Goal: Task Accomplishment & Management: Manage account settings

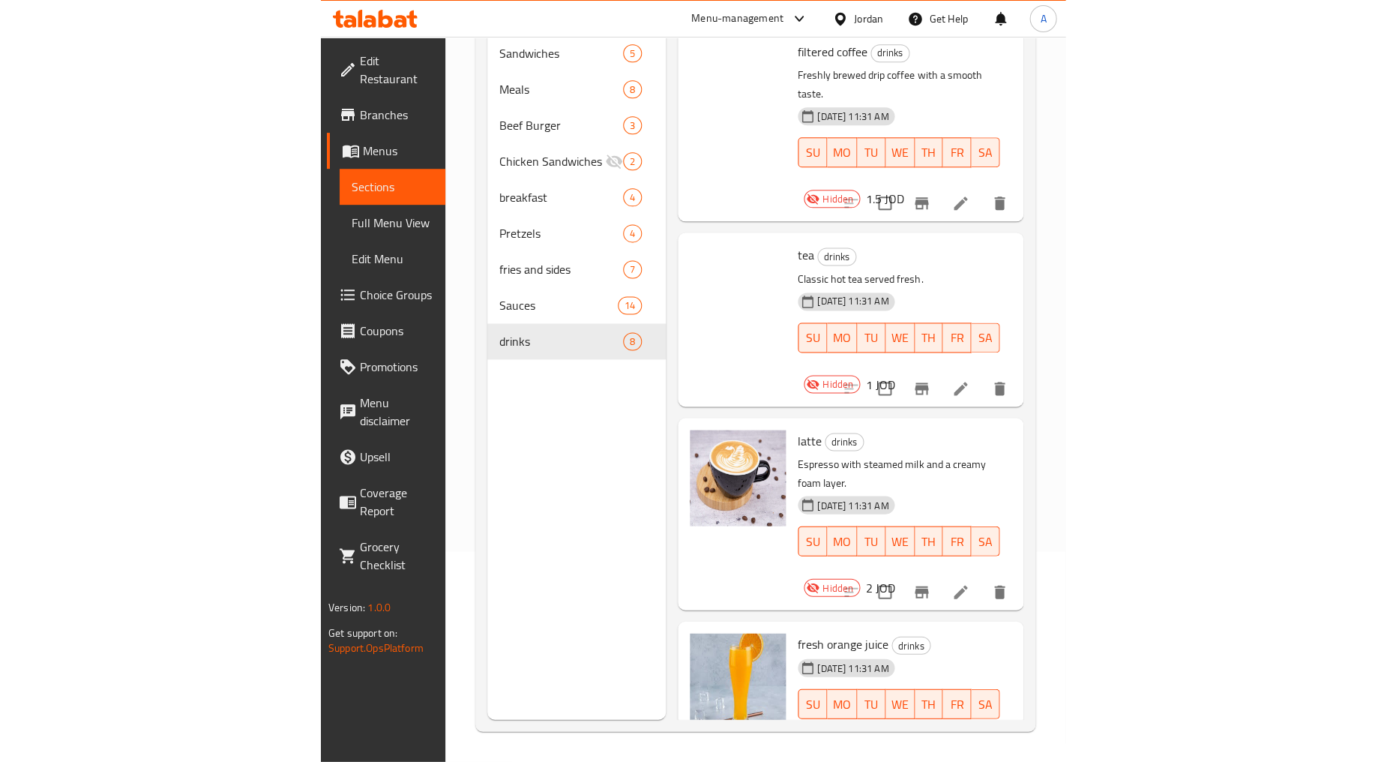
scroll to position [649, 0]
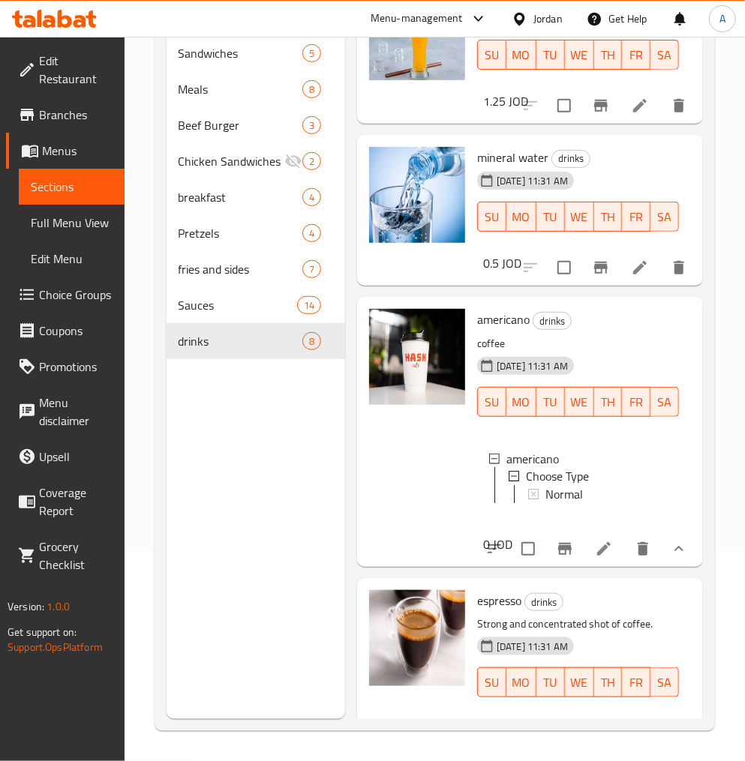
click at [85, 218] on span "Full Menu View" at bounding box center [72, 223] width 82 height 18
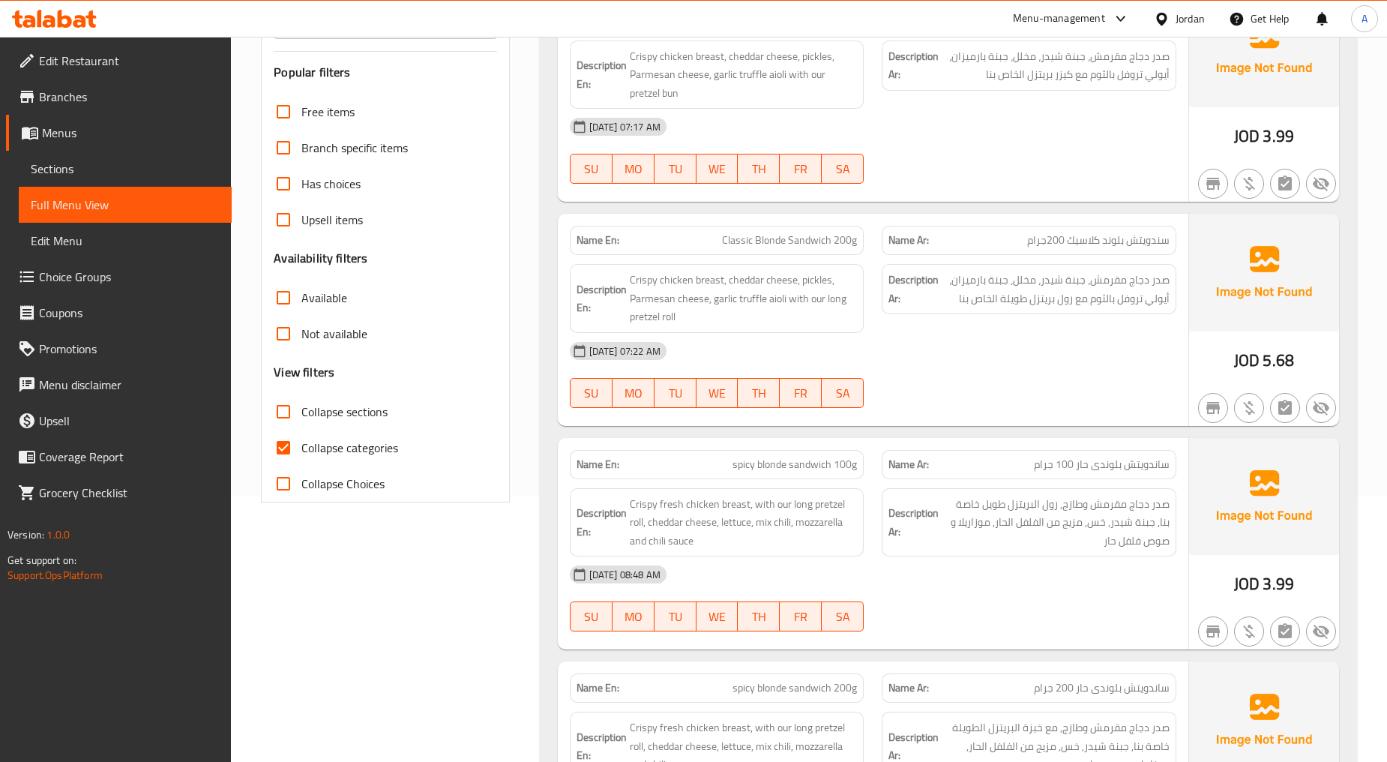
scroll to position [126, 0]
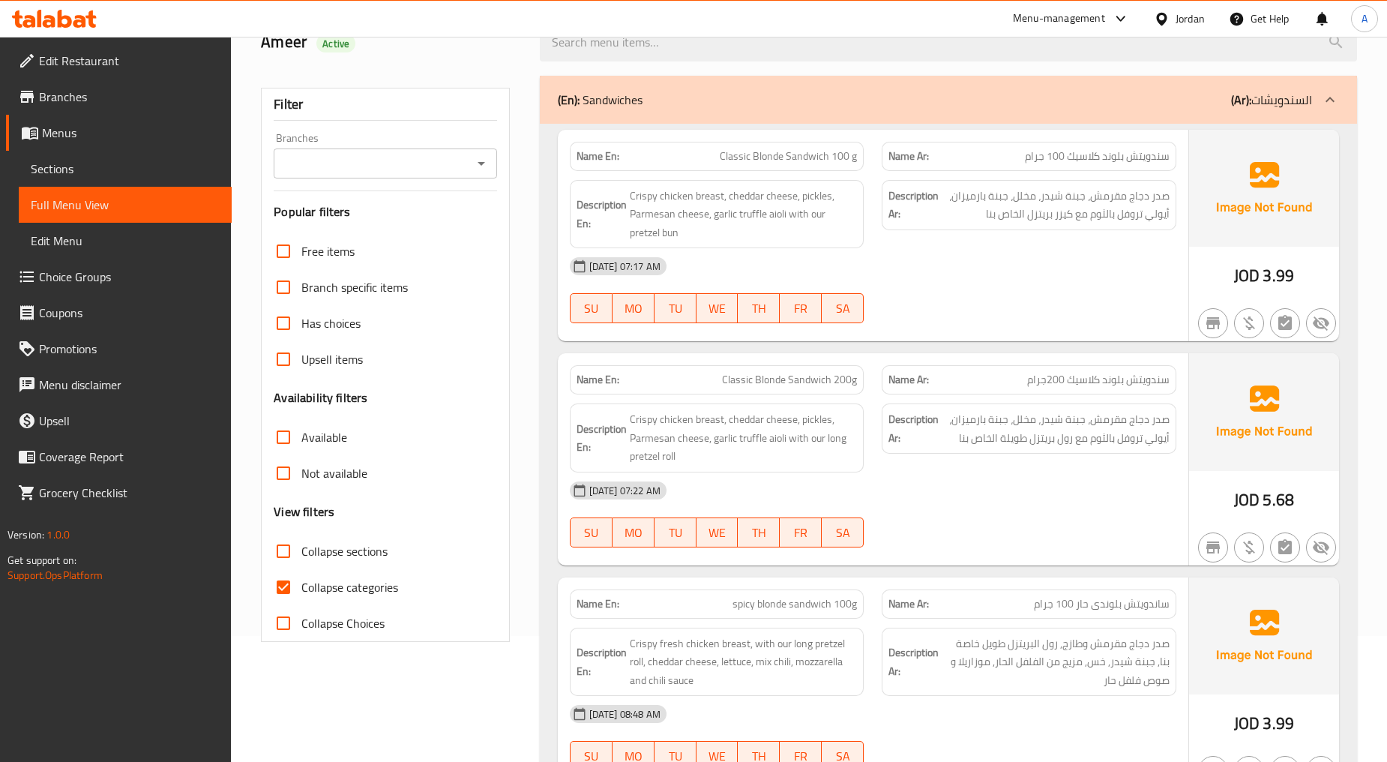
drag, startPoint x: 302, startPoint y: 585, endPoint x: 409, endPoint y: 520, distance: 125.2
click at [303, 585] on span "Collapse categories" at bounding box center [349, 587] width 97 height 18
click at [301, 585] on input "Collapse categories" at bounding box center [283, 587] width 36 height 36
checkbox input "false"
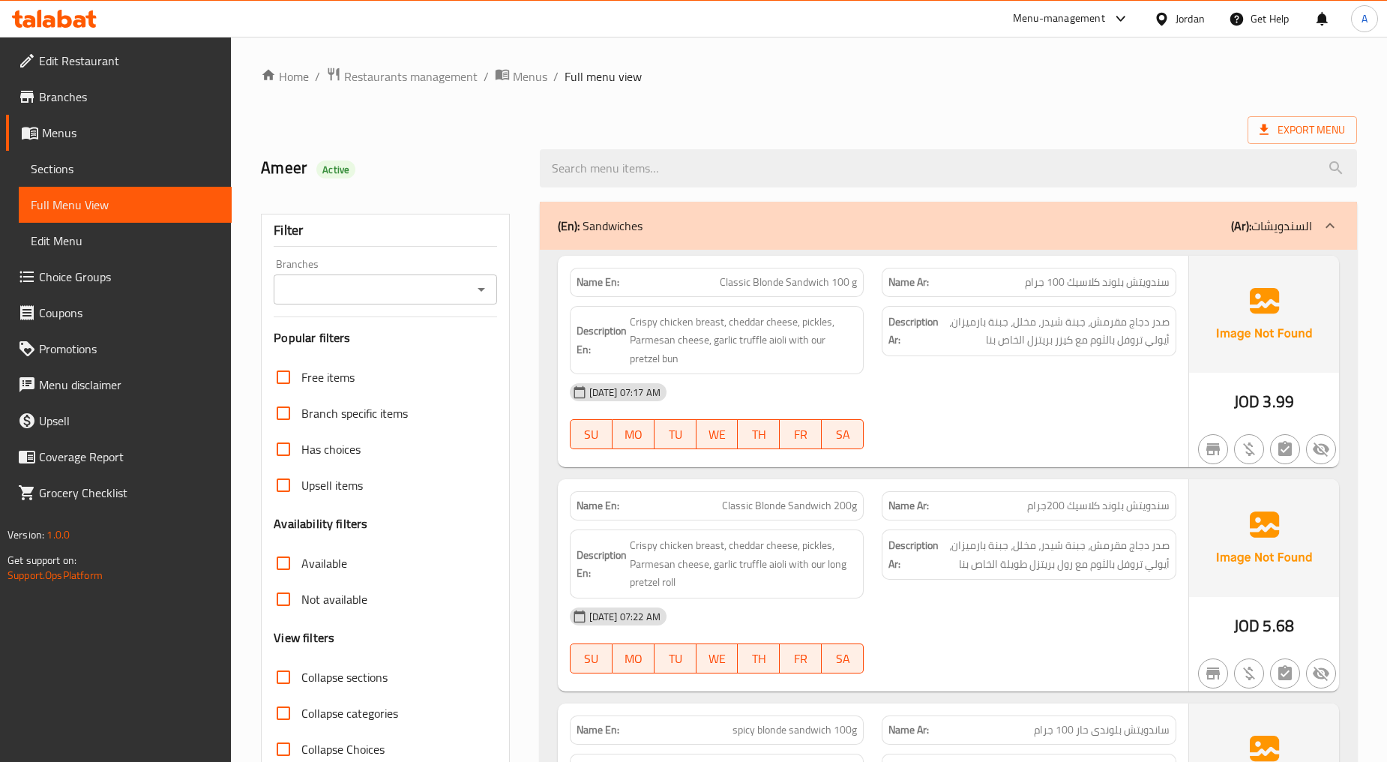
scroll to position [83, 0]
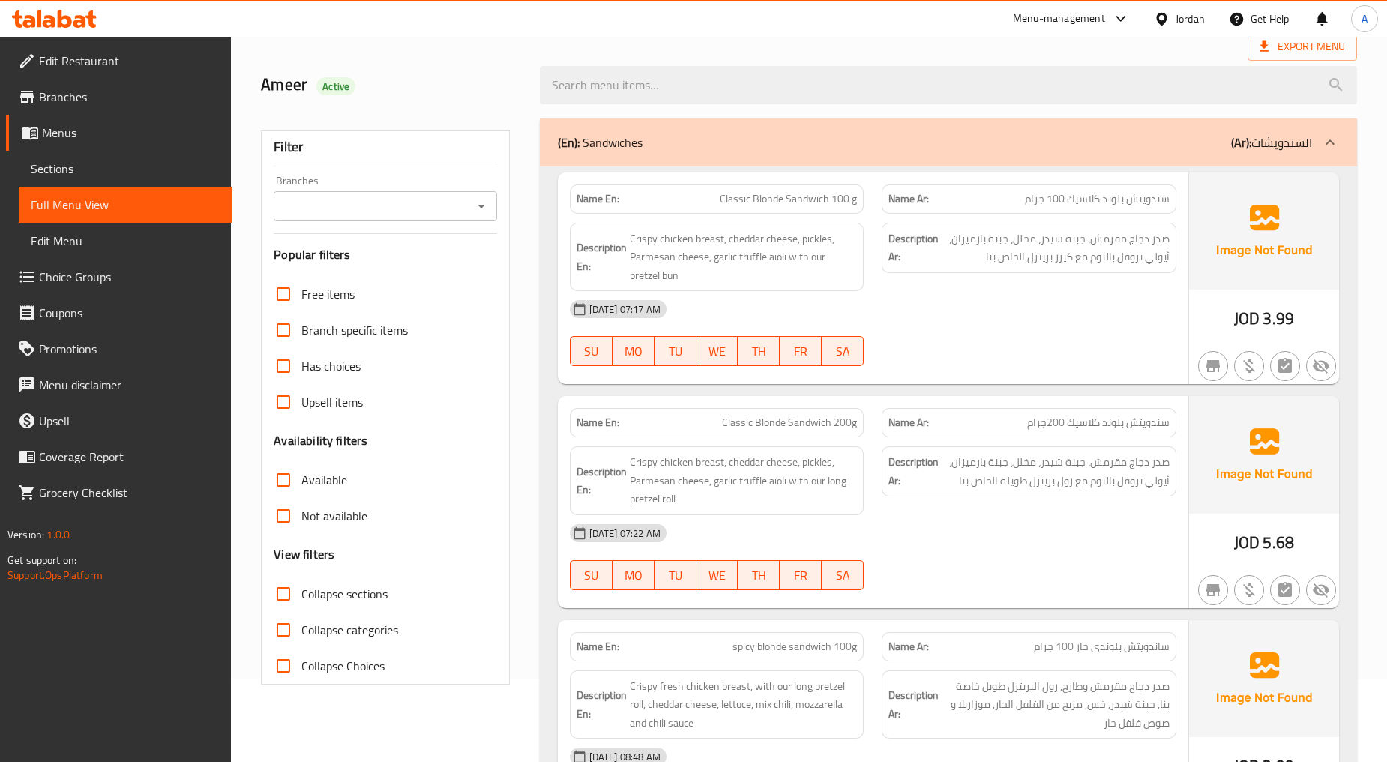
click at [488, 211] on icon "Open" at bounding box center [481, 206] width 18 height 18
click at [409, 285] on ul "All Hash Burger, Um El Summaq" at bounding box center [385, 257] width 223 height 66
click at [409, 280] on span "Hash Burger, Um El Summaq" at bounding box center [360, 271] width 148 height 18
type input "Hash Burger, Um El Summaq"
click at [100, 170] on span "Sections" at bounding box center [125, 169] width 189 height 18
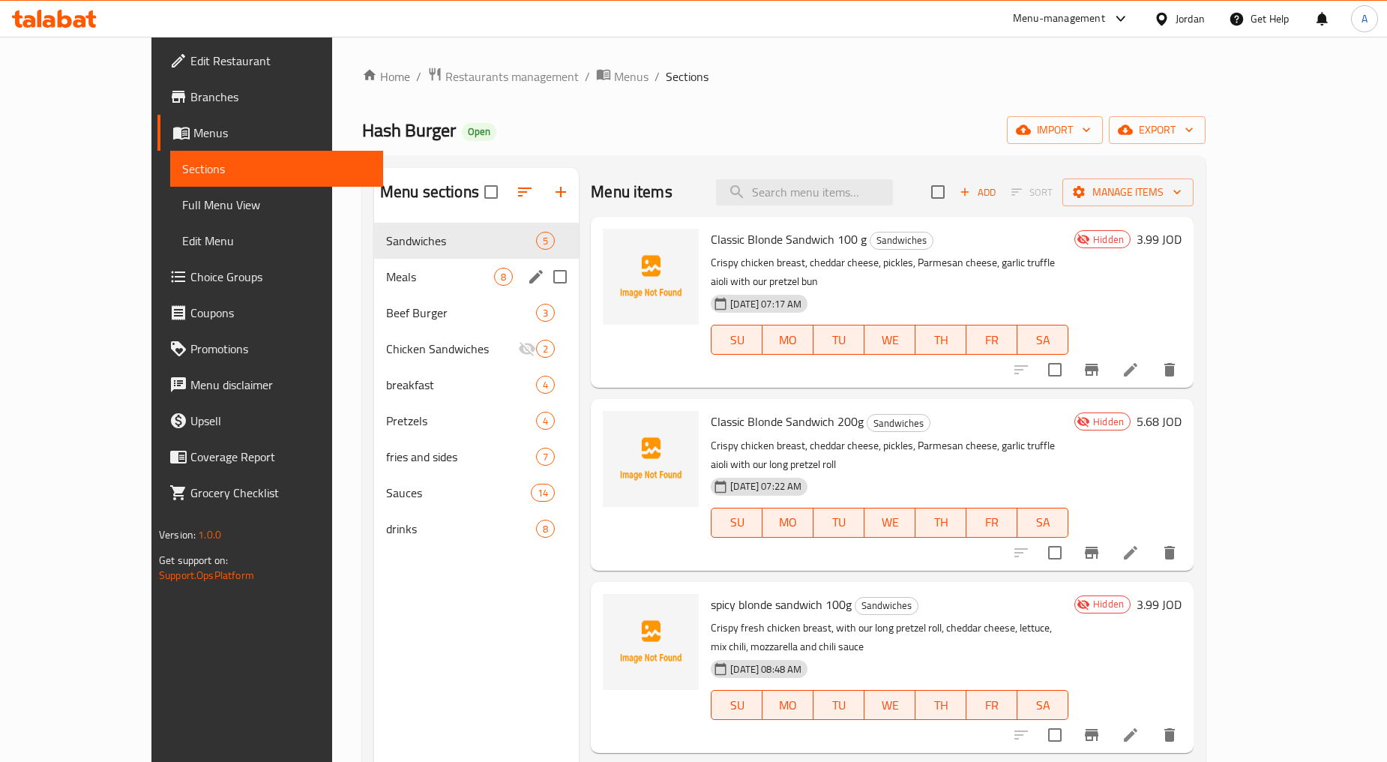
click at [386, 274] on span "Meals" at bounding box center [440, 277] width 108 height 18
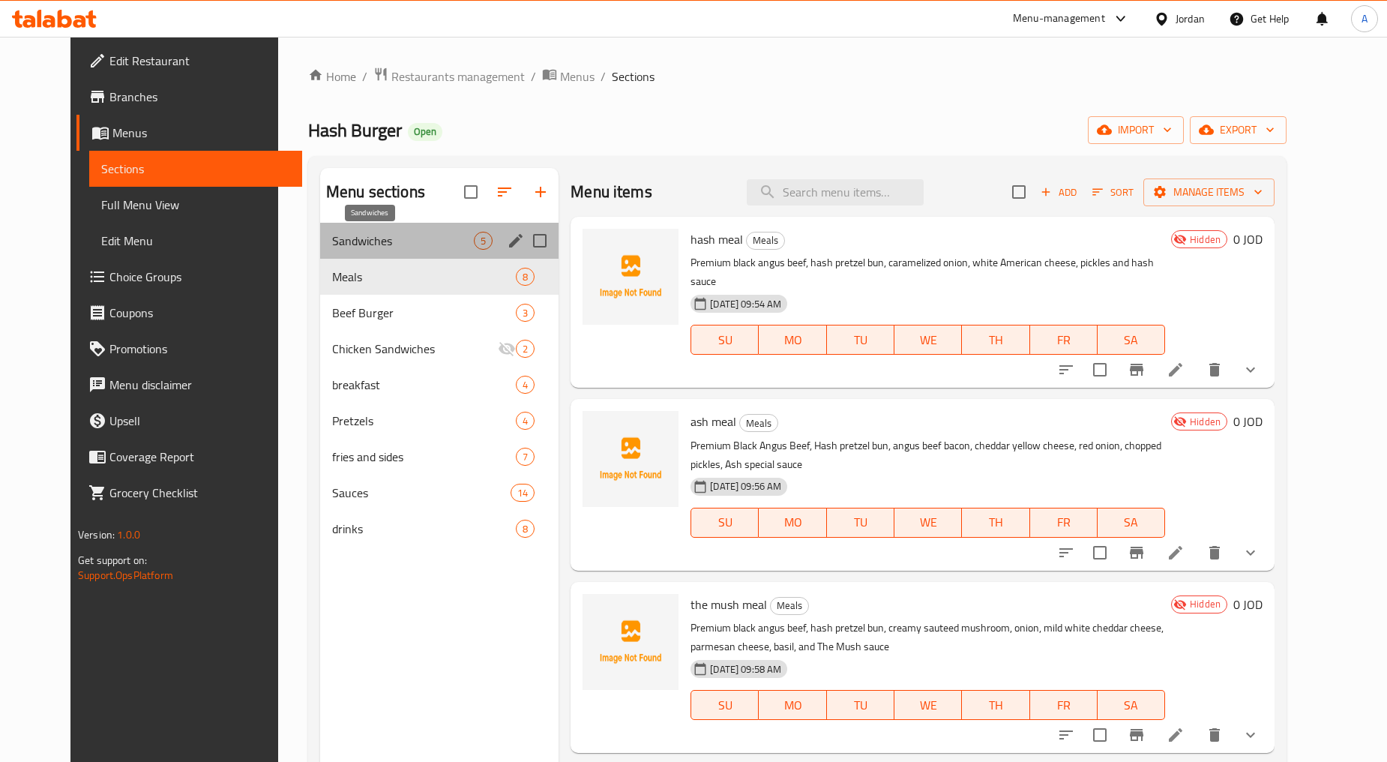
click at [360, 236] on span "Sandwiches" at bounding box center [403, 241] width 142 height 18
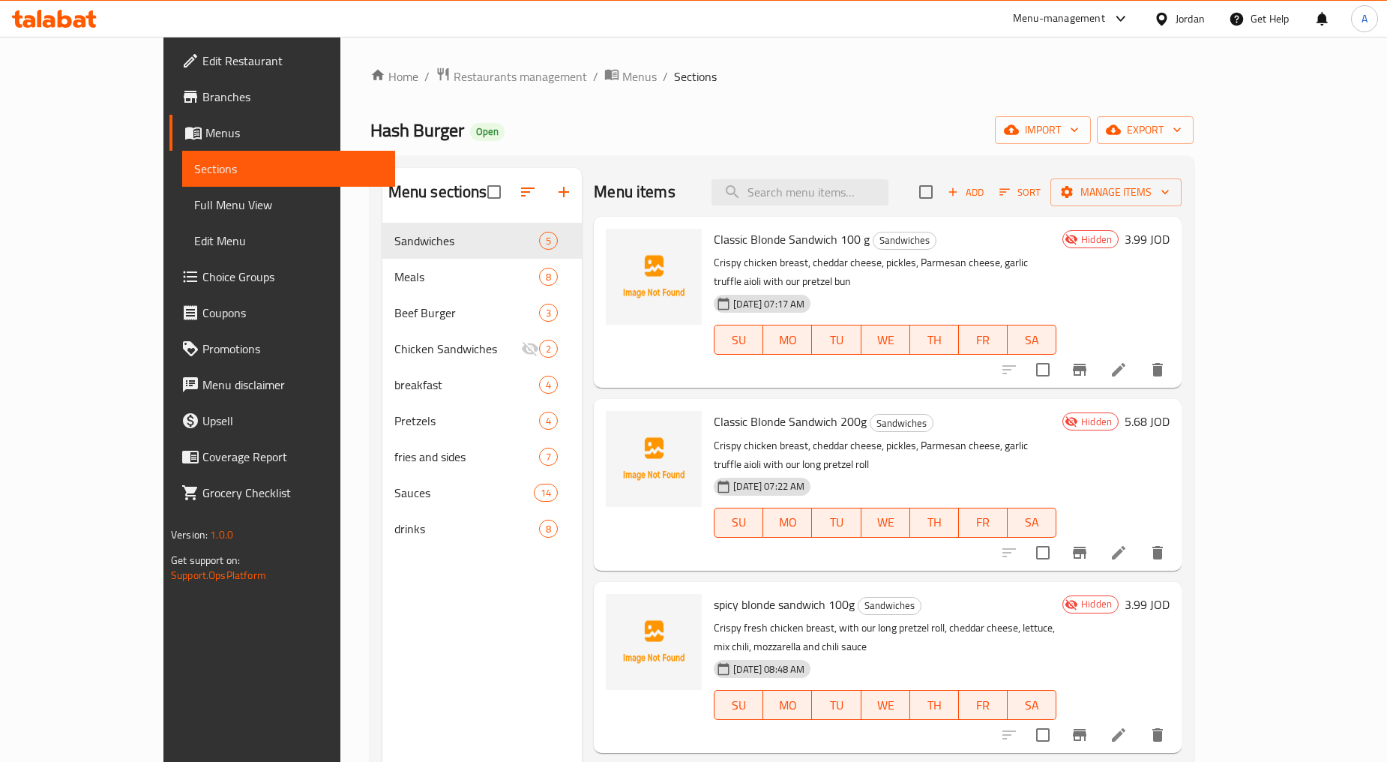
click at [707, 116] on div "Hash Burger Open import export" at bounding box center [781, 130] width 823 height 28
click at [695, 103] on div "Home / Restaurants management / Menus / Sections Hash Burger Open import export…" at bounding box center [781, 504] width 823 height 875
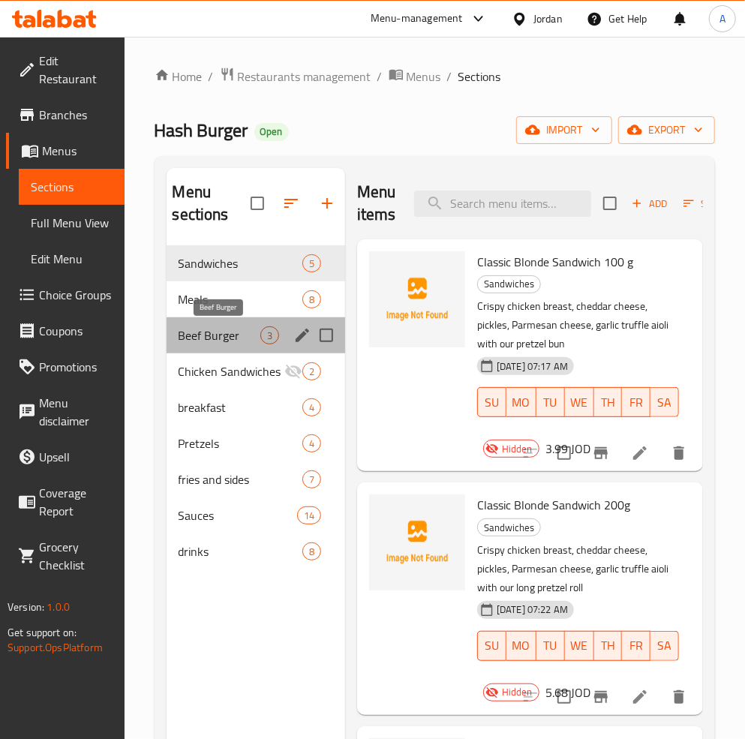
click at [200, 334] on span "Beef Burger" at bounding box center [219, 335] width 82 height 18
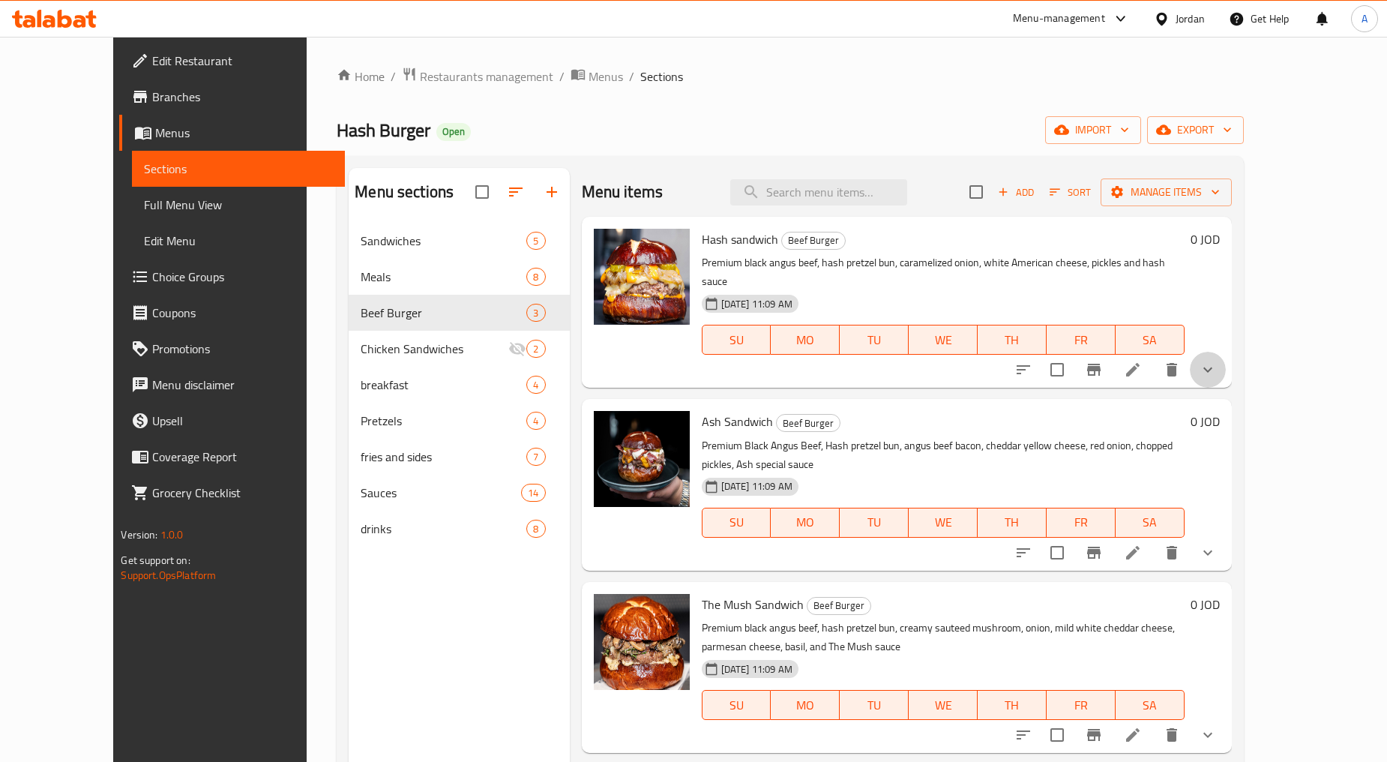
click at [744, 352] on button "show more" at bounding box center [1208, 370] width 36 height 36
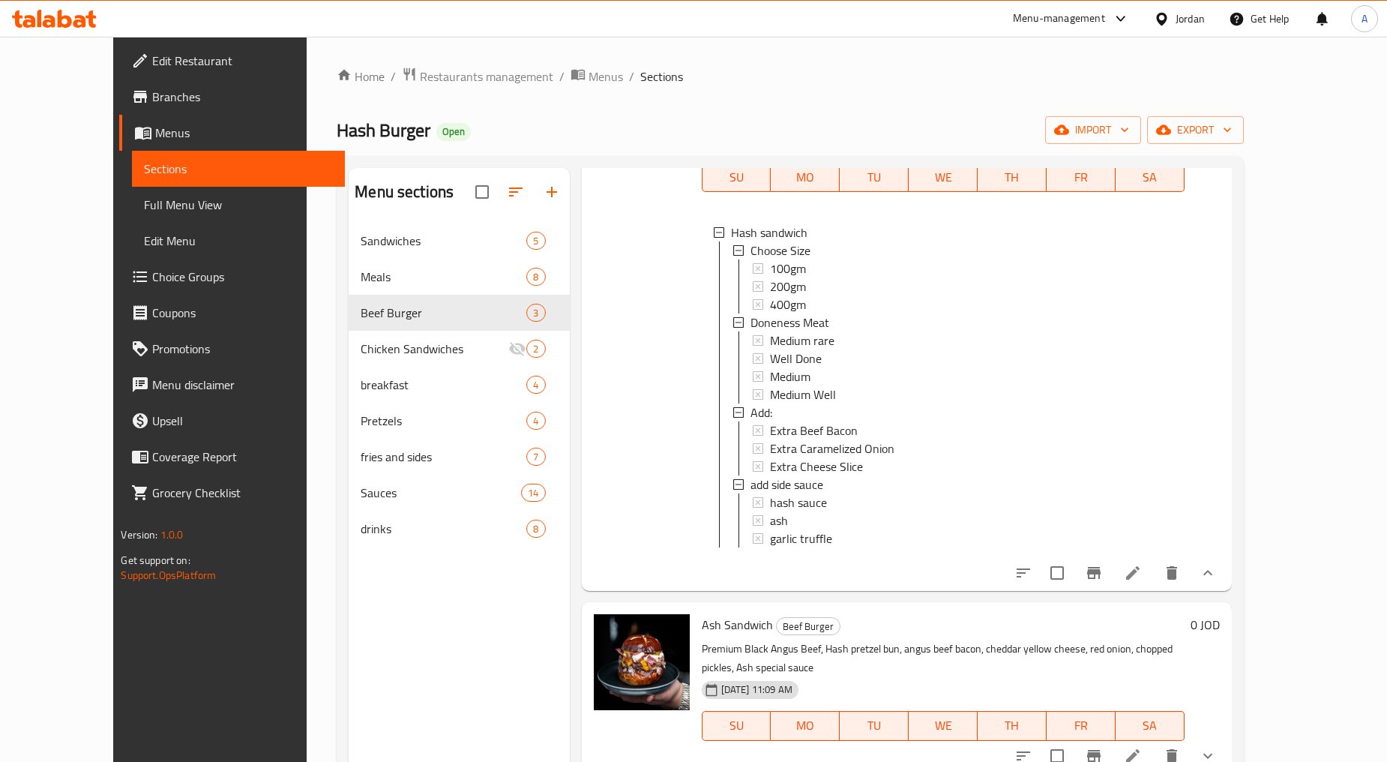
scroll to position [210, 0]
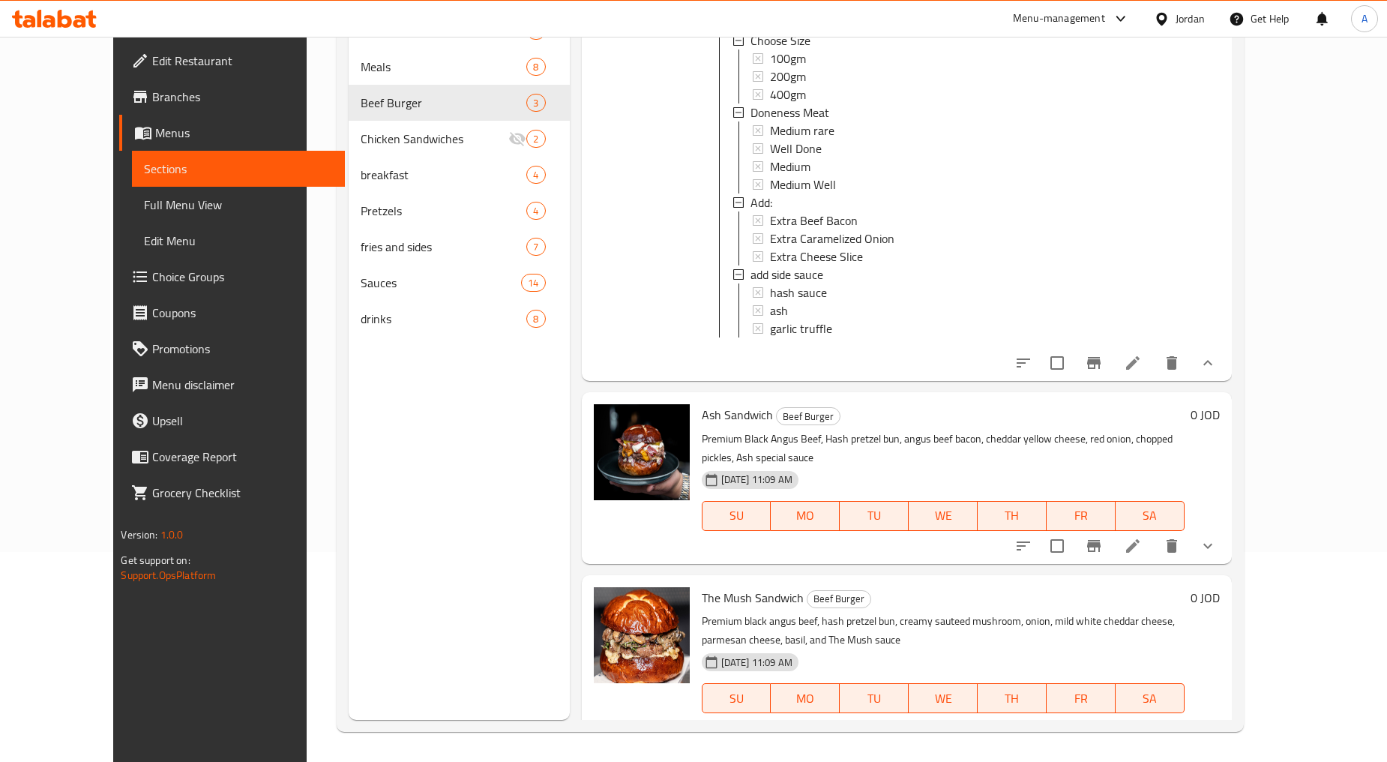
click at [744, 537] on icon "show more" at bounding box center [1208, 546] width 18 height 18
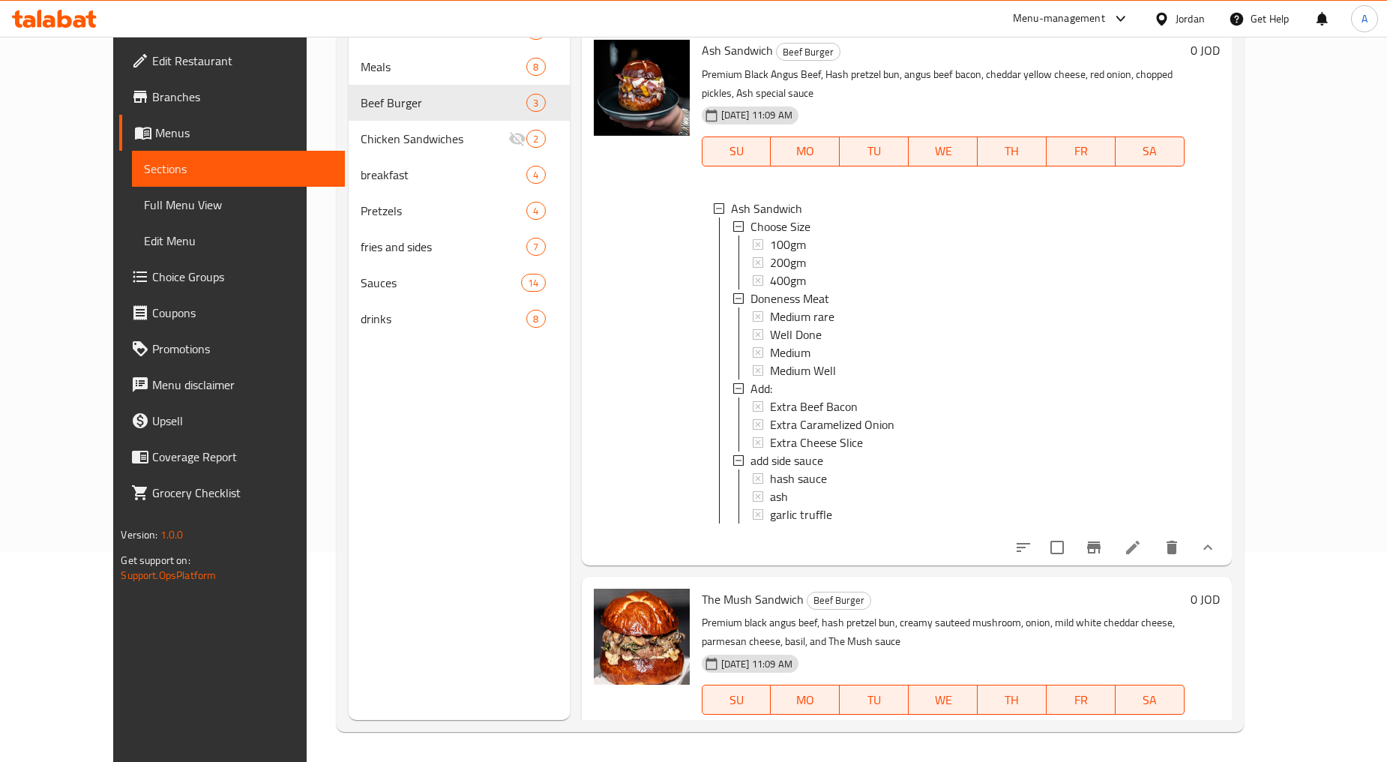
scroll to position [542, 0]
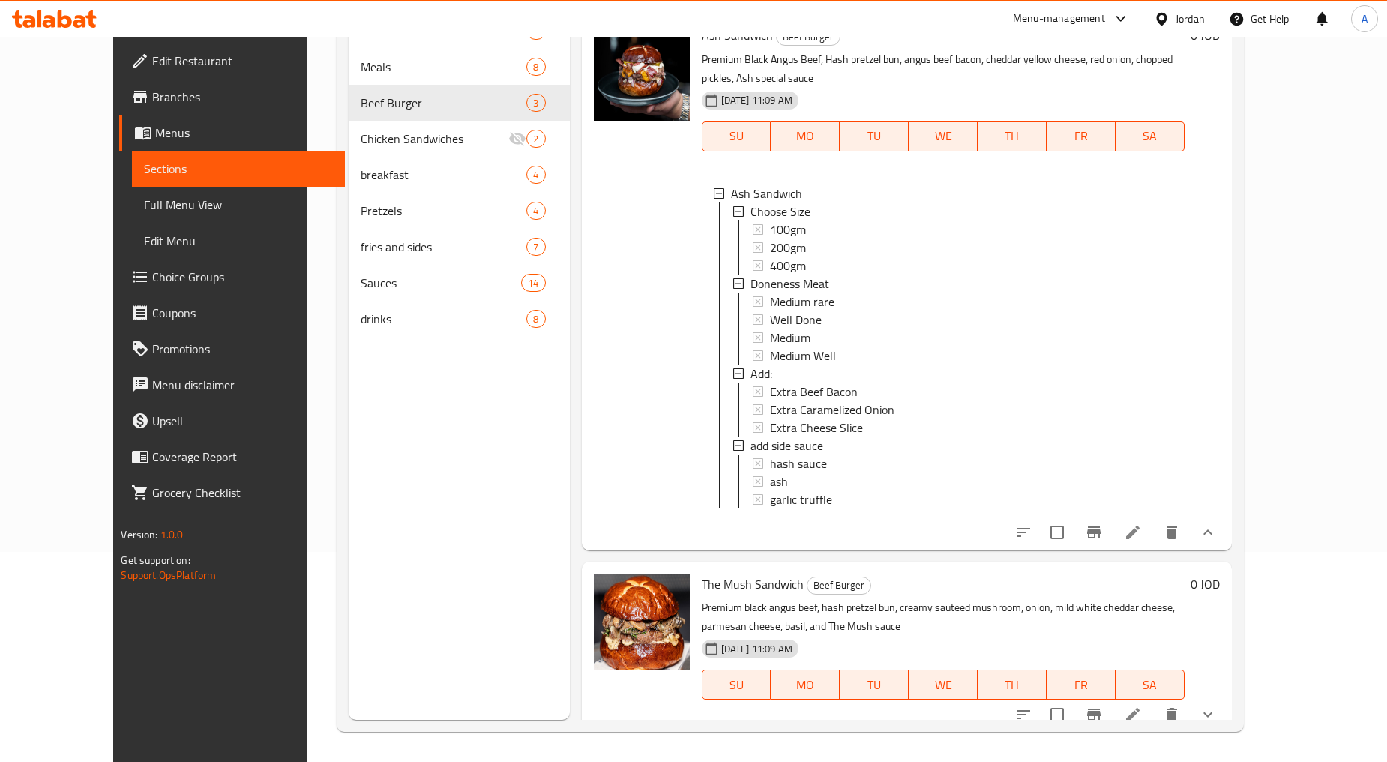
click at [744, 697] on button "show more" at bounding box center [1208, 715] width 36 height 36
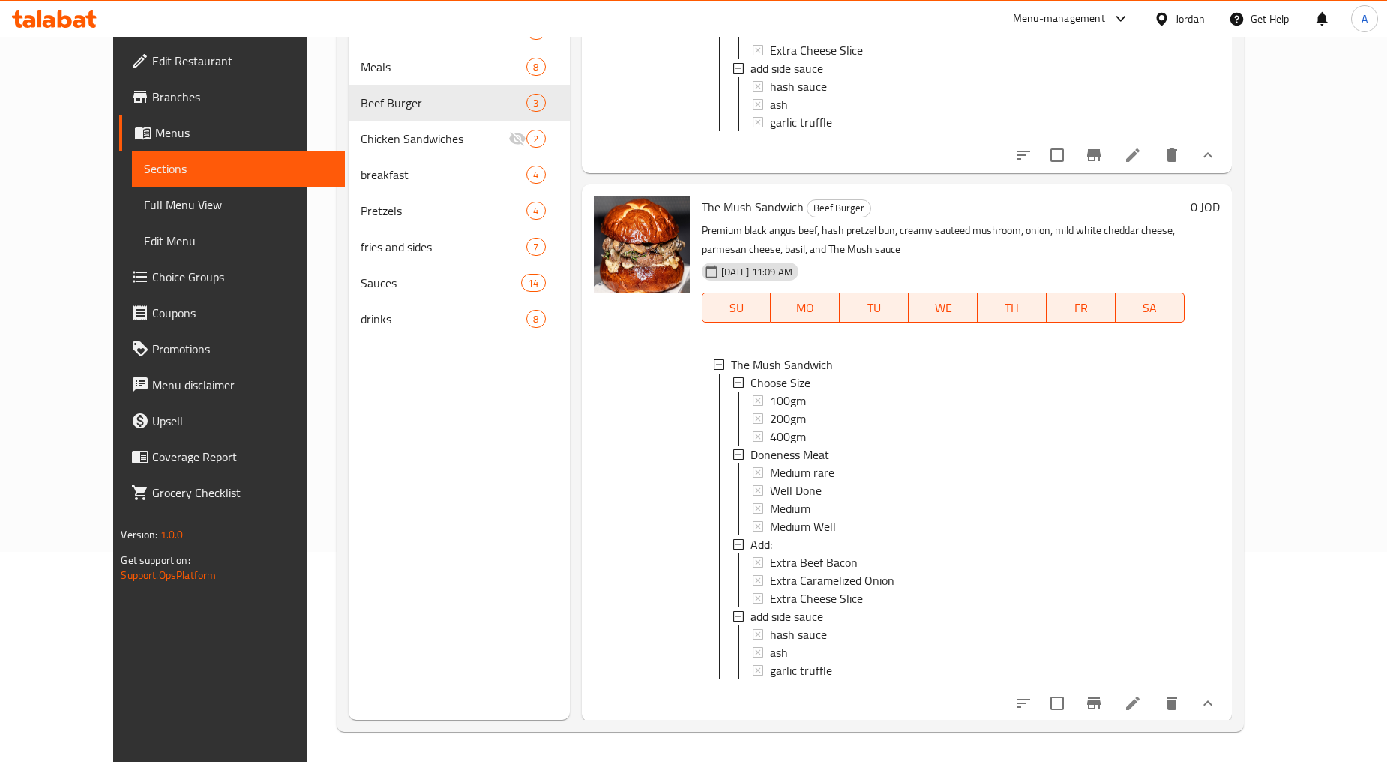
scroll to position [920, 0]
click at [152, 280] on span "Choice Groups" at bounding box center [242, 277] width 181 height 18
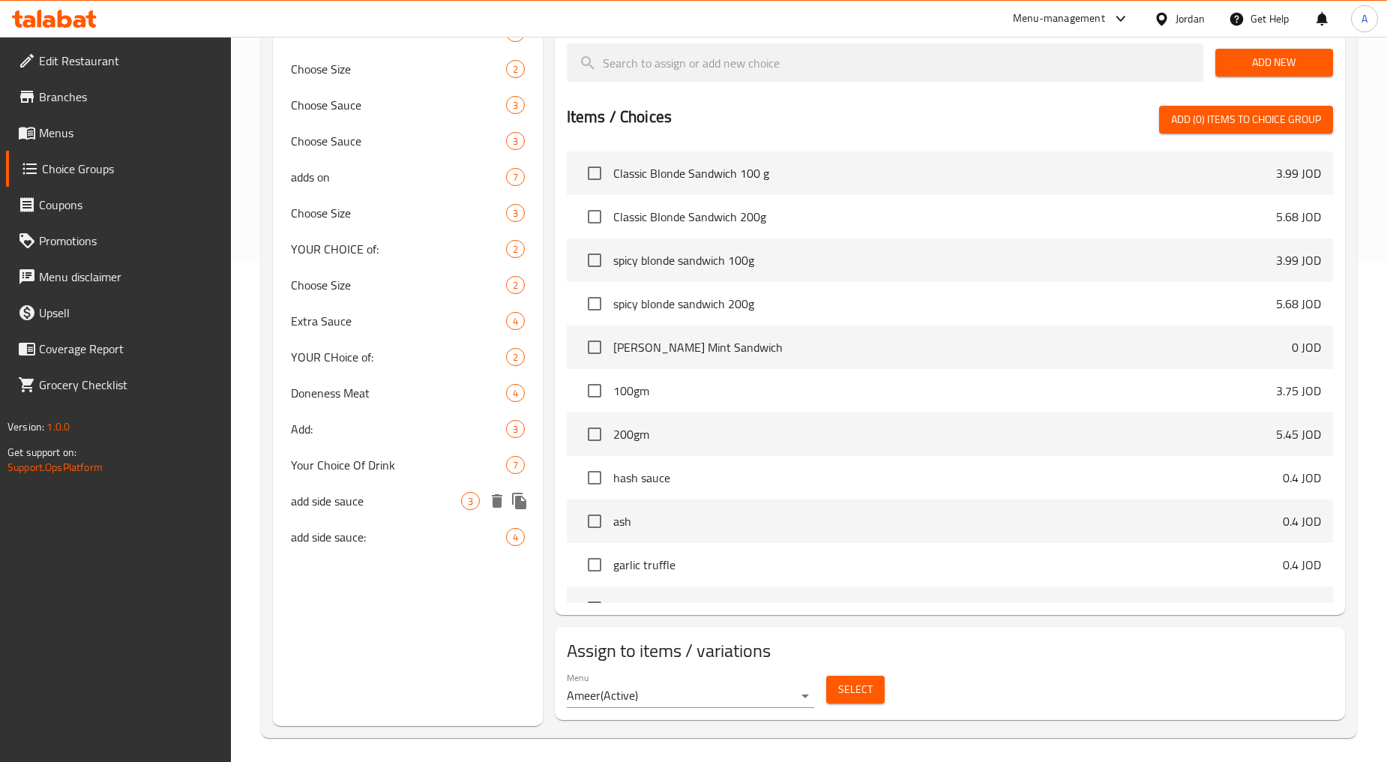
scroll to position [505, 0]
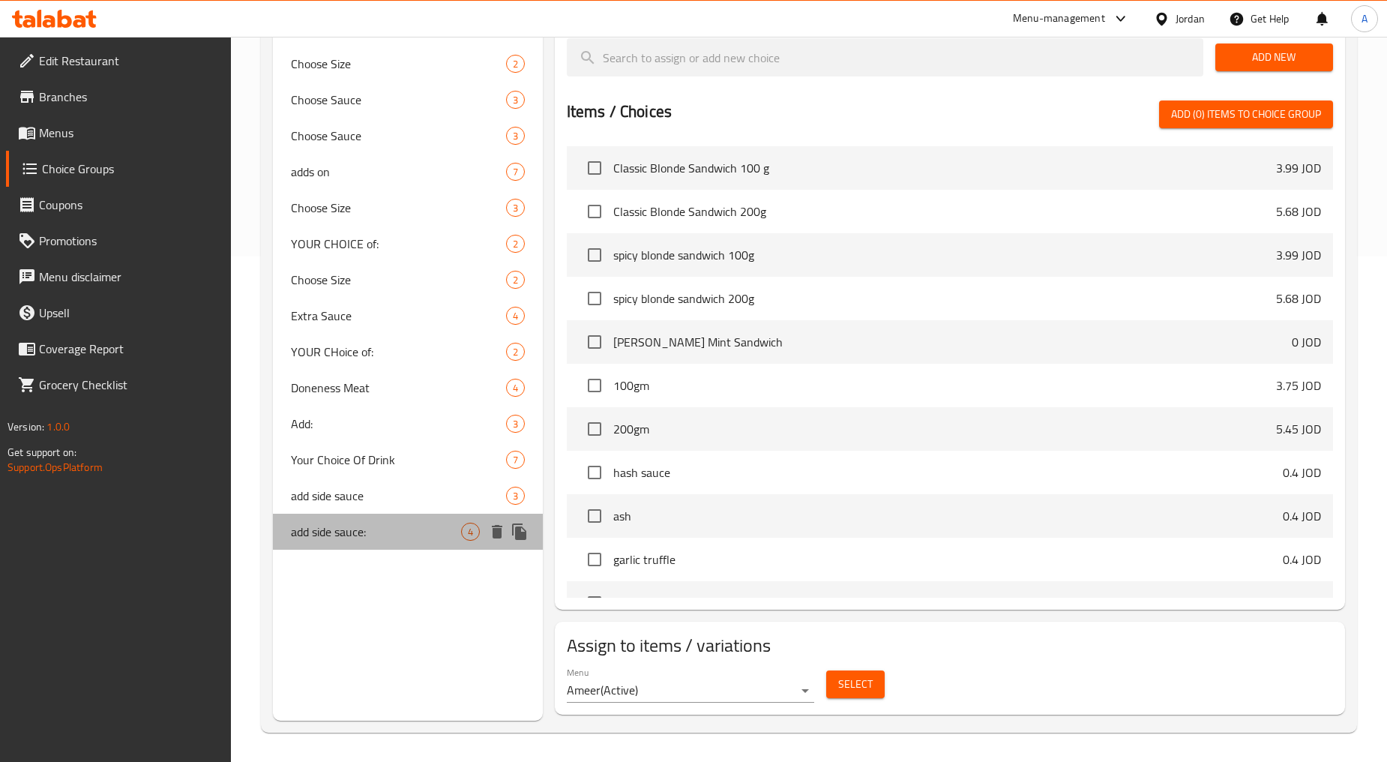
click at [367, 518] on div "add side sauce: 4" at bounding box center [407, 532] width 269 height 36
type input "add side sauce:"
type input "إضافة صوص جانبي:"
type input "0"
type input "4"
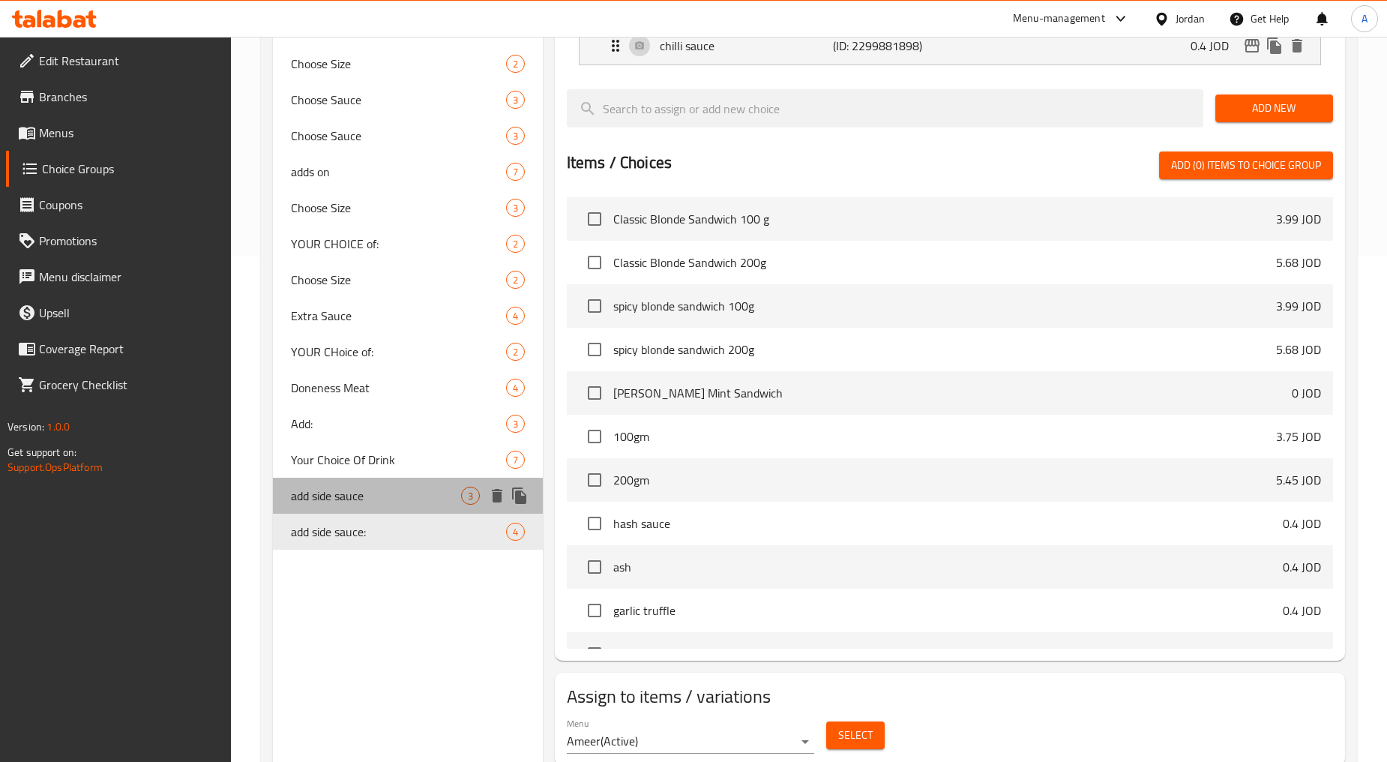
click at [365, 489] on span "add side sauce" at bounding box center [375, 496] width 169 height 18
type input "add side sauce"
type input "إضافة صوص جانبي"
type input "3"
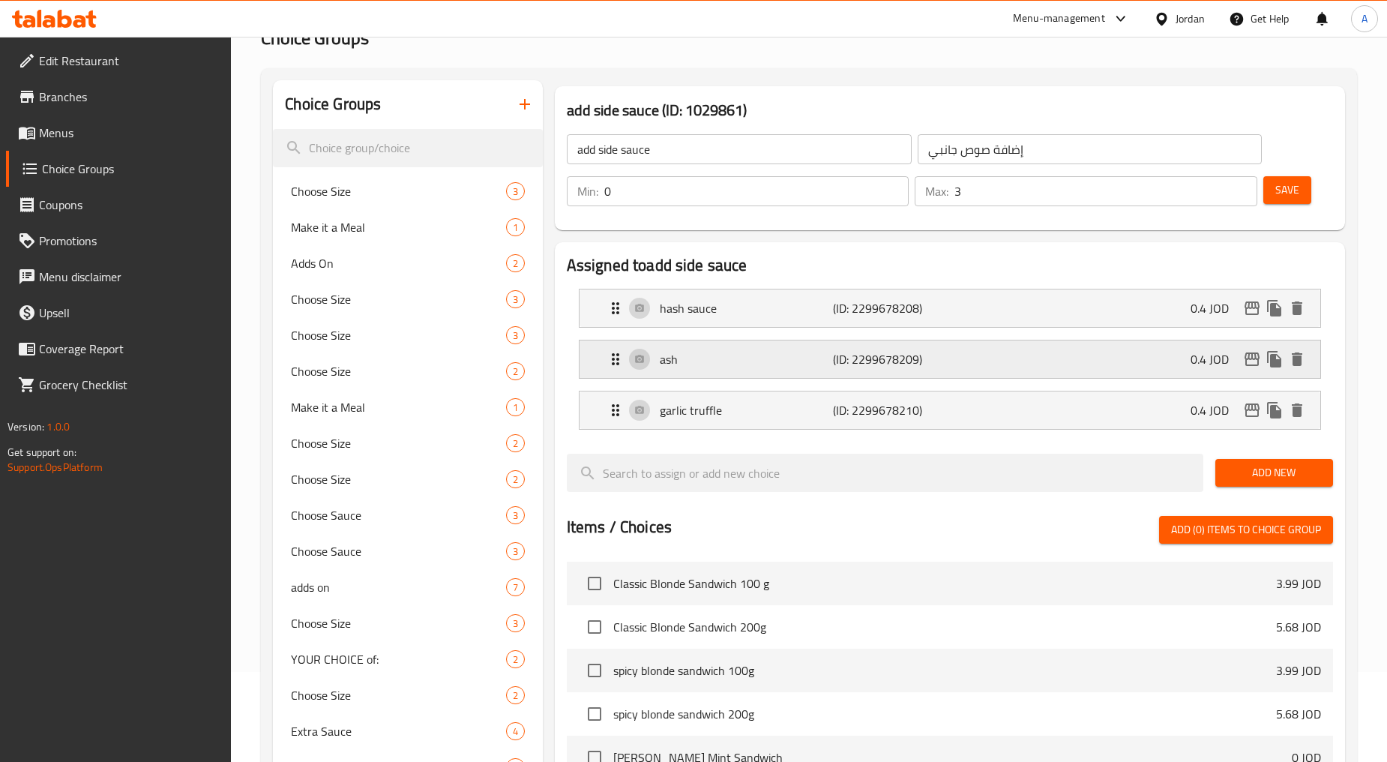
scroll to position [88, 0]
click at [740, 361] on p "ash" at bounding box center [746, 361] width 173 height 18
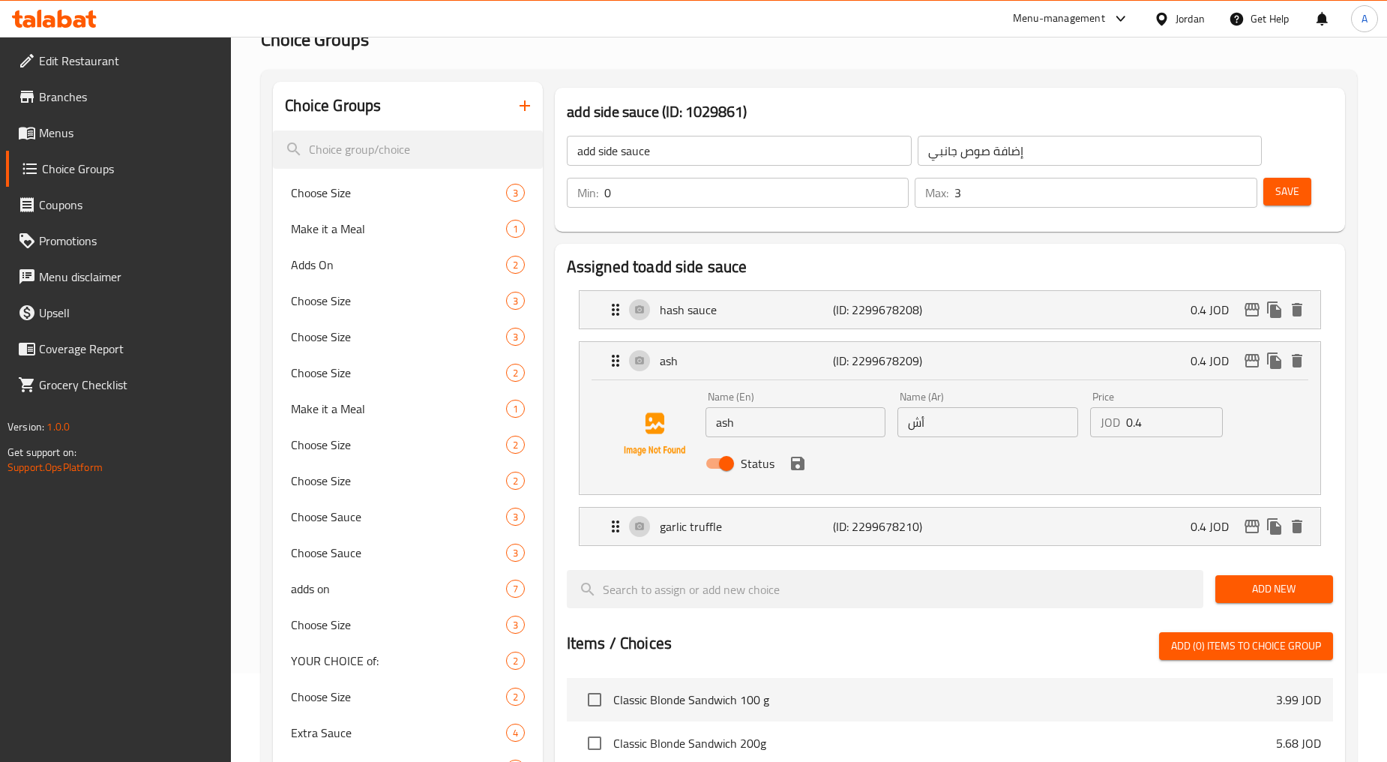
click at [744, 416] on input "ash" at bounding box center [796, 422] width 181 height 30
click at [730, 424] on input "ash Sauce" at bounding box center [796, 422] width 181 height 30
click at [731, 424] on input "ash Sauce" at bounding box center [796, 422] width 181 height 30
type input "Ash Sauce"
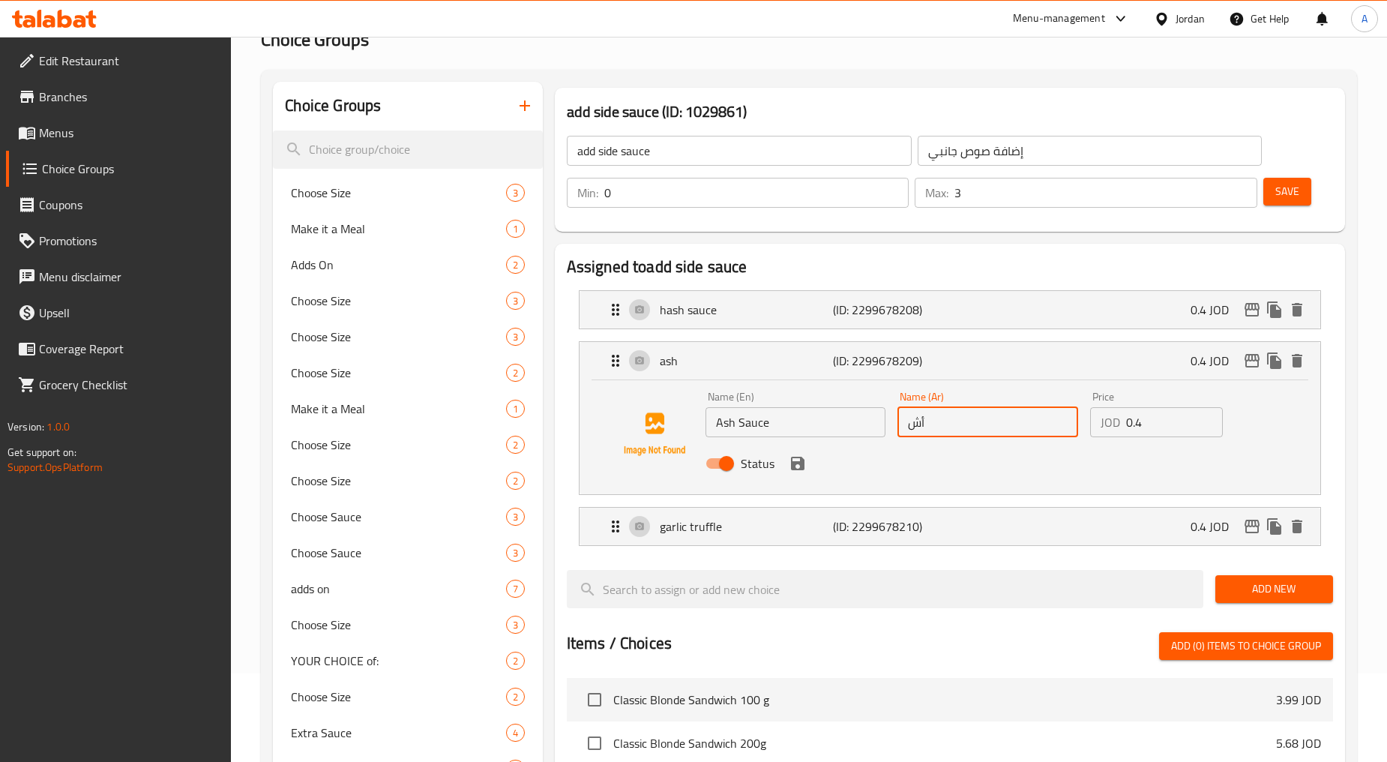
click at [744, 418] on input "أش" at bounding box center [988, 422] width 181 height 30
paste input "أش"
click at [744, 457] on icon "save" at bounding box center [798, 463] width 18 height 18
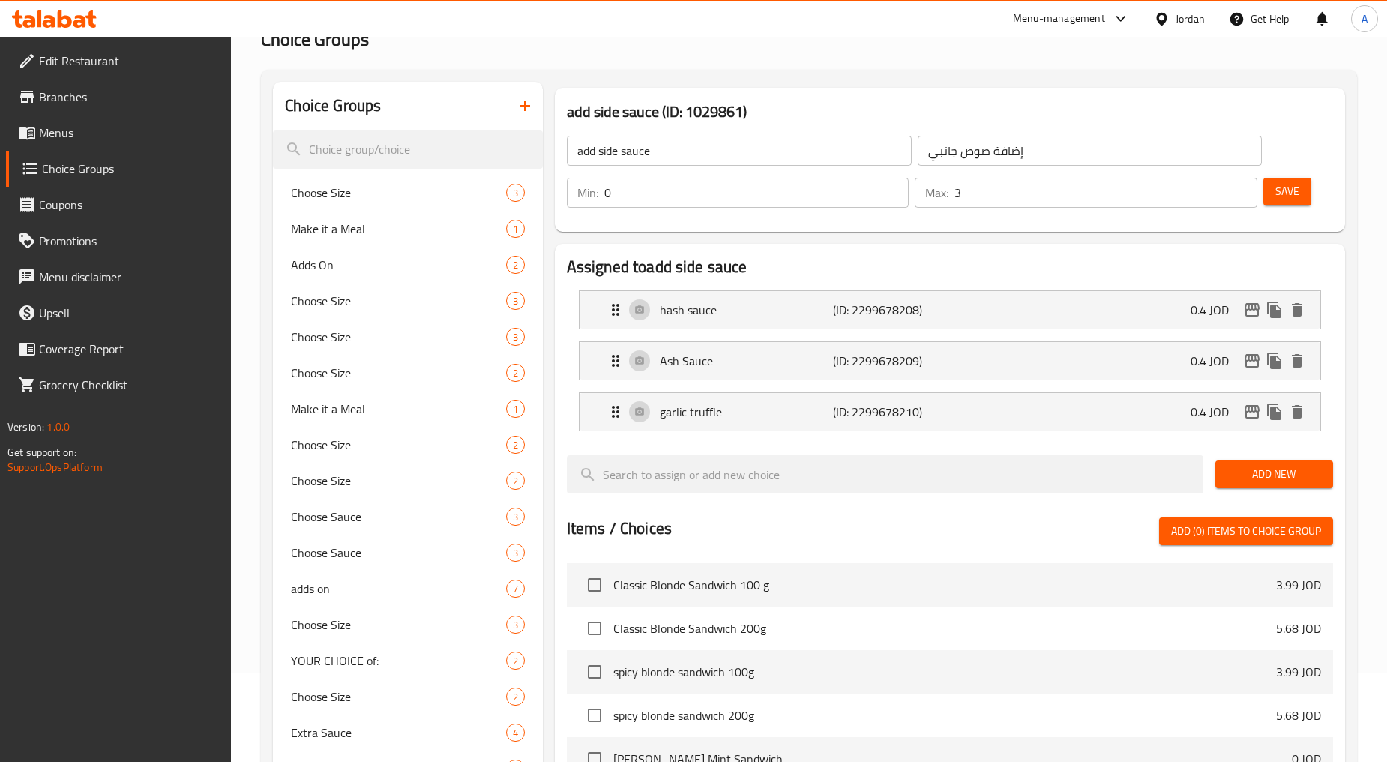
type input "صوص أش"
click at [744, 190] on span "Save" at bounding box center [1288, 191] width 24 height 19
click at [94, 131] on span "Menus" at bounding box center [129, 133] width 181 height 18
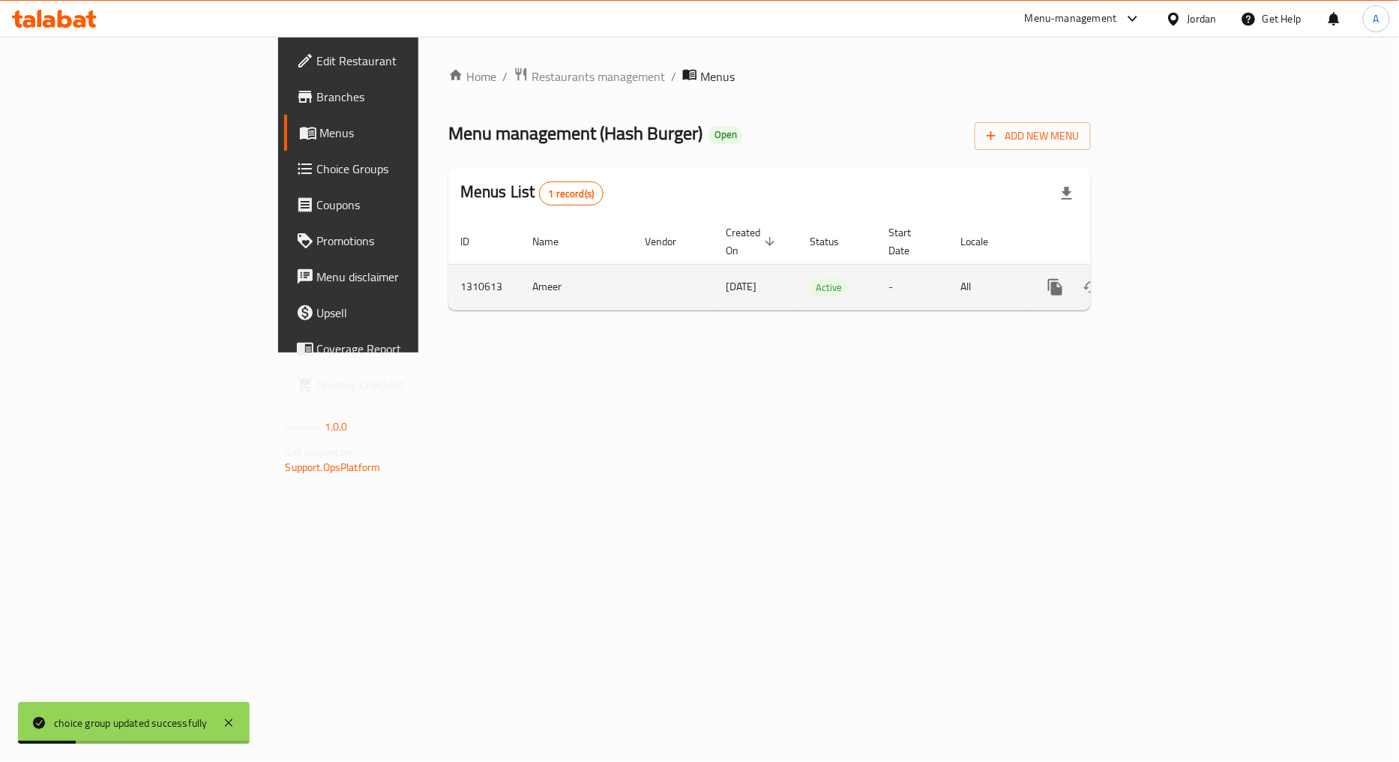
click at [744, 269] on link "enhanced table" at bounding box center [1164, 287] width 36 height 36
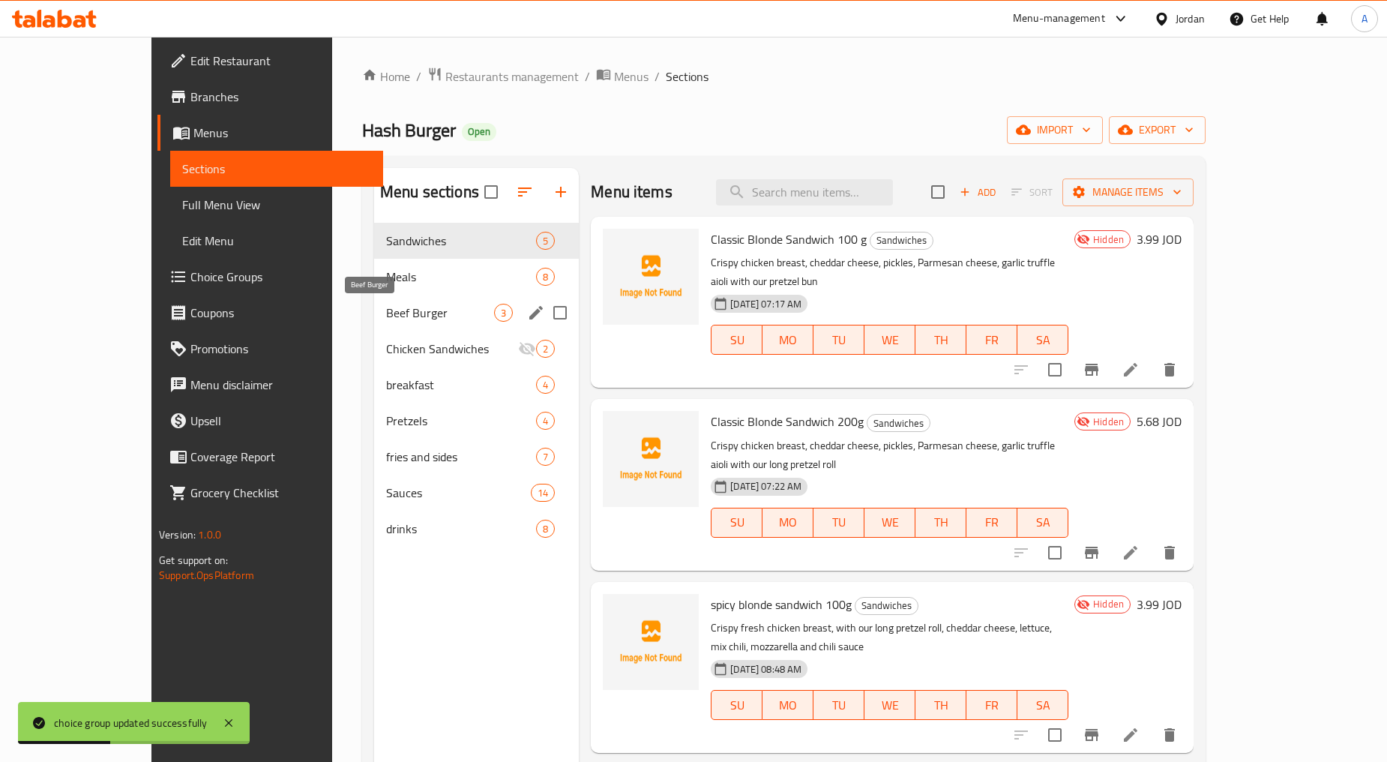
click at [386, 313] on span "Beef Burger" at bounding box center [440, 313] width 108 height 18
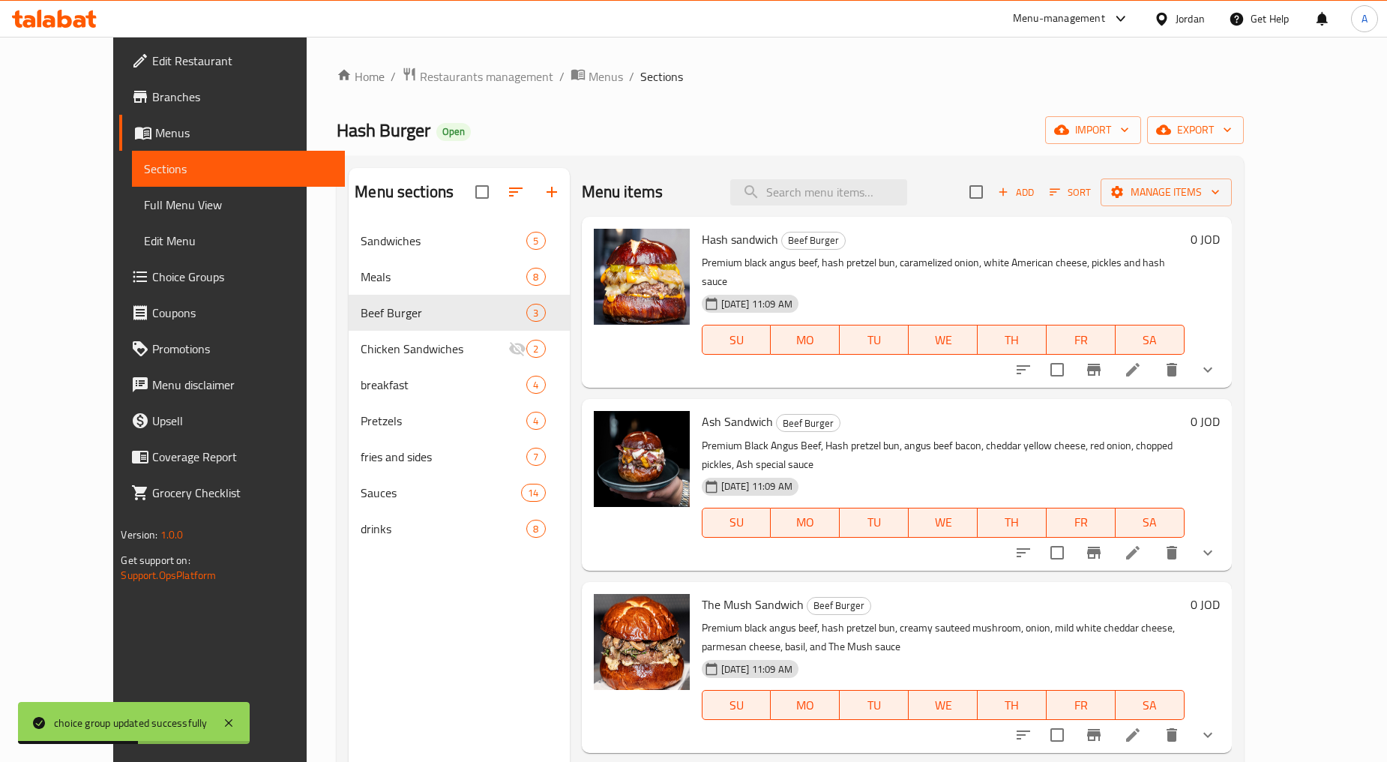
click at [744, 352] on div "Hash sandwich Beef Burger Premium black angus beef, hash pretzel bun, carameliz…" at bounding box center [907, 302] width 650 height 171
click at [744, 352] on button "show more" at bounding box center [1208, 370] width 36 height 36
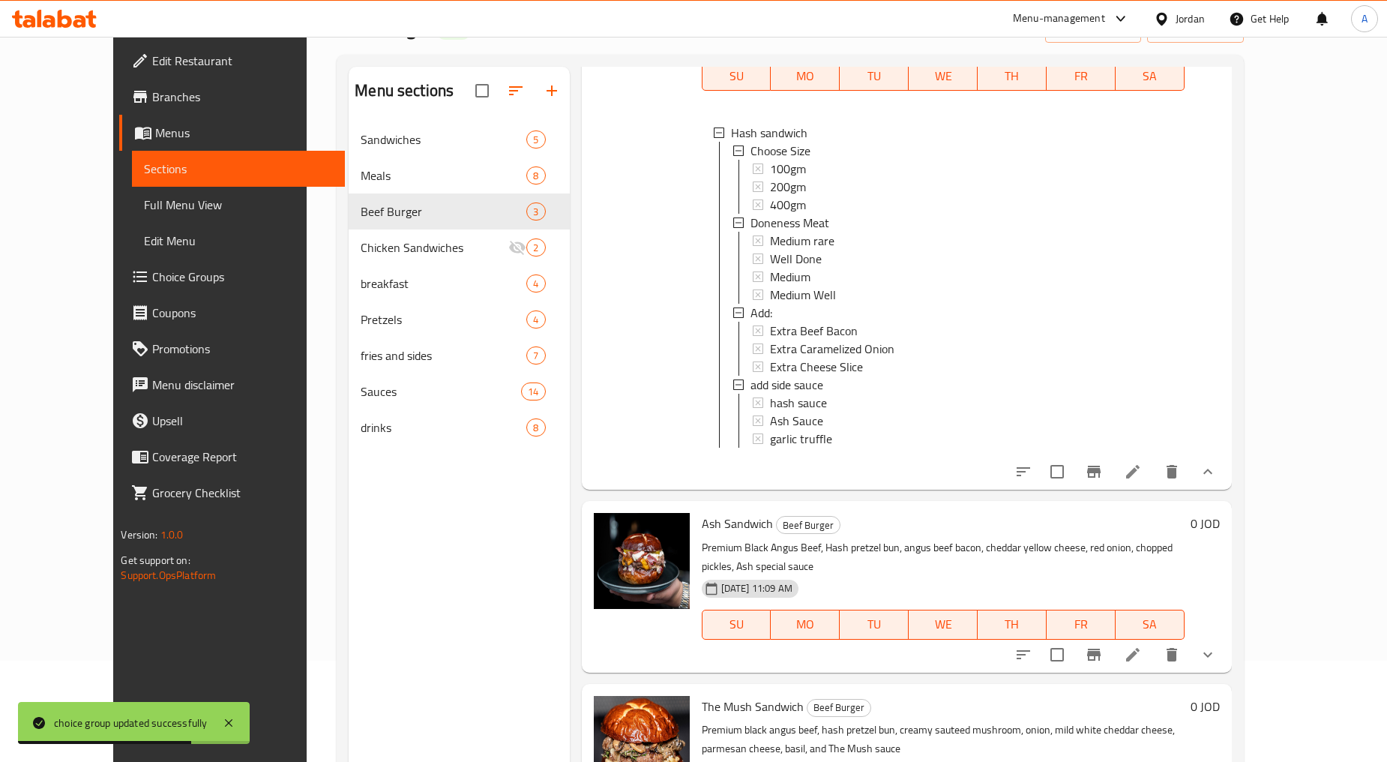
scroll to position [210, 0]
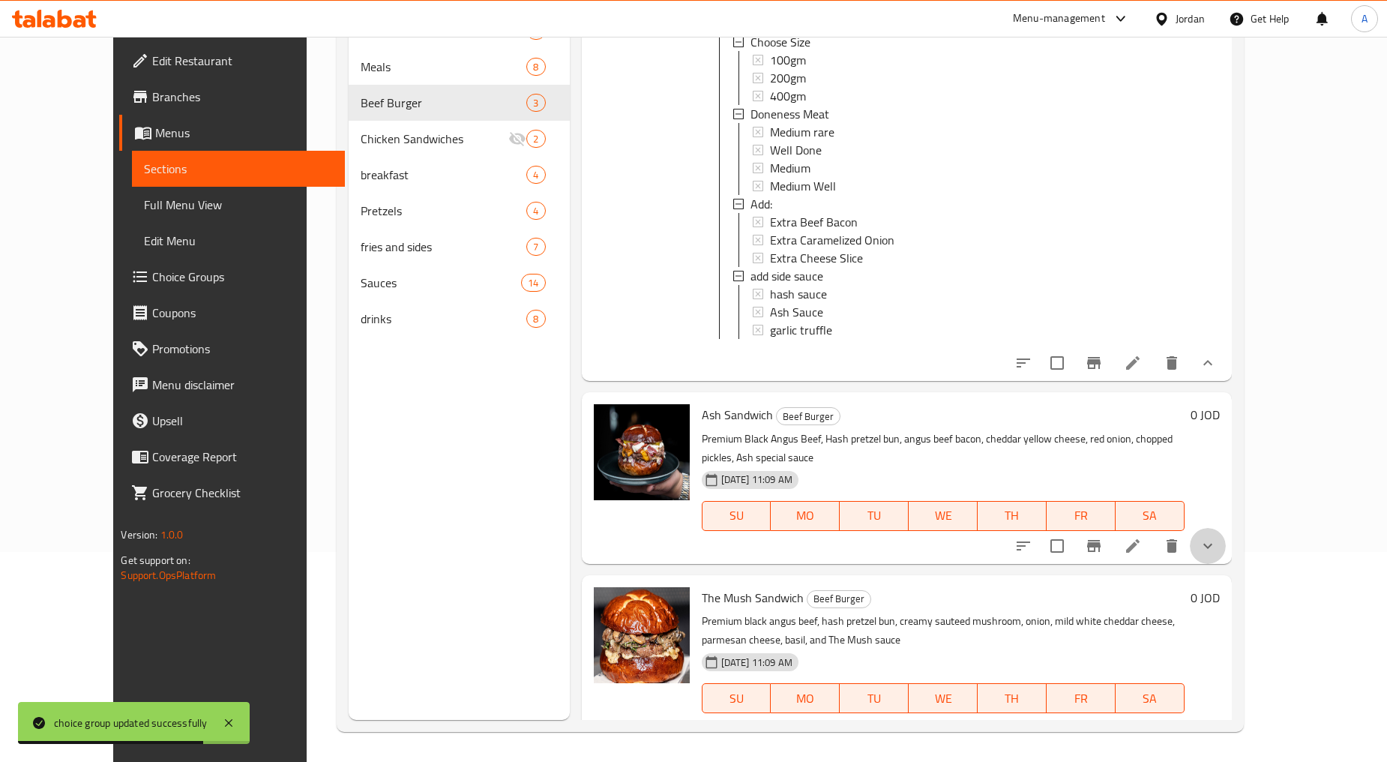
click at [744, 528] on button "show more" at bounding box center [1208, 546] width 36 height 36
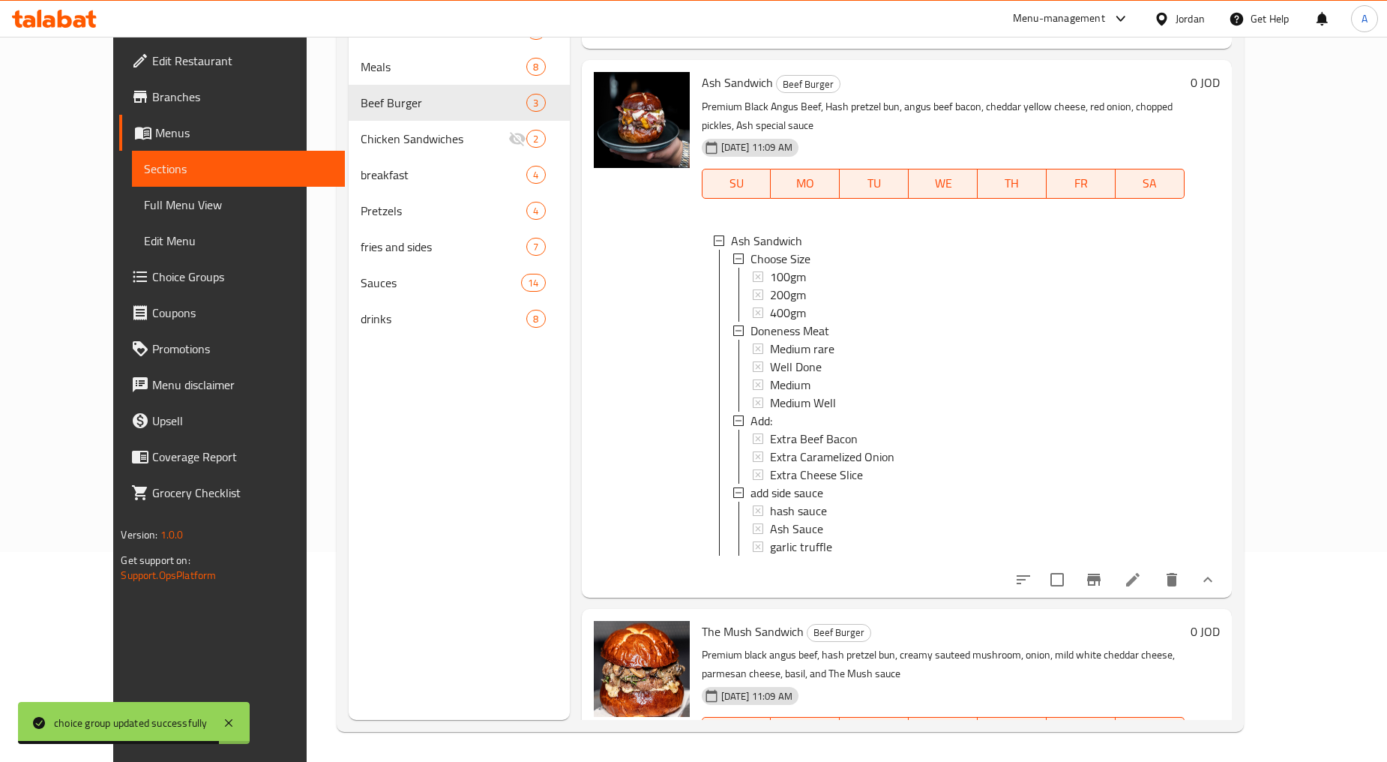
scroll to position [542, 0]
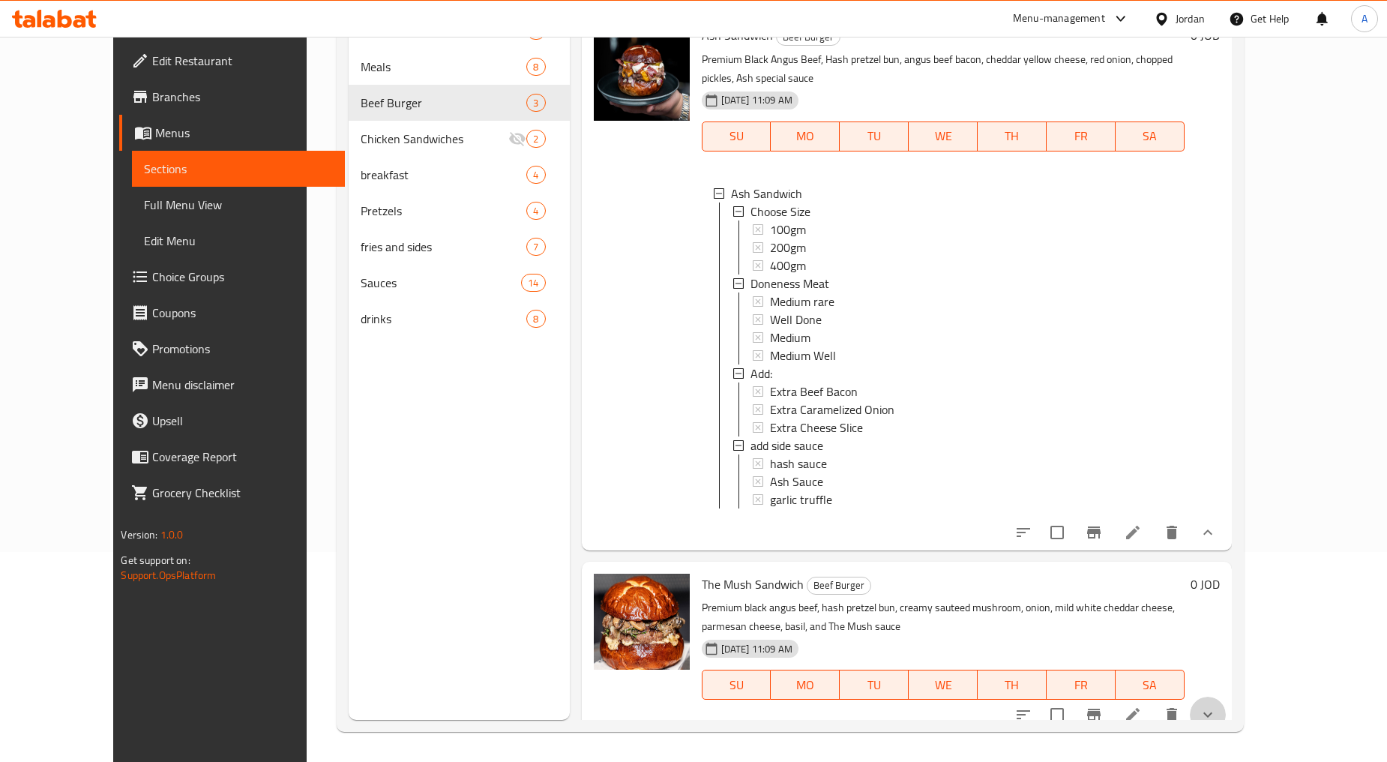
click at [744, 697] on button "show more" at bounding box center [1208, 715] width 36 height 36
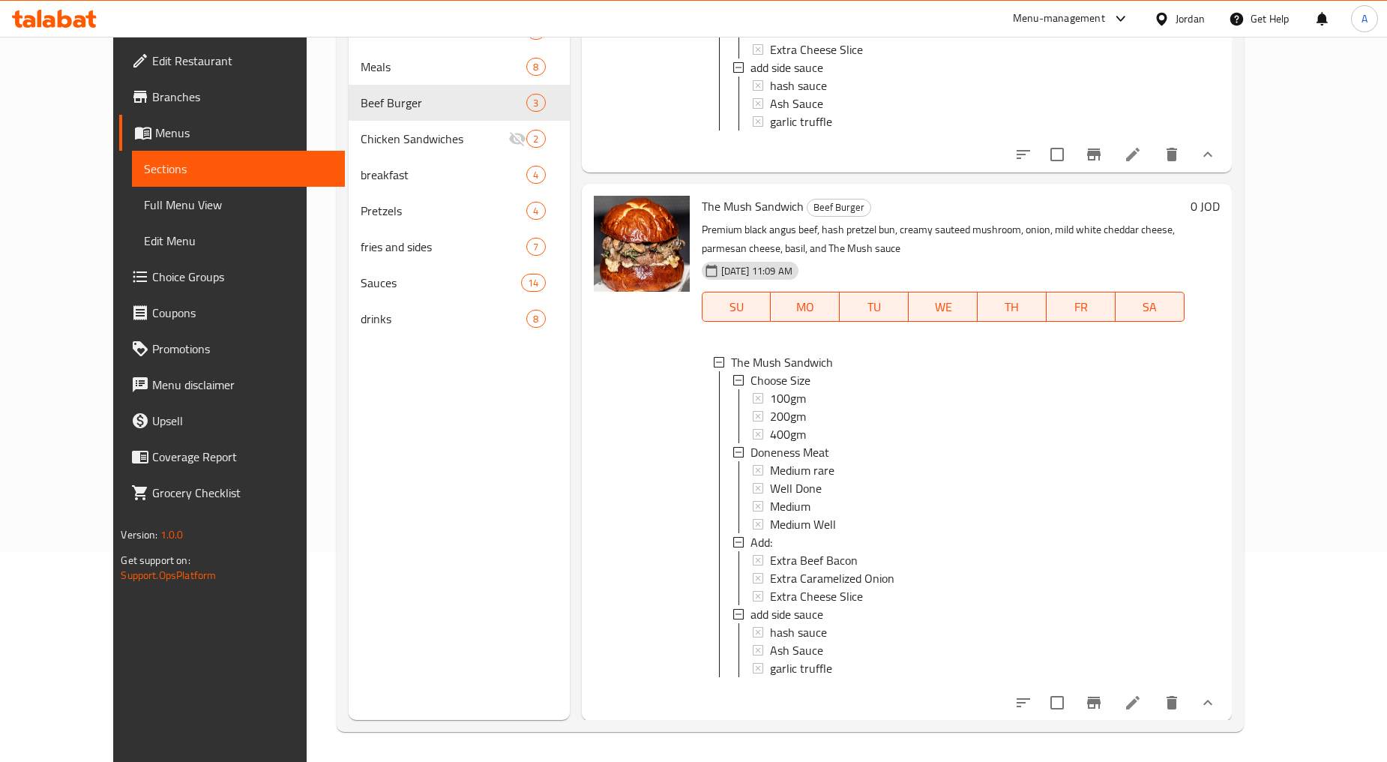
scroll to position [504, 0]
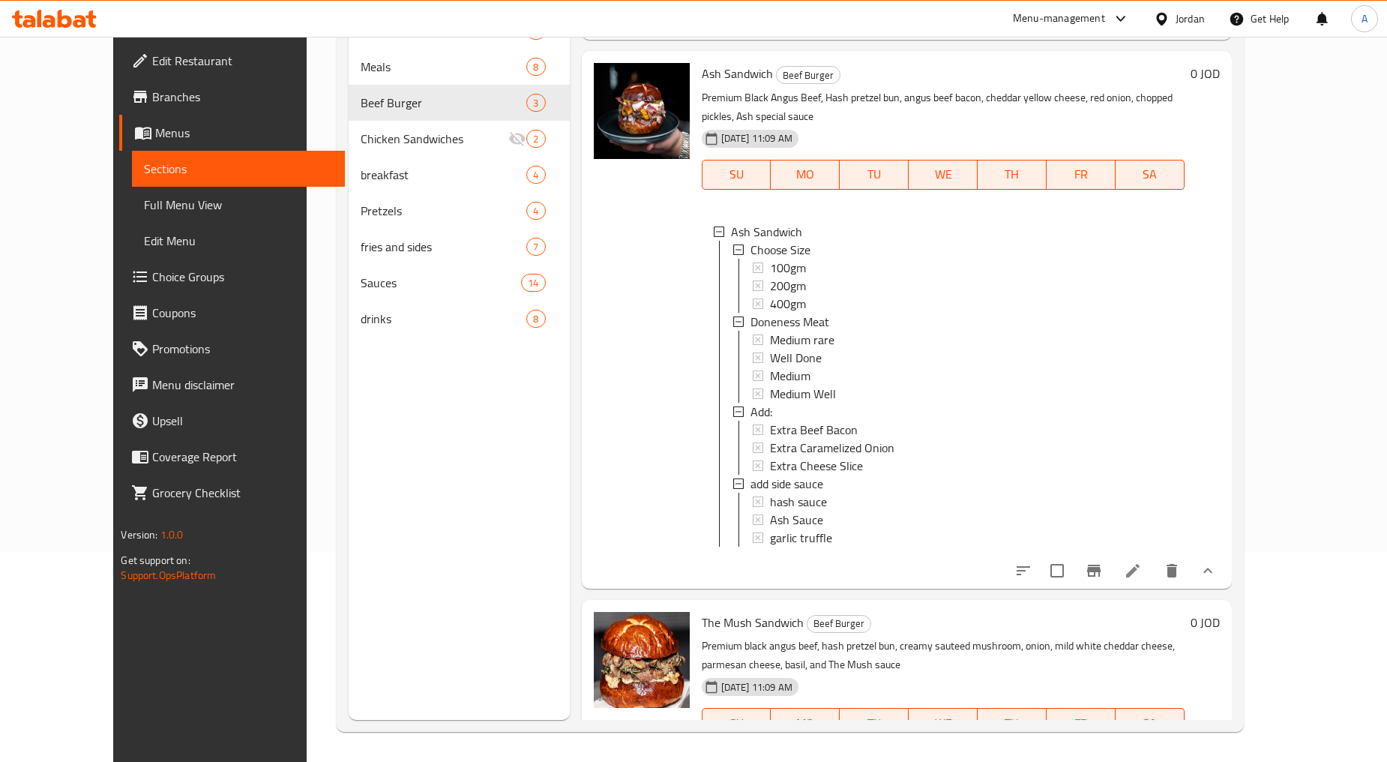
drag, startPoint x: 77, startPoint y: 273, endPoint x: 107, endPoint y: 280, distance: 30.9
click at [152, 273] on span "Choice Groups" at bounding box center [242, 277] width 181 height 18
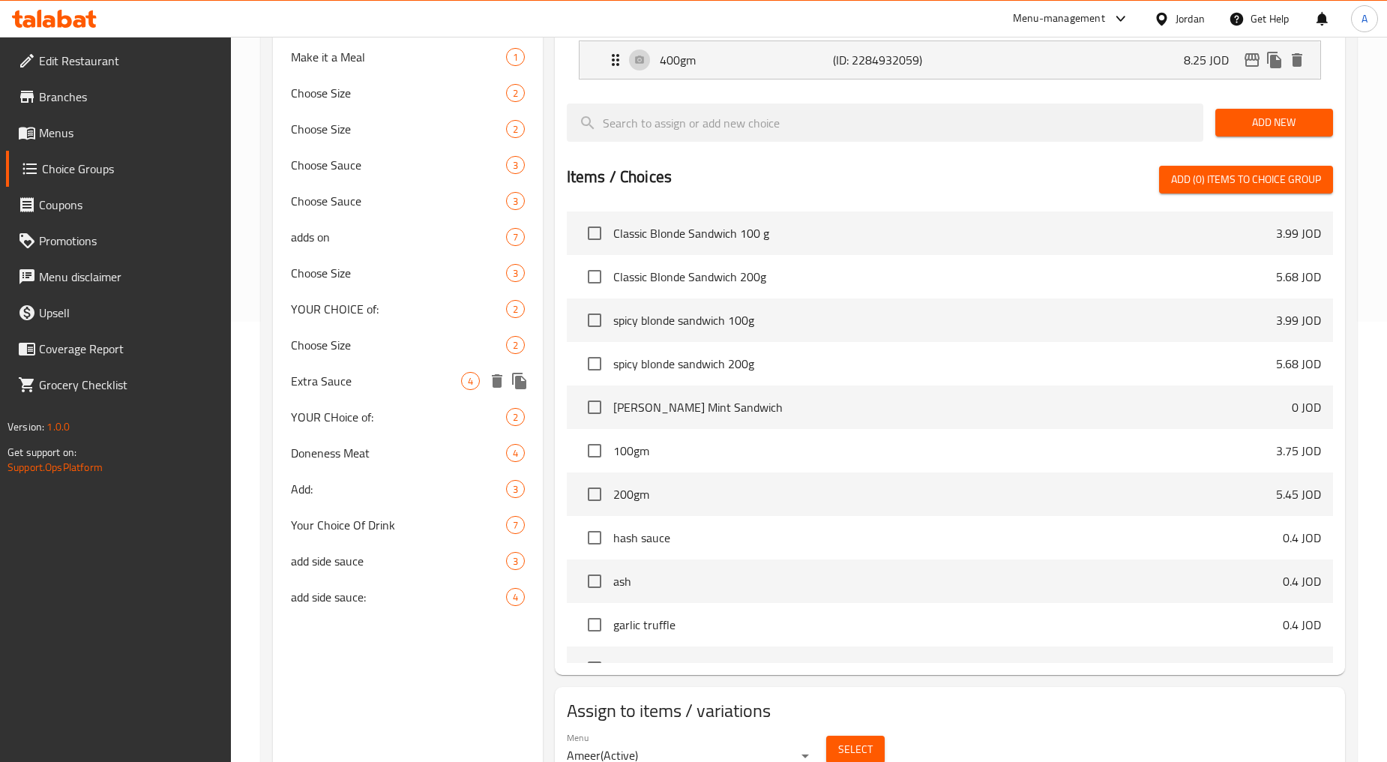
scroll to position [505, 0]
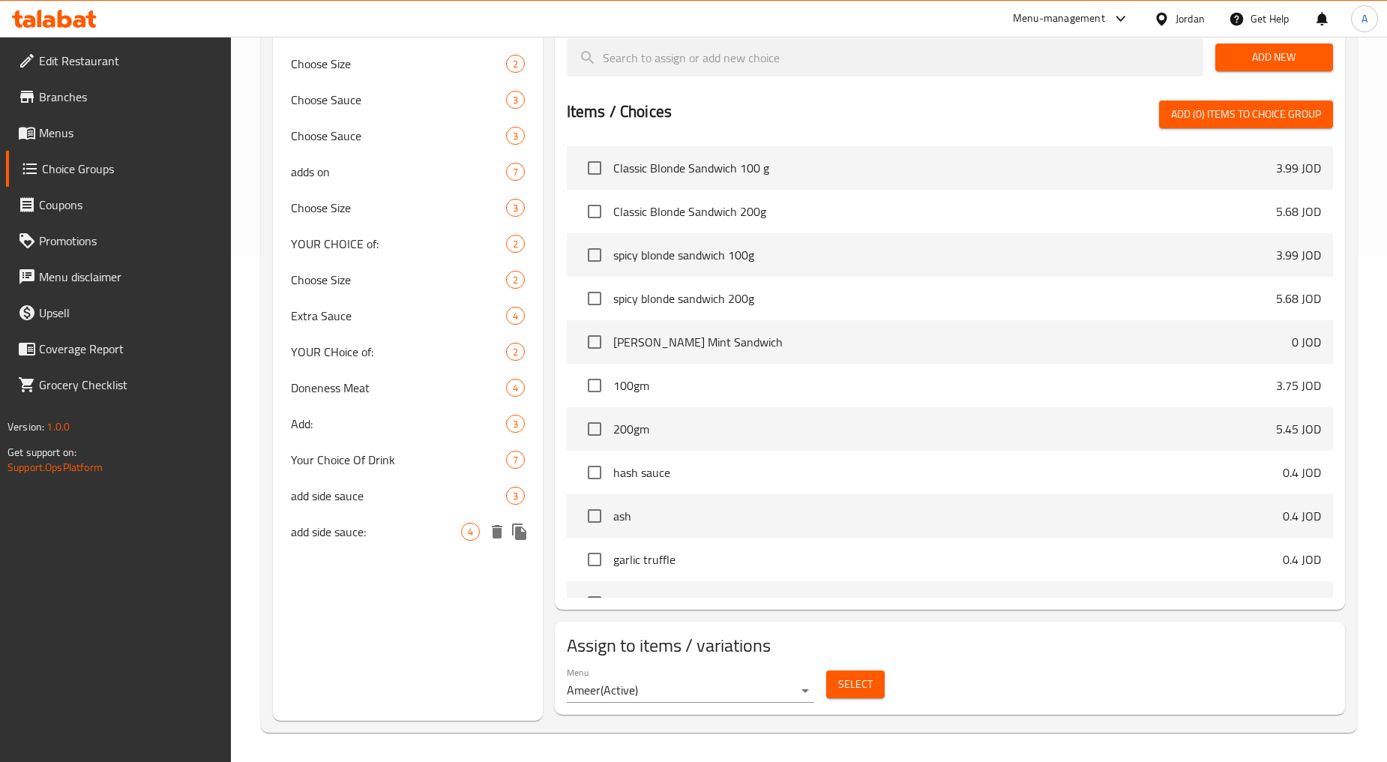
click at [351, 514] on div "add side sauce: 4" at bounding box center [407, 532] width 269 height 36
type input "add side sauce:"
type input "إضافة صوص جانبي:"
type input "0"
type input "4"
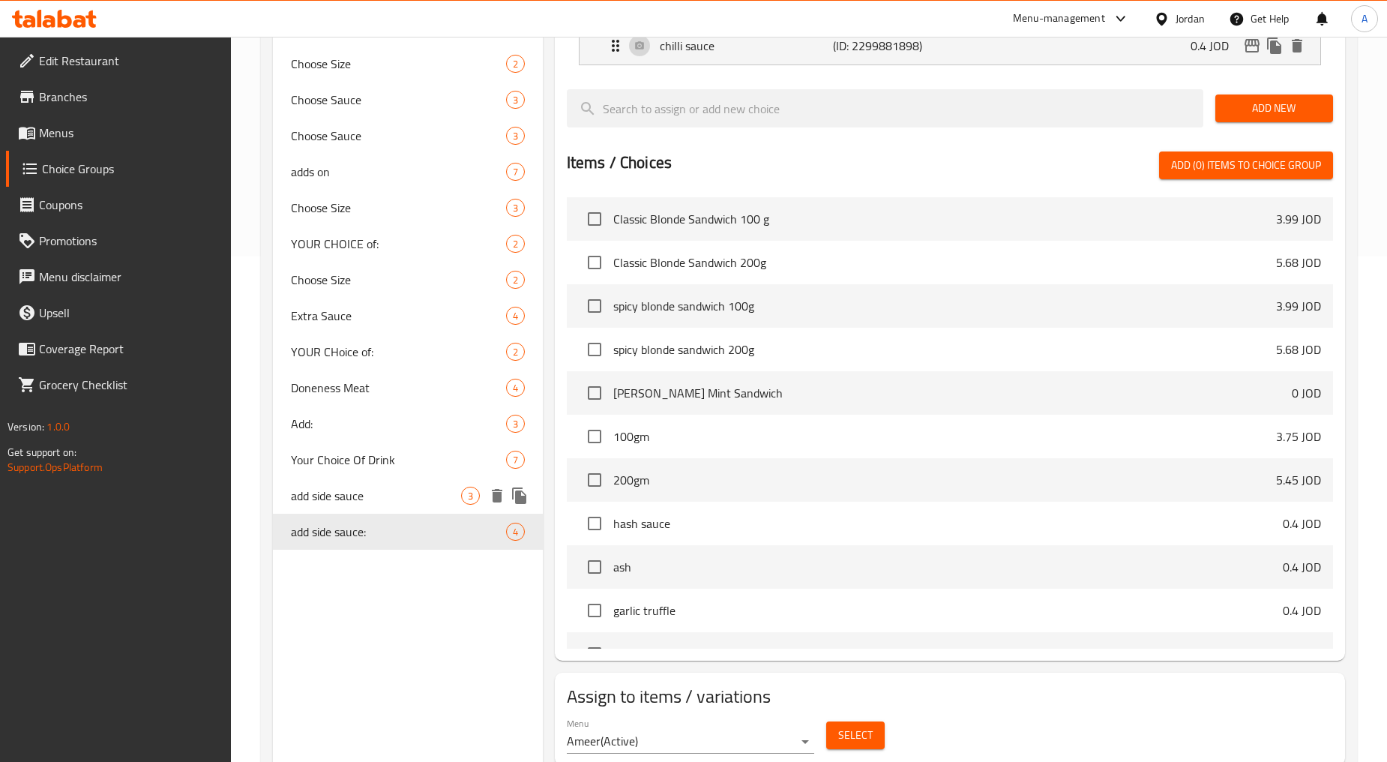
click at [360, 487] on span "add side sauce" at bounding box center [375, 496] width 169 height 18
type input "add side sauce"
type input "إضافة صوص جانبي"
type input "3"
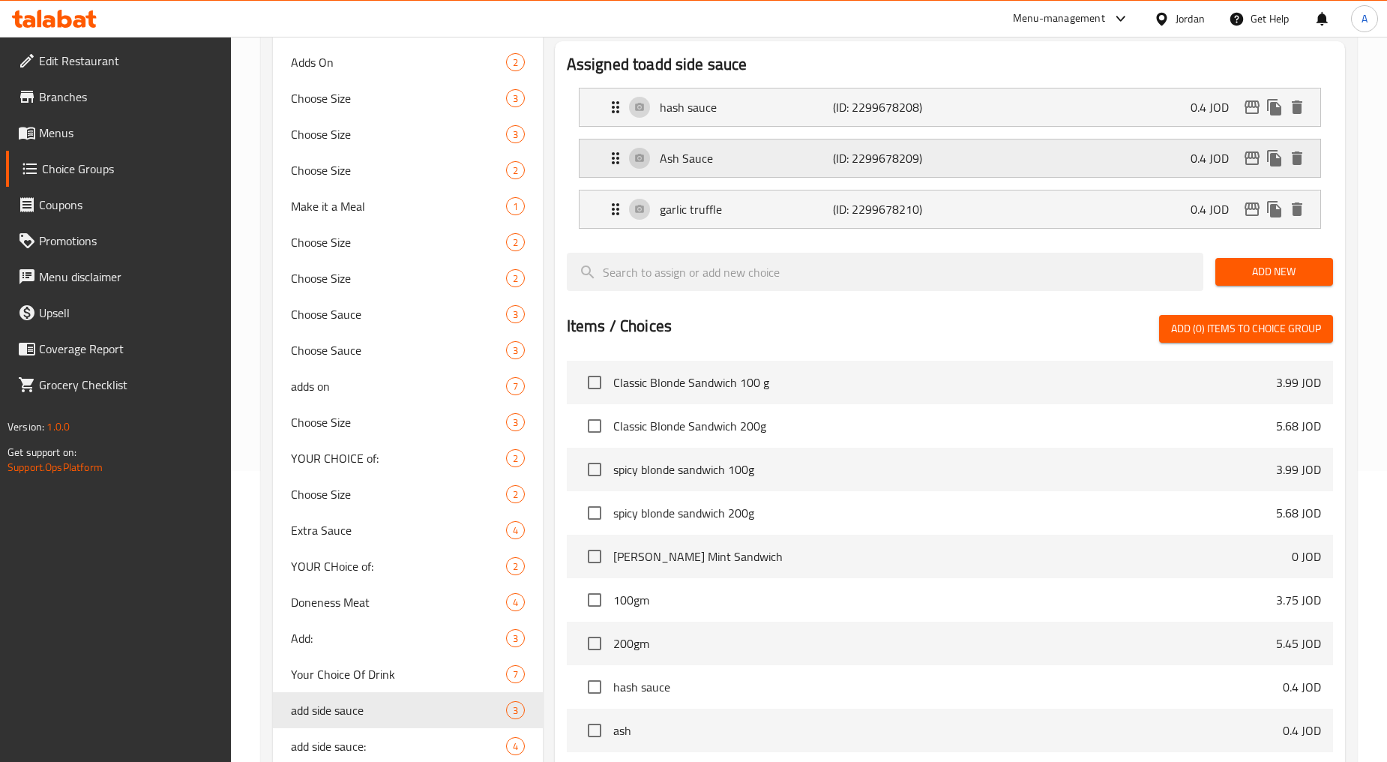
scroll to position [172, 0]
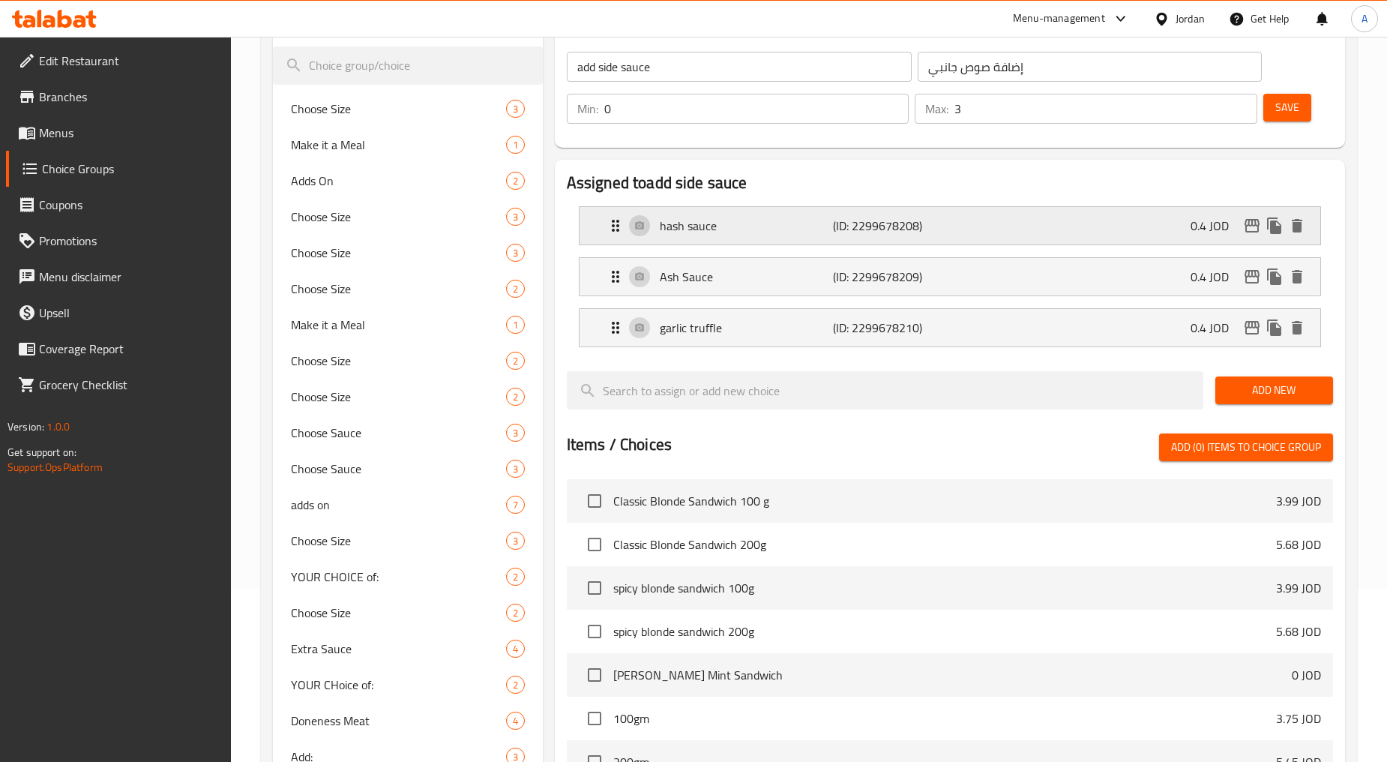
click at [744, 236] on div "hash sauce (ID: 2299678208) 0.4 JOD" at bounding box center [955, 225] width 696 height 37
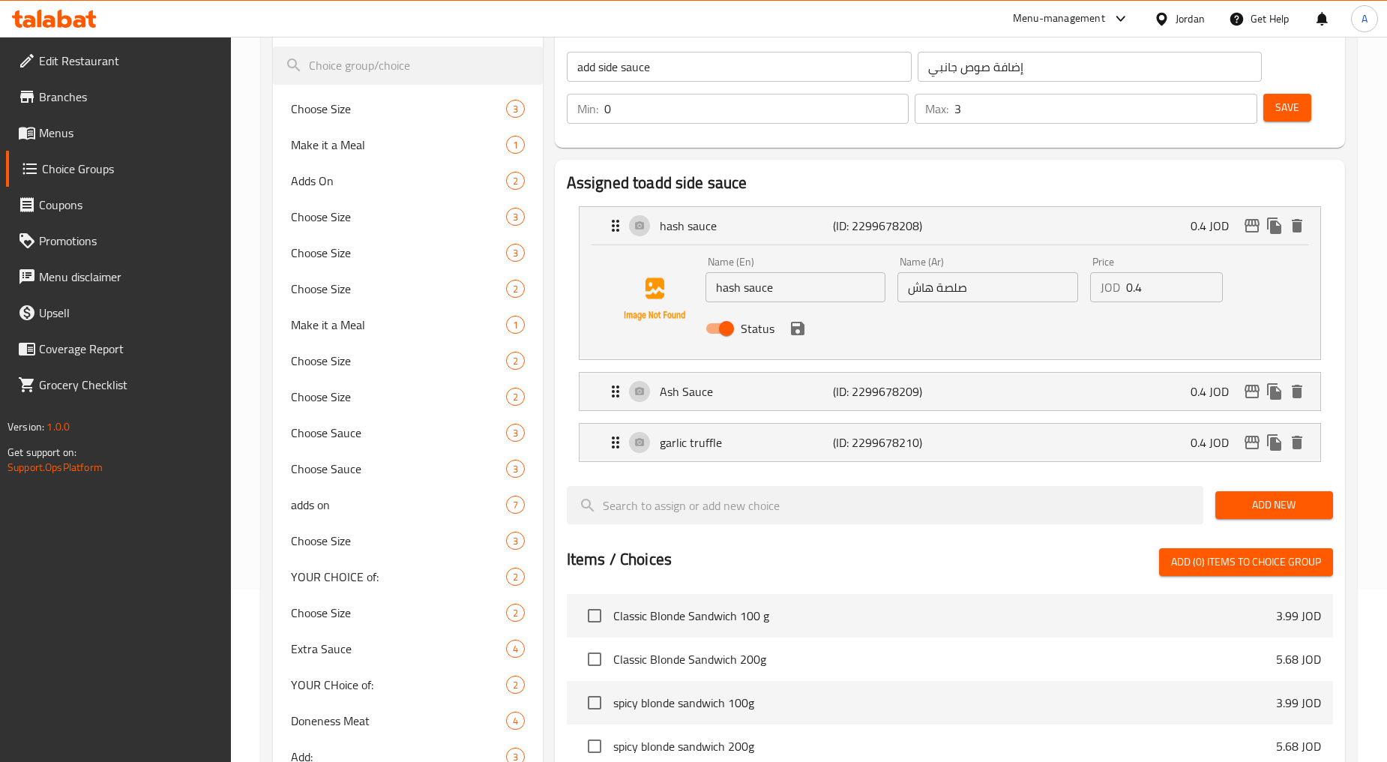
click at [744, 290] on input "hash sauce" at bounding box center [796, 287] width 181 height 30
type input "Hash Sauce"
click at [744, 323] on icon "save" at bounding box center [798, 328] width 18 height 18
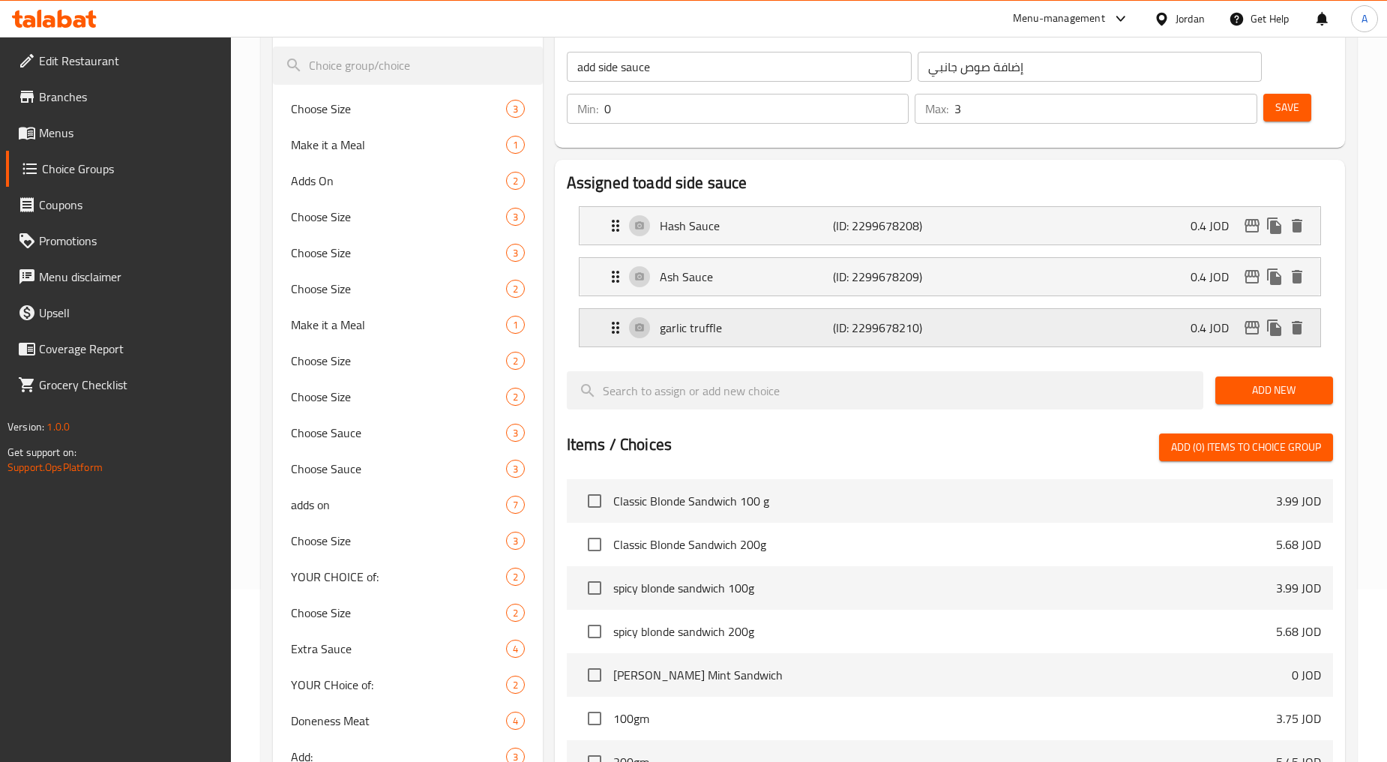
click at [744, 335] on p "garlic truffle" at bounding box center [746, 328] width 173 height 18
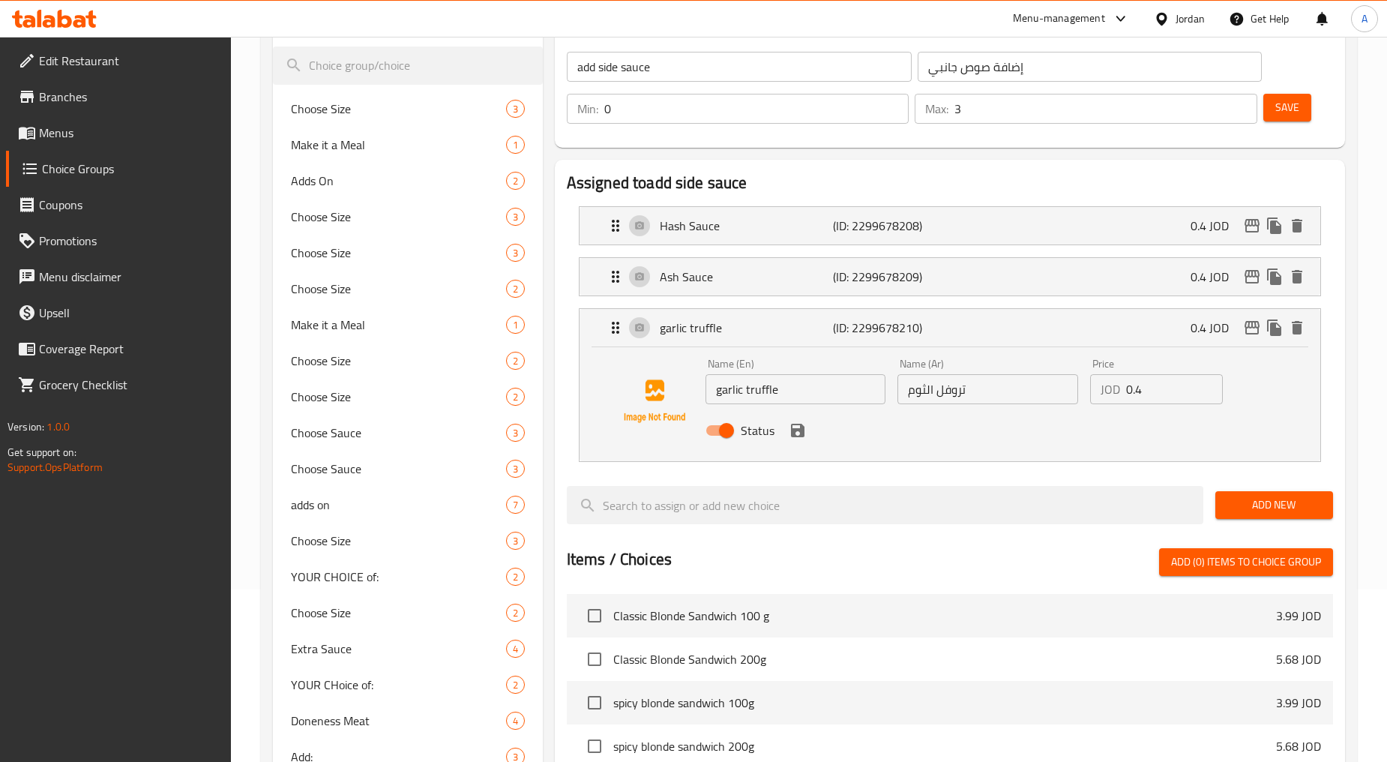
click at [744, 375] on input "garlic truffle" at bounding box center [796, 389] width 181 height 30
click at [744, 384] on input "garlic truffle" at bounding box center [796, 389] width 181 height 30
type input "[PERSON_NAME]"
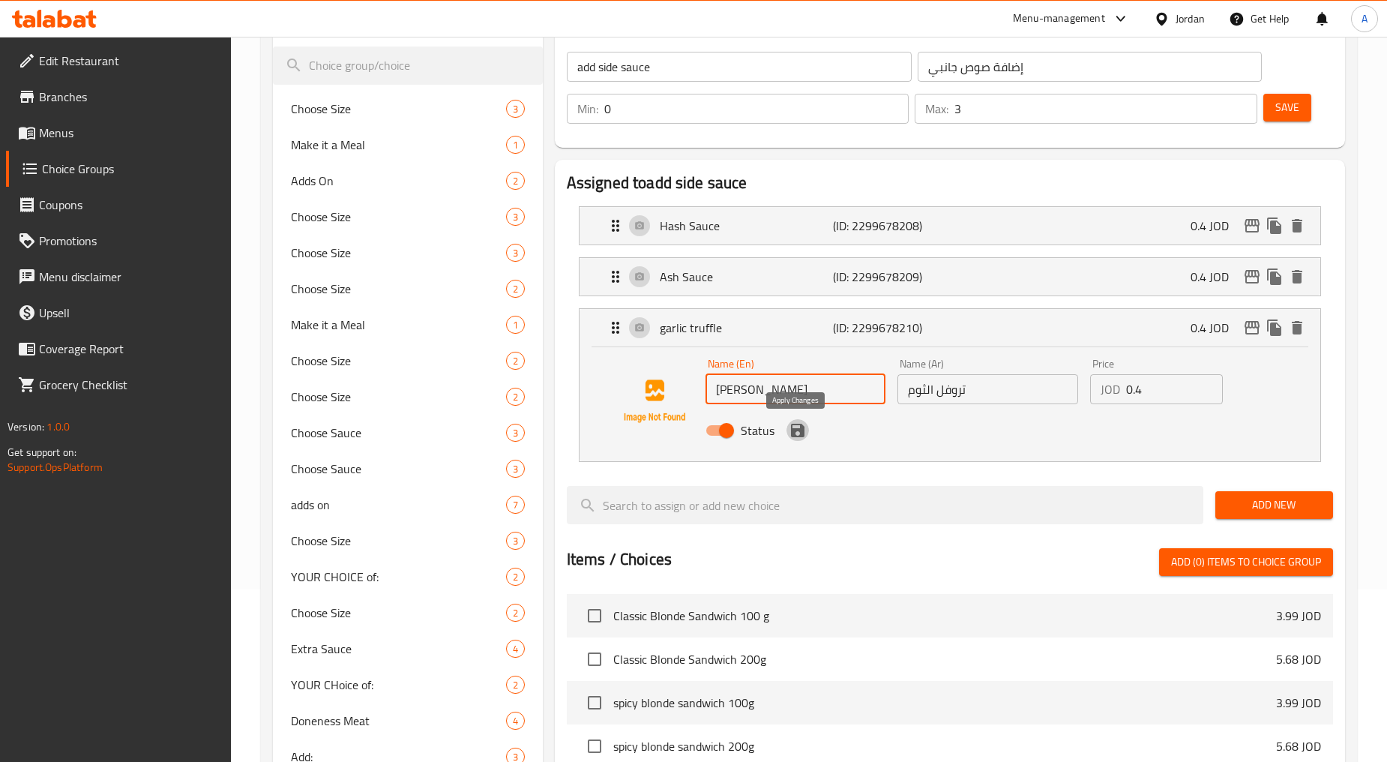
click at [744, 429] on icon "save" at bounding box center [797, 430] width 13 height 13
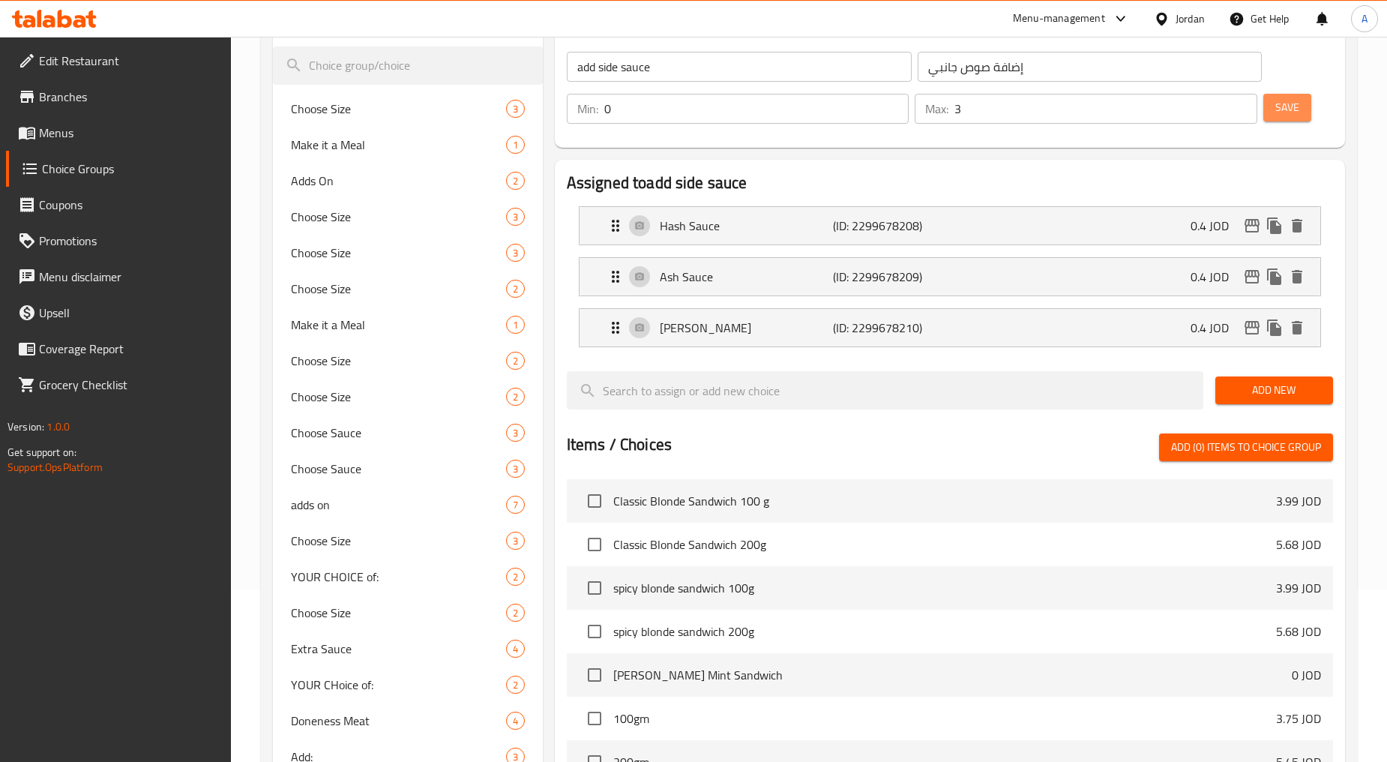
click at [744, 109] on span "Save" at bounding box center [1288, 107] width 24 height 19
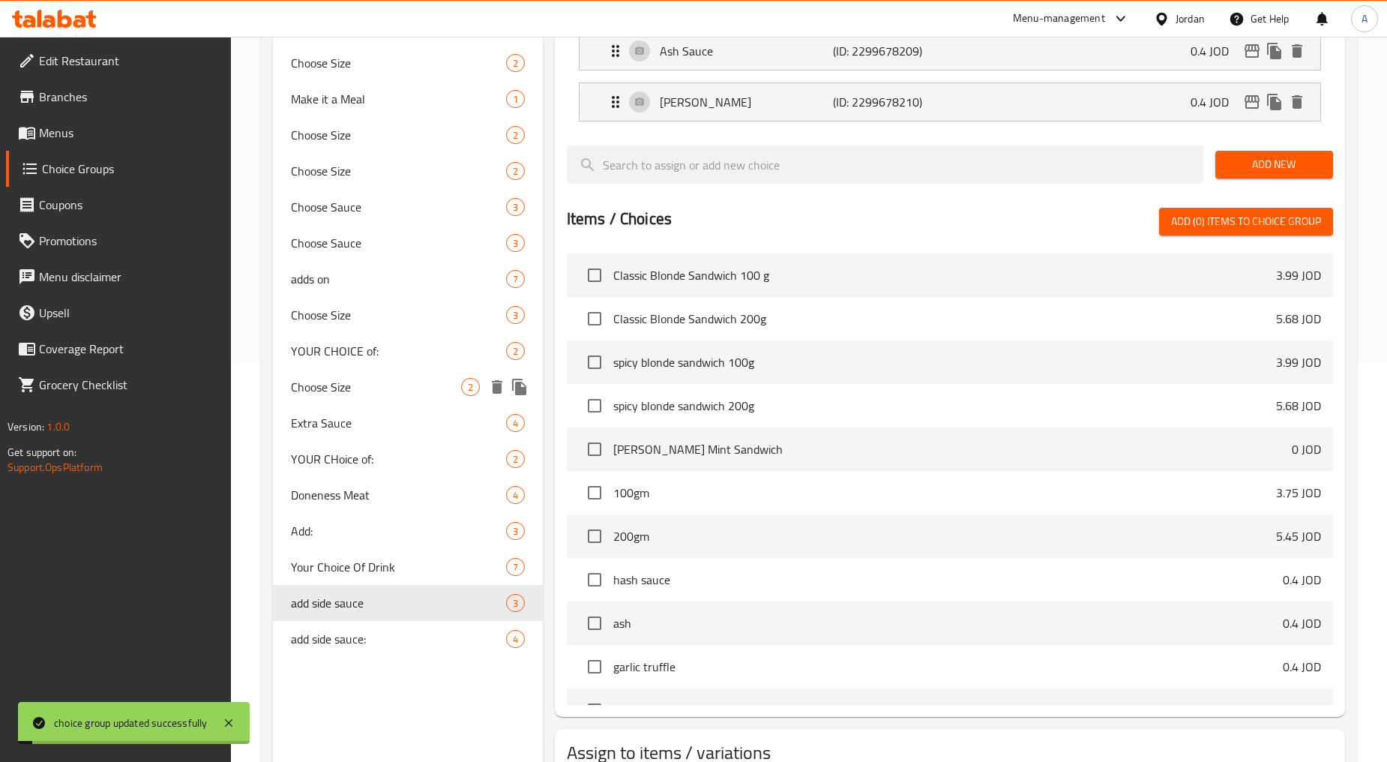
scroll to position [422, 0]
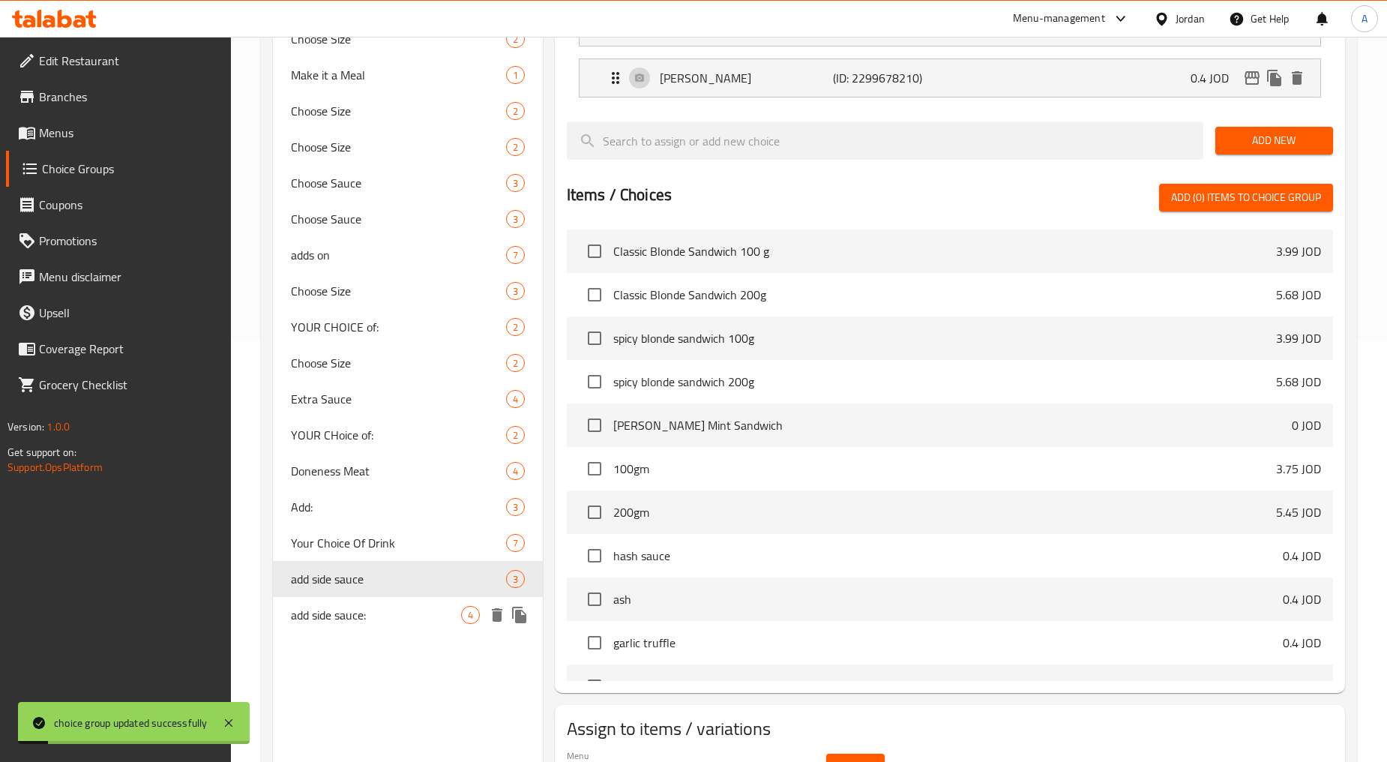
click at [384, 606] on span "add side sauce:" at bounding box center [375, 615] width 169 height 18
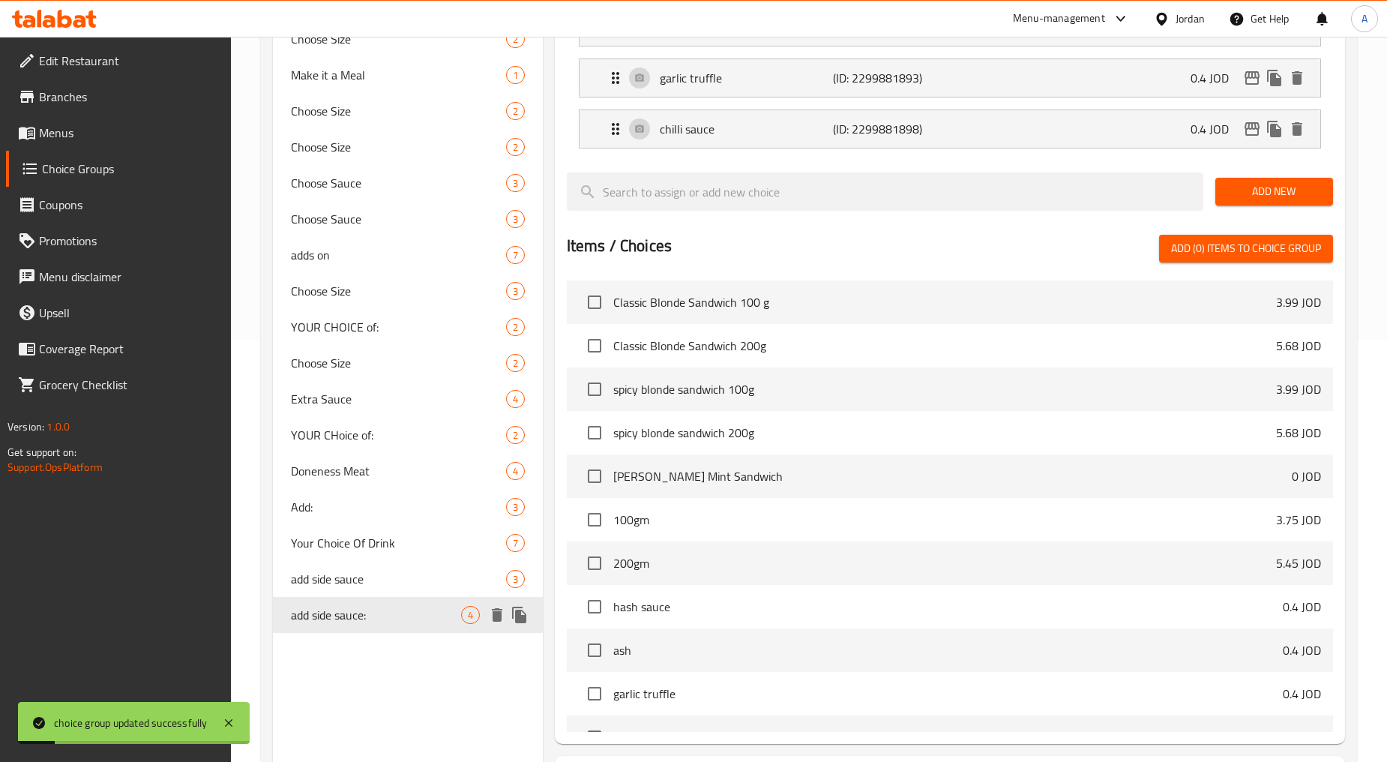
type input "add side sauce:"
type input "إضافة صوص جانبي:"
type input "4"
click at [382, 583] on span "add side sauce" at bounding box center [375, 579] width 169 height 18
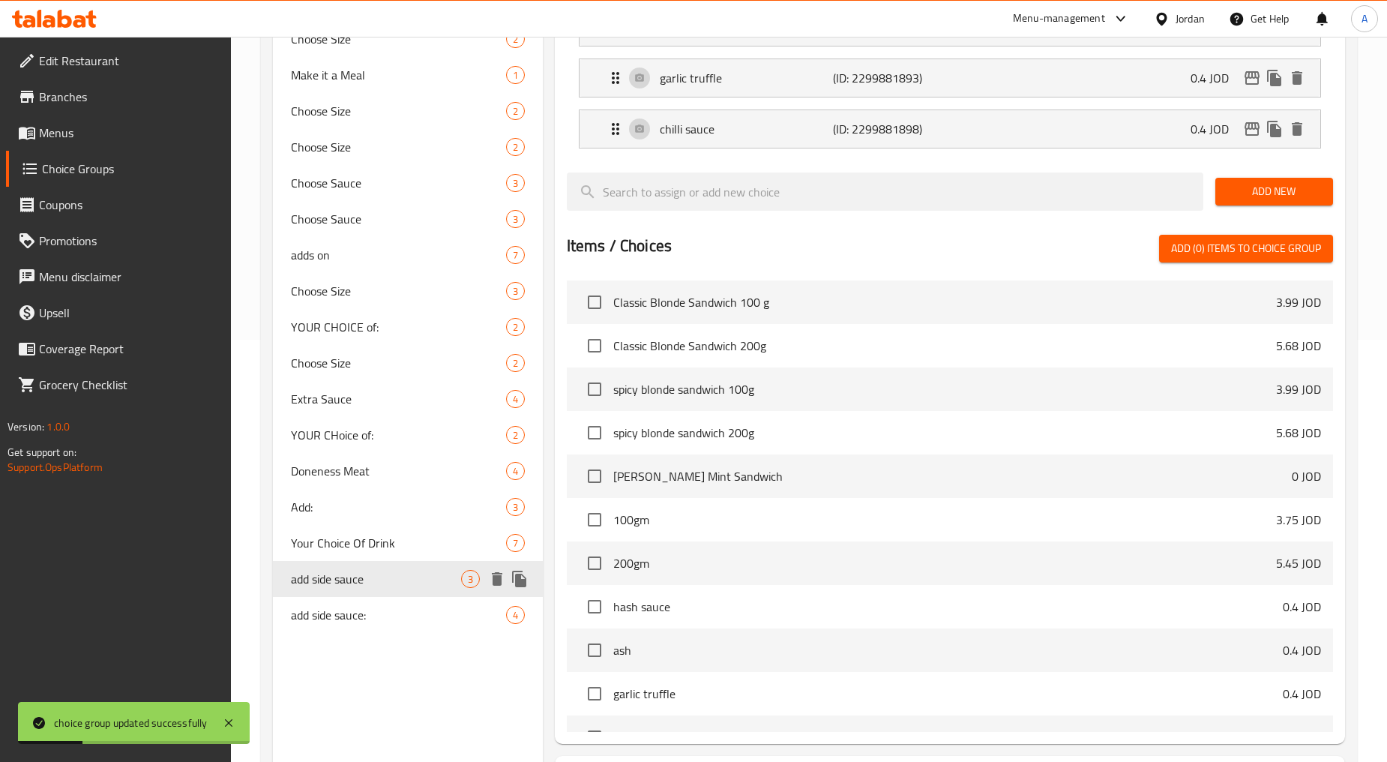
type input "add side sauce"
type input "إضافة صوص جانبي"
type input "3"
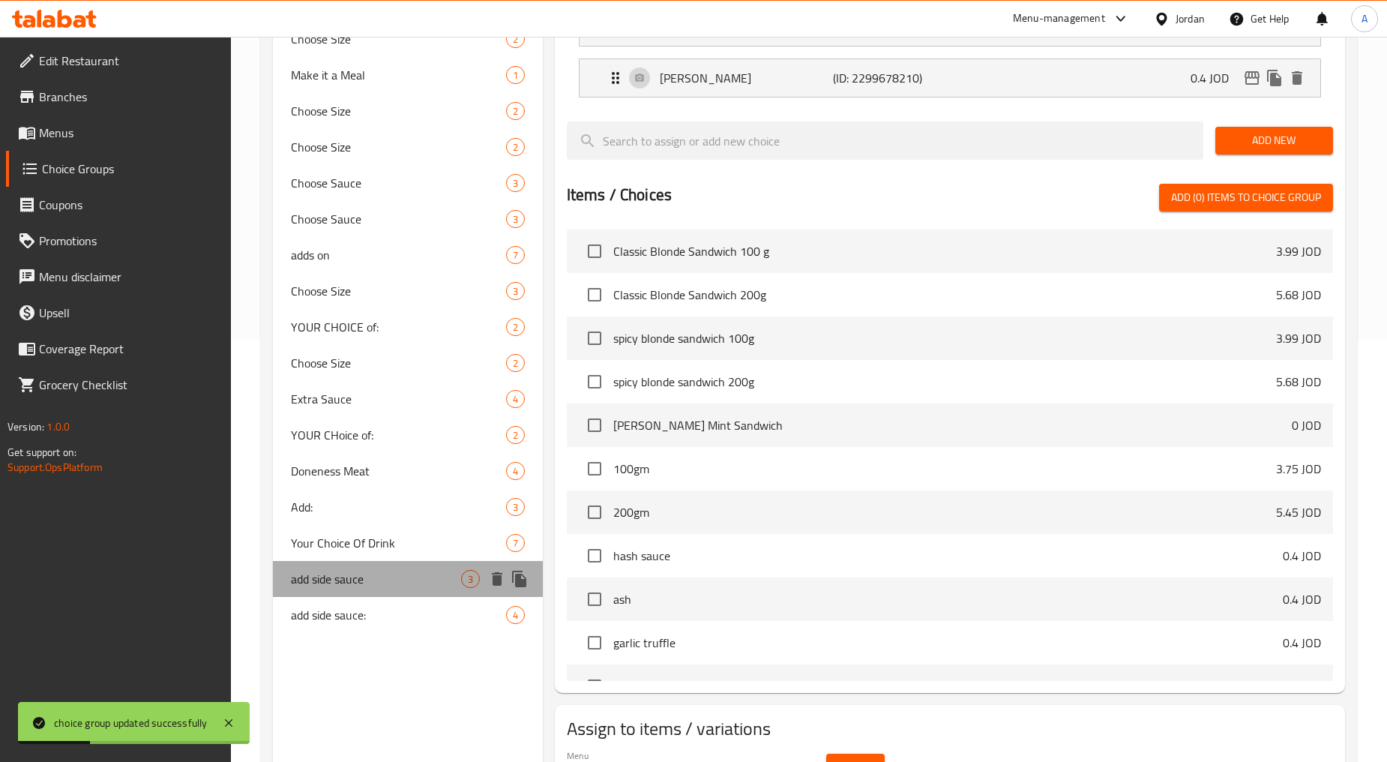
click at [382, 583] on span "add side sauce" at bounding box center [375, 579] width 169 height 18
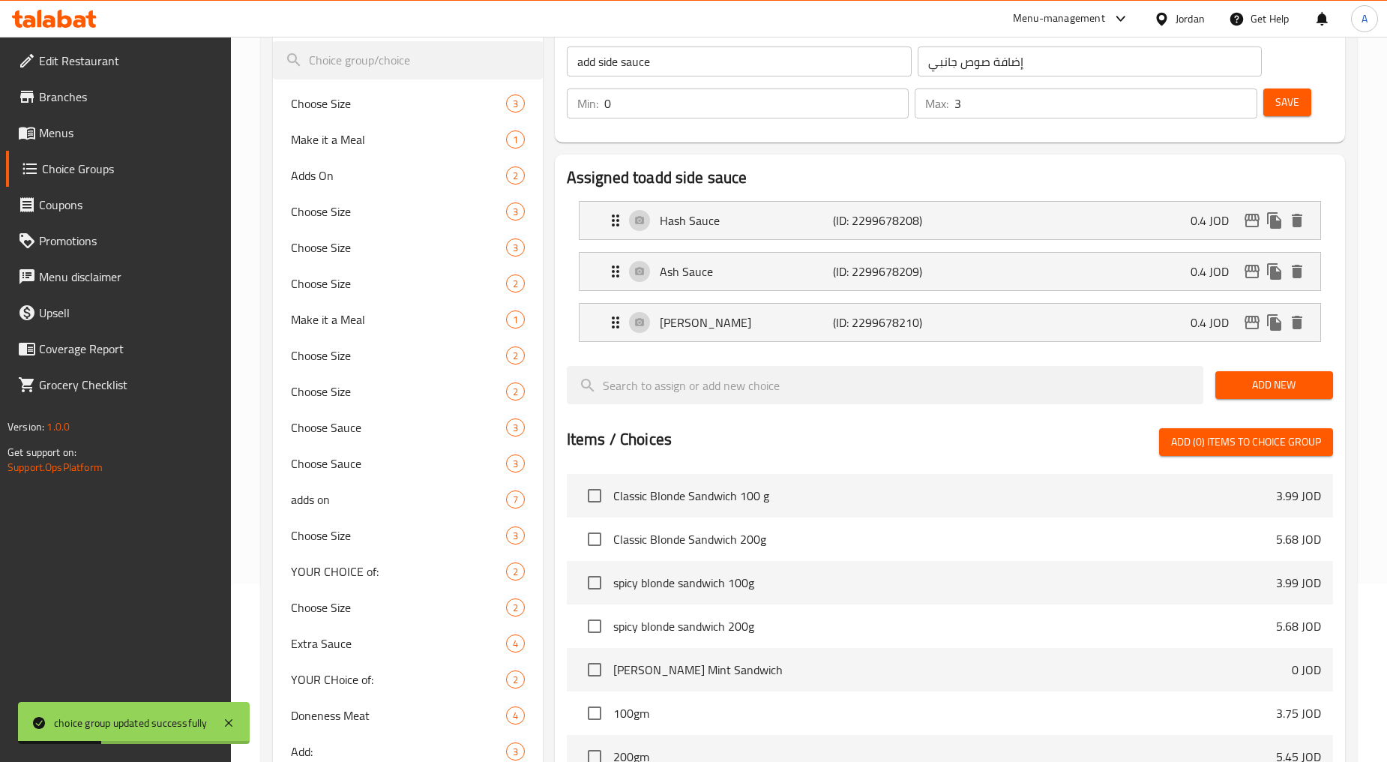
scroll to position [5, 0]
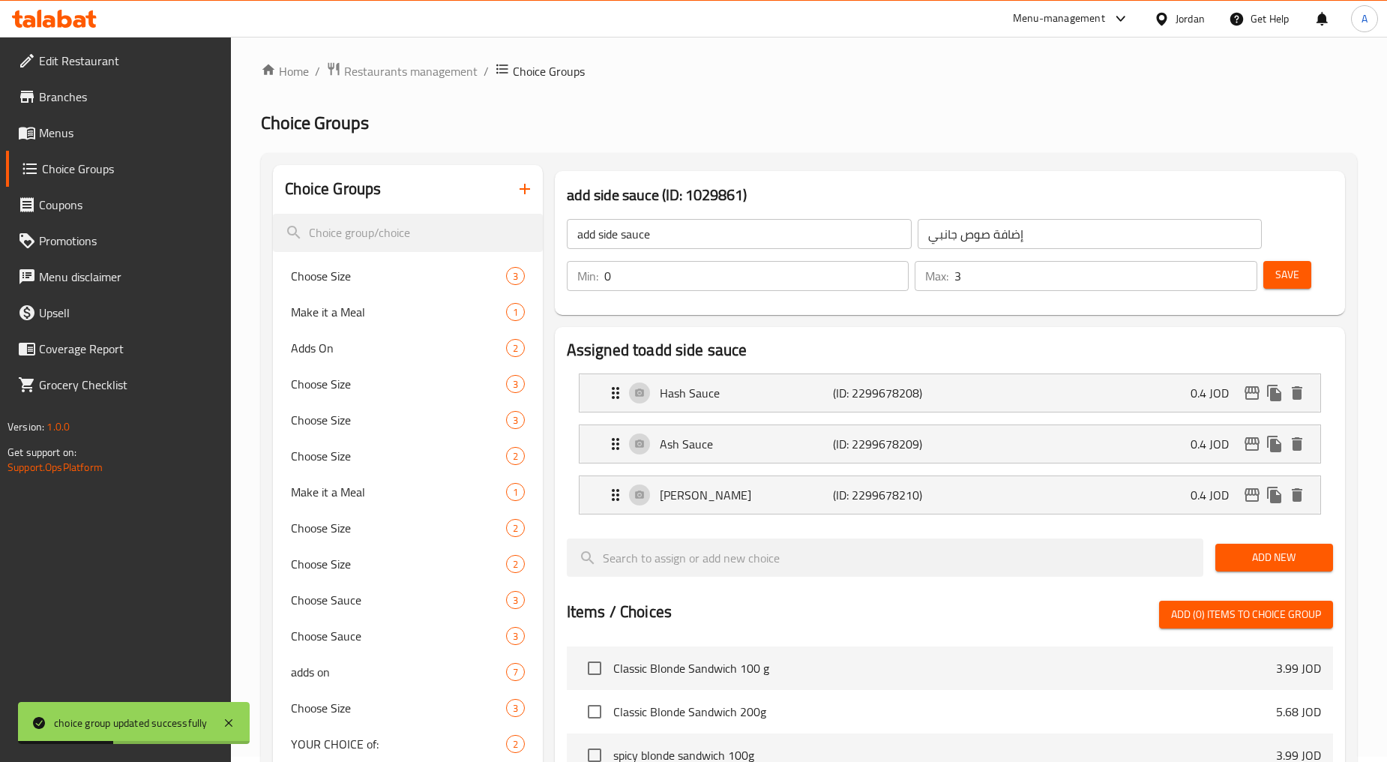
click at [690, 247] on input "add side sauce" at bounding box center [739, 234] width 345 height 30
drag, startPoint x: 1294, startPoint y: 275, endPoint x: 1283, endPoint y: 283, distance: 13.4
click at [744, 275] on span "Save" at bounding box center [1288, 274] width 24 height 19
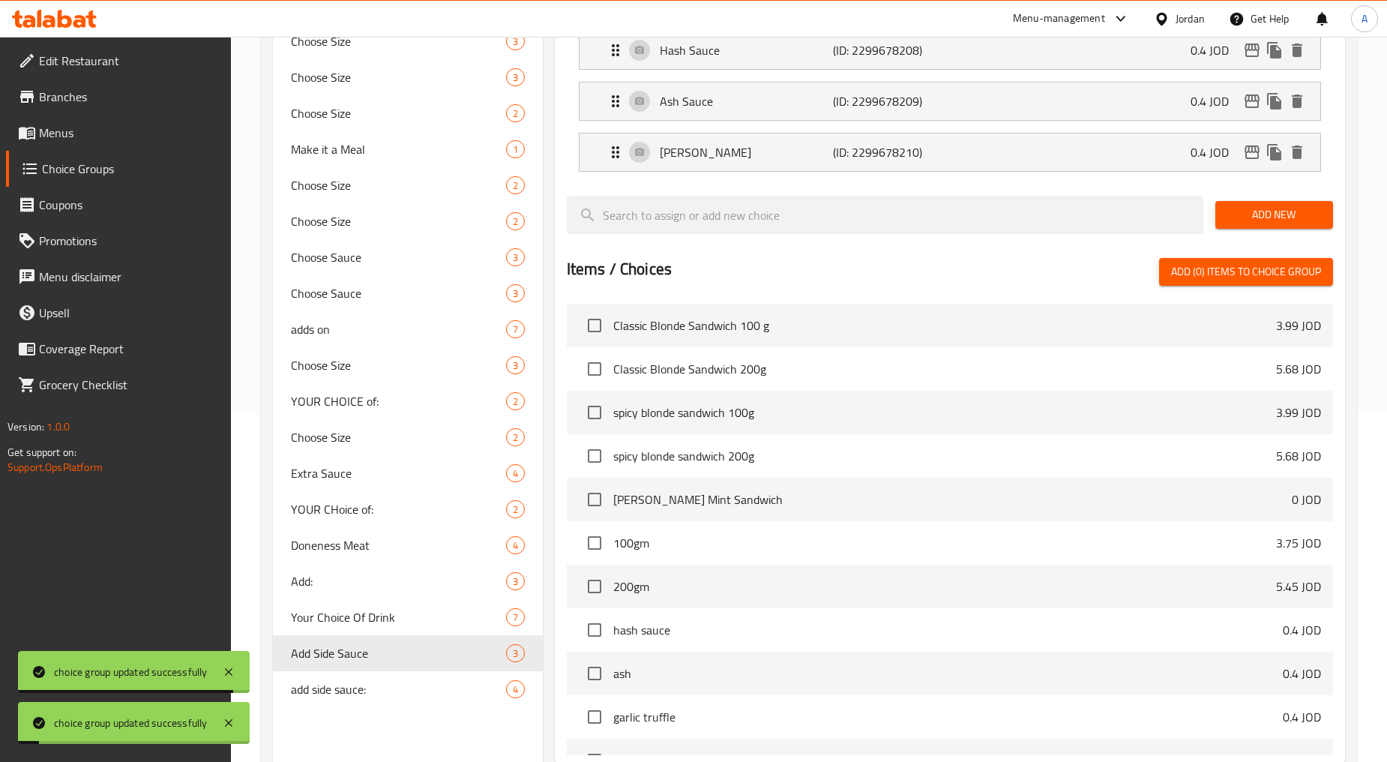
scroll to position [505, 0]
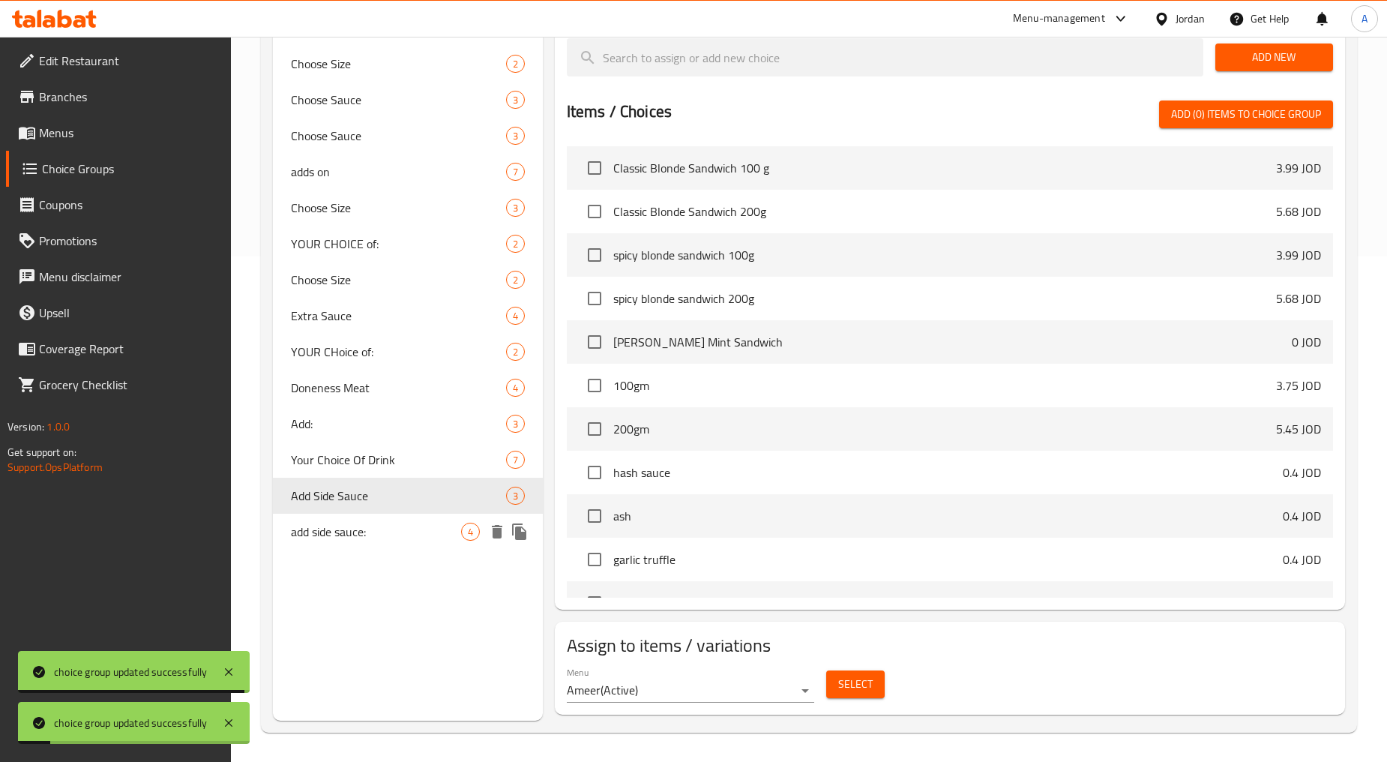
click at [342, 528] on span "add side sauce:" at bounding box center [375, 532] width 169 height 18
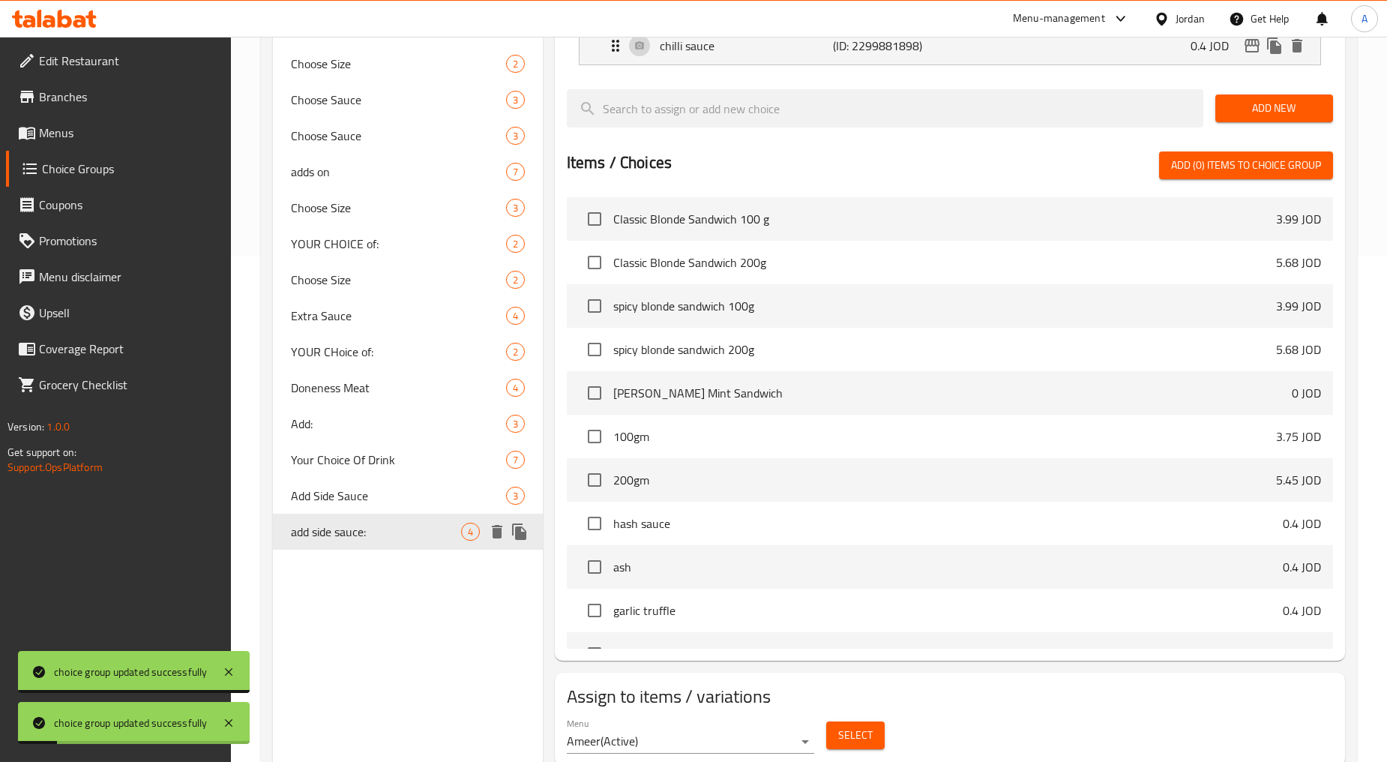
type input "add side sauce:"
type input "إضافة صوص جانبي:"
type input "4"
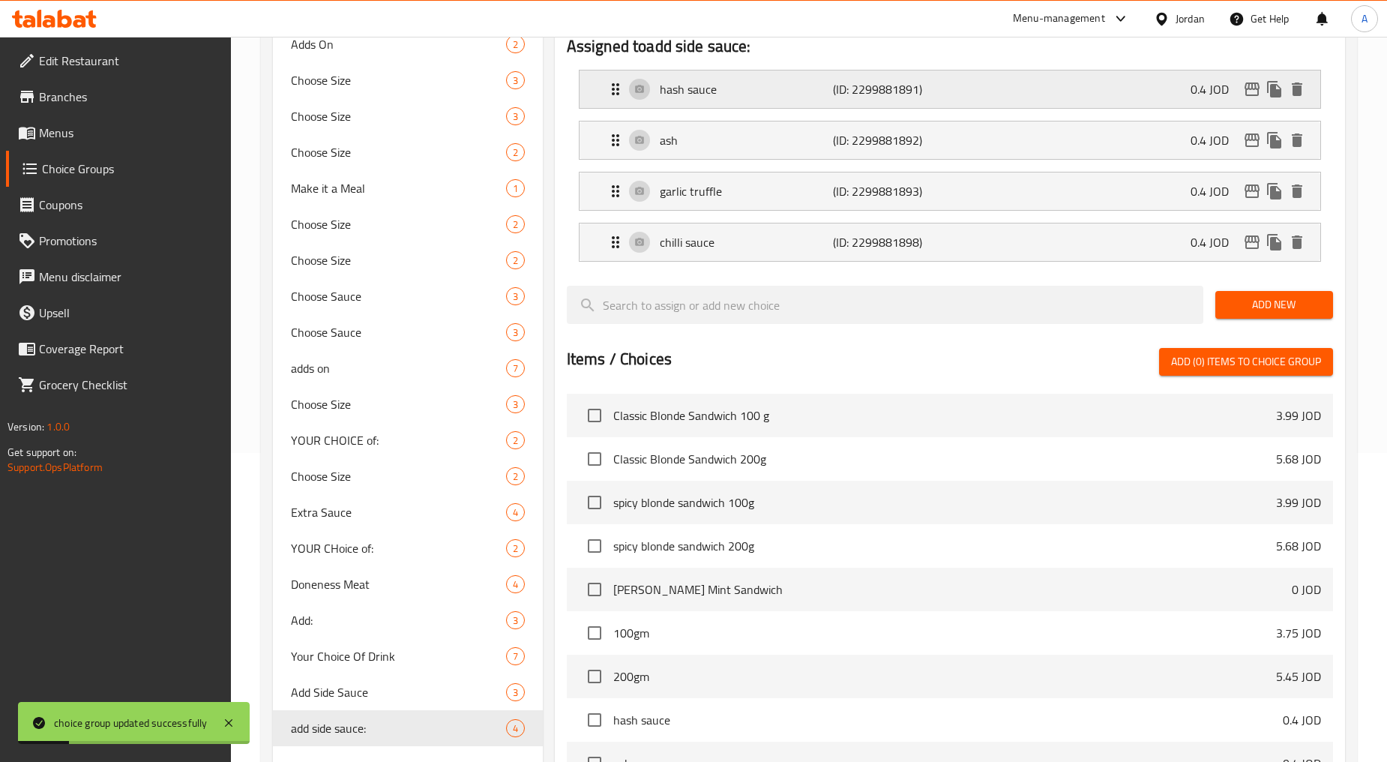
scroll to position [88, 0]
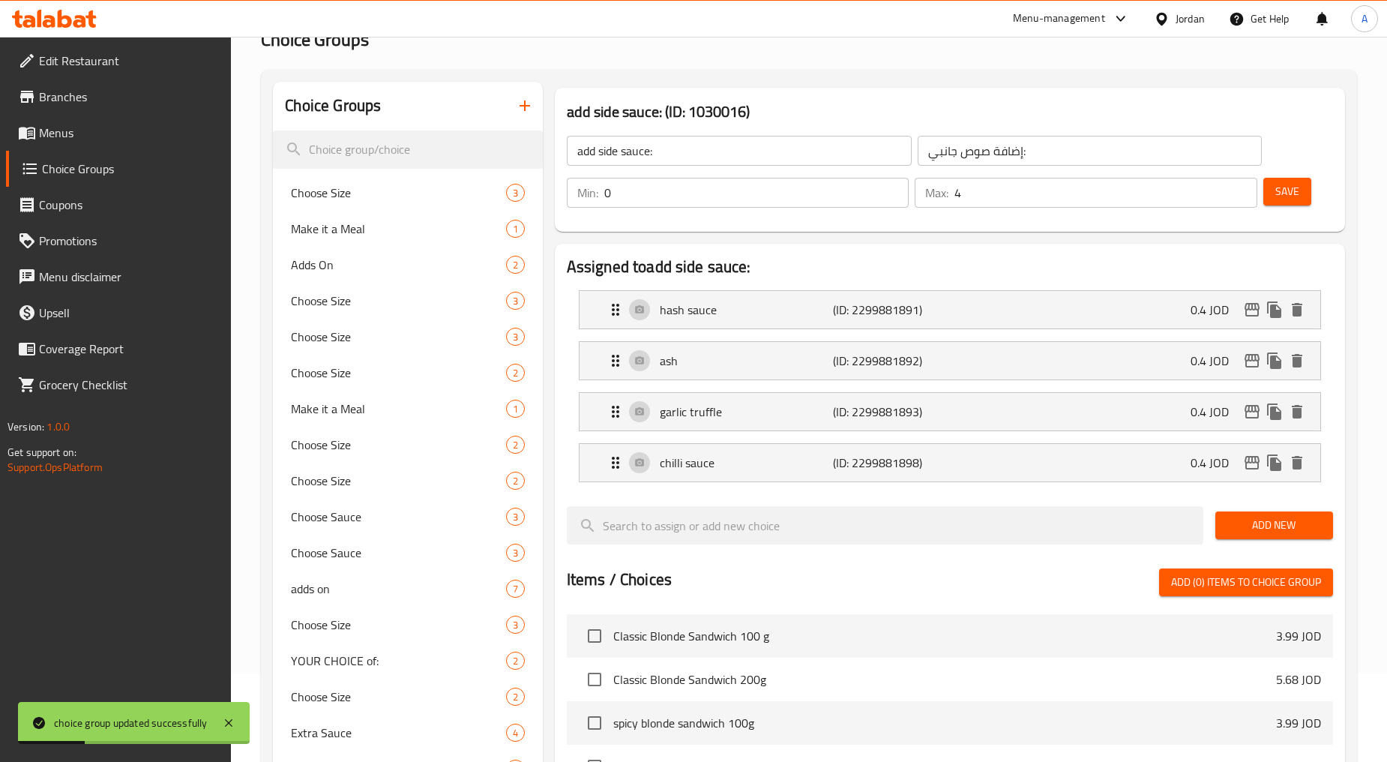
click at [657, 155] on input "add side sauce:" at bounding box center [739, 151] width 345 height 30
type input "Add Side Sauce:"
click at [724, 452] on div "chilli sauce (ID: 2299881898) 0.4 JOD" at bounding box center [955, 462] width 696 height 37
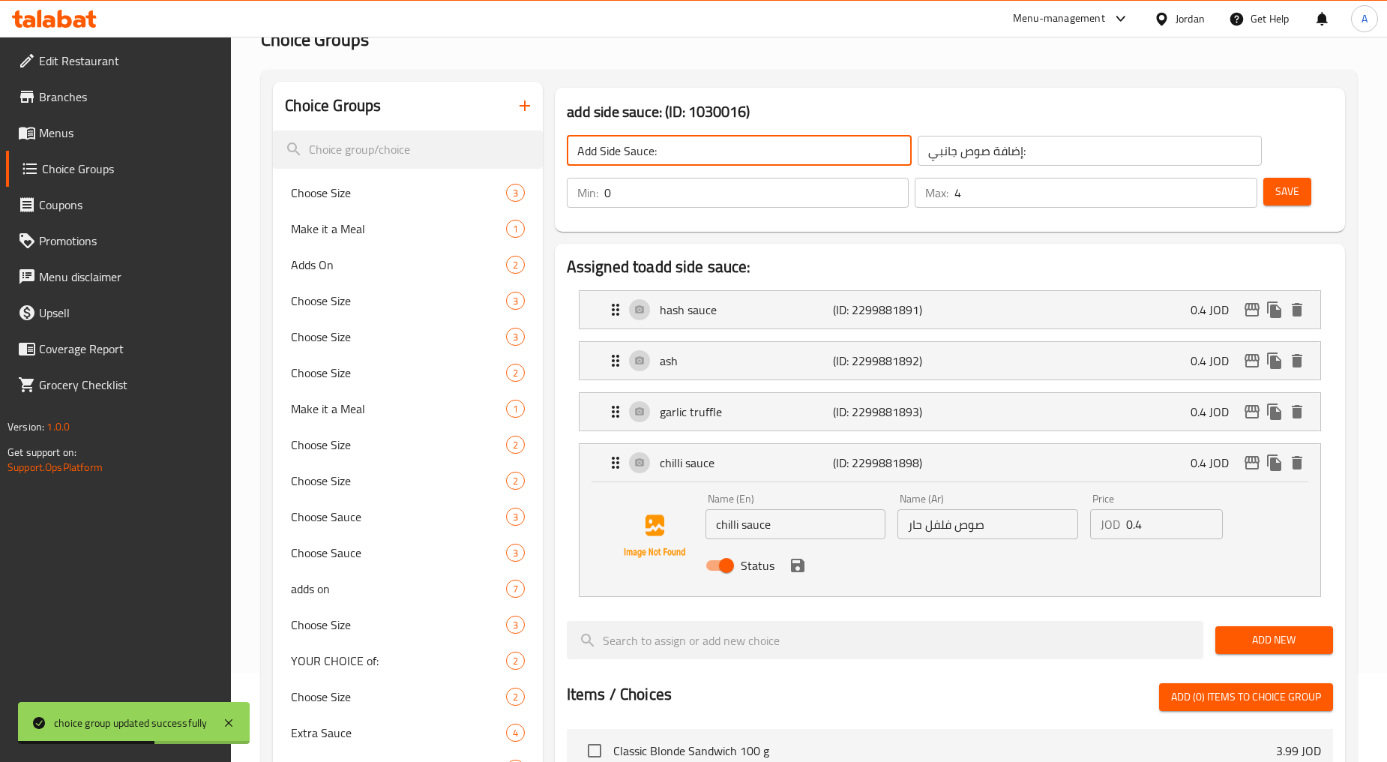
click at [744, 531] on input "chilli sauce" at bounding box center [796, 524] width 181 height 30
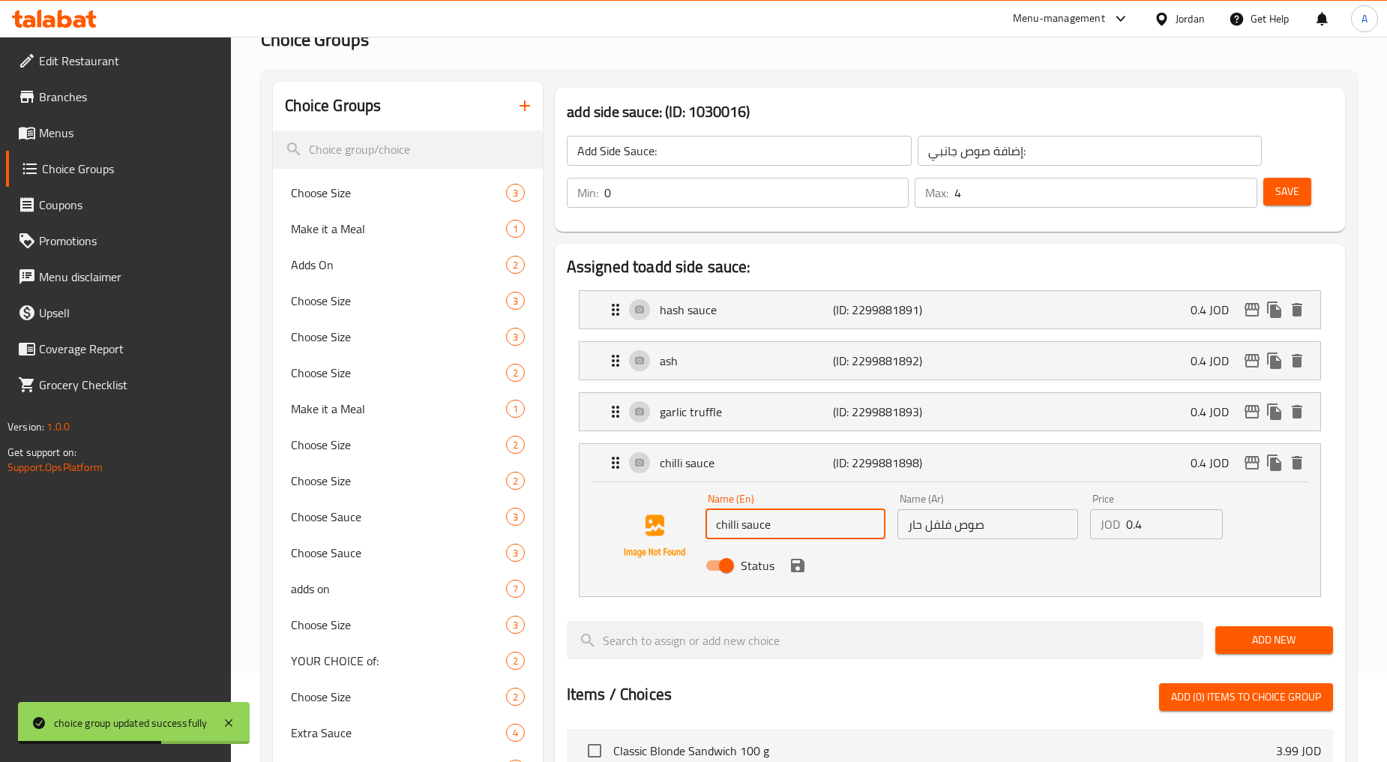
click at [744, 531] on input "chilli sauce" at bounding box center [796, 524] width 181 height 30
type input "Chilli Sauce"
click at [723, 448] on div "chilli sauce (ID: 2299881898) 0.4 JOD" at bounding box center [955, 462] width 696 height 37
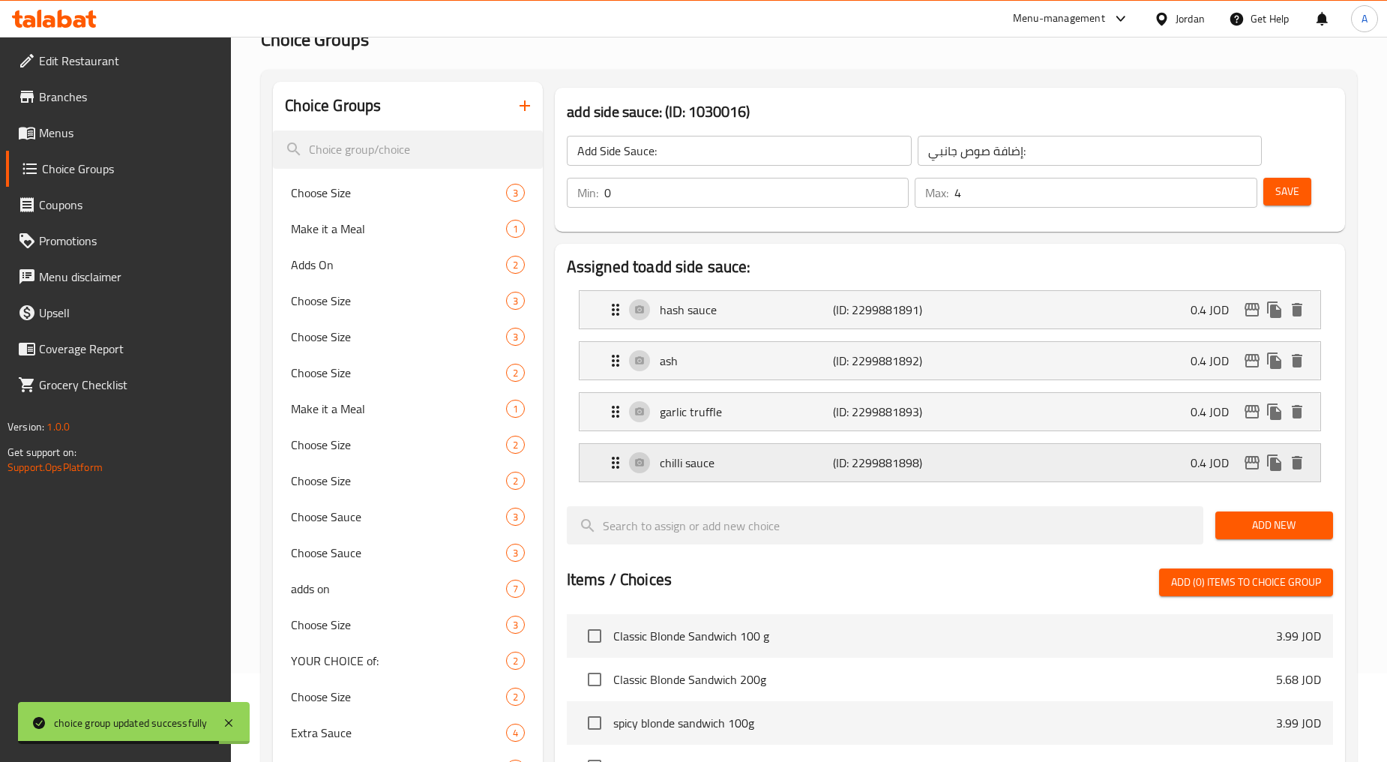
click at [729, 452] on div "chilli sauce (ID: 2299881898) 0.4 JOD" at bounding box center [955, 462] width 696 height 37
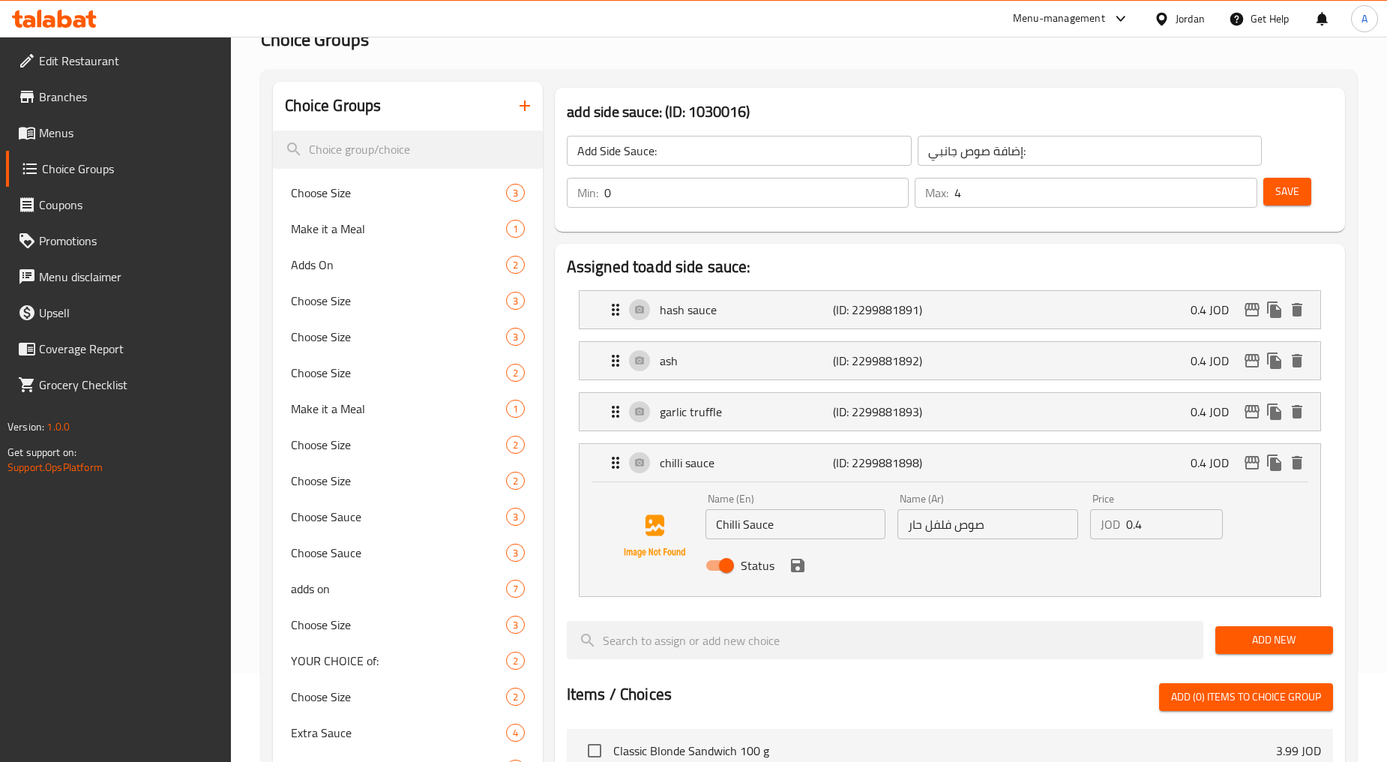
click at [744, 565] on icon "save" at bounding box center [797, 565] width 13 height 13
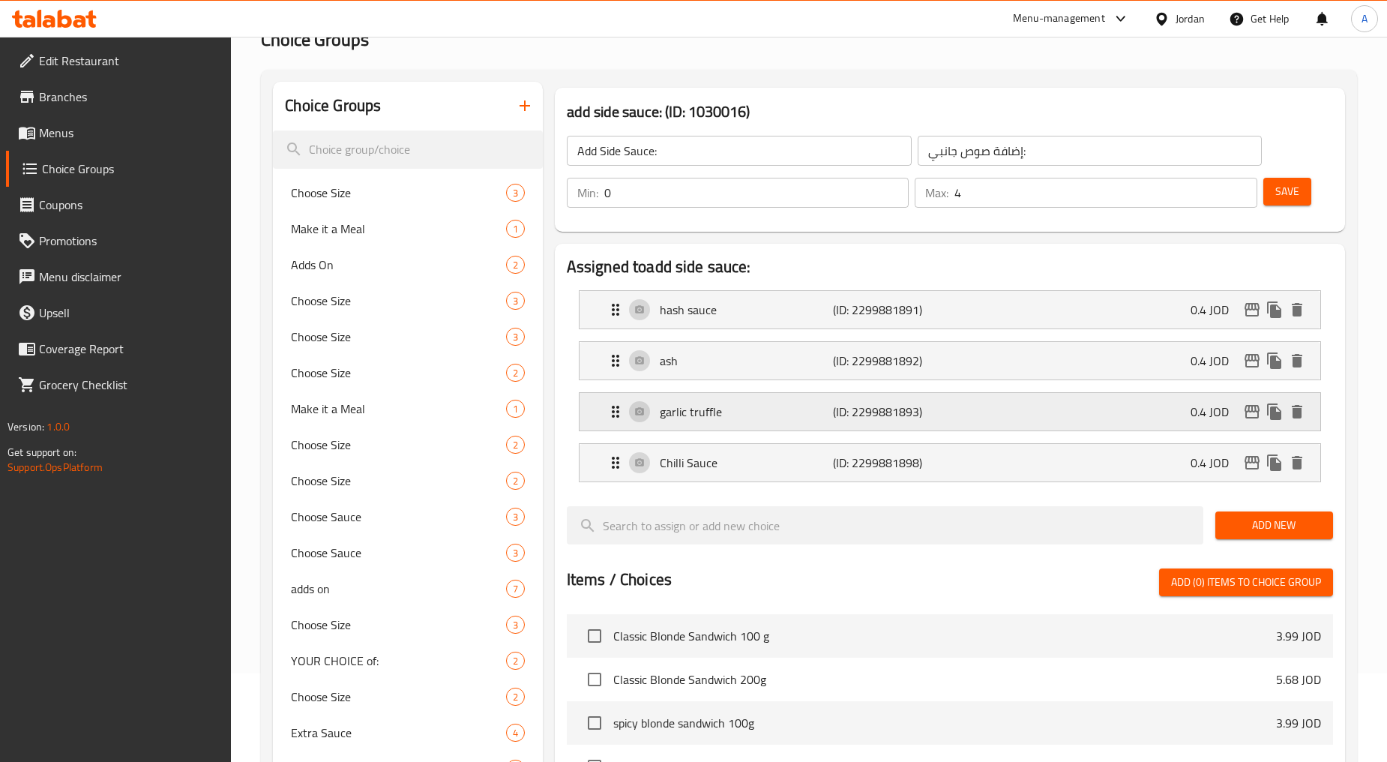
click at [732, 418] on p "garlic truffle" at bounding box center [746, 412] width 173 height 18
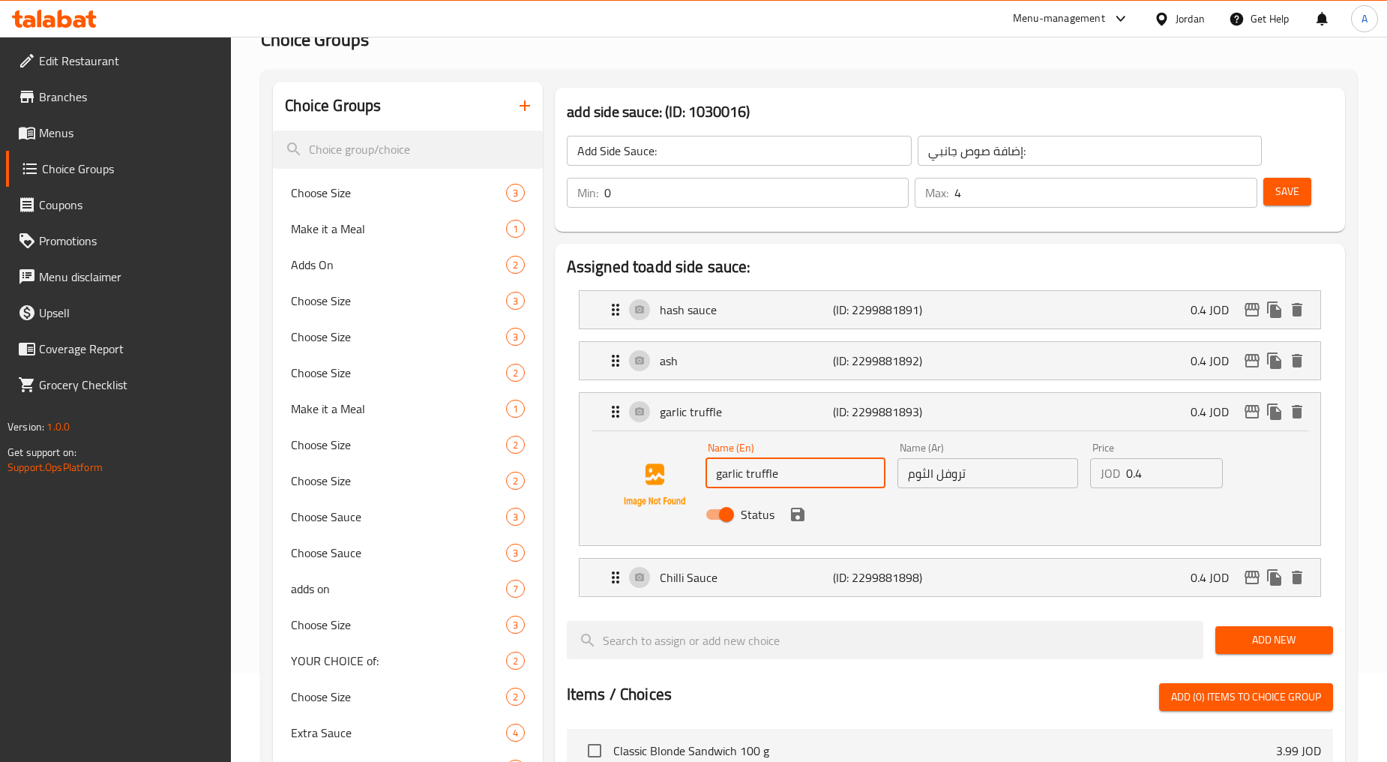
click at [744, 473] on input "garlic truffle" at bounding box center [796, 473] width 181 height 30
type input "[PERSON_NAME]"
click at [744, 514] on icon "save" at bounding box center [797, 514] width 13 height 13
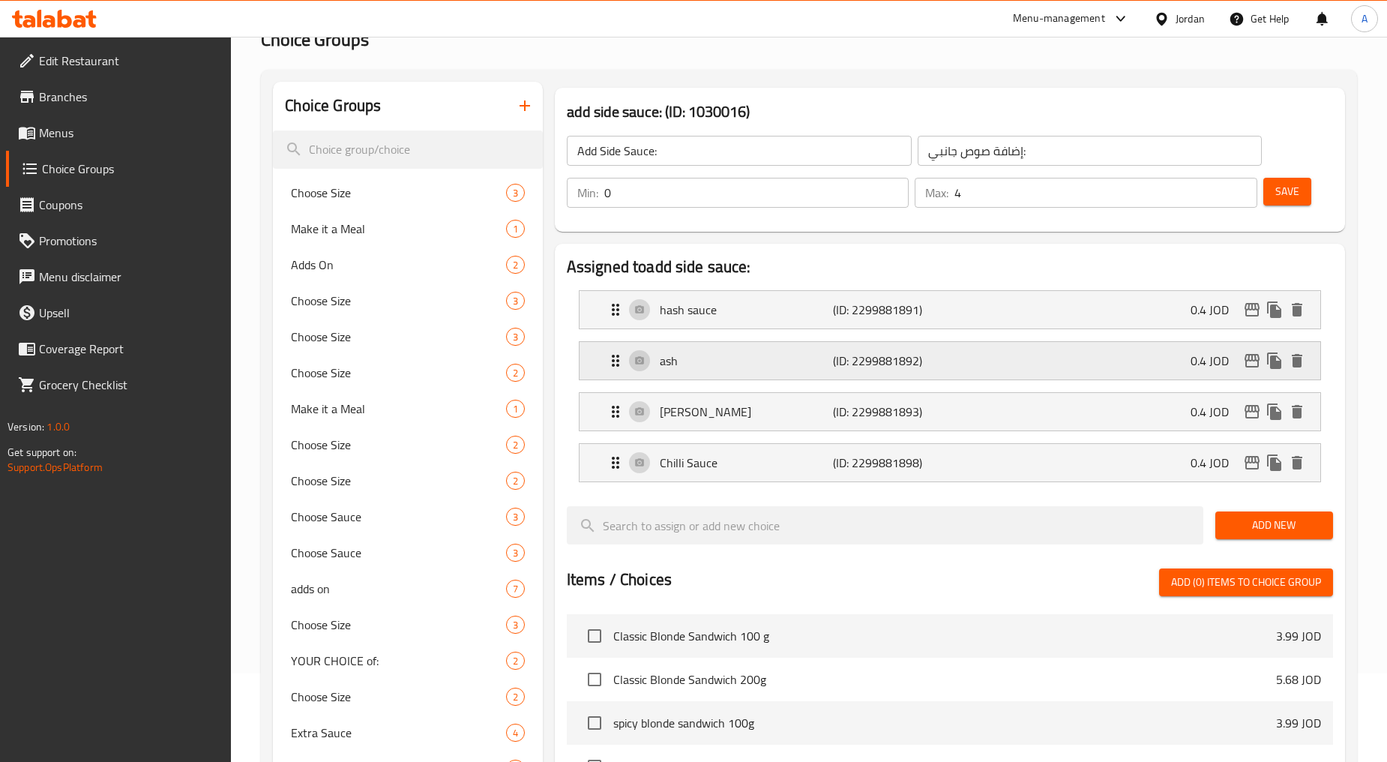
click at [735, 368] on p "ash" at bounding box center [746, 361] width 173 height 18
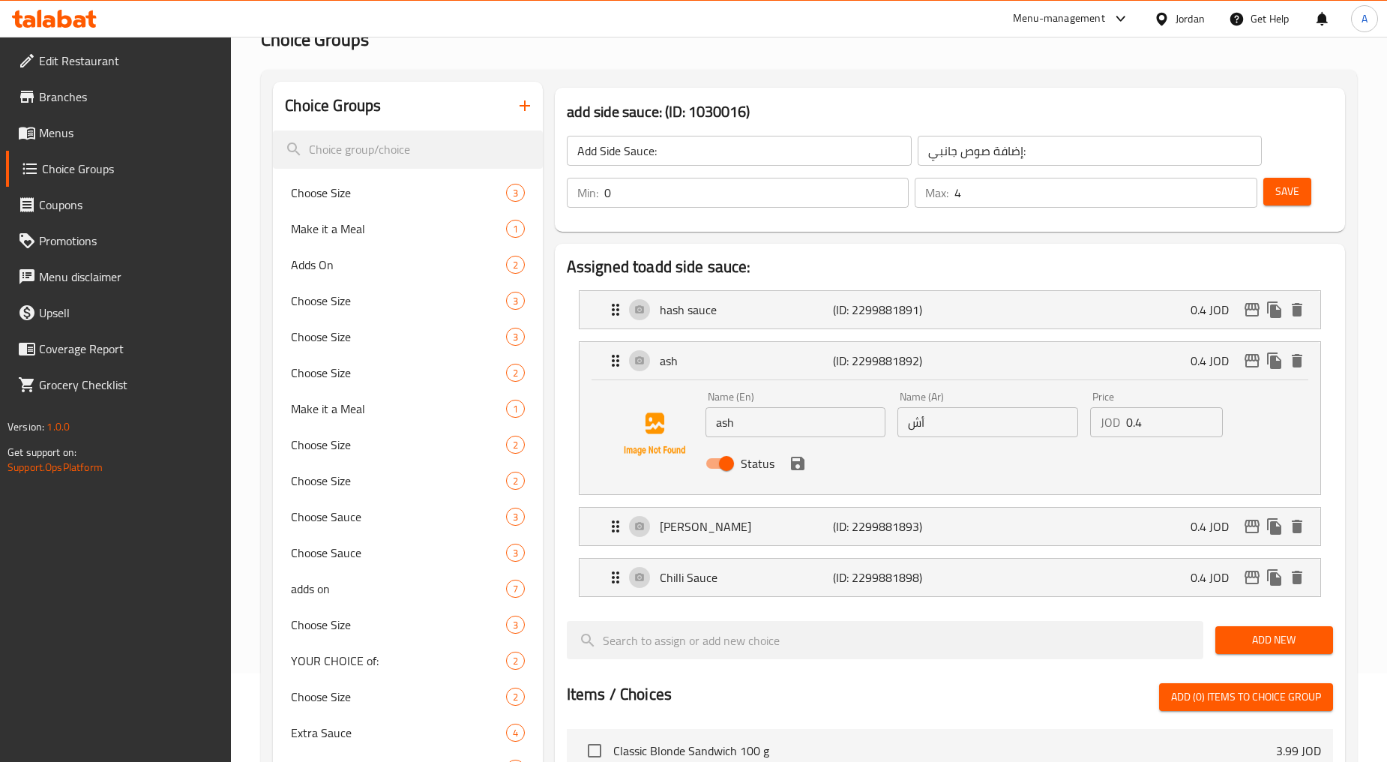
click at [733, 422] on input "ash" at bounding box center [796, 422] width 181 height 30
click at [744, 430] on input "Ash" at bounding box center [796, 422] width 181 height 30
type input "Ash Sauce"
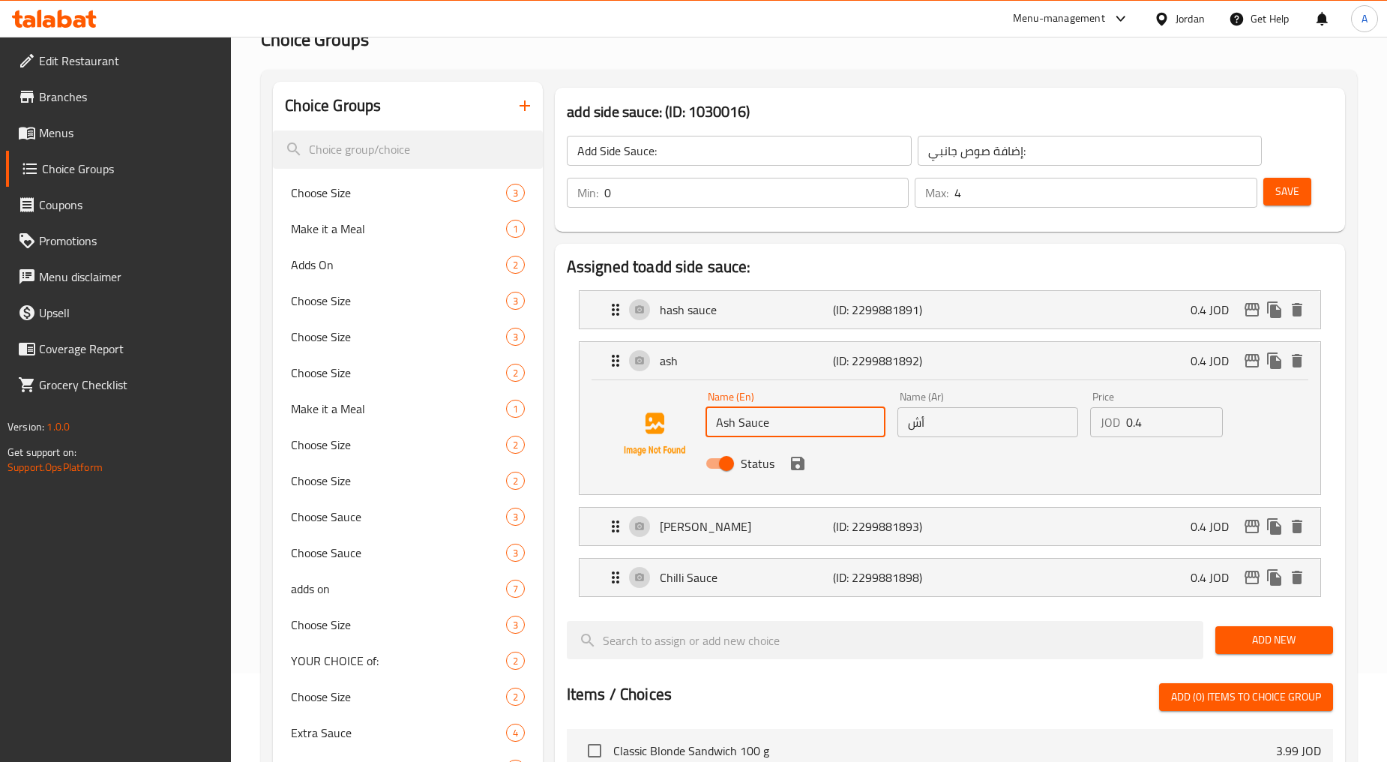
click at [744, 421] on input "أش" at bounding box center [988, 422] width 181 height 30
click at [744, 421] on input "text" at bounding box center [988, 422] width 181 height 30
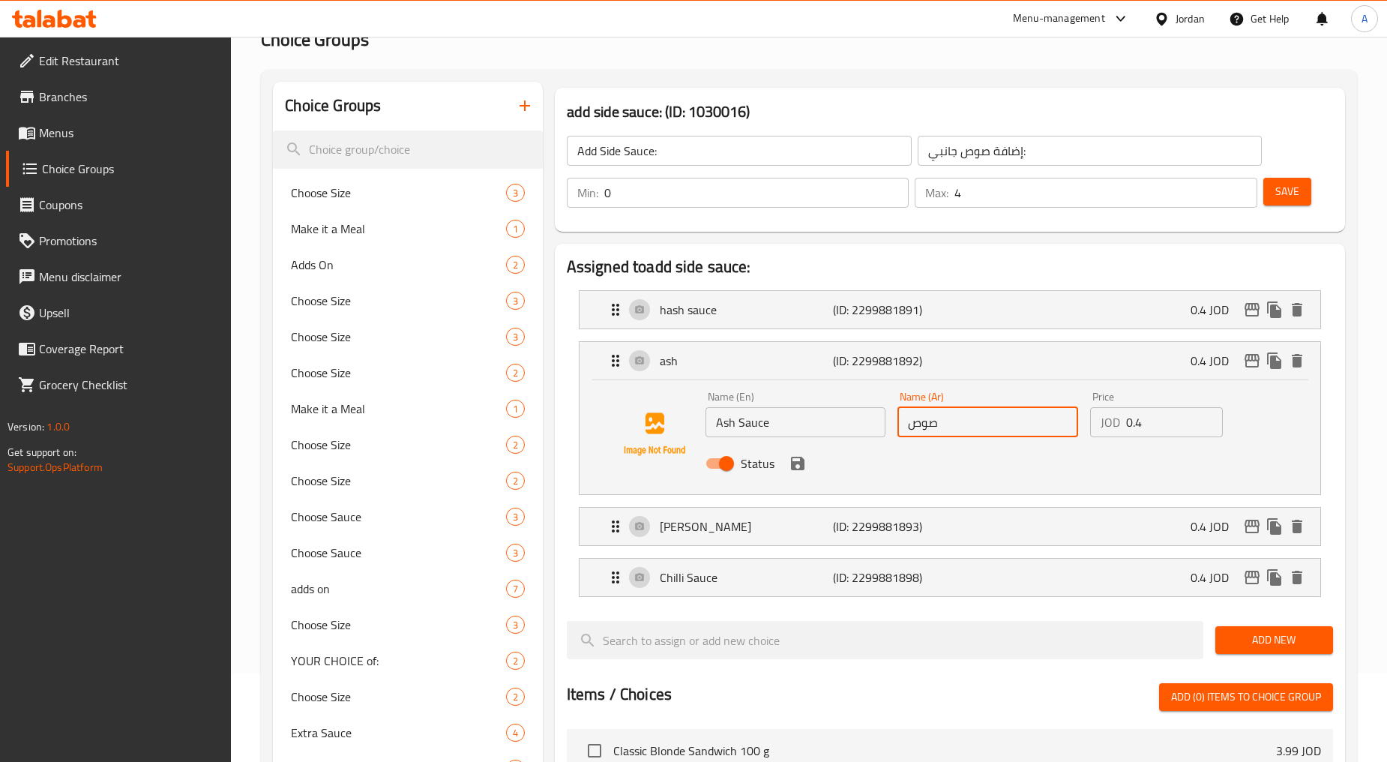
type input "صوص أش"
click at [742, 313] on p "hash sauce" at bounding box center [746, 310] width 173 height 18
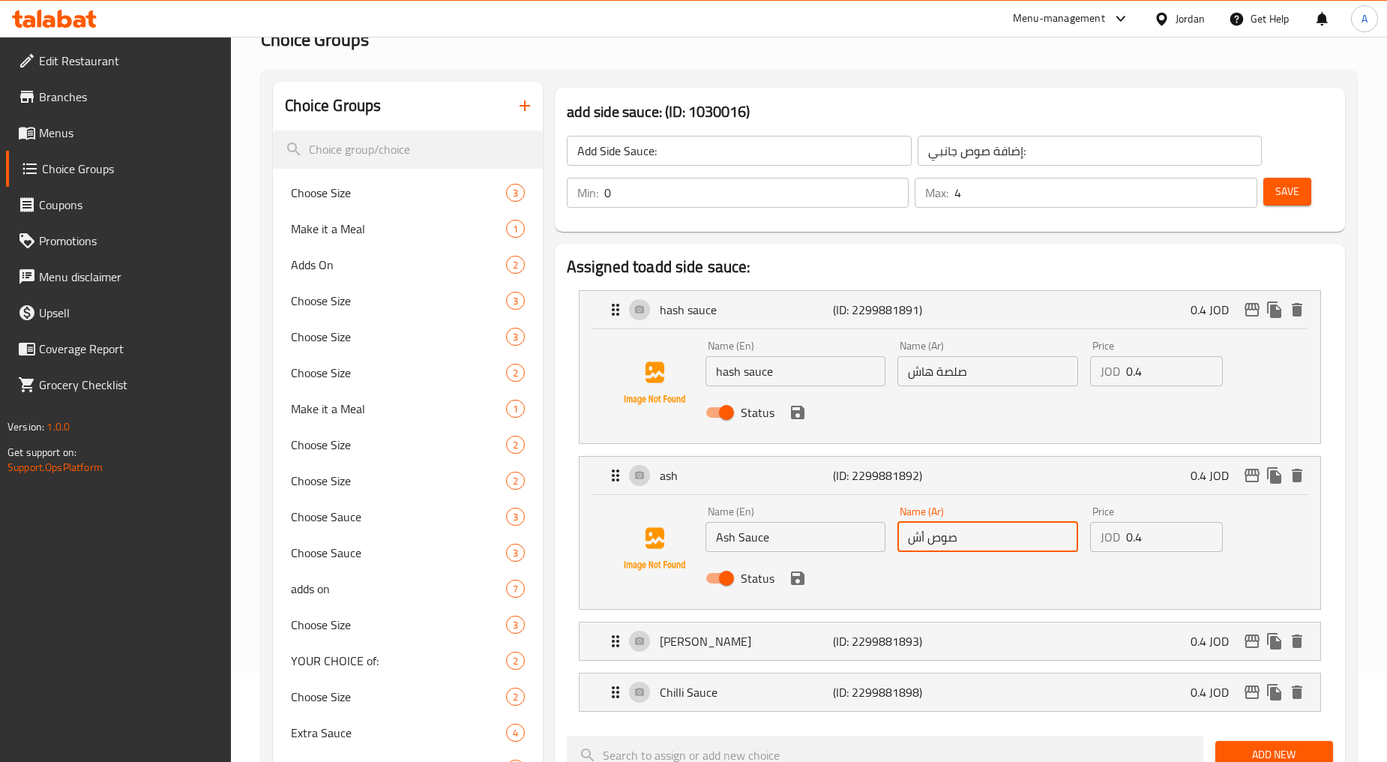
click at [743, 380] on input "hash sauce" at bounding box center [796, 371] width 181 height 30
click at [744, 392] on div "Status" at bounding box center [988, 412] width 577 height 40
click at [742, 377] on input "hash sauce" at bounding box center [796, 371] width 181 height 30
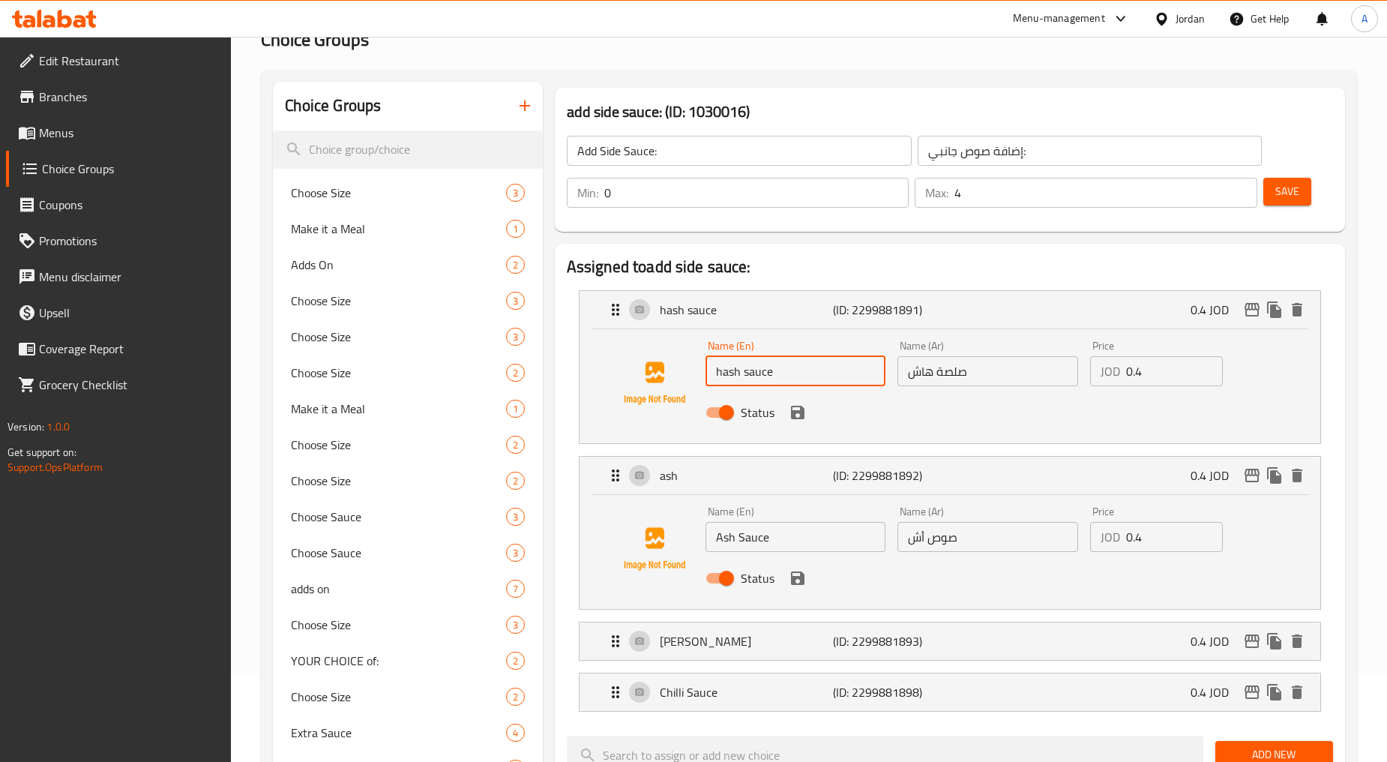
click at [742, 377] on input "hash sauce" at bounding box center [796, 371] width 181 height 30
click at [744, 377] on input "hash sauce" at bounding box center [796, 371] width 181 height 30
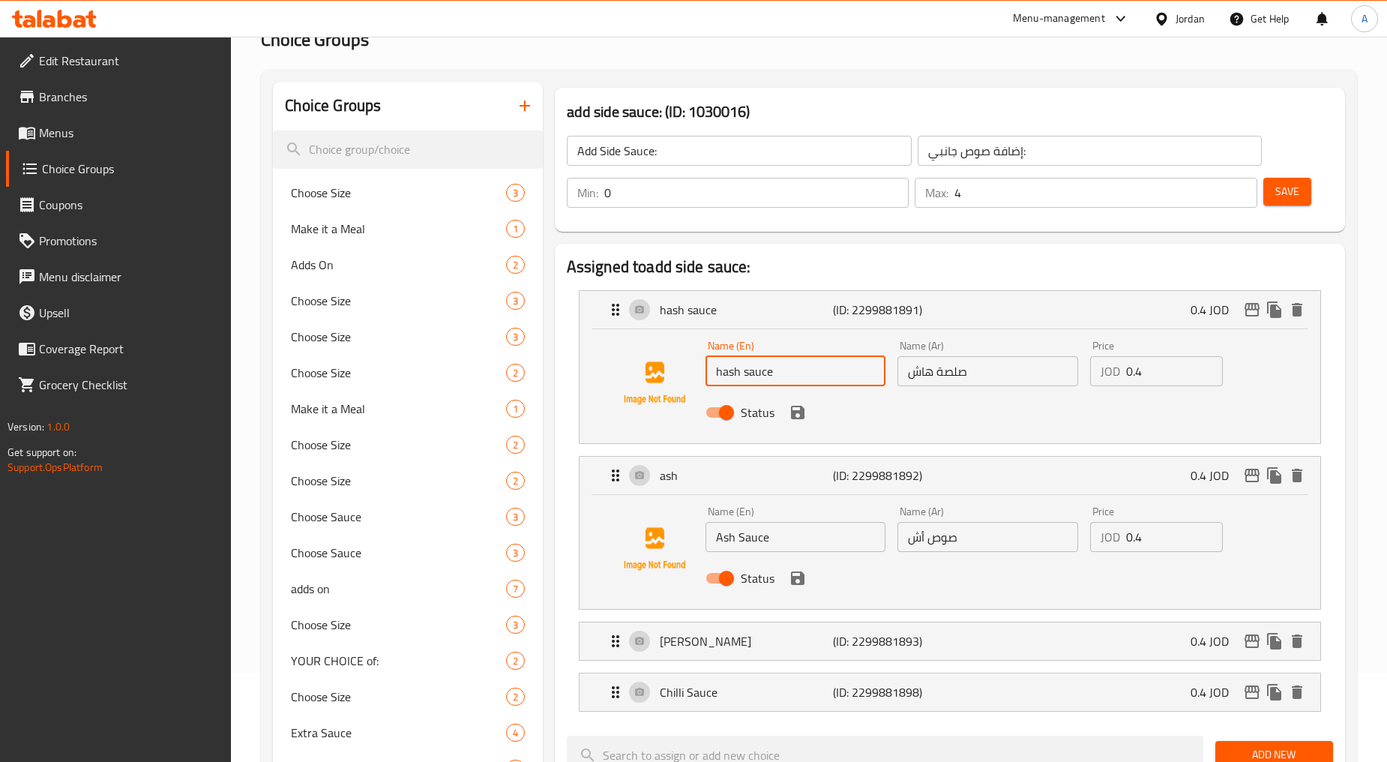
click at [744, 377] on input "hash sauce" at bounding box center [796, 371] width 181 height 30
type input "Hash Sauce"
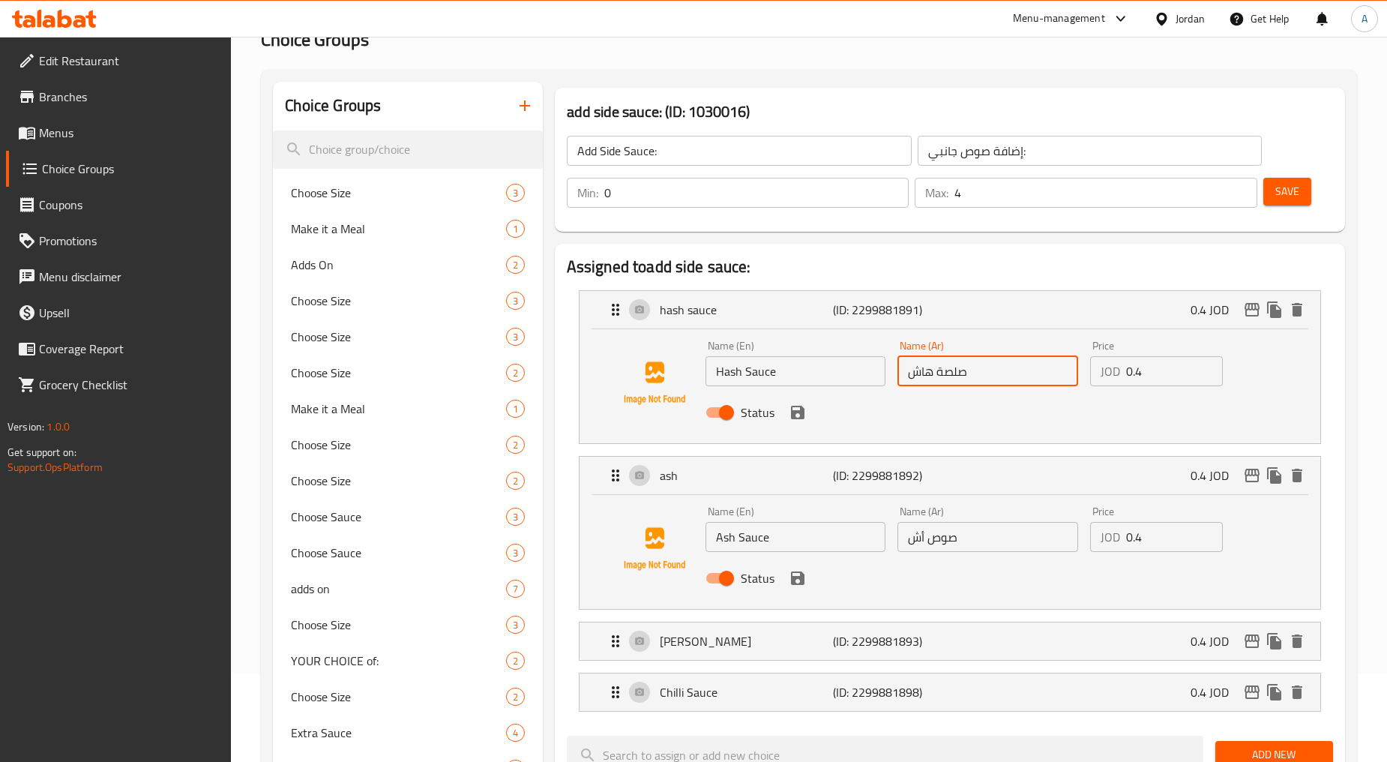
click at [744, 379] on input "صلصة هاش" at bounding box center [988, 371] width 181 height 30
click at [744, 415] on icon "save" at bounding box center [797, 412] width 13 height 13
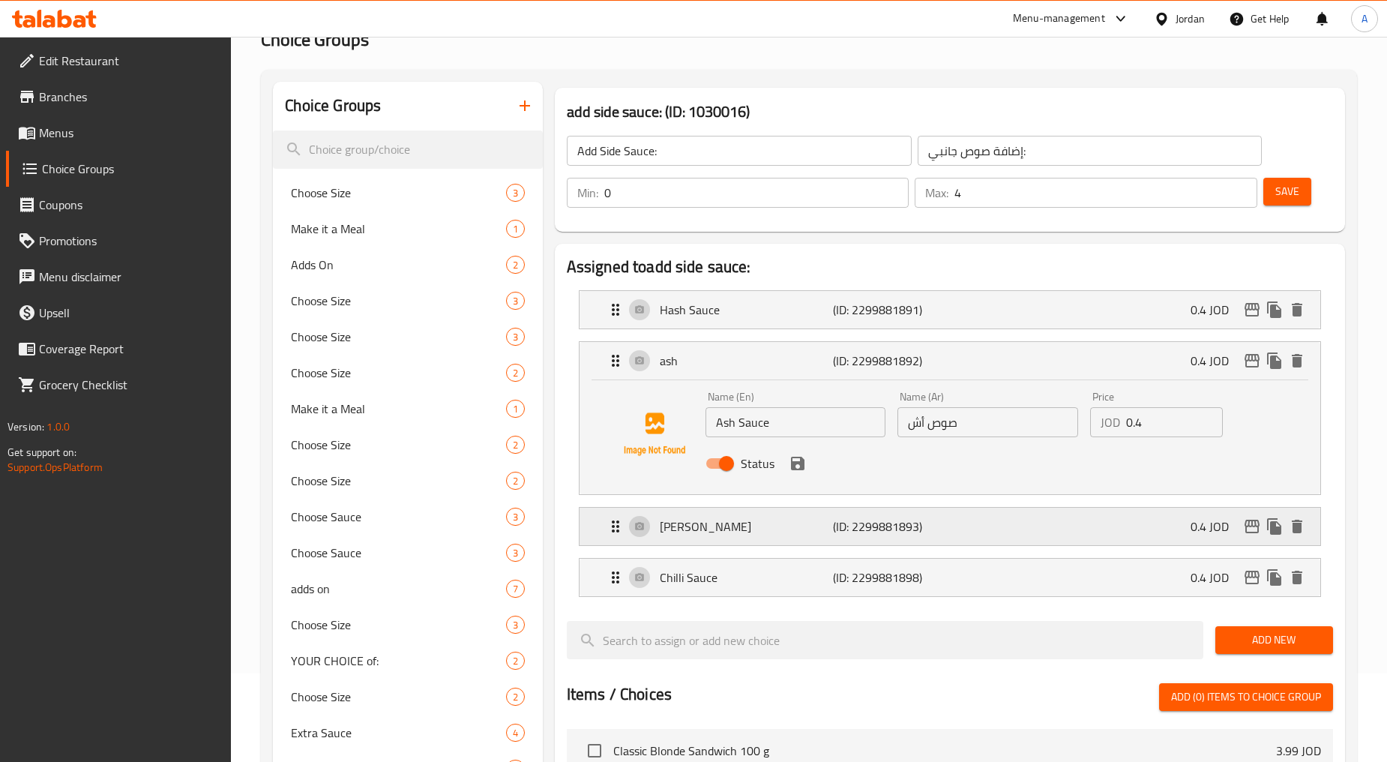
type input "صوص هاش"
click at [744, 458] on icon "save" at bounding box center [798, 463] width 18 height 18
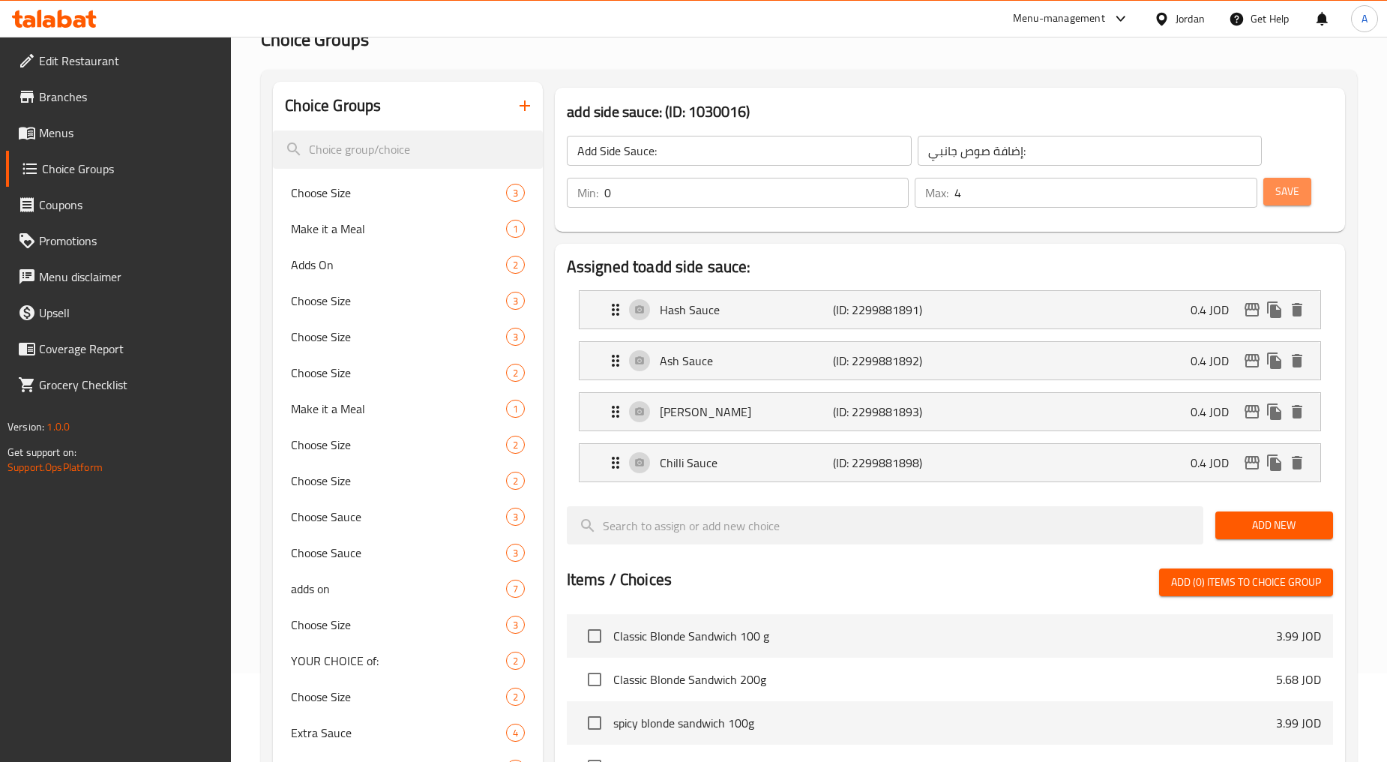
click at [744, 188] on span "Save" at bounding box center [1288, 191] width 24 height 19
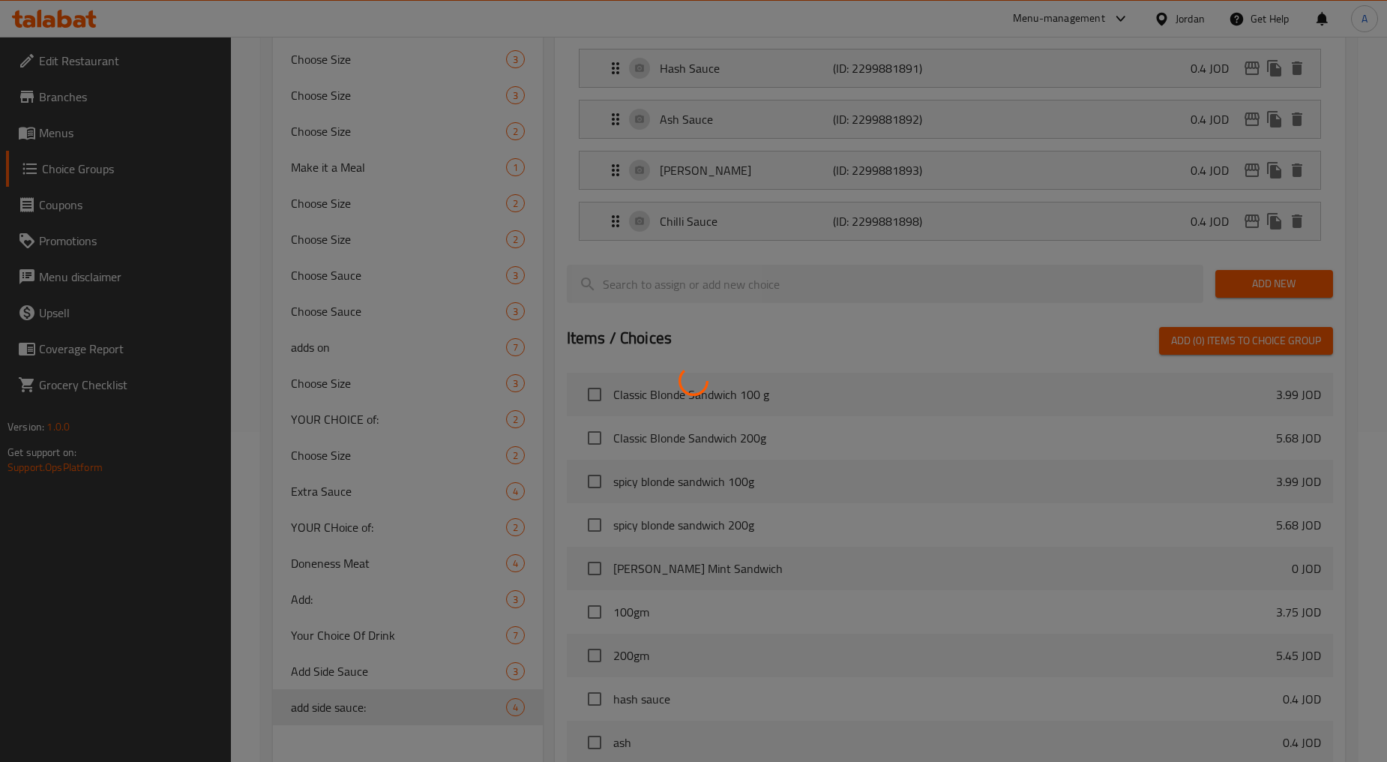
scroll to position [339, 0]
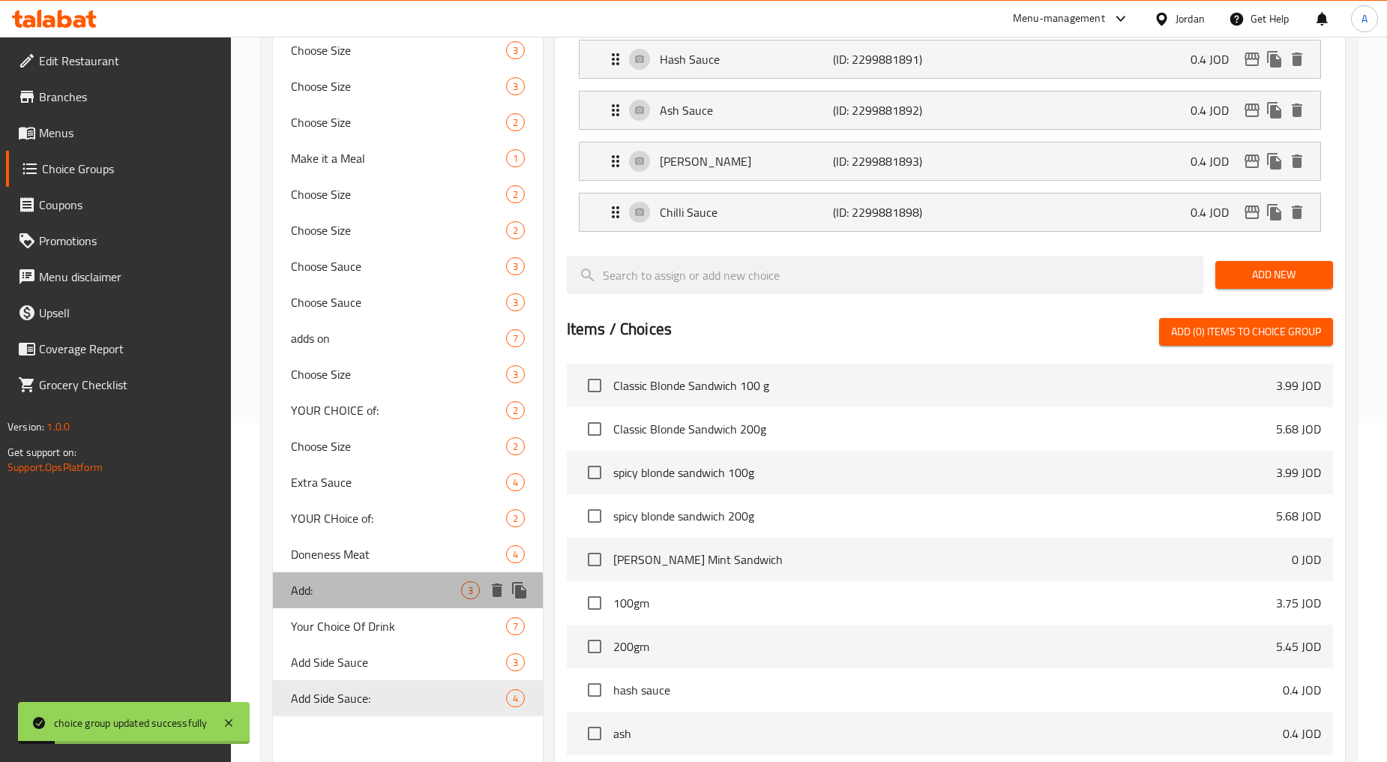
click at [371, 591] on span "Add:" at bounding box center [375, 590] width 169 height 18
type input "Add:"
type input "اضافه:"
type input "3"
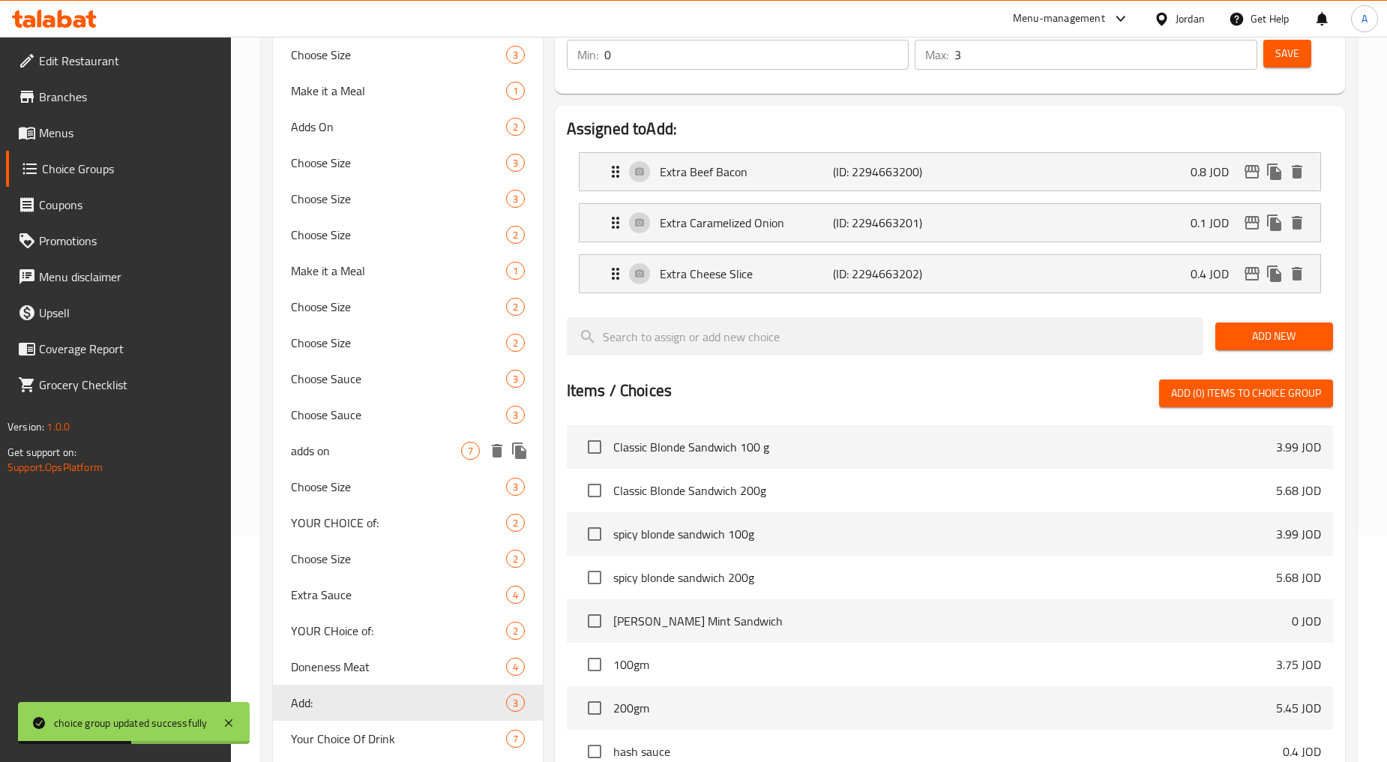
scroll to position [256, 0]
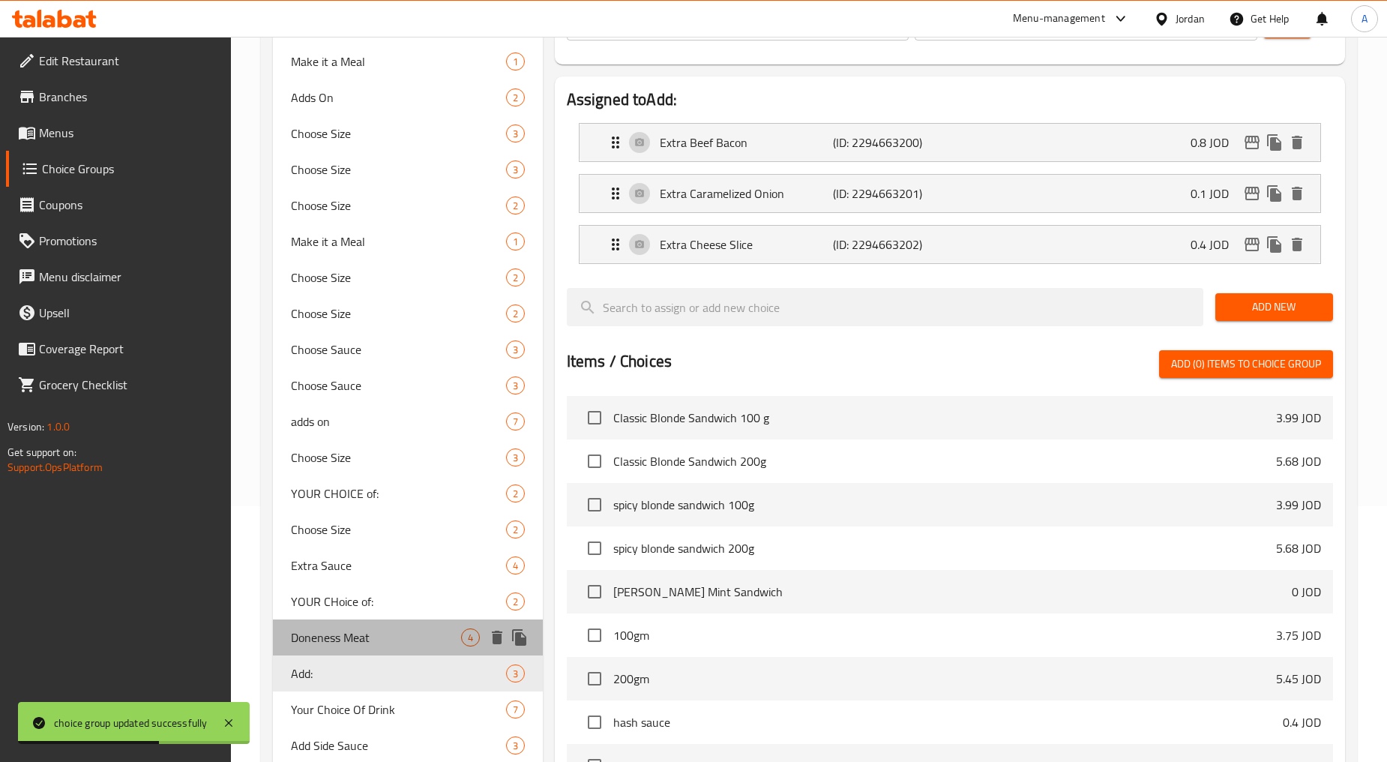
click at [394, 641] on span "Doneness Meat" at bounding box center [375, 637] width 169 height 18
type input "Doneness Meat"
type input "استواء اللحمه"
type input "1"
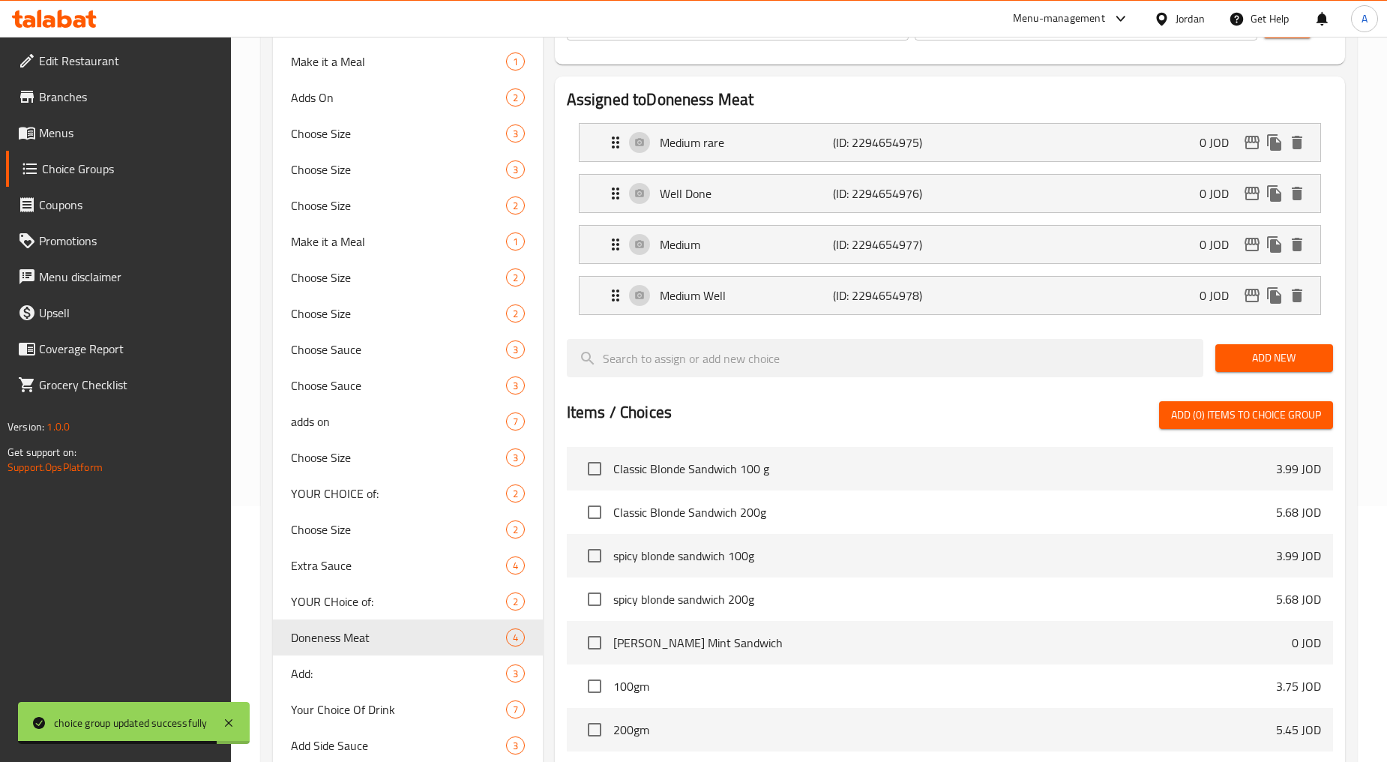
click at [744, 123] on div "Medium rare (ID: 2294654975) 0 JOD Name (En) Medium rare Name (En) Name (Ar) إس…" at bounding box center [950, 142] width 742 height 39
click at [744, 131] on div "Medium rare (ID: 2294654975) 0 JOD" at bounding box center [955, 142] width 696 height 37
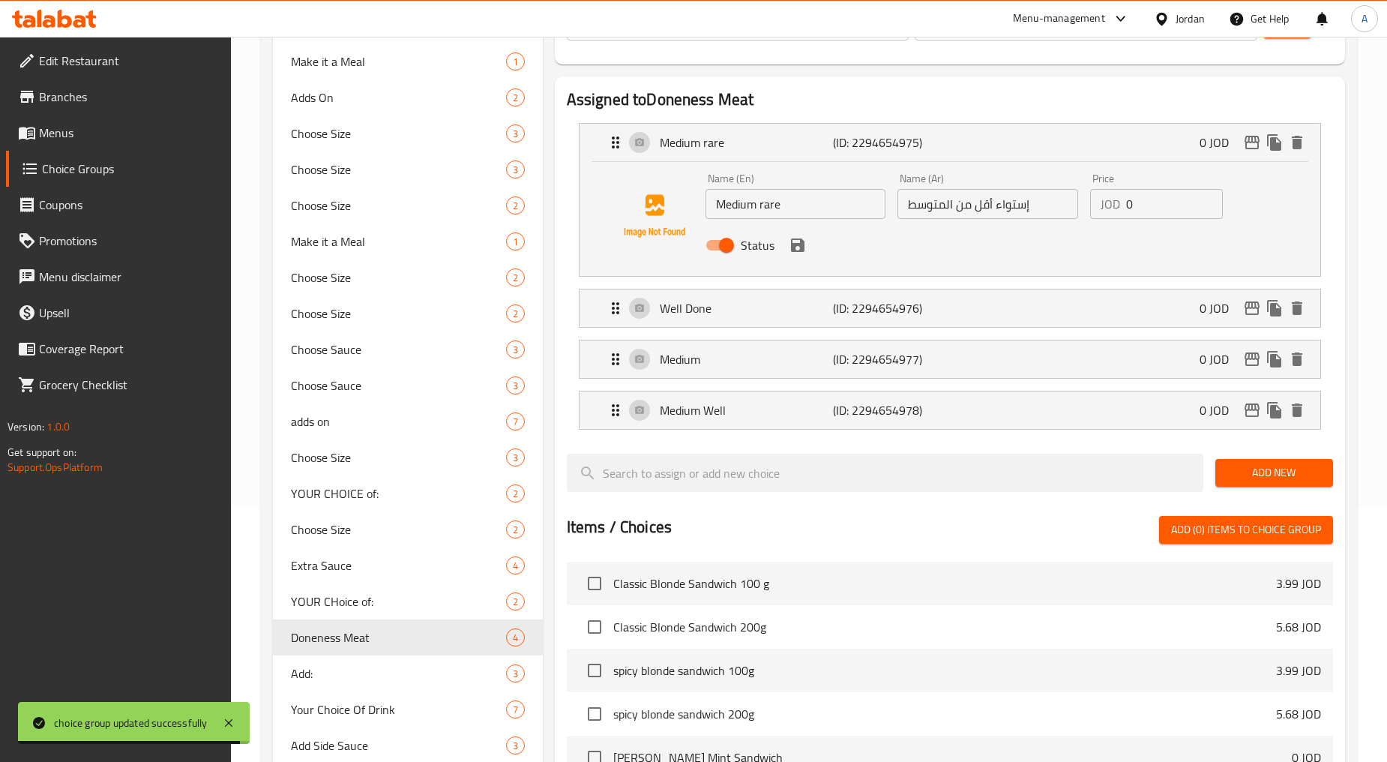
click at [744, 202] on input "Medium rare" at bounding box center [796, 204] width 181 height 30
click at [744, 204] on input "Medium rare" at bounding box center [796, 204] width 181 height 30
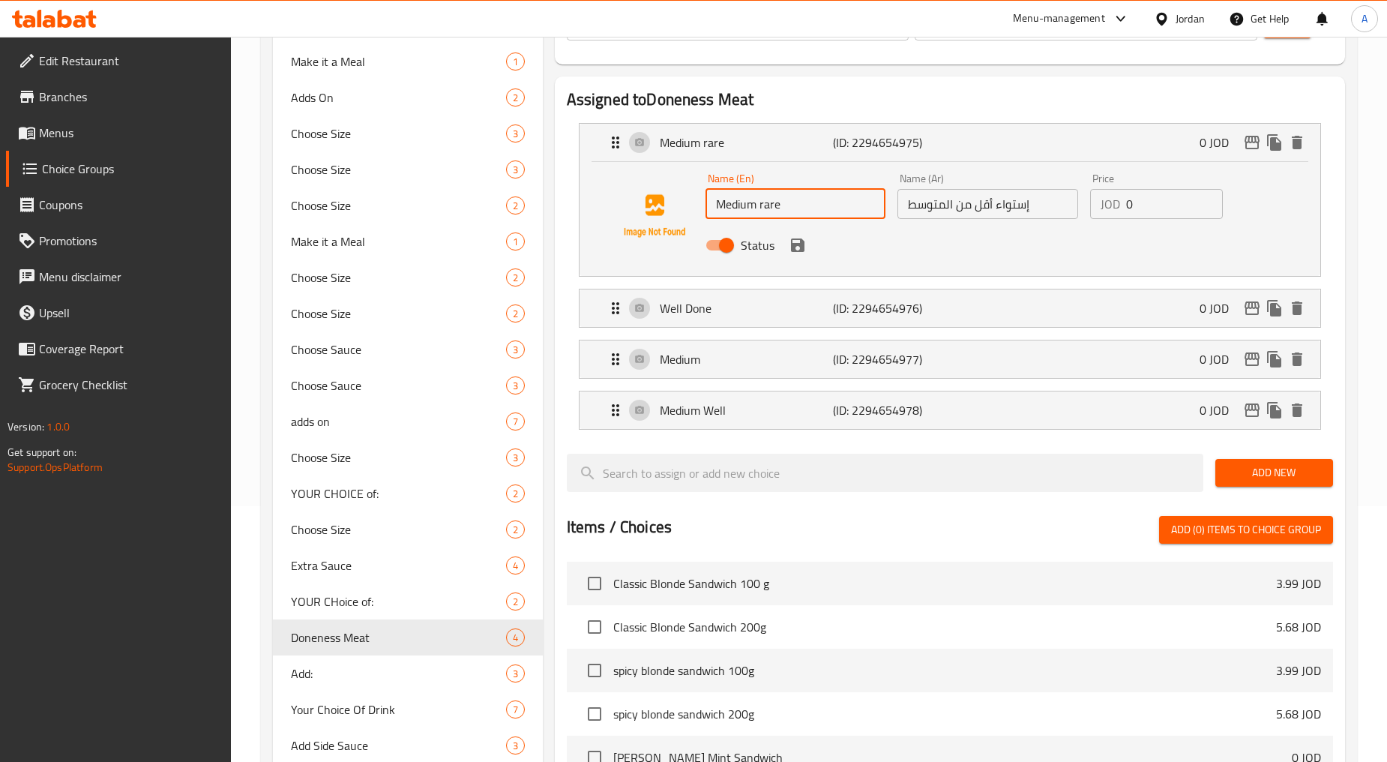
click at [744, 204] on input "Medium rare" at bounding box center [796, 204] width 181 height 30
type input "Medium Rare"
click at [744, 245] on icon "save" at bounding box center [797, 244] width 13 height 13
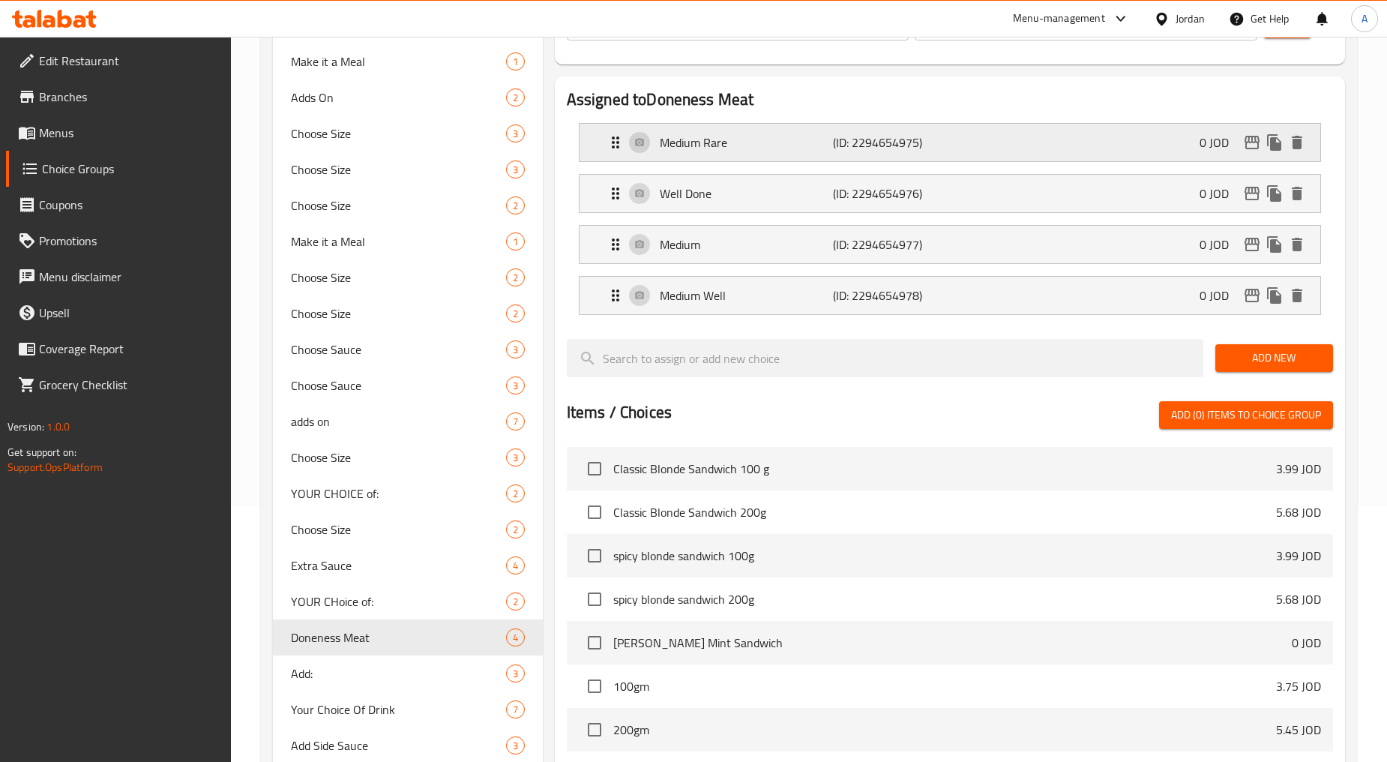
click at [744, 137] on div "Medium Rare (ID: 2294654975) 0 JOD" at bounding box center [955, 142] width 696 height 37
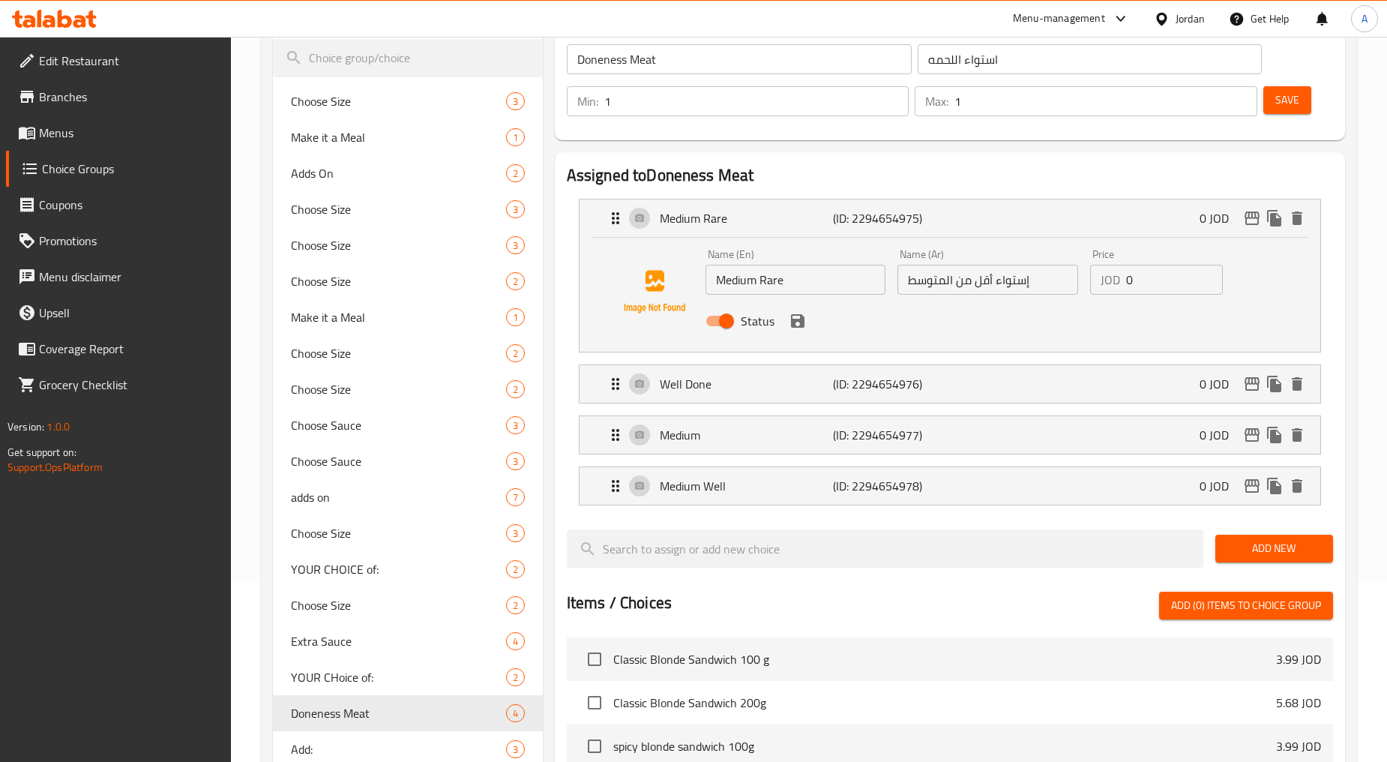
scroll to position [88, 0]
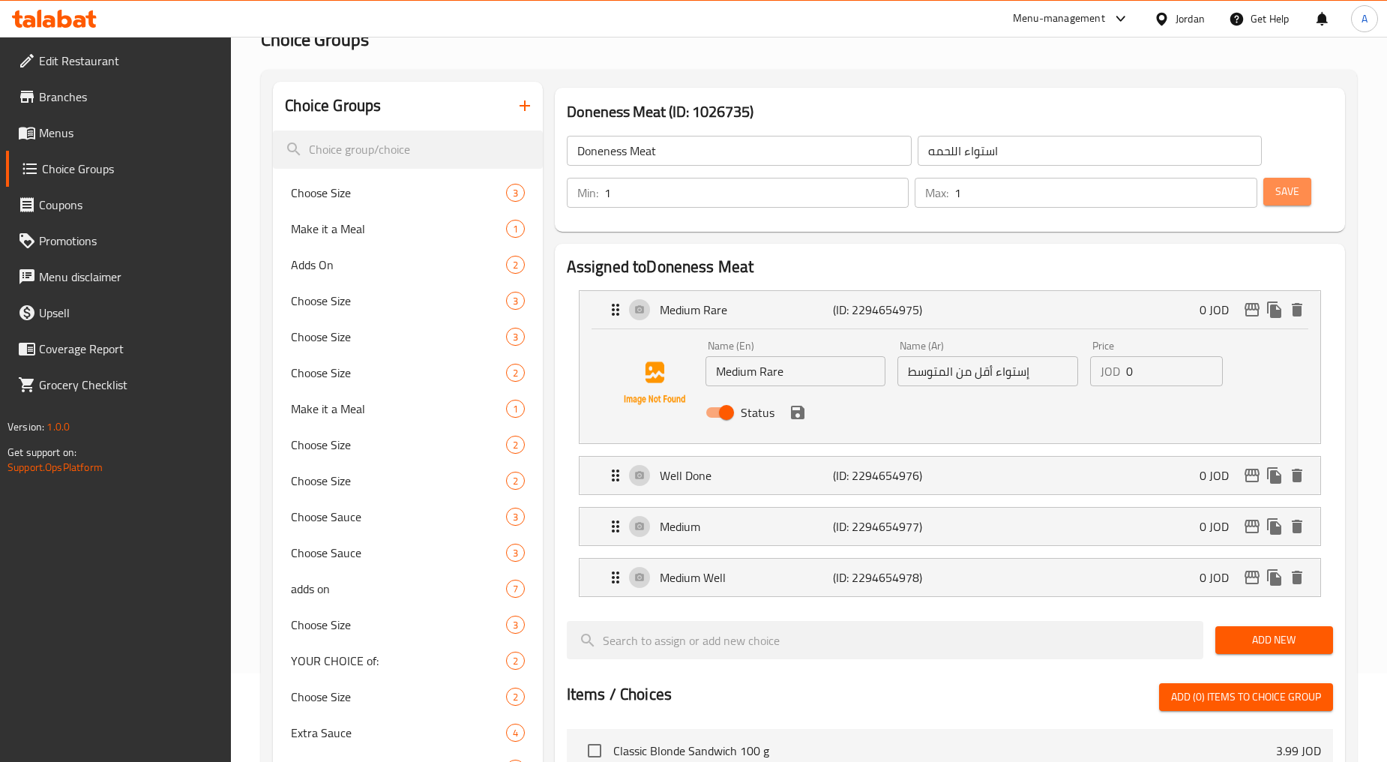
click at [744, 189] on button "Save" at bounding box center [1288, 192] width 48 height 28
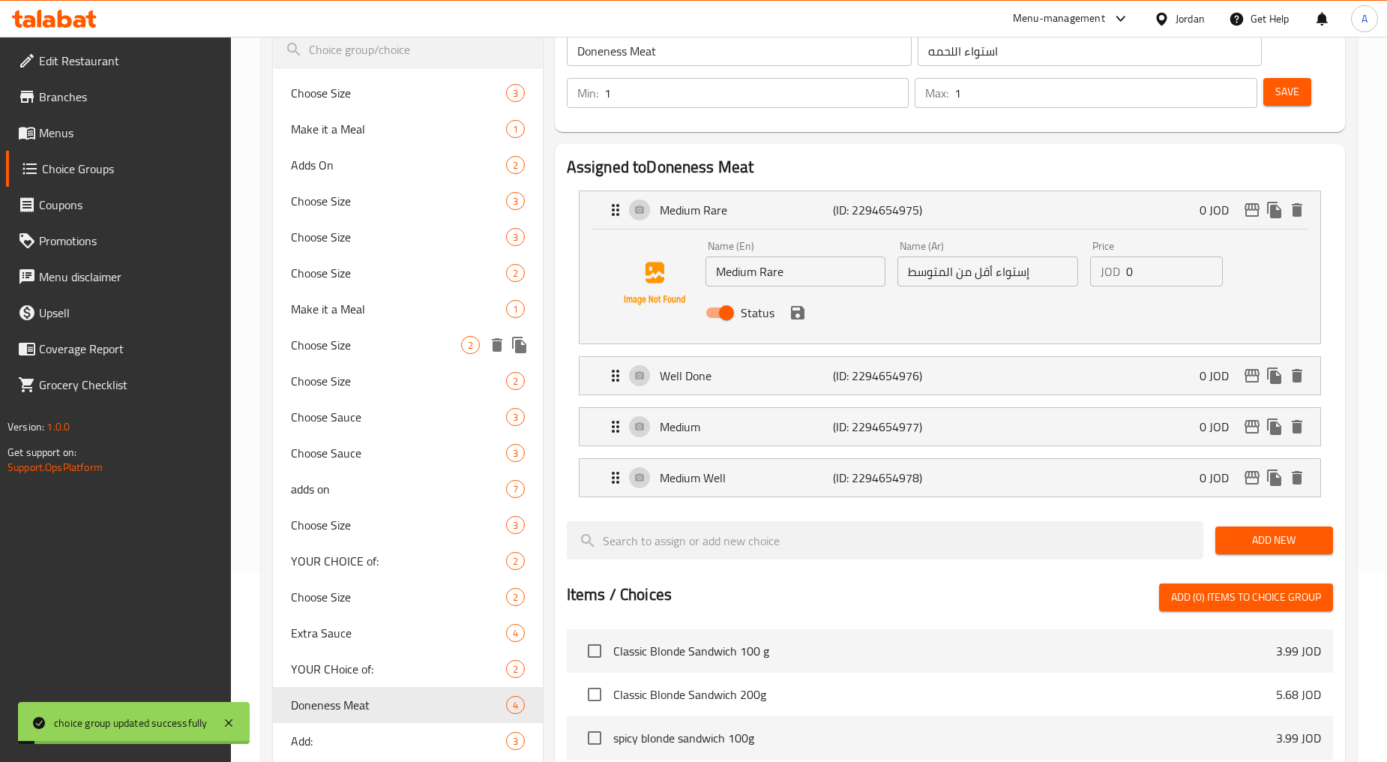
scroll to position [339, 0]
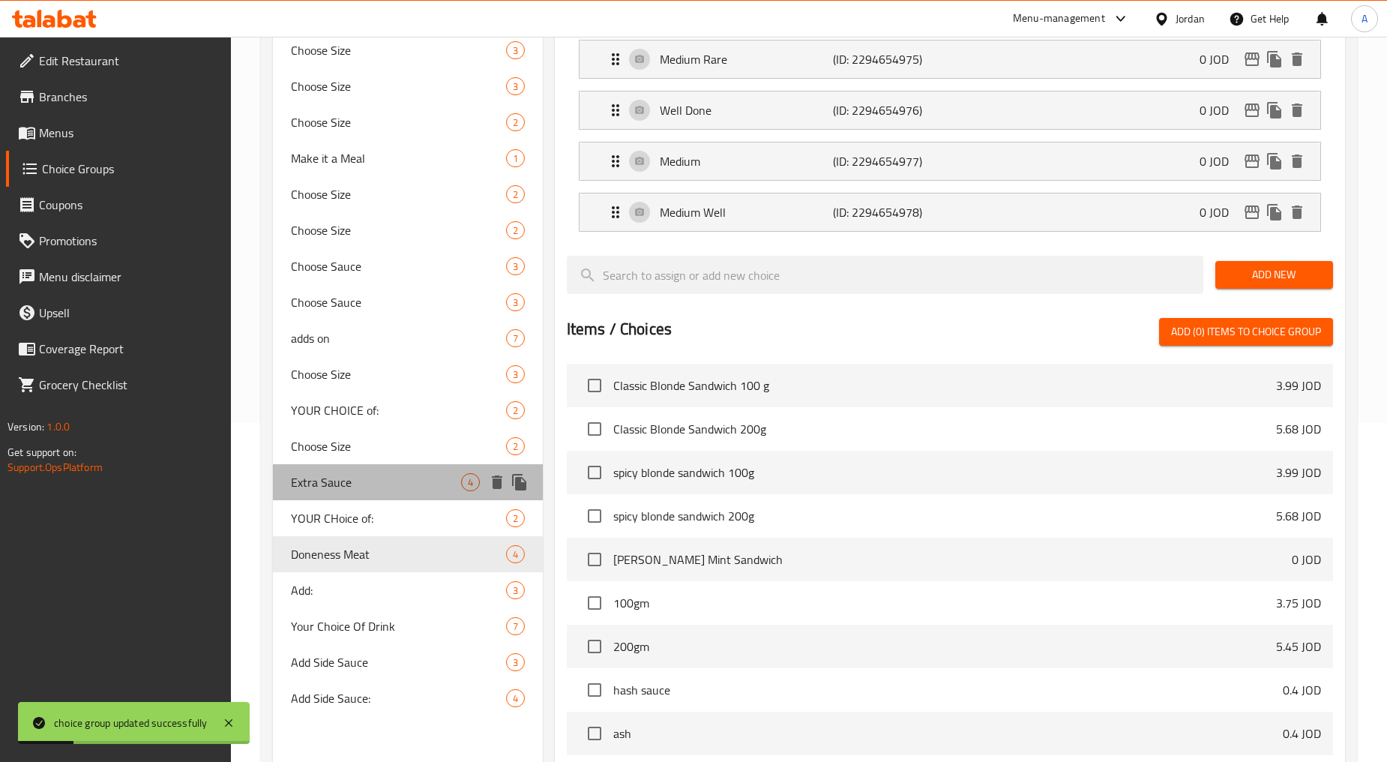
click at [406, 491] on div "Extra Sauce 4" at bounding box center [407, 482] width 269 height 36
type input "Extra Sauce"
type input "صلصة إضافية"
type input "0"
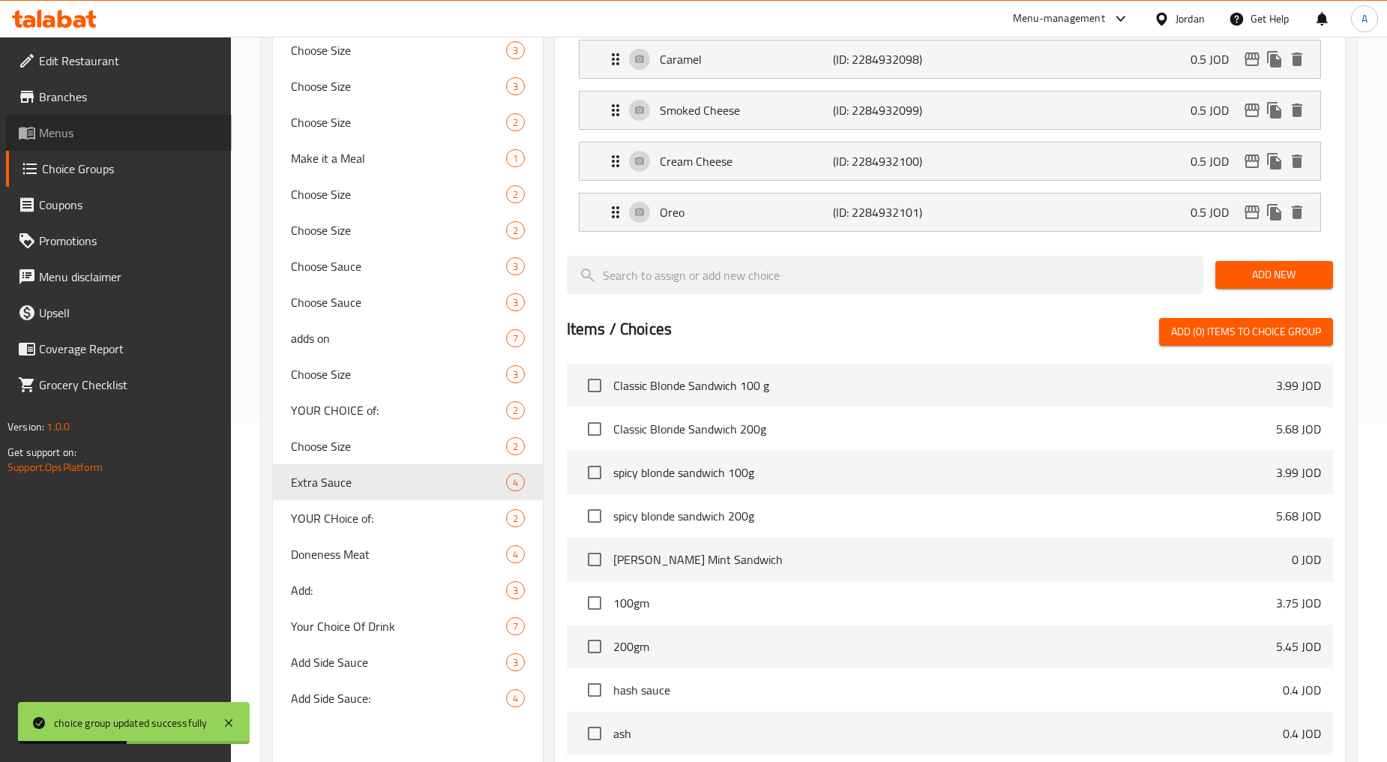
click at [82, 121] on link "Menus" at bounding box center [119, 133] width 226 height 36
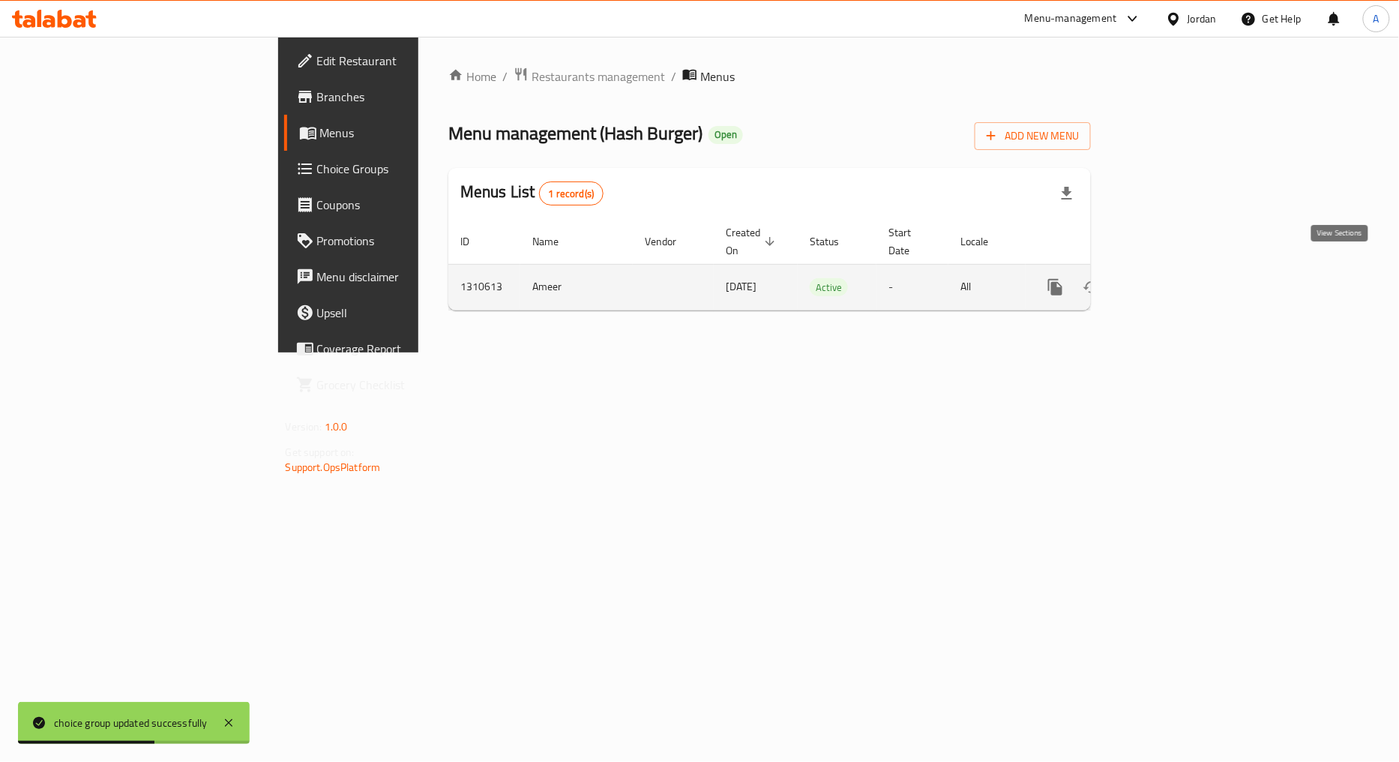
click at [744, 278] on icon "enhanced table" at bounding box center [1164, 287] width 18 height 18
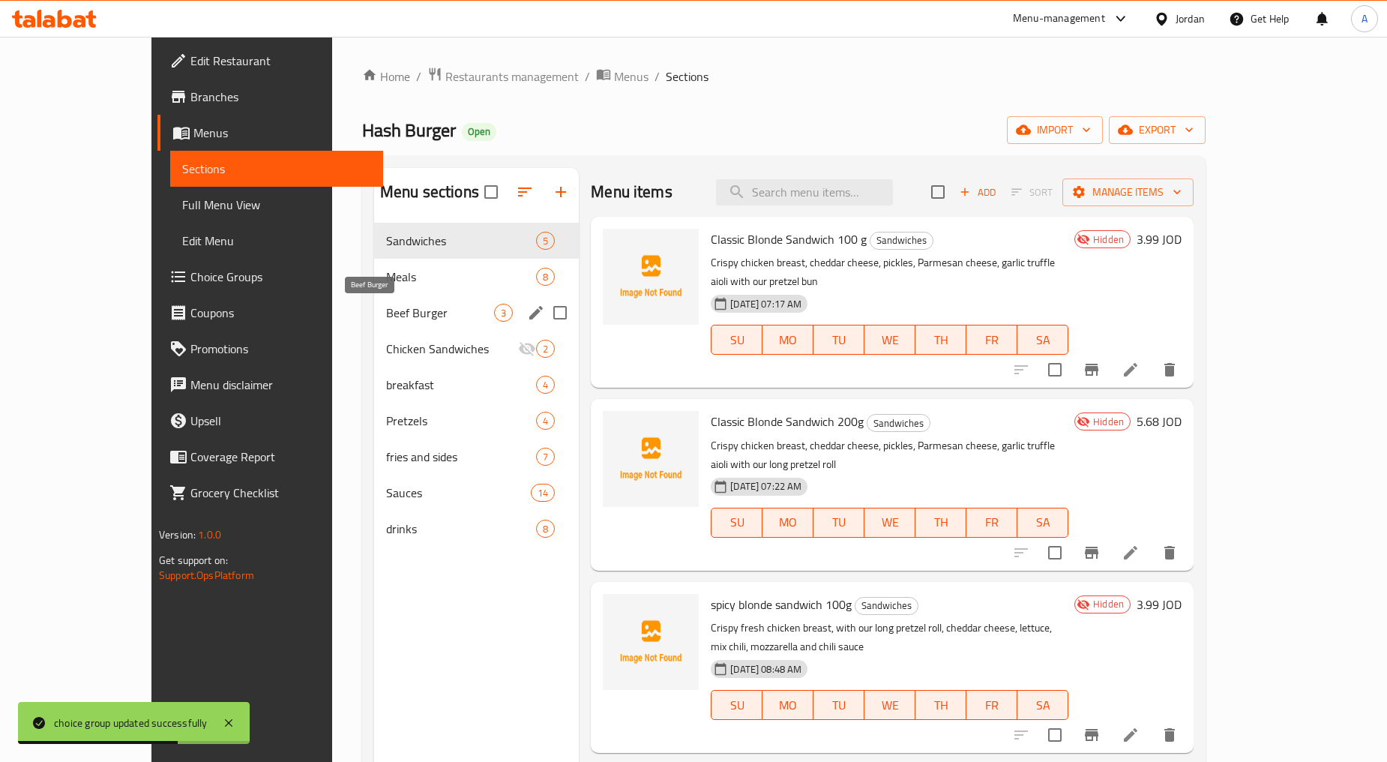
click at [374, 298] on div "Beef Burger 3" at bounding box center [476, 313] width 205 height 36
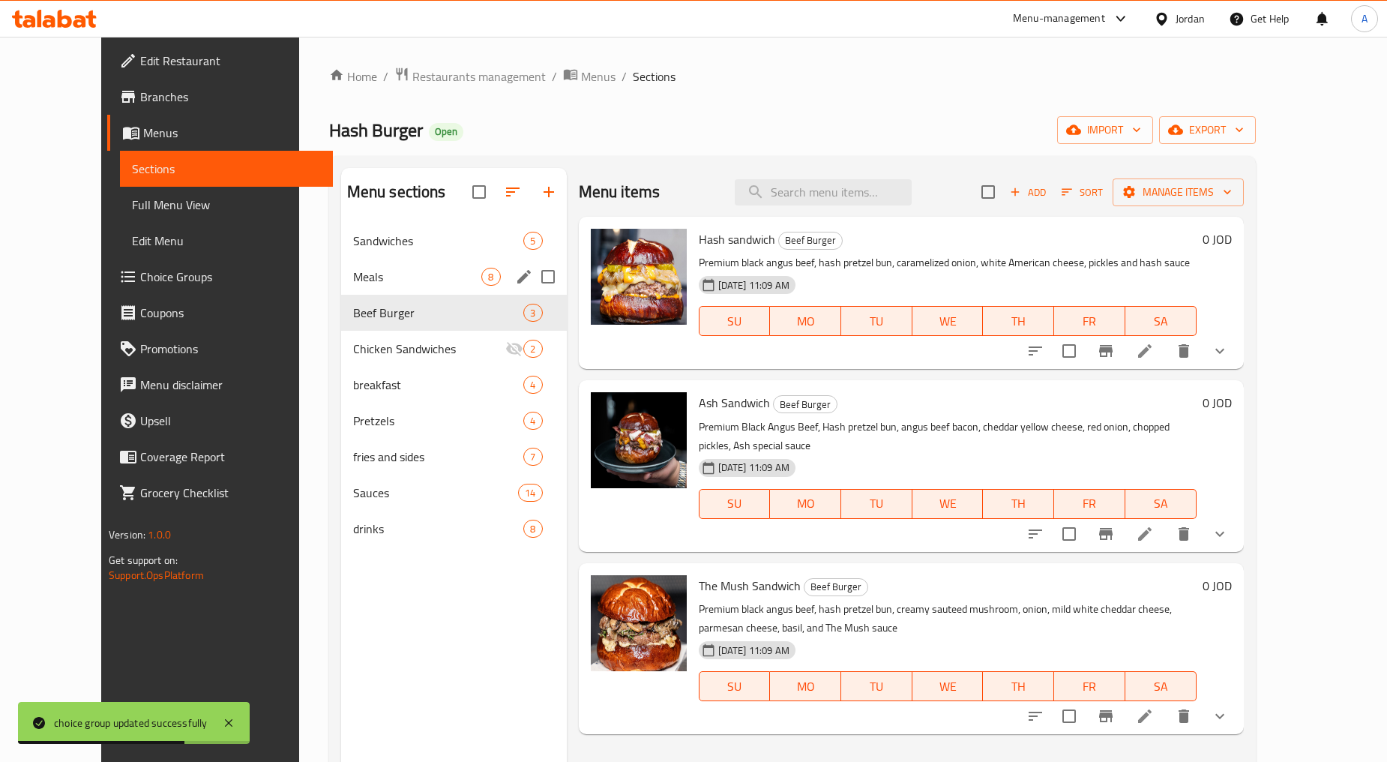
click at [353, 274] on span "Meals" at bounding box center [417, 277] width 129 height 18
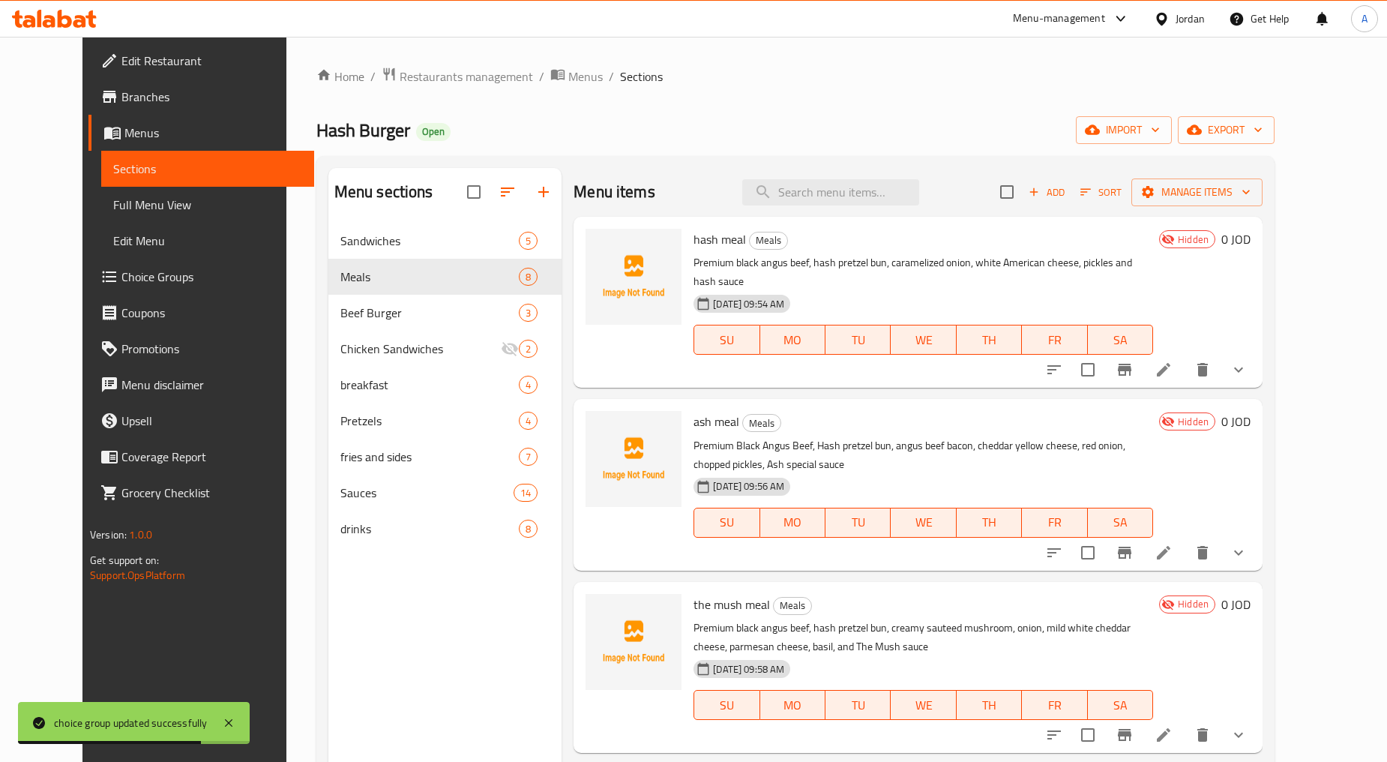
click at [744, 103] on div "Home / Restaurants management / Menus / Sections Hash Burger Open import export…" at bounding box center [795, 504] width 958 height 875
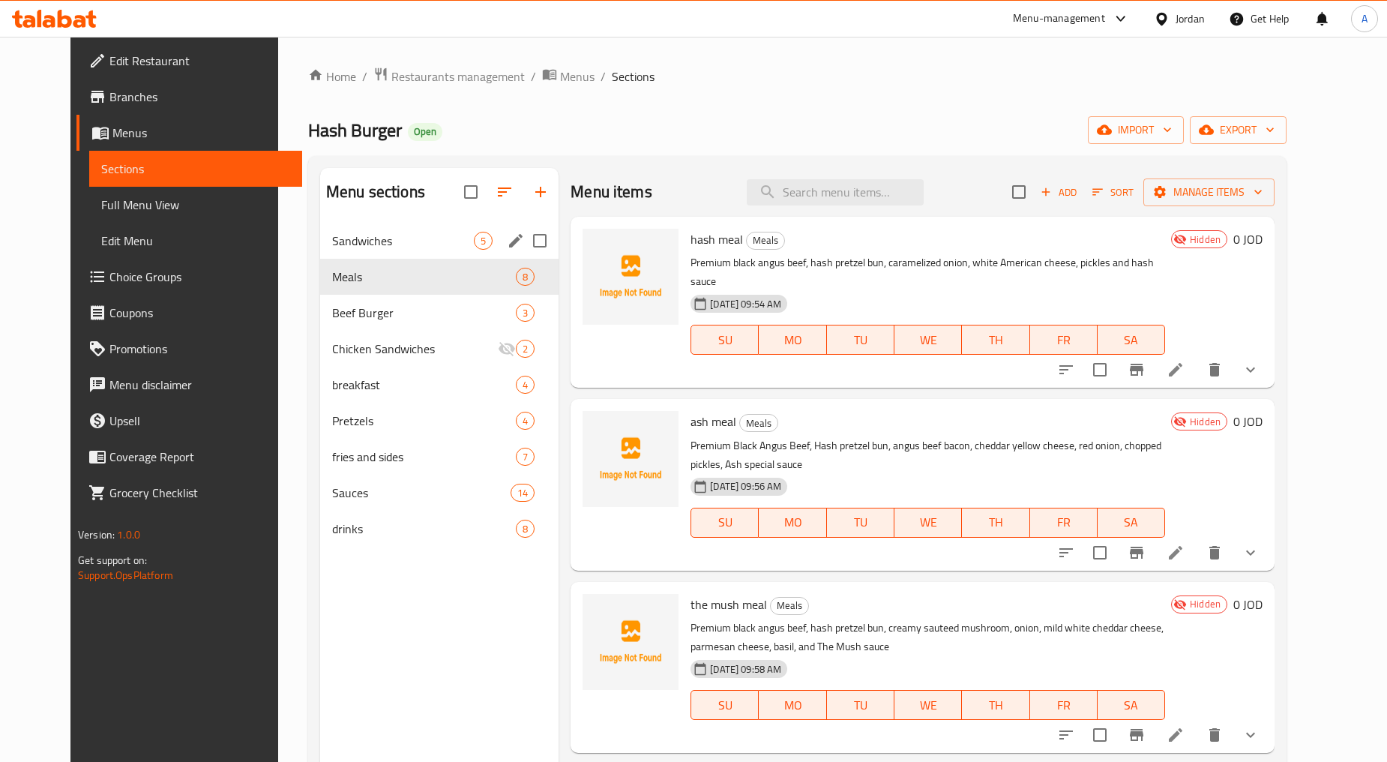
click at [416, 225] on div "Sandwiches 5" at bounding box center [439, 241] width 238 height 36
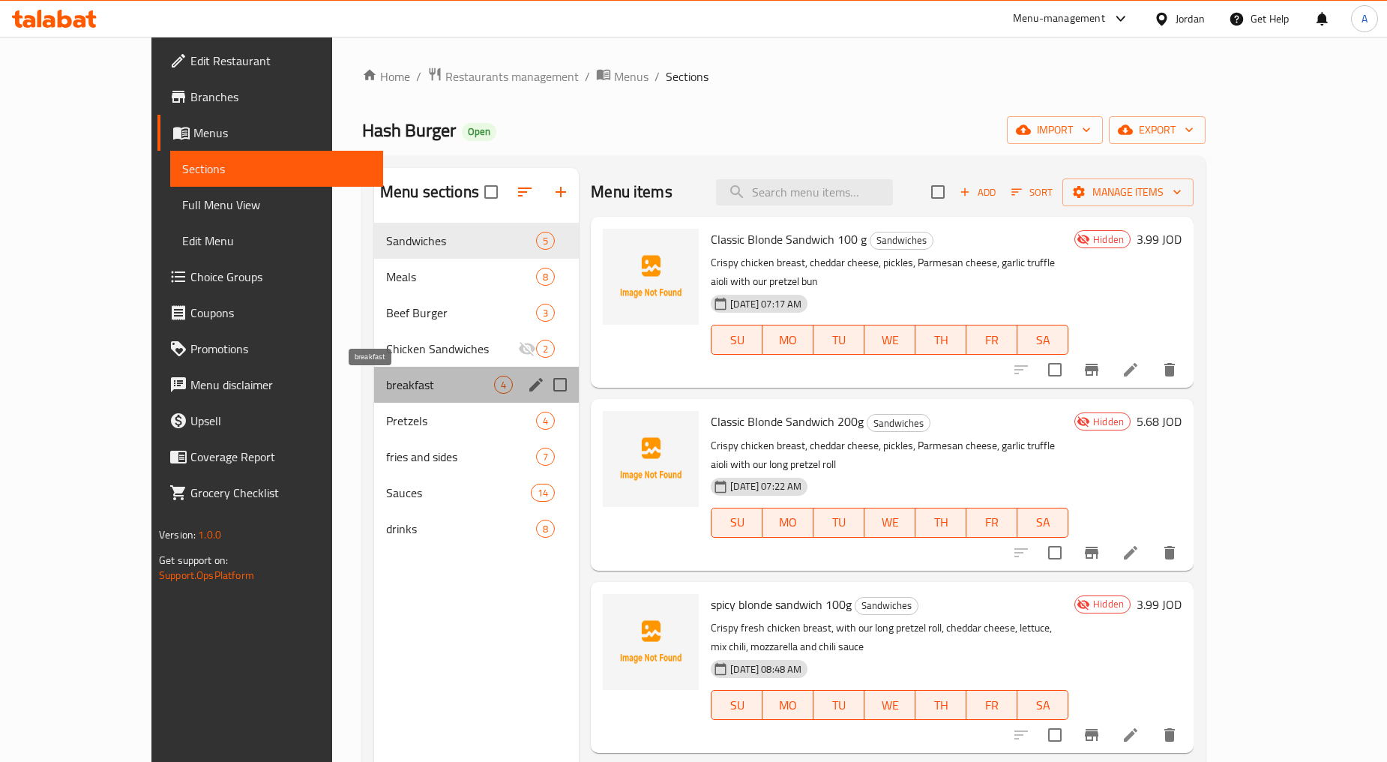
click at [386, 385] on span "breakfast" at bounding box center [440, 385] width 108 height 18
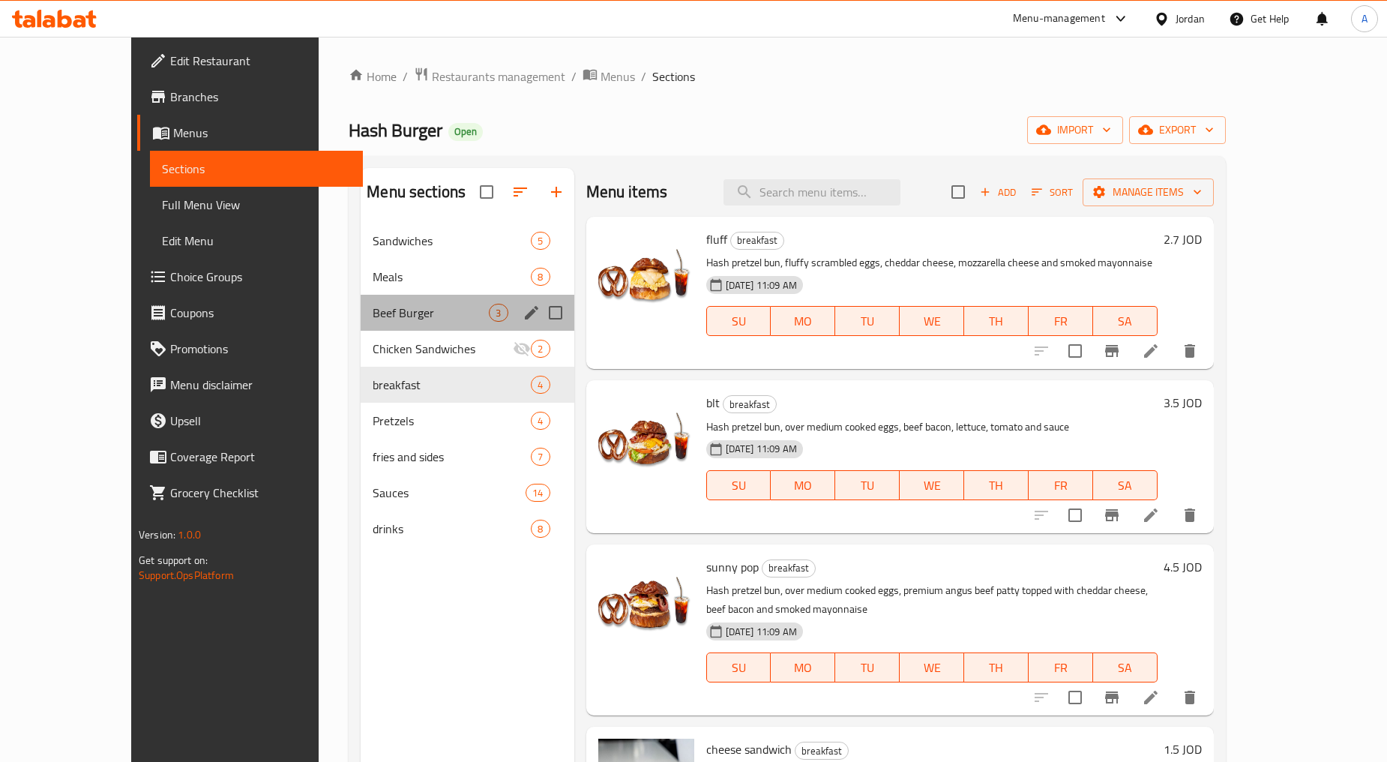
click at [376, 325] on div "Beef Burger 3" at bounding box center [467, 313] width 213 height 36
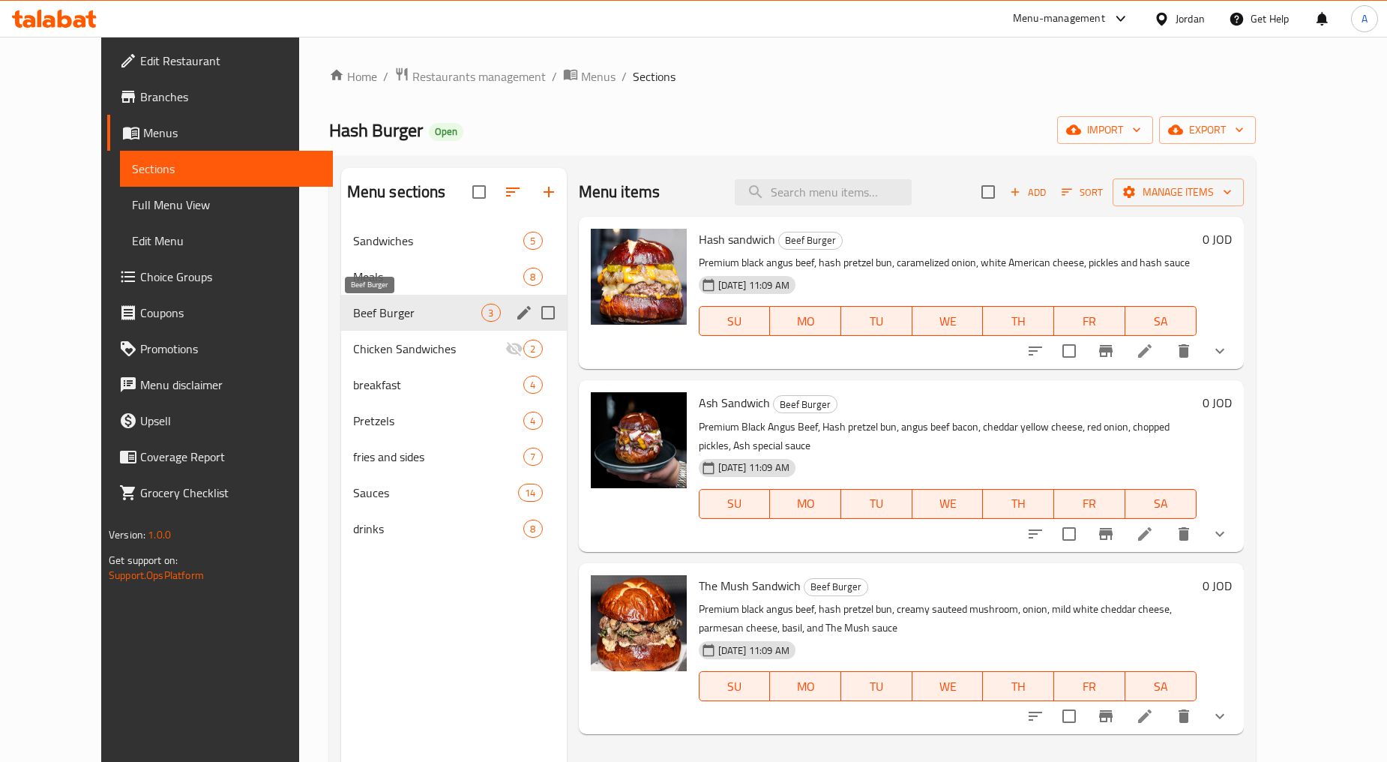
click at [375, 315] on span "Beef Burger" at bounding box center [417, 313] width 129 height 18
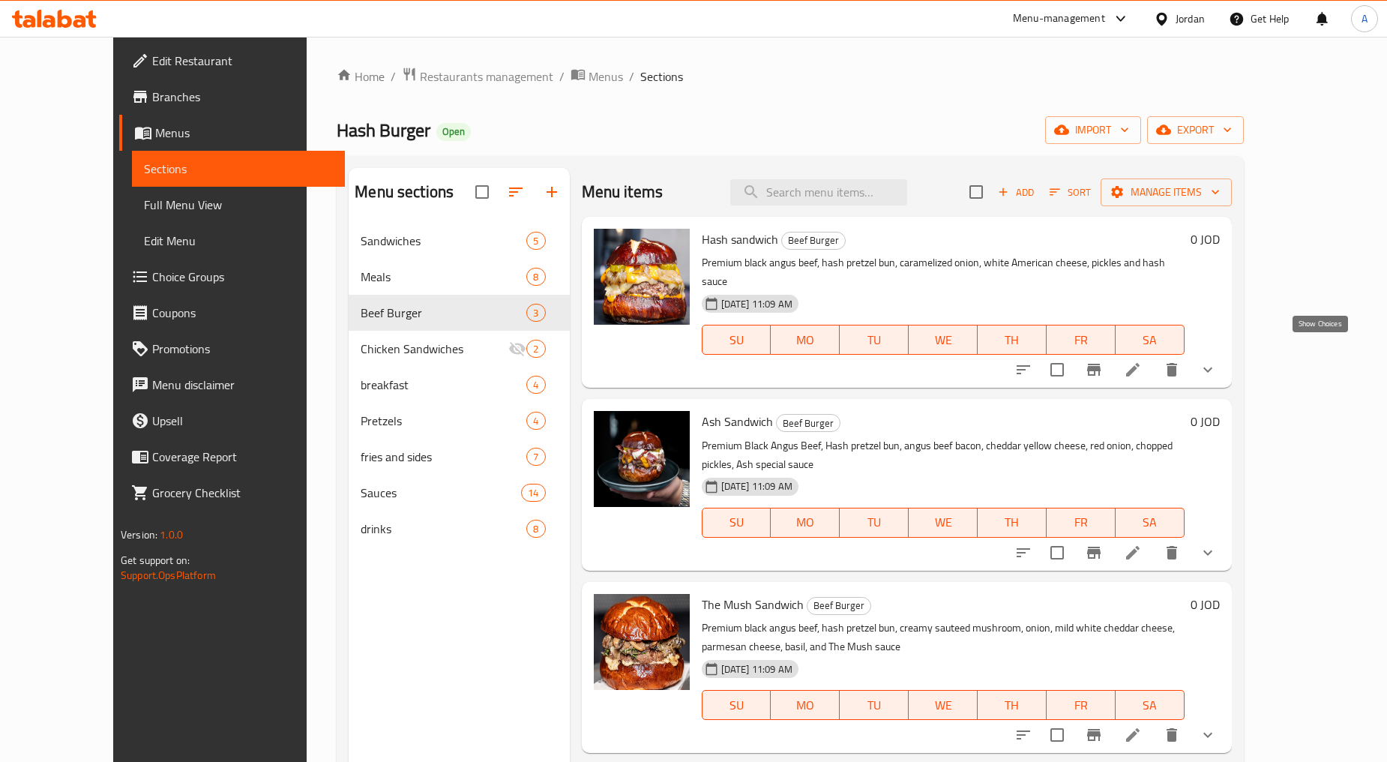
click at [744, 361] on icon "show more" at bounding box center [1208, 370] width 18 height 18
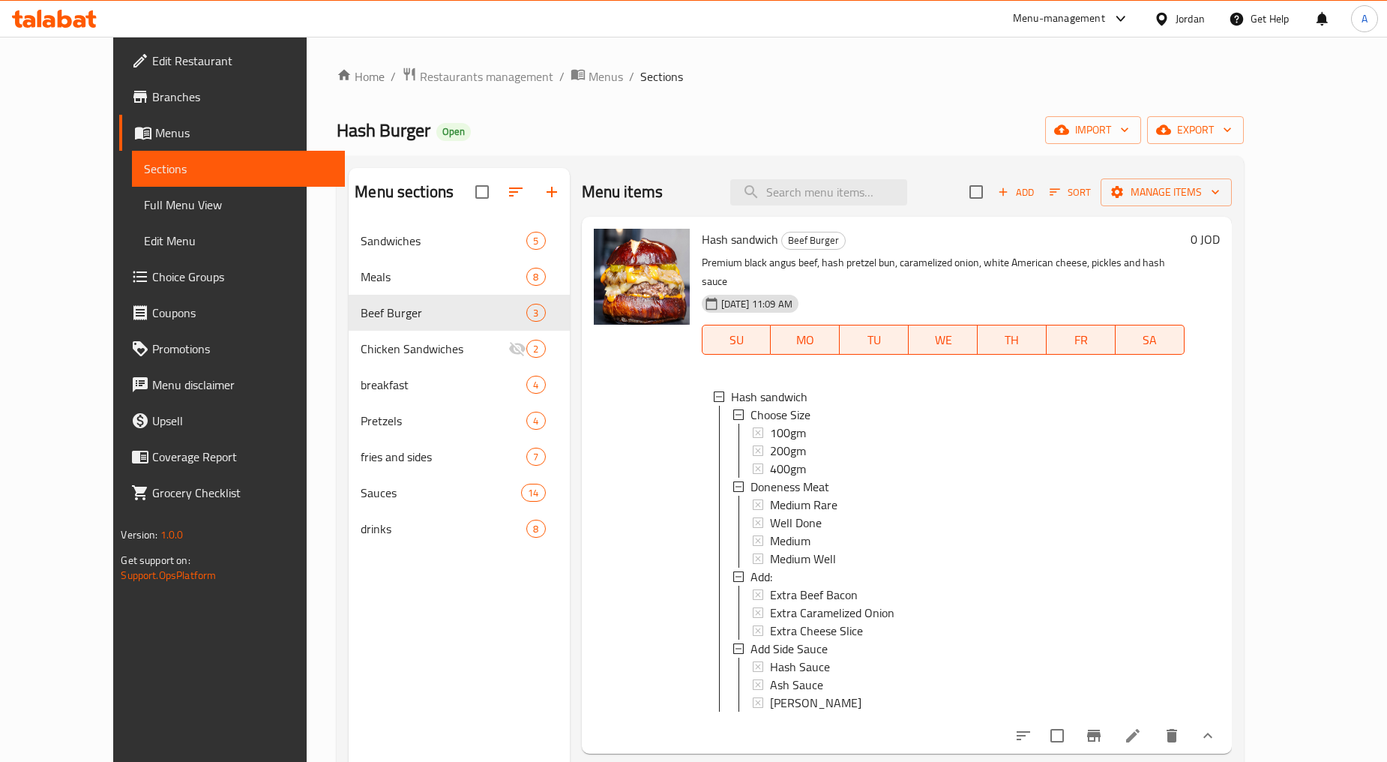
scroll to position [1, 0]
click at [744, 732] on icon at bounding box center [1133, 736] width 18 height 18
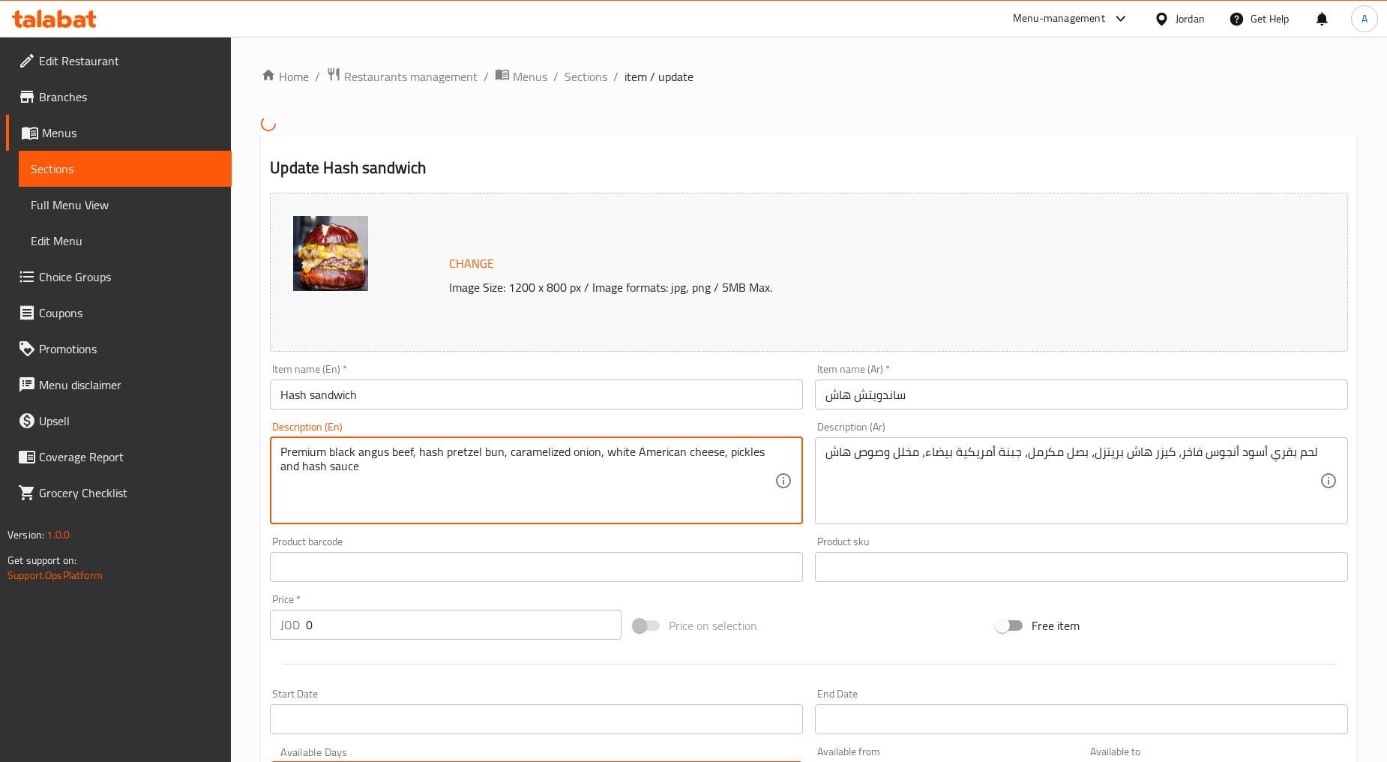
click at [462, 466] on textarea "Premium black angus beef, hash pretzel bun, caramelized onion, white American c…" at bounding box center [527, 480] width 494 height 71
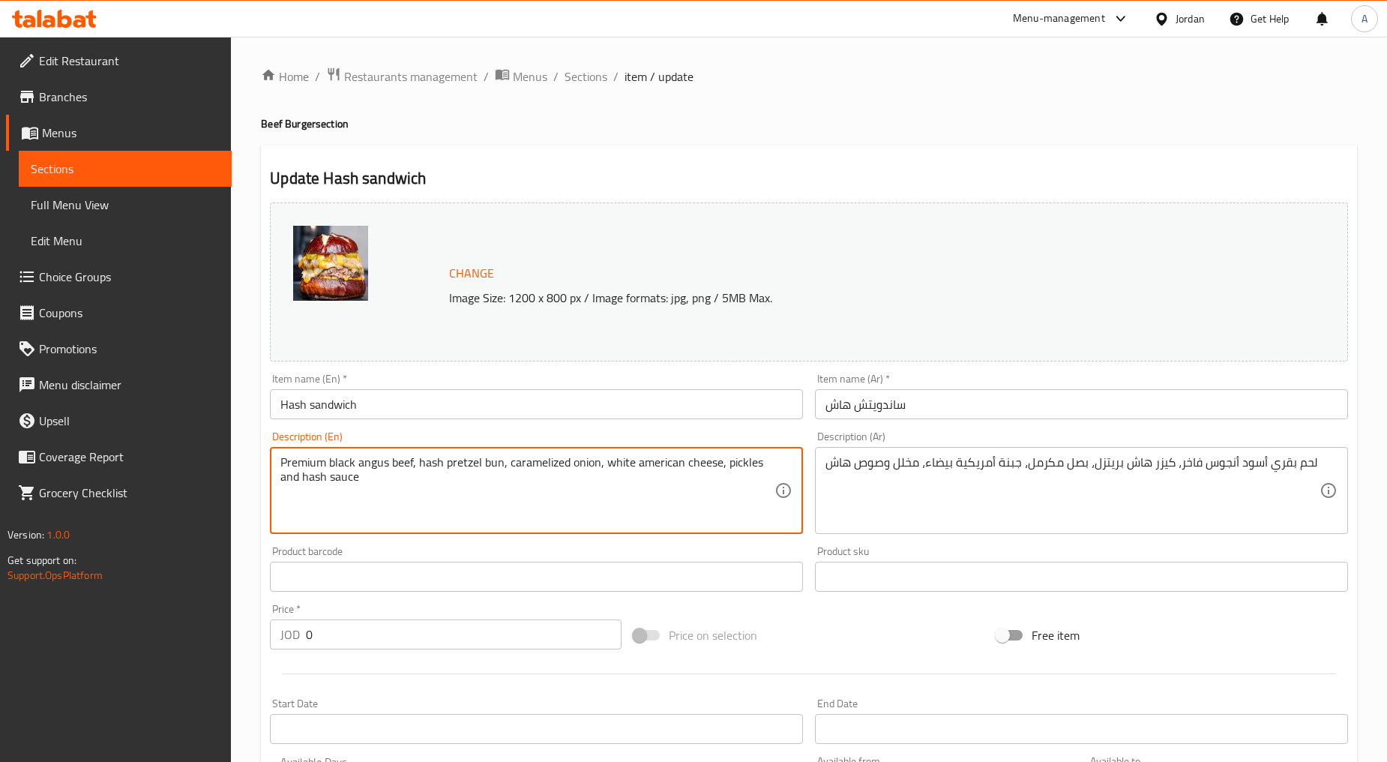
click at [454, 481] on textarea "Premium black angus beef, hash pretzel bun, caramelized onion, white american c…" at bounding box center [527, 490] width 494 height 71
type textarea "Premium black angus beef, hash pretzel bun, caramelized onion, white american c…"
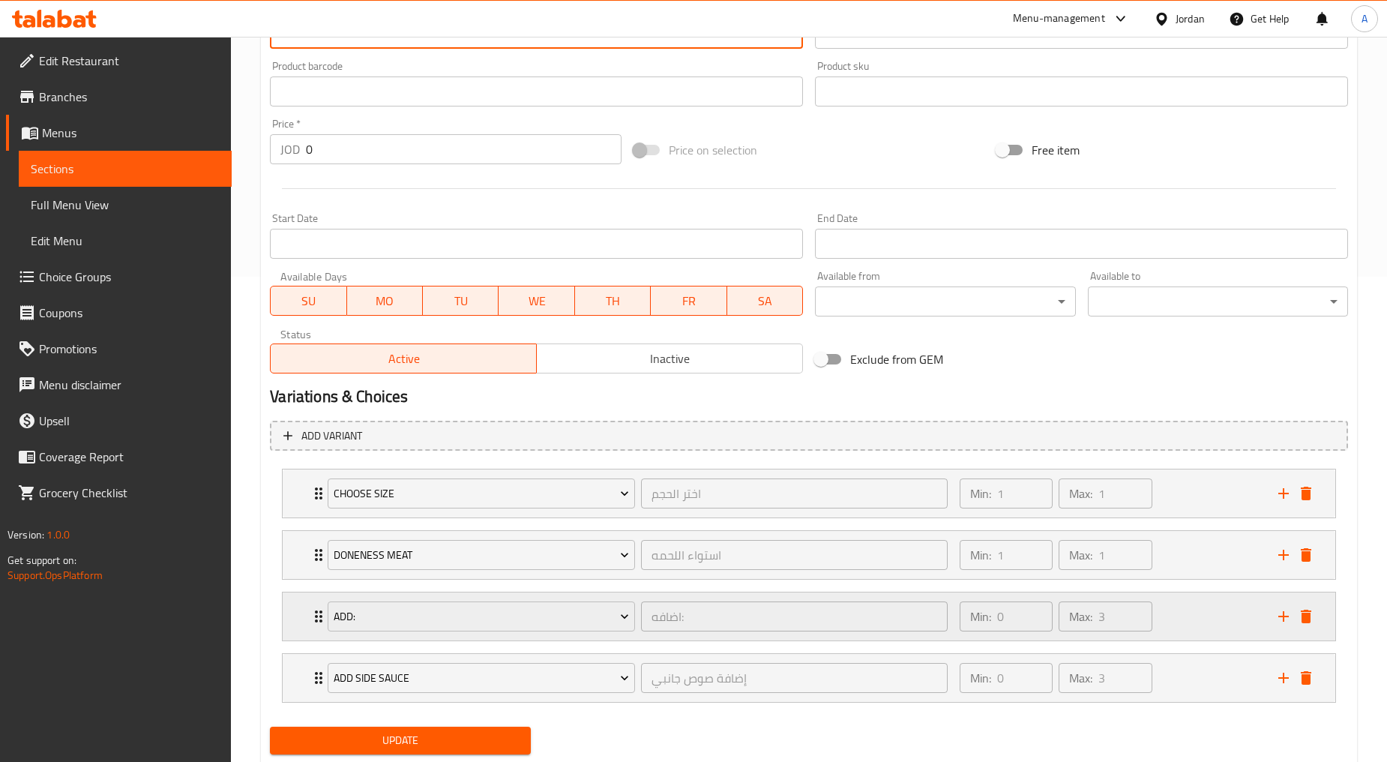
scroll to position [499, 0]
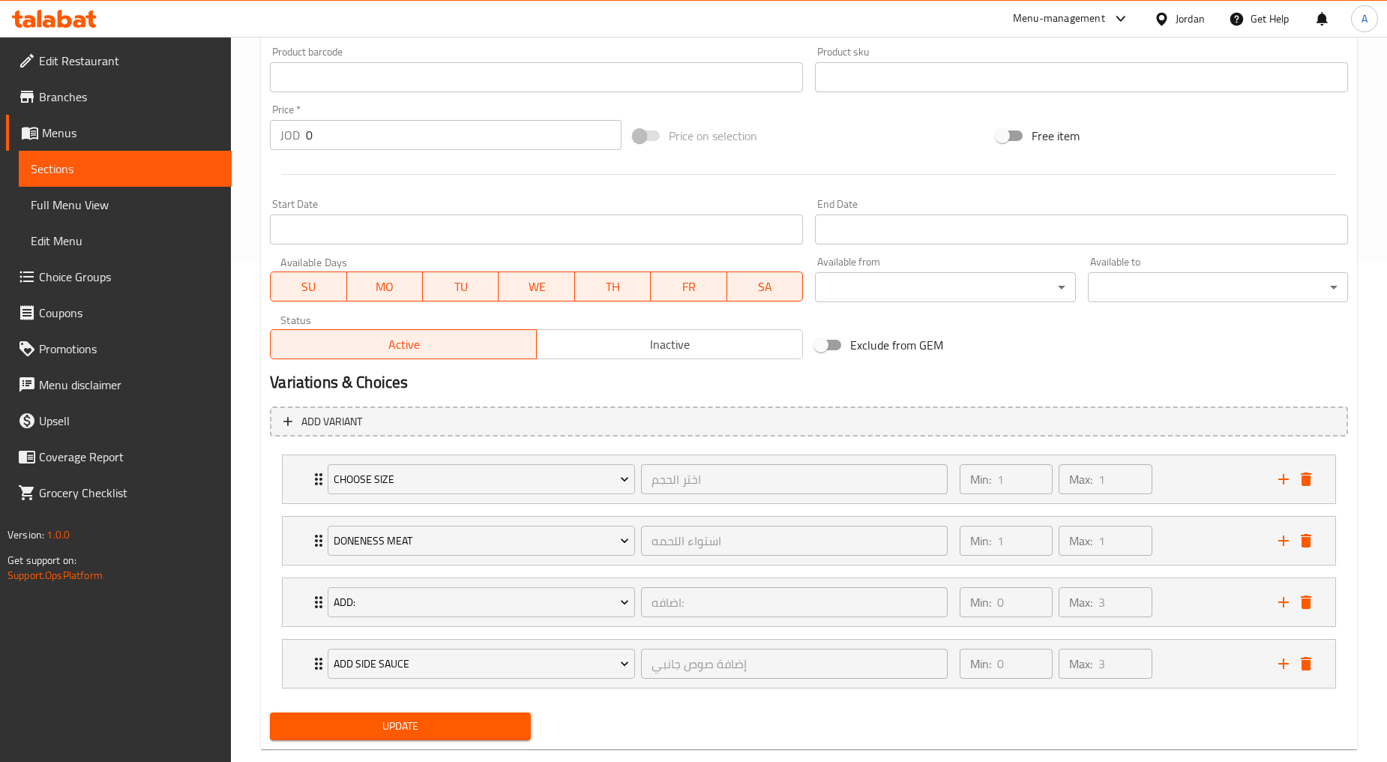
click at [435, 733] on span "Update" at bounding box center [400, 726] width 236 height 19
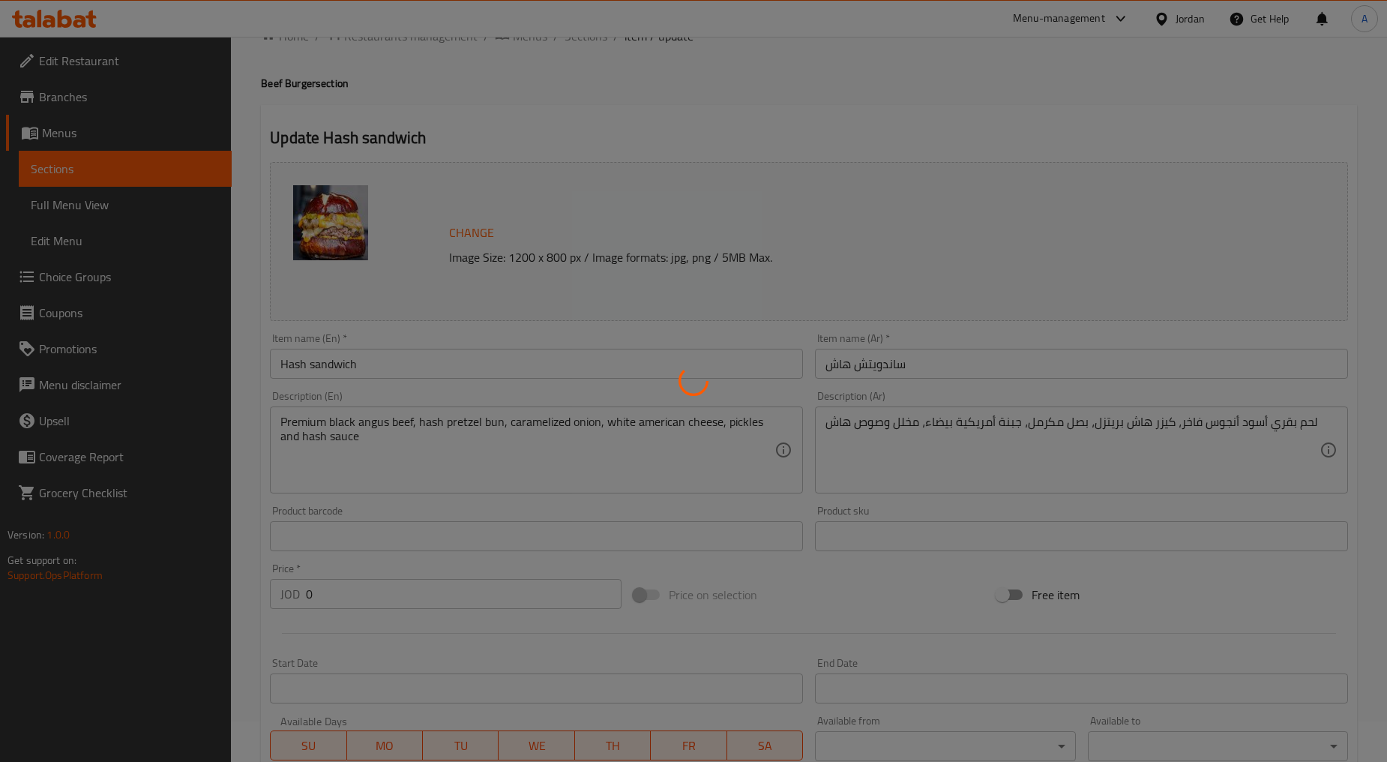
scroll to position [0, 0]
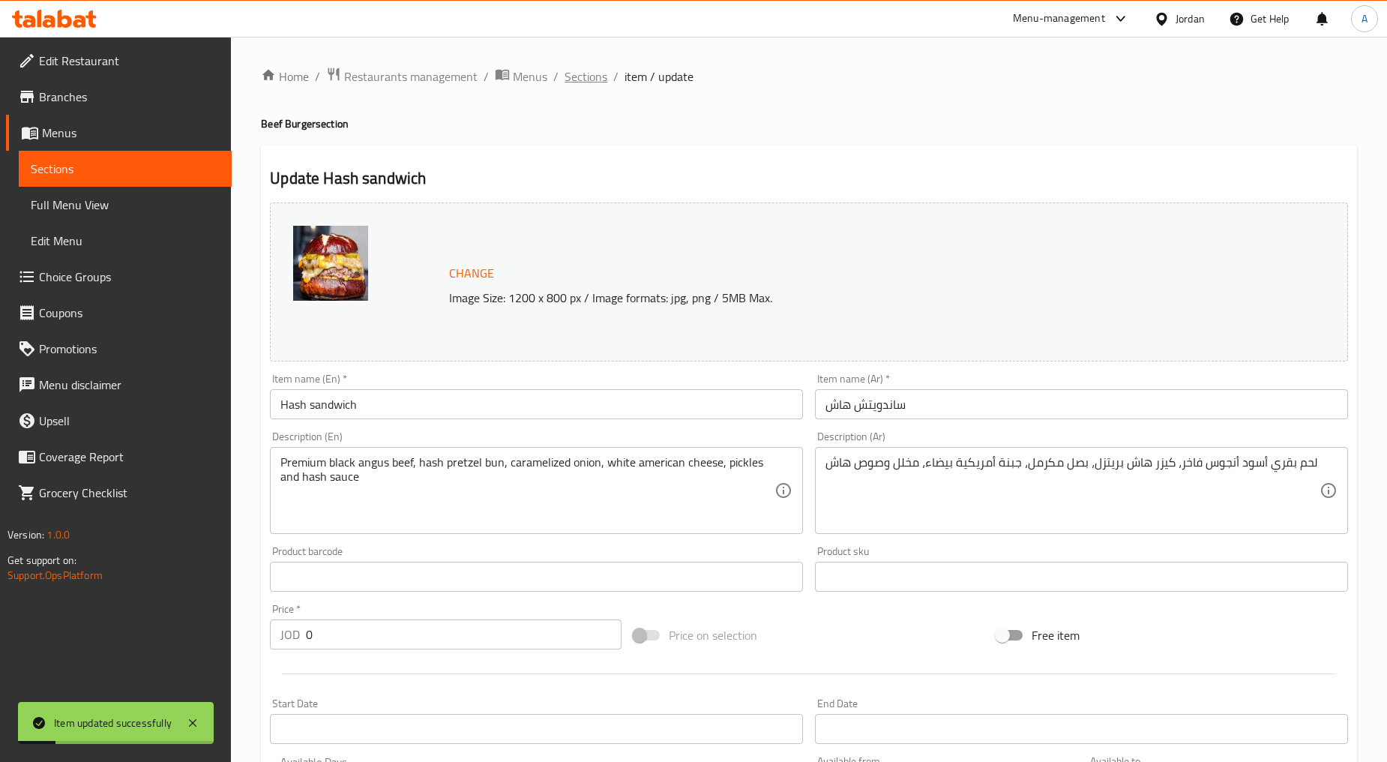
click at [598, 82] on span "Sections" at bounding box center [586, 76] width 43 height 18
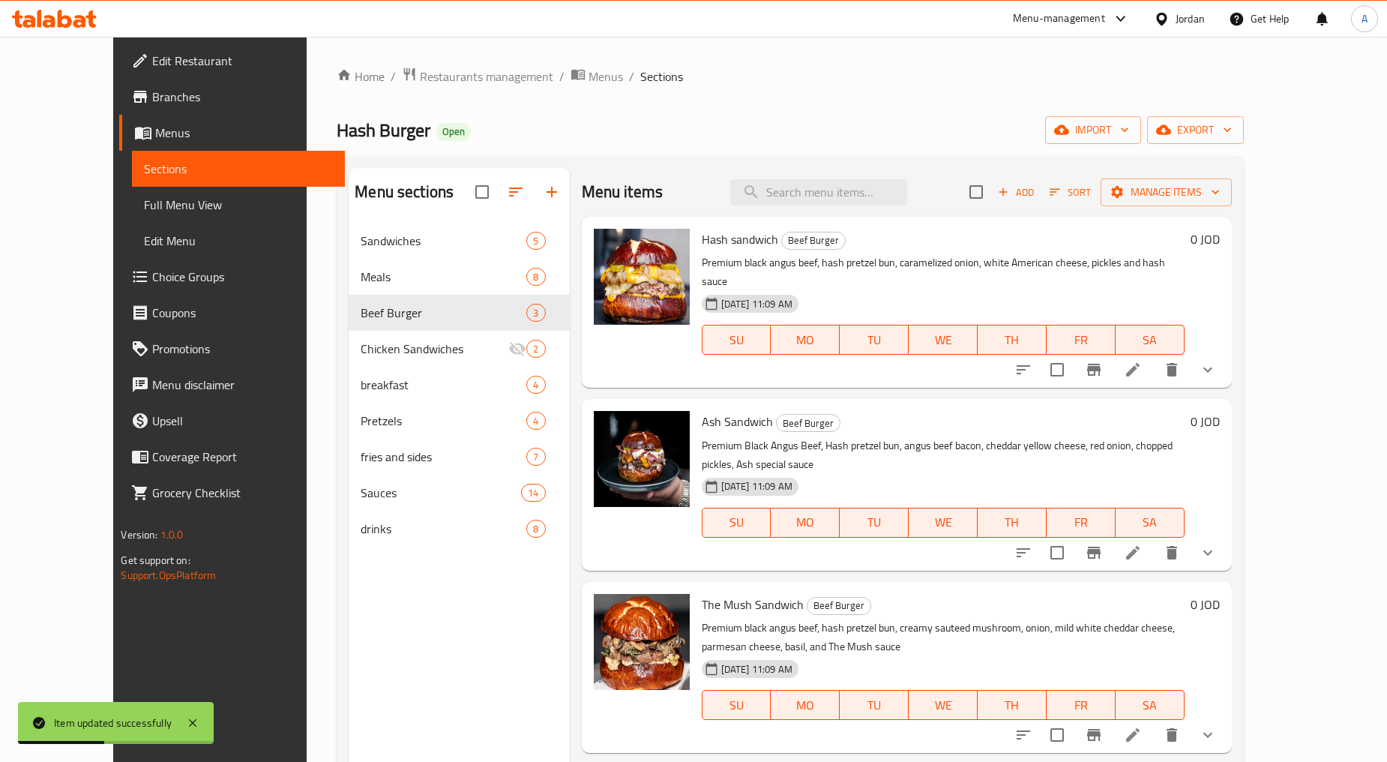
click at [744, 539] on li at bounding box center [1133, 552] width 42 height 27
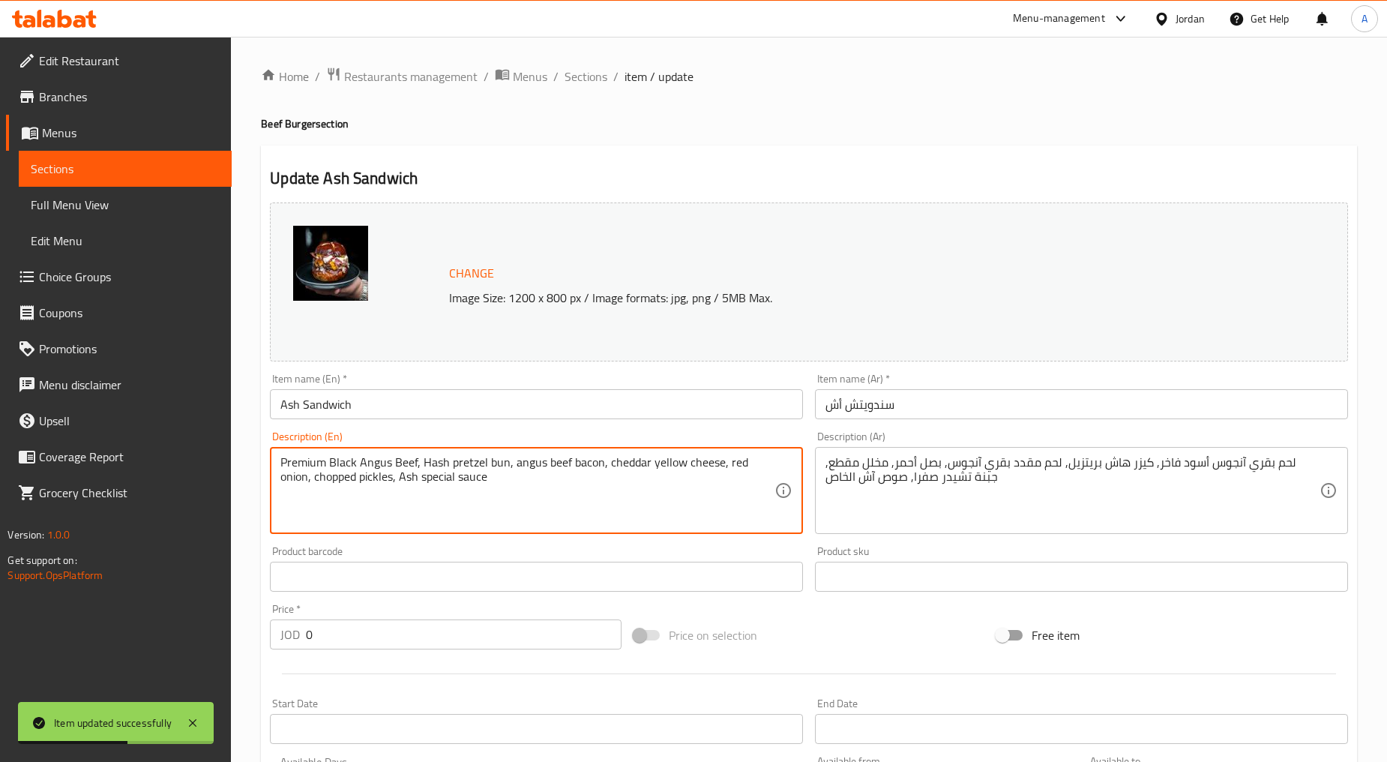
click at [467, 469] on textarea "Premium Black Angus Beef, Hash pretzel bun, angus beef bacon, cheddar yellow ch…" at bounding box center [527, 490] width 494 height 71
type textarea "Premium black angus beef, hash pretzel bun, angus beef bacon, cheddar yellow ch…"
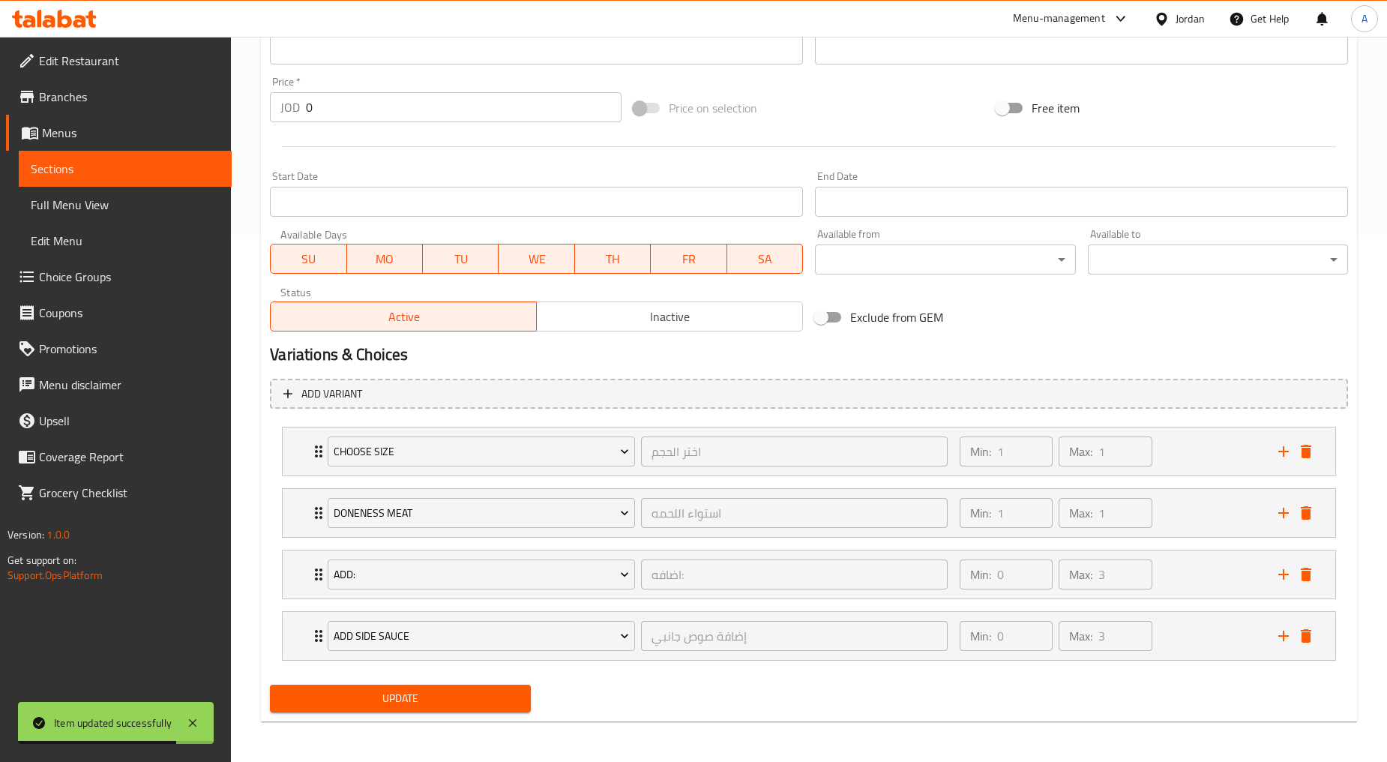
click at [385, 696] on span "Update" at bounding box center [400, 698] width 236 height 19
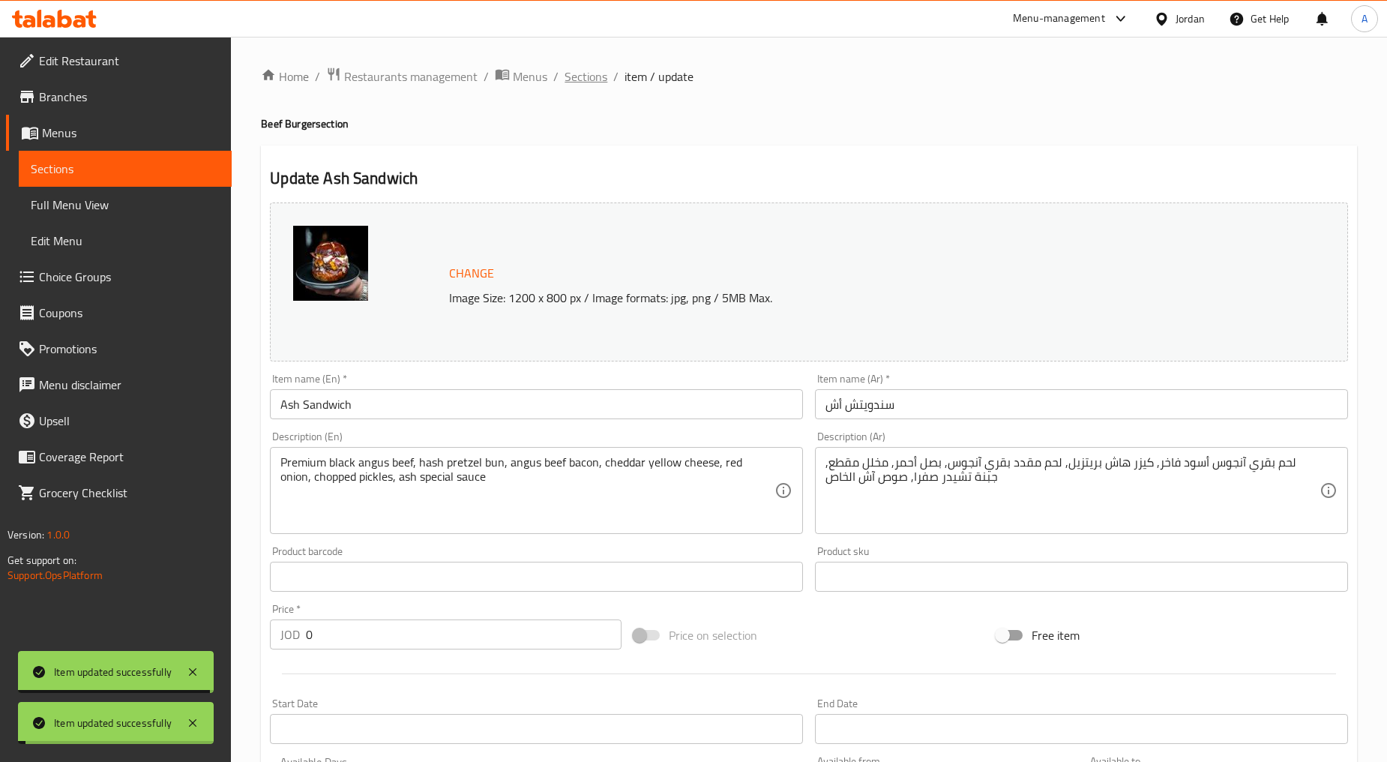
click at [586, 77] on span "Sections" at bounding box center [586, 76] width 43 height 18
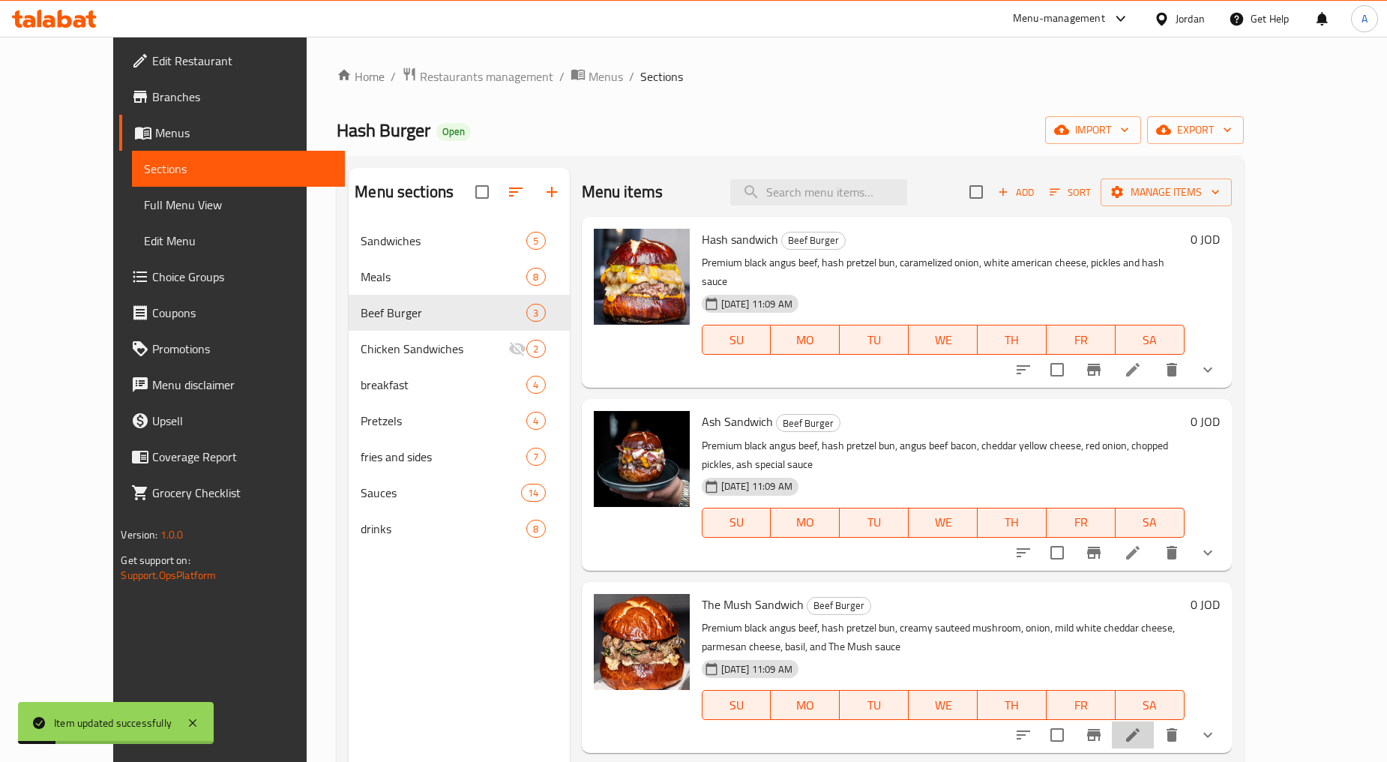
click at [744, 721] on li at bounding box center [1133, 734] width 42 height 27
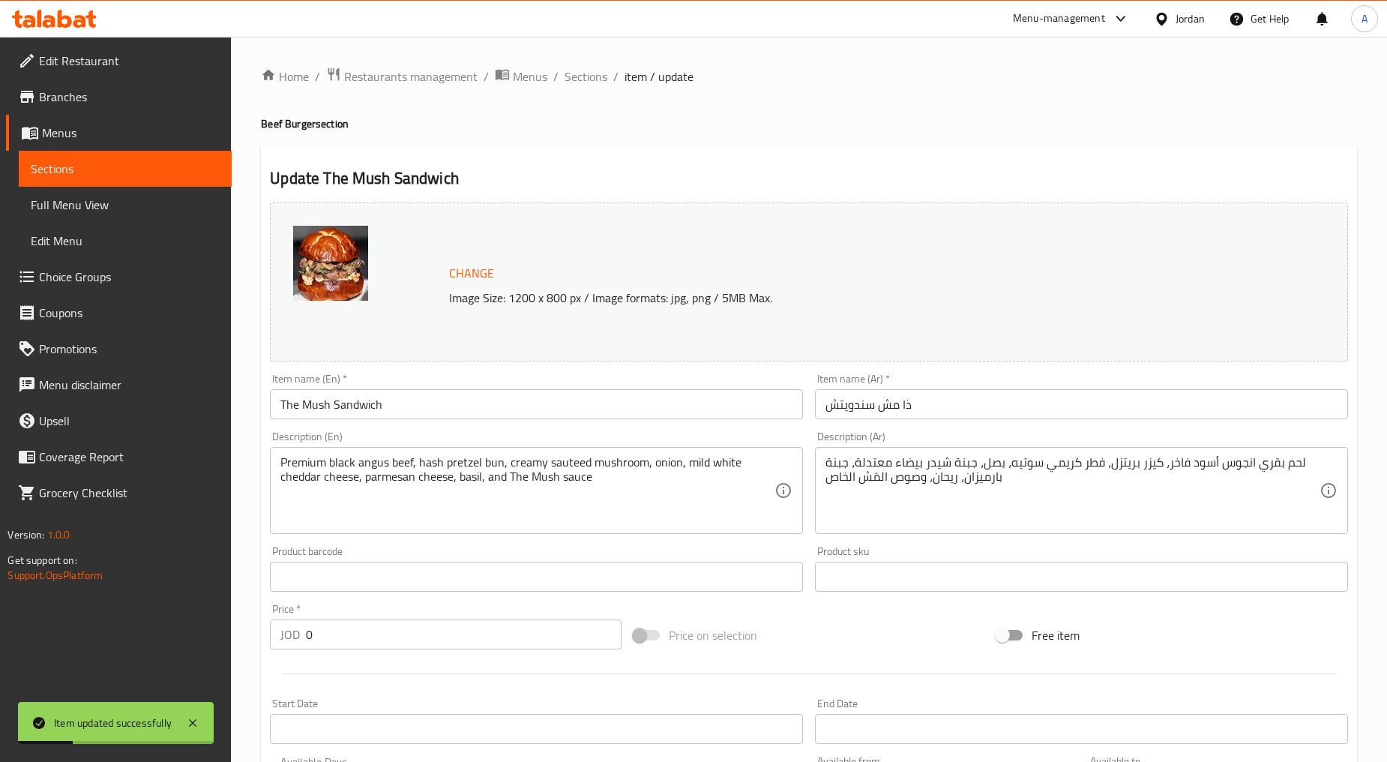
click at [476, 484] on textarea "Premium black angus beef, hash pretzel bun, creamy sauteed mushroom, onion, mil…" at bounding box center [527, 490] width 494 height 71
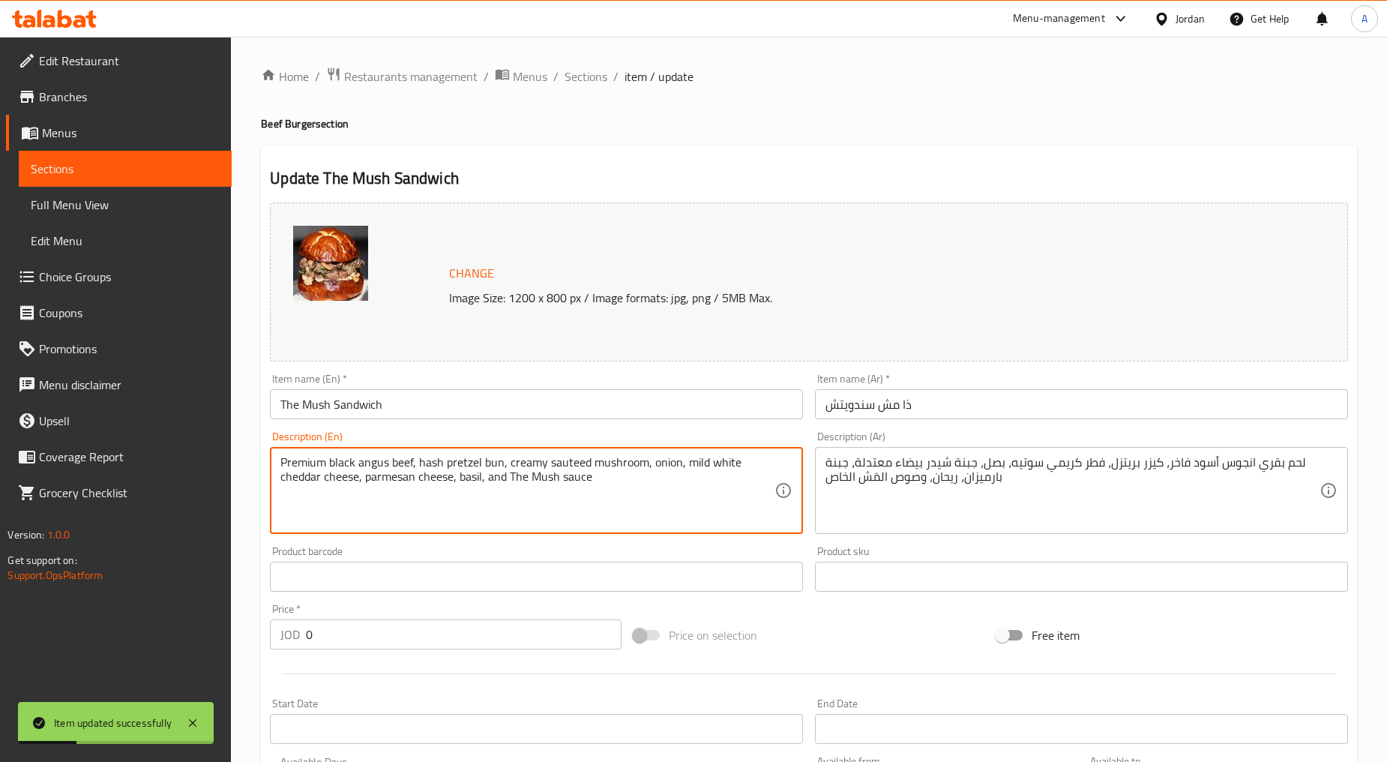
click at [476, 484] on textarea "Premium black angus beef, hash pretzel bun, creamy sauteed mushroom, onion, mil…" at bounding box center [527, 490] width 494 height 71
type textarea "Premium black angus beef, hash pretzel bun, creamy sauteed mushroom, onion, mil…"
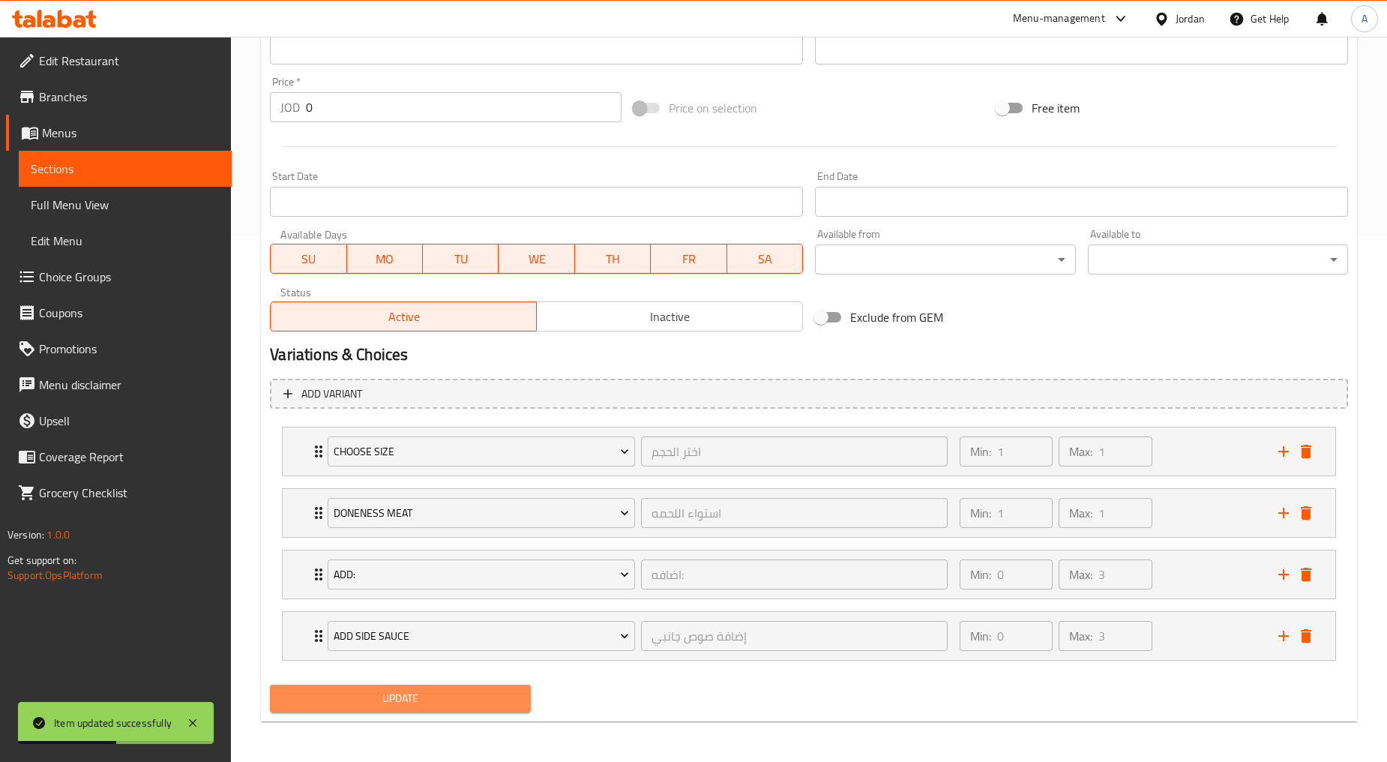
click at [399, 700] on span "Update" at bounding box center [400, 698] width 236 height 19
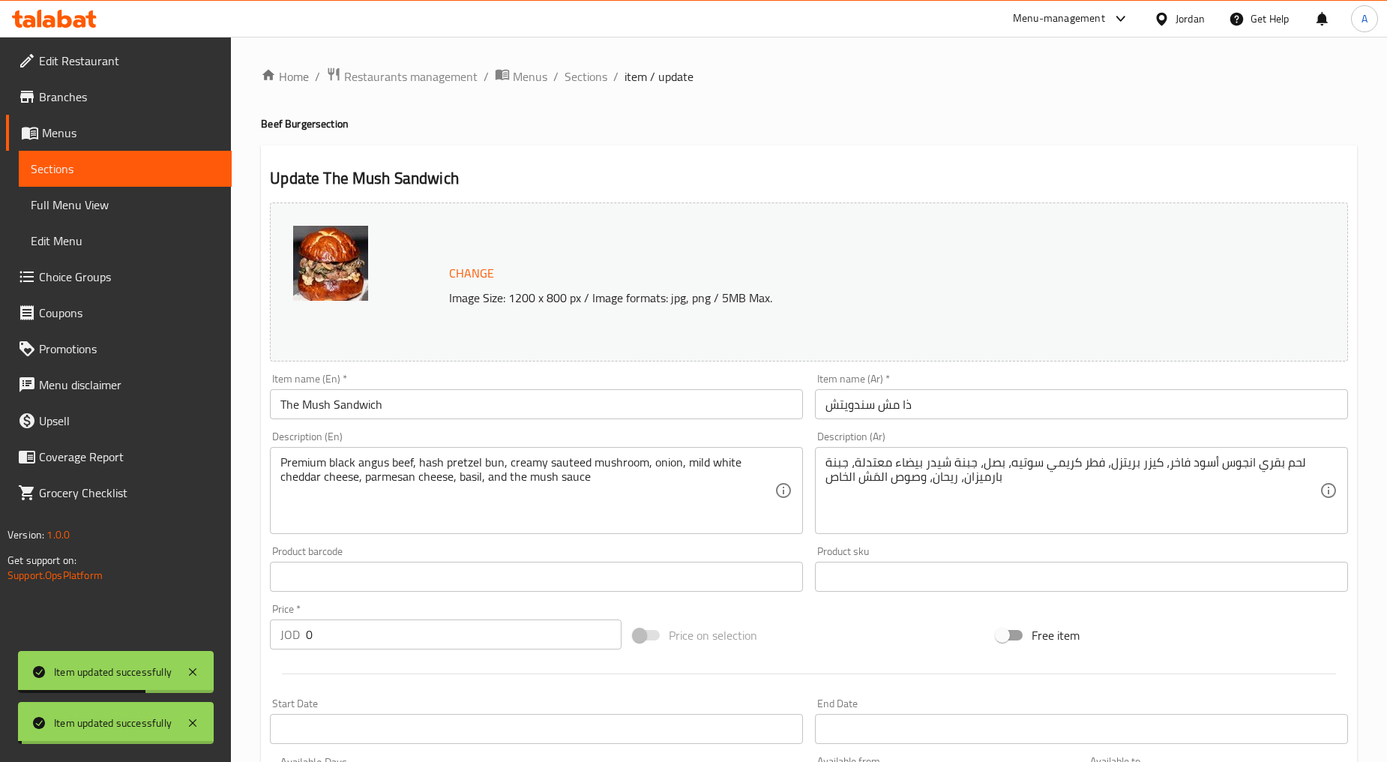
click at [595, 79] on span "Sections" at bounding box center [586, 76] width 43 height 18
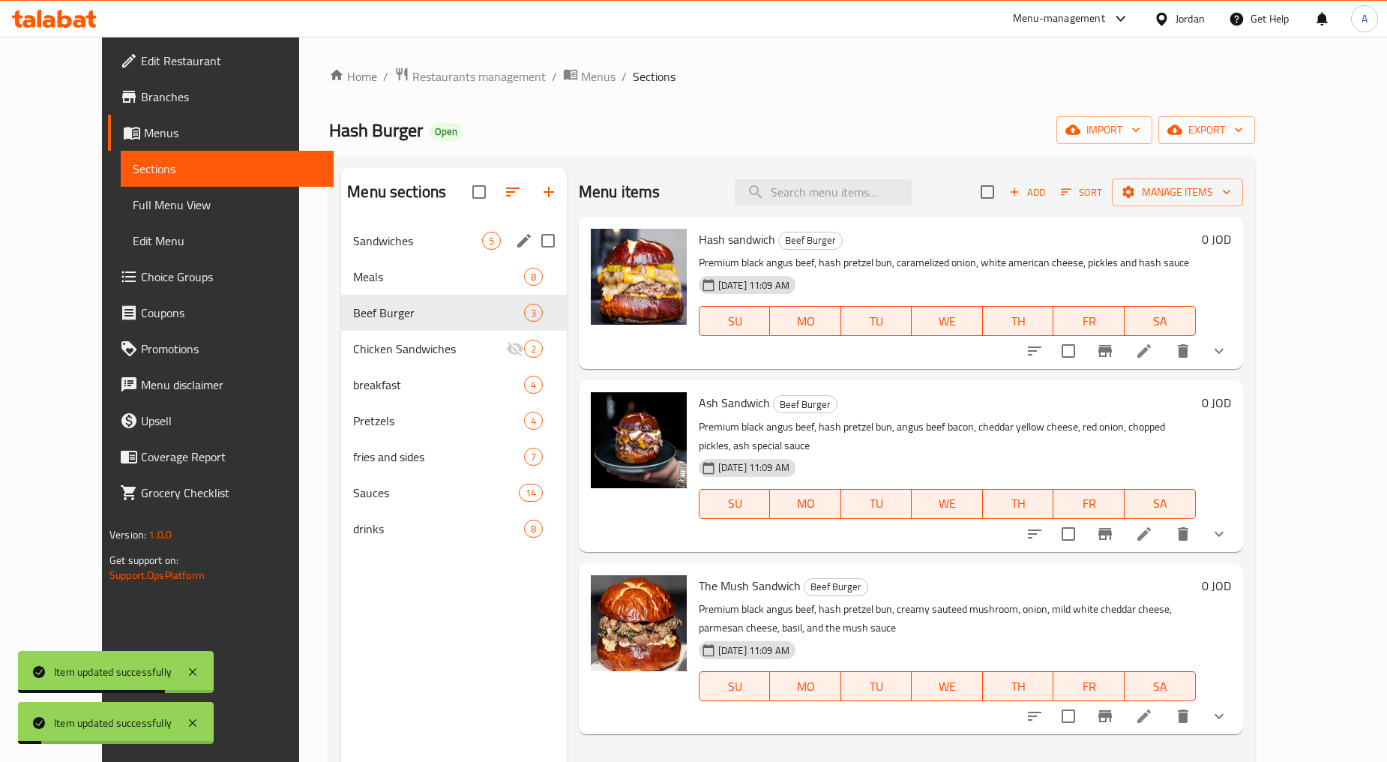
click at [399, 249] on span "Sandwiches" at bounding box center [417, 241] width 128 height 18
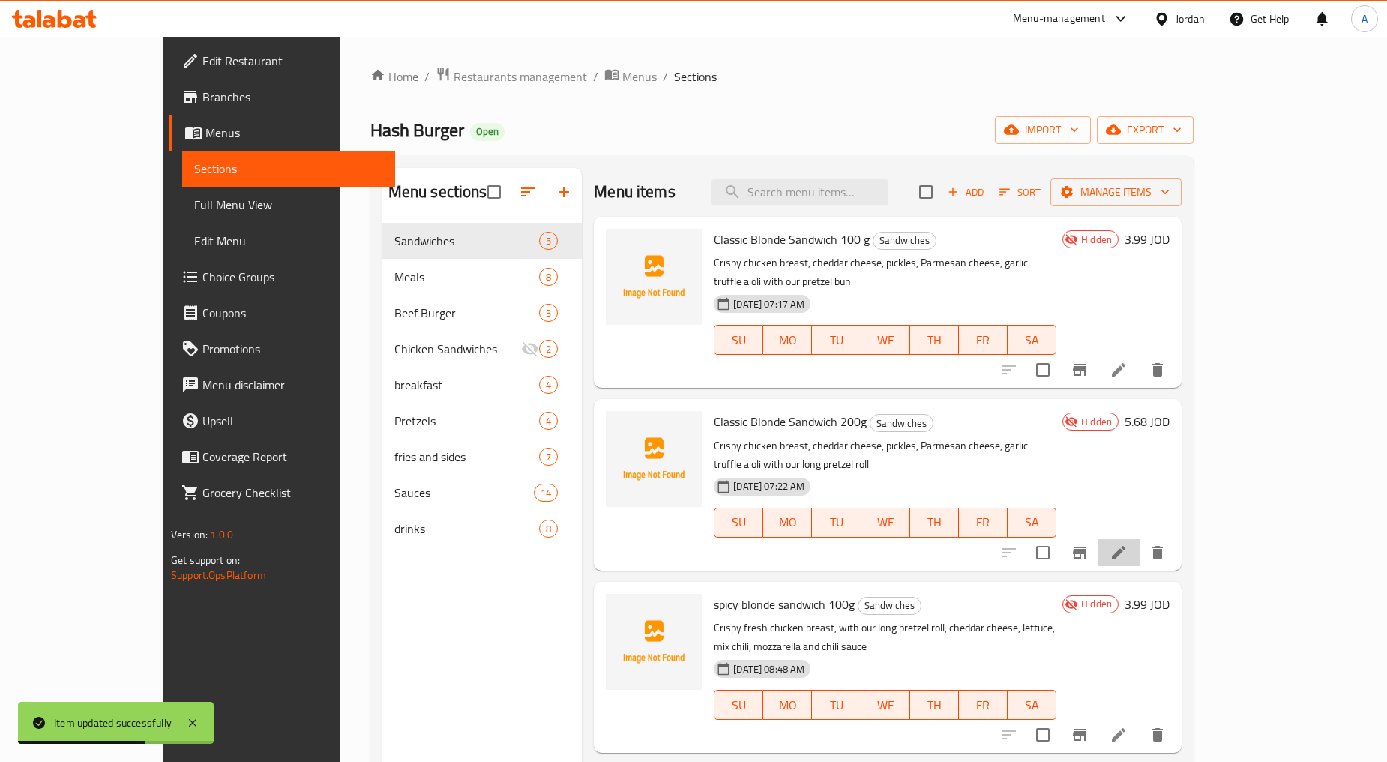
click at [744, 539] on li at bounding box center [1119, 552] width 42 height 27
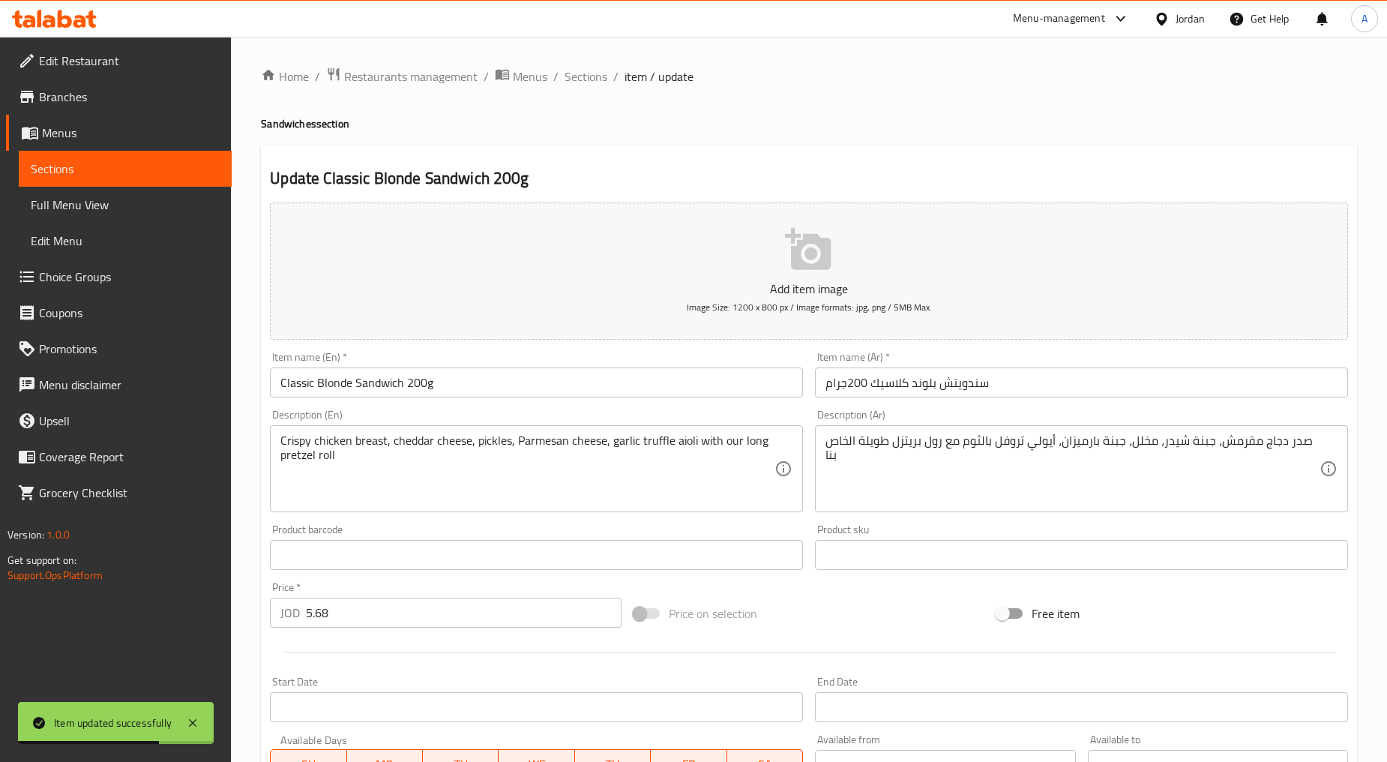
click at [513, 430] on div "Crispy chicken breast, cheddar cheese, pickles, Parmesan cheese, garlic truffle…" at bounding box center [536, 468] width 533 height 87
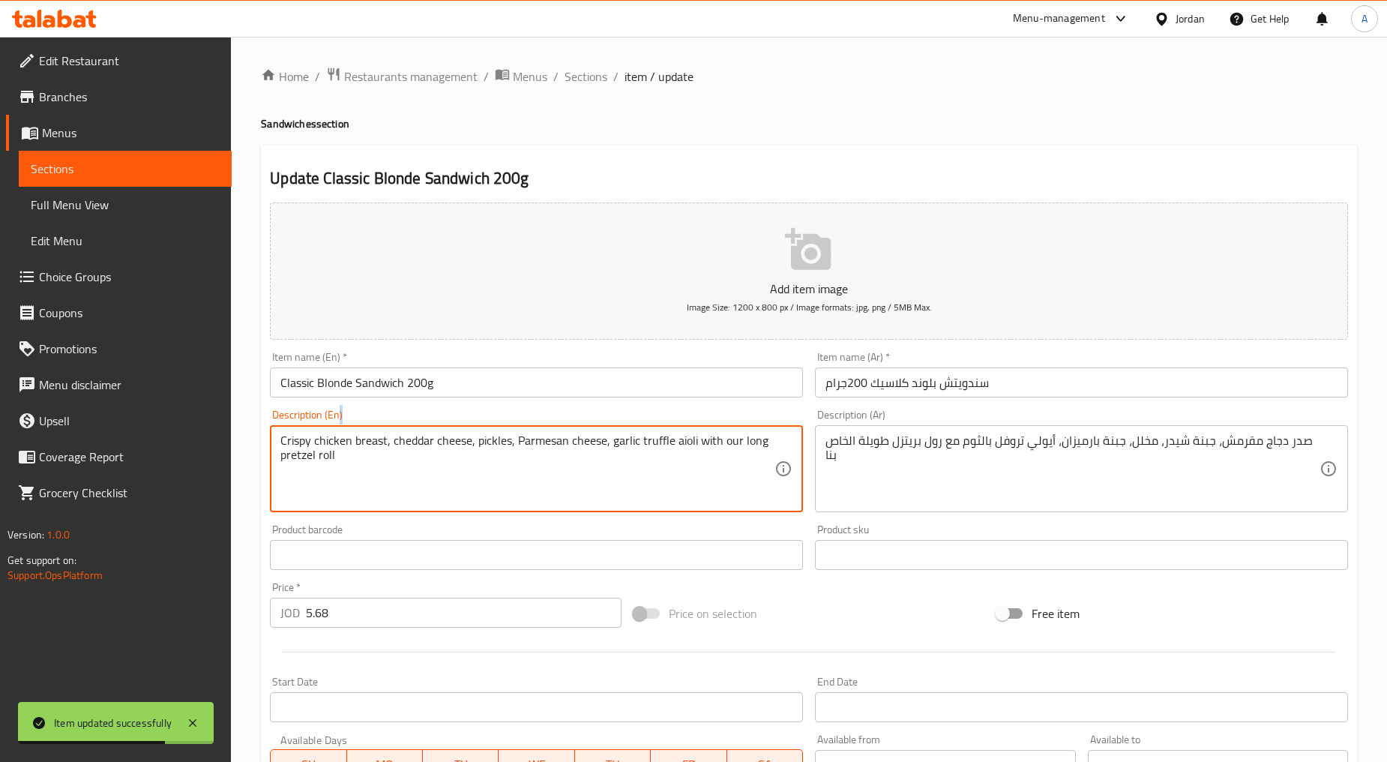
click at [513, 430] on div "Crispy chicken breast, cheddar cheese, pickles, Parmesan cheese, garlic truffle…" at bounding box center [536, 468] width 533 height 87
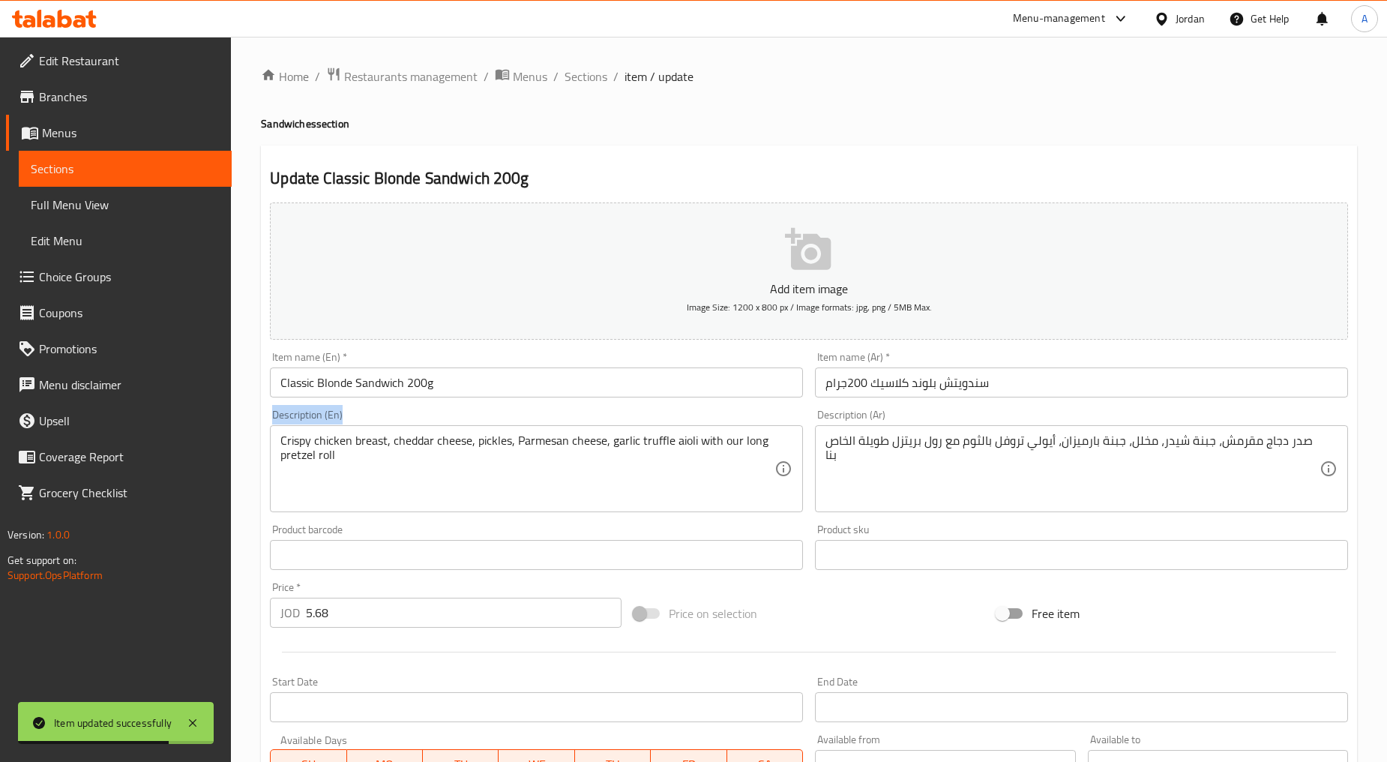
click at [513, 430] on div "Crispy chicken breast, cheddar cheese, pickles, Parmesan cheese, garlic truffle…" at bounding box center [536, 468] width 533 height 87
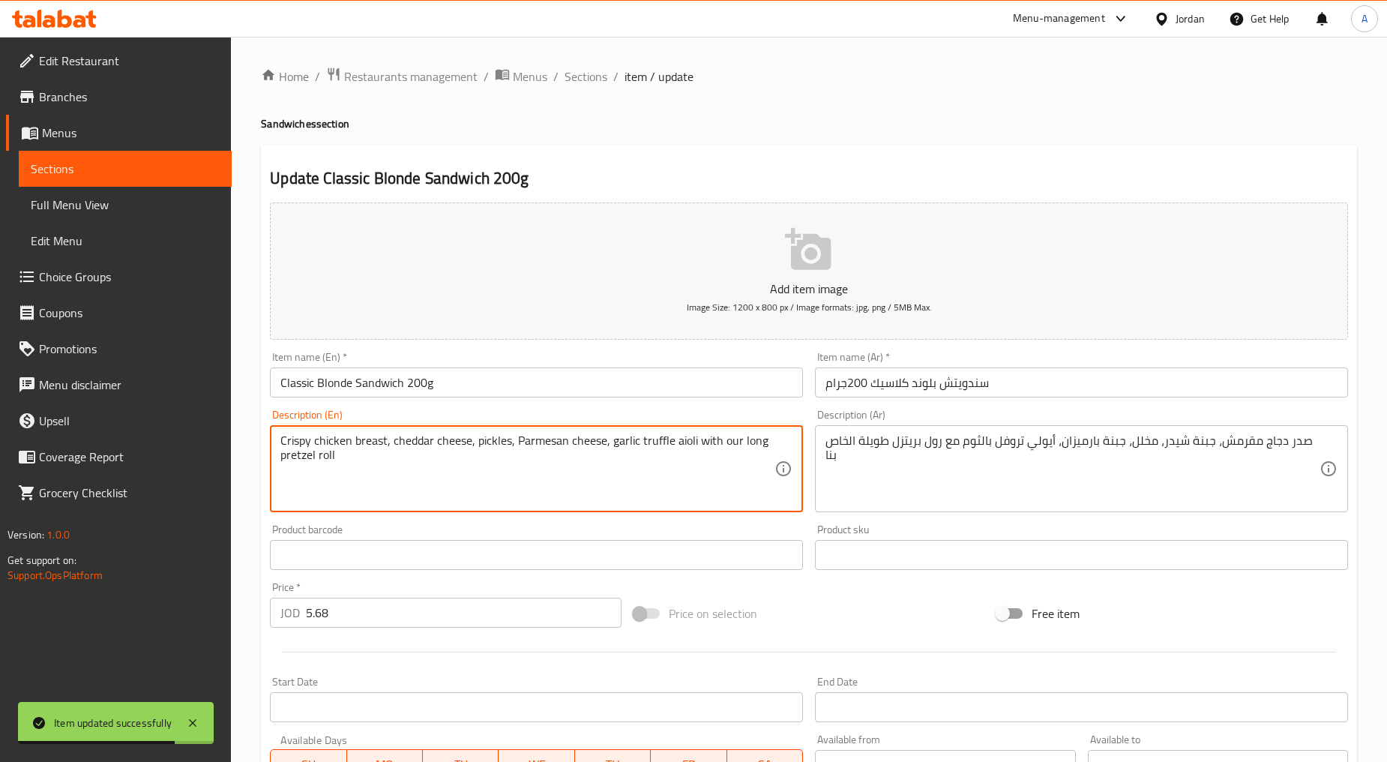
click at [529, 459] on textarea "Crispy chicken breast, cheddar cheese, pickles, Parmesan cheese, garlic truffle…" at bounding box center [527, 468] width 494 height 71
type textarea "Crispy chicken breast, cheddar cheese, pickles, parmesan cheese, garlic truffle…"
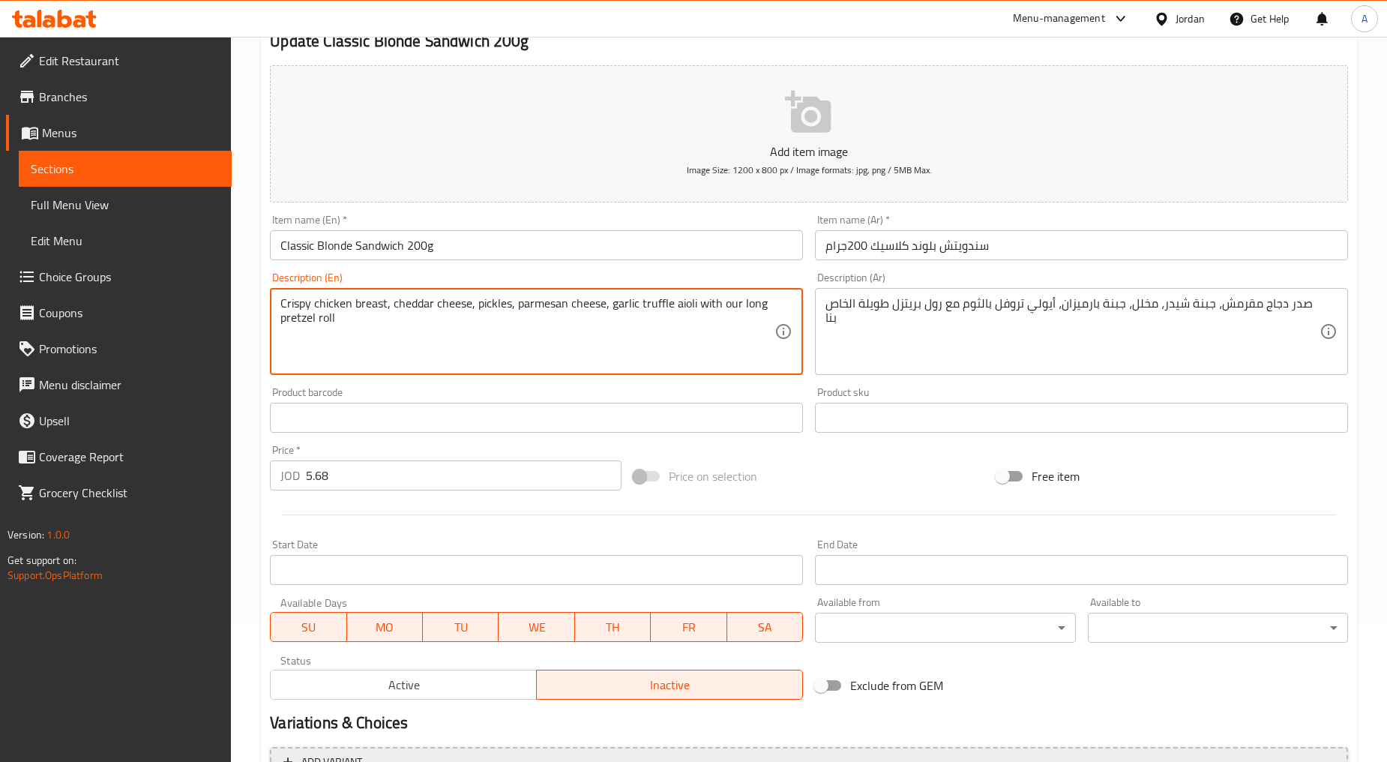
scroll to position [295, 0]
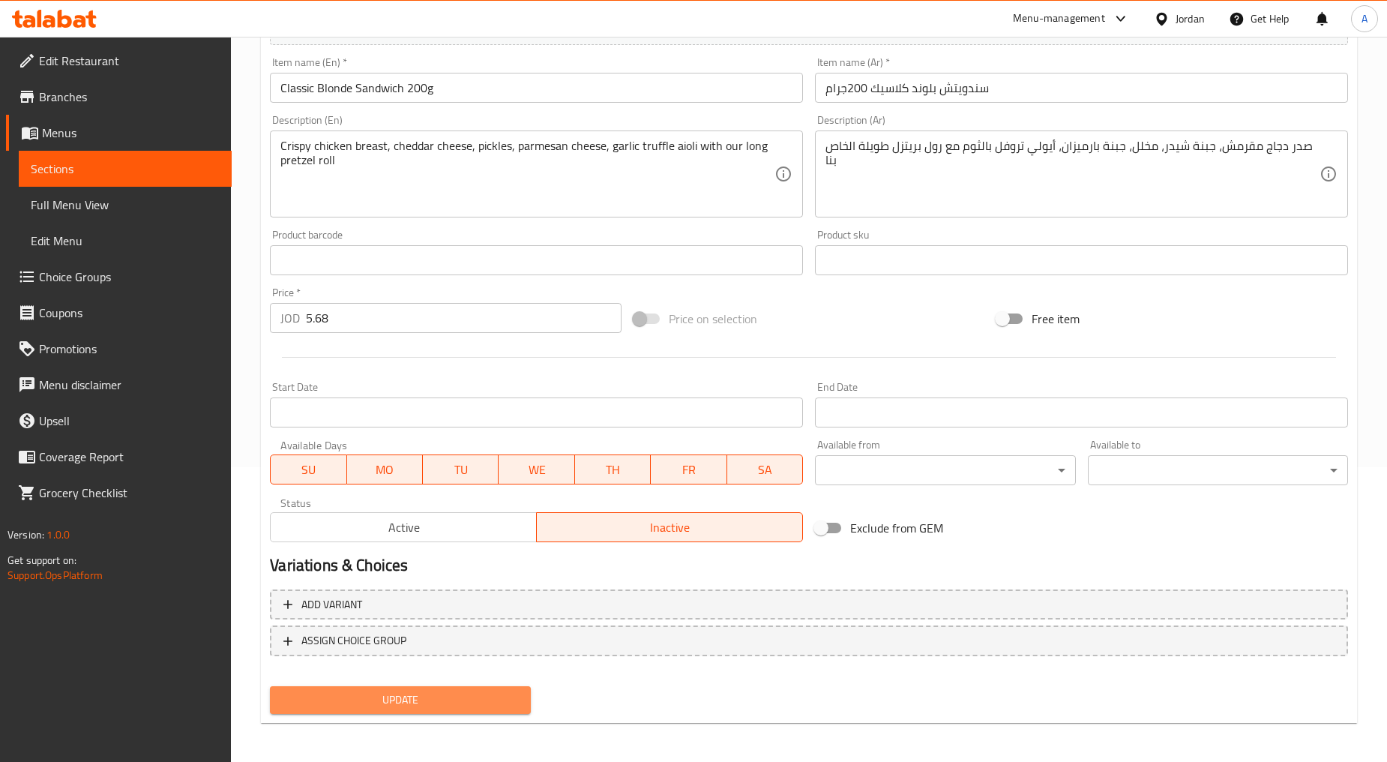
click at [403, 705] on span "Update" at bounding box center [400, 700] width 236 height 19
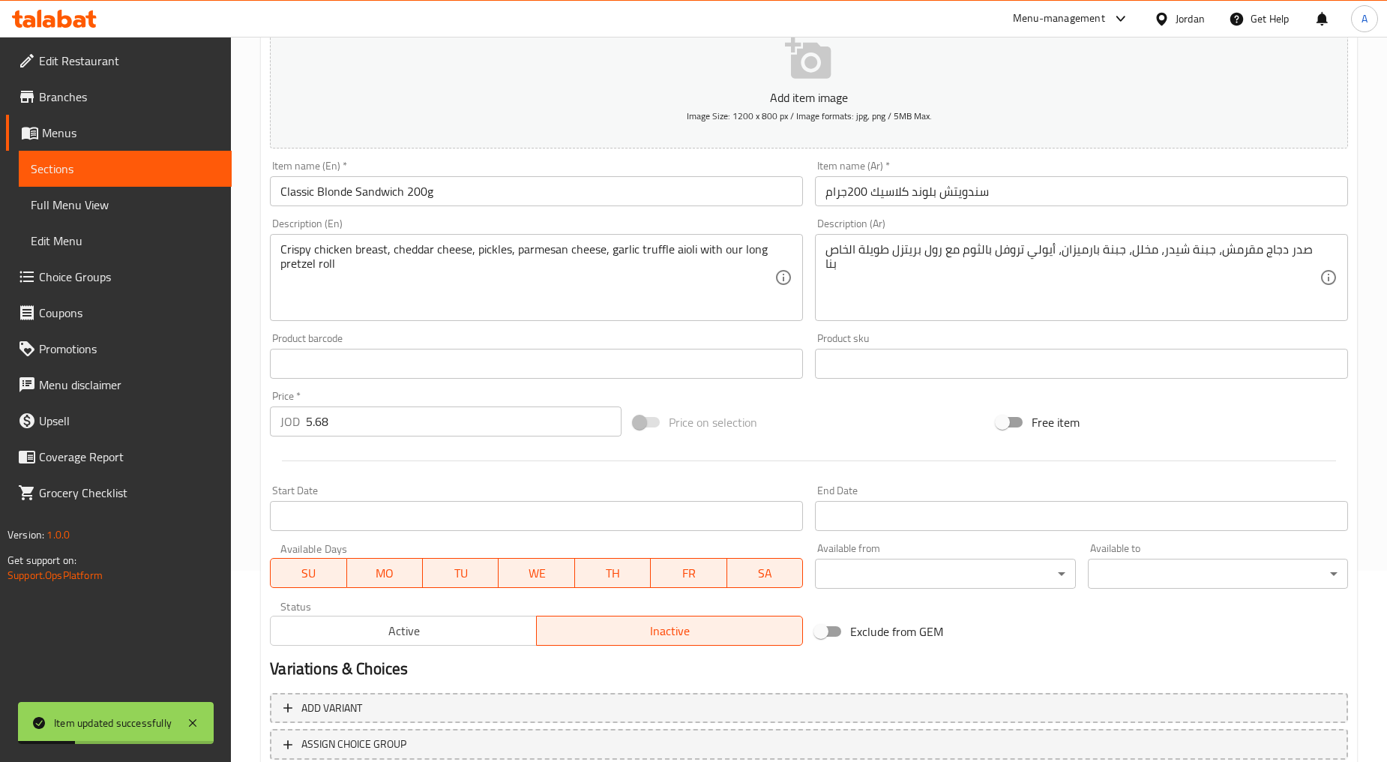
scroll to position [0, 0]
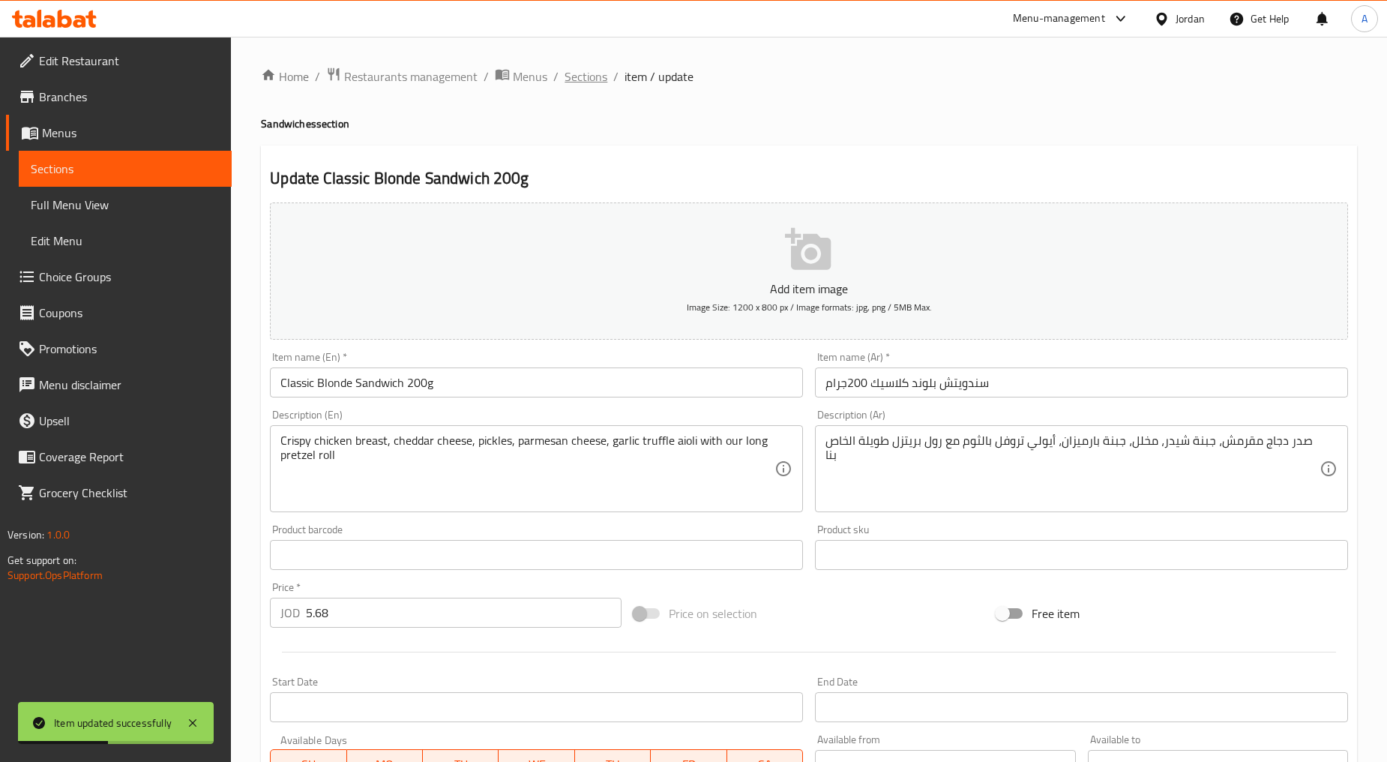
click at [605, 77] on span "Sections" at bounding box center [586, 76] width 43 height 18
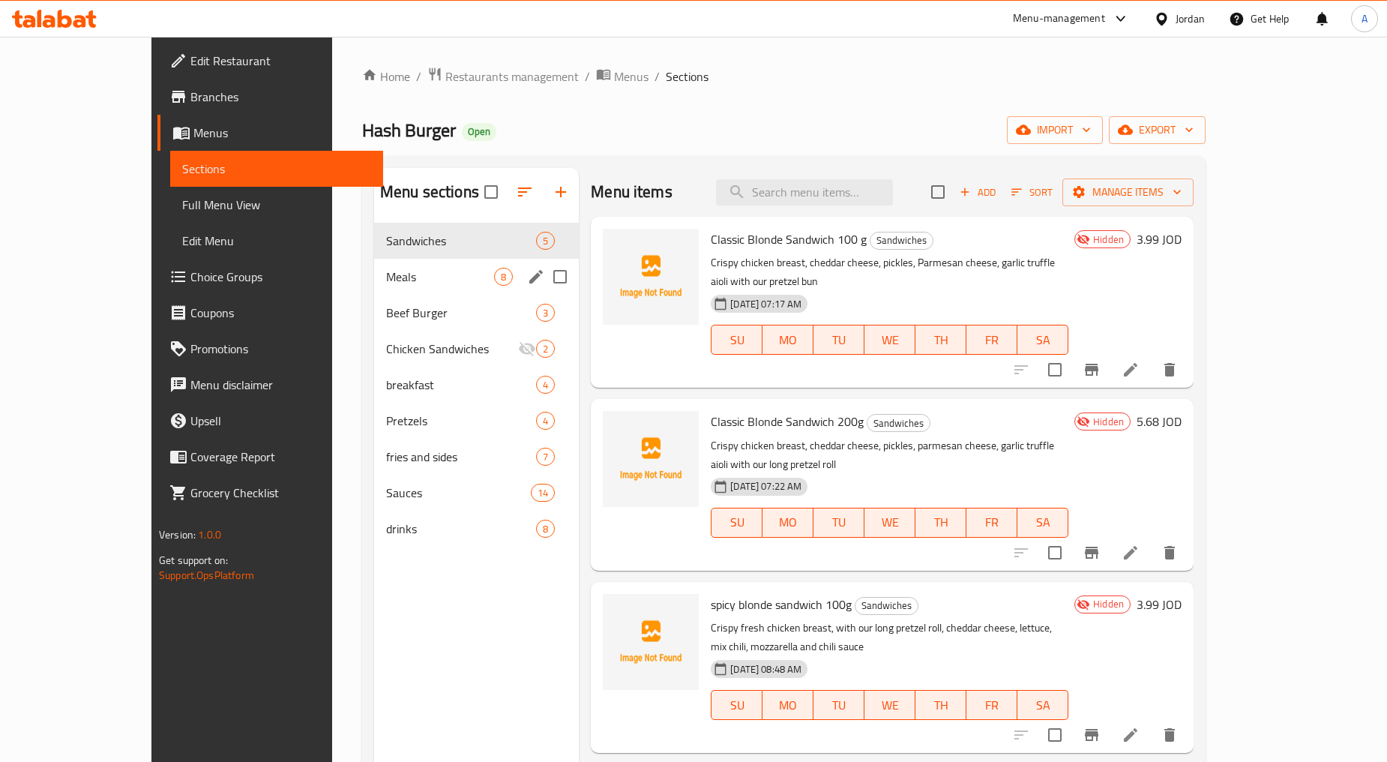
click at [403, 279] on span "Meals" at bounding box center [440, 277] width 108 height 18
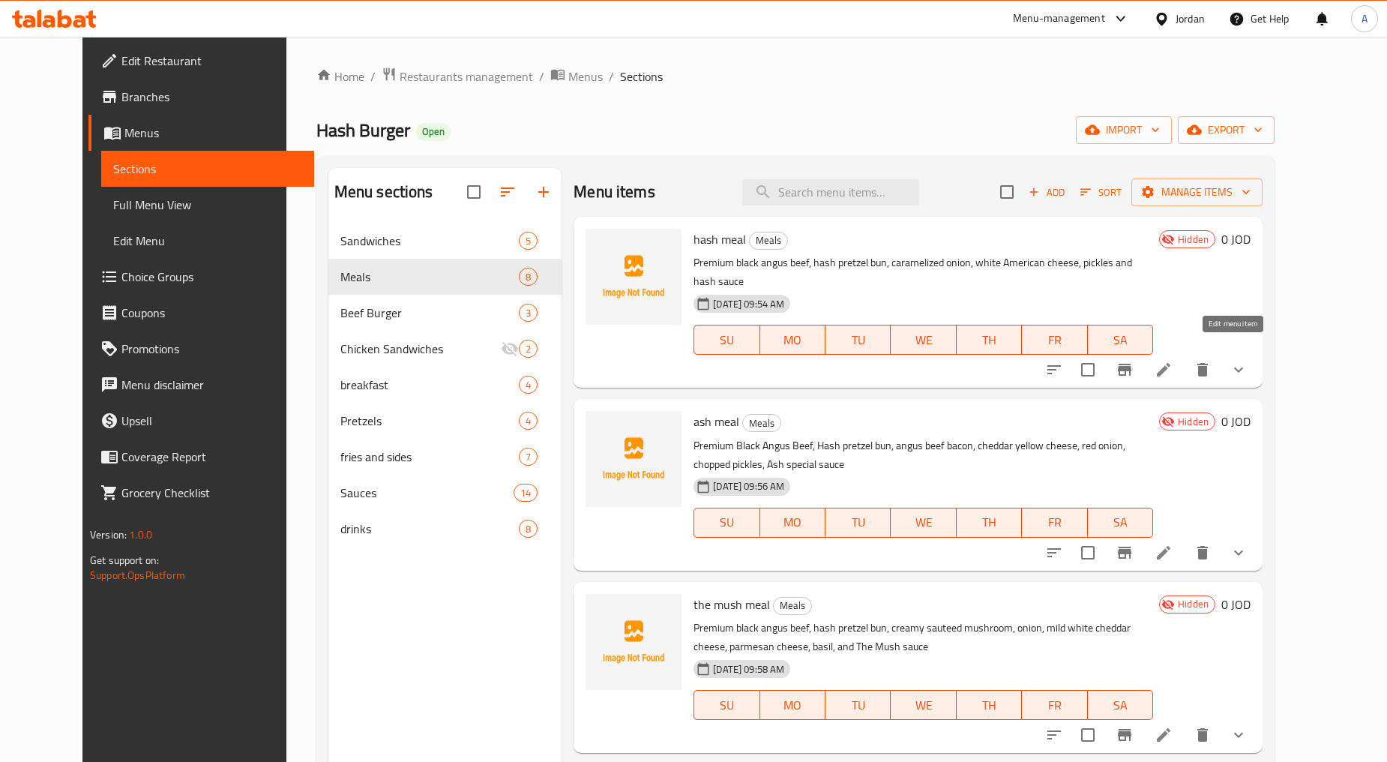
click at [744, 361] on icon at bounding box center [1164, 370] width 18 height 18
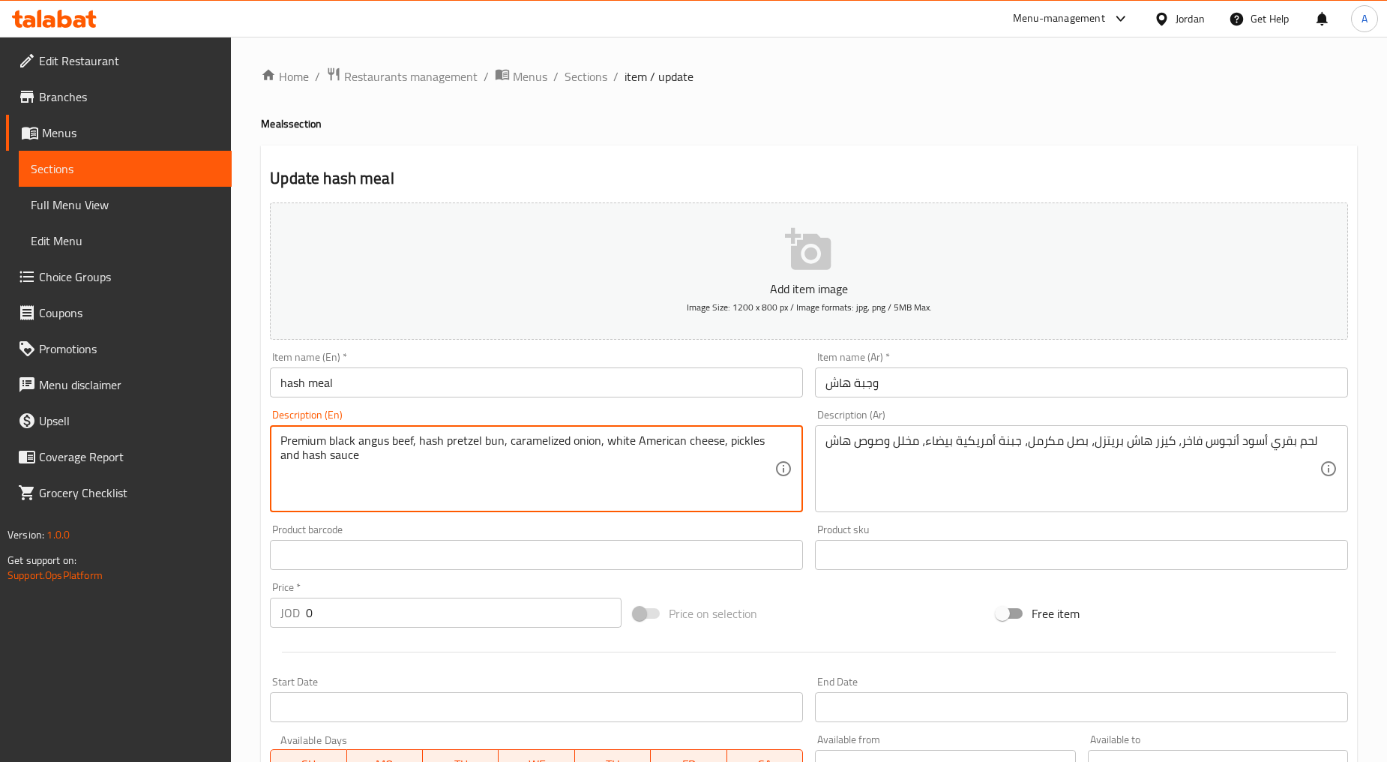
click at [515, 448] on textarea "Premium black angus beef, hash pretzel bun, caramelized onion, white American c…" at bounding box center [527, 468] width 494 height 71
type textarea "Premium black angus beef, hash pretzel bun, caramelized onion, white american c…"
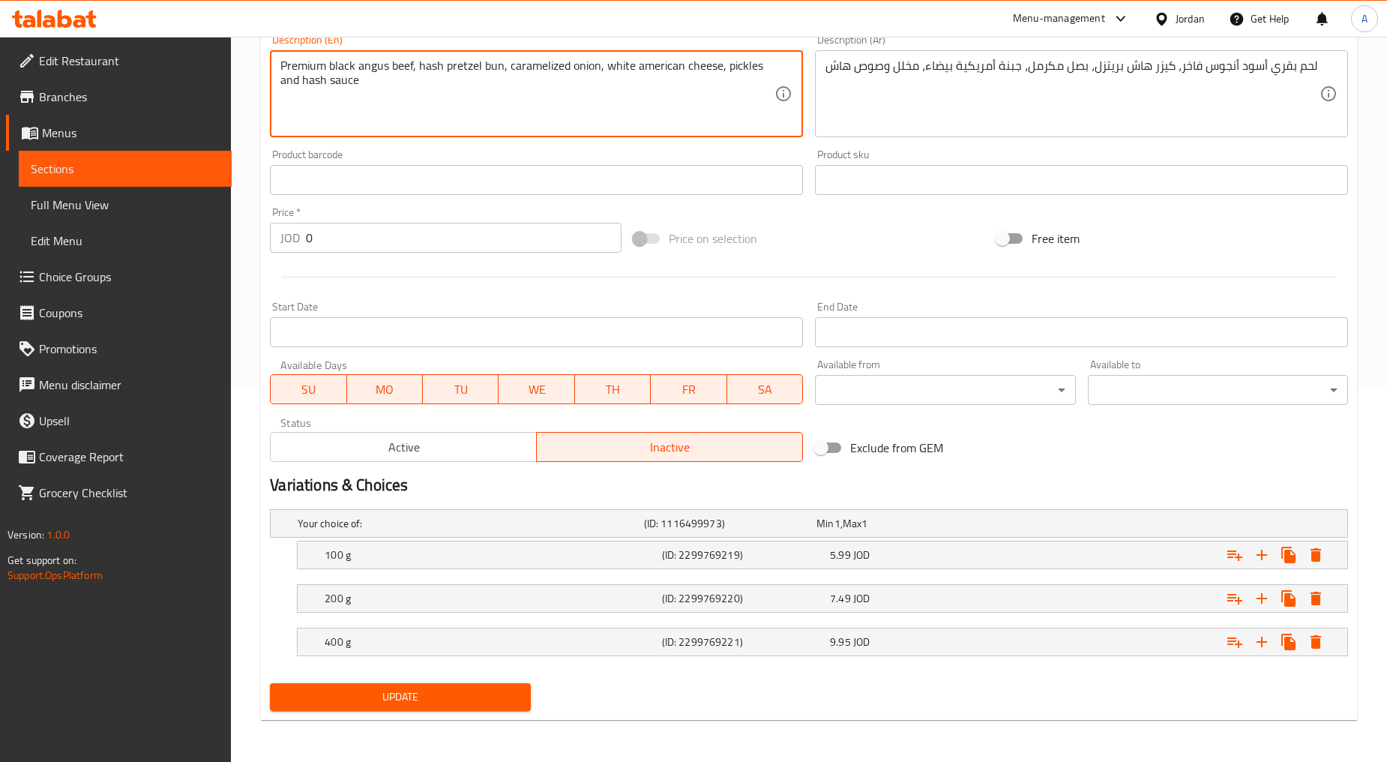
click at [468, 688] on span "Update" at bounding box center [400, 697] width 236 height 19
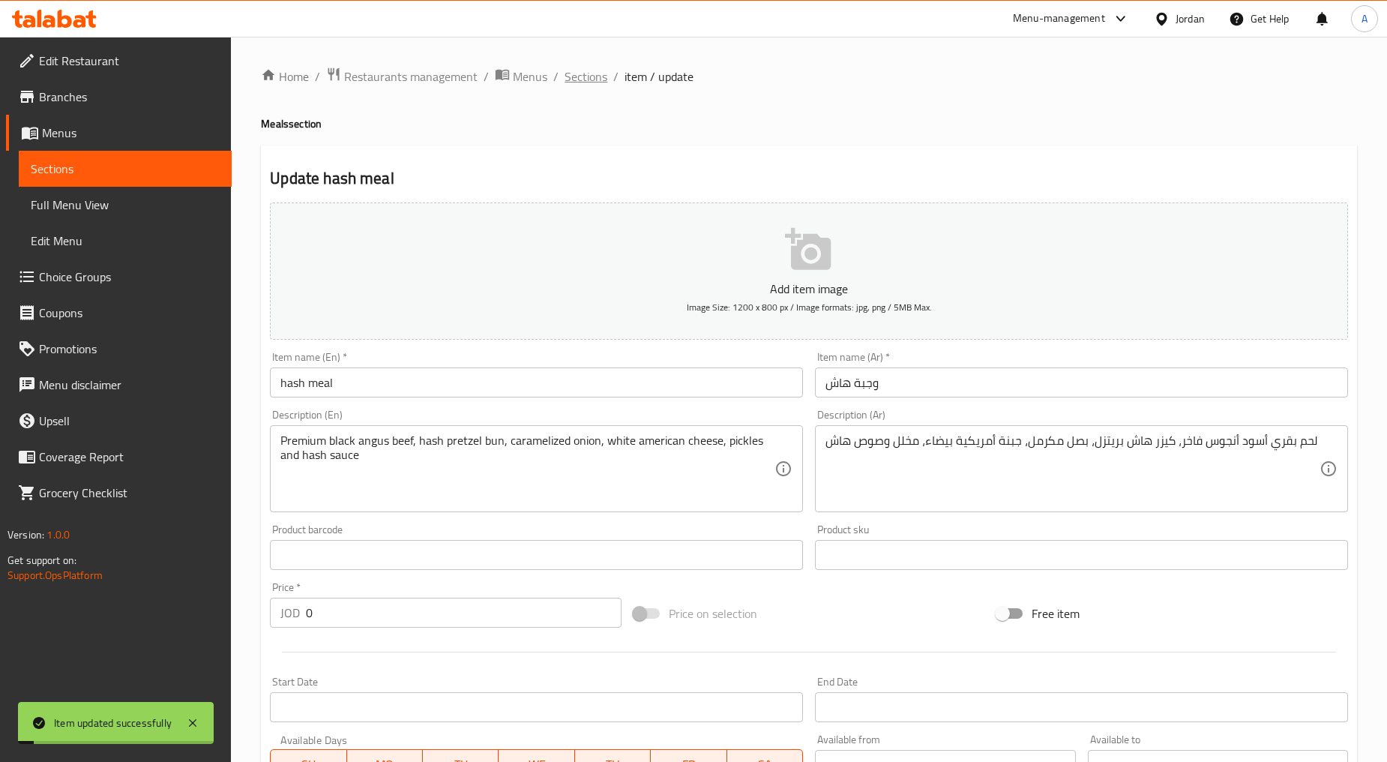
click at [587, 73] on span "Sections" at bounding box center [586, 76] width 43 height 18
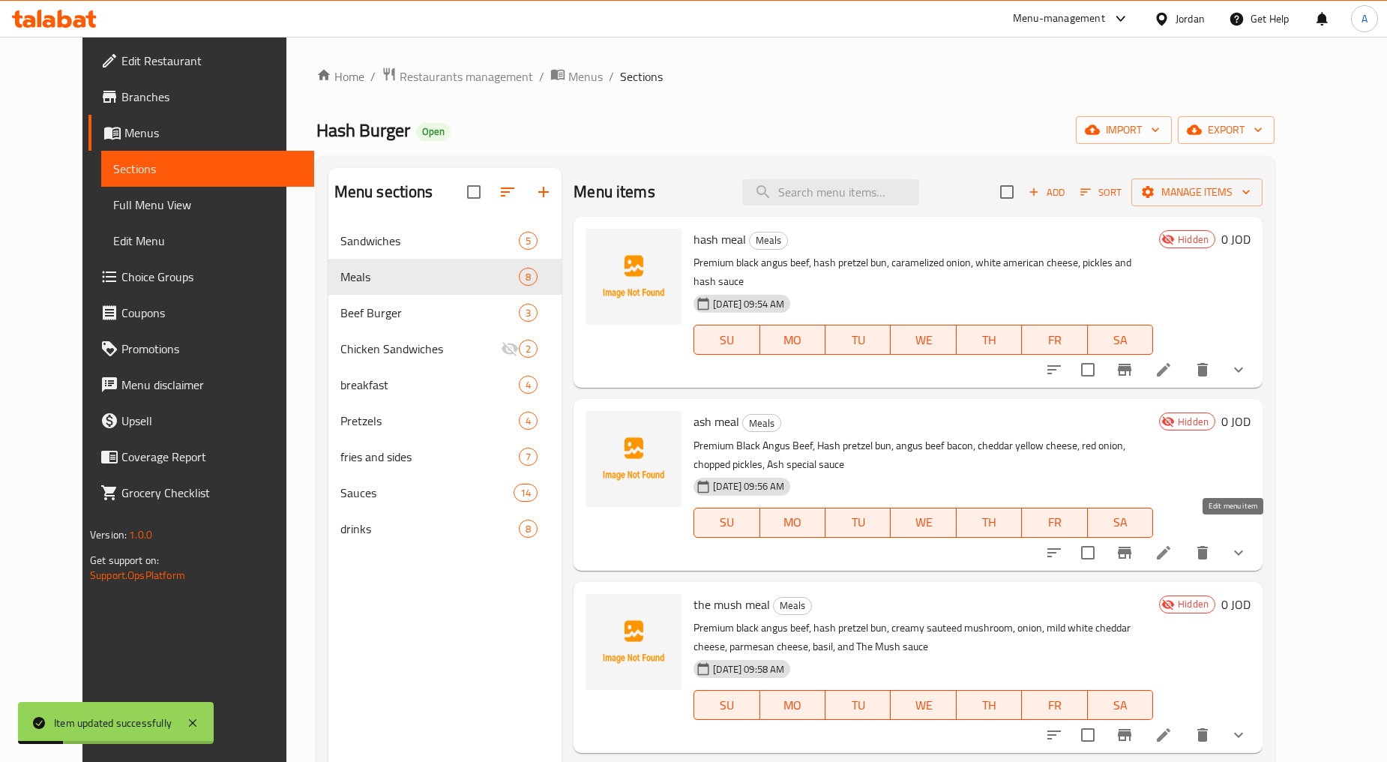
click at [744, 544] on icon at bounding box center [1164, 553] width 18 height 18
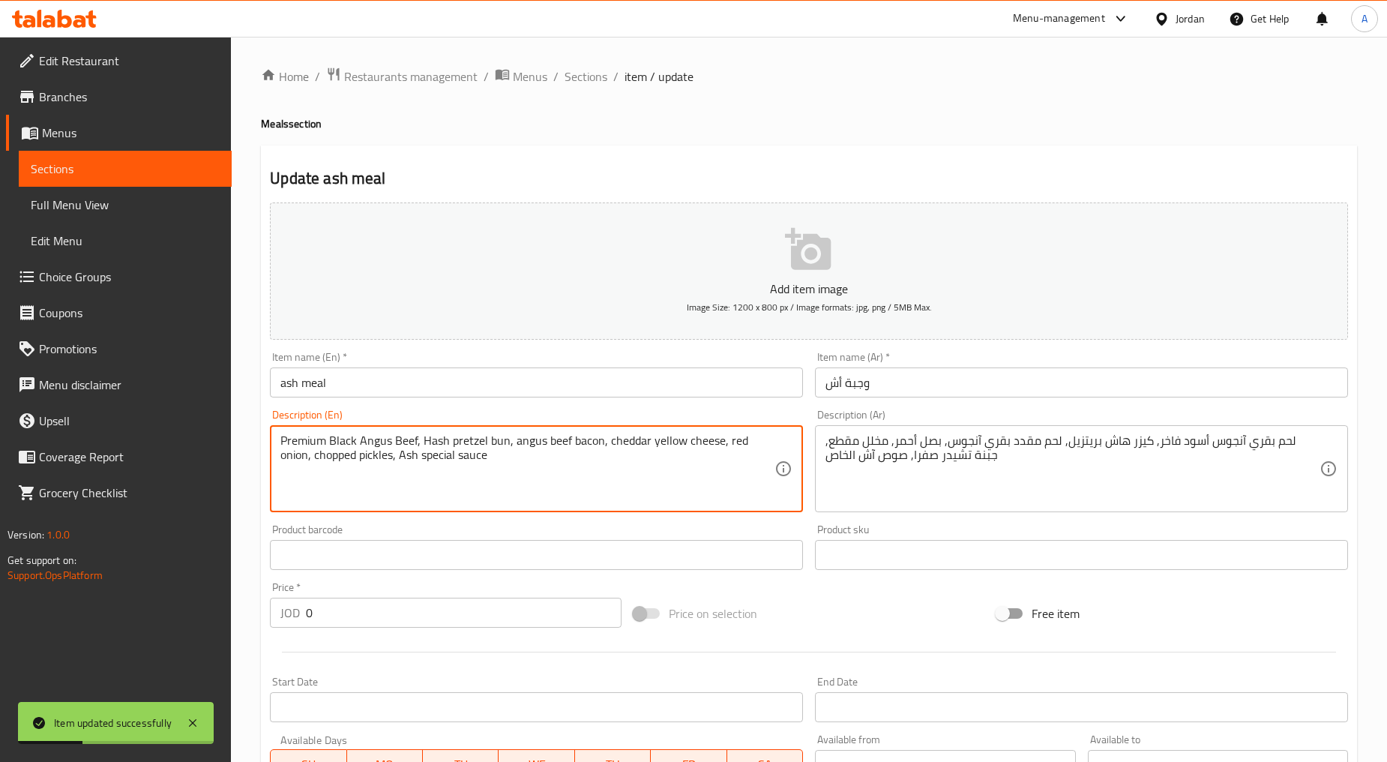
click at [505, 445] on textarea "Premium Black Angus Beef, Hash pretzel bun, angus beef bacon, cheddar yellow ch…" at bounding box center [527, 468] width 494 height 71
type textarea "Premium black angus beef, hash pretzel bun, angus beef bacon, cheddar yellow ch…"
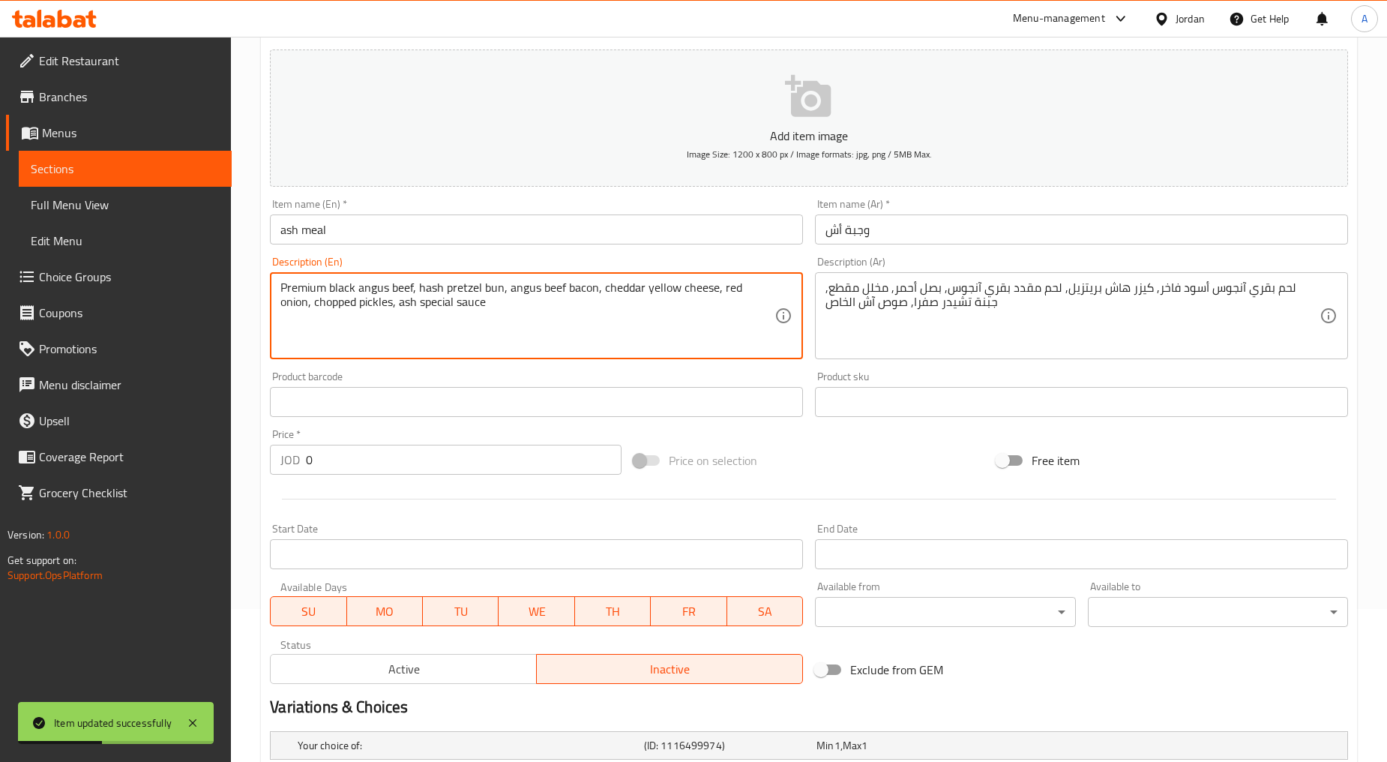
scroll to position [375, 0]
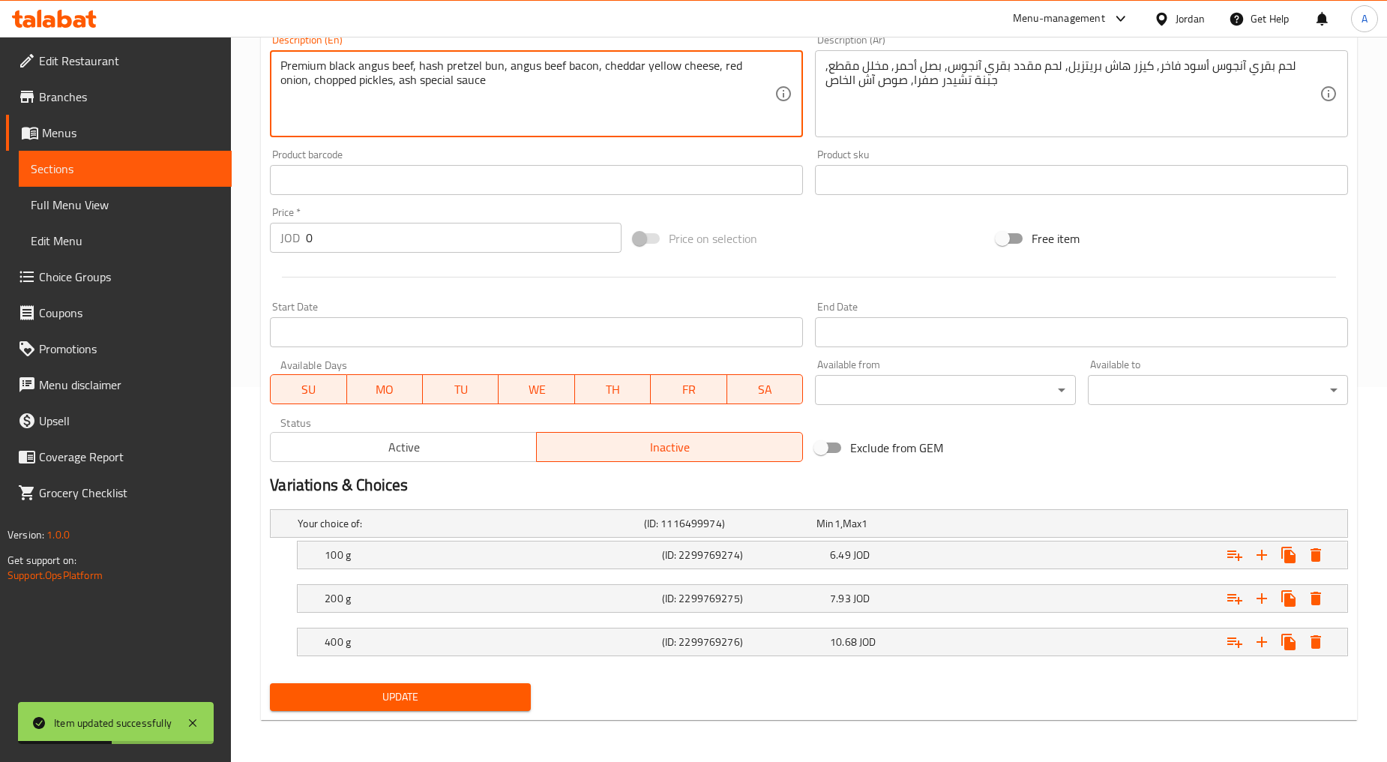
click at [463, 711] on div "Update" at bounding box center [400, 697] width 272 height 40
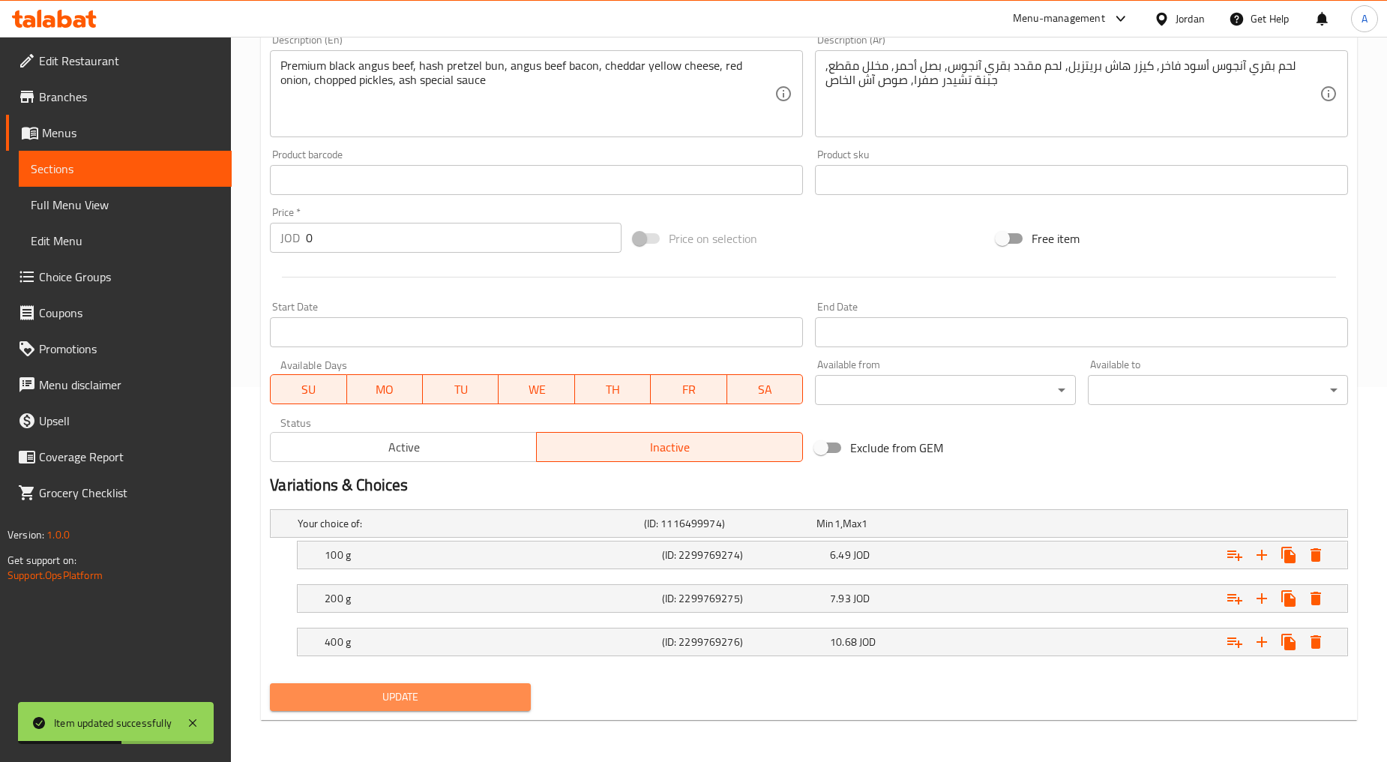
click at [471, 698] on span "Update" at bounding box center [400, 697] width 236 height 19
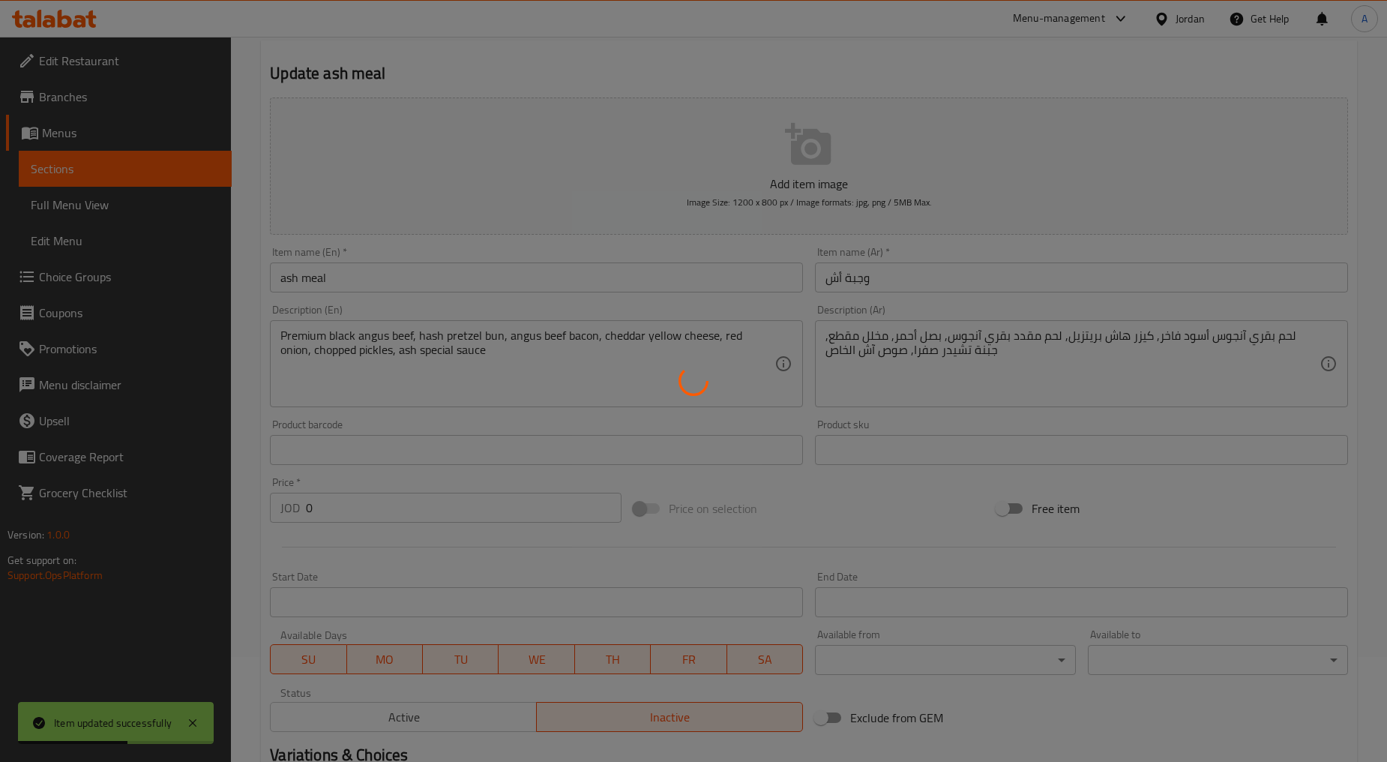
scroll to position [0, 0]
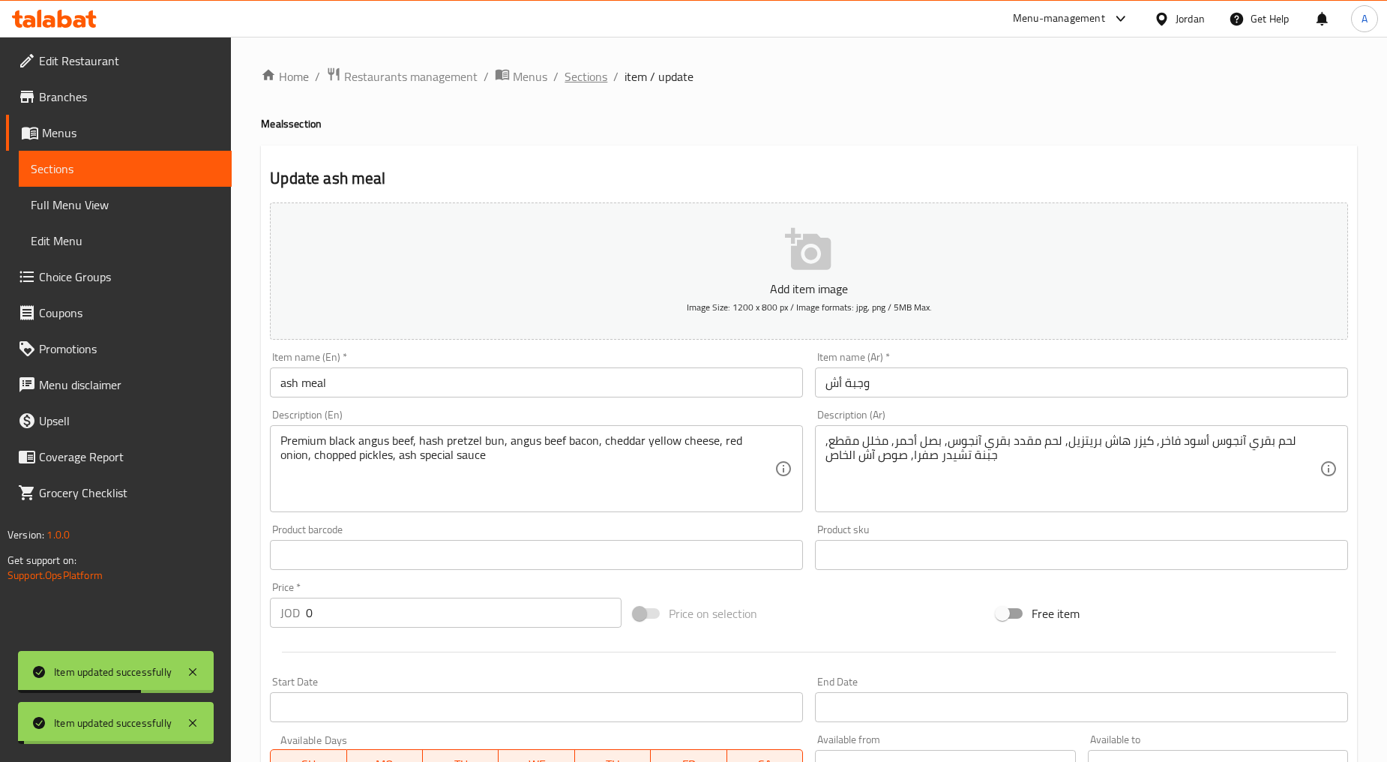
click at [583, 77] on span "Sections" at bounding box center [586, 76] width 43 height 18
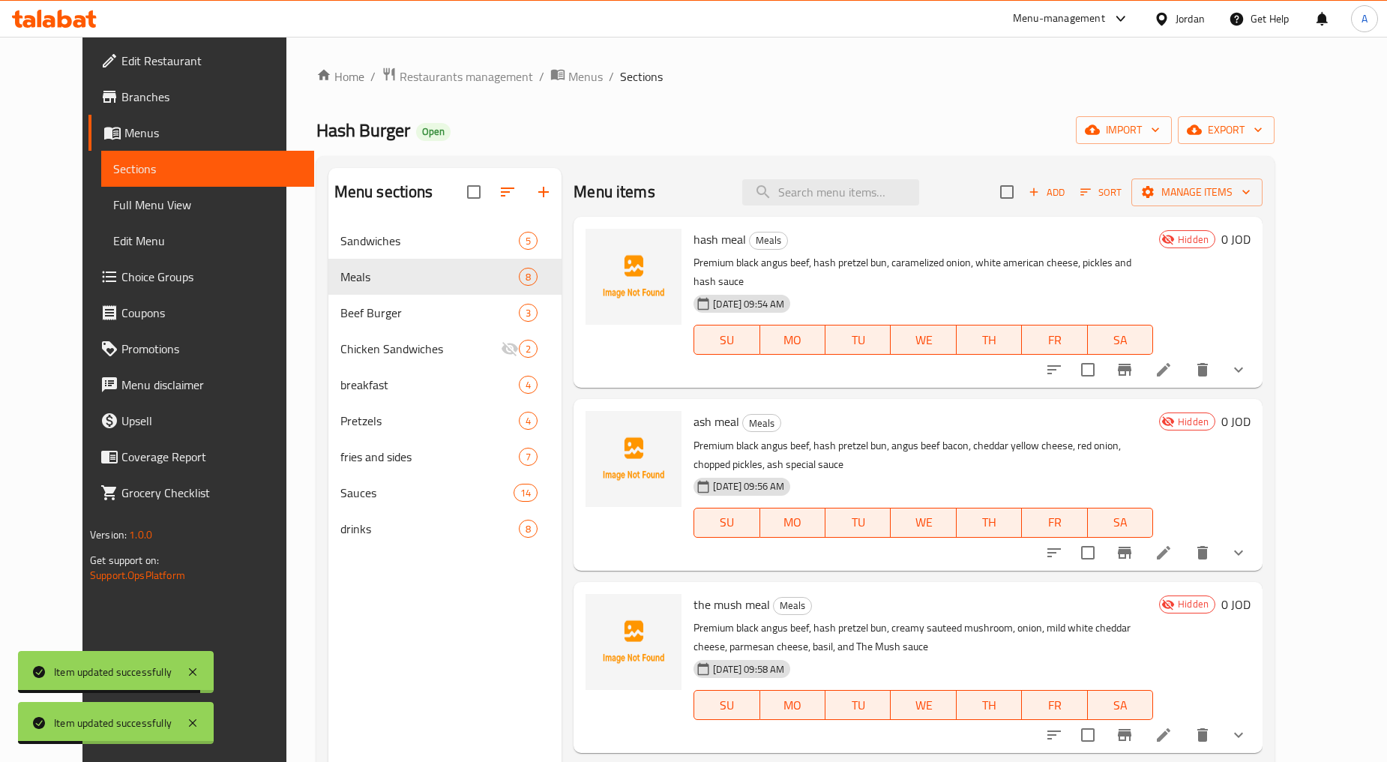
scroll to position [83, 0]
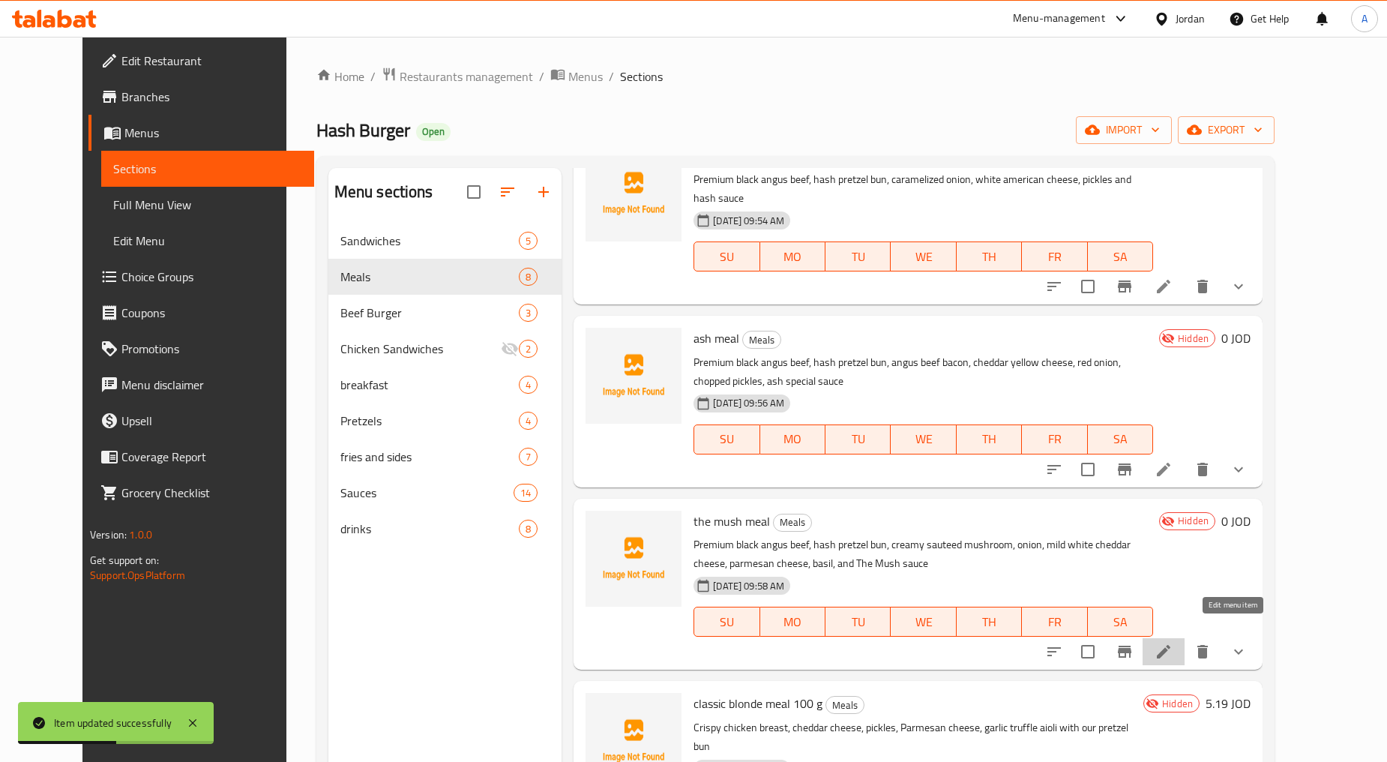
click at [744, 643] on icon at bounding box center [1164, 652] width 18 height 18
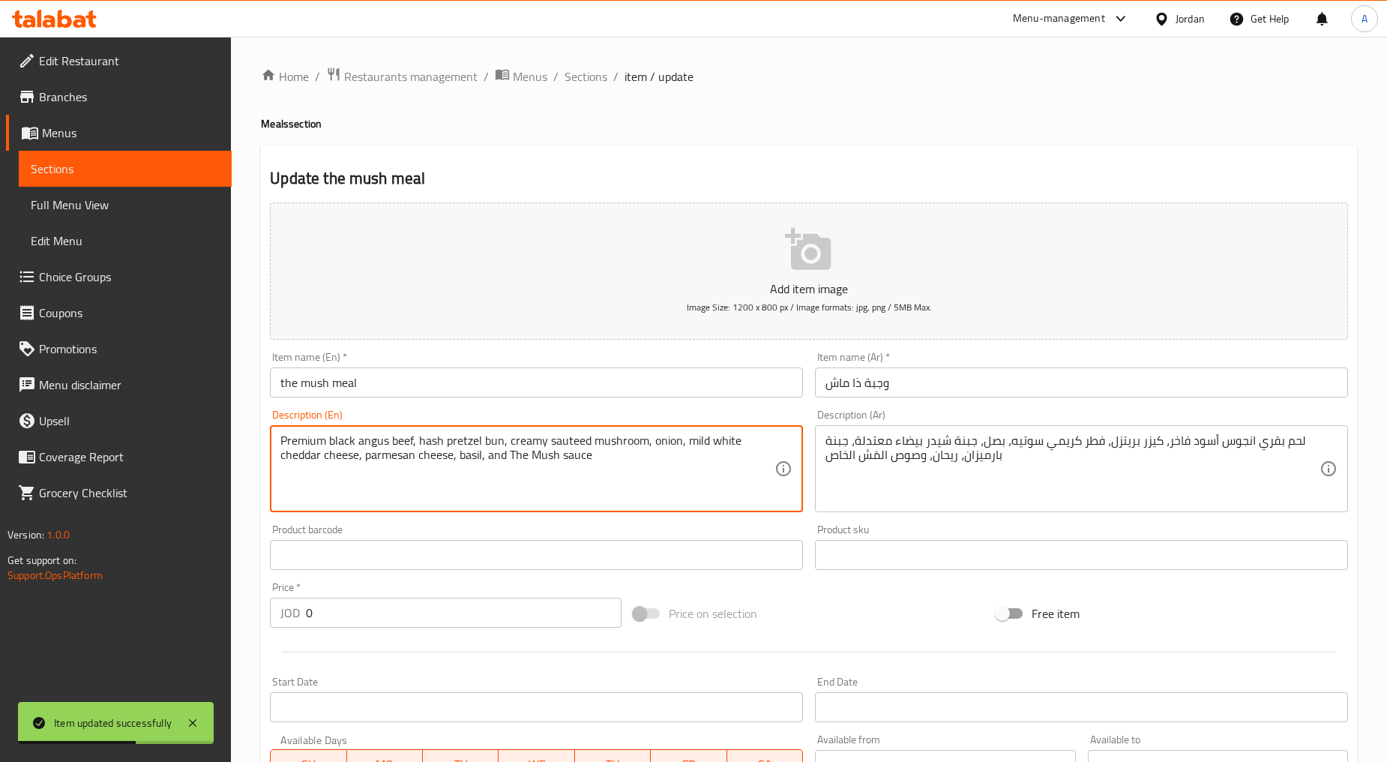
click at [436, 443] on textarea "Premium black angus beef, hash pretzel bun, creamy sauteed mushroom, onion, mil…" at bounding box center [527, 468] width 494 height 71
type textarea "Premium black angus beef, hash pretzel bun, creamy sauteed mushroom, onion, mil…"
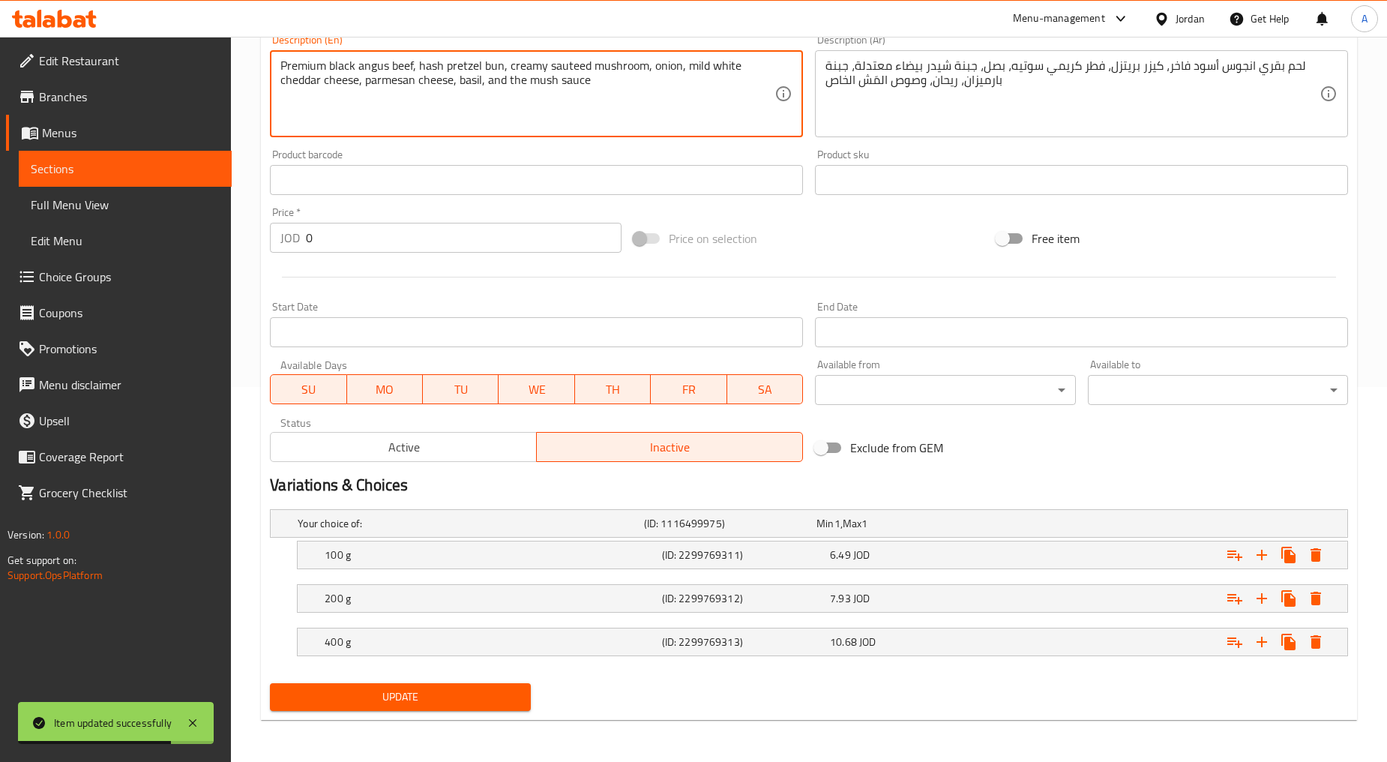
click at [436, 688] on span "Update" at bounding box center [400, 697] width 236 height 19
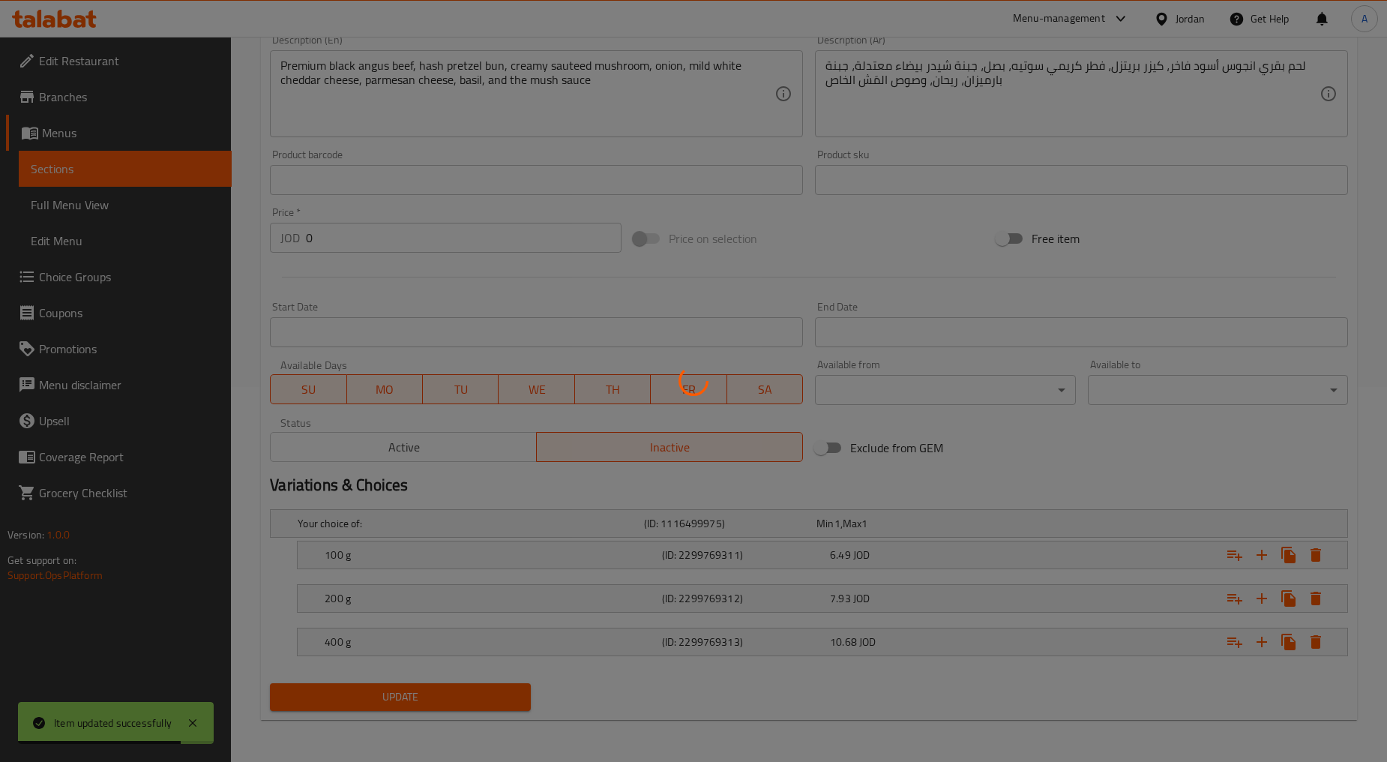
scroll to position [0, 0]
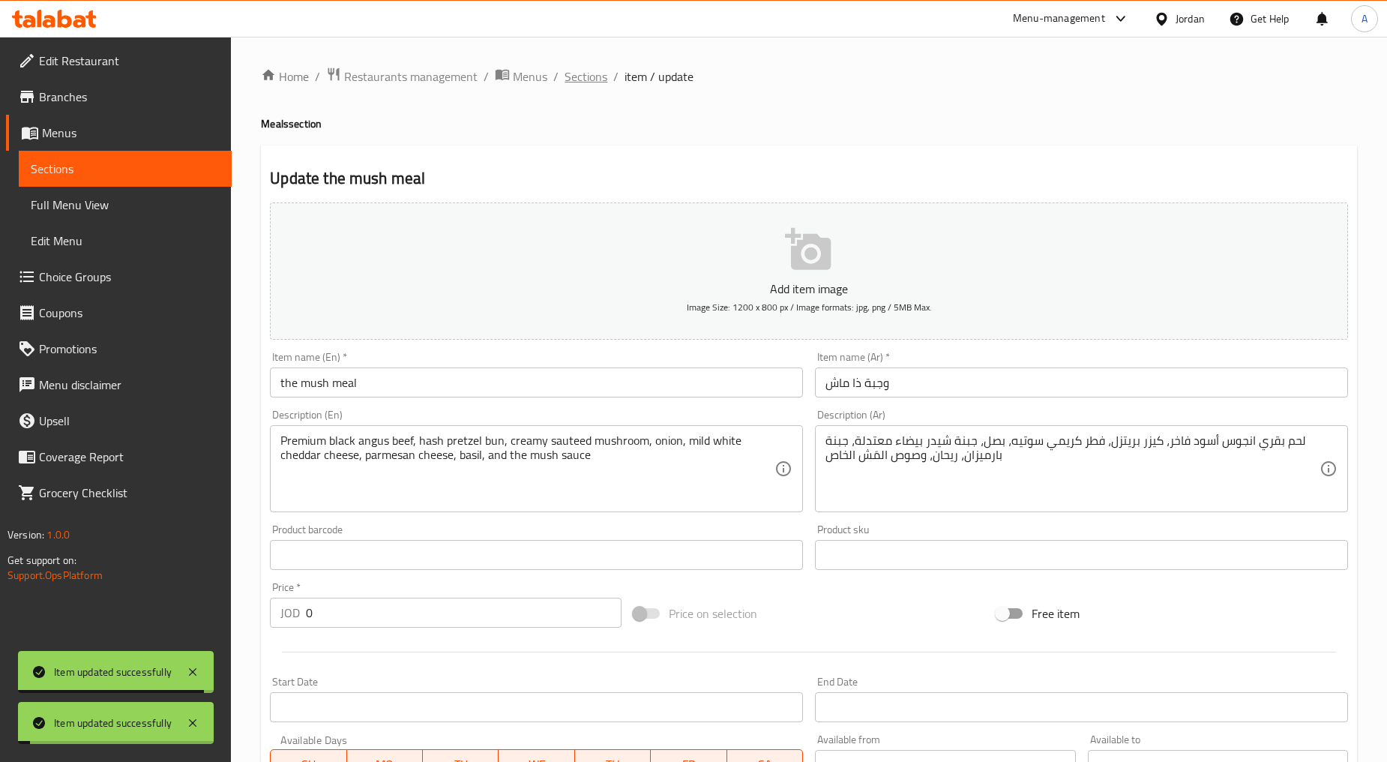
click at [582, 85] on span "Sections" at bounding box center [586, 76] width 43 height 18
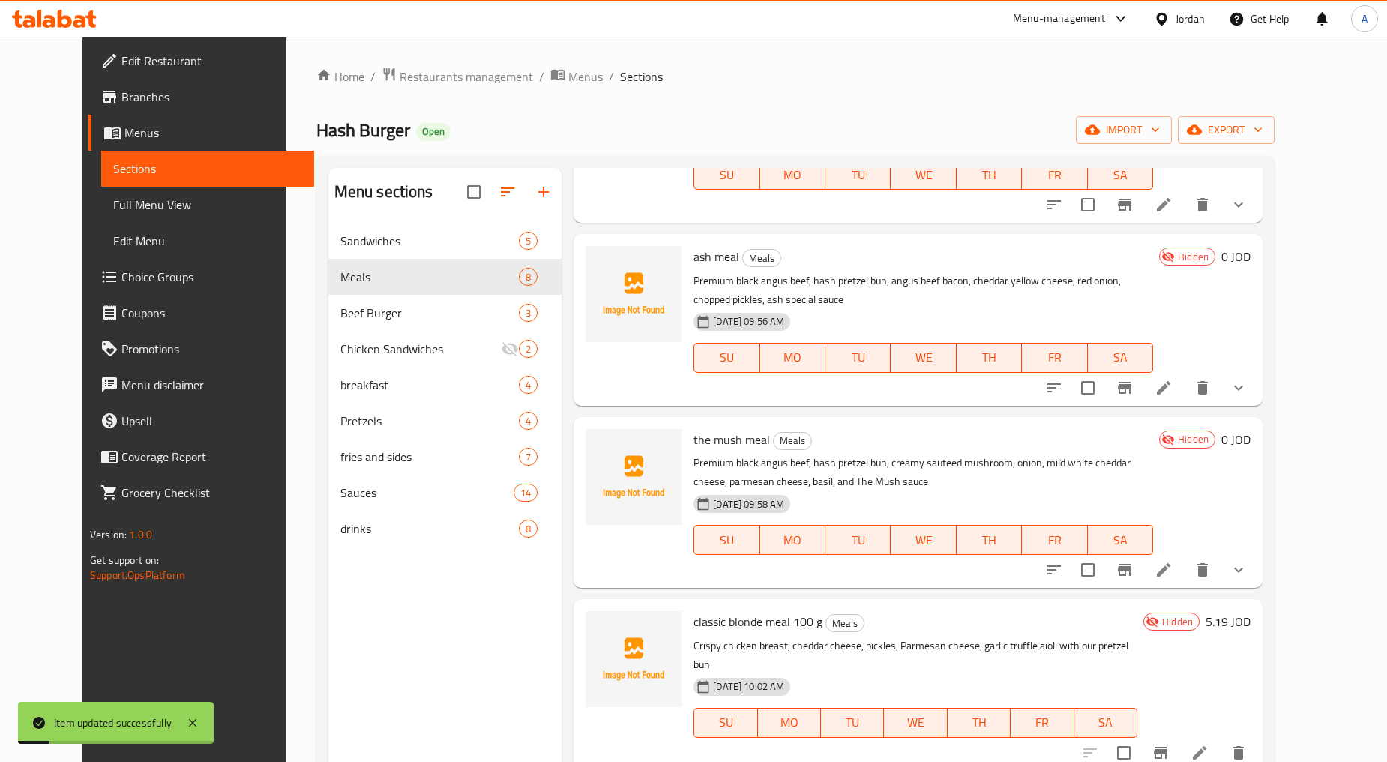
scroll to position [166, 0]
click at [744, 561] on li at bounding box center [1164, 568] width 42 height 27
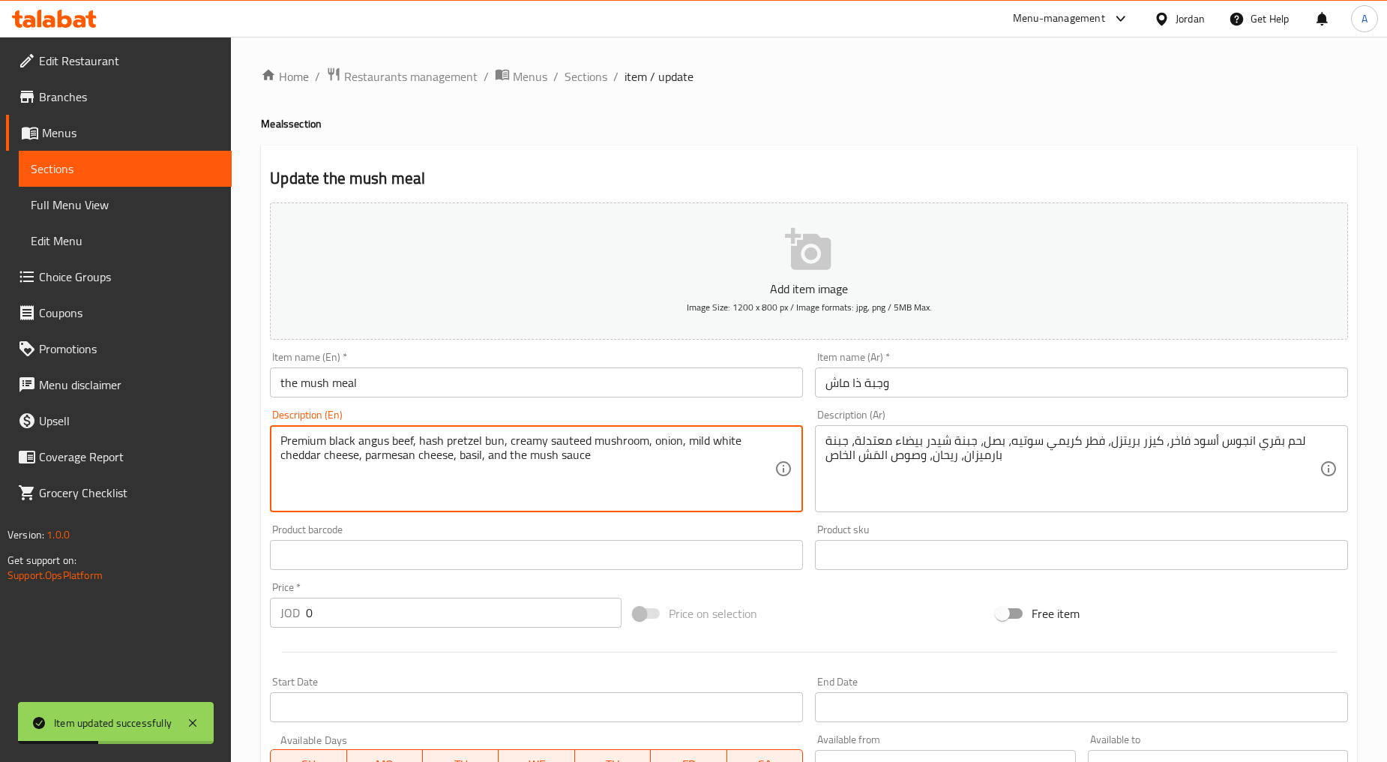
click at [496, 475] on textarea "Premium black angus beef, hash pretzel bun, creamy sauteed mushroom, onion, mil…" at bounding box center [527, 468] width 494 height 71
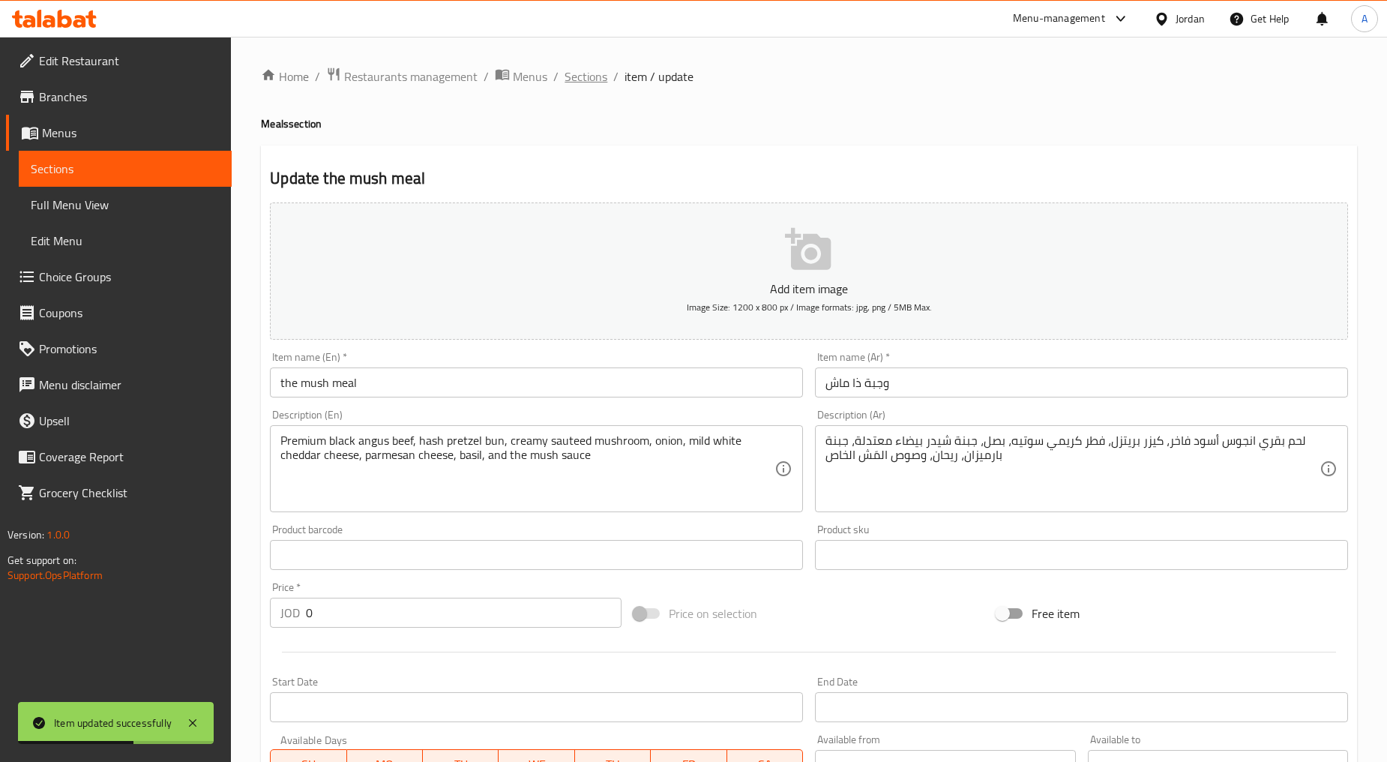
click at [603, 84] on span "Sections" at bounding box center [586, 76] width 43 height 18
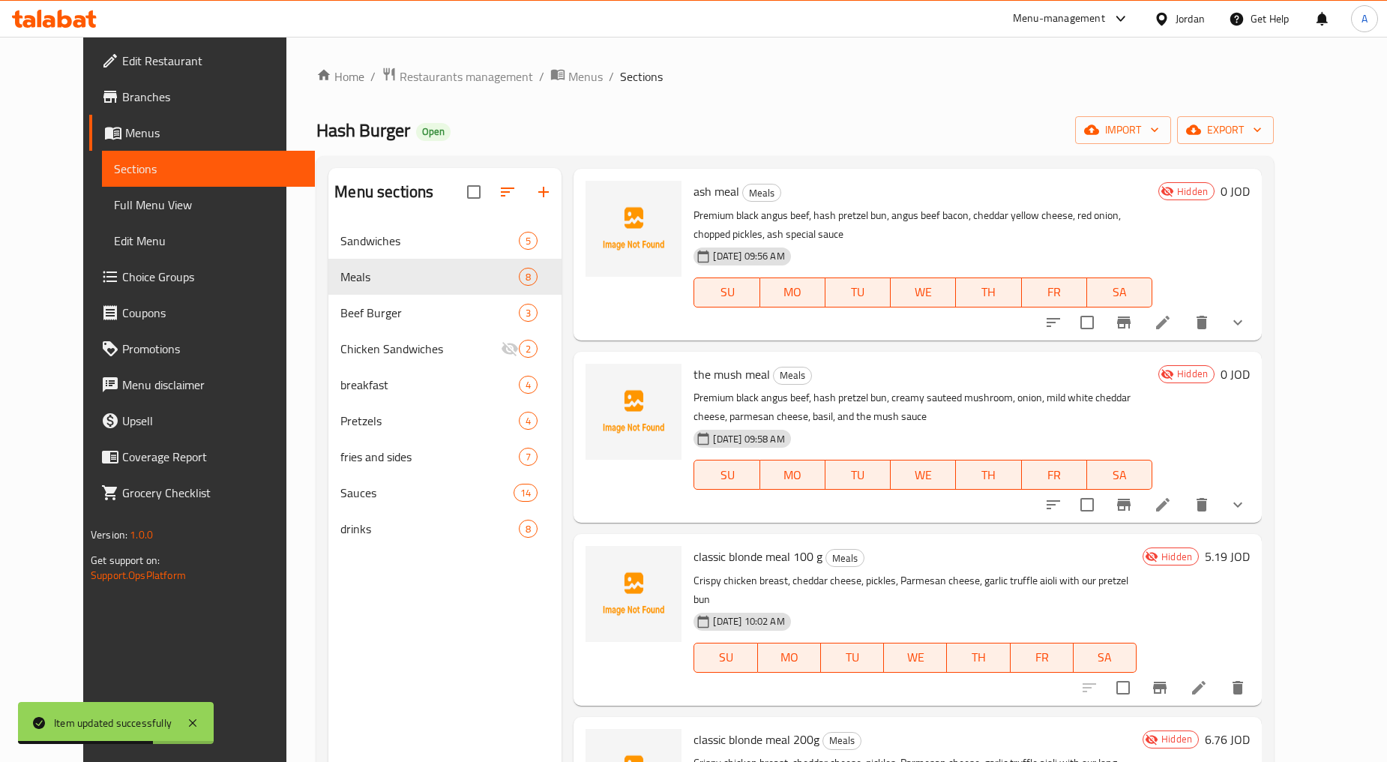
scroll to position [250, 0]
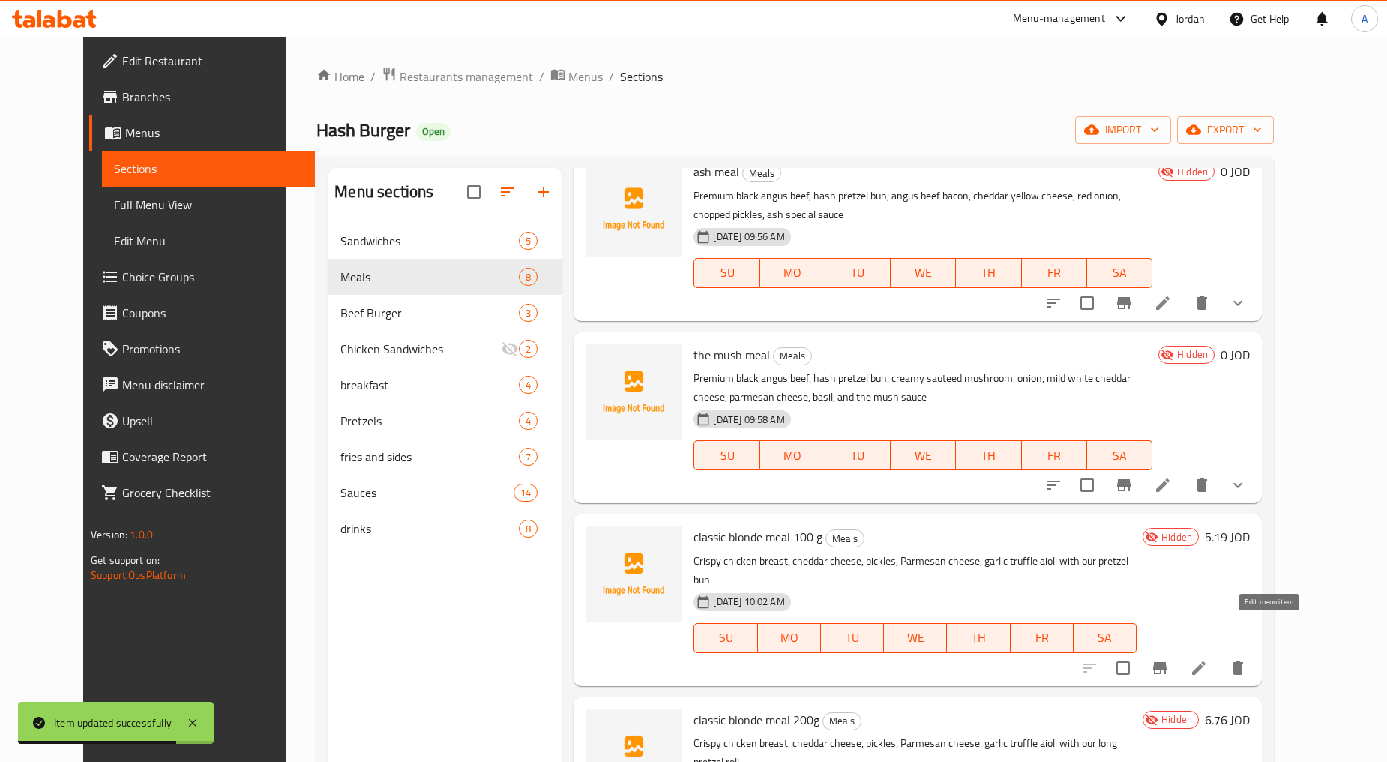
click at [744, 659] on icon at bounding box center [1199, 668] width 18 height 18
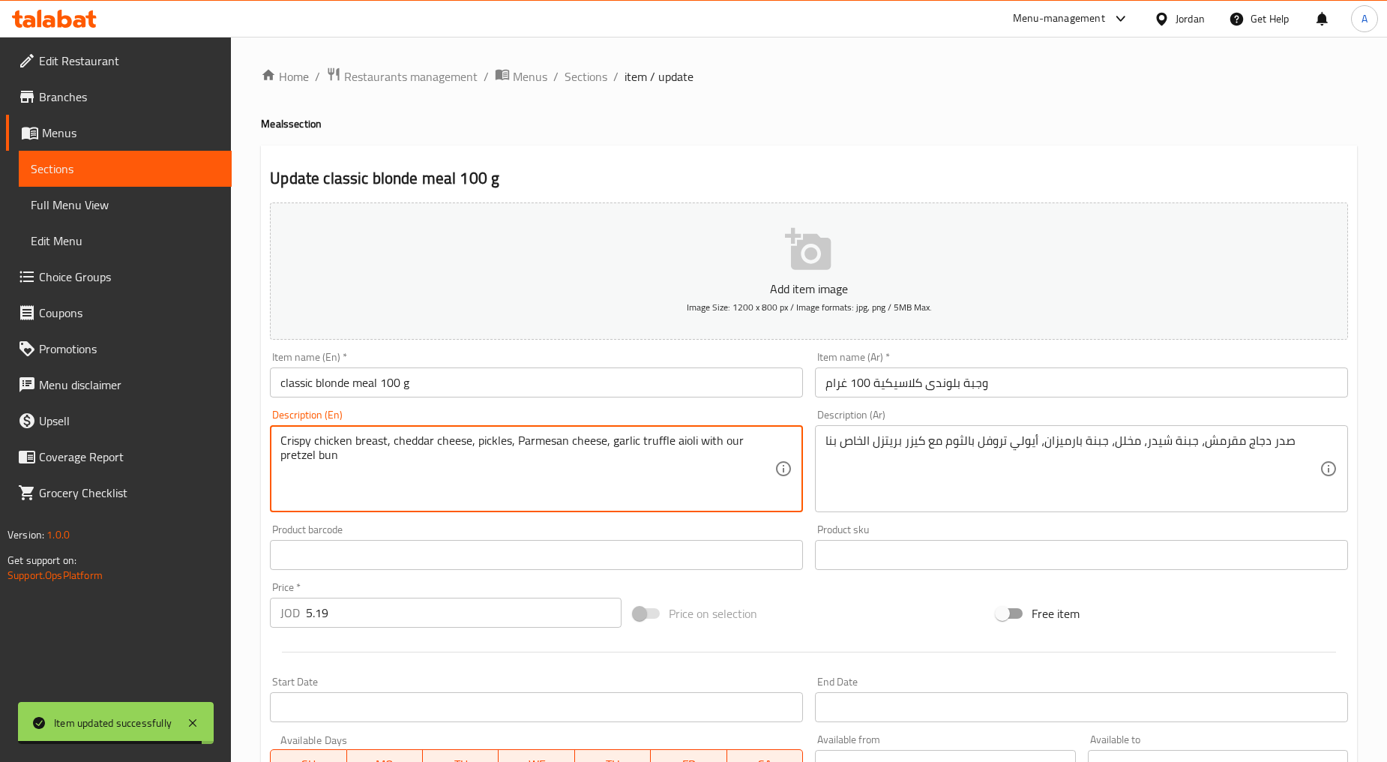
click at [471, 440] on textarea "Crispy chicken breast, cheddar cheese, pickles, Parmesan cheese, garlic truffle…" at bounding box center [527, 468] width 494 height 71
type textarea "Crispy chicken breast, cheddar cheese, pickles, parmesan cheese, garlic truffle…"
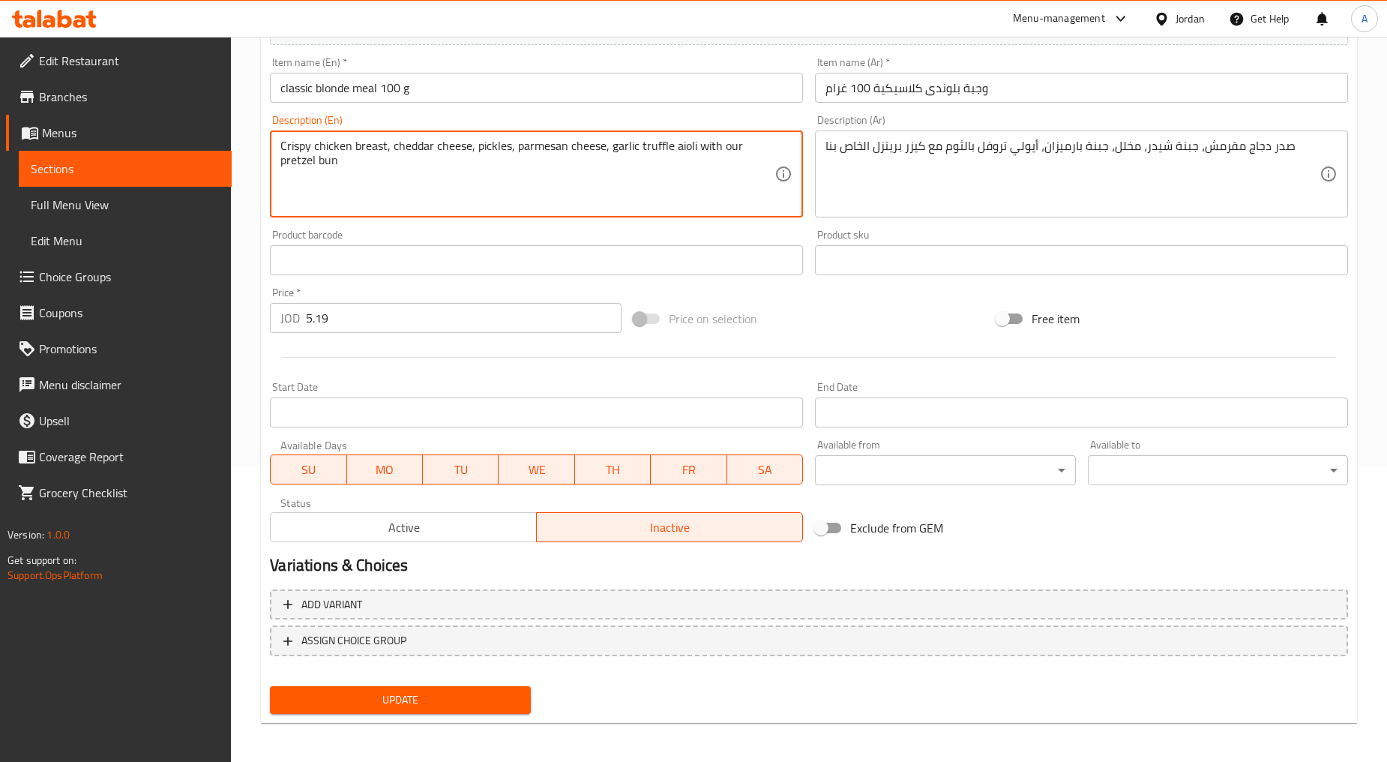
click at [439, 692] on span "Update" at bounding box center [400, 700] width 236 height 19
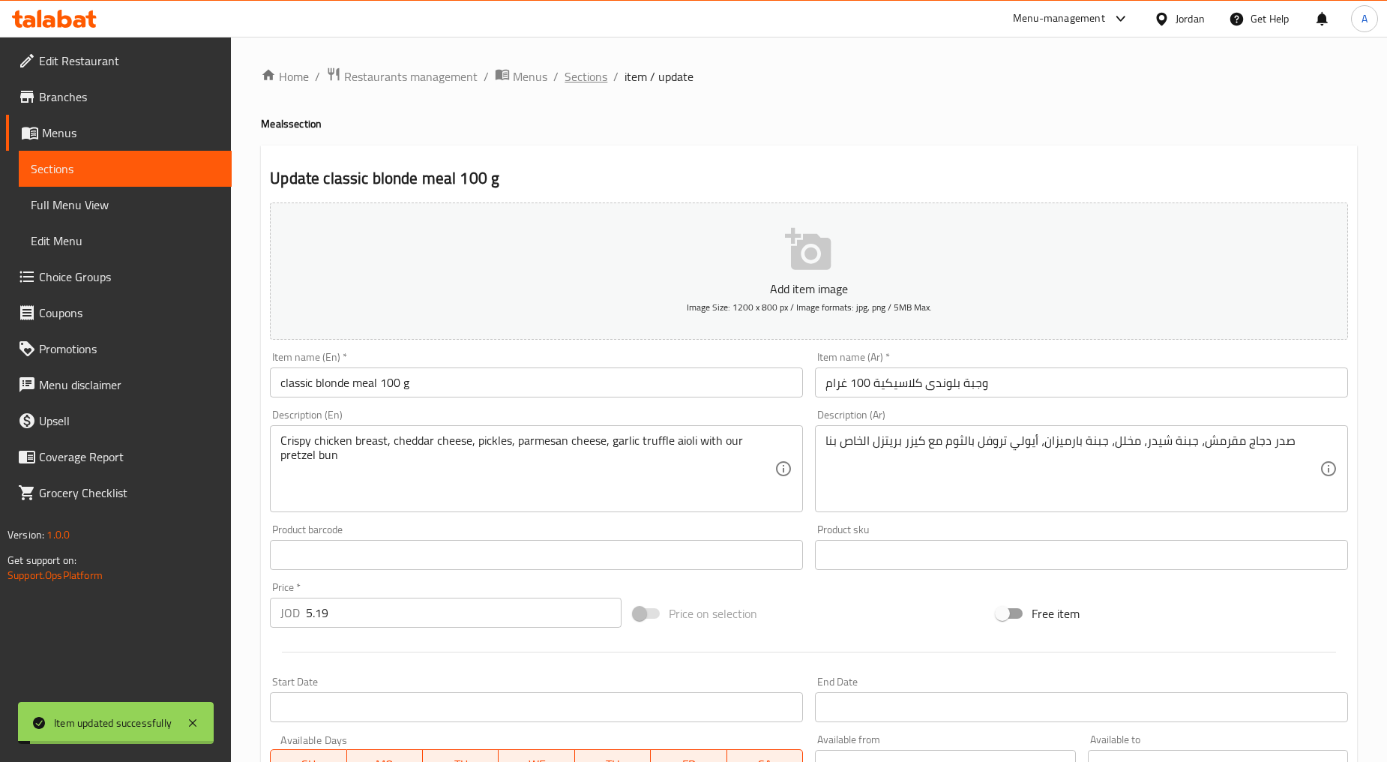
click at [583, 79] on span "Sections" at bounding box center [586, 76] width 43 height 18
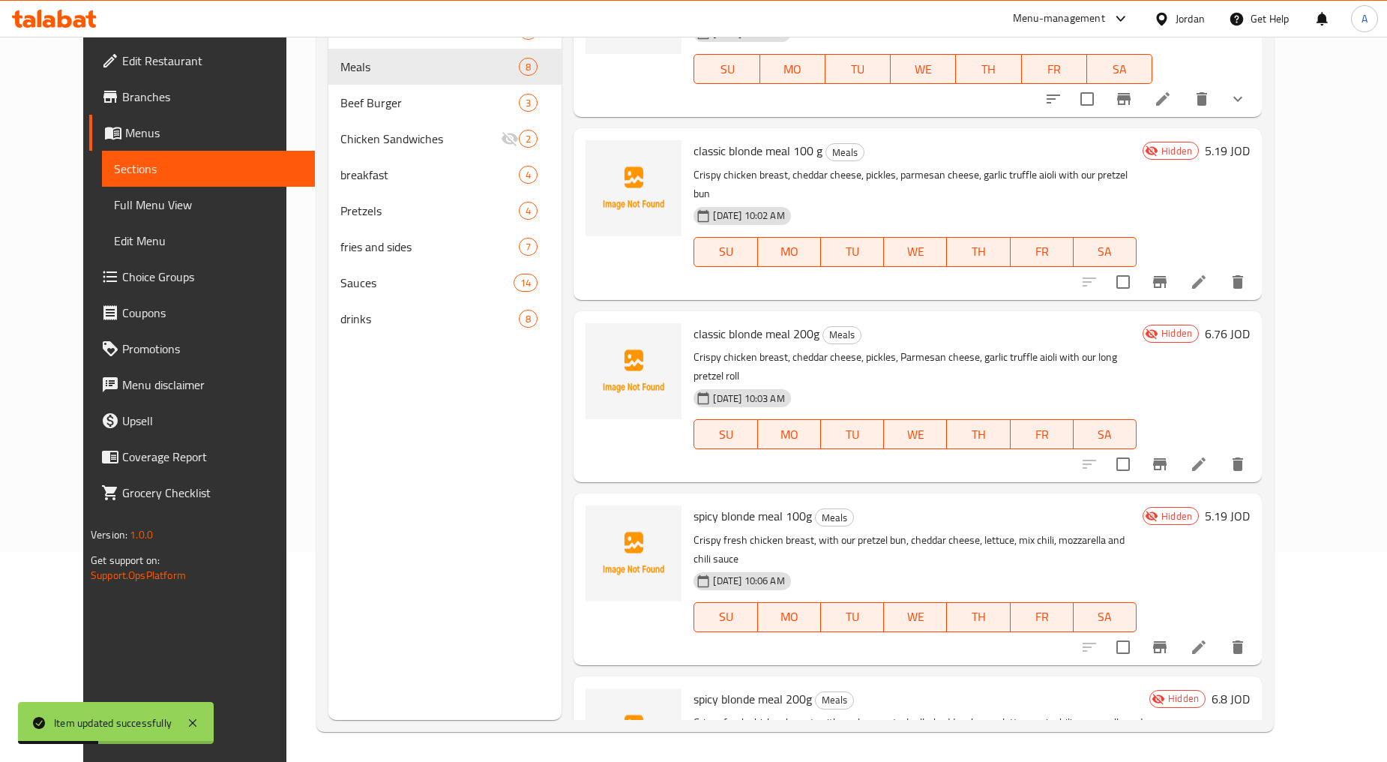
scroll to position [205, 0]
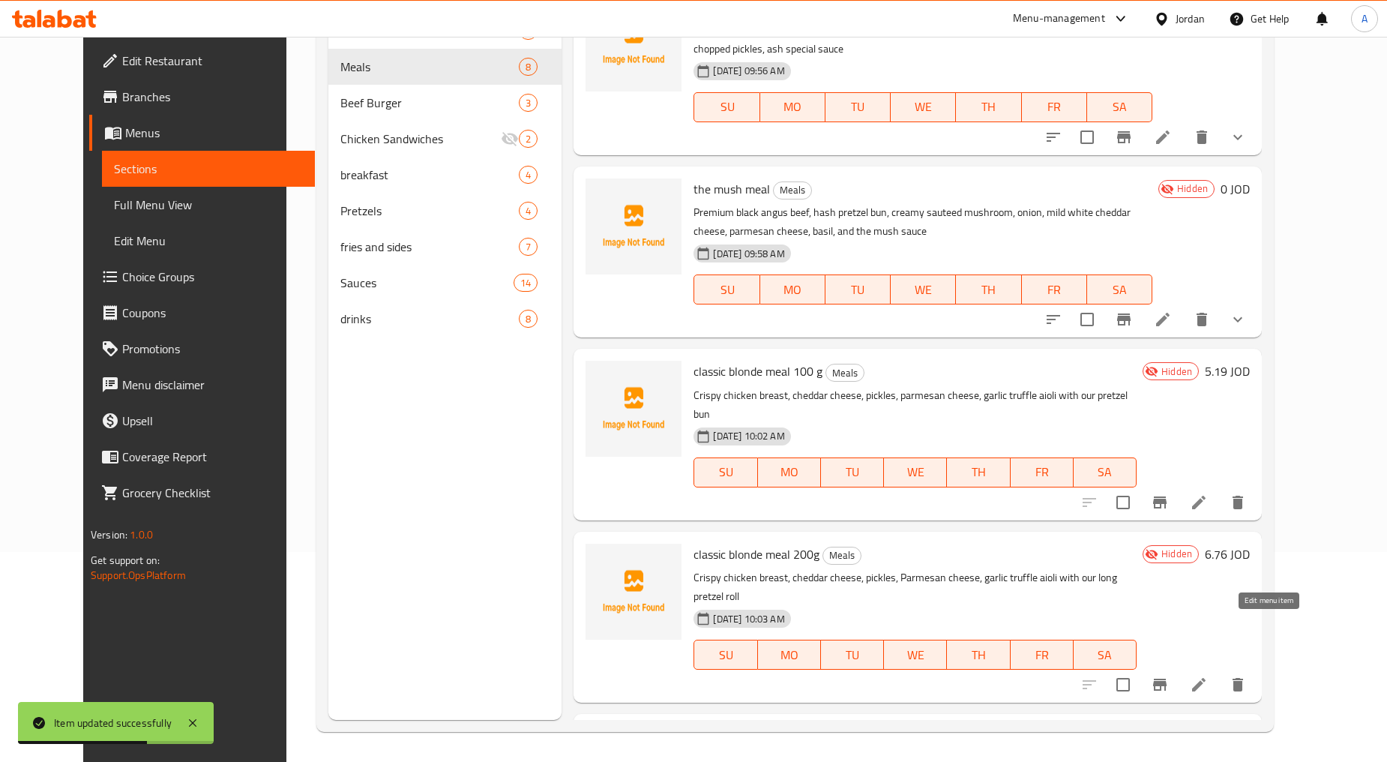
click at [744, 676] on icon at bounding box center [1199, 685] width 18 height 18
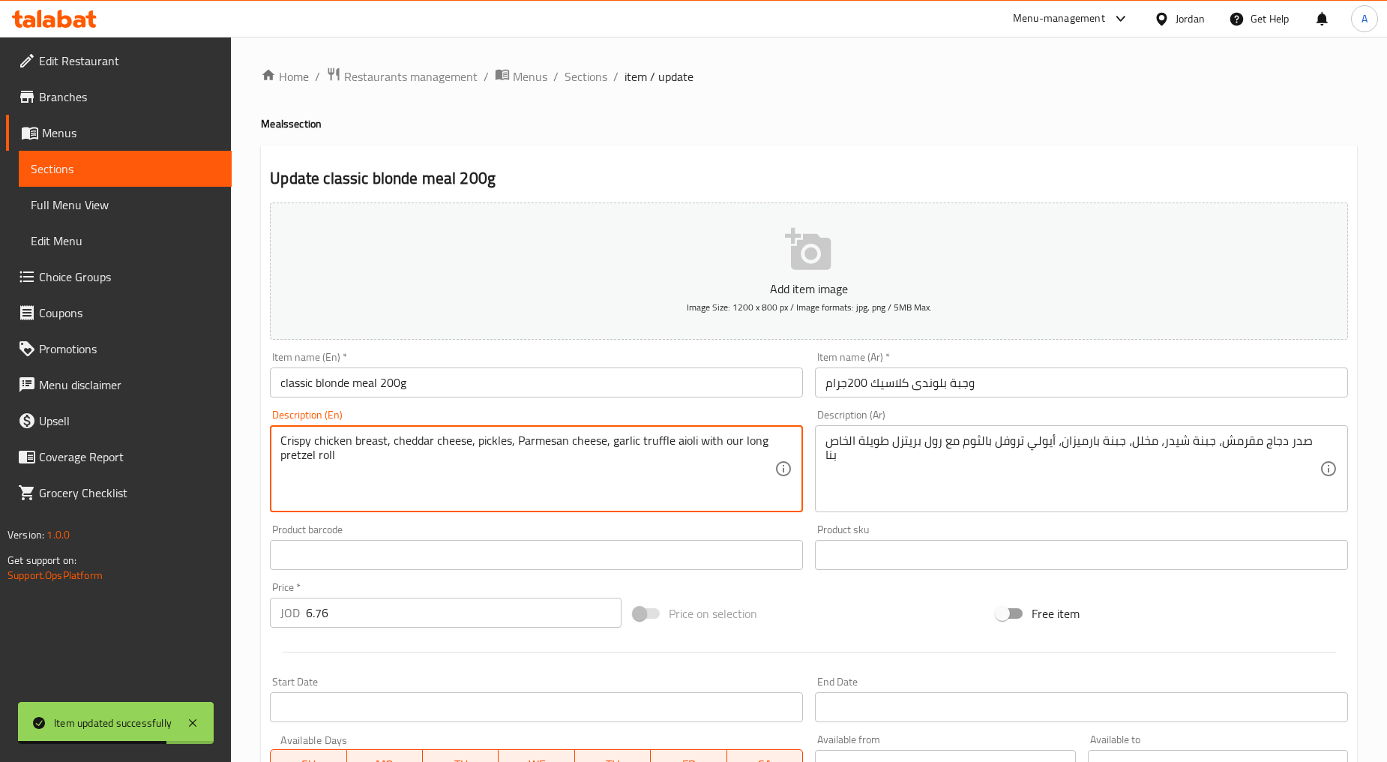
click at [533, 467] on textarea "Crispy chicken breast, cheddar cheese, pickles, Parmesan cheese, garlic truffle…" at bounding box center [527, 468] width 494 height 71
type textarea "Crispy chicken breast, cheddar cheese, pickles, parmesan cheese, garlic truffle…"
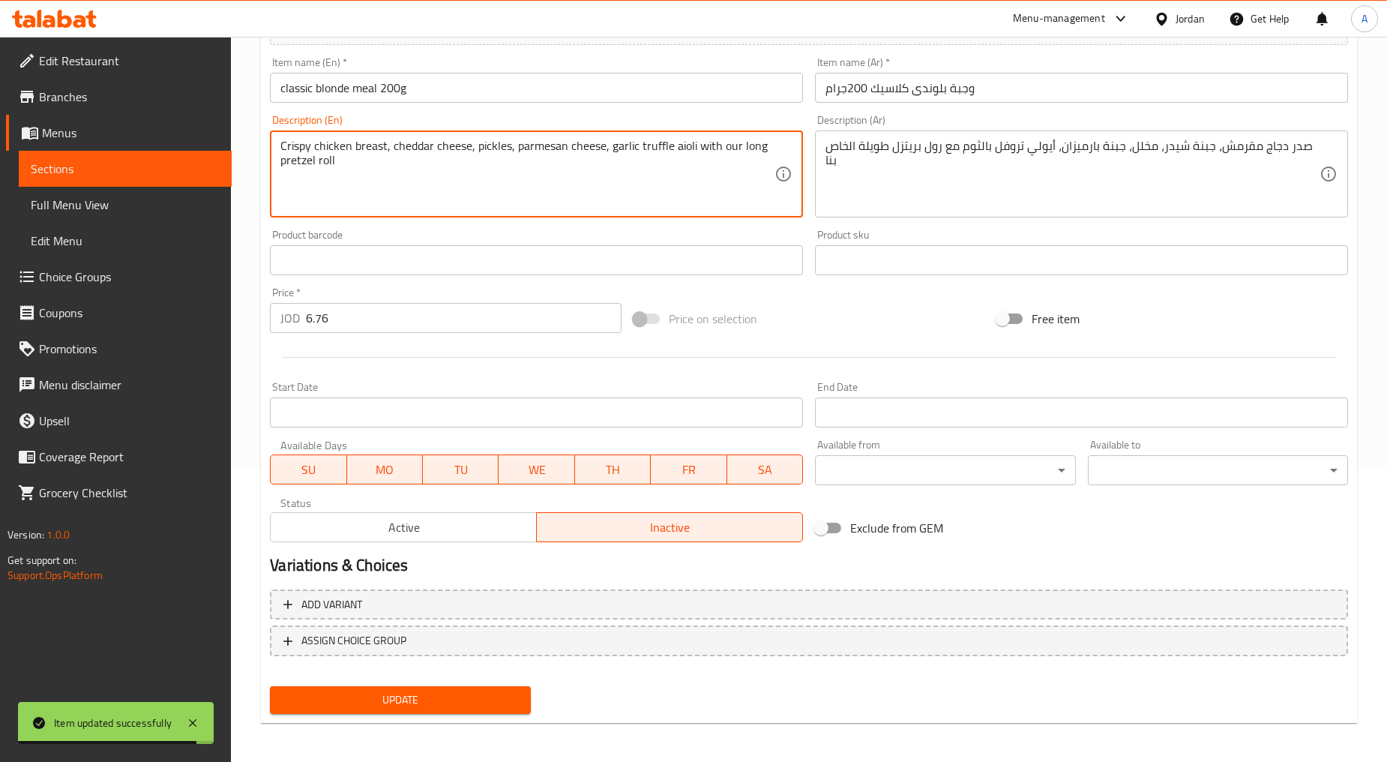
click at [471, 694] on span "Update" at bounding box center [400, 700] width 236 height 19
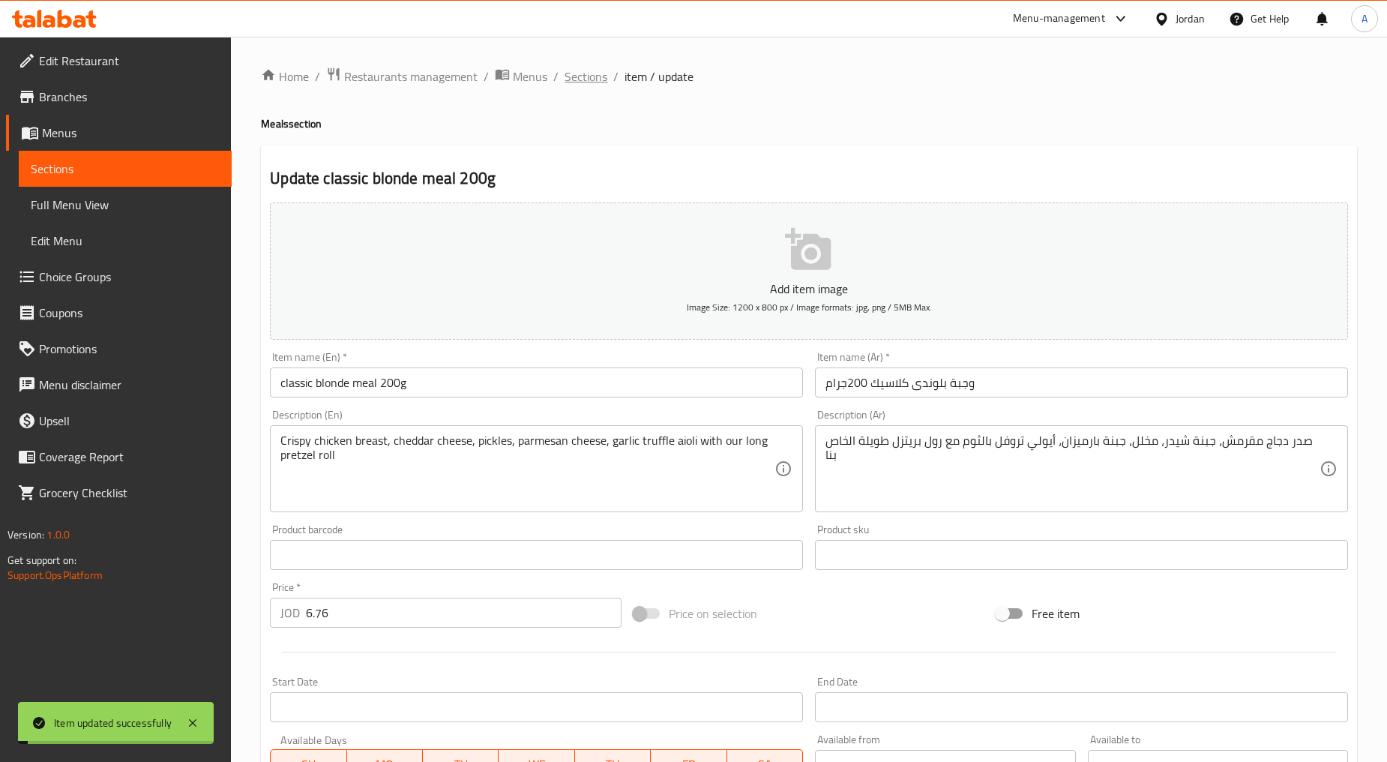
click at [604, 72] on span "Sections" at bounding box center [586, 76] width 43 height 18
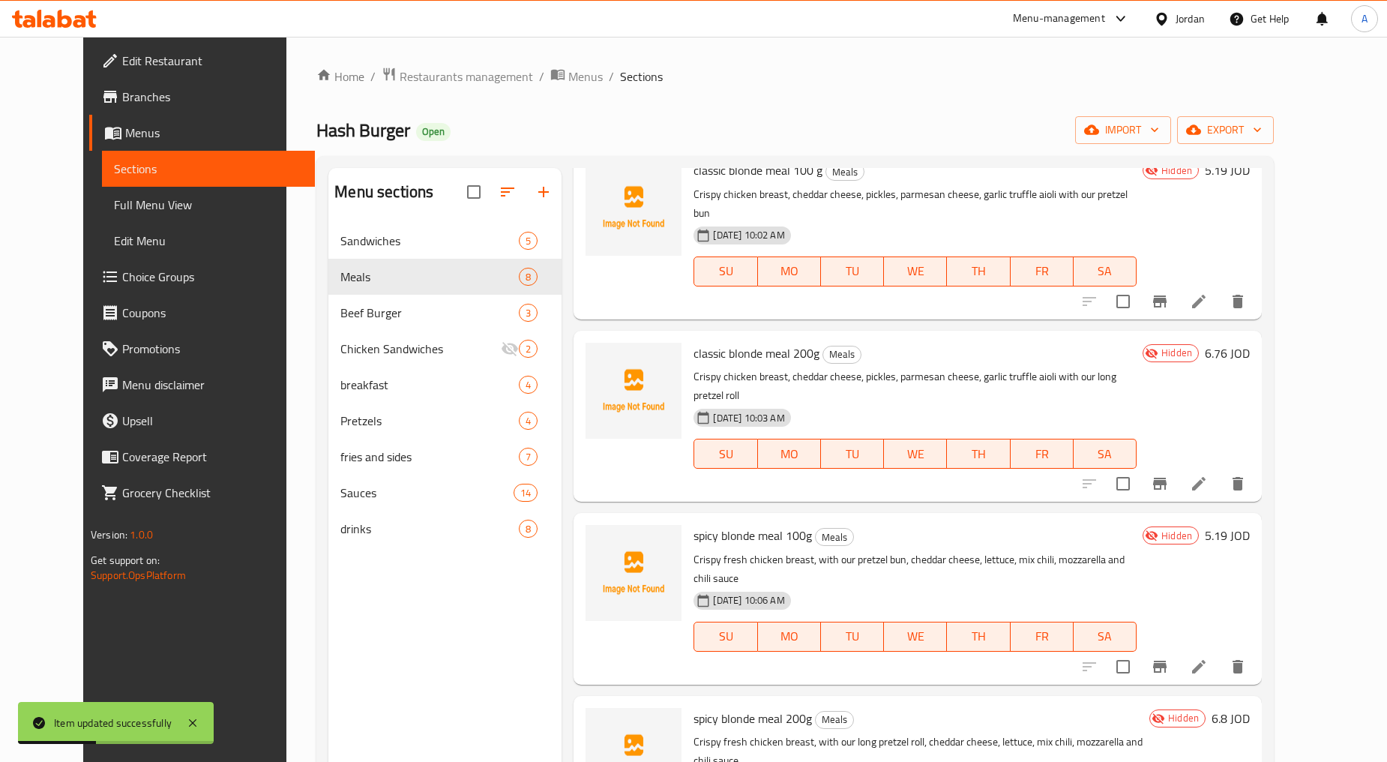
scroll to position [622, 0]
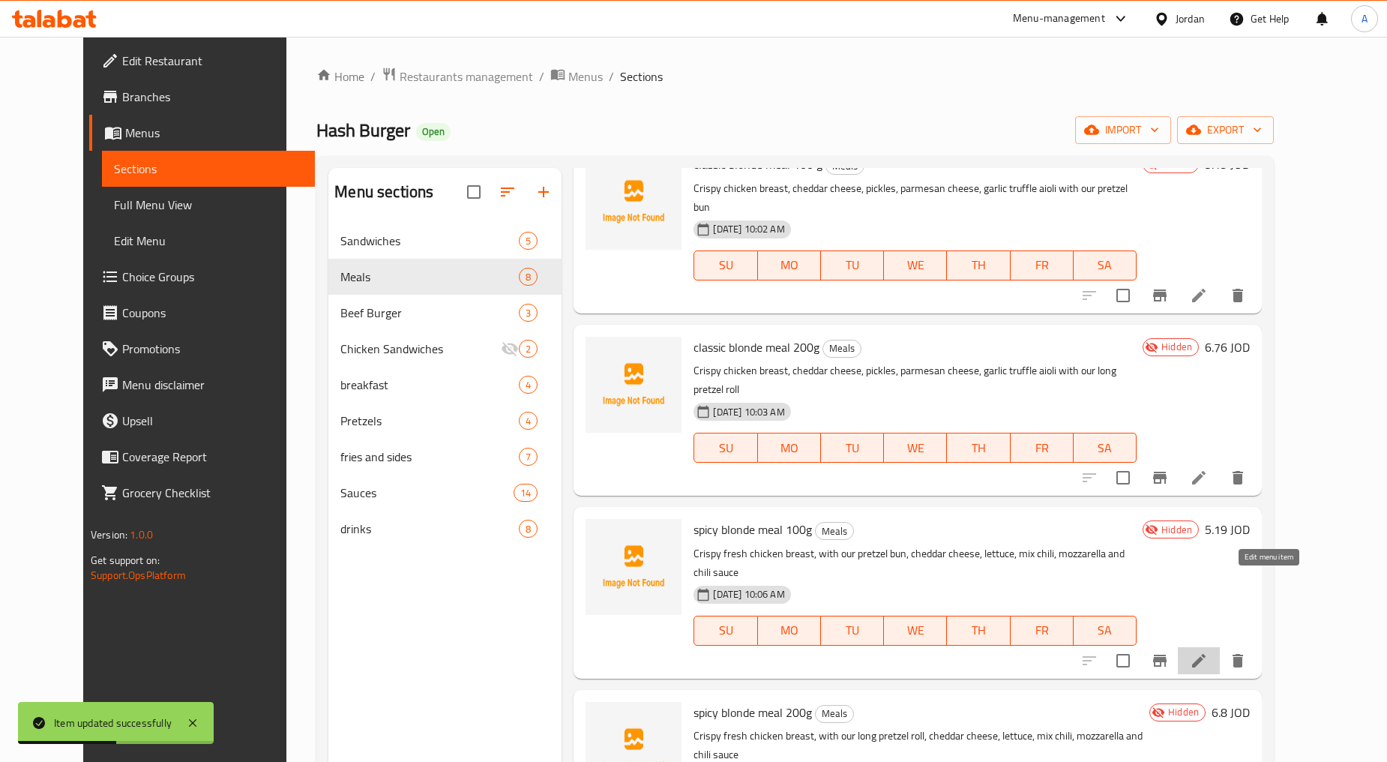
click at [744, 652] on icon at bounding box center [1199, 661] width 18 height 18
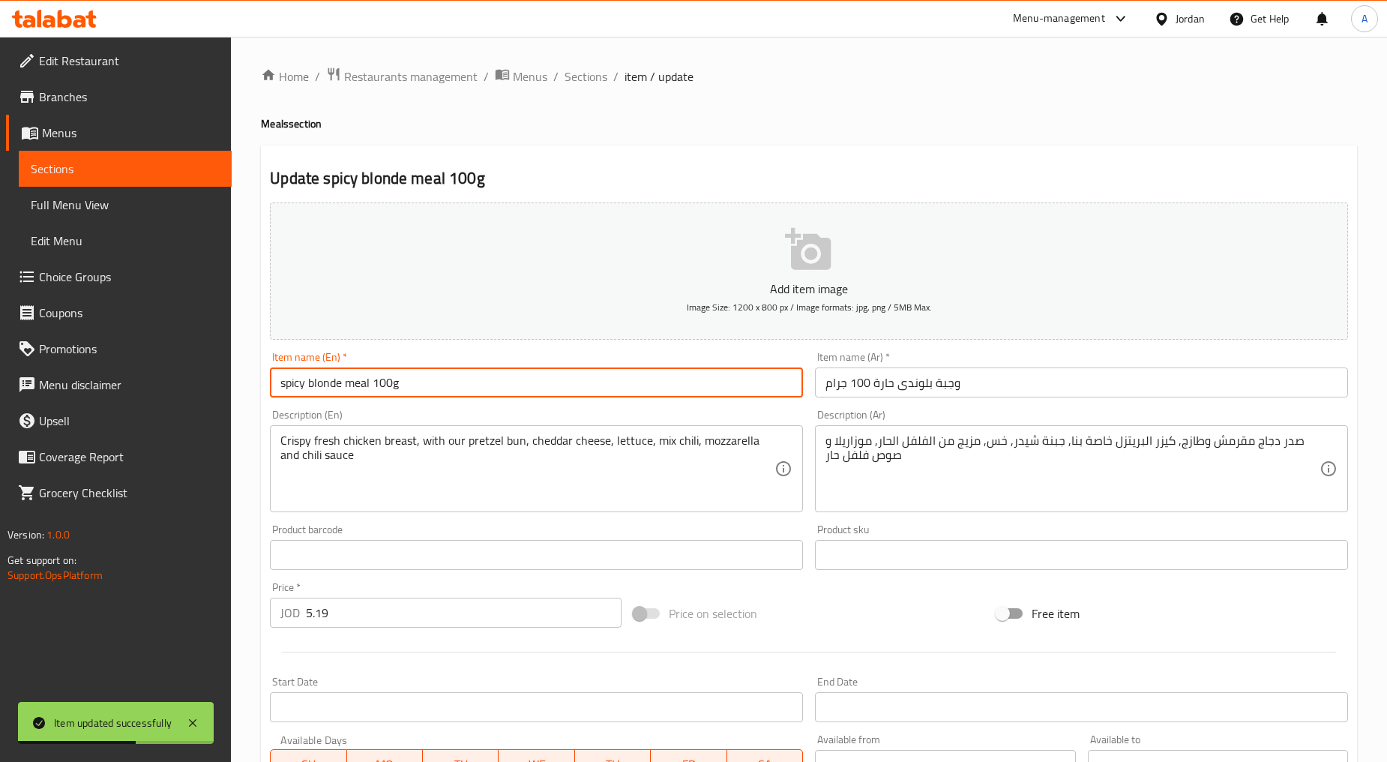
click at [413, 376] on input "spicy blonde meal 100g" at bounding box center [536, 382] width 533 height 30
type input "Spicy Blonde Meal 100g"
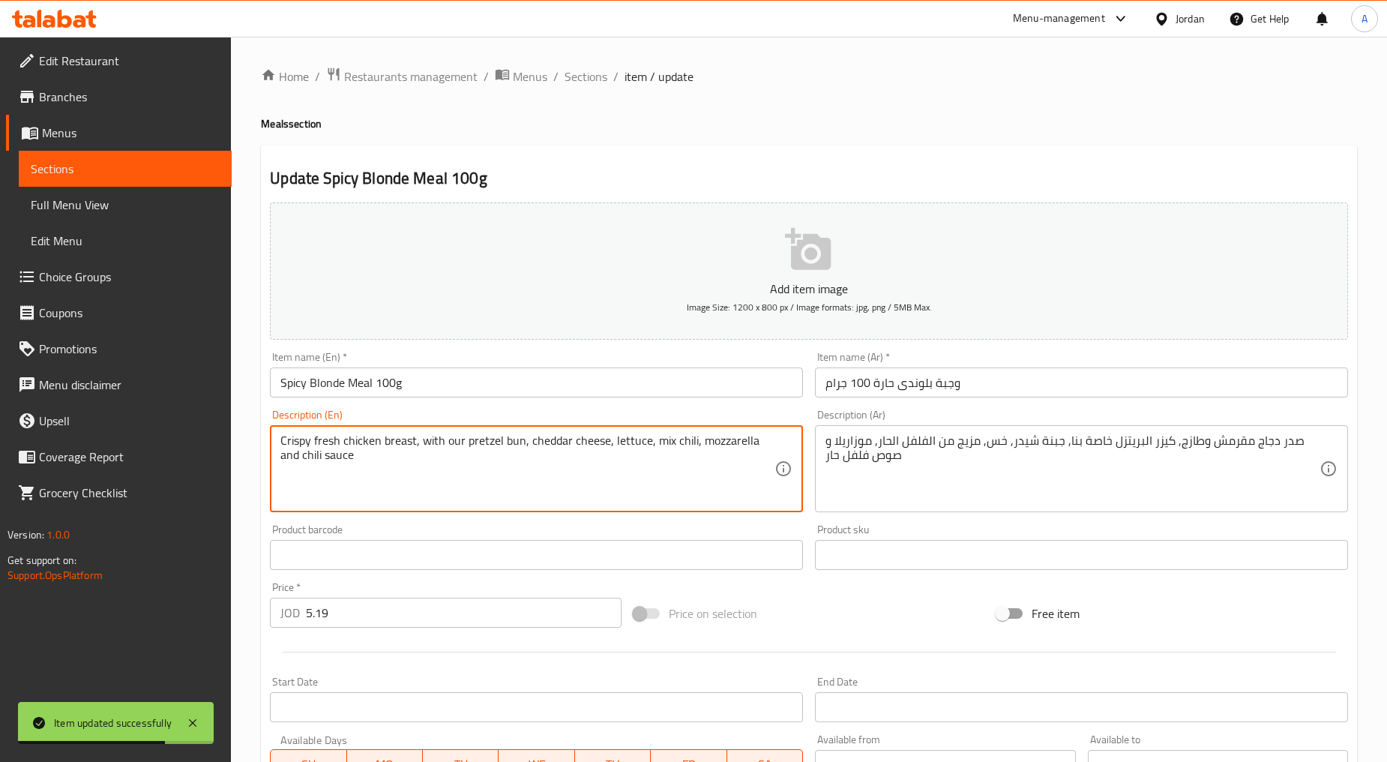
click at [421, 447] on textarea "Crispy fresh chicken breast, with our pretzel bun, cheddar cheese, lettuce, mix…" at bounding box center [527, 468] width 494 height 71
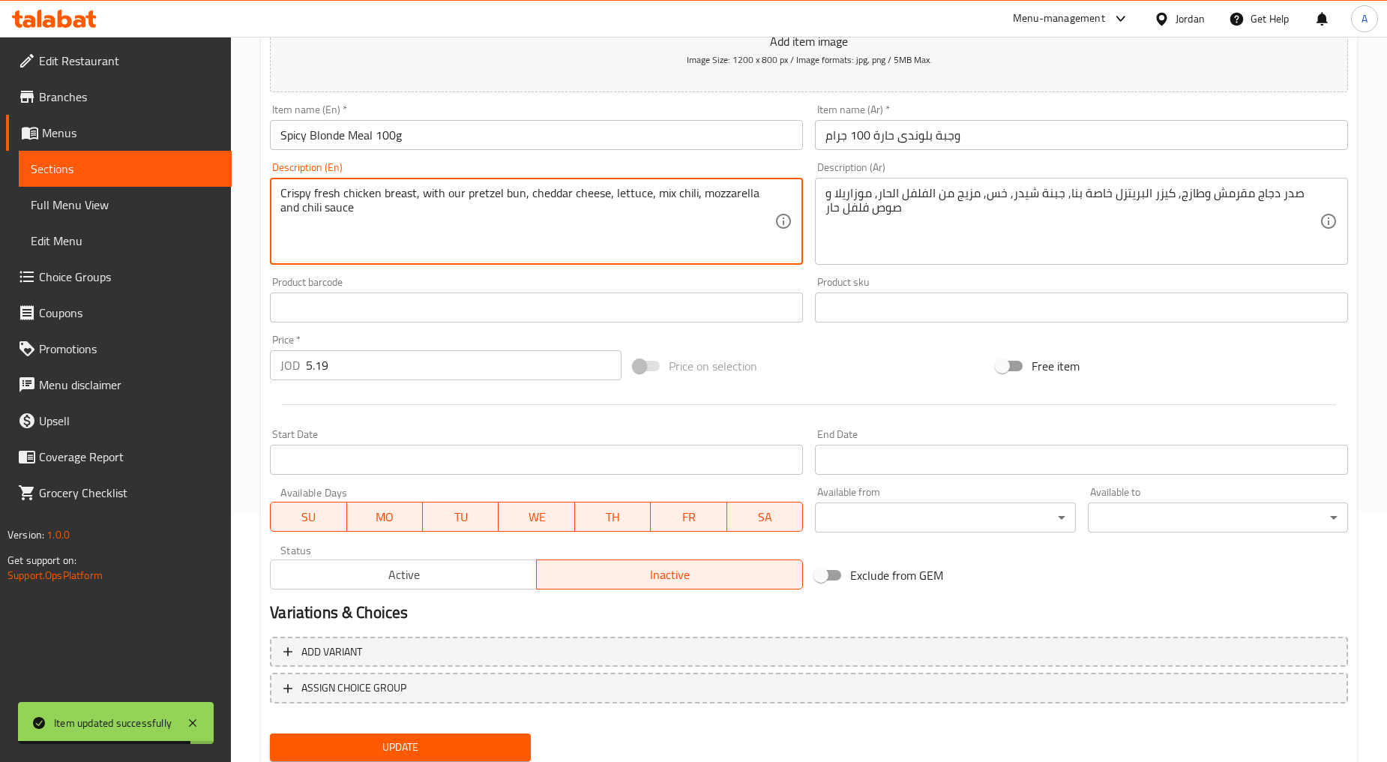
scroll to position [250, 0]
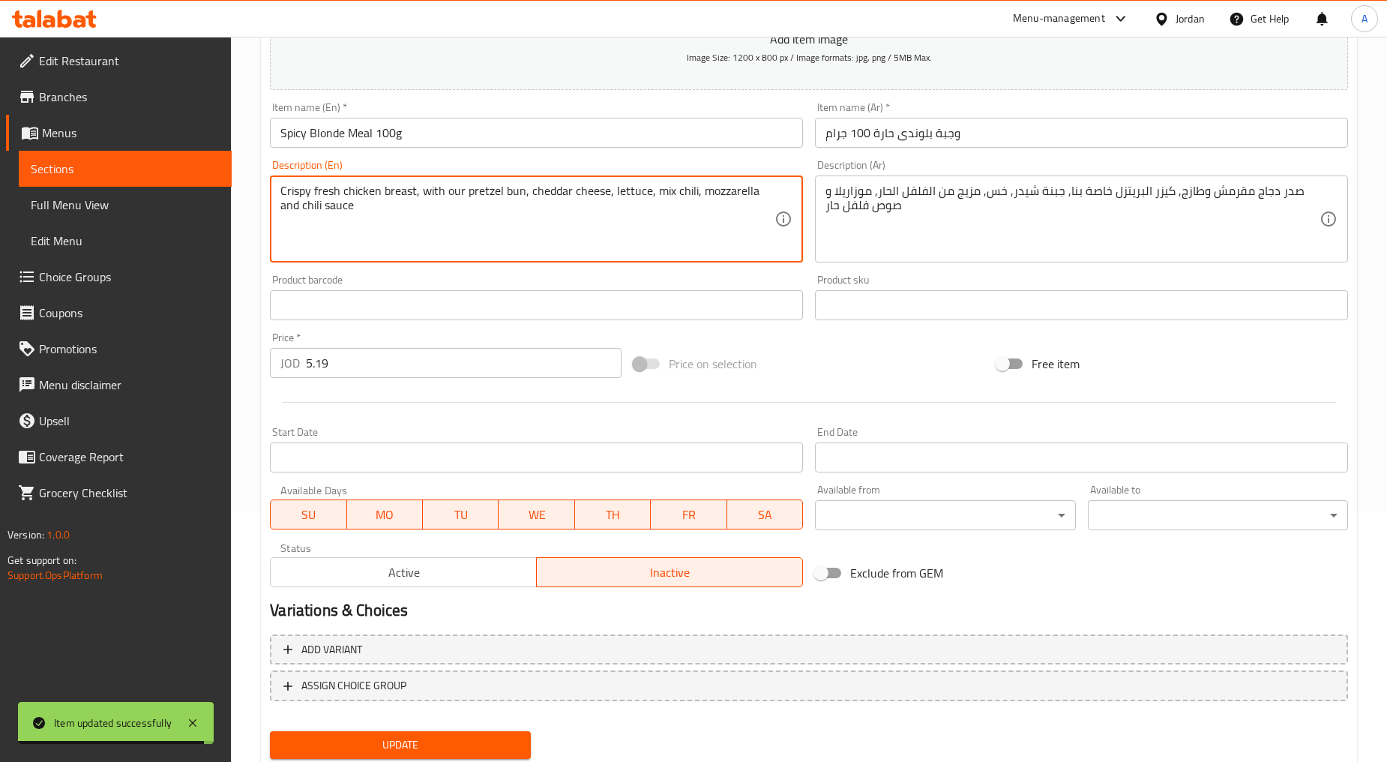
click at [445, 736] on span "Update" at bounding box center [400, 745] width 236 height 19
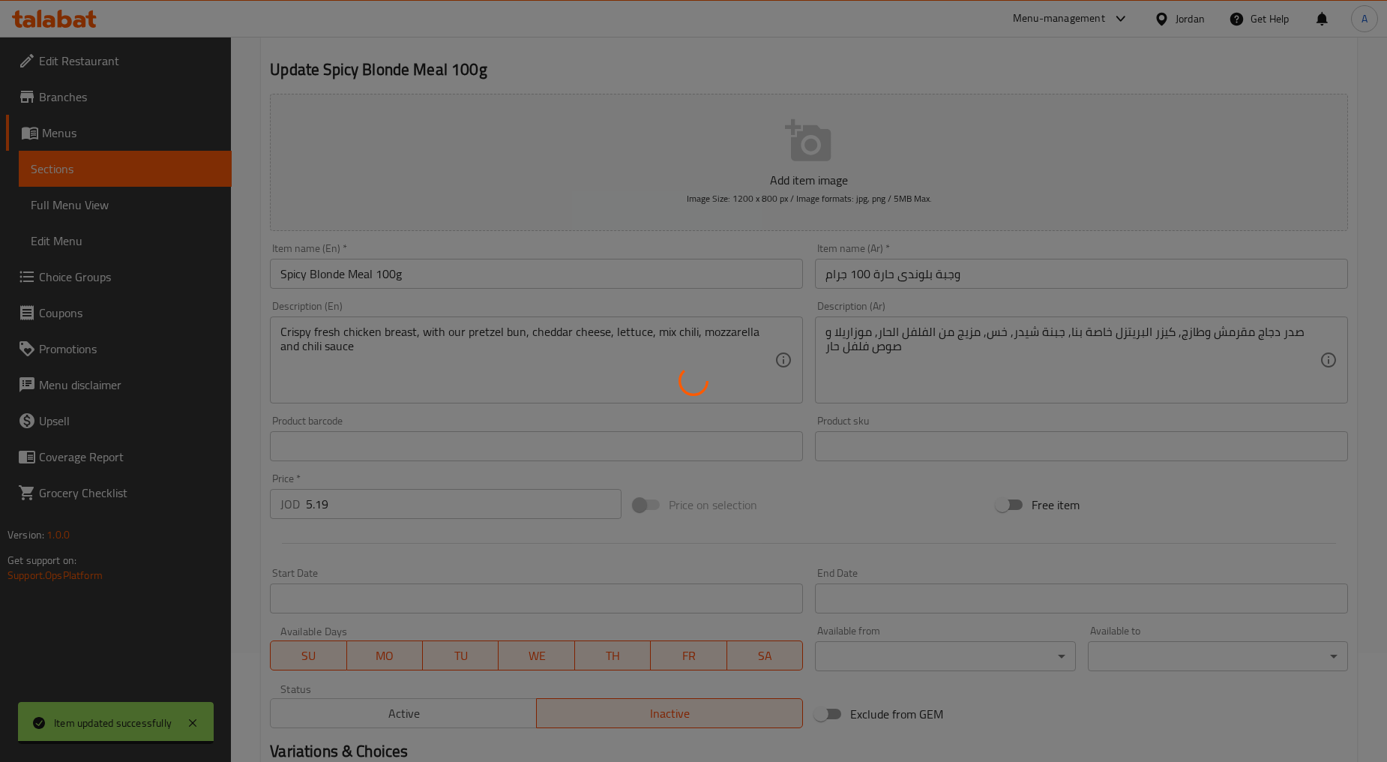
scroll to position [0, 0]
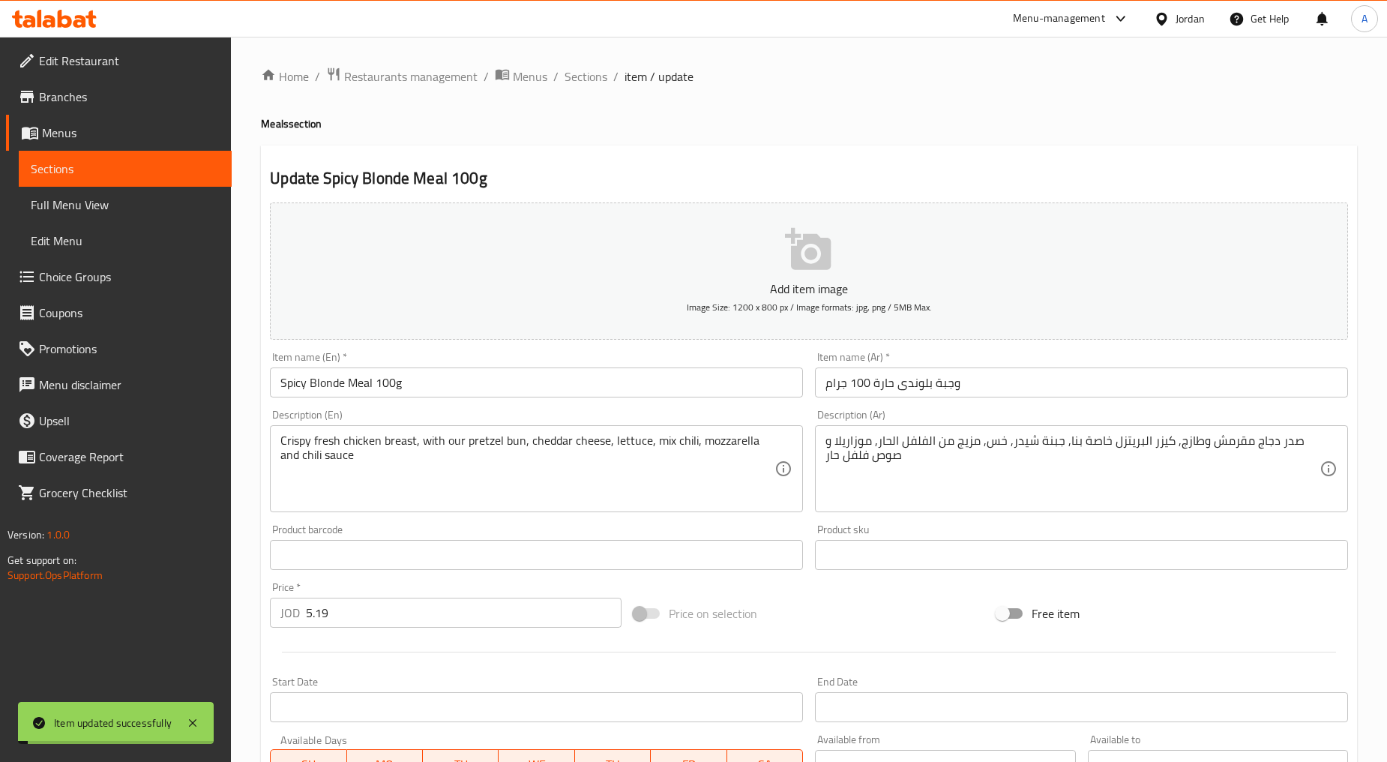
click at [593, 62] on div "Home / Restaurants management / Menus / Sections / item / update Meals section …" at bounding box center [809, 548] width 1156 height 1023
click at [593, 67] on span "Sections" at bounding box center [586, 76] width 43 height 18
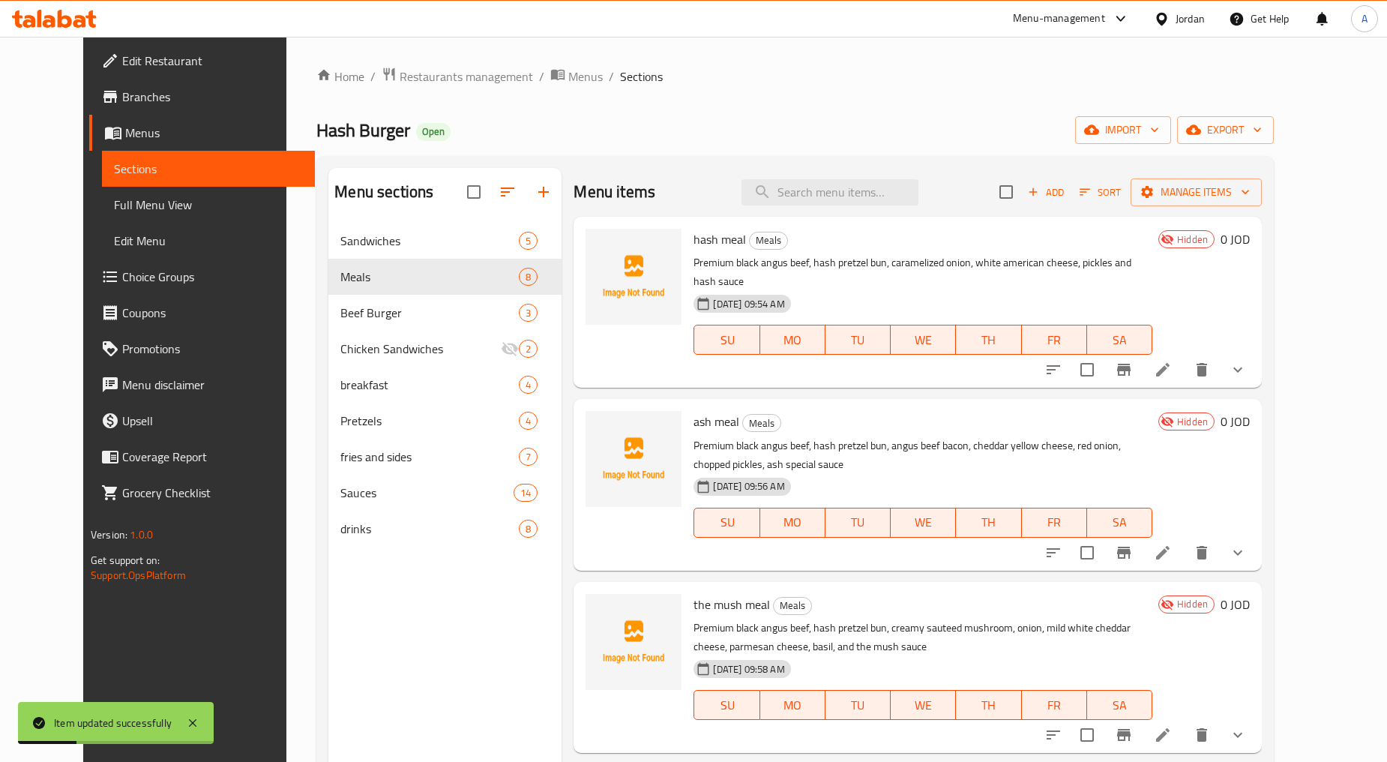
click at [744, 356] on li at bounding box center [1163, 369] width 42 height 27
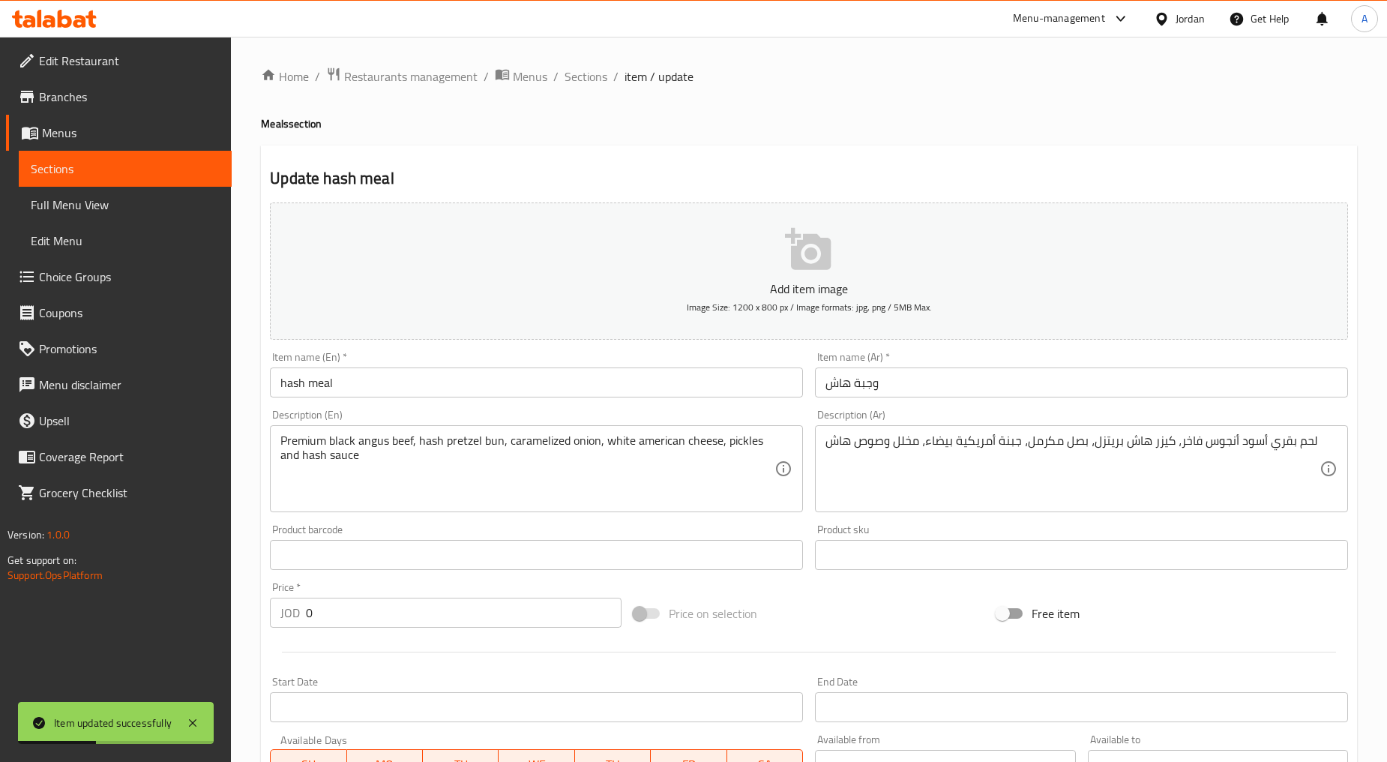
click at [408, 377] on input "hash meal" at bounding box center [536, 382] width 533 height 30
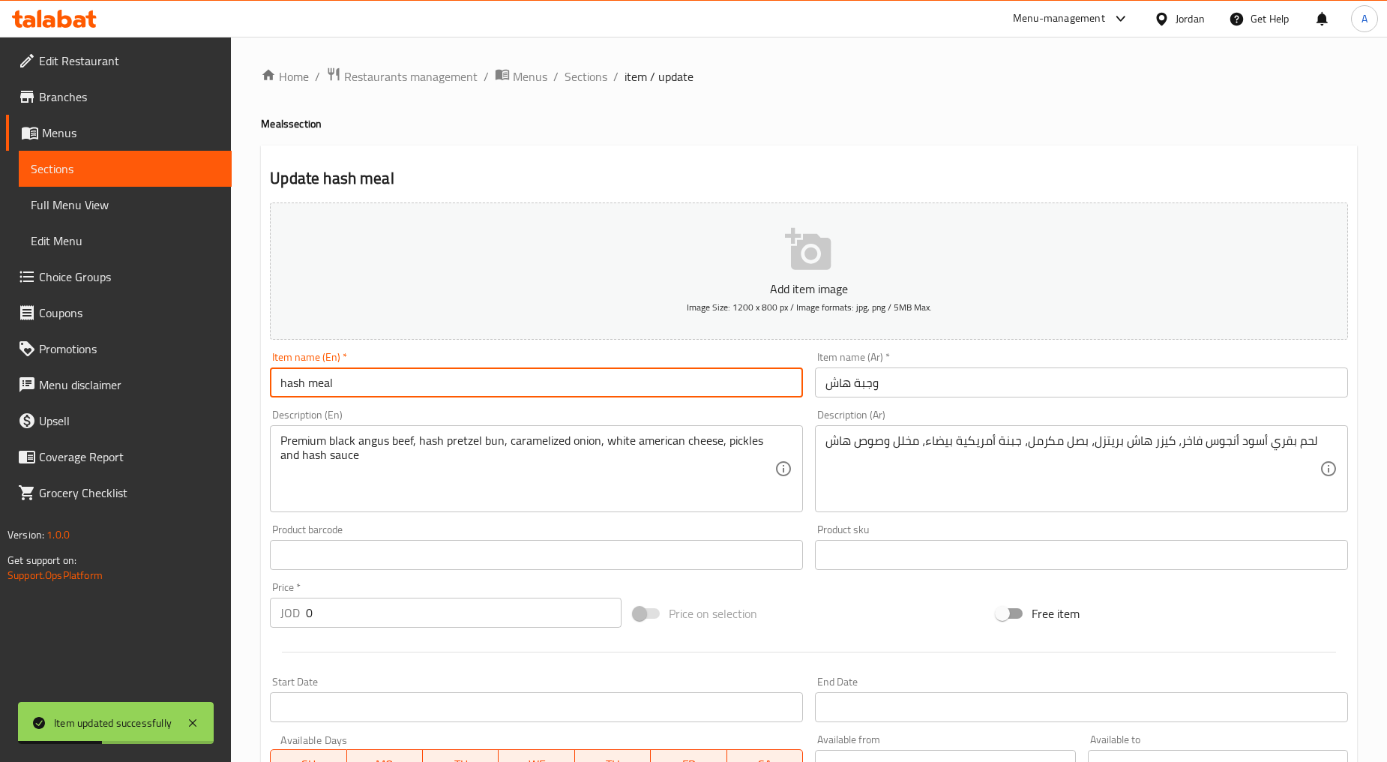
click at [408, 377] on input "hash meal" at bounding box center [536, 382] width 533 height 30
type input "Hash Meal"
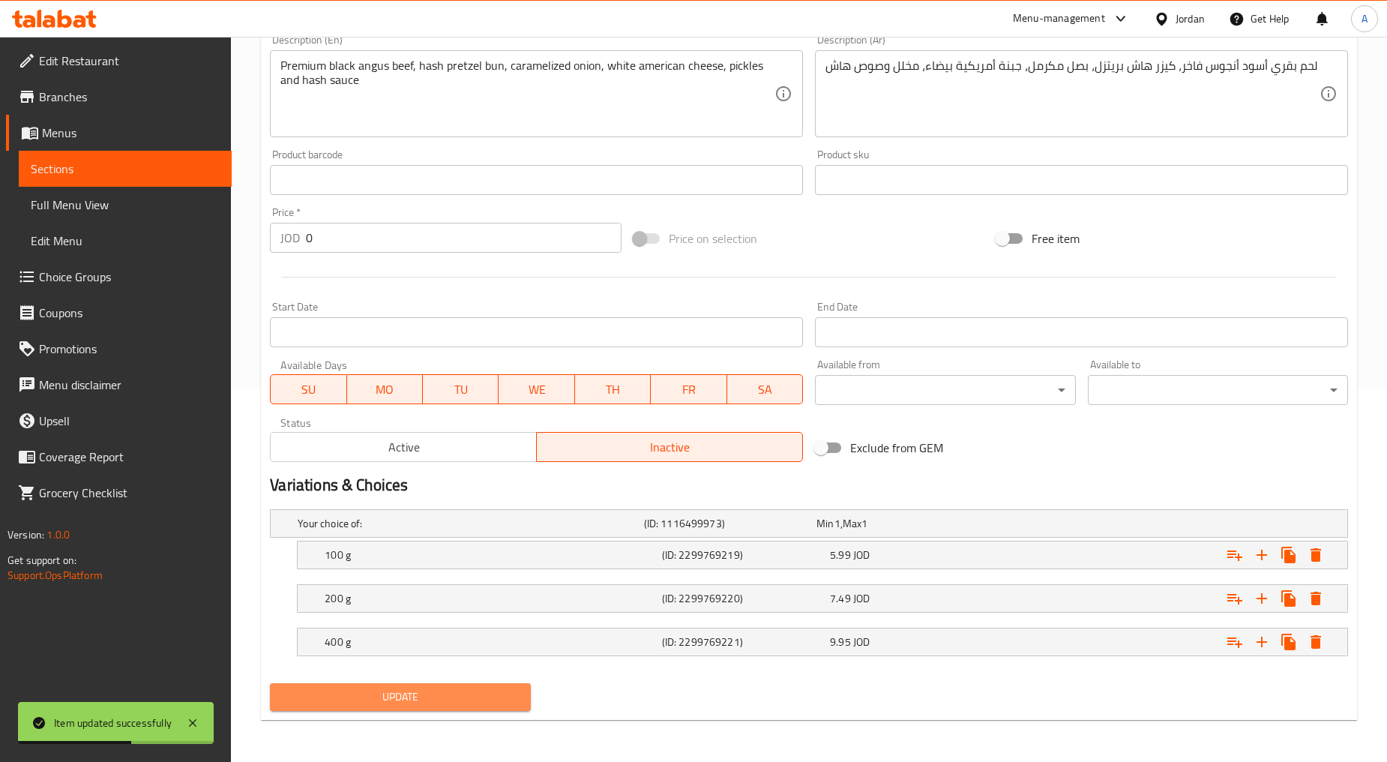
click at [394, 694] on span "Update" at bounding box center [400, 697] width 236 height 19
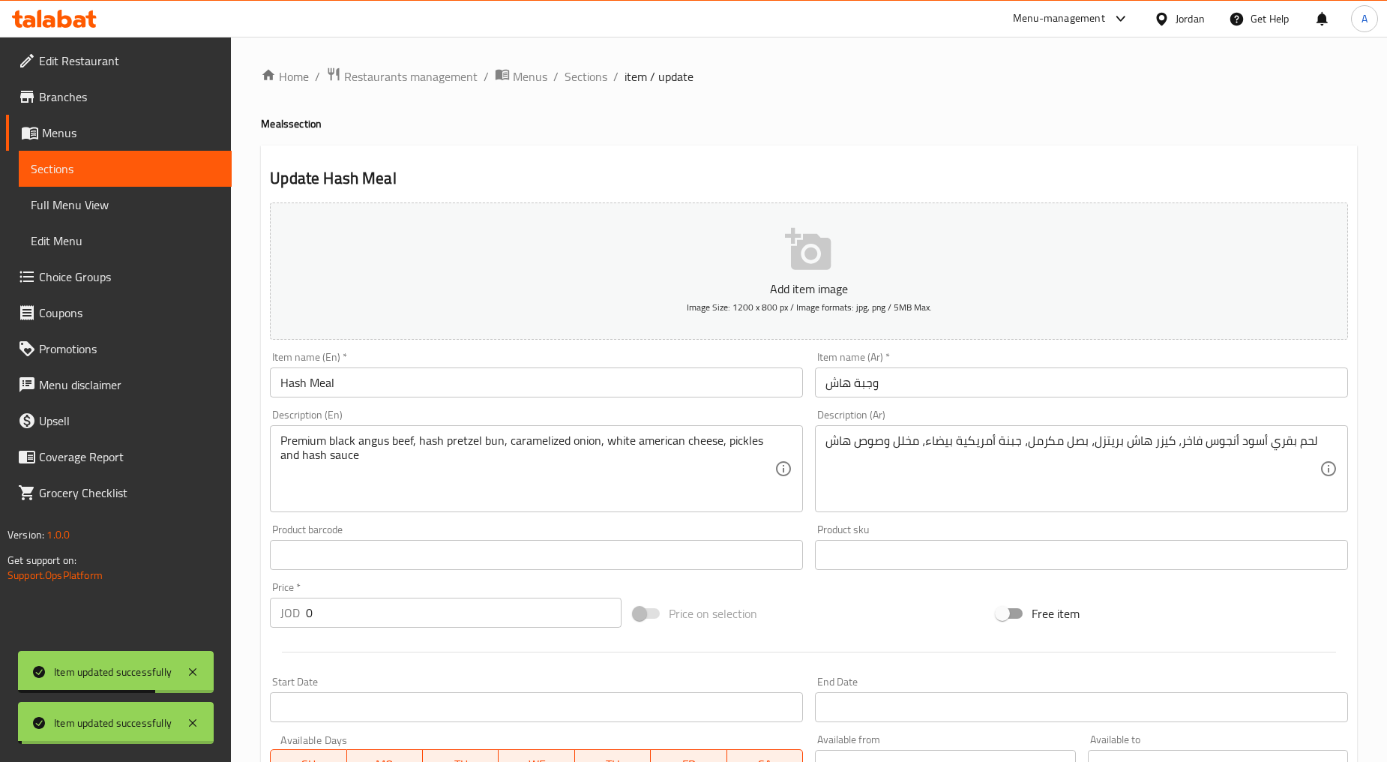
click at [608, 78] on ol "Home / Restaurants management / Menus / Sections / item / update" at bounding box center [809, 76] width 1096 height 19
click at [601, 76] on span "Sections" at bounding box center [586, 76] width 43 height 18
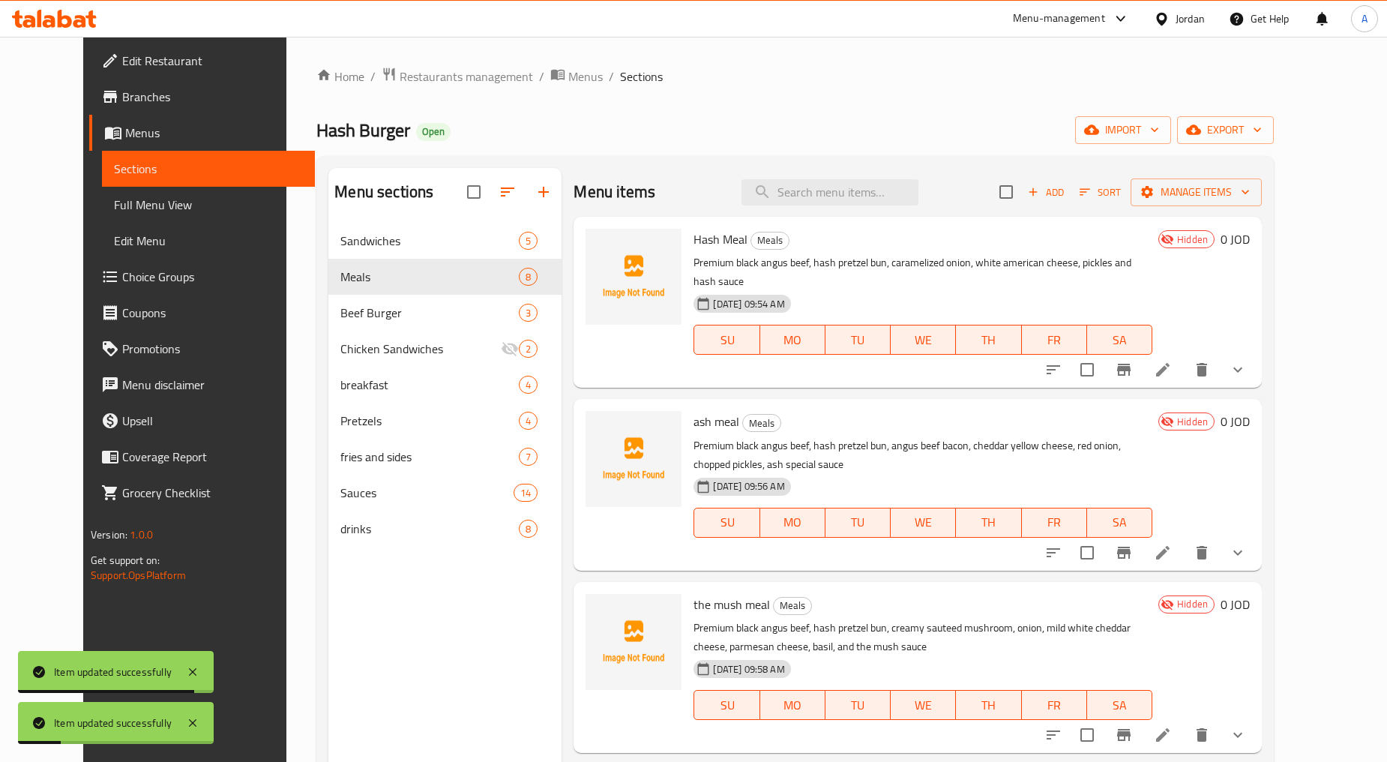
click at [744, 544] on icon at bounding box center [1163, 553] width 18 height 18
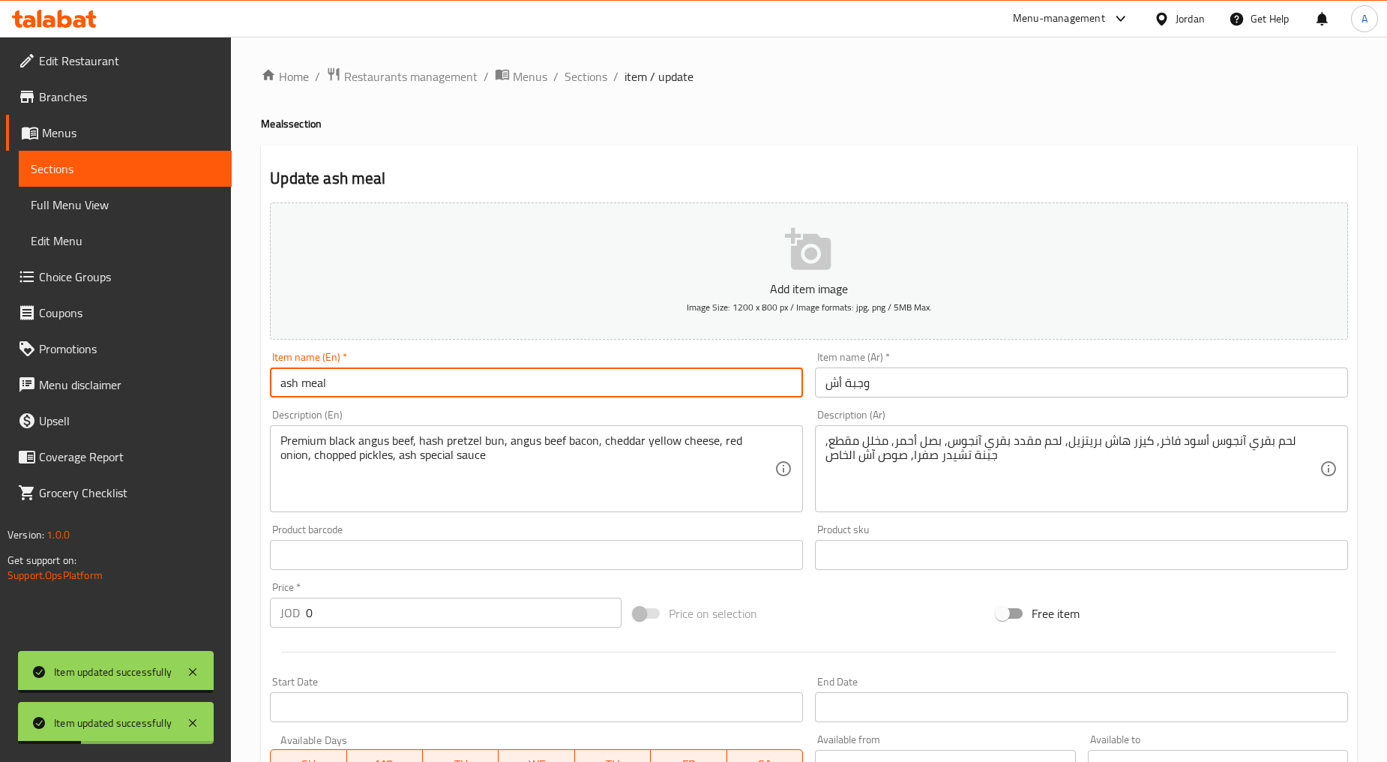
click at [379, 385] on input "ash meal" at bounding box center [536, 382] width 533 height 30
type input "Ash Meal"
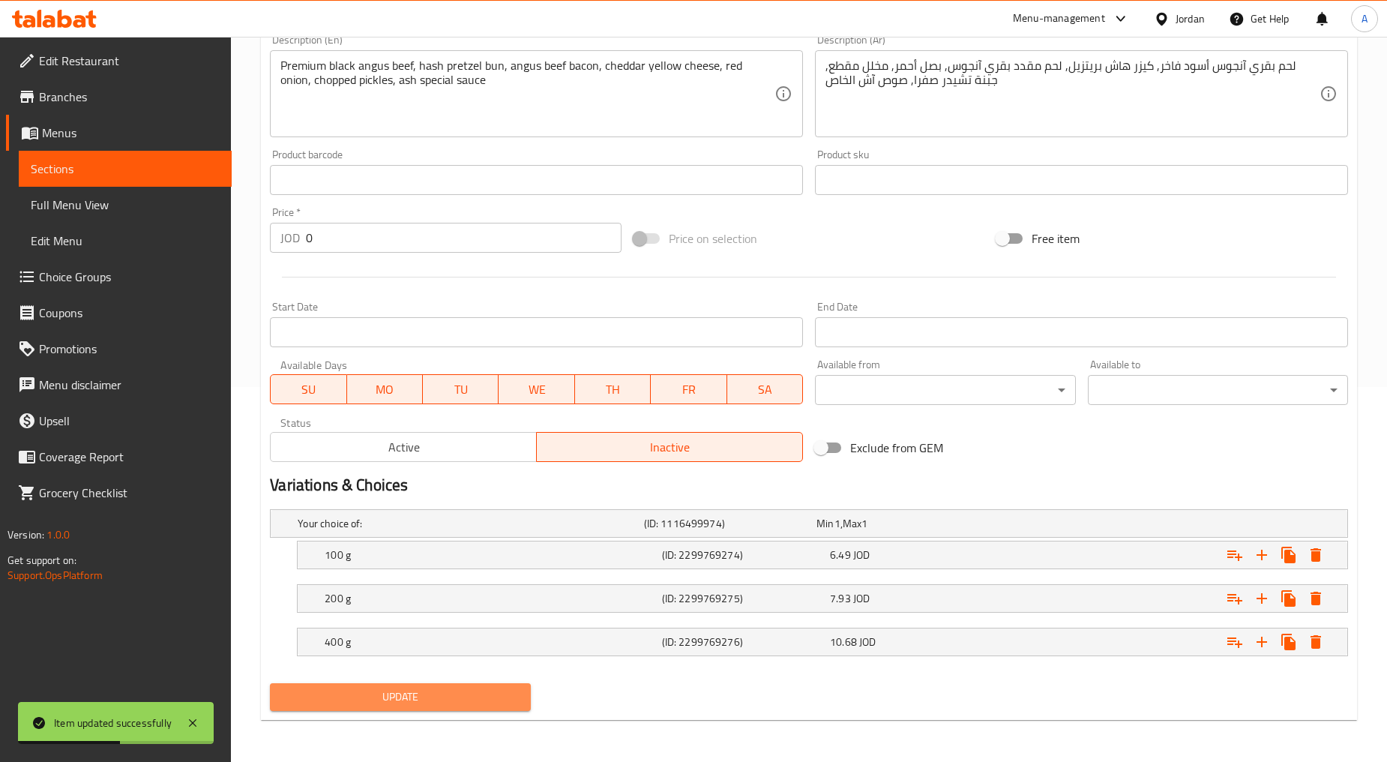
click at [410, 698] on span "Update" at bounding box center [400, 697] width 236 height 19
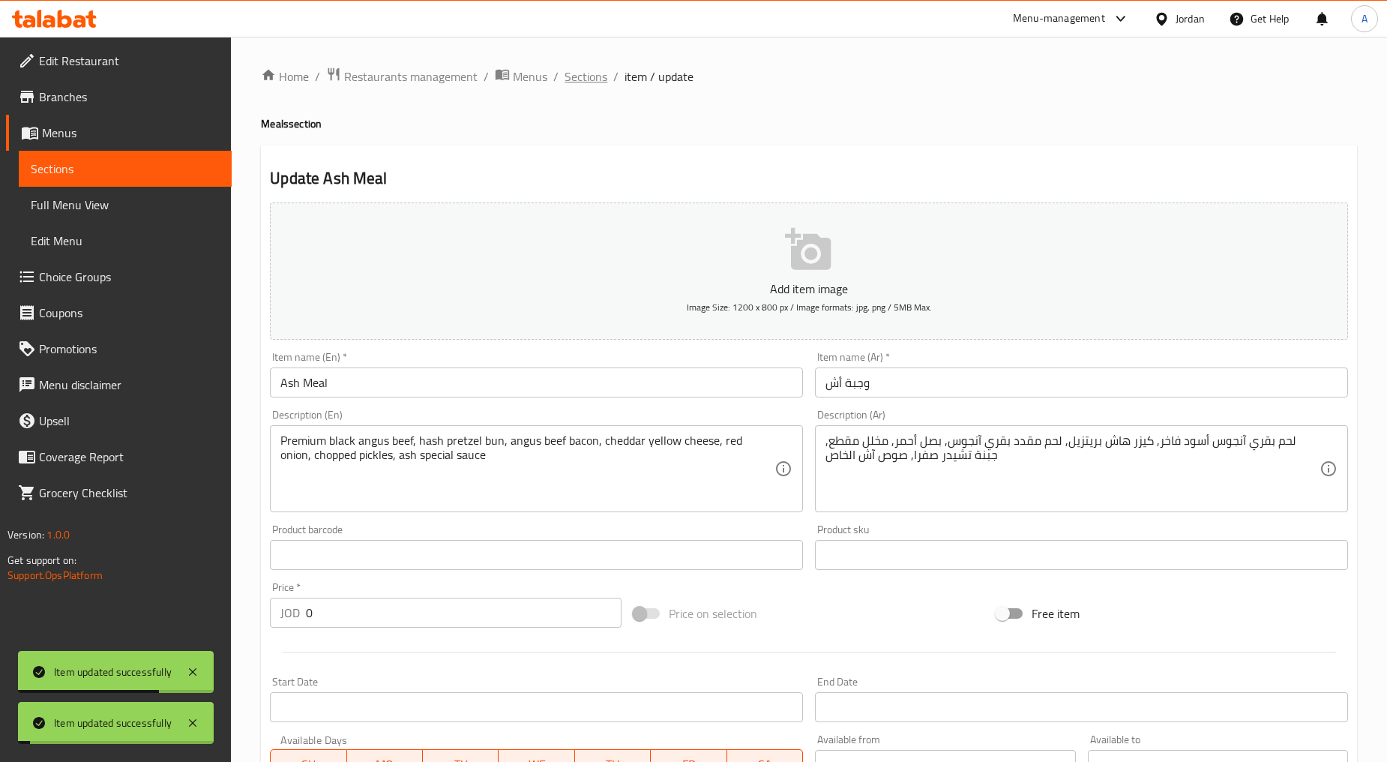
click at [598, 81] on span "Sections" at bounding box center [586, 76] width 43 height 18
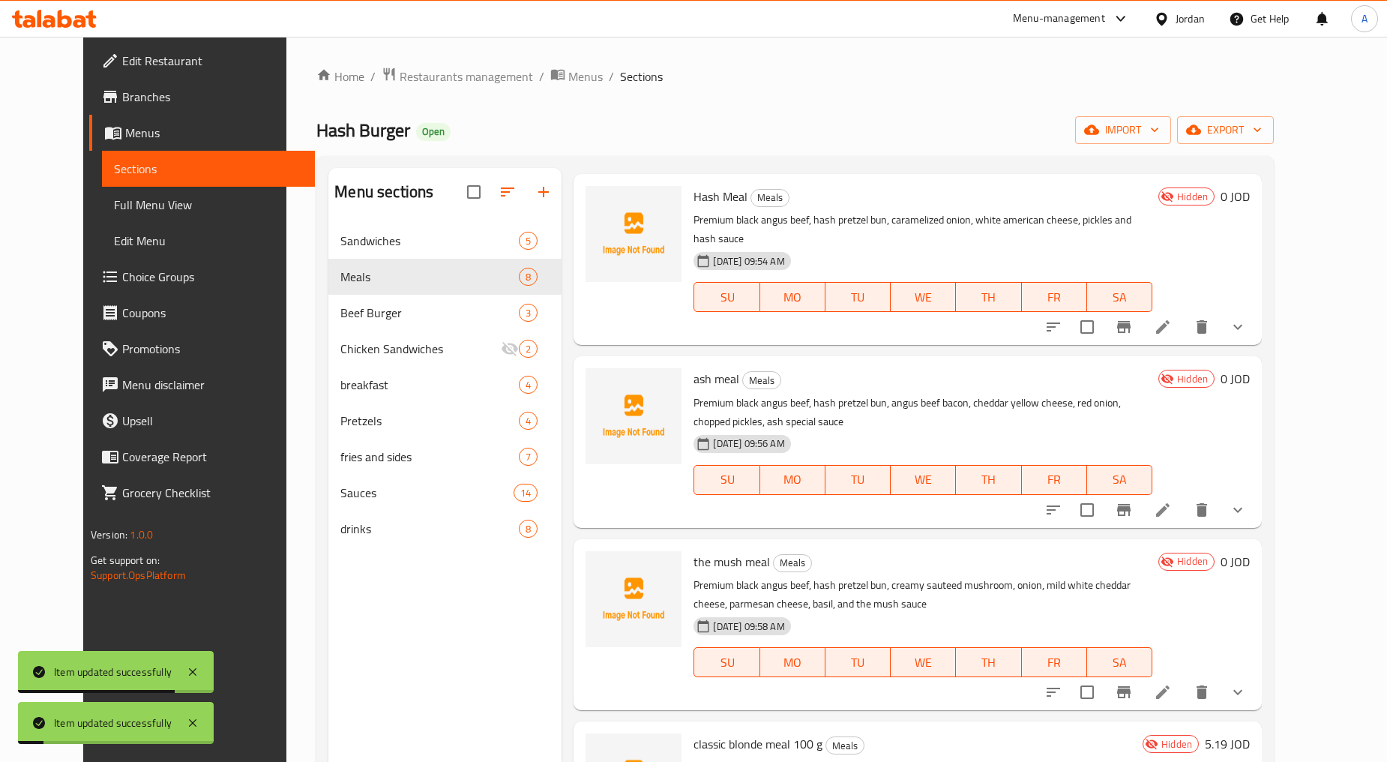
scroll to position [83, 0]
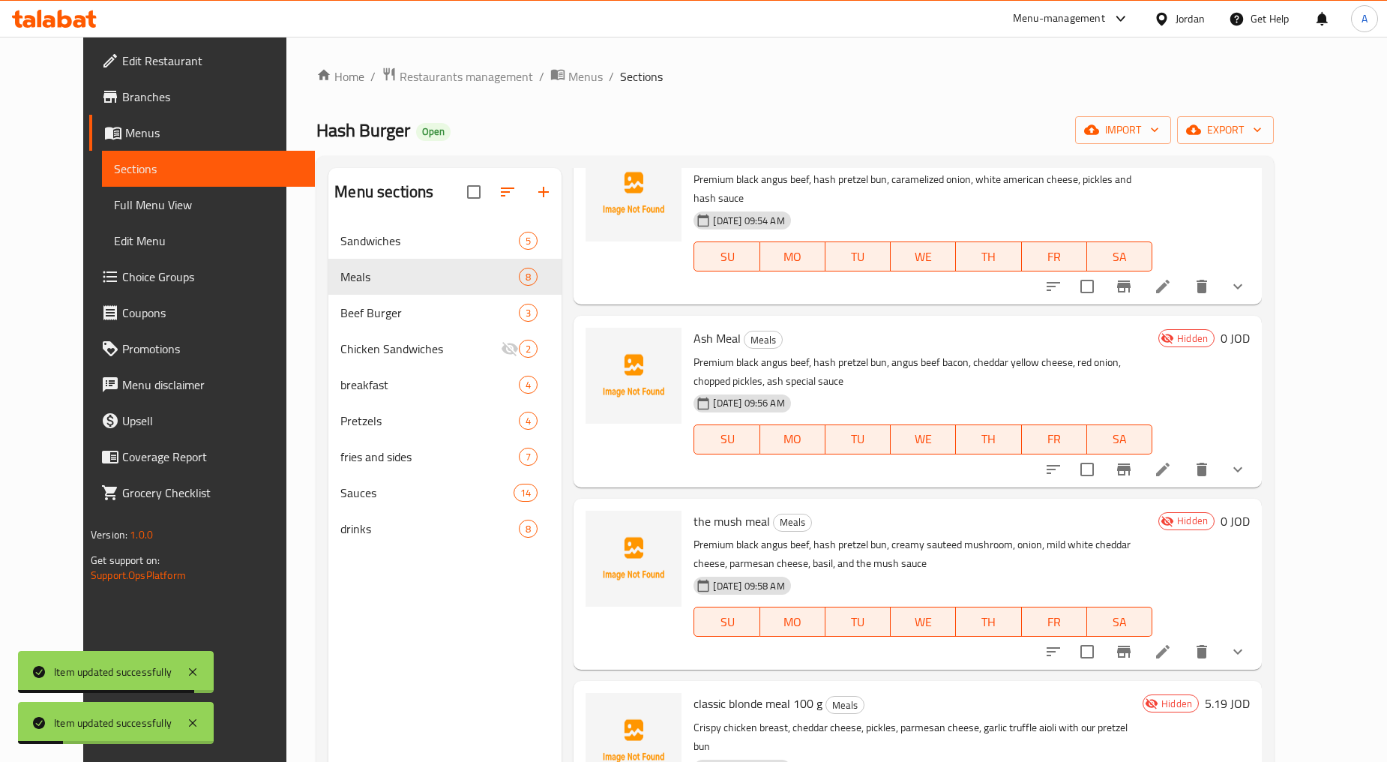
click at [744, 638] on li at bounding box center [1163, 651] width 42 height 27
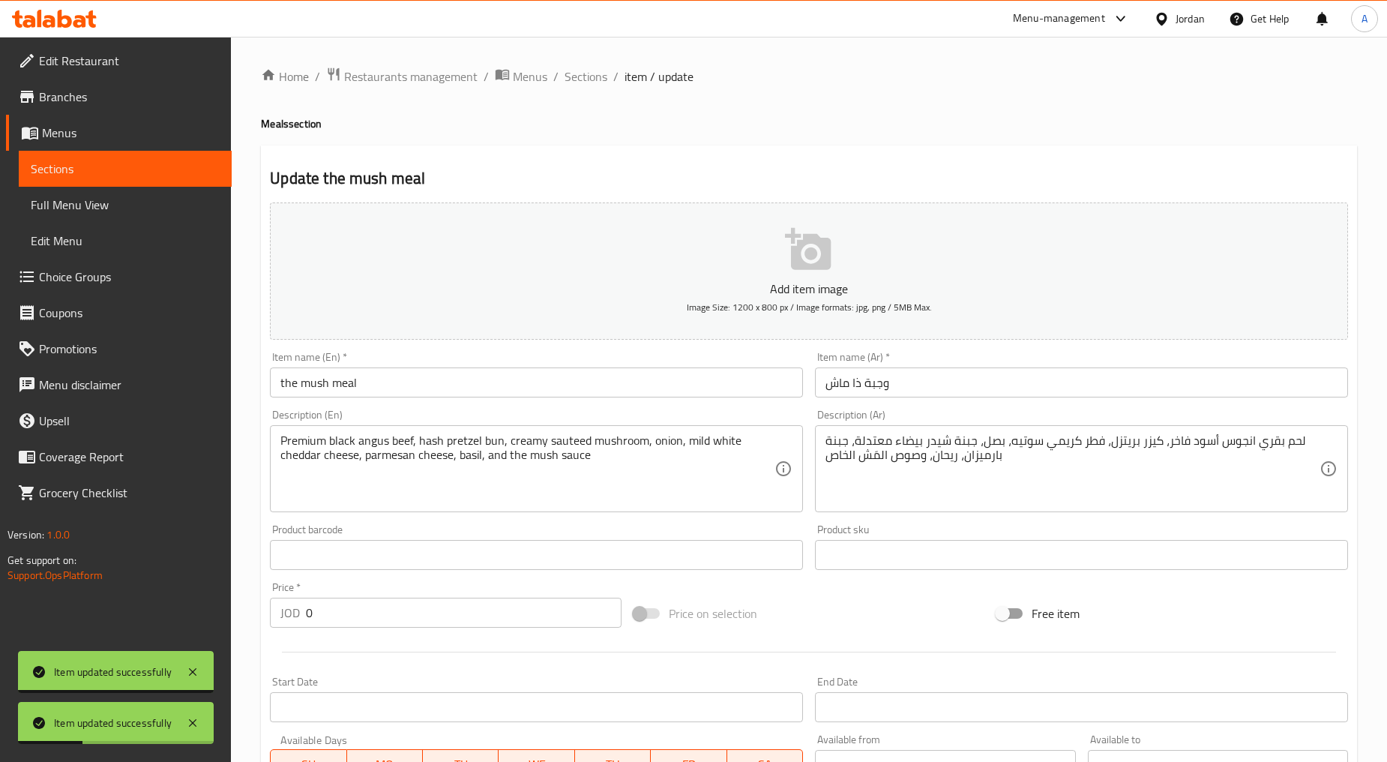
click at [398, 383] on input "the mush meal" at bounding box center [536, 382] width 533 height 30
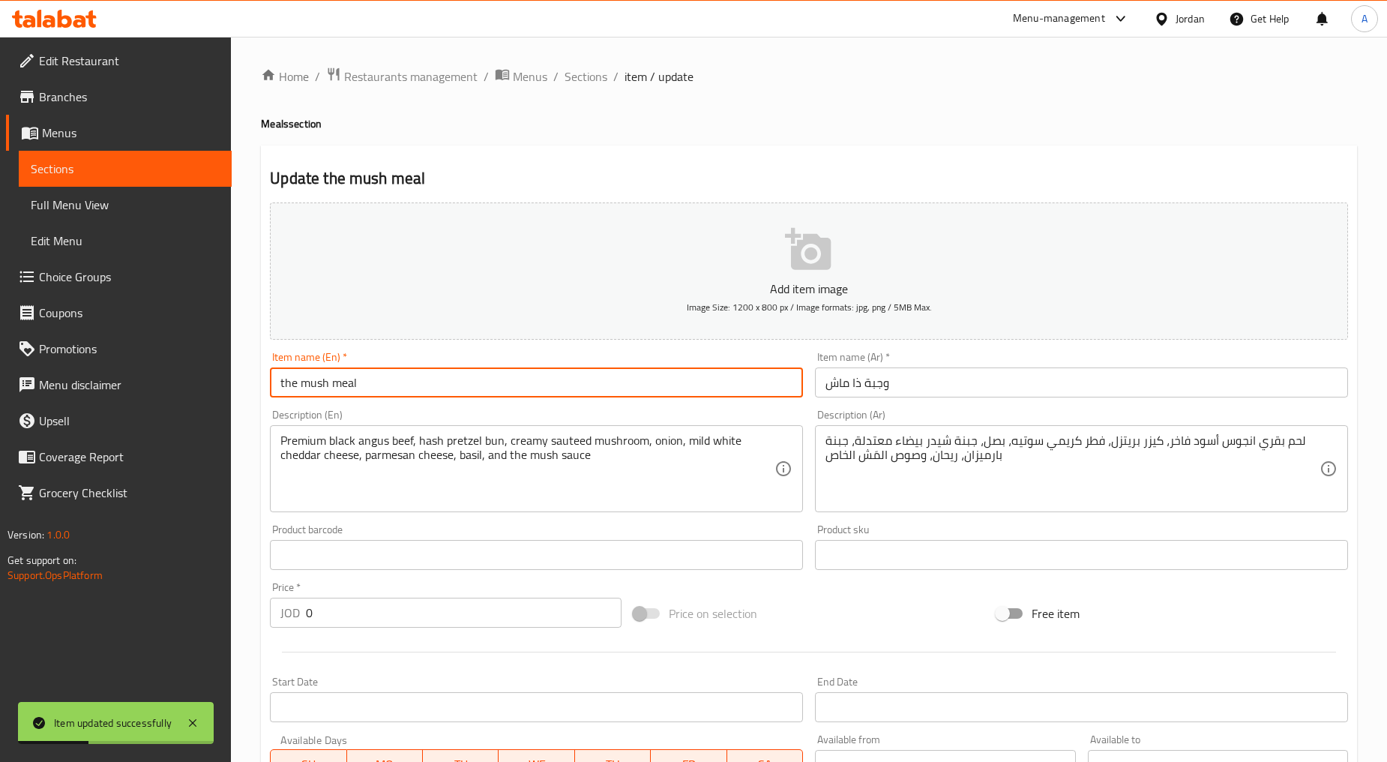
click at [398, 383] on input "the mush meal" at bounding box center [536, 382] width 533 height 30
type input "The Mush Meal"
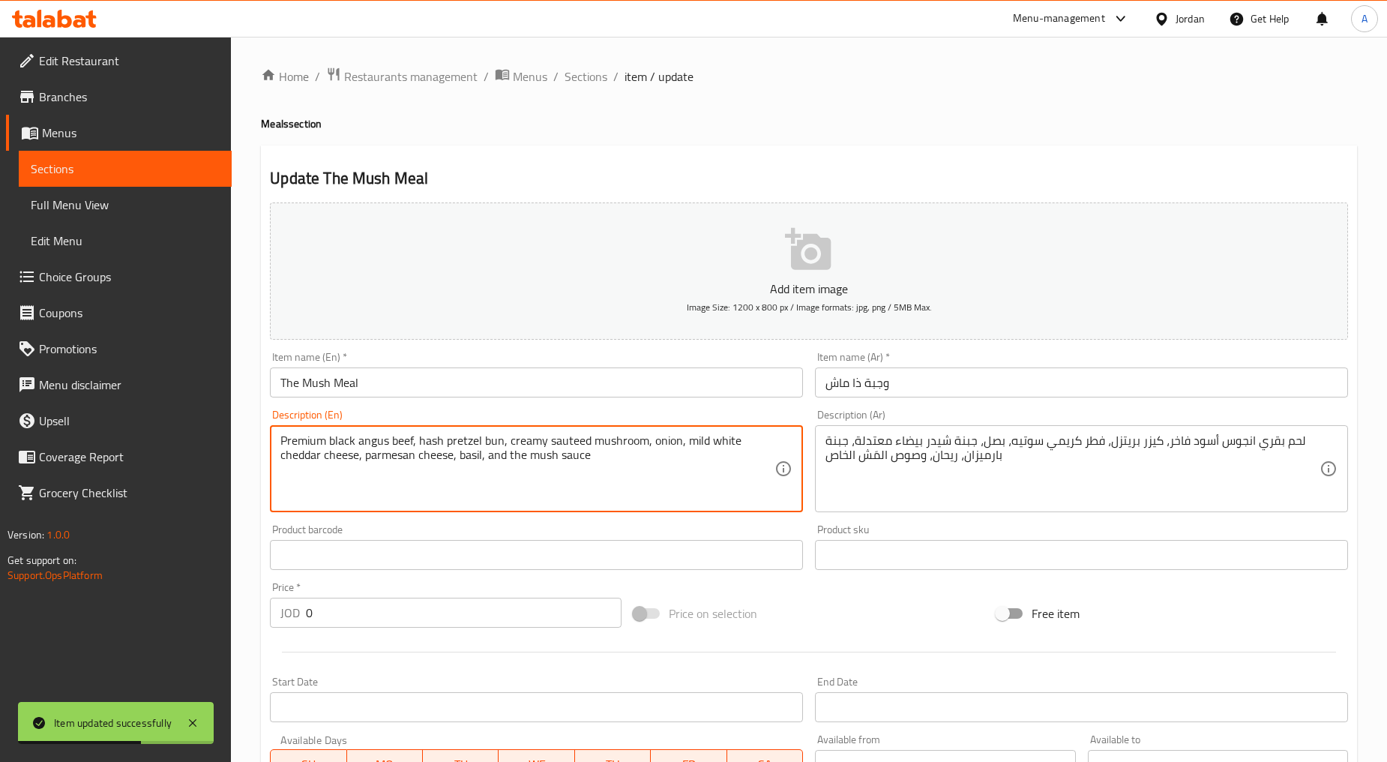
click at [483, 466] on textarea "Premium black angus beef, hash pretzel bun, creamy sauteed mushroom, onion, mil…" at bounding box center [527, 468] width 494 height 71
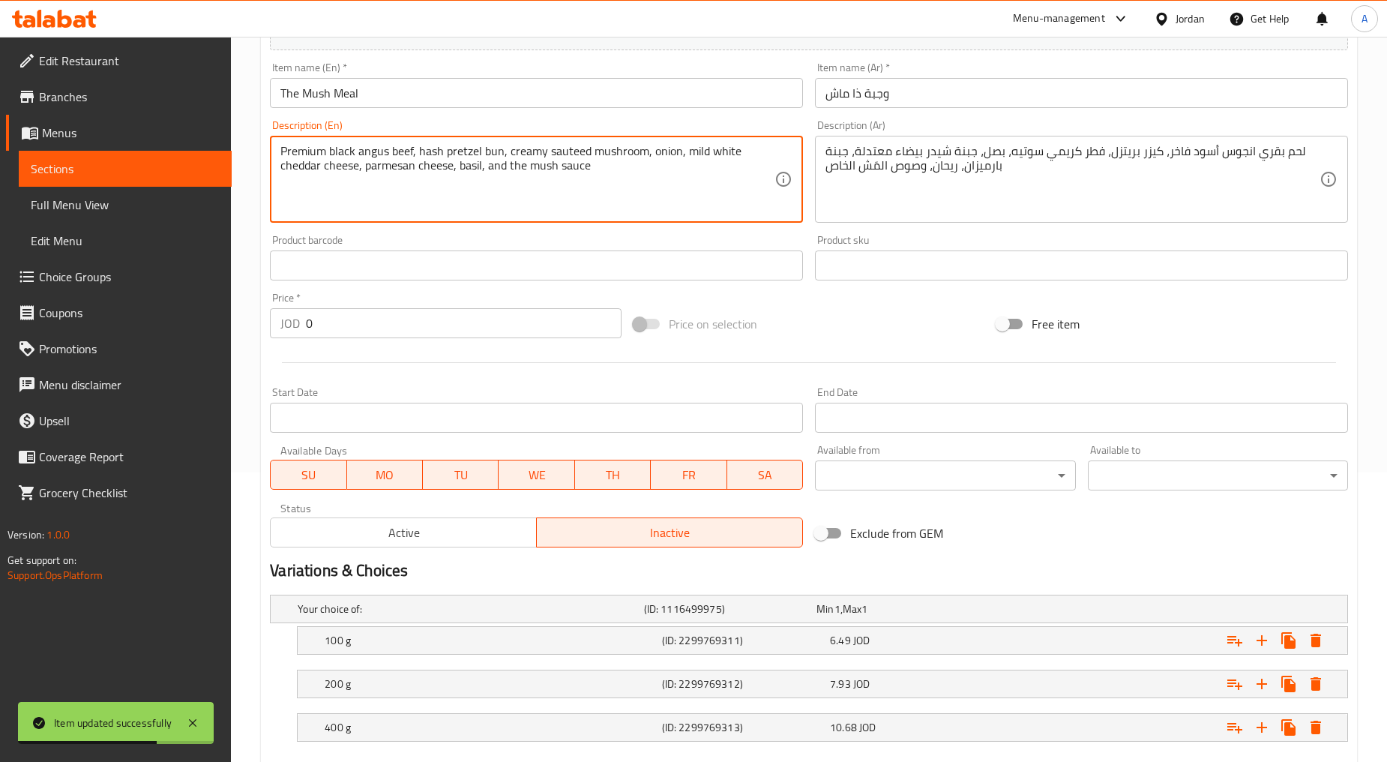
scroll to position [375, 0]
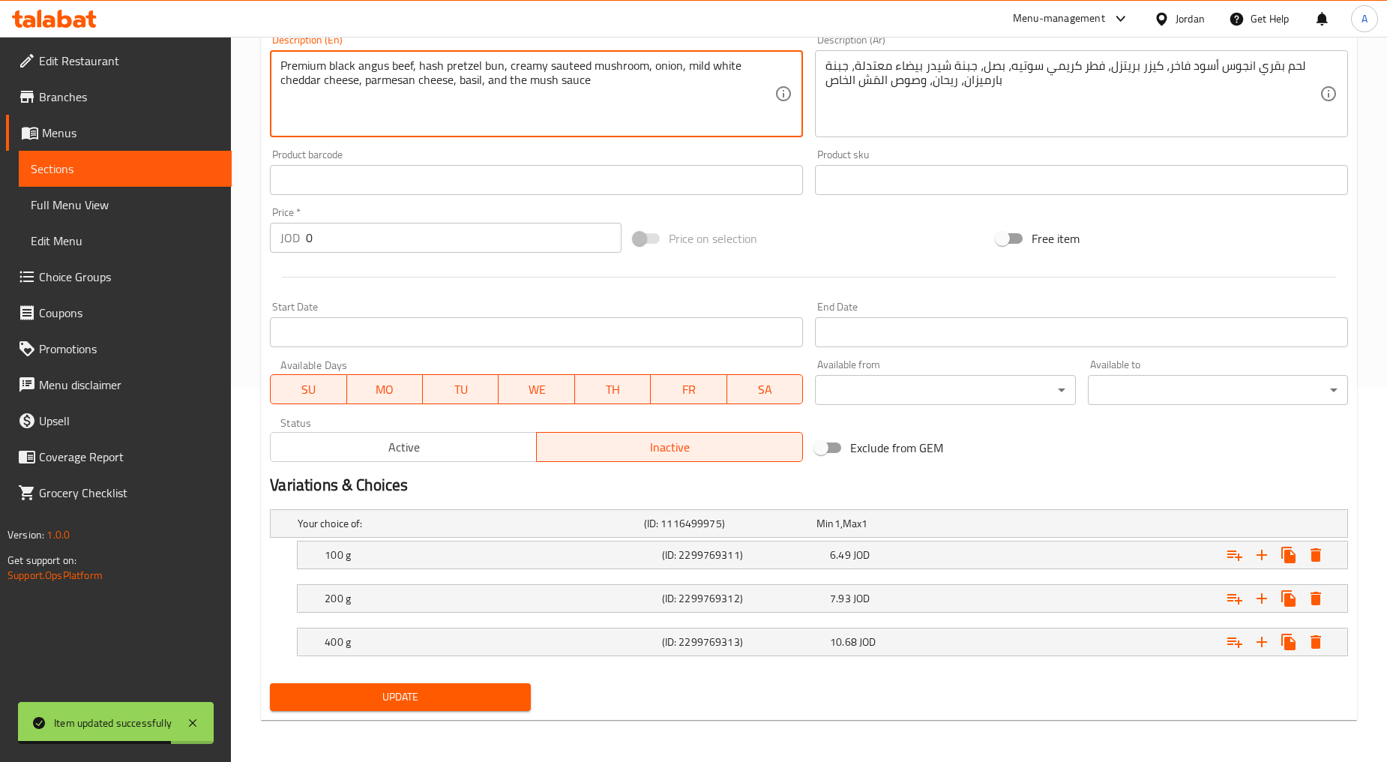
click at [409, 691] on span "Update" at bounding box center [400, 697] width 236 height 19
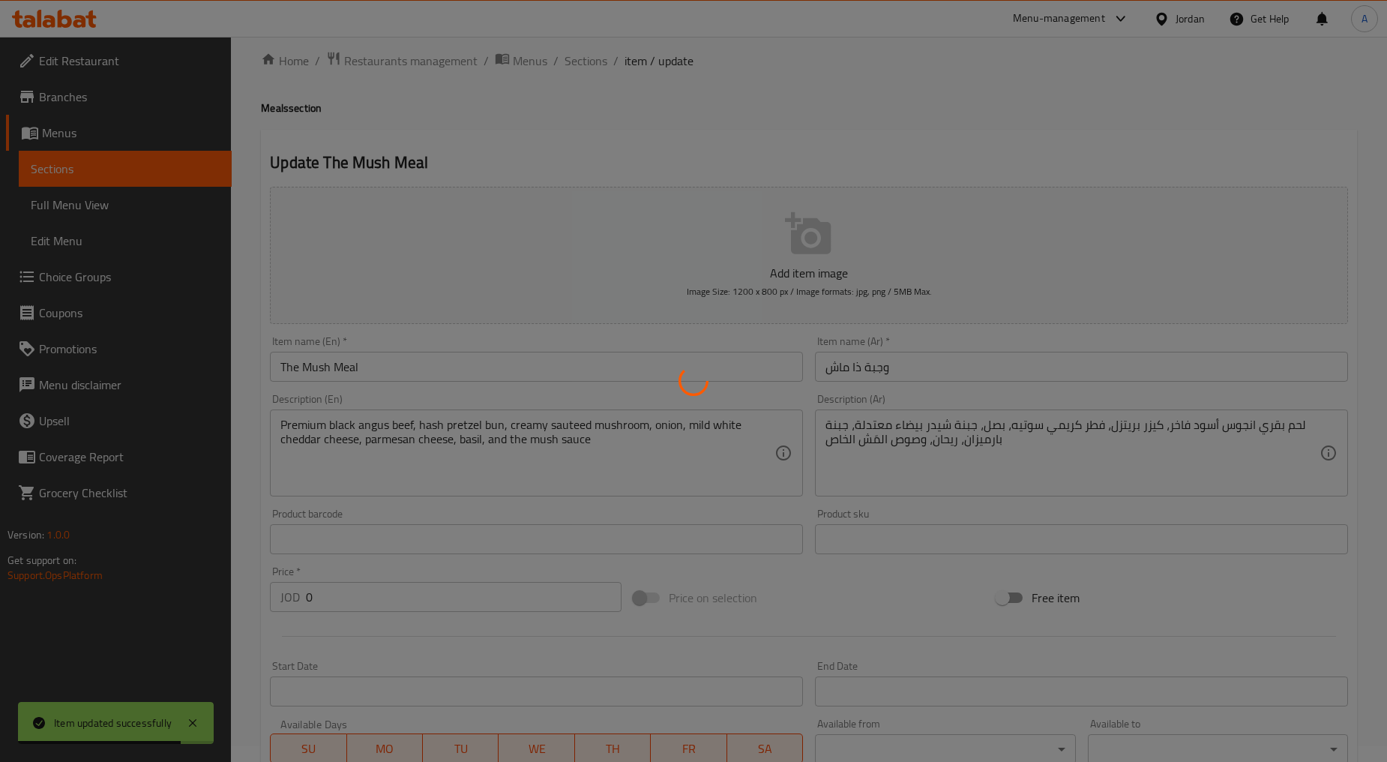
scroll to position [0, 0]
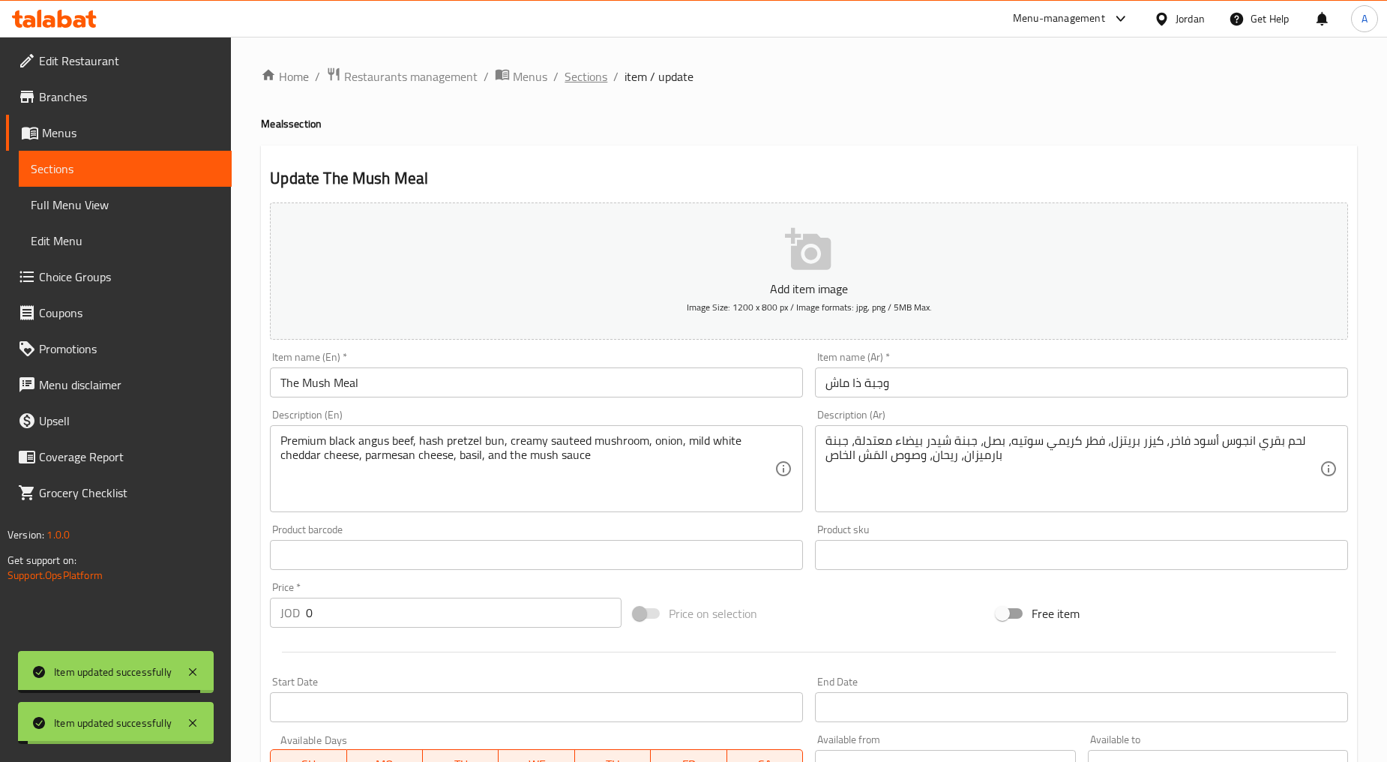
click at [578, 79] on span "Sections" at bounding box center [586, 76] width 43 height 18
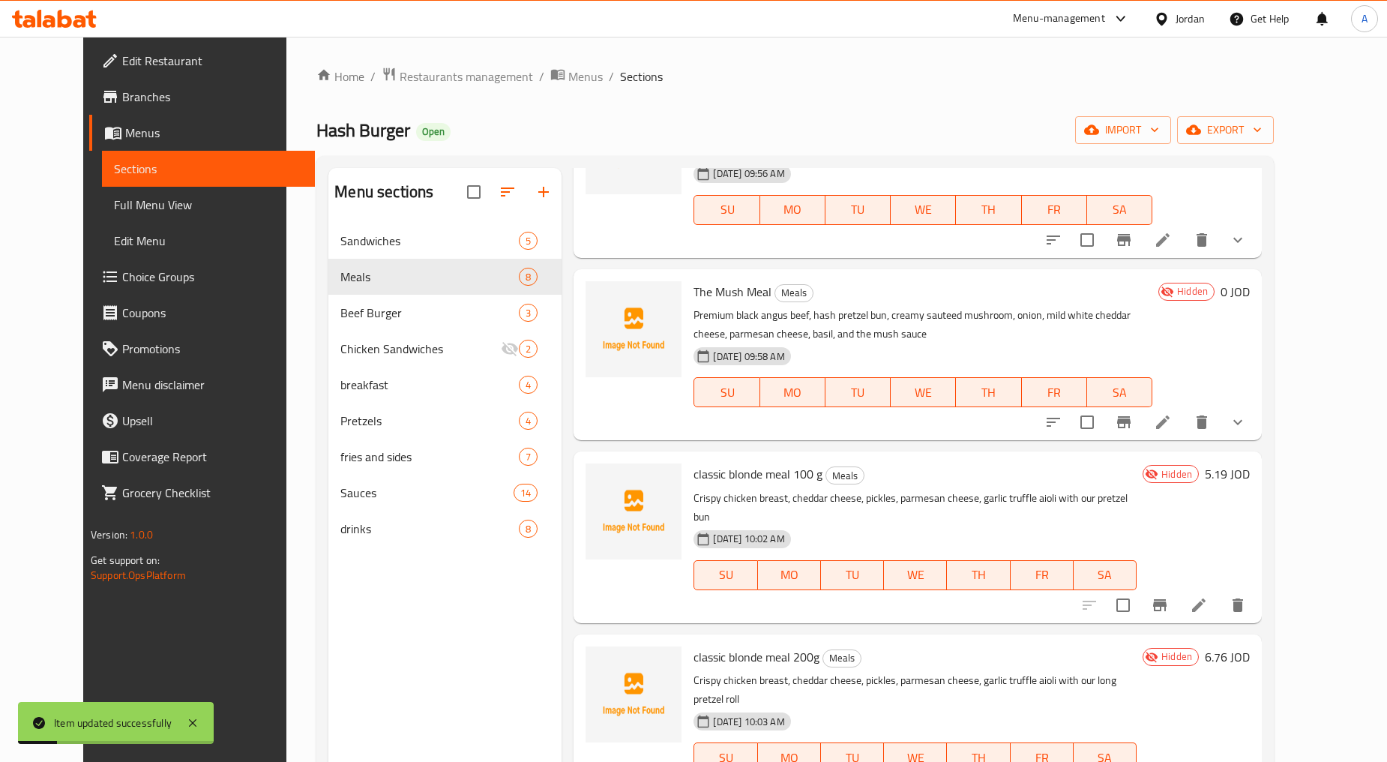
scroll to position [333, 0]
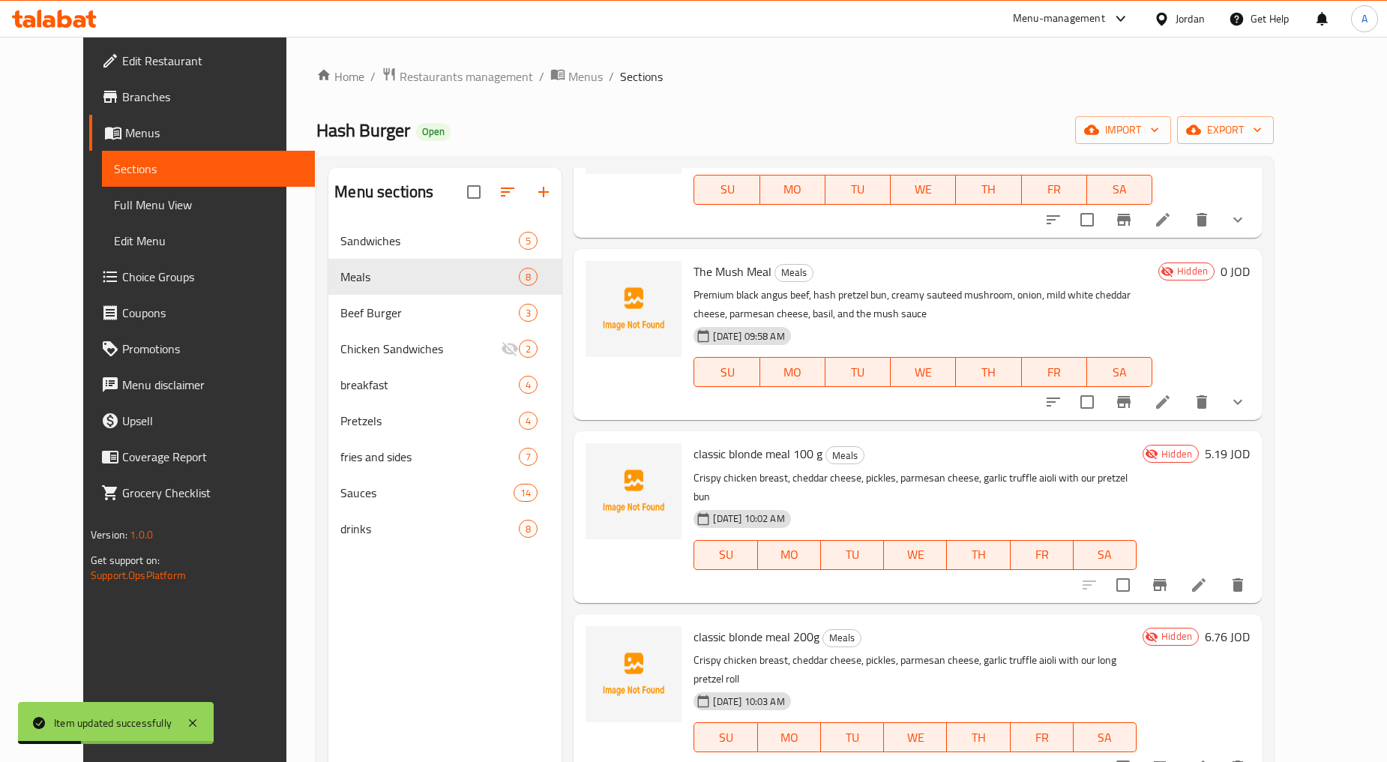
click at [744, 571] on li at bounding box center [1199, 584] width 42 height 27
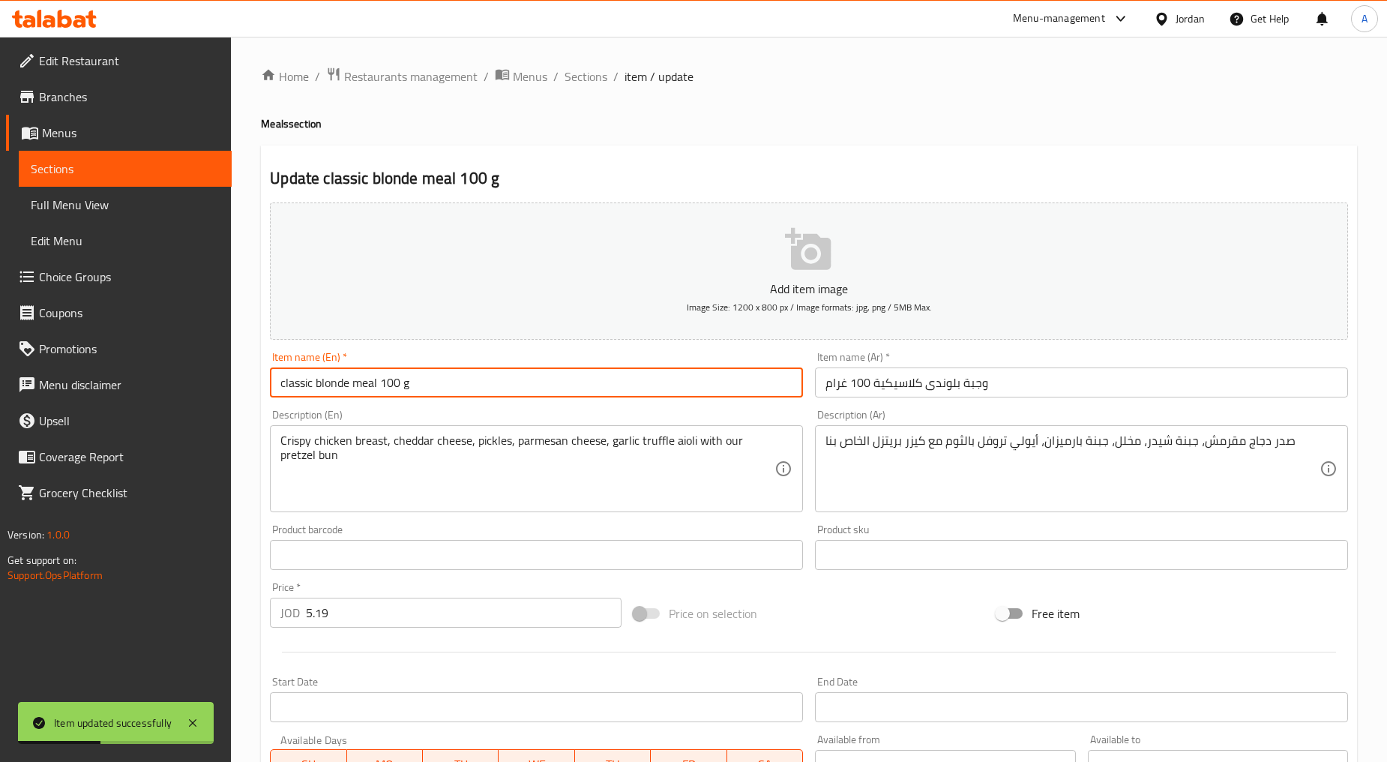
click at [514, 377] on input "classic blonde meal 100 g" at bounding box center [536, 382] width 533 height 30
type input "Classic Blonde Meal 100 G"
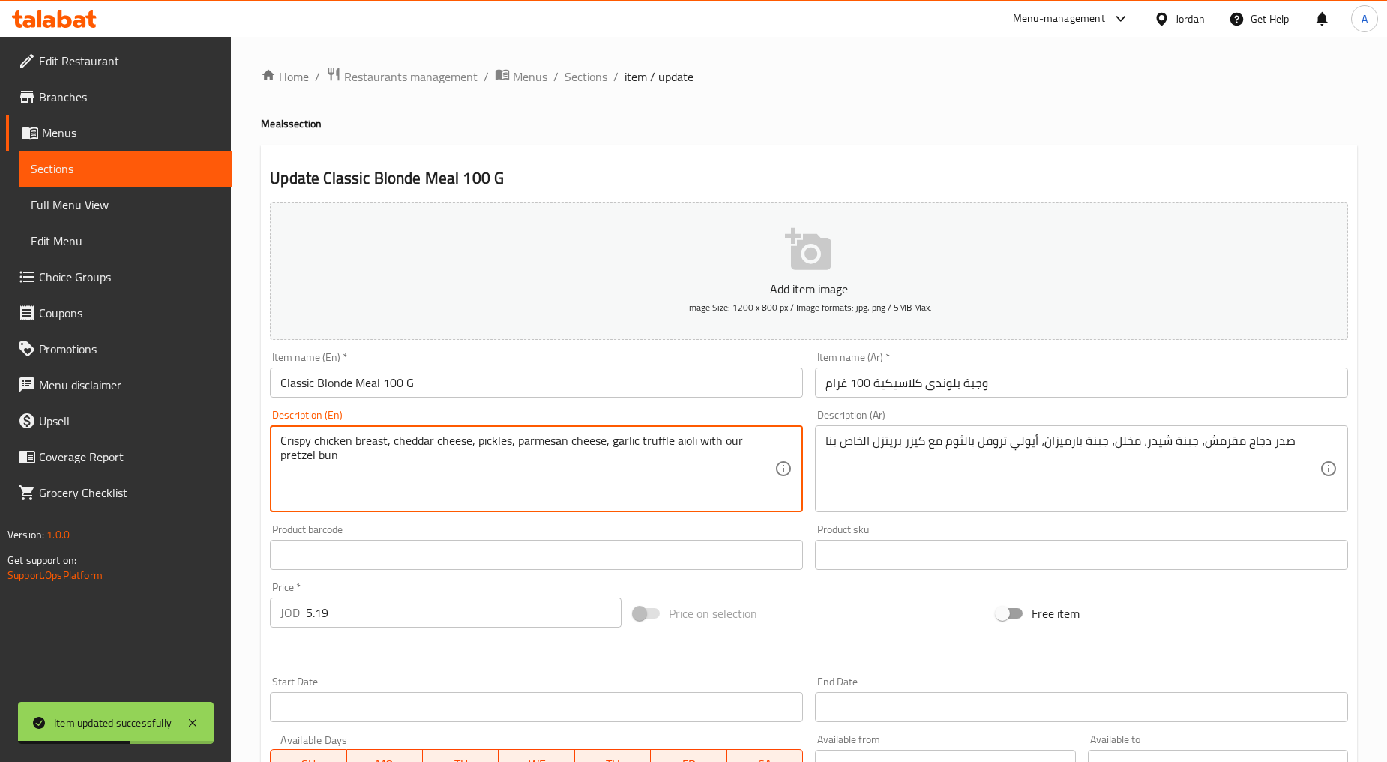
click at [473, 462] on textarea "Crispy chicken breast, cheddar cheese, pickles, parmesan cheese, garlic truffle…" at bounding box center [527, 468] width 494 height 71
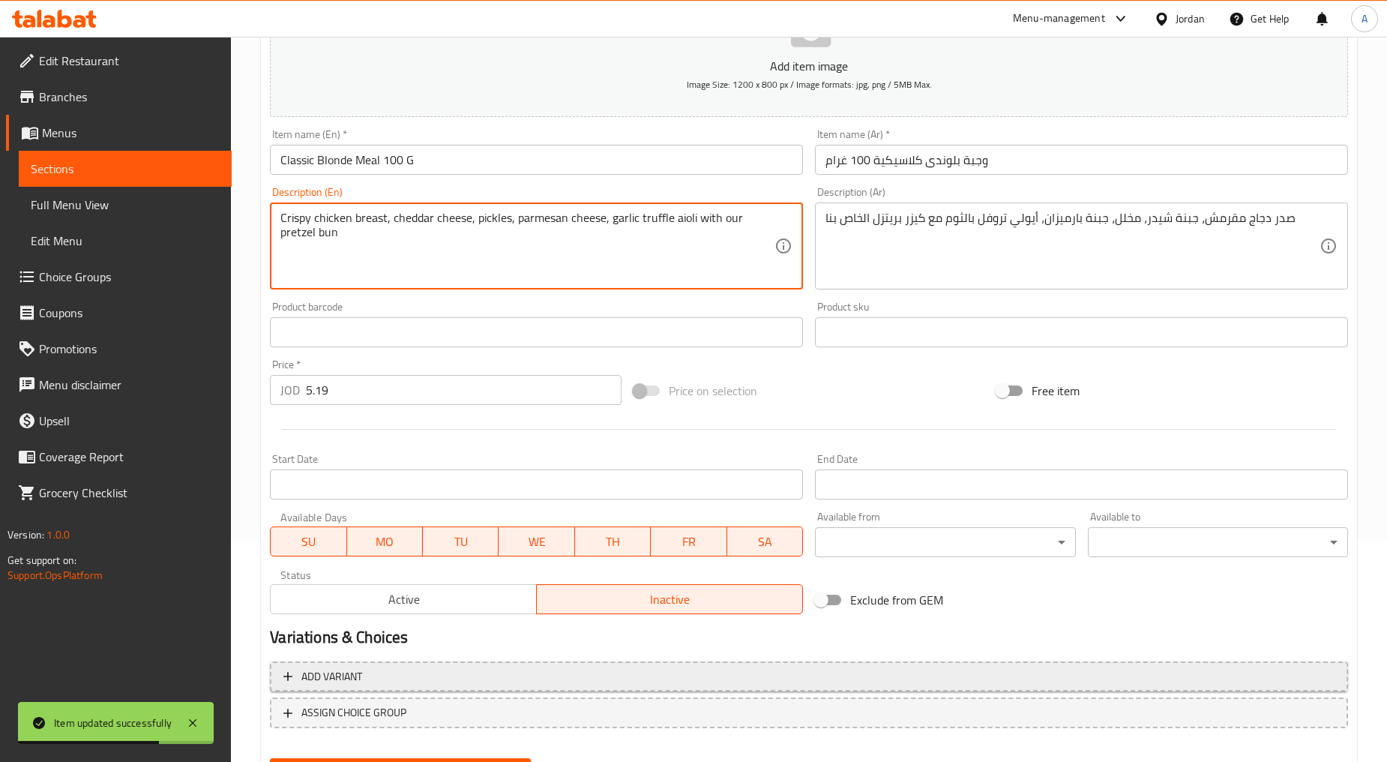
scroll to position [295, 0]
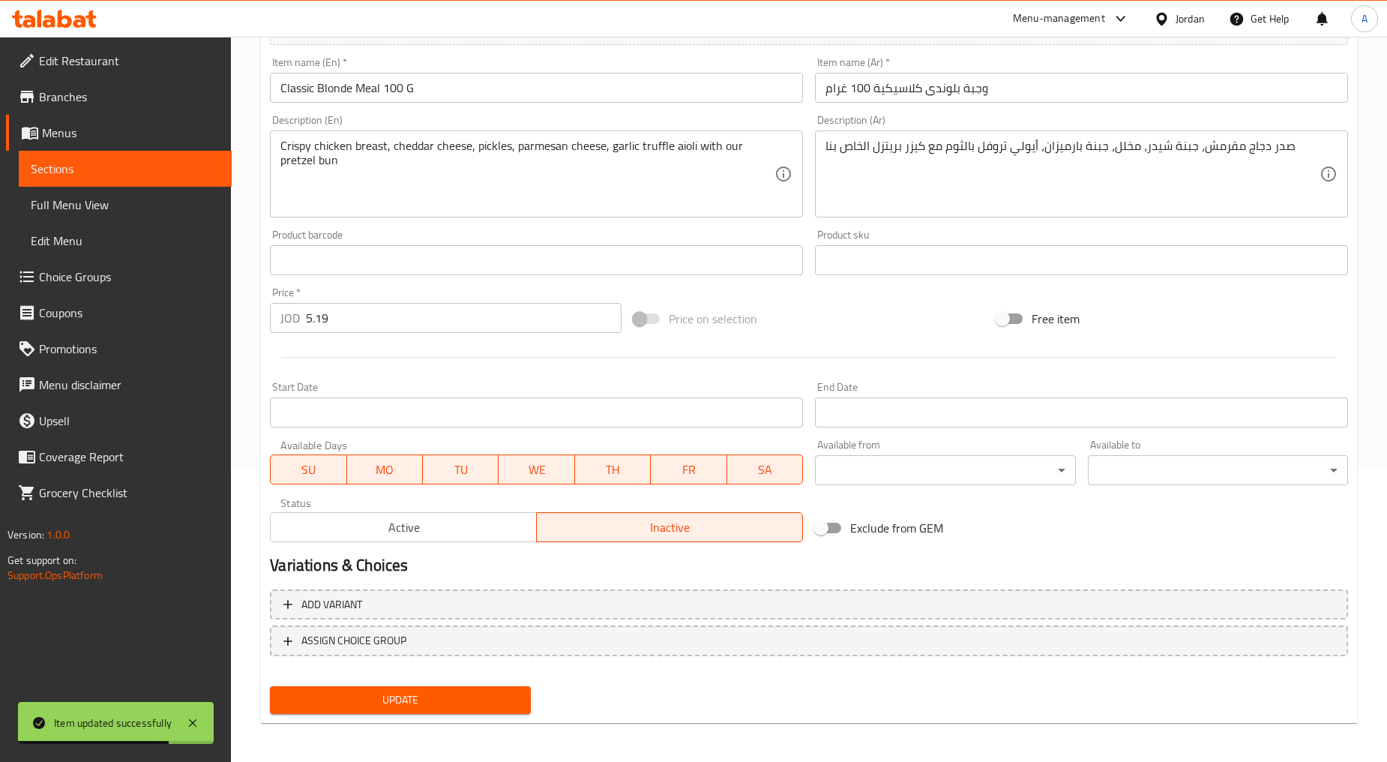
click at [431, 715] on div "Update" at bounding box center [400, 700] width 272 height 40
click at [448, 697] on span "Update" at bounding box center [400, 700] width 236 height 19
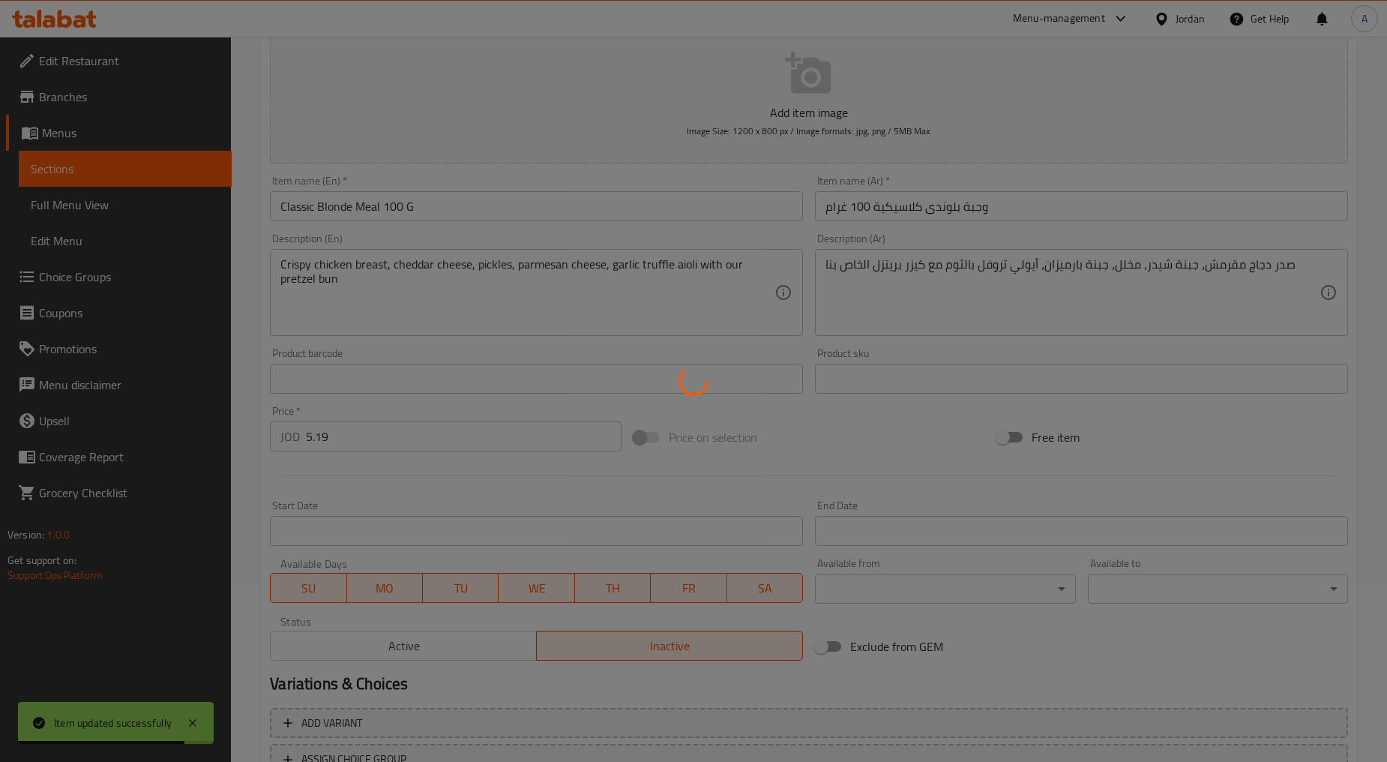
scroll to position [0, 0]
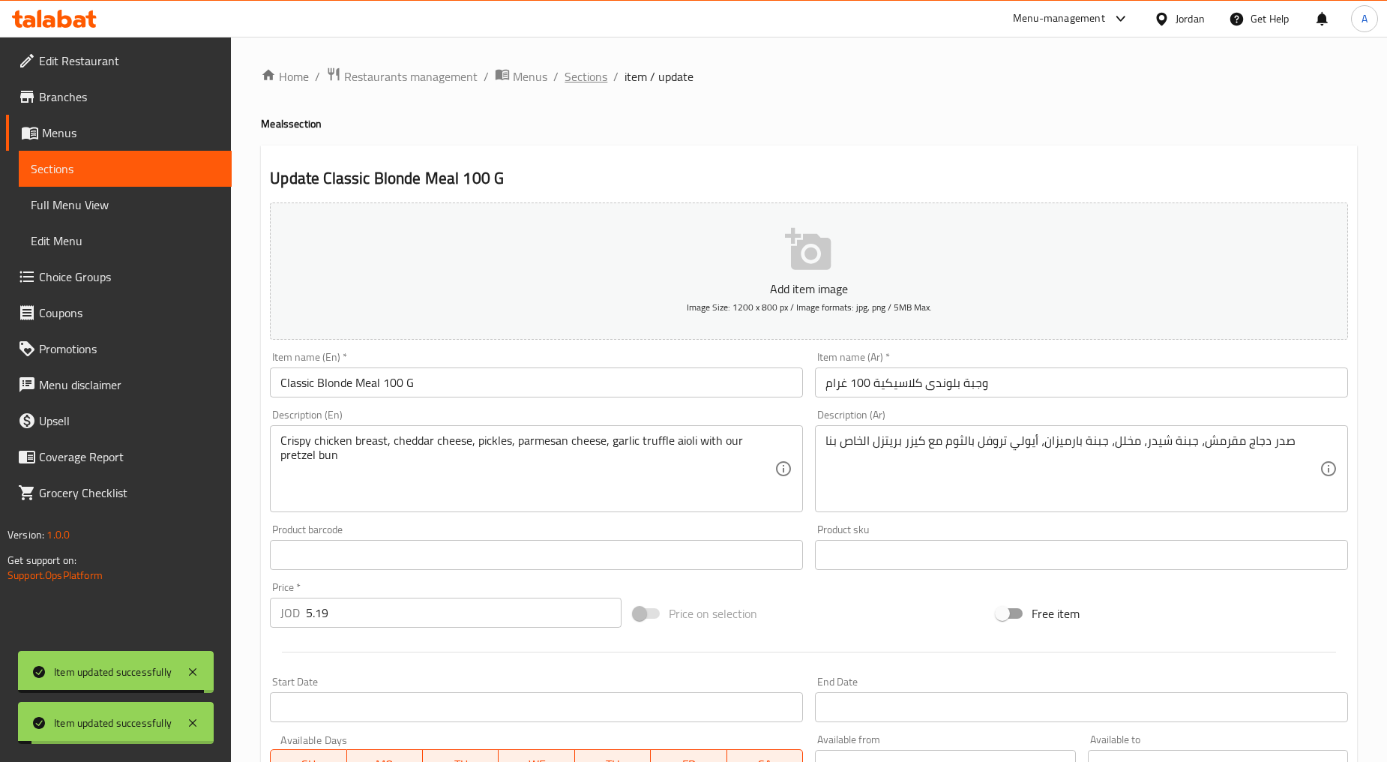
click at [601, 77] on span "Sections" at bounding box center [586, 76] width 43 height 18
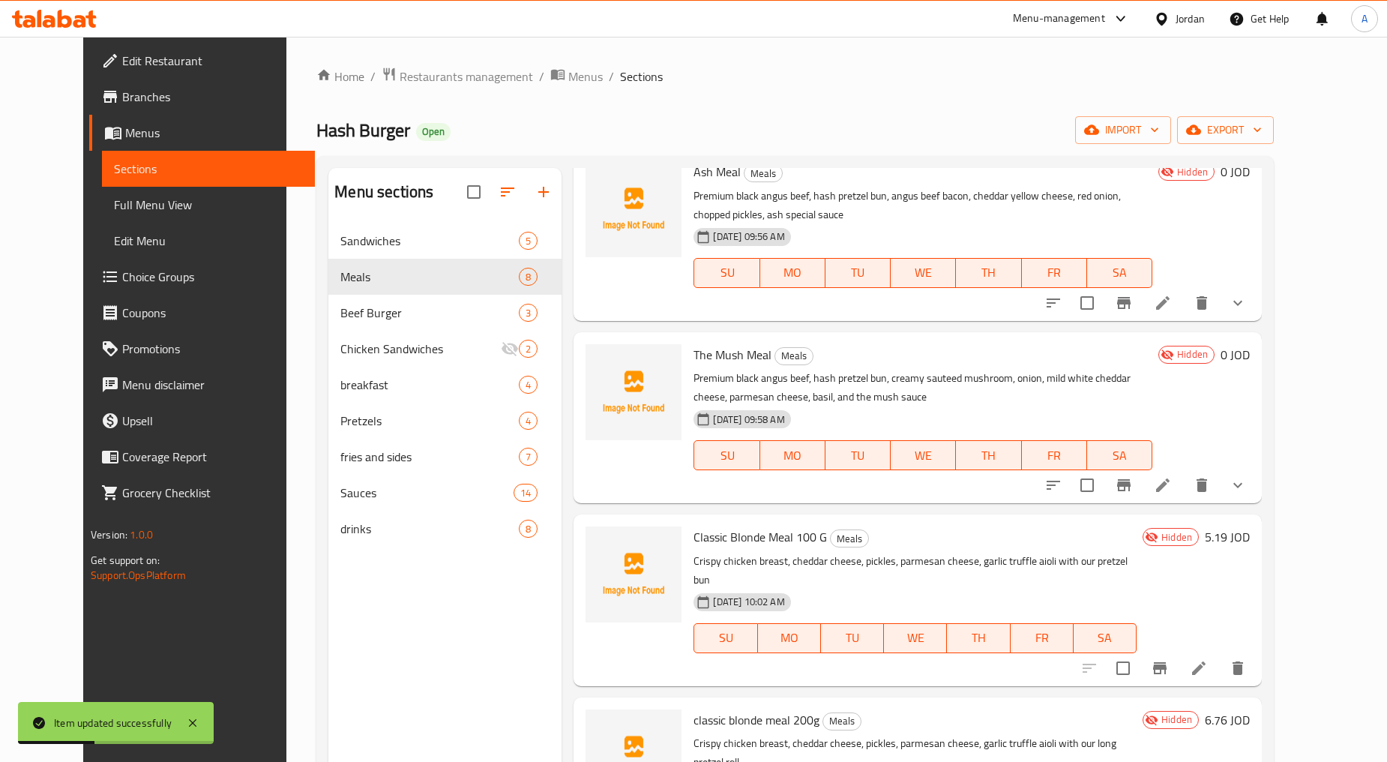
scroll to position [416, 0]
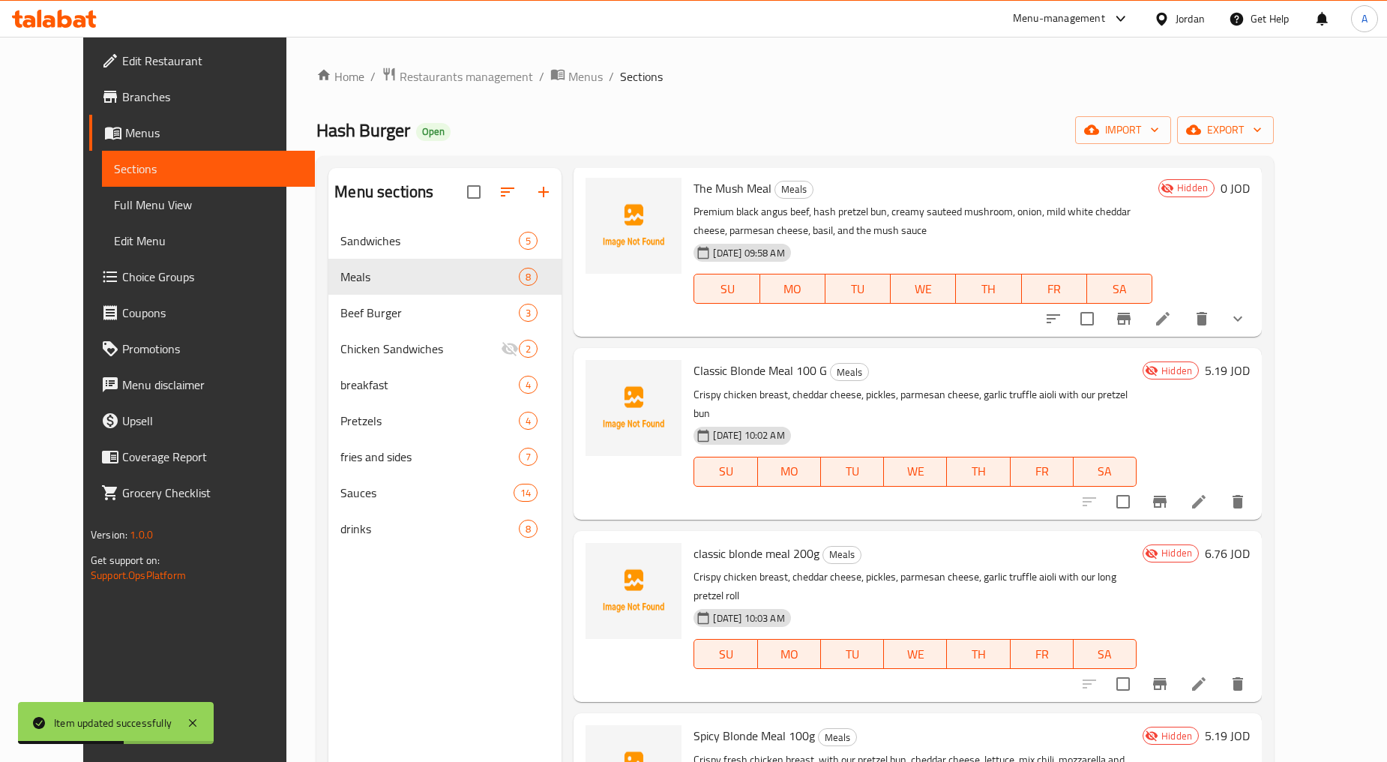
click at [744, 677] on icon at bounding box center [1198, 683] width 13 height 13
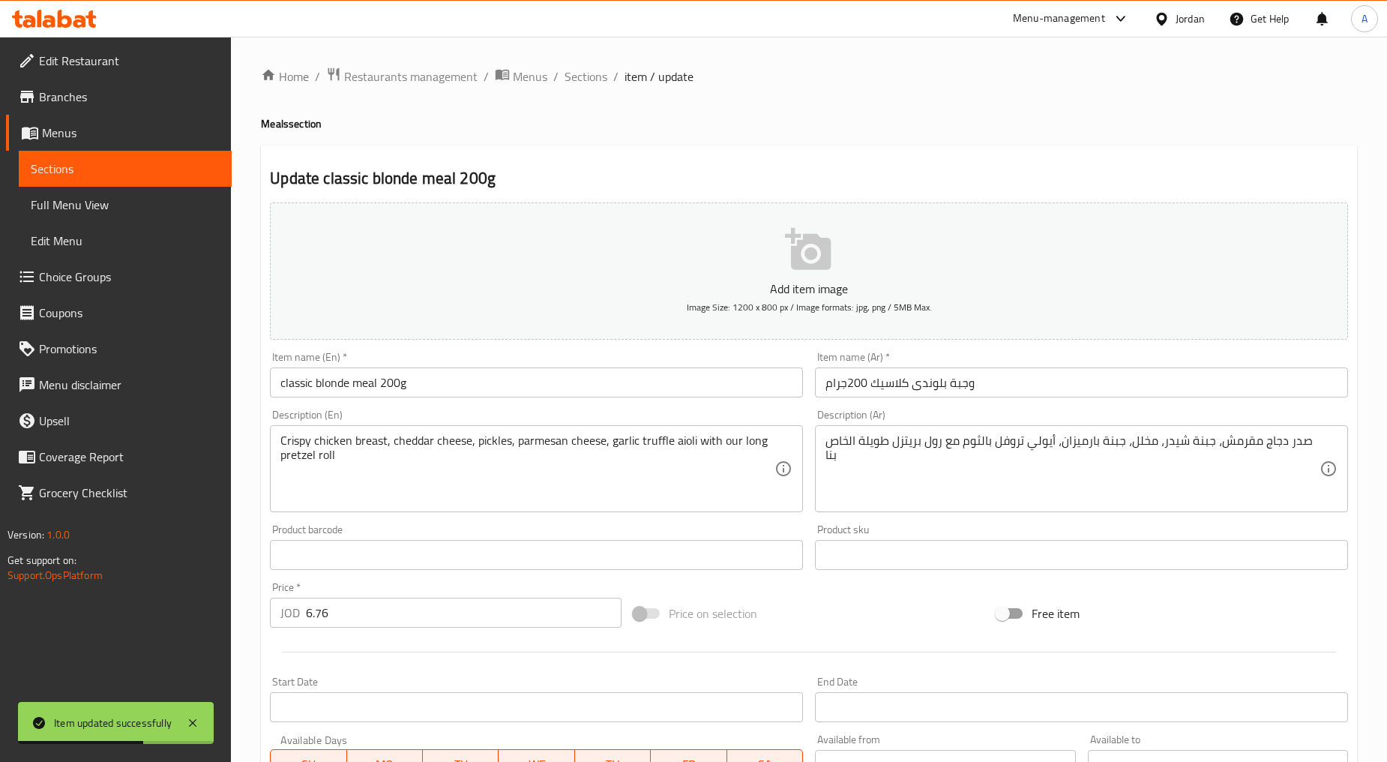
click at [368, 364] on div "Item name (En)   * classic blonde meal 200g Item name (En) *" at bounding box center [536, 375] width 533 height 46
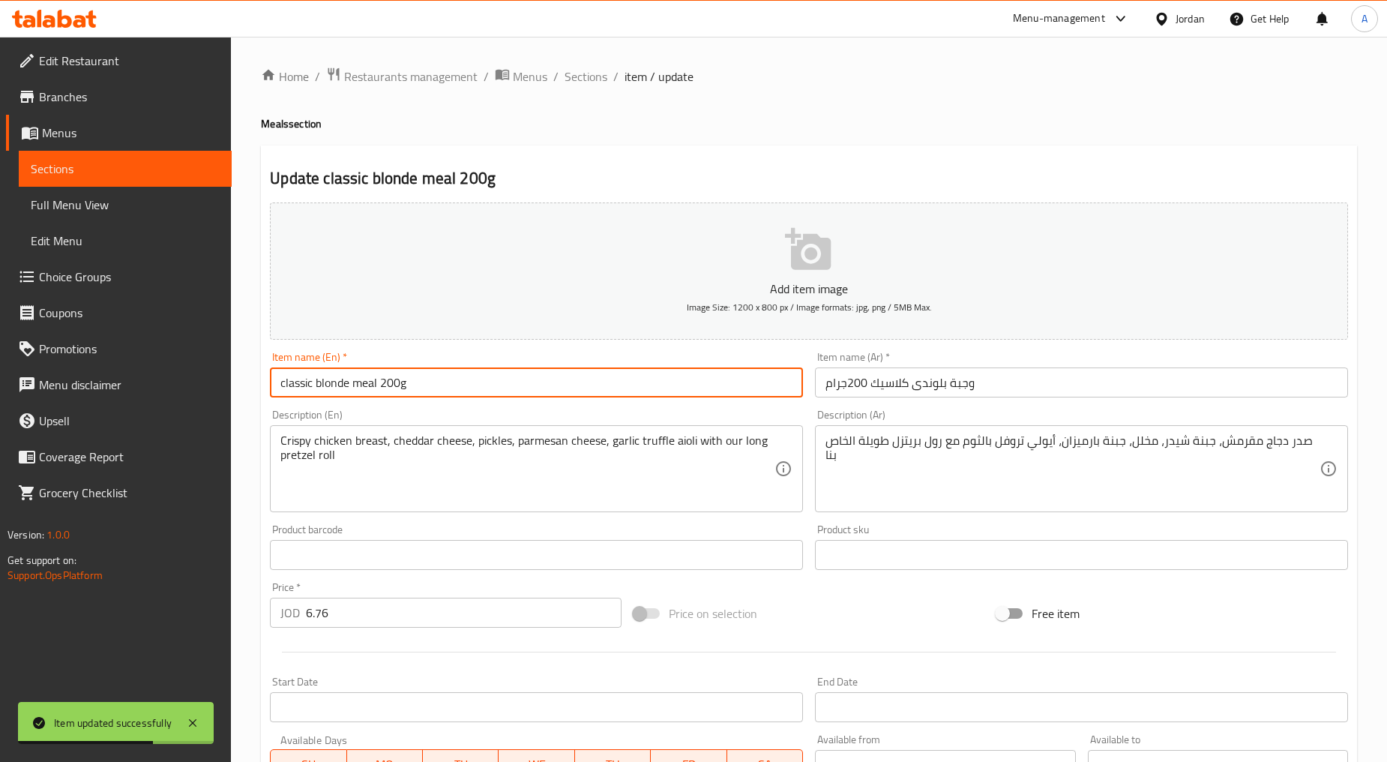
click at [385, 385] on input "classic blonde meal 200g" at bounding box center [536, 382] width 533 height 30
type input "Classic Blonde Meal 200g"
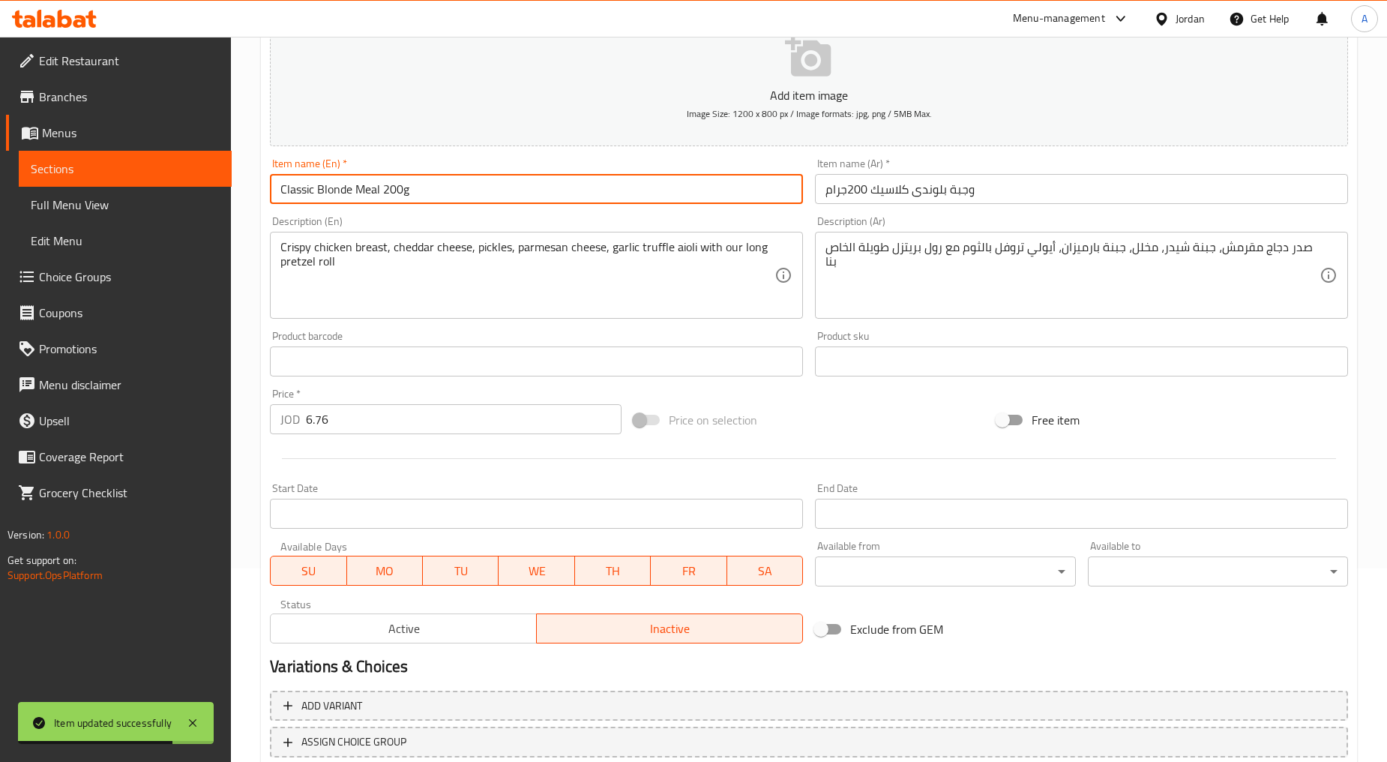
scroll to position [295, 0]
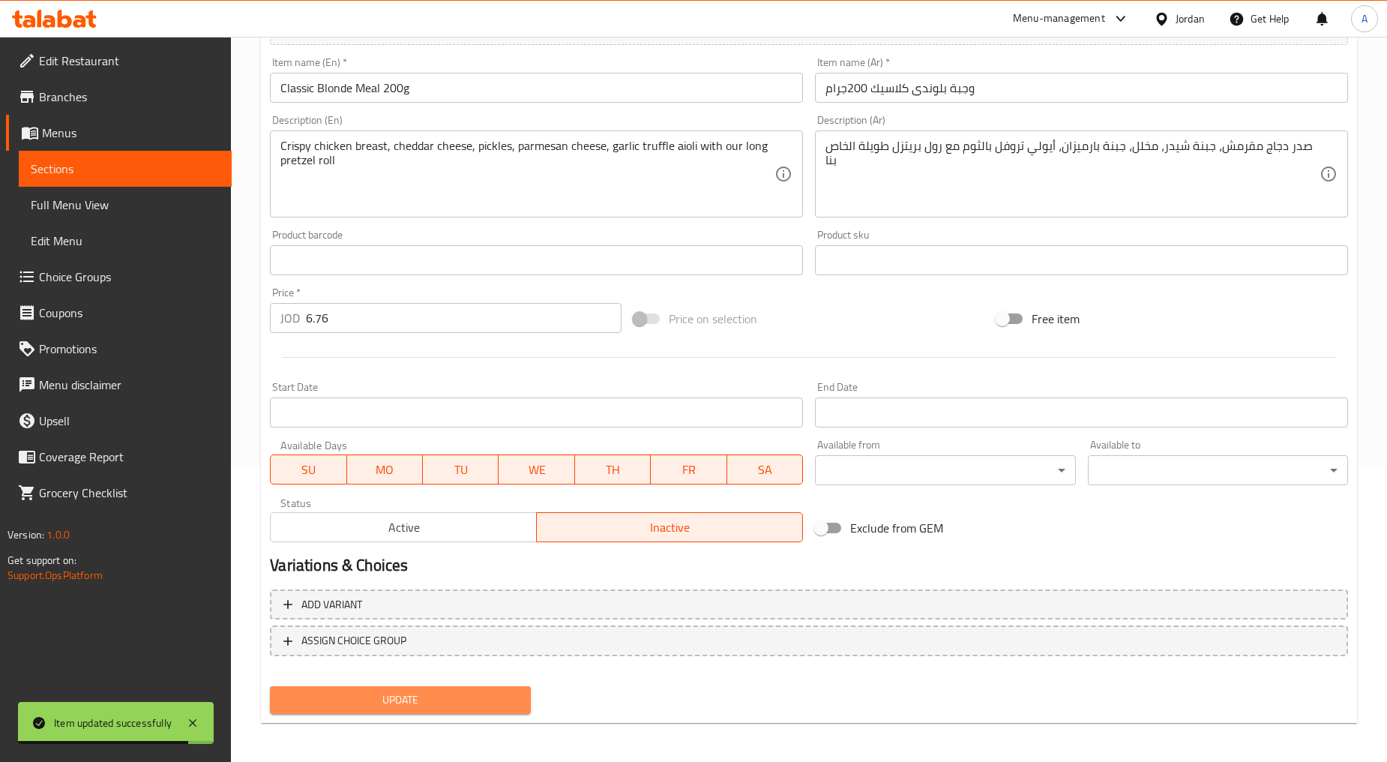
click at [401, 692] on span "Update" at bounding box center [400, 700] width 236 height 19
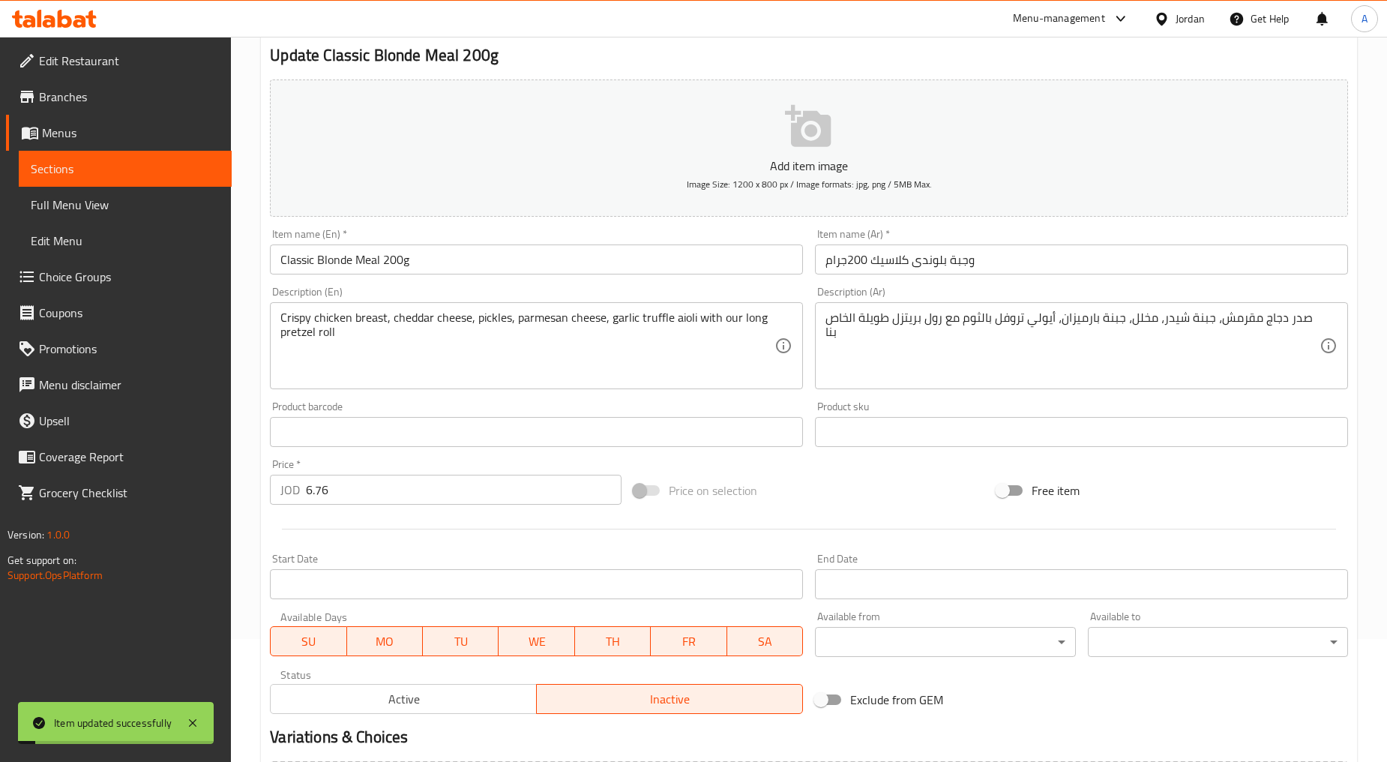
scroll to position [0, 0]
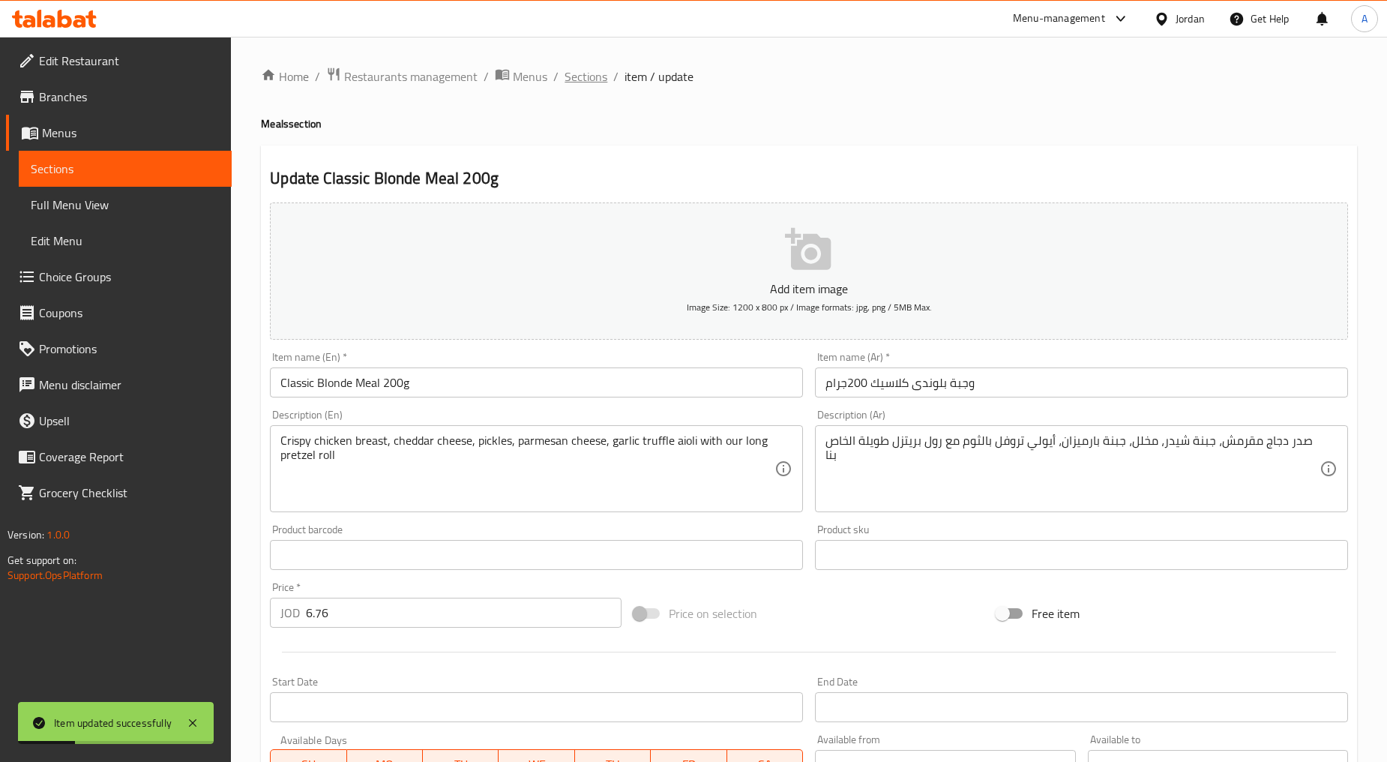
click at [595, 79] on span "Sections" at bounding box center [586, 76] width 43 height 18
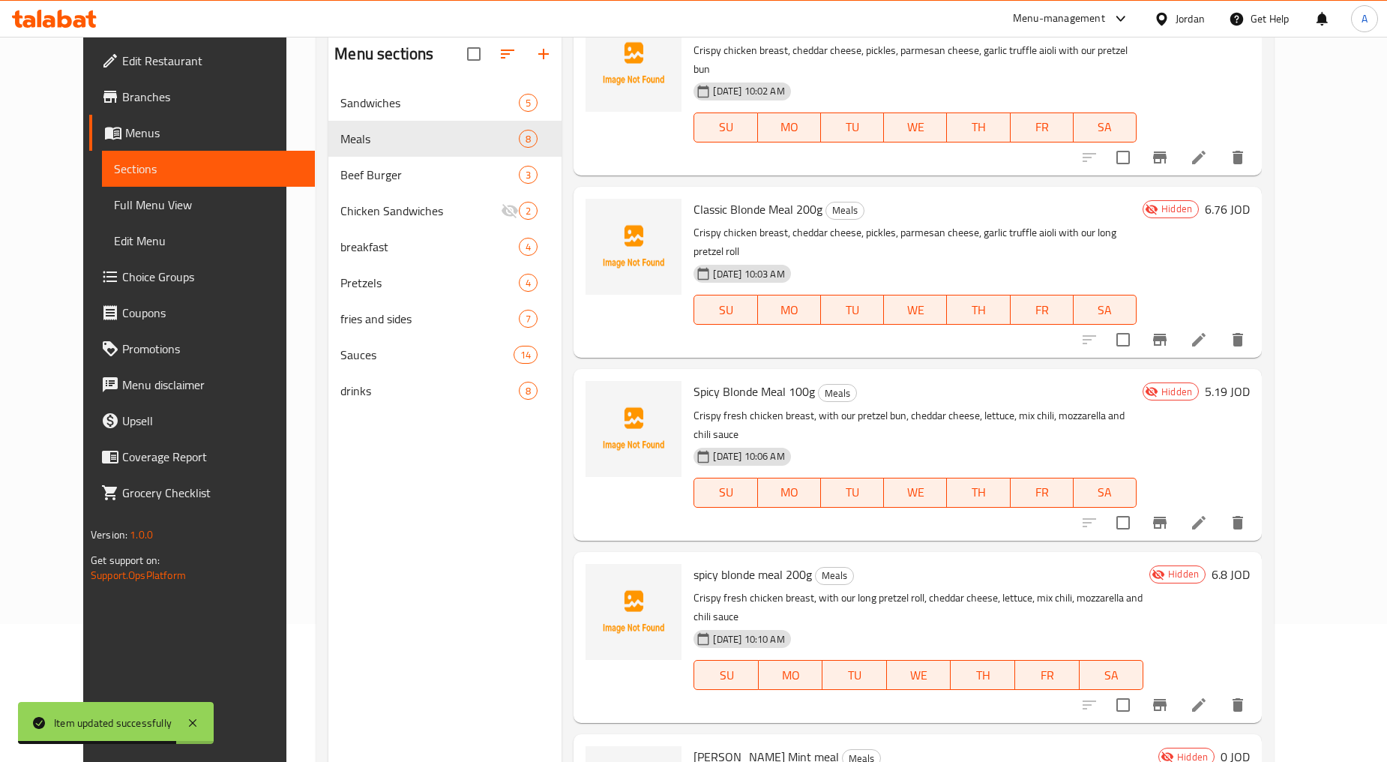
scroll to position [166, 0]
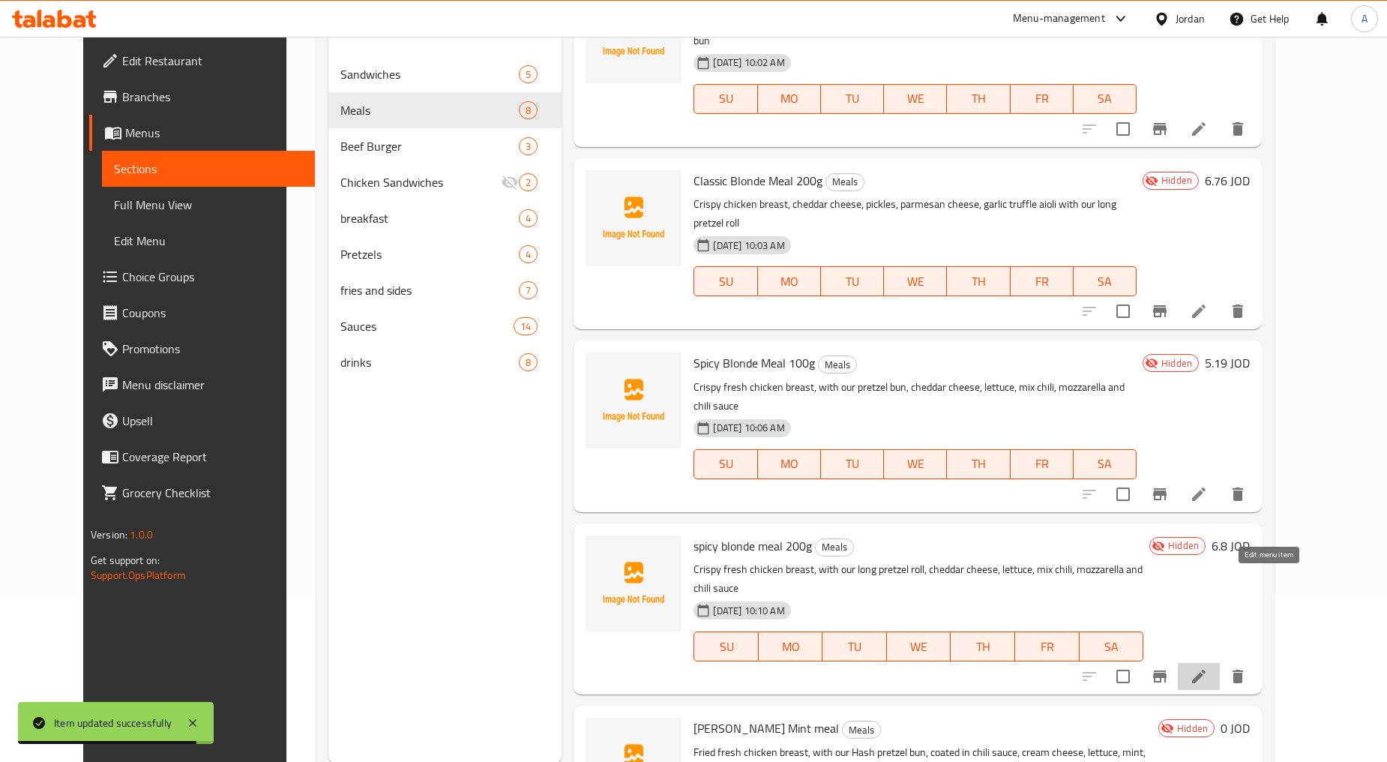
click at [744, 667] on icon at bounding box center [1199, 676] width 18 height 18
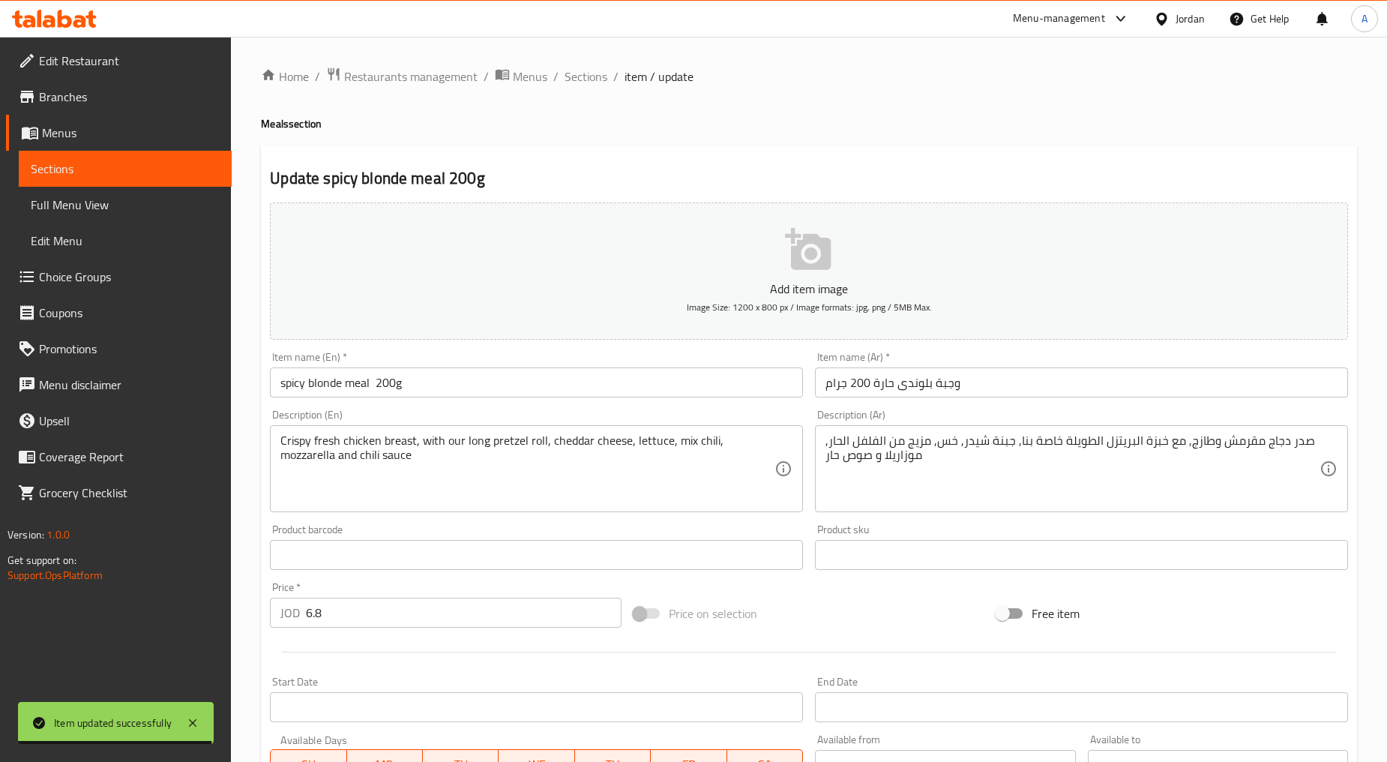
click at [451, 388] on input "spicy blonde meal 200g" at bounding box center [536, 382] width 533 height 30
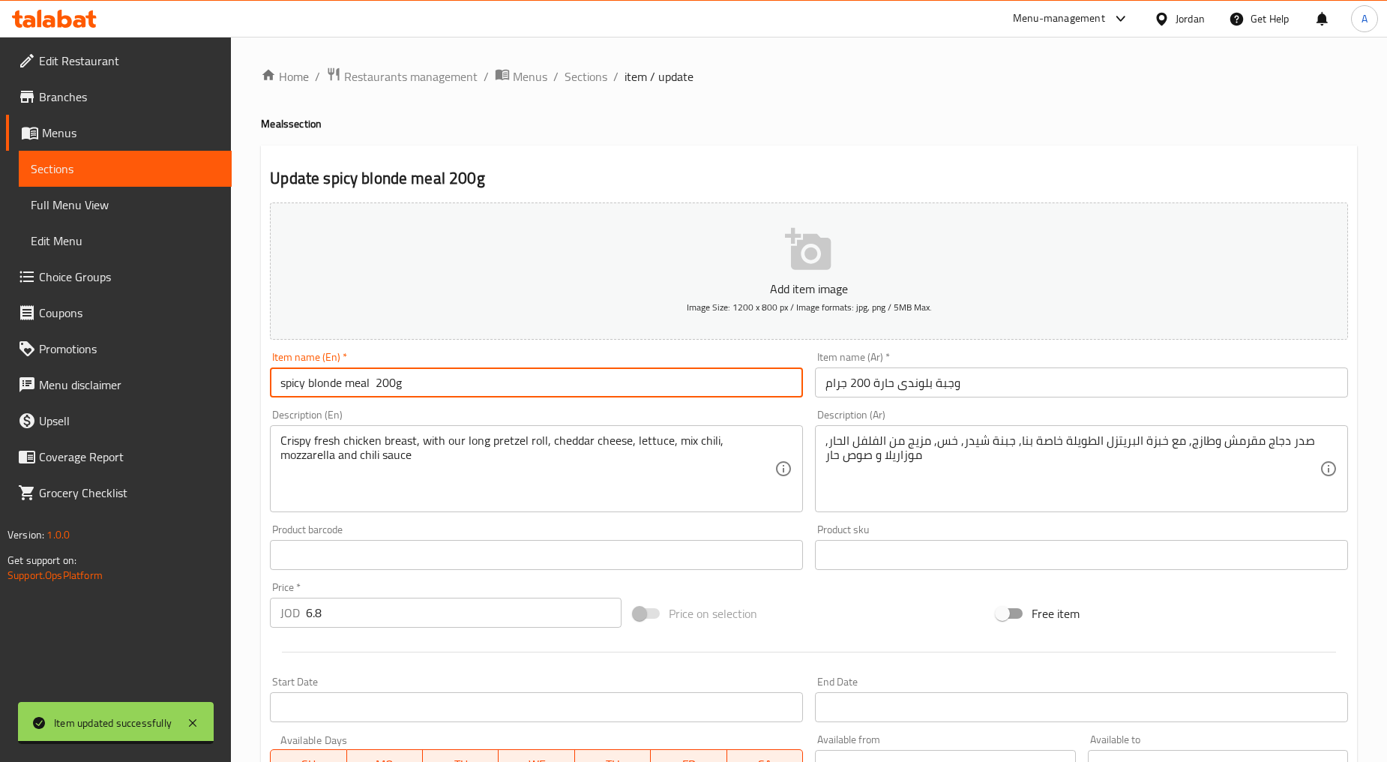
click at [451, 388] on input "spicy blonde meal 200g" at bounding box center [536, 382] width 533 height 30
type input "Spicy Blonde Meal 200g"
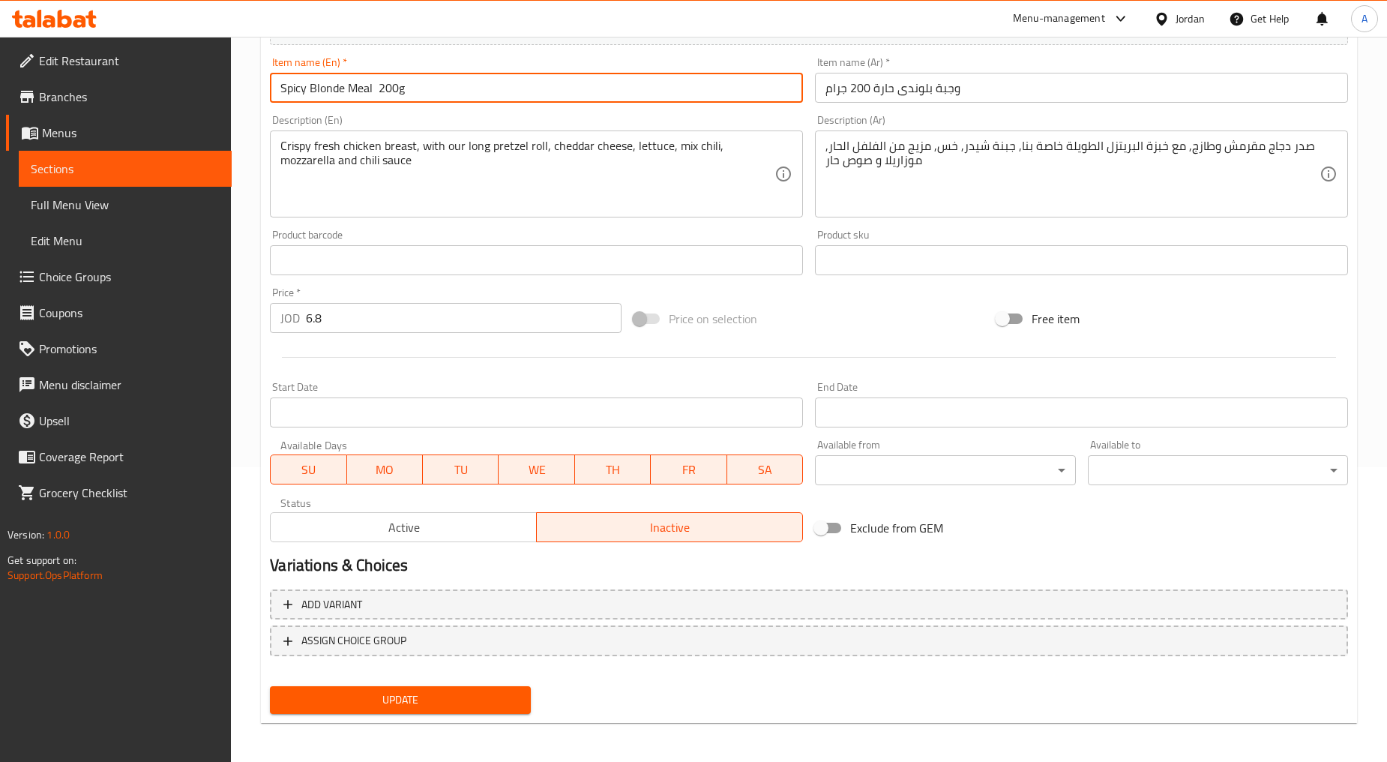
click at [436, 693] on span "Update" at bounding box center [400, 700] width 236 height 19
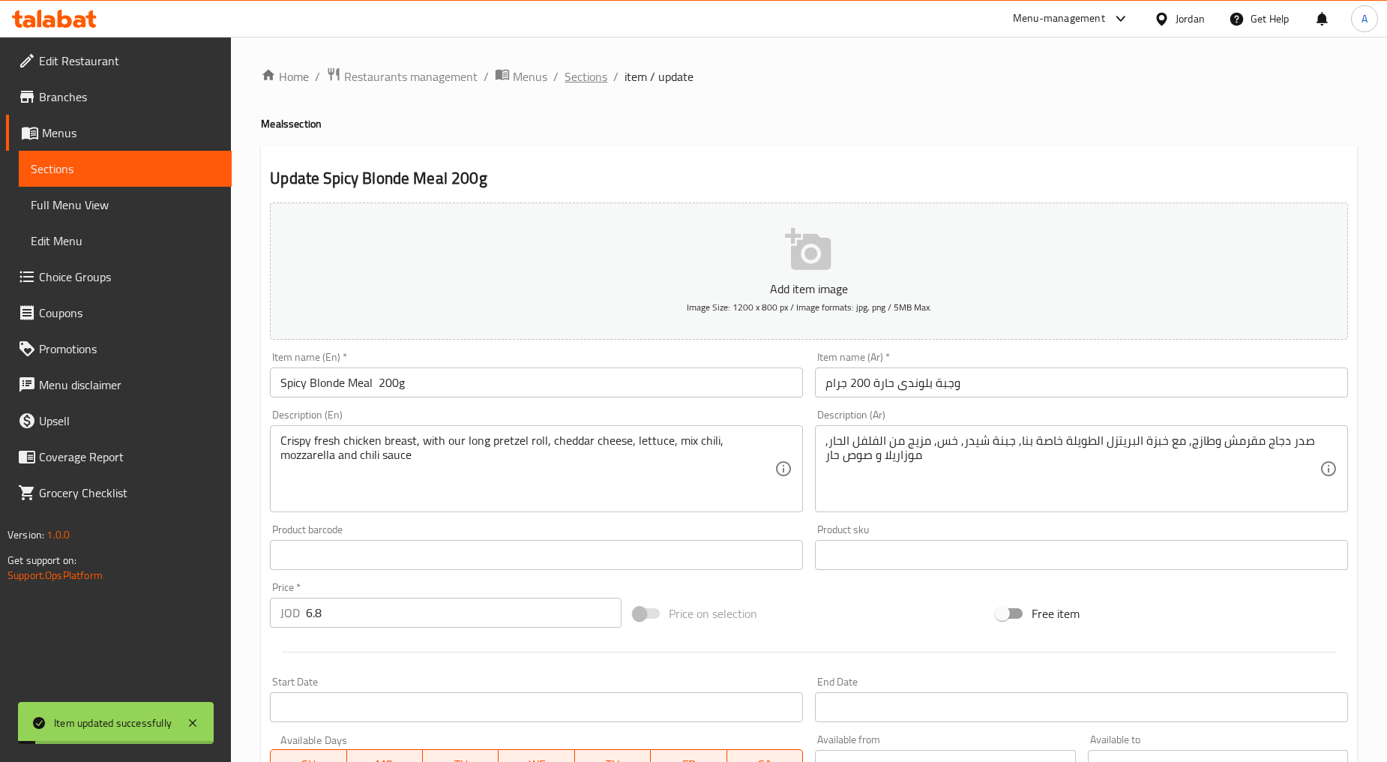
click at [594, 73] on span "Sections" at bounding box center [586, 76] width 43 height 18
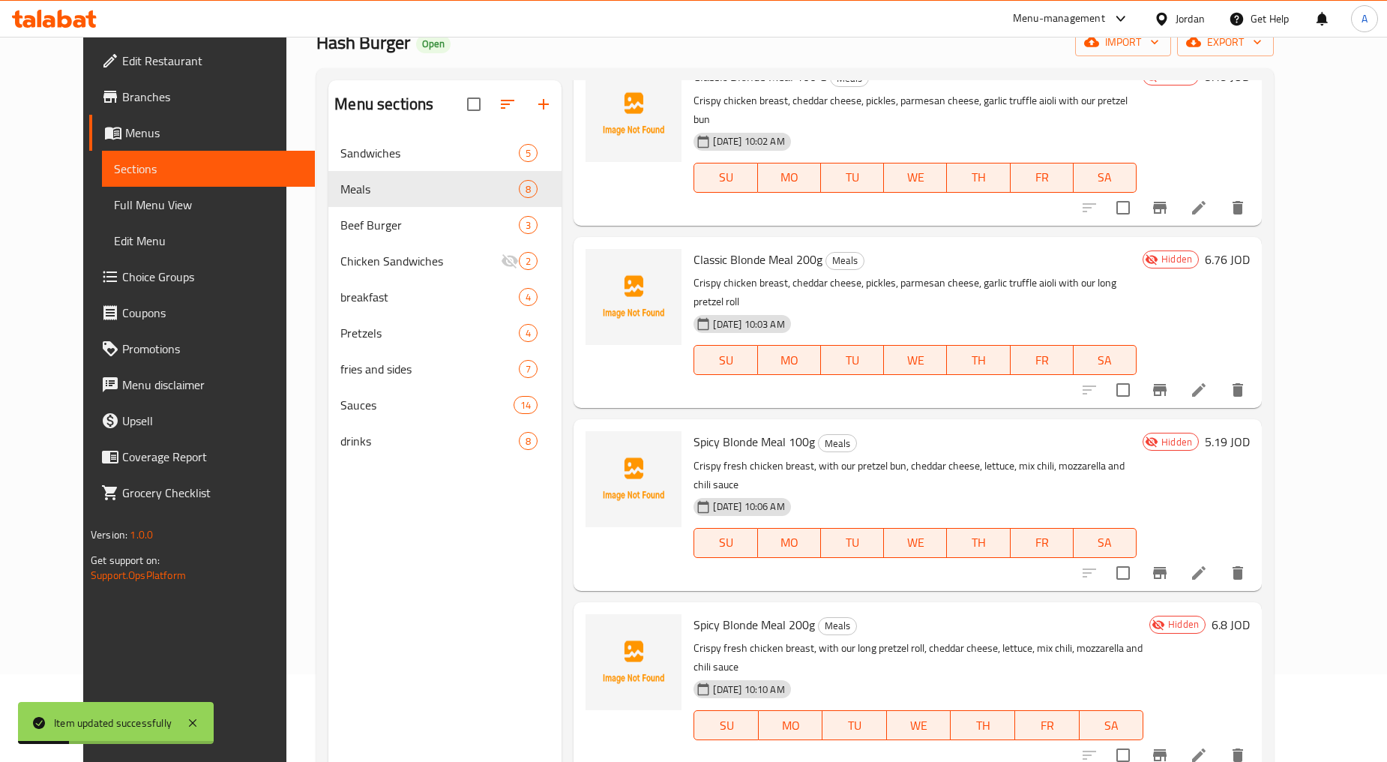
scroll to position [210, 0]
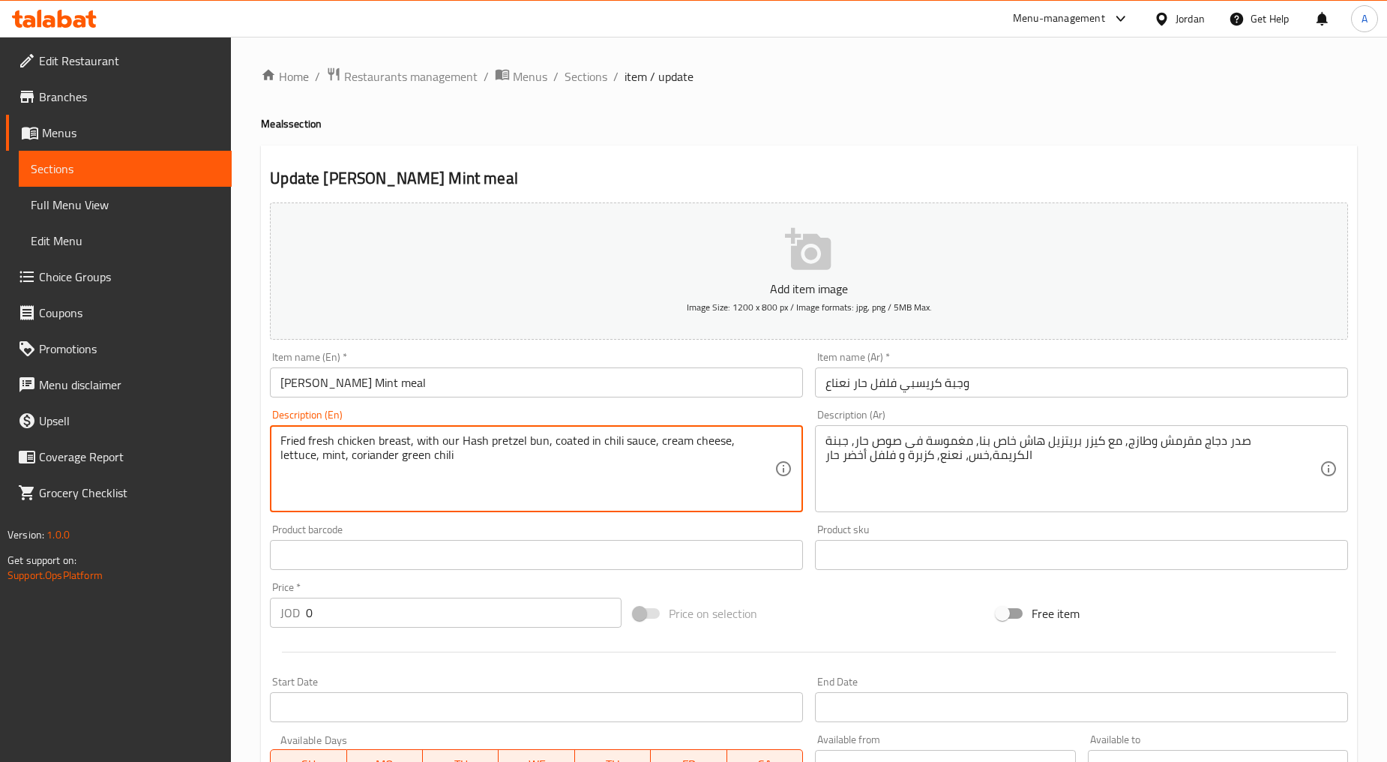
click at [540, 460] on textarea "Fried fresh chicken breast, with our Hash pretzel bun, coated in chili sauce, c…" at bounding box center [527, 468] width 494 height 71
type textarea "Fried fresh chicken breast, with our hash pretzel bun, coated in chili sauce, c…"
click at [446, 400] on div "Item name (En)   * Krispie Chilli Mint meal Item name (En) *" at bounding box center [536, 375] width 545 height 58
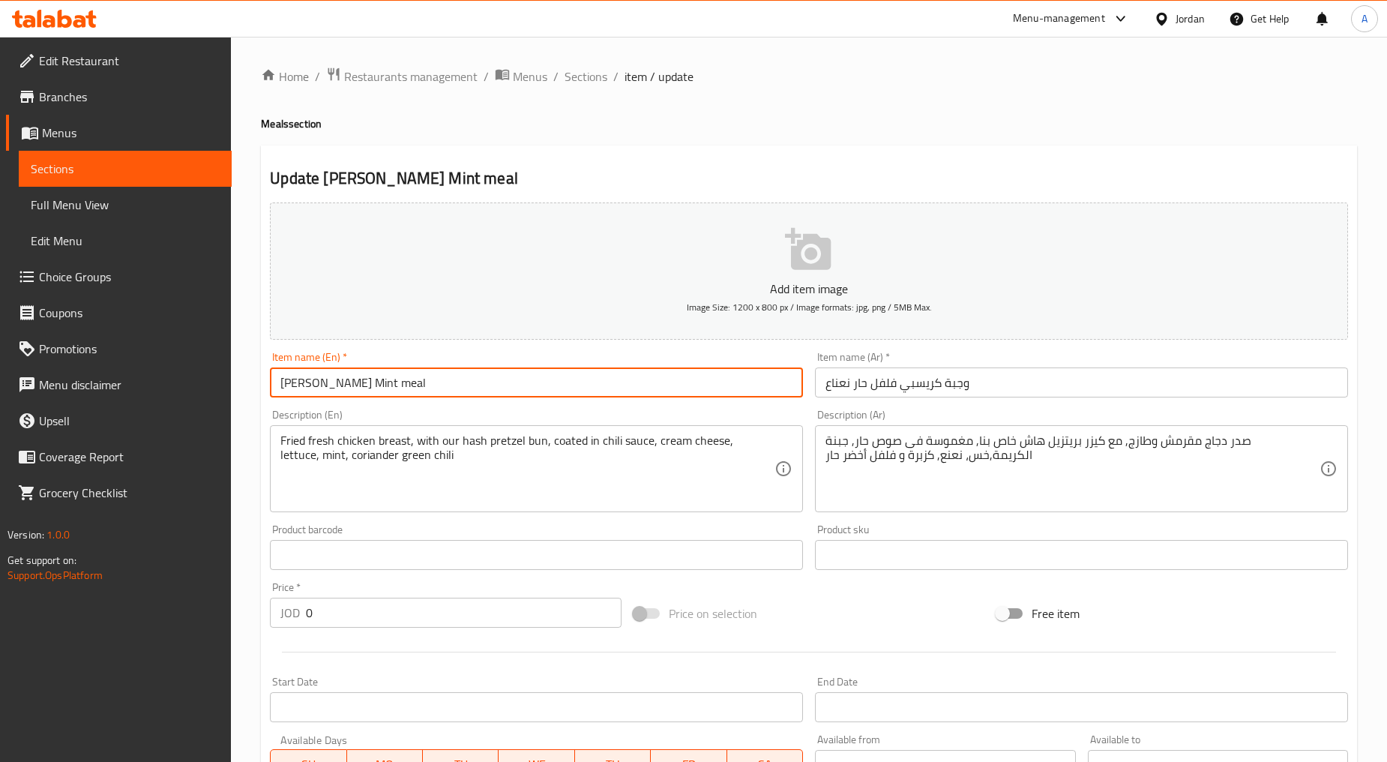
click at [433, 391] on input "Krispie Chilli Mint meal" at bounding box center [536, 382] width 533 height 30
type input "[PERSON_NAME] Mint Meal"
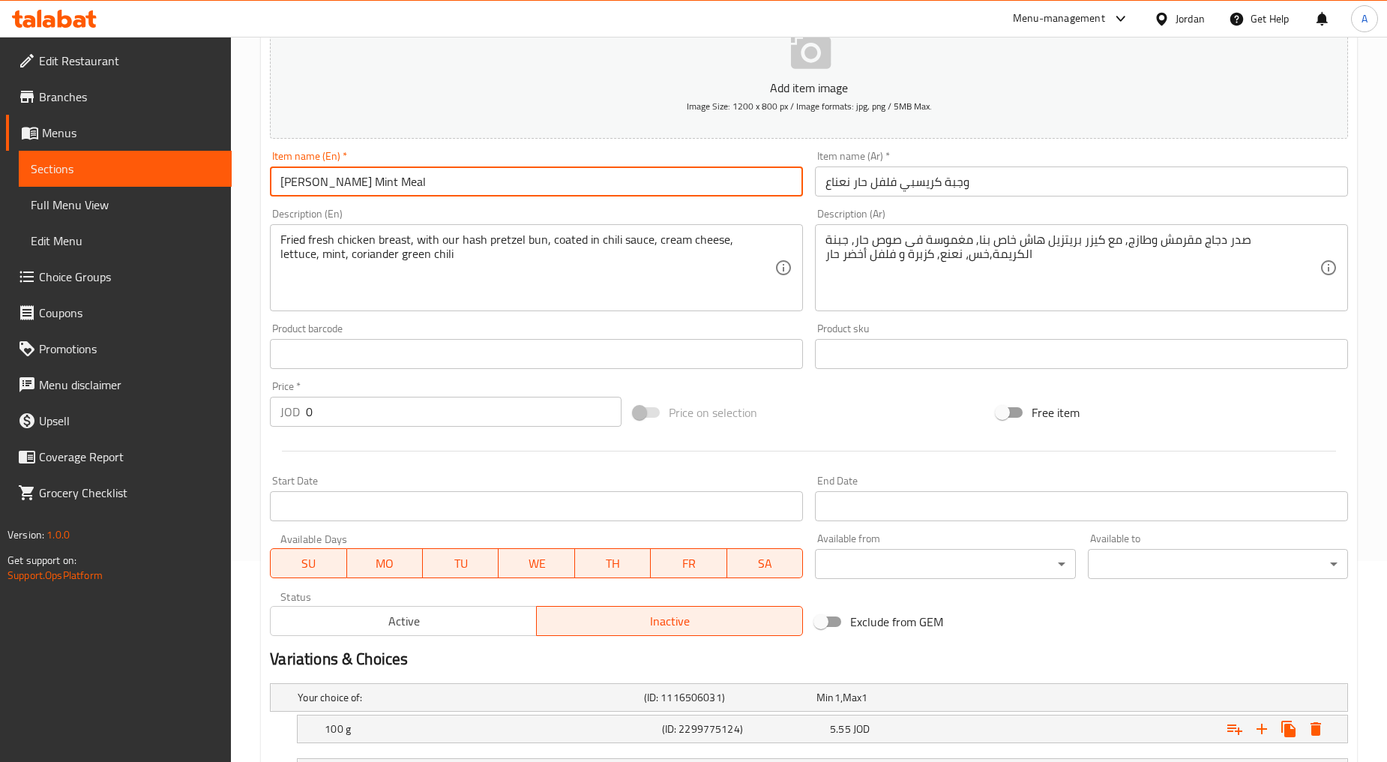
scroll to position [331, 0]
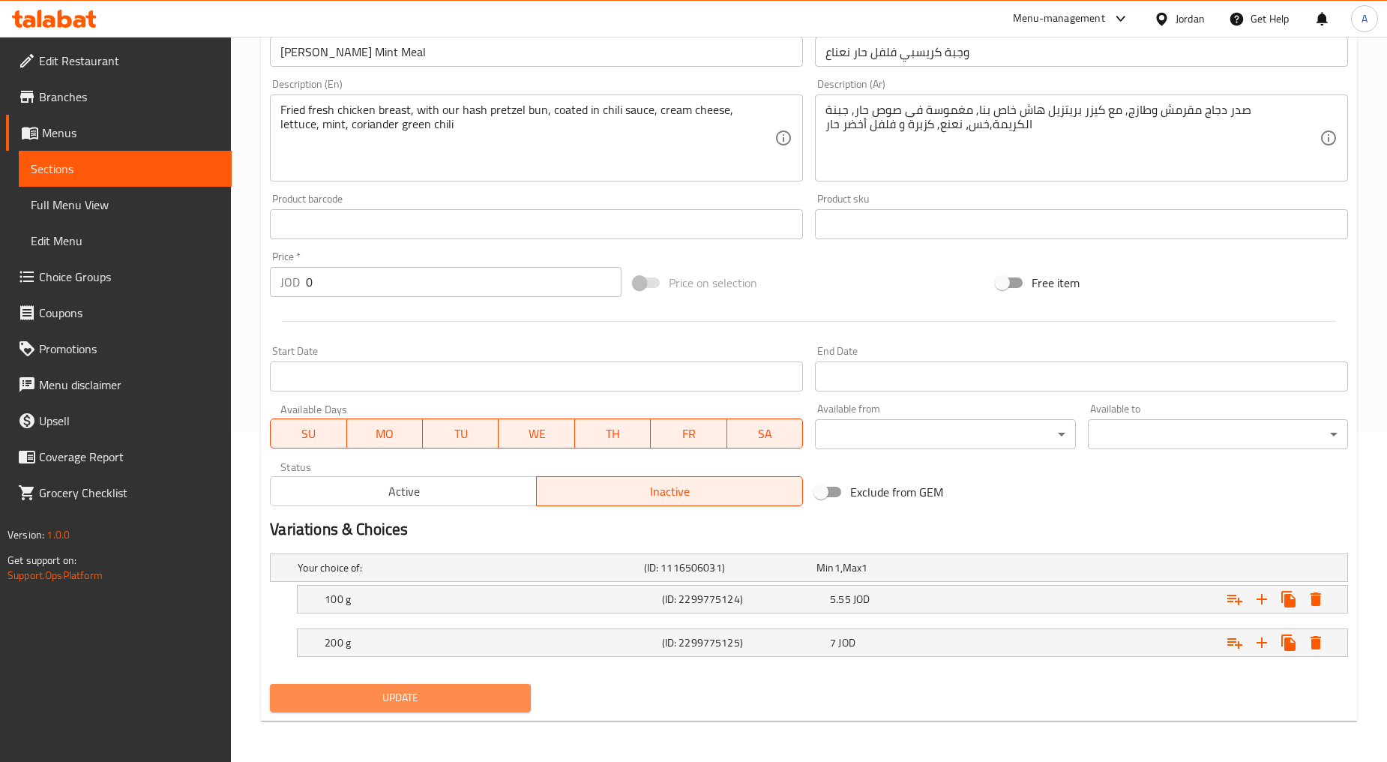
click at [461, 691] on span "Update" at bounding box center [400, 697] width 236 height 19
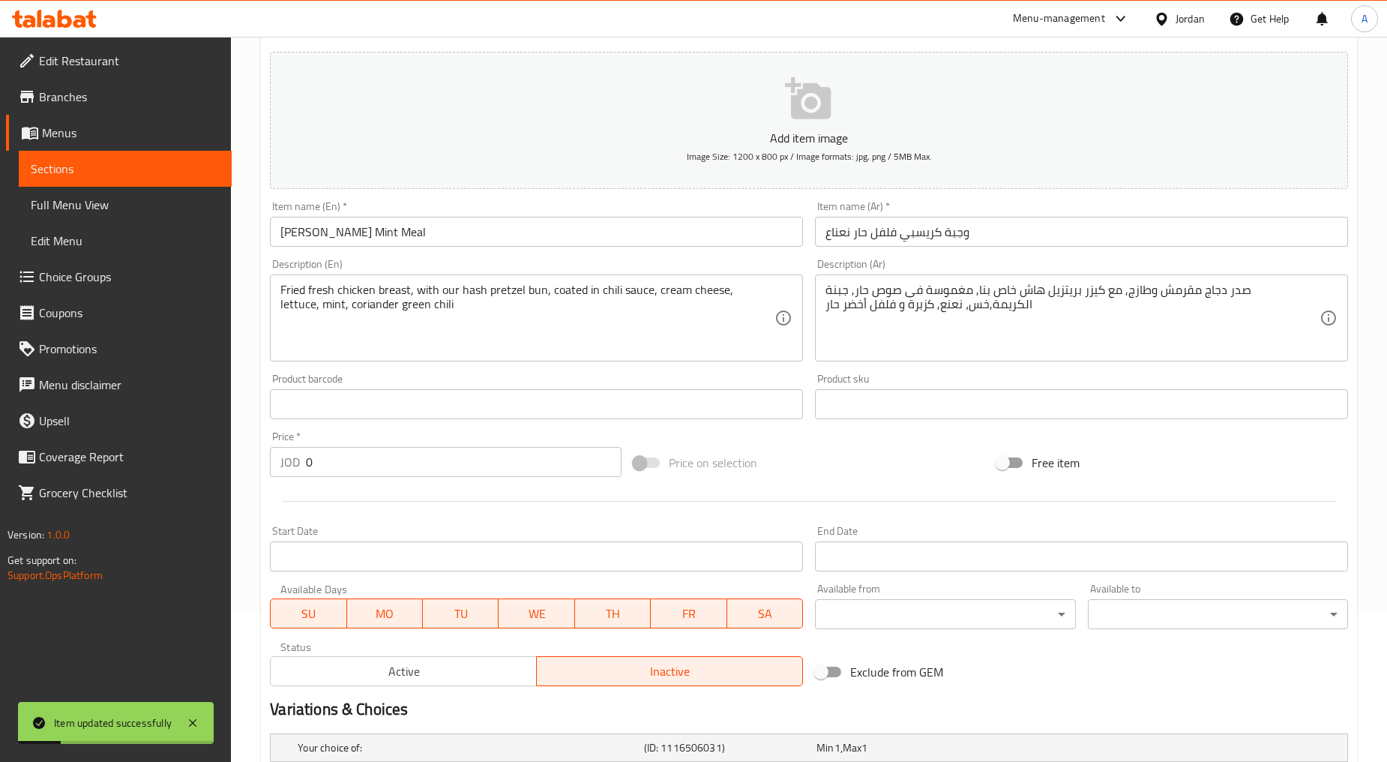
scroll to position [0, 0]
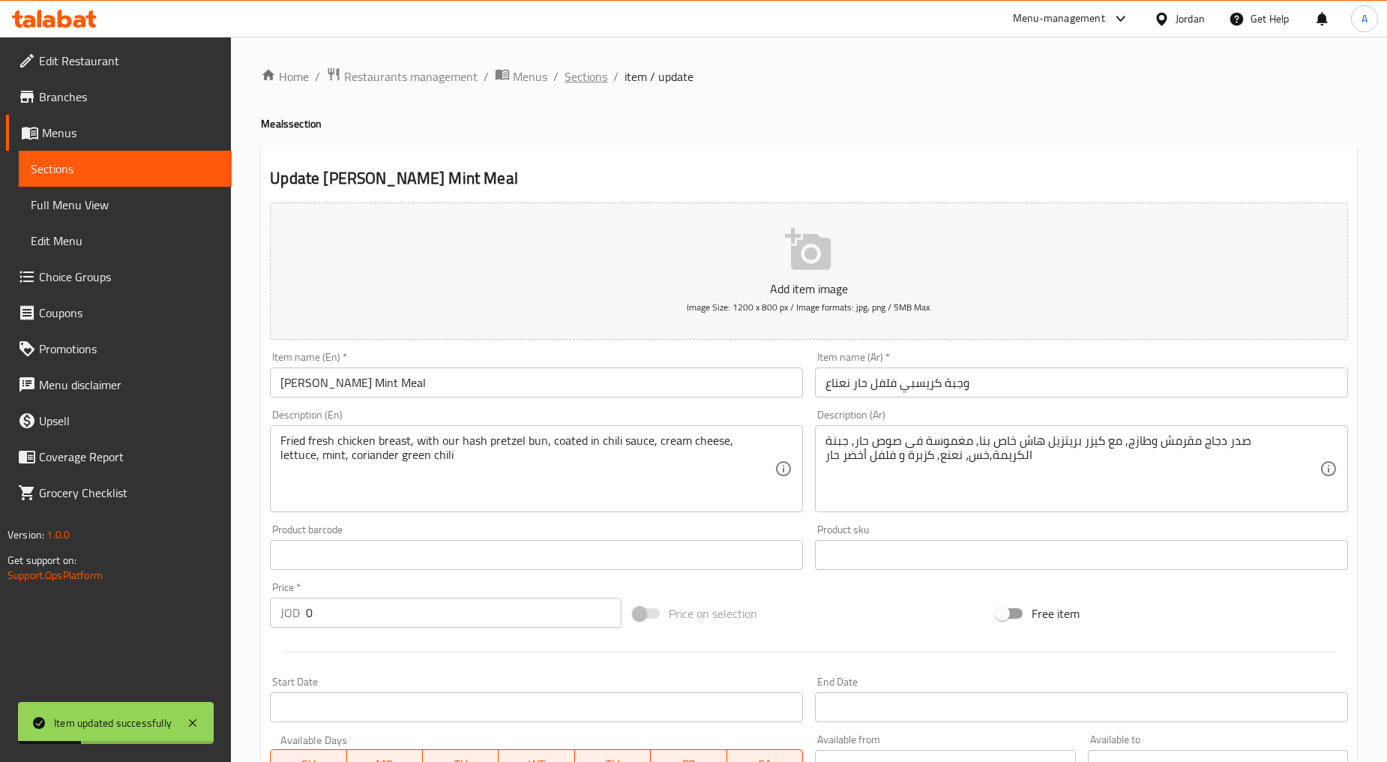
click at [598, 70] on span "Sections" at bounding box center [586, 76] width 43 height 18
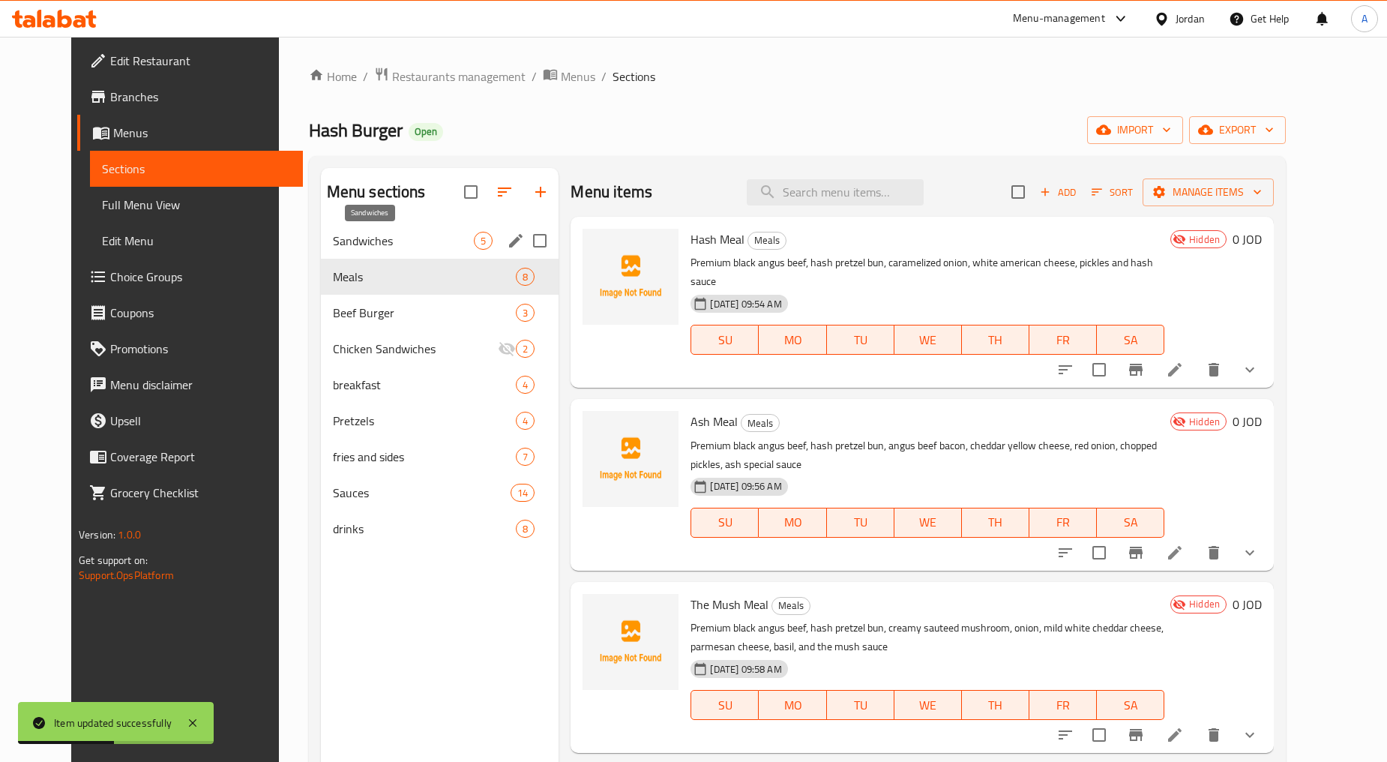
click at [357, 237] on span "Sandwiches" at bounding box center [404, 241] width 142 height 18
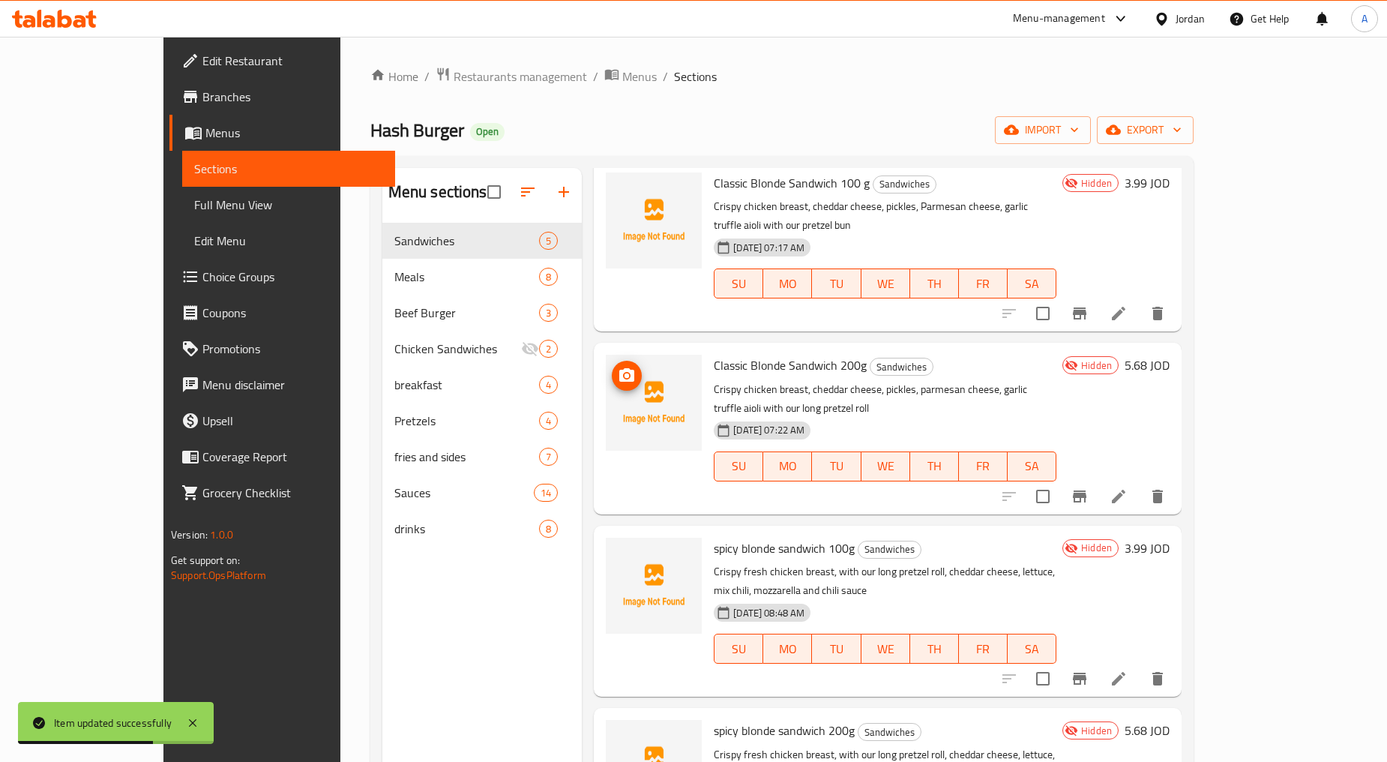
scroll to position [83, 0]
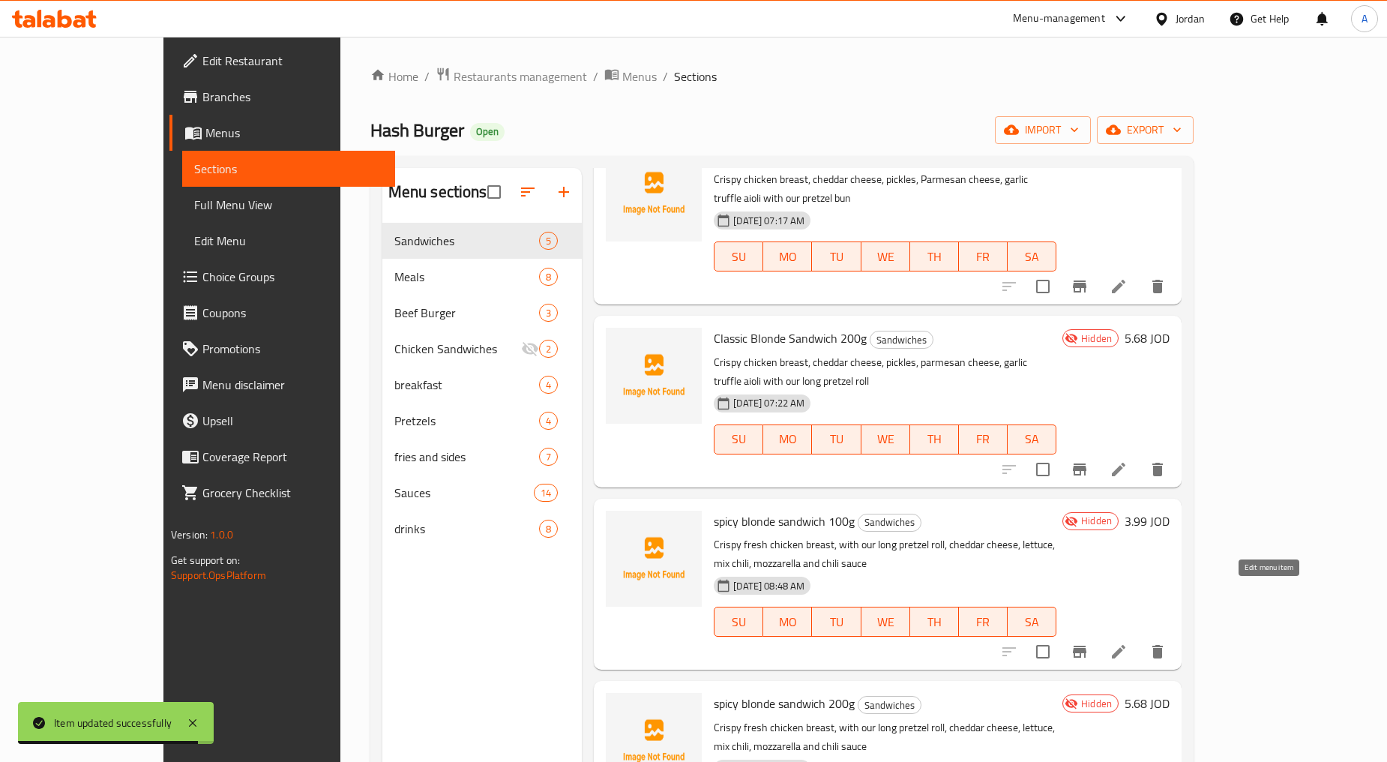
click at [744, 643] on icon at bounding box center [1119, 652] width 18 height 18
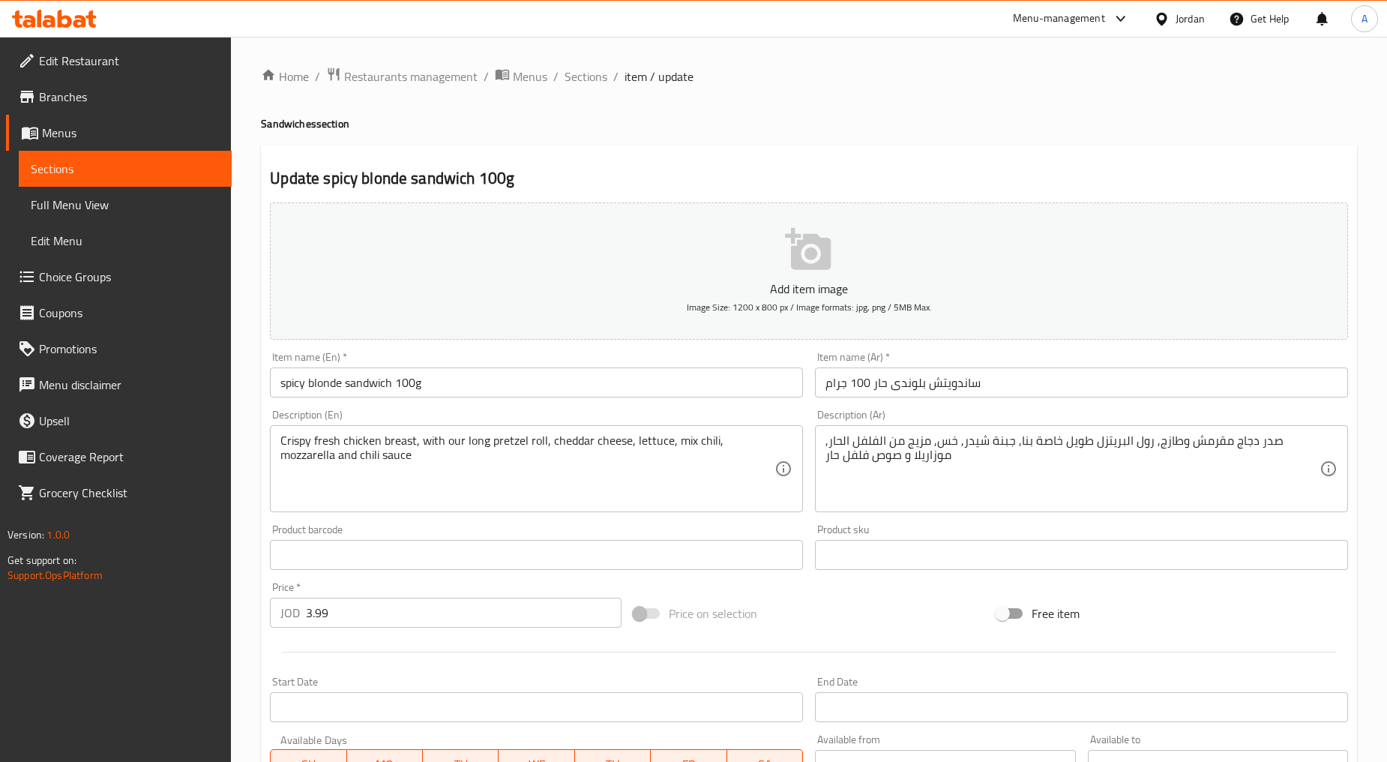
click at [422, 384] on input "spicy blonde sandwich 100g" at bounding box center [536, 382] width 533 height 30
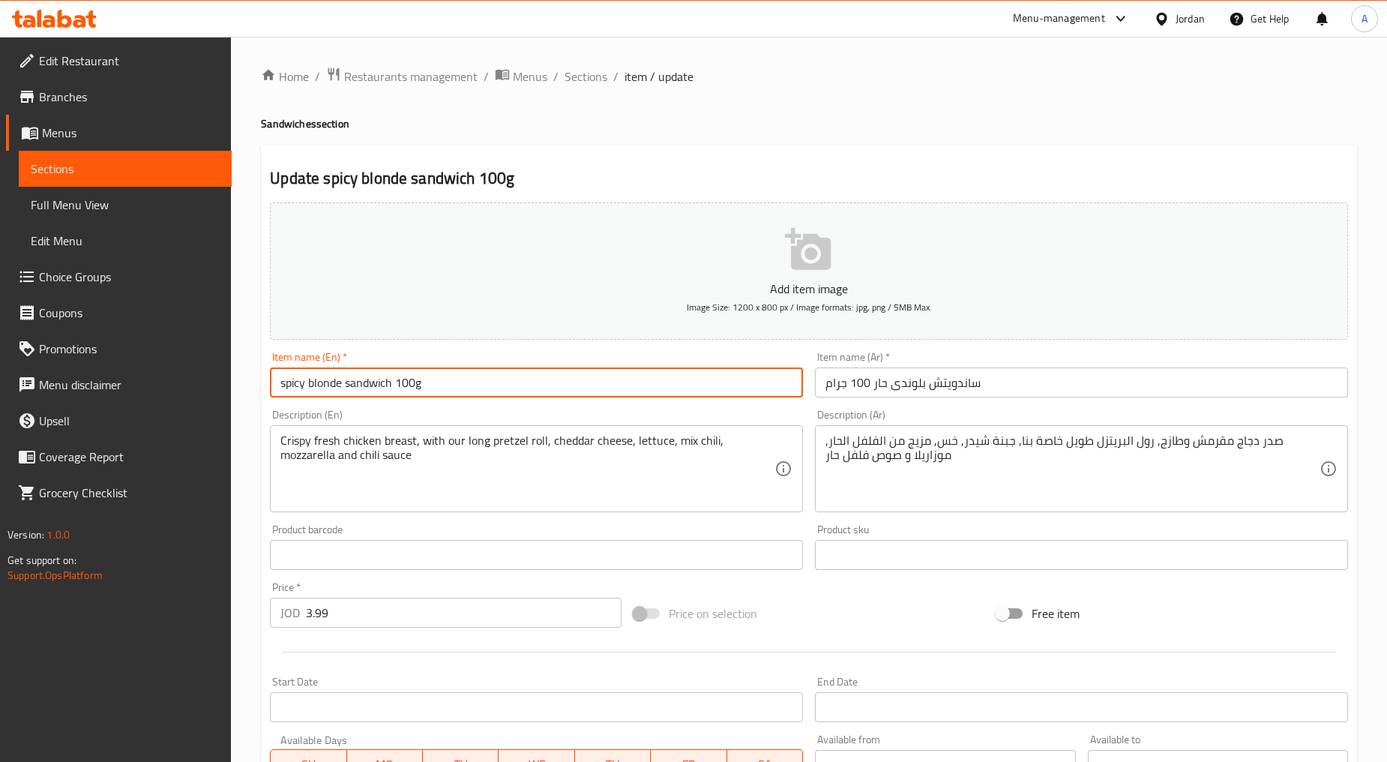
click at [422, 384] on input "spicy blonde sandwich 100g" at bounding box center [536, 382] width 533 height 30
type input "Spicy Blonde Sandwich 100g"
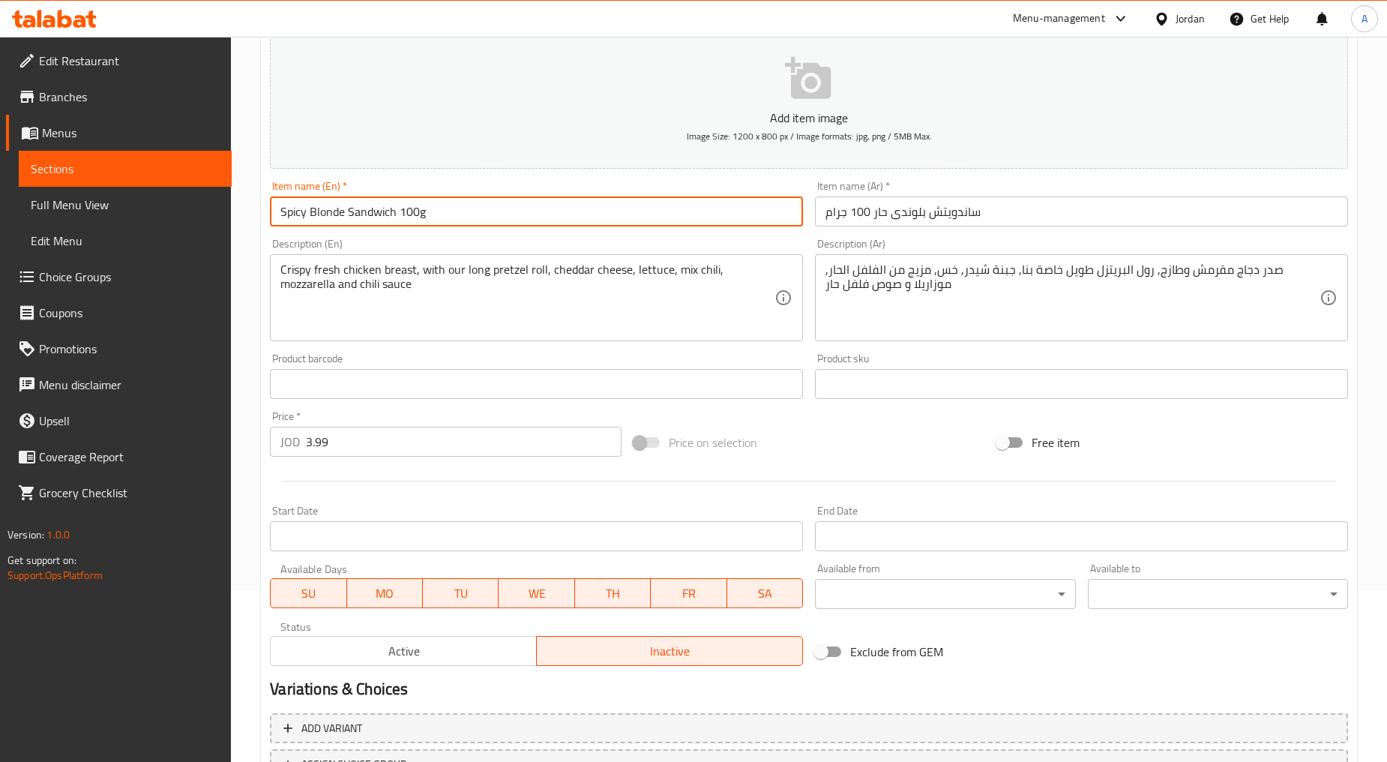
scroll to position [295, 0]
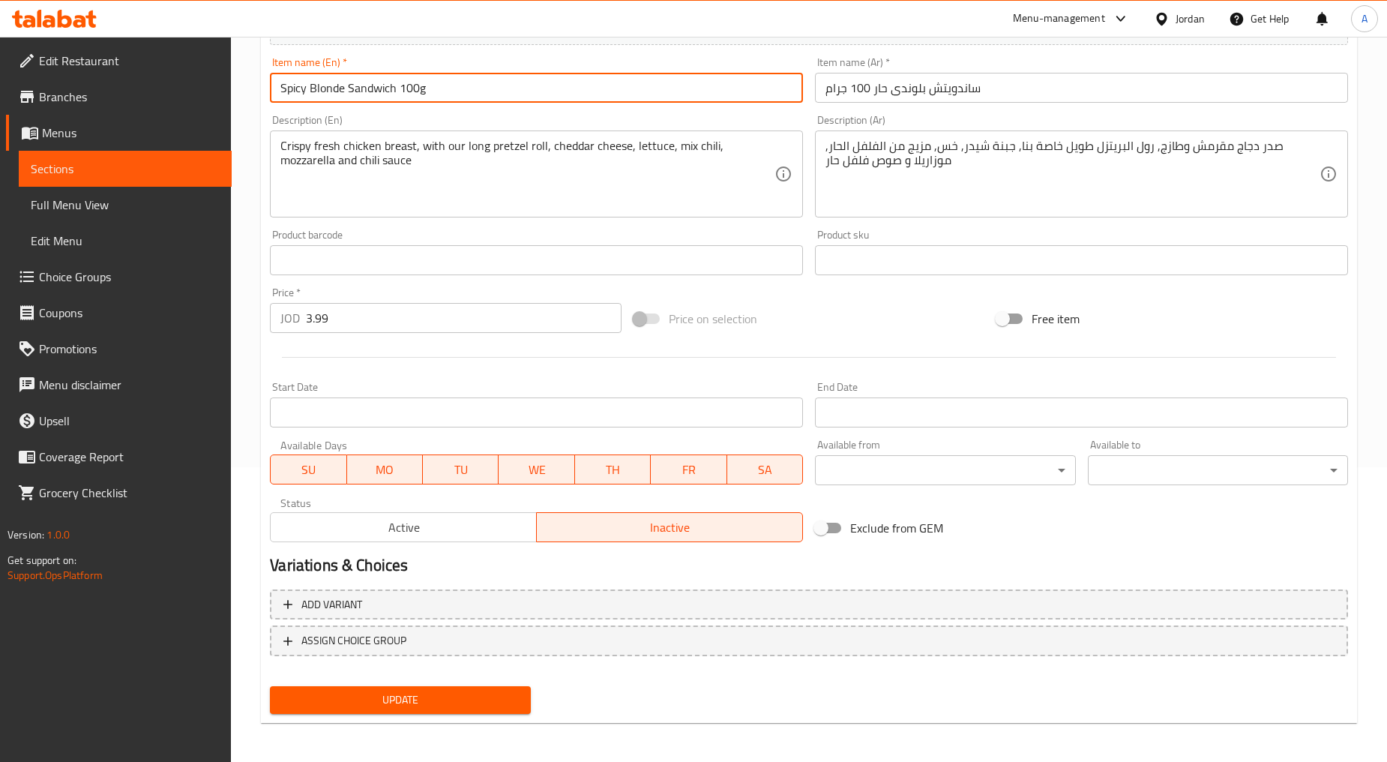
click at [433, 691] on span "Update" at bounding box center [400, 700] width 236 height 19
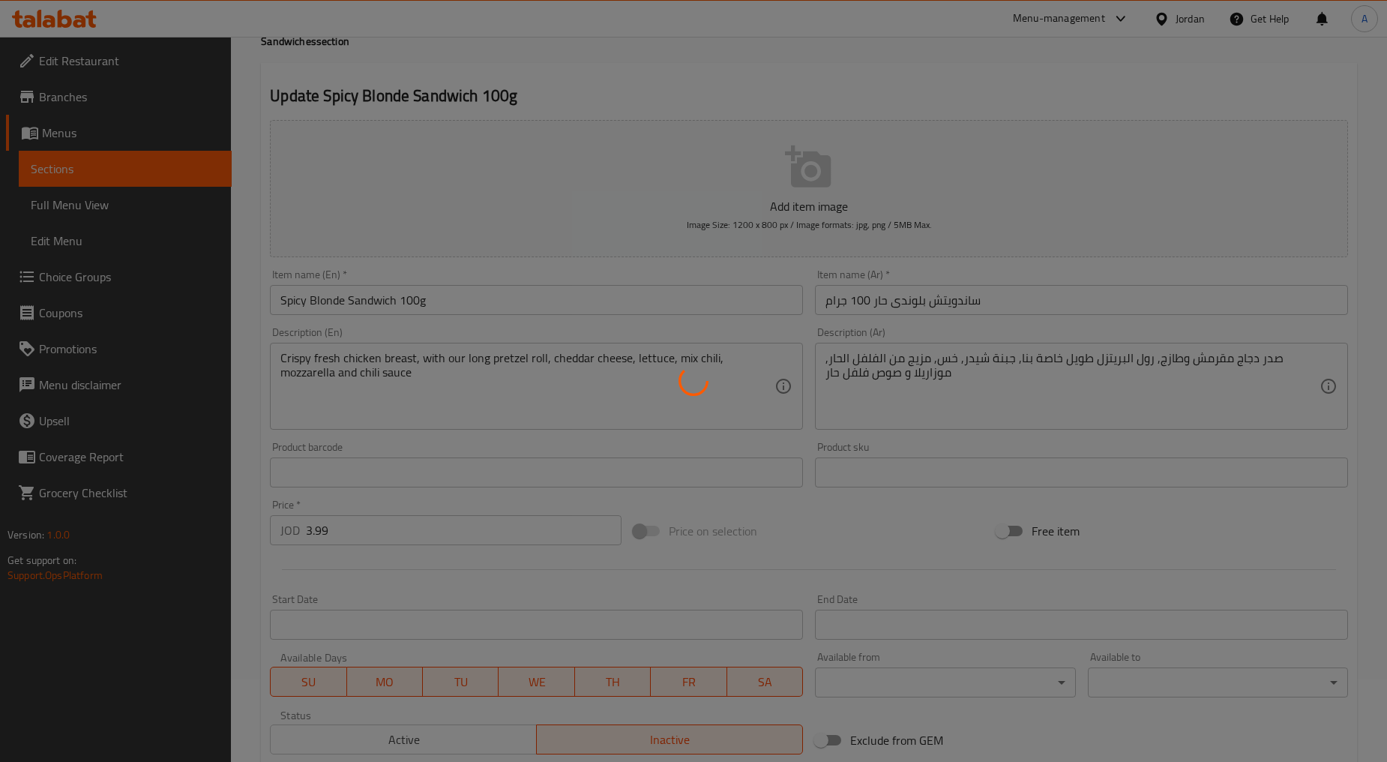
scroll to position [0, 0]
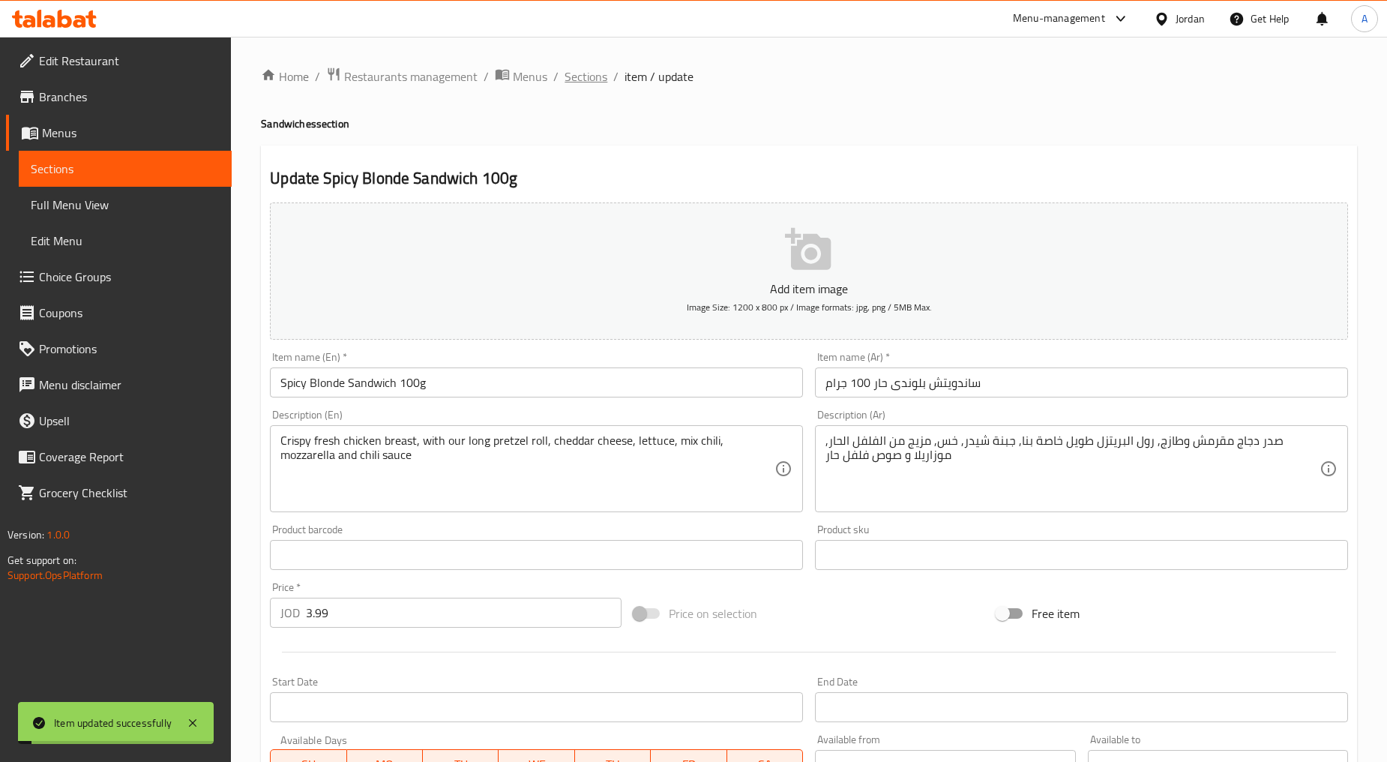
click at [583, 85] on span "Sections" at bounding box center [586, 76] width 43 height 18
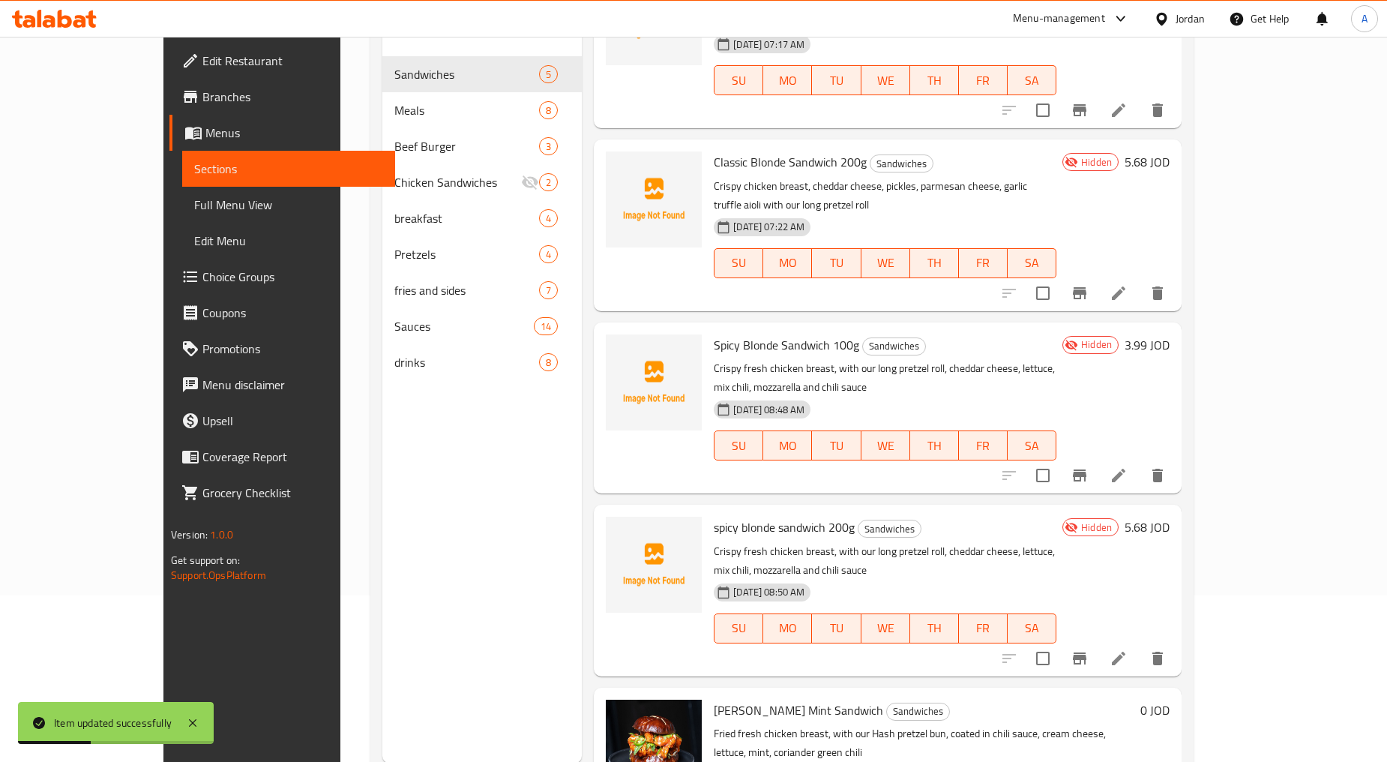
scroll to position [210, 0]
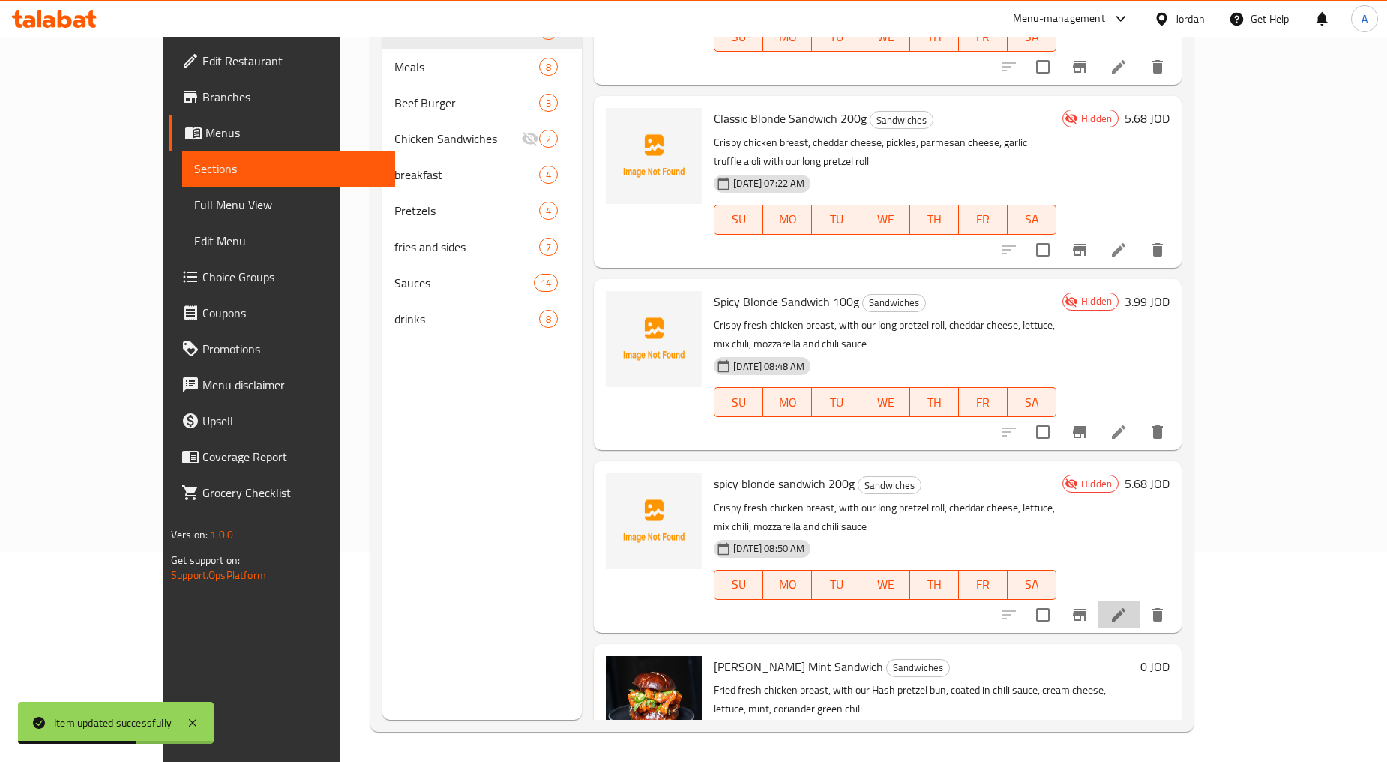
click at [744, 601] on li at bounding box center [1119, 614] width 42 height 27
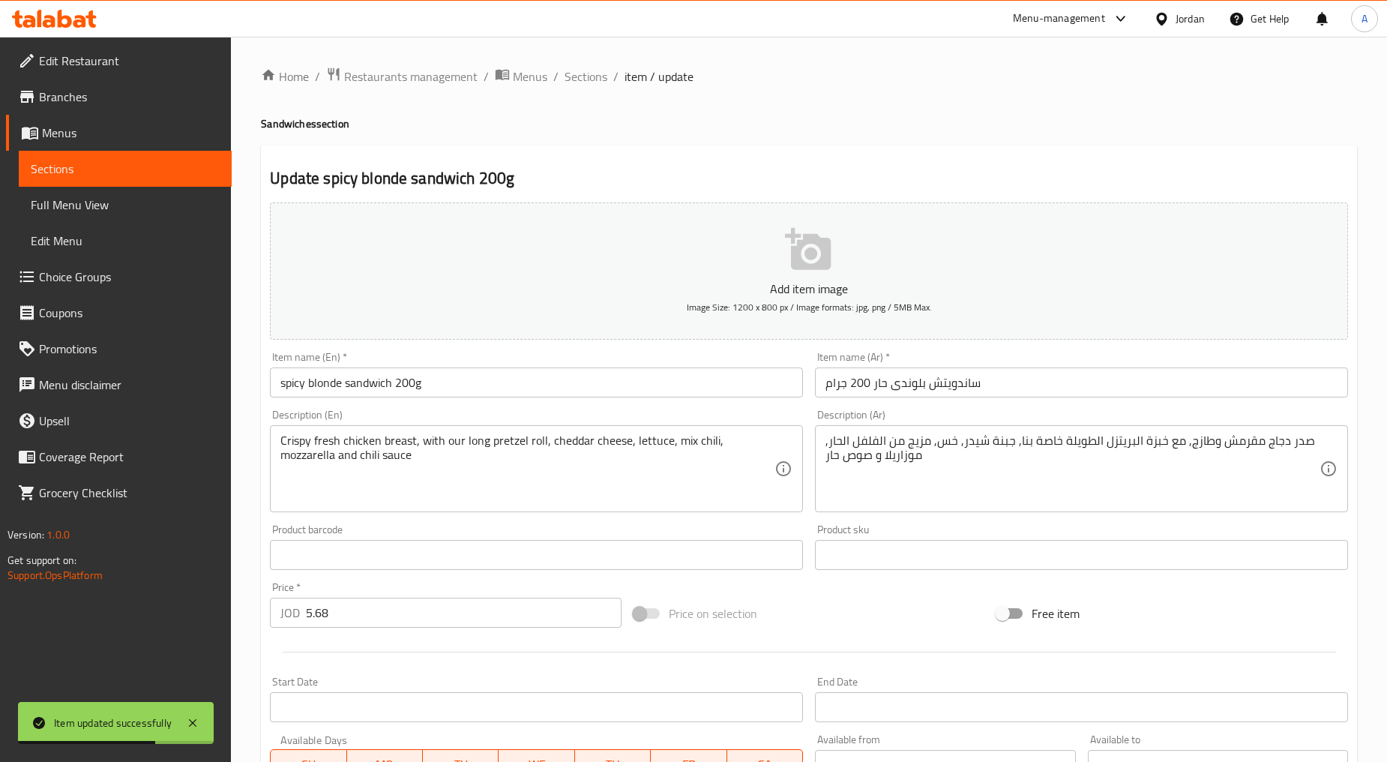
click at [388, 385] on input "spicy blonde sandwich 200g" at bounding box center [536, 382] width 533 height 30
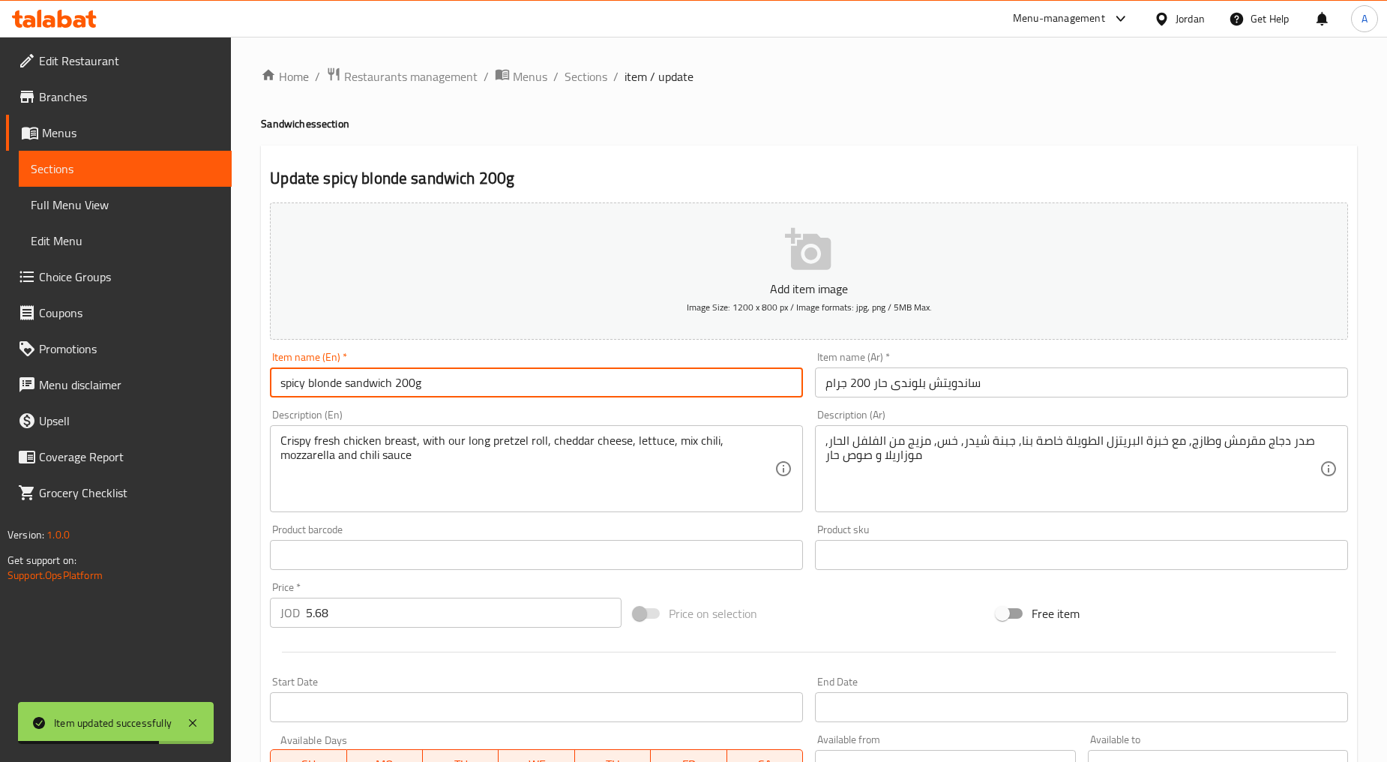
click at [388, 385] on input "spicy blonde sandwich 200g" at bounding box center [536, 382] width 533 height 30
type input "Spicy Blonde Sandwich 200g"
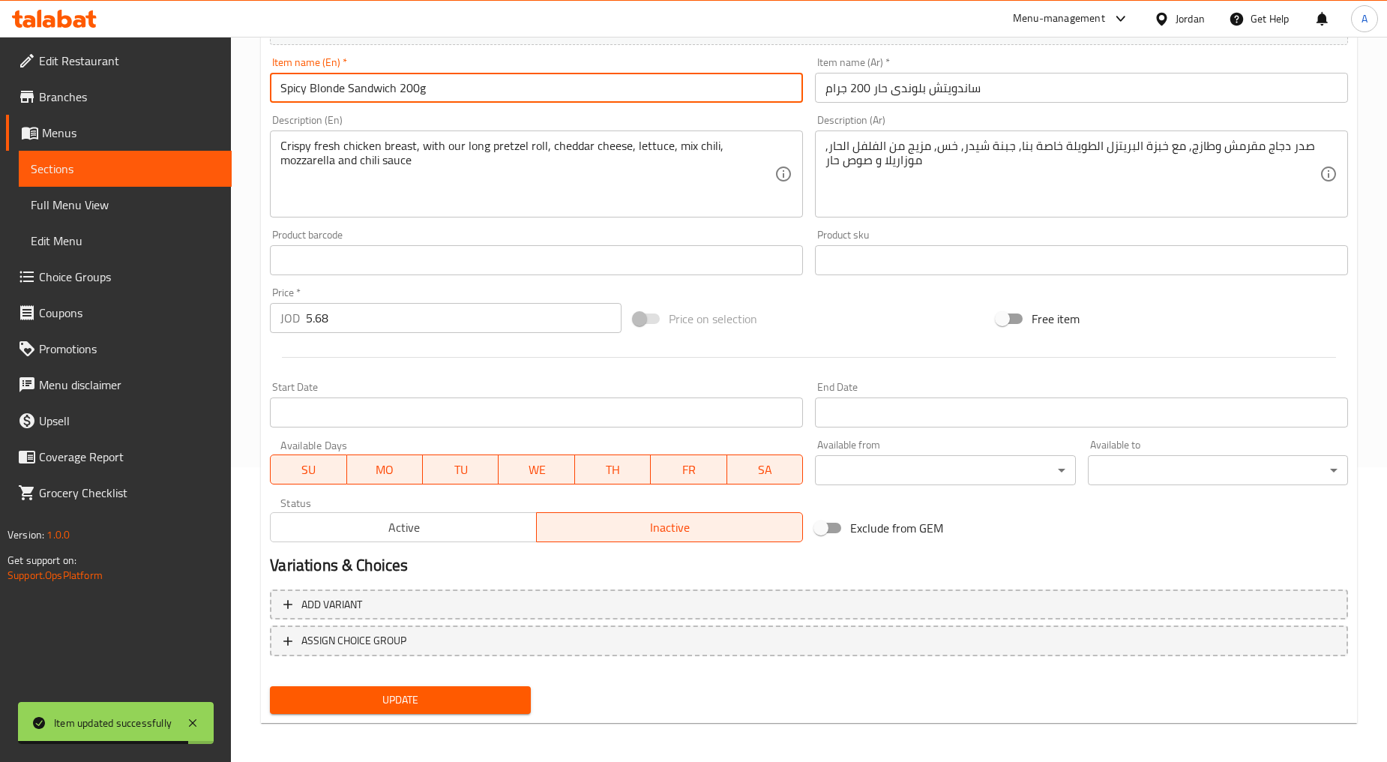
click at [481, 694] on span "Update" at bounding box center [400, 700] width 236 height 19
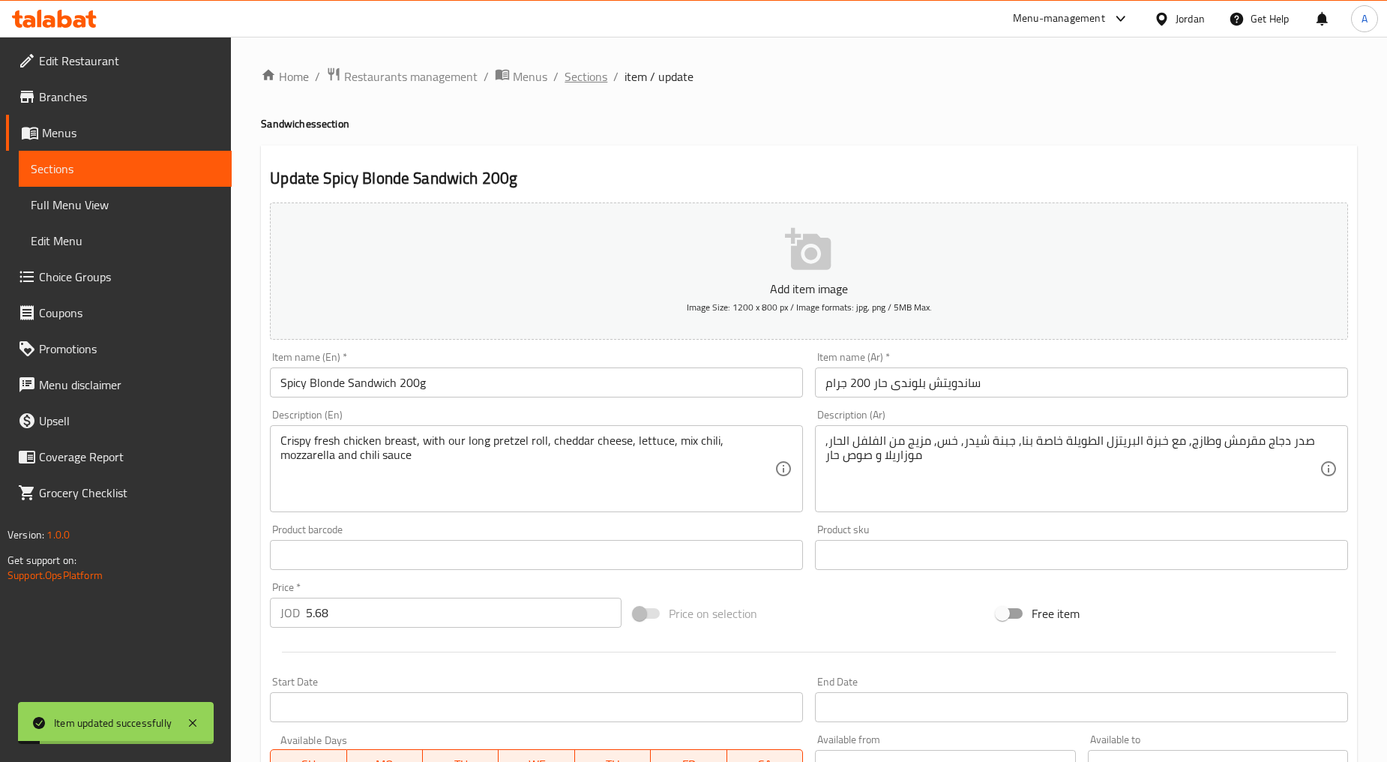
click at [586, 70] on span "Sections" at bounding box center [586, 76] width 43 height 18
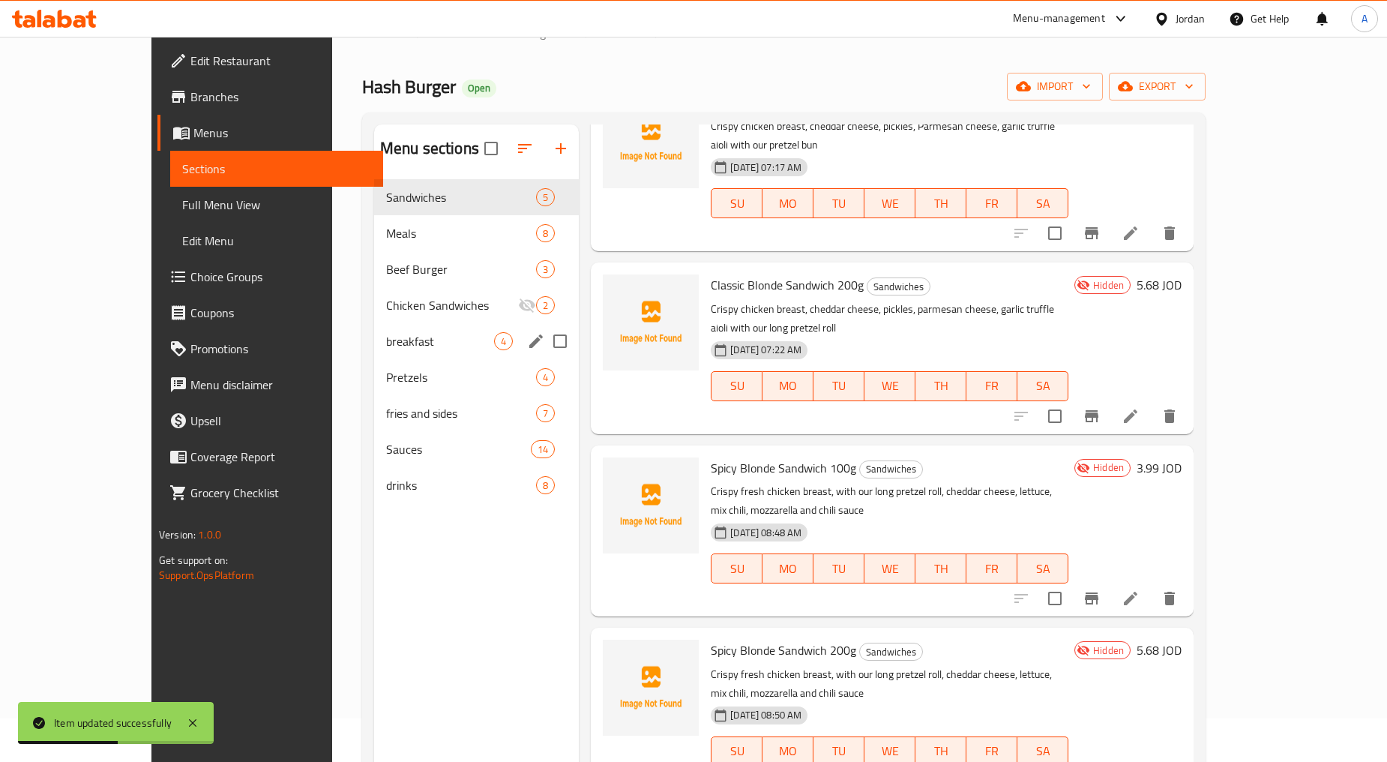
scroll to position [43, 0]
click at [386, 235] on span "Meals" at bounding box center [461, 234] width 150 height 18
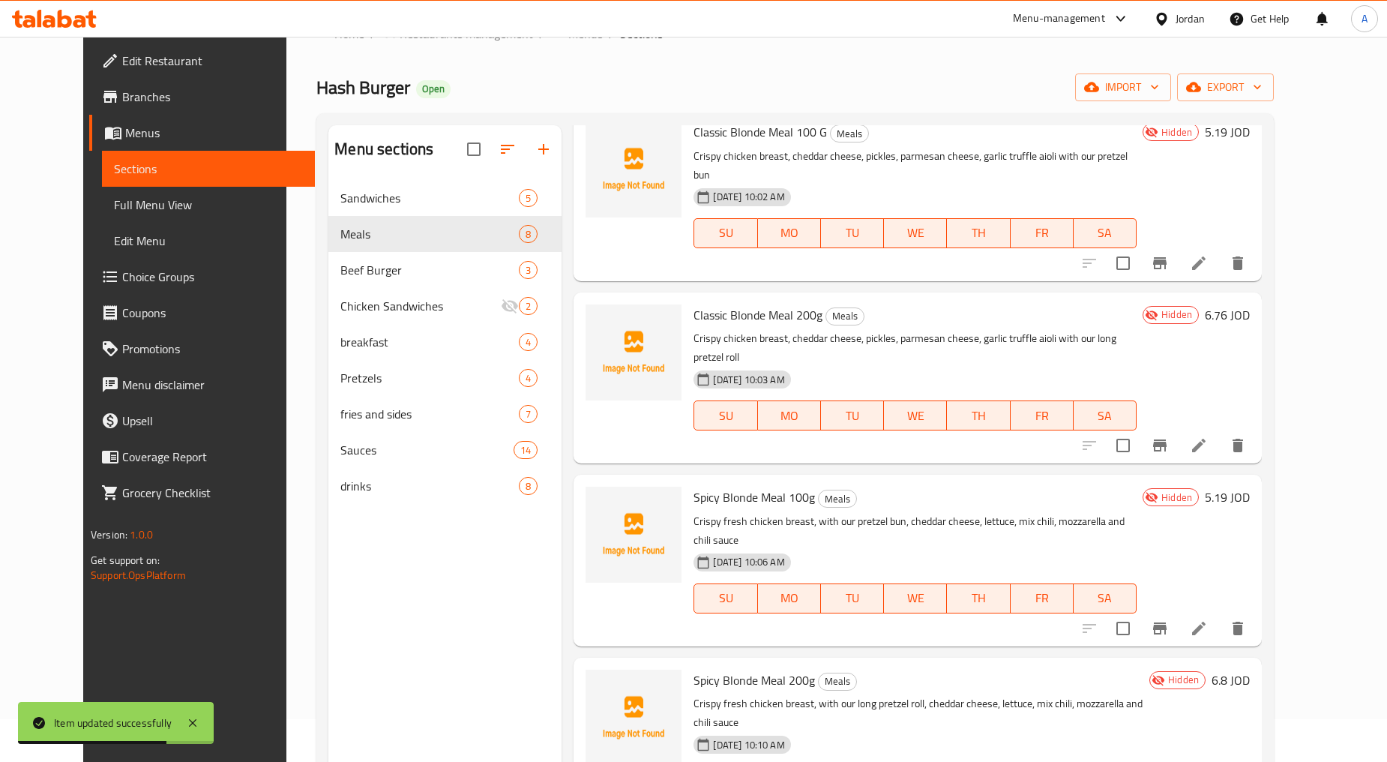
scroll to position [622, 0]
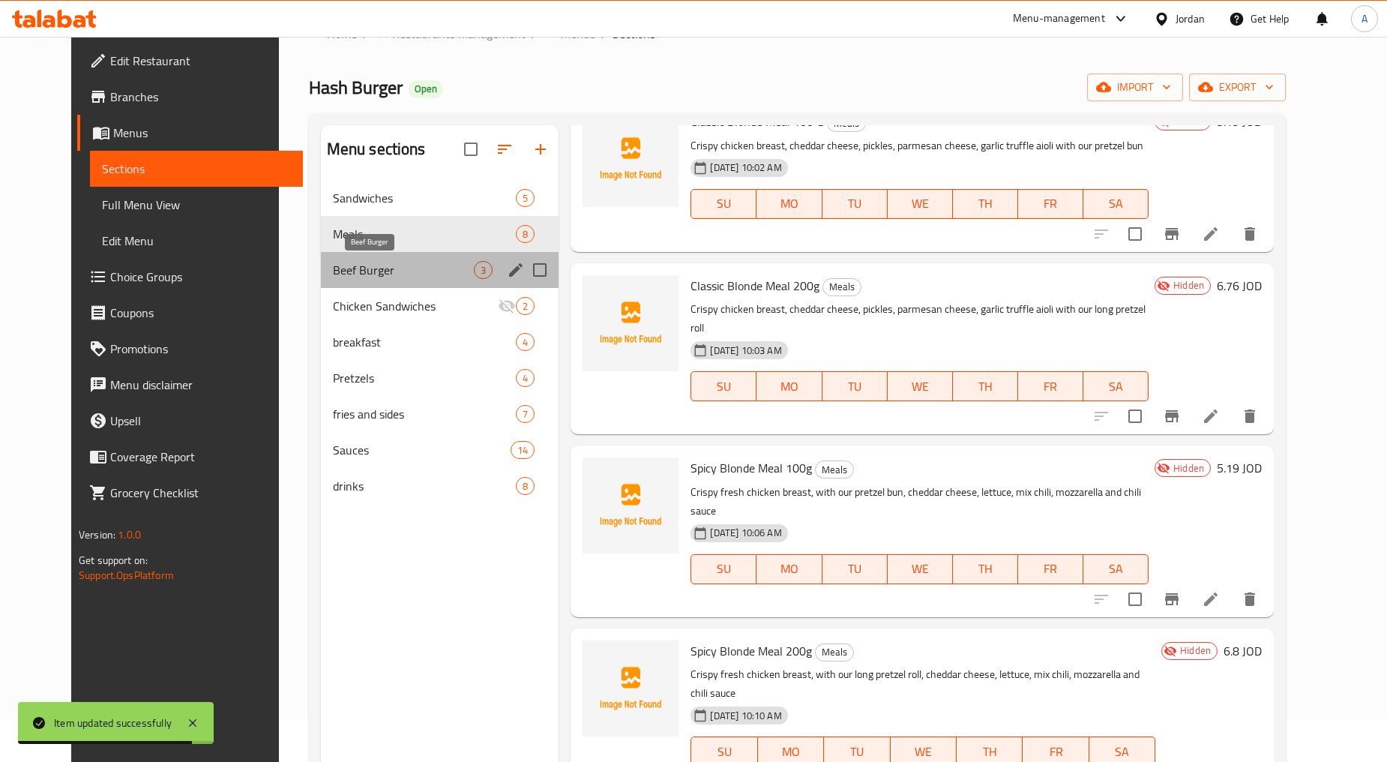
click at [333, 268] on span "Beef Burger" at bounding box center [404, 270] width 142 height 18
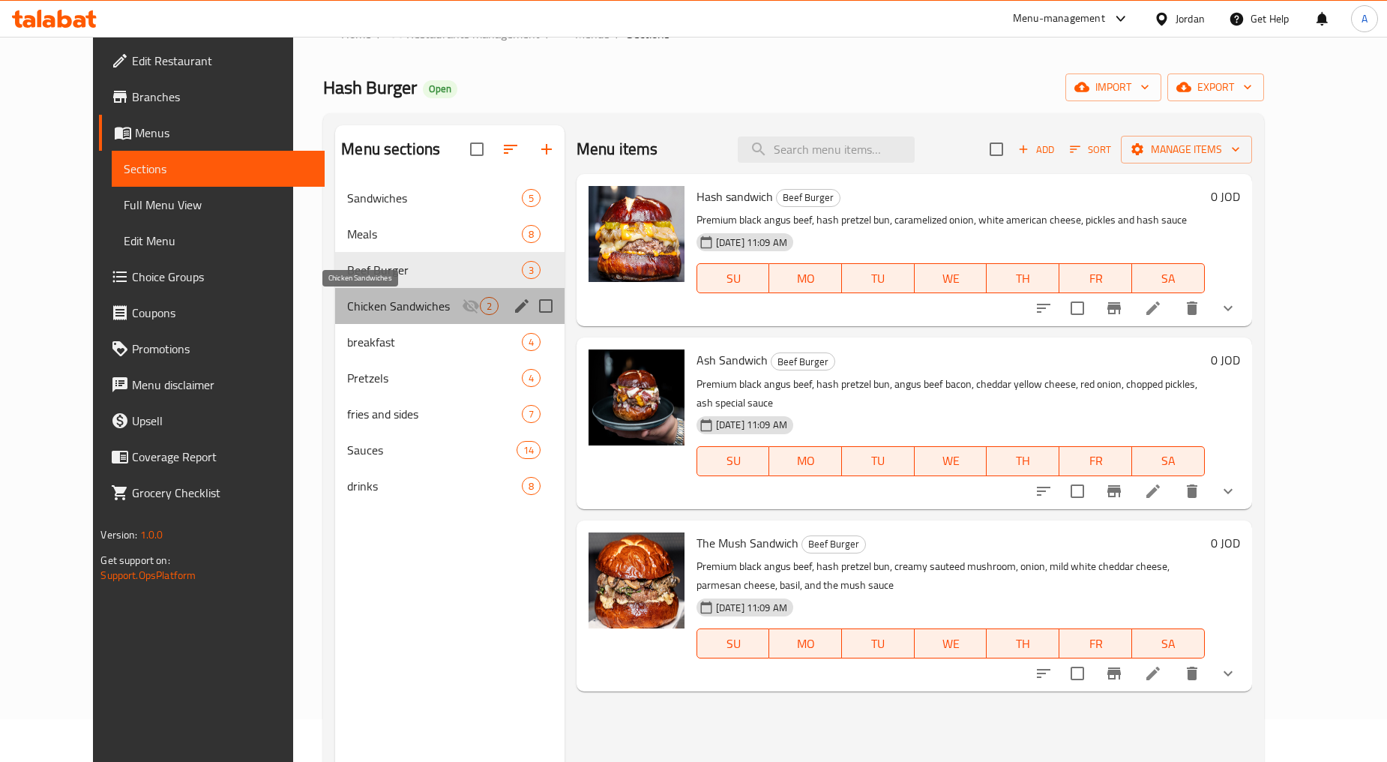
click at [347, 313] on span "Chicken Sandwiches" at bounding box center [404, 306] width 114 height 18
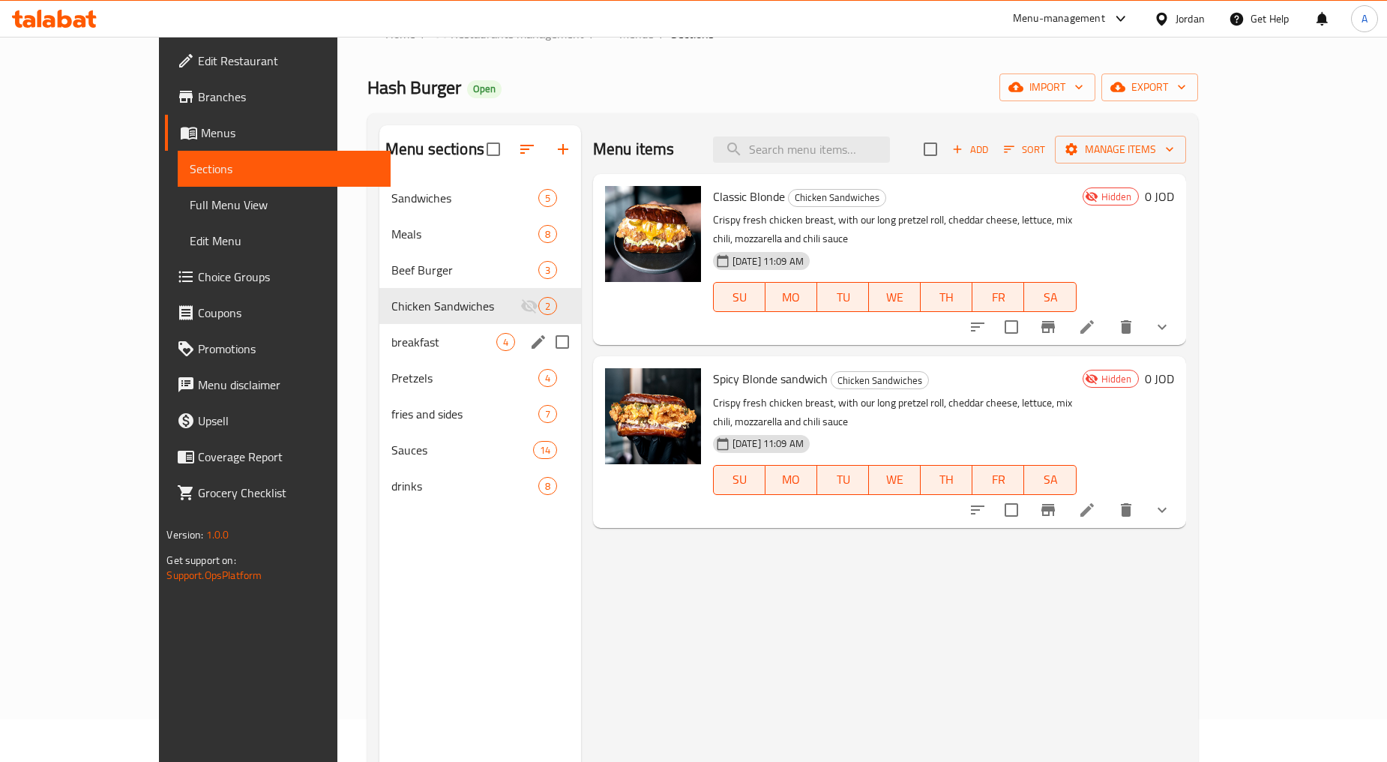
click at [379, 355] on div "breakfast 4" at bounding box center [480, 342] width 202 height 36
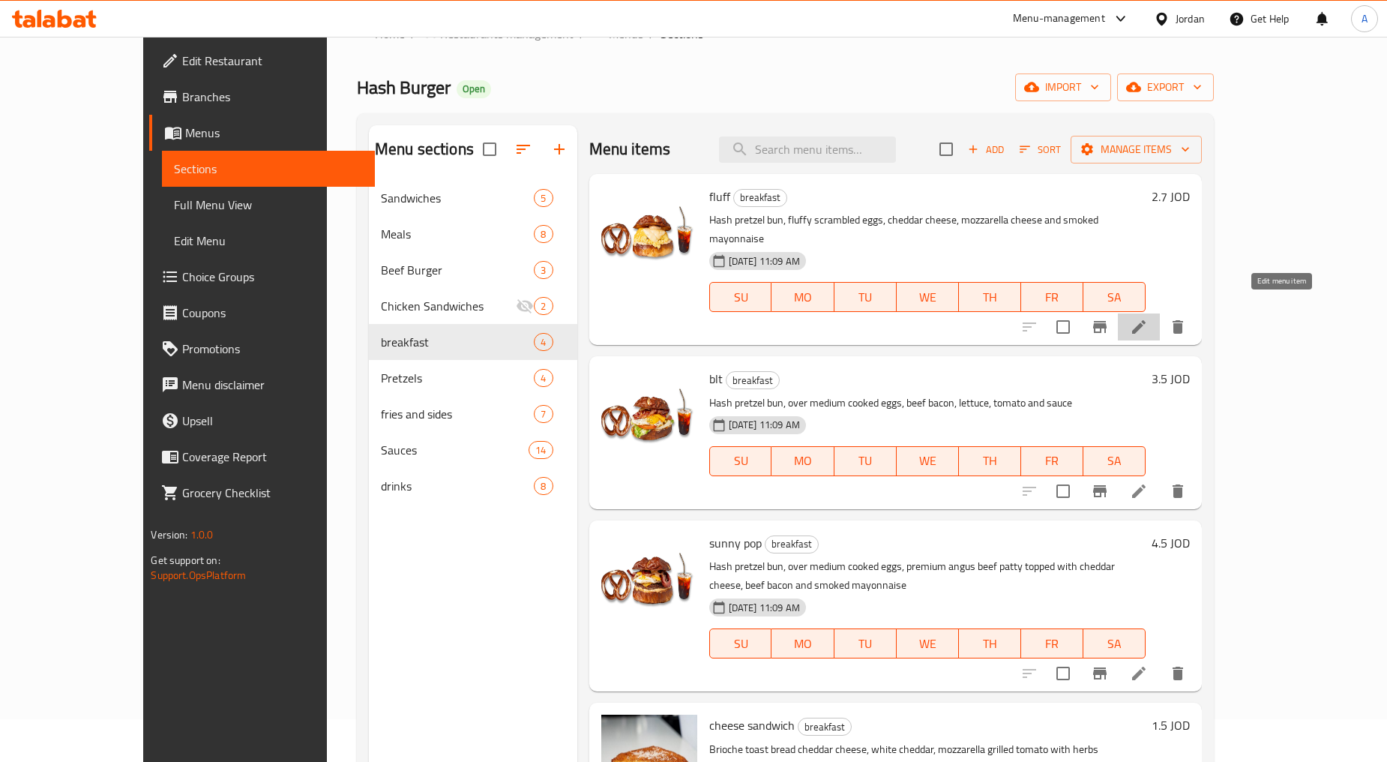
click at [744, 318] on icon at bounding box center [1139, 327] width 18 height 18
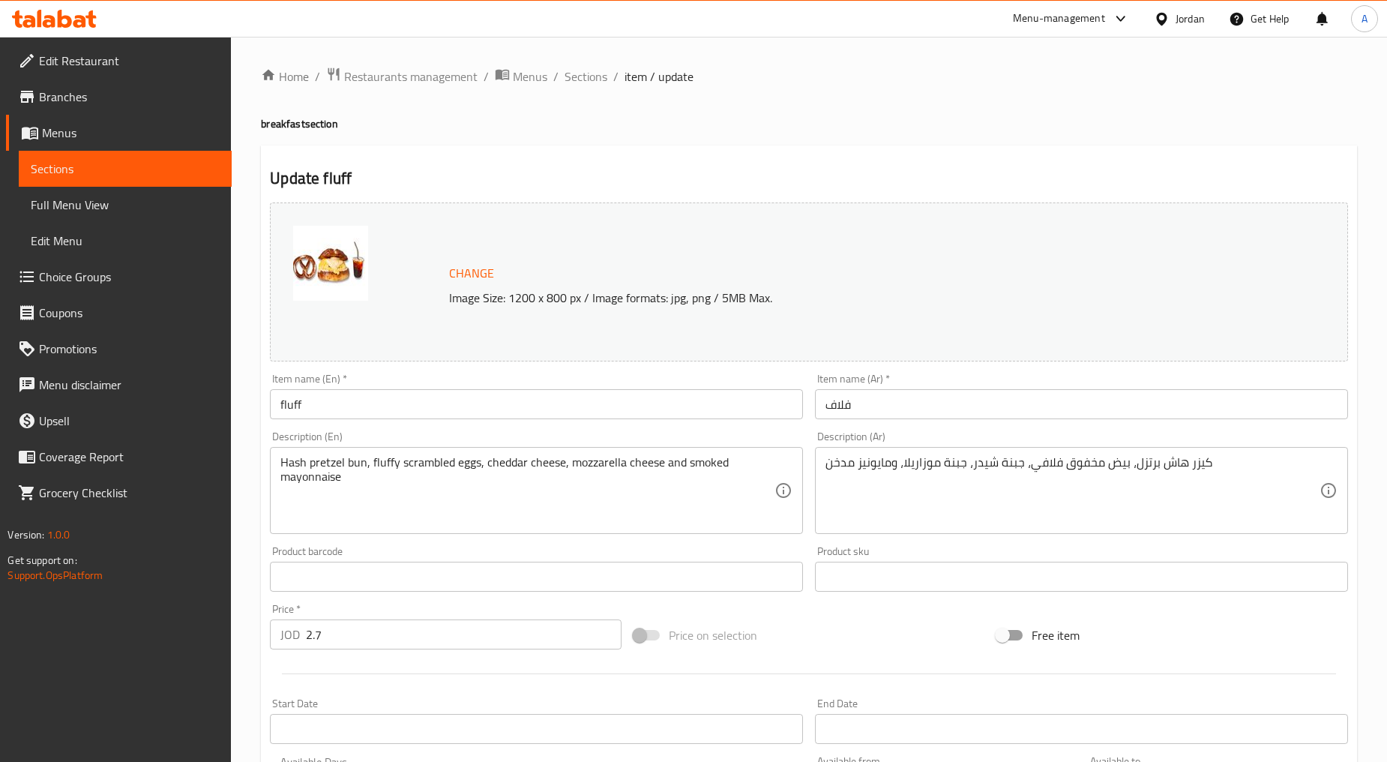
click at [415, 415] on input "fluff" at bounding box center [536, 404] width 533 height 30
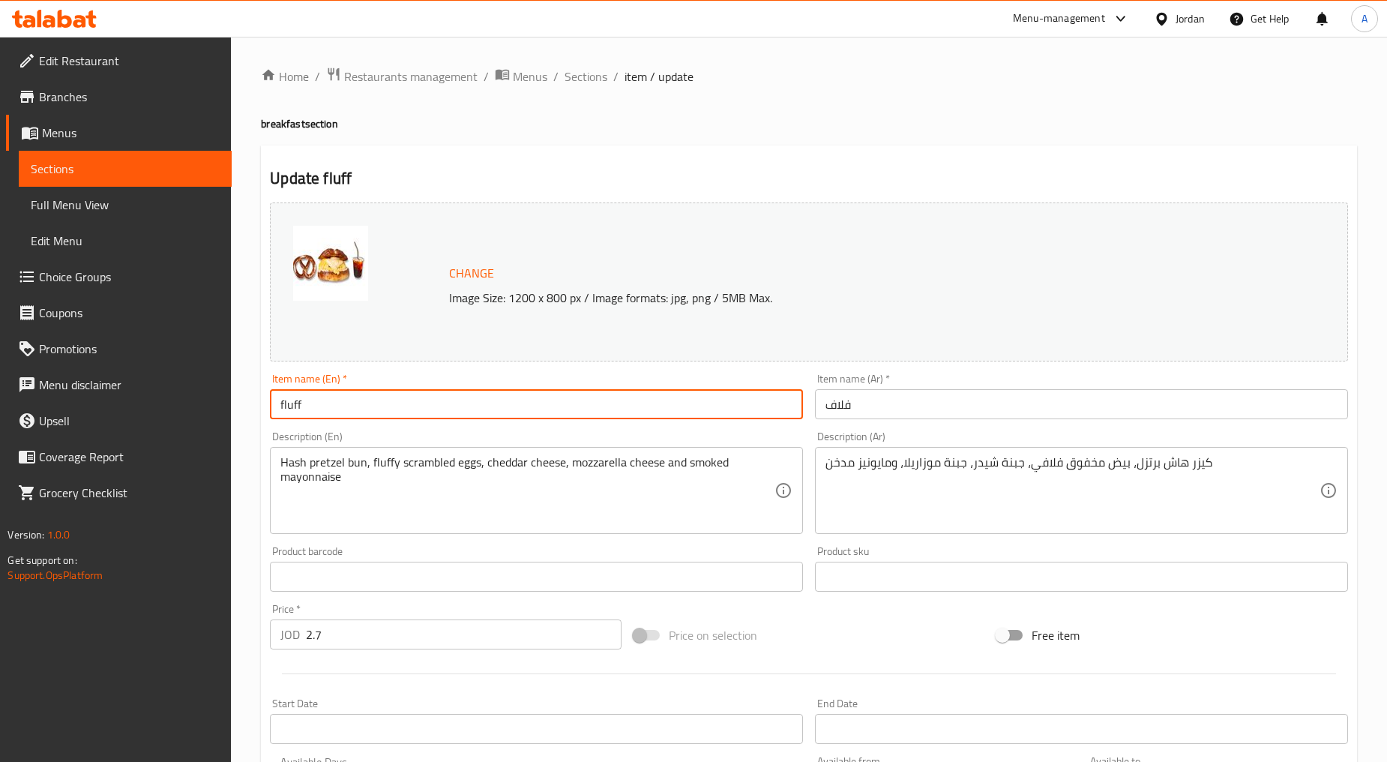
click at [415, 415] on input "fluff" at bounding box center [536, 404] width 533 height 30
type input "Fluff"
click at [409, 484] on textarea "Hash pretzel bun, fluffy scrambled eggs, cheddar cheese, mozzarella cheese and …" at bounding box center [527, 490] width 494 height 71
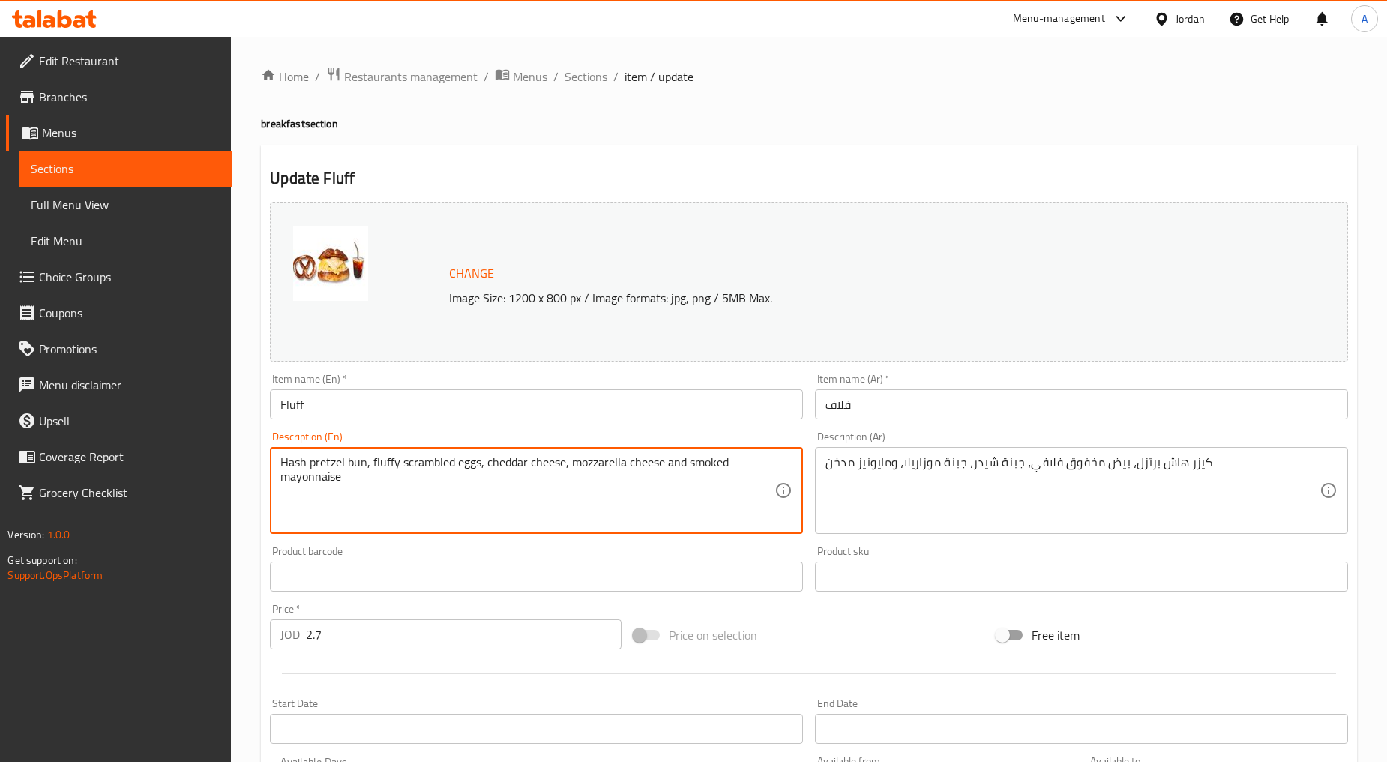
click at [409, 484] on textarea "Hash pretzel bun, fluffy scrambled eggs, cheddar cheese, mozzarella cheese and …" at bounding box center [527, 490] width 494 height 71
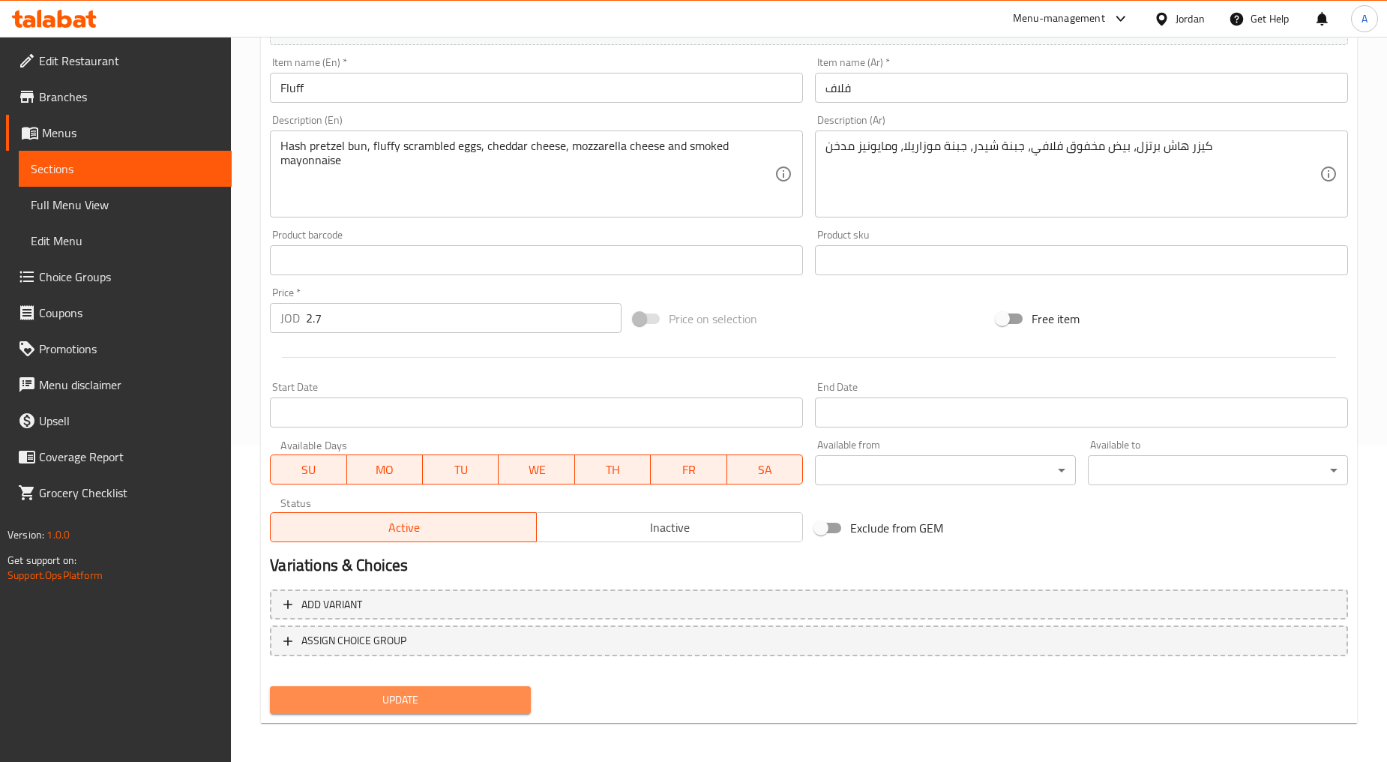
click at [460, 709] on button "Update" at bounding box center [400, 700] width 260 height 28
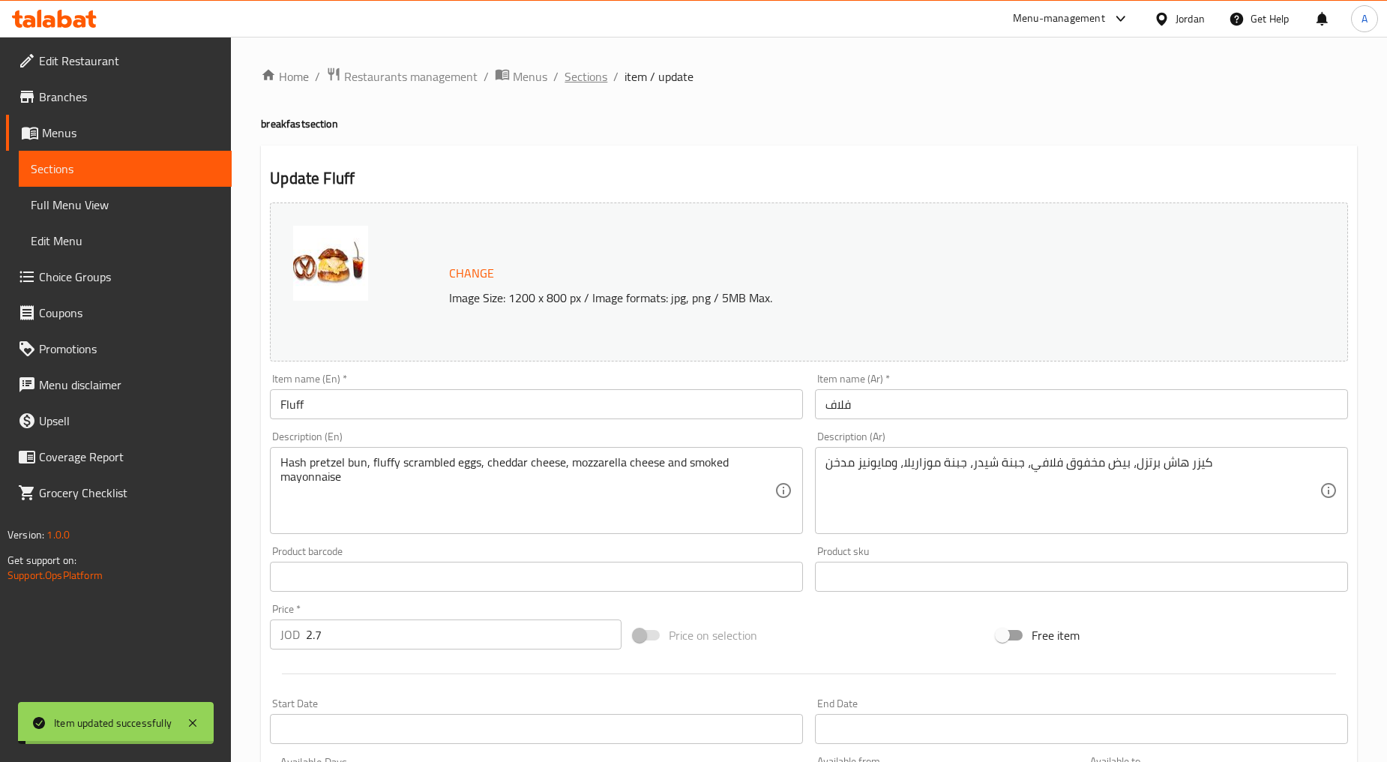
click at [589, 82] on span "Sections" at bounding box center [586, 76] width 43 height 18
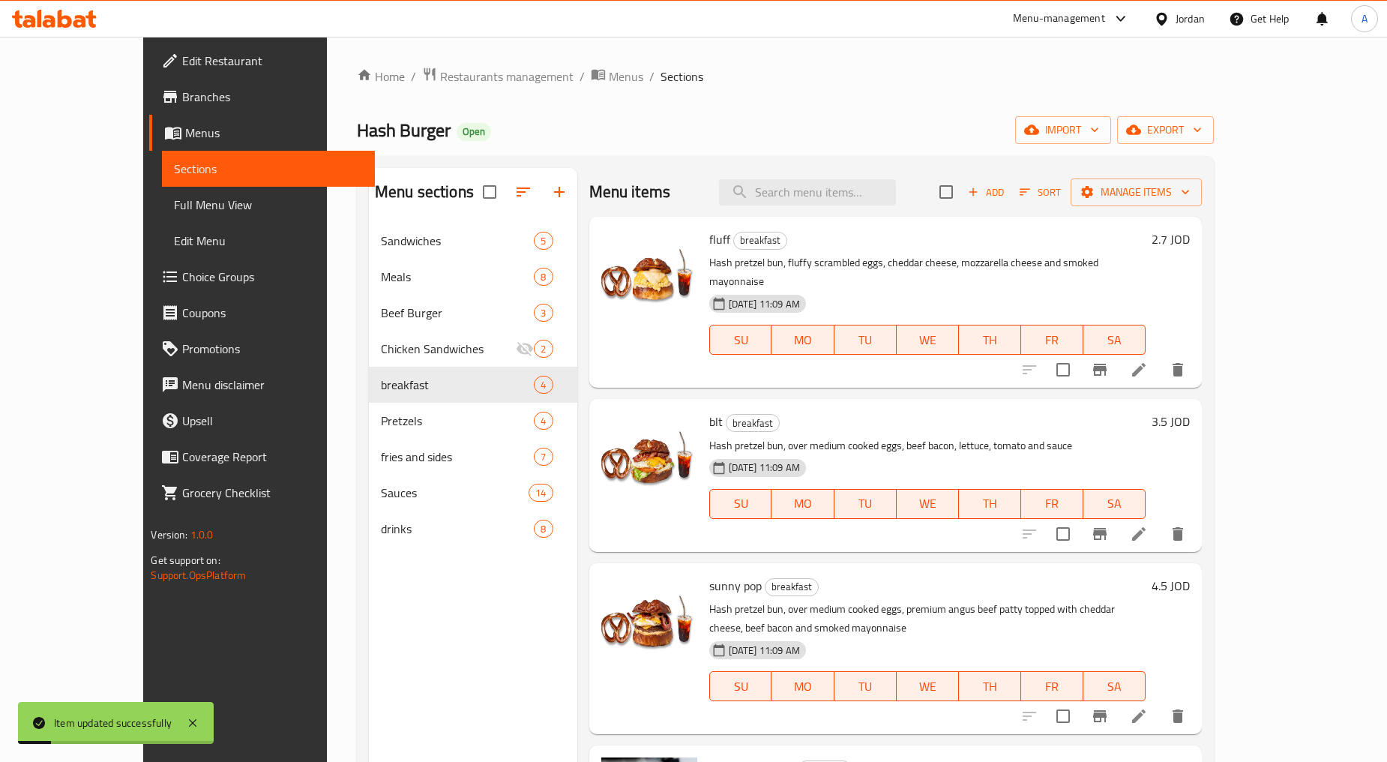
click at [744, 520] on li at bounding box center [1139, 533] width 42 height 27
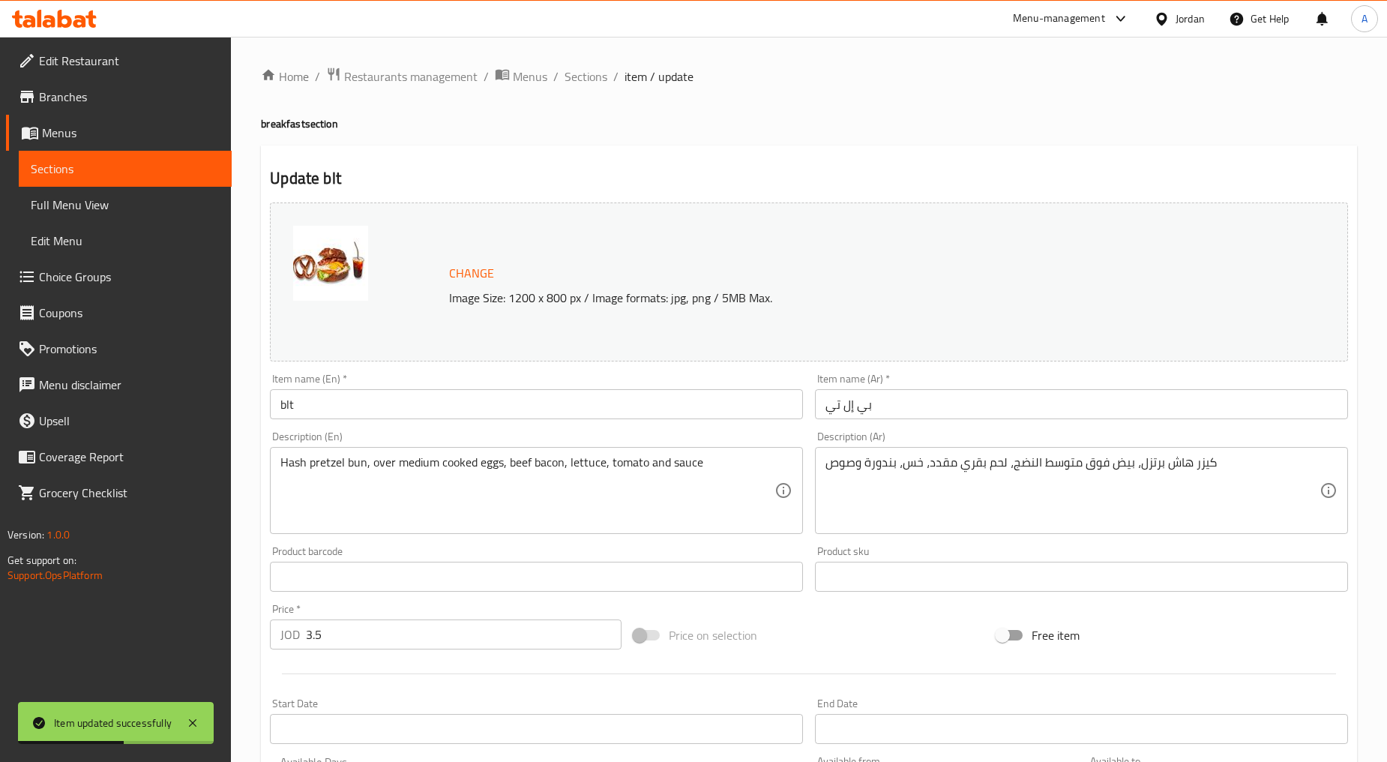
click at [343, 423] on div "Item name (En)   * blt Item name (En) *" at bounding box center [536, 396] width 545 height 58
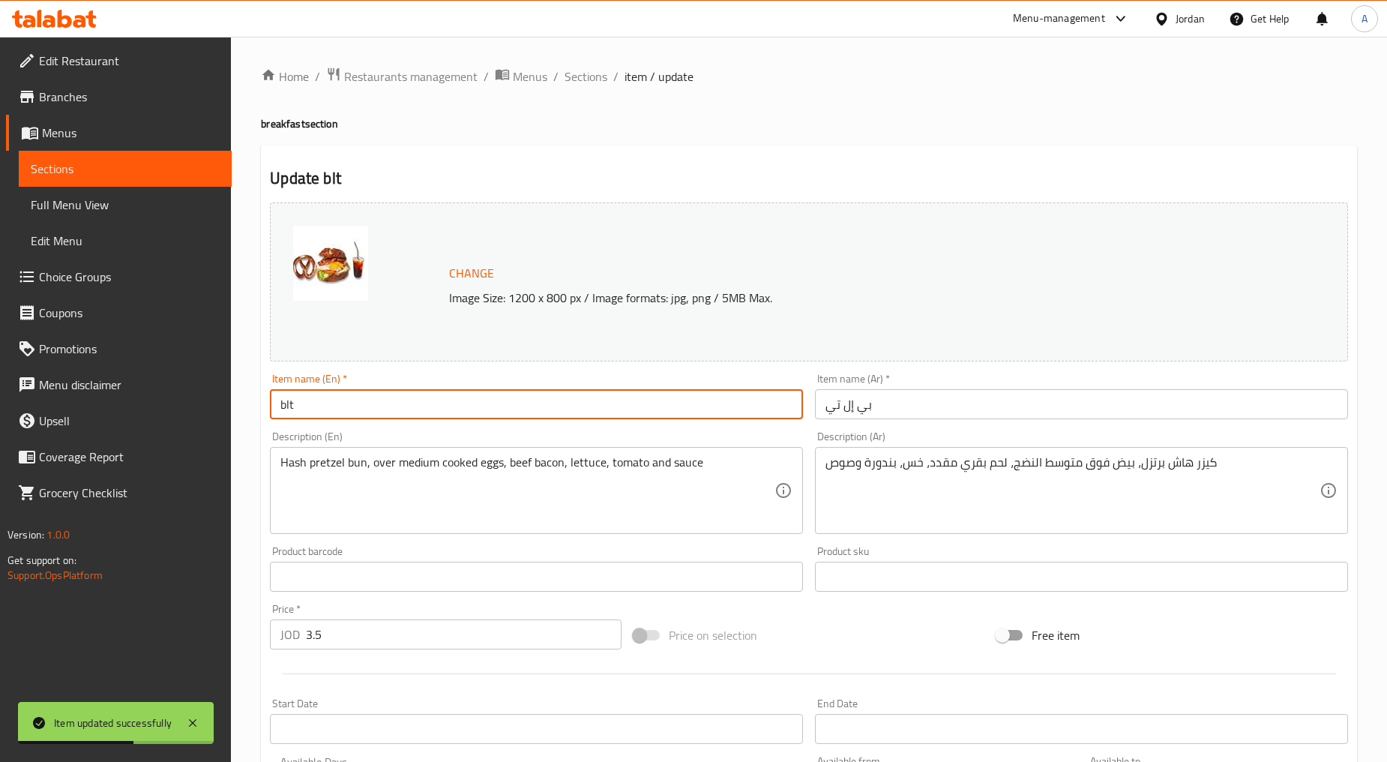
click at [331, 413] on input "blt" at bounding box center [536, 404] width 533 height 30
type input "Blt"
click at [349, 462] on textarea "Hash pretzel bun, over medium cooked eggs, beef bacon, lettuce, tomato and sauce" at bounding box center [527, 490] width 494 height 71
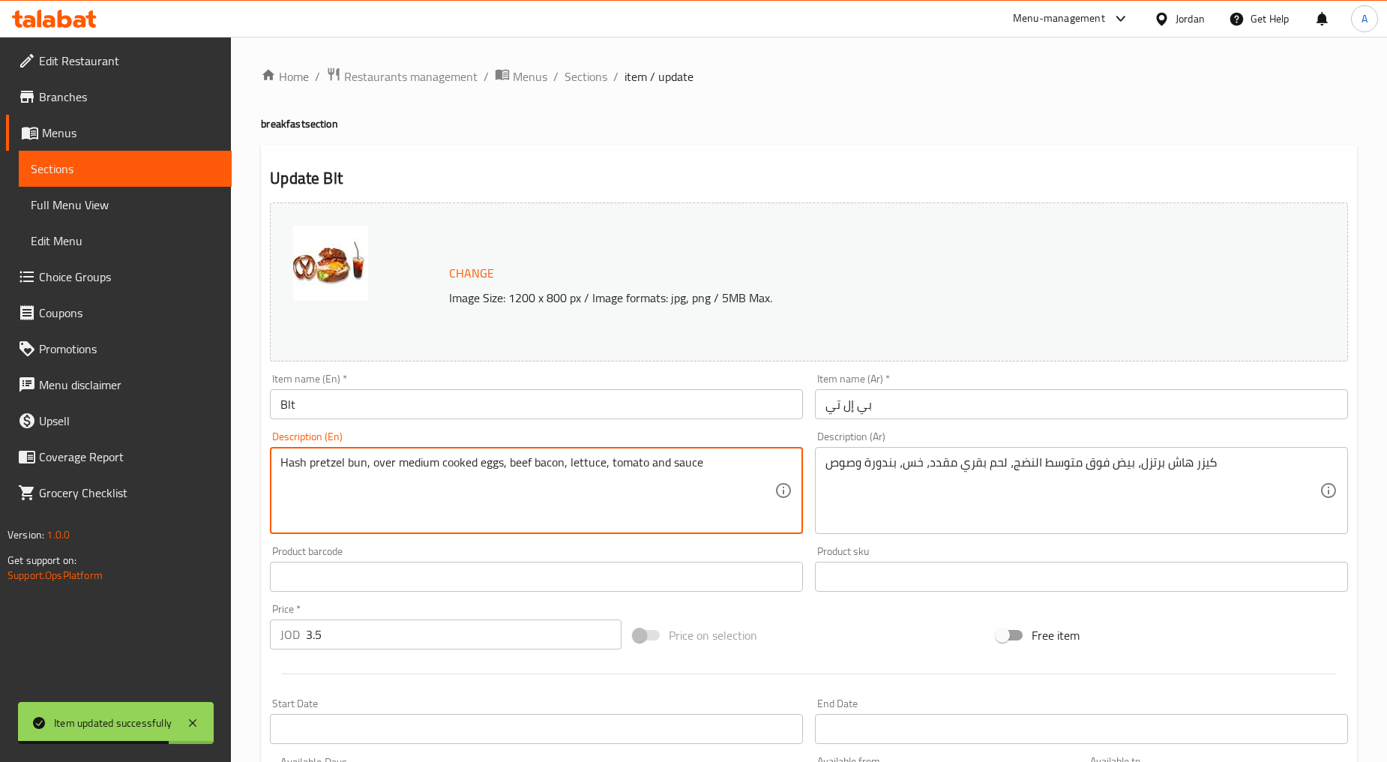
click at [349, 462] on textarea "Hash pretzel bun, over medium cooked eggs, beef bacon, lettuce, tomato and sauce" at bounding box center [527, 490] width 494 height 71
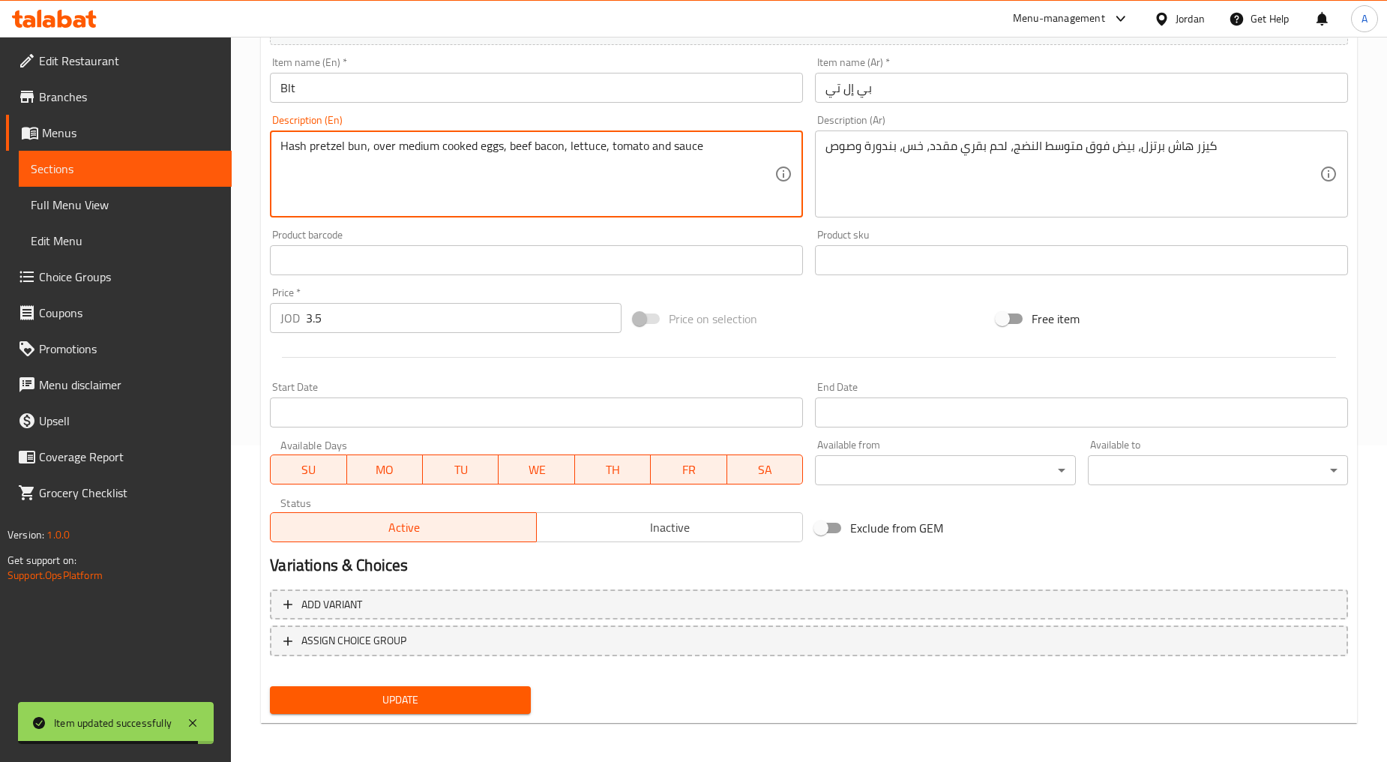
click at [364, 701] on span "Update" at bounding box center [400, 700] width 236 height 19
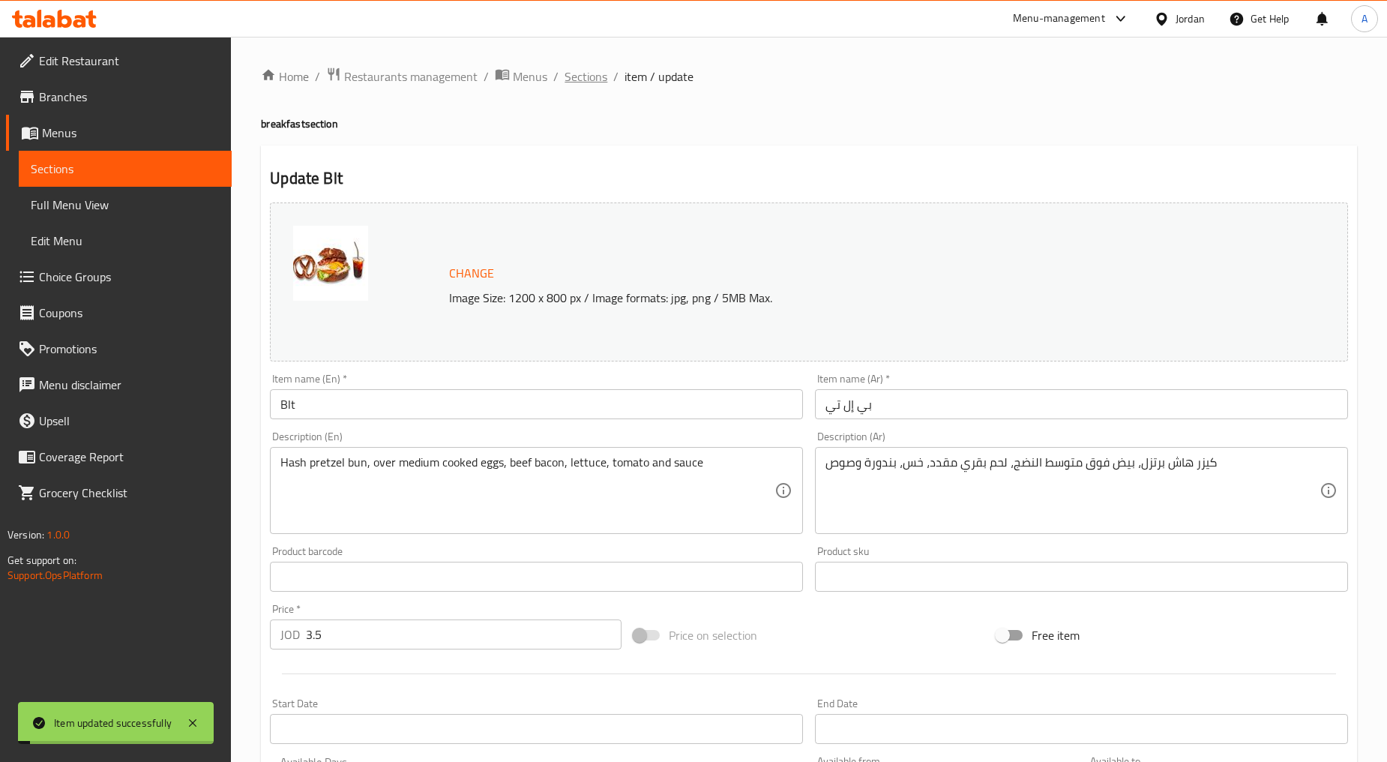
click at [574, 80] on span "Sections" at bounding box center [586, 76] width 43 height 18
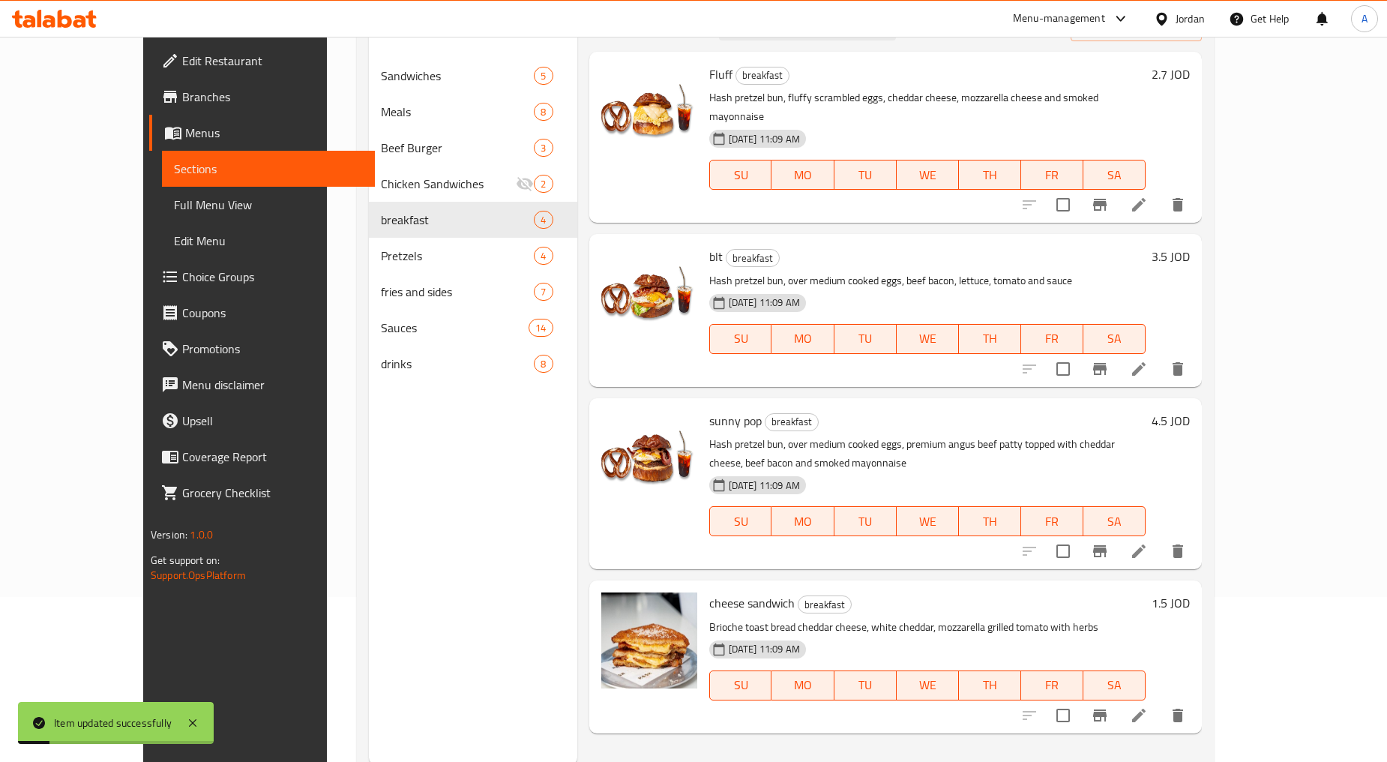
scroll to position [166, 0]
click at [744, 543] on icon at bounding box center [1138, 549] width 13 height 13
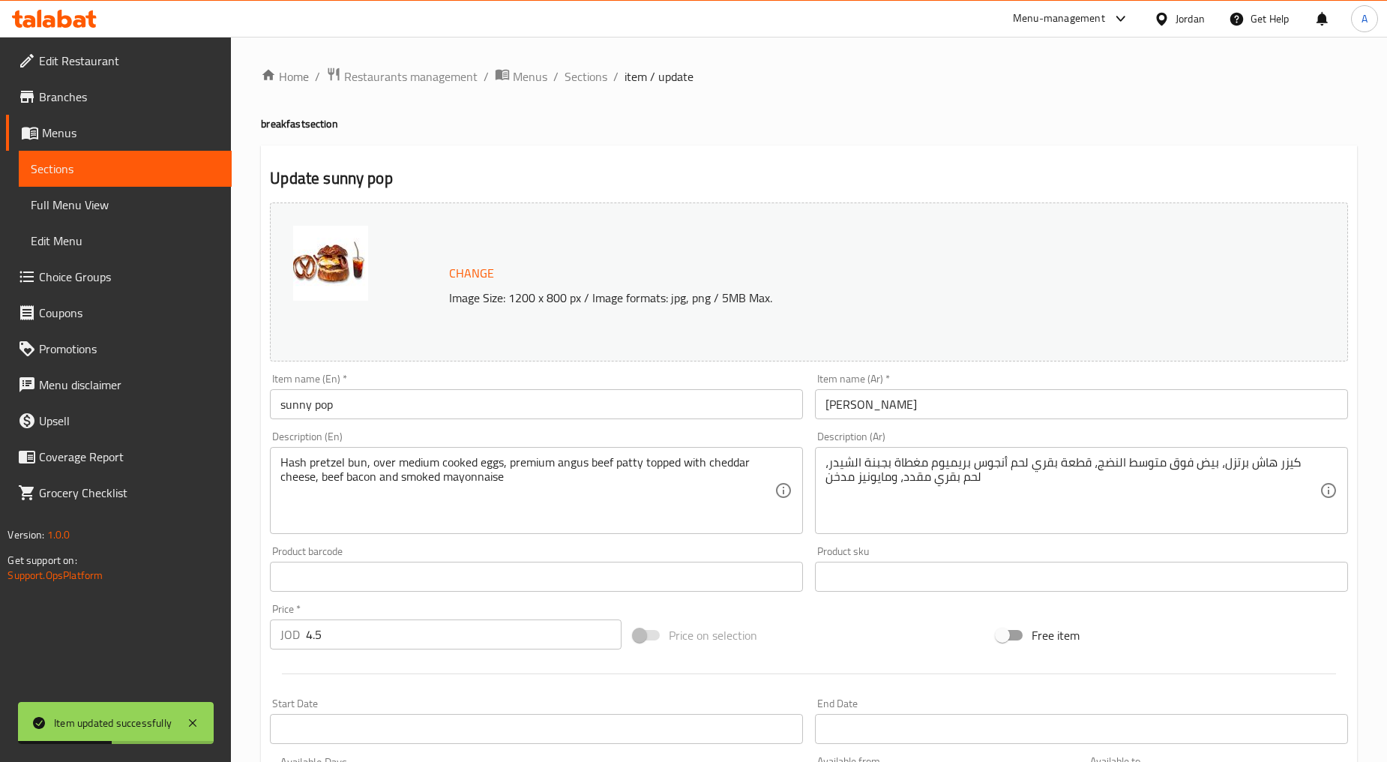
click at [340, 421] on div "Item name (En)   * sunny pop Item name (En) *" at bounding box center [536, 396] width 545 height 58
click at [328, 400] on input "sunny pop" at bounding box center [536, 404] width 533 height 30
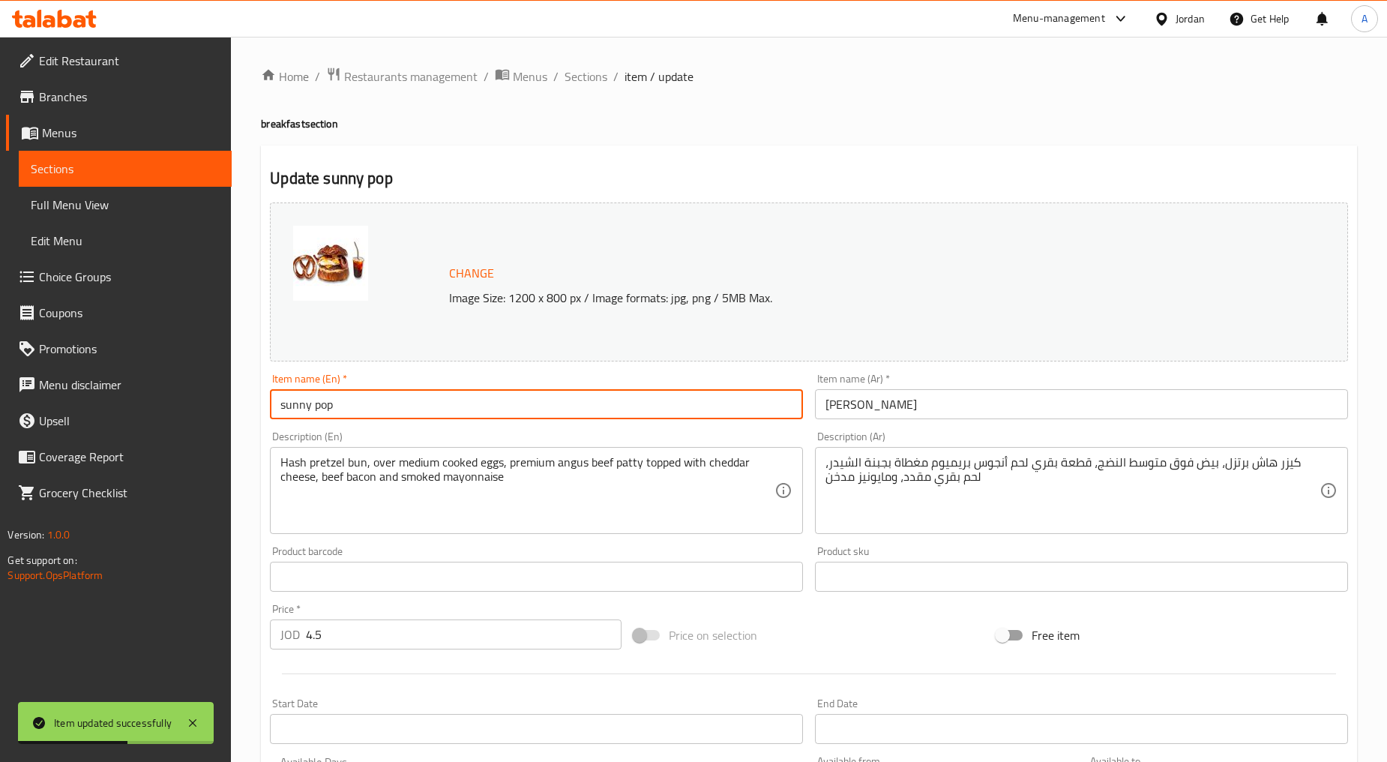
click at [328, 400] on input "sunny pop" at bounding box center [536, 404] width 533 height 30
type input "Sunny Pop"
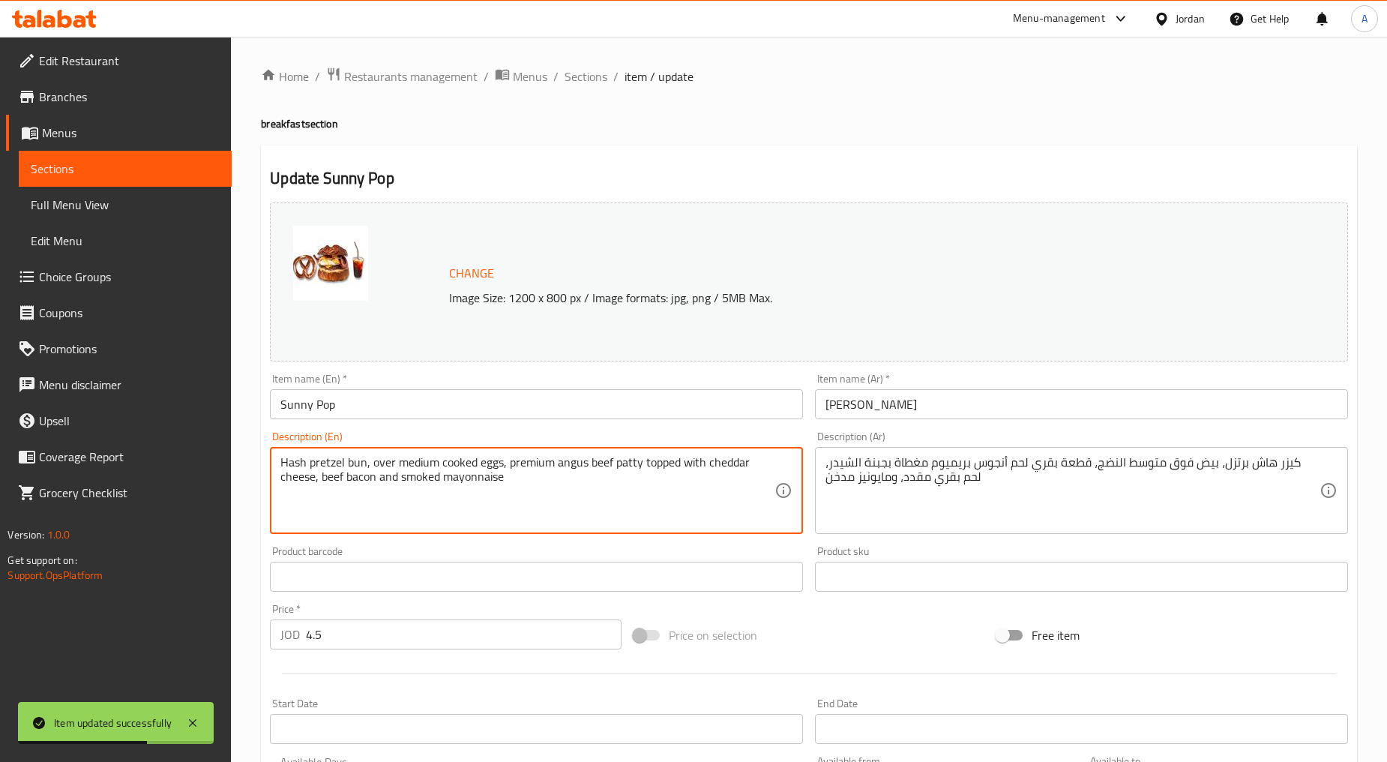
click at [463, 484] on textarea "Hash pretzel bun, over medium cooked eggs, premium angus beef patty topped with…" at bounding box center [527, 490] width 494 height 71
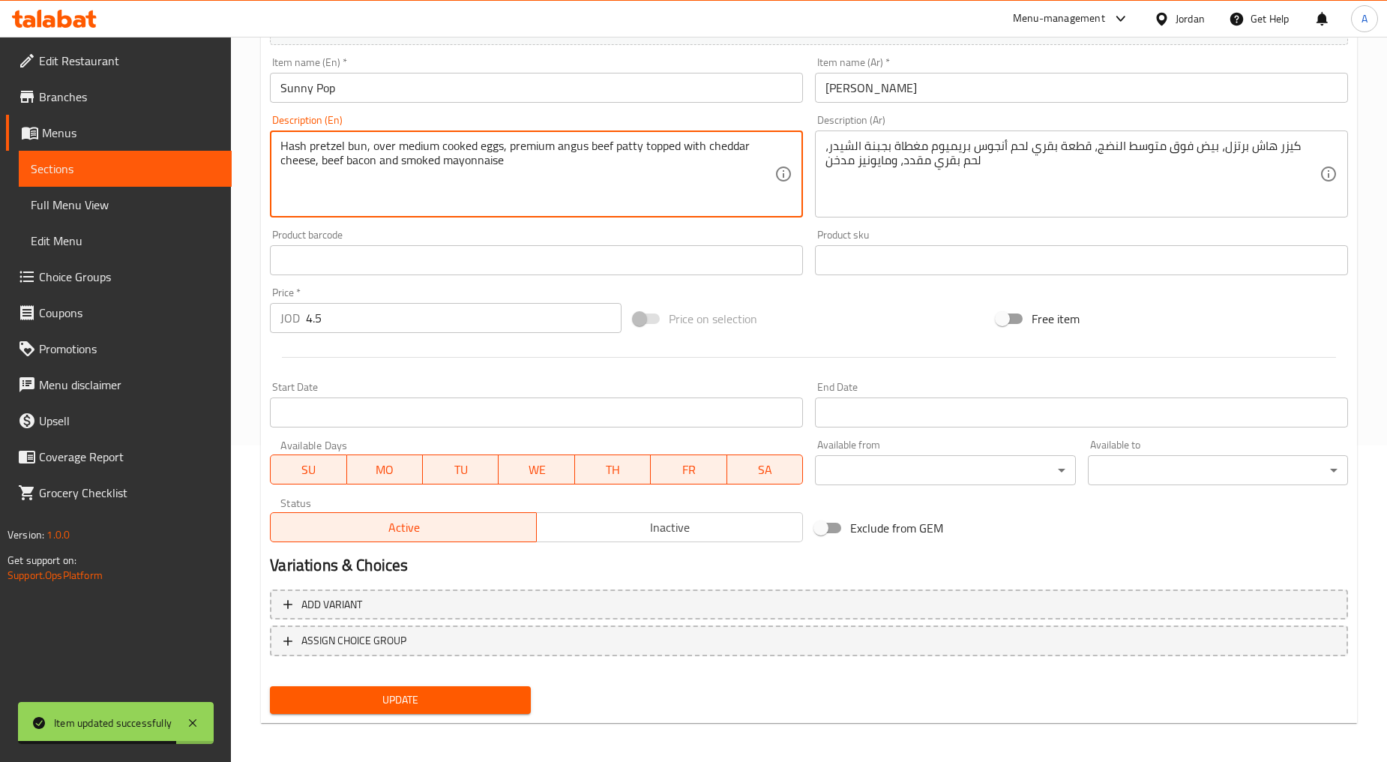
click at [415, 686] on button "Update" at bounding box center [400, 700] width 260 height 28
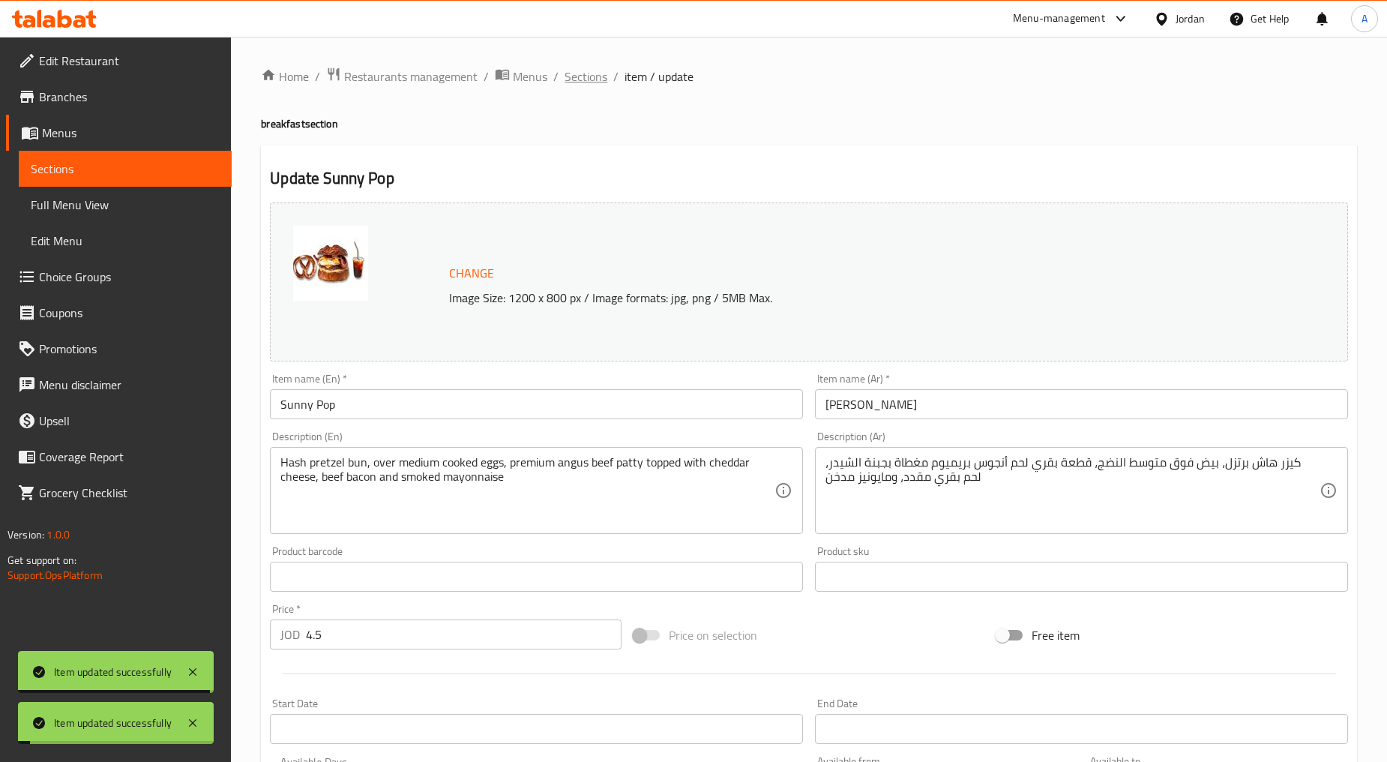
click at [586, 84] on span "Sections" at bounding box center [586, 76] width 43 height 18
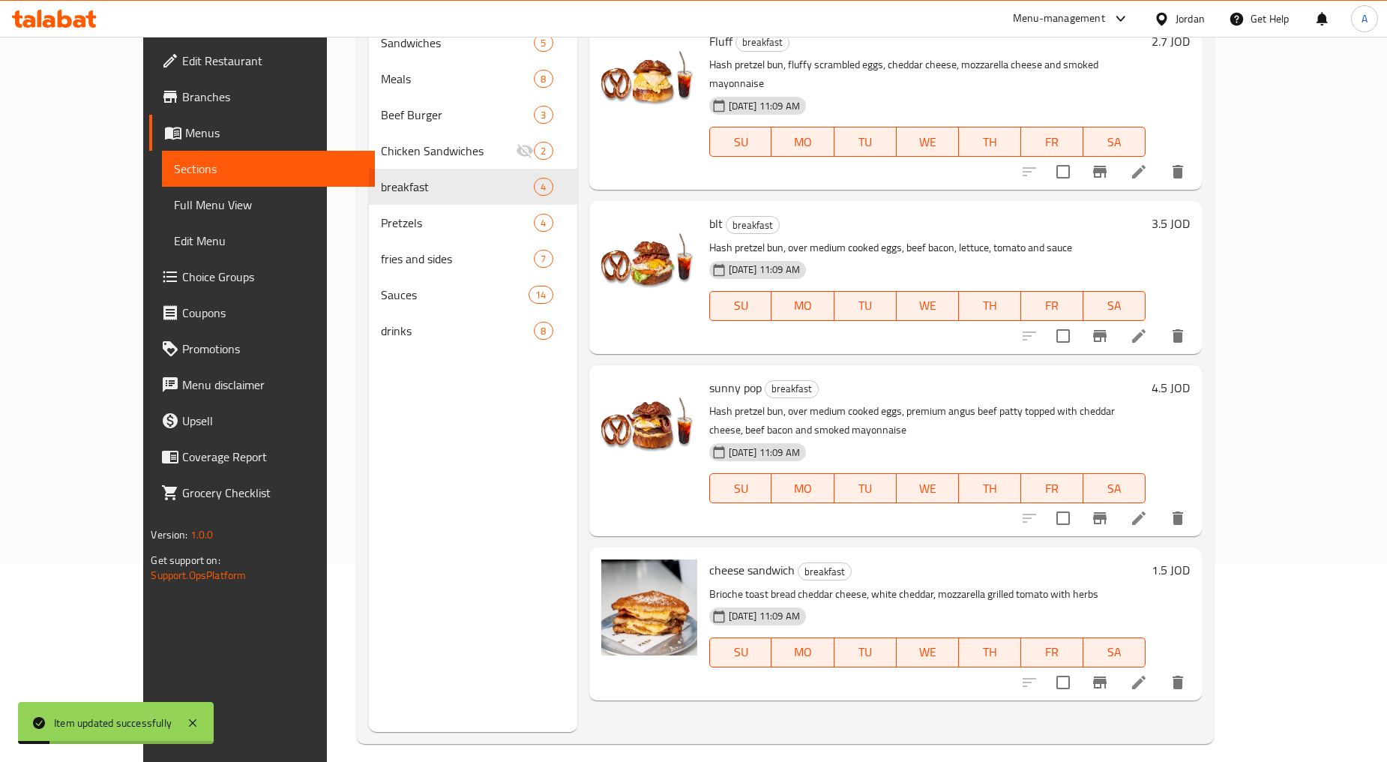
scroll to position [210, 0]
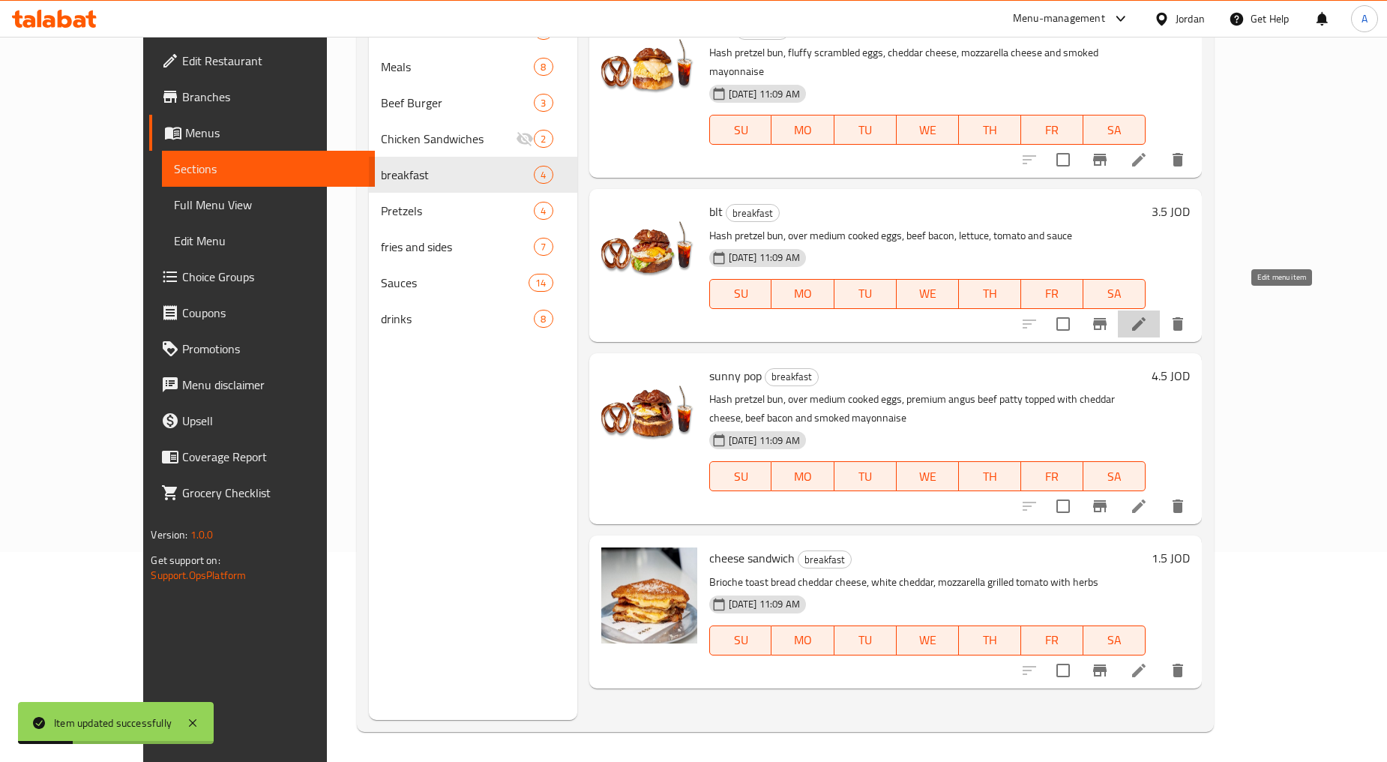
click at [744, 317] on icon at bounding box center [1138, 323] width 13 height 13
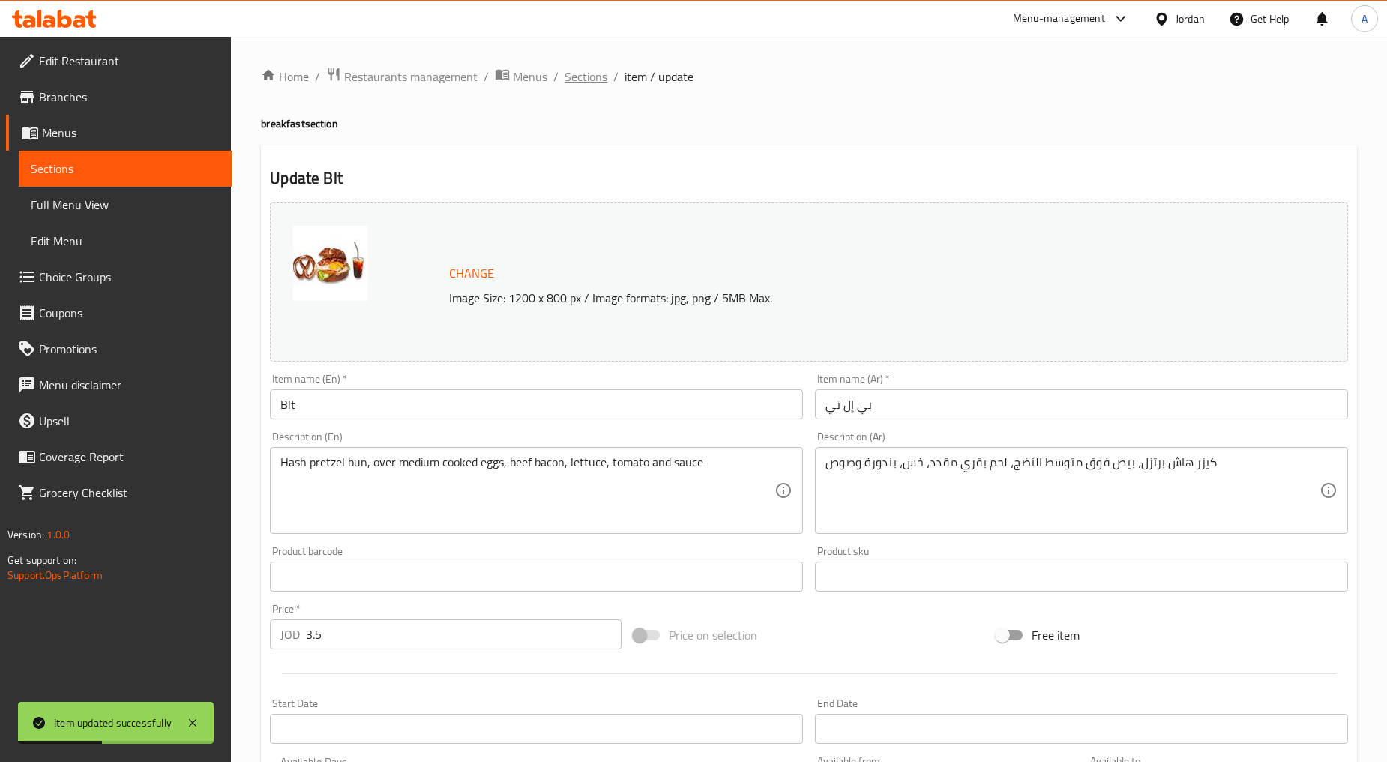
click at [597, 67] on span "Sections" at bounding box center [586, 76] width 43 height 18
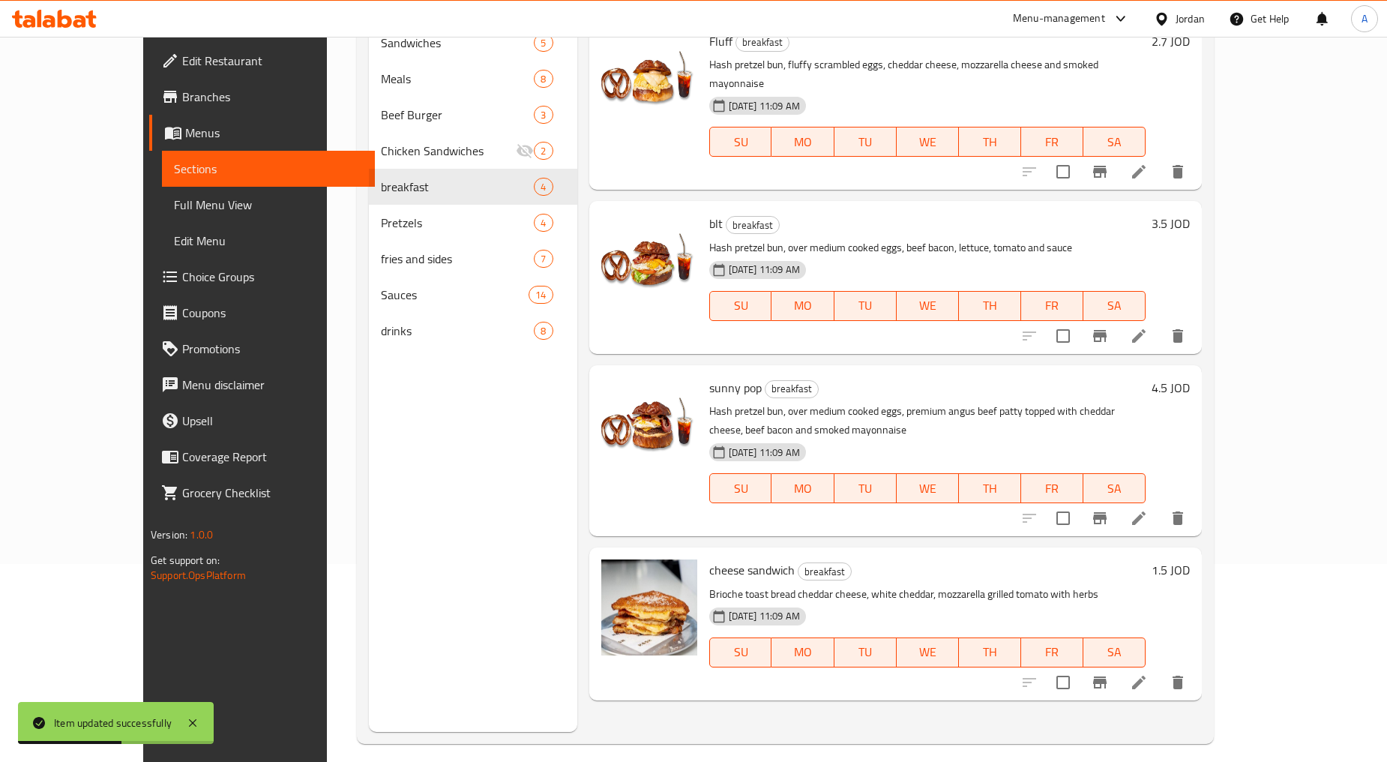
scroll to position [210, 0]
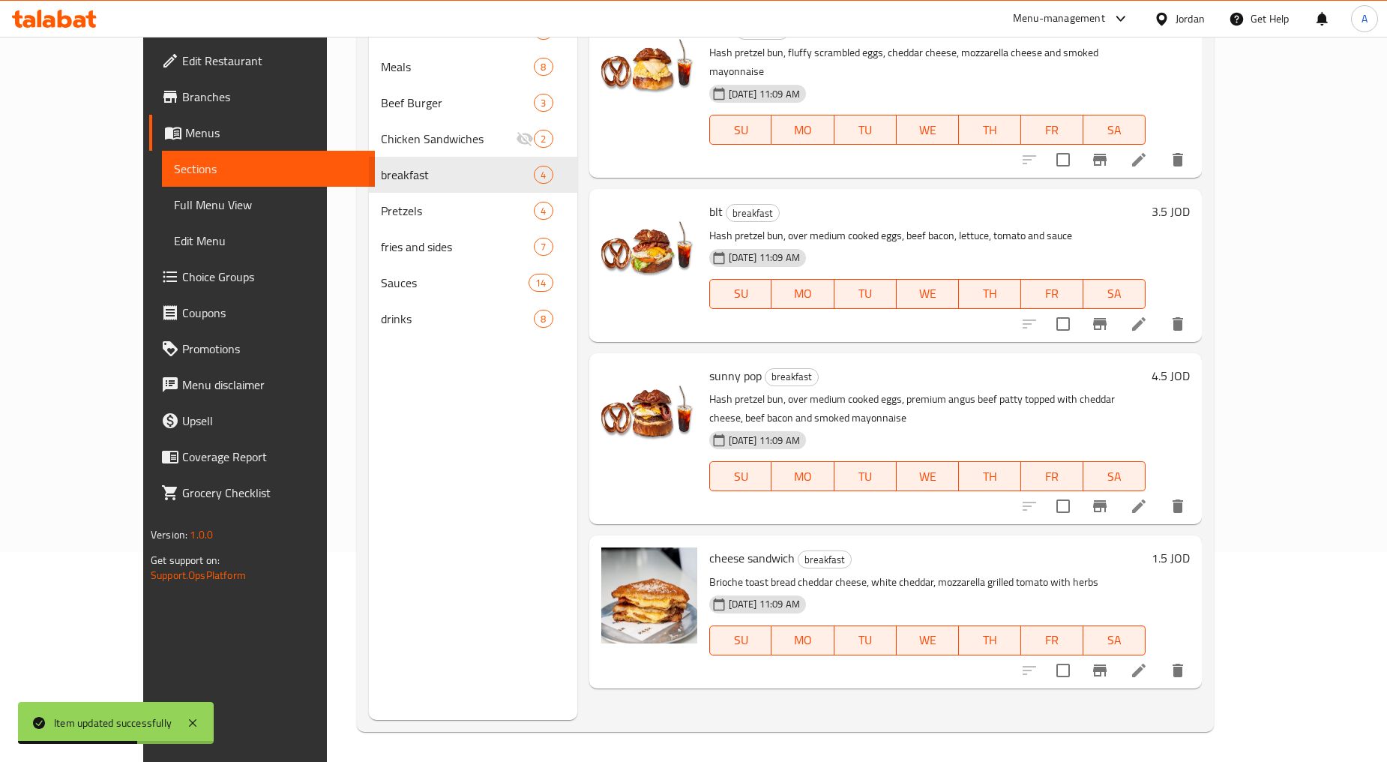
click at [744, 661] on icon at bounding box center [1139, 670] width 18 height 18
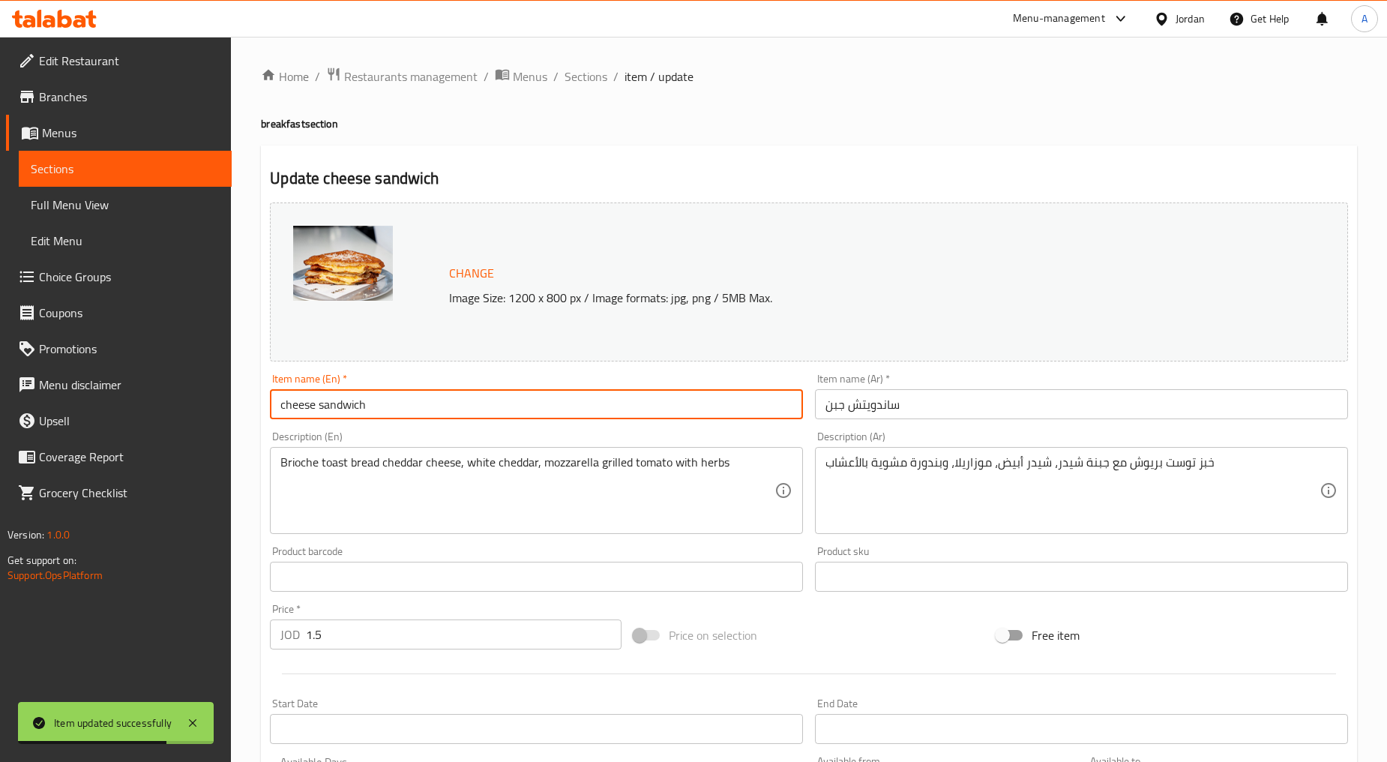
click at [409, 406] on input "cheese sandwich" at bounding box center [536, 404] width 533 height 30
type input "Cheese Sandwich"
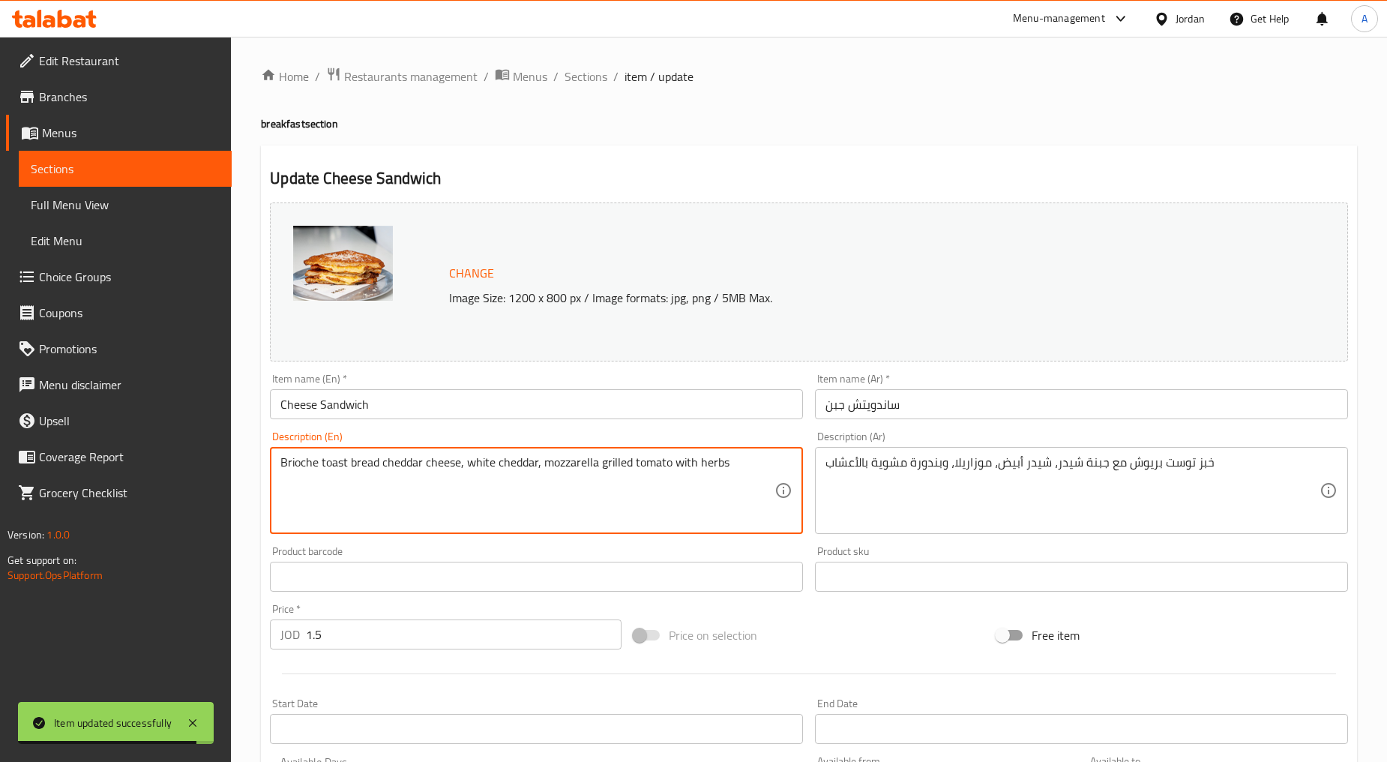
click at [395, 469] on textarea "Brioche toast bread cheddar cheese, white cheddar, mozzarella grilled tomato wi…" at bounding box center [527, 490] width 494 height 71
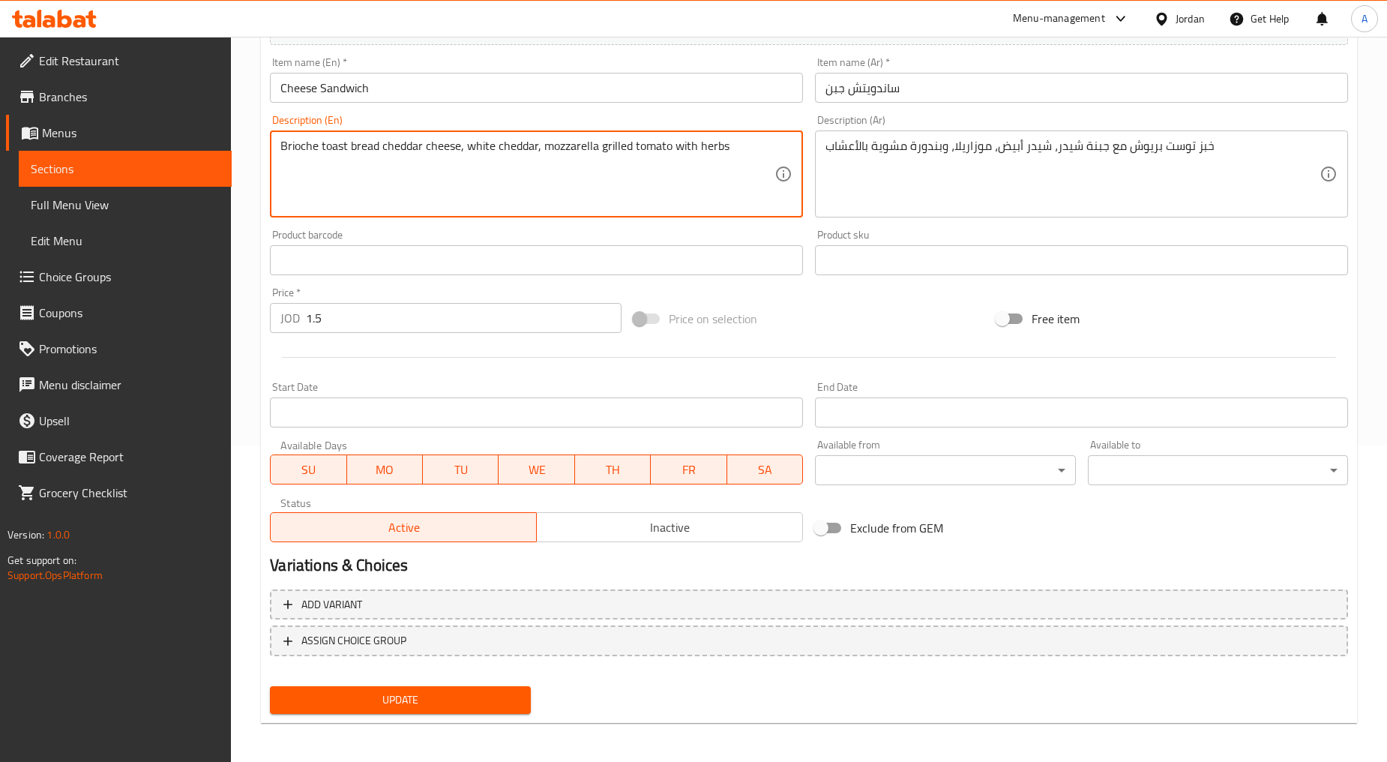
click at [467, 692] on span "Update" at bounding box center [400, 700] width 236 height 19
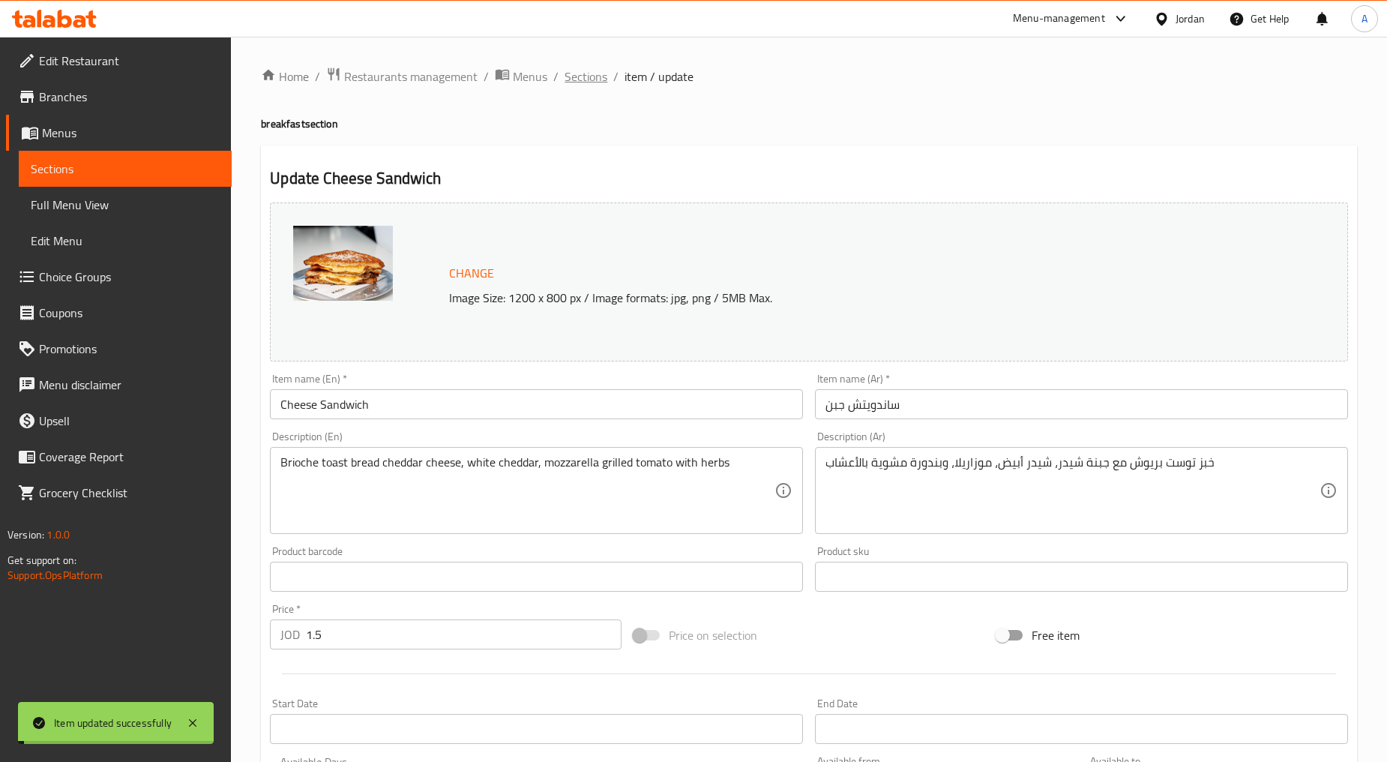
click at [586, 85] on span "Sections" at bounding box center [586, 76] width 43 height 18
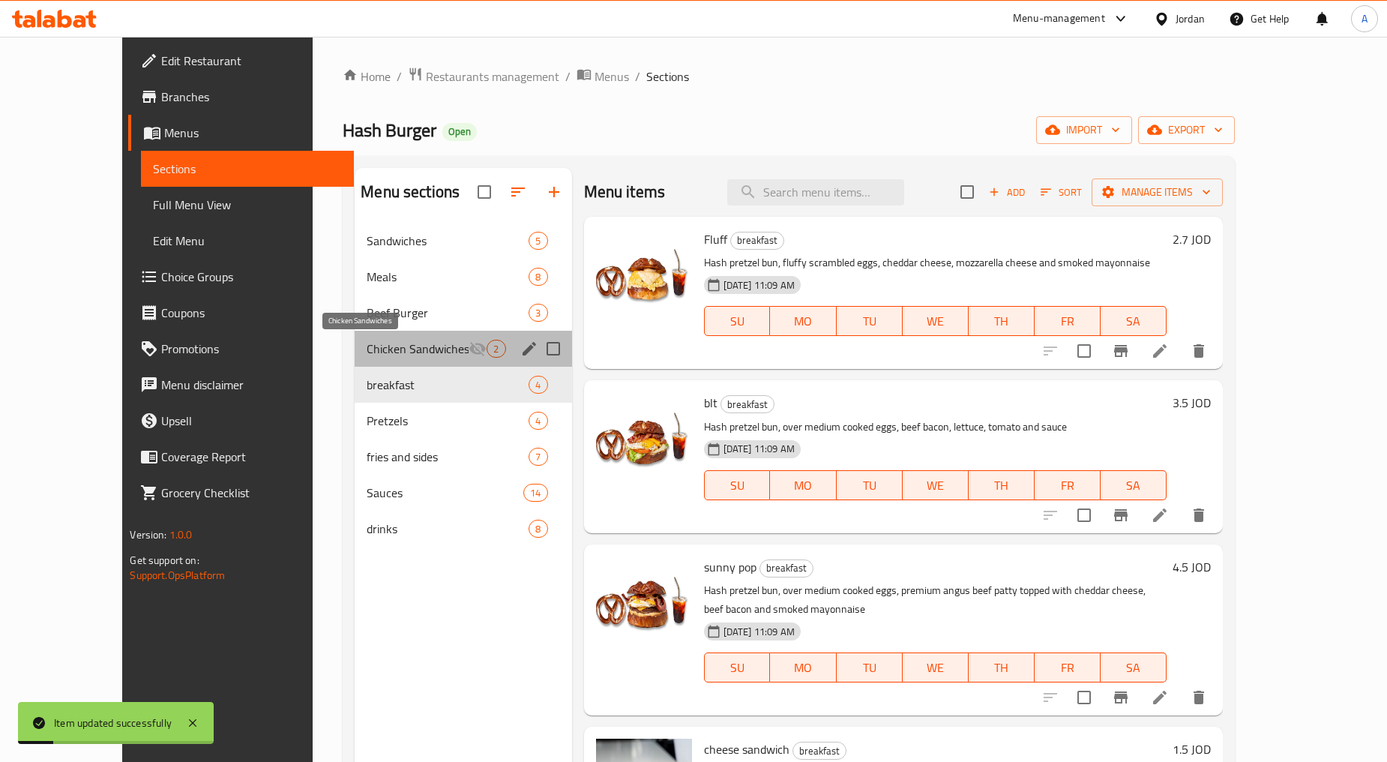
click at [367, 347] on span "Chicken Sandwiches" at bounding box center [418, 349] width 102 height 18
click at [367, 384] on span "breakfast" at bounding box center [448, 385] width 162 height 18
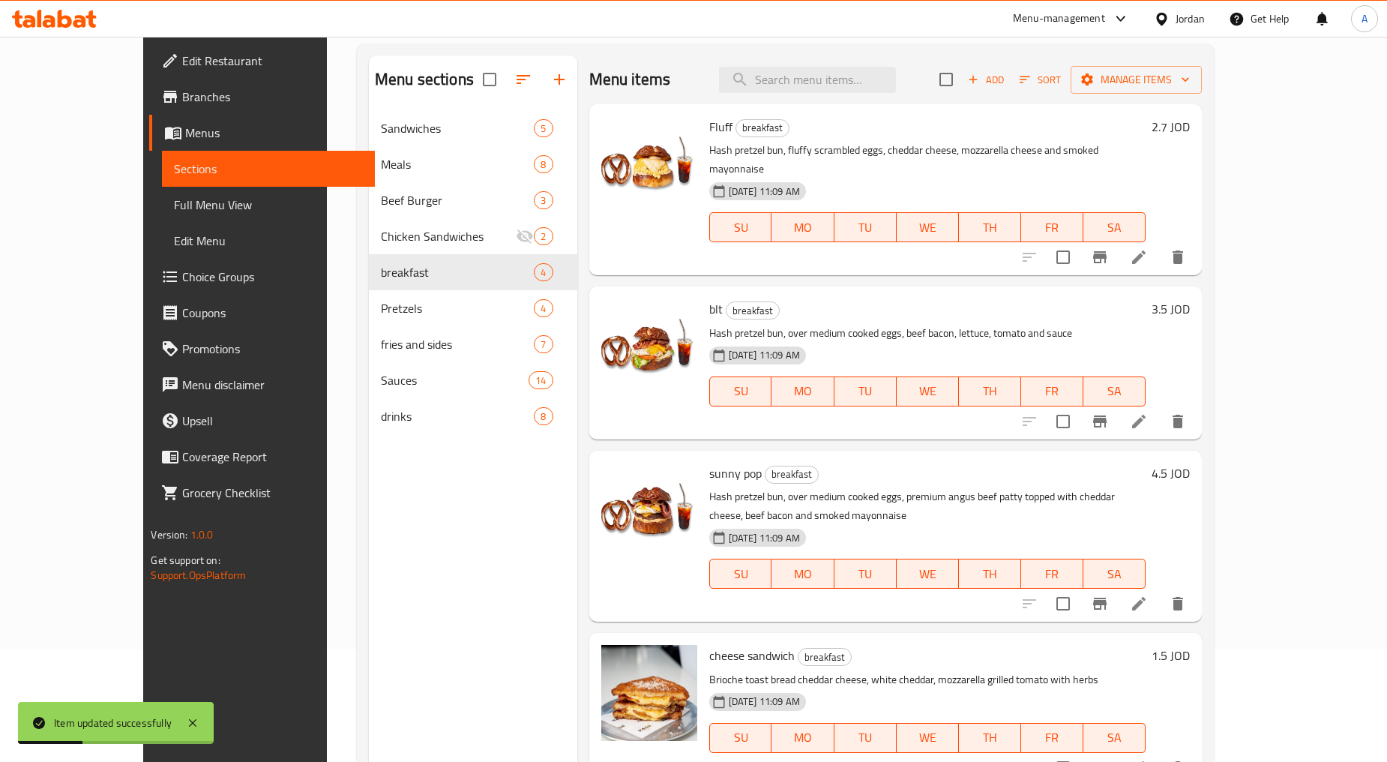
scroll to position [210, 0]
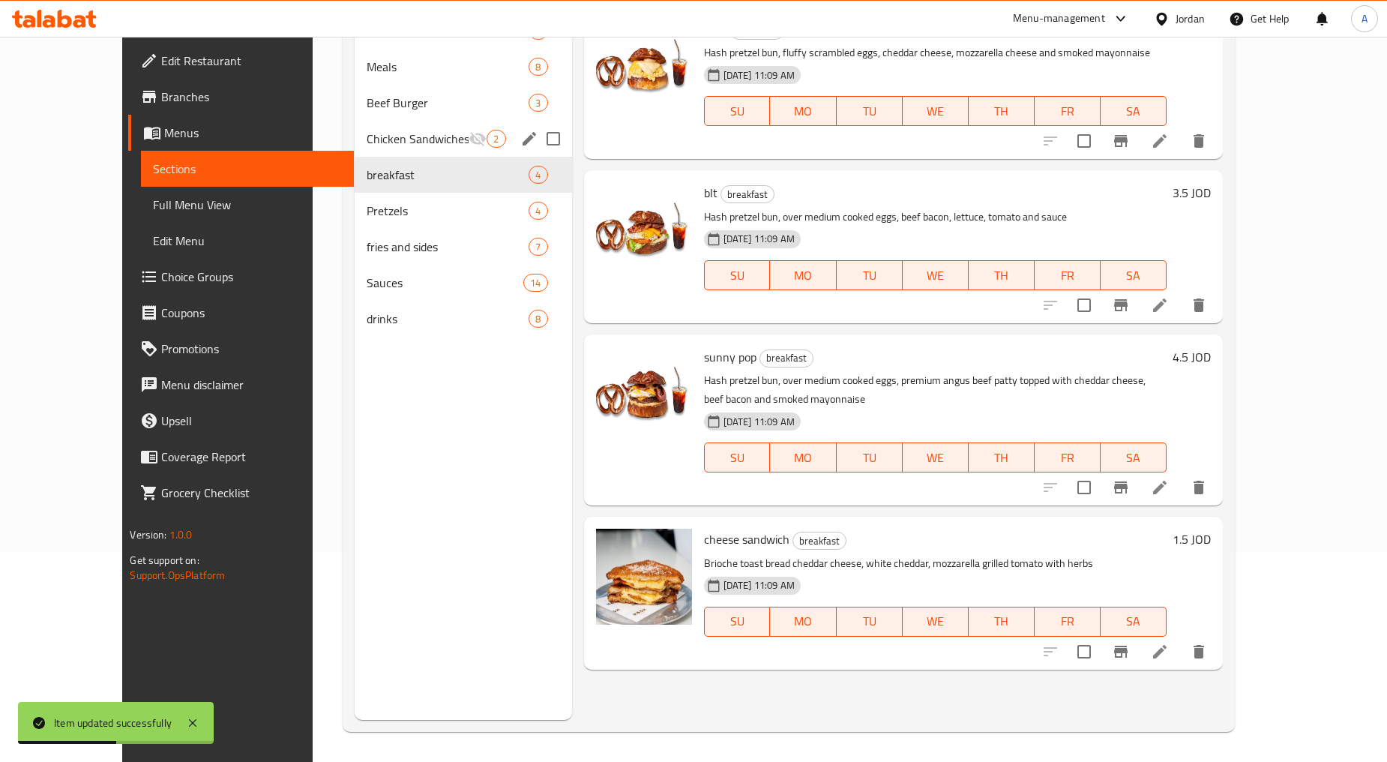
click at [355, 128] on div "Chicken Sandwiches 2" at bounding box center [463, 139] width 217 height 36
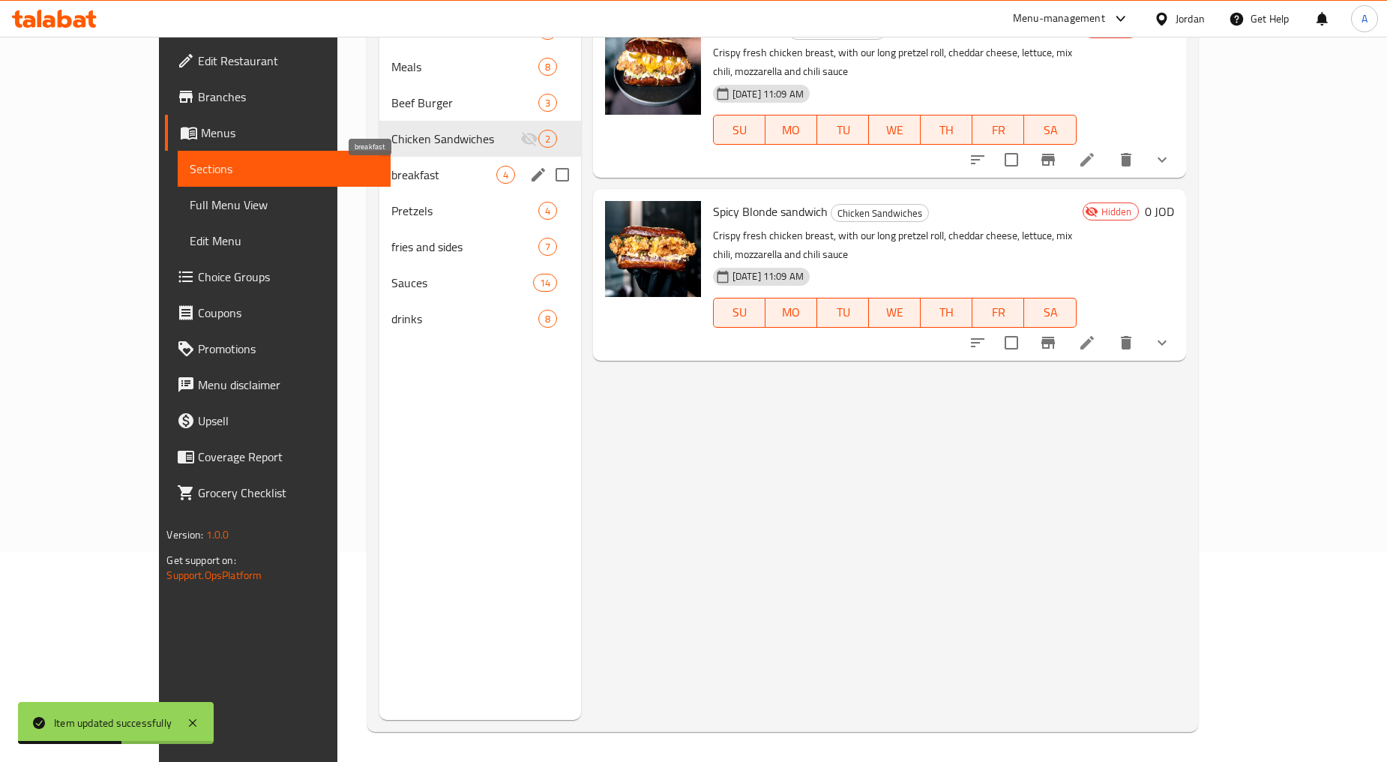
click at [391, 171] on span "breakfast" at bounding box center [443, 175] width 105 height 18
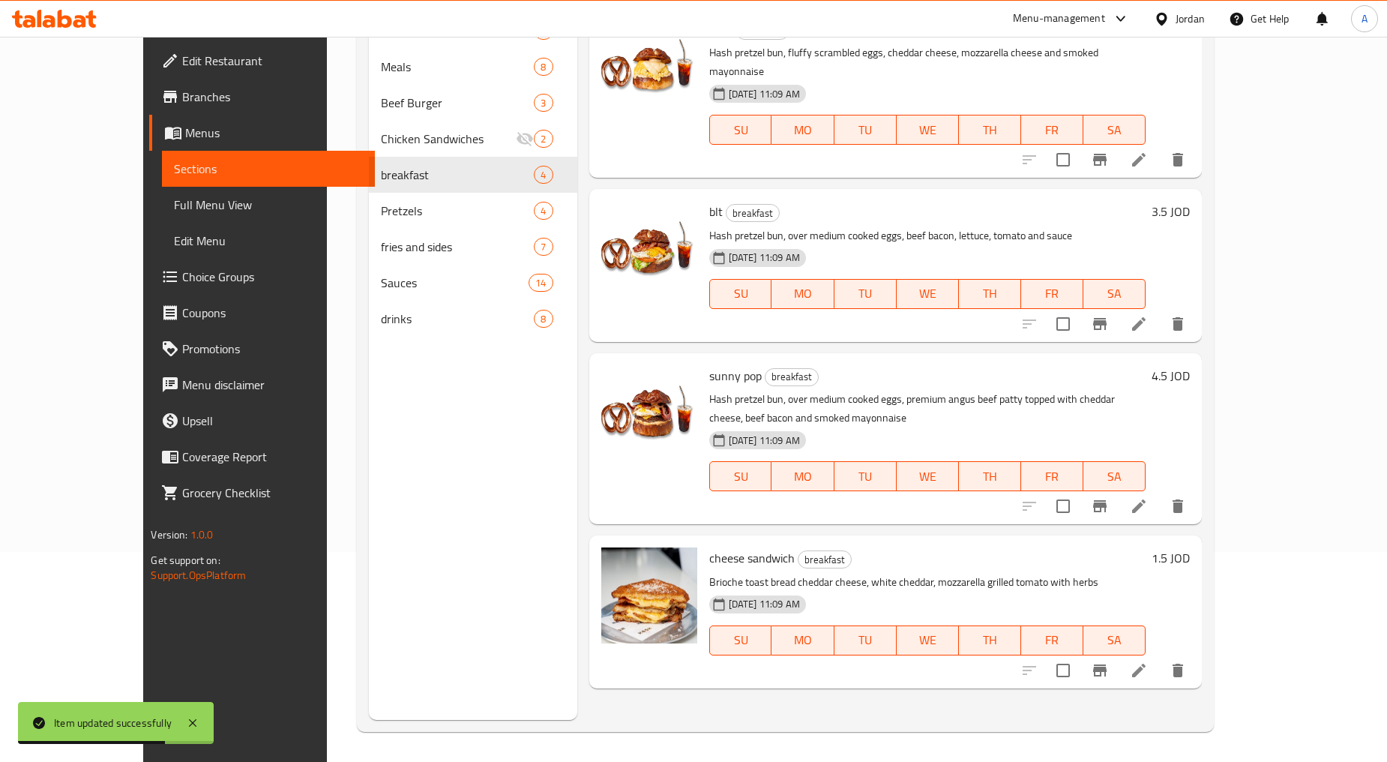
click at [744, 317] on icon at bounding box center [1138, 323] width 13 height 13
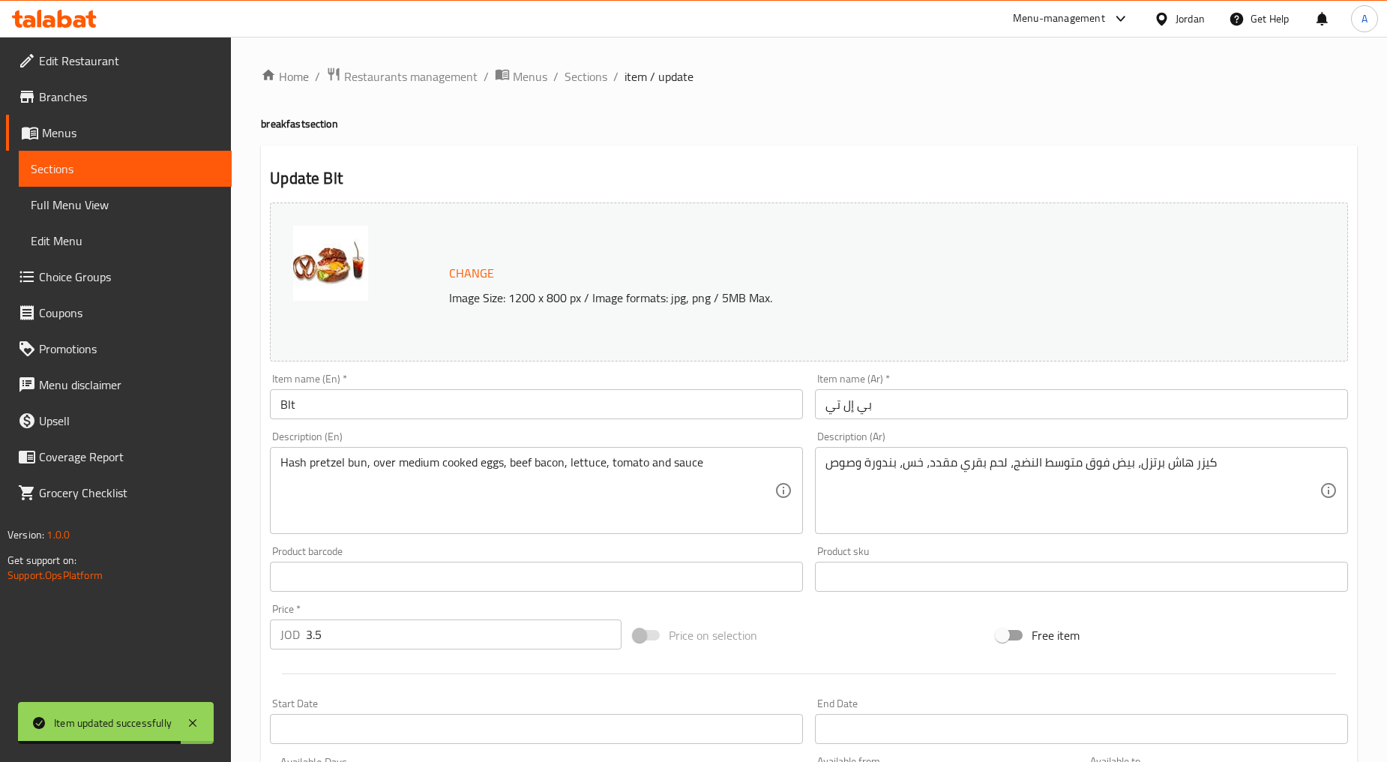
click at [366, 384] on div "Item name (En)   * Blt Item name (En) *" at bounding box center [536, 396] width 533 height 46
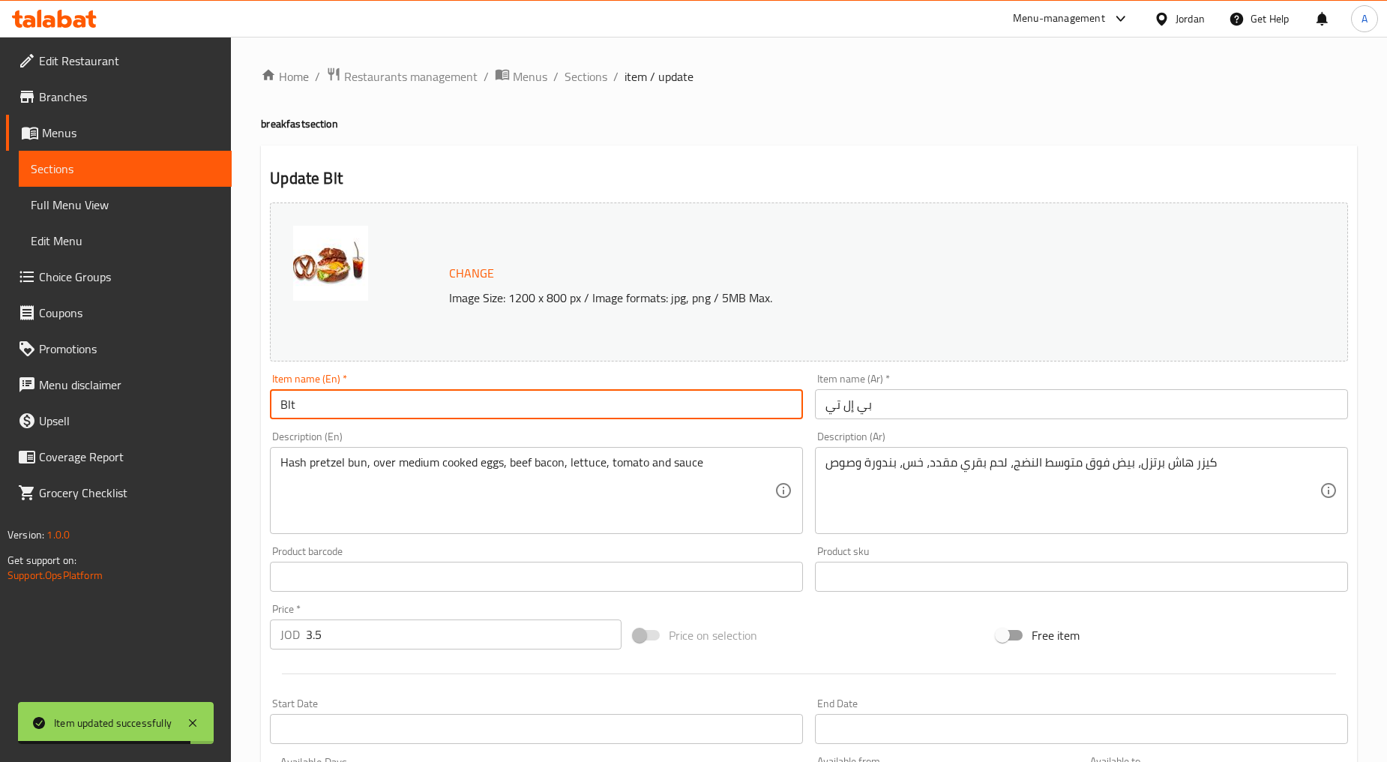
click at [364, 400] on input "Blt" at bounding box center [536, 404] width 533 height 30
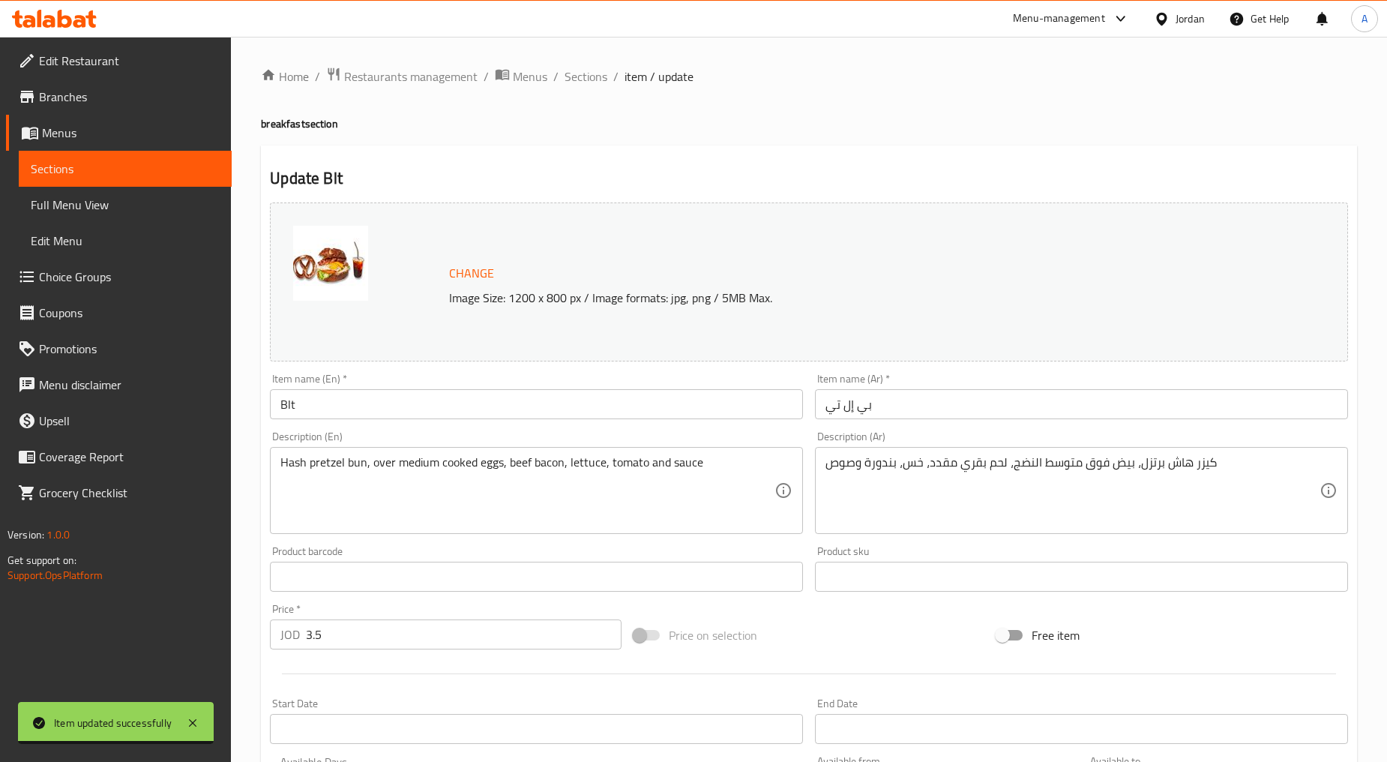
click at [604, 61] on div "Home / Restaurants management / Menus / Sections / item / update breakfast sect…" at bounding box center [809, 559] width 1156 height 1045
click at [604, 69] on span "Sections" at bounding box center [586, 76] width 43 height 18
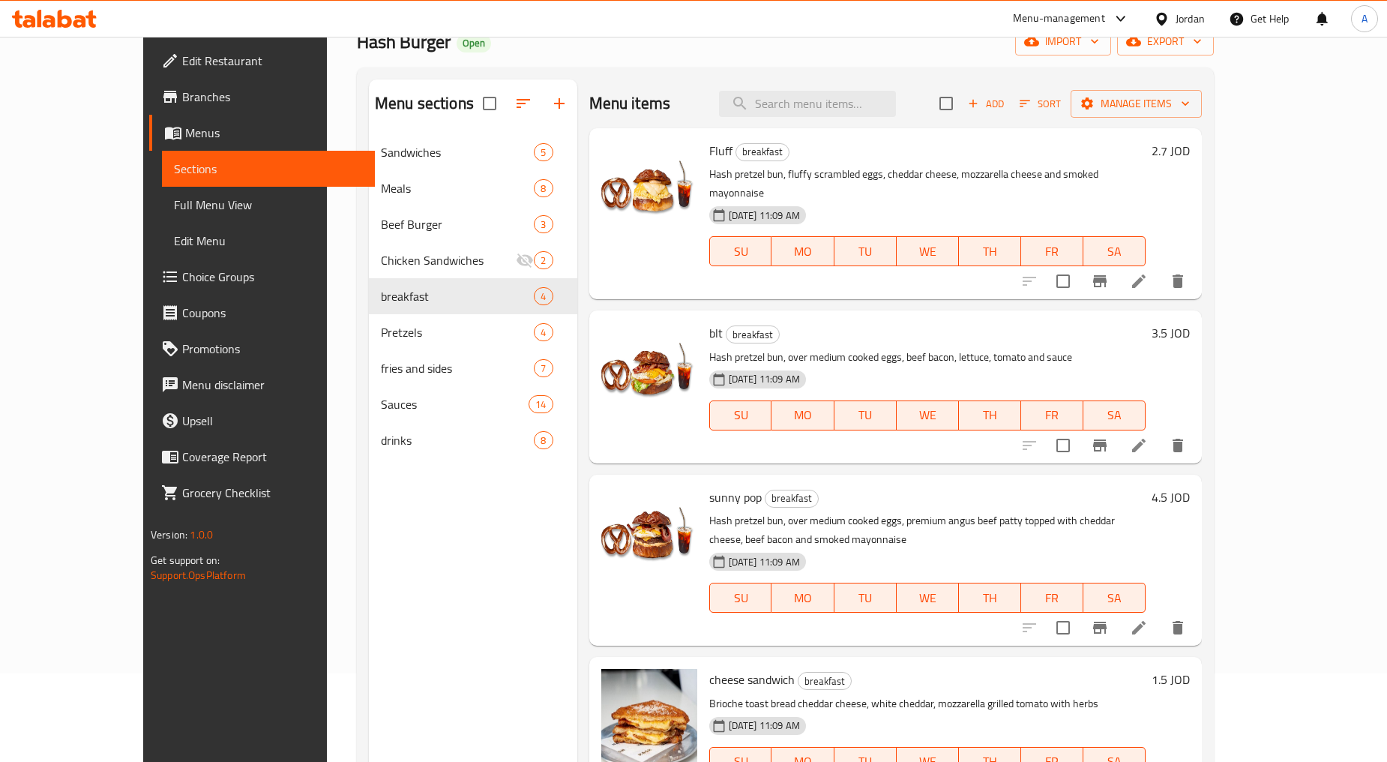
scroll to position [210, 0]
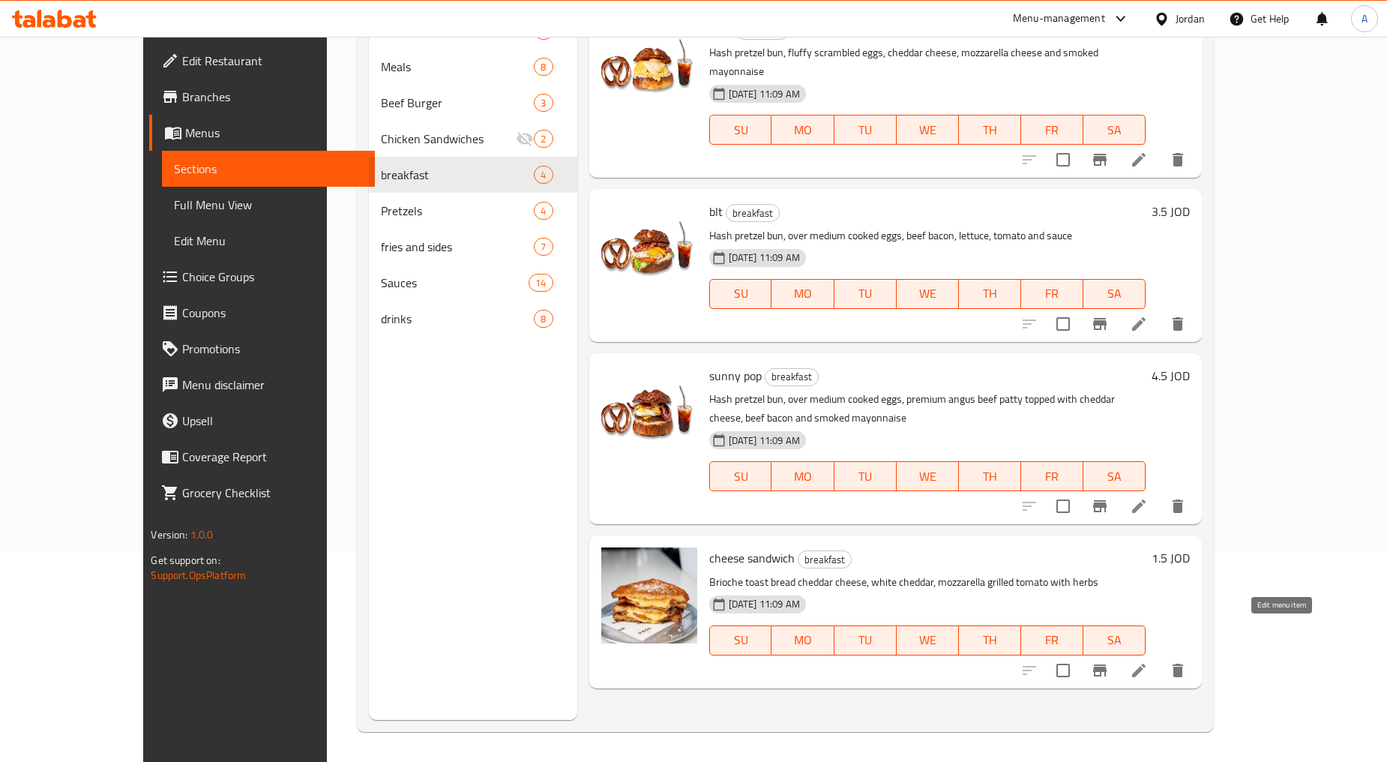
click at [744, 661] on icon at bounding box center [1139, 670] width 18 height 18
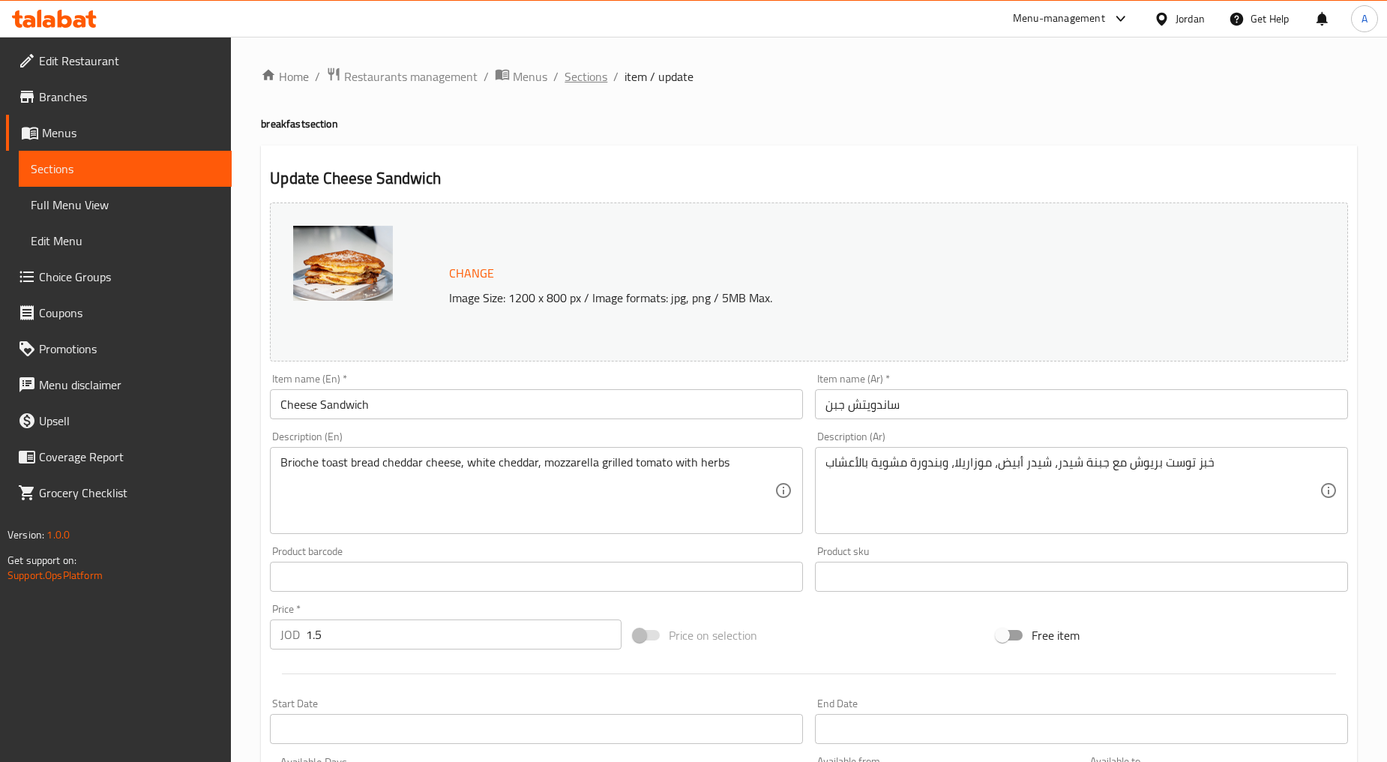
click at [589, 69] on span "Sections" at bounding box center [586, 76] width 43 height 18
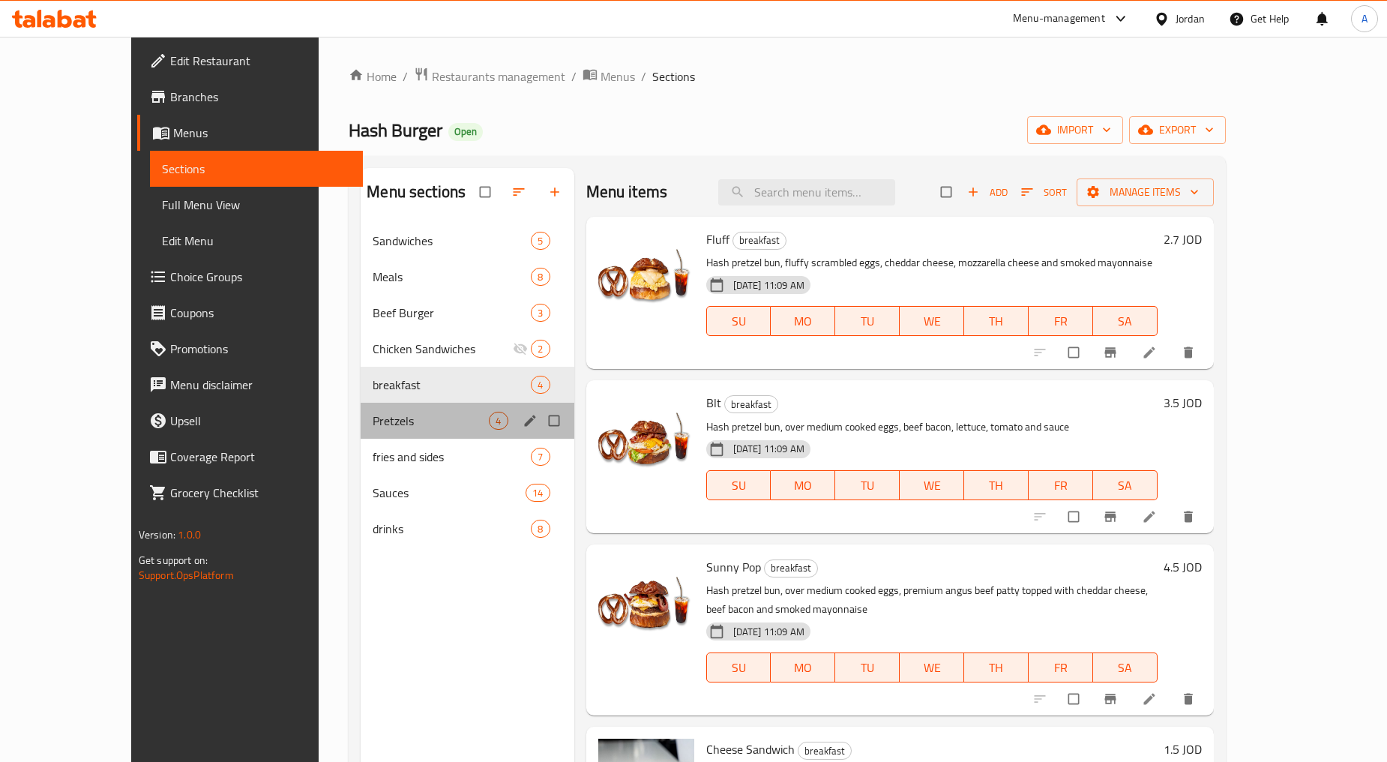
click at [361, 430] on div "Pretzels 4" at bounding box center [467, 421] width 213 height 36
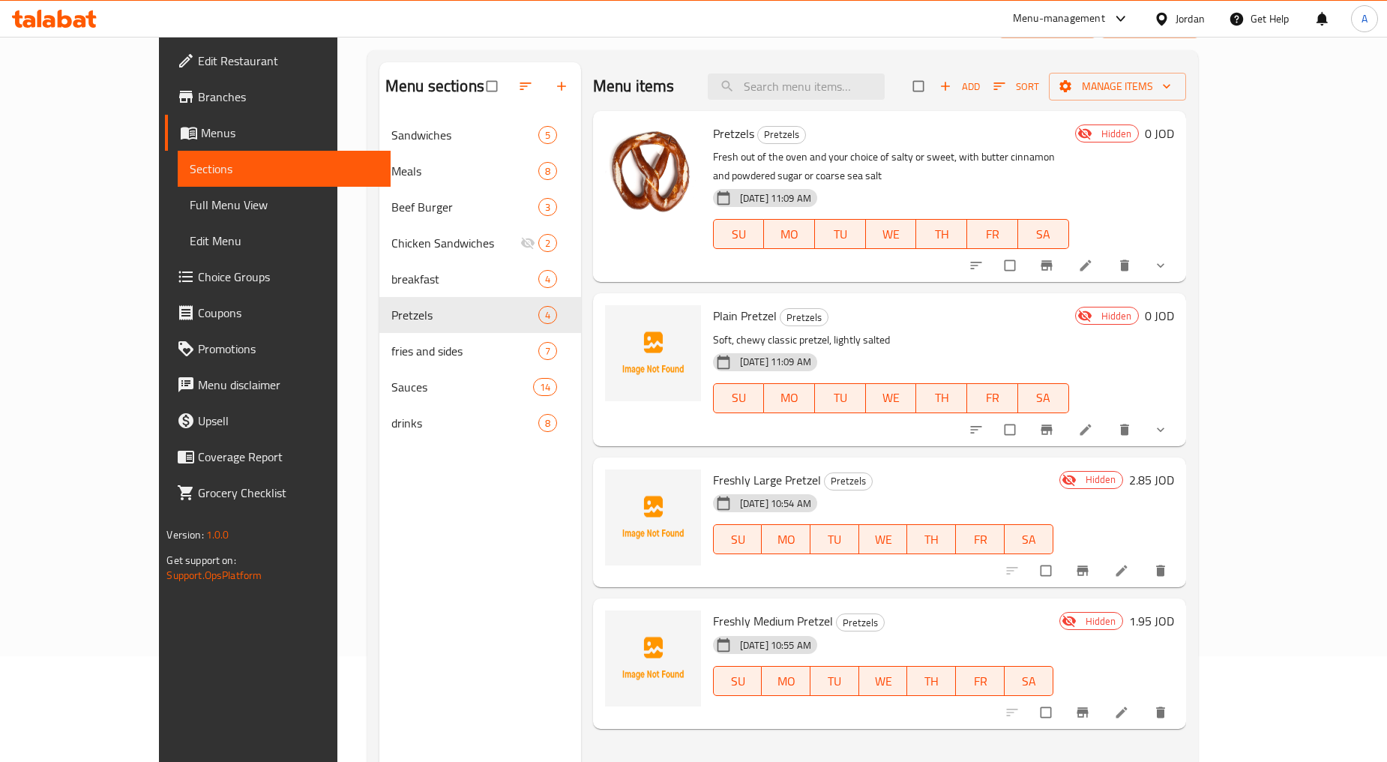
scroll to position [210, 0]
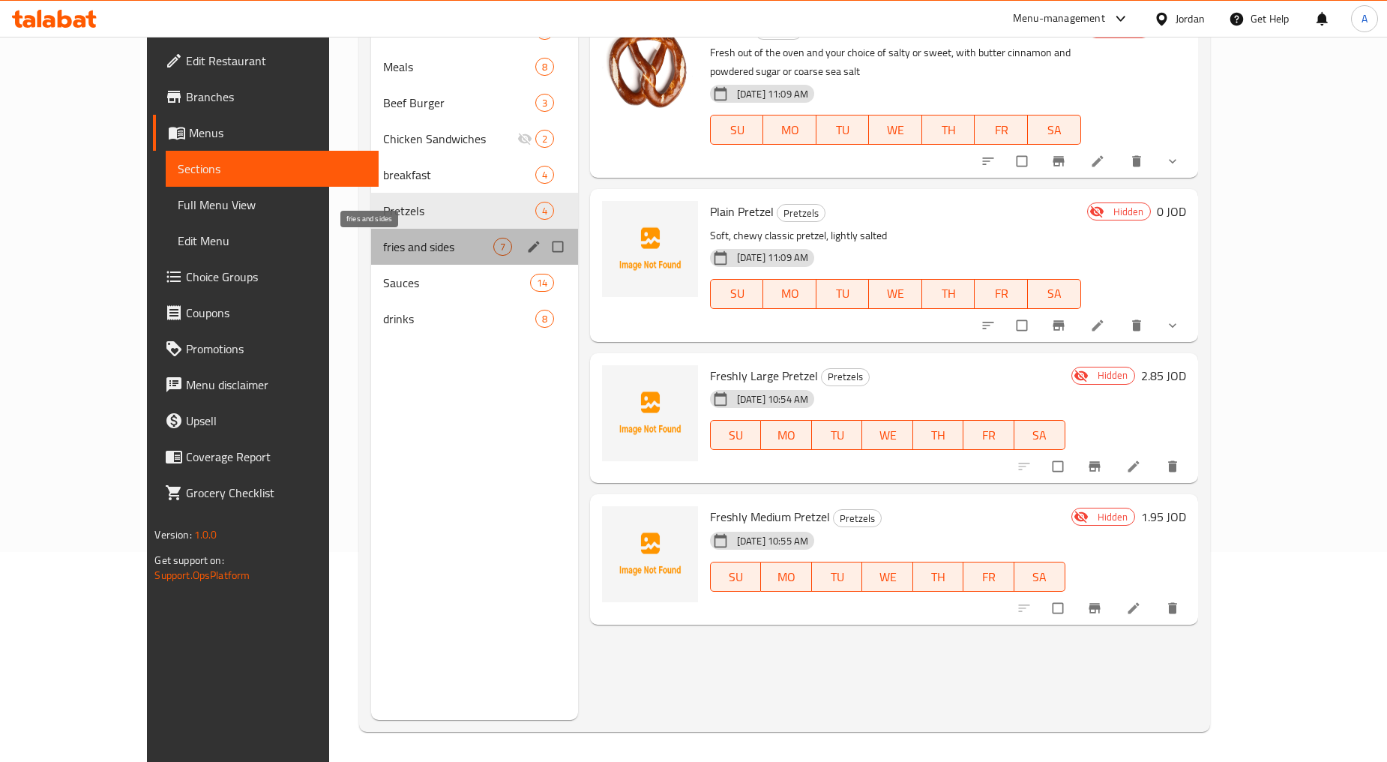
click at [383, 248] on span "fries and sides" at bounding box center [437, 247] width 109 height 18
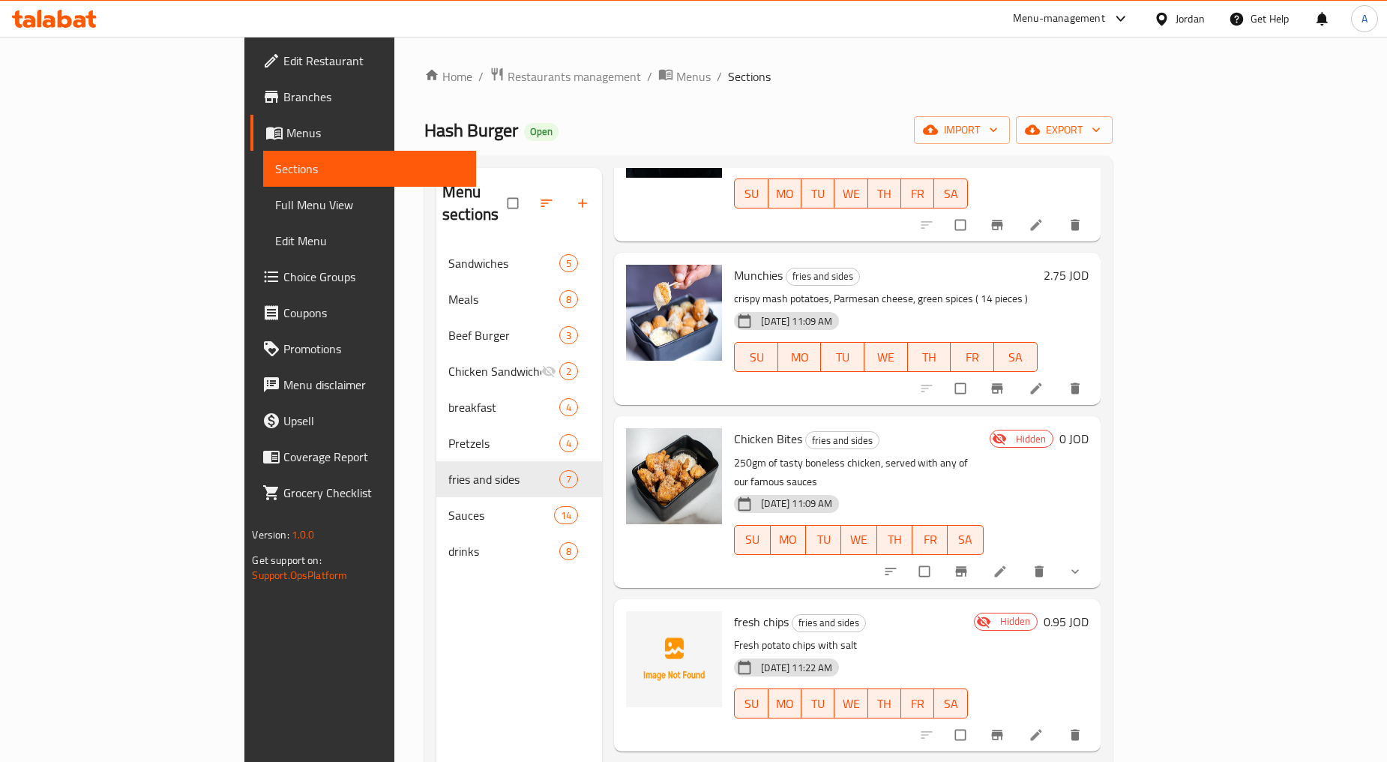
scroll to position [421, 0]
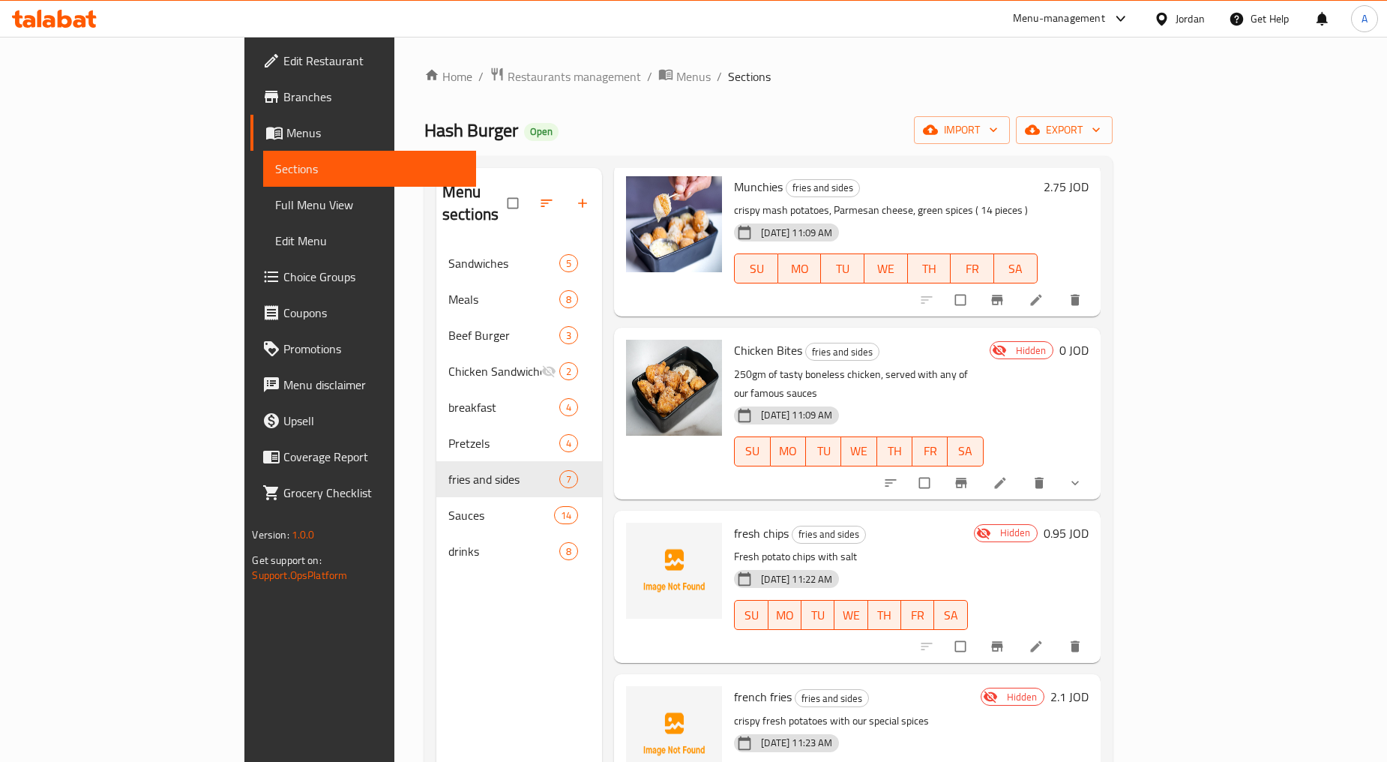
click at [1044, 639] on icon at bounding box center [1036, 646] width 15 height 15
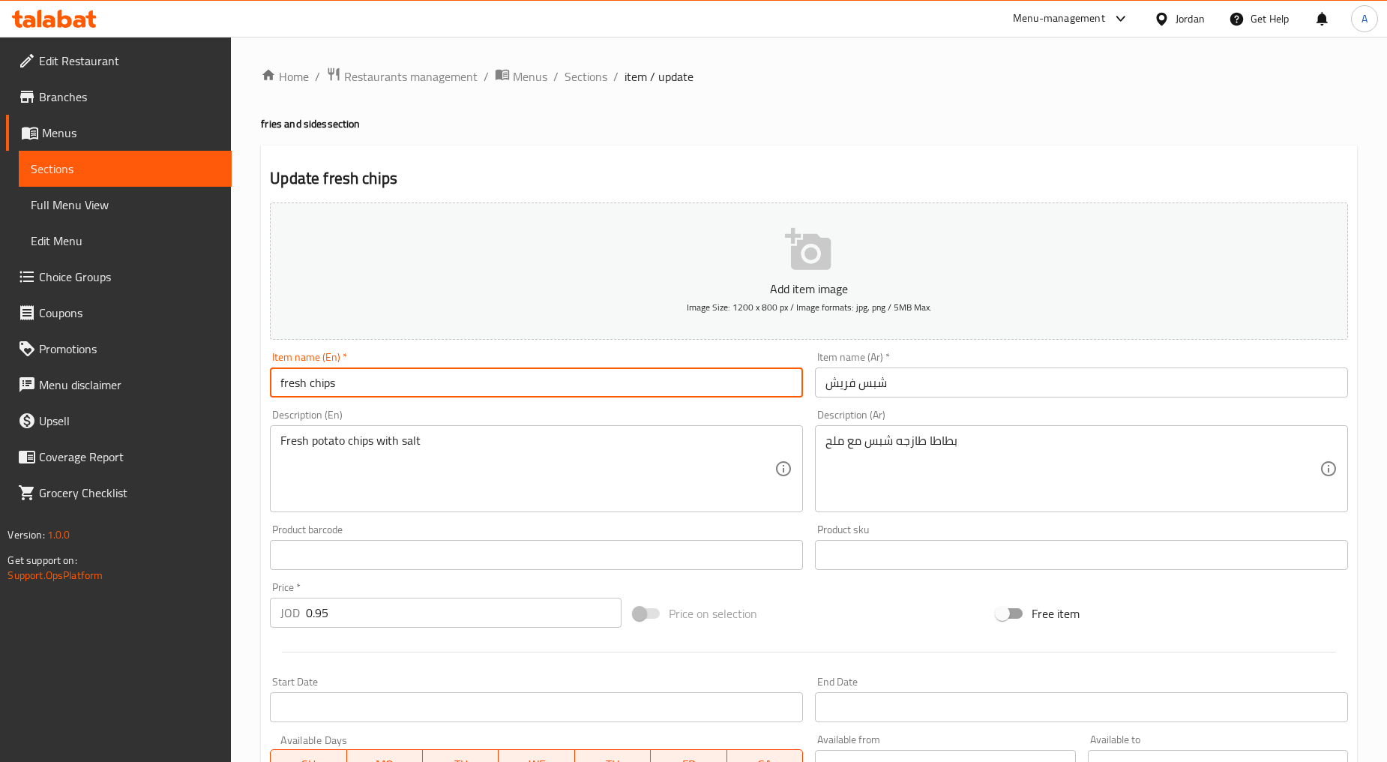
click at [340, 388] on input "fresh chips" at bounding box center [536, 382] width 533 height 30
type input "Fresh Chips"
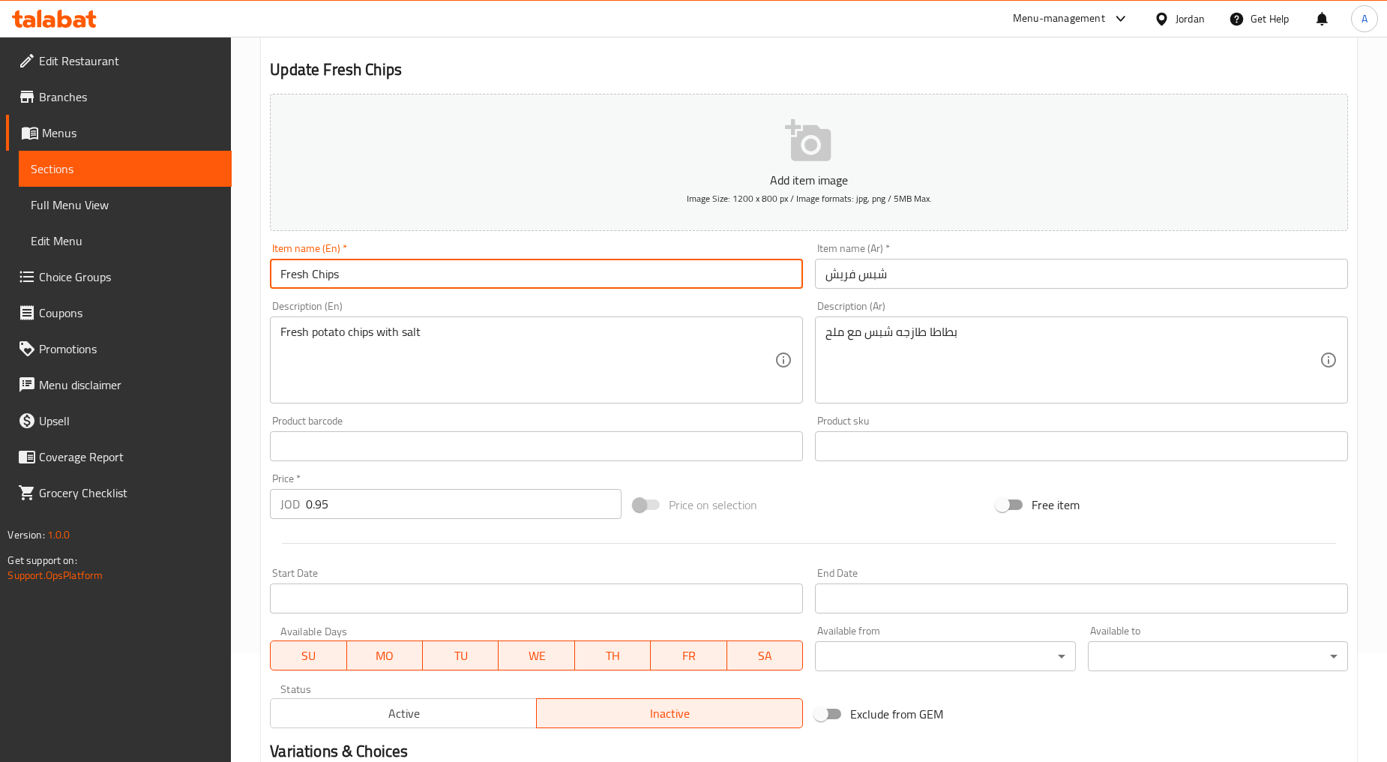
scroll to position [295, 0]
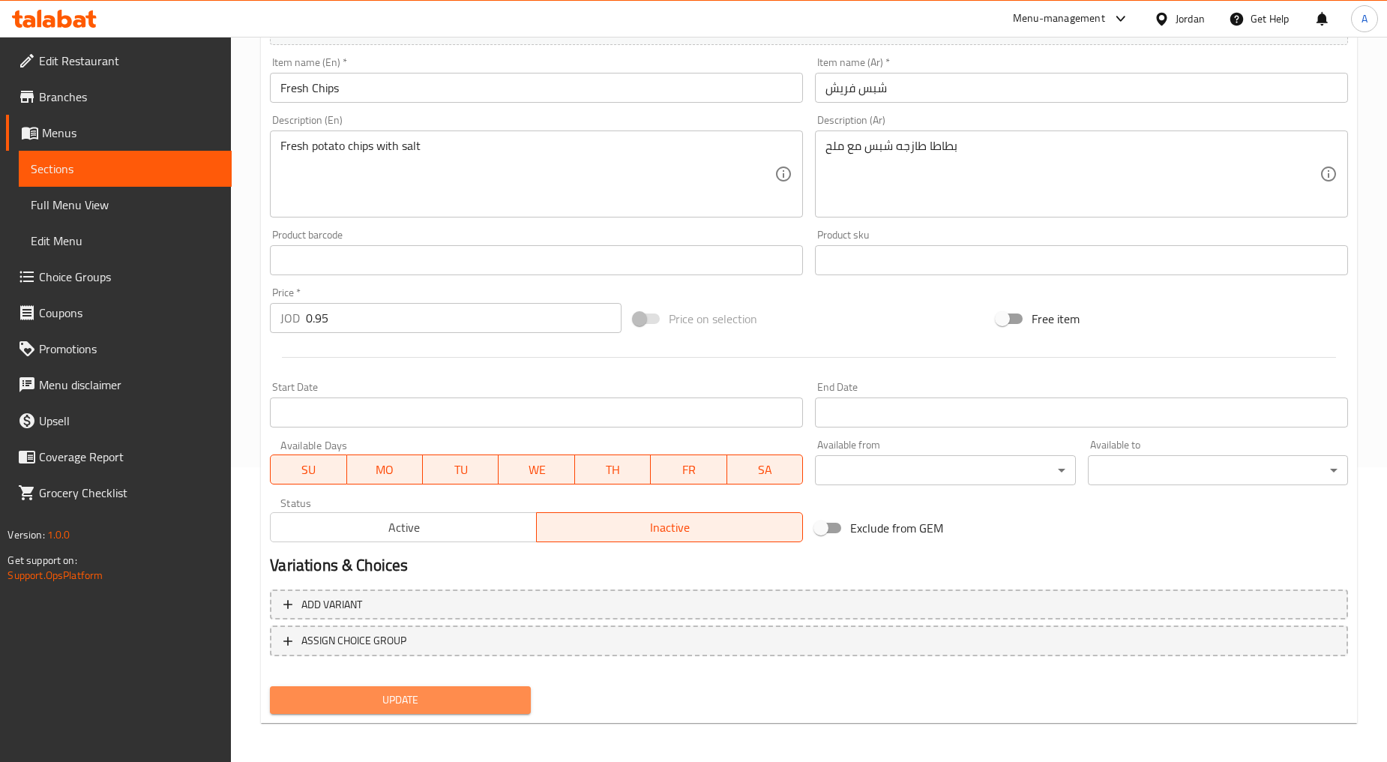
click at [421, 705] on span "Update" at bounding box center [400, 700] width 236 height 19
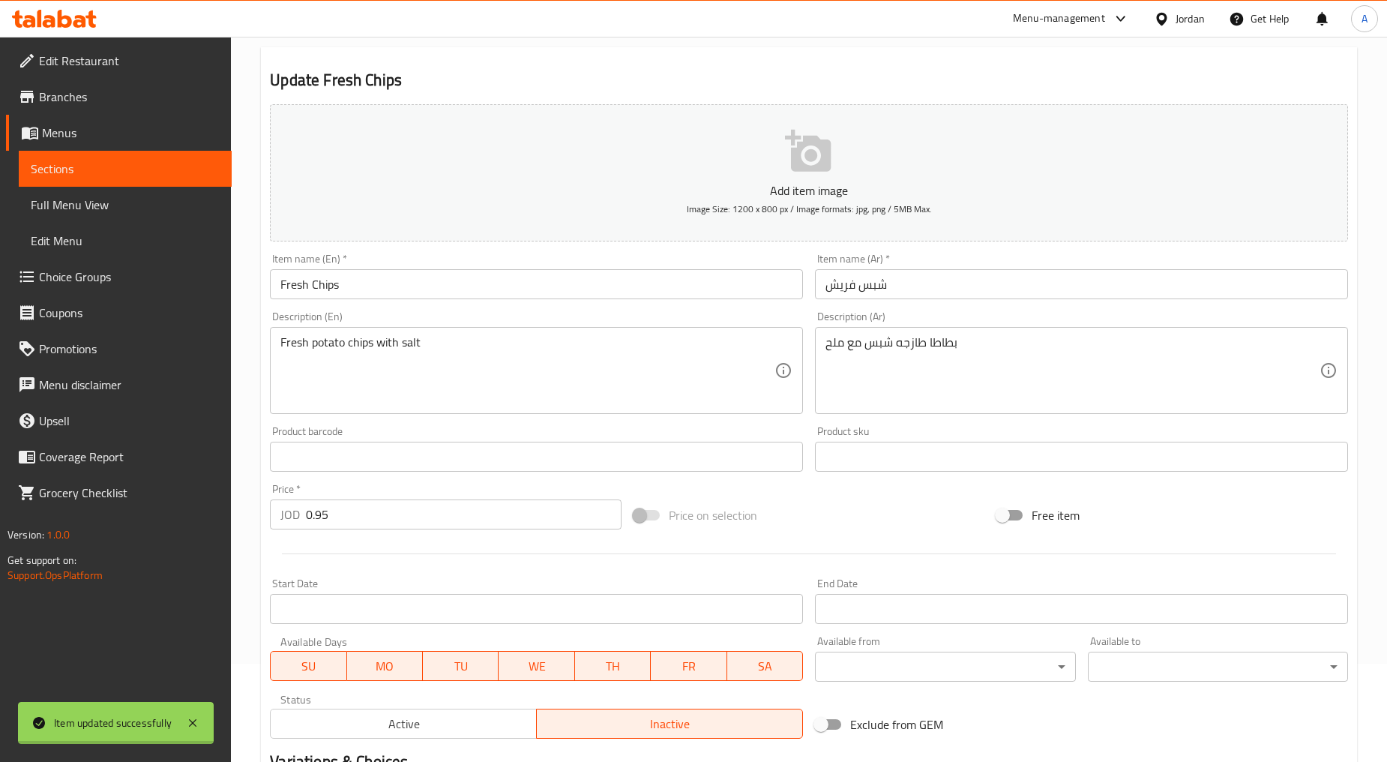
scroll to position [0, 0]
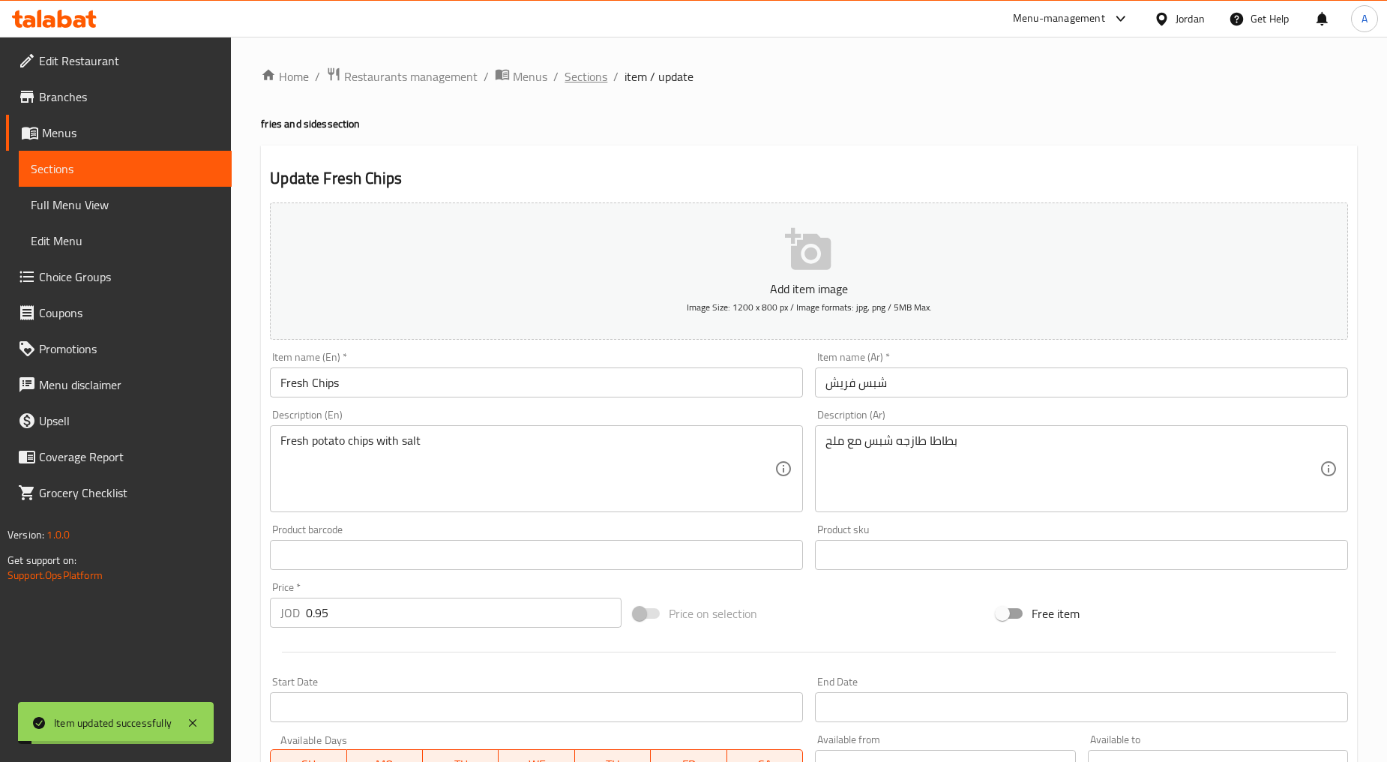
click at [597, 77] on span "Sections" at bounding box center [586, 76] width 43 height 18
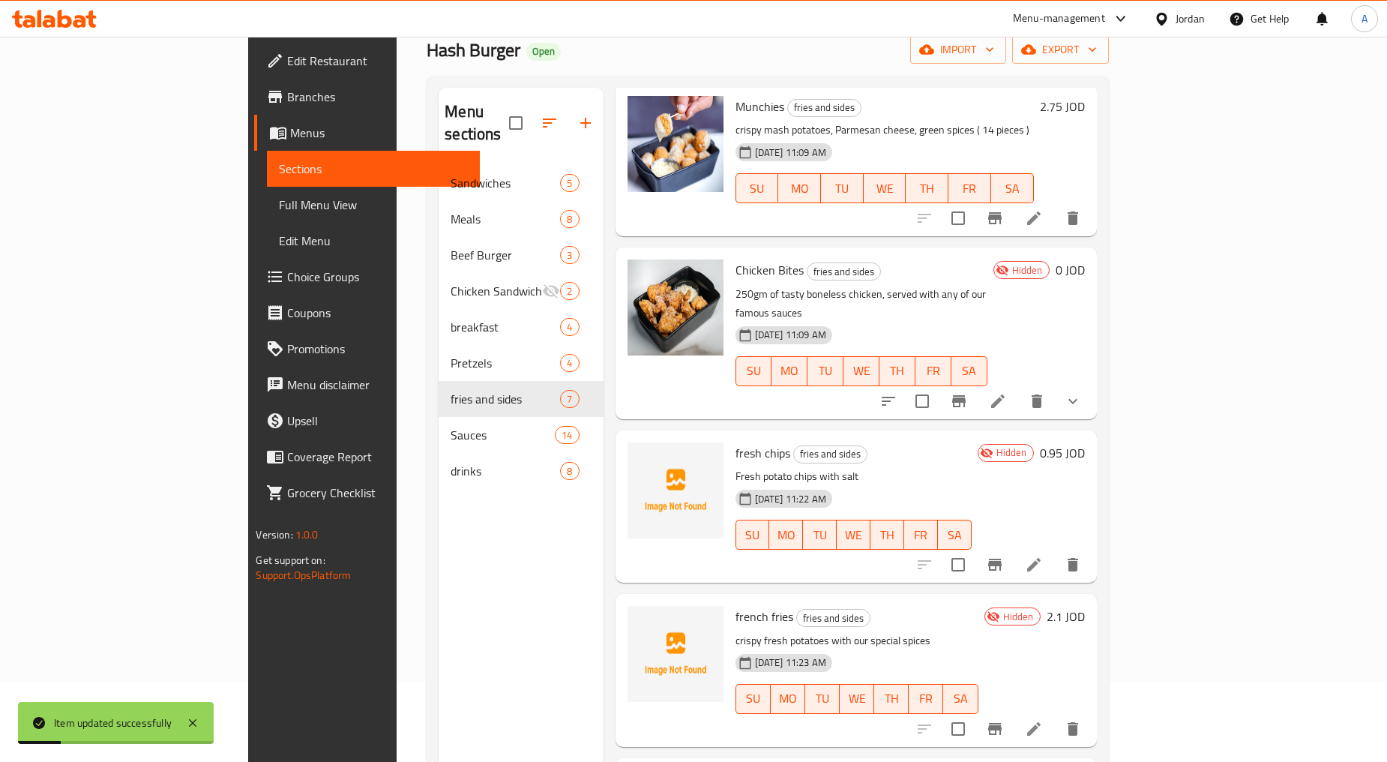
scroll to position [166, 0]
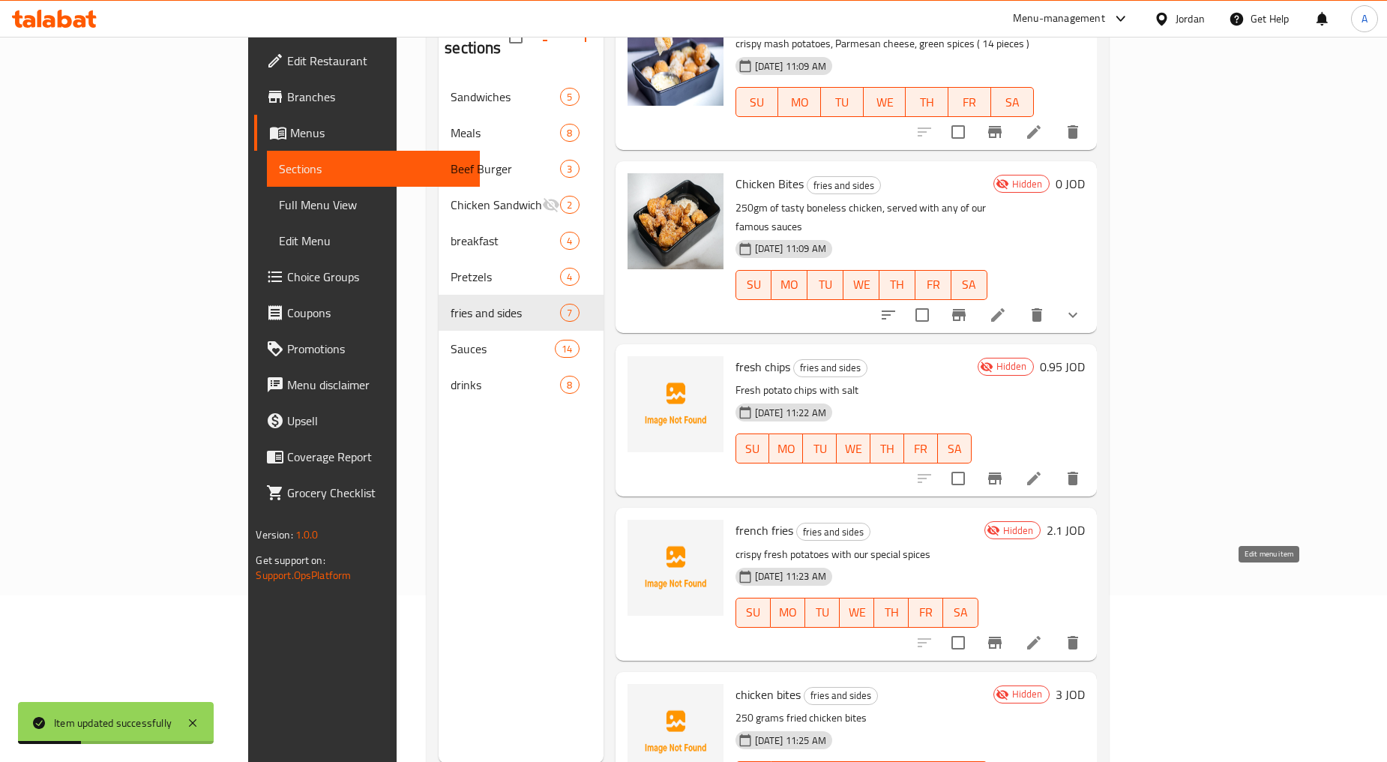
click at [1043, 634] on icon at bounding box center [1034, 643] width 18 height 18
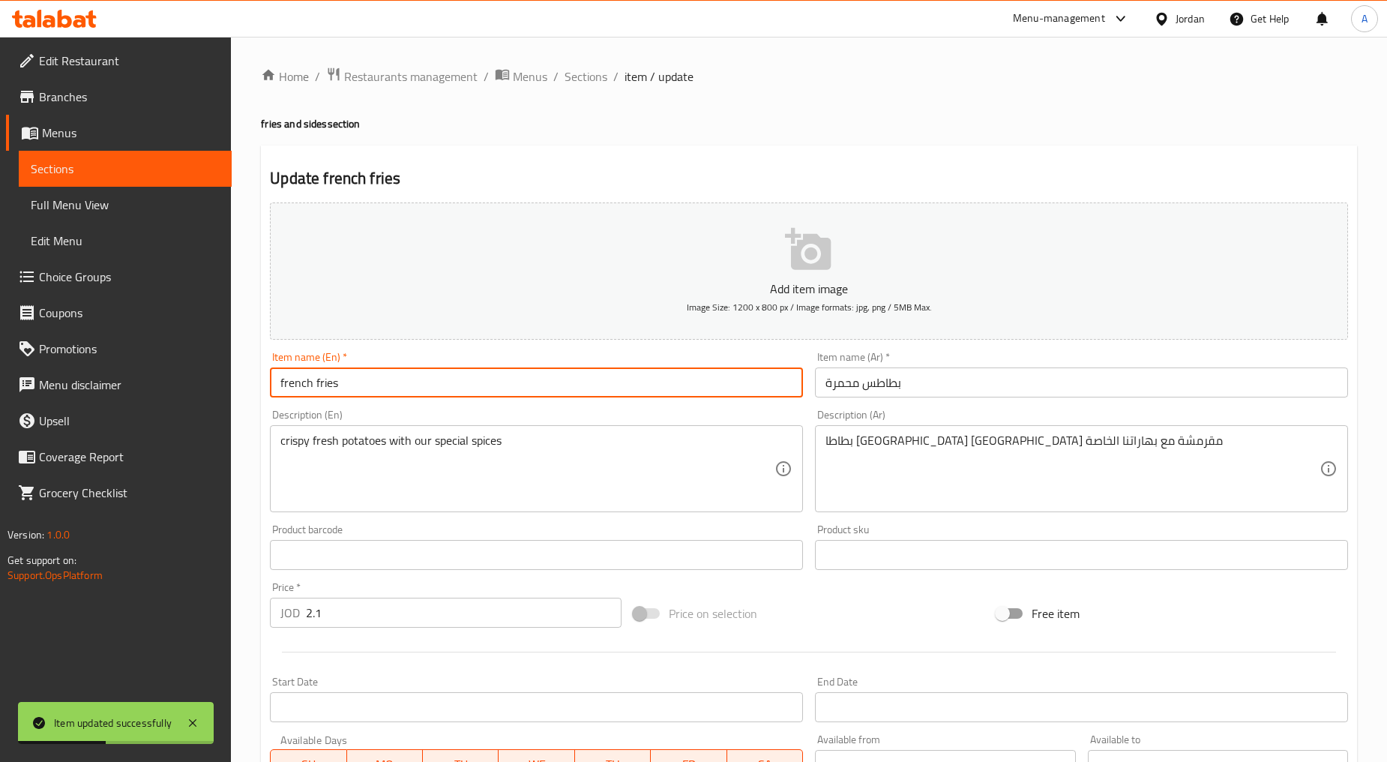
click at [382, 391] on input "french fries" at bounding box center [536, 382] width 533 height 30
type input "French Fries"
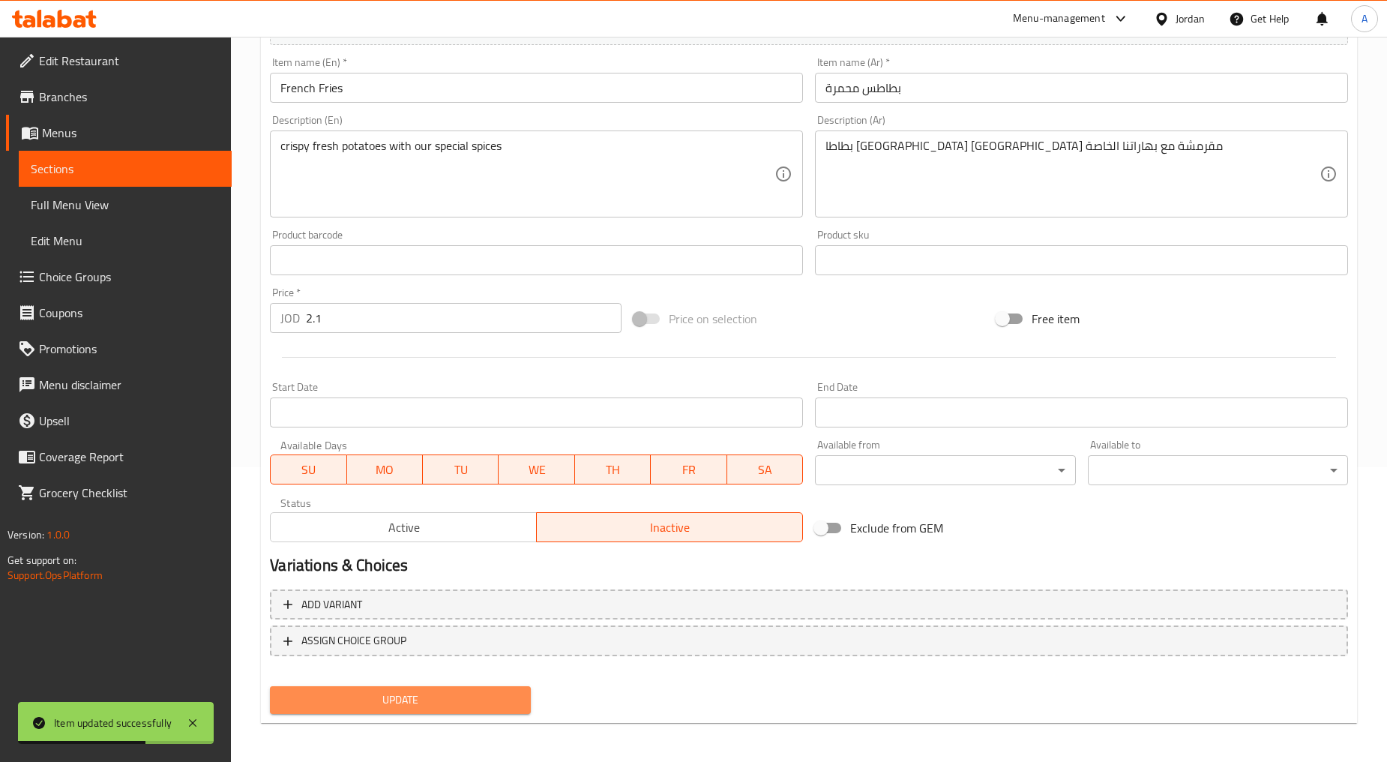
click at [410, 691] on span "Update" at bounding box center [400, 700] width 236 height 19
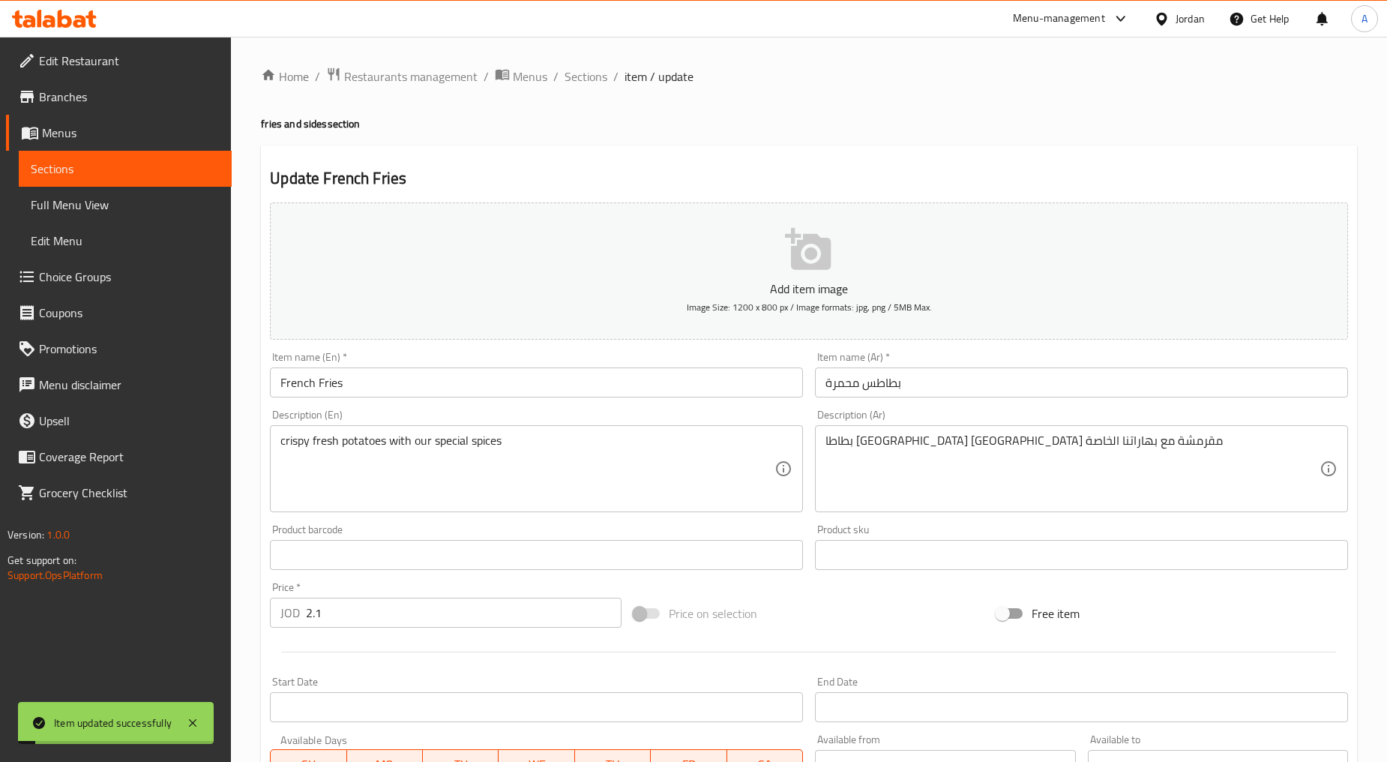
click at [591, 79] on span "Sections" at bounding box center [586, 76] width 43 height 18
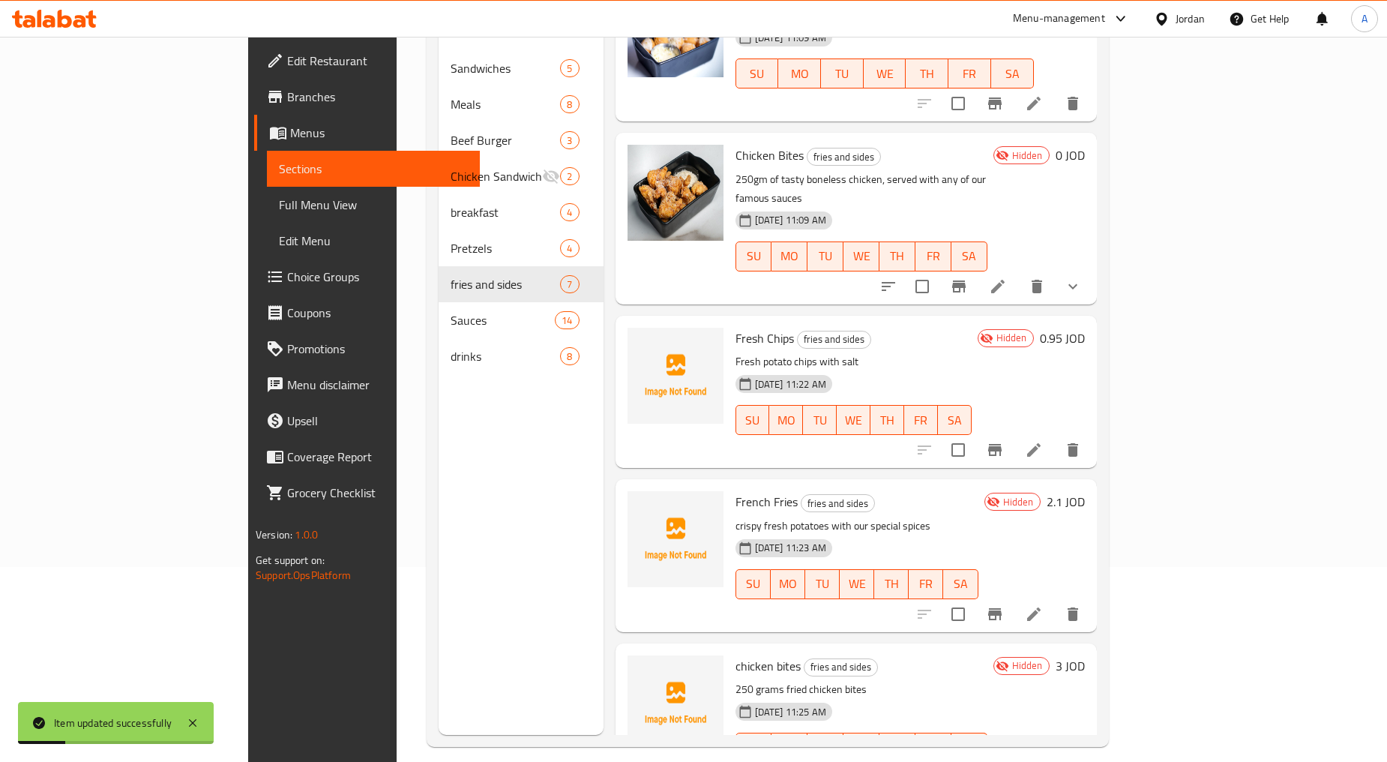
scroll to position [210, 0]
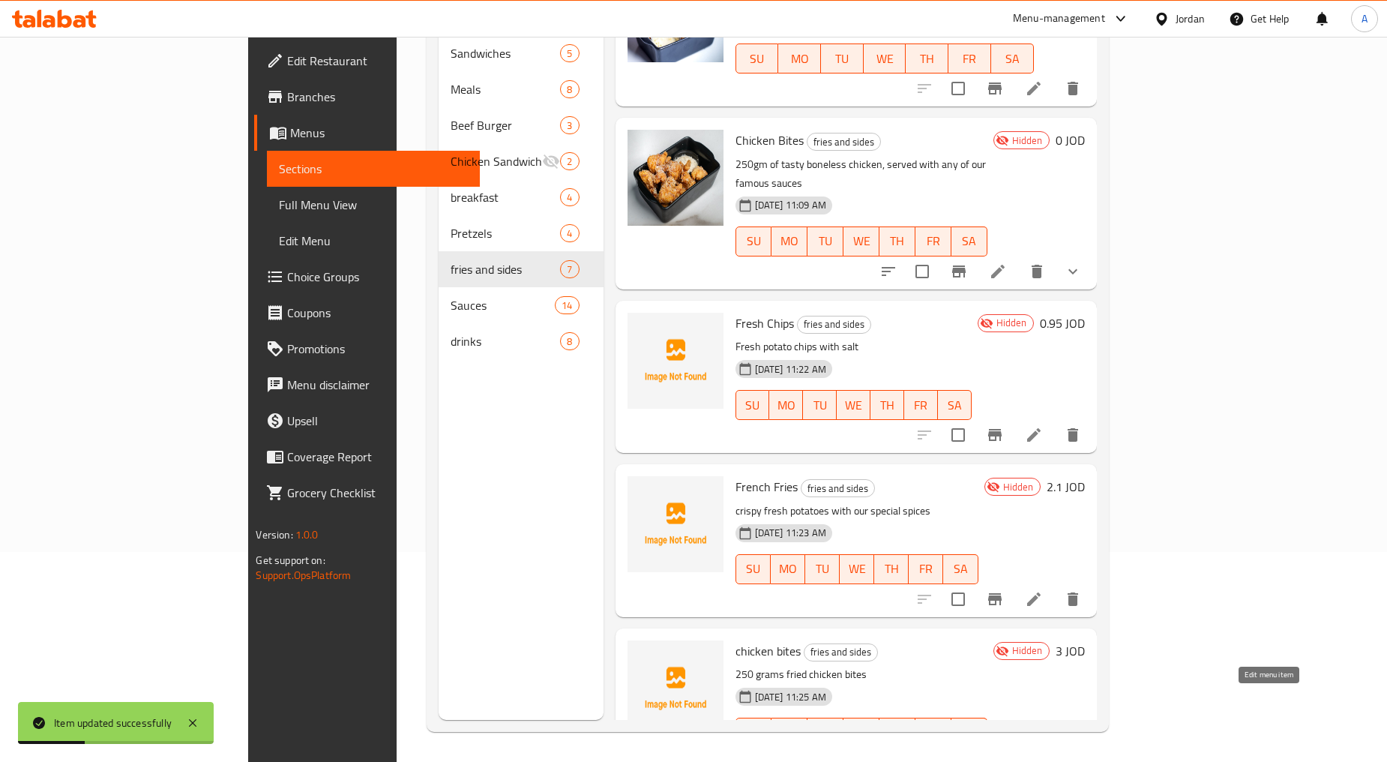
click at [1043, 754] on icon at bounding box center [1034, 763] width 18 height 18
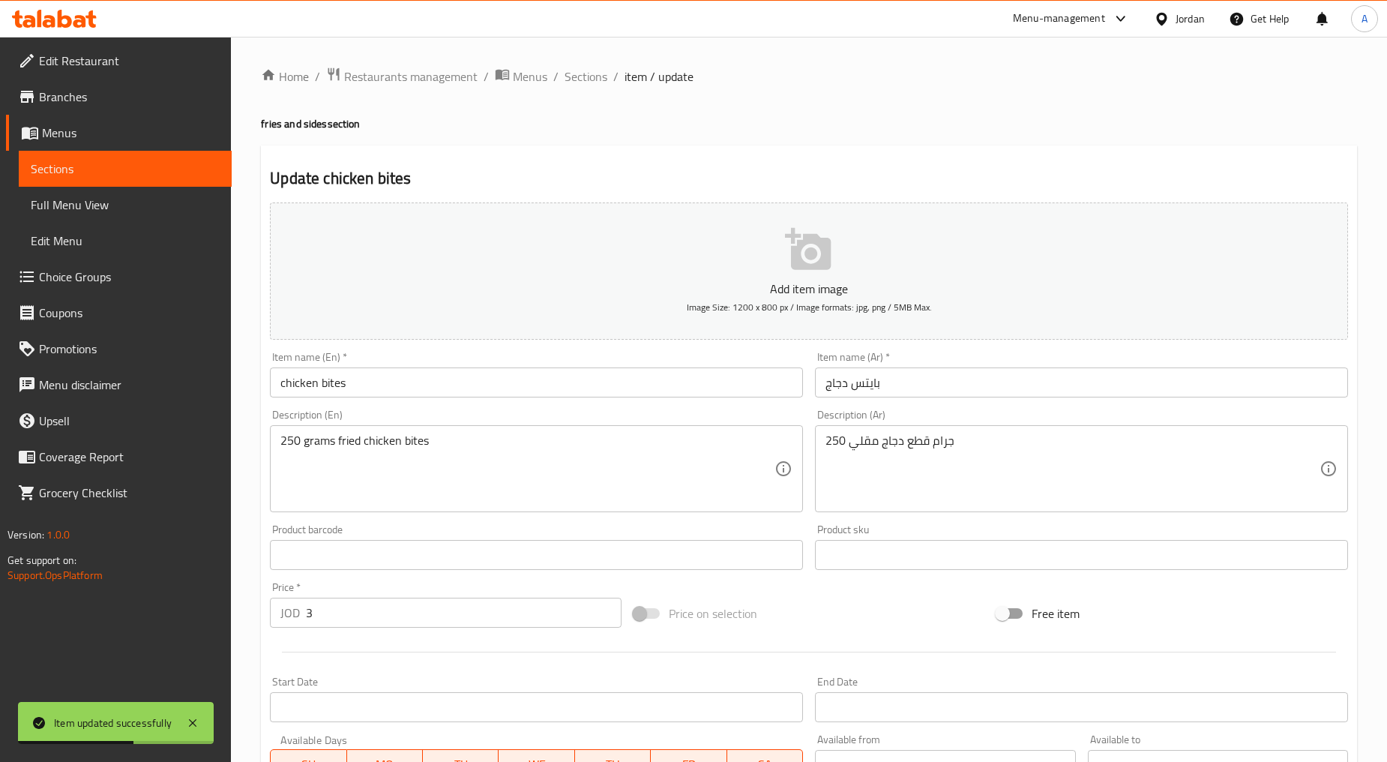
click at [431, 378] on input "chicken bites" at bounding box center [536, 382] width 533 height 30
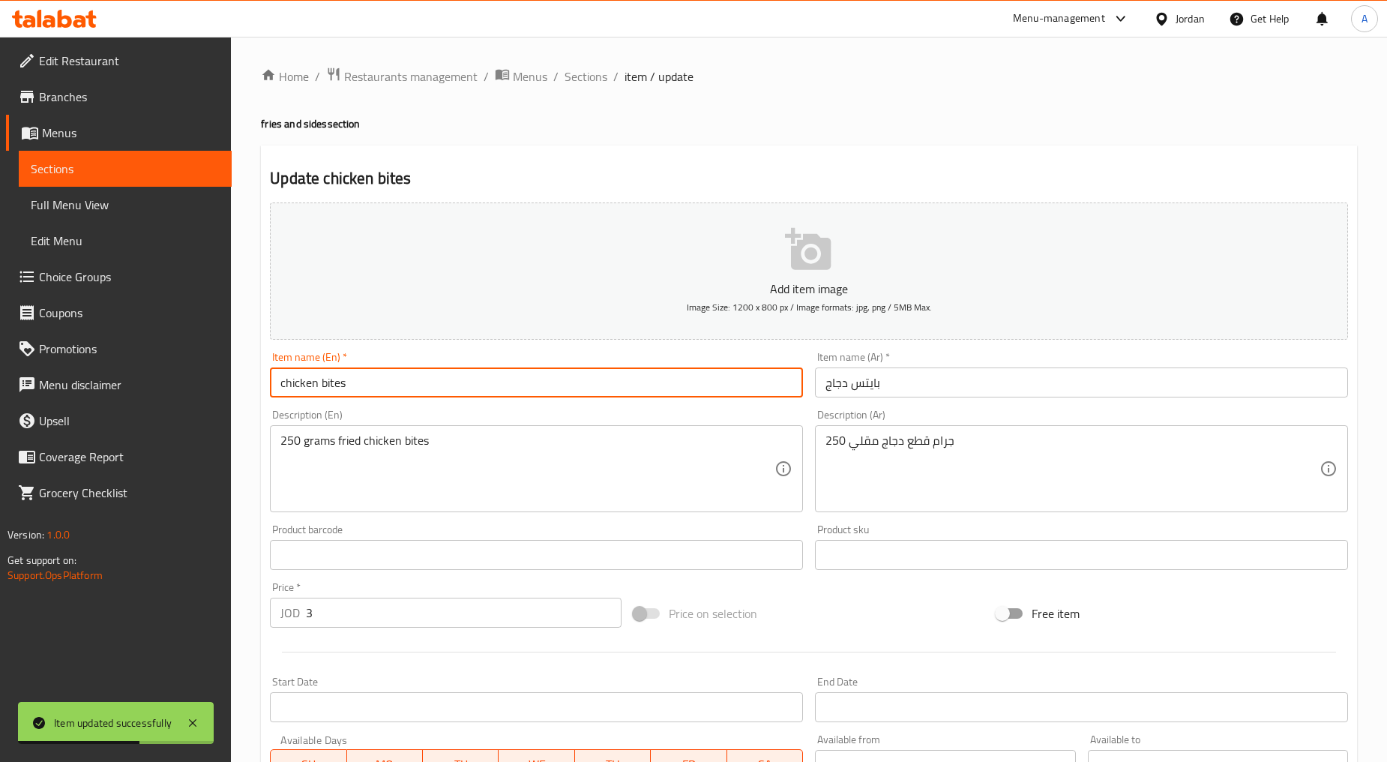
click at [431, 378] on input "chicken bites" at bounding box center [536, 382] width 533 height 30
type input "Chicken Bites"
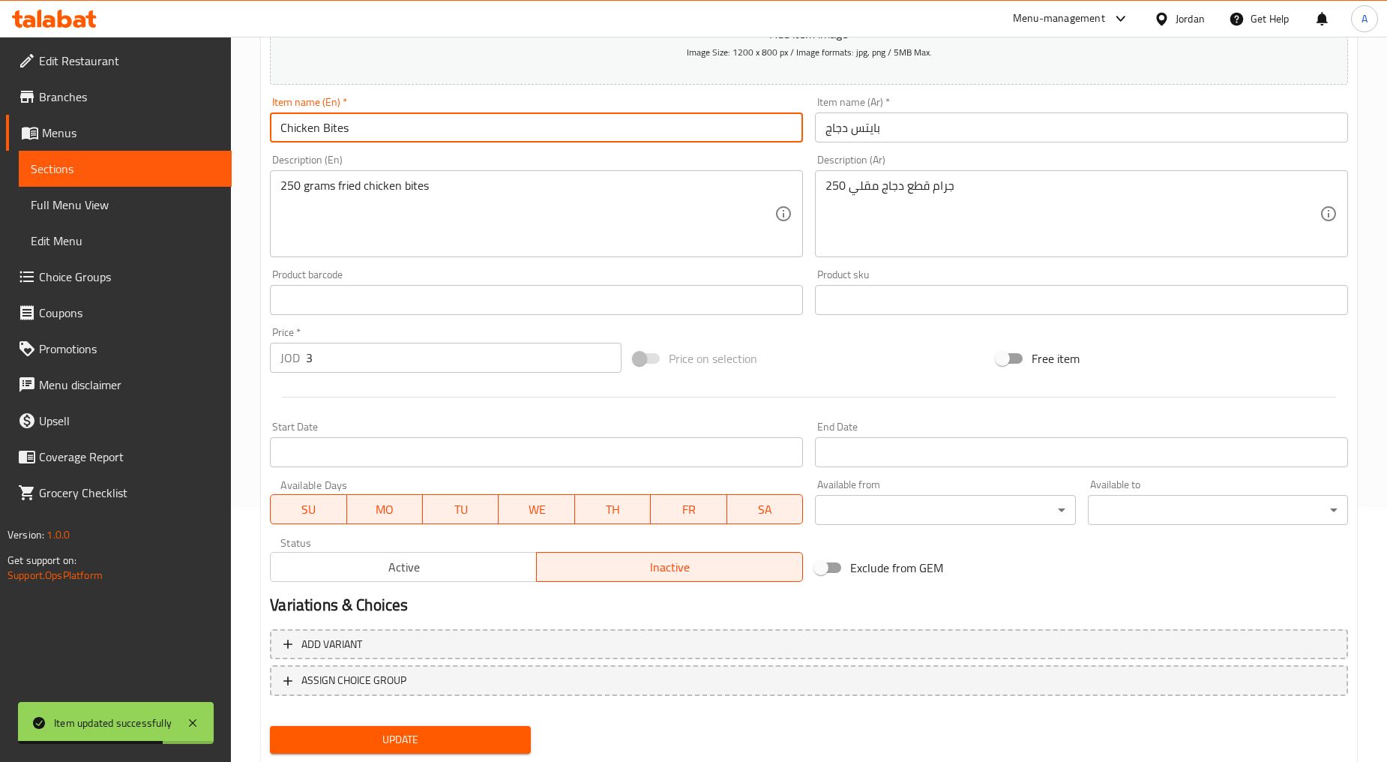
scroll to position [295, 0]
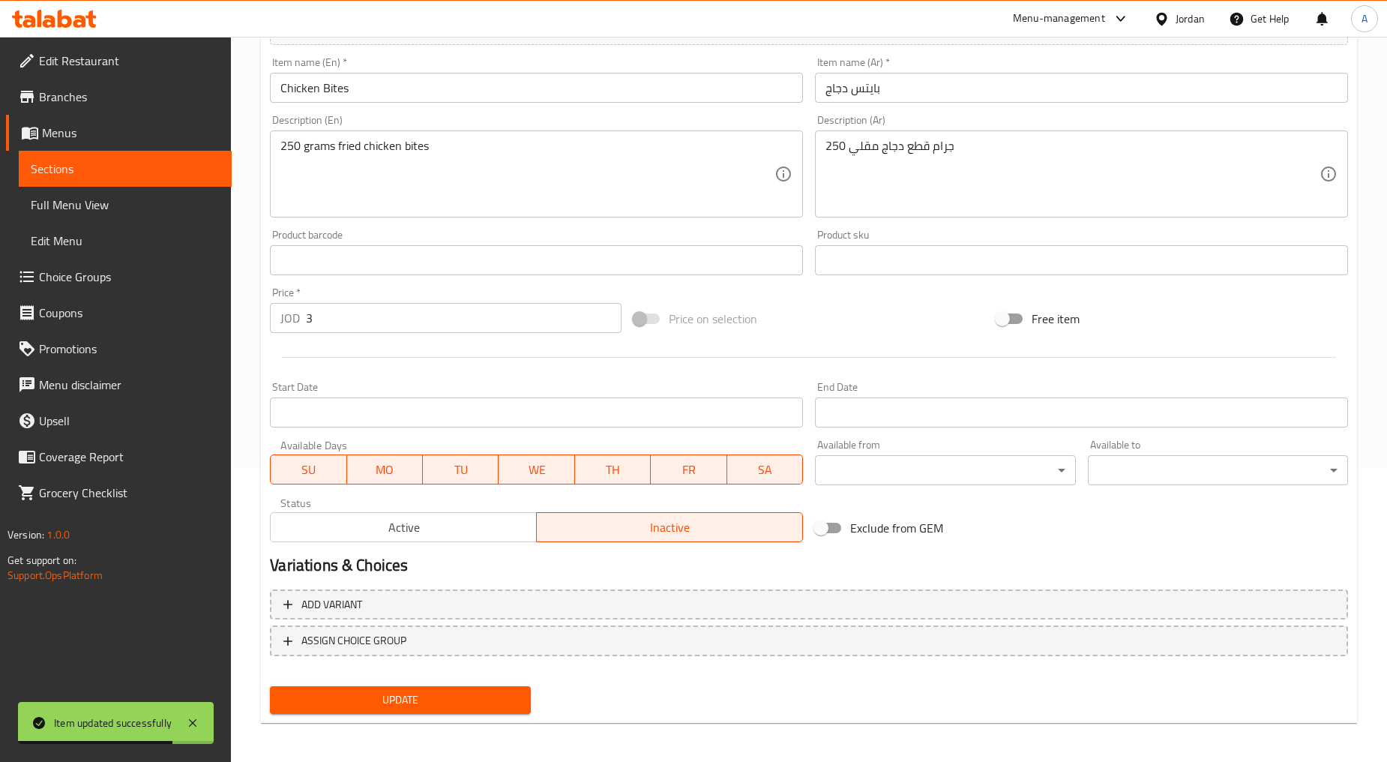
click at [395, 680] on div "Update" at bounding box center [400, 700] width 272 height 40
click at [406, 691] on span "Update" at bounding box center [400, 700] width 236 height 19
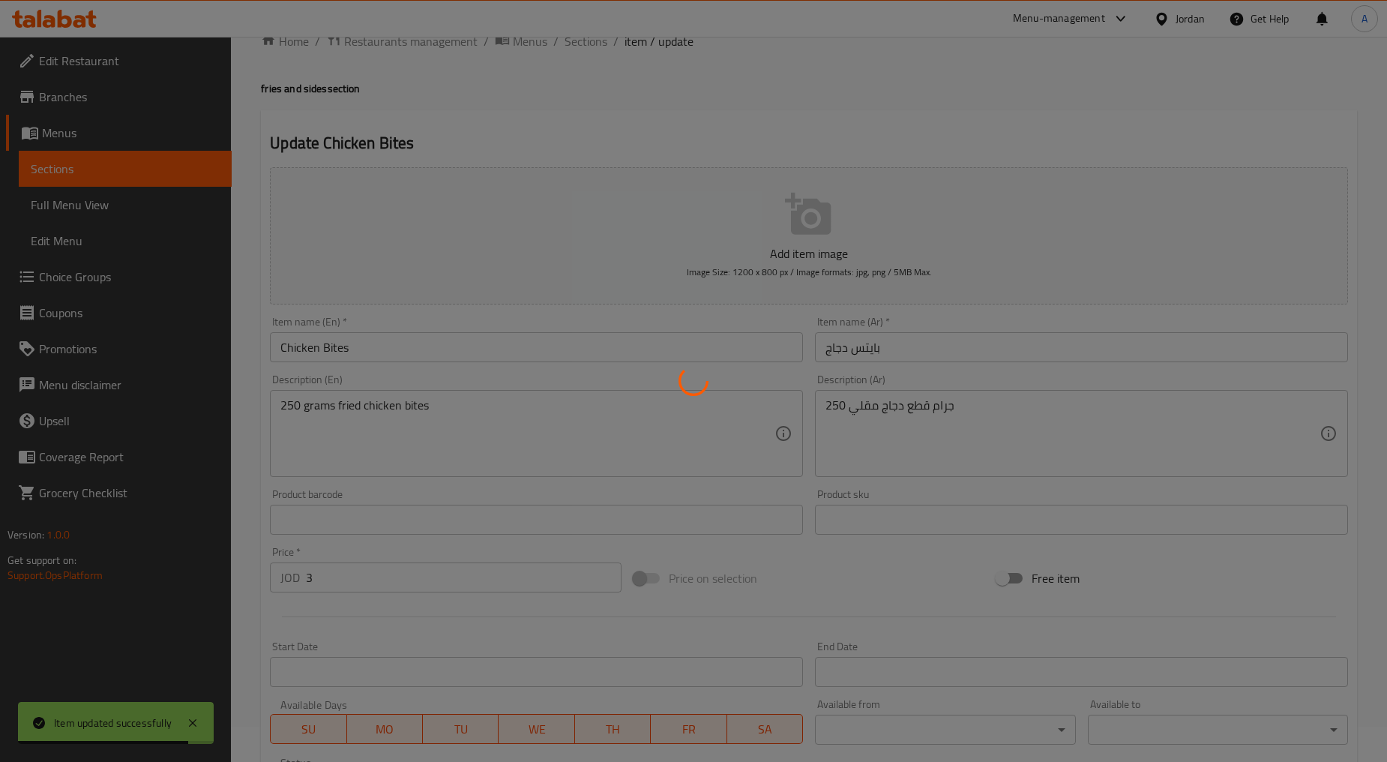
scroll to position [0, 0]
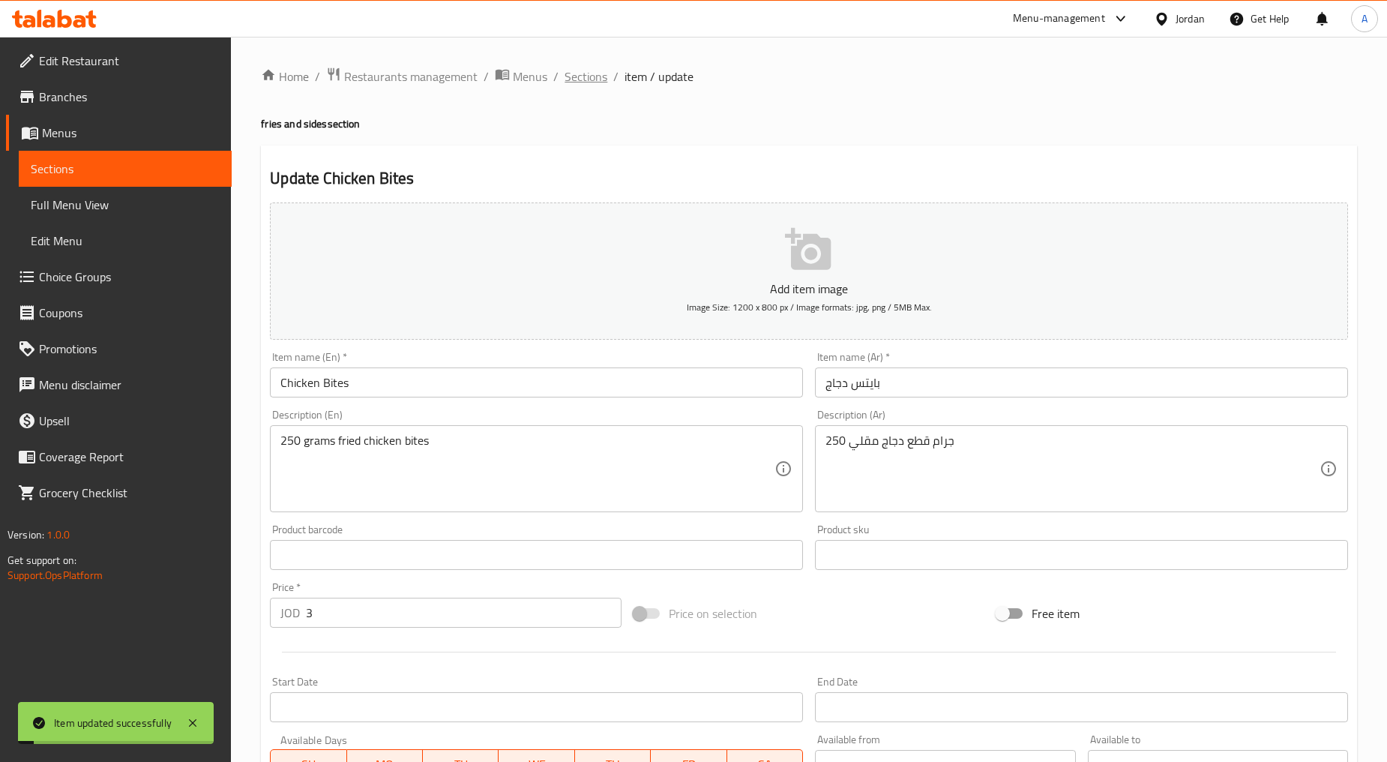
click at [580, 76] on span "Sections" at bounding box center [586, 76] width 43 height 18
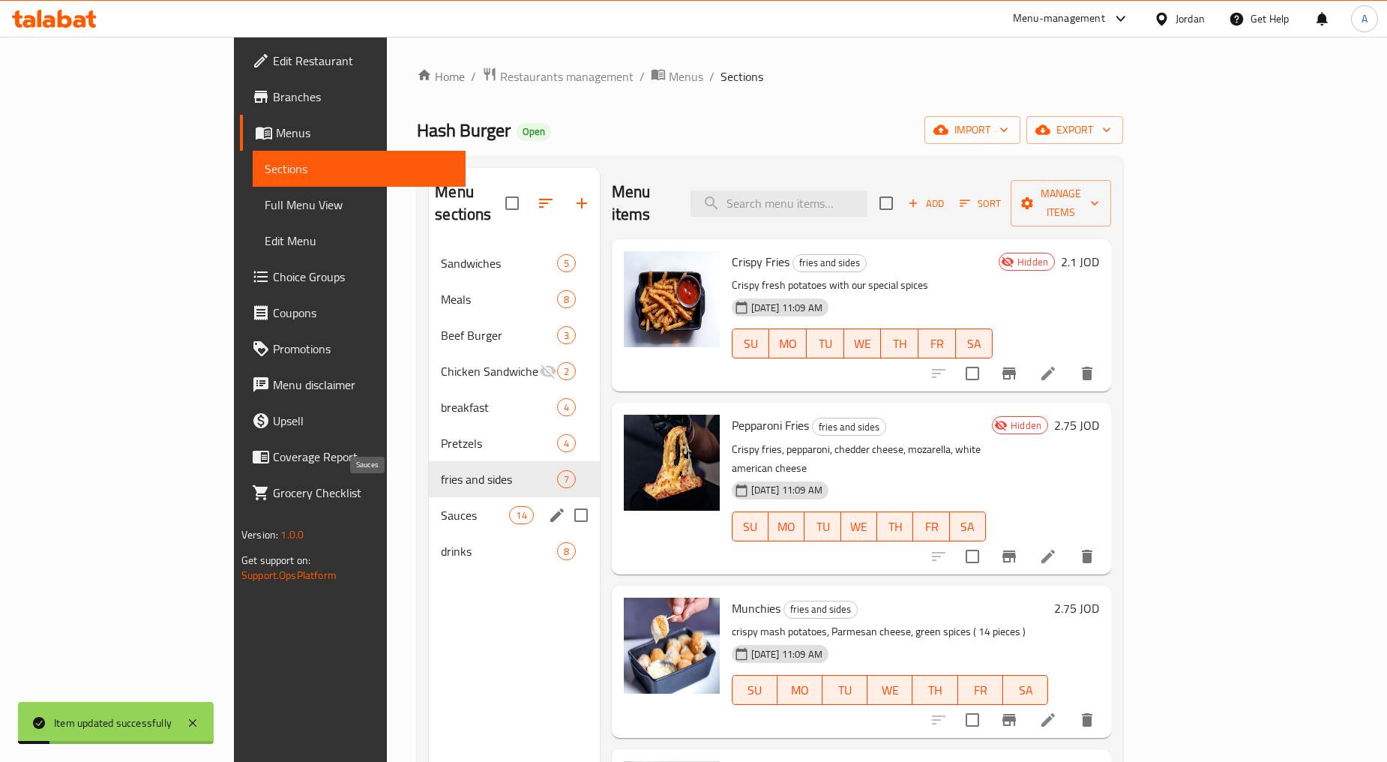
click at [441, 506] on span "Sauces" at bounding box center [475, 515] width 68 height 18
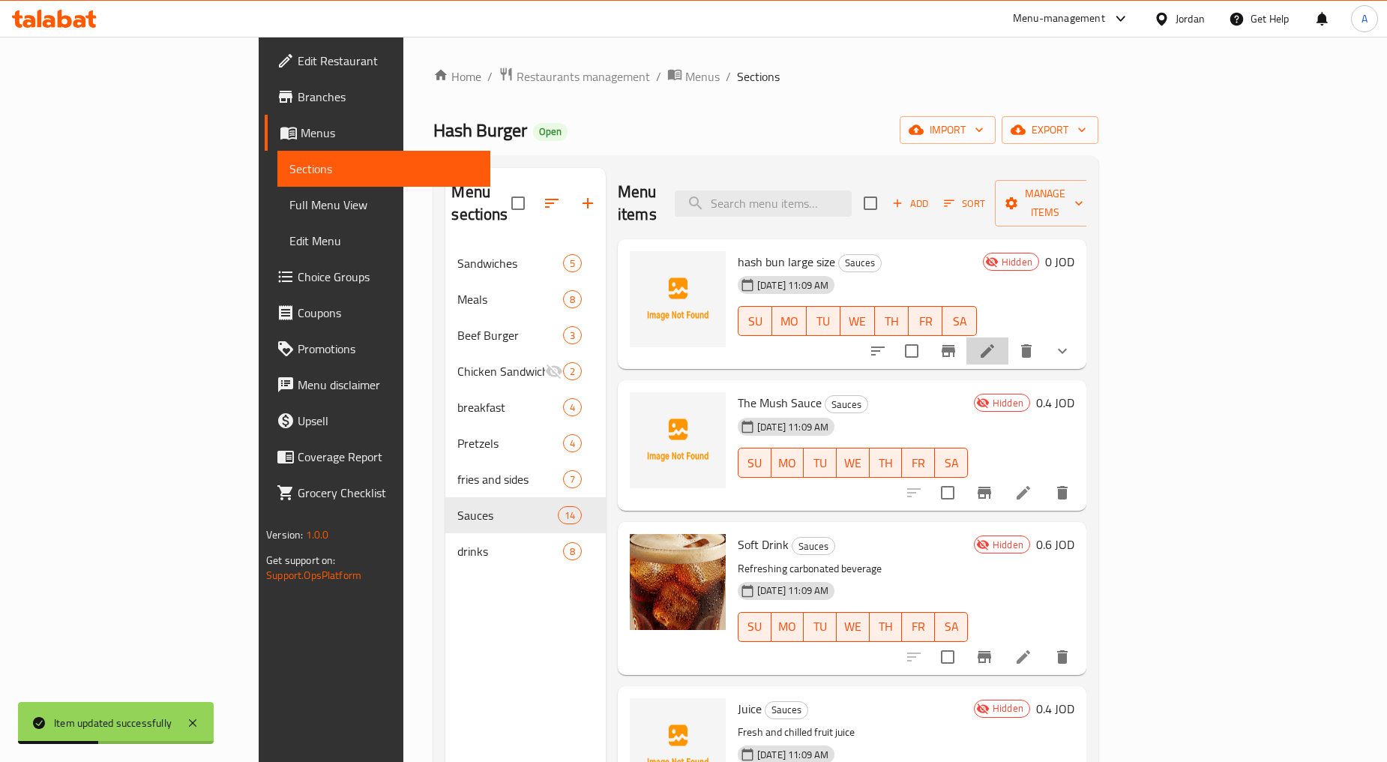
click at [1009, 337] on li at bounding box center [988, 350] width 42 height 27
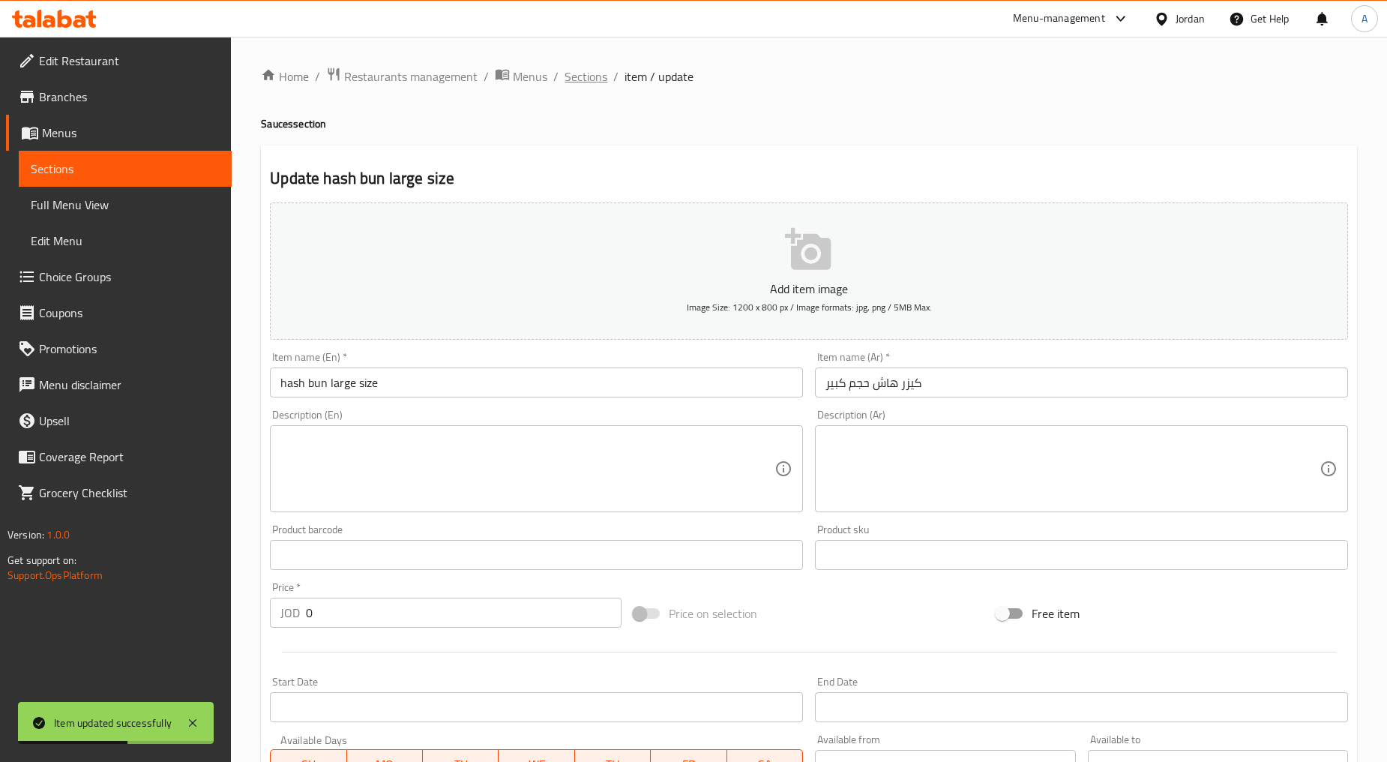
click at [598, 75] on span "Sections" at bounding box center [586, 76] width 43 height 18
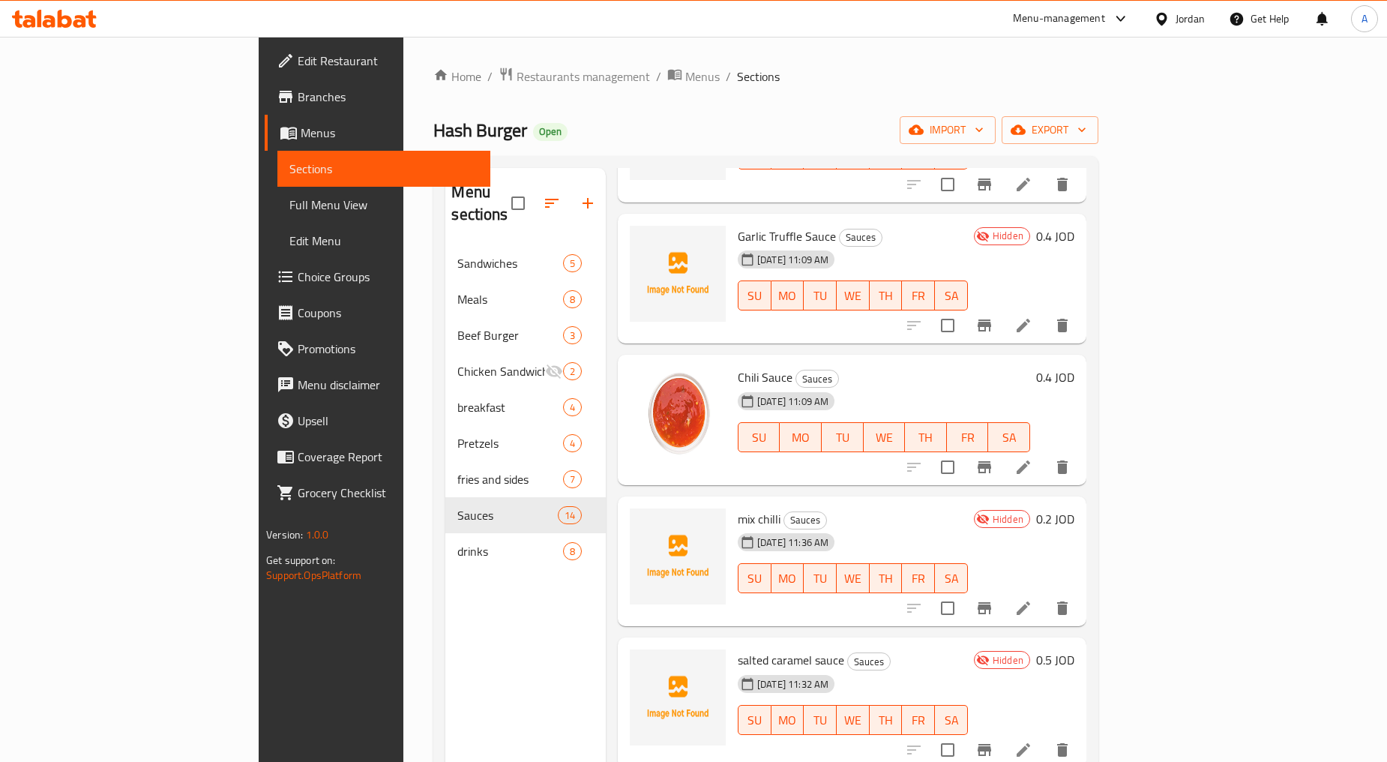
scroll to position [1249, 0]
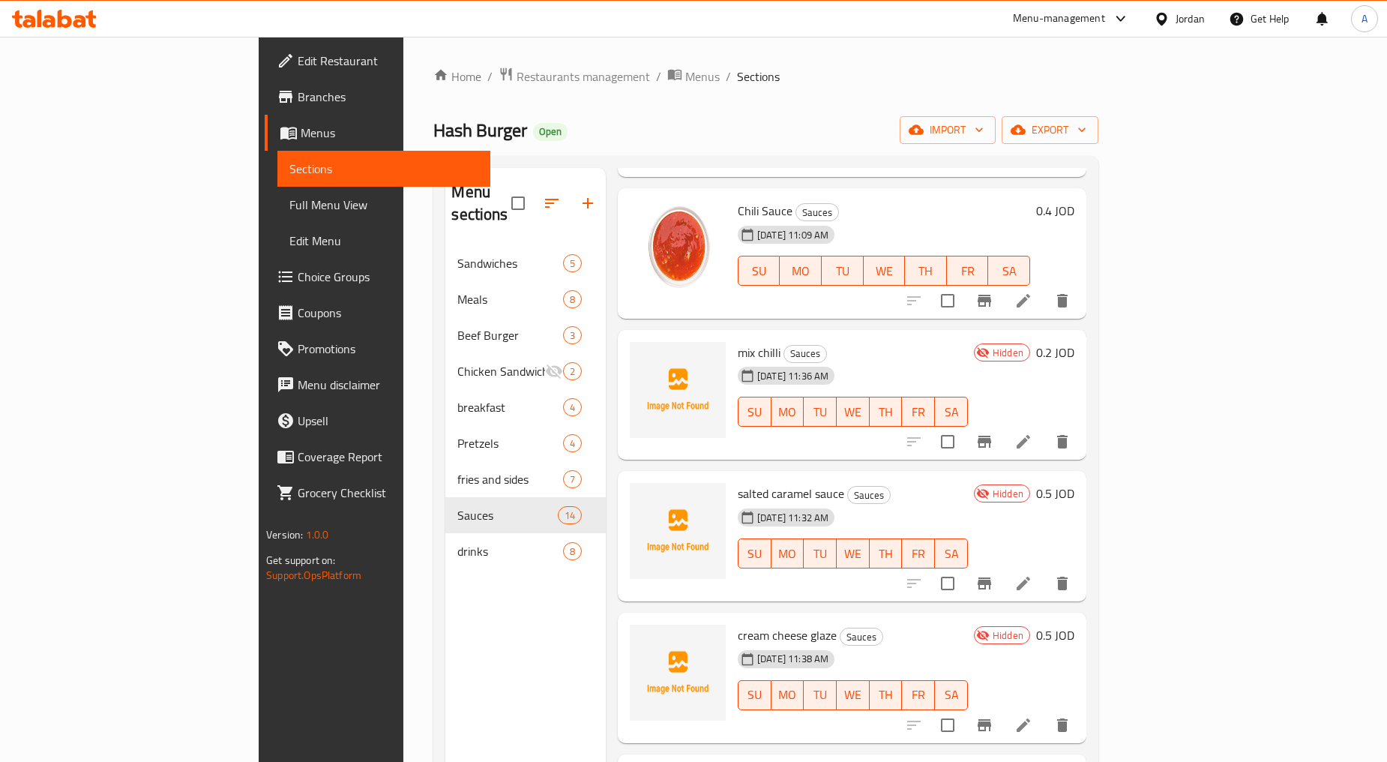
click at [1045, 428] on li at bounding box center [1024, 441] width 42 height 27
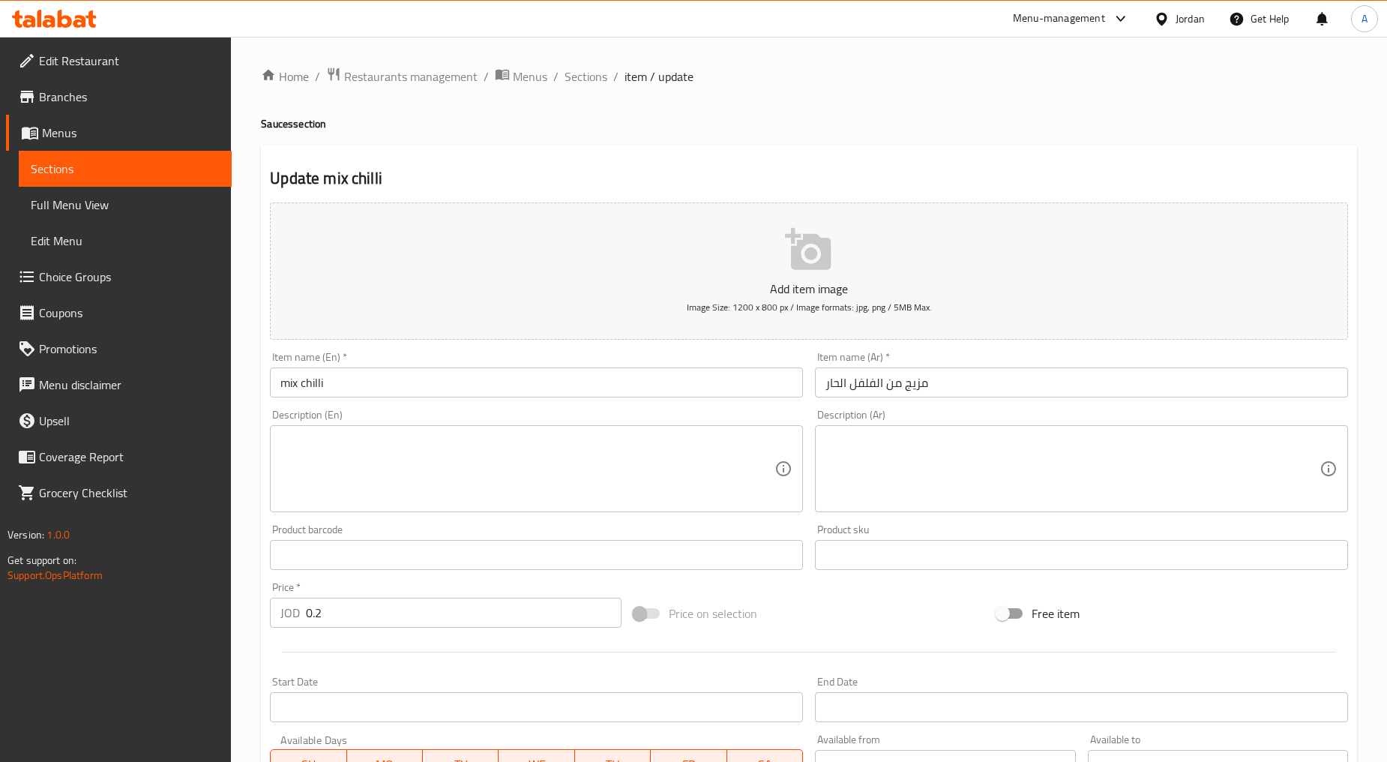
click at [424, 396] on input "mix chilli" at bounding box center [536, 382] width 533 height 30
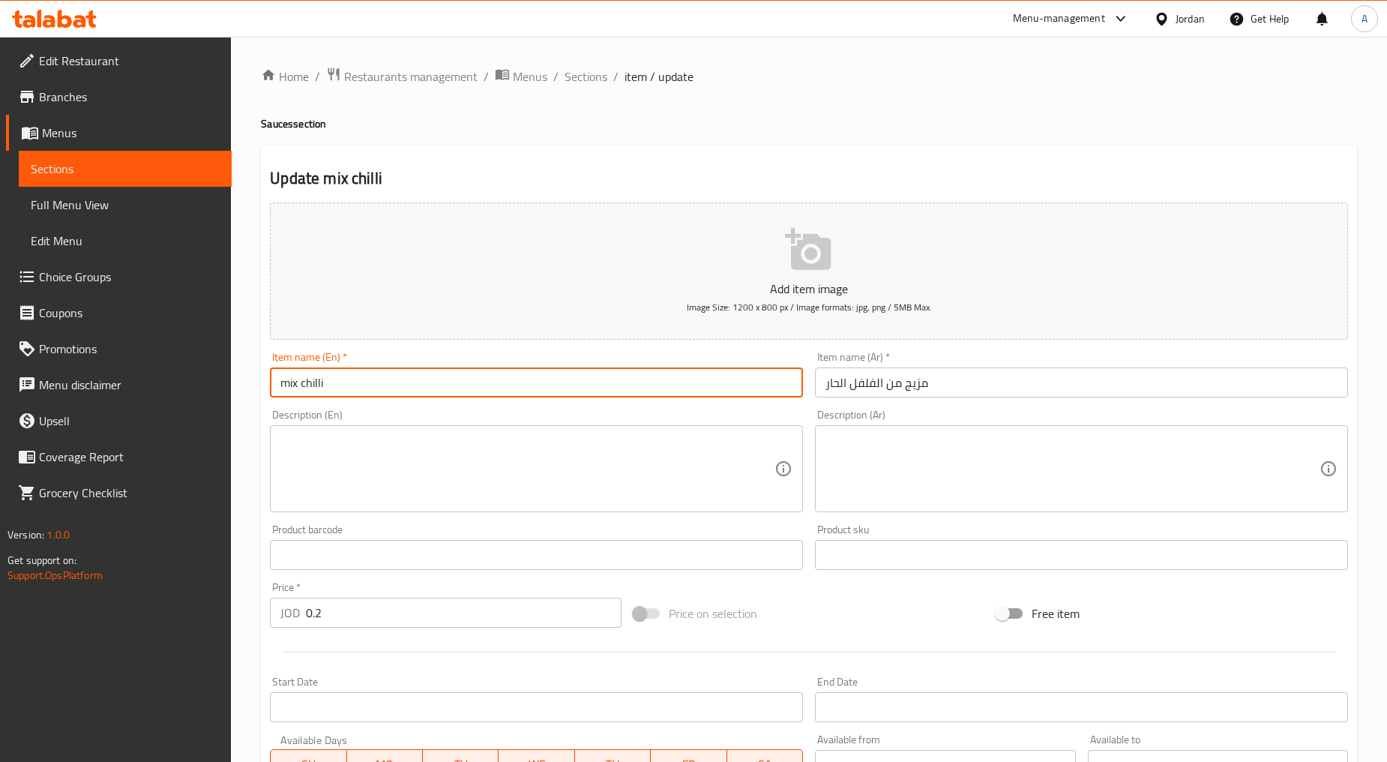
click at [424, 396] on input "mix chilli" at bounding box center [536, 382] width 533 height 30
type input "Mix Chilli"
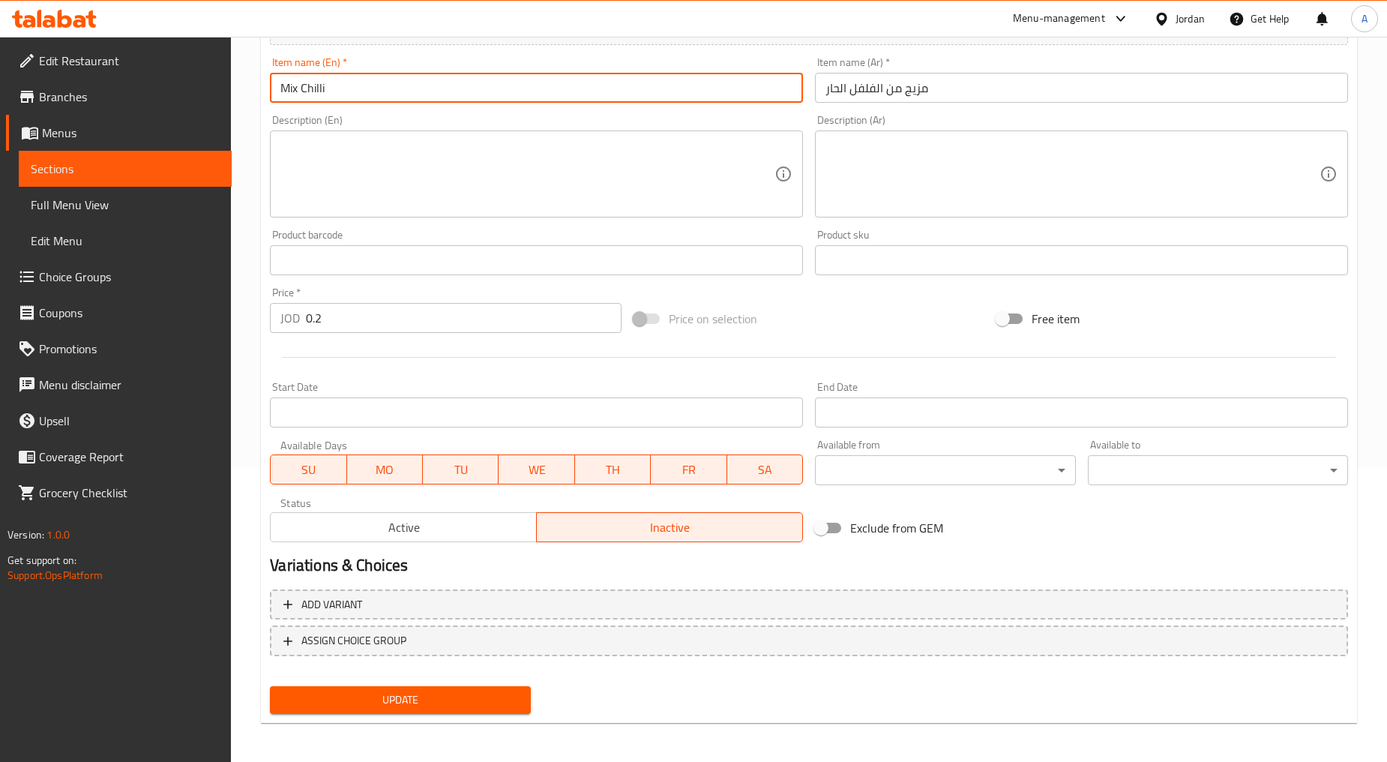
click at [438, 691] on span "Update" at bounding box center [400, 700] width 236 height 19
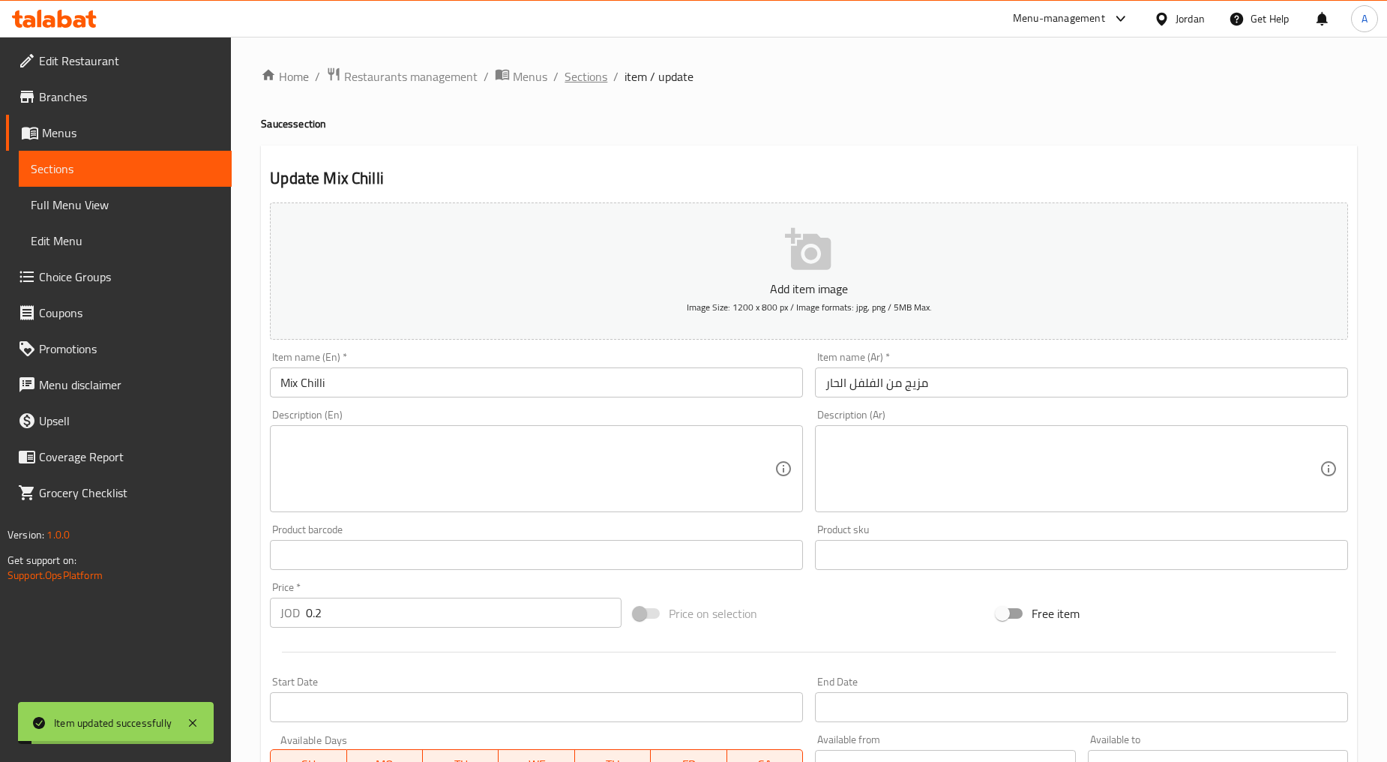
click at [590, 79] on span "Sections" at bounding box center [586, 76] width 43 height 18
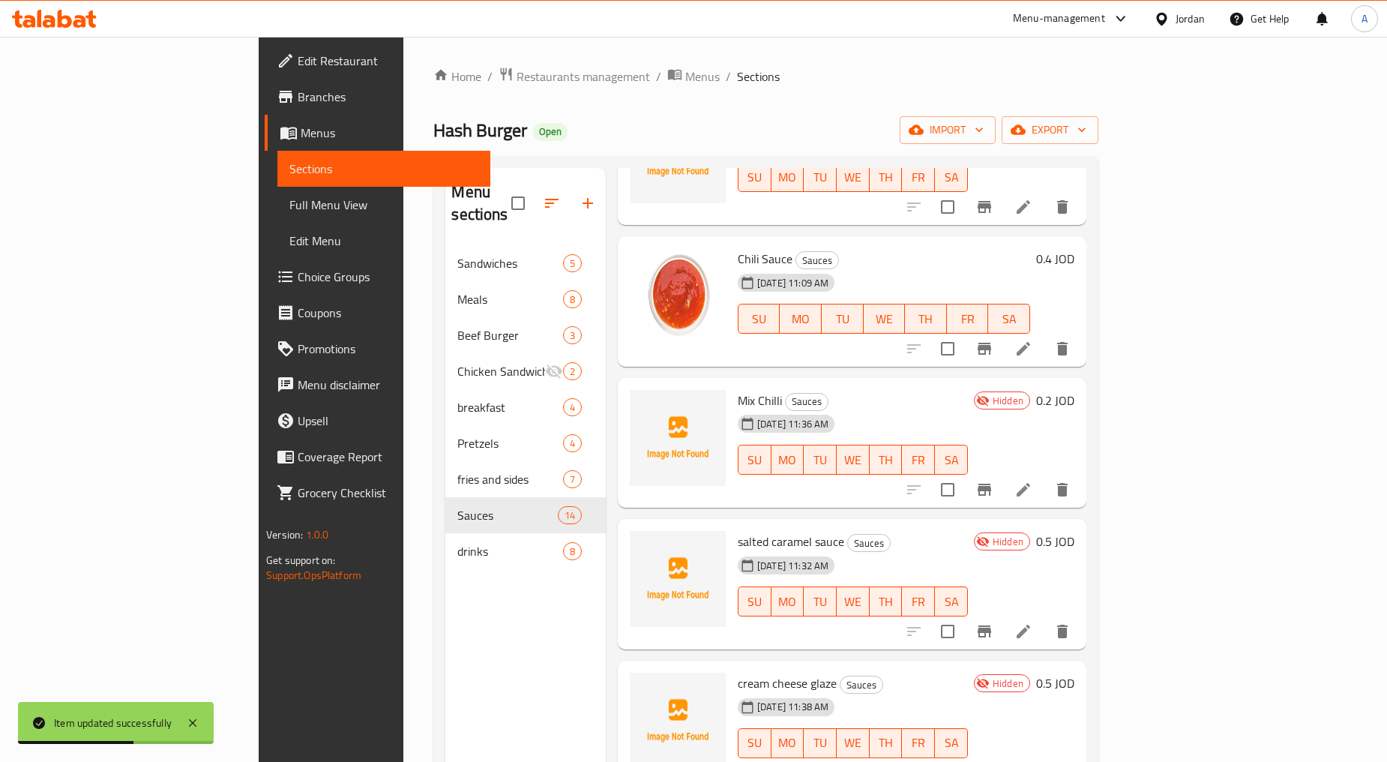
scroll to position [1249, 0]
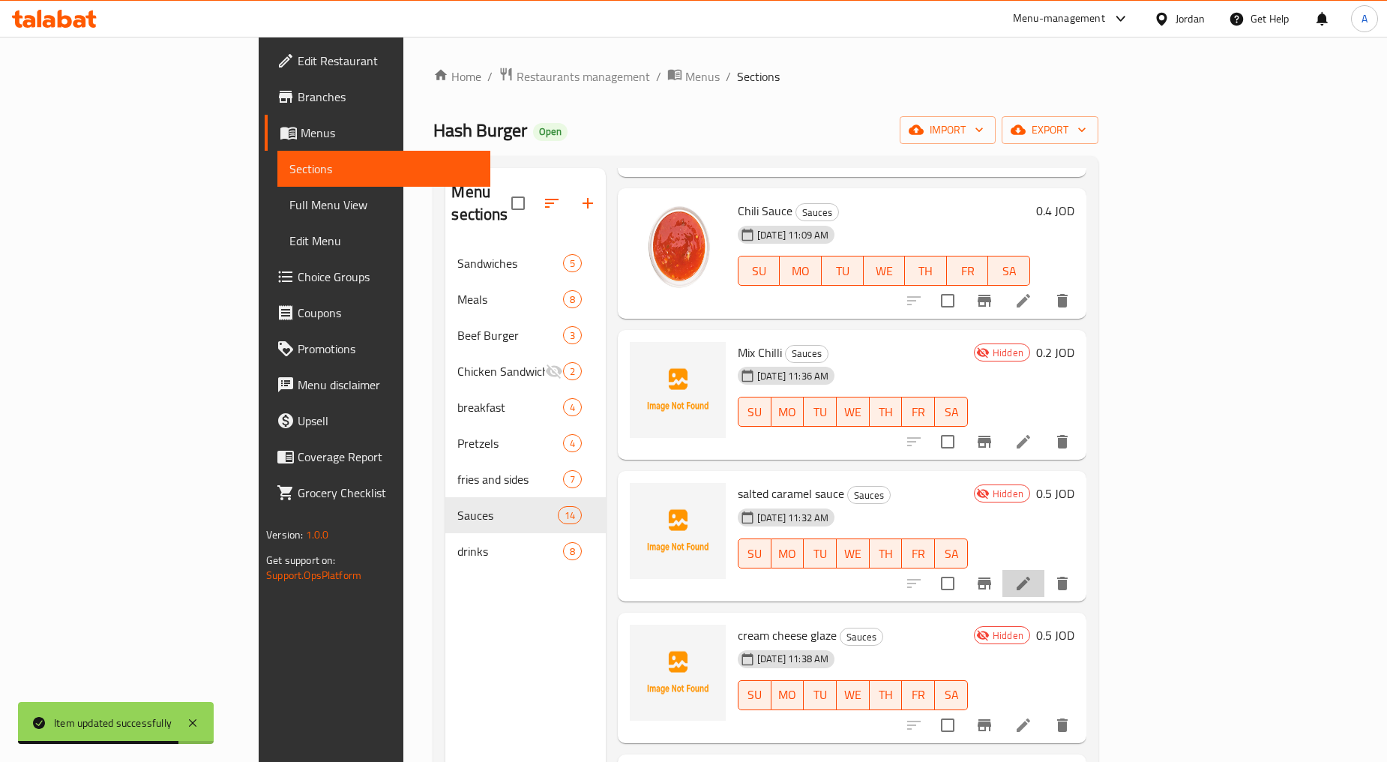
click at [1045, 570] on li at bounding box center [1024, 583] width 42 height 27
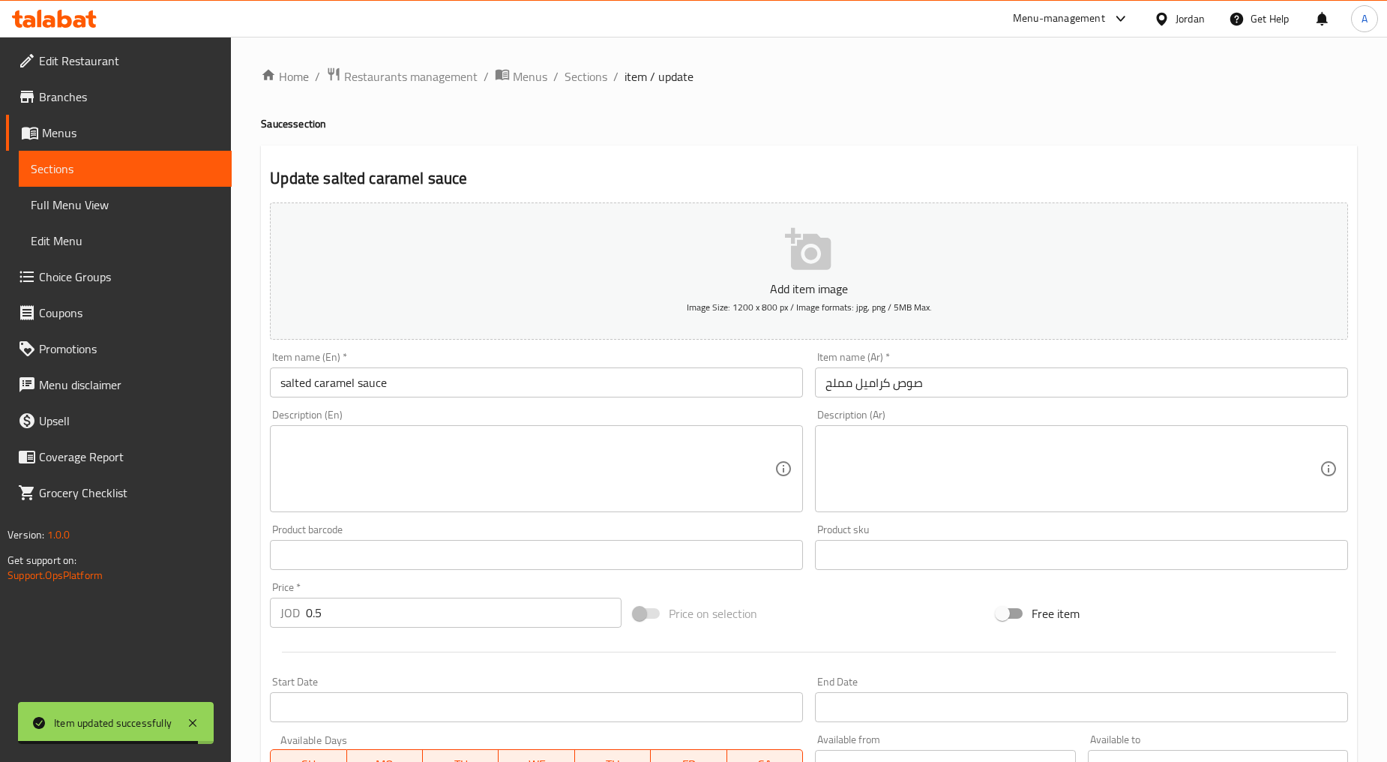
click at [425, 385] on input "salted caramel sauce" at bounding box center [536, 382] width 533 height 30
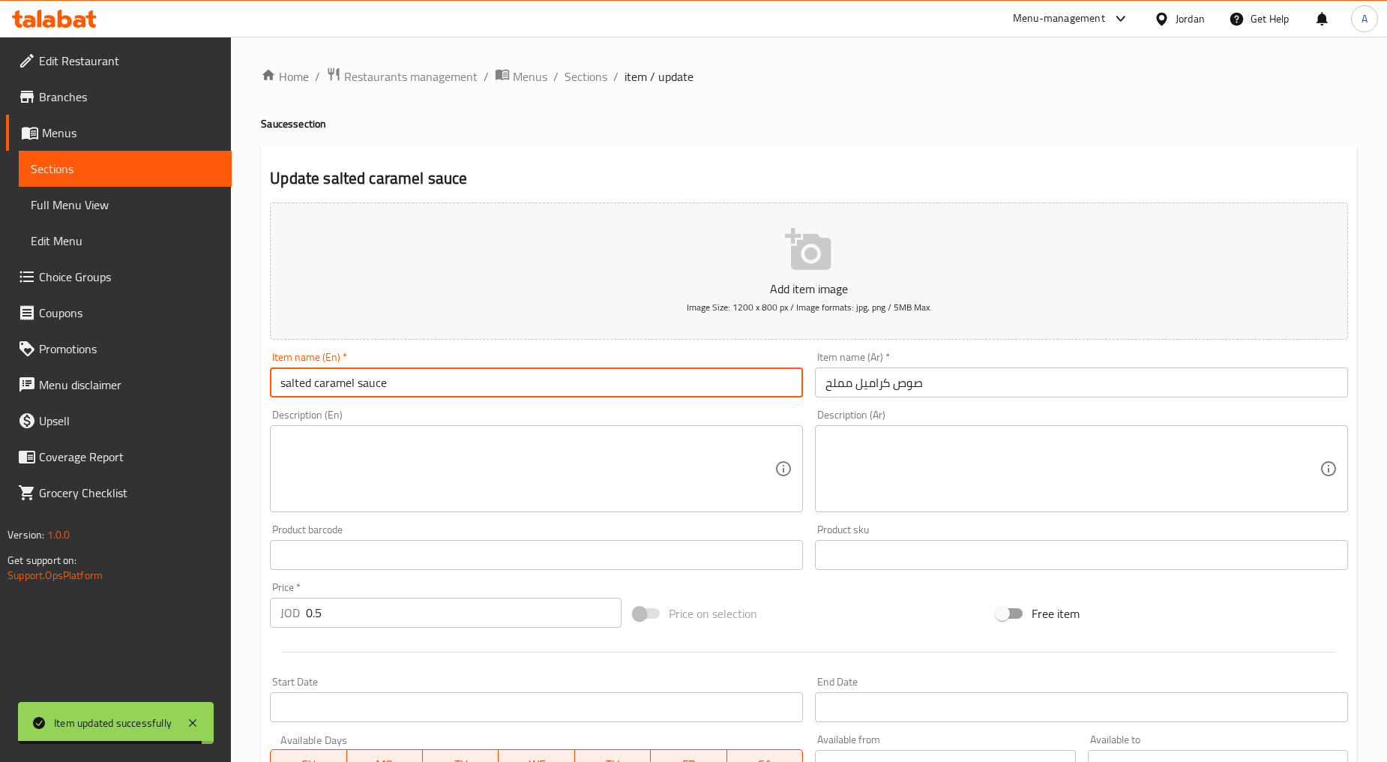
click at [425, 385] on input "salted caramel sauce" at bounding box center [536, 382] width 533 height 30
type input "Salted Caramel Sauce"
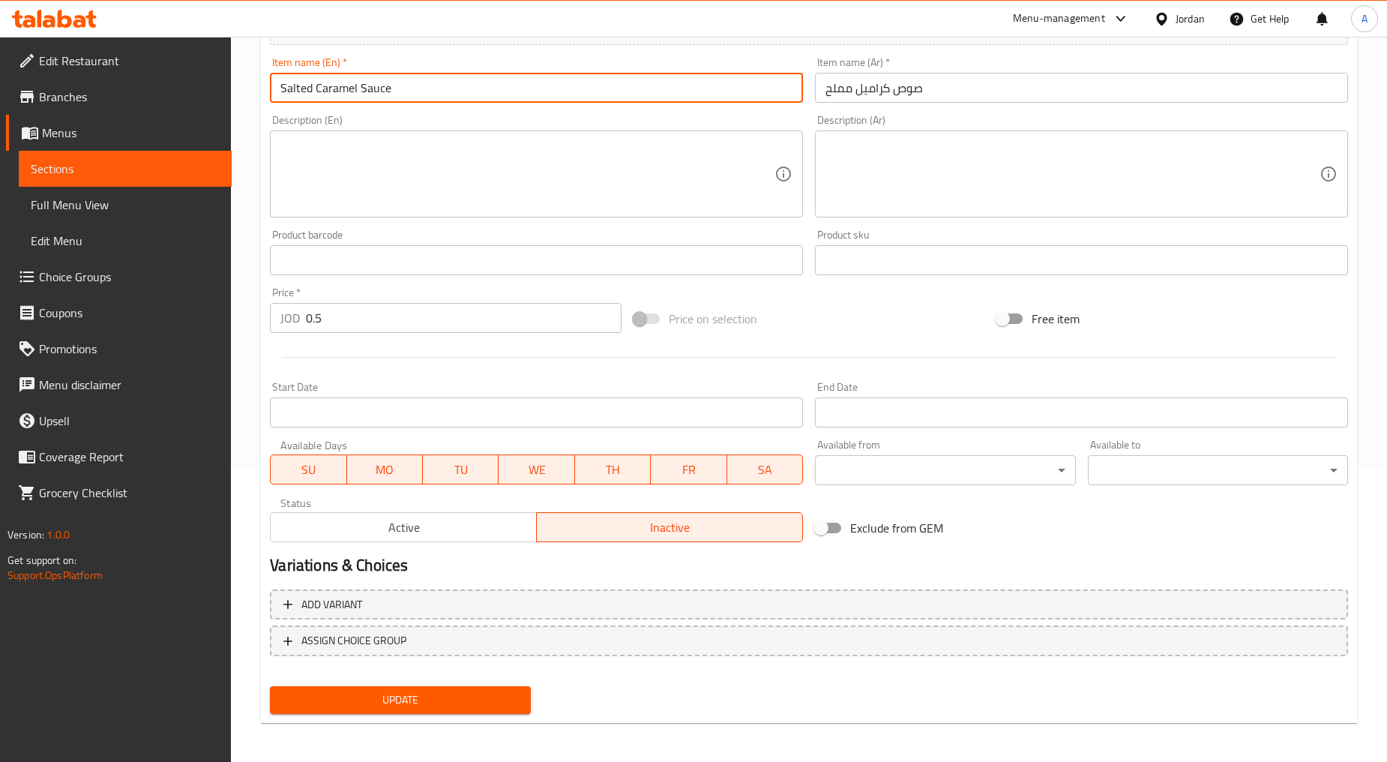
click at [417, 686] on button "Update" at bounding box center [400, 700] width 260 height 28
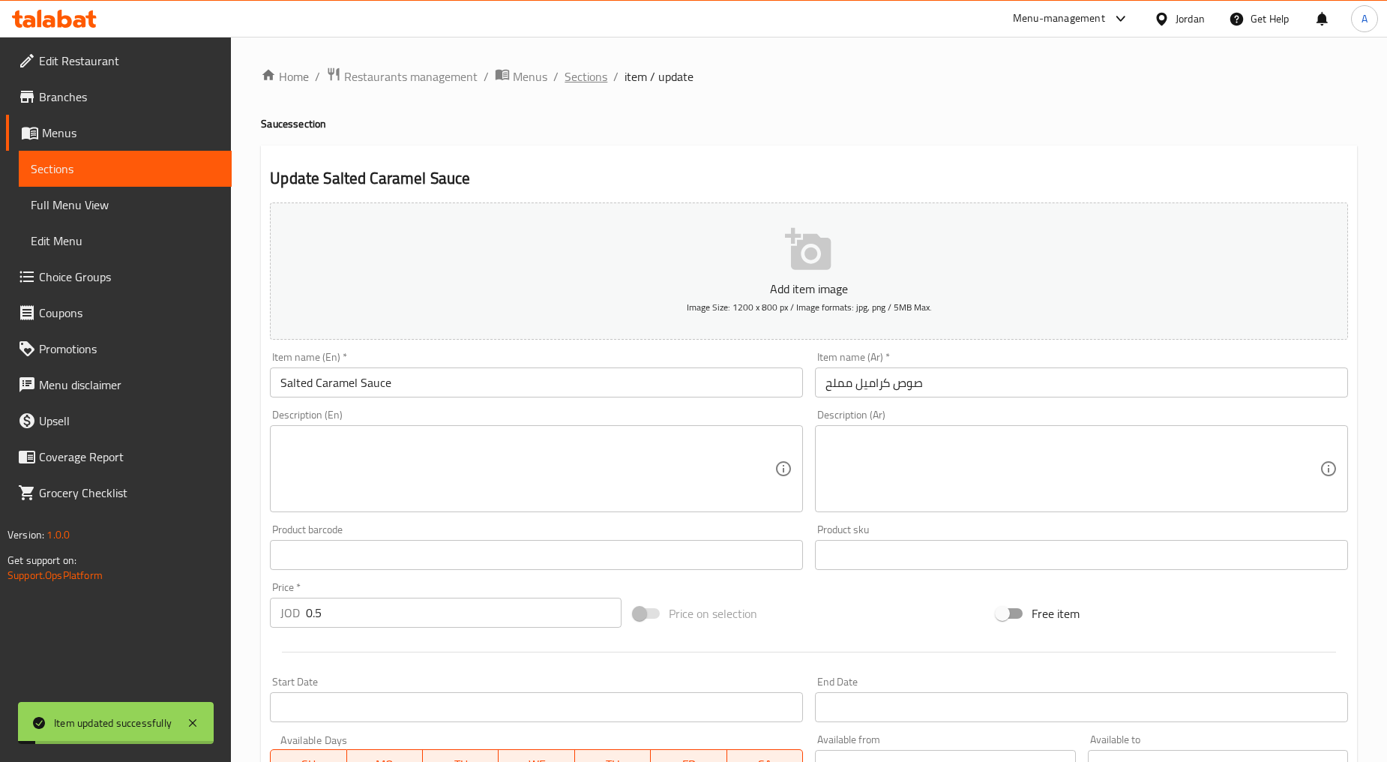
click at [600, 76] on span "Sections" at bounding box center [586, 76] width 43 height 18
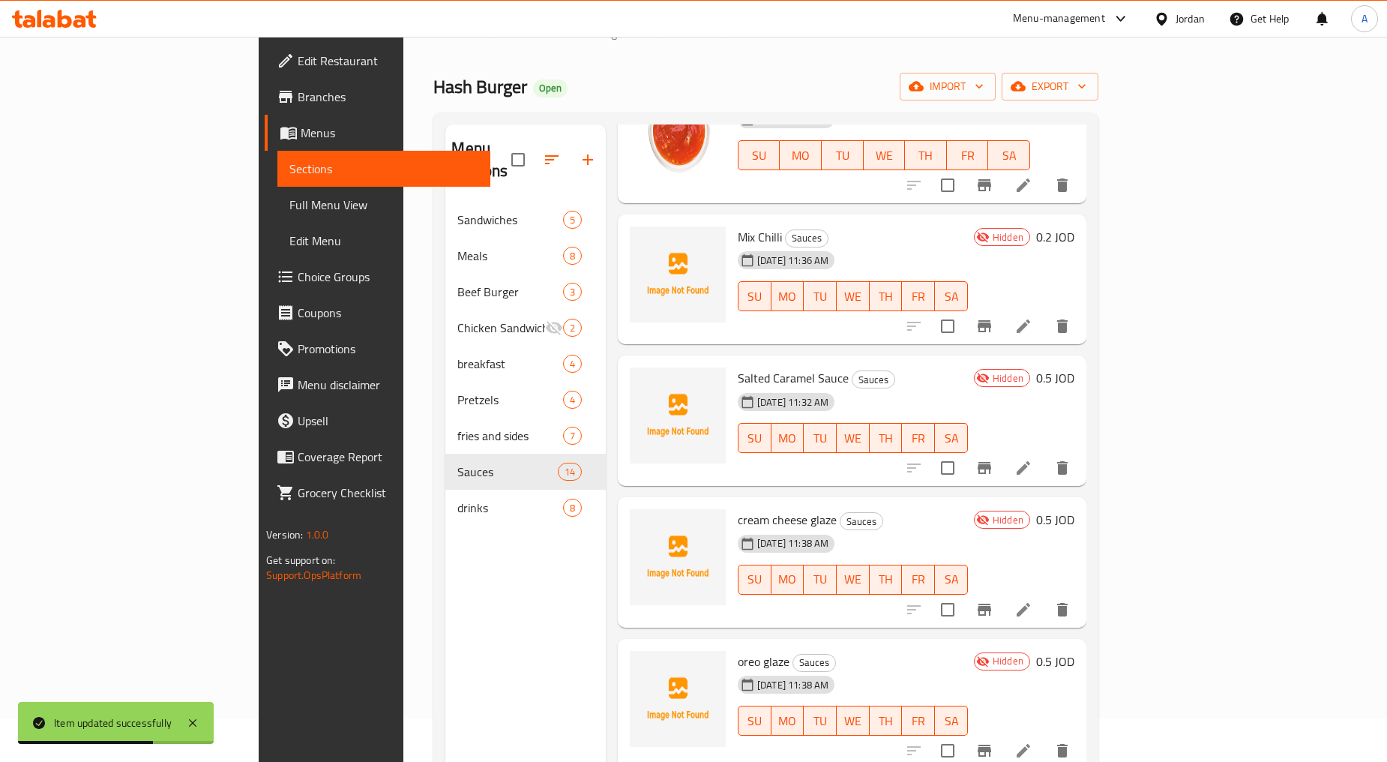
scroll to position [83, 0]
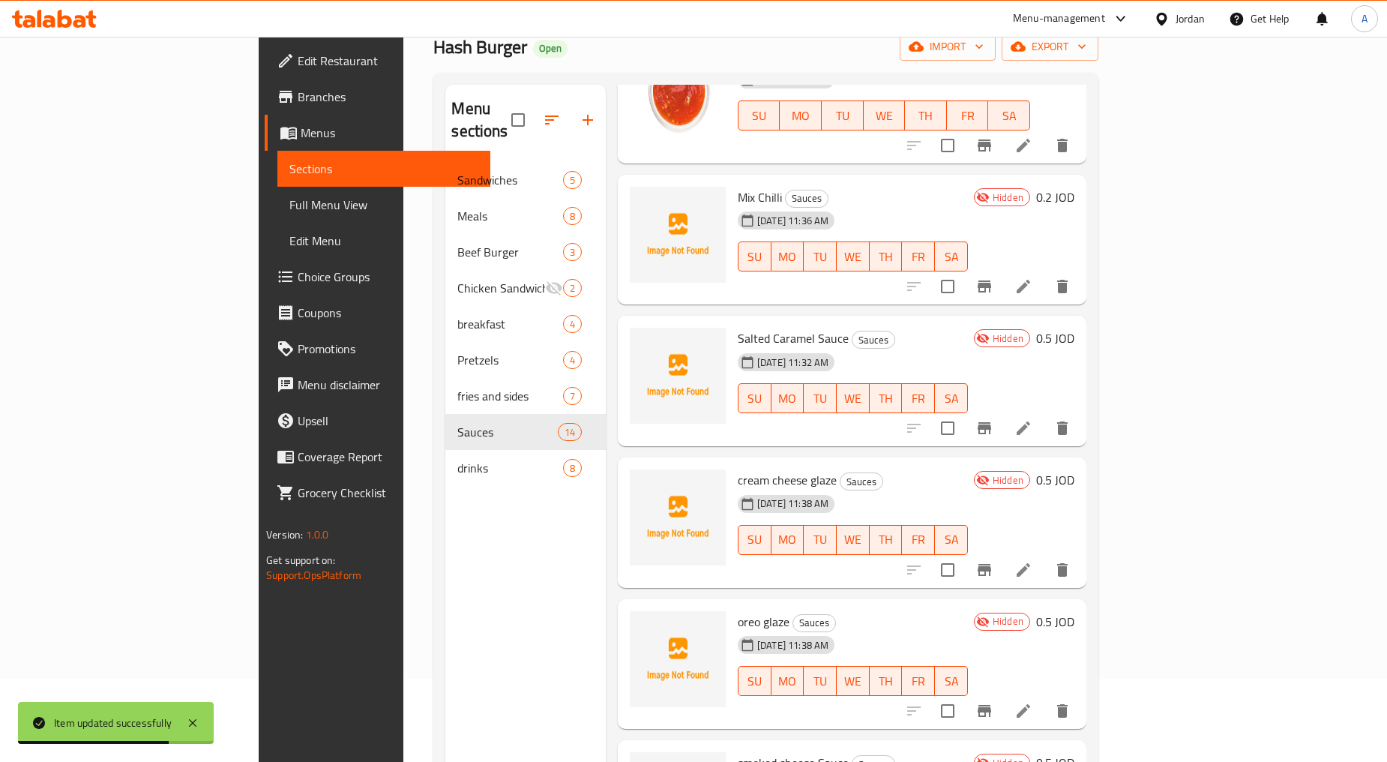
click at [1045, 556] on li at bounding box center [1024, 569] width 42 height 27
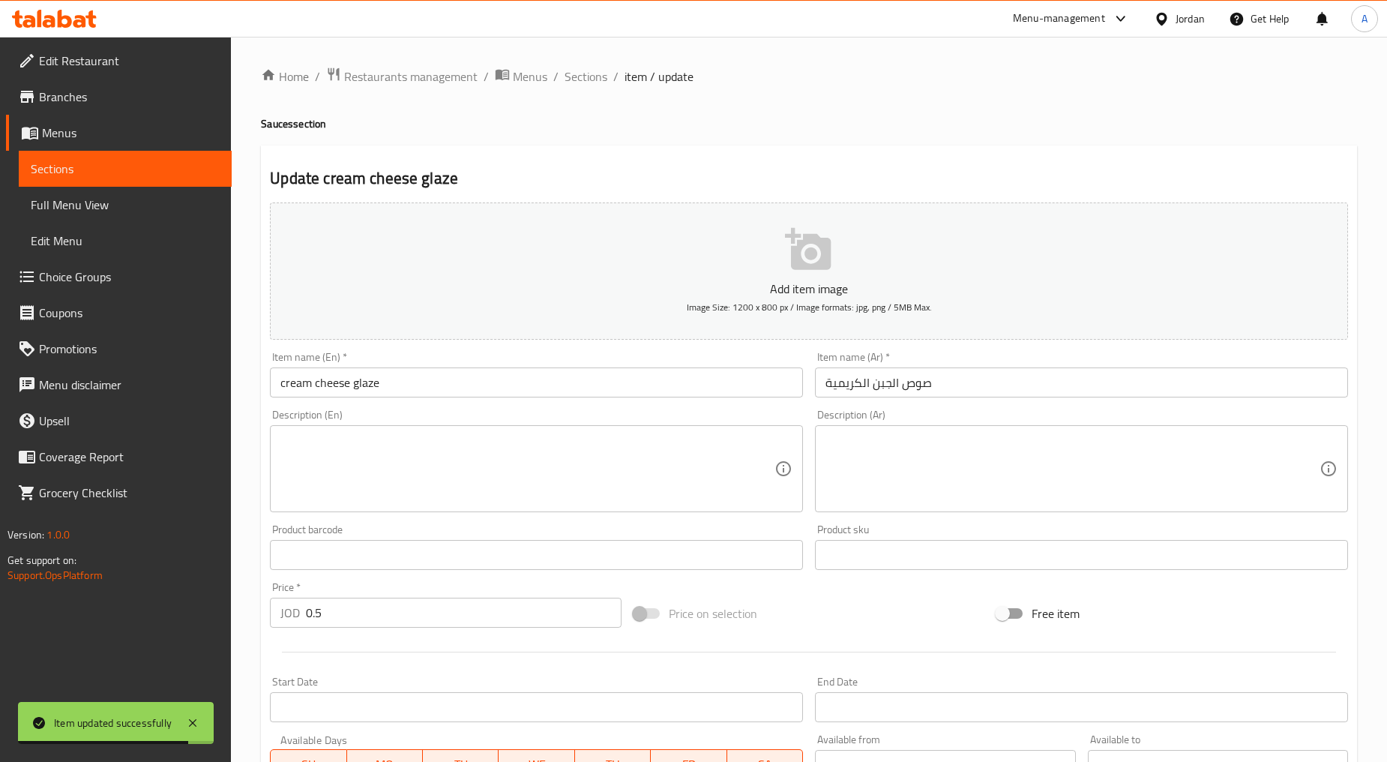
click at [435, 383] on input "cream cheese glaze" at bounding box center [536, 382] width 533 height 30
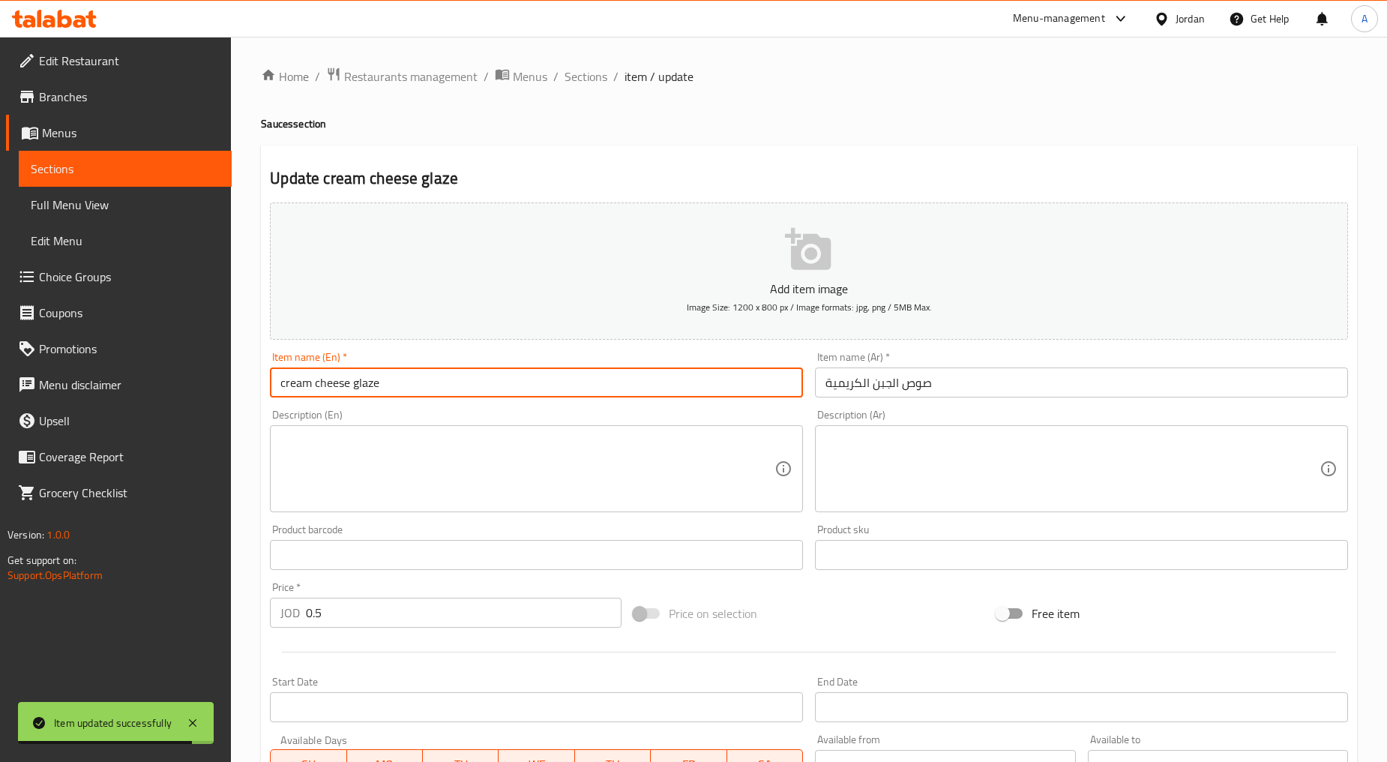
click at [435, 383] on input "cream cheese glaze" at bounding box center [536, 382] width 533 height 30
type input "Cream Cheese Glaze"
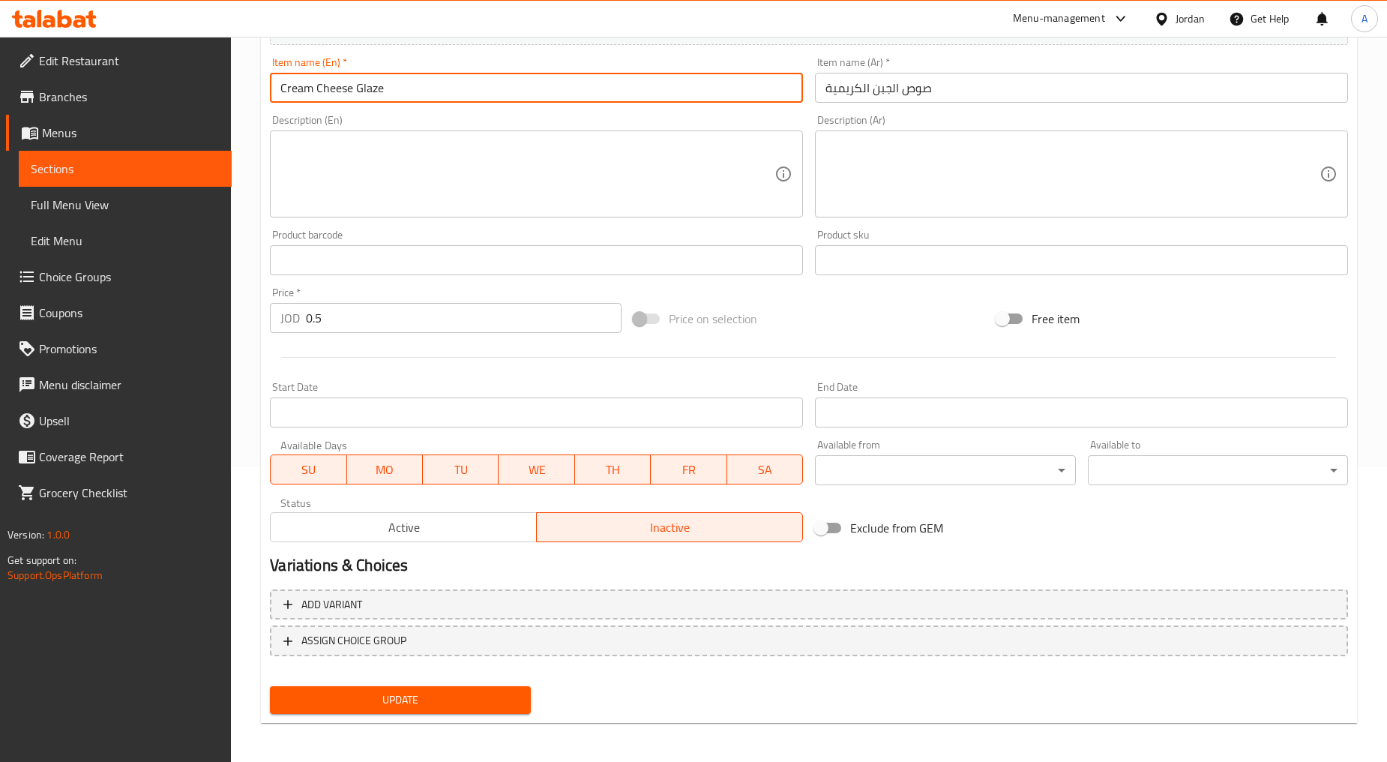
click at [399, 691] on span "Update" at bounding box center [400, 700] width 236 height 19
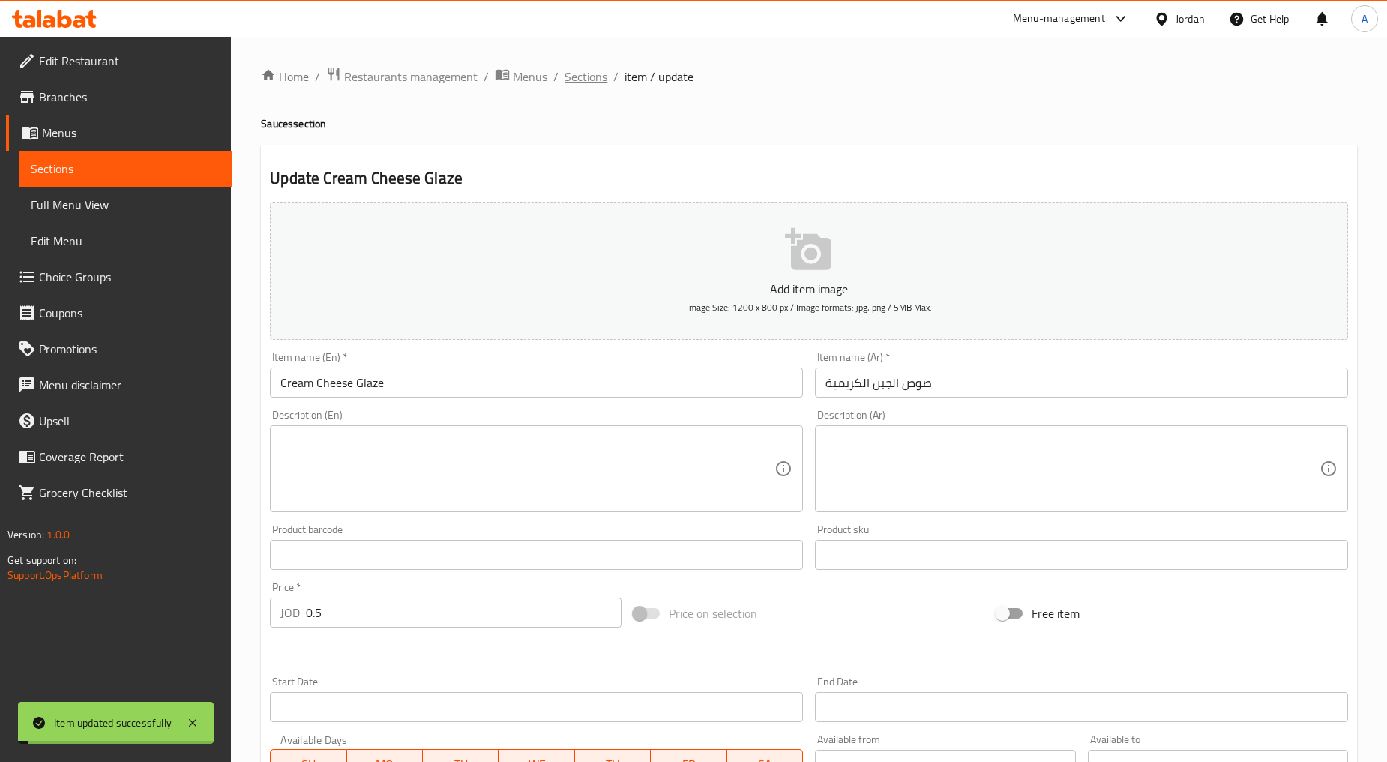
click at [585, 79] on span "Sections" at bounding box center [586, 76] width 43 height 18
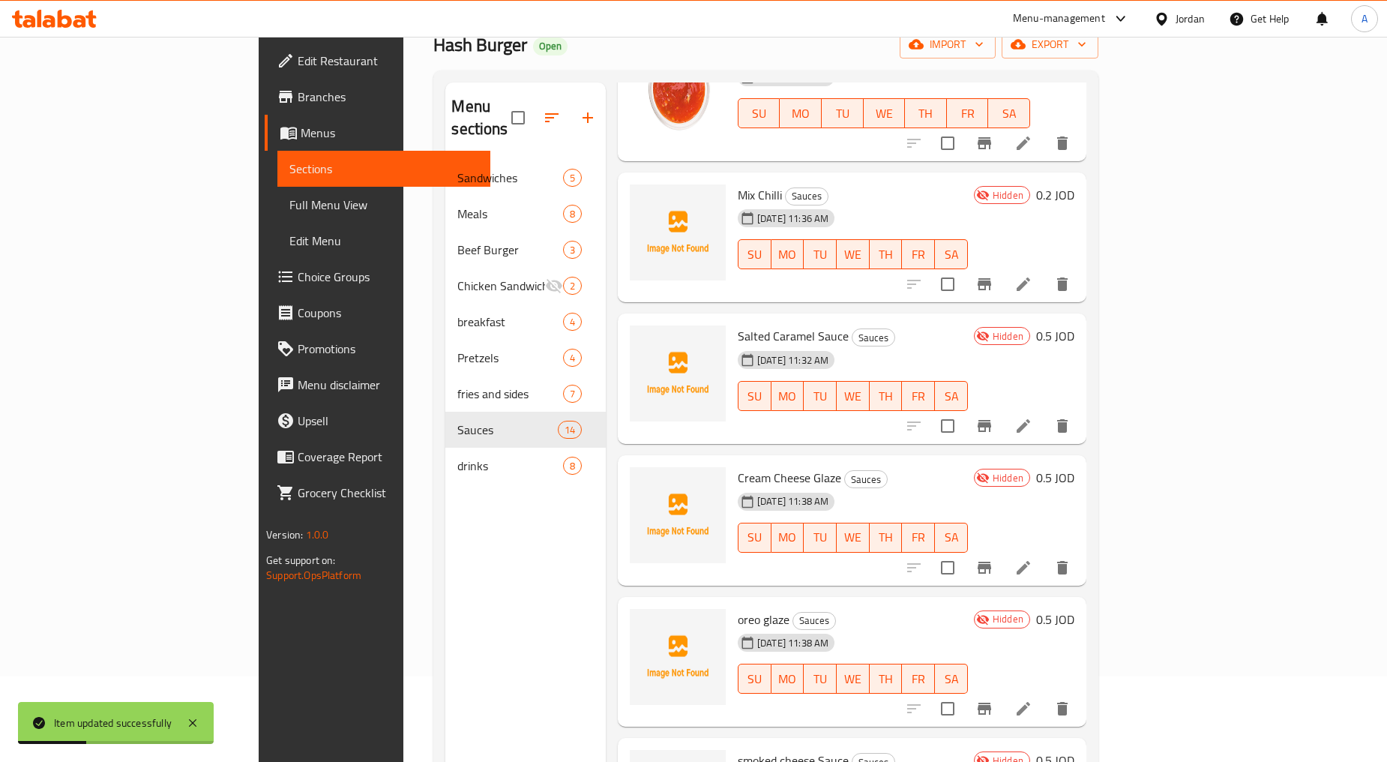
scroll to position [166, 0]
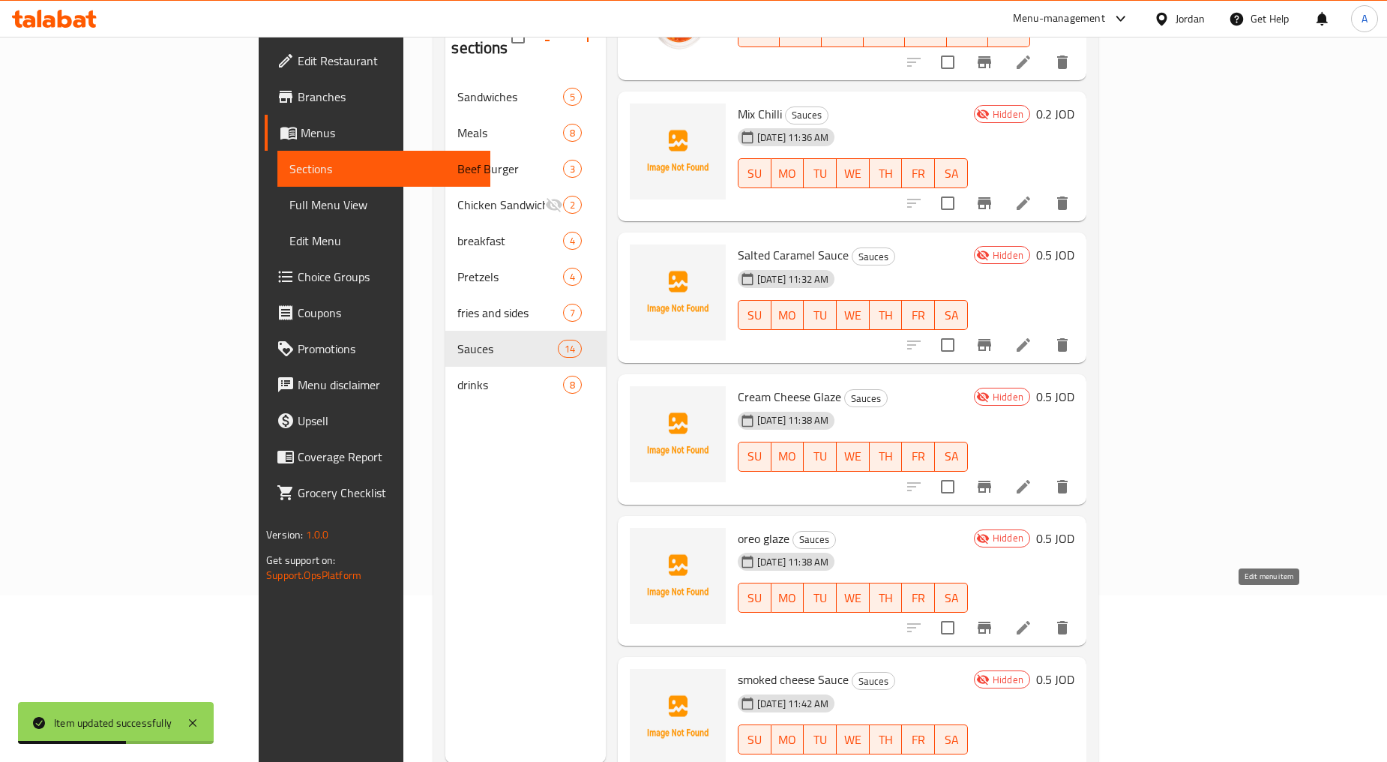
click at [1033, 619] on icon at bounding box center [1024, 628] width 18 height 18
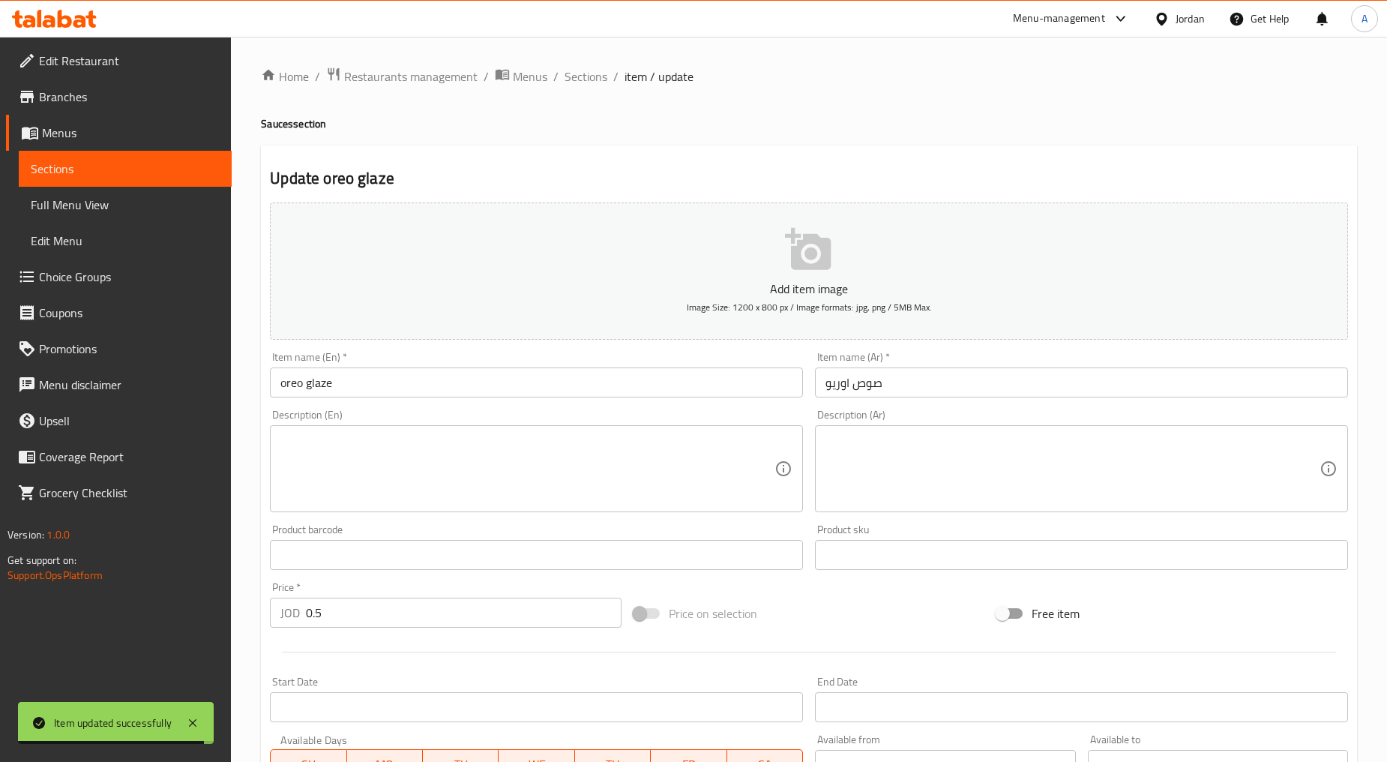
click at [402, 385] on input "oreo glaze" at bounding box center [536, 382] width 533 height 30
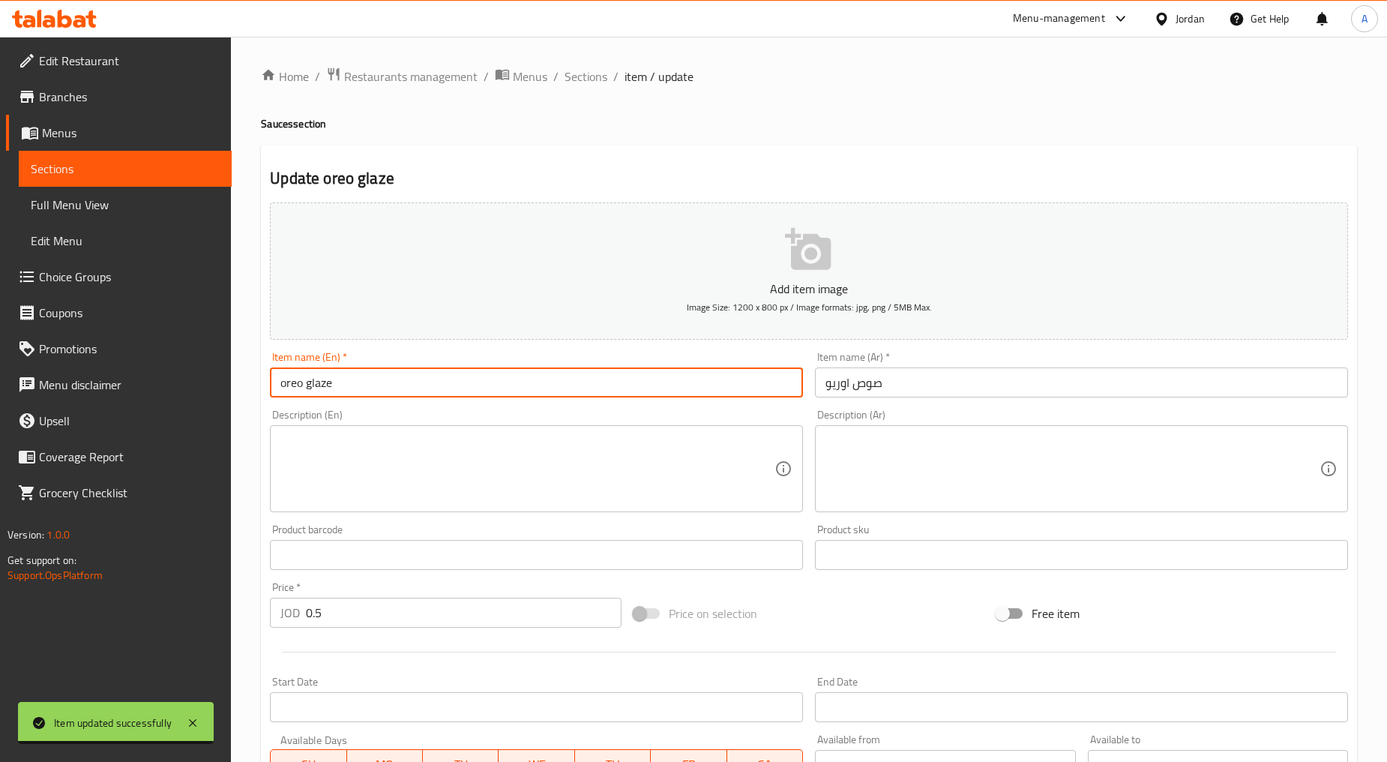
click at [402, 385] on input "oreo glaze" at bounding box center [536, 382] width 533 height 30
type input "[PERSON_NAME]"
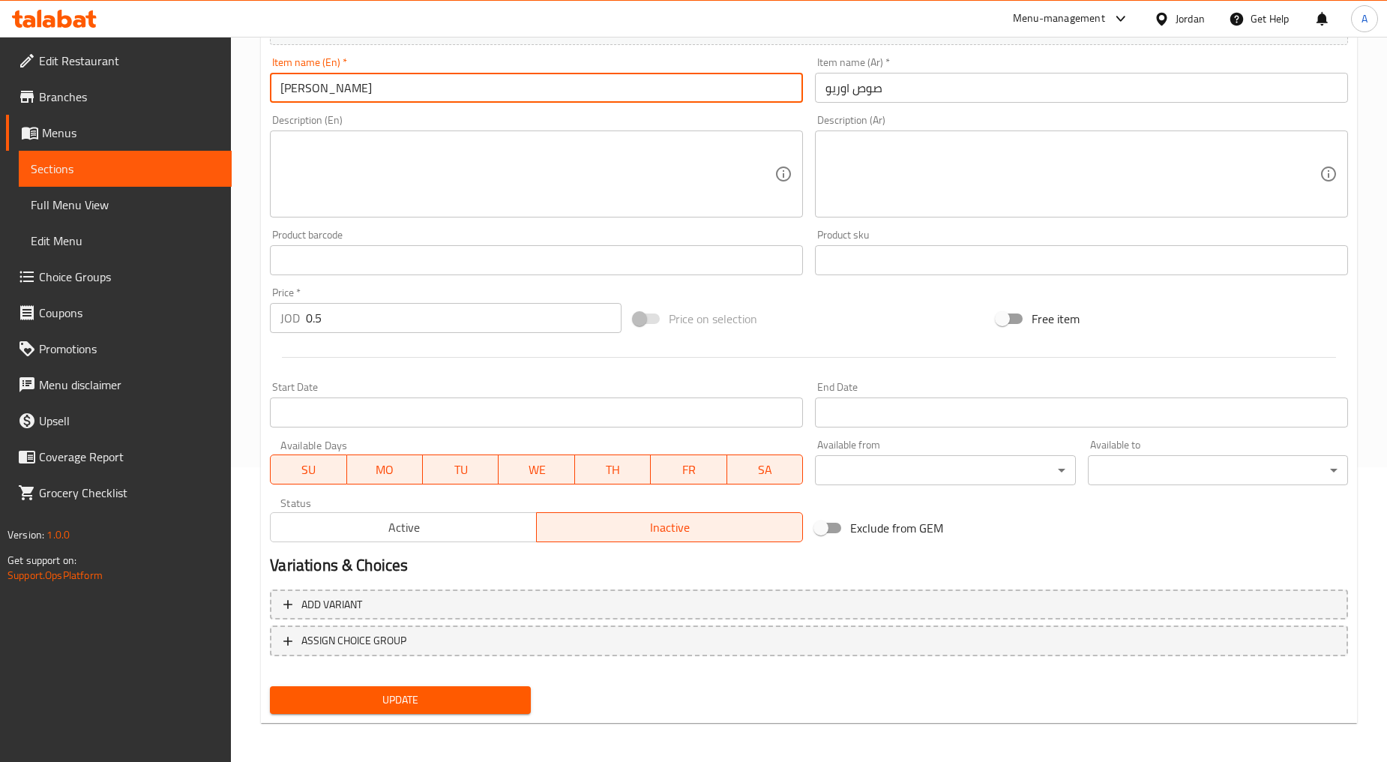
click at [416, 695] on span "Update" at bounding box center [400, 700] width 236 height 19
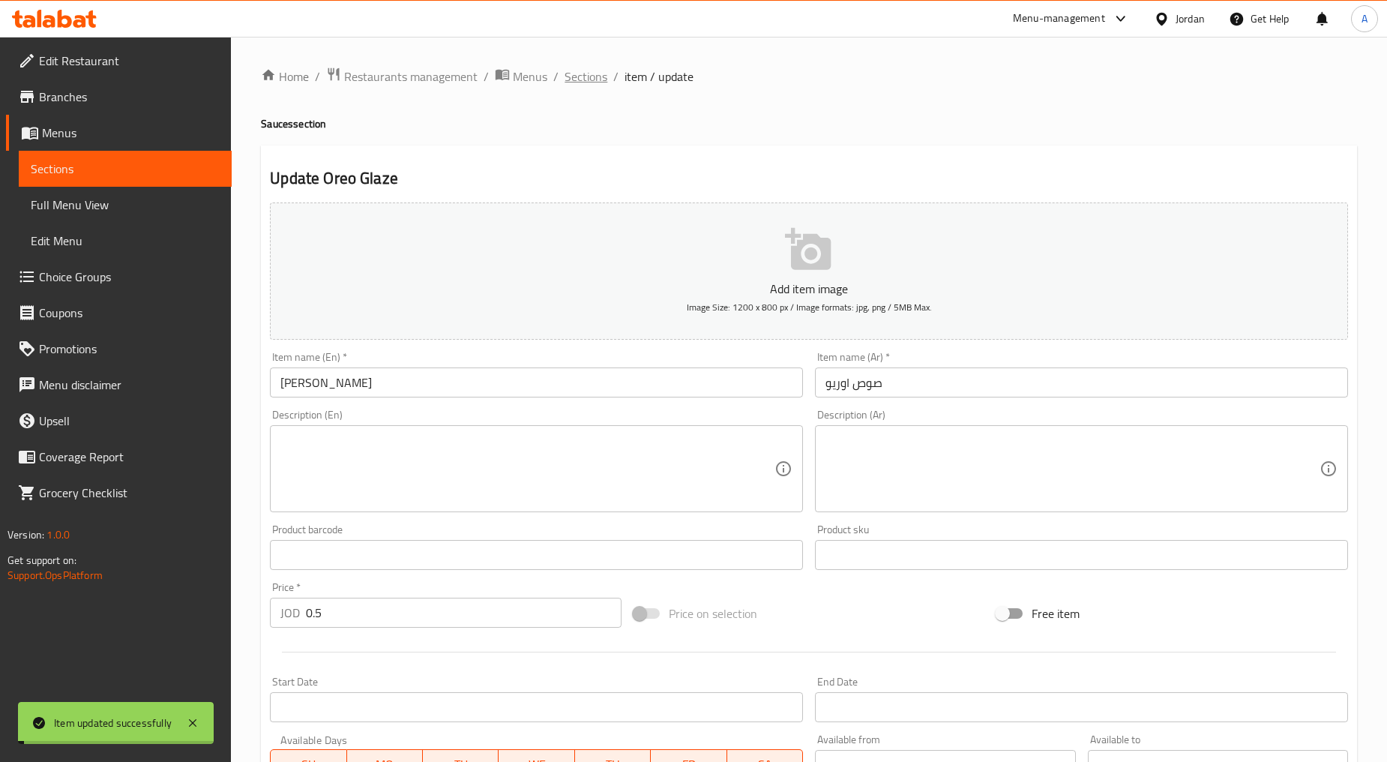
click at [603, 78] on span "Sections" at bounding box center [586, 76] width 43 height 18
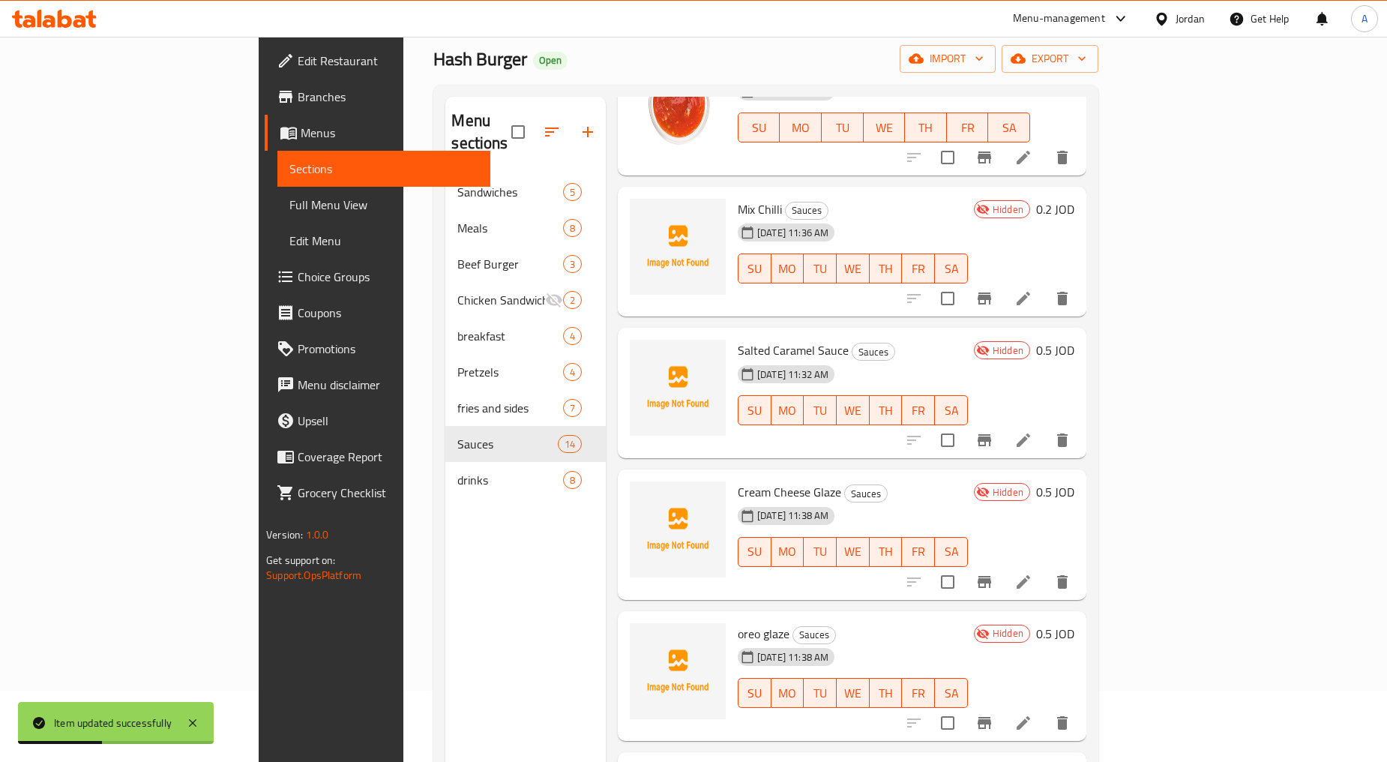
scroll to position [166, 0]
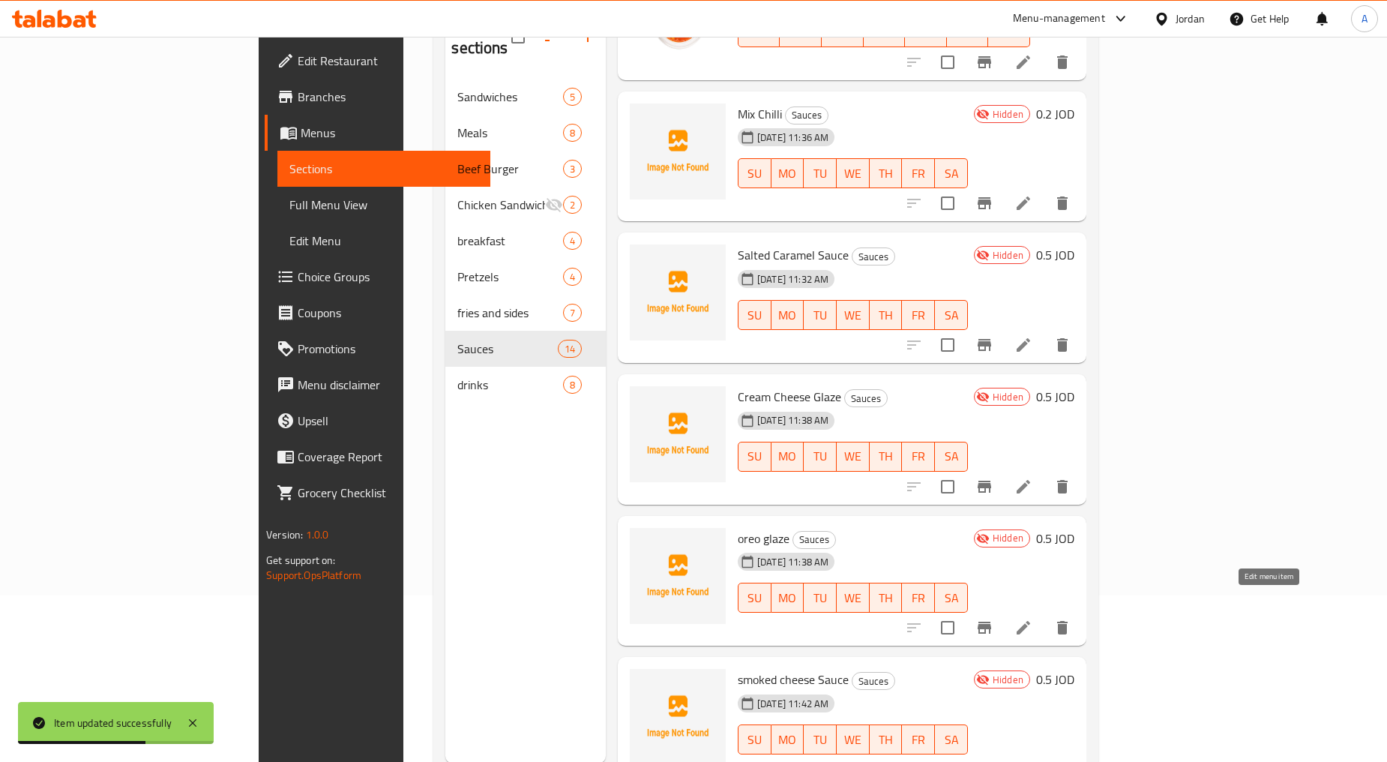
click at [1030, 621] on icon at bounding box center [1023, 627] width 13 height 13
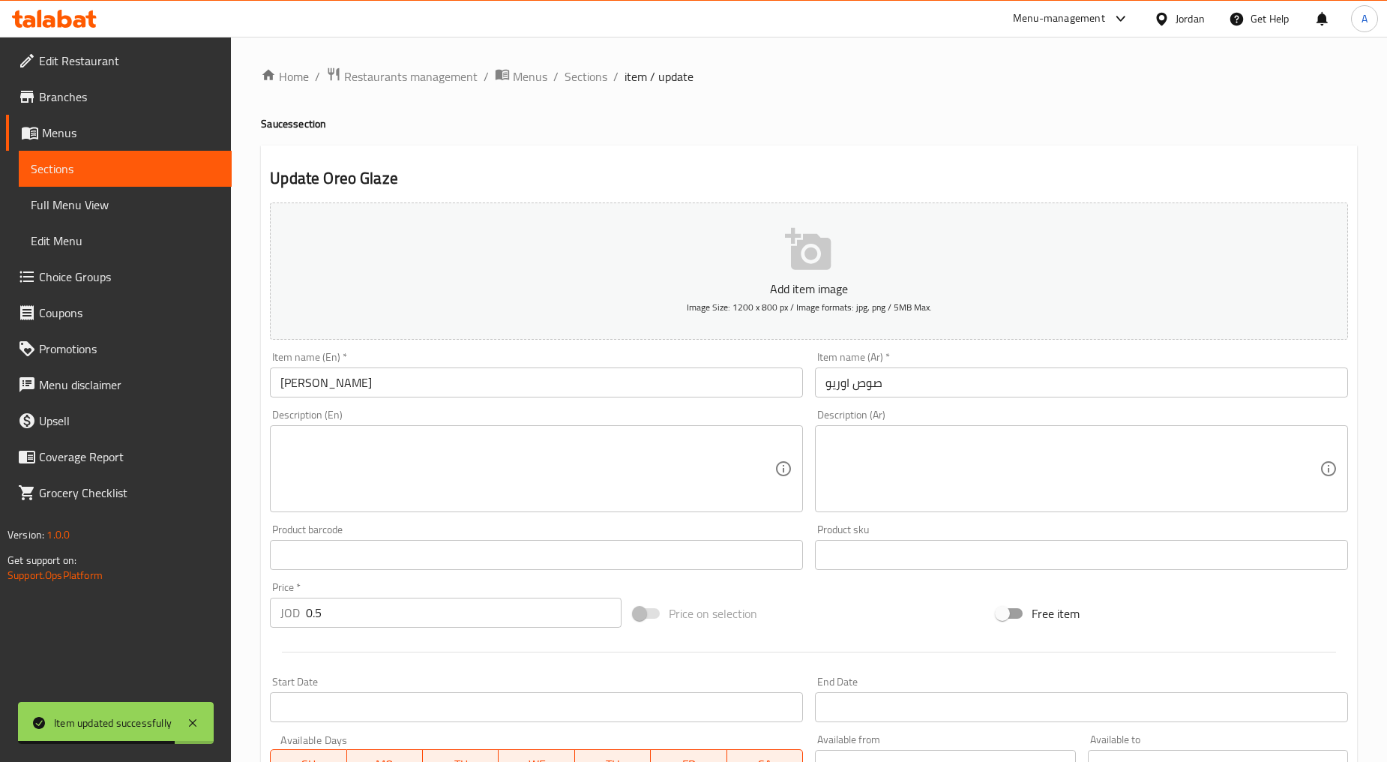
click at [581, 71] on span "Sections" at bounding box center [586, 76] width 43 height 18
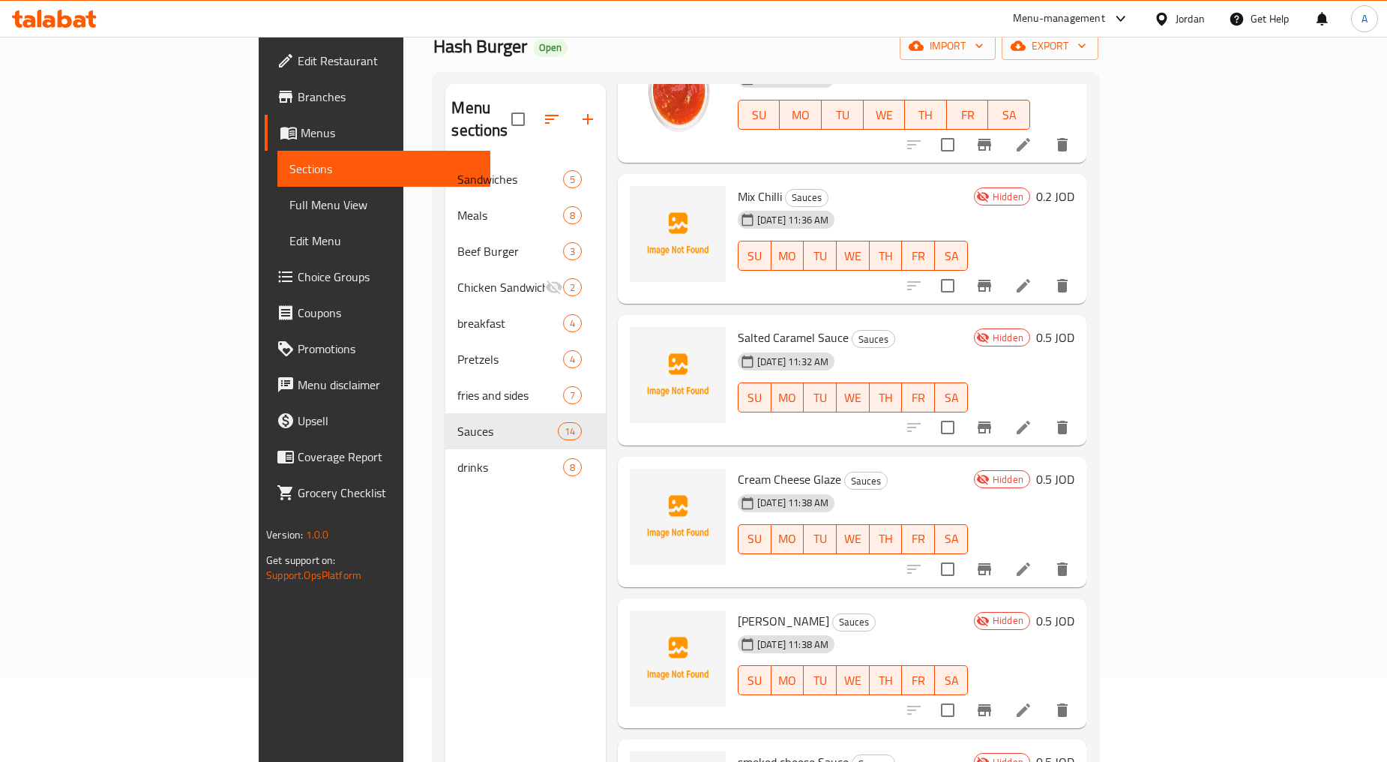
scroll to position [210, 0]
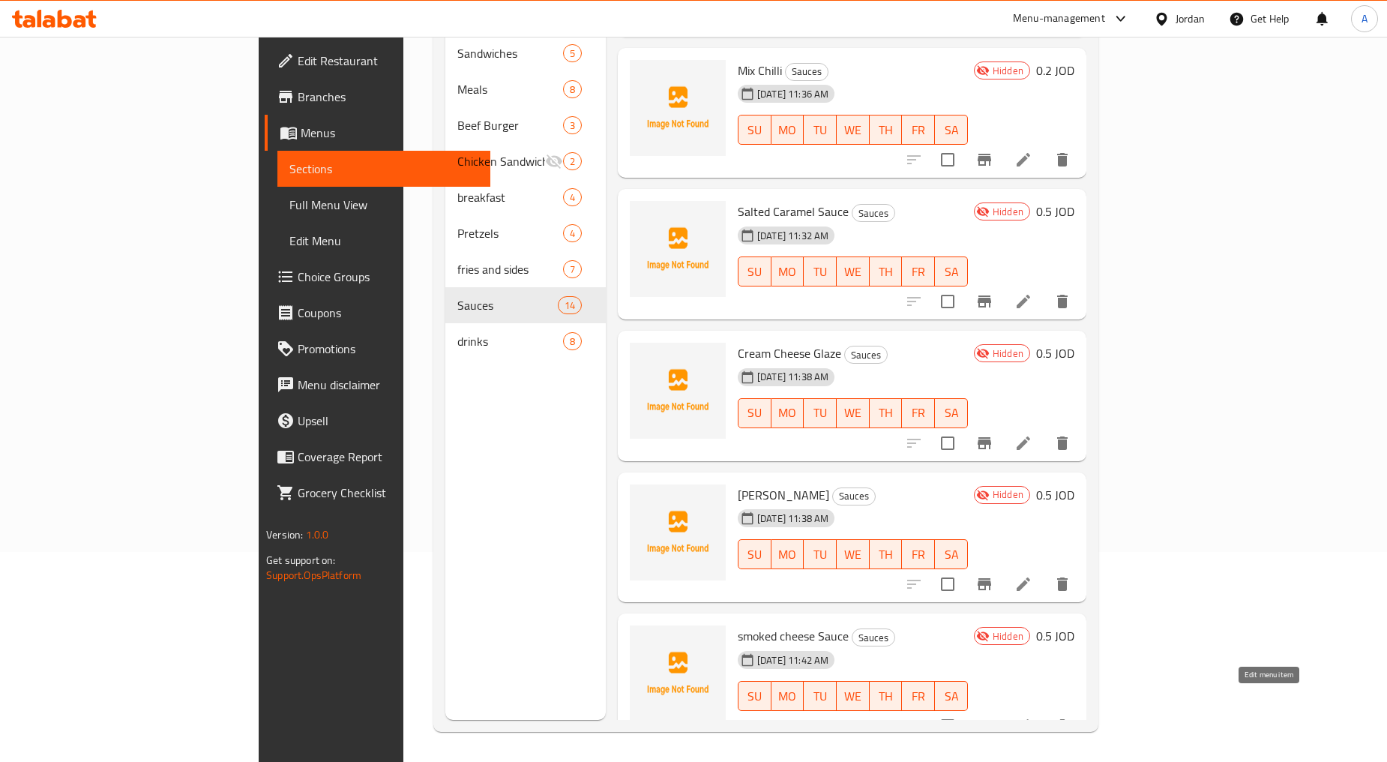
click at [1030, 719] on icon at bounding box center [1023, 725] width 13 height 13
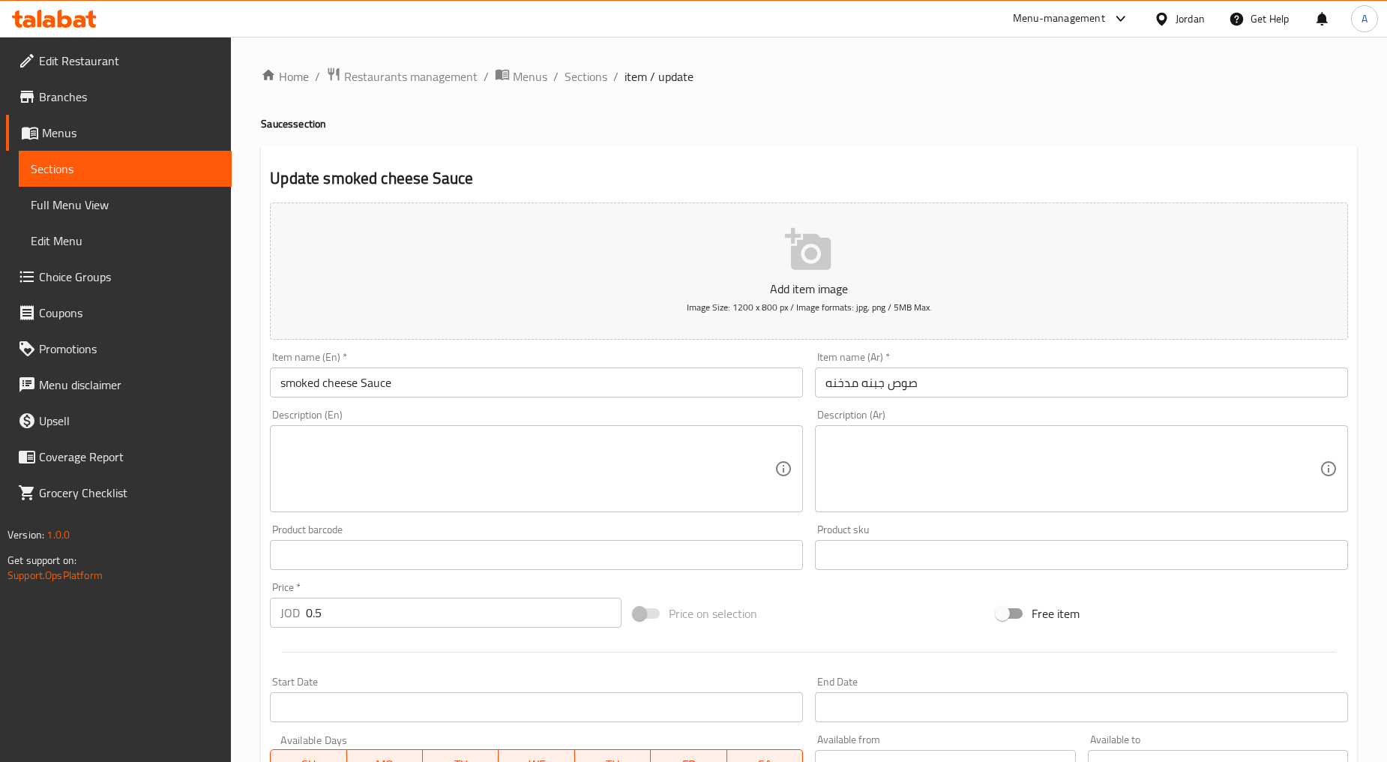
click at [391, 370] on input "smoked cheese Sauce" at bounding box center [536, 382] width 533 height 30
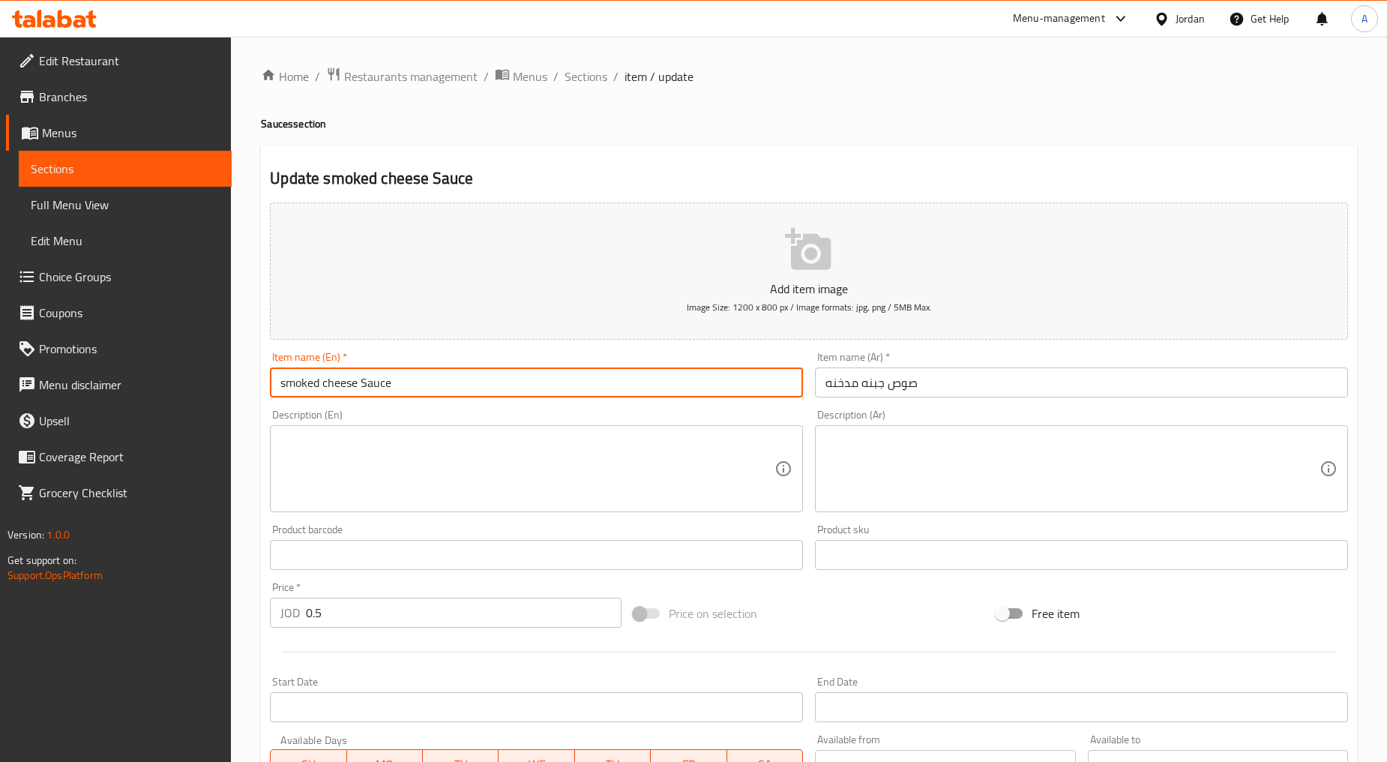
click at [391, 370] on input "smoked cheese Sauce" at bounding box center [536, 382] width 533 height 30
type input "Smoked Cheese Sauce"
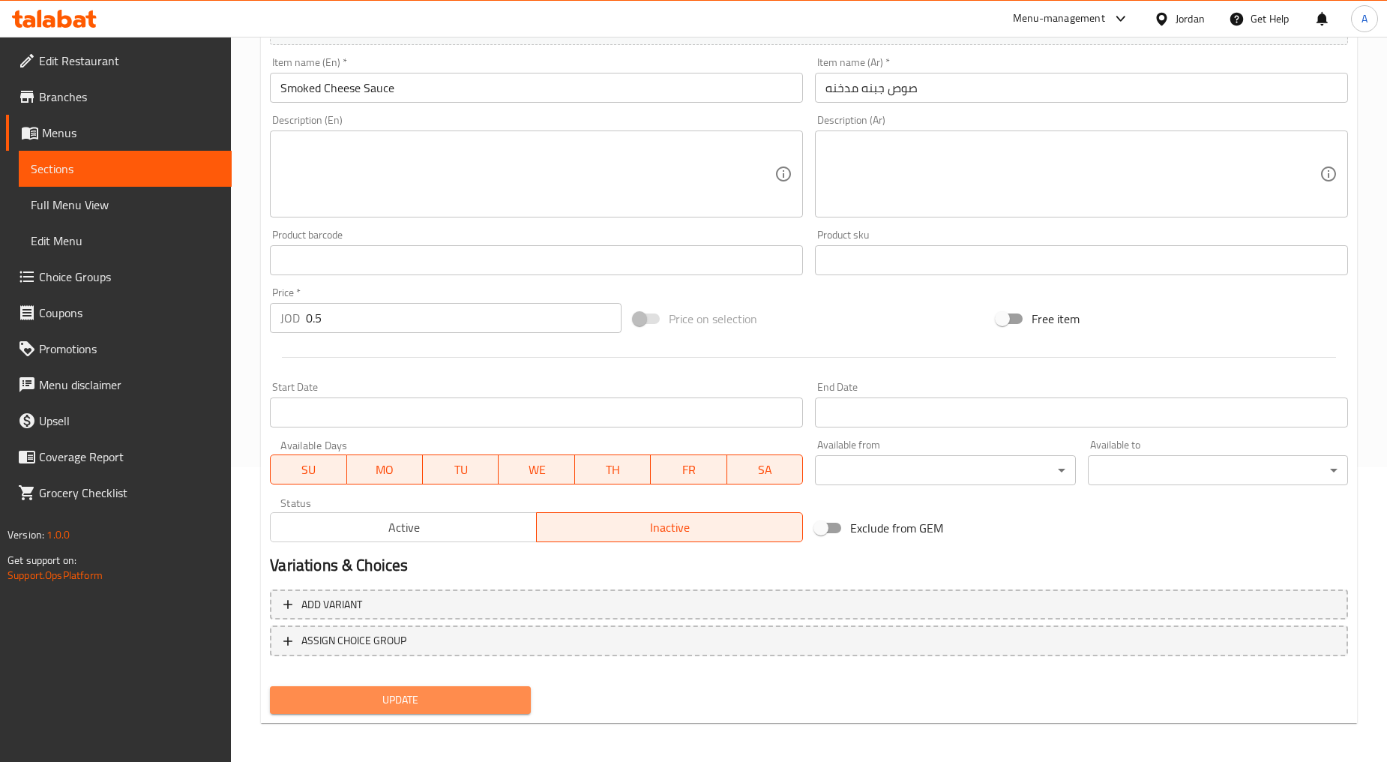
click at [369, 691] on span "Update" at bounding box center [400, 700] width 236 height 19
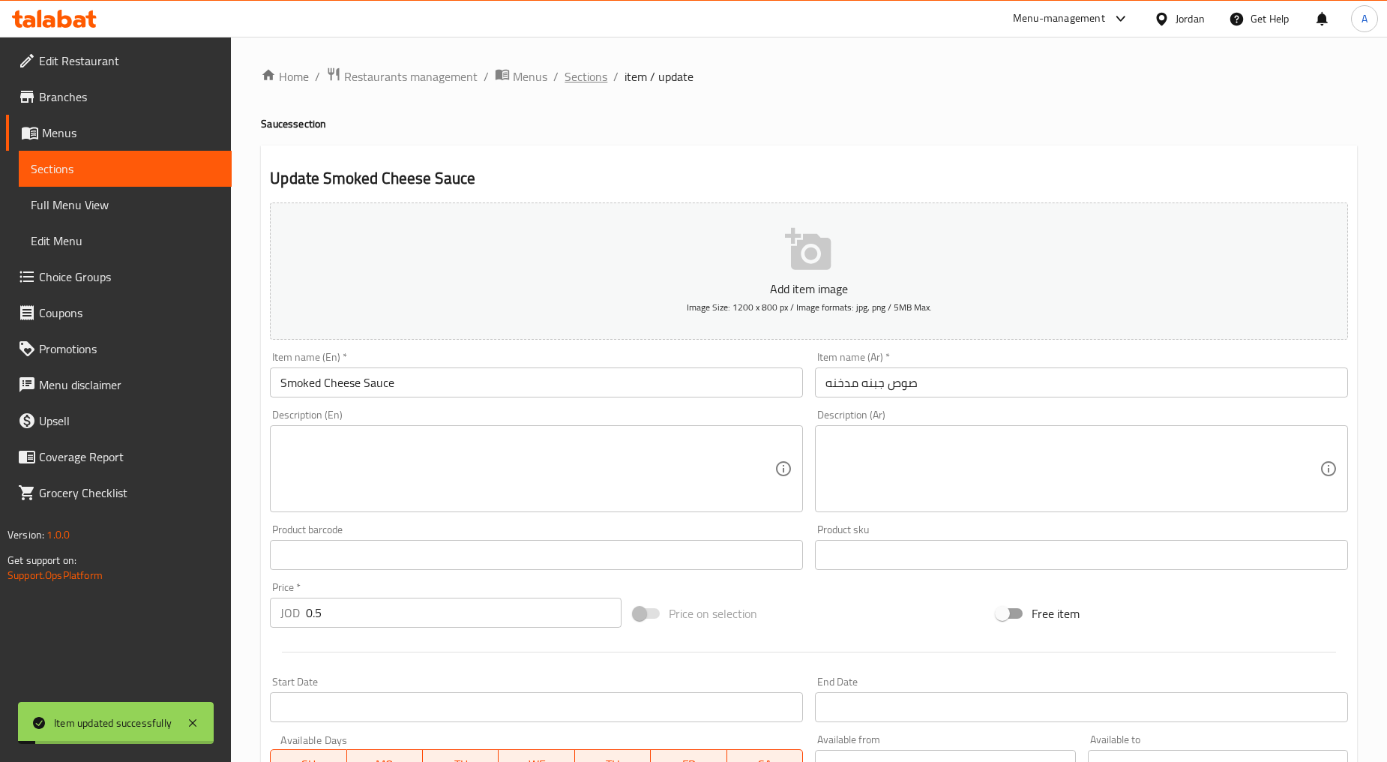
click at [595, 75] on span "Sections" at bounding box center [586, 76] width 43 height 18
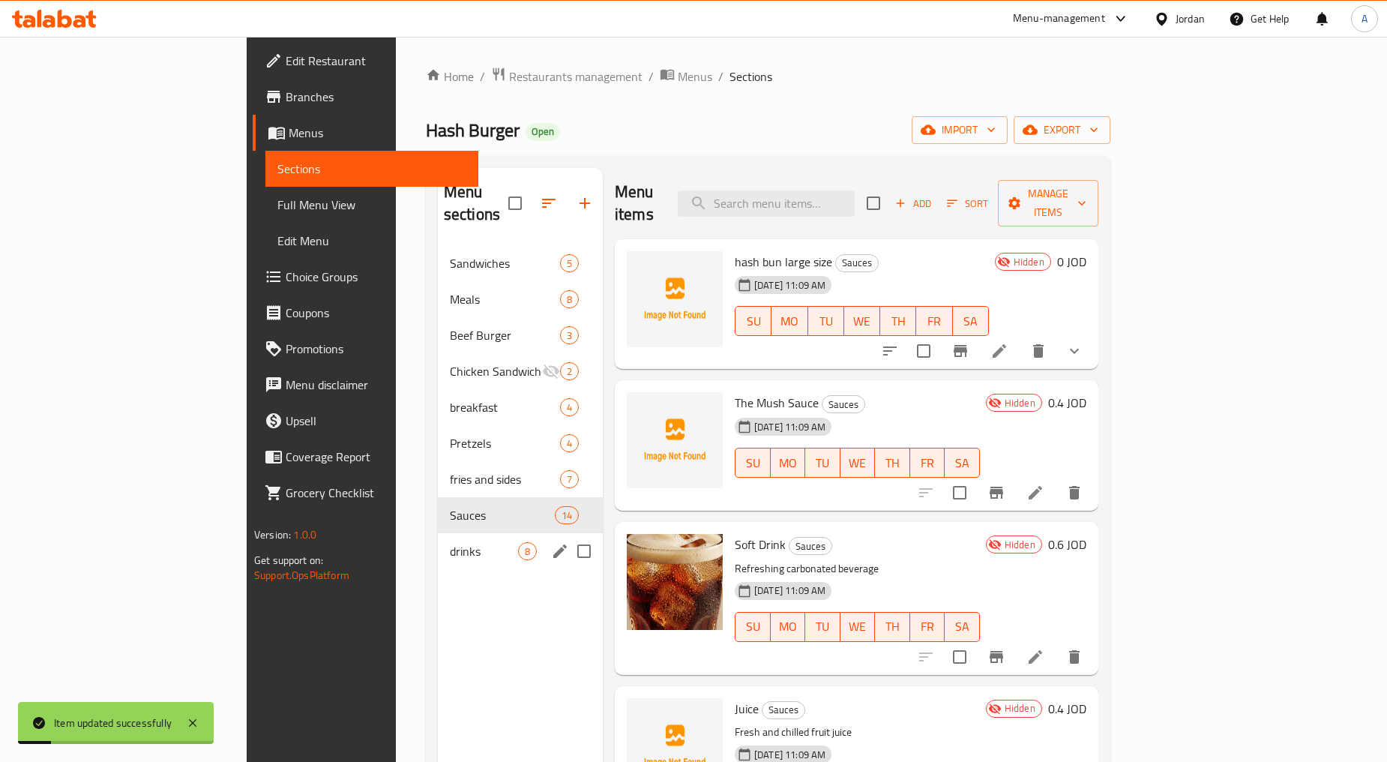
click at [450, 542] on span "drinks" at bounding box center [484, 551] width 68 height 18
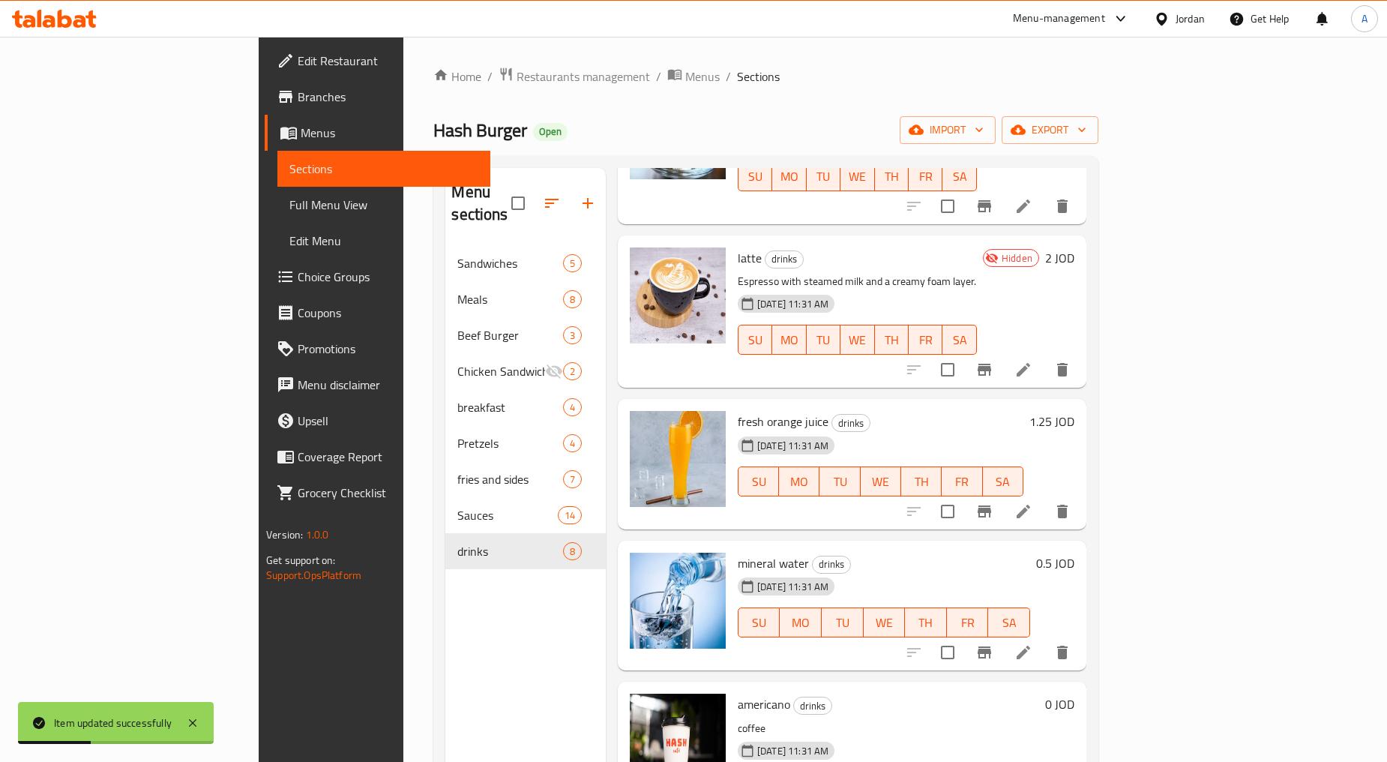
scroll to position [333, 0]
click at [1030, 503] on icon at bounding box center [1023, 509] width 13 height 13
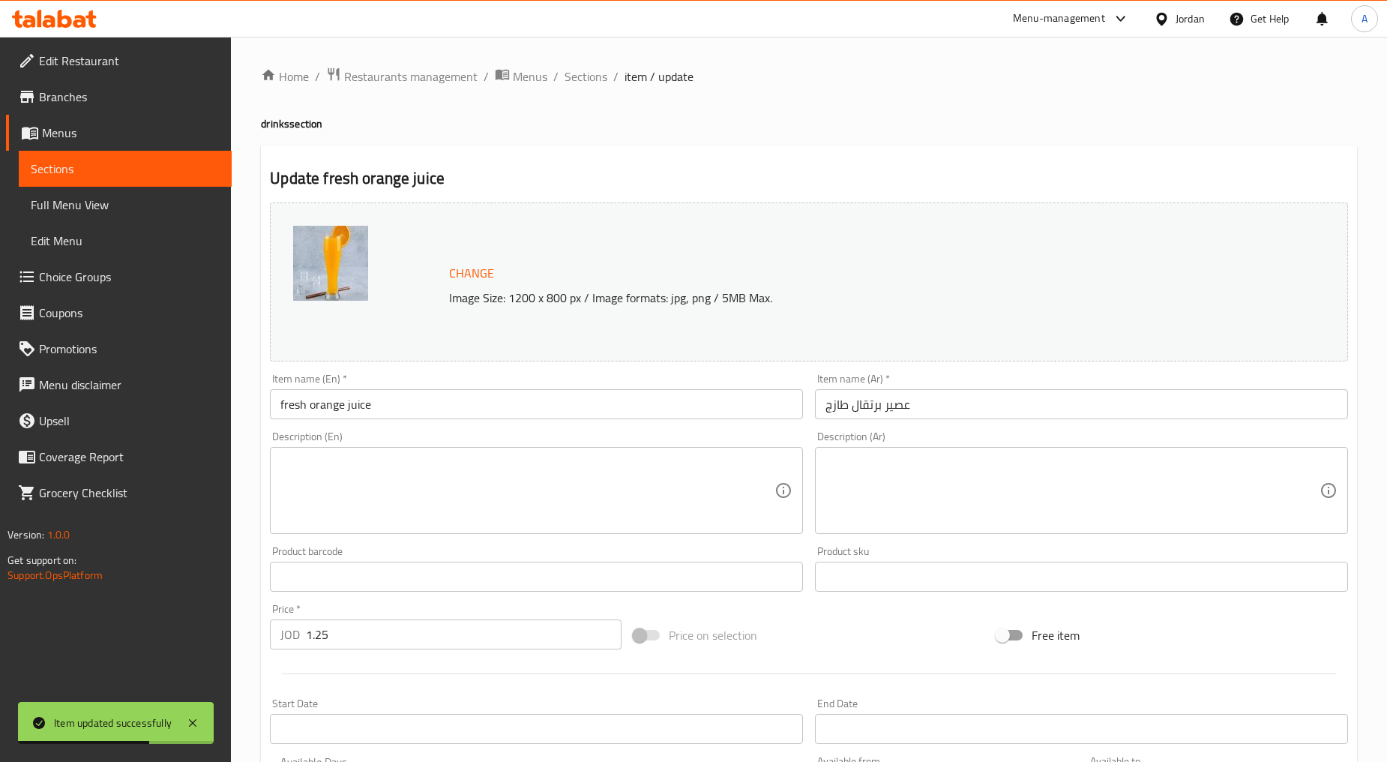
click at [445, 387] on div "Item name (En)   * fresh orange juice Item name (En) *" at bounding box center [536, 396] width 533 height 46
click at [445, 423] on div "Item name (En)   * fresh orange juice Item name (En) *" at bounding box center [536, 396] width 545 height 58
click at [433, 400] on input "fresh orange juice" at bounding box center [536, 404] width 533 height 30
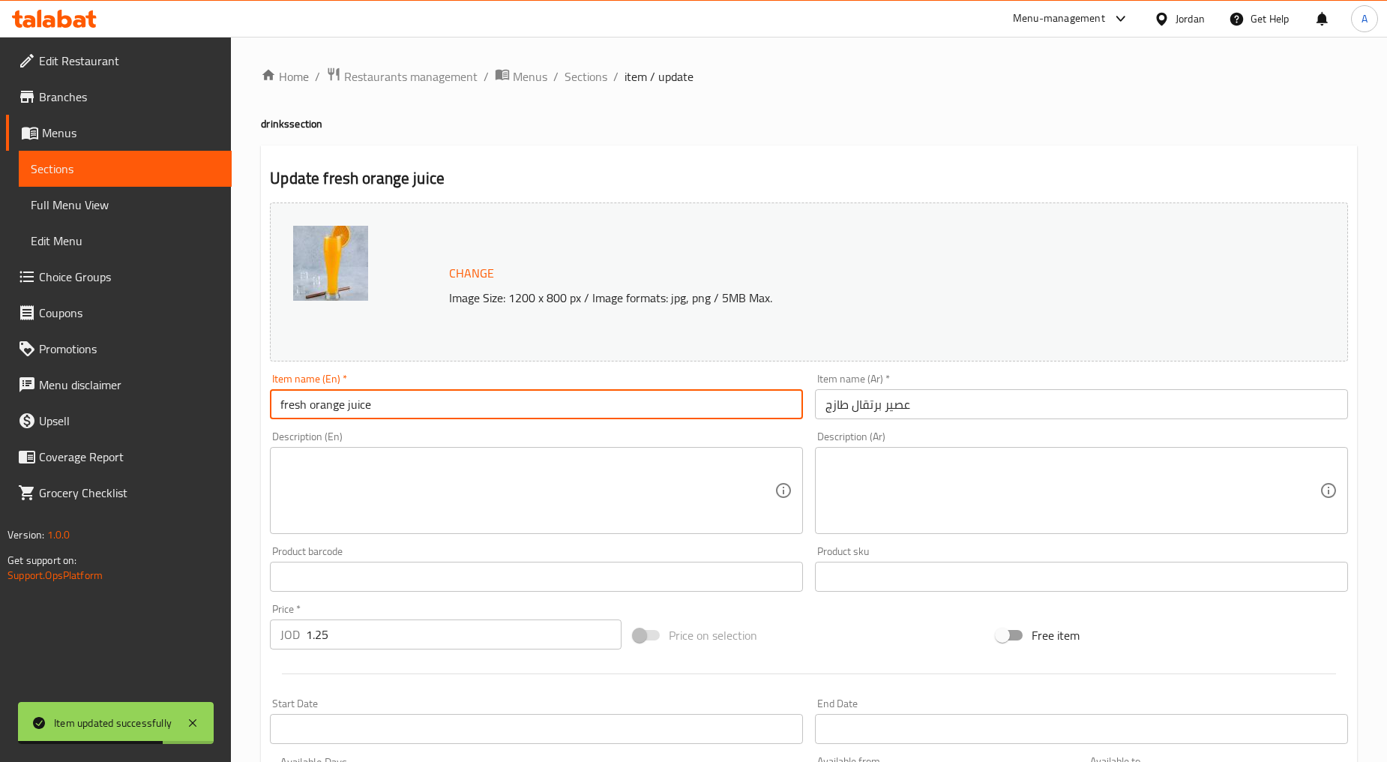
click at [433, 400] on input "fresh orange juice" at bounding box center [536, 404] width 533 height 30
type input "Fresh Orange Juice"
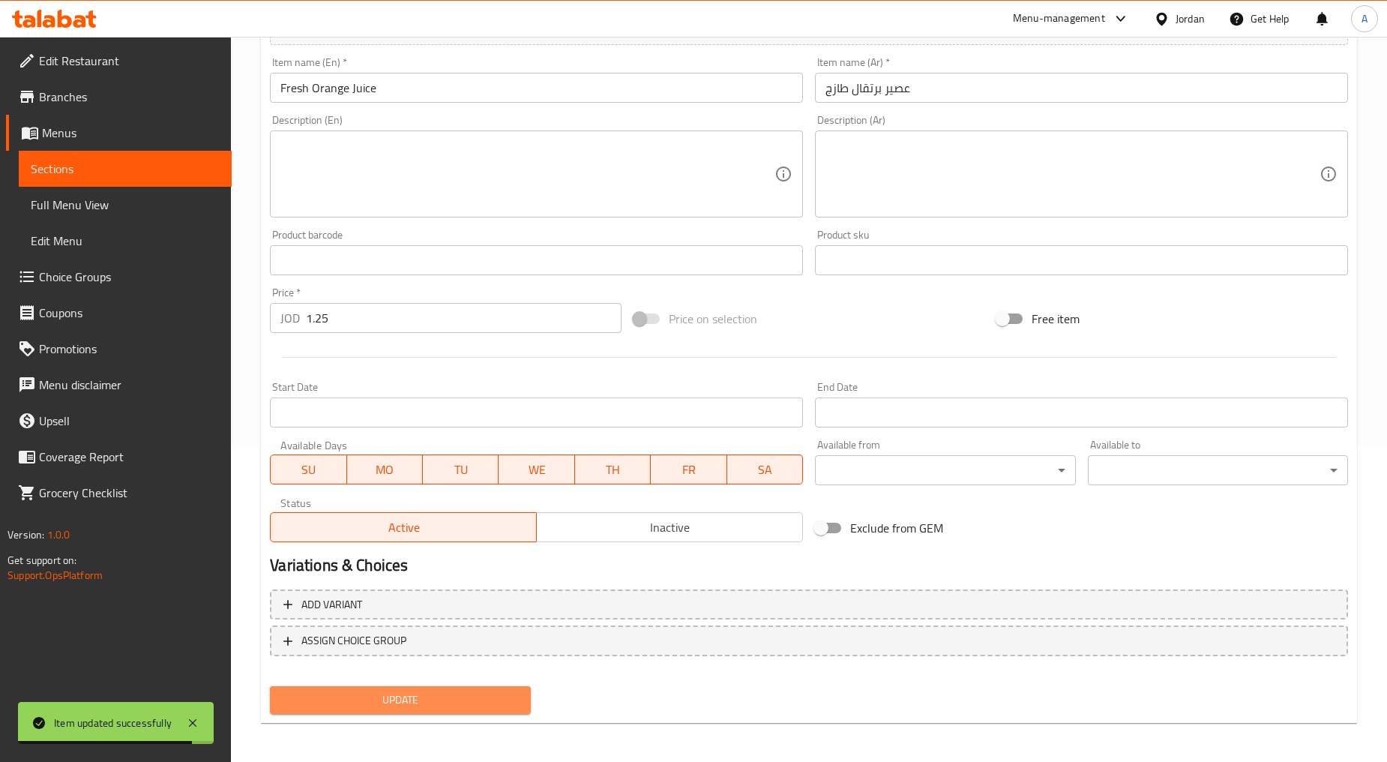
click at [471, 694] on span "Update" at bounding box center [400, 700] width 236 height 19
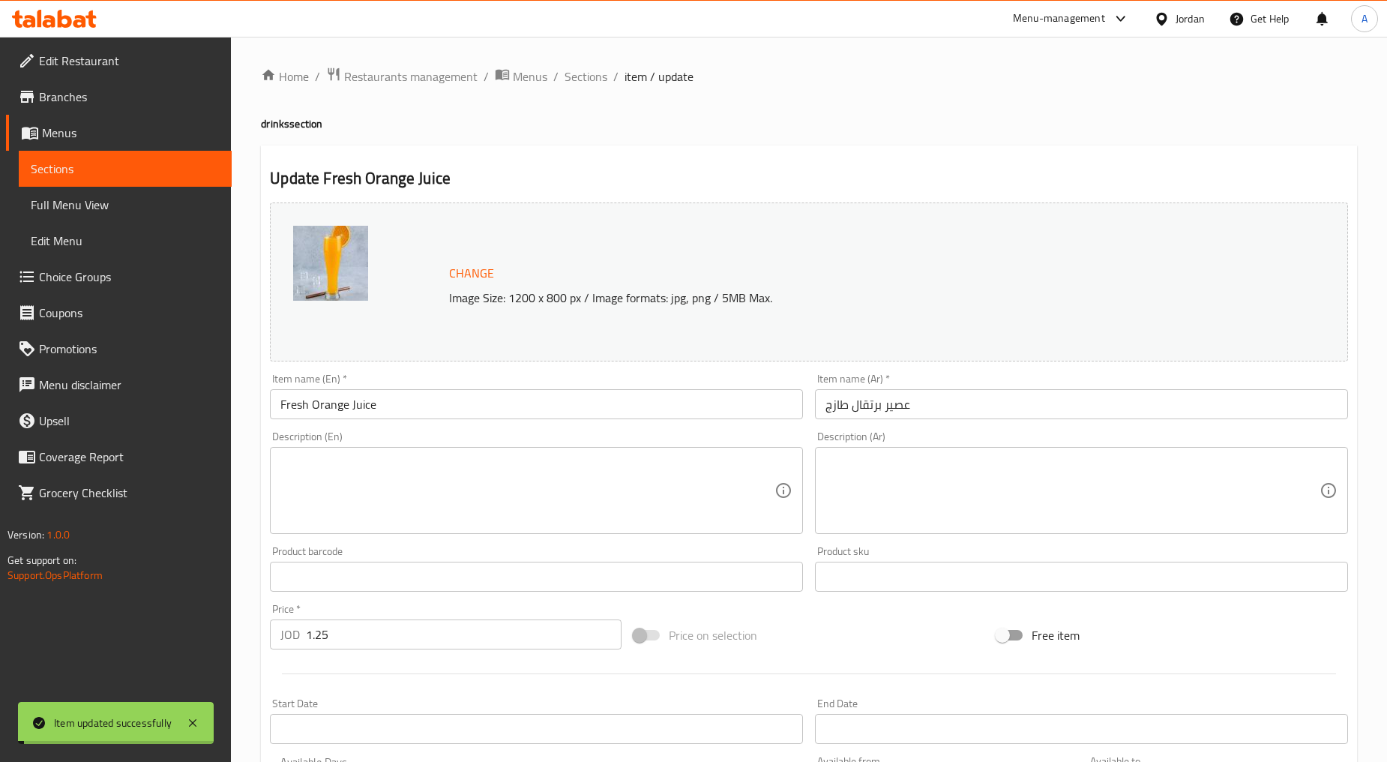
click at [586, 95] on div "Home / Restaurants management / Menus / Sections / item / update drinks section…" at bounding box center [809, 559] width 1096 height 985
click at [590, 83] on span "Sections" at bounding box center [586, 76] width 43 height 18
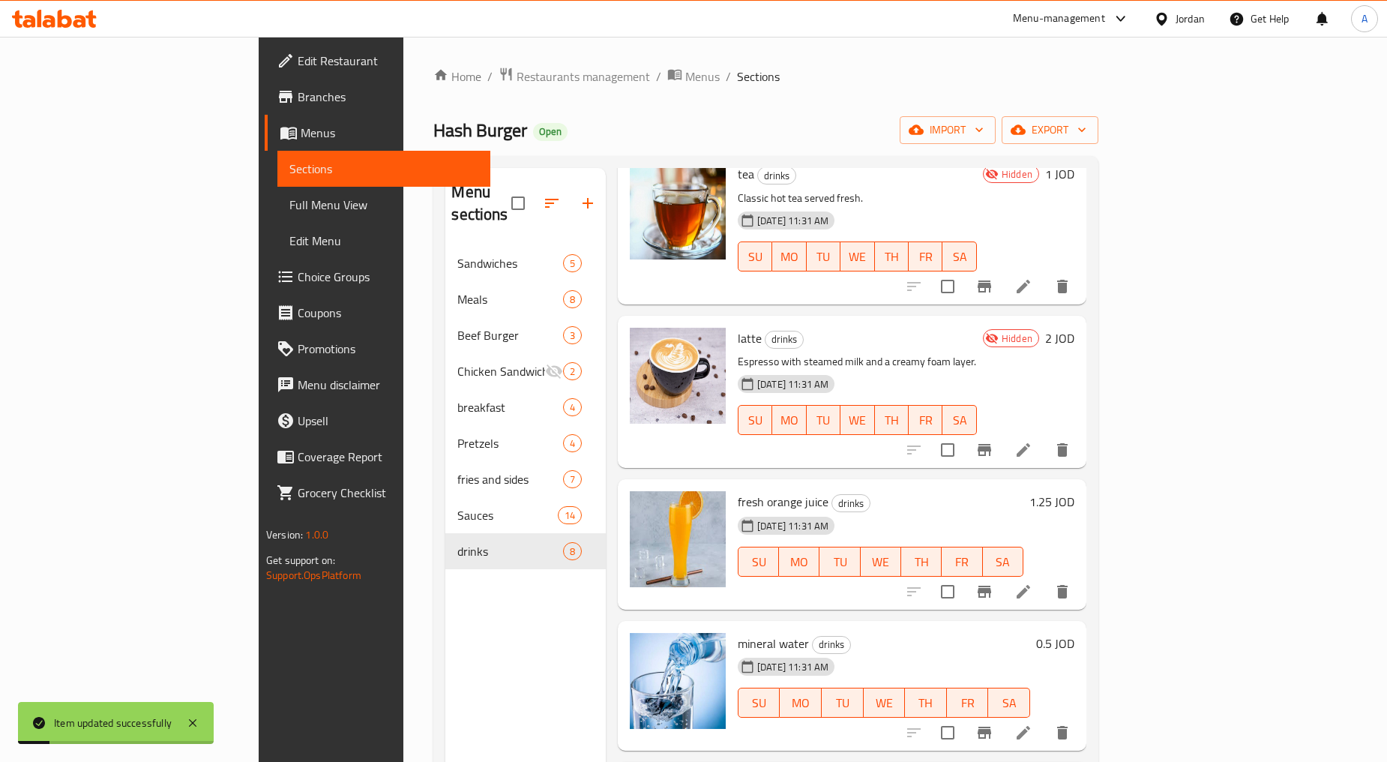
scroll to position [416, 0]
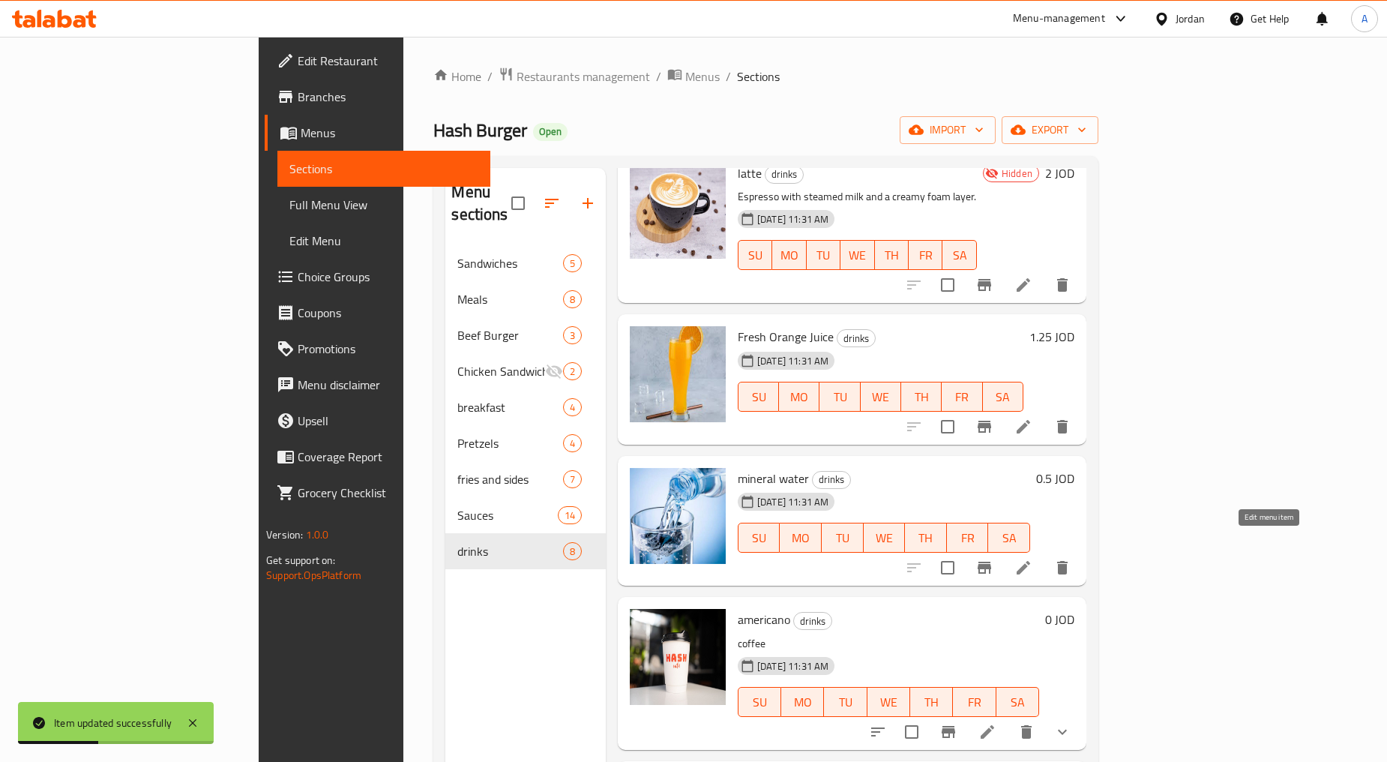
click at [1033, 559] on icon at bounding box center [1024, 568] width 18 height 18
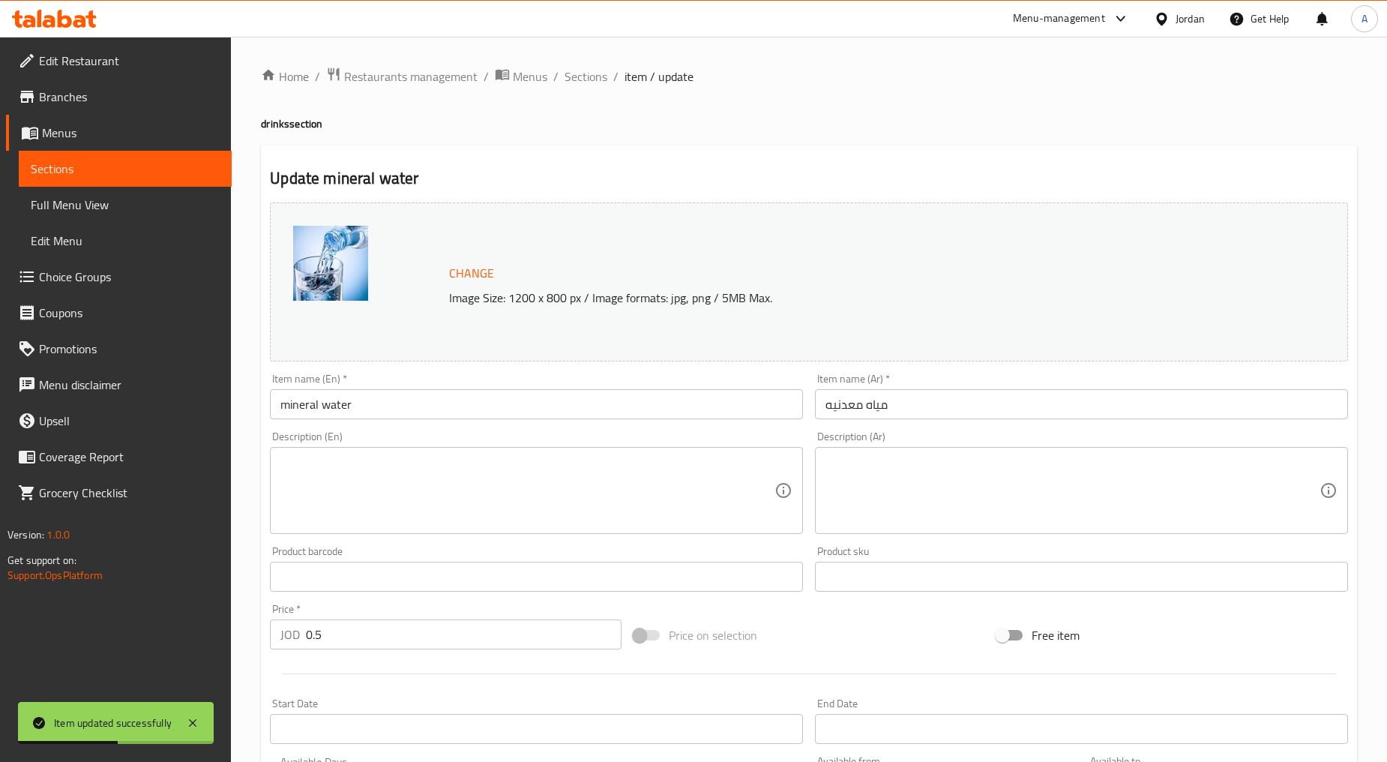
click at [337, 405] on input "mineral water" at bounding box center [536, 404] width 533 height 30
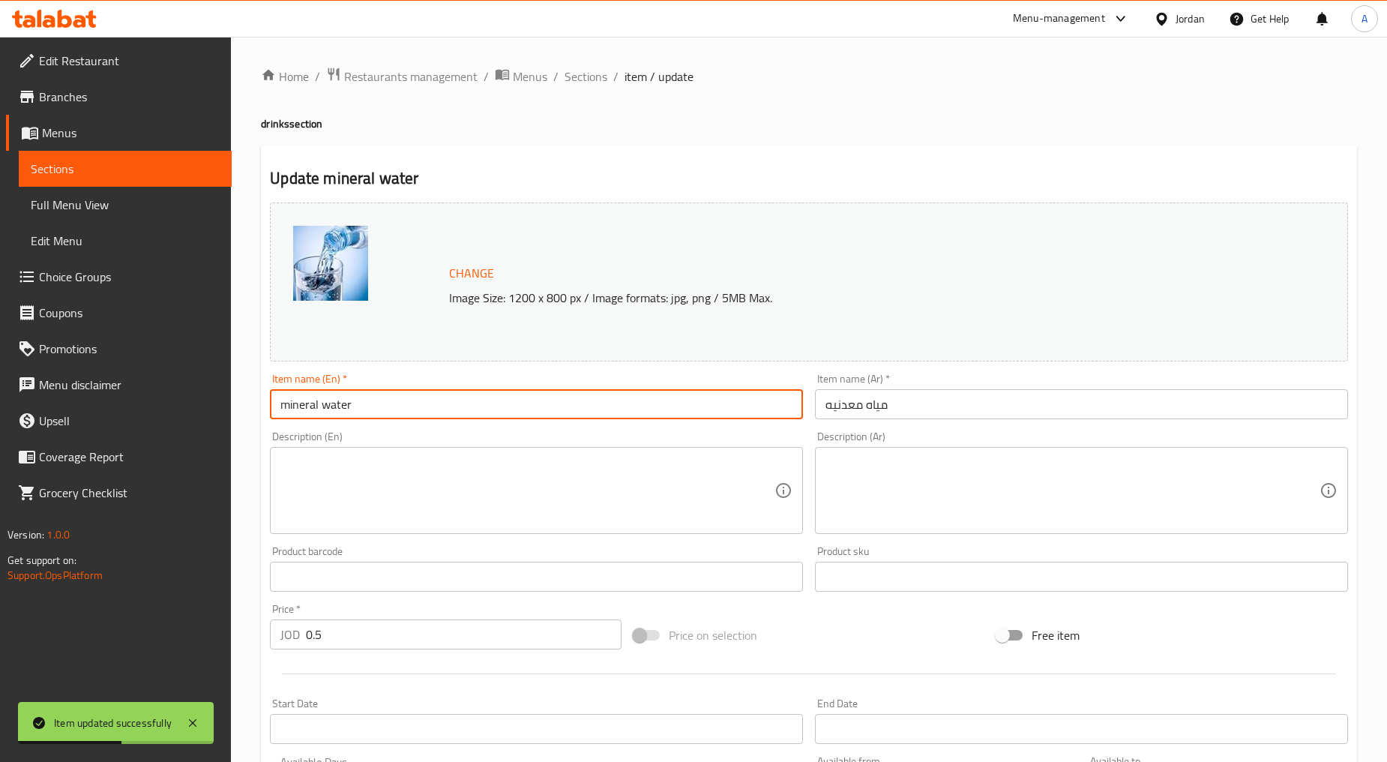
click at [337, 405] on input "mineral water" at bounding box center [536, 404] width 533 height 30
type input "Mineral Water"
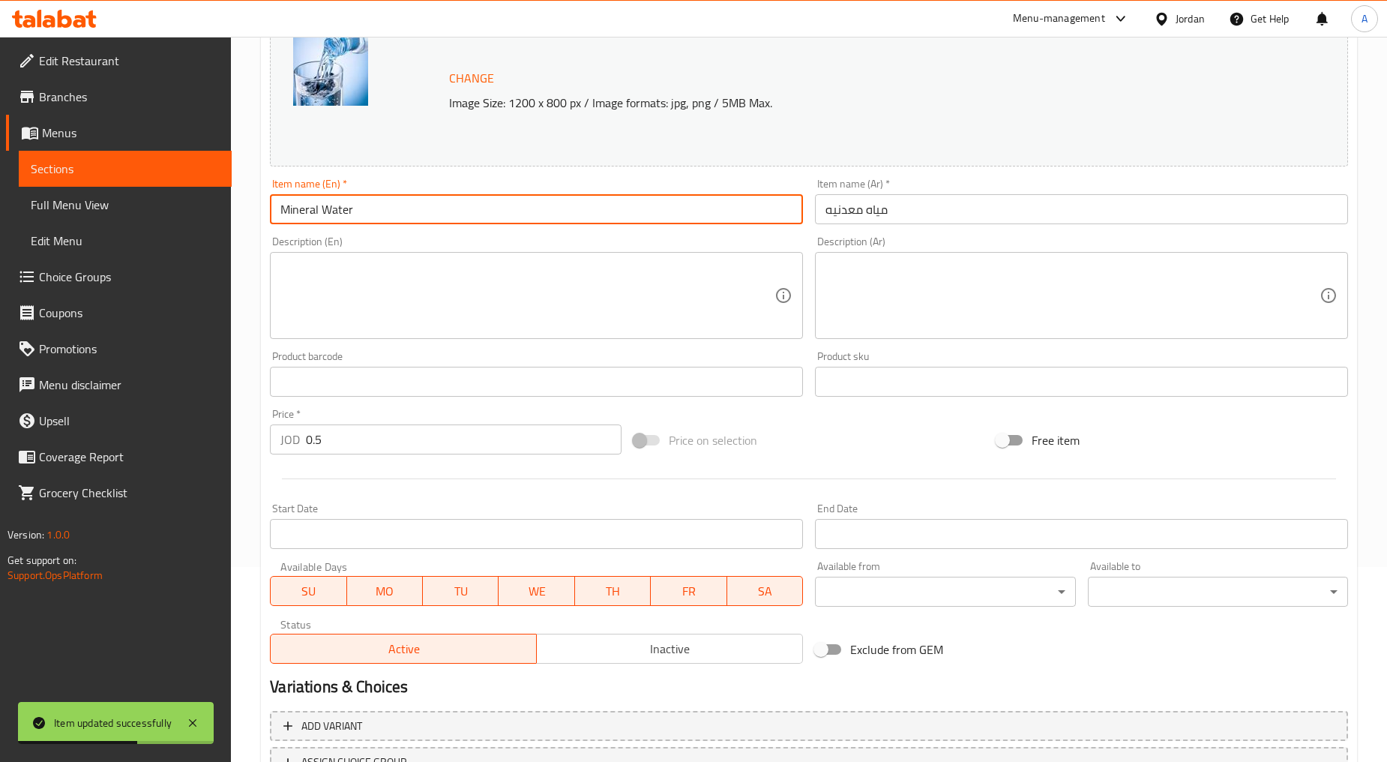
scroll to position [316, 0]
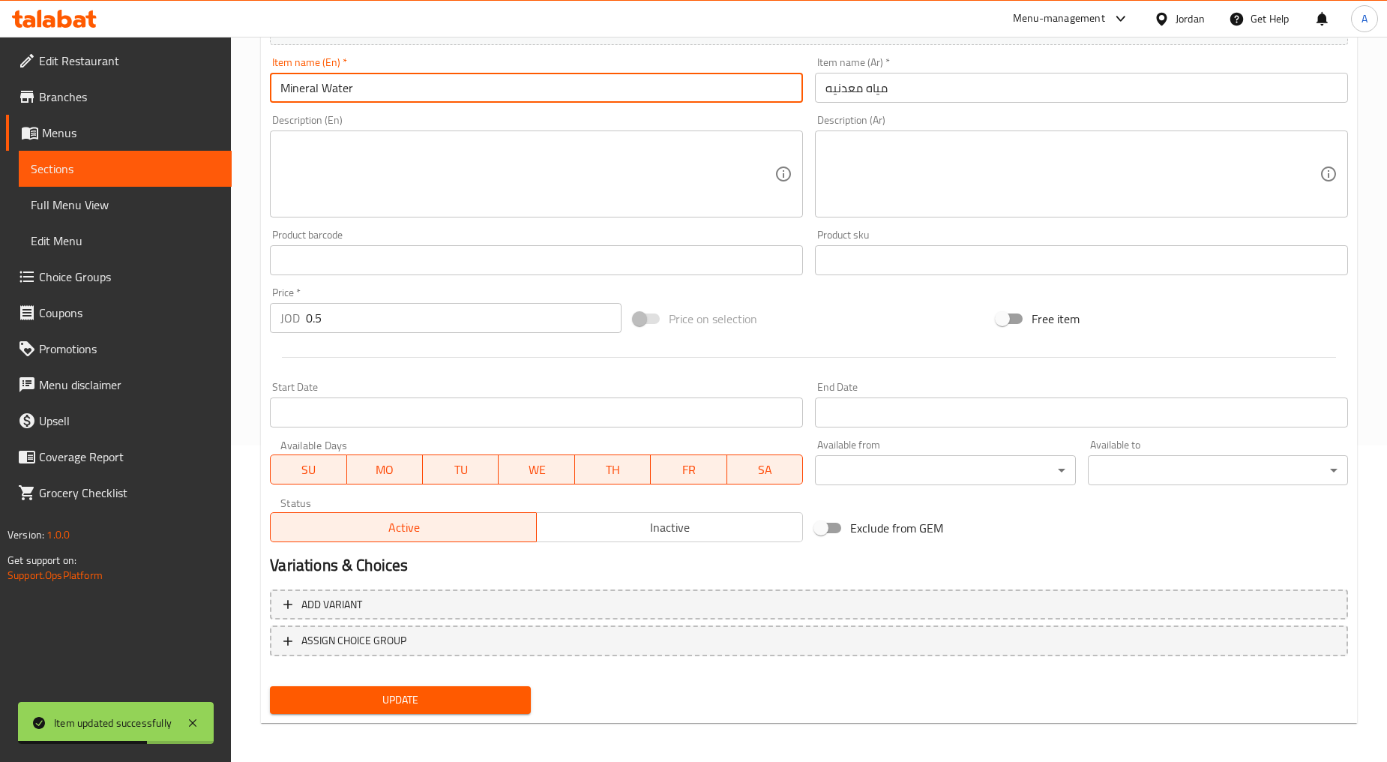
click at [351, 680] on div "Update" at bounding box center [400, 700] width 272 height 40
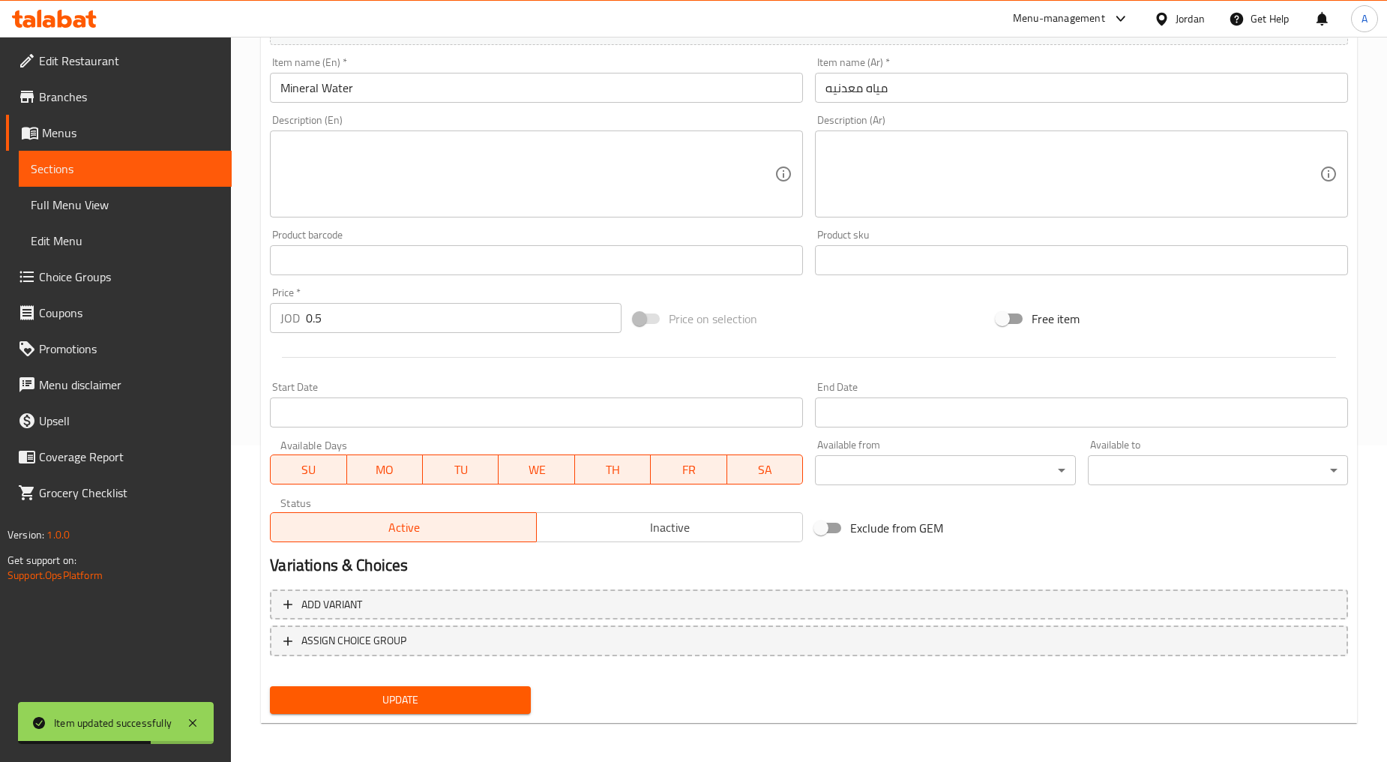
click at [357, 686] on button "Update" at bounding box center [400, 700] width 260 height 28
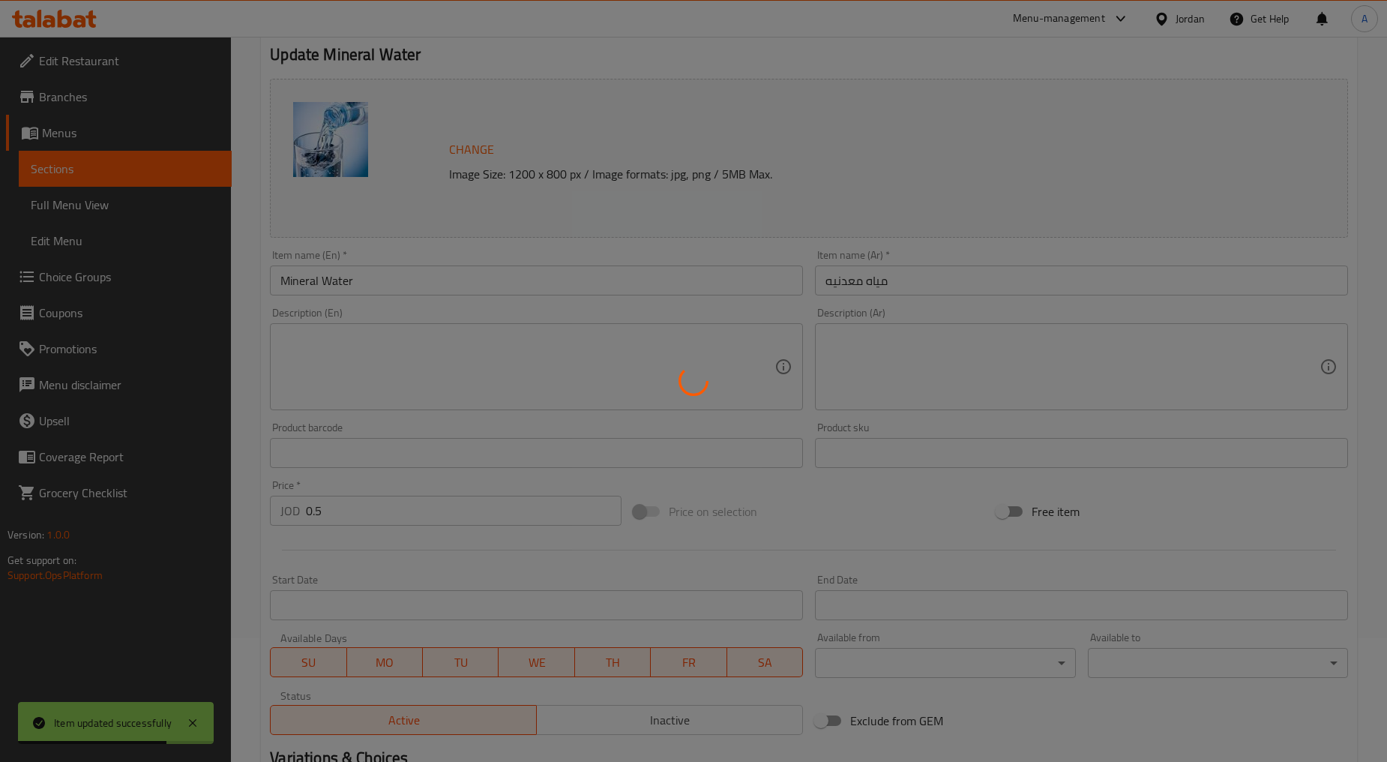
scroll to position [0, 0]
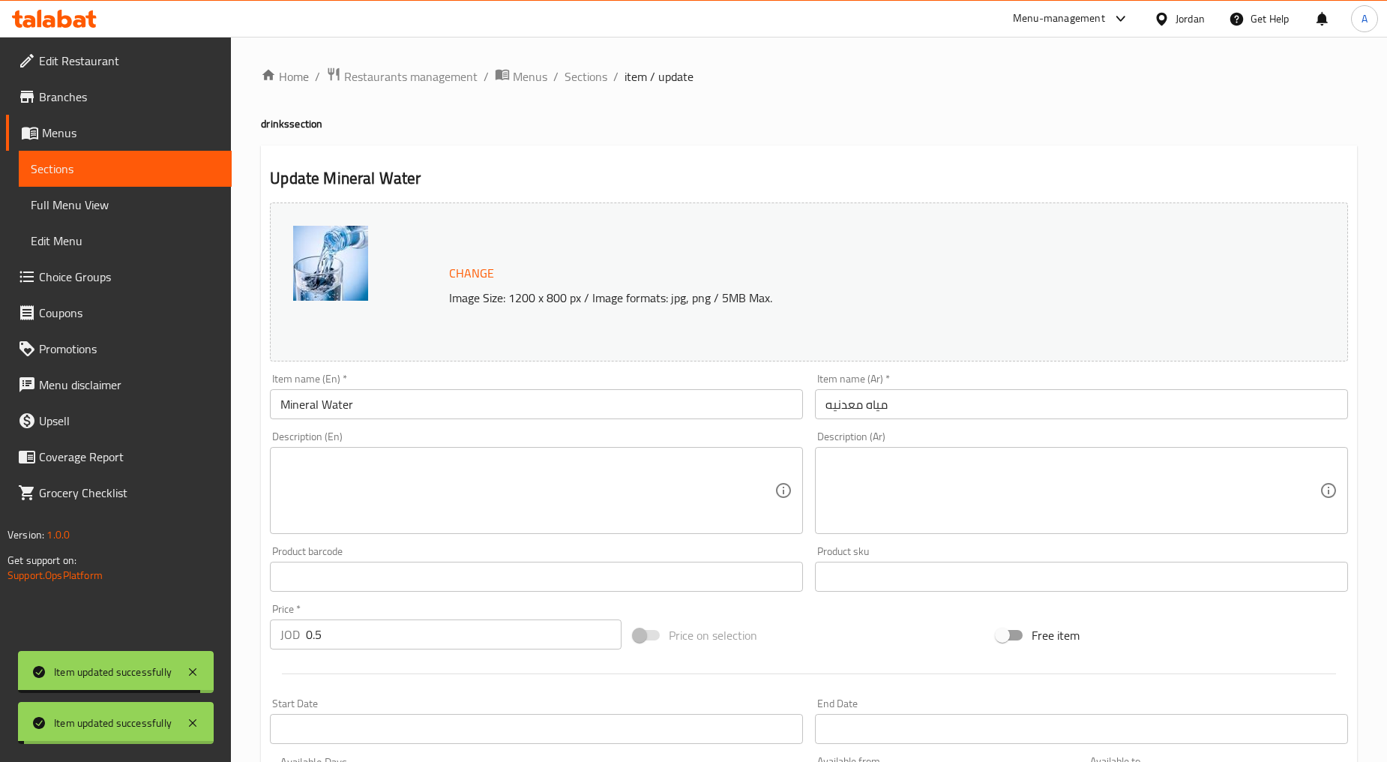
click at [604, 79] on span "Sections" at bounding box center [586, 76] width 43 height 18
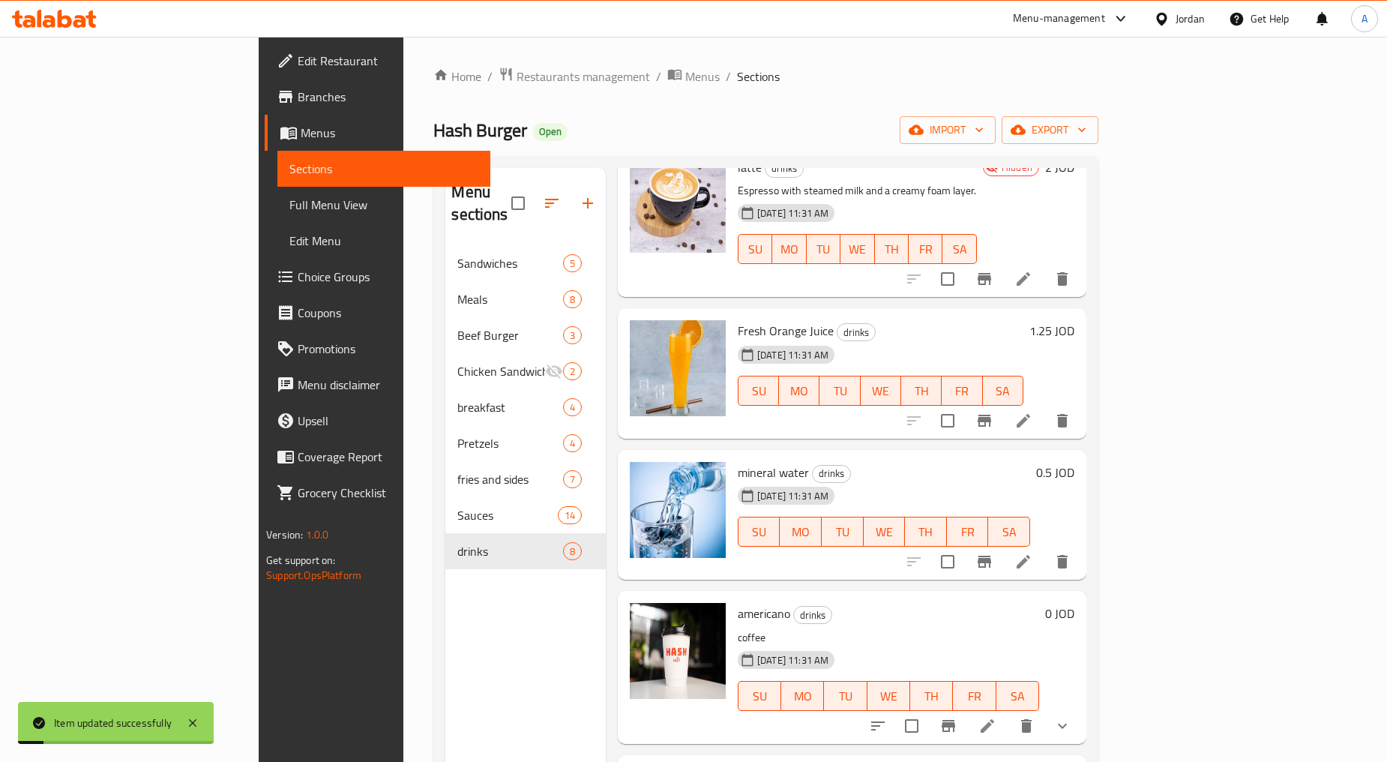
scroll to position [540, 0]
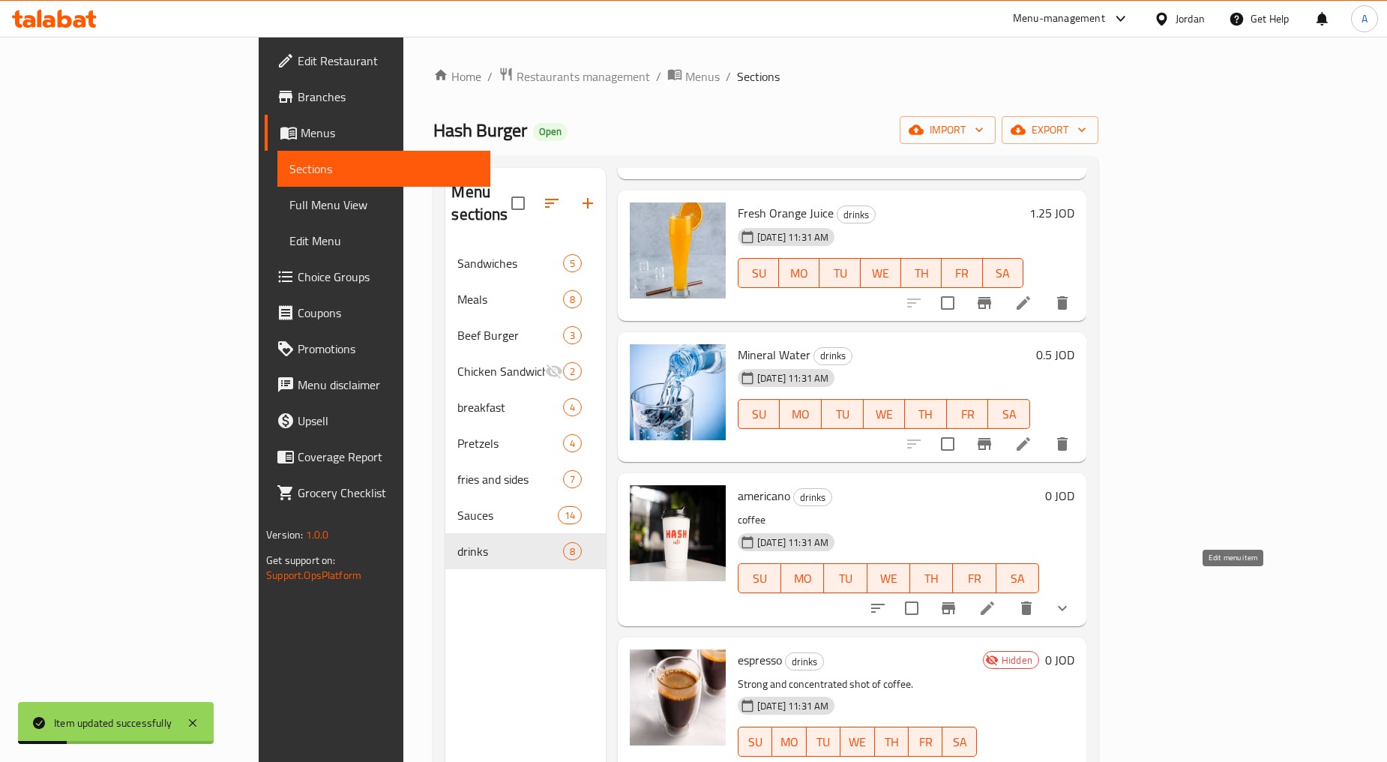
click at [997, 599] on icon at bounding box center [988, 608] width 18 height 18
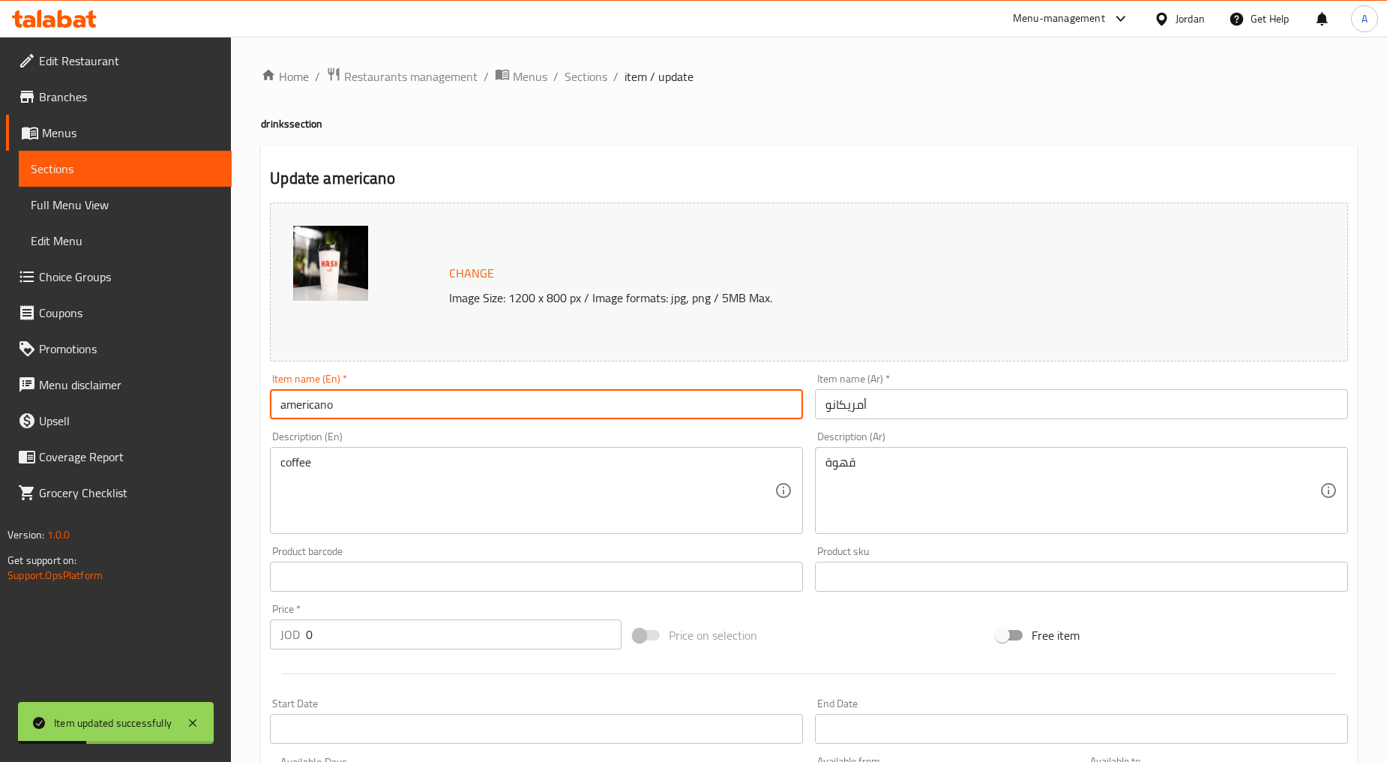
click at [341, 401] on input "americano" at bounding box center [536, 404] width 533 height 30
type input "Americano"
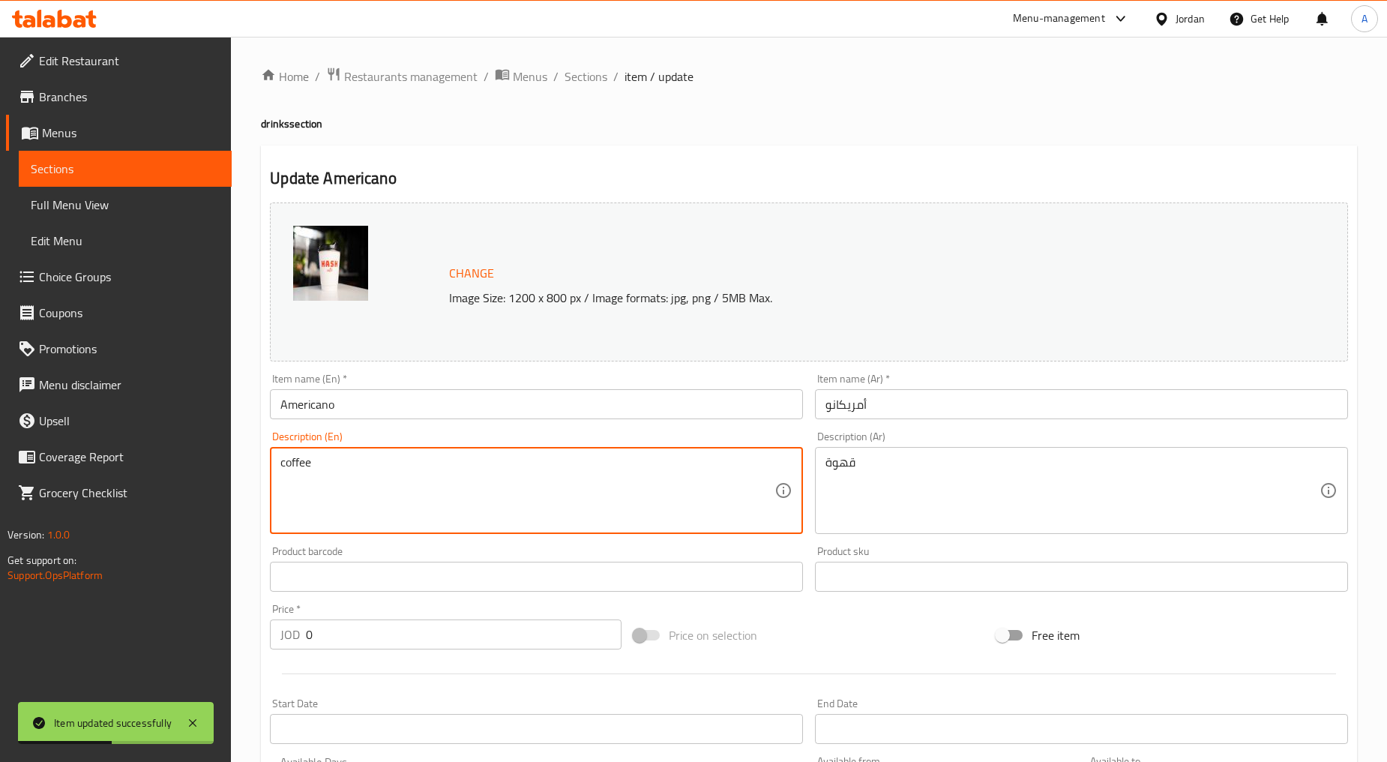
click at [354, 458] on textarea "coffee" at bounding box center [527, 490] width 494 height 71
type textarea "Coffee"
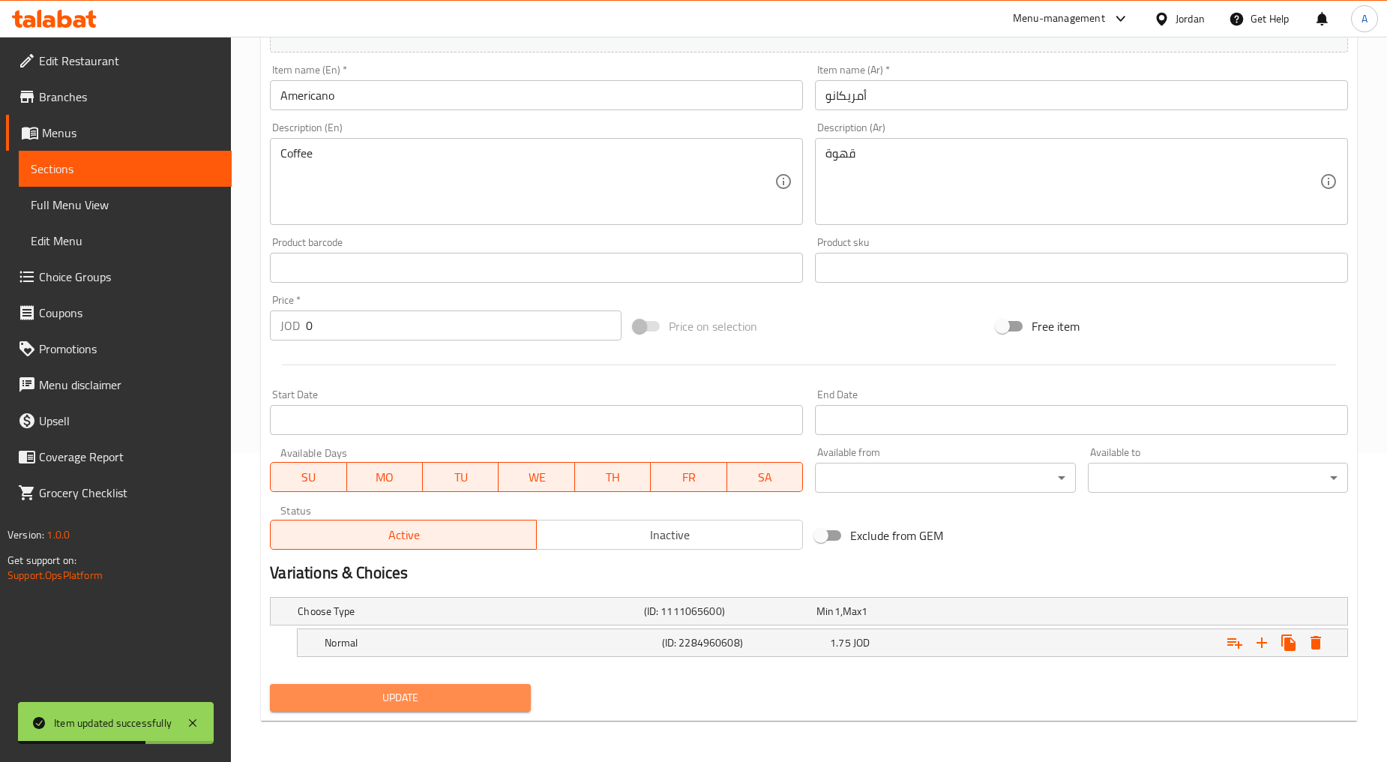
click at [421, 699] on span "Update" at bounding box center [400, 697] width 236 height 19
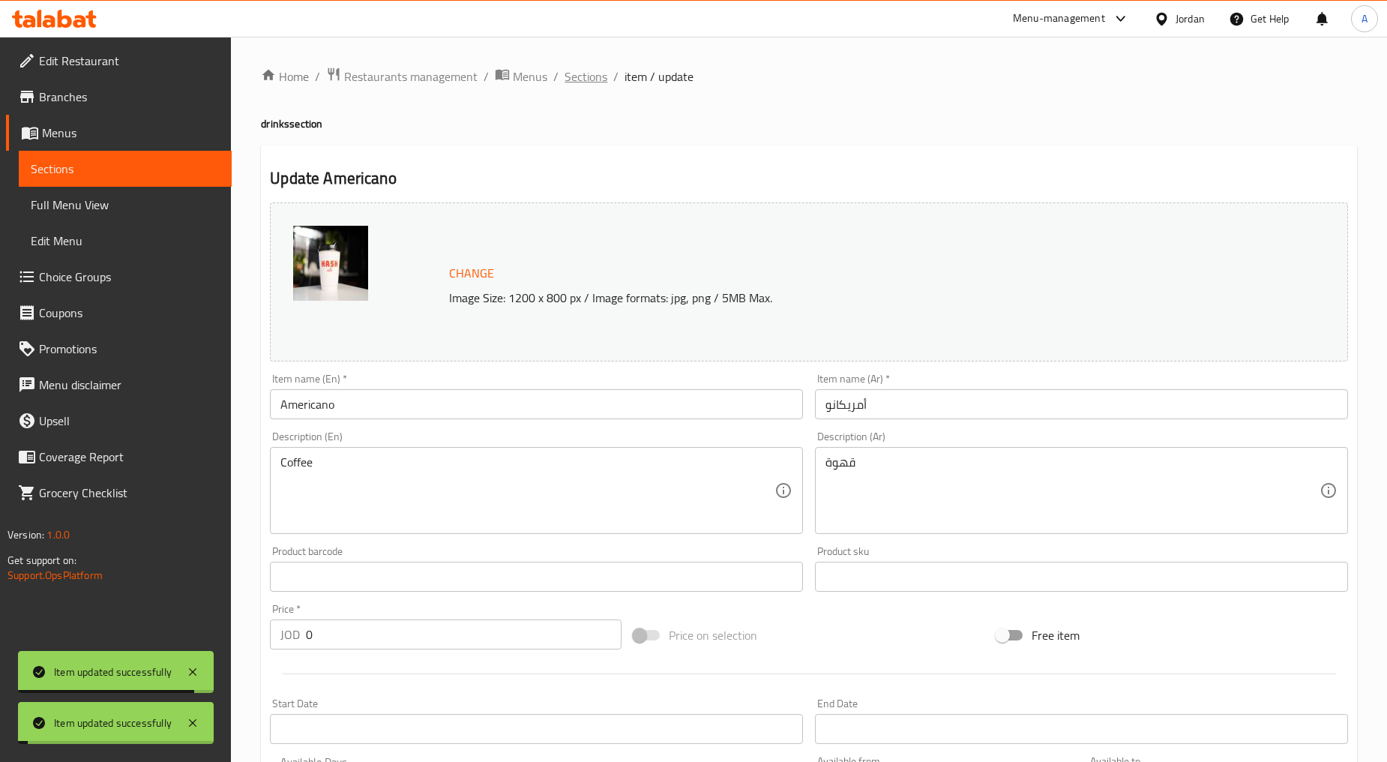
click at [605, 79] on span "Sections" at bounding box center [586, 76] width 43 height 18
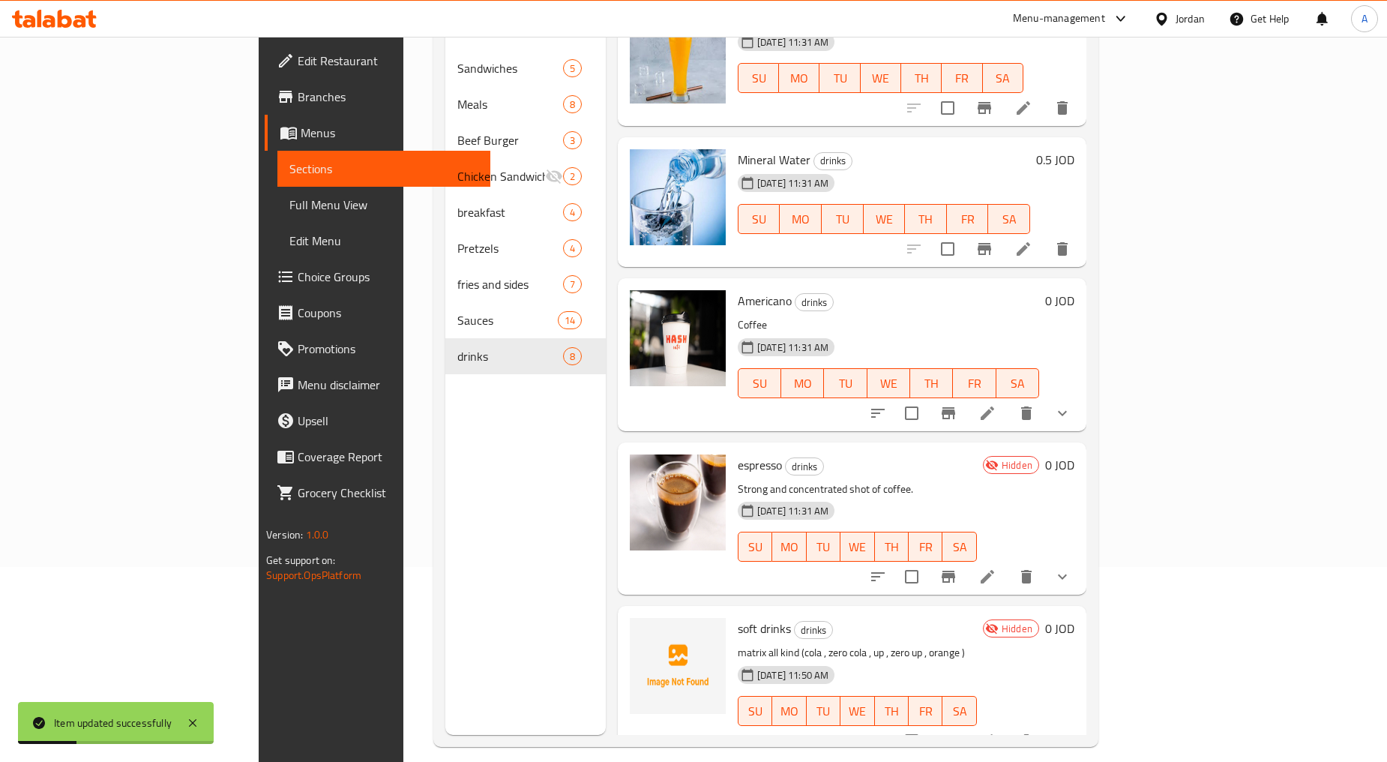
scroll to position [210, 0]
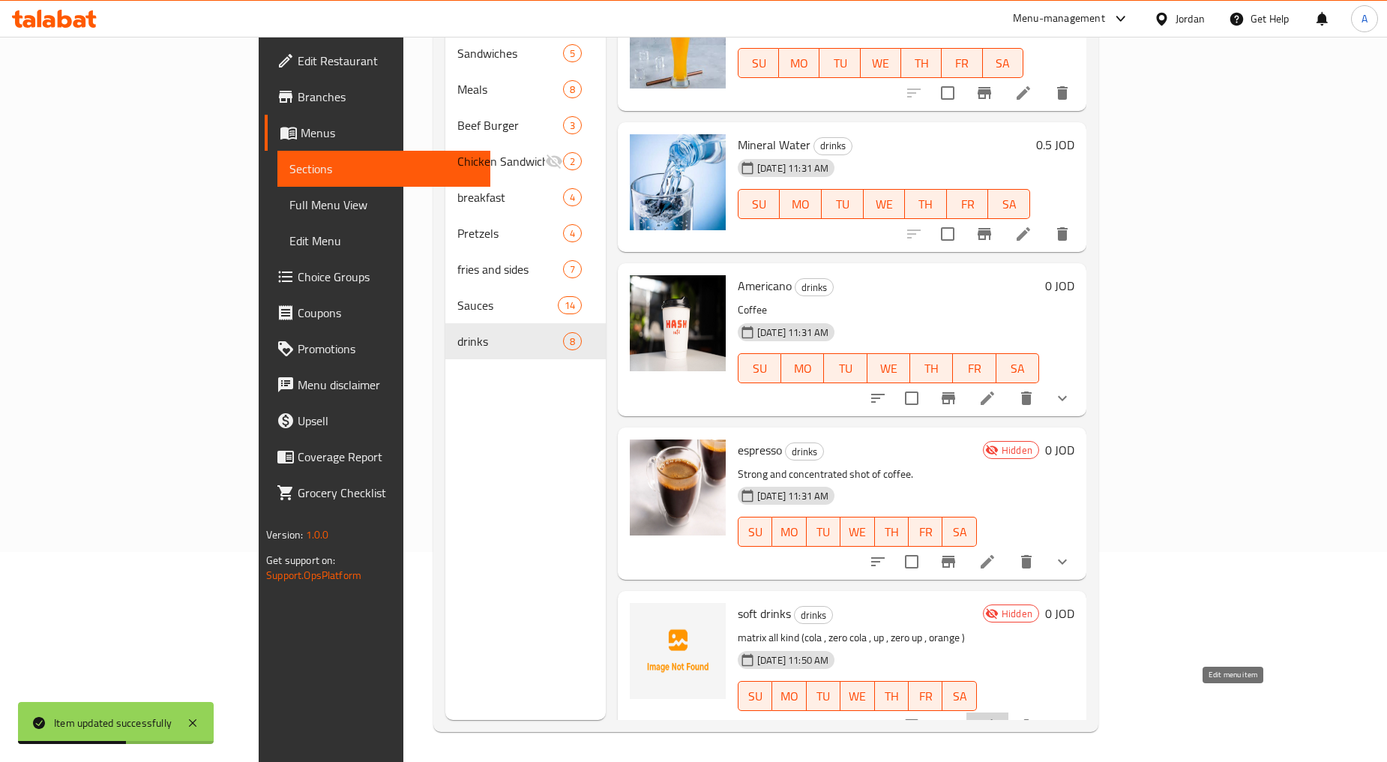
click at [997, 717] on icon at bounding box center [988, 726] width 18 height 18
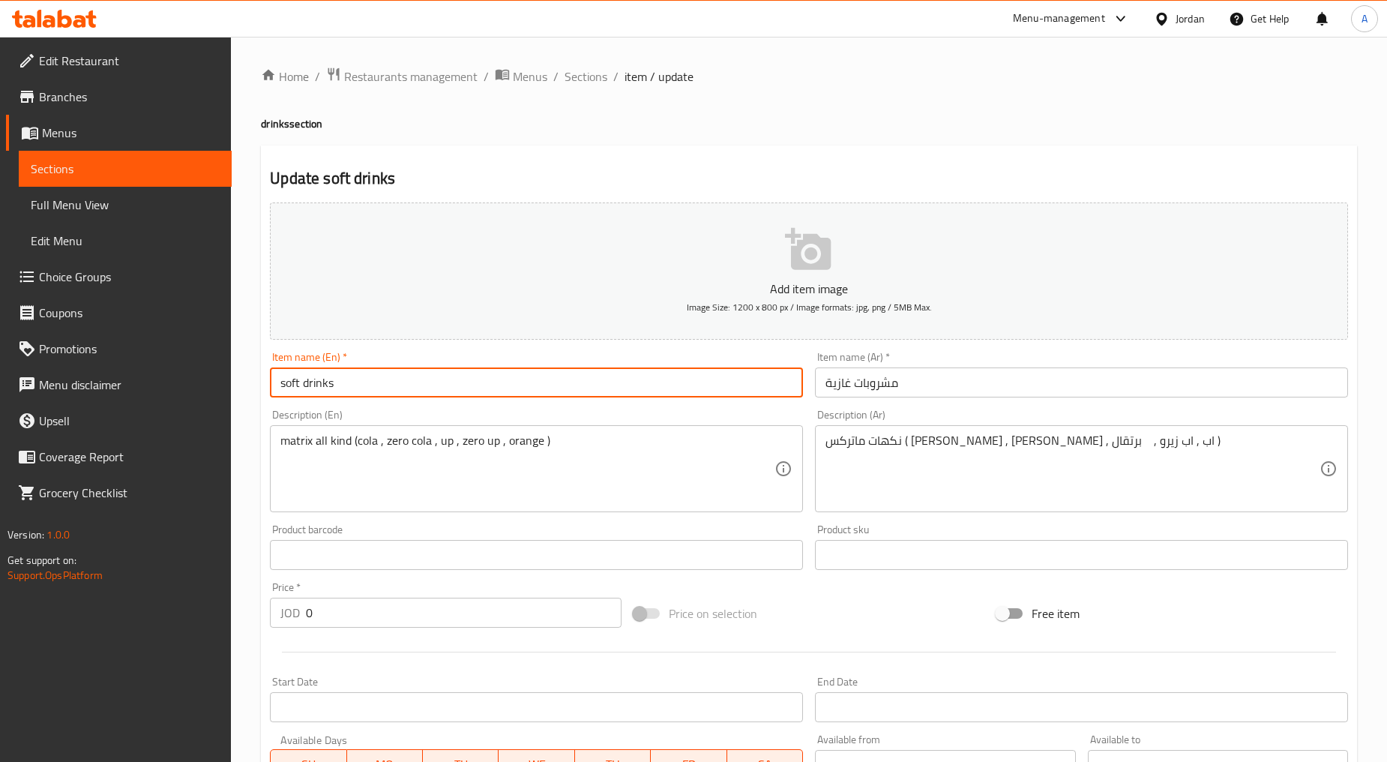
click at [316, 394] on input "soft drinks" at bounding box center [536, 382] width 533 height 30
type input "Soft Drinks"
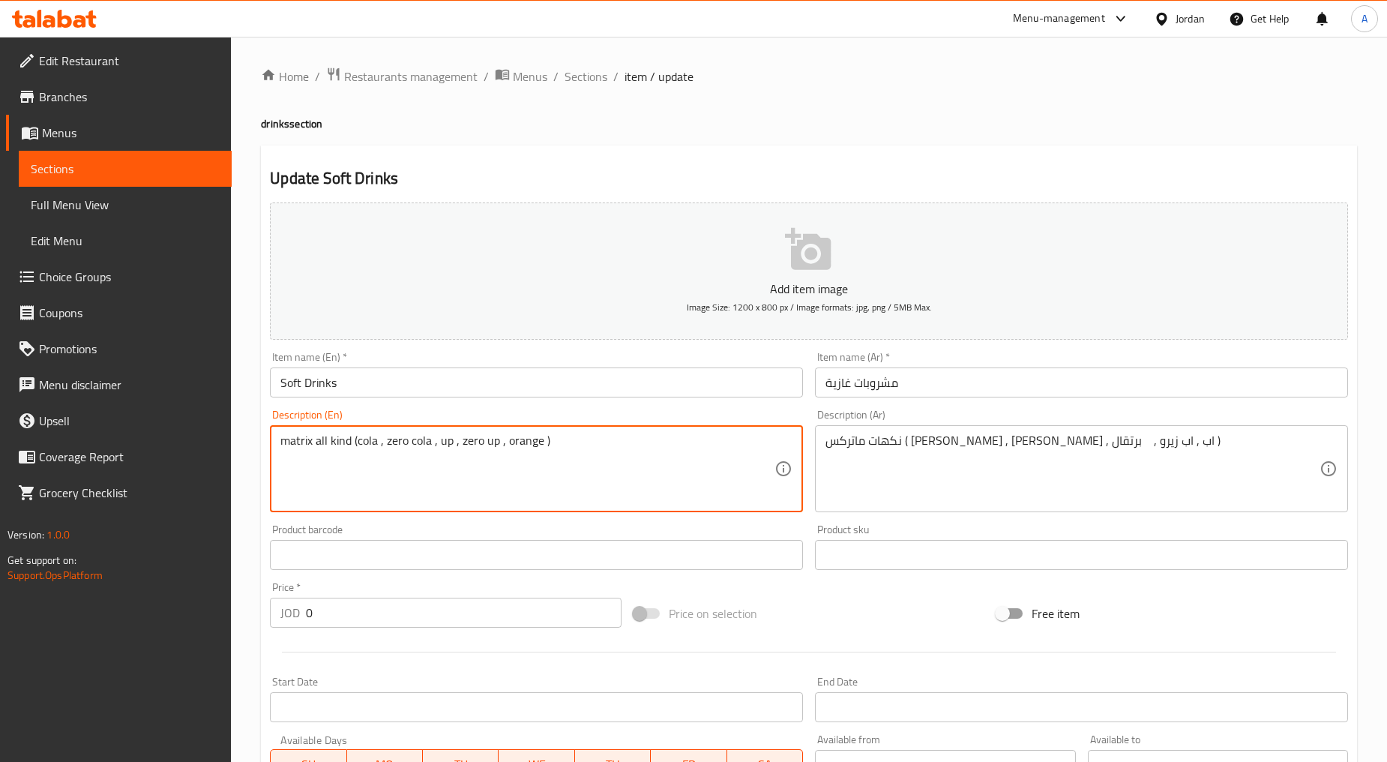
click at [443, 442] on textarea "matrix all kind (cola , zero cola , up , zero up , orange )" at bounding box center [527, 468] width 494 height 71
type textarea "Matrix all kind (cola , zero cola , up , zero up , orange )"
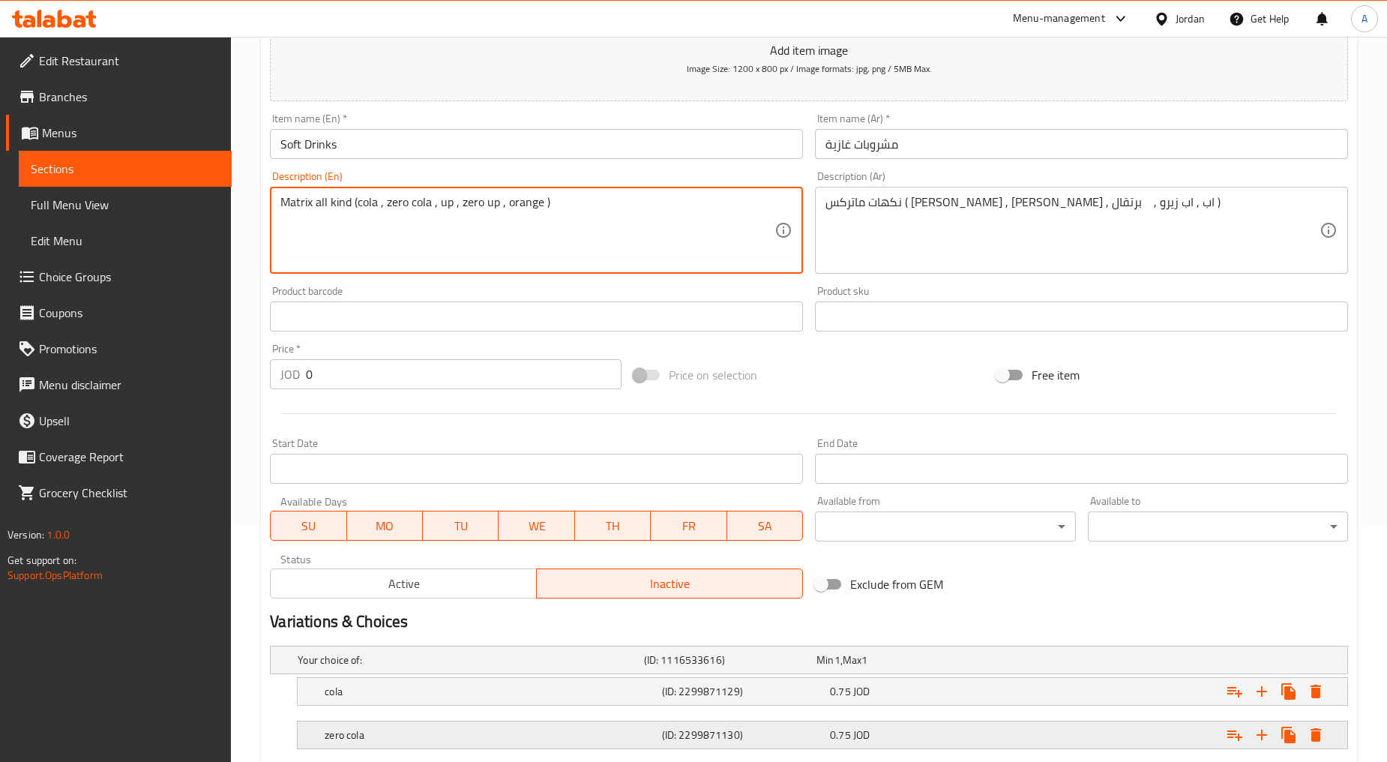
scroll to position [416, 0]
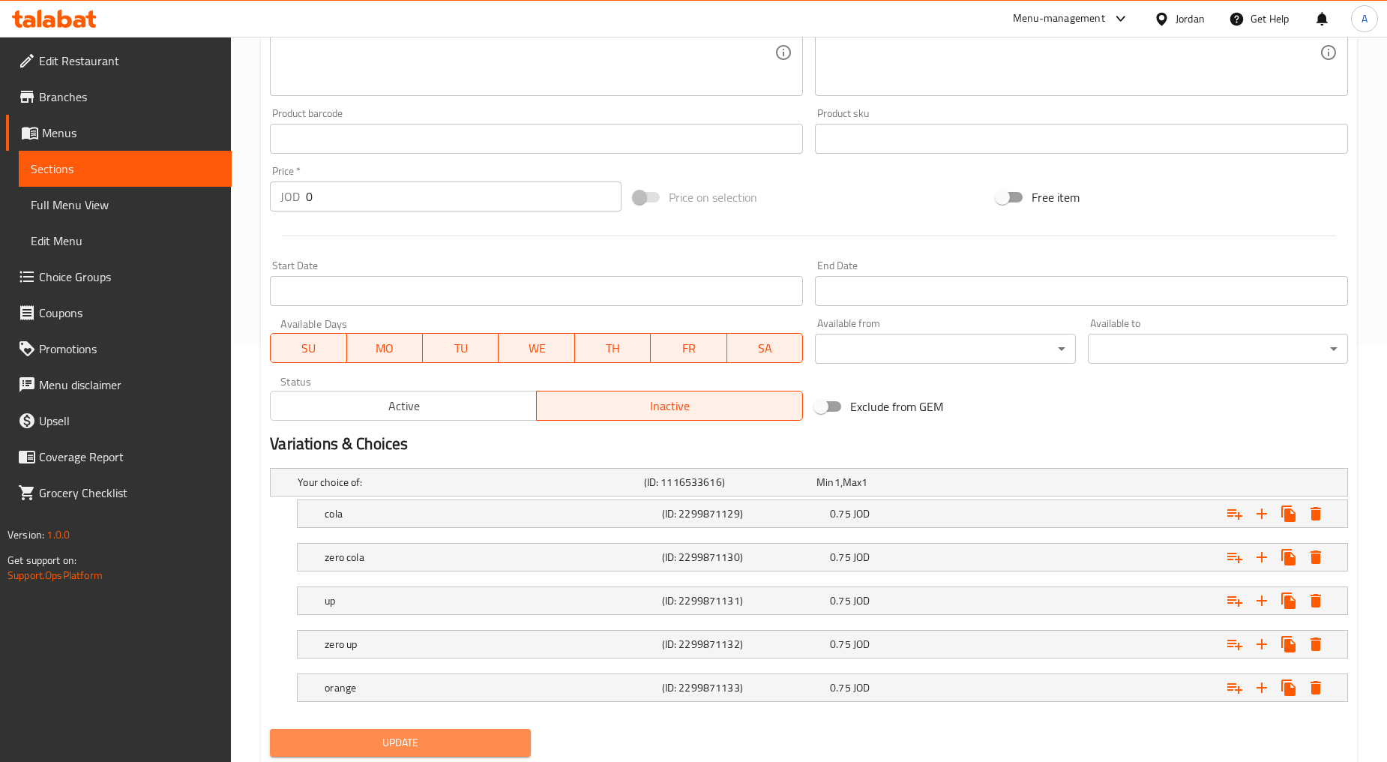
click at [456, 736] on span "Update" at bounding box center [400, 742] width 236 height 19
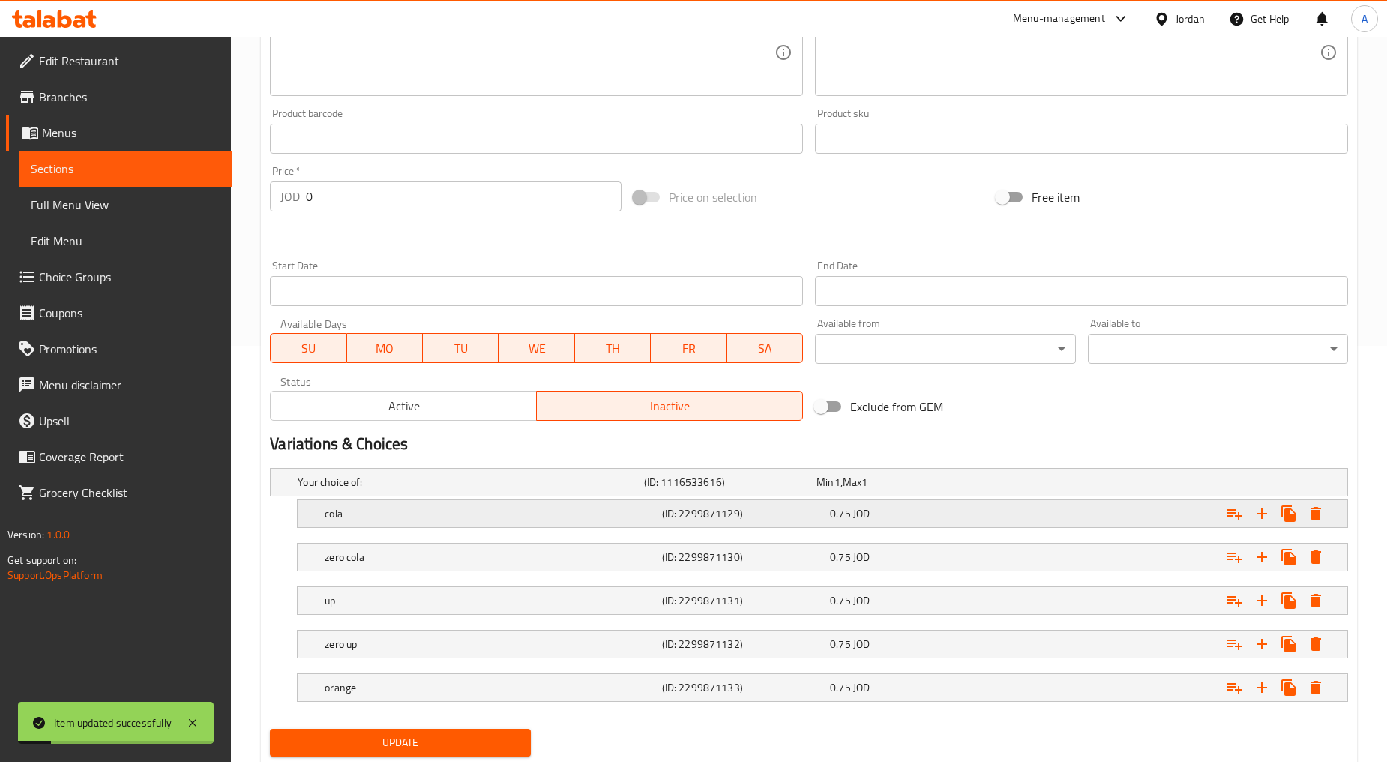
click at [385, 507] on h5 "cola" at bounding box center [490, 513] width 331 height 15
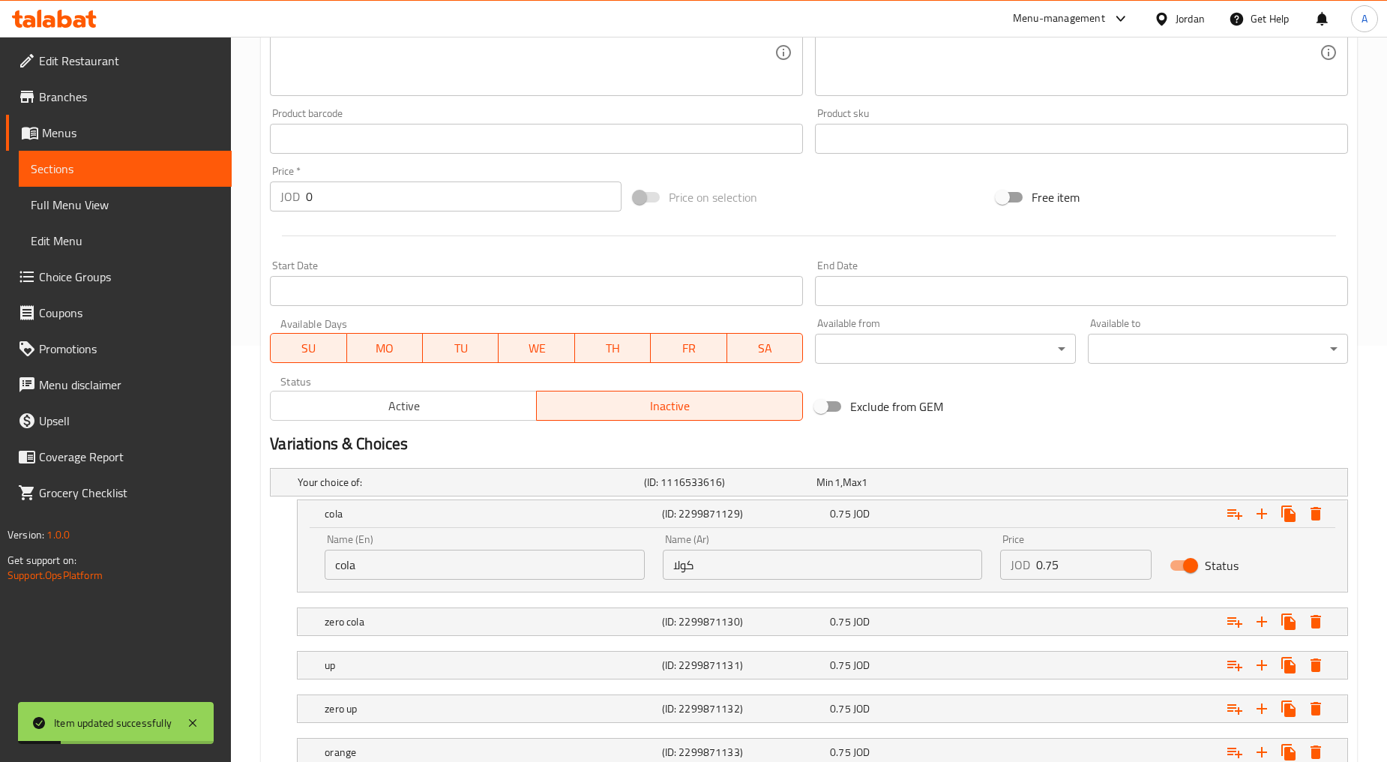
click at [388, 570] on input "cola" at bounding box center [485, 565] width 320 height 30
type input "Cola"
click at [392, 611] on div "zero cola" at bounding box center [490, 621] width 337 height 21
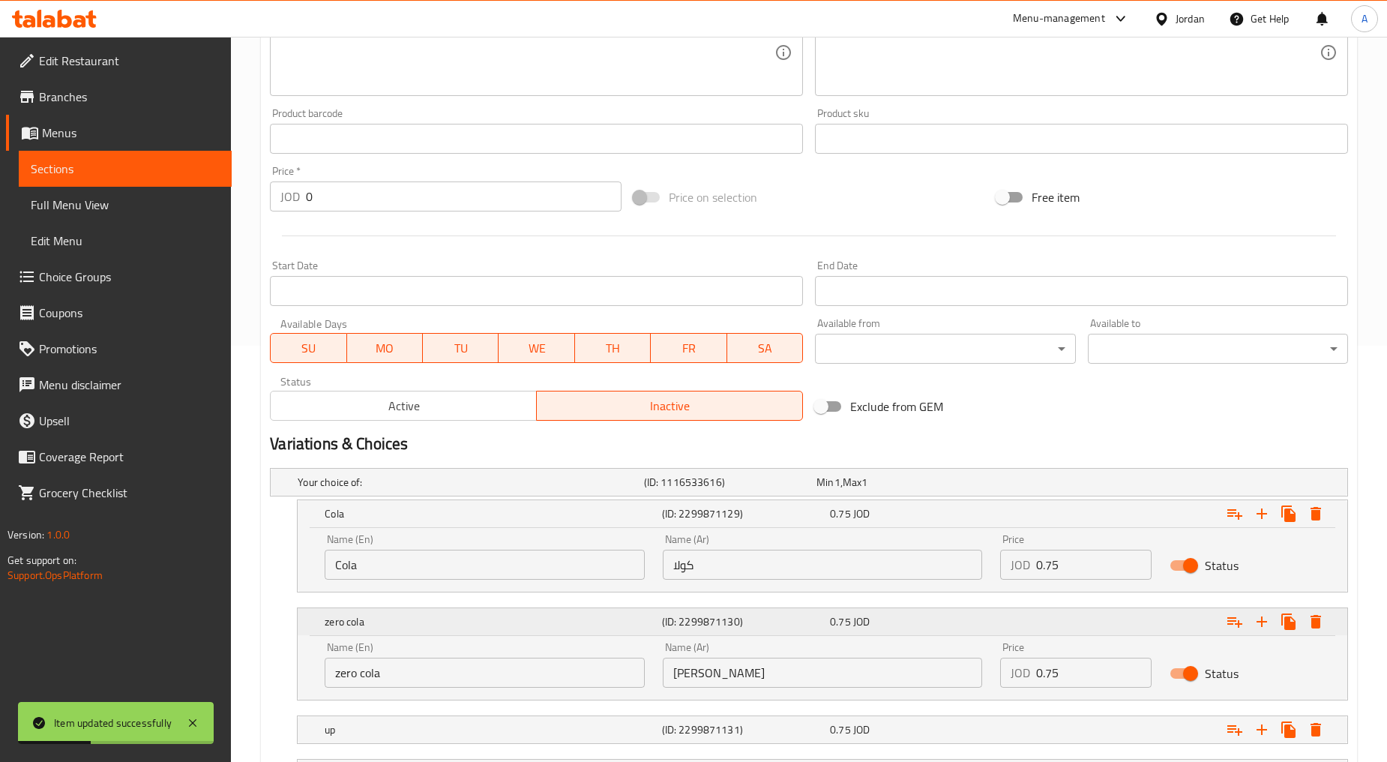
click at [392, 611] on div "zero cola" at bounding box center [490, 621] width 337 height 21
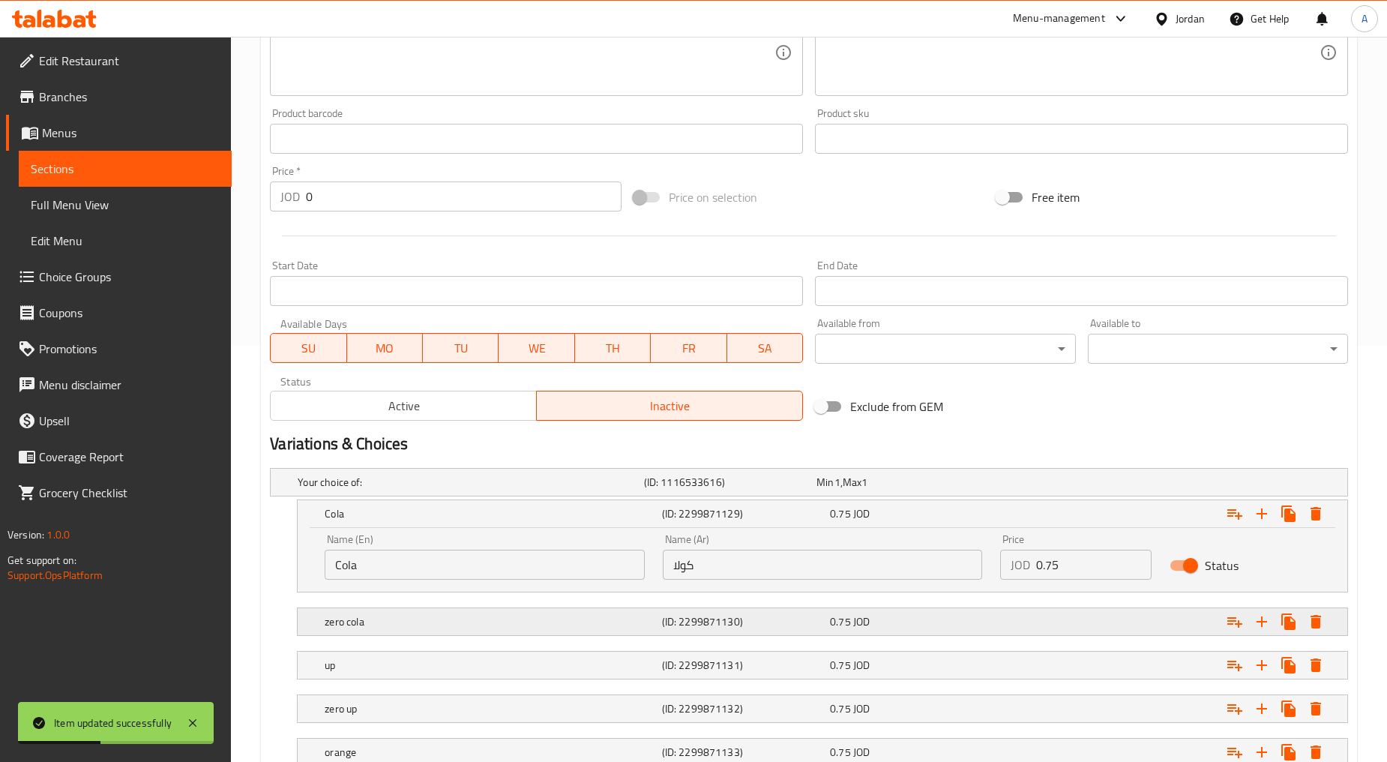
click at [392, 611] on div "zero cola" at bounding box center [490, 621] width 337 height 21
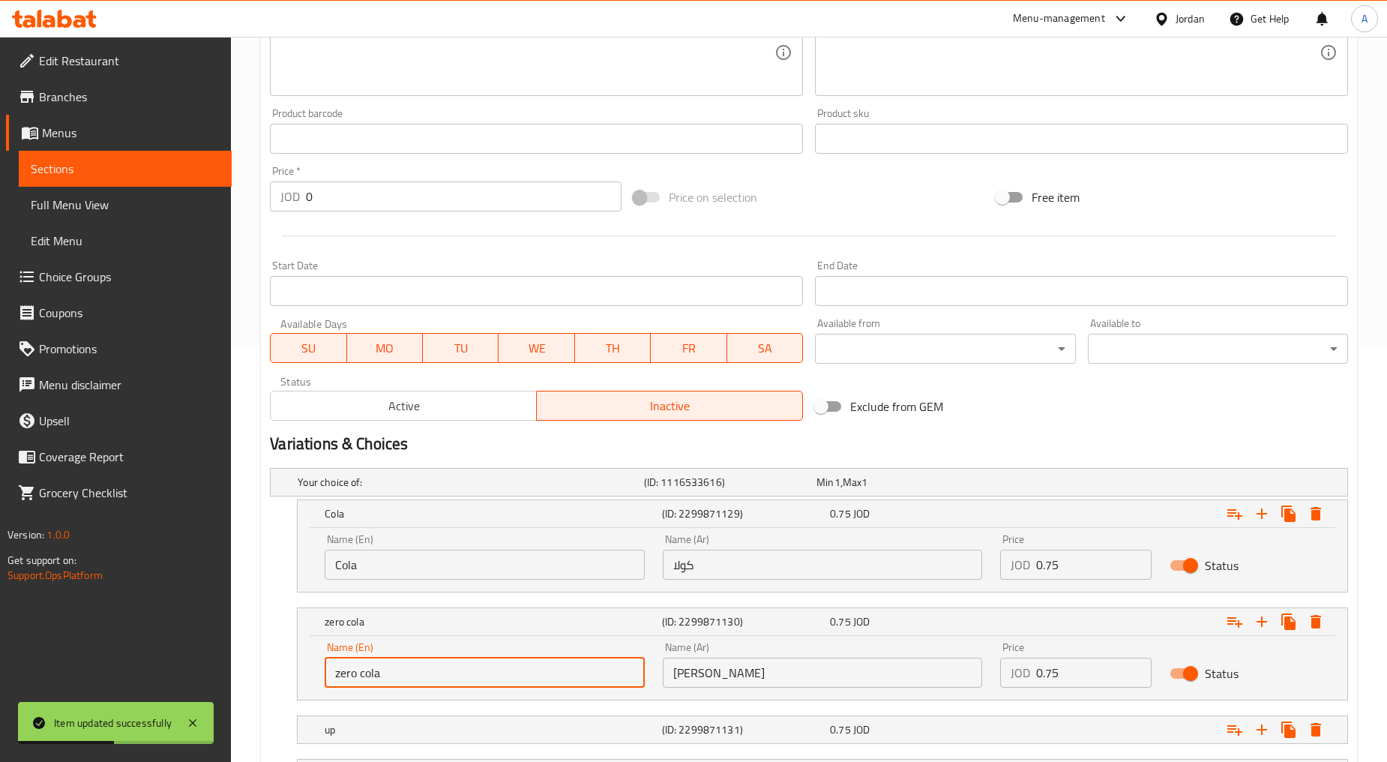
click at [370, 676] on input "zero cola" at bounding box center [485, 673] width 320 height 30
type input "Zero Cola"
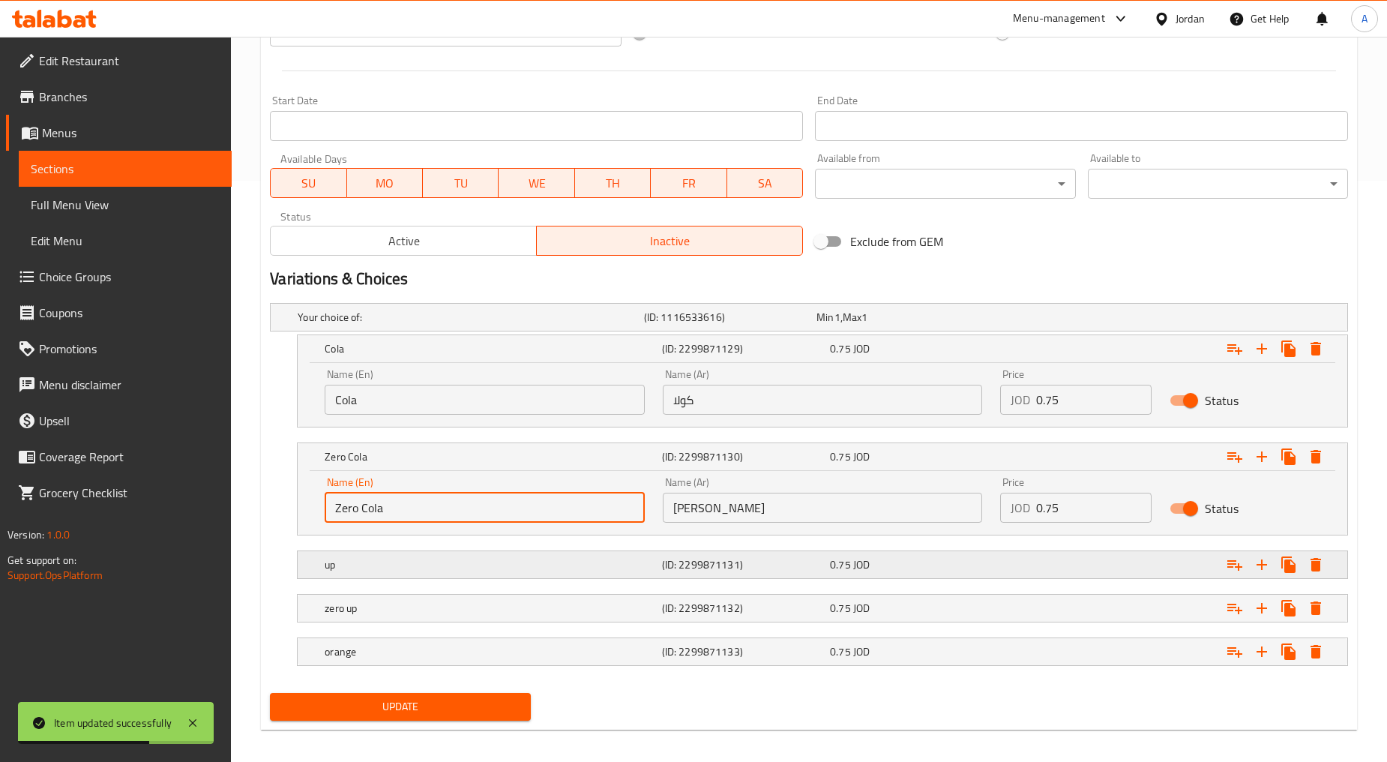
scroll to position [590, 0]
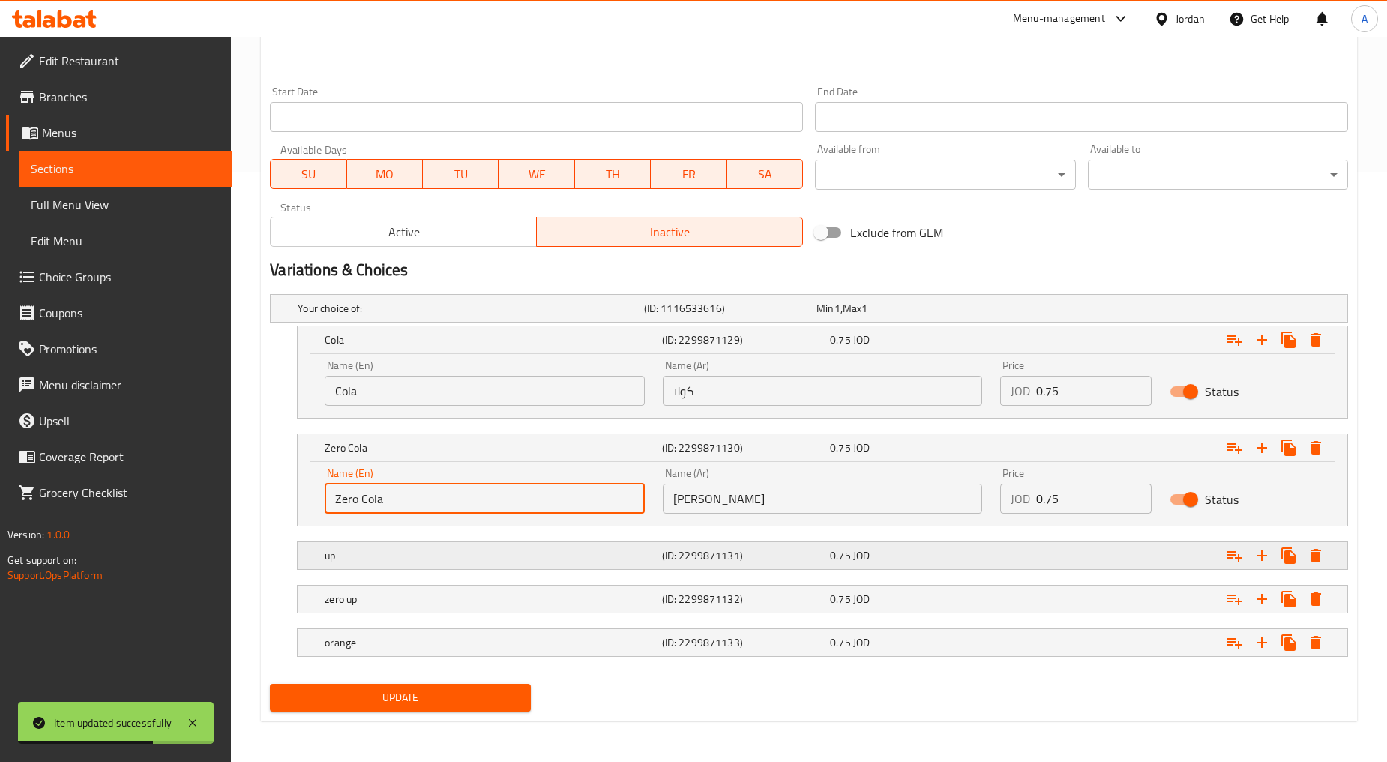
click at [394, 560] on h5 "up" at bounding box center [490, 555] width 331 height 15
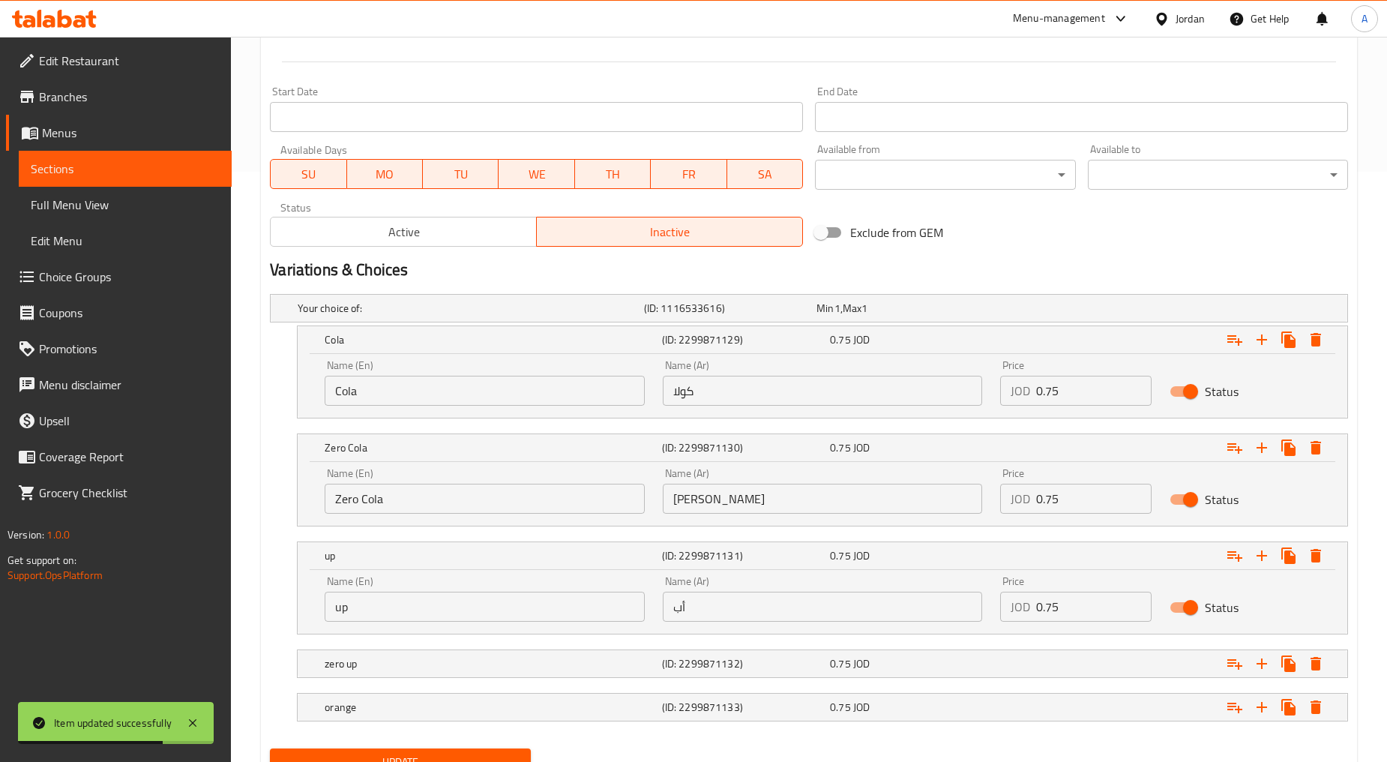
click at [381, 601] on input "up" at bounding box center [485, 607] width 320 height 30
type input "Up"
click at [373, 661] on h5 "zero up" at bounding box center [490, 663] width 331 height 15
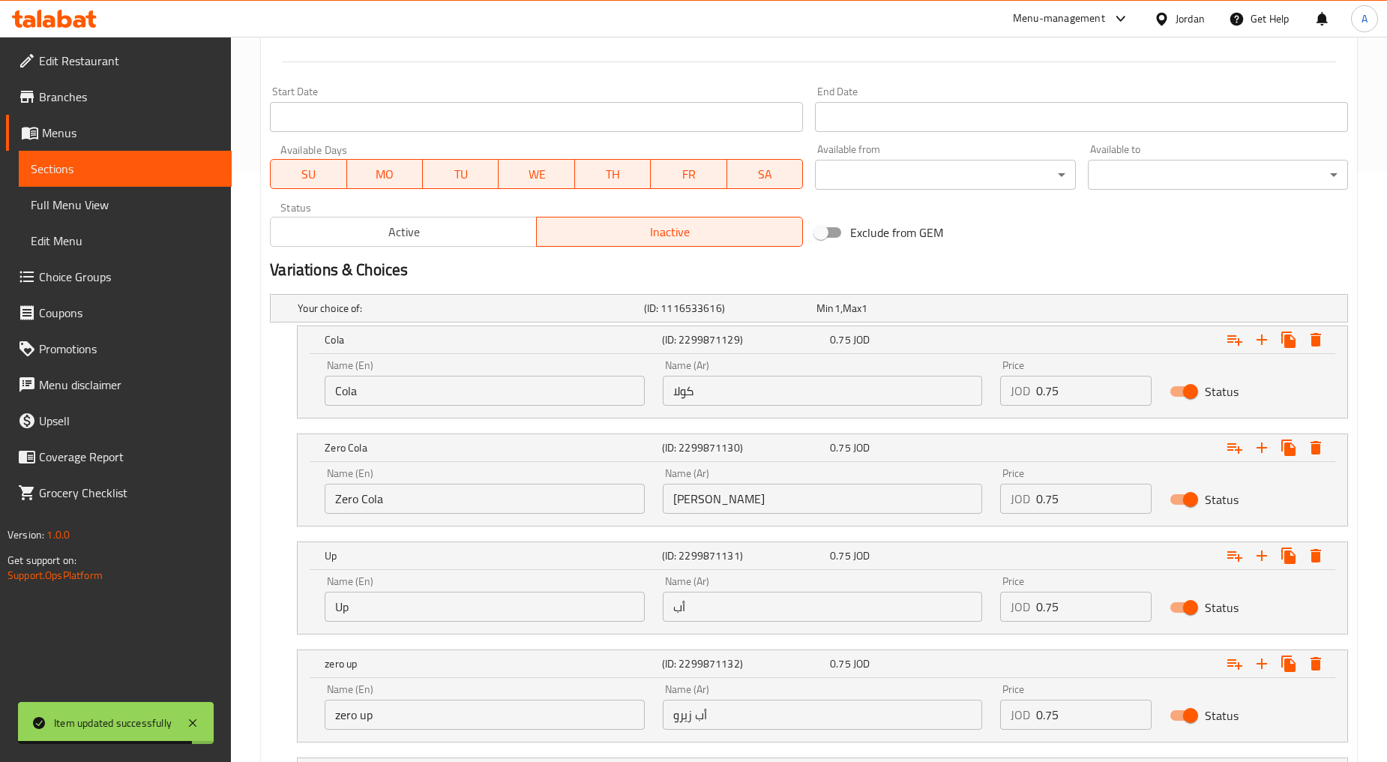
click at [379, 705] on input "zero up" at bounding box center [485, 715] width 320 height 30
type input "Zero Up"
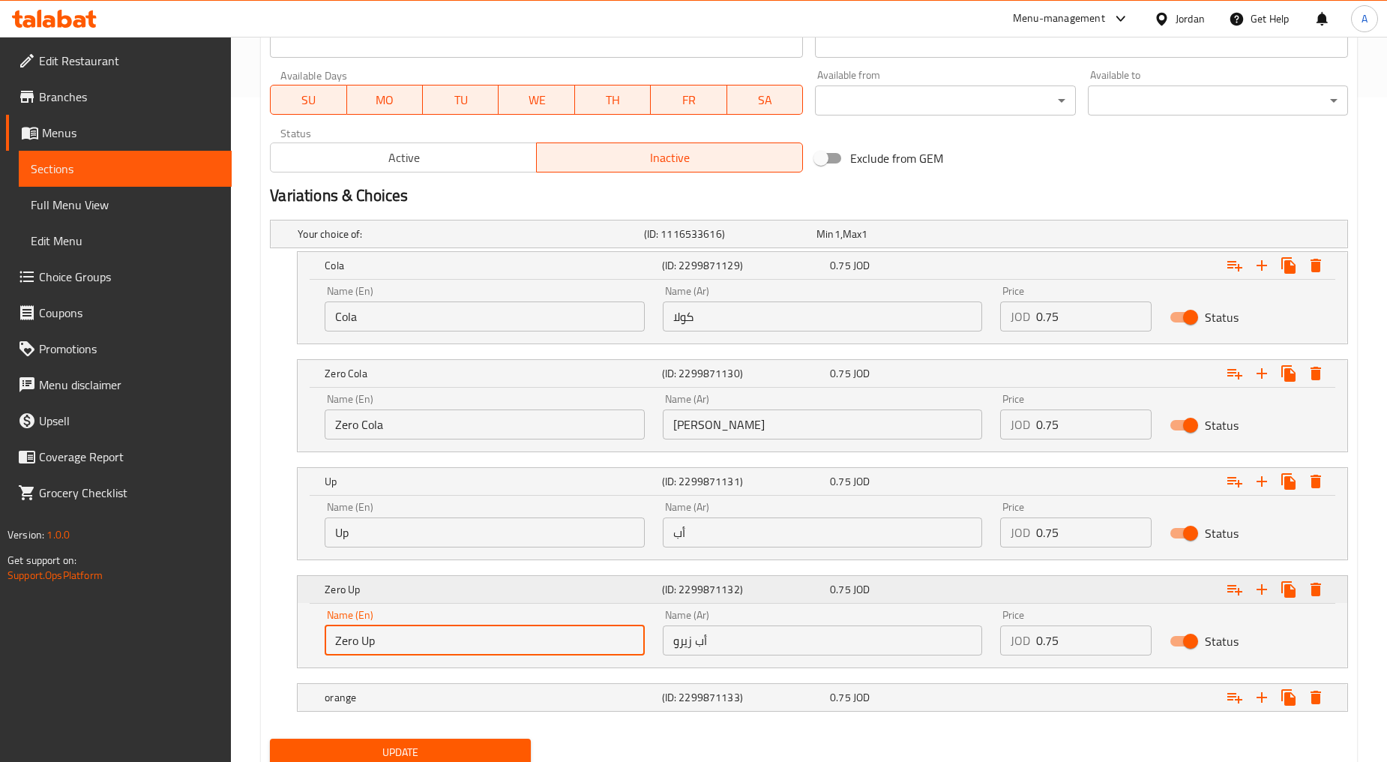
scroll to position [720, 0]
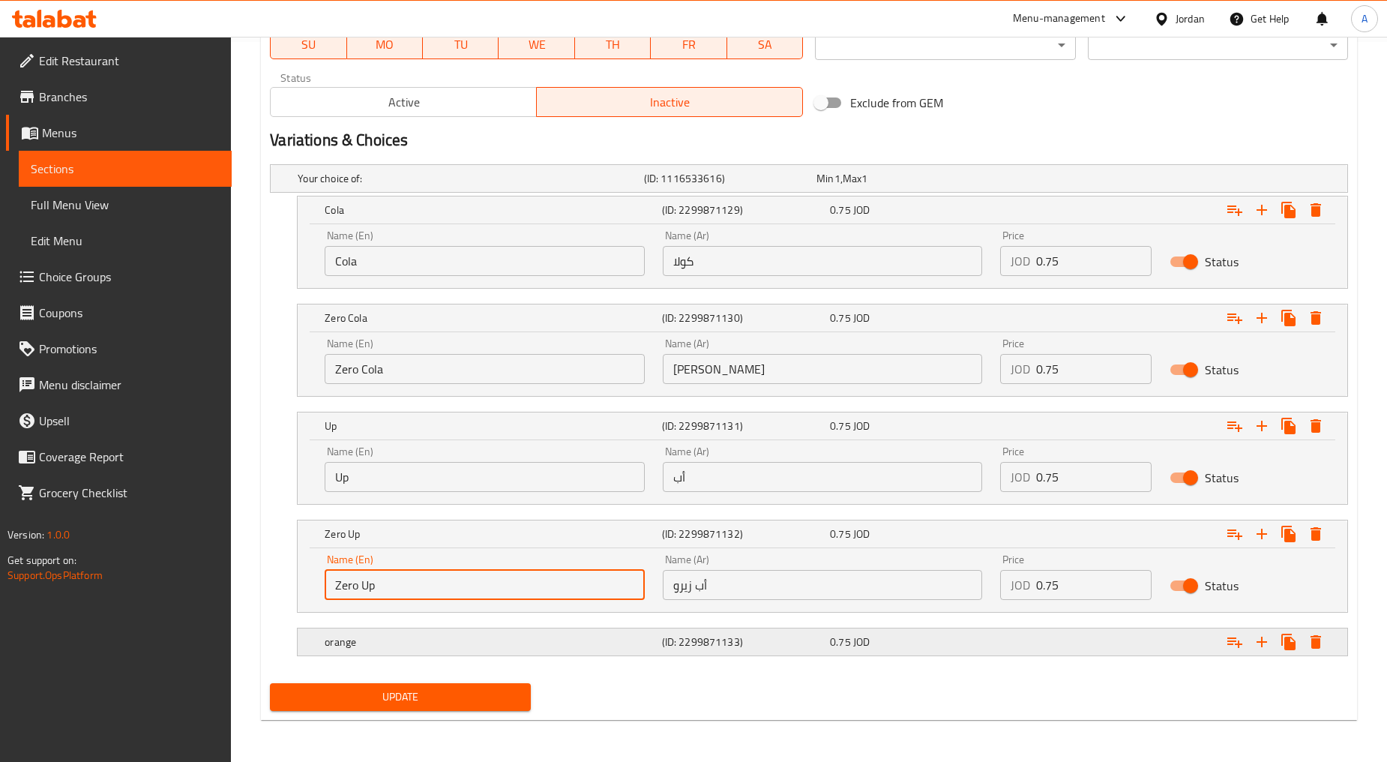
click at [379, 638] on h5 "orange" at bounding box center [490, 641] width 331 height 15
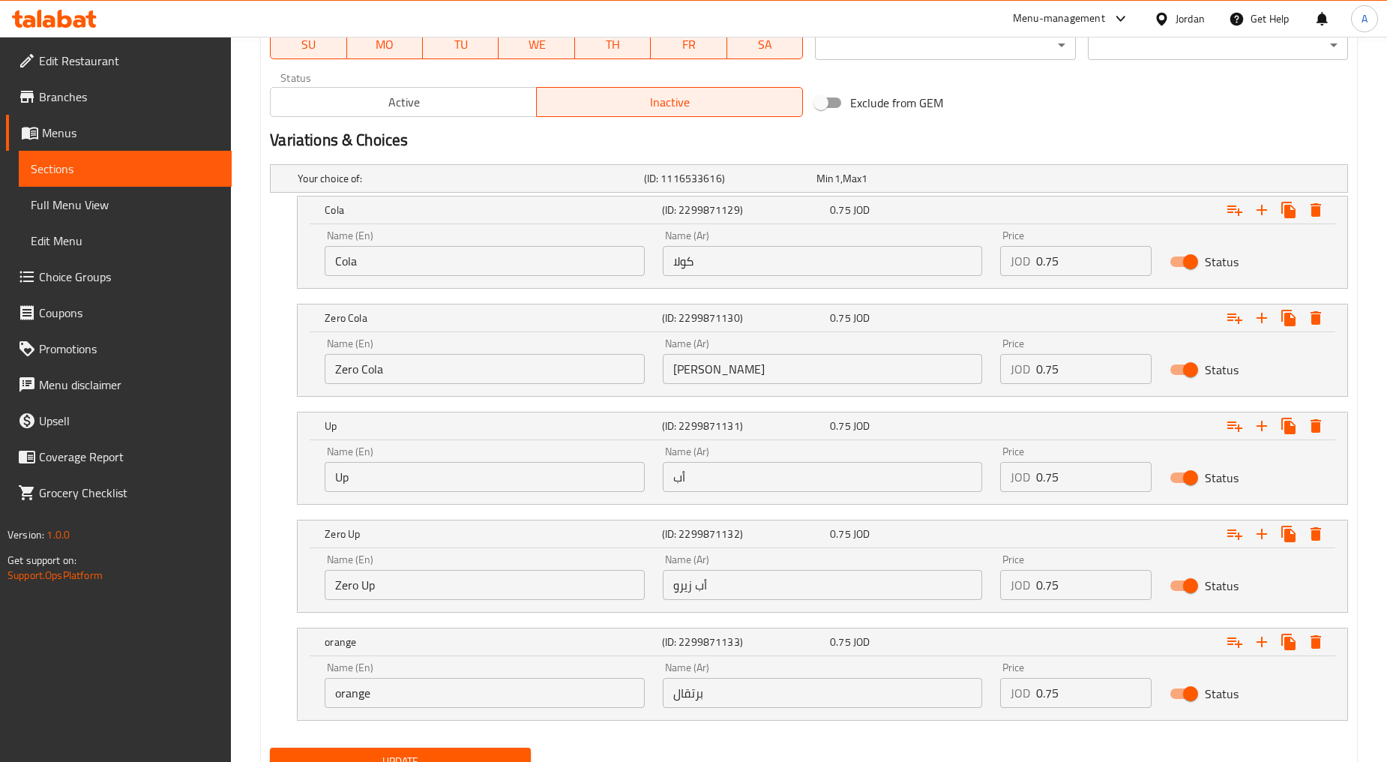
click at [394, 687] on input "orange" at bounding box center [485, 693] width 320 height 30
type input "Orange"
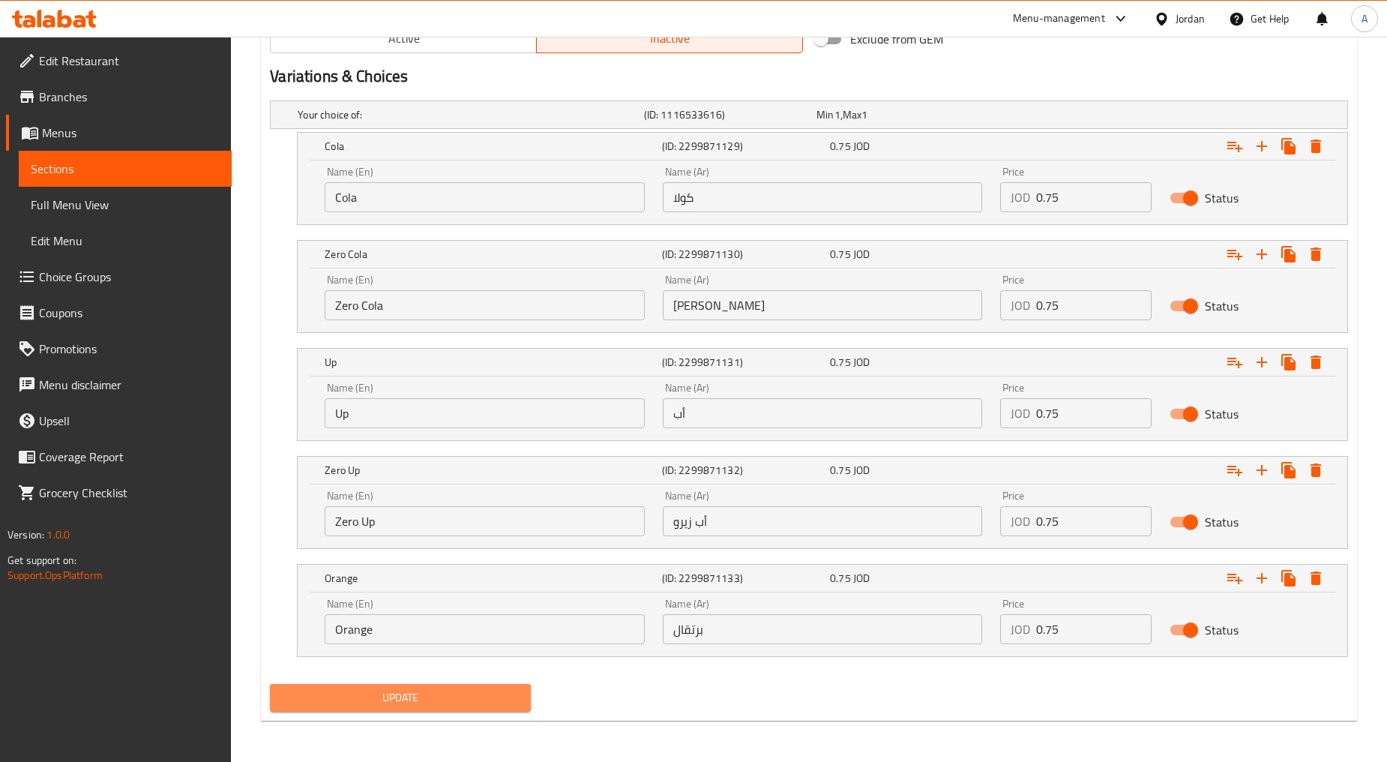
click at [421, 700] on span "Update" at bounding box center [400, 697] width 236 height 19
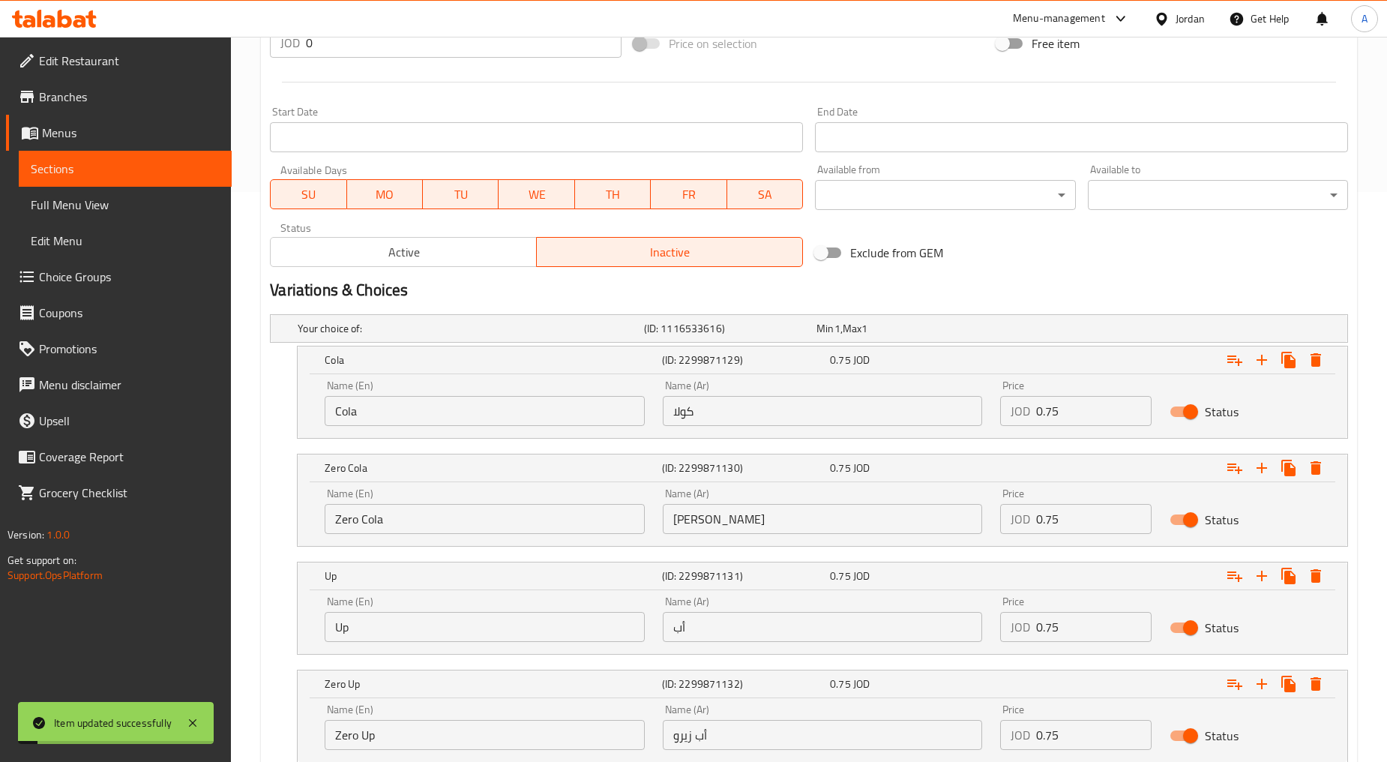
scroll to position [200, 0]
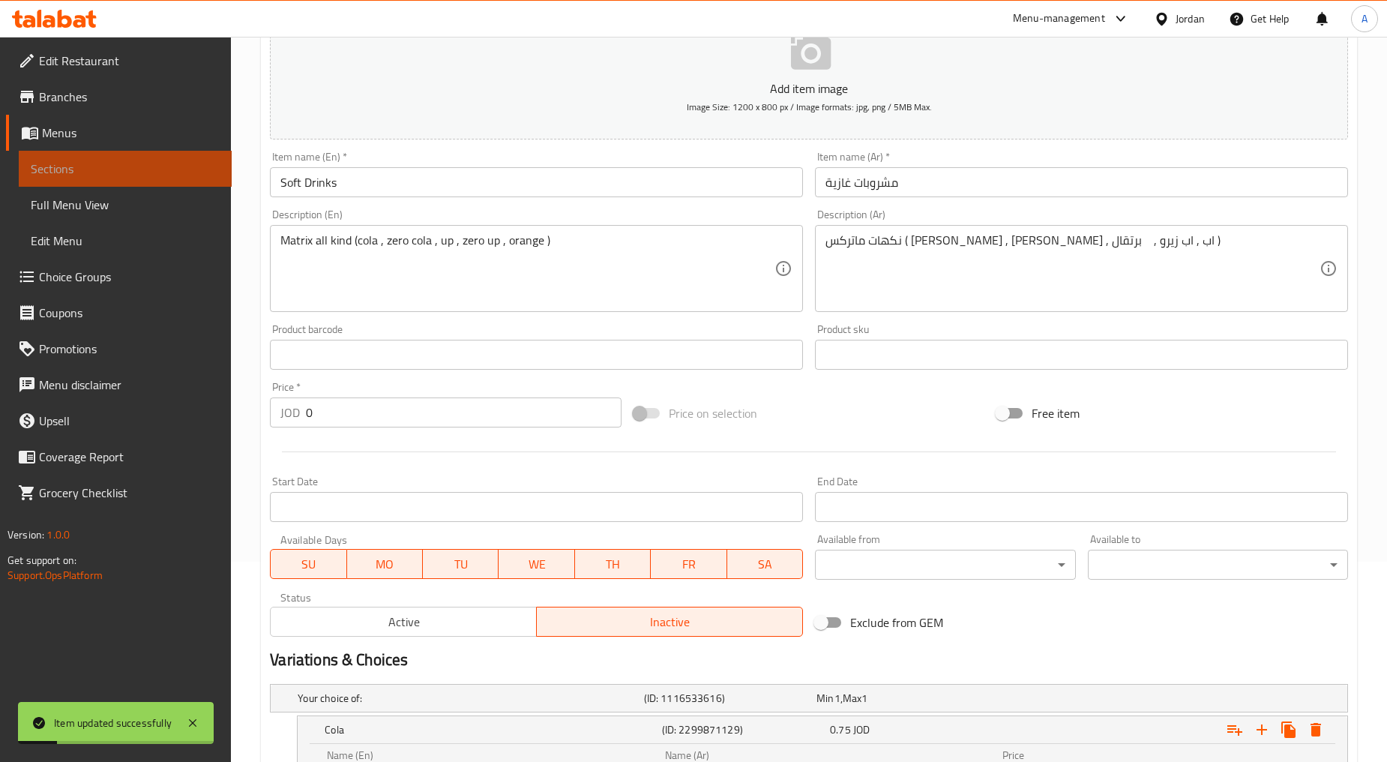
click at [92, 167] on span "Sections" at bounding box center [125, 169] width 189 height 18
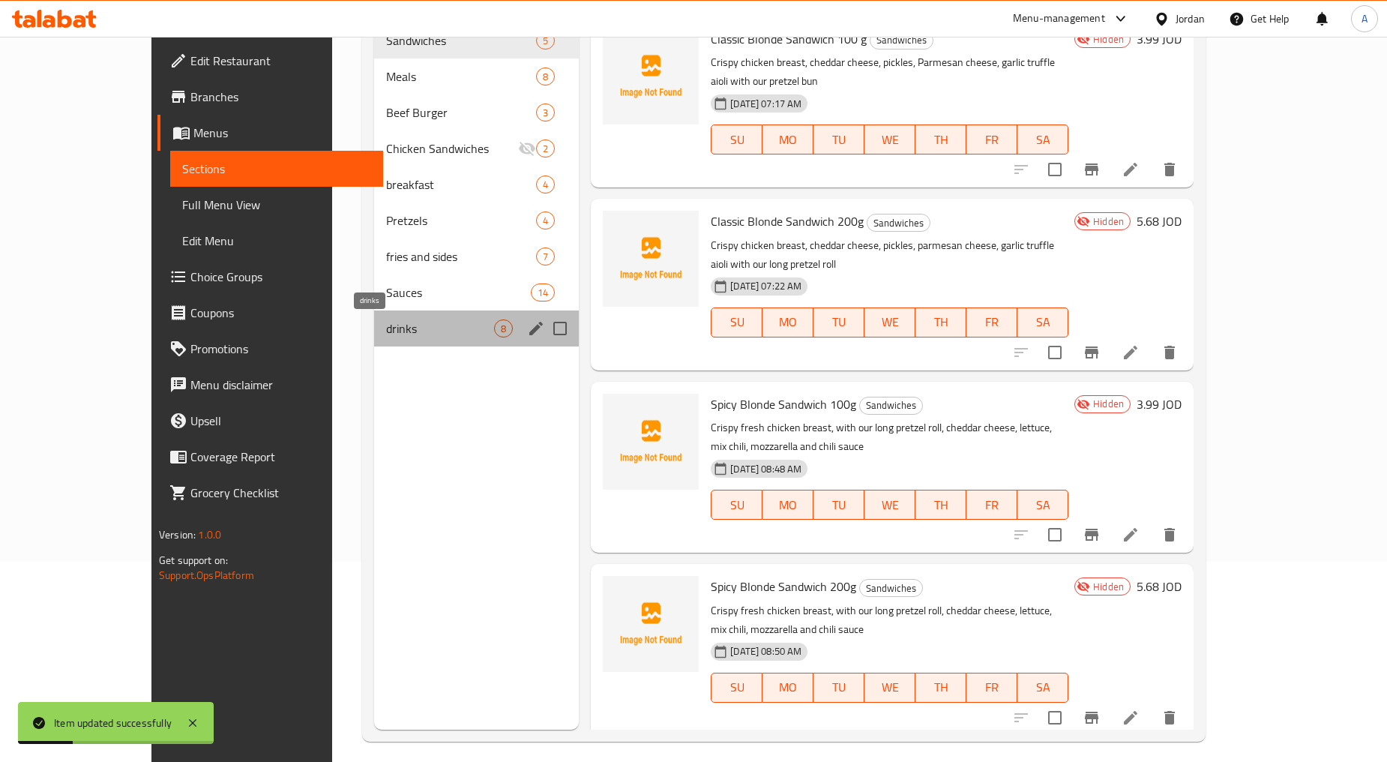
drag, startPoint x: 378, startPoint y: 332, endPoint x: 439, endPoint y: 371, distance: 72.2
click at [386, 332] on span "drinks" at bounding box center [440, 328] width 108 height 18
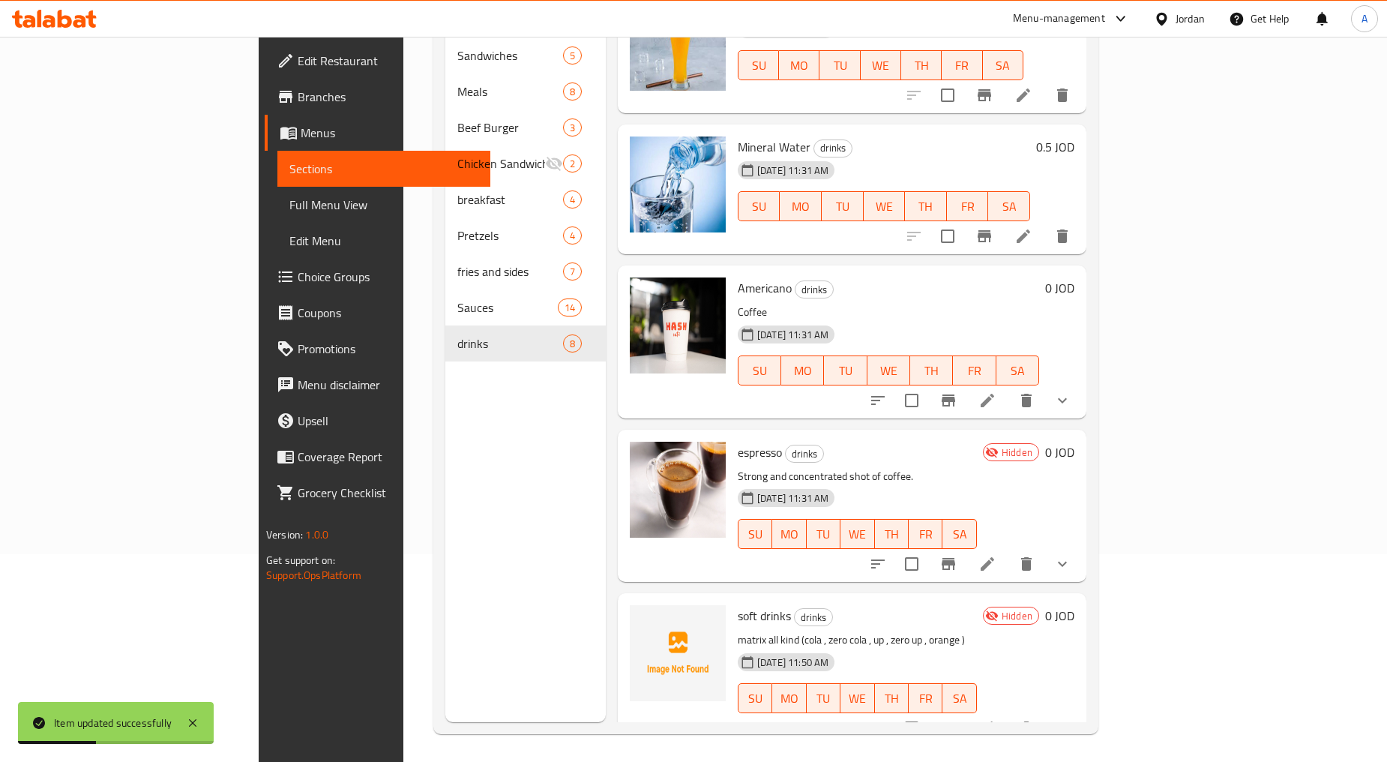
scroll to position [210, 0]
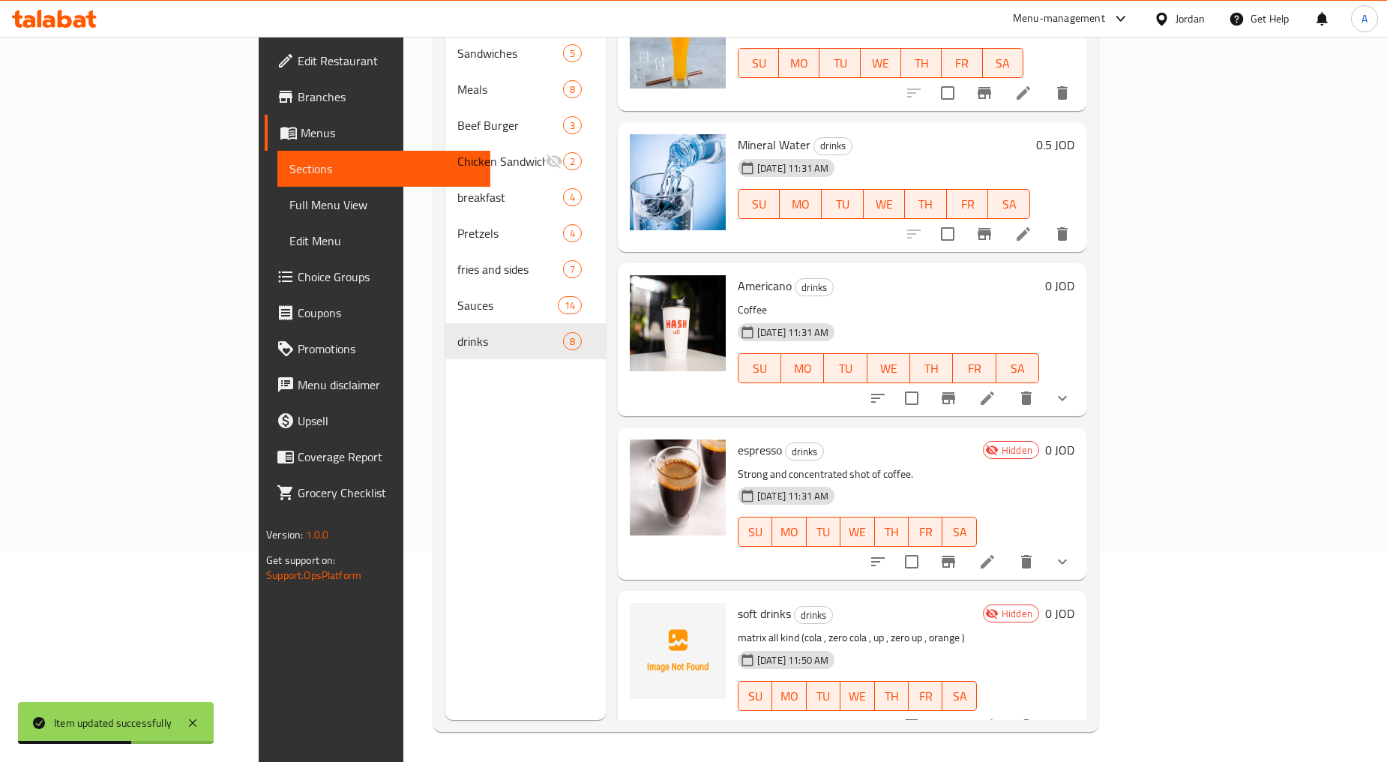
click at [289, 204] on span "Full Menu View" at bounding box center [383, 205] width 189 height 18
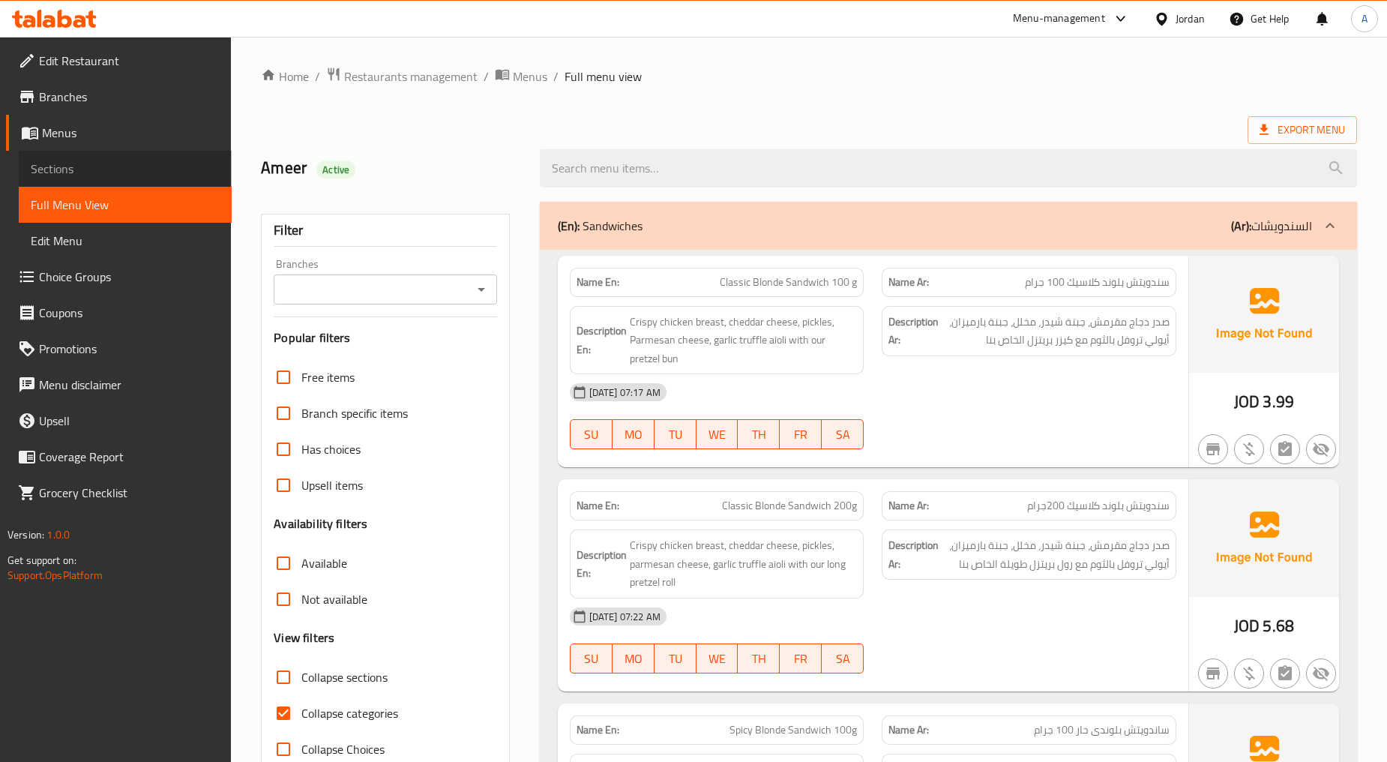
click at [65, 163] on span "Sections" at bounding box center [125, 169] width 189 height 18
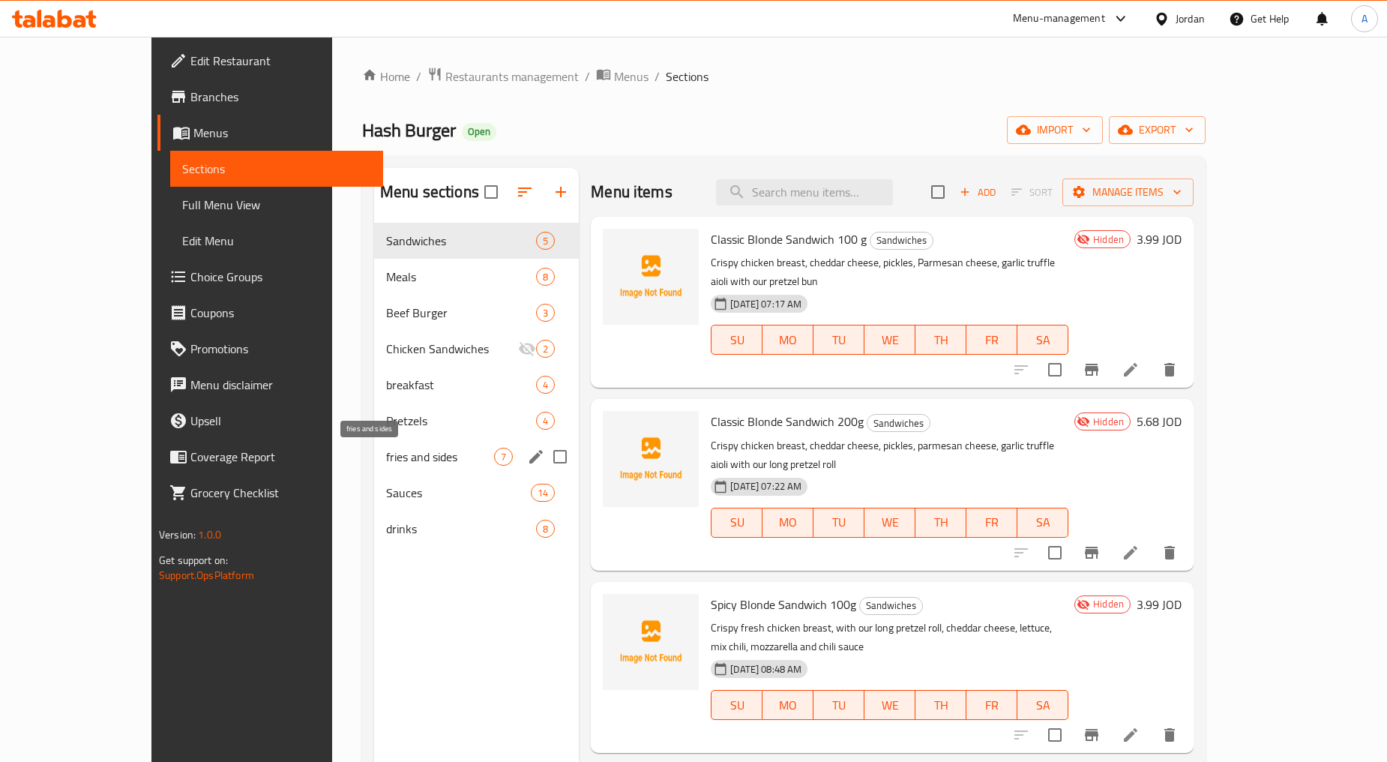
click at [417, 454] on span "fries and sides" at bounding box center [440, 457] width 108 height 18
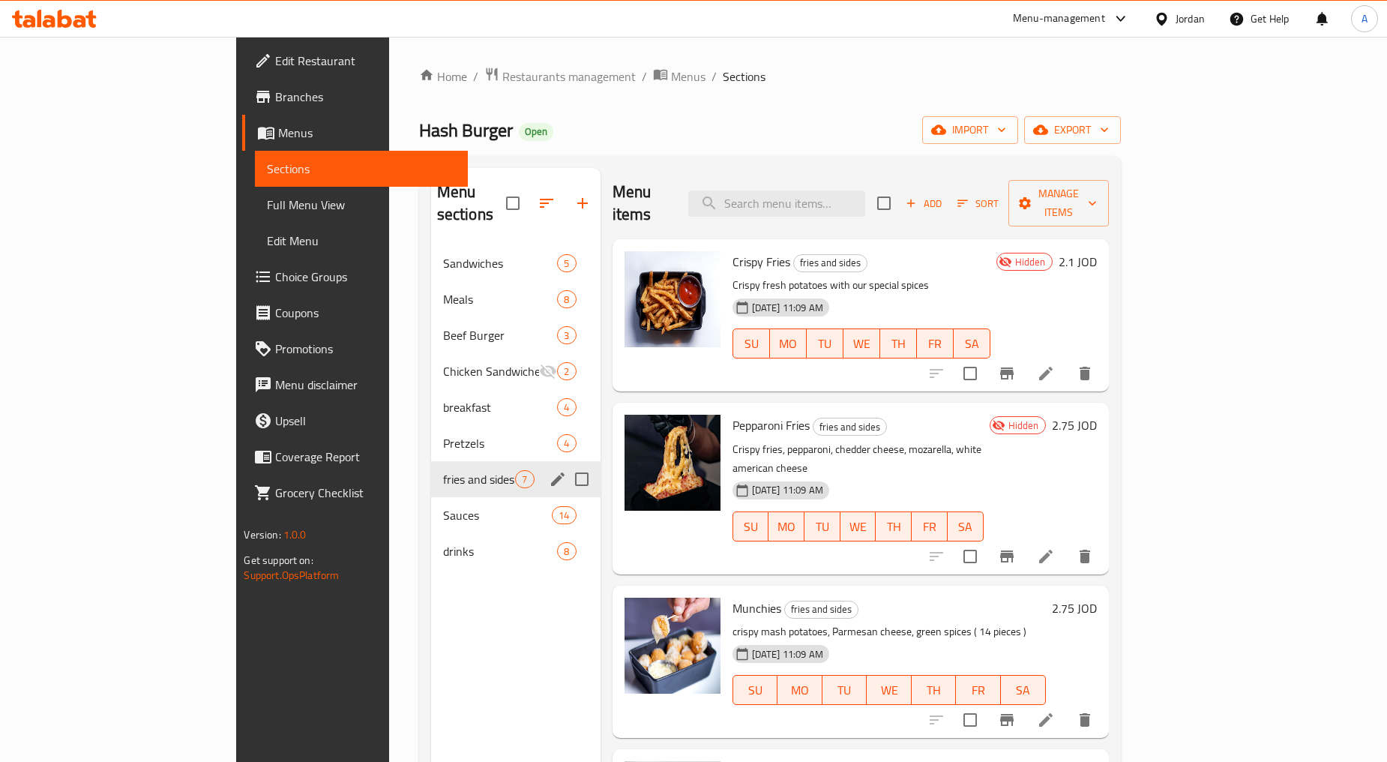
click at [549, 470] on icon "edit" at bounding box center [558, 479] width 18 height 18
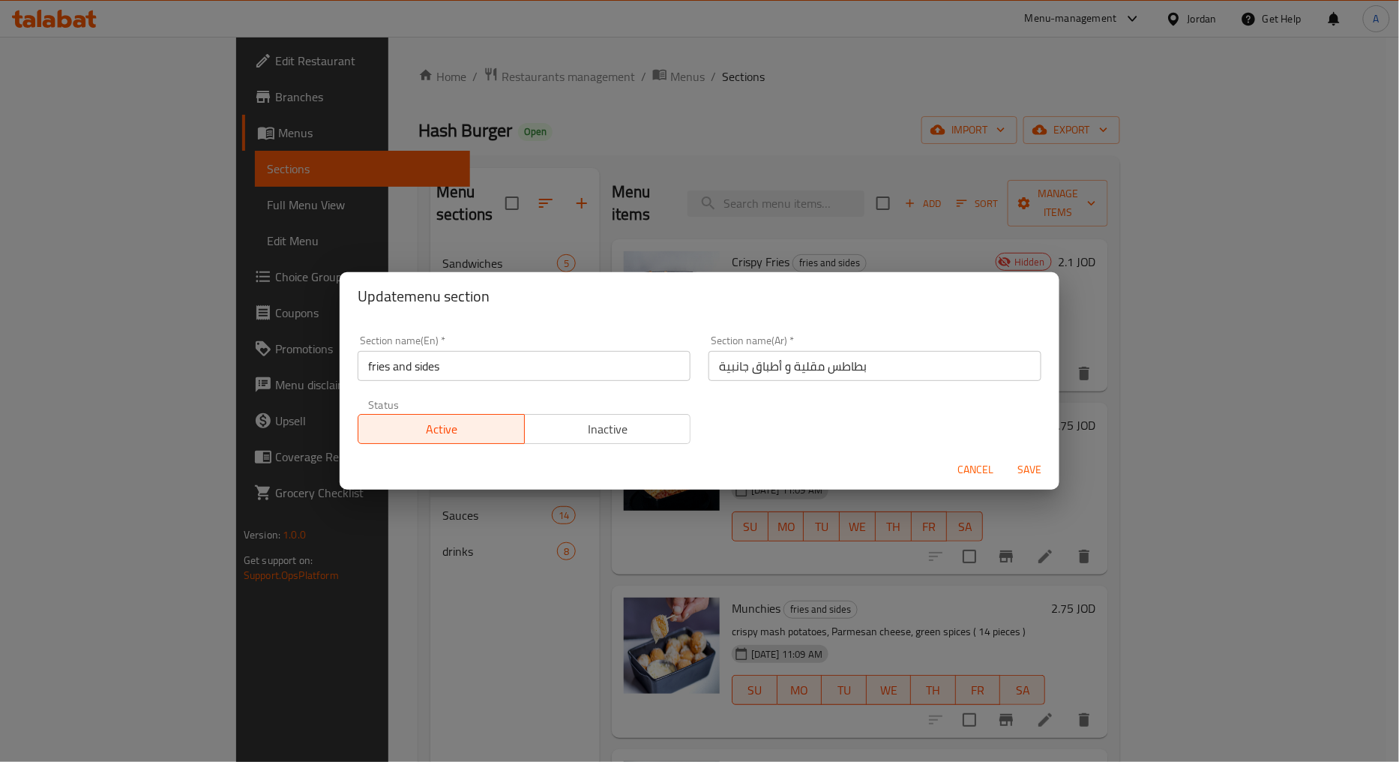
click at [426, 385] on div "Section name(En)   * fries and sides Section name(En) *" at bounding box center [524, 358] width 351 height 64
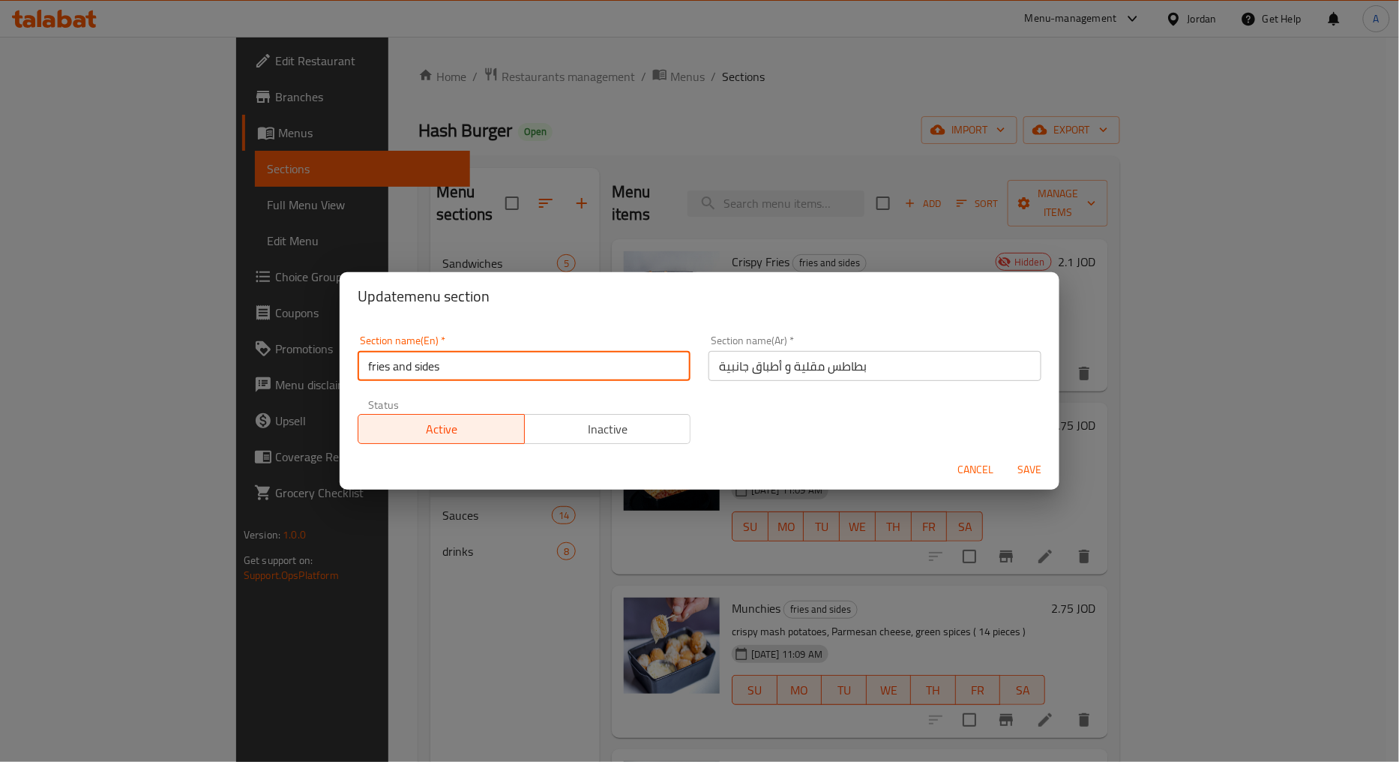
click at [421, 368] on input "fries and sides" at bounding box center [524, 366] width 333 height 30
type input "Fries and Sides"
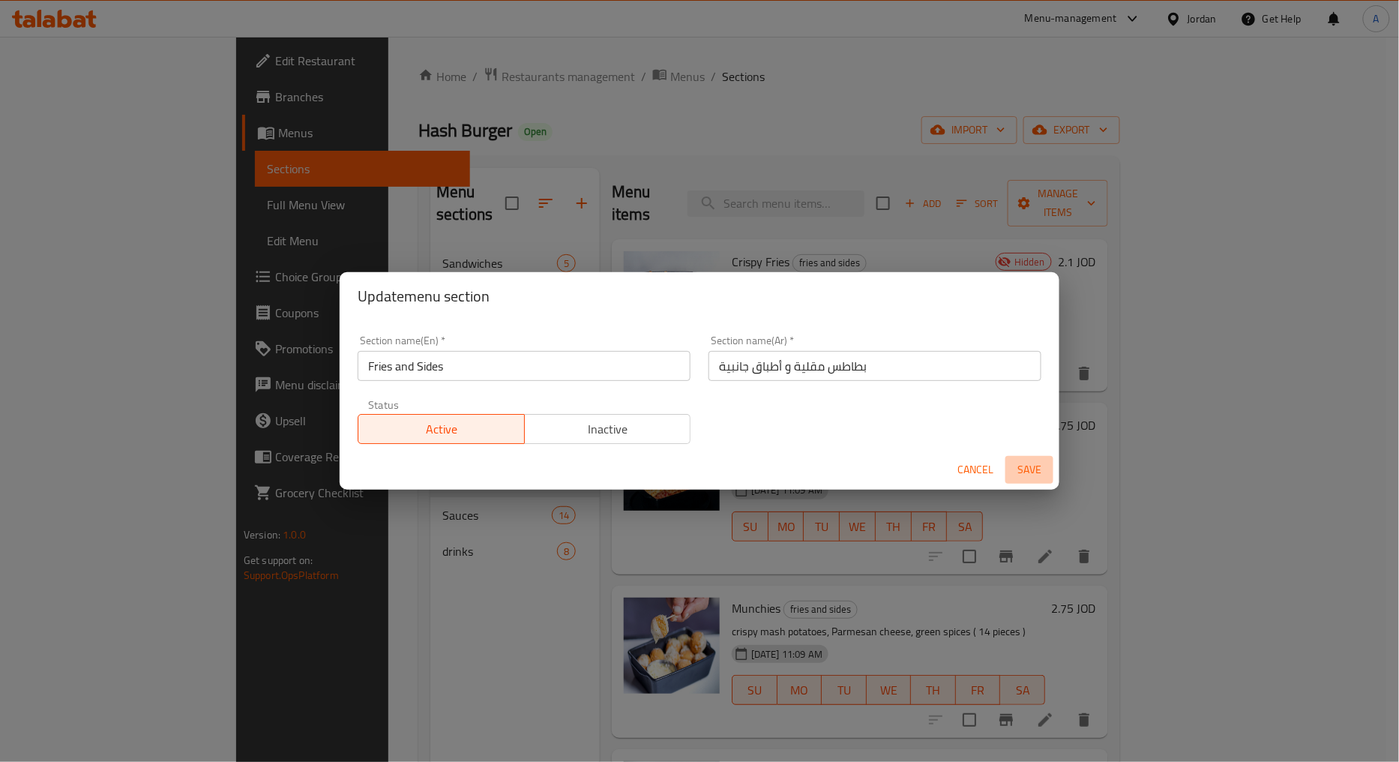
click at [1022, 461] on span "Save" at bounding box center [1030, 469] width 36 height 19
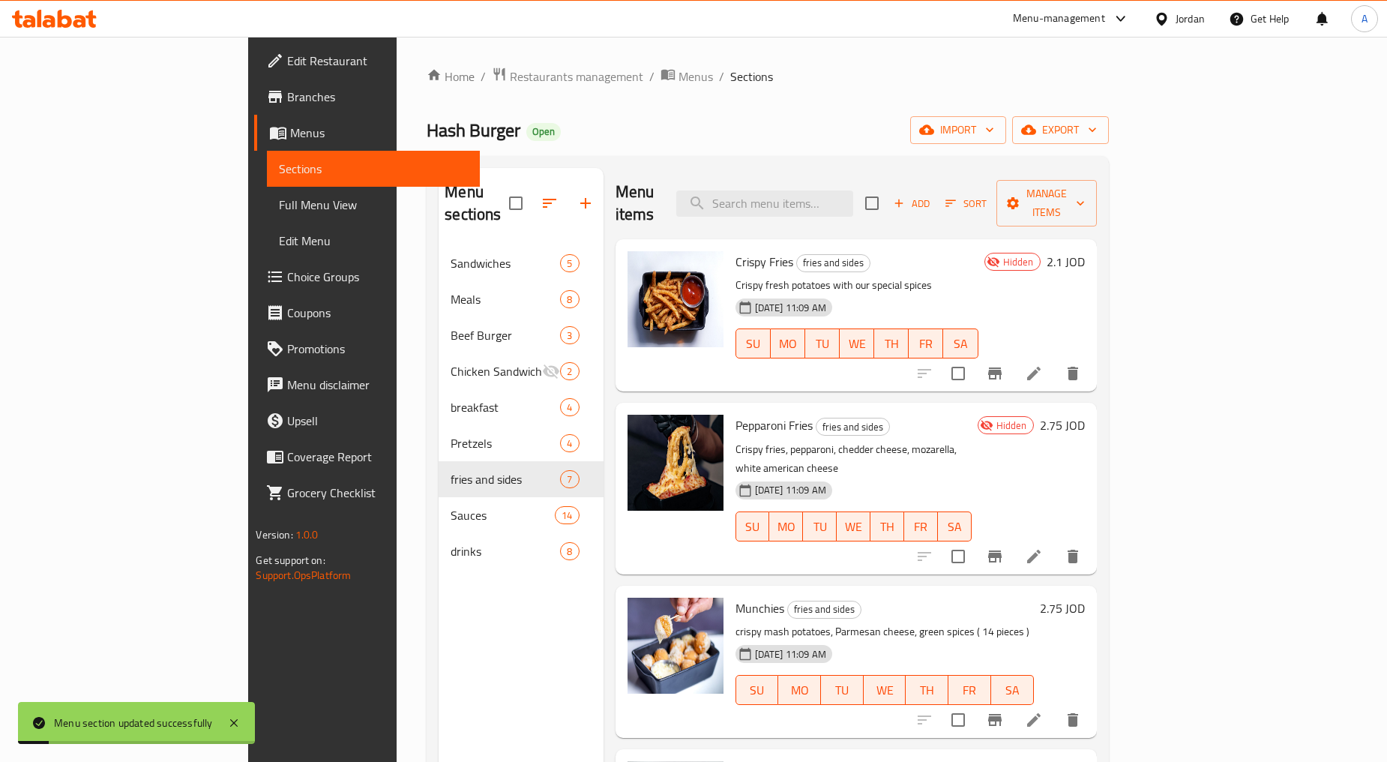
click at [451, 542] on span "drinks" at bounding box center [505, 551] width 109 height 18
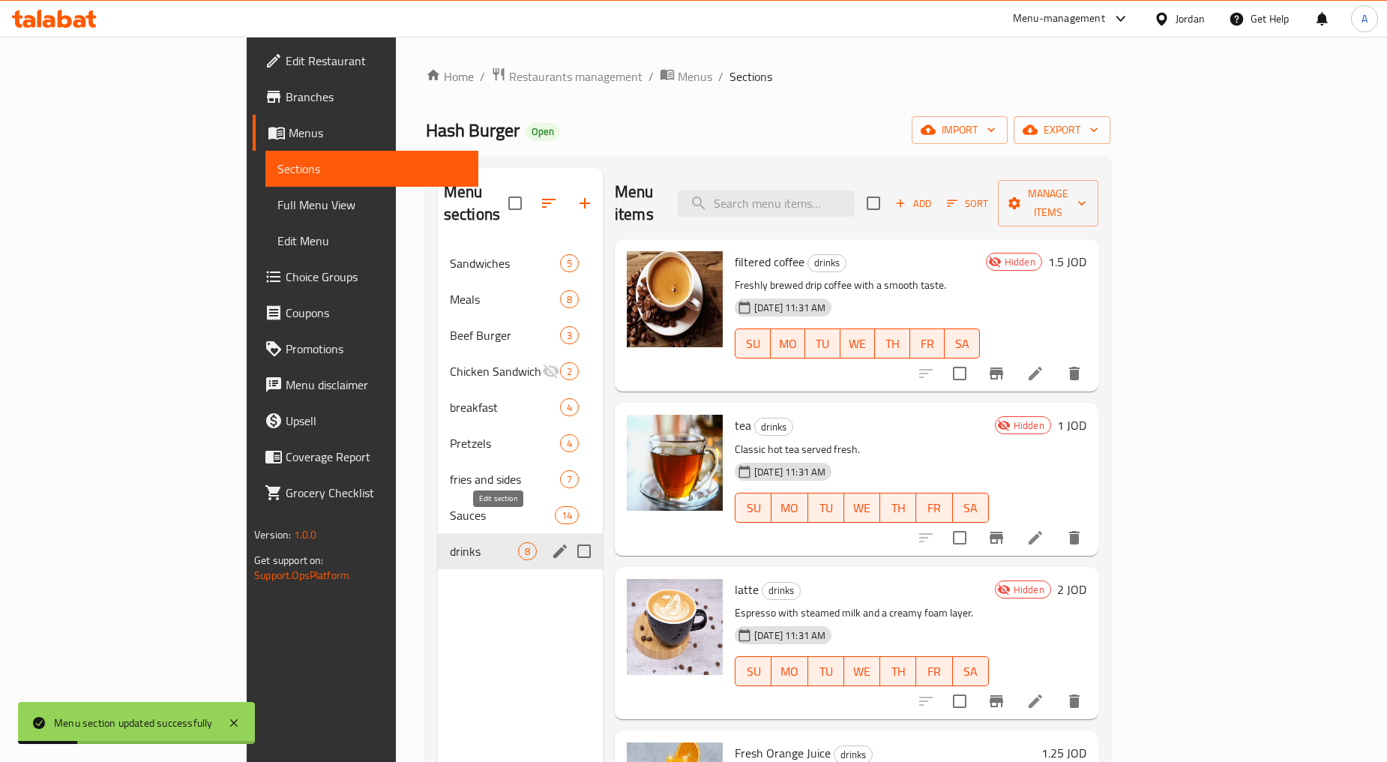
click at [551, 542] on icon "edit" at bounding box center [560, 551] width 18 height 18
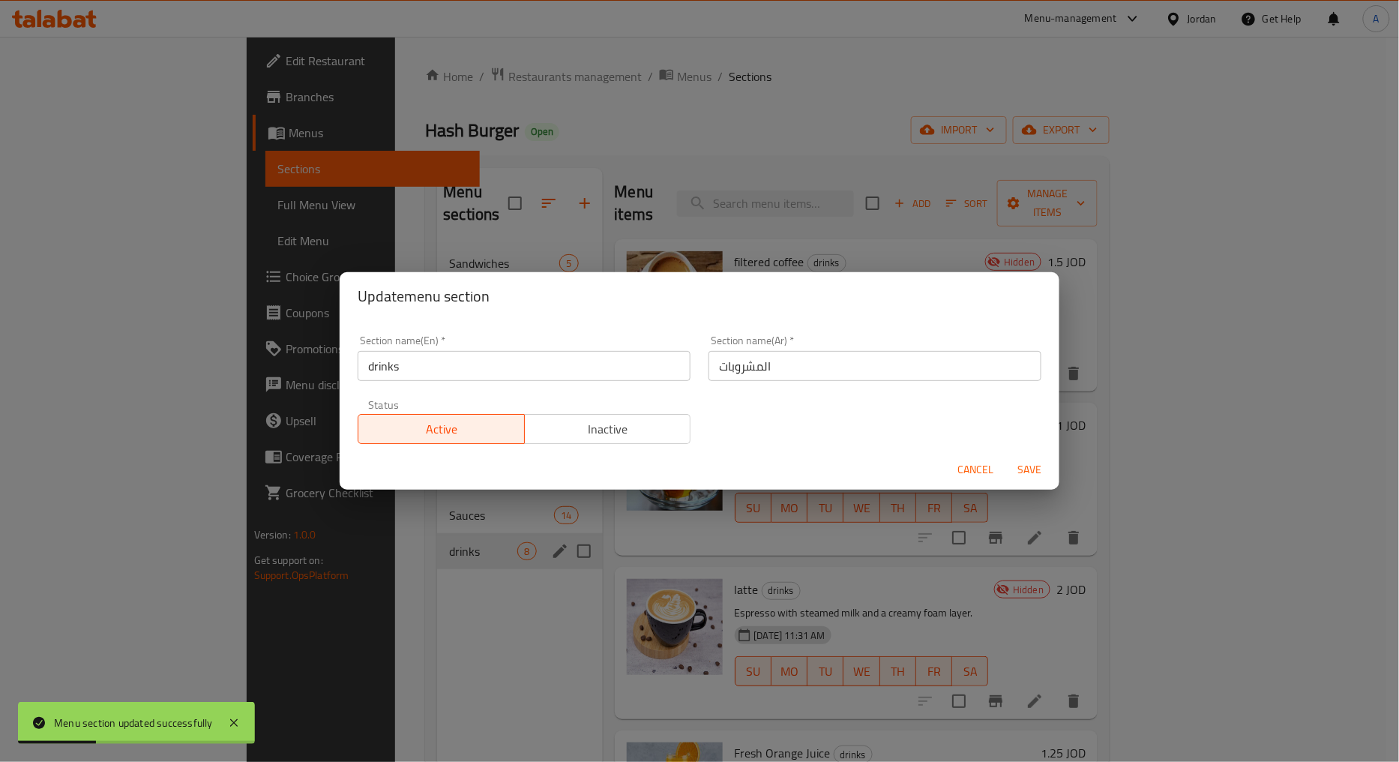
click at [455, 368] on input "drinks" at bounding box center [524, 366] width 333 height 30
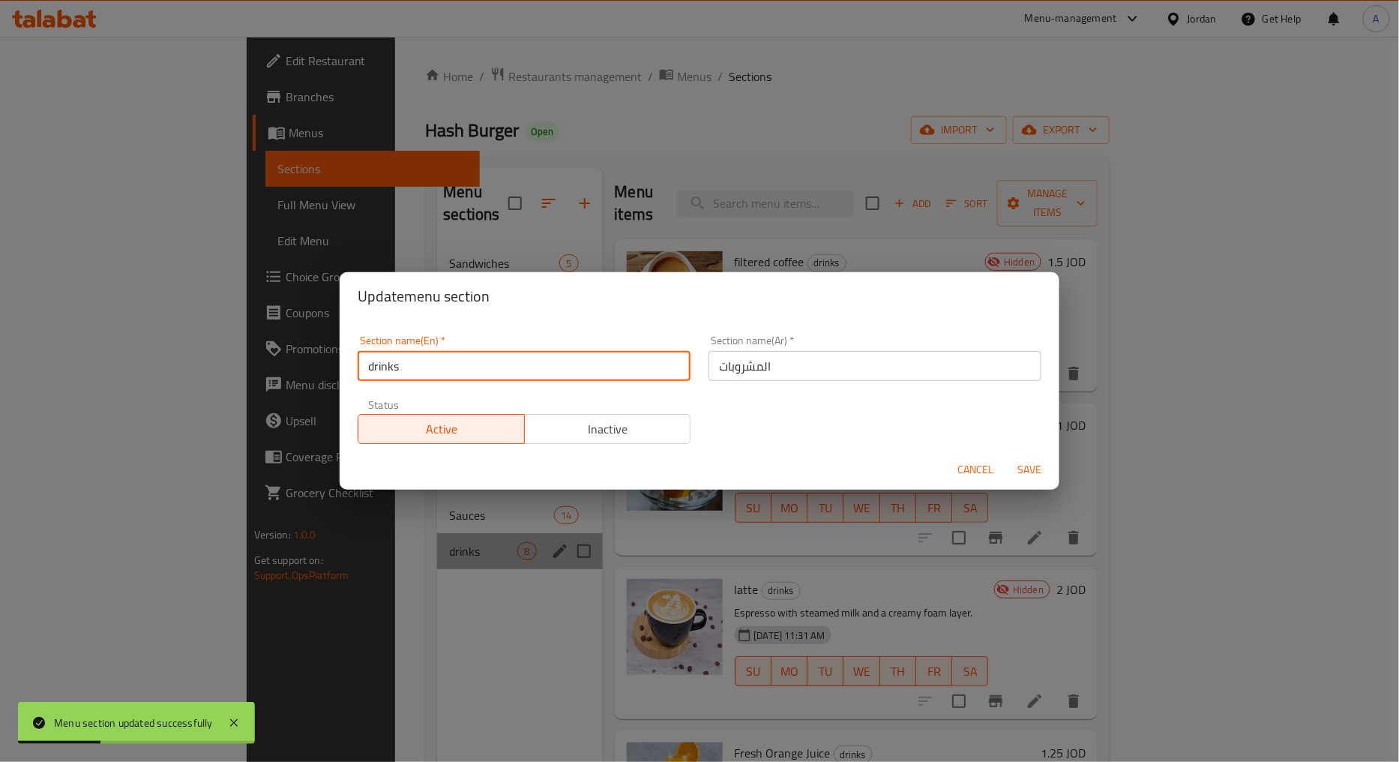
click at [455, 368] on input "drinks" at bounding box center [524, 366] width 333 height 30
type input "Drinks"
click at [1020, 469] on span "Save" at bounding box center [1030, 469] width 36 height 19
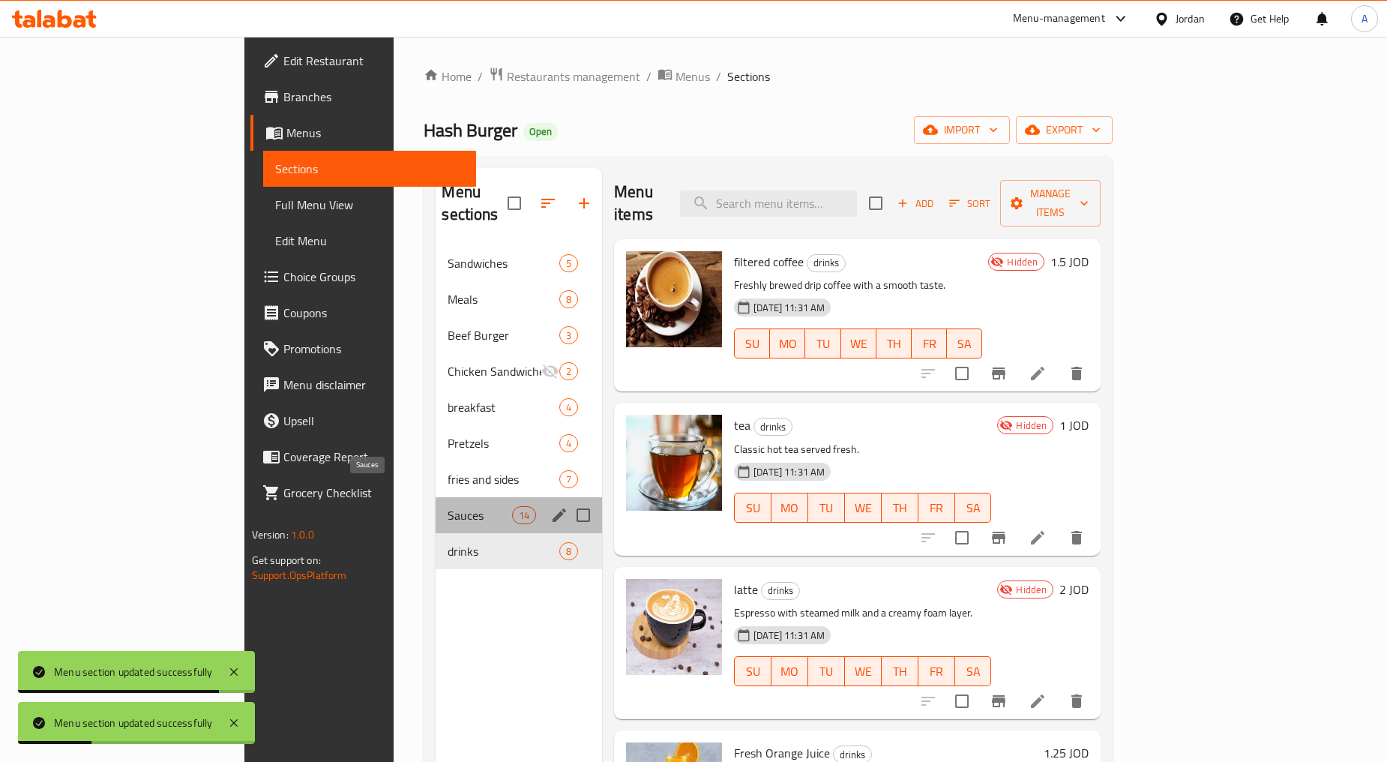
click at [448, 506] on span "Sauces" at bounding box center [480, 515] width 64 height 18
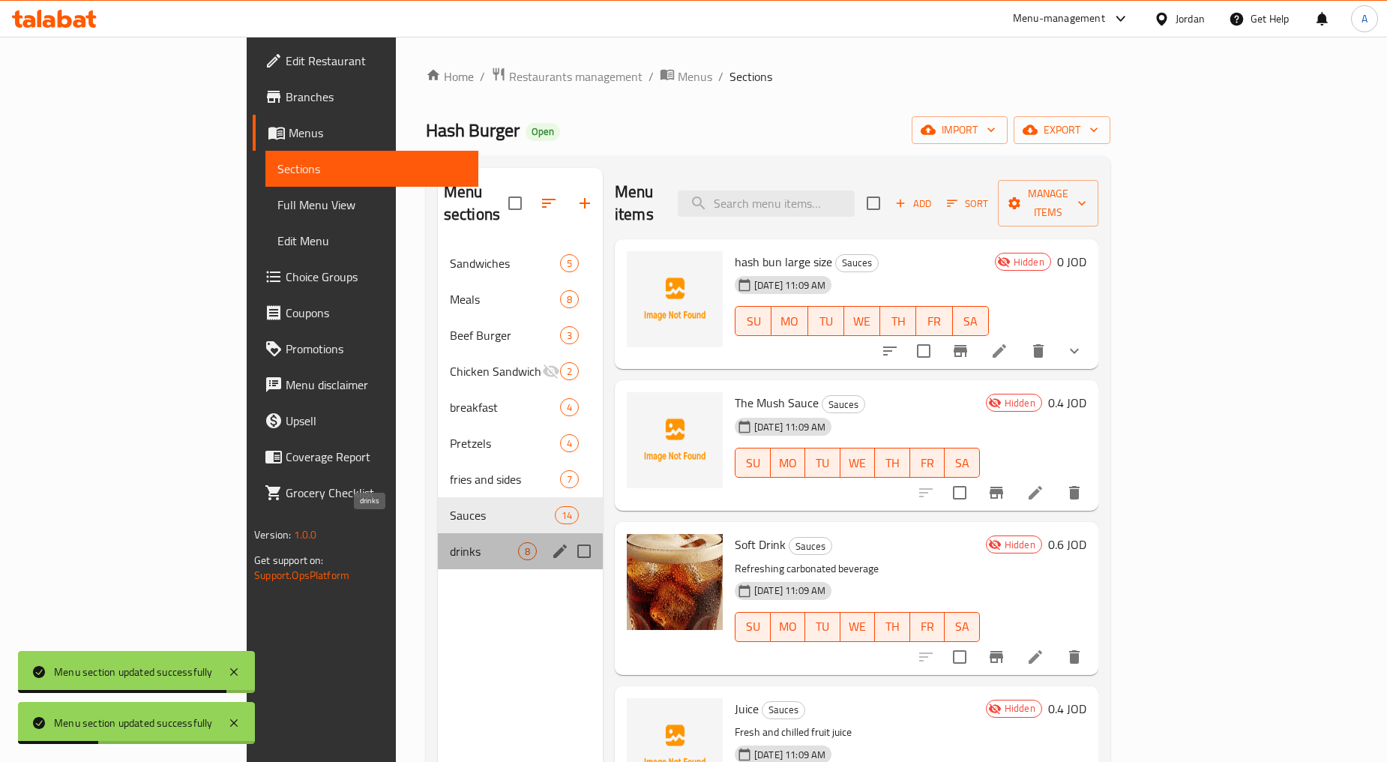
click at [450, 542] on span "drinks" at bounding box center [484, 551] width 68 height 18
click at [438, 497] on div "Sauces 14" at bounding box center [520, 515] width 165 height 36
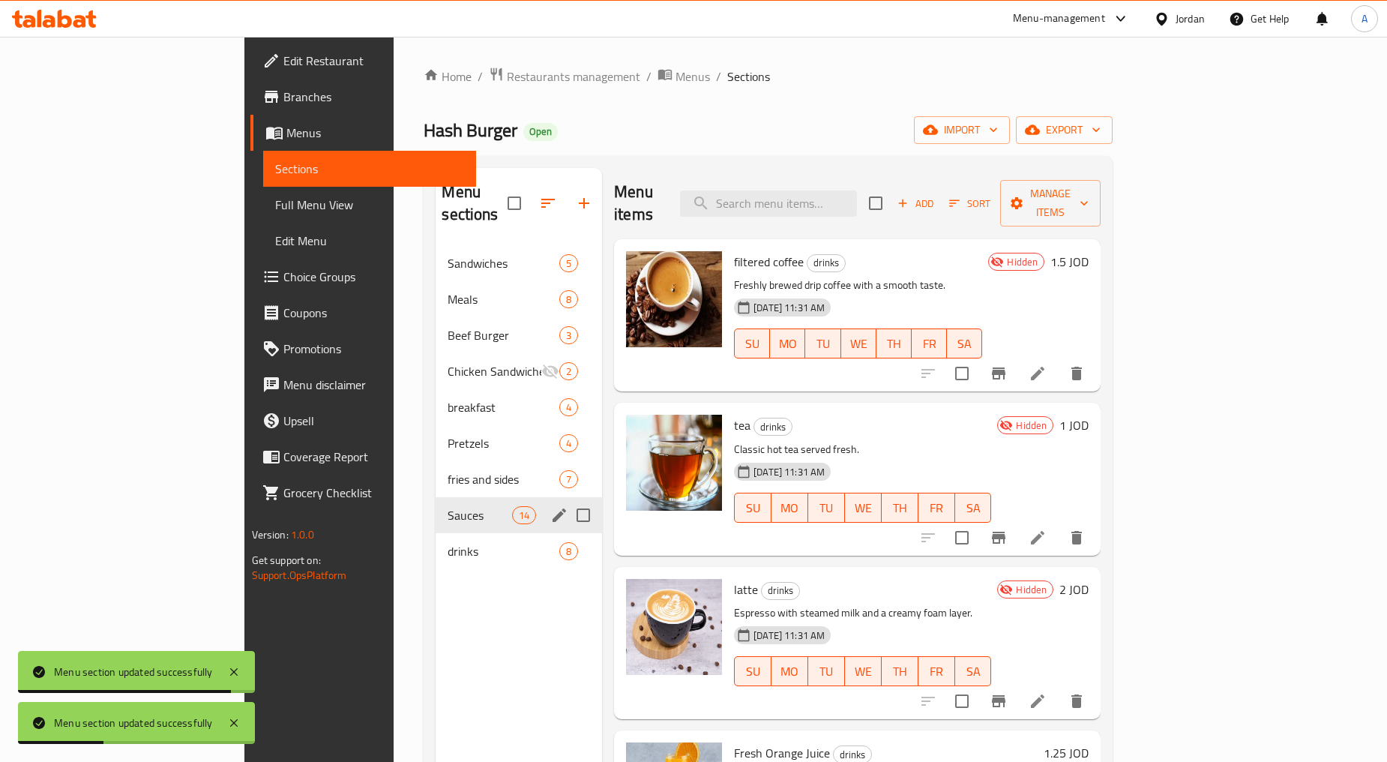
click at [436, 533] on div "drinks 8" at bounding box center [519, 551] width 166 height 36
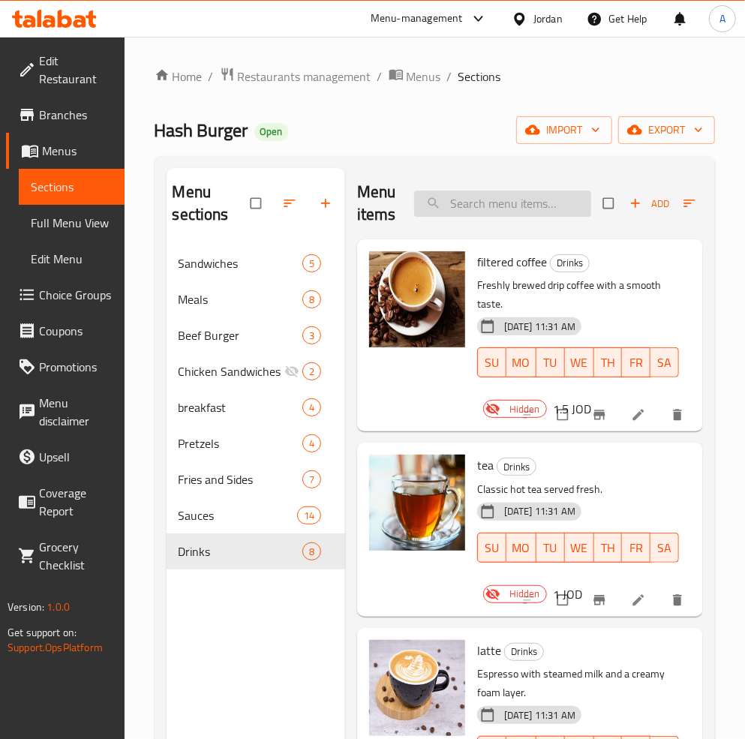
click at [550, 205] on input "search" at bounding box center [502, 203] width 177 height 26
paste input "hash sandwich"
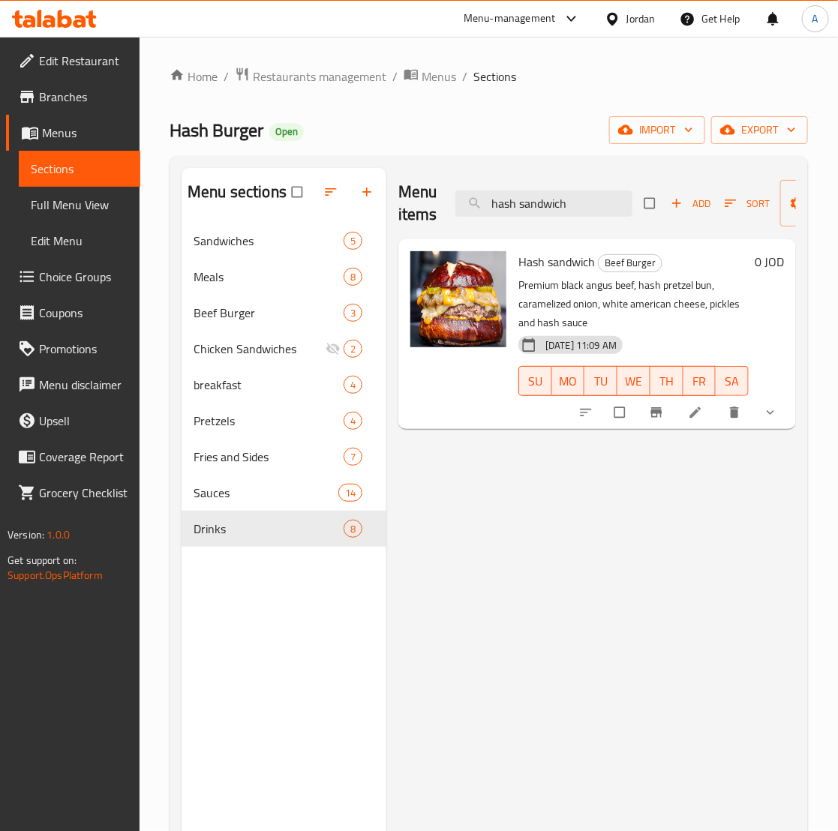
type input "hash sandwich"
click at [767, 420] on icon "show more" at bounding box center [770, 412] width 15 height 15
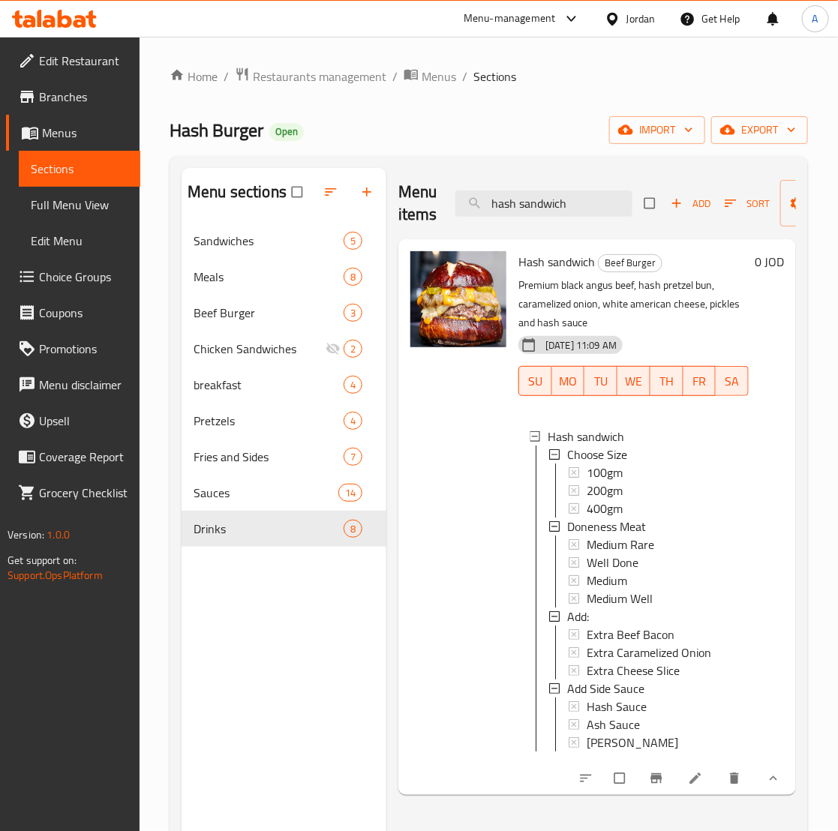
scroll to position [94, 0]
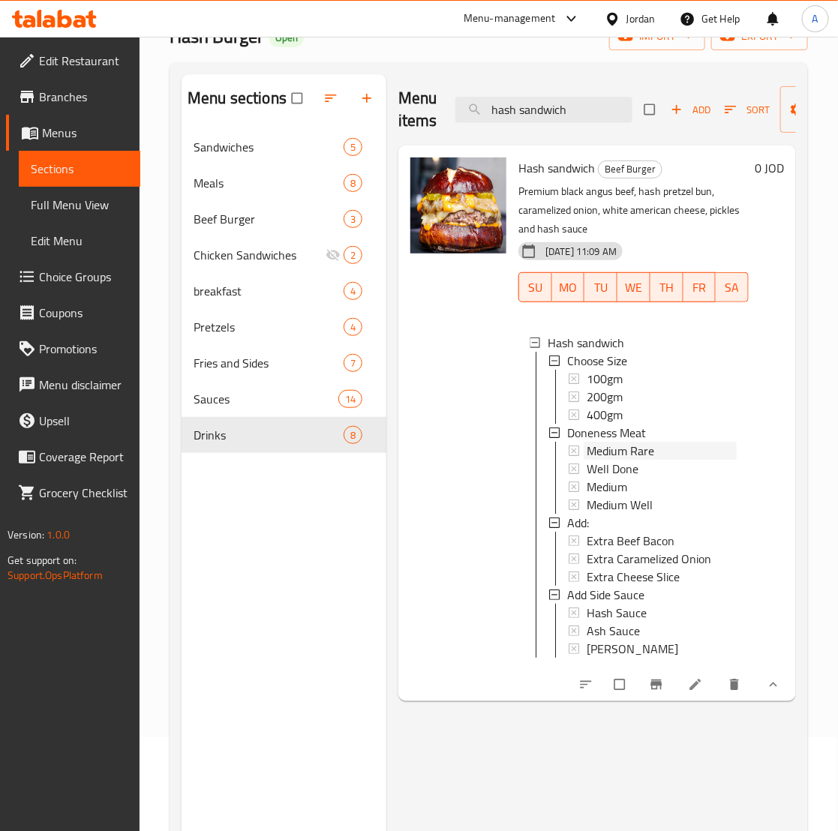
click at [662, 455] on div "Medium Rare" at bounding box center [661, 451] width 150 height 18
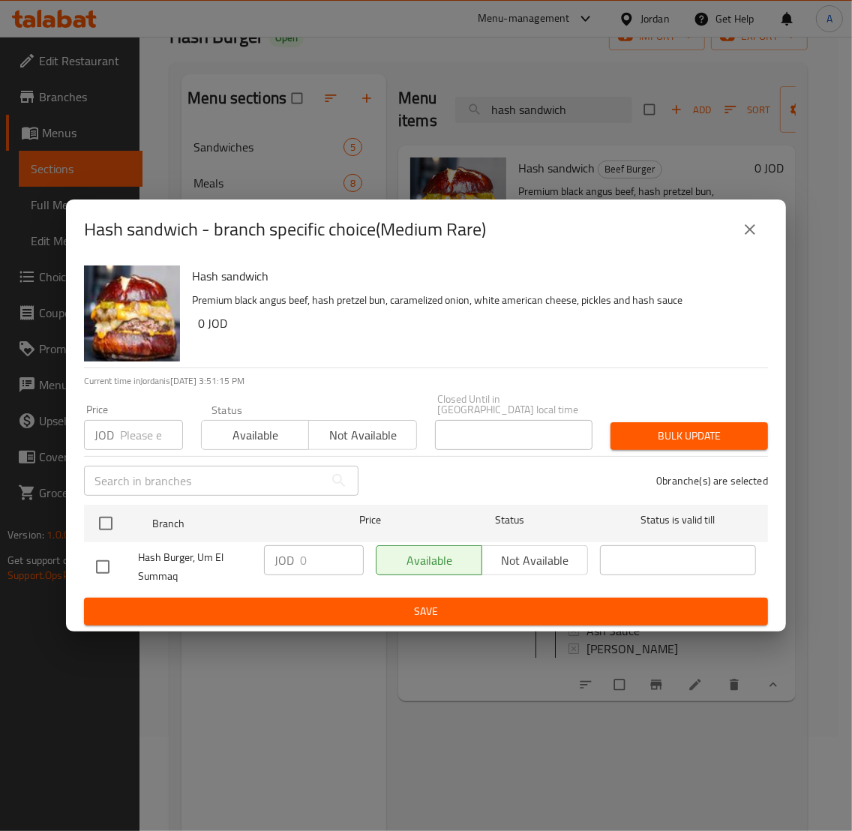
click at [759, 241] on button "close" at bounding box center [750, 229] width 36 height 36
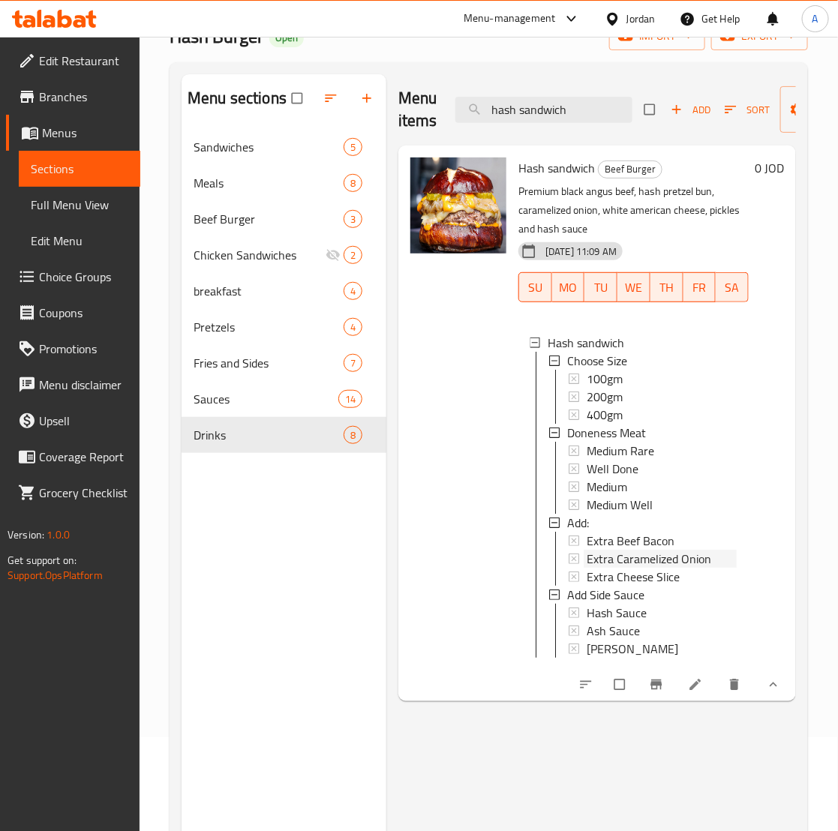
click at [671, 563] on span "Extra Caramelized Onion" at bounding box center [648, 559] width 124 height 18
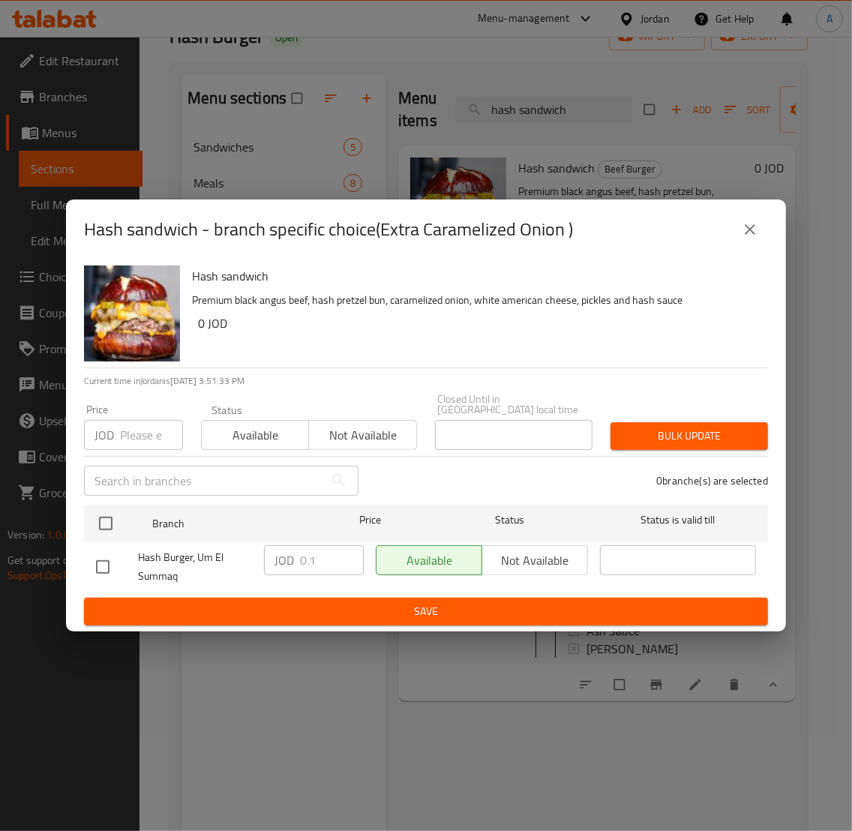
click at [751, 238] on icon "close" at bounding box center [750, 229] width 18 height 18
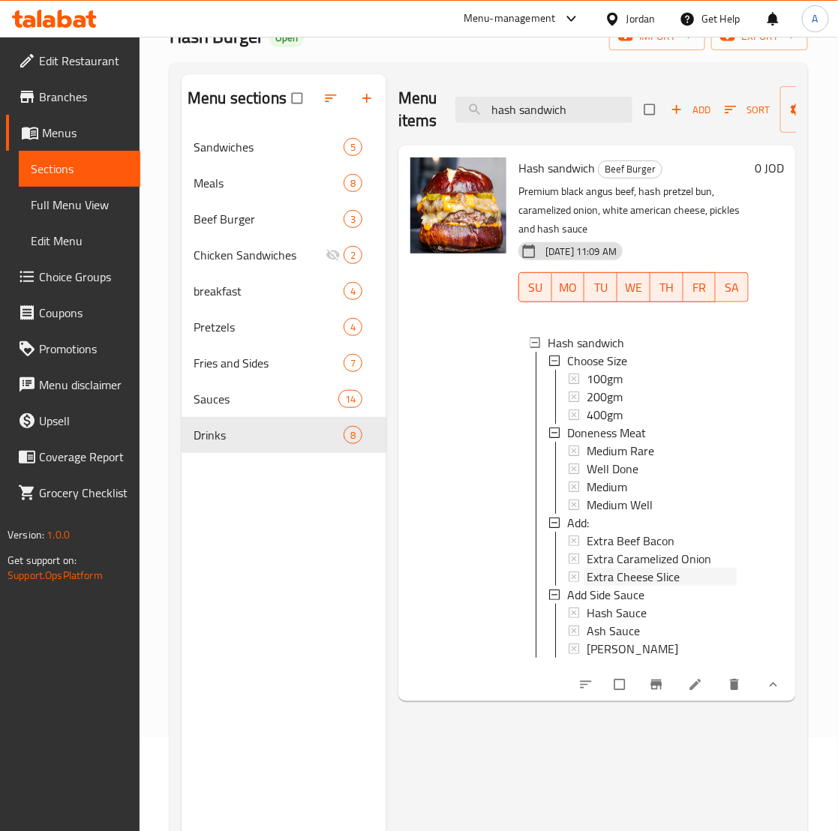
click at [623, 575] on span "Extra Cheese Slice" at bounding box center [632, 577] width 93 height 18
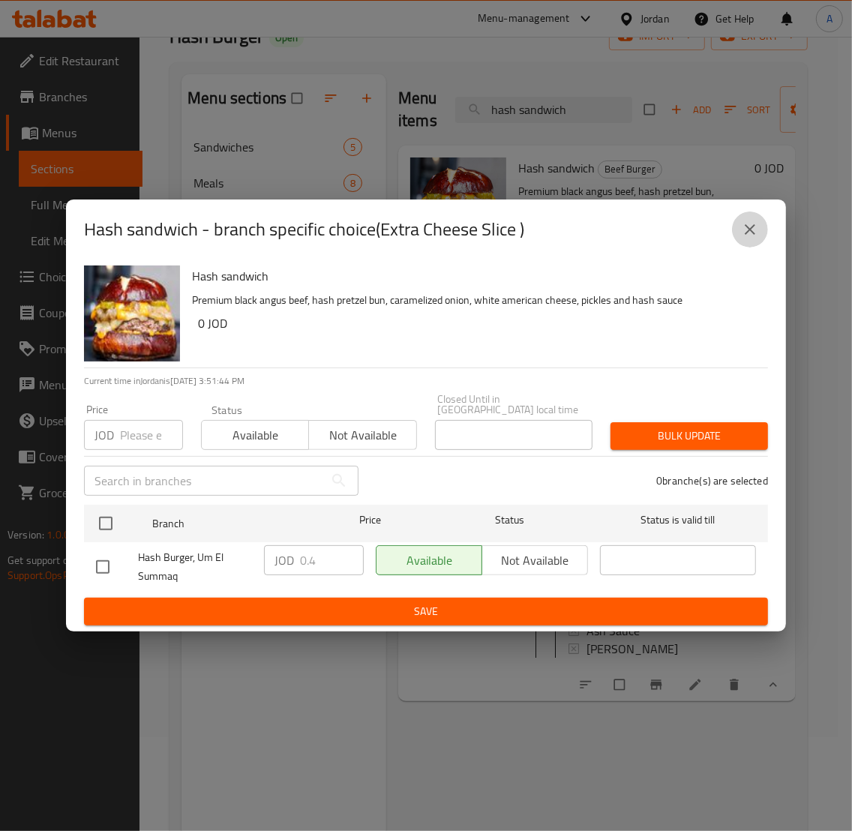
click at [759, 229] on button "close" at bounding box center [750, 229] width 36 height 36
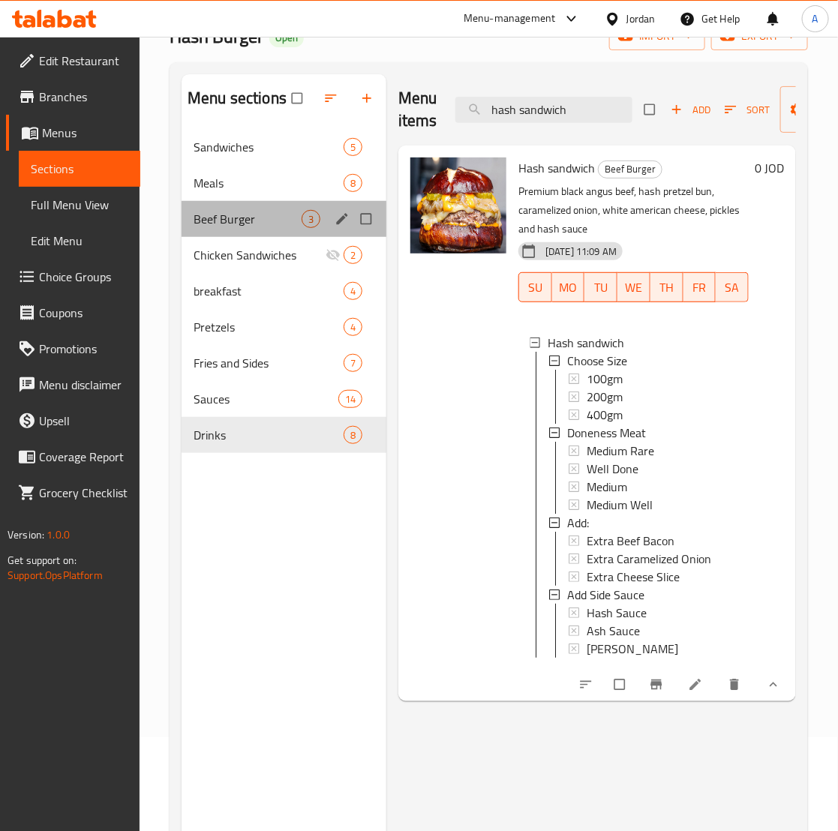
click at [275, 231] on div "Beef Burger 3" at bounding box center [283, 219] width 205 height 36
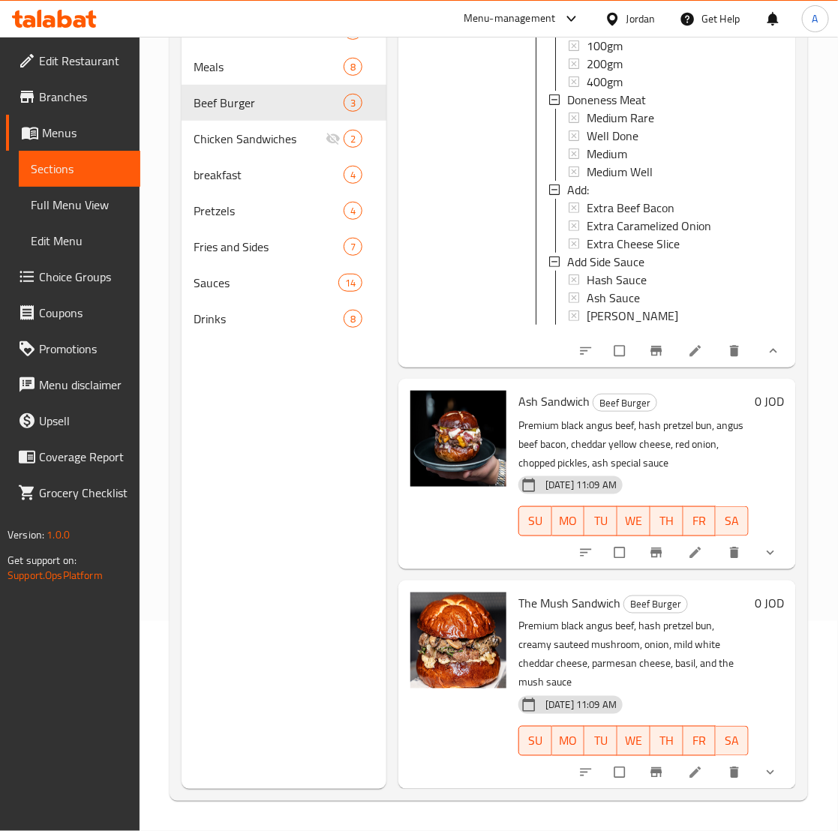
scroll to position [262, 0]
click at [773, 536] on div at bounding box center [679, 552] width 220 height 33
click at [763, 545] on icon "show more" at bounding box center [770, 552] width 15 height 15
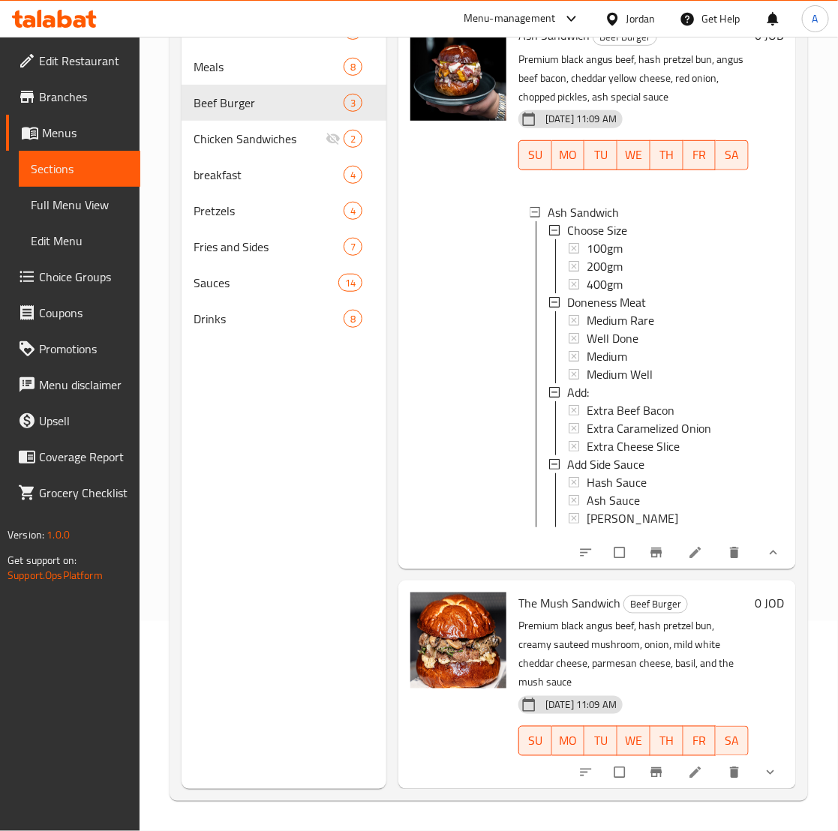
scroll to position [661, 0]
click at [754, 756] on button "show more" at bounding box center [772, 772] width 36 height 33
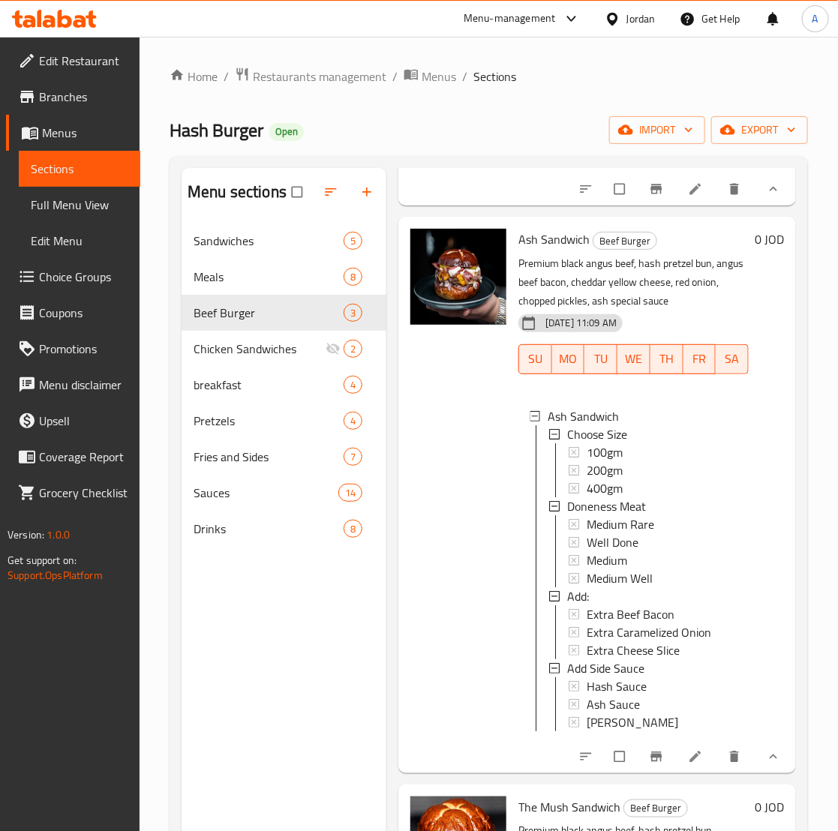
scroll to position [1058, 0]
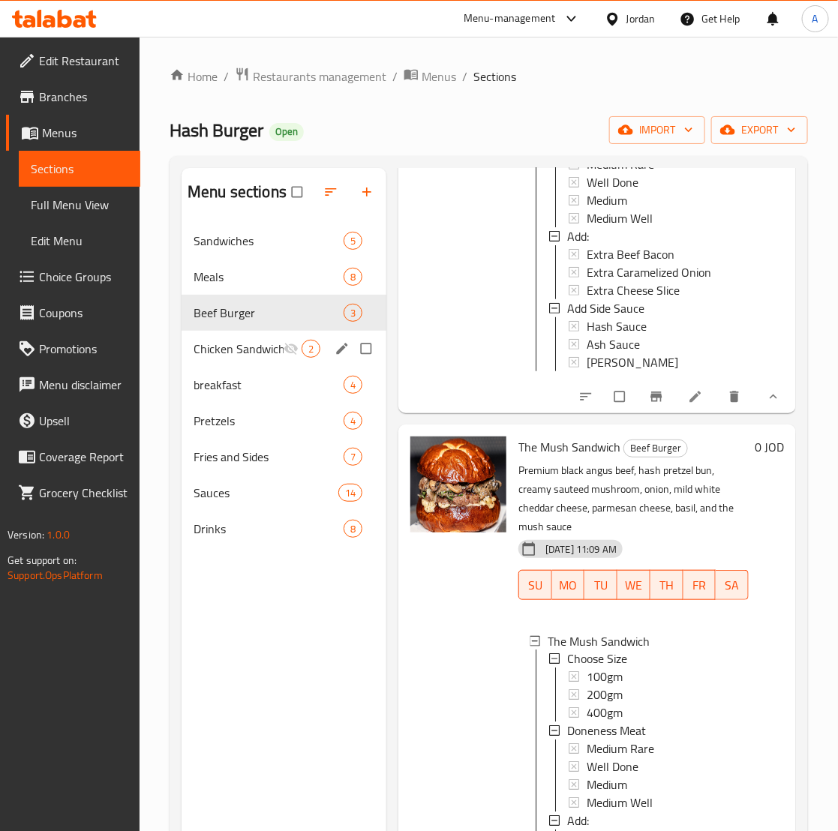
click at [253, 355] on span "Chicken Sandwiches" at bounding box center [238, 349] width 90 height 18
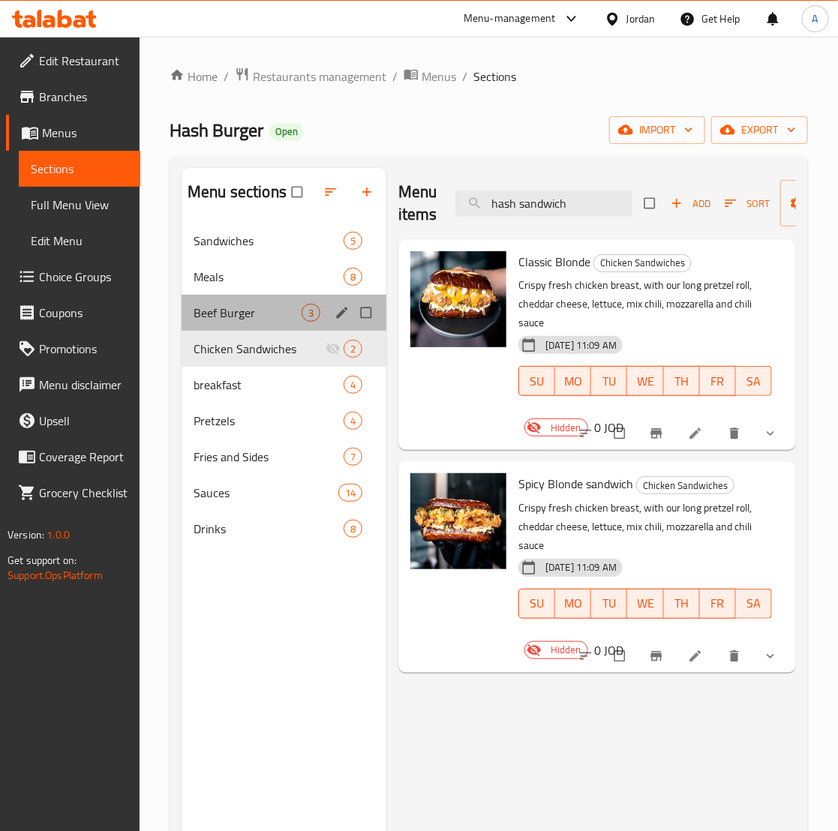
click at [249, 295] on div "Beef Burger 3" at bounding box center [283, 313] width 205 height 36
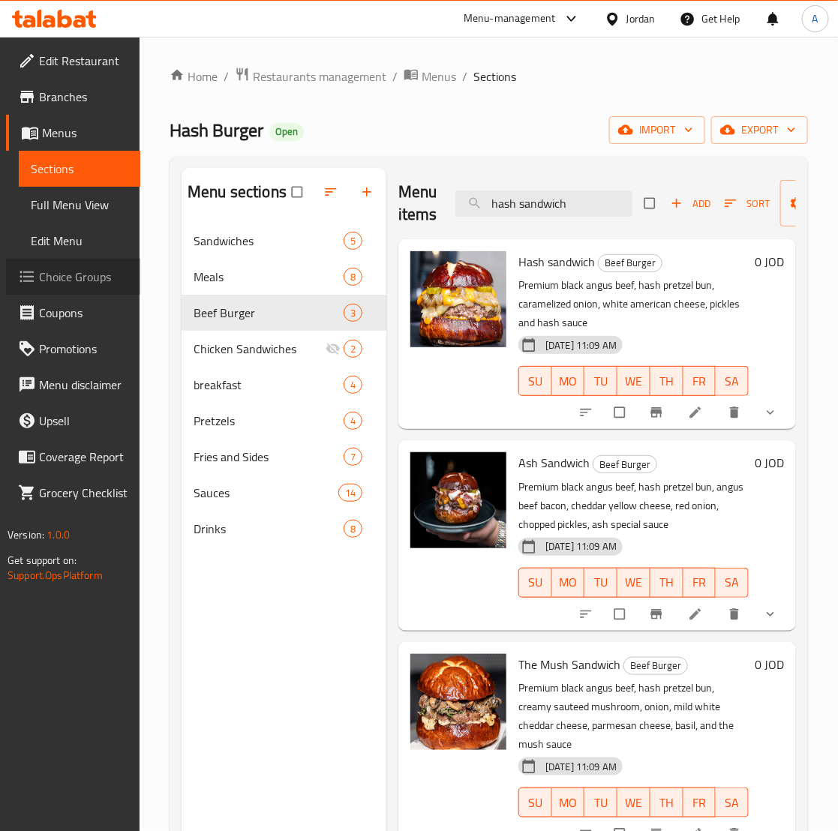
click at [67, 283] on span "Choice Groups" at bounding box center [83, 277] width 89 height 18
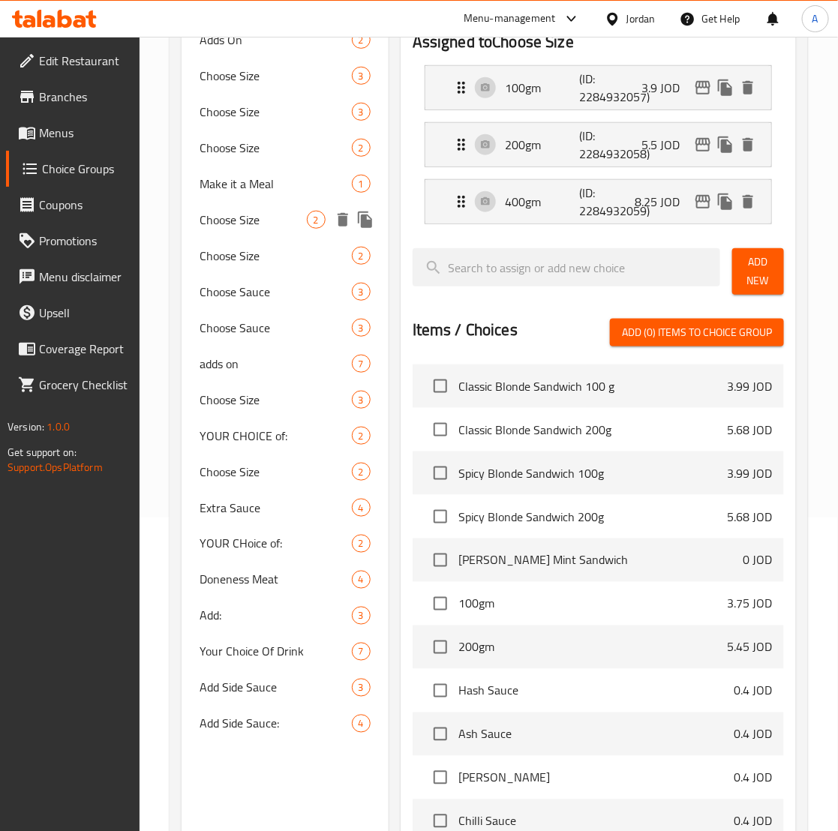
scroll to position [505, 0]
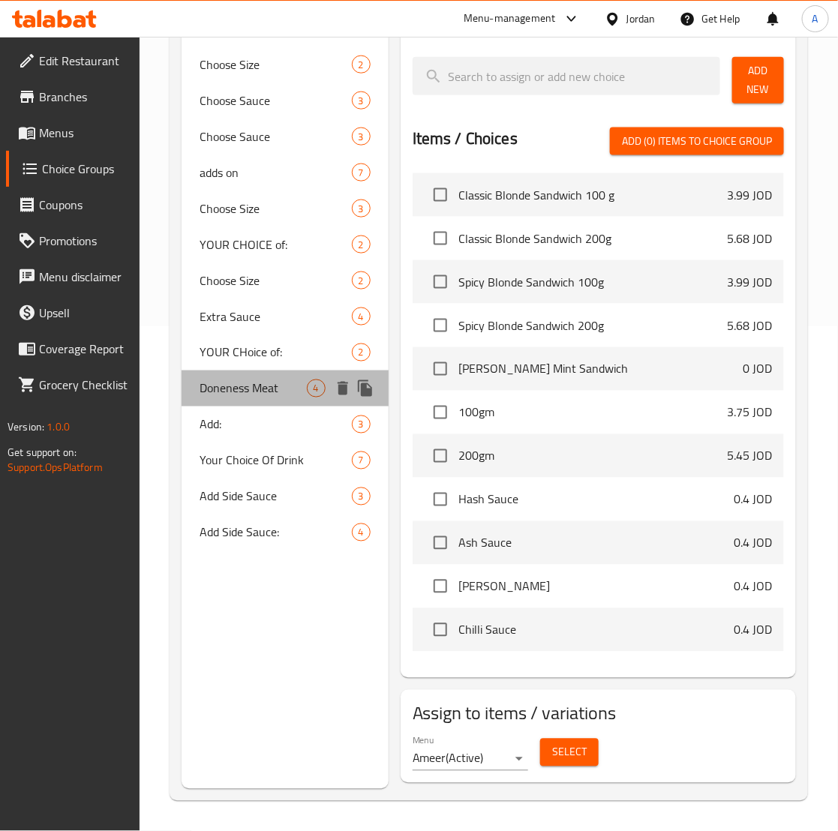
click at [263, 387] on span "Doneness Meat" at bounding box center [252, 388] width 106 height 18
type input "Doneness Meat"
type input "استواء اللحمه"
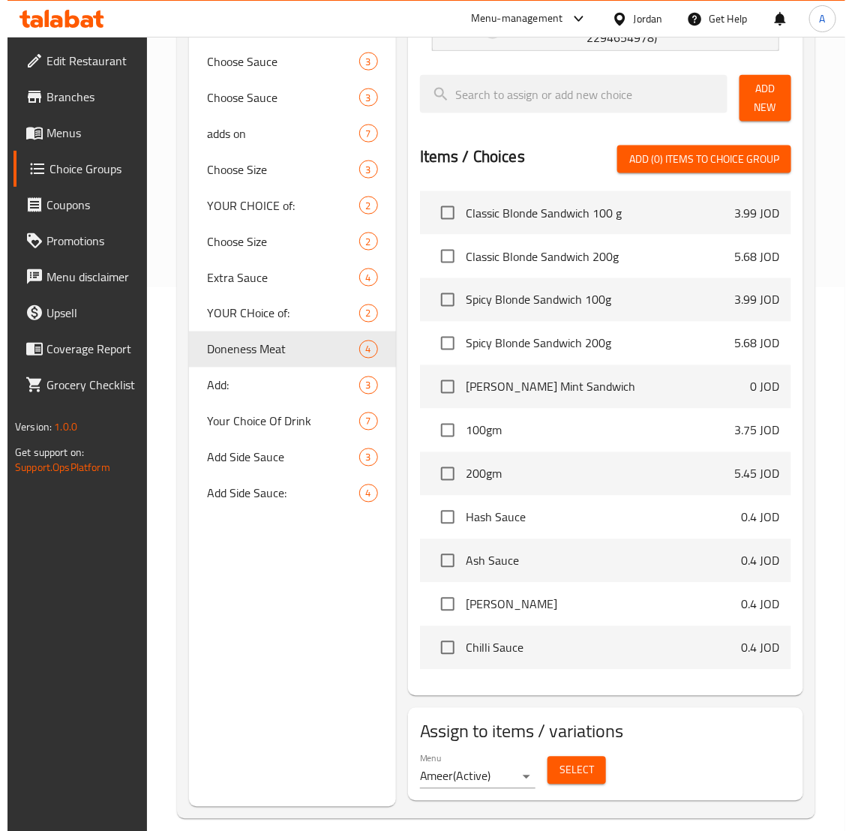
scroll to position [562, 0]
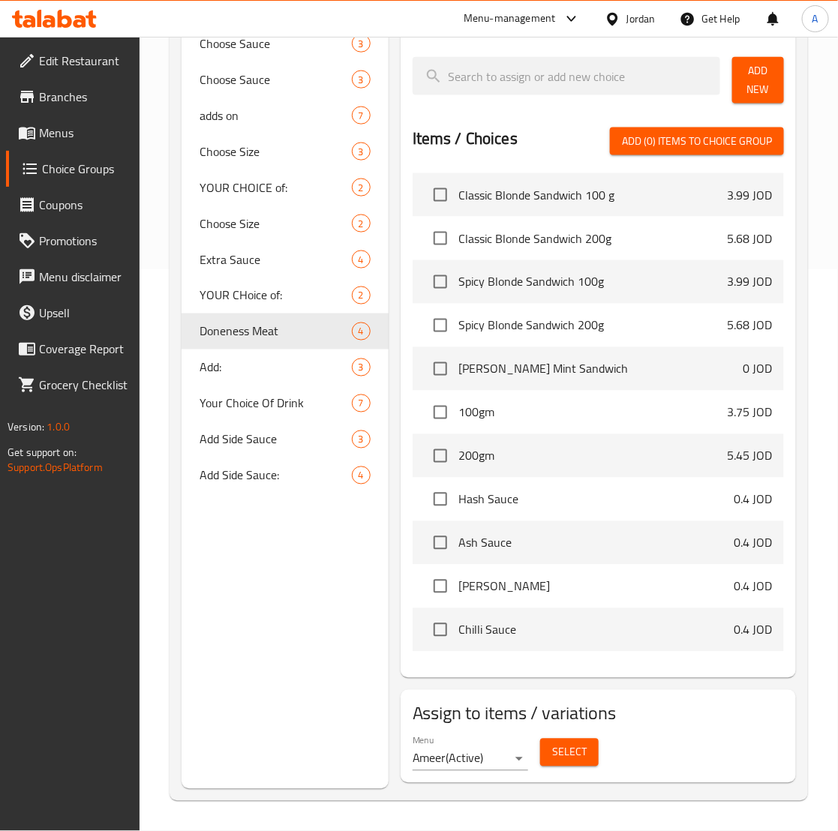
click at [563, 756] on span "Select" at bounding box center [569, 752] width 34 height 19
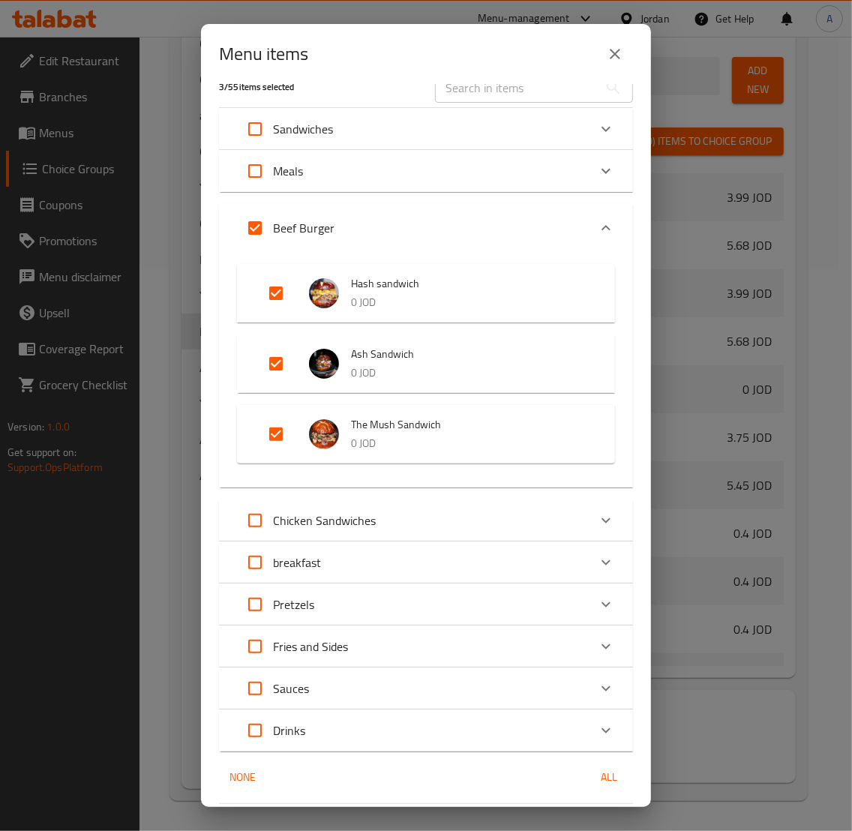
scroll to position [0, 0]
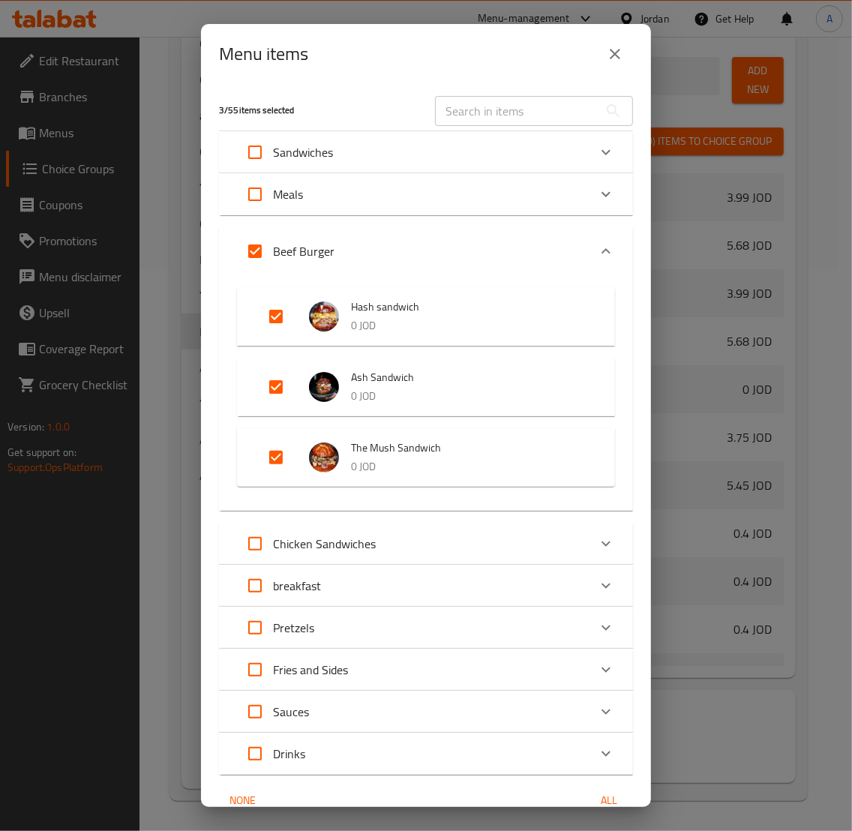
click at [597, 195] on icon "Expand" at bounding box center [606, 194] width 18 height 18
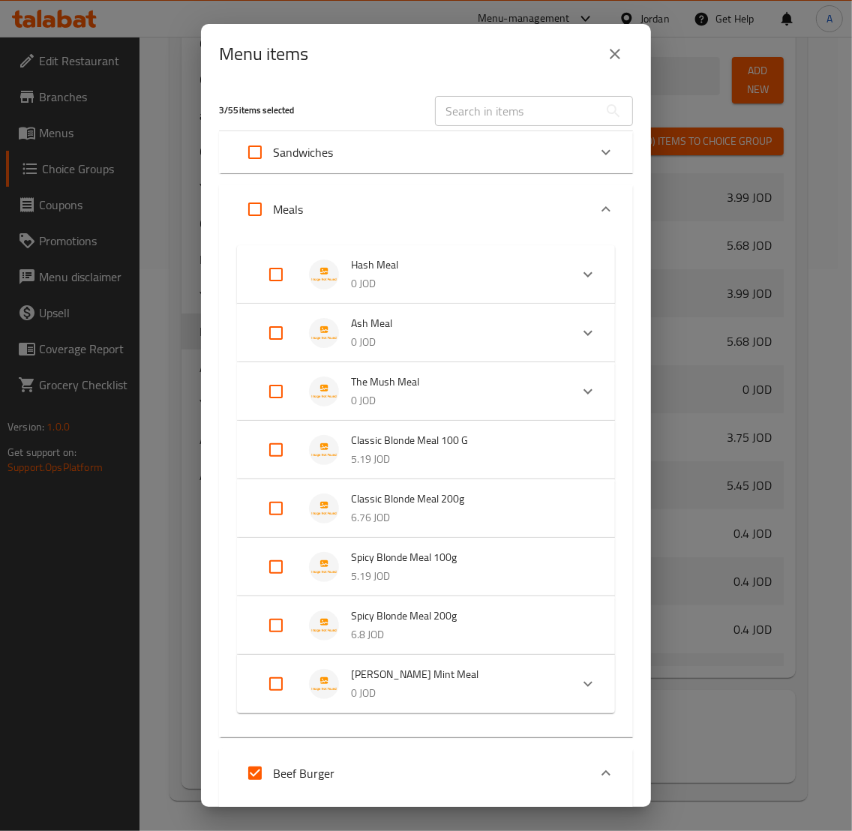
click at [278, 268] on input "Expand" at bounding box center [276, 274] width 36 height 36
checkbox input "true"
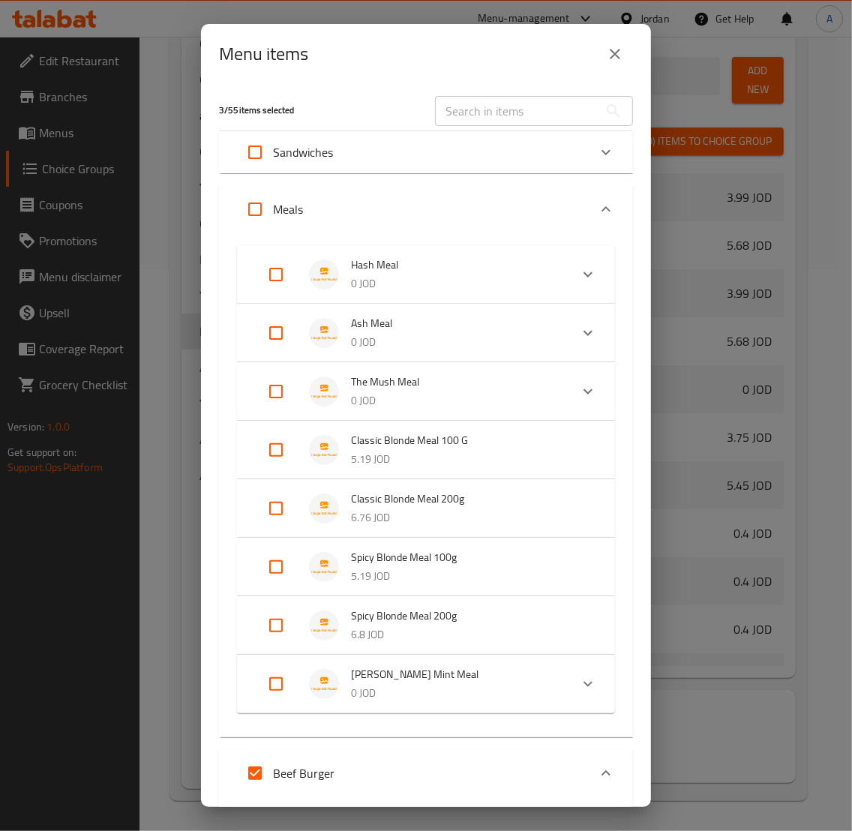
checkbox input "true"
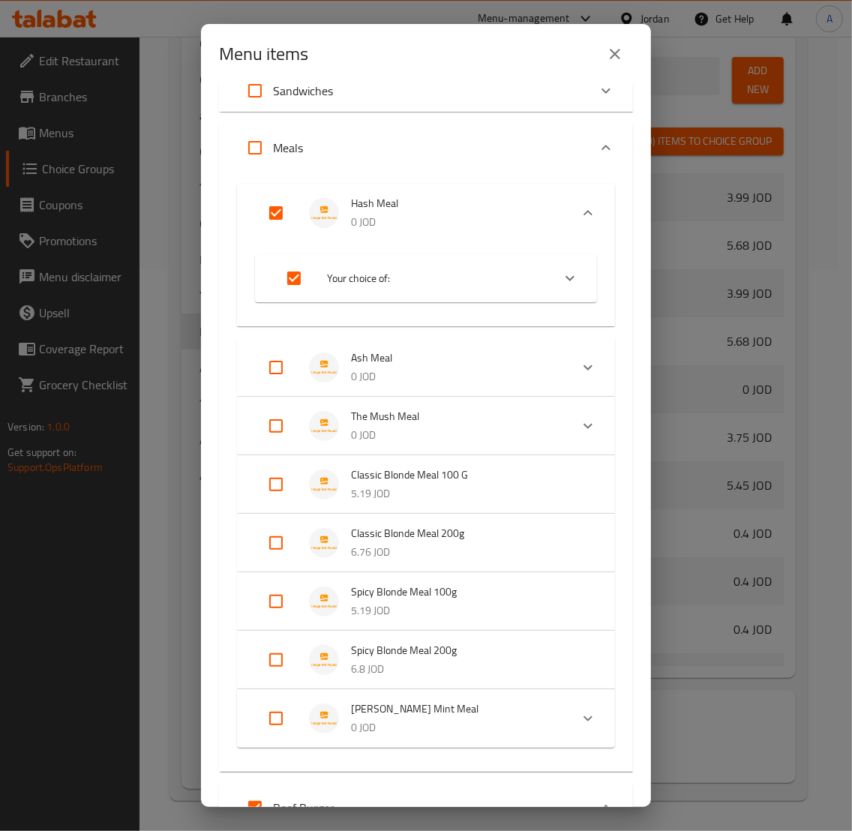
scroll to position [94, 0]
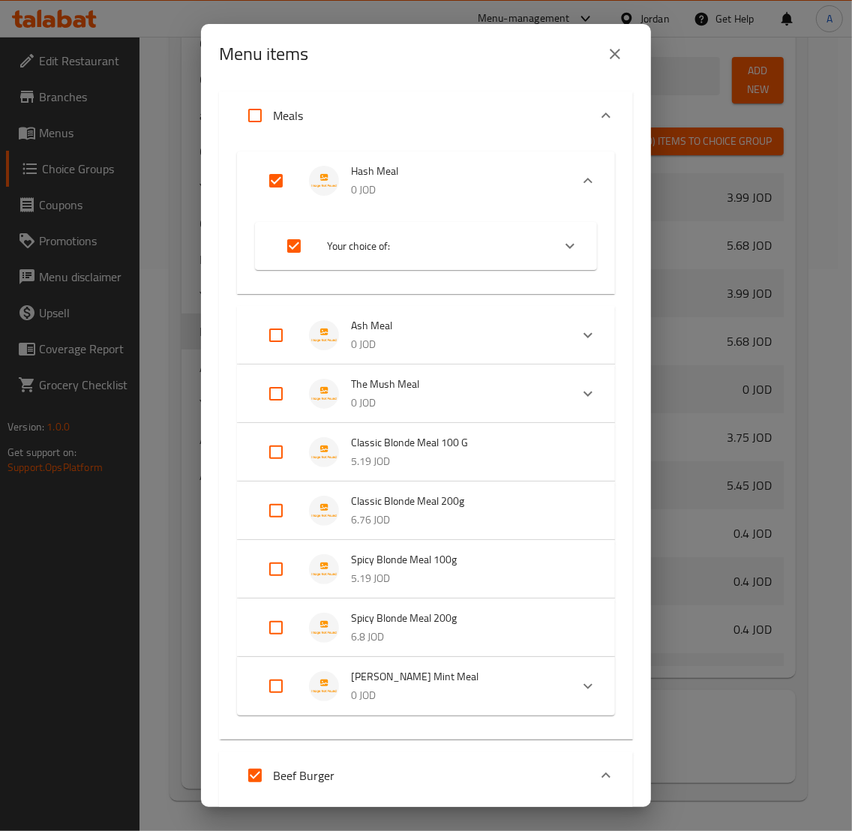
click at [274, 331] on input "Expand" at bounding box center [276, 335] width 36 height 36
checkbox input "true"
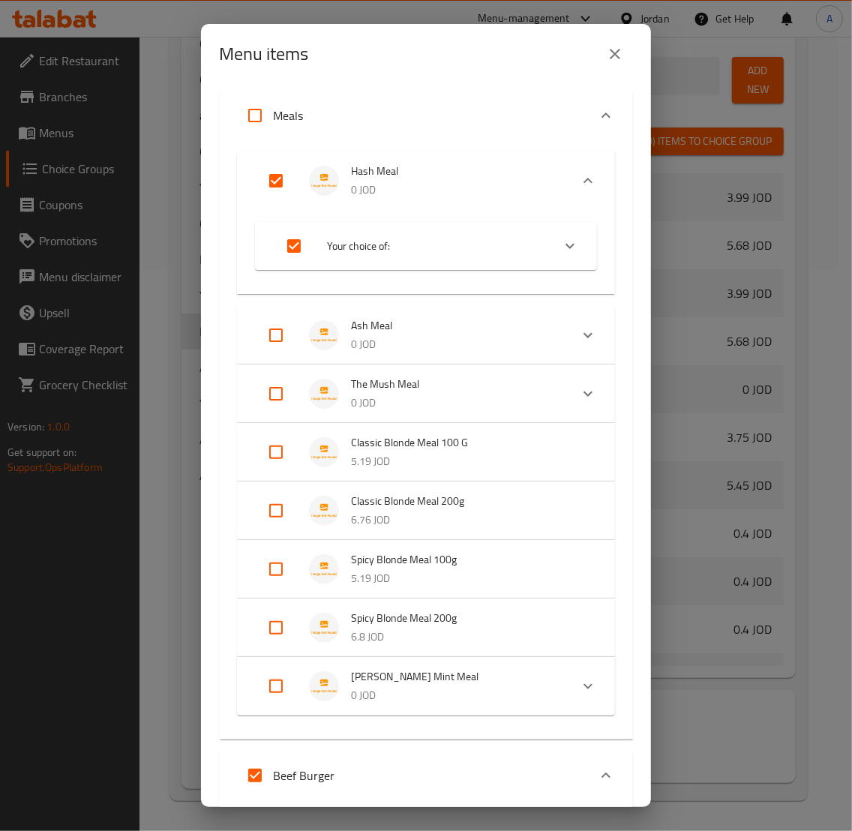
checkbox input "true"
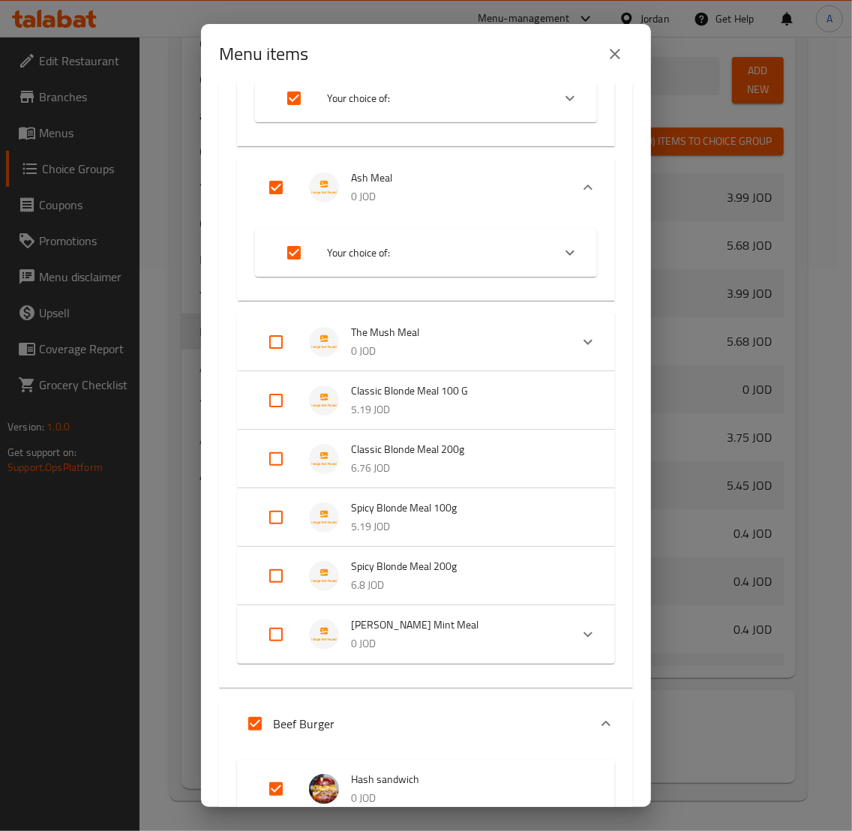
scroll to position [281, 0]
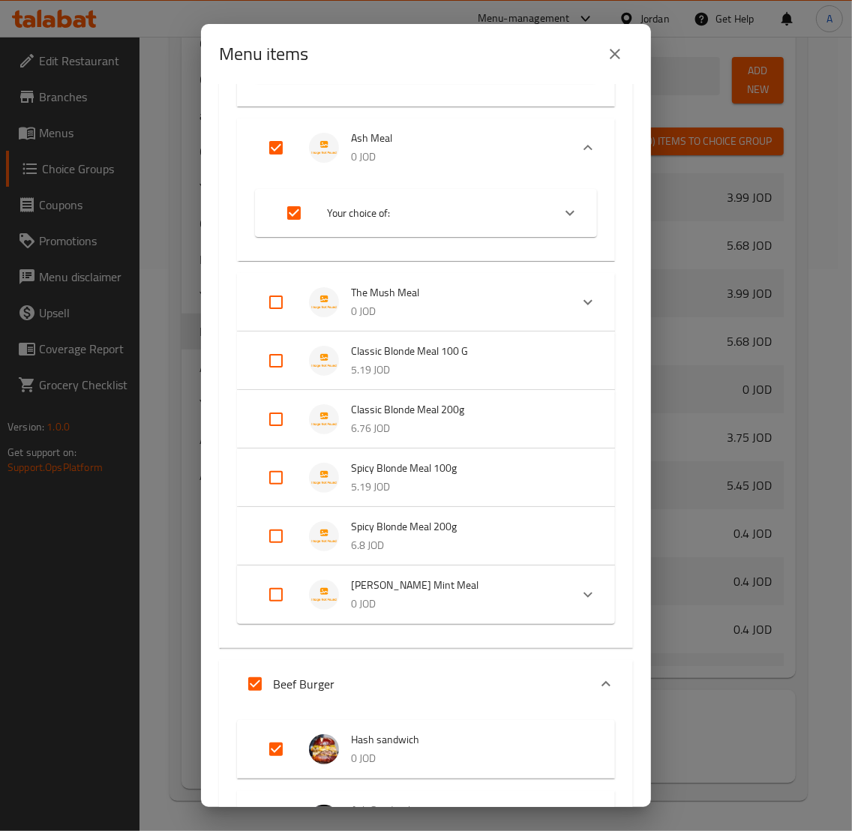
click at [276, 308] on input "Expand" at bounding box center [276, 302] width 36 height 36
checkbox input "true"
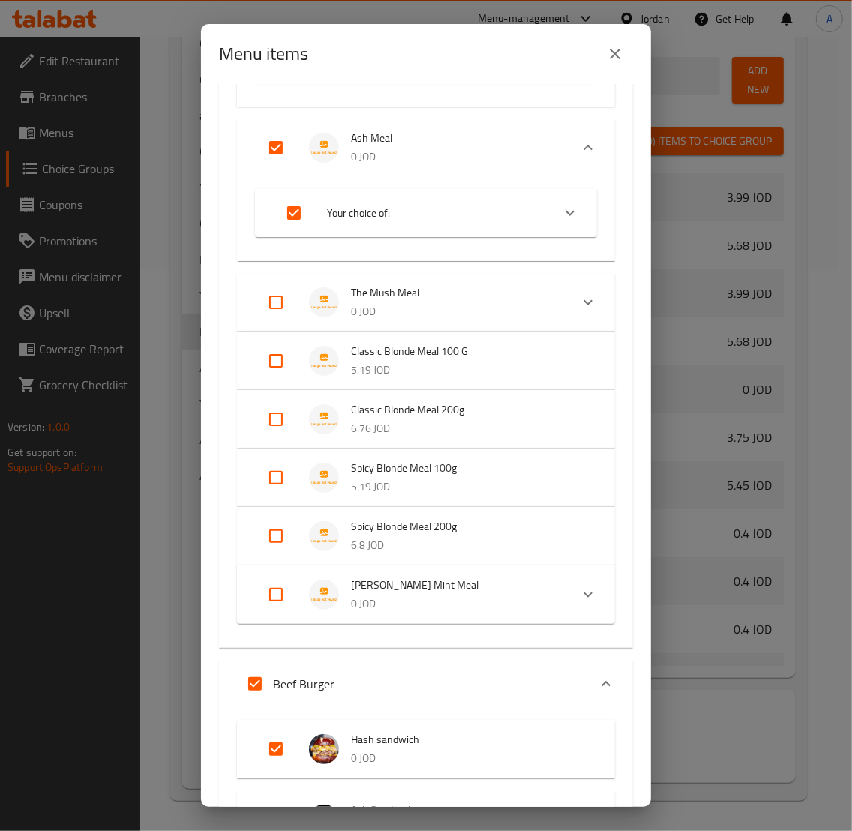
checkbox input "true"
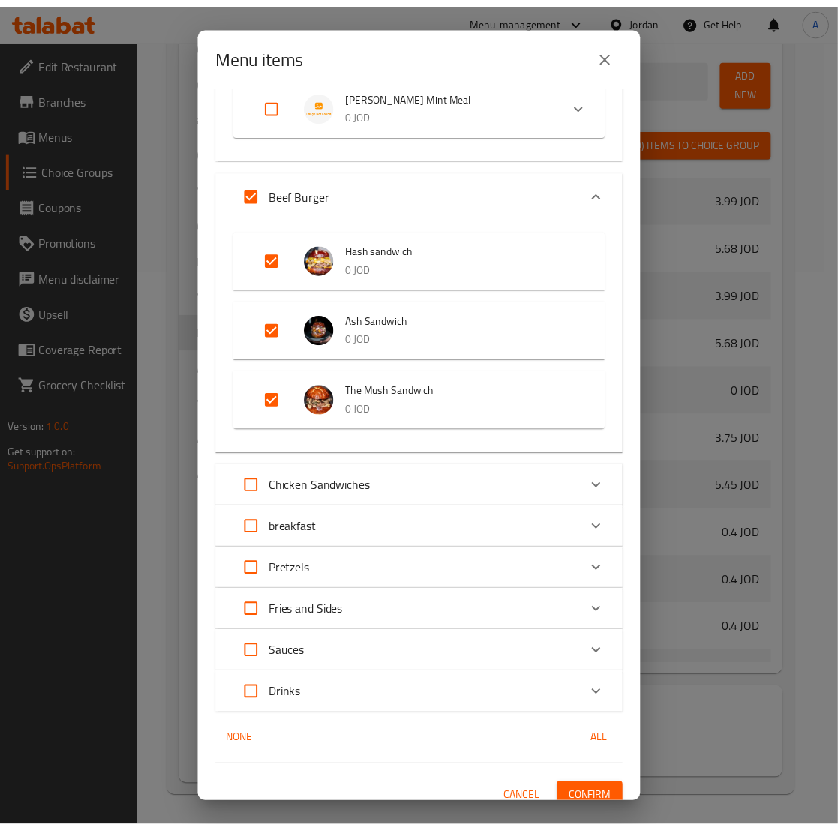
scroll to position [879, 0]
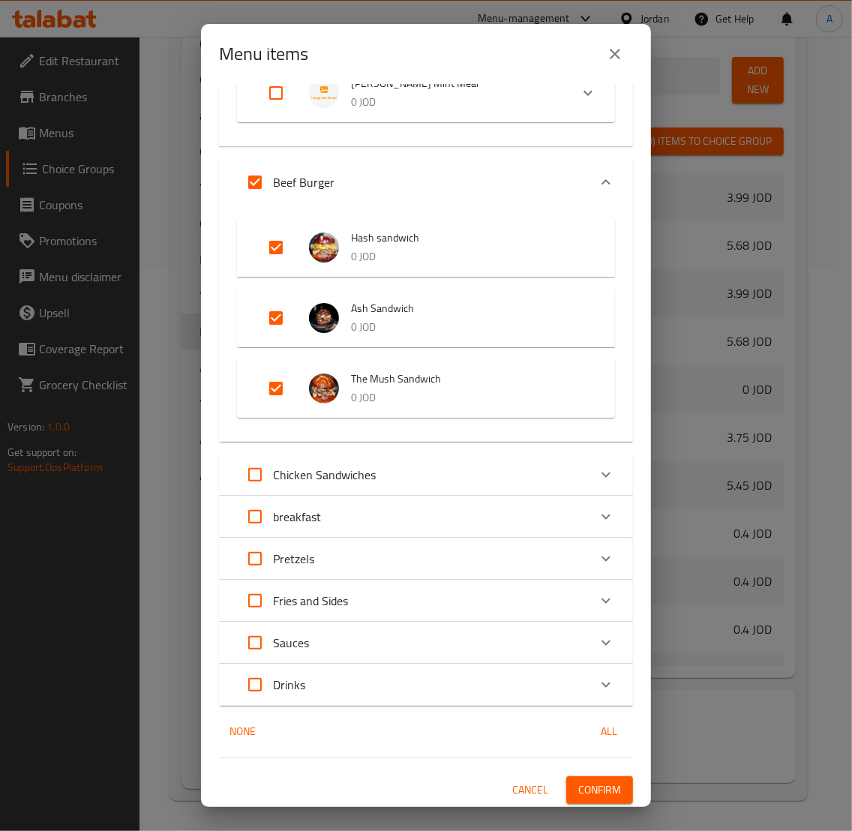
click at [583, 761] on span "Confirm" at bounding box center [599, 790] width 43 height 19
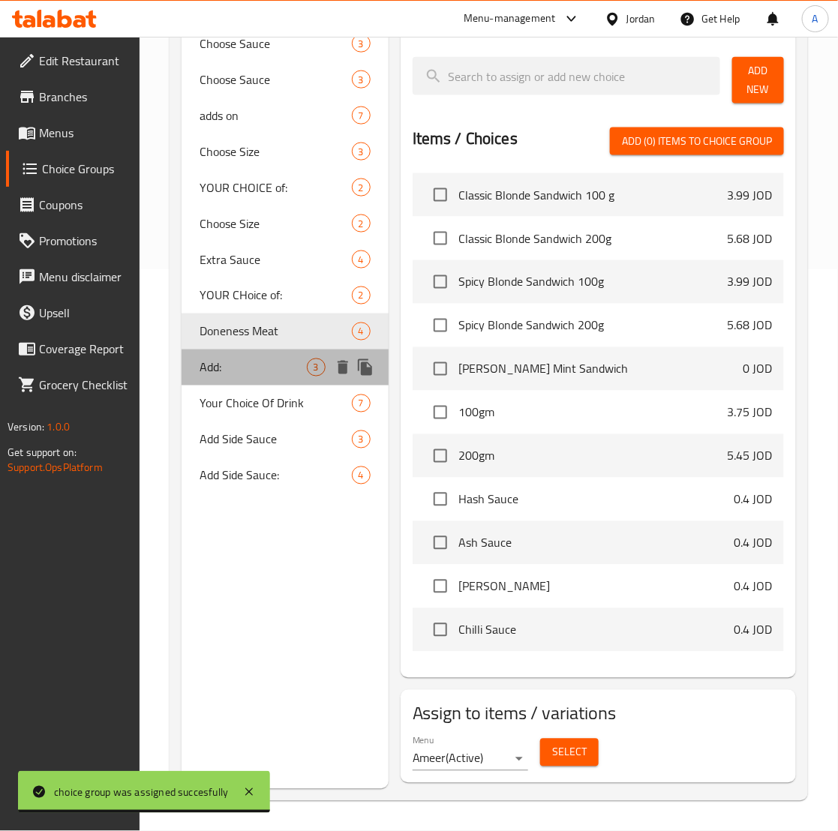
click at [264, 368] on span "Add:" at bounding box center [252, 367] width 106 height 18
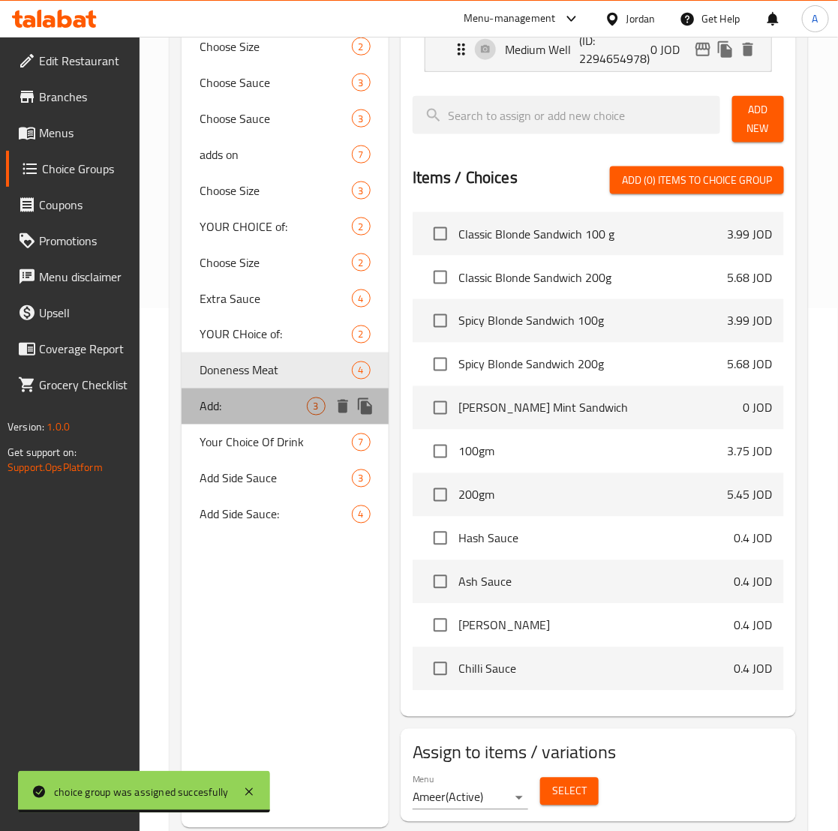
type input "Add:"
type input "اضافه:"
type input "0"
type input "3"
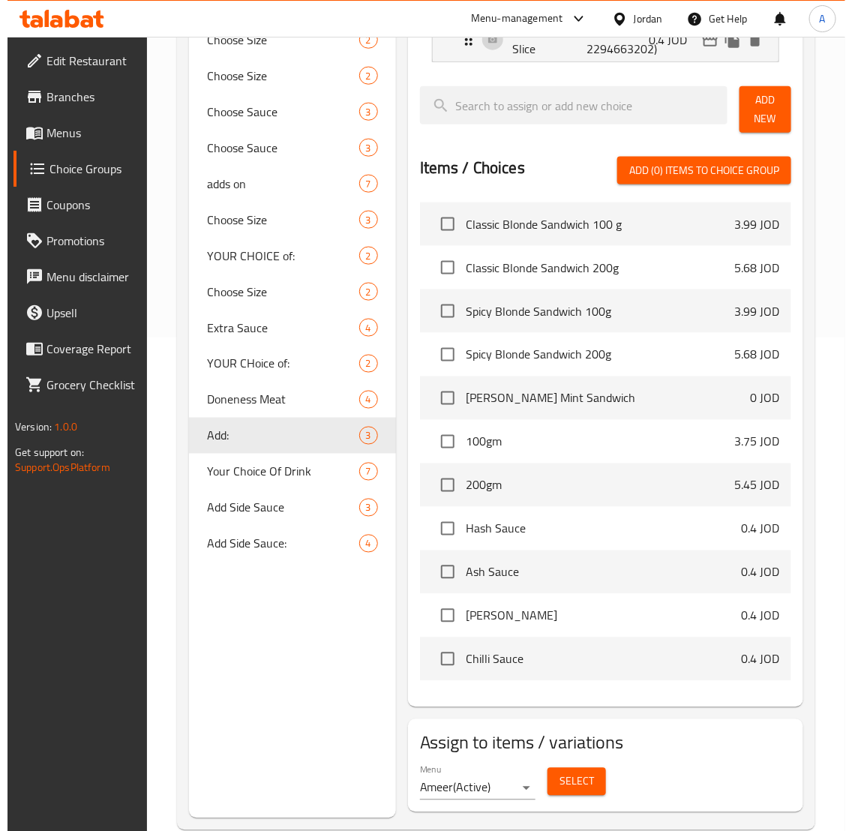
scroll to position [523, 0]
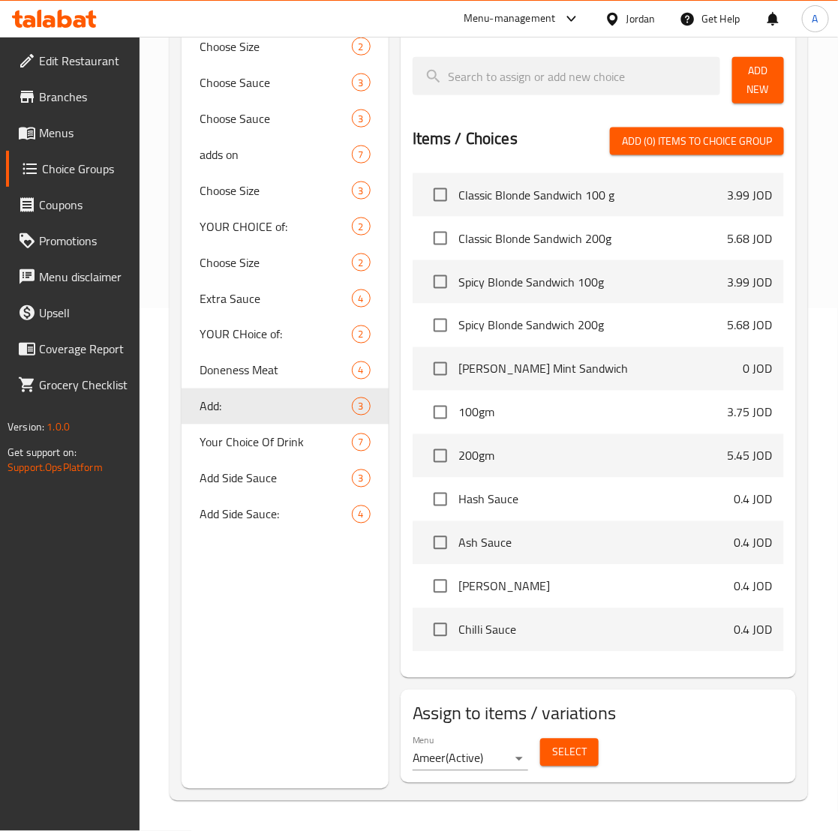
click at [574, 748] on span "Select" at bounding box center [569, 752] width 34 height 19
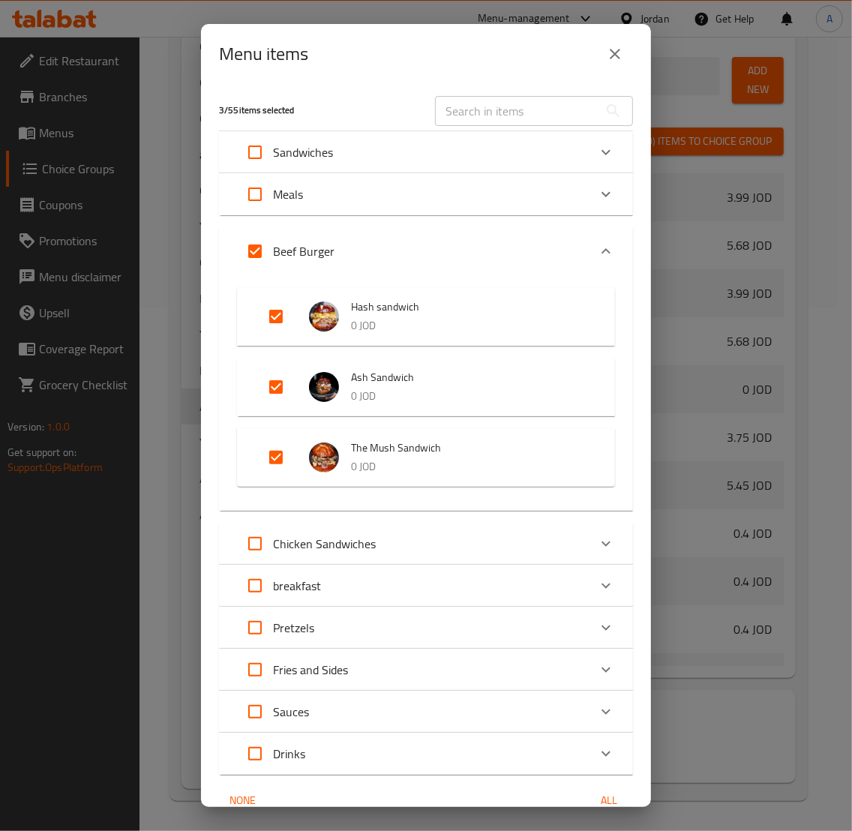
click at [597, 187] on icon "Expand" at bounding box center [606, 194] width 18 height 18
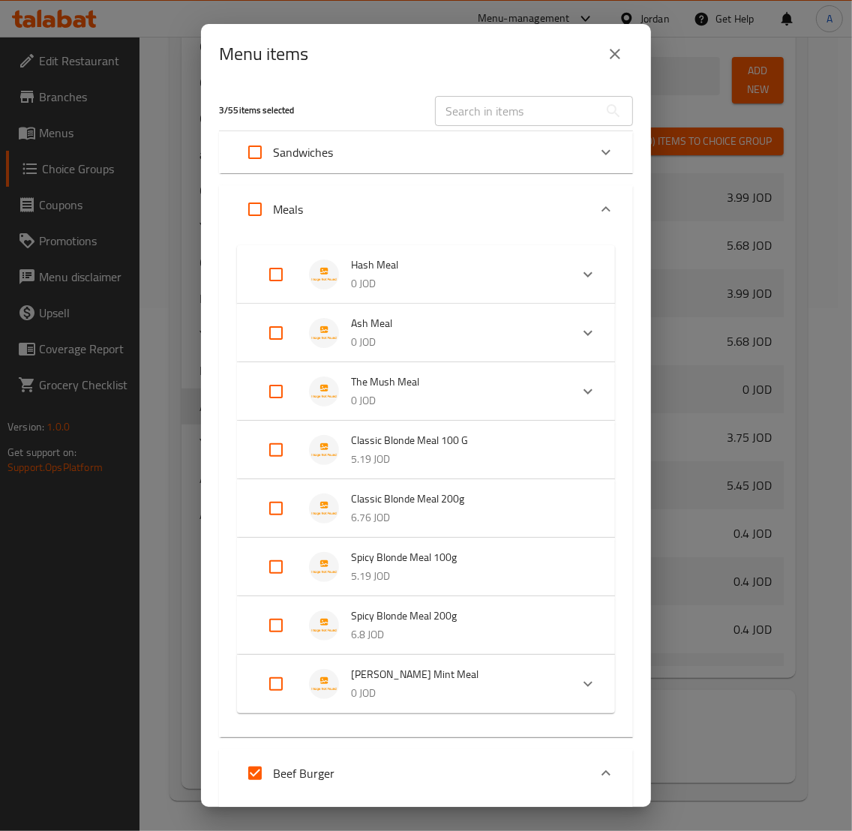
click at [271, 277] on input "Expand" at bounding box center [276, 274] width 36 height 36
checkbox input "true"
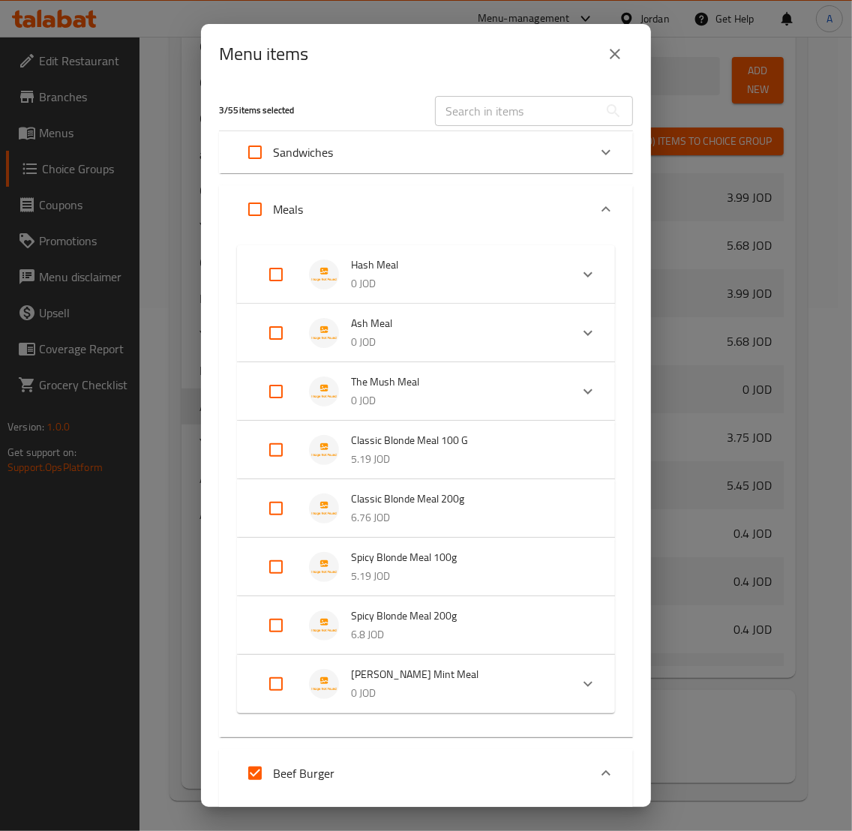
checkbox input "true"
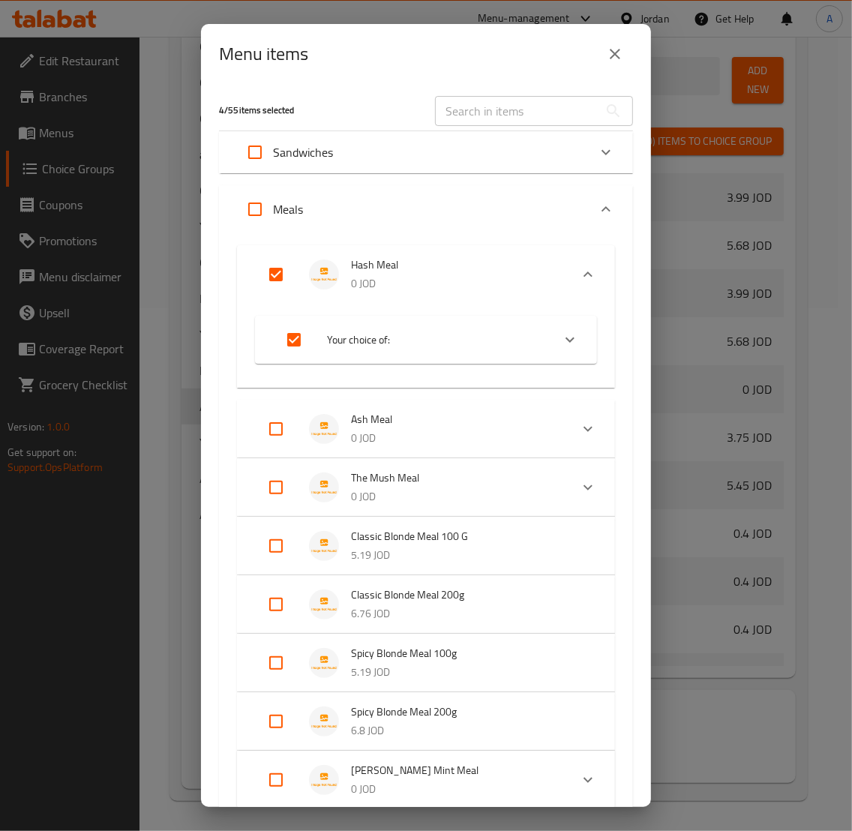
click at [279, 418] on input "Expand" at bounding box center [276, 429] width 36 height 36
checkbox input "true"
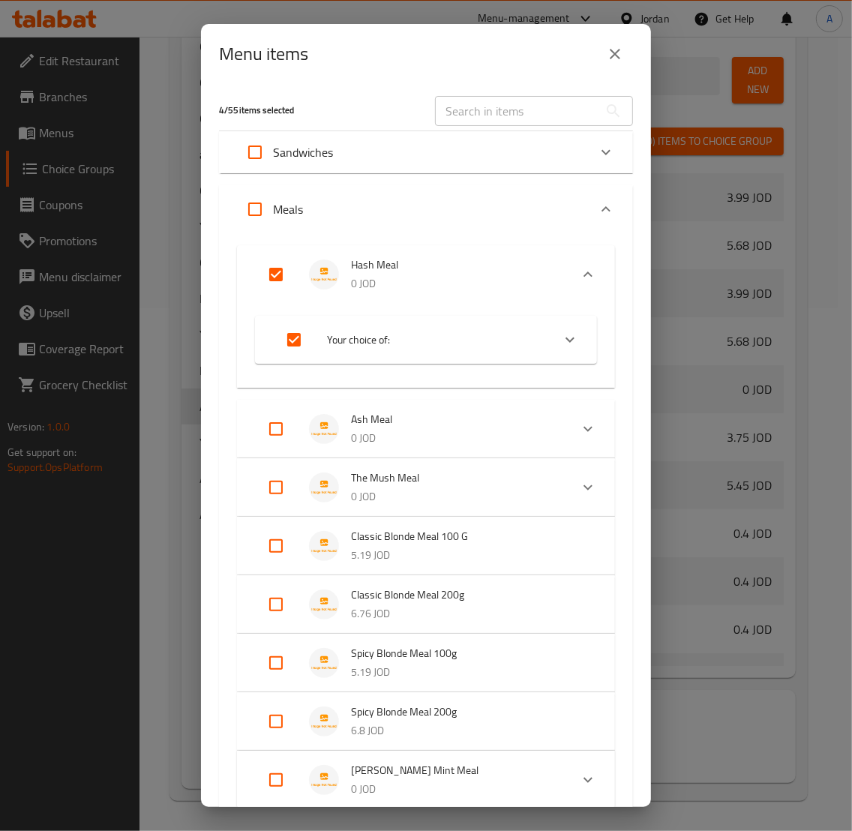
checkbox input "true"
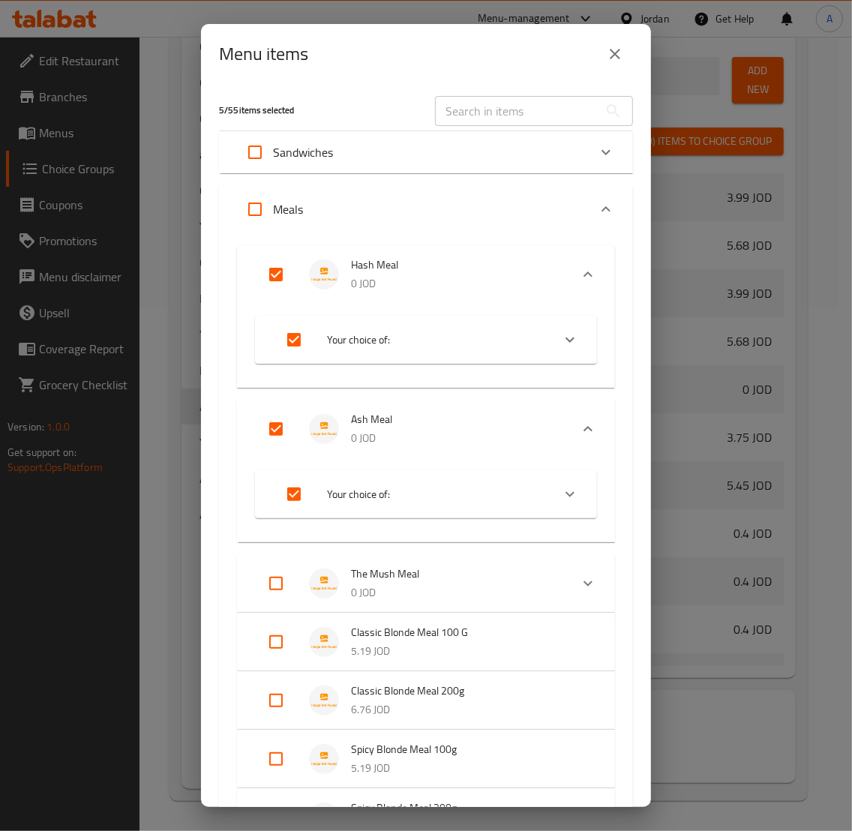
click at [268, 576] on input "Expand" at bounding box center [276, 583] width 36 height 36
checkbox input "true"
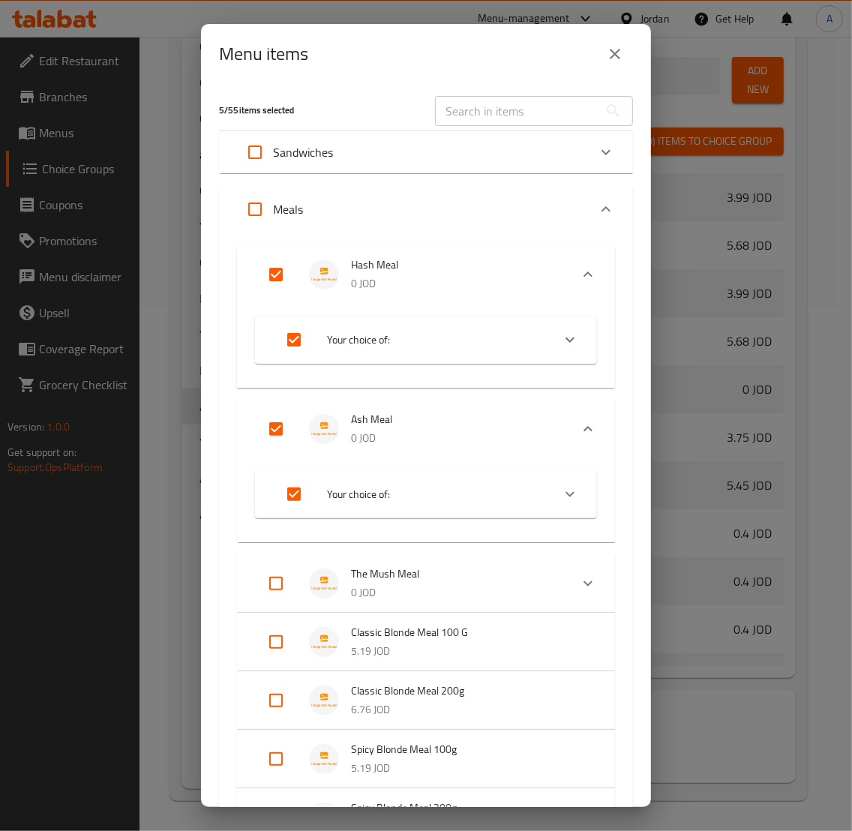
checkbox input "true"
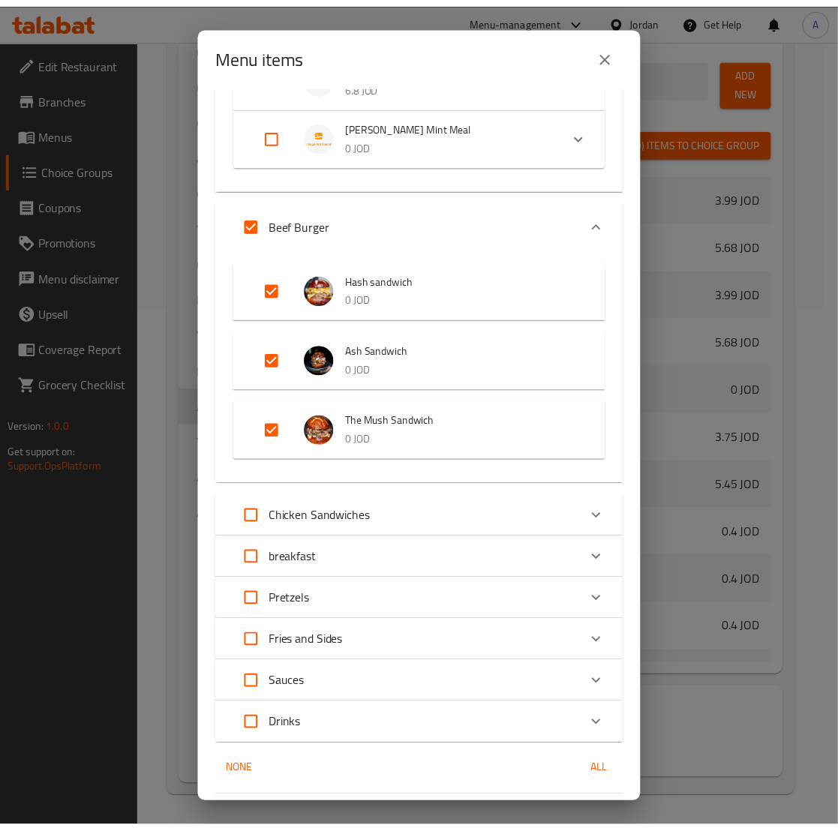
scroll to position [879, 0]
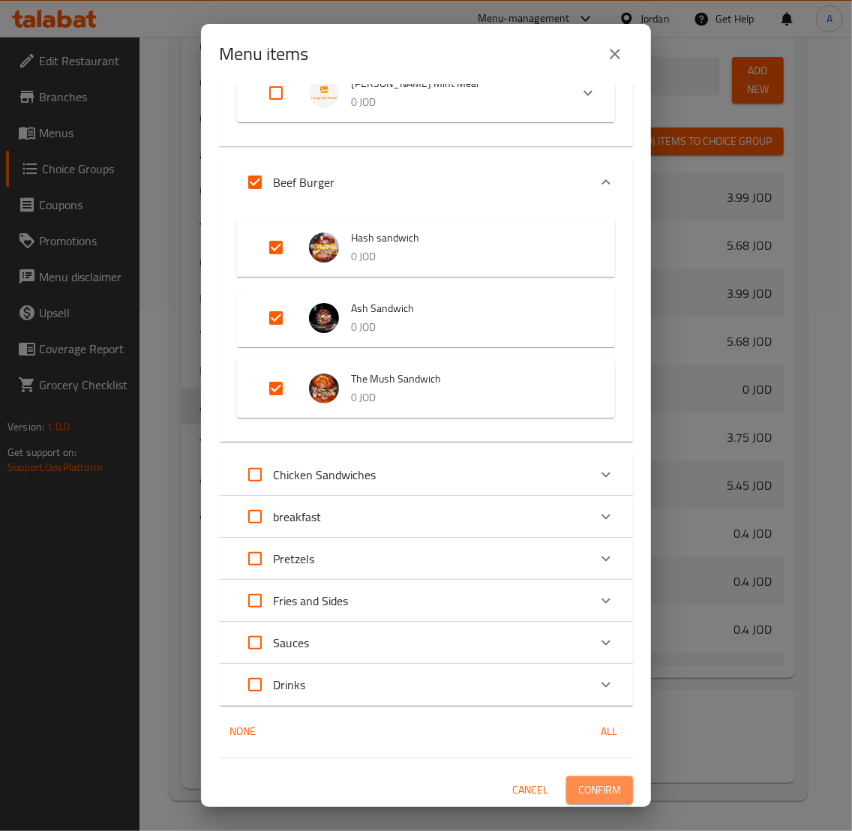
click at [612, 761] on button "Confirm" at bounding box center [599, 790] width 67 height 28
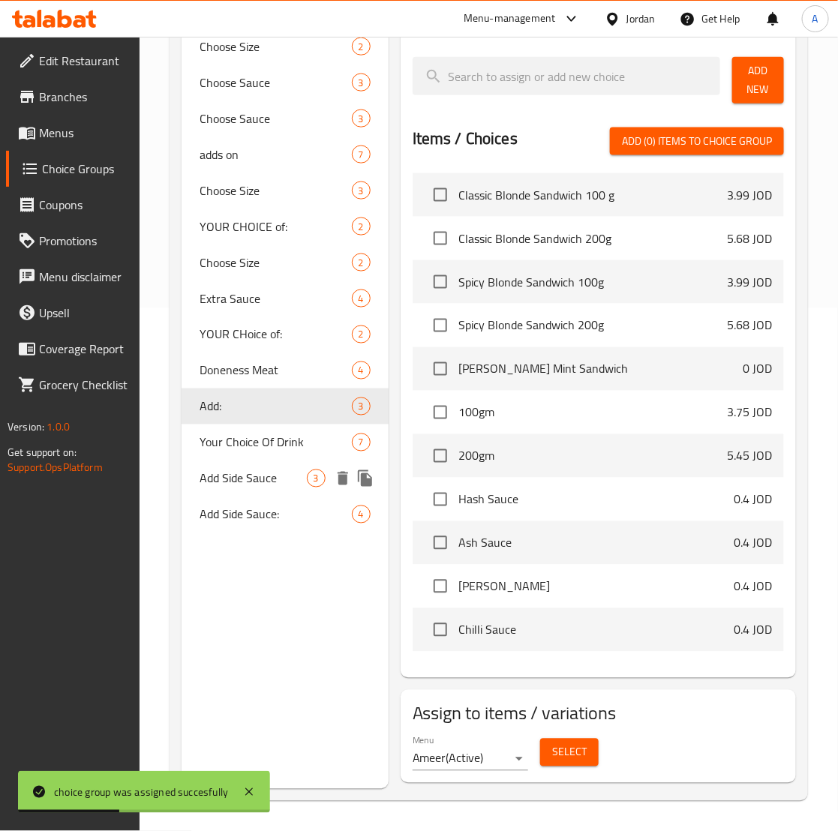
click at [268, 489] on div "Add Side Sauce 3" at bounding box center [284, 478] width 207 height 36
type input "Add Side Sauce"
type input "إضافة صوص جانبي"
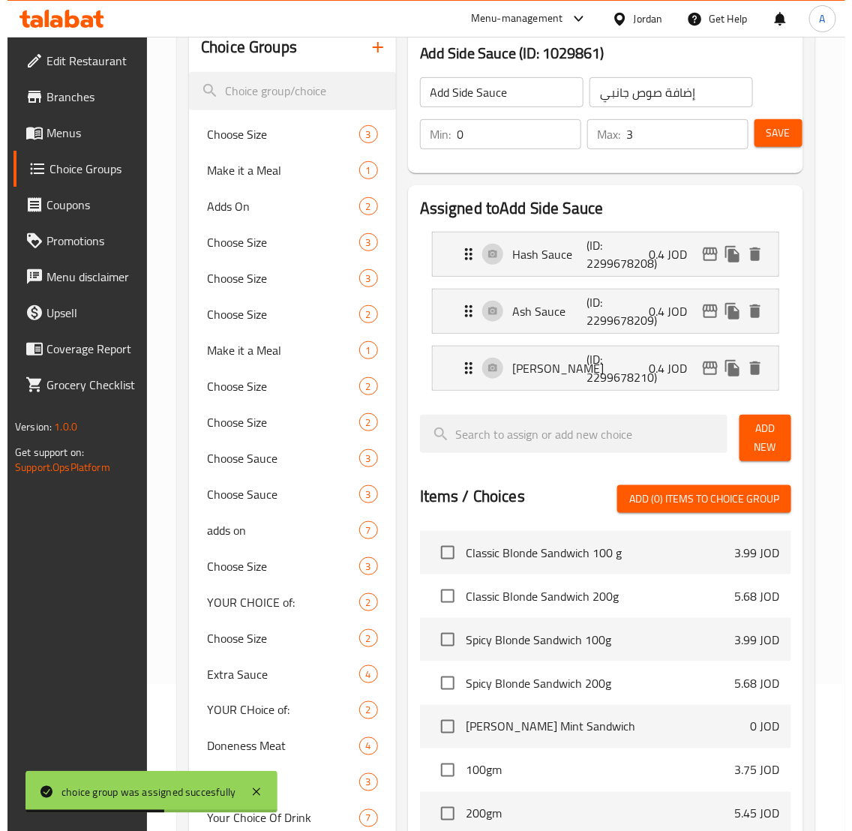
scroll to position [505, 0]
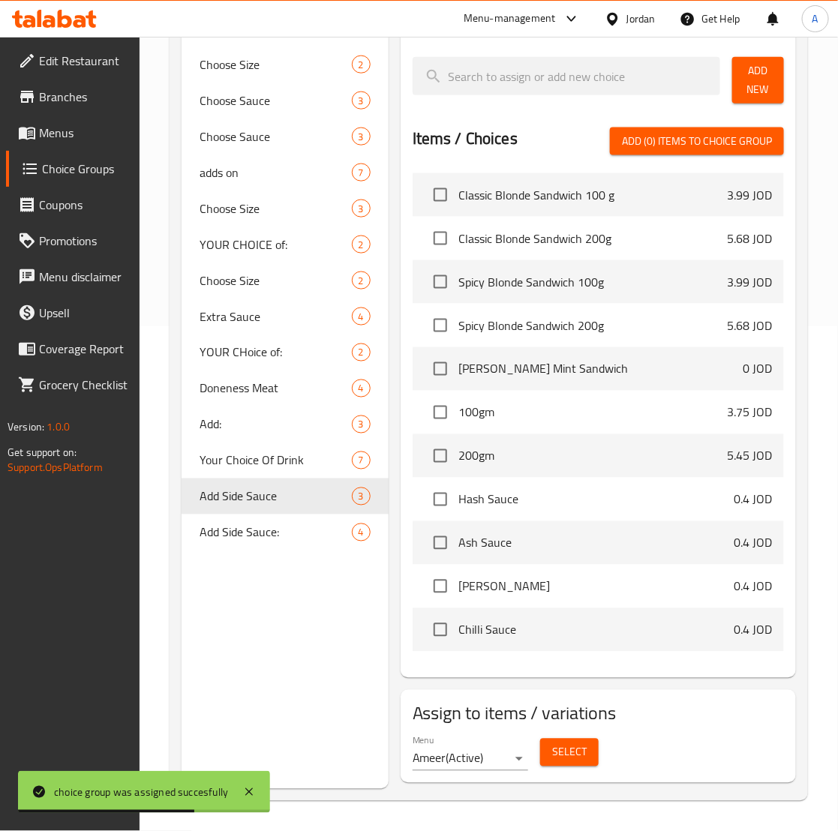
click at [562, 758] on span "Select" at bounding box center [569, 752] width 34 height 19
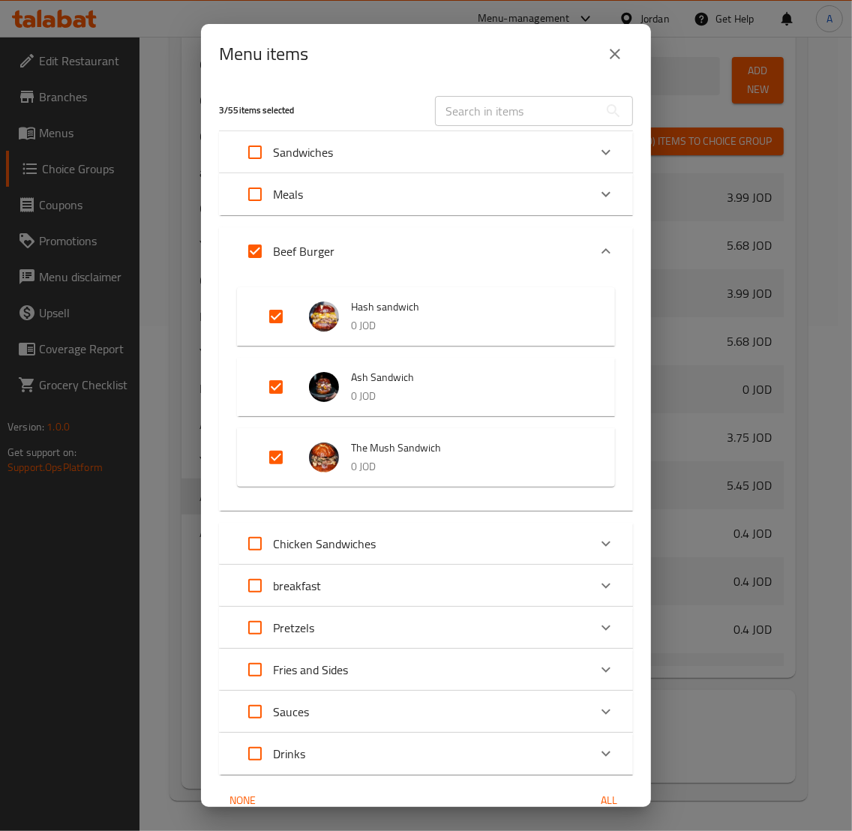
click at [598, 188] on icon "Expand" at bounding box center [606, 194] width 18 height 18
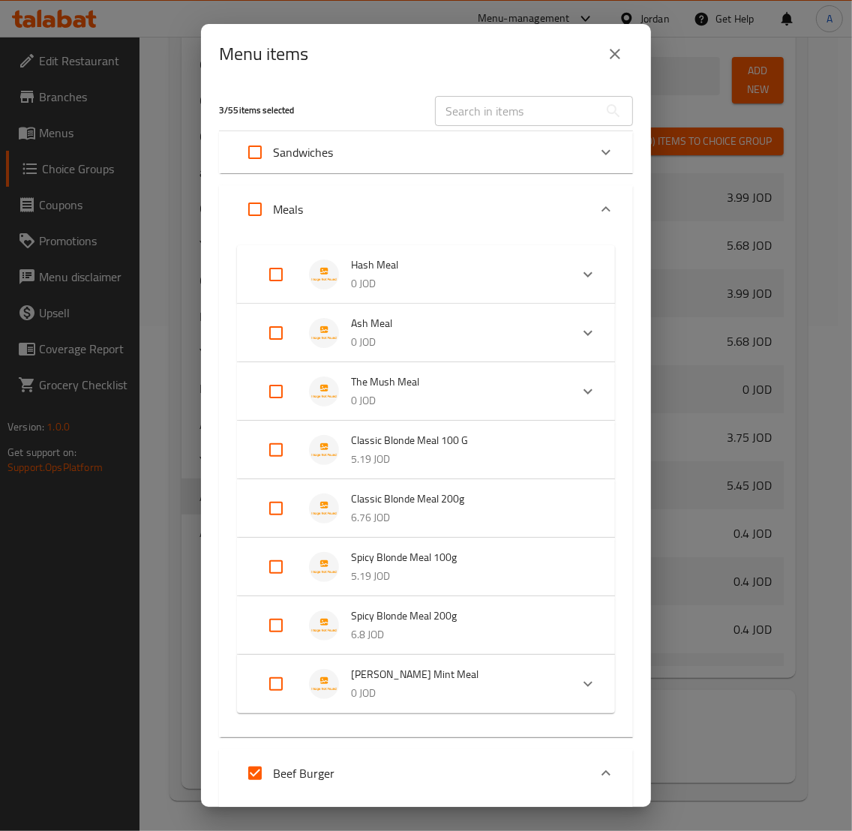
click at [281, 272] on input "Expand" at bounding box center [276, 274] width 36 height 36
checkbox input "true"
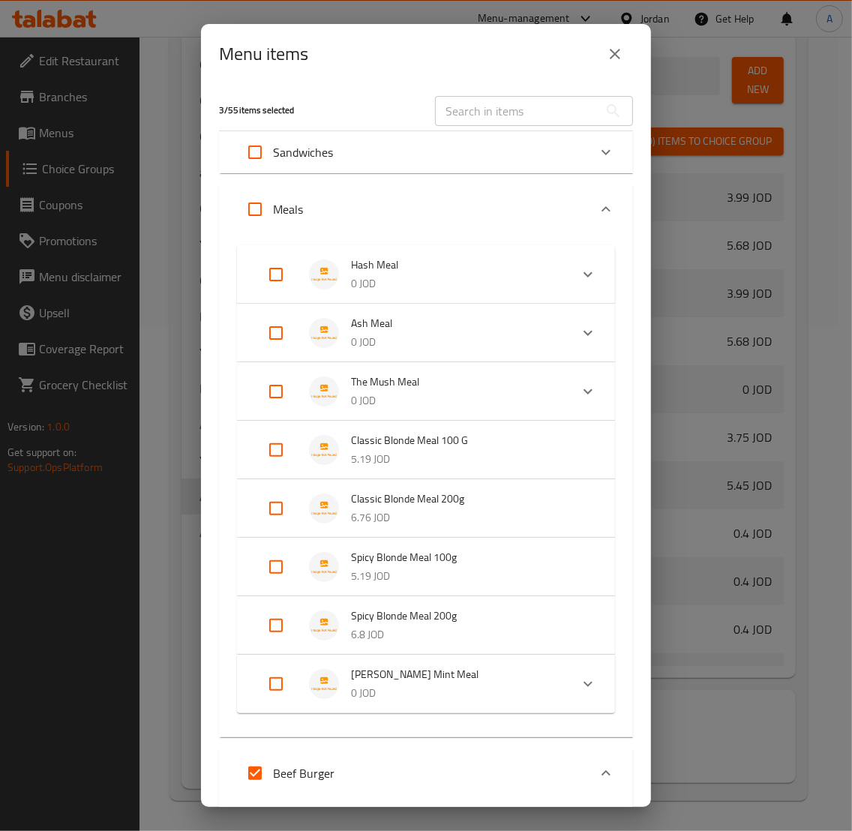
checkbox input "true"
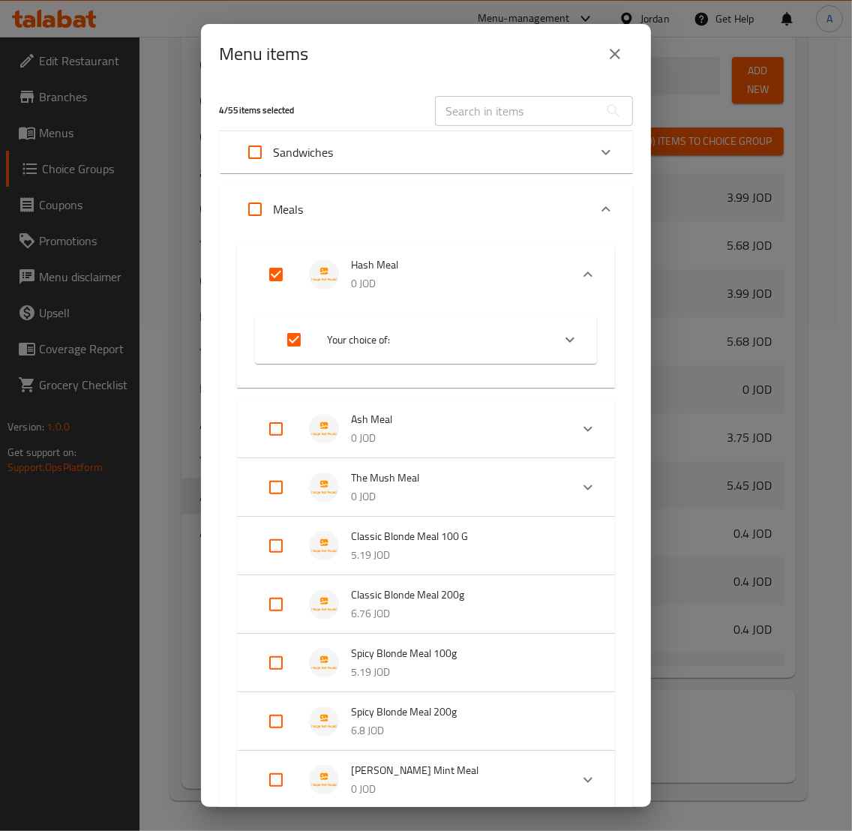
click at [283, 421] on input "Expand" at bounding box center [276, 429] width 36 height 36
checkbox input "true"
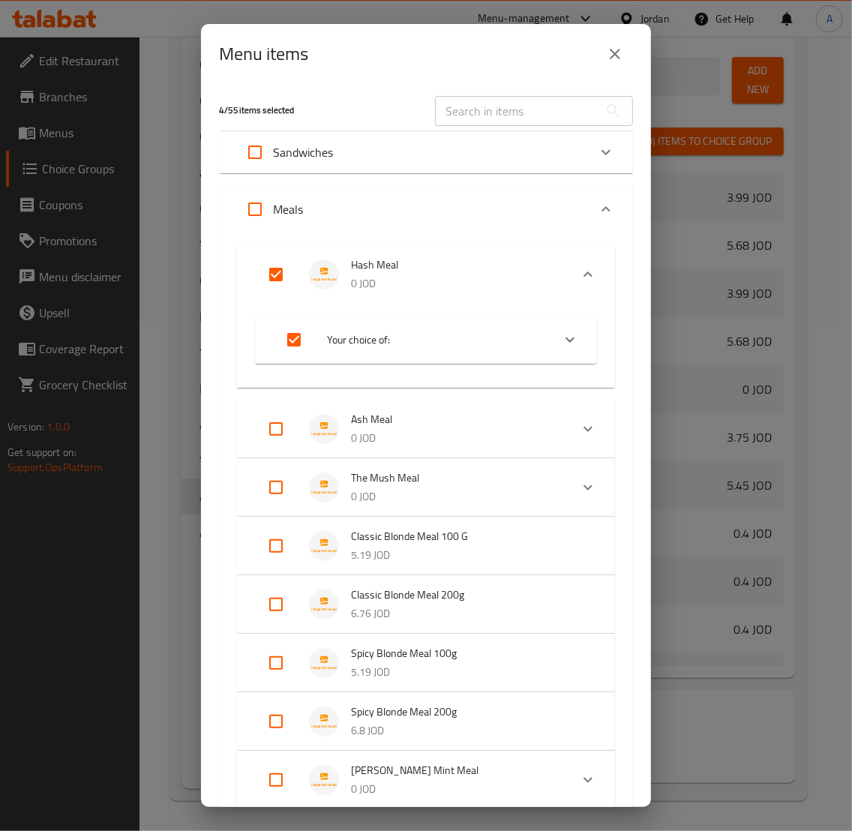
checkbox input "true"
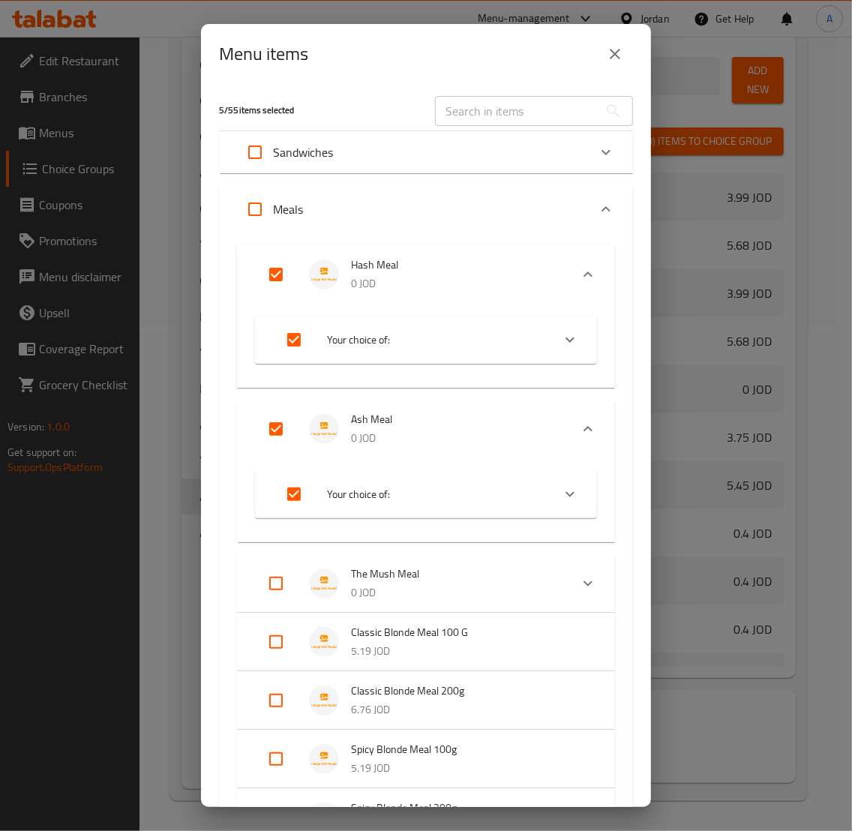
click at [277, 576] on input "Expand" at bounding box center [276, 583] width 36 height 36
checkbox input "true"
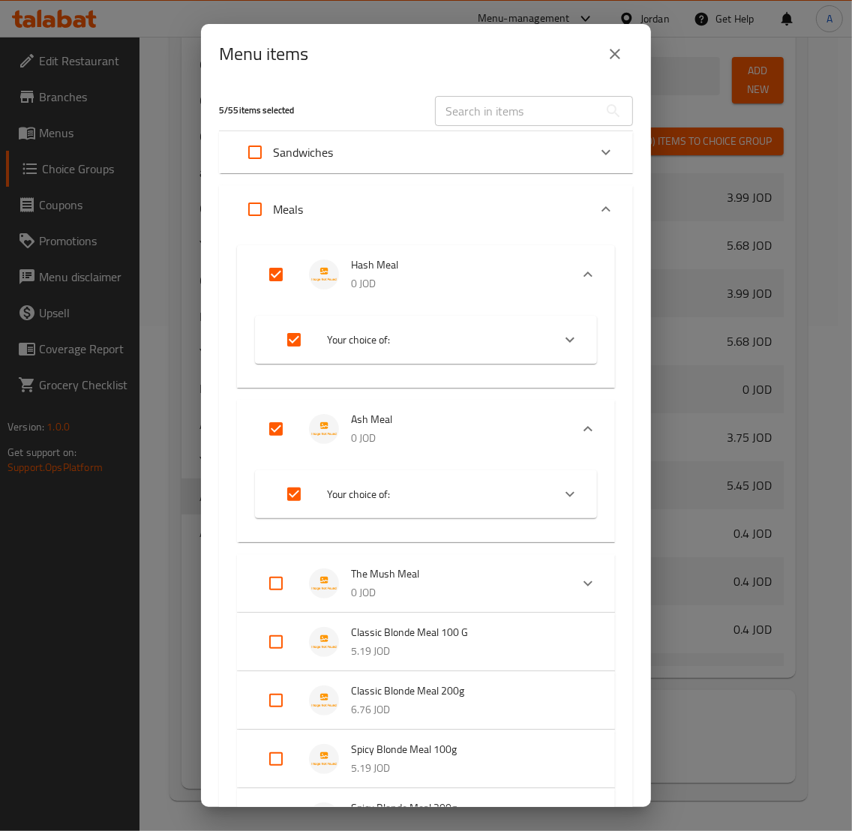
checkbox input "true"
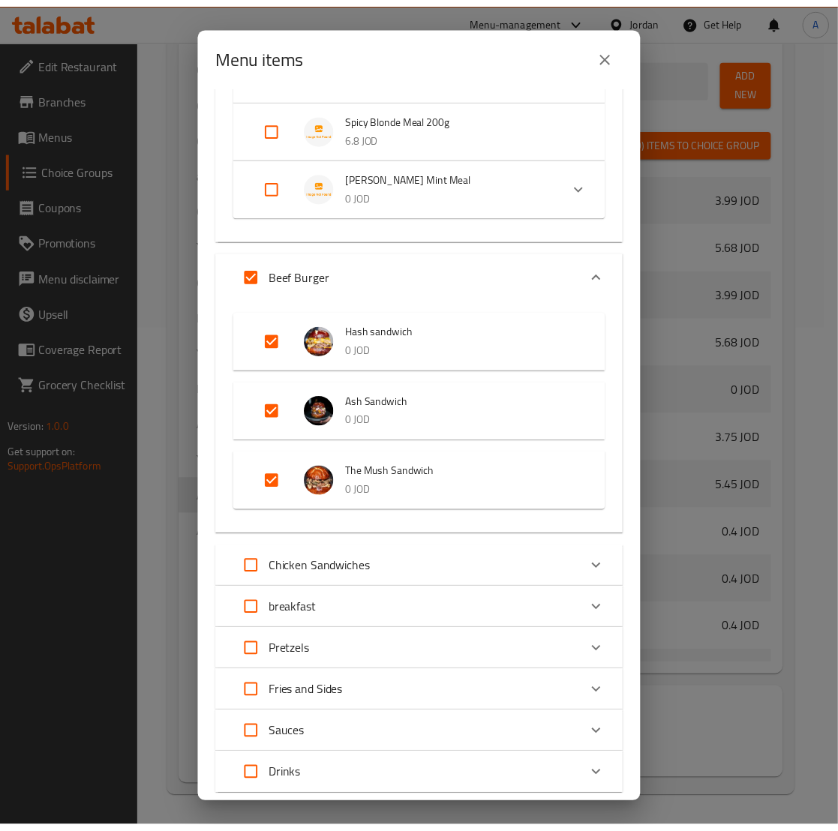
scroll to position [879, 0]
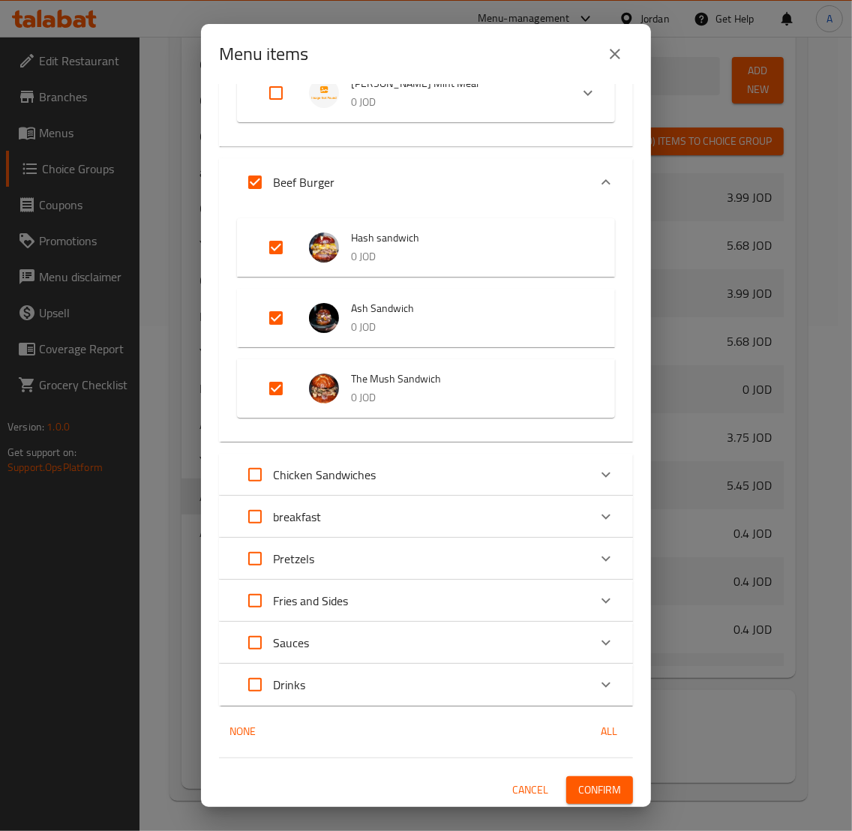
click at [586, 761] on span "Confirm" at bounding box center [599, 790] width 43 height 19
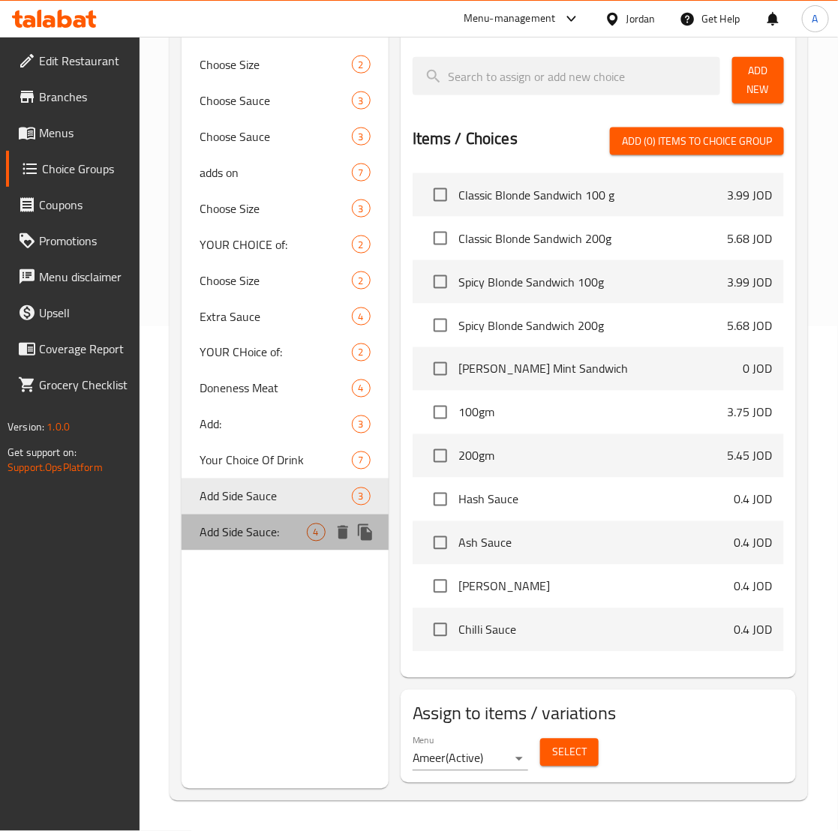
click at [271, 523] on span "Add Side Sauce:" at bounding box center [252, 532] width 106 height 18
type input "Add Side Sauce:"
type input "إضافة صوص جانبي:"
type input "4"
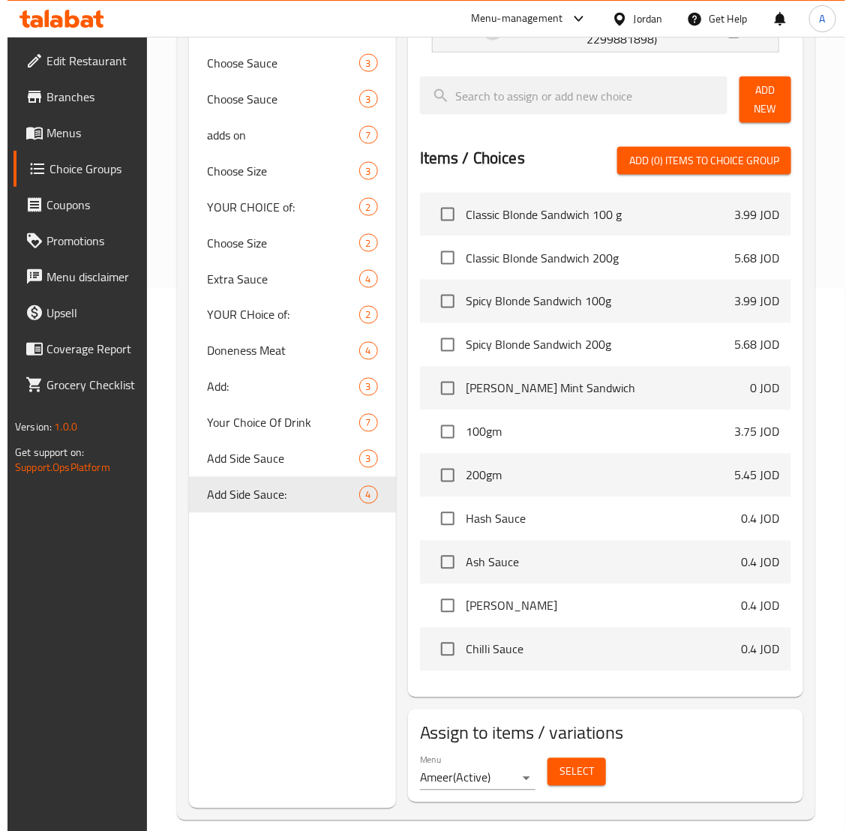
scroll to position [562, 0]
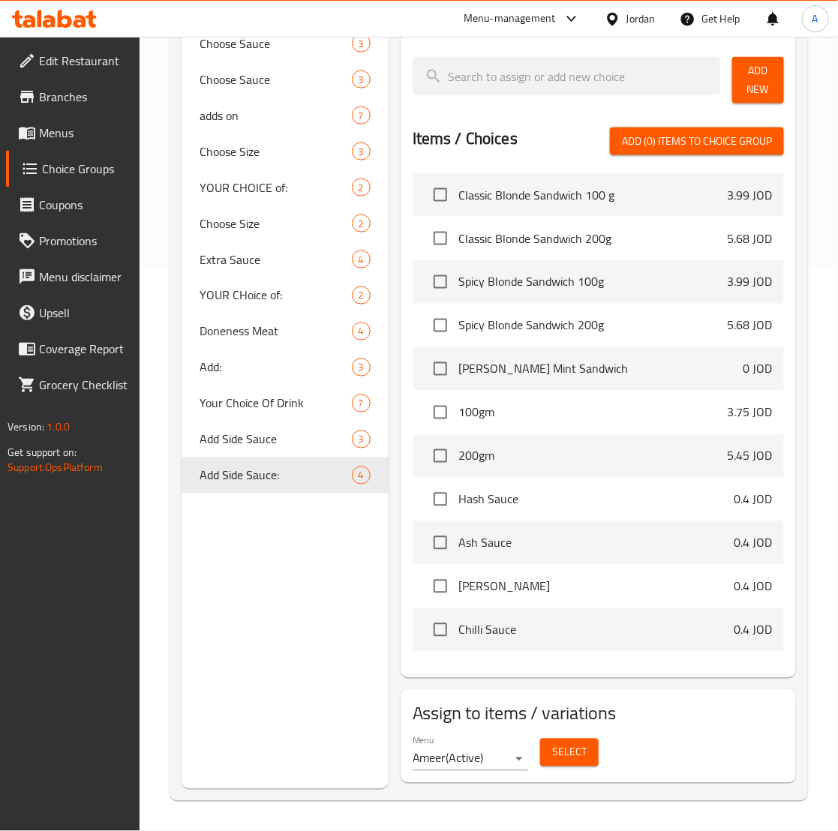
click at [590, 760] on button "Select" at bounding box center [569, 753] width 58 height 28
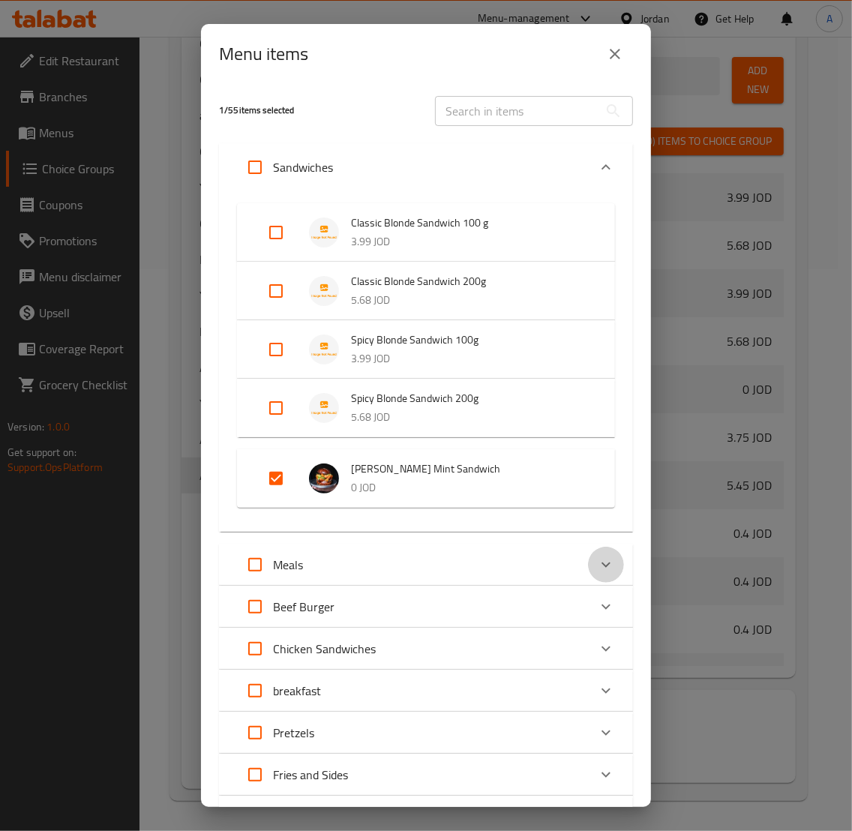
click at [601, 563] on icon "Expand" at bounding box center [605, 564] width 9 height 5
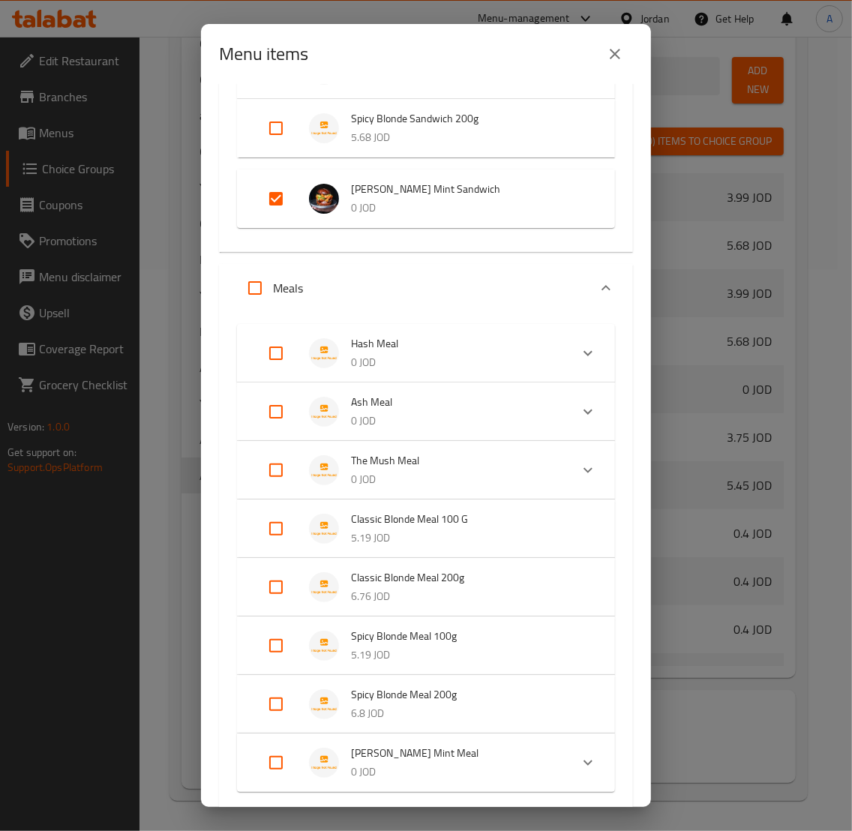
scroll to position [281, 0]
click at [280, 525] on input "Expand" at bounding box center [276, 527] width 36 height 36
checkbox input "true"
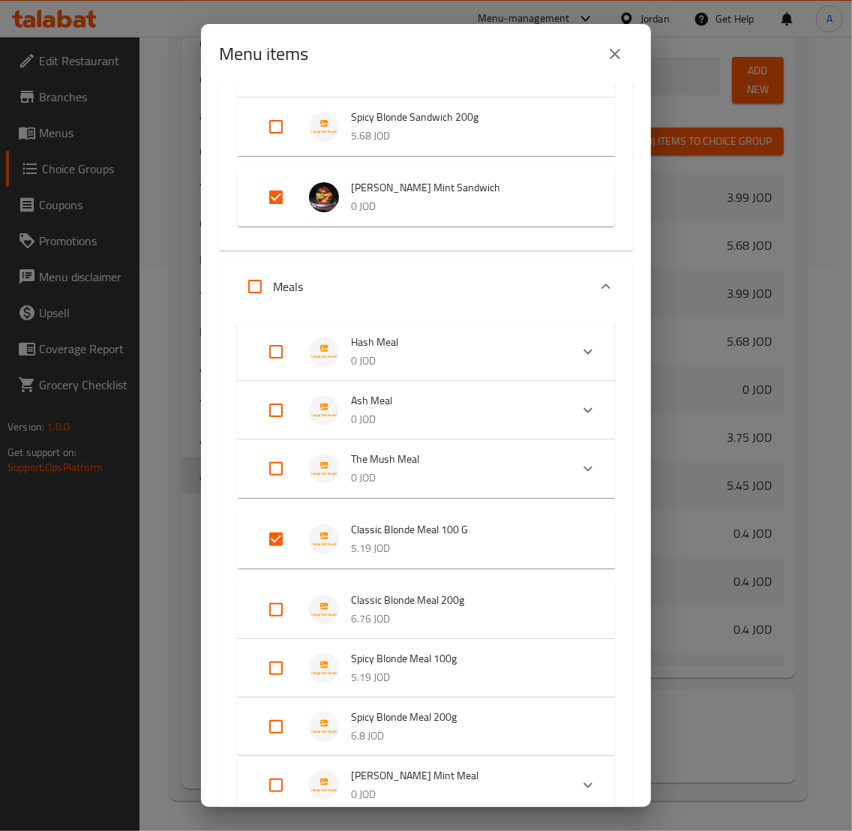
click at [274, 594] on input "Expand" at bounding box center [276, 610] width 36 height 36
checkbox input "true"
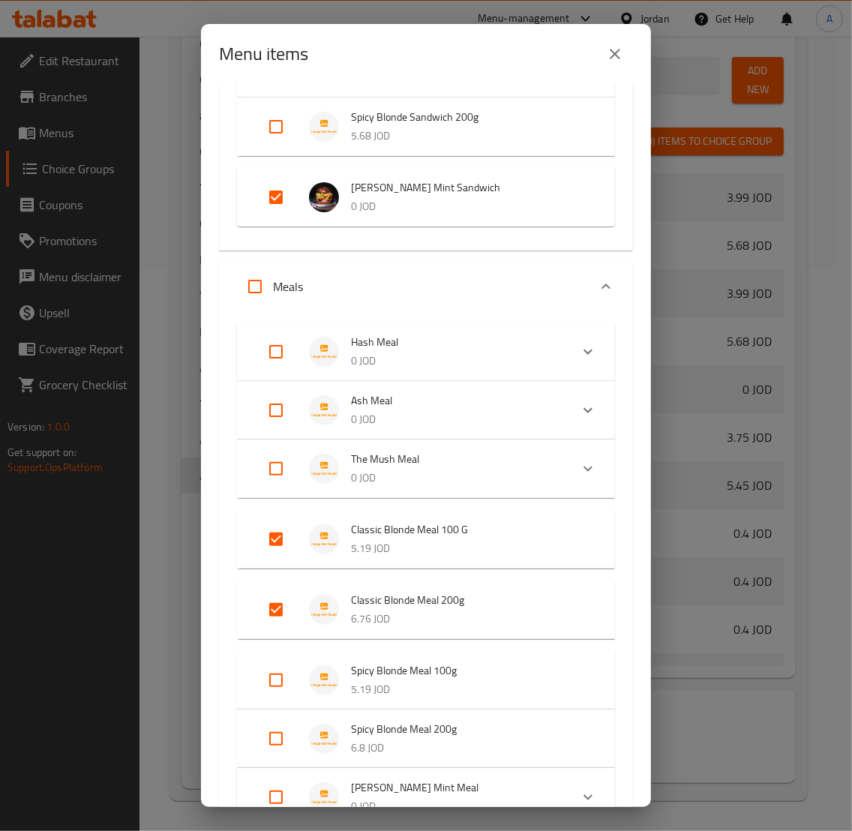
click at [282, 680] on input "Expand" at bounding box center [276, 680] width 36 height 36
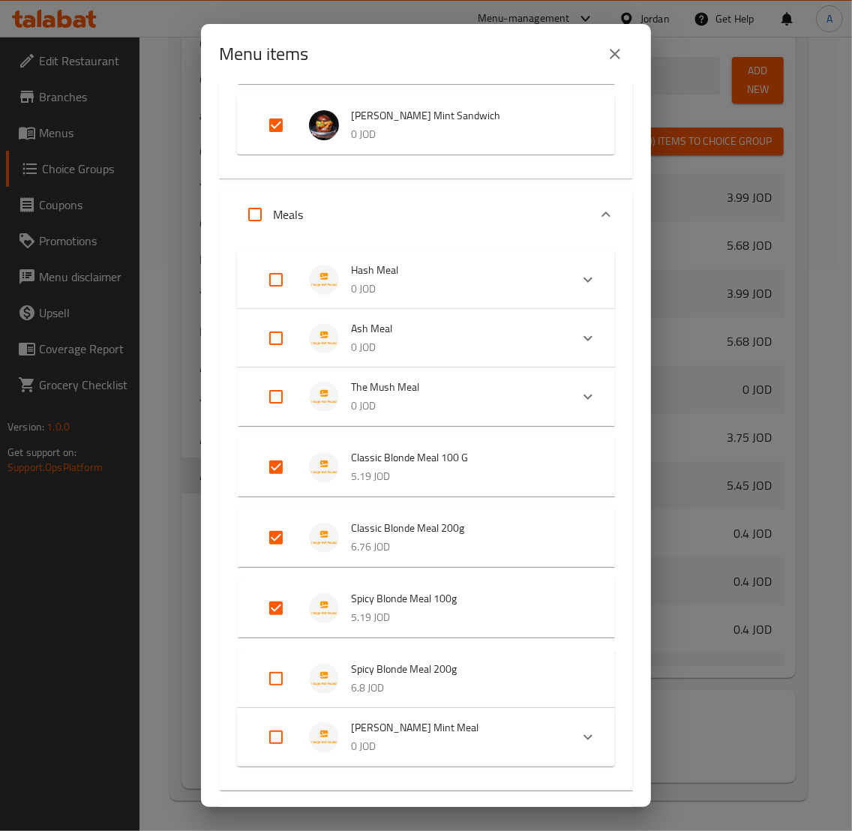
scroll to position [469, 0]
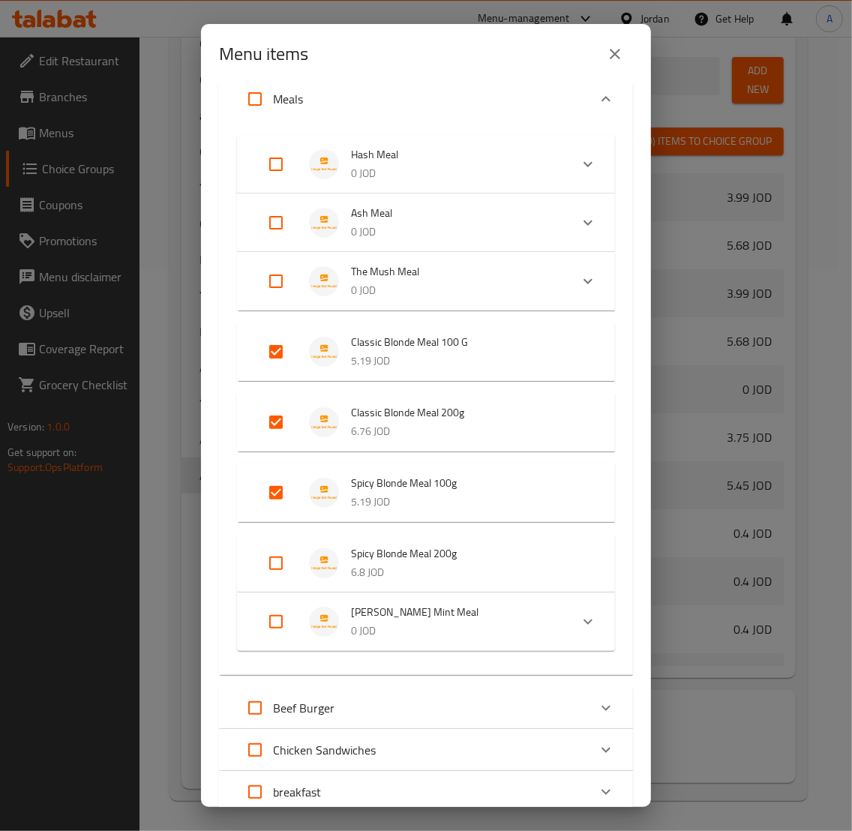
click at [287, 485] on input "Expand" at bounding box center [276, 493] width 36 height 36
checkbox input "false"
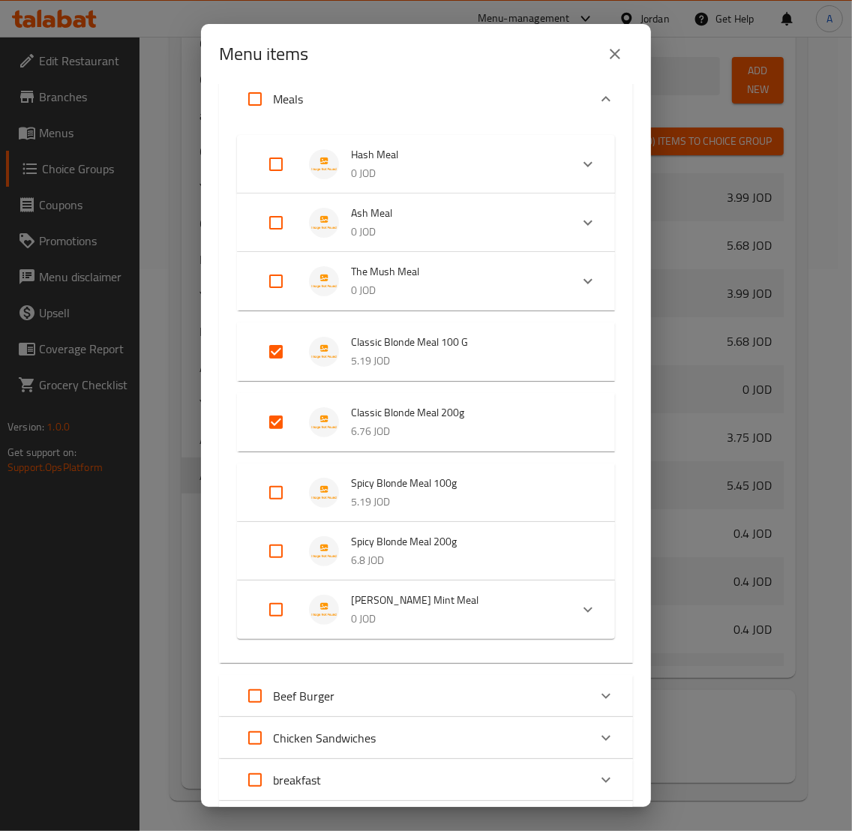
click at [279, 431] on input "Expand" at bounding box center [276, 422] width 36 height 36
checkbox input "false"
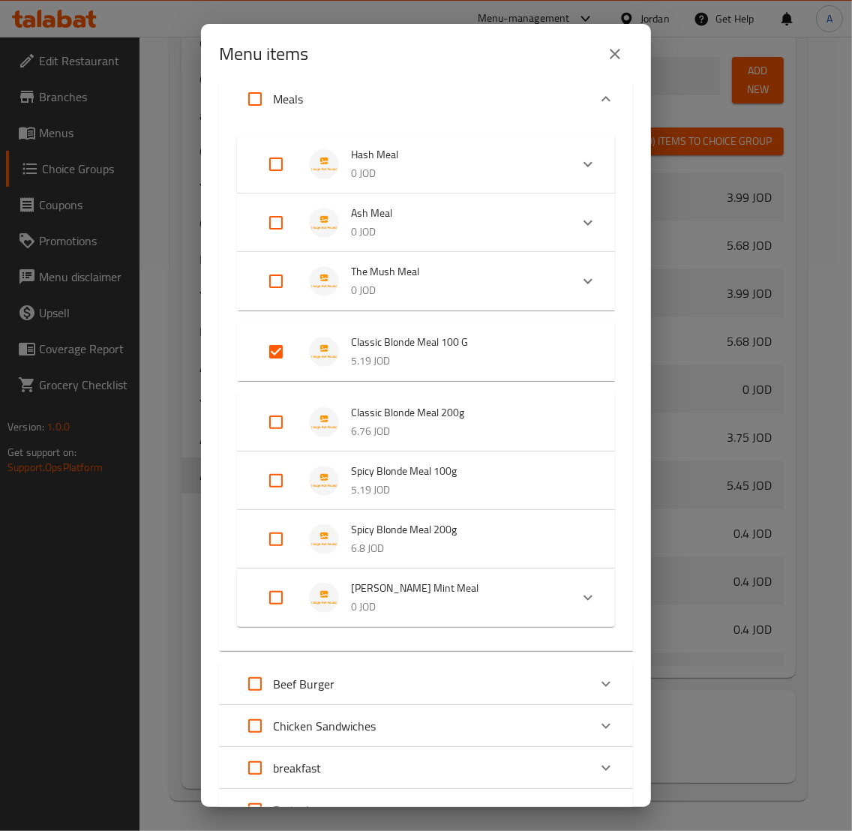
click at [278, 361] on input "Expand" at bounding box center [276, 352] width 36 height 36
checkbox input "false"
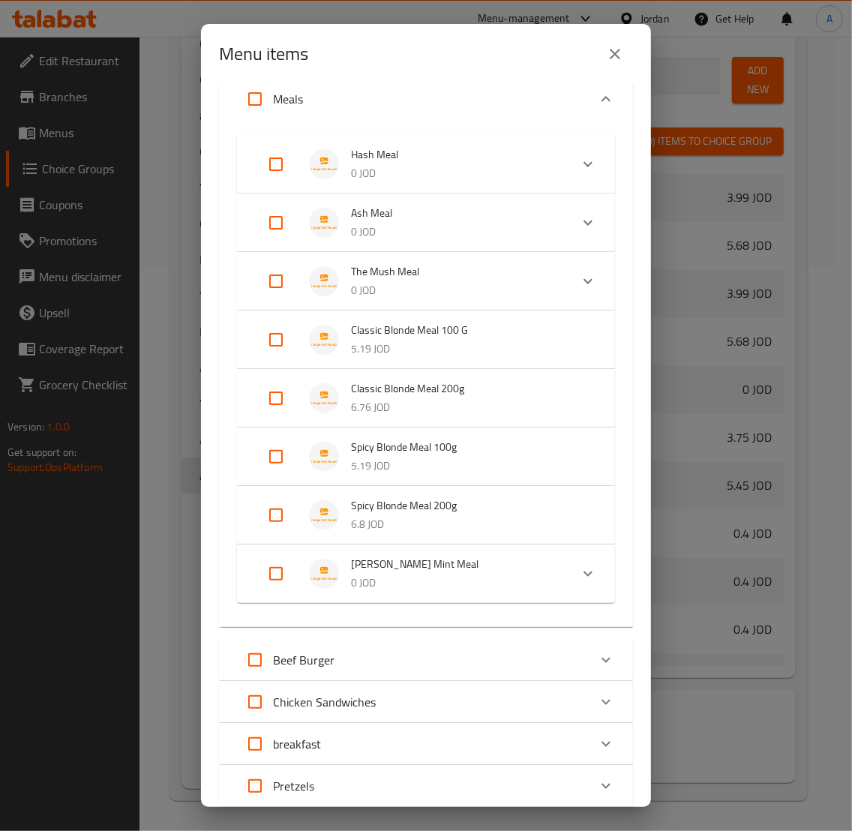
click at [282, 574] on input "Expand" at bounding box center [276, 574] width 36 height 36
checkbox input "true"
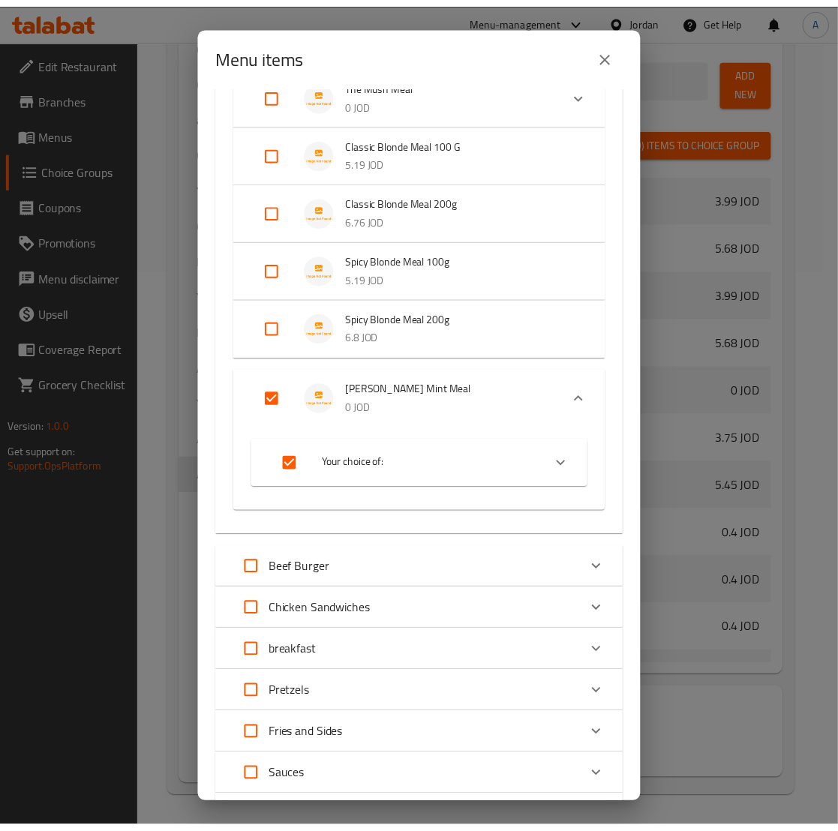
scroll to position [793, 0]
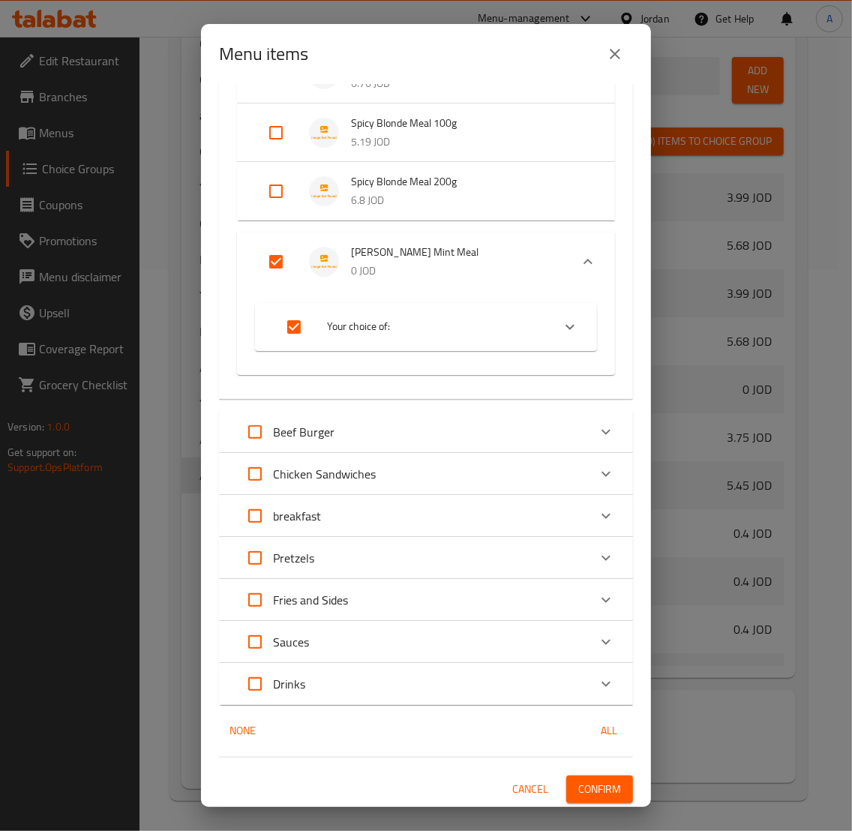
click at [597, 761] on span "Confirm" at bounding box center [599, 789] width 43 height 19
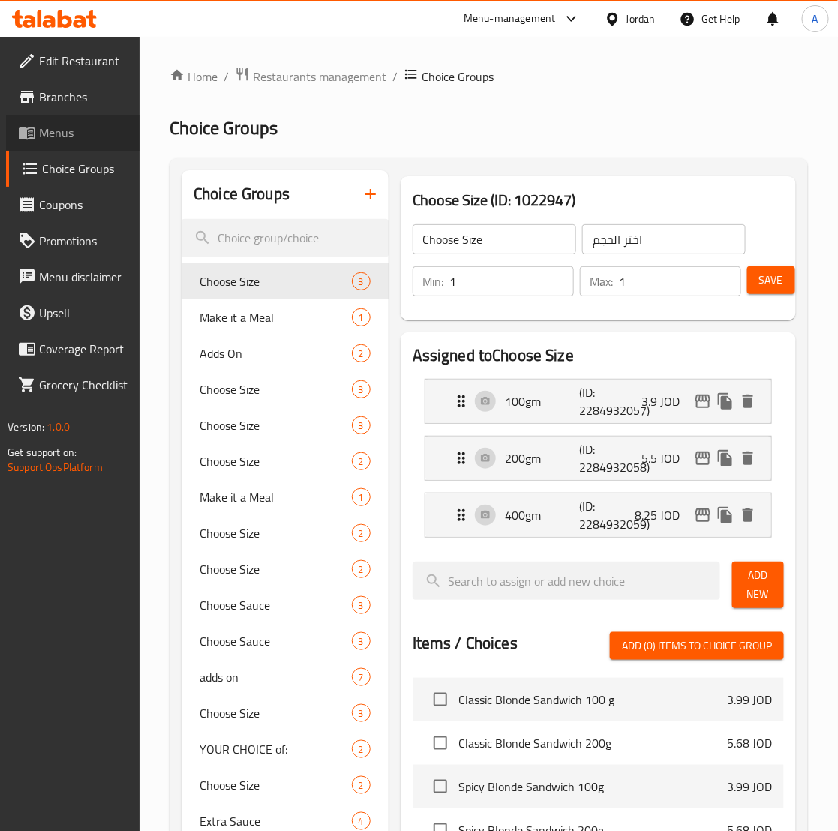
click at [65, 133] on span "Menus" at bounding box center [83, 133] width 89 height 18
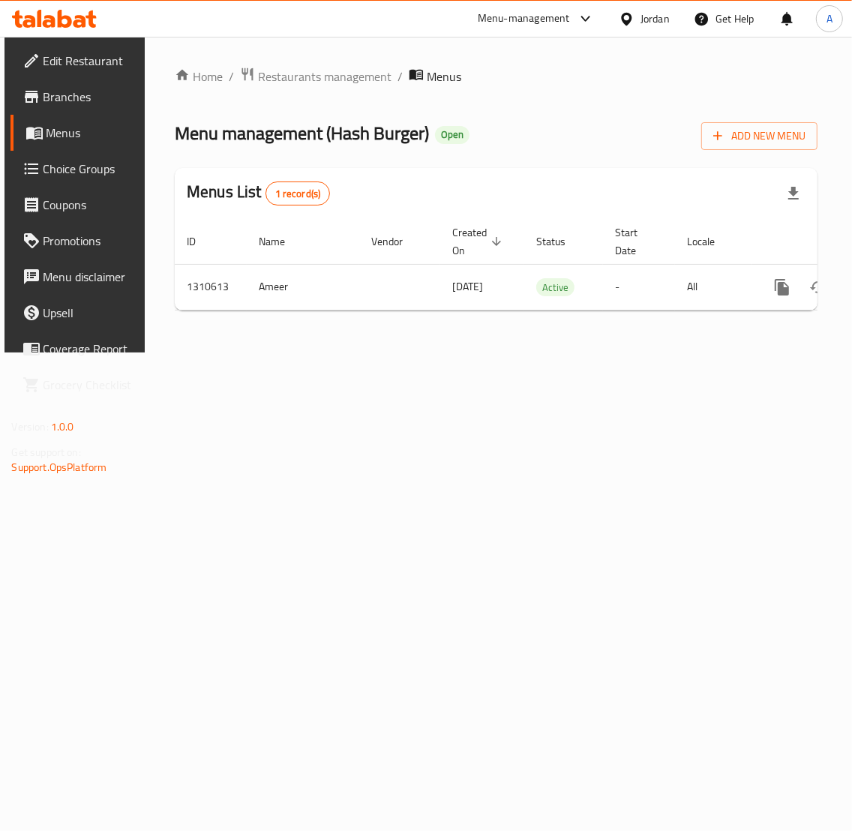
scroll to position [0, 94]
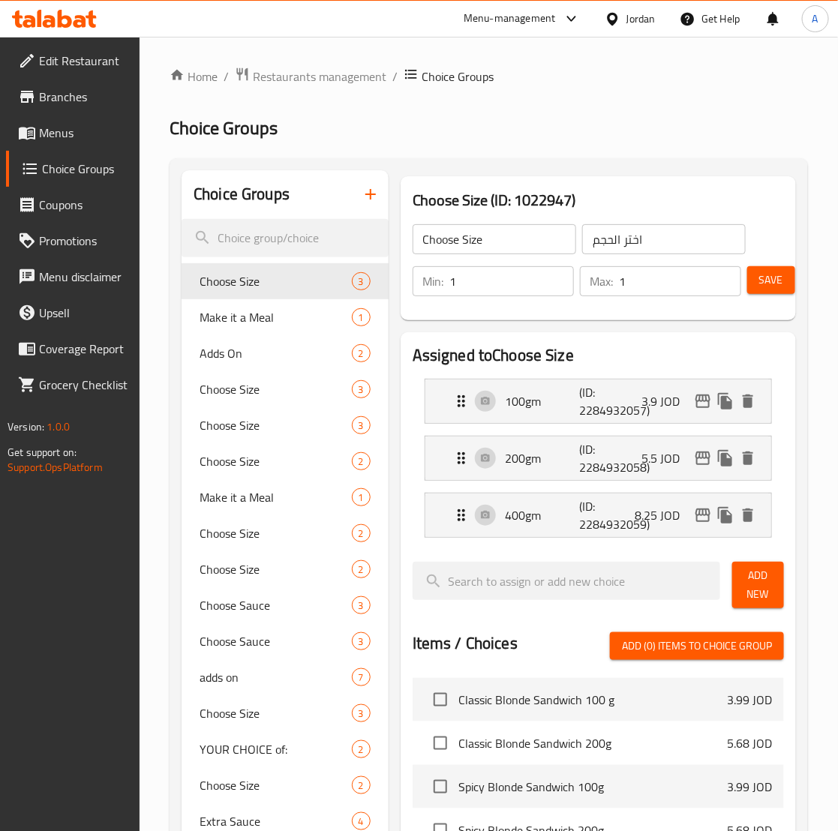
click at [73, 139] on span "Menus" at bounding box center [83, 133] width 89 height 18
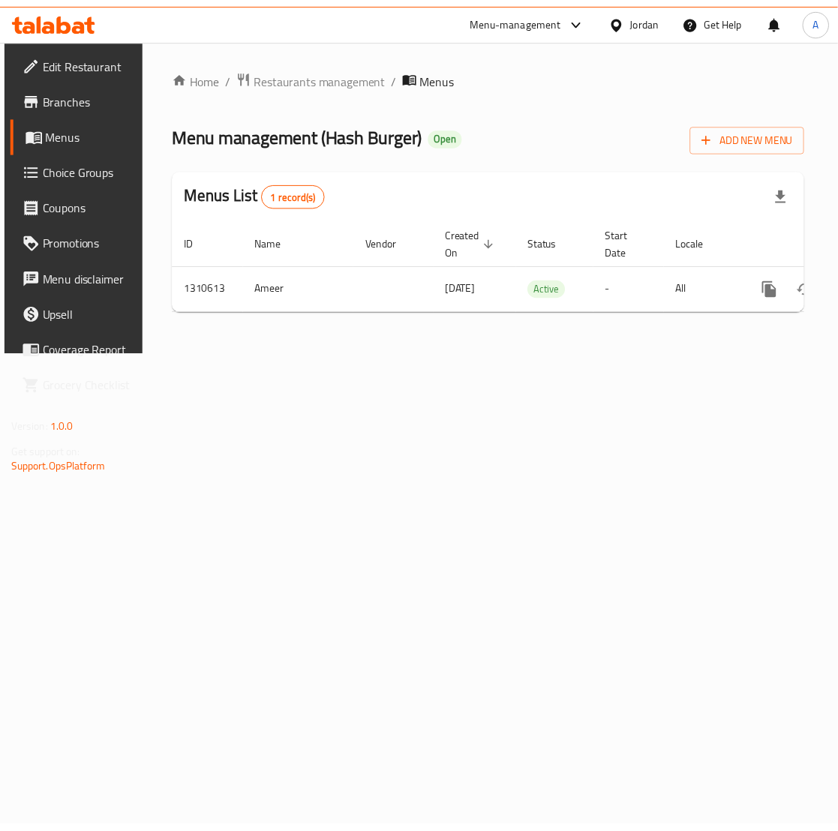
scroll to position [0, 94]
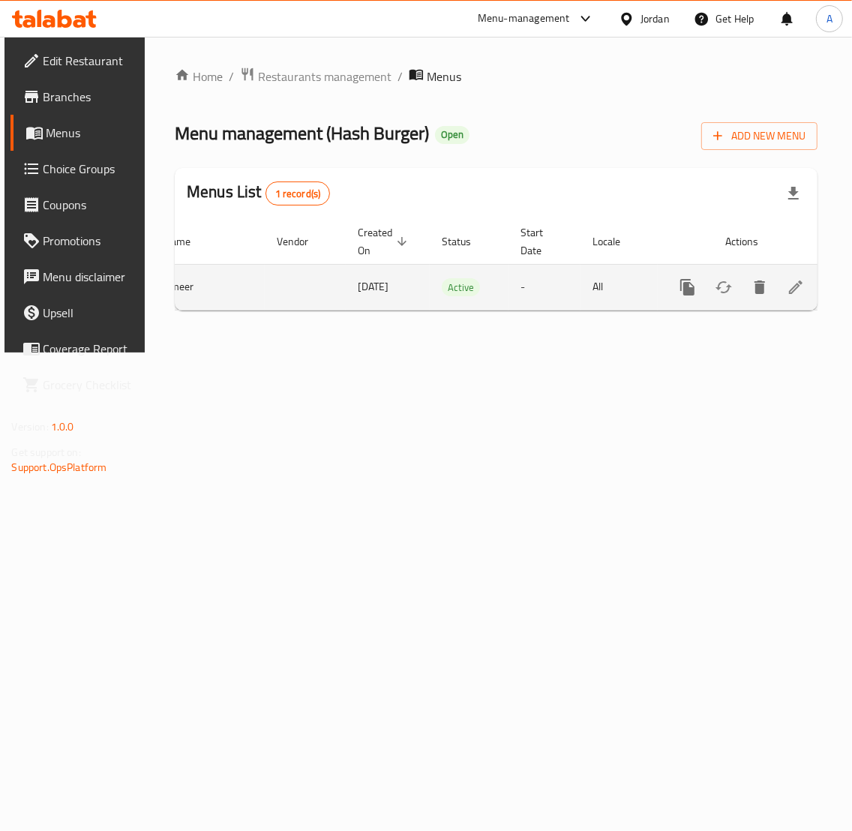
click at [797, 285] on icon "enhanced table" at bounding box center [795, 286] width 13 height 13
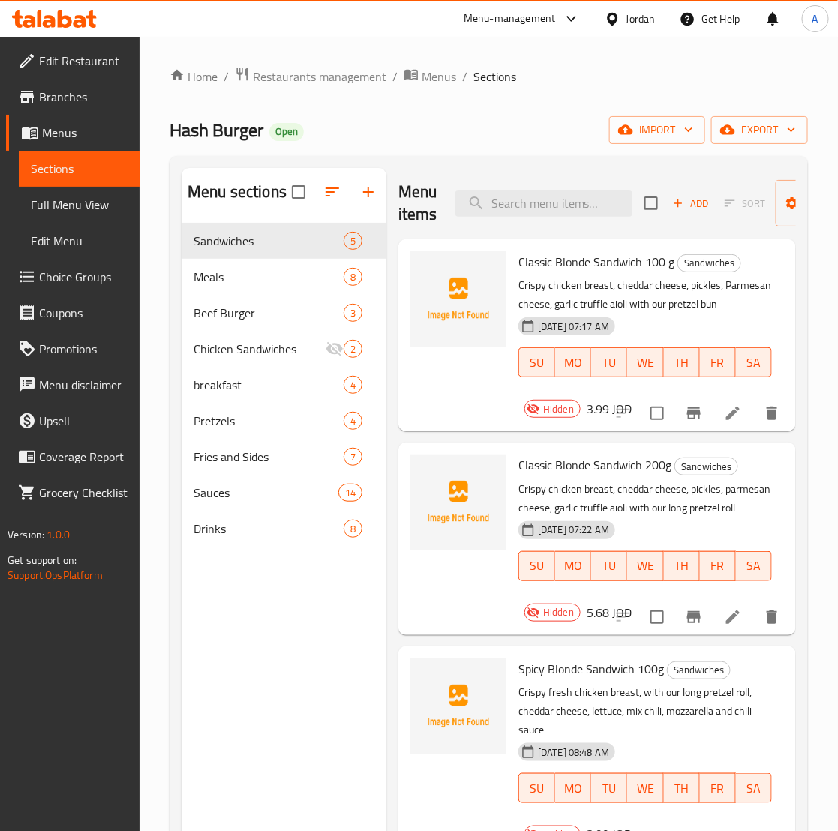
click at [331, 205] on button "button" at bounding box center [332, 192] width 36 height 36
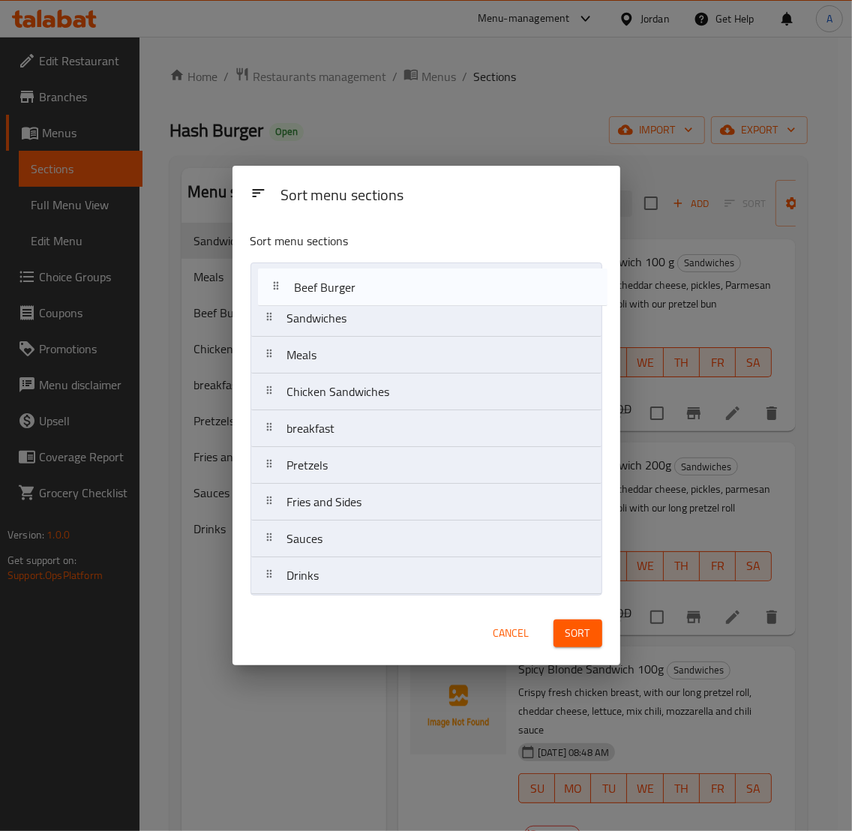
drag, startPoint x: 342, startPoint y: 357, endPoint x: 349, endPoint y: 282, distance: 75.4
click at [349, 282] on nav "Sandwiches Meals Beef Burger Chicken Sandwiches breakfast Pretzels Fries and Si…" at bounding box center [426, 428] width 352 height 332
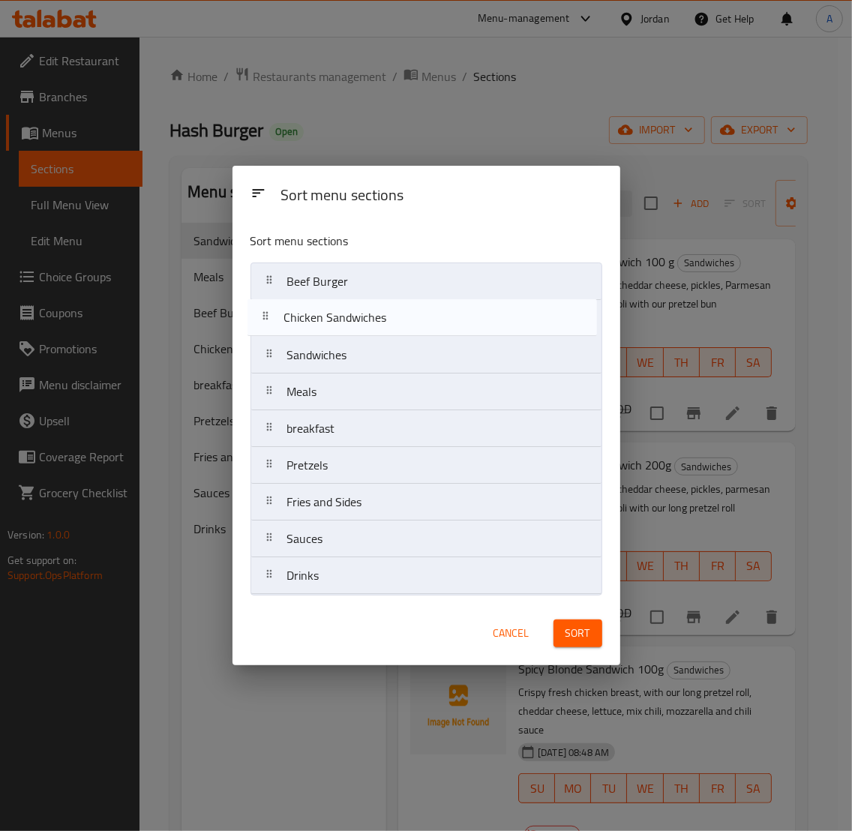
drag, startPoint x: 370, startPoint y: 398, endPoint x: 366, endPoint y: 316, distance: 82.6
click at [366, 316] on nav "Beef Burger Sandwiches Meals Chicken Sandwiches breakfast Pretzels Fries and Si…" at bounding box center [426, 428] width 352 height 332
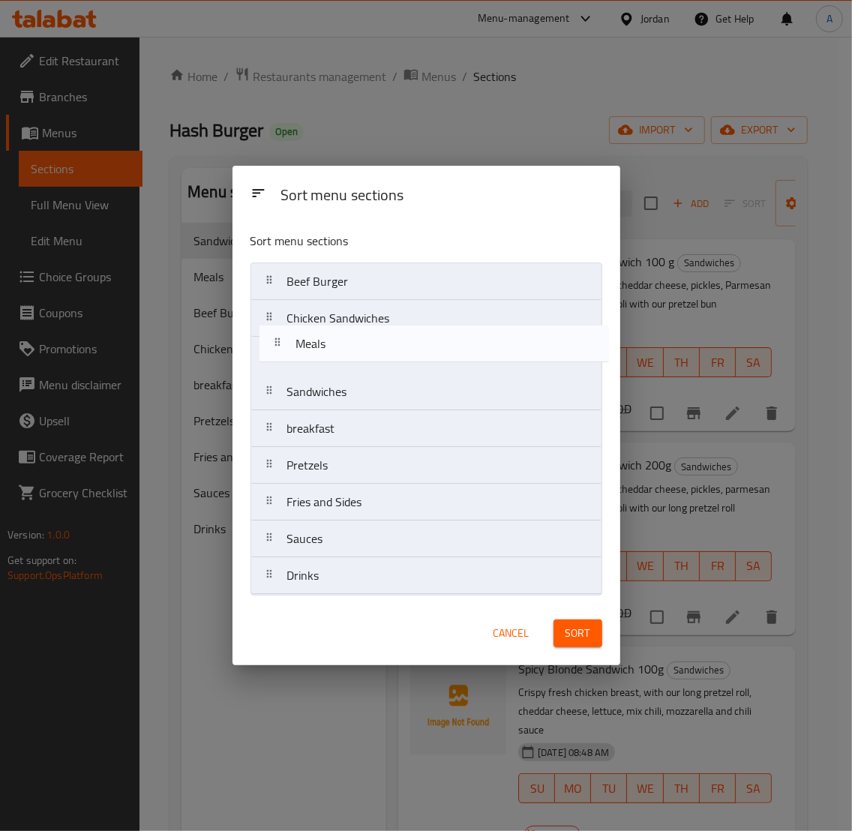
drag, startPoint x: 343, startPoint y: 400, endPoint x: 353, endPoint y: 345, distance: 55.6
click at [353, 345] on nav "Beef Burger Chicken Sandwiches Sandwiches Meals breakfast Pretzels Fries and Si…" at bounding box center [426, 428] width 352 height 332
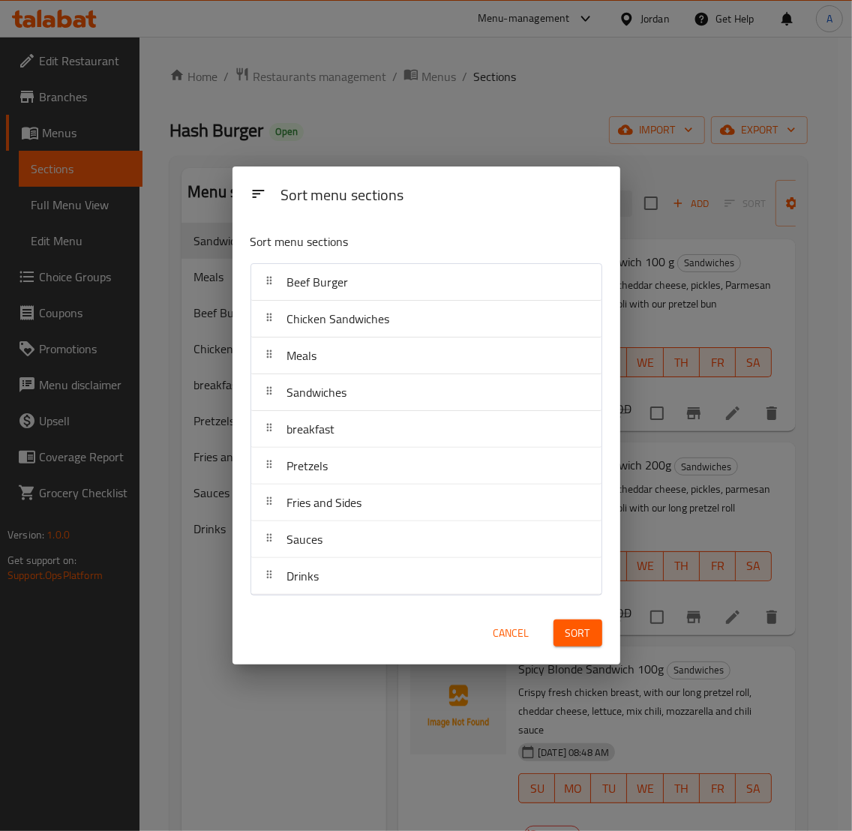
click at [578, 634] on span "Sort" at bounding box center [577, 633] width 25 height 19
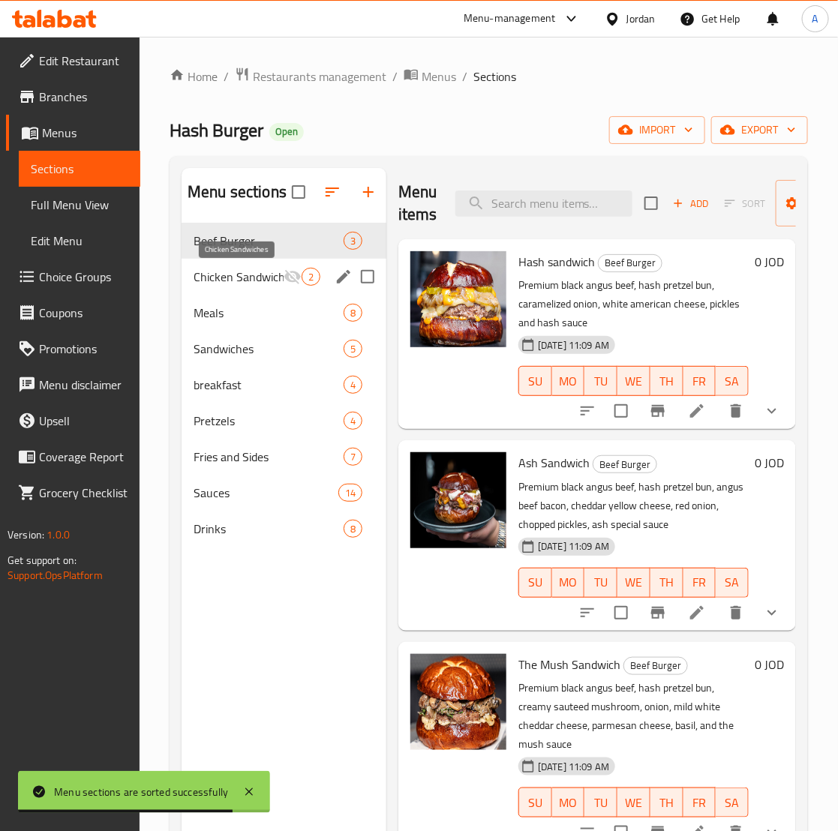
click at [265, 286] on span "Chicken Sandwiches" at bounding box center [238, 277] width 90 height 18
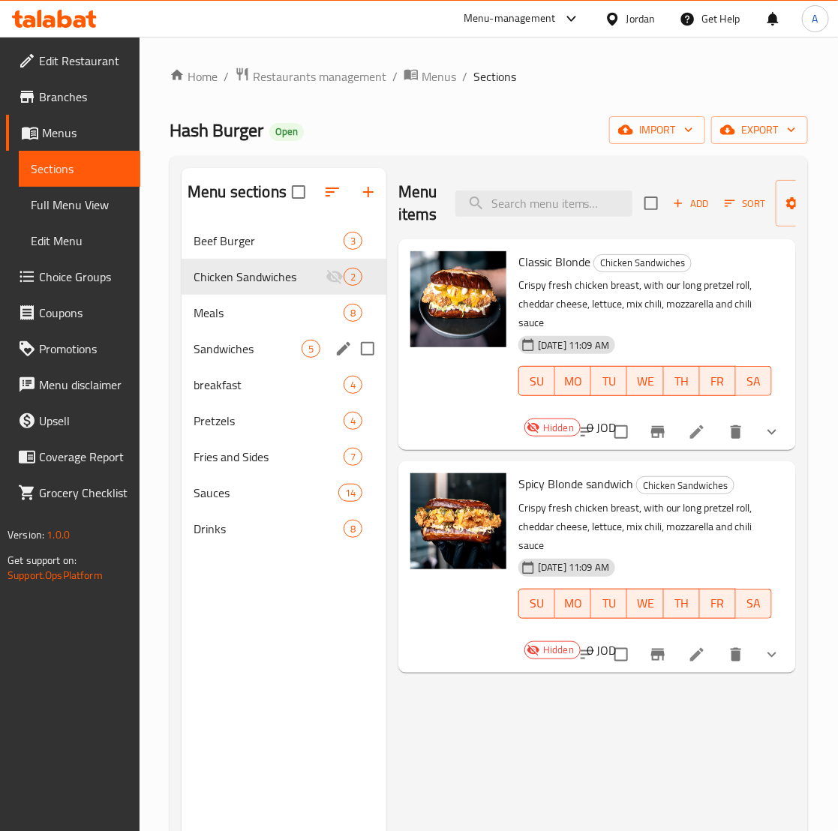
click at [275, 332] on div "Sandwiches 5" at bounding box center [283, 349] width 205 height 36
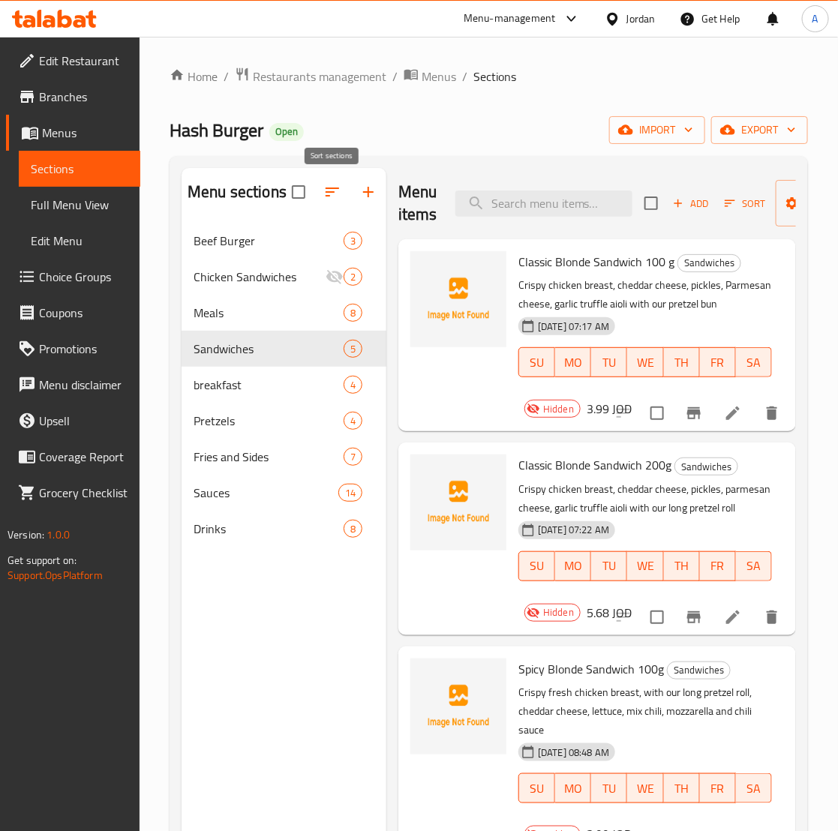
click at [320, 199] on button "button" at bounding box center [332, 192] width 36 height 36
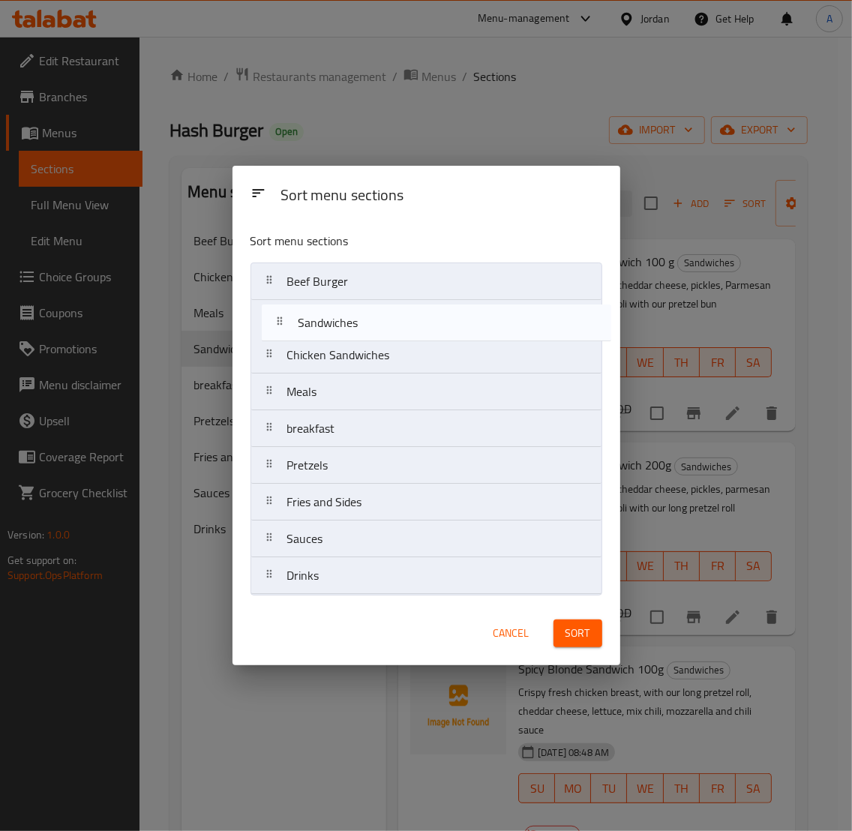
drag, startPoint x: 334, startPoint y: 402, endPoint x: 346, endPoint y: 324, distance: 78.8
click at [346, 324] on nav "Beef Burger Chicken Sandwiches Meals Sandwiches breakfast Pretzels Fries and Si…" at bounding box center [426, 428] width 352 height 332
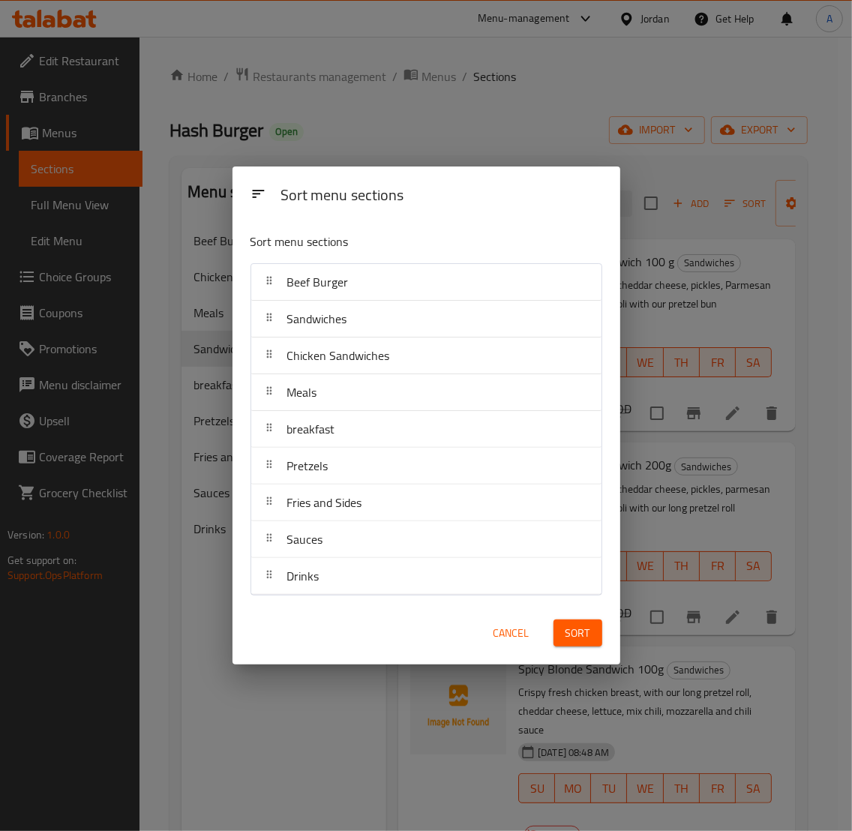
click at [595, 632] on button "Sort" at bounding box center [577, 633] width 49 height 28
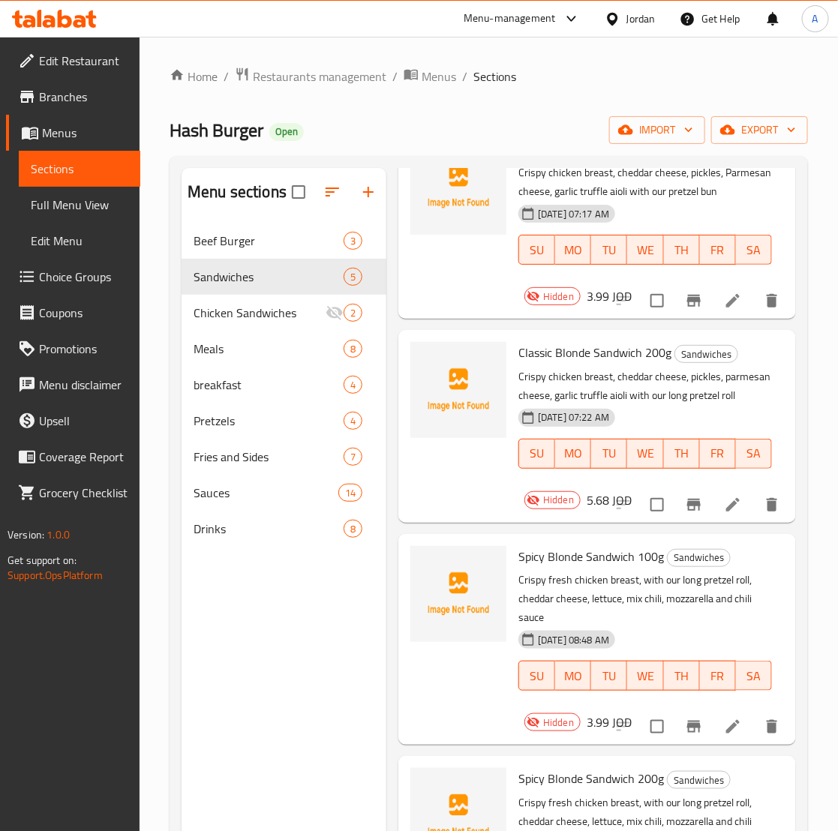
scroll to position [281, 0]
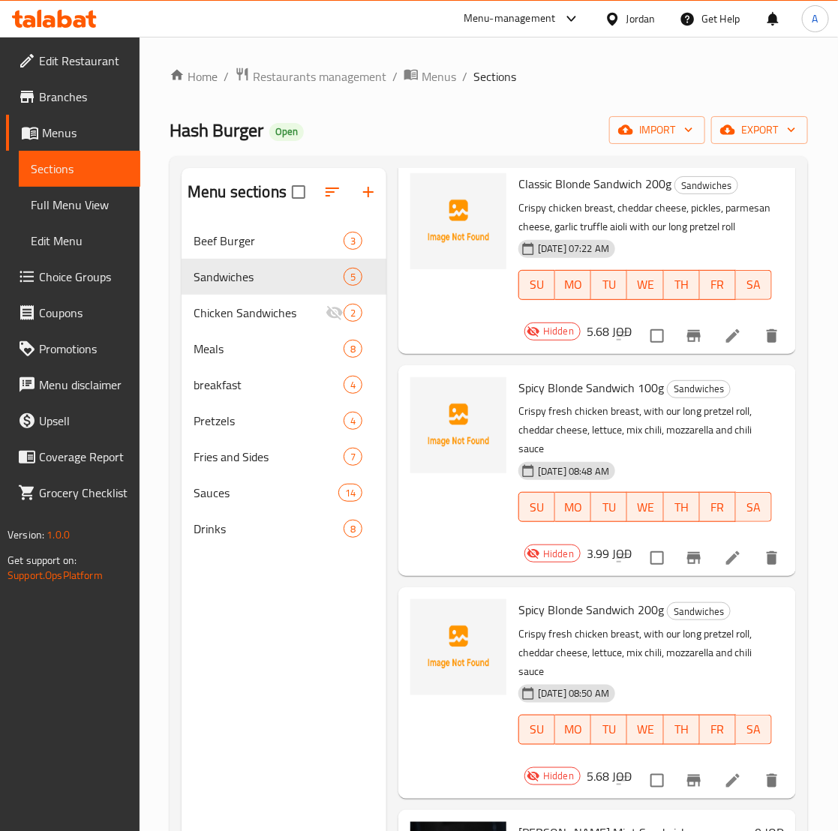
click at [65, 161] on span "Sections" at bounding box center [79, 169] width 97 height 18
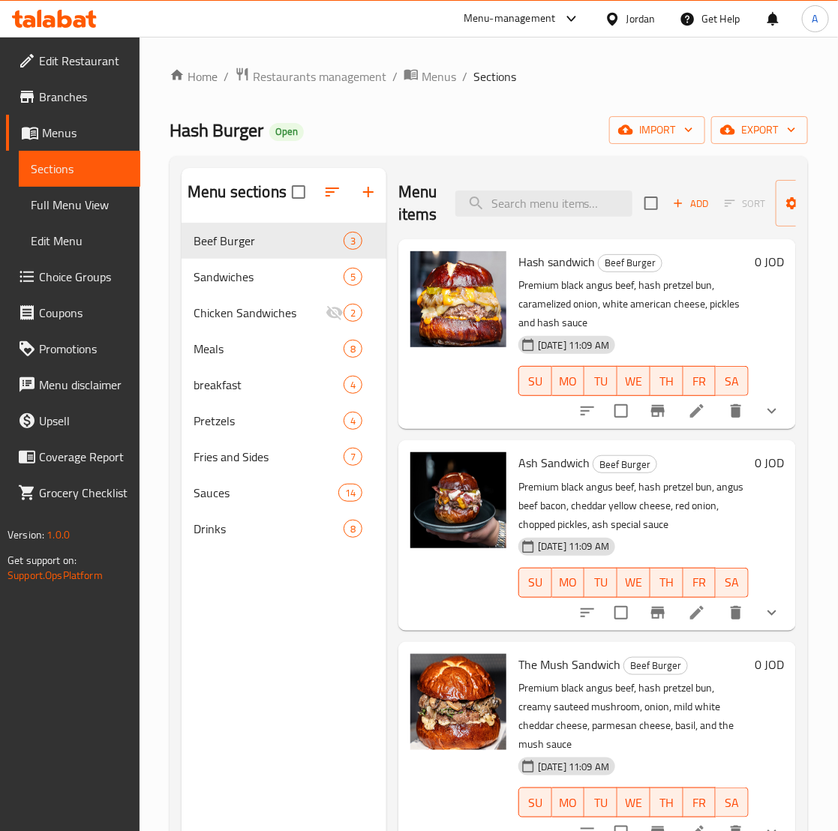
click at [79, 271] on span "Choice Groups" at bounding box center [83, 277] width 89 height 18
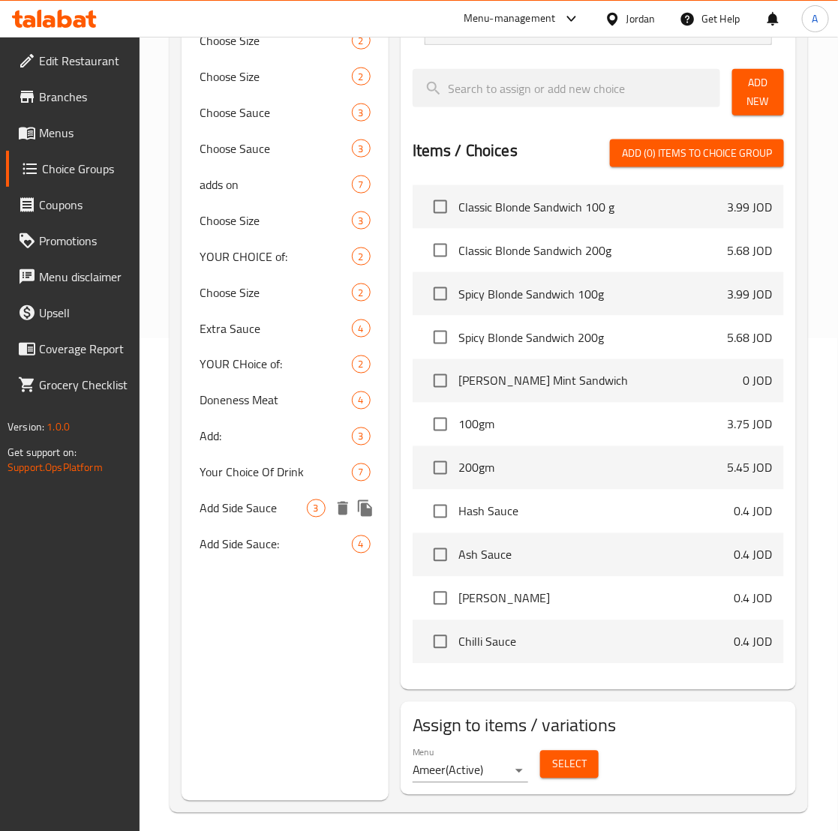
scroll to position [505, 0]
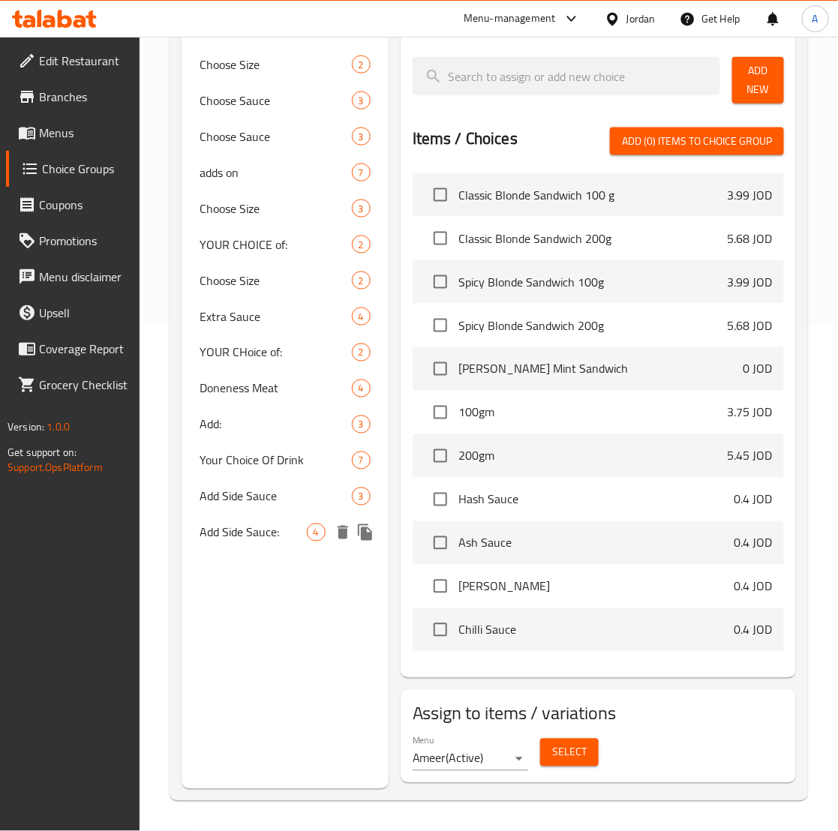
click at [263, 523] on span "Add Side Sauce:" at bounding box center [252, 532] width 106 height 18
type input "Add Side Sauce:"
type input "إضافة صوص جانبي:"
type input "0"
type input "4"
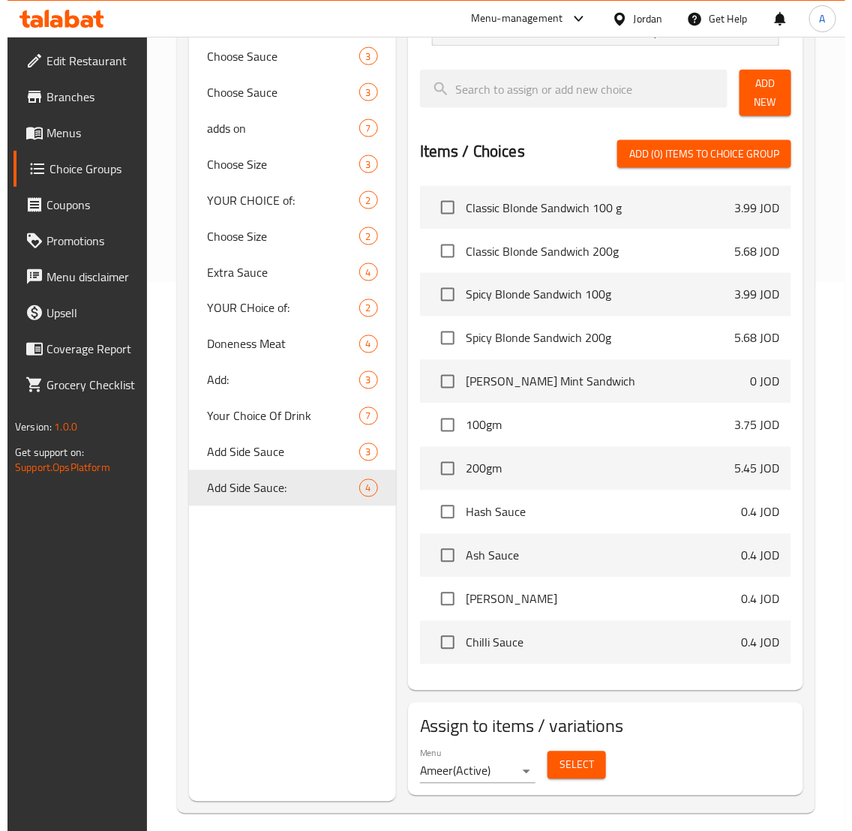
scroll to position [562, 0]
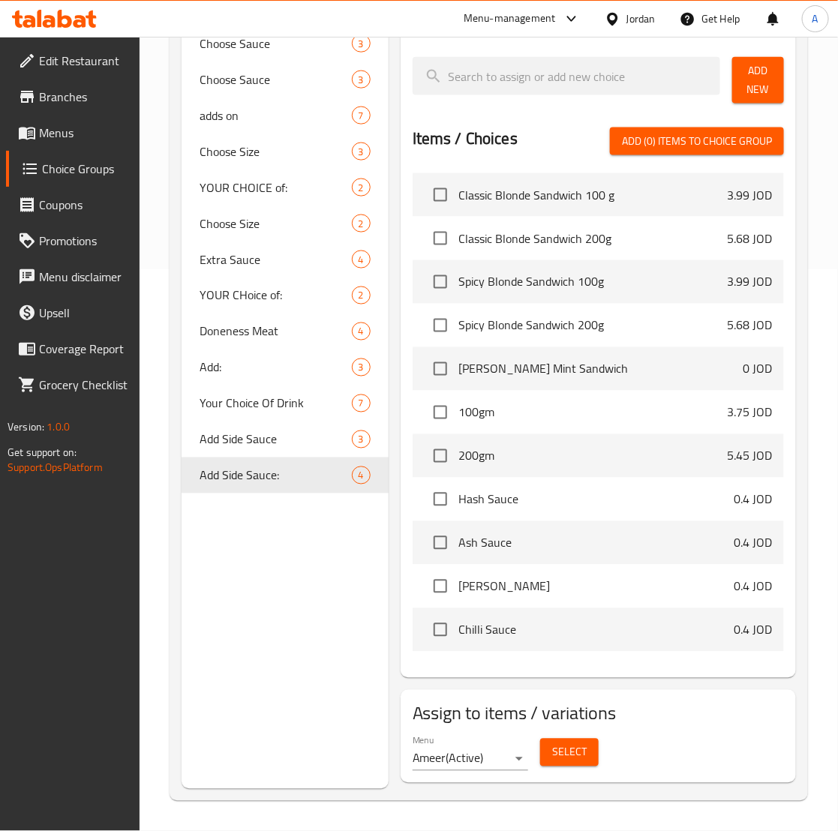
click at [579, 741] on button "Select" at bounding box center [569, 753] width 58 height 28
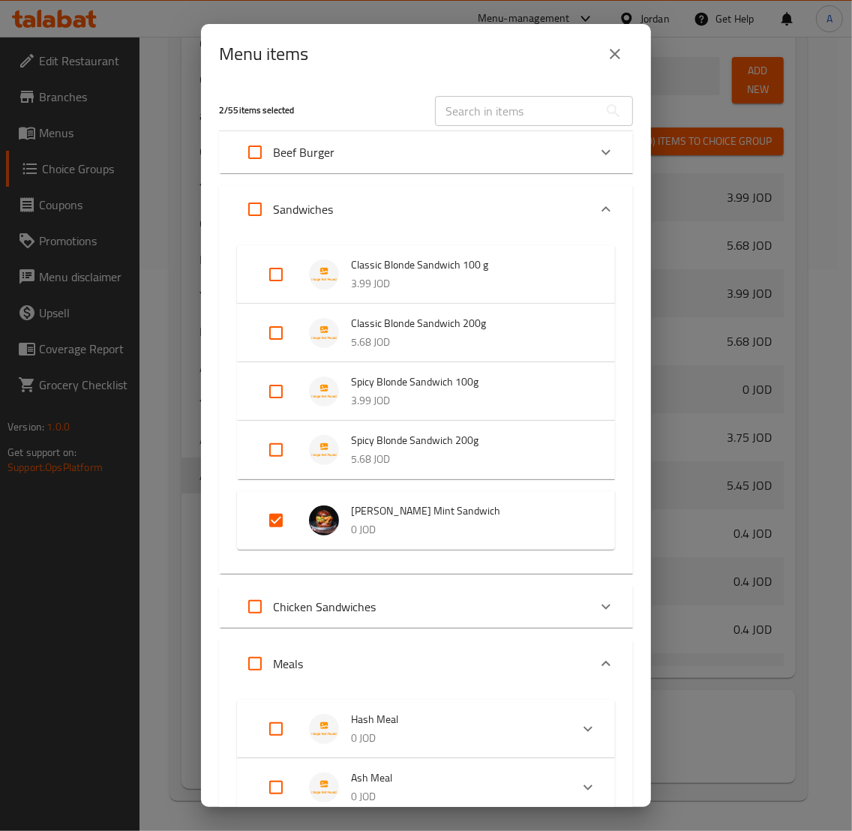
click at [266, 518] on input "Expand" at bounding box center [276, 520] width 36 height 36
checkbox input "false"
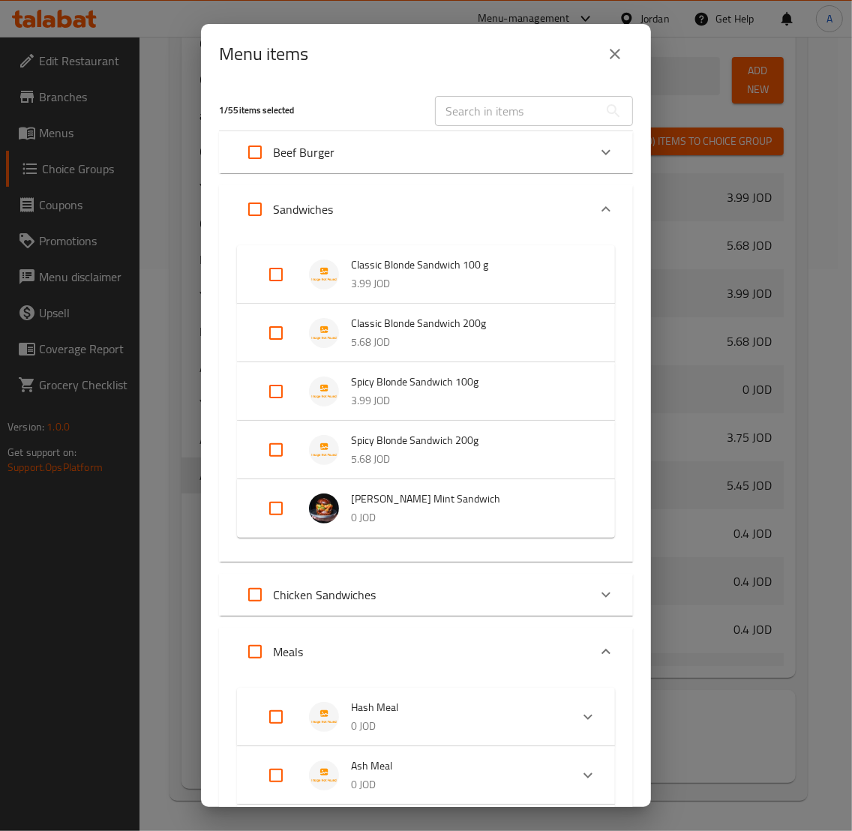
click at [264, 268] on input "Expand" at bounding box center [276, 274] width 36 height 36
checkbox input "true"
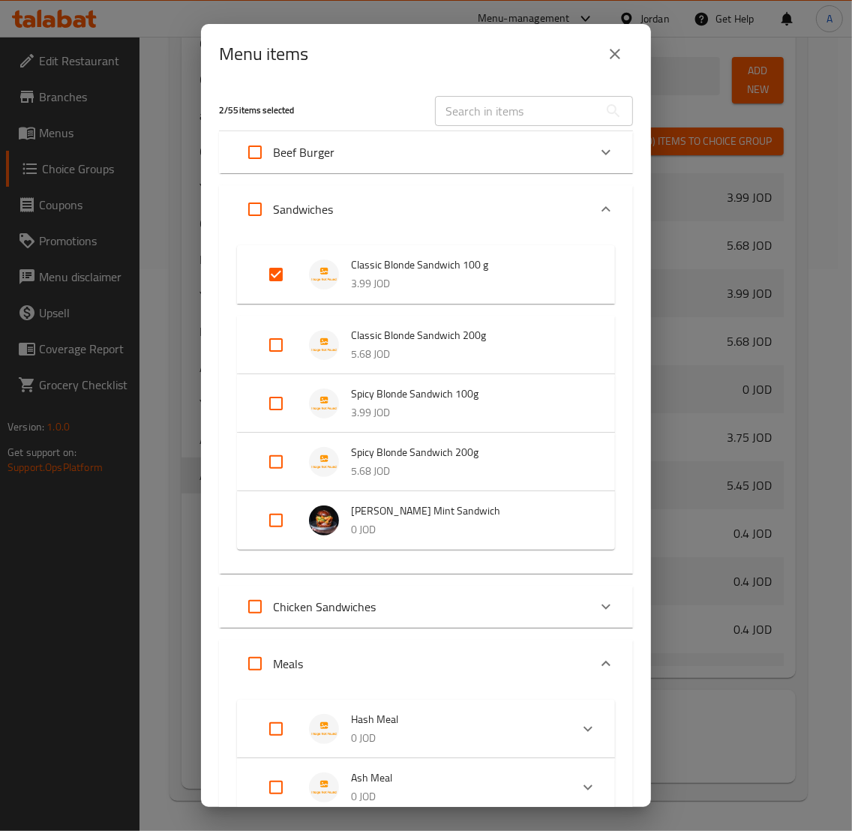
click at [268, 345] on input "Expand" at bounding box center [276, 345] width 36 height 36
checkbox input "true"
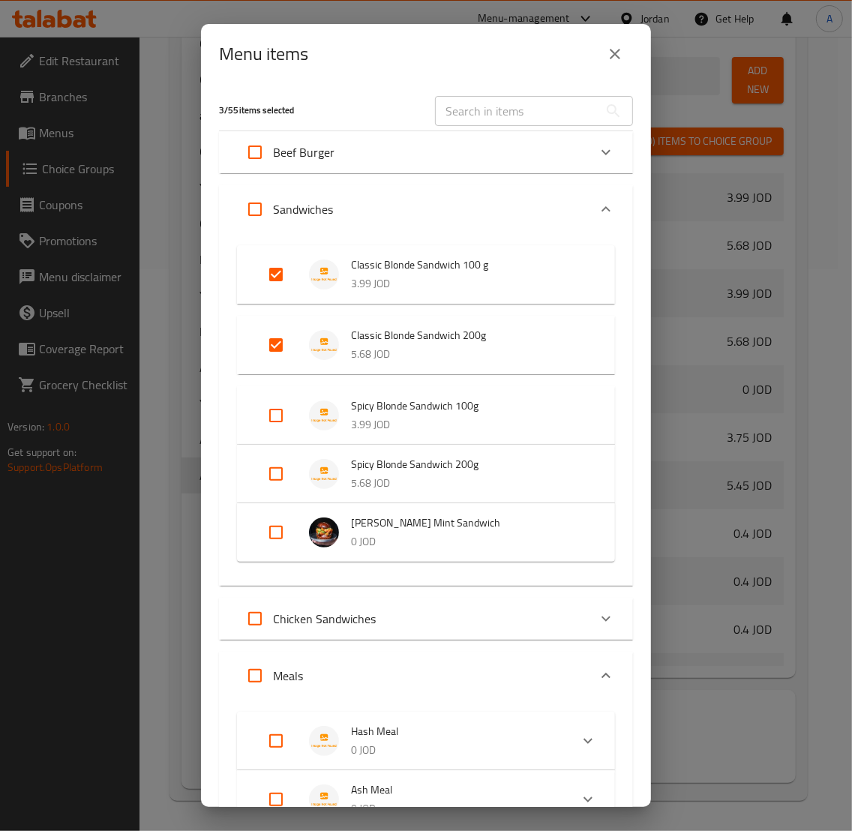
click at [277, 405] on input "Expand" at bounding box center [276, 415] width 36 height 36
checkbox input "true"
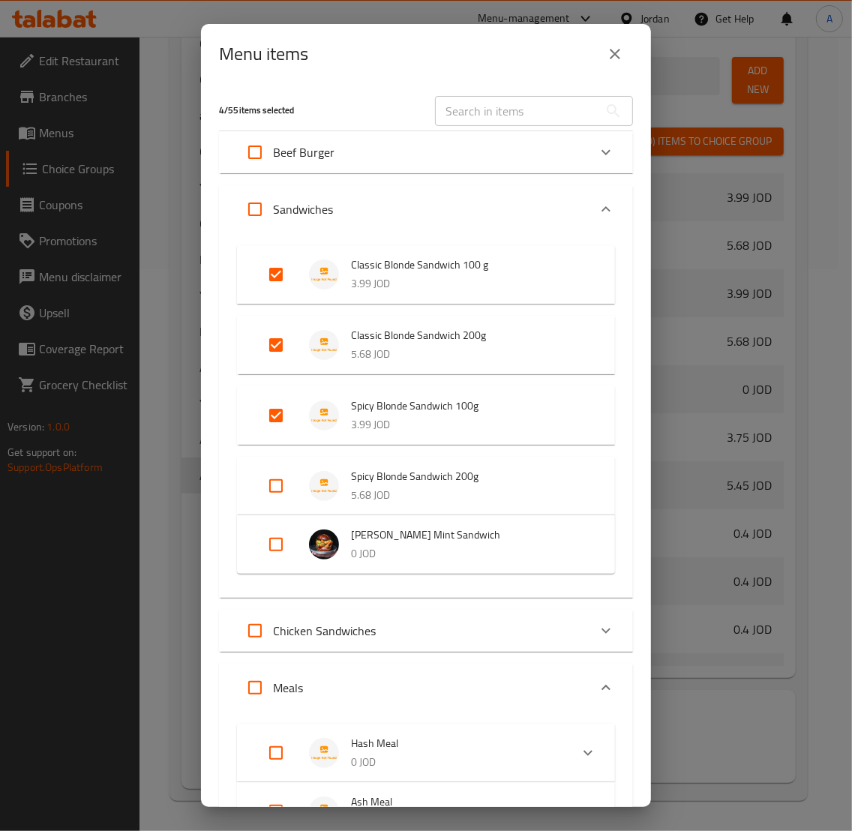
click at [277, 488] on input "Expand" at bounding box center [276, 486] width 36 height 36
checkbox input "true"
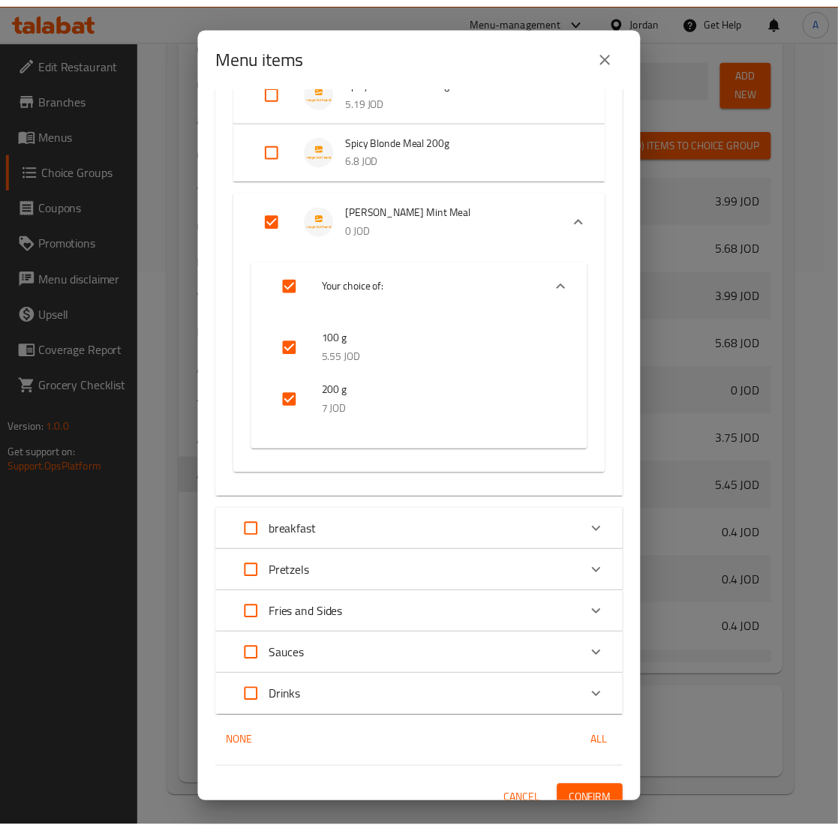
scroll to position [981, 0]
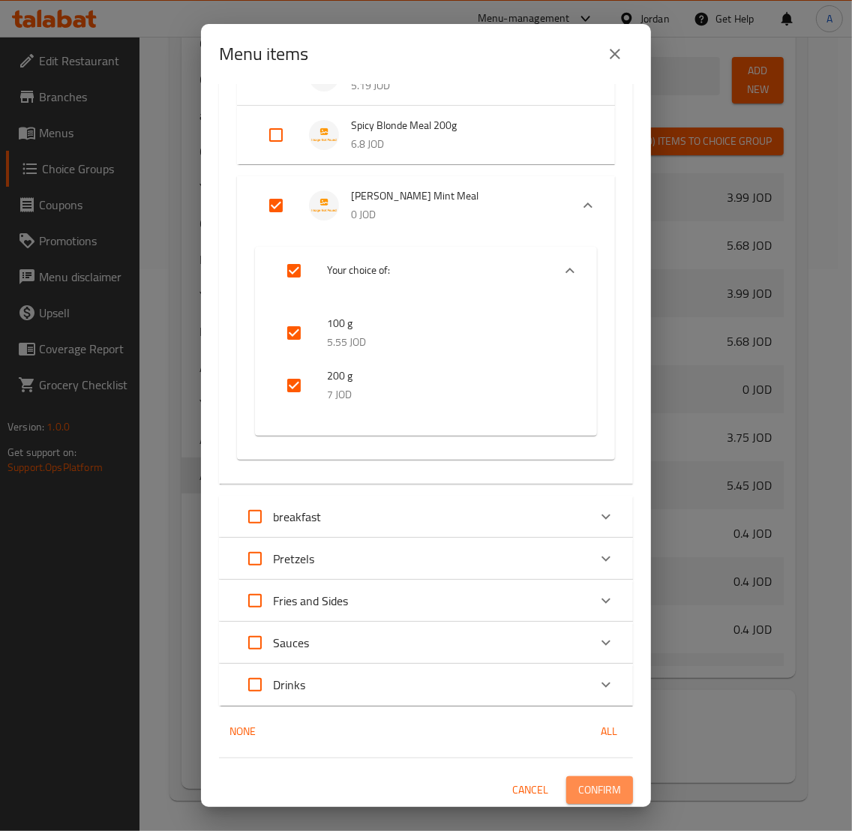
click at [607, 799] on button "Confirm" at bounding box center [599, 790] width 67 height 28
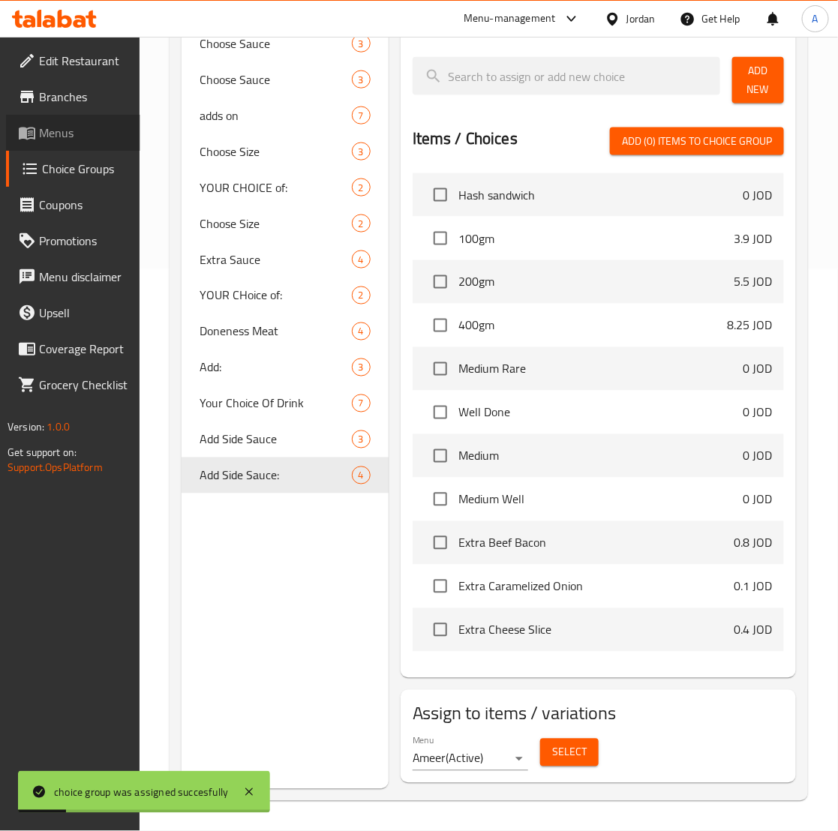
click at [64, 137] on span "Menus" at bounding box center [83, 133] width 89 height 18
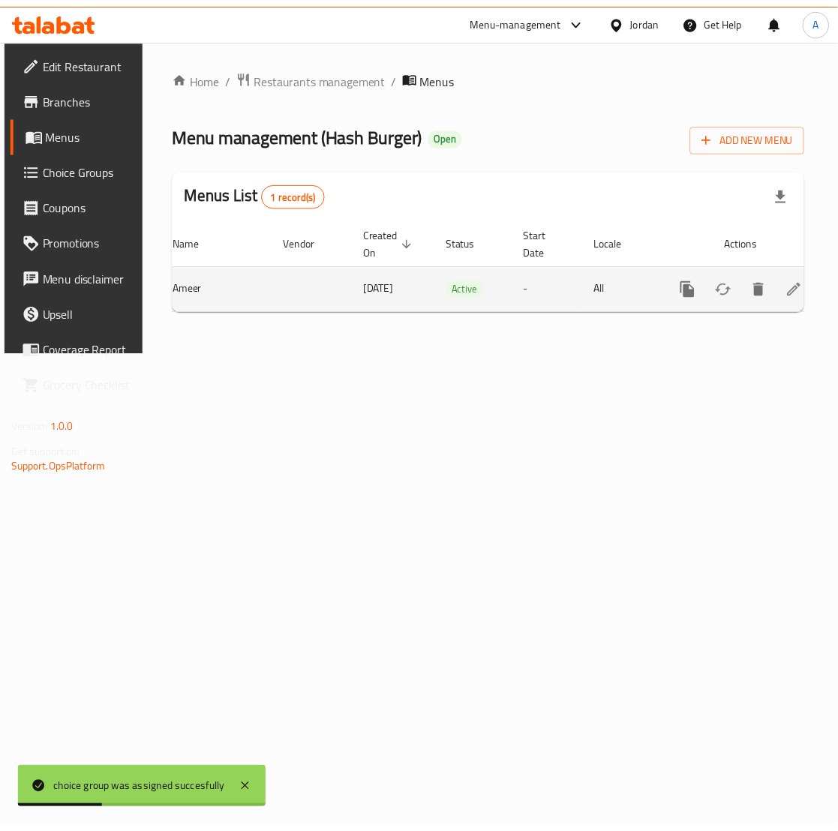
scroll to position [0, 94]
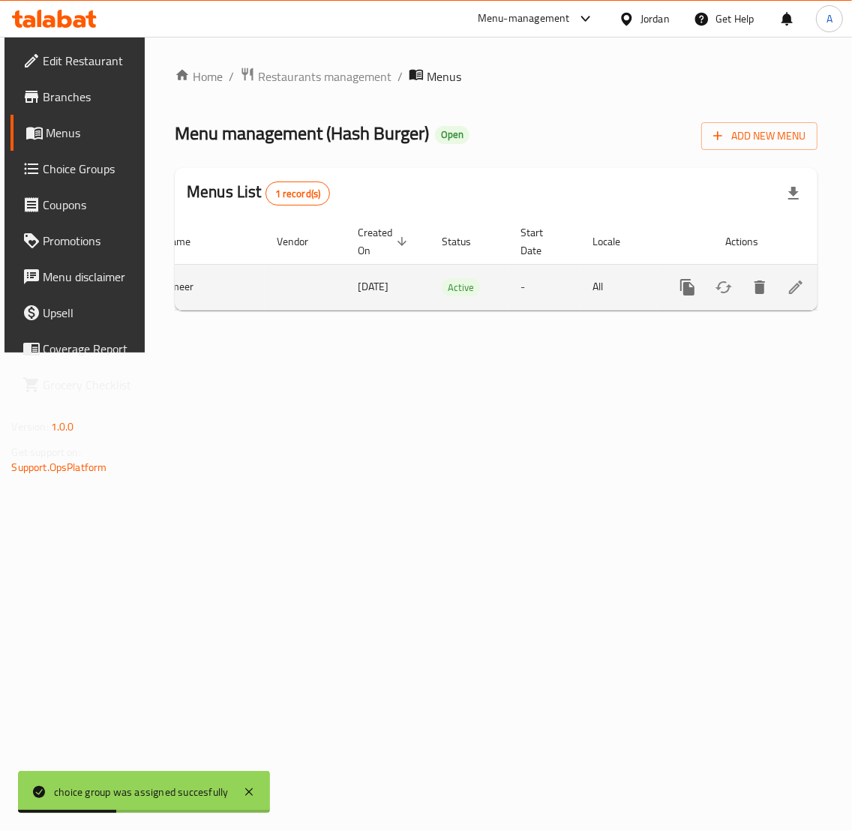
click at [799, 290] on icon "enhanced table" at bounding box center [796, 287] width 18 height 18
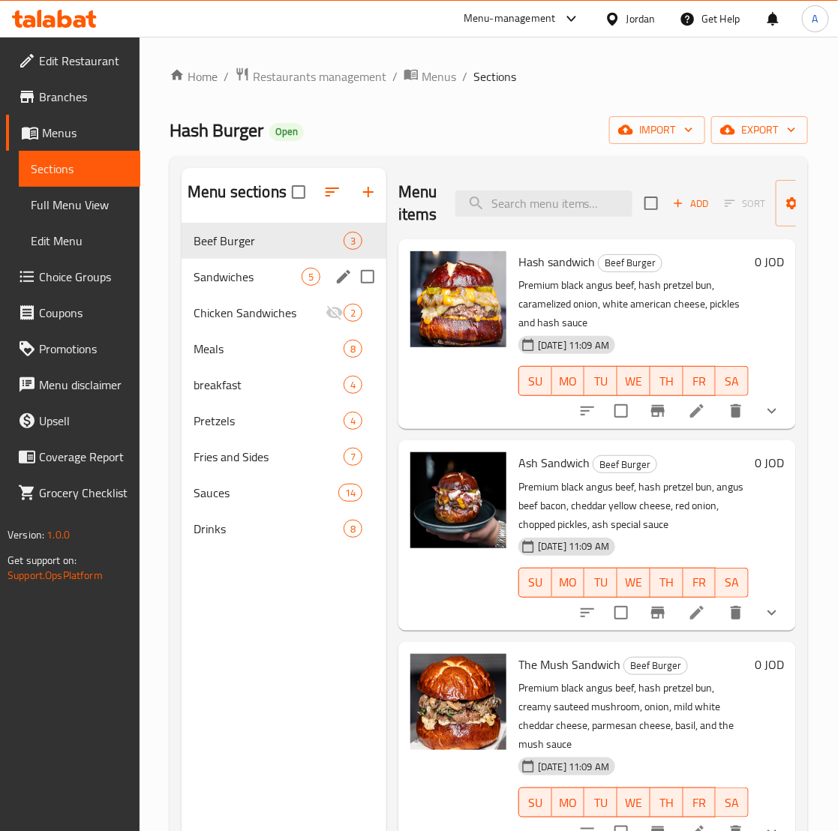
click at [246, 286] on div "Sandwiches 5" at bounding box center [283, 277] width 205 height 36
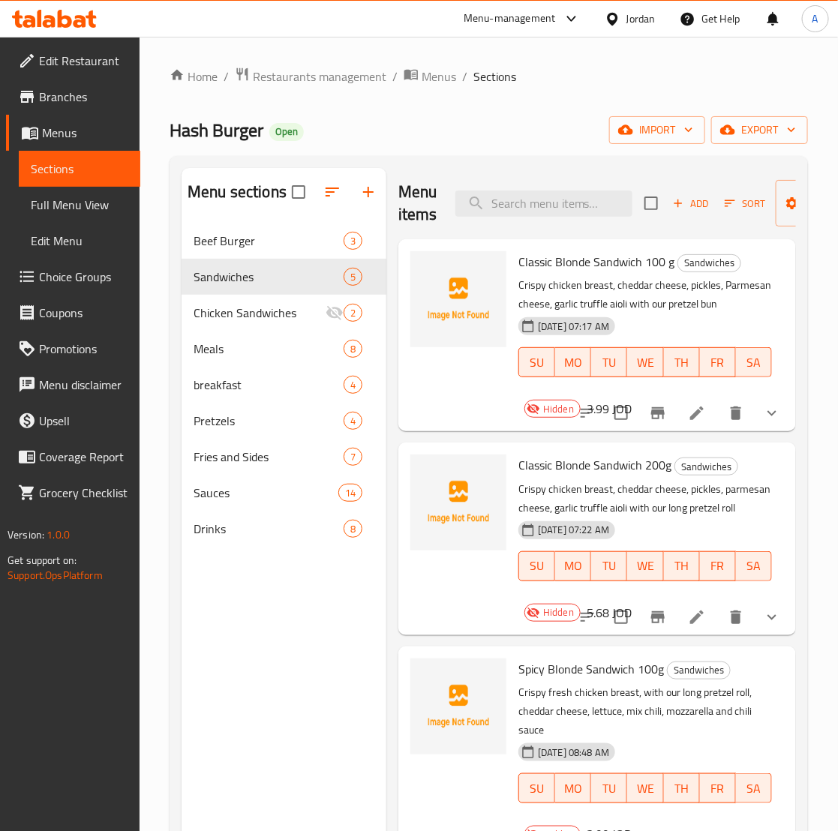
click at [763, 422] on icon "show more" at bounding box center [772, 413] width 18 height 18
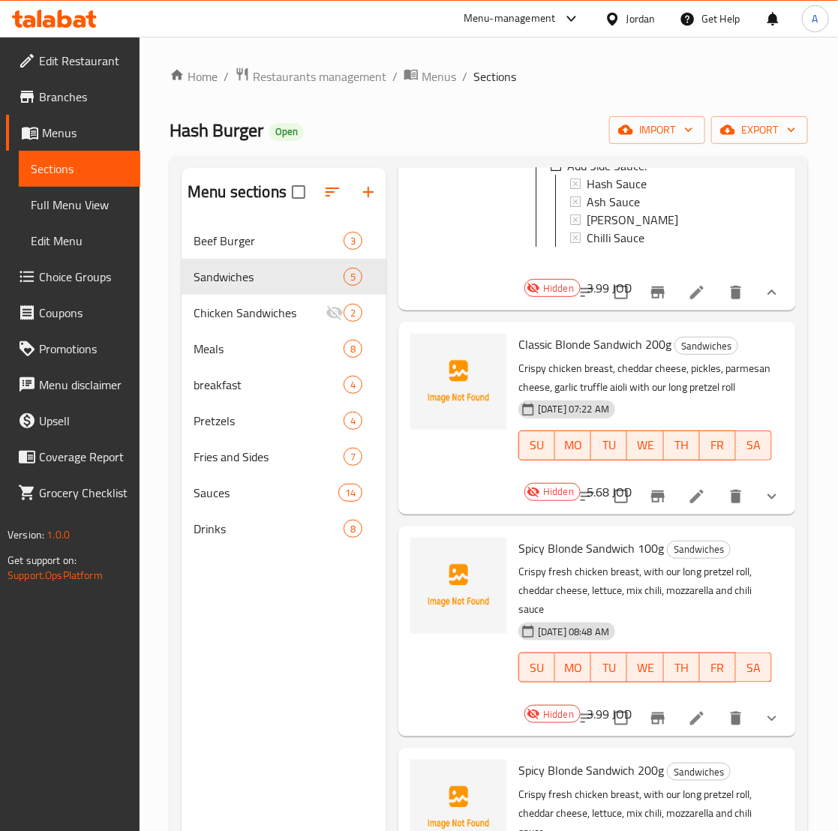
scroll to position [281, 0]
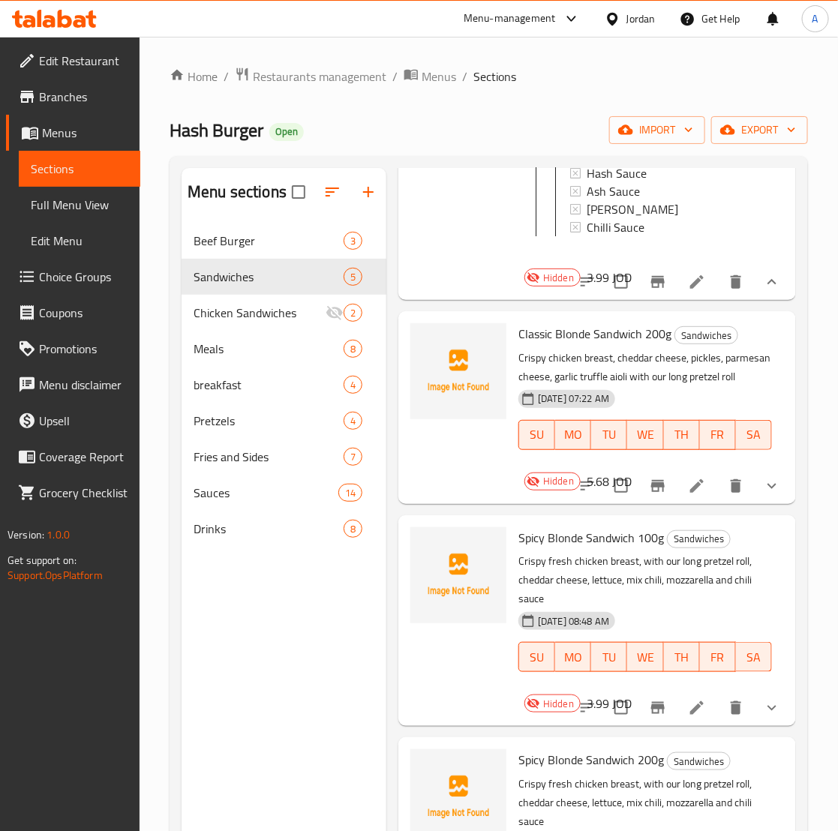
click at [763, 495] on icon "show more" at bounding box center [772, 486] width 18 height 18
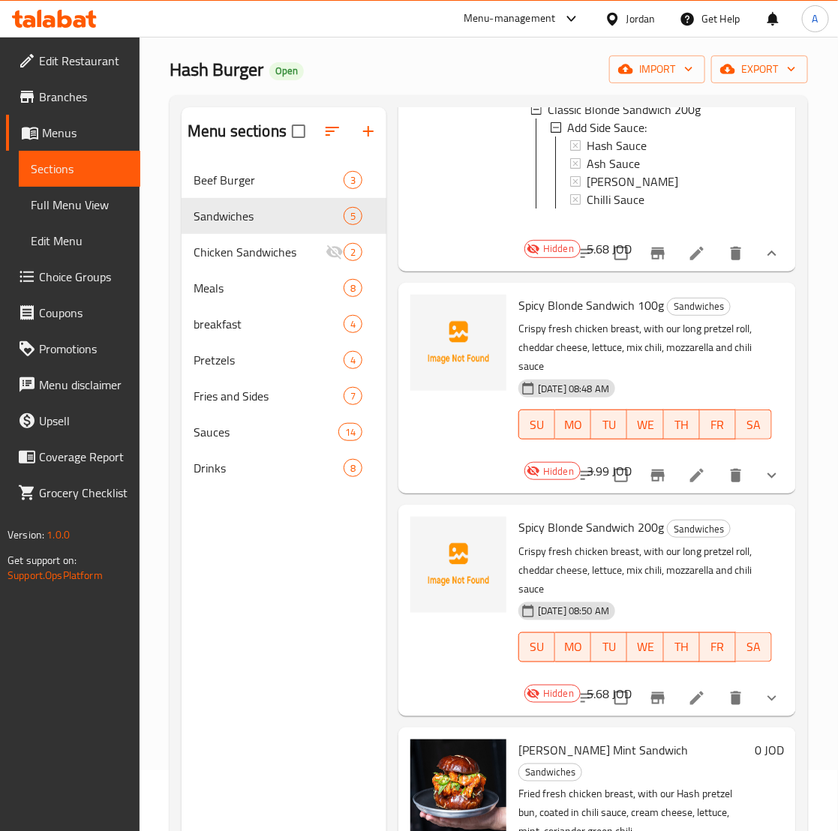
scroll to position [94, 0]
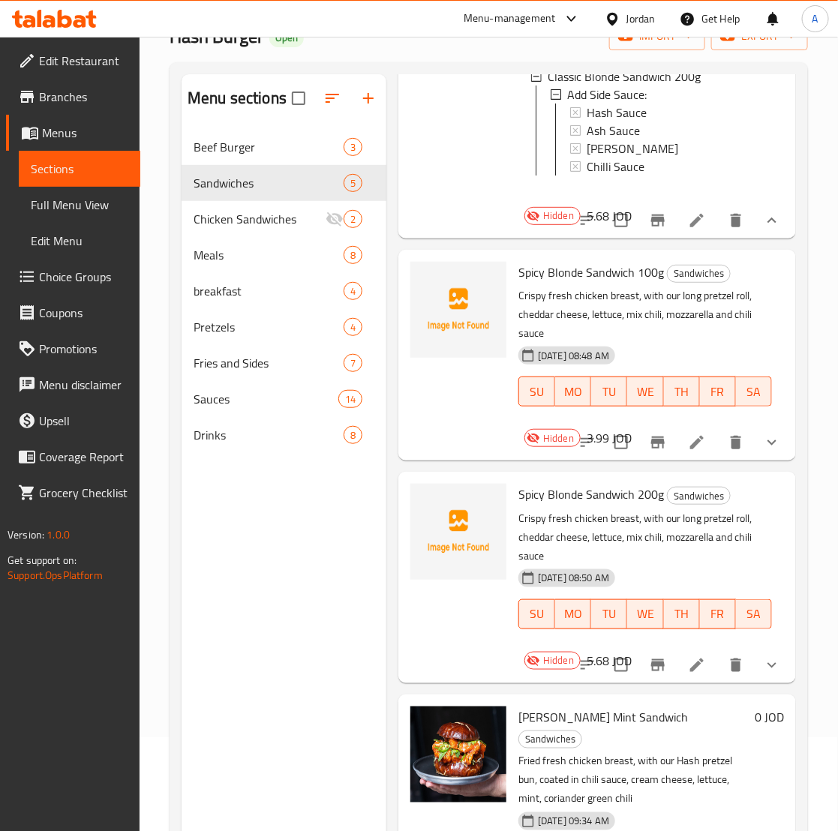
click at [754, 448] on button "show more" at bounding box center [772, 442] width 36 height 36
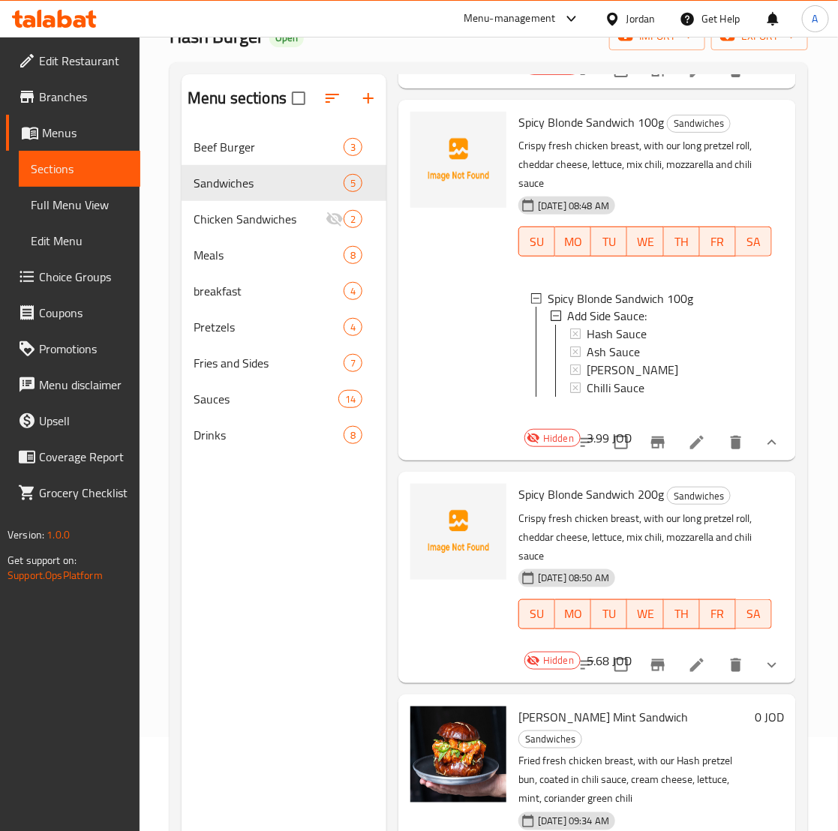
scroll to position [211, 0]
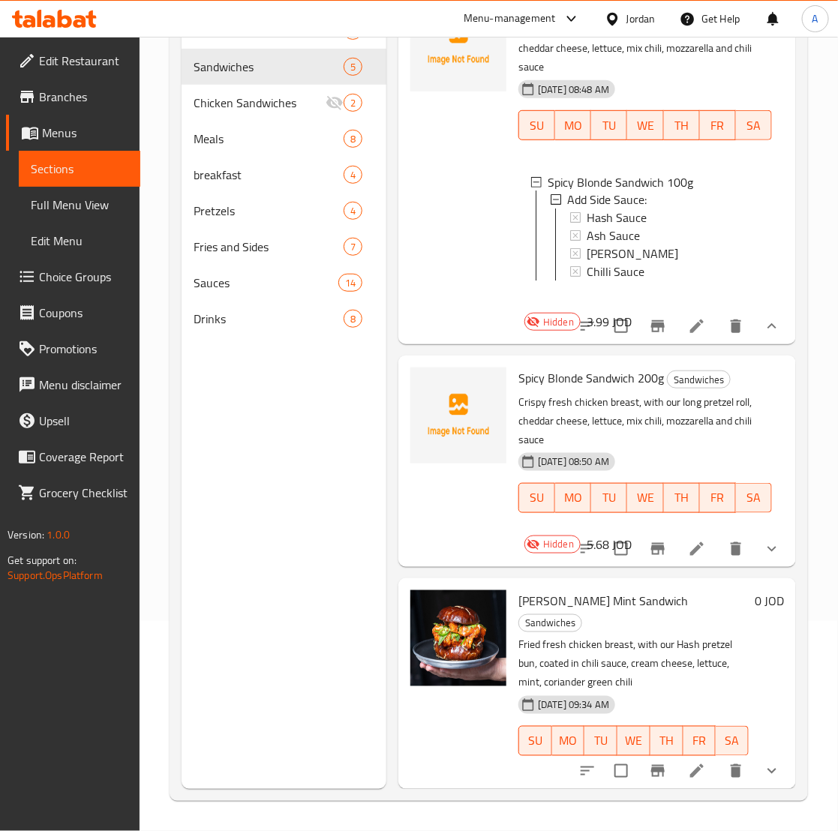
click at [755, 766] on button "show more" at bounding box center [772, 771] width 36 height 36
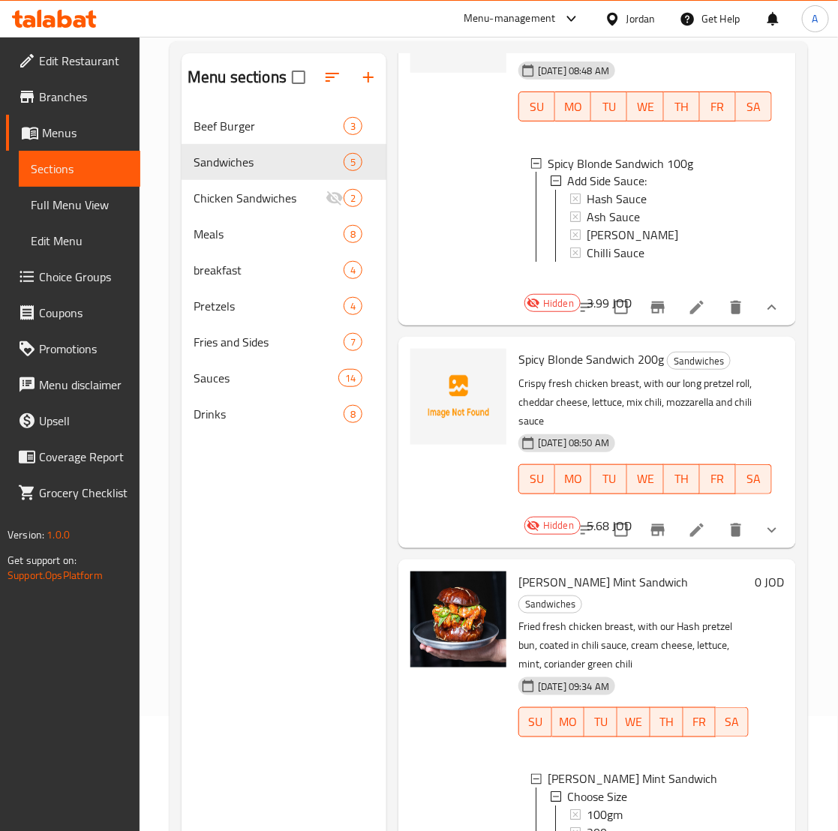
scroll to position [23, 0]
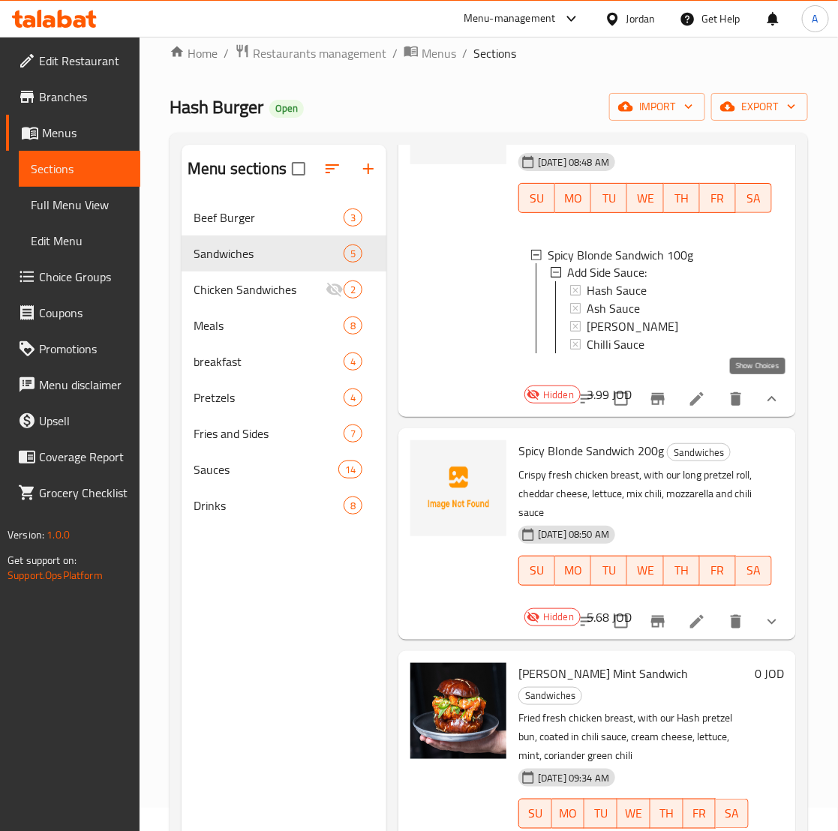
click at [763, 390] on icon "show more" at bounding box center [772, 399] width 18 height 18
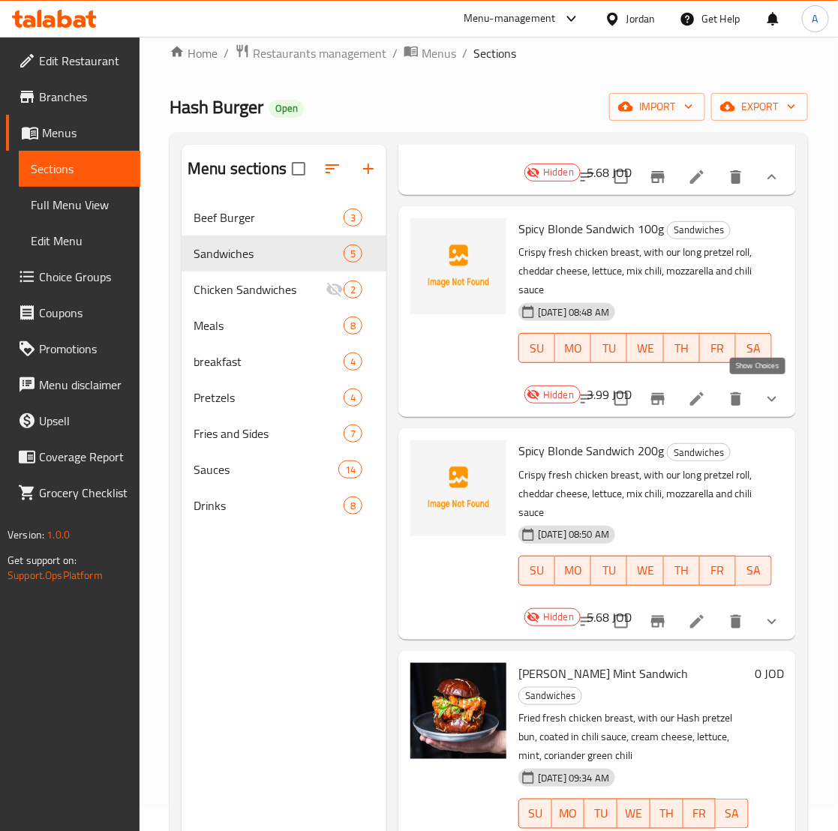
click at [763, 390] on icon "show more" at bounding box center [772, 399] width 18 height 18
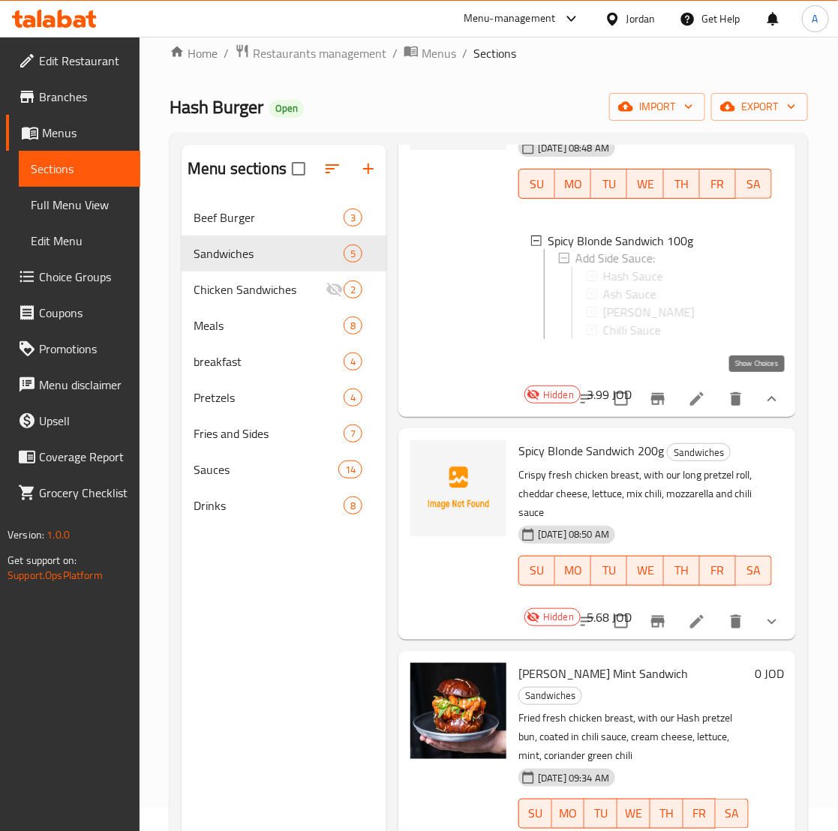
scroll to position [952, 0]
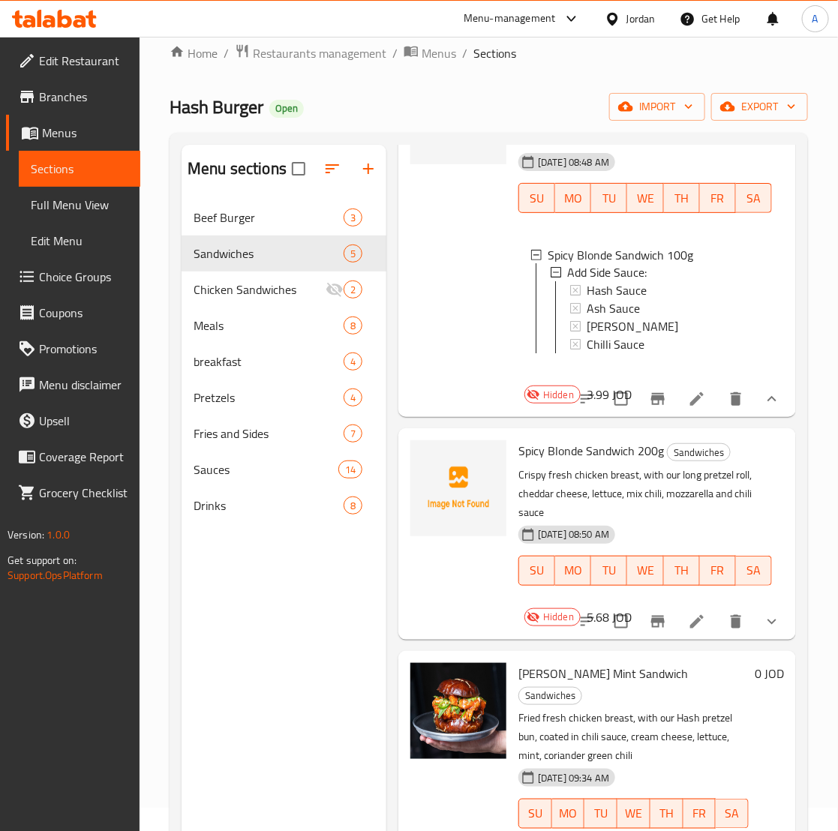
click at [769, 395] on button "show more" at bounding box center [772, 399] width 36 height 36
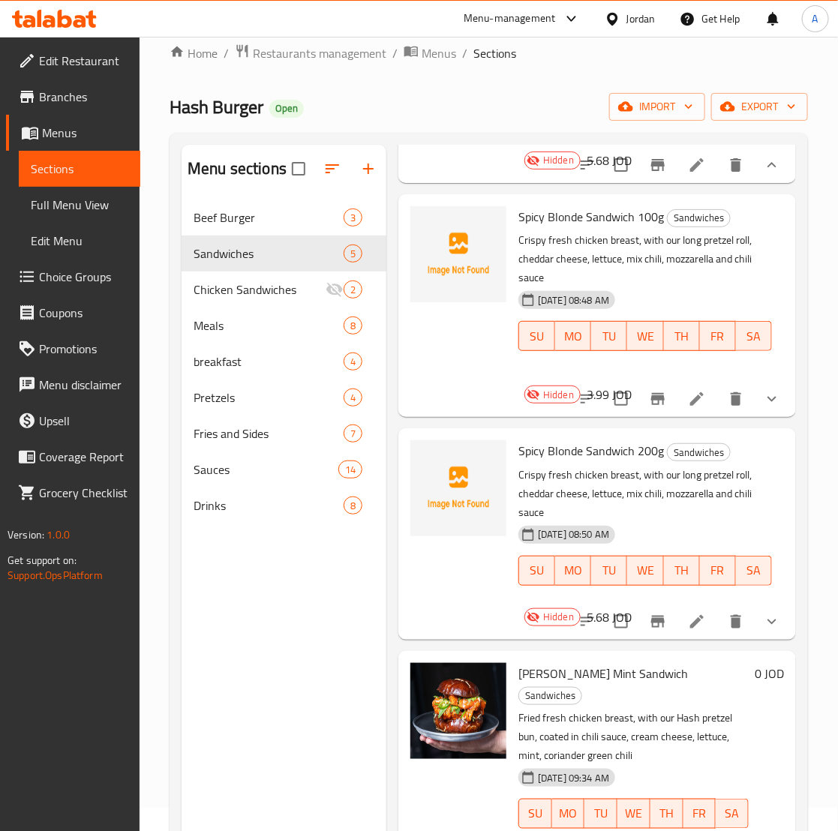
click at [769, 395] on button "show more" at bounding box center [772, 399] width 36 height 36
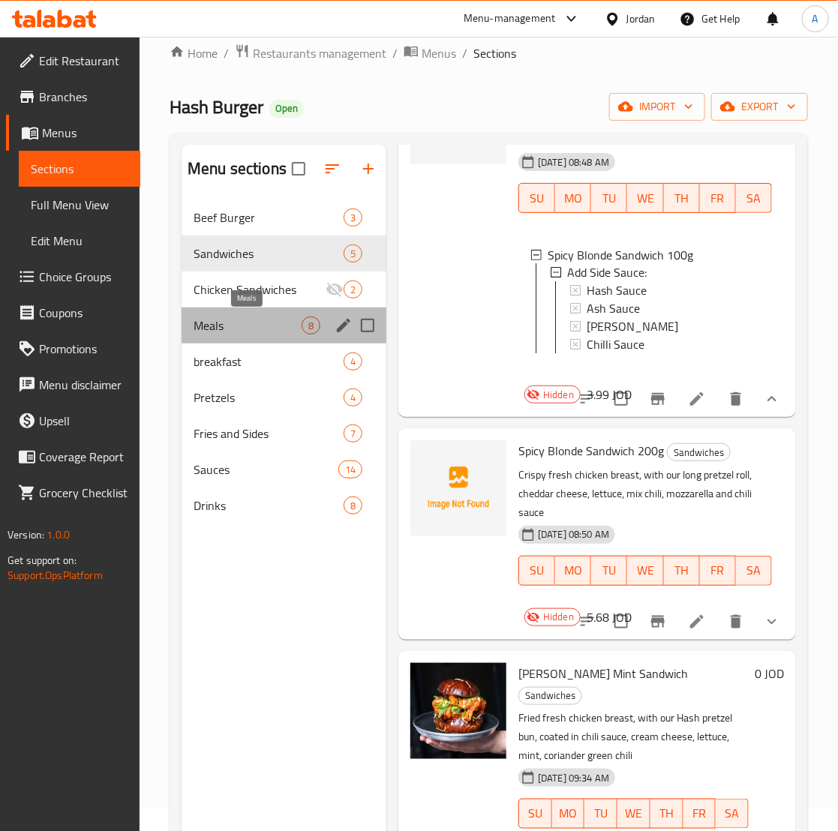
click at [268, 331] on span "Meals" at bounding box center [247, 325] width 108 height 18
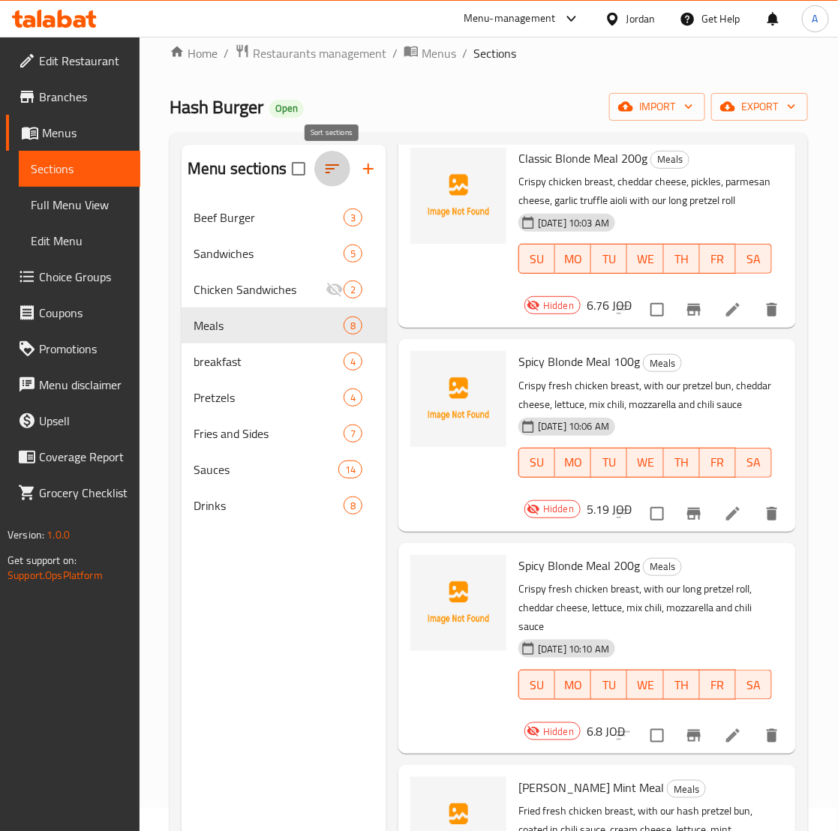
click at [327, 174] on icon "button" at bounding box center [332, 169] width 18 height 18
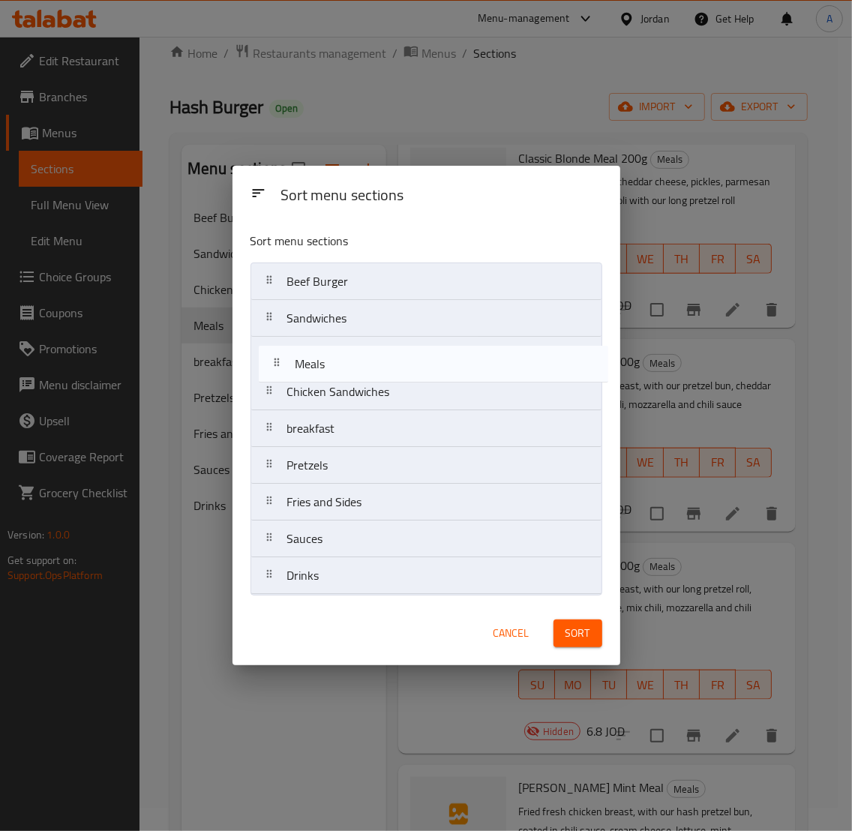
drag, startPoint x: 355, startPoint y: 402, endPoint x: 364, endPoint y: 366, distance: 37.3
click at [364, 366] on nav "Beef Burger Sandwiches Chicken Sandwiches Meals breakfast Pretzels Fries and Si…" at bounding box center [426, 428] width 352 height 332
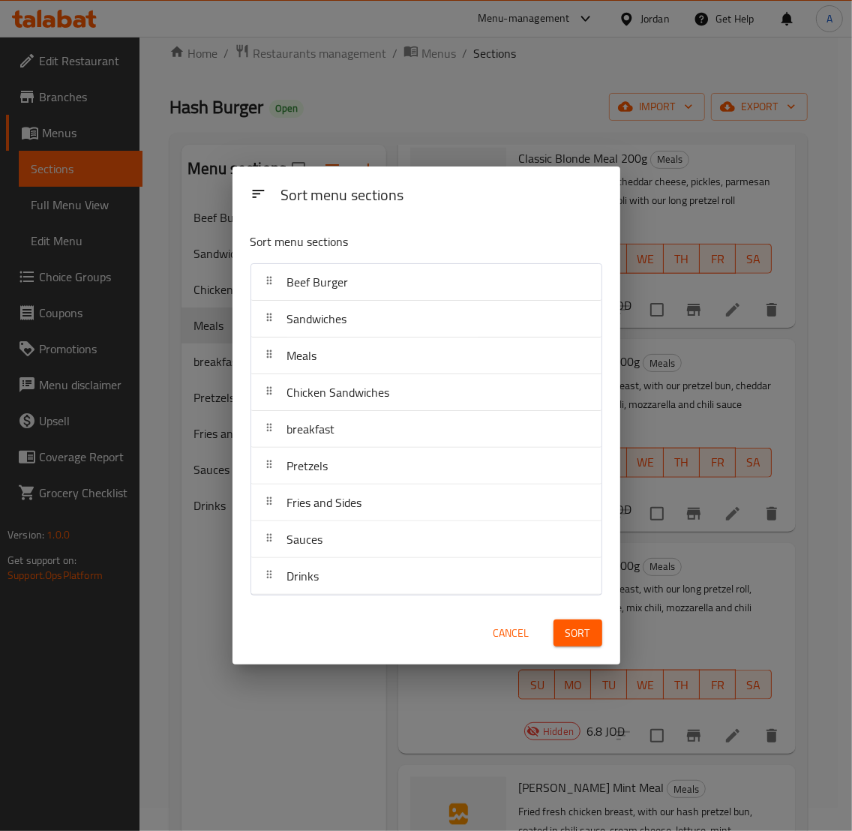
click at [576, 628] on span "Sort" at bounding box center [577, 633] width 25 height 19
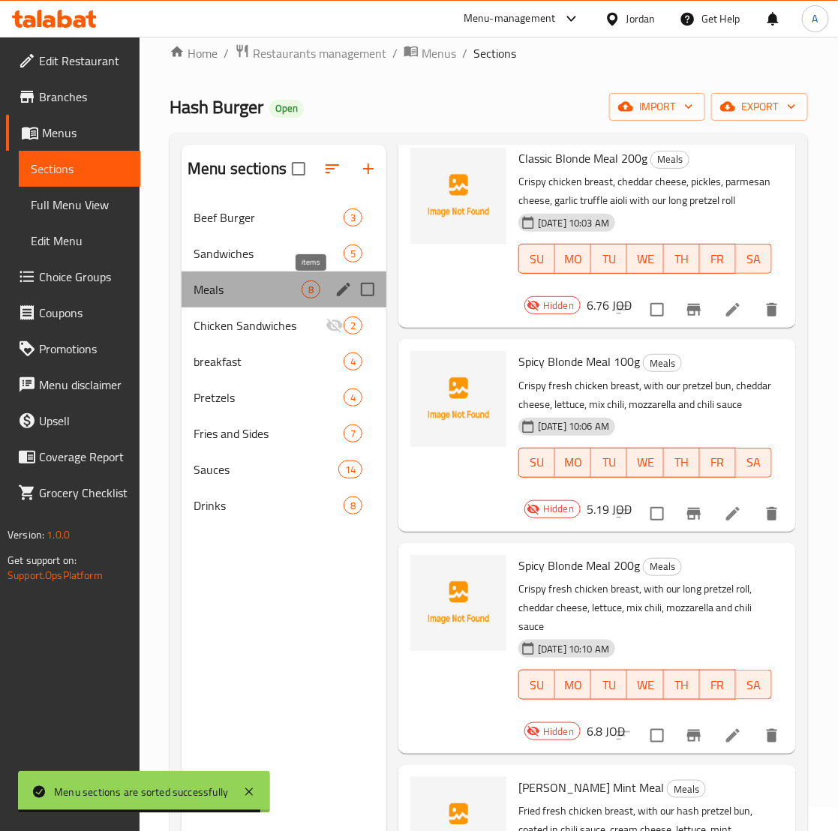
click at [317, 291] on span "8" at bounding box center [310, 290] width 17 height 14
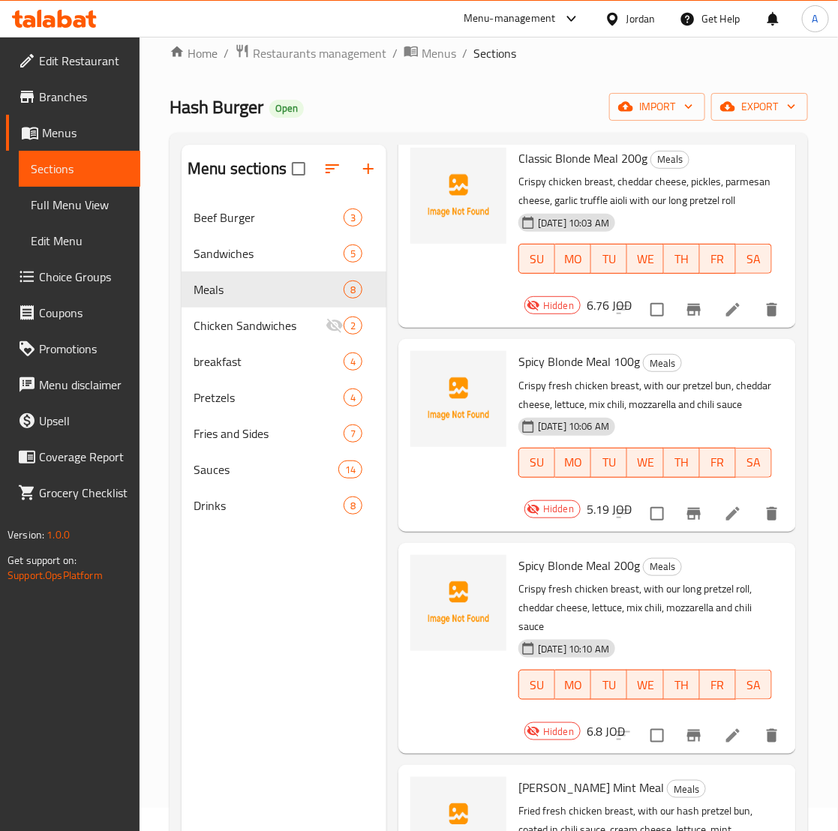
click at [112, 283] on span "Choice Groups" at bounding box center [83, 277] width 89 height 18
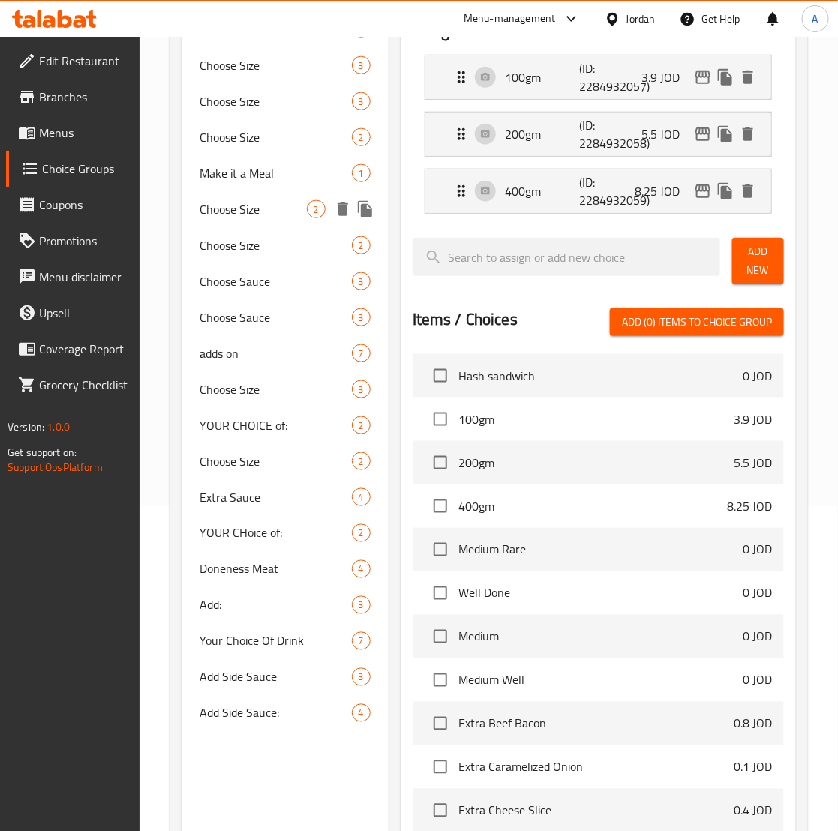
scroll to position [492, 0]
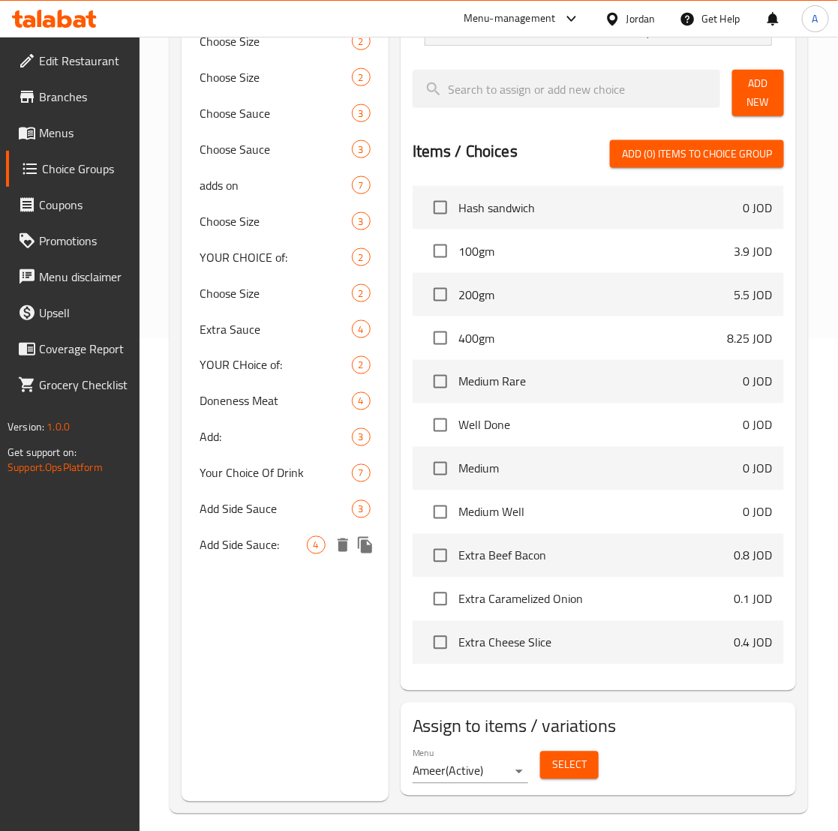
click at [275, 547] on span "Add Side Sauce:" at bounding box center [252, 545] width 106 height 18
type input "Add Side Sauce:"
type input "إضافة صوص جانبي:"
type input "0"
type input "4"
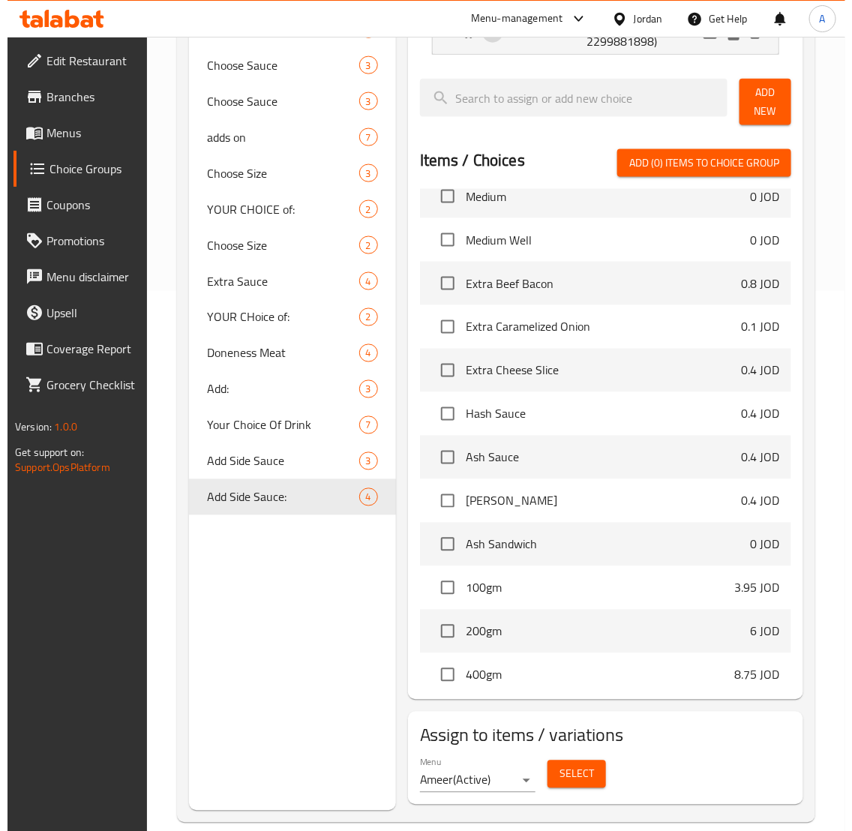
scroll to position [562, 0]
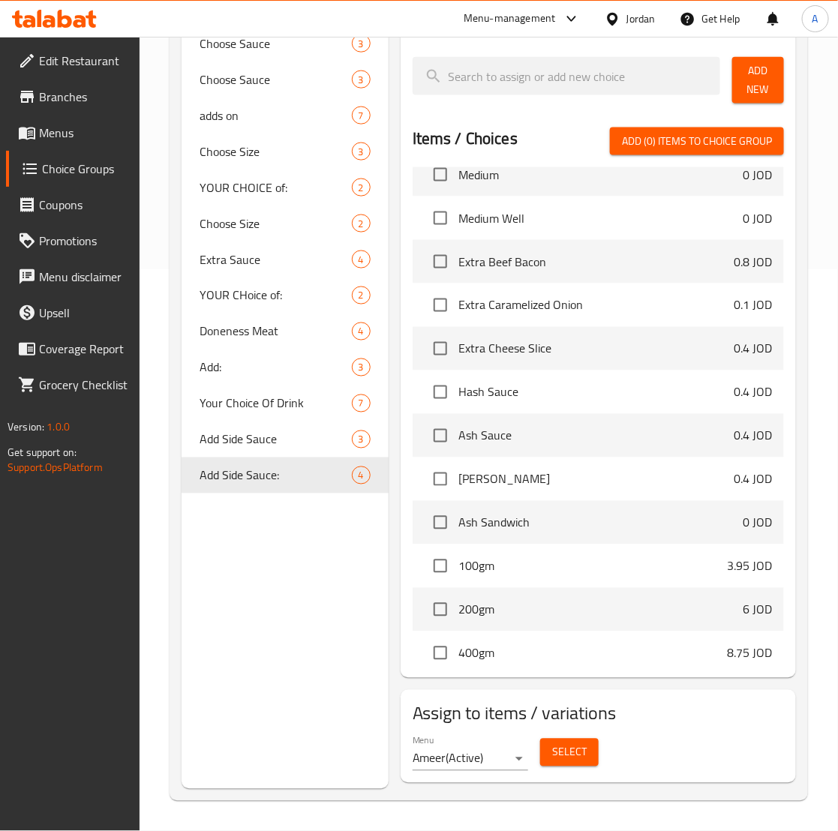
click at [585, 748] on span "Select" at bounding box center [569, 752] width 34 height 19
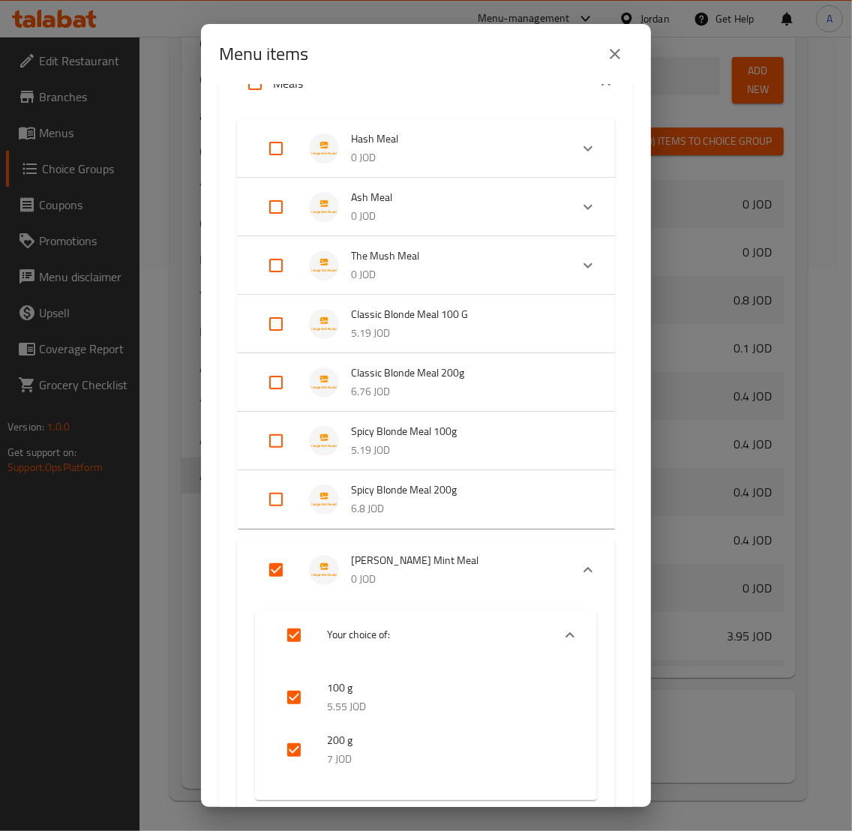
click at [276, 568] on input "Expand" at bounding box center [276, 570] width 36 height 36
checkbox input "false"
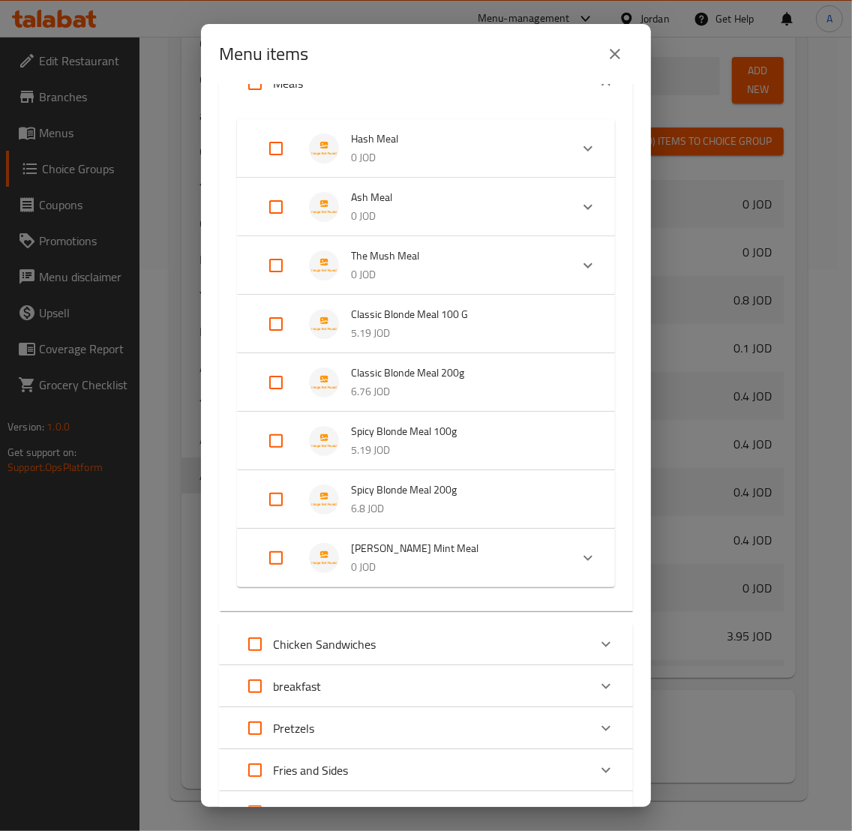
click at [286, 496] on input "Expand" at bounding box center [276, 499] width 36 height 36
checkbox input "true"
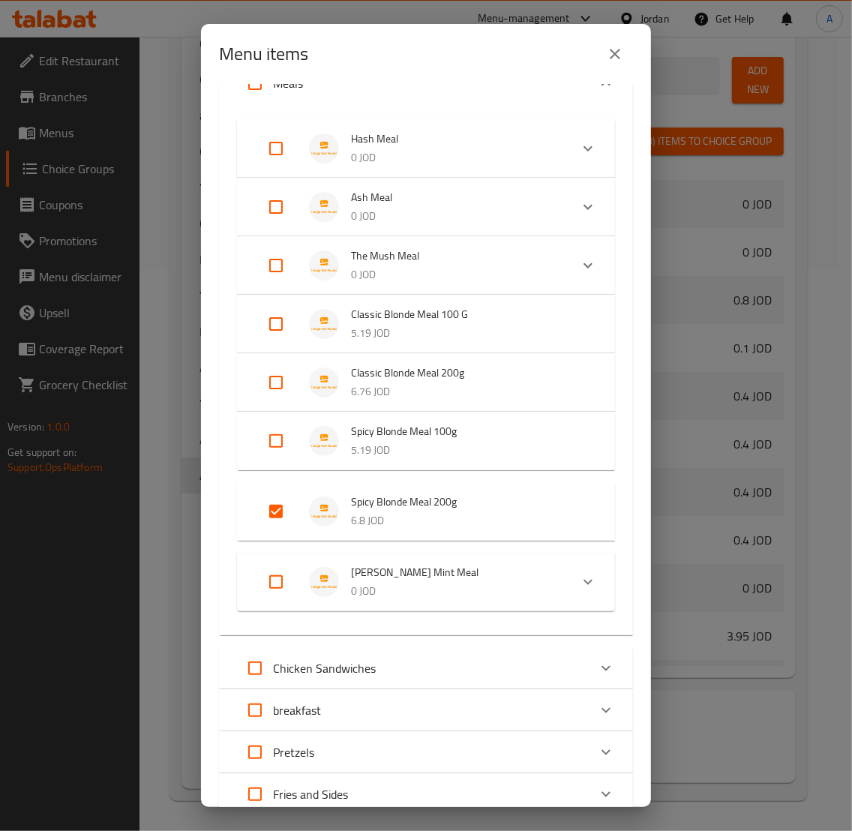
click at [283, 450] on input "Expand" at bounding box center [276, 441] width 36 height 36
checkbox input "true"
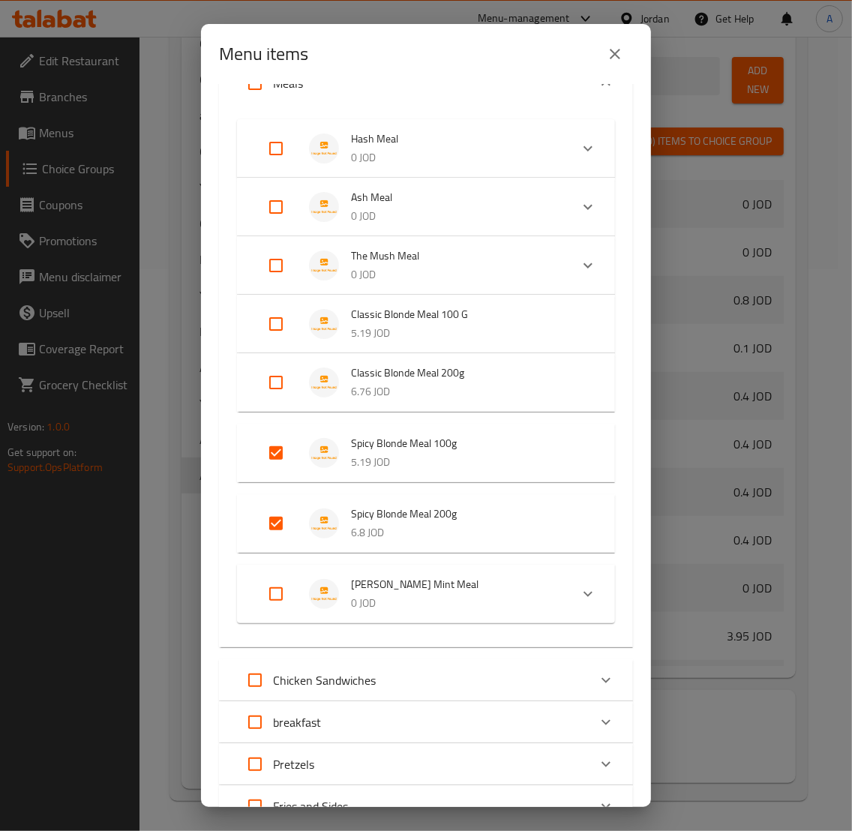
click at [278, 387] on input "Expand" at bounding box center [276, 382] width 36 height 36
checkbox input "true"
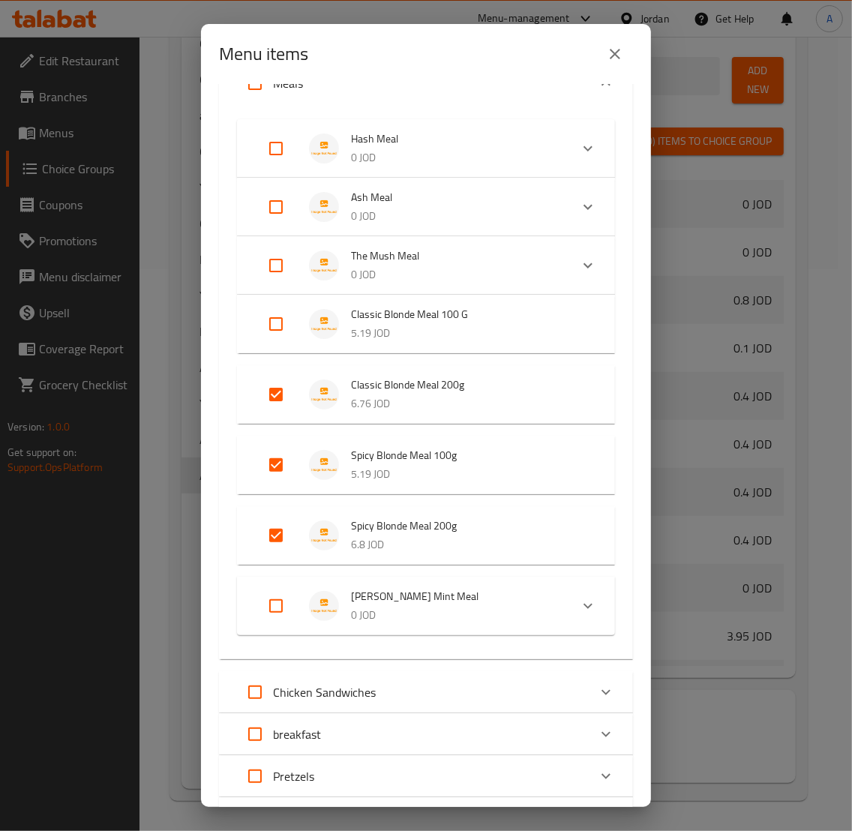
click at [275, 321] on input "Expand" at bounding box center [276, 324] width 36 height 36
checkbox input "true"
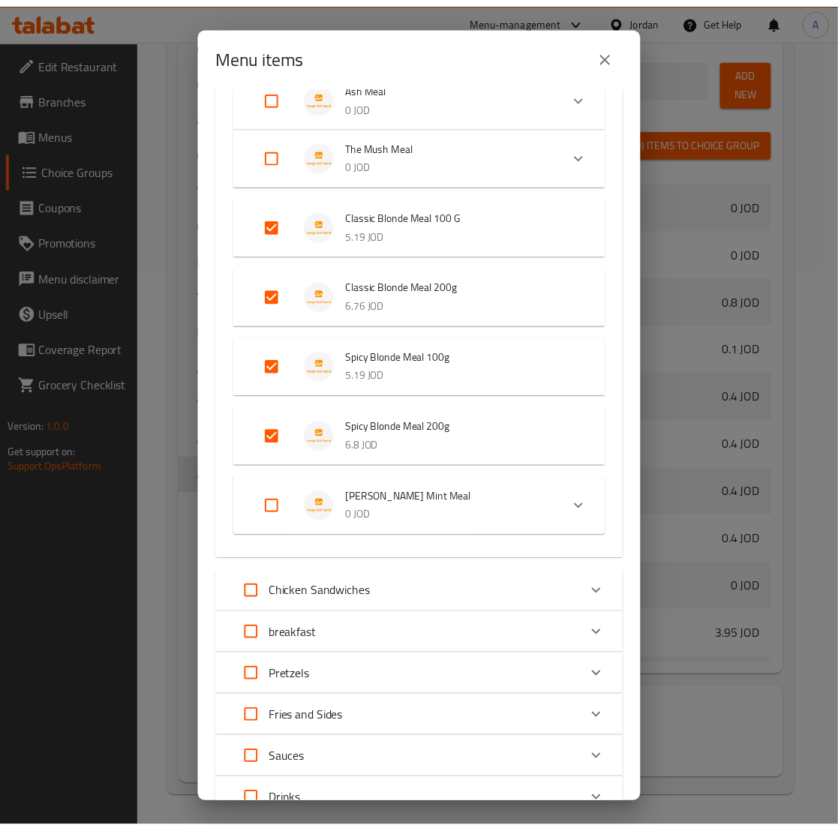
scroll to position [793, 0]
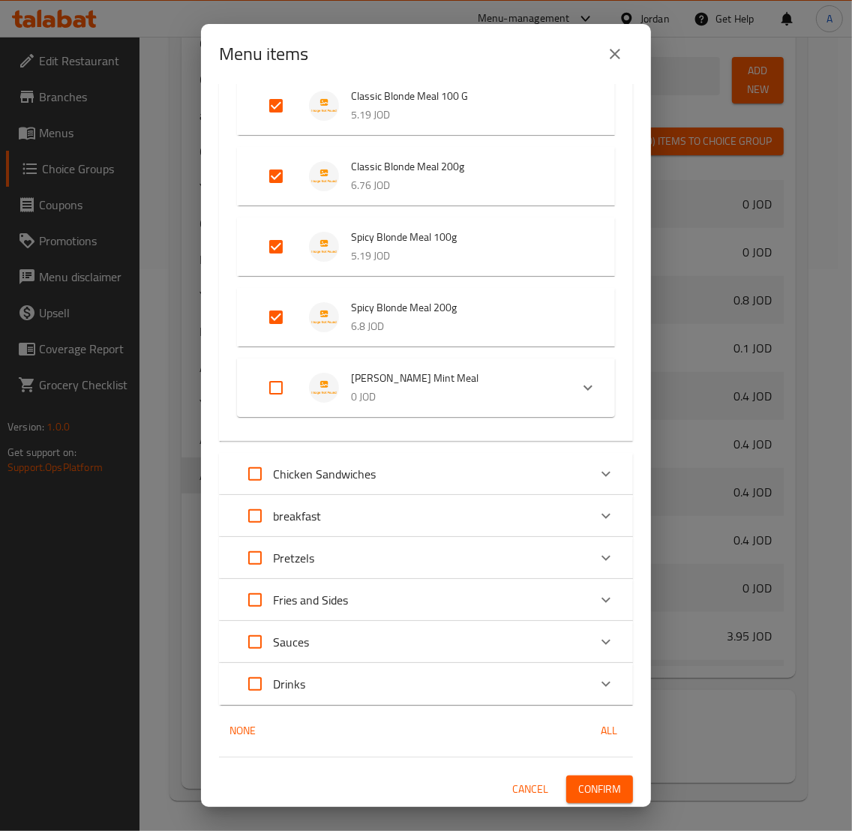
click at [596, 784] on span "Confirm" at bounding box center [599, 789] width 43 height 19
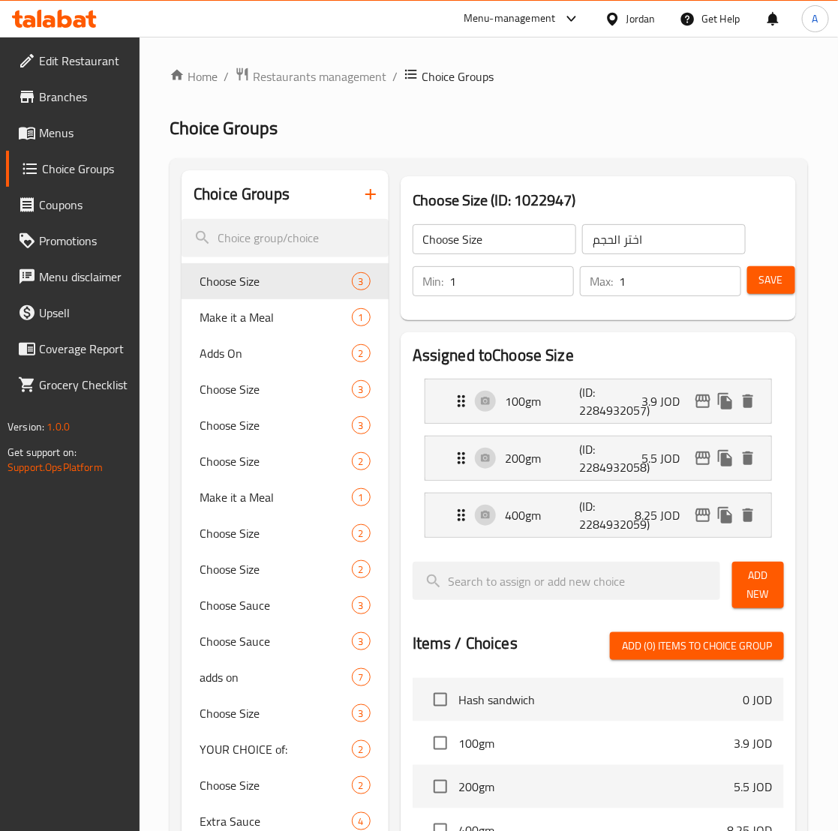
click at [82, 130] on span "Menus" at bounding box center [83, 133] width 89 height 18
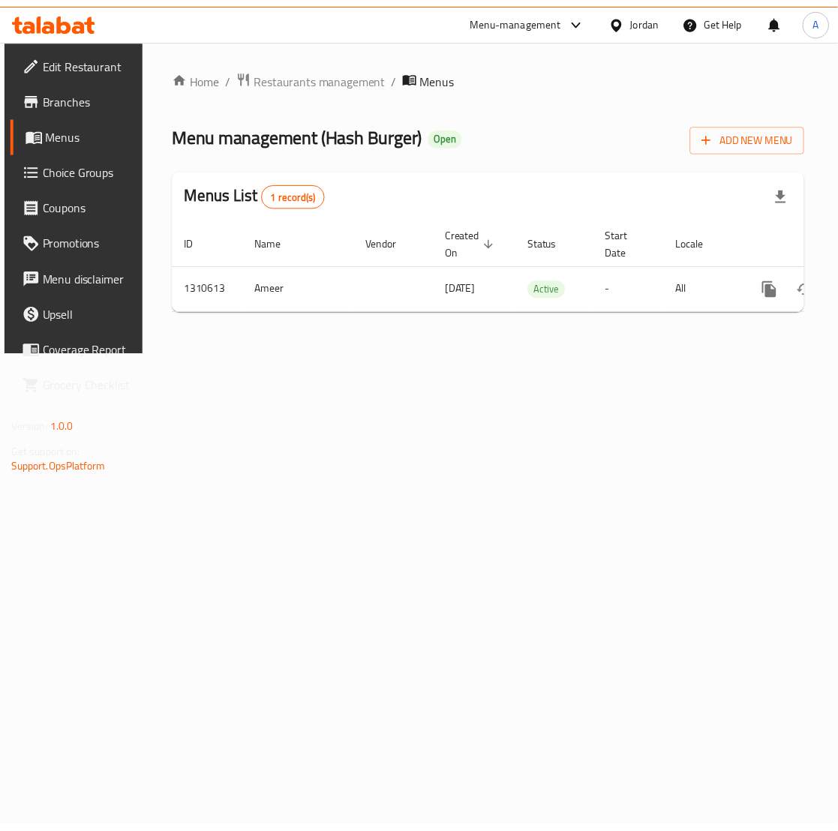
scroll to position [0, 94]
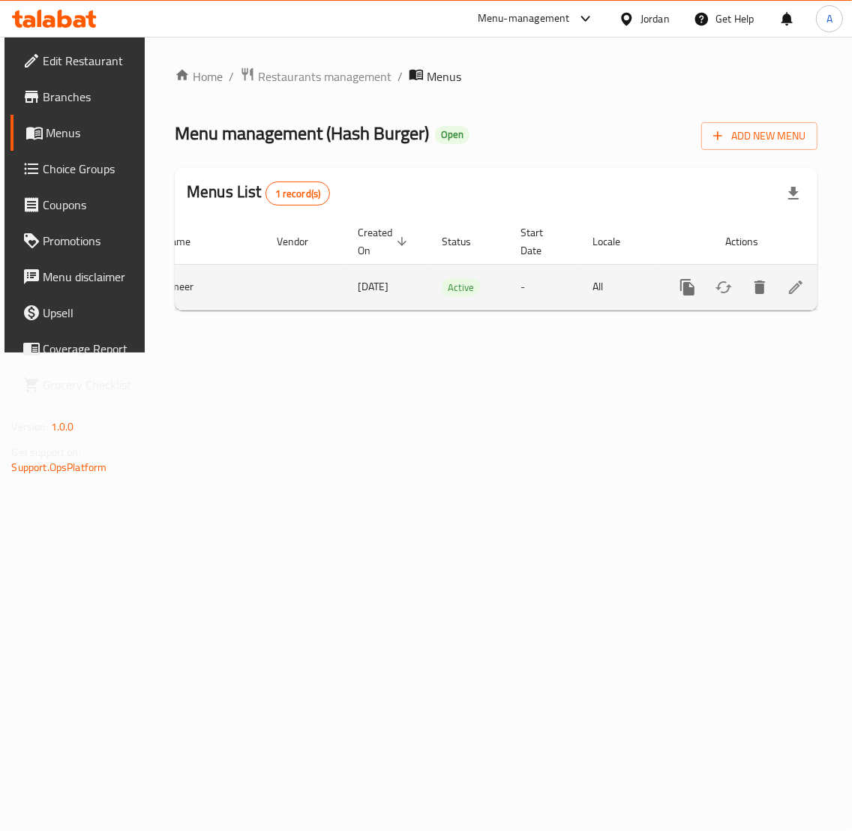
click at [796, 292] on icon "enhanced table" at bounding box center [796, 287] width 18 height 18
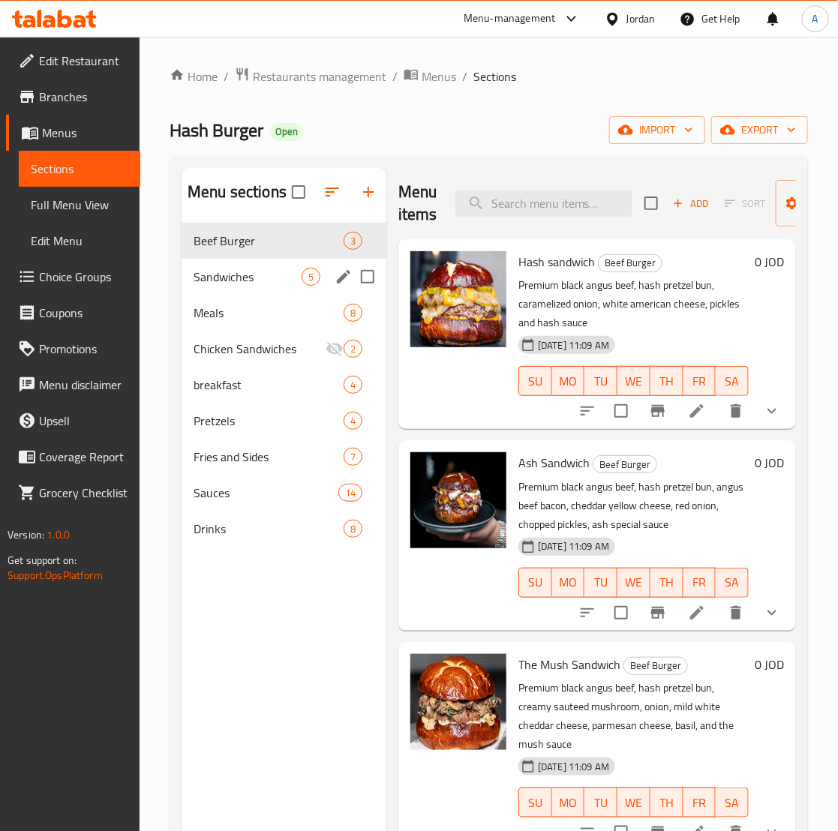
click at [208, 293] on div "Sandwiches 5" at bounding box center [283, 277] width 205 height 36
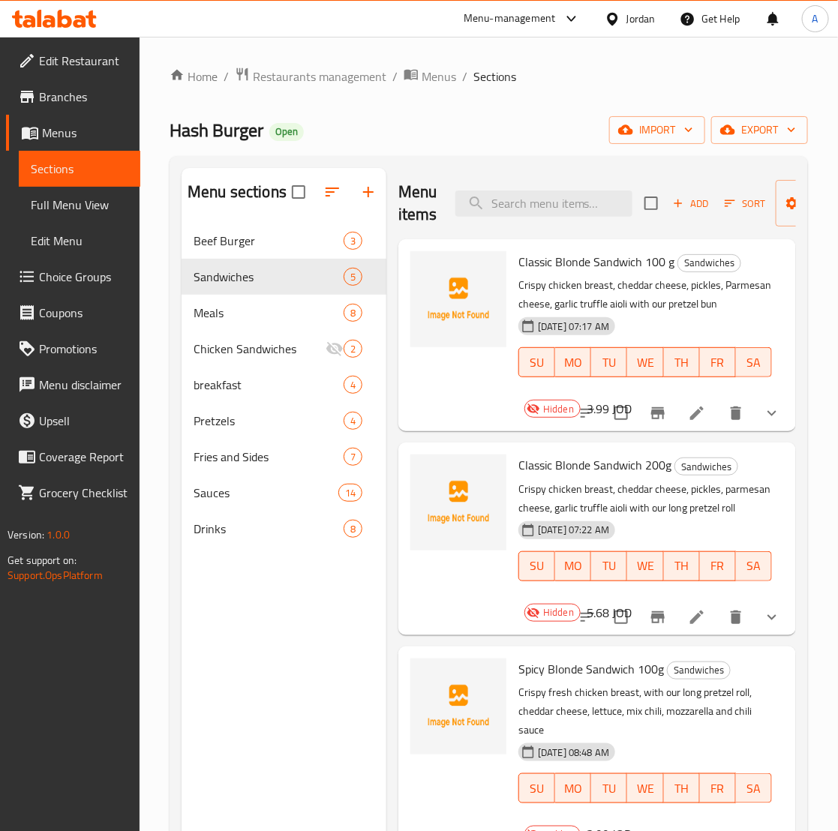
click at [739, 431] on div at bounding box center [679, 413] width 220 height 36
click at [763, 422] on icon "show more" at bounding box center [772, 413] width 18 height 18
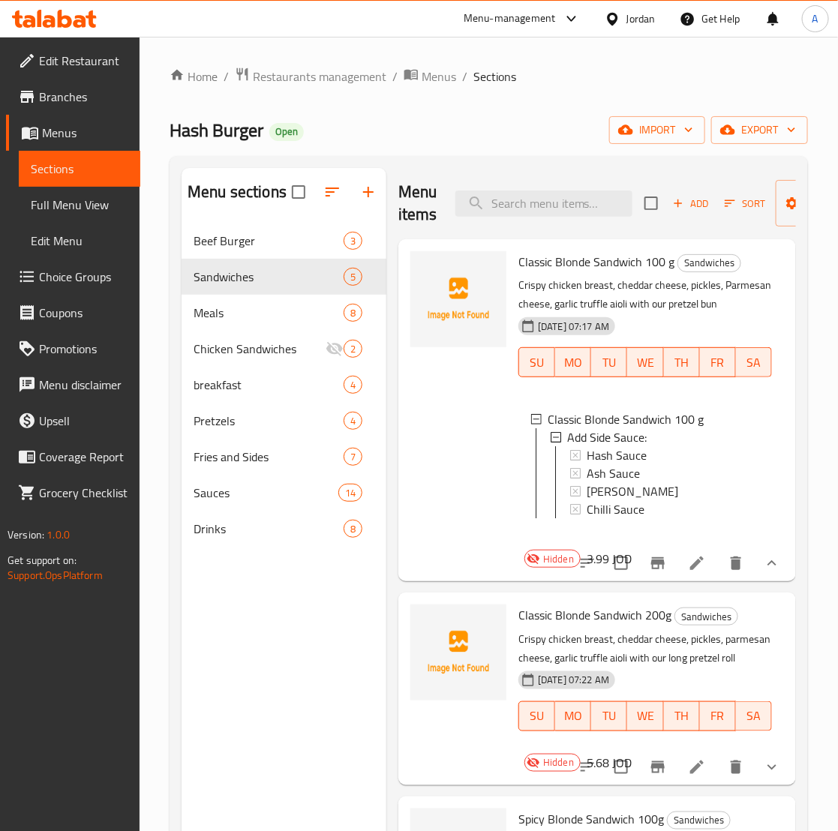
scroll to position [469, 0]
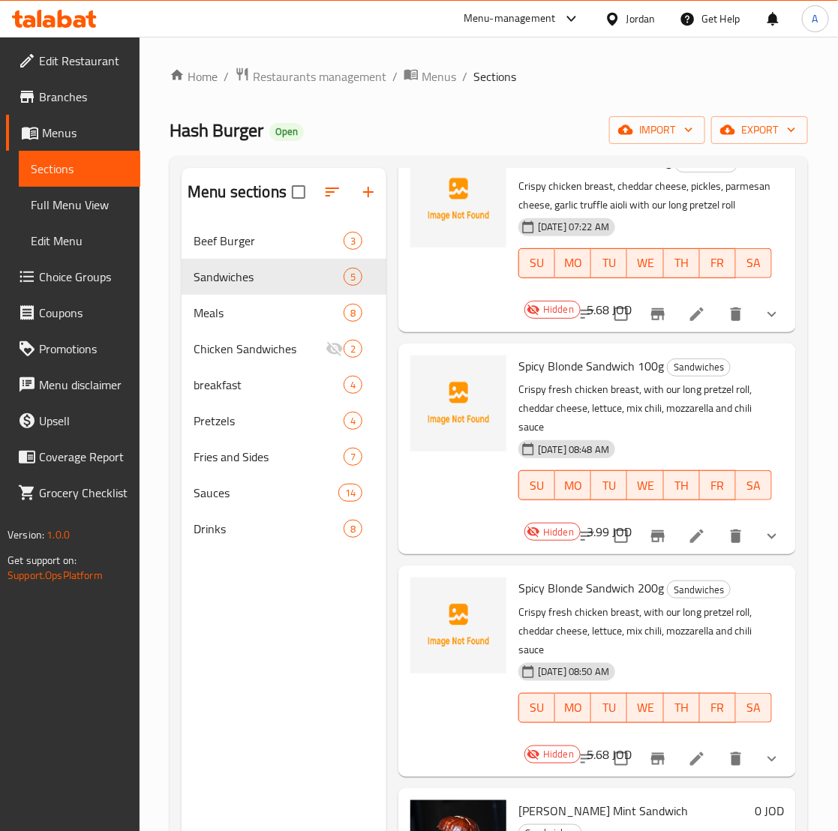
click at [767, 316] on icon "show more" at bounding box center [771, 313] width 9 height 5
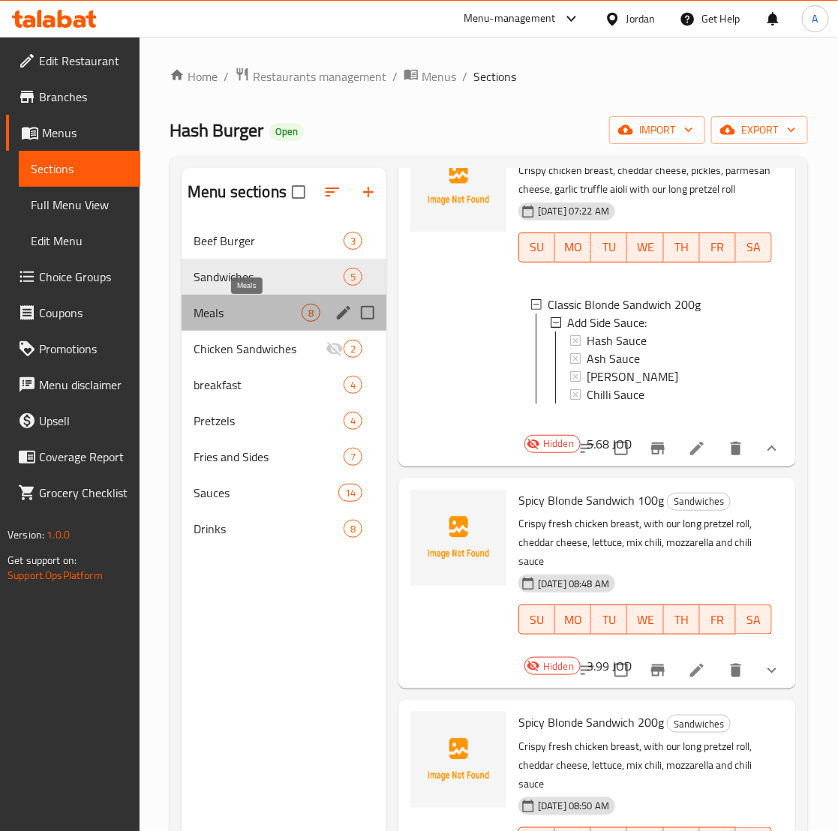
click at [227, 305] on span "Meals" at bounding box center [247, 313] width 108 height 18
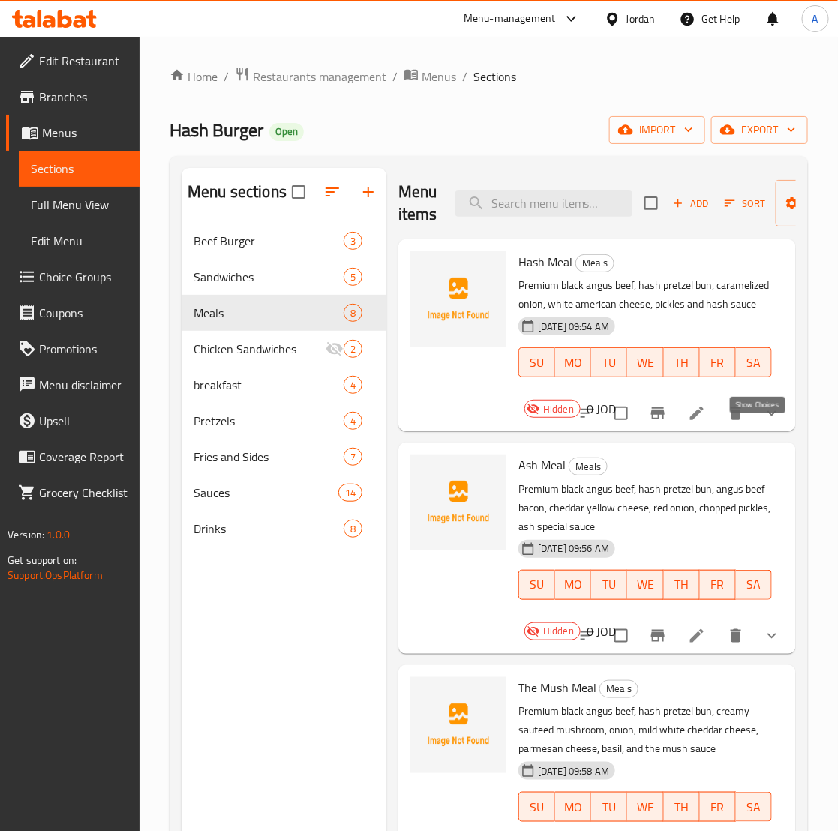
click at [763, 422] on icon "show more" at bounding box center [772, 413] width 18 height 18
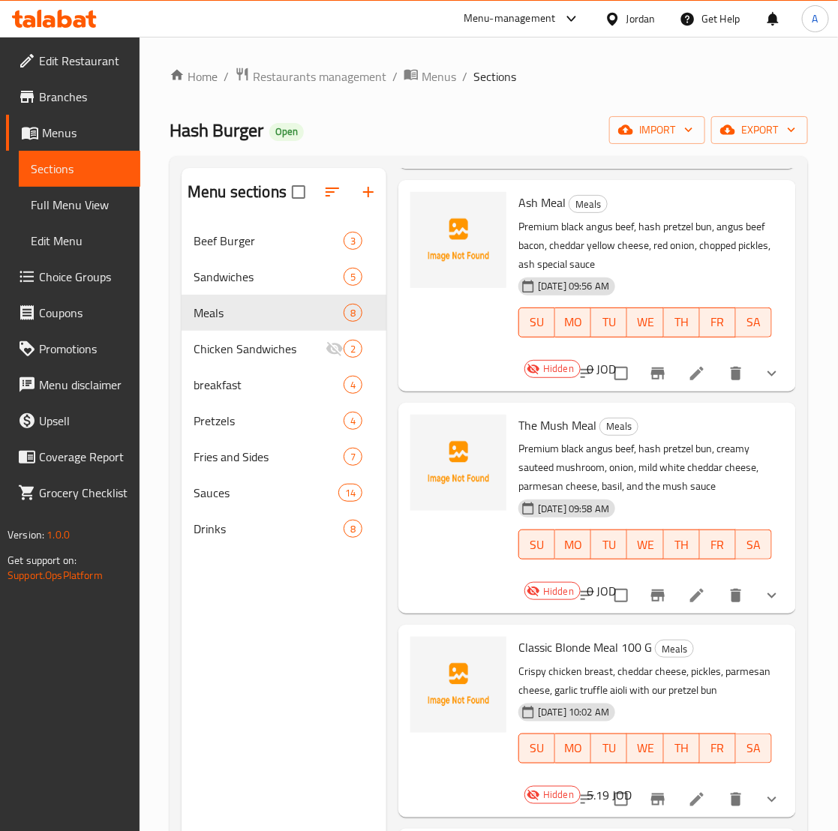
scroll to position [1125, 0]
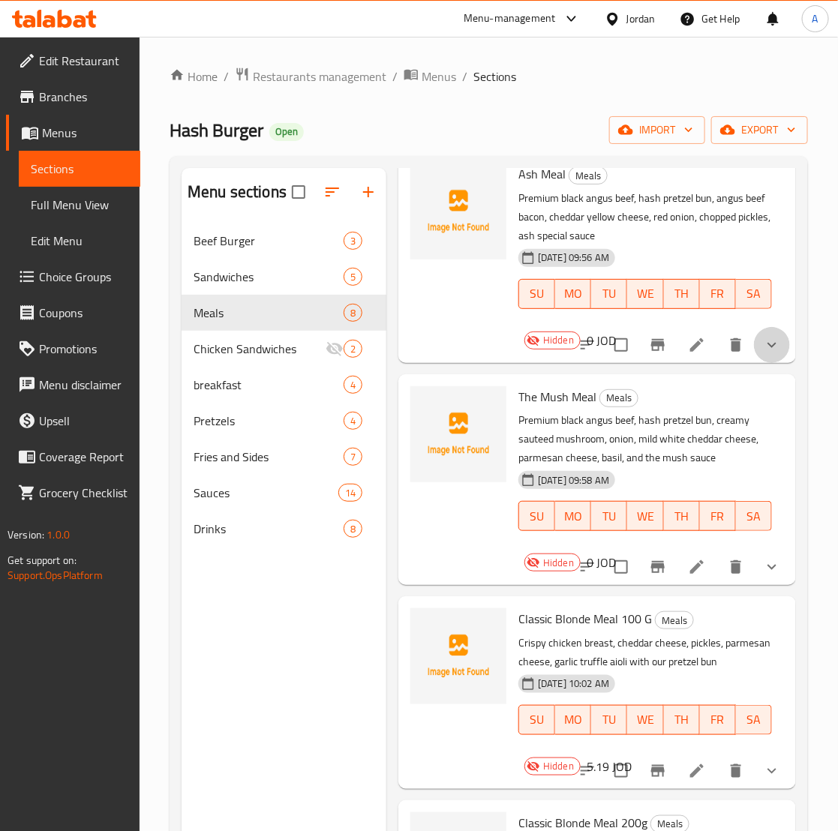
click at [754, 363] on button "show more" at bounding box center [772, 345] width 36 height 36
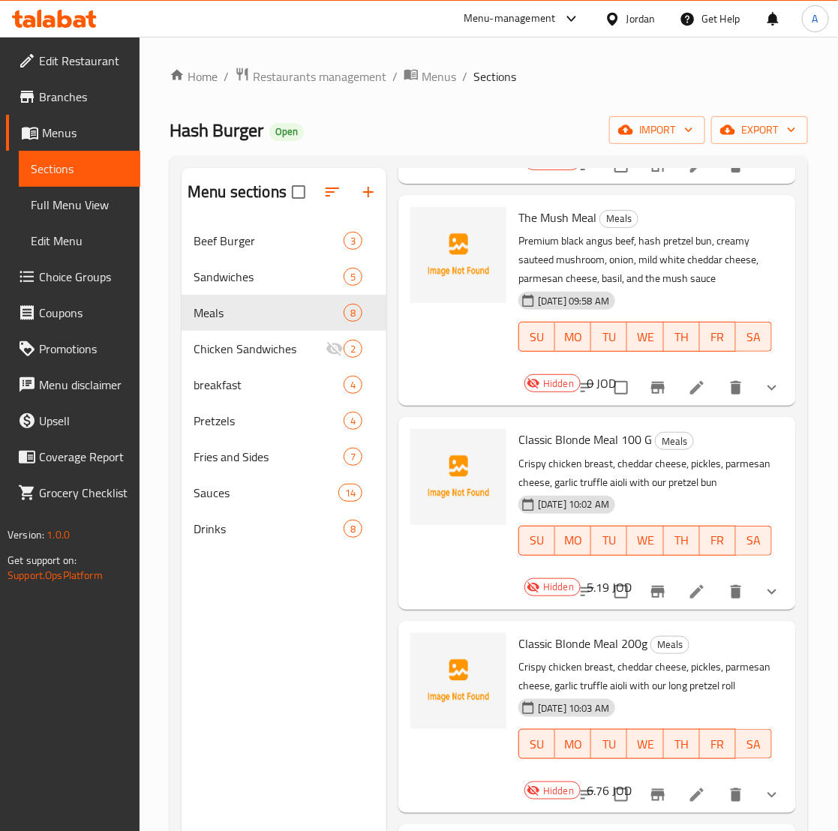
scroll to position [2156, 0]
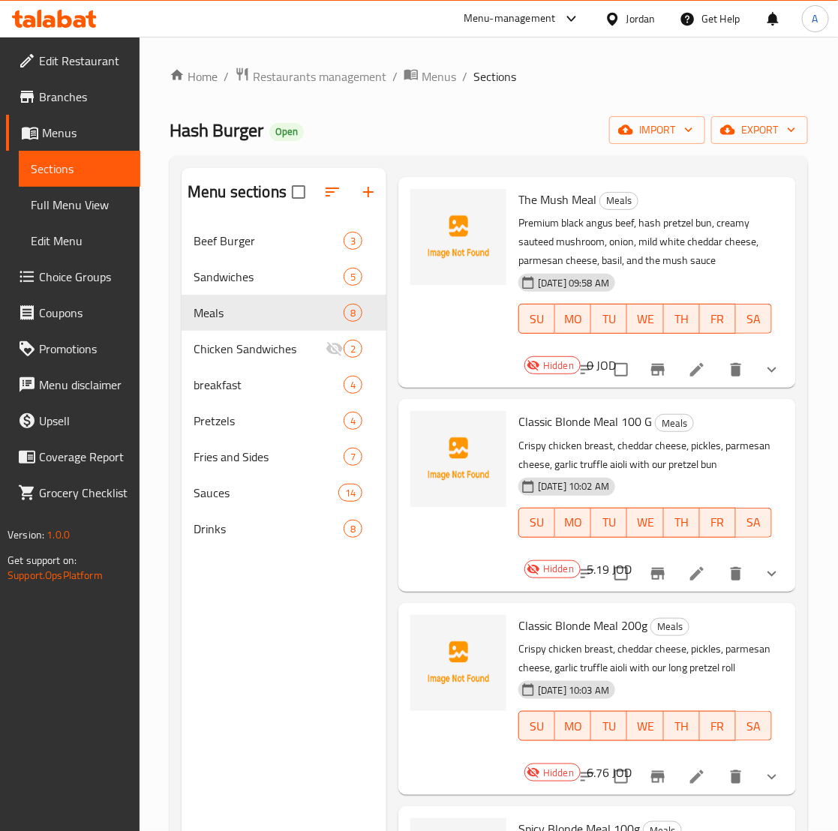
click at [736, 388] on div at bounding box center [679, 370] width 220 height 36
click at [763, 379] on icon "show more" at bounding box center [772, 370] width 18 height 18
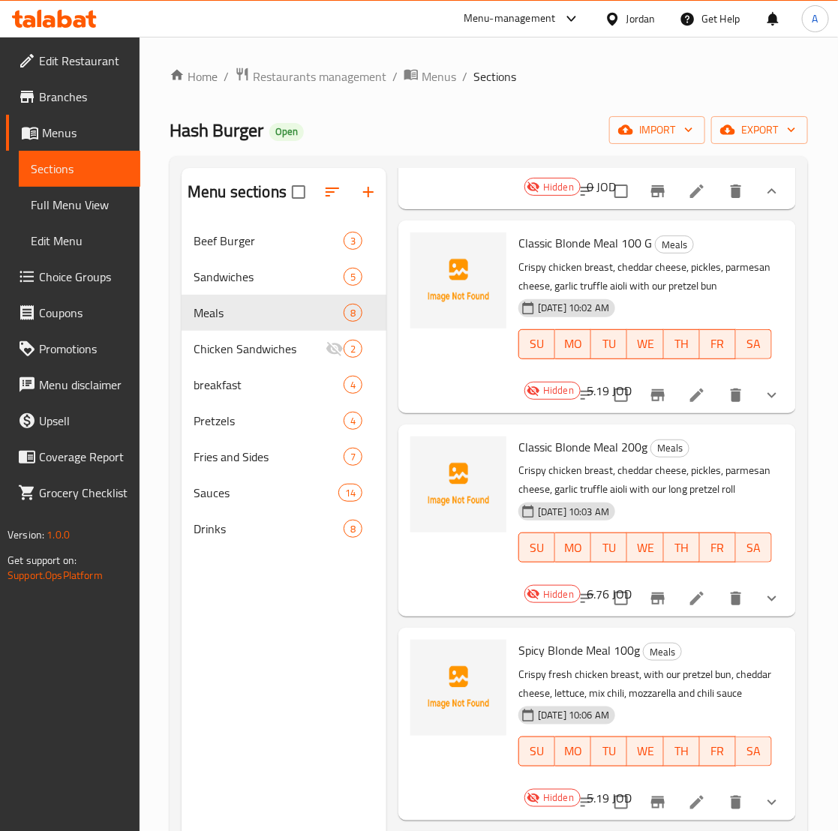
scroll to position [3187, 0]
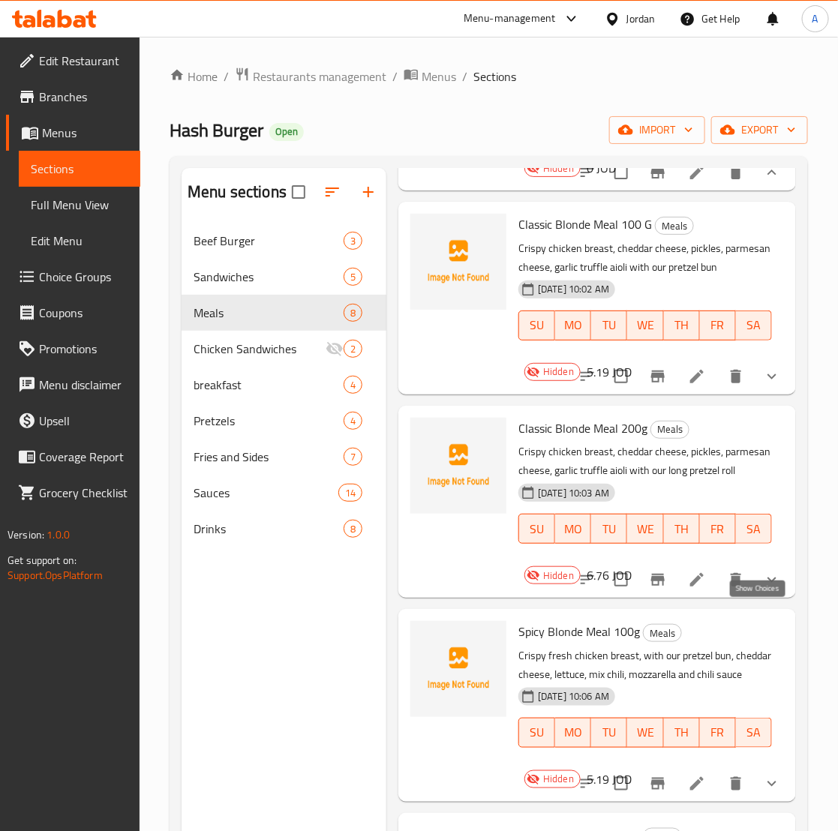
click at [763, 385] on icon "show more" at bounding box center [772, 376] width 18 height 18
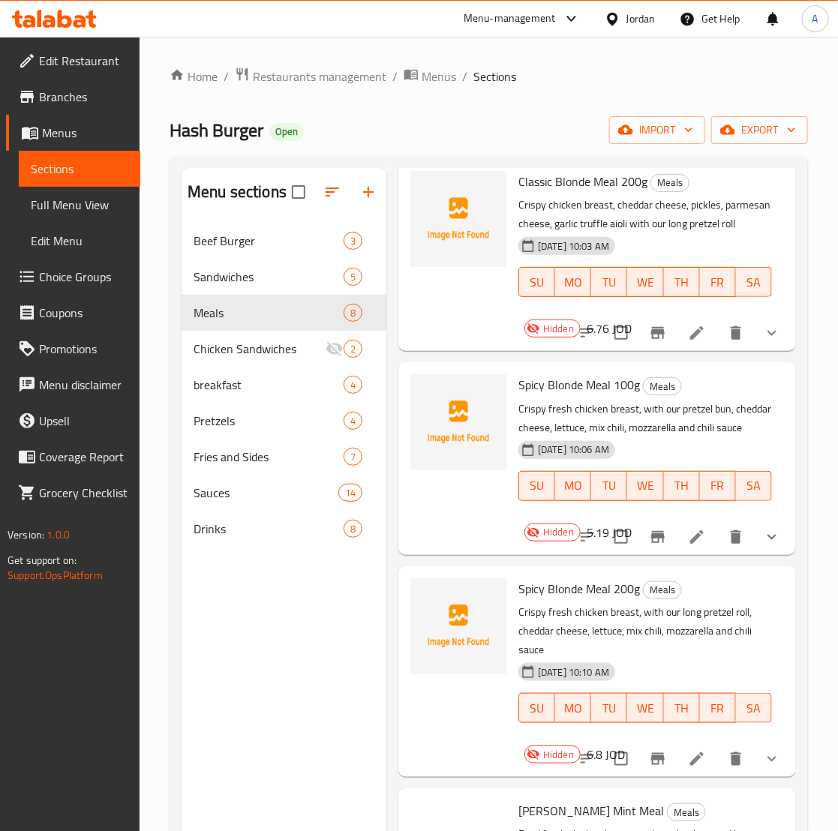
scroll to position [3844, 0]
click at [763, 342] on icon "show more" at bounding box center [772, 333] width 18 height 18
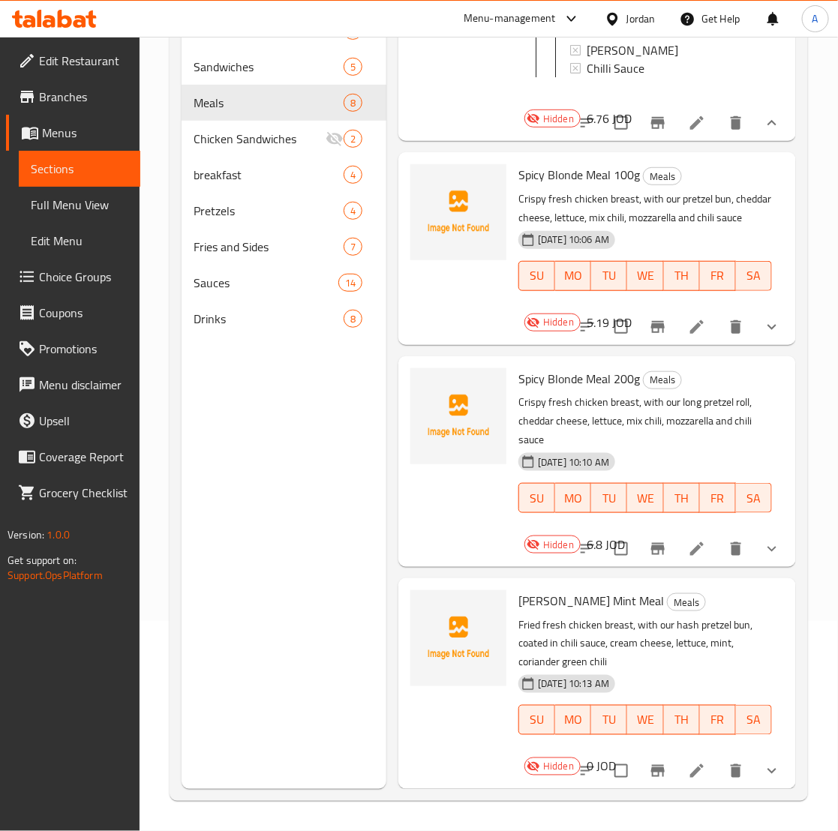
scroll to position [4052, 0]
drag, startPoint x: 249, startPoint y: 249, endPoint x: 308, endPoint y: 332, distance: 102.2
click at [305, 322] on div "Beef Burger 3 Sandwiches 5 Meals 8 Chicken Sandwiches 2 breakfast 4 Pretzels 4 …" at bounding box center [283, 175] width 205 height 324
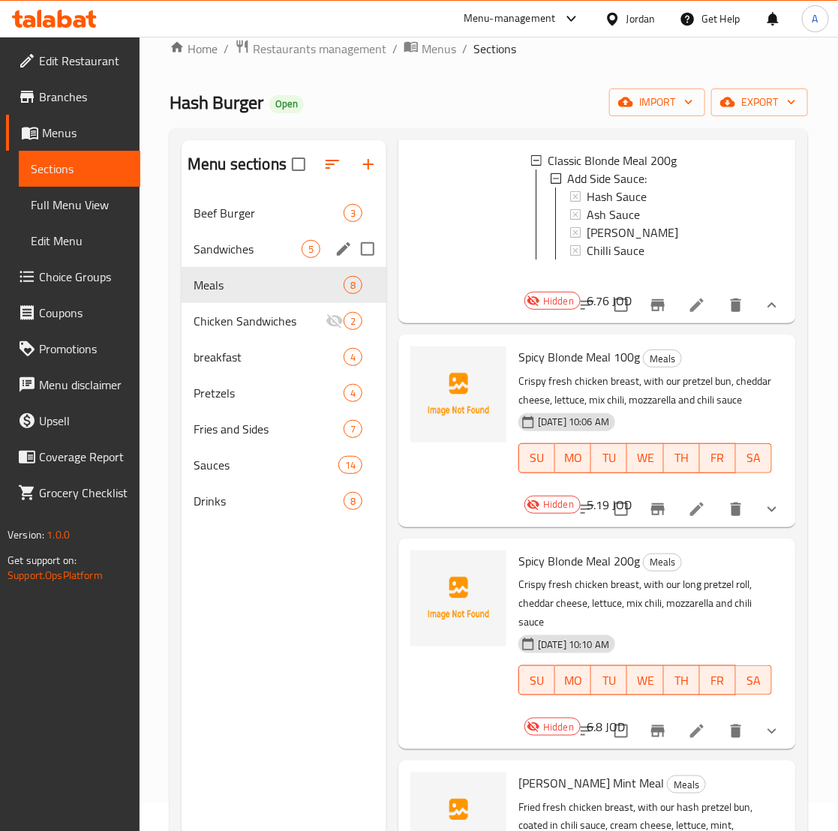
scroll to position [23, 0]
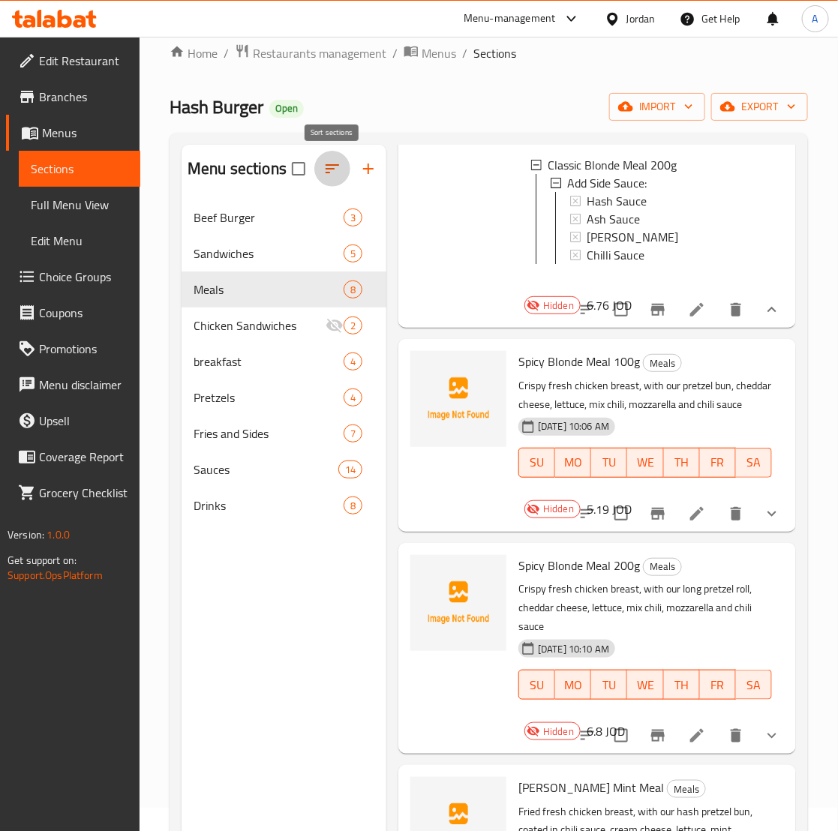
click at [334, 166] on icon "button" at bounding box center [331, 168] width 13 height 9
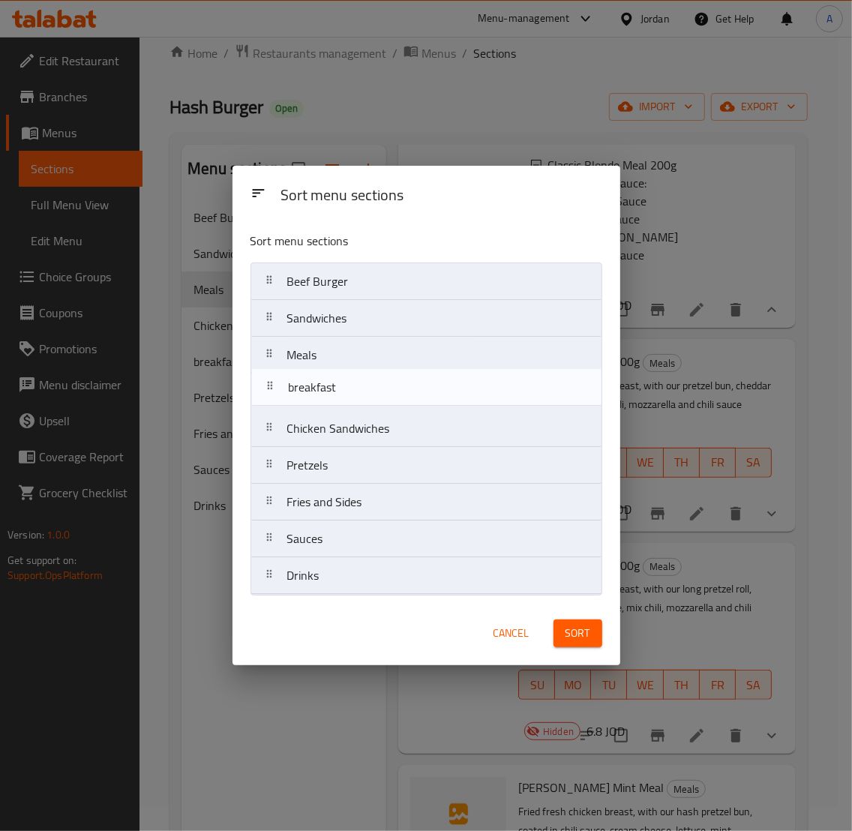
drag, startPoint x: 371, startPoint y: 439, endPoint x: 372, endPoint y: 390, distance: 49.5
click at [372, 390] on nav "Beef Burger Sandwiches Meals Chicken Sandwiches breakfast Pretzels Fries and Si…" at bounding box center [426, 428] width 352 height 332
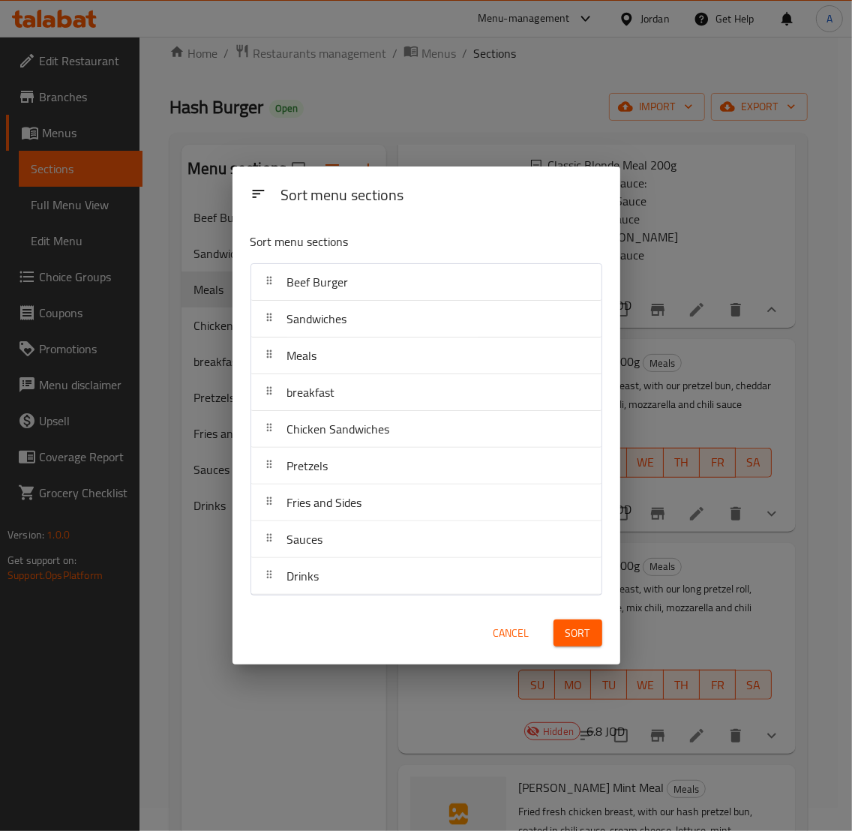
click at [587, 641] on span "Sort" at bounding box center [577, 633] width 25 height 19
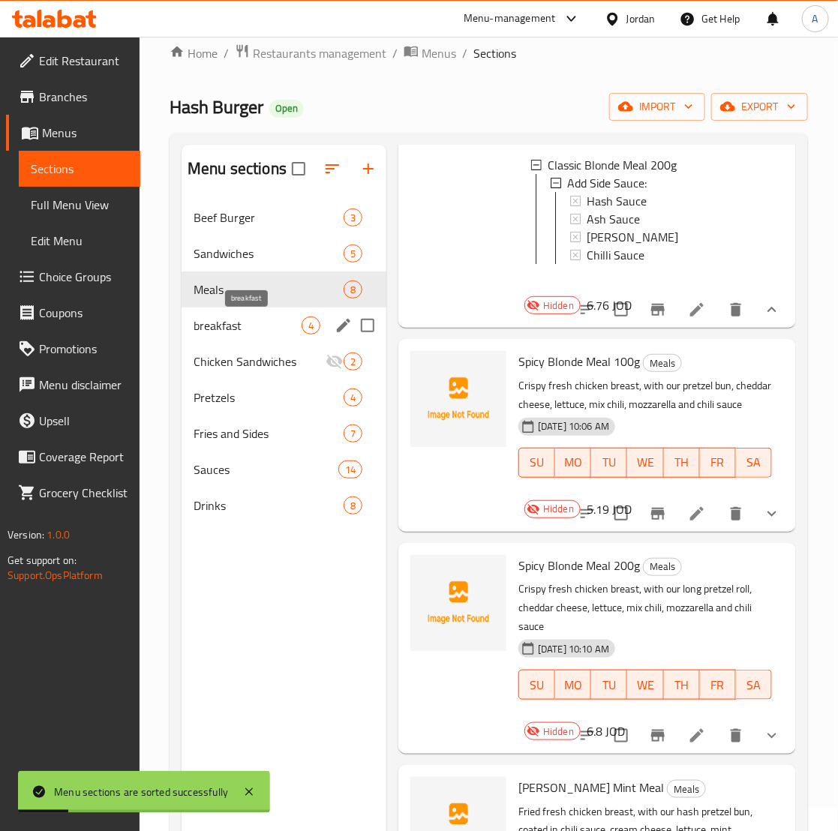
click at [294, 317] on span "breakfast" at bounding box center [247, 325] width 108 height 18
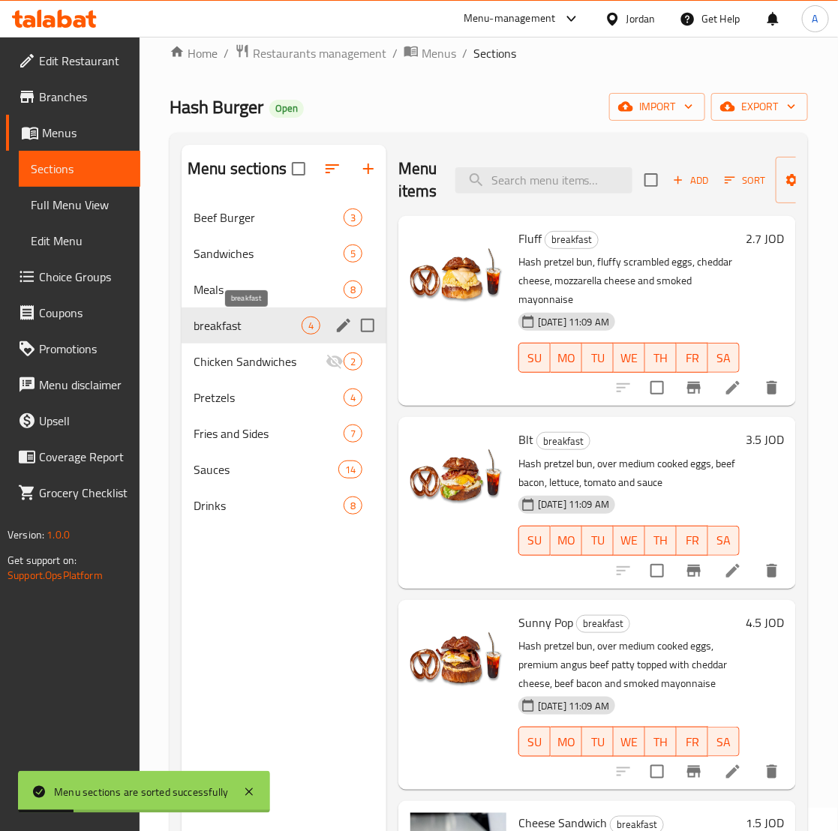
scroll to position [28, 0]
click at [343, 331] on icon "edit" at bounding box center [343, 325] width 18 height 18
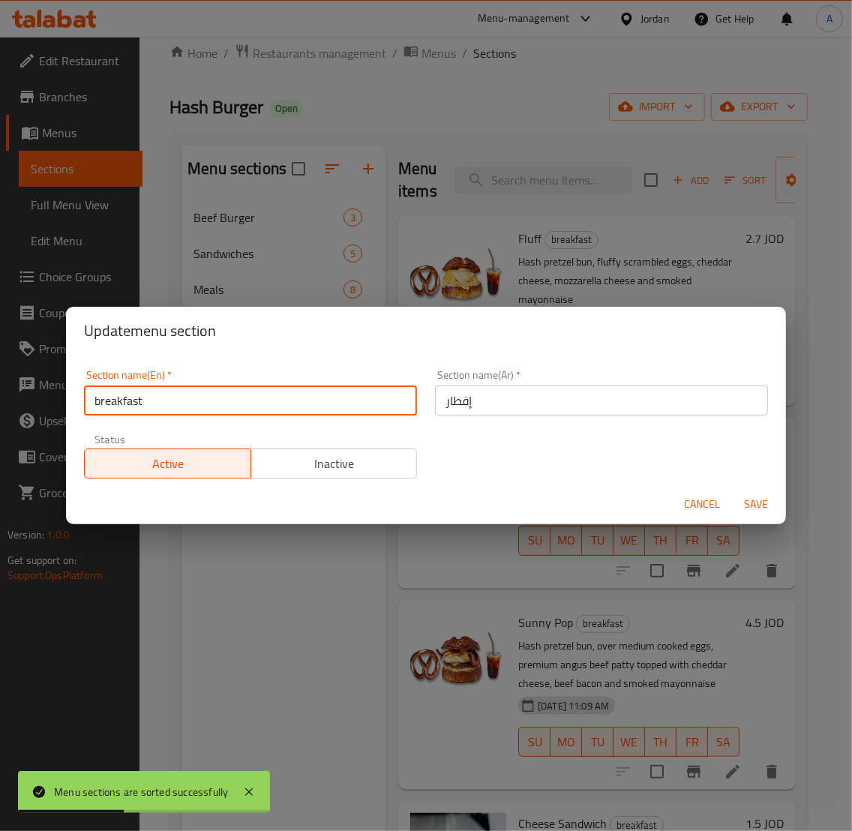
click at [331, 409] on input "breakfast" at bounding box center [250, 400] width 333 height 30
type input "Breakfast"
click at [750, 501] on span "Save" at bounding box center [756, 504] width 36 height 19
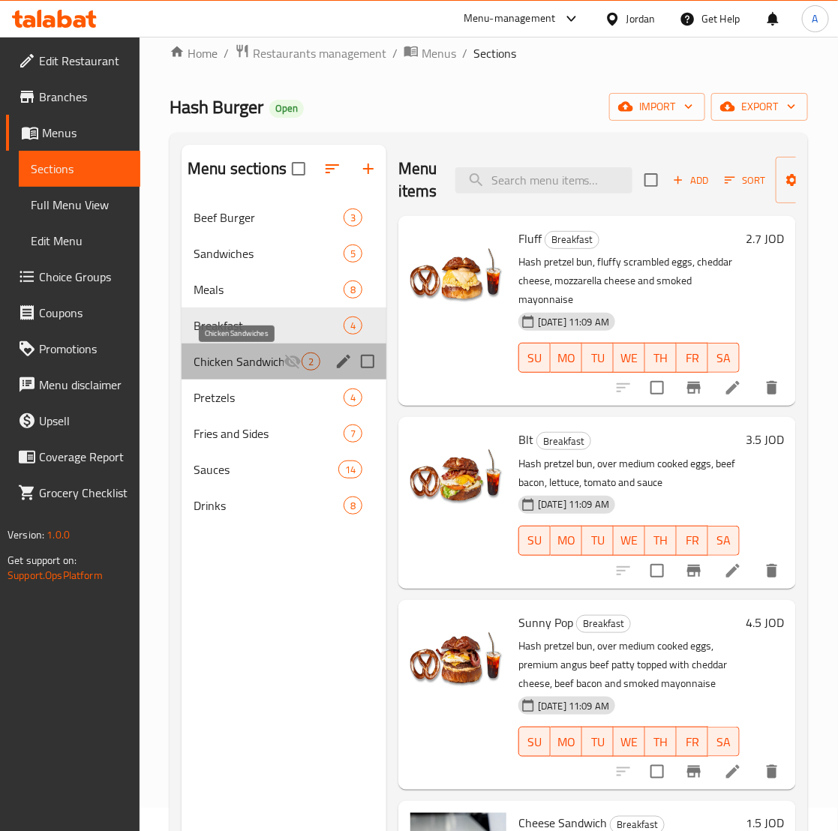
click at [246, 356] on span "Chicken Sandwiches" at bounding box center [238, 361] width 90 height 18
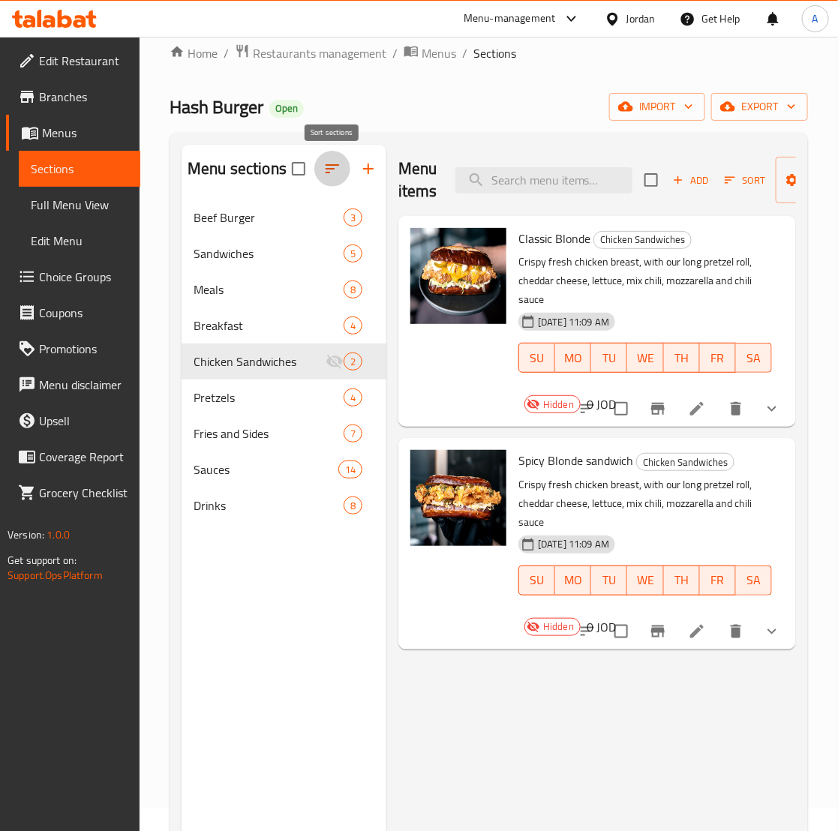
click at [330, 178] on button "button" at bounding box center [332, 169] width 36 height 36
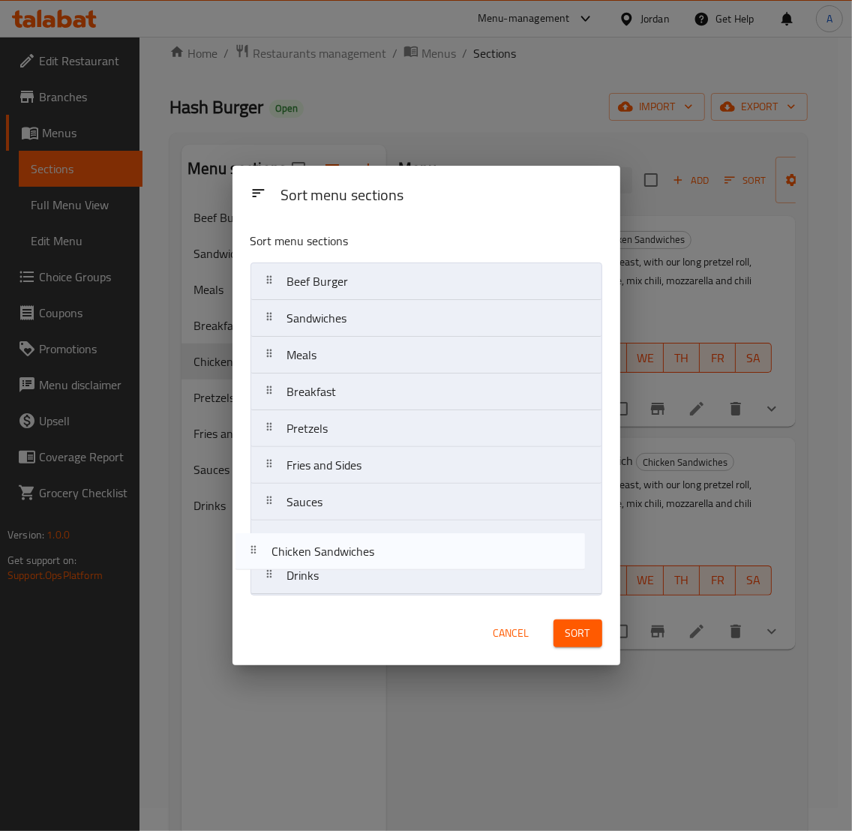
drag, startPoint x: 381, startPoint y: 437, endPoint x: 372, endPoint y: 595, distance: 157.8
click at [372, 595] on nav "Beef Burger Sandwiches Meals Breakfast Chicken Sandwiches Pretzels Fries and Si…" at bounding box center [426, 428] width 352 height 332
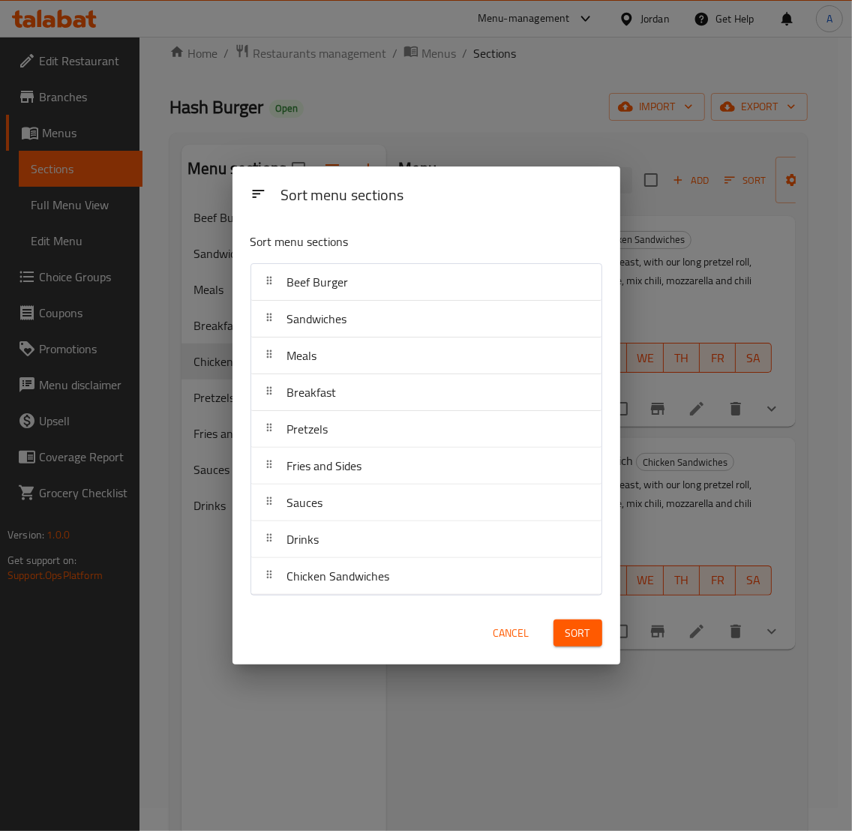
click at [596, 651] on div "Sort" at bounding box center [577, 633] width 67 height 46
click at [582, 635] on span "Sort" at bounding box center [577, 633] width 25 height 19
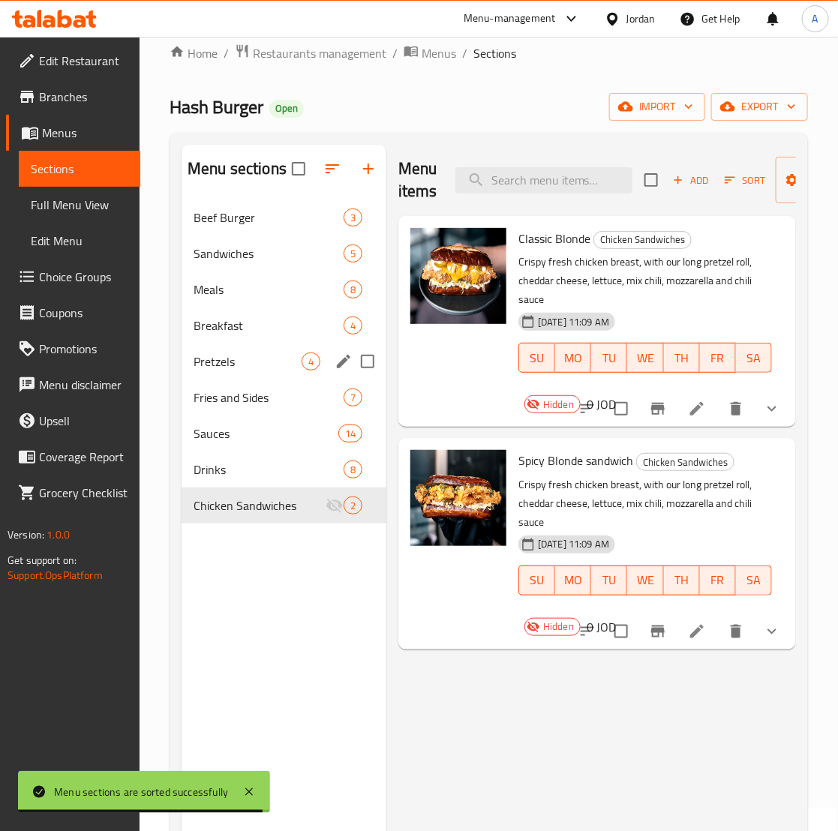
click at [298, 377] on div "Pretzels 4" at bounding box center [283, 361] width 205 height 36
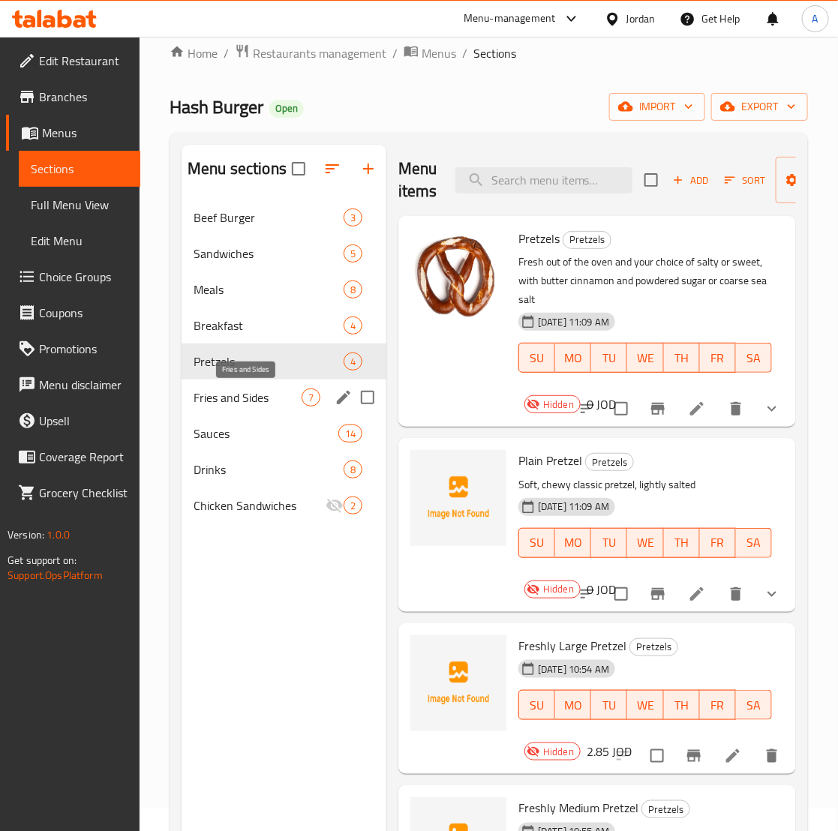
click at [292, 399] on span "Fries and Sides" at bounding box center [247, 397] width 108 height 18
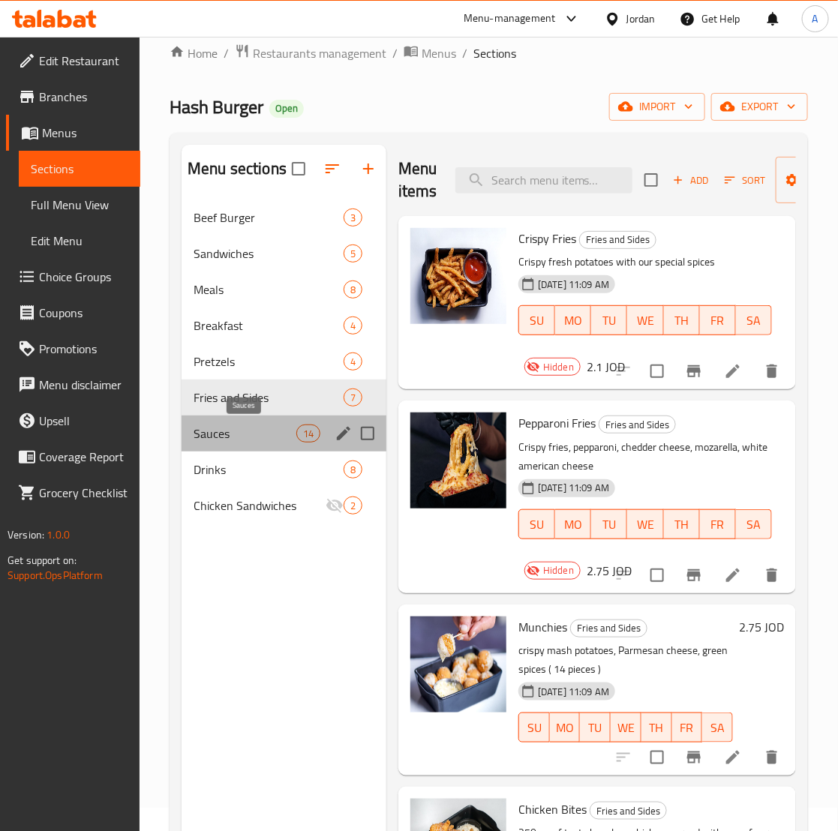
click at [292, 426] on span "Sauces" at bounding box center [244, 433] width 103 height 18
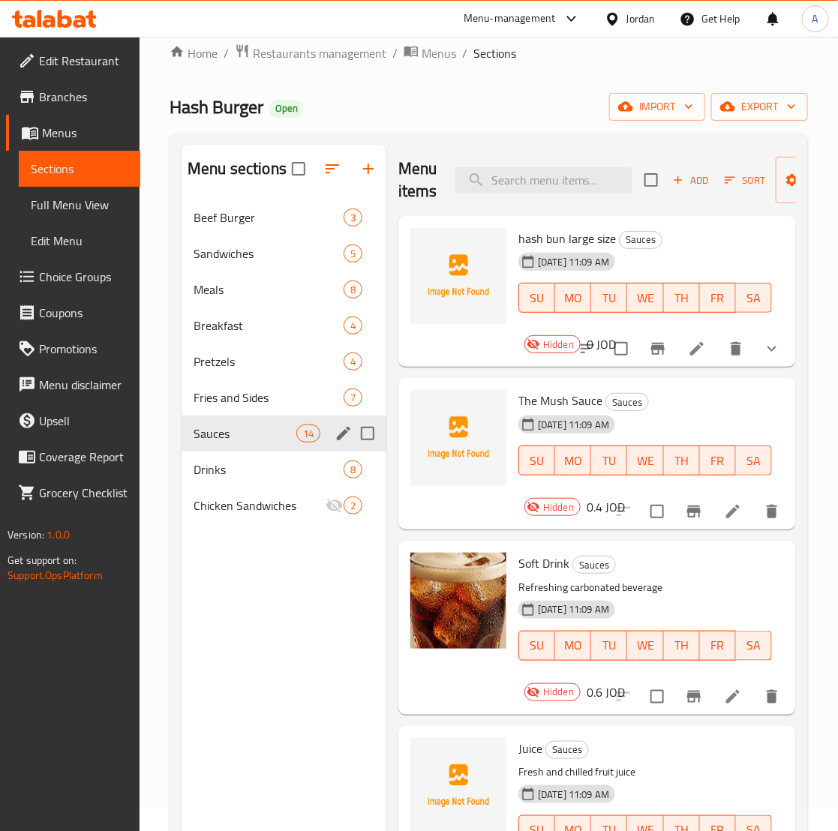
click at [272, 448] on div "Sauces 14" at bounding box center [283, 433] width 205 height 36
click at [256, 473] on span "Drinks" at bounding box center [247, 469] width 108 height 18
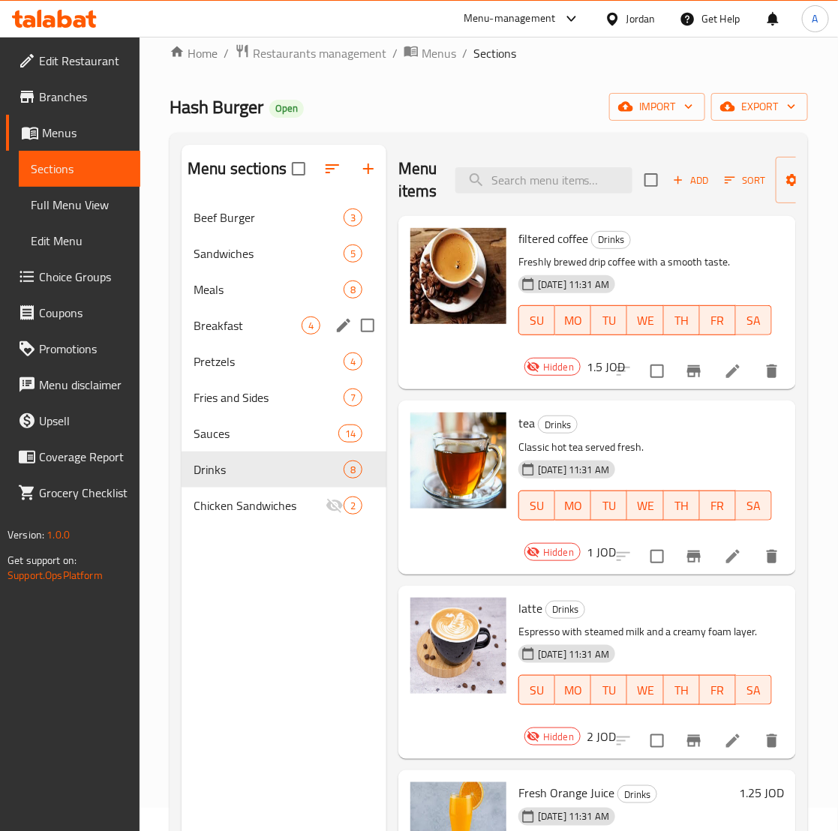
click at [246, 328] on span "Breakfast" at bounding box center [247, 325] width 108 height 18
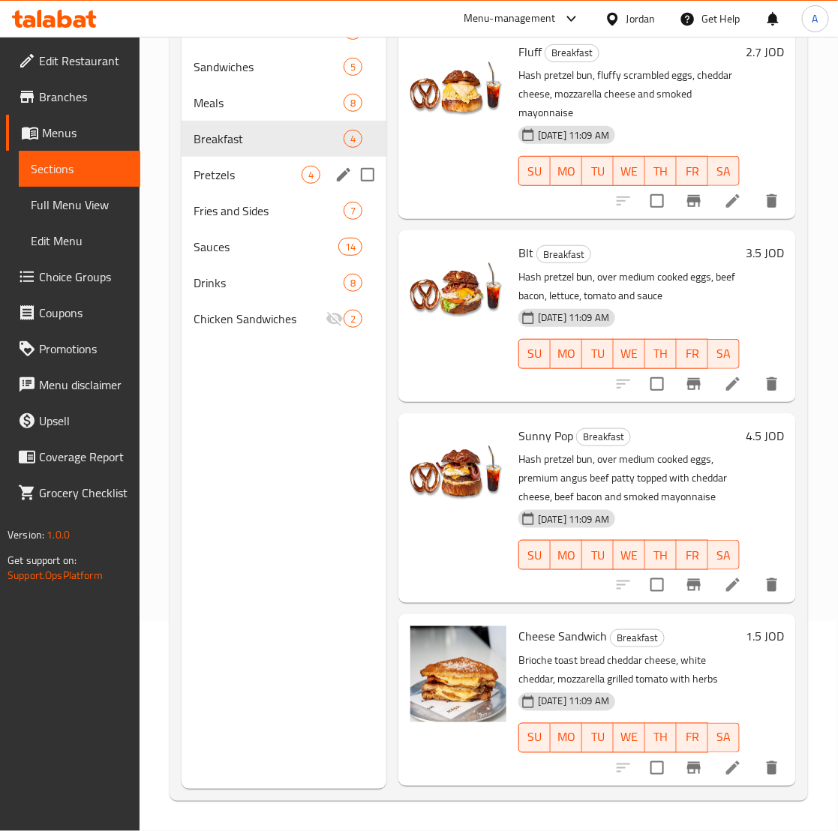
click at [257, 173] on span "Pretzels" at bounding box center [247, 175] width 108 height 18
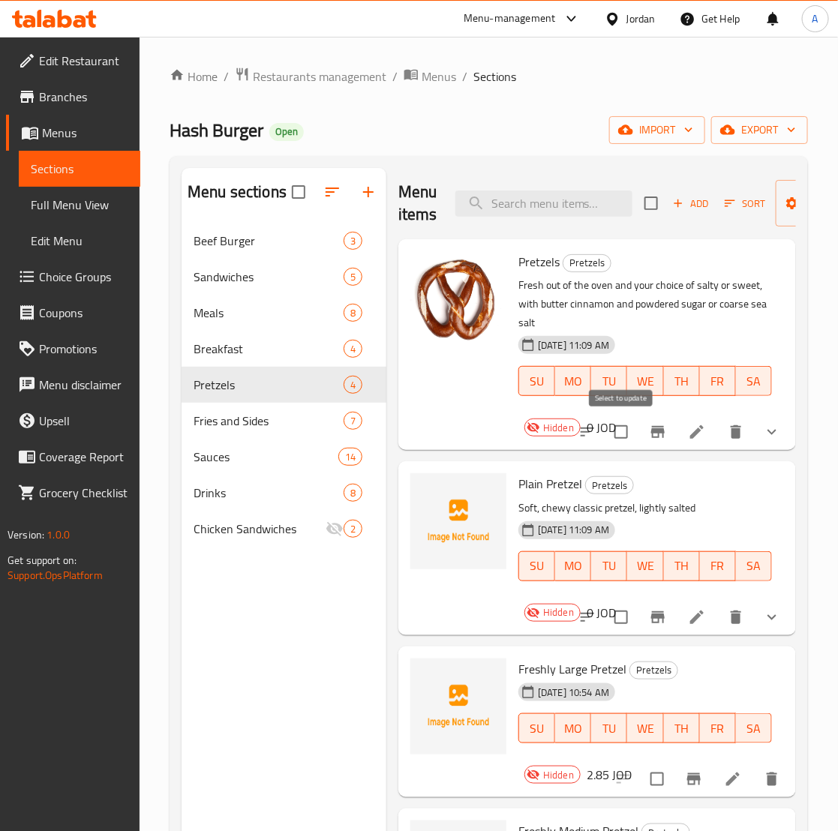
click at [619, 424] on input "checkbox" at bounding box center [620, 431] width 31 height 31
checkbox input "true"
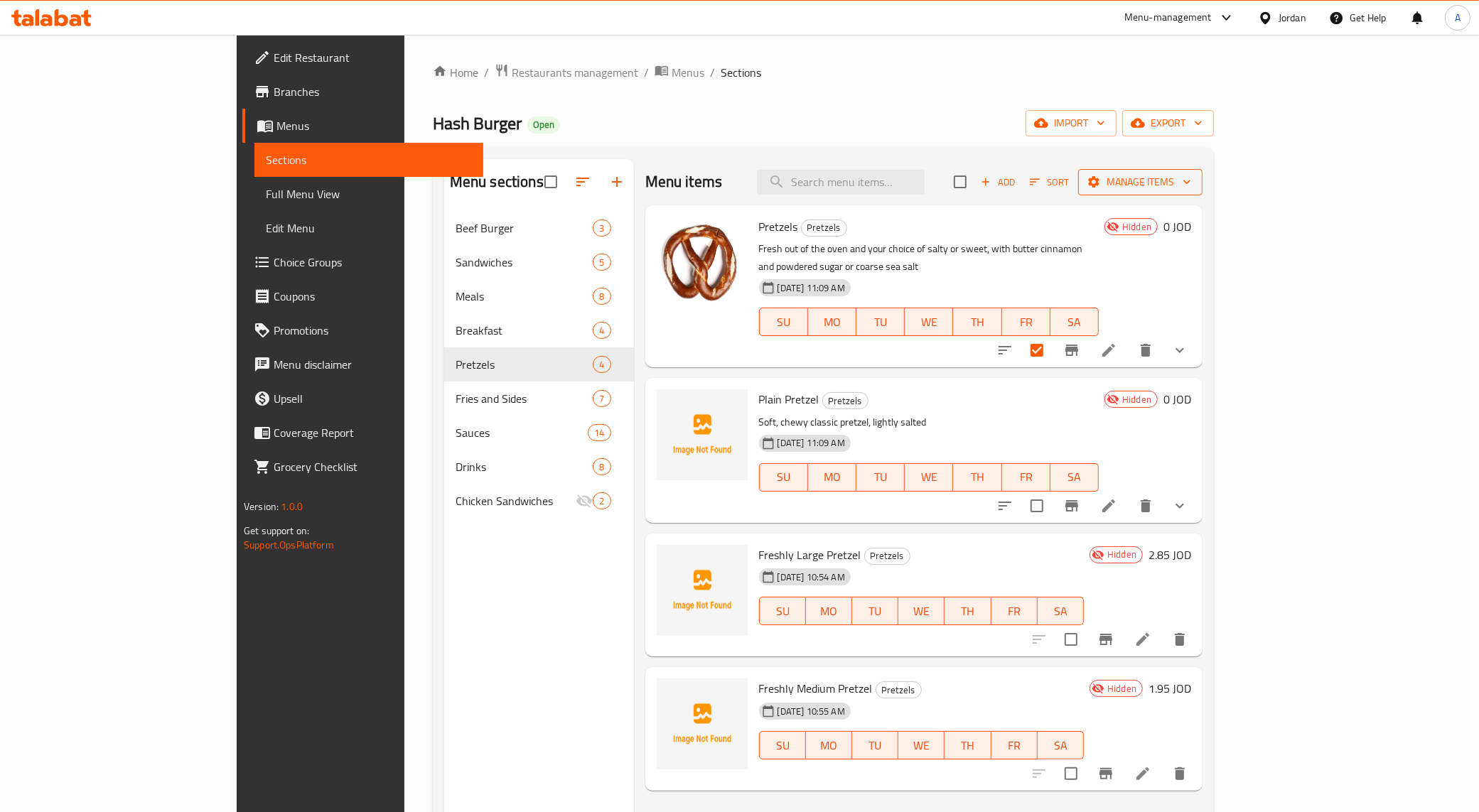
click at [806, 183] on icon "button" at bounding box center [1186, 181] width 14 height 14
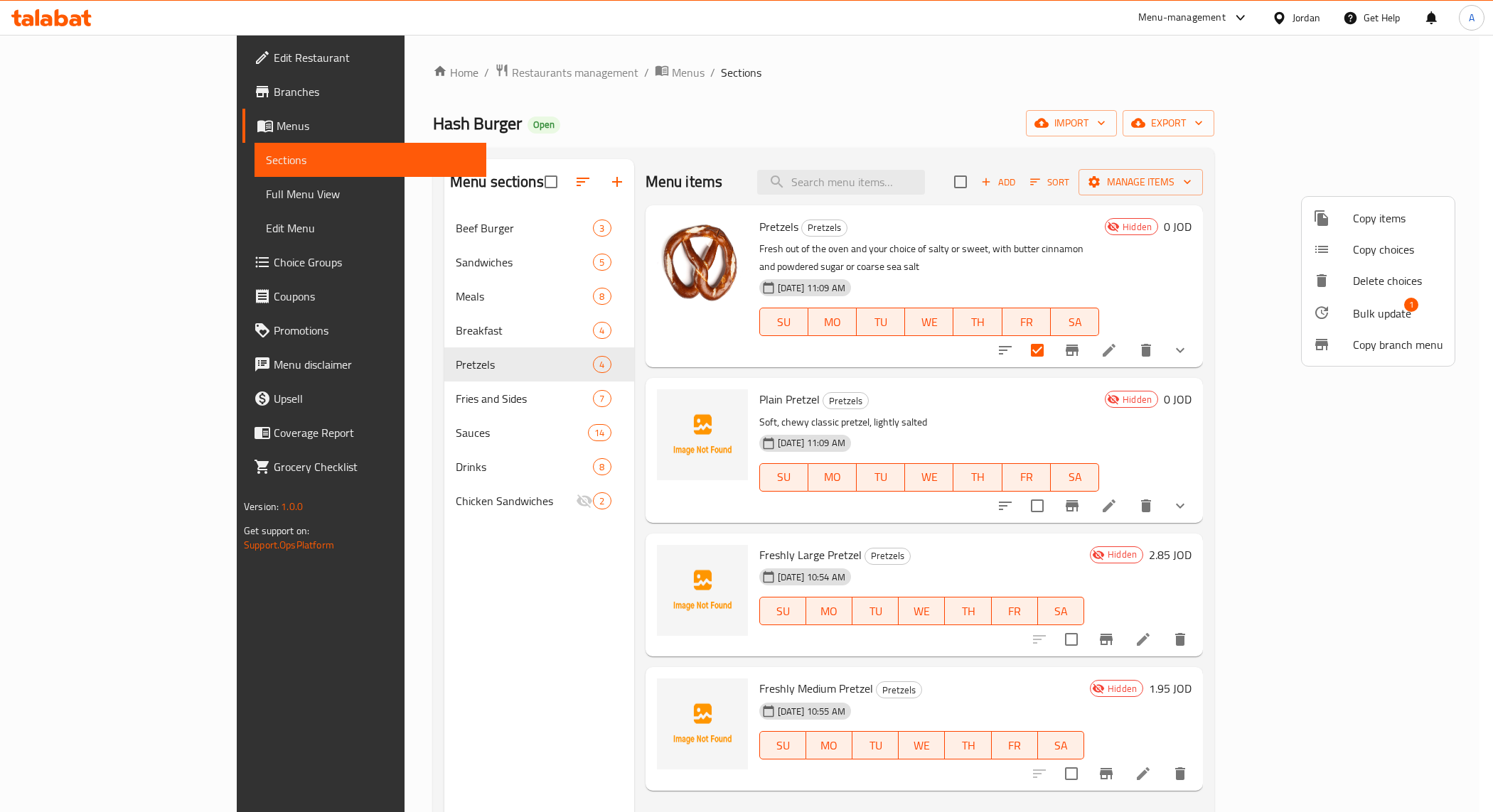
click at [807, 307] on span "Bulk update" at bounding box center [1381, 314] width 58 height 17
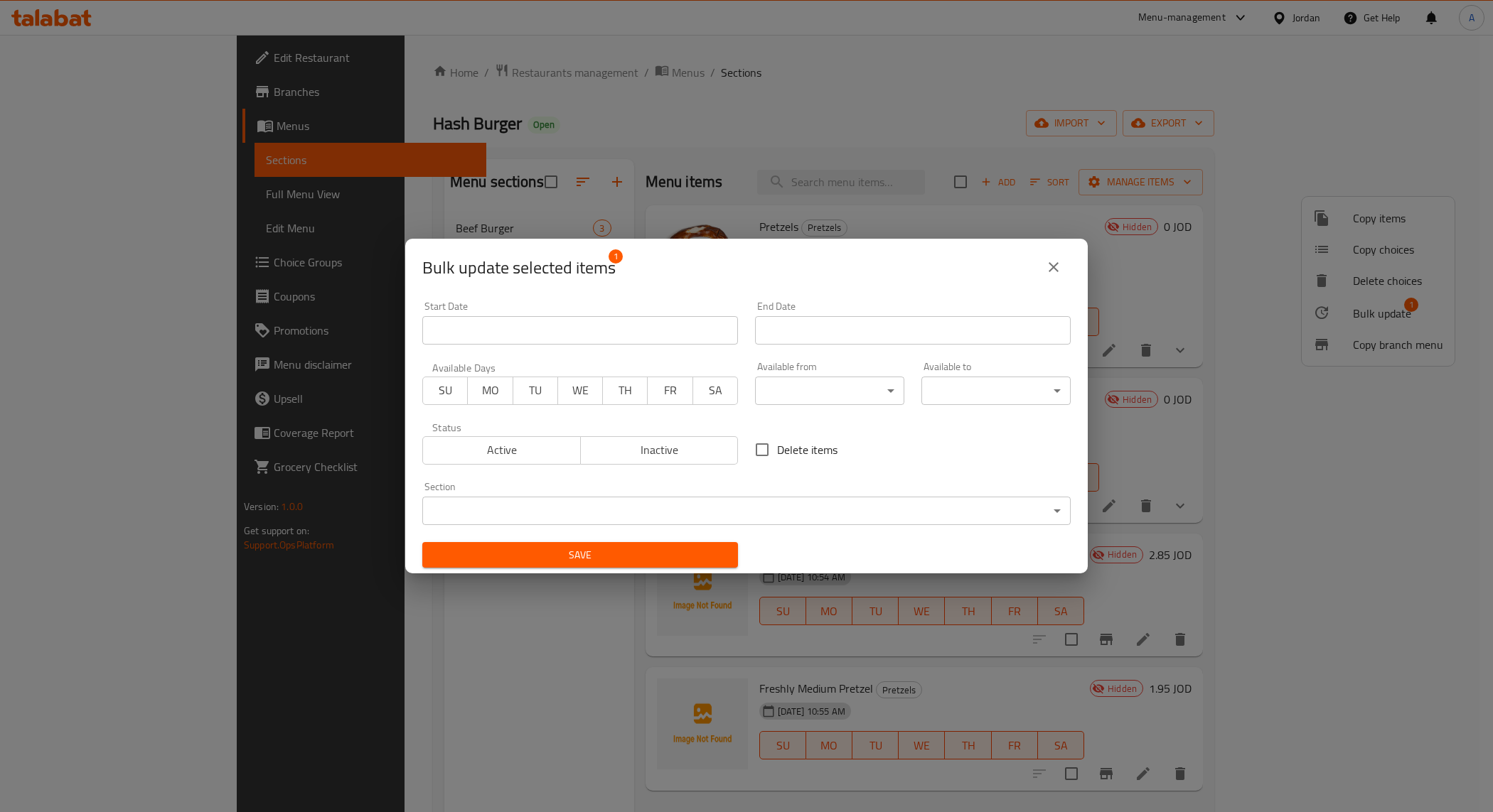
click at [807, 266] on button "close" at bounding box center [1053, 267] width 34 height 34
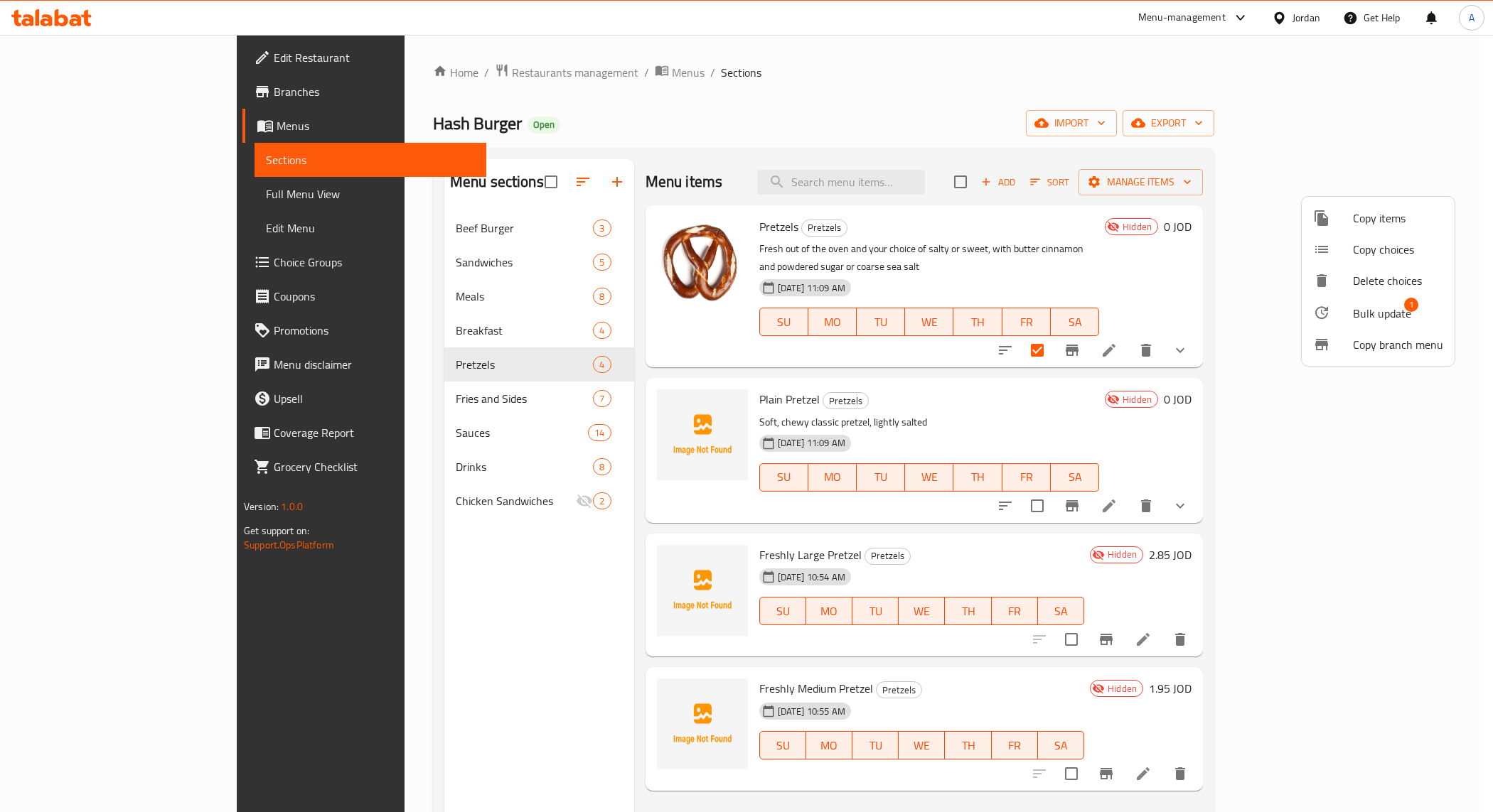
click at [807, 306] on span "Bulk update 1" at bounding box center [1397, 312] width 90 height 18
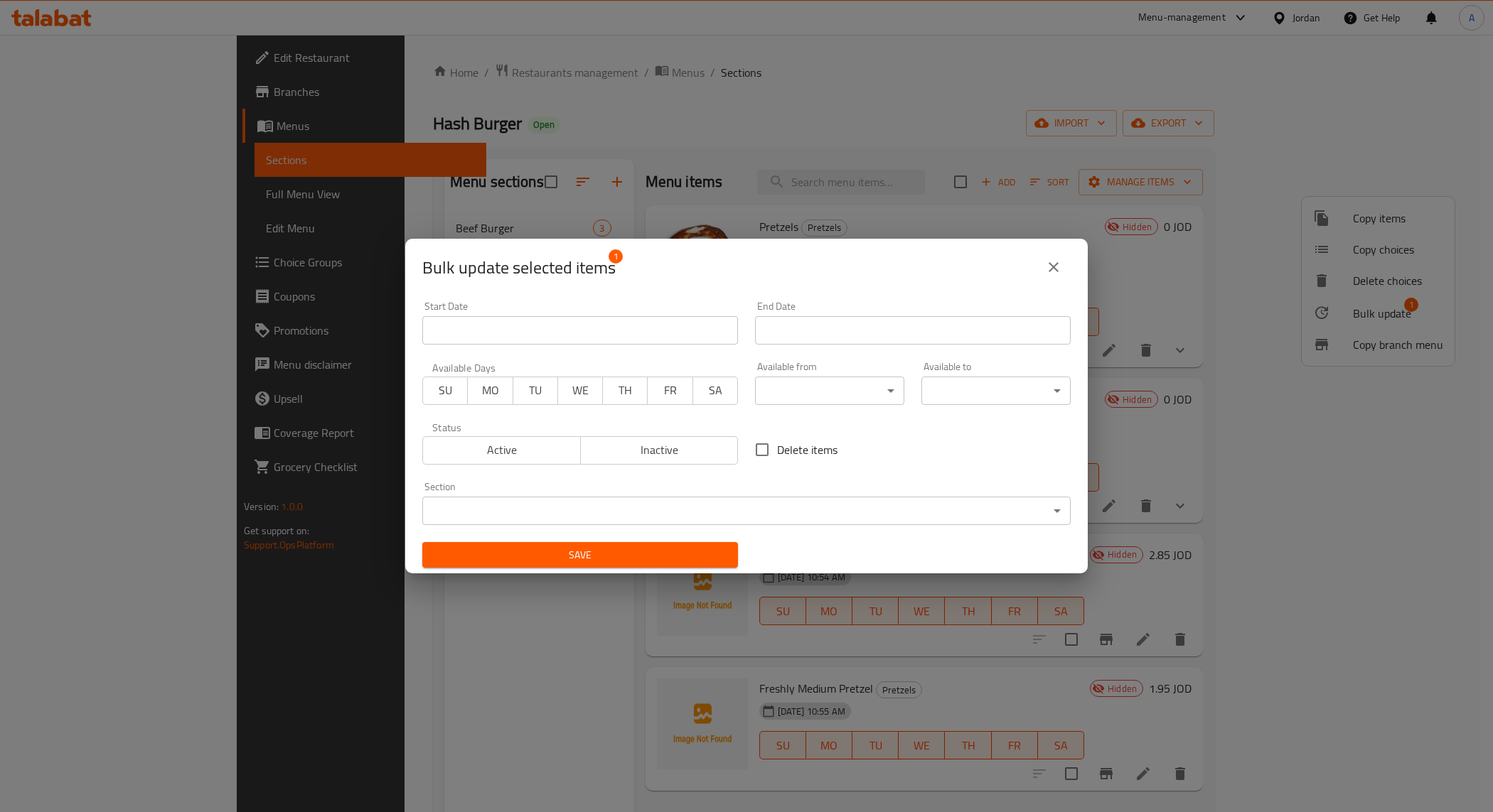
click at [648, 498] on body "​ Menu-management Jordan Get Help A Edit Restaurant Branches Menus Sections Ful…" at bounding box center [746, 424] width 1493 height 777
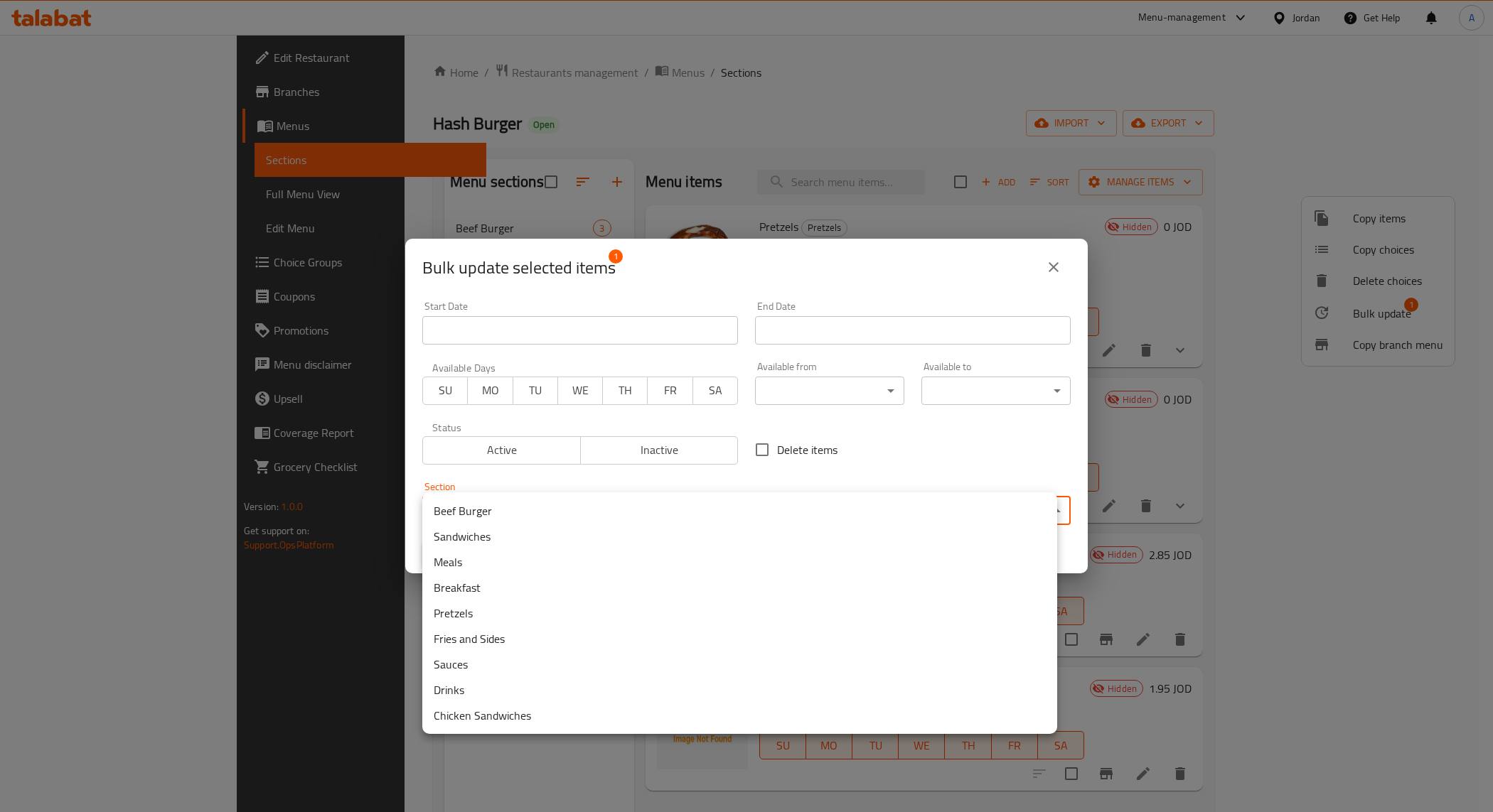
click at [807, 439] on div at bounding box center [746, 406] width 1493 height 812
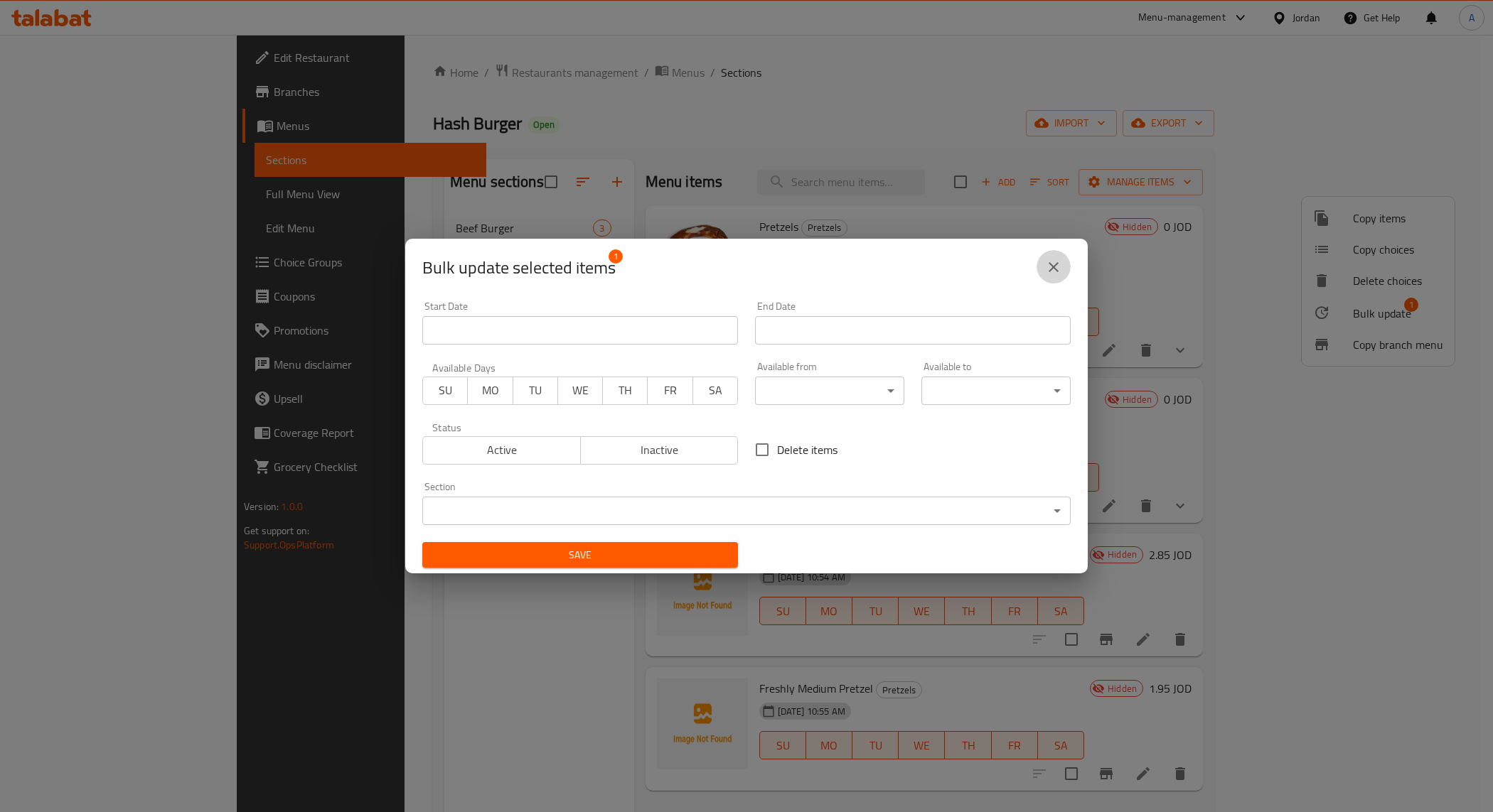
click at [807, 257] on button "close" at bounding box center [1053, 267] width 34 height 34
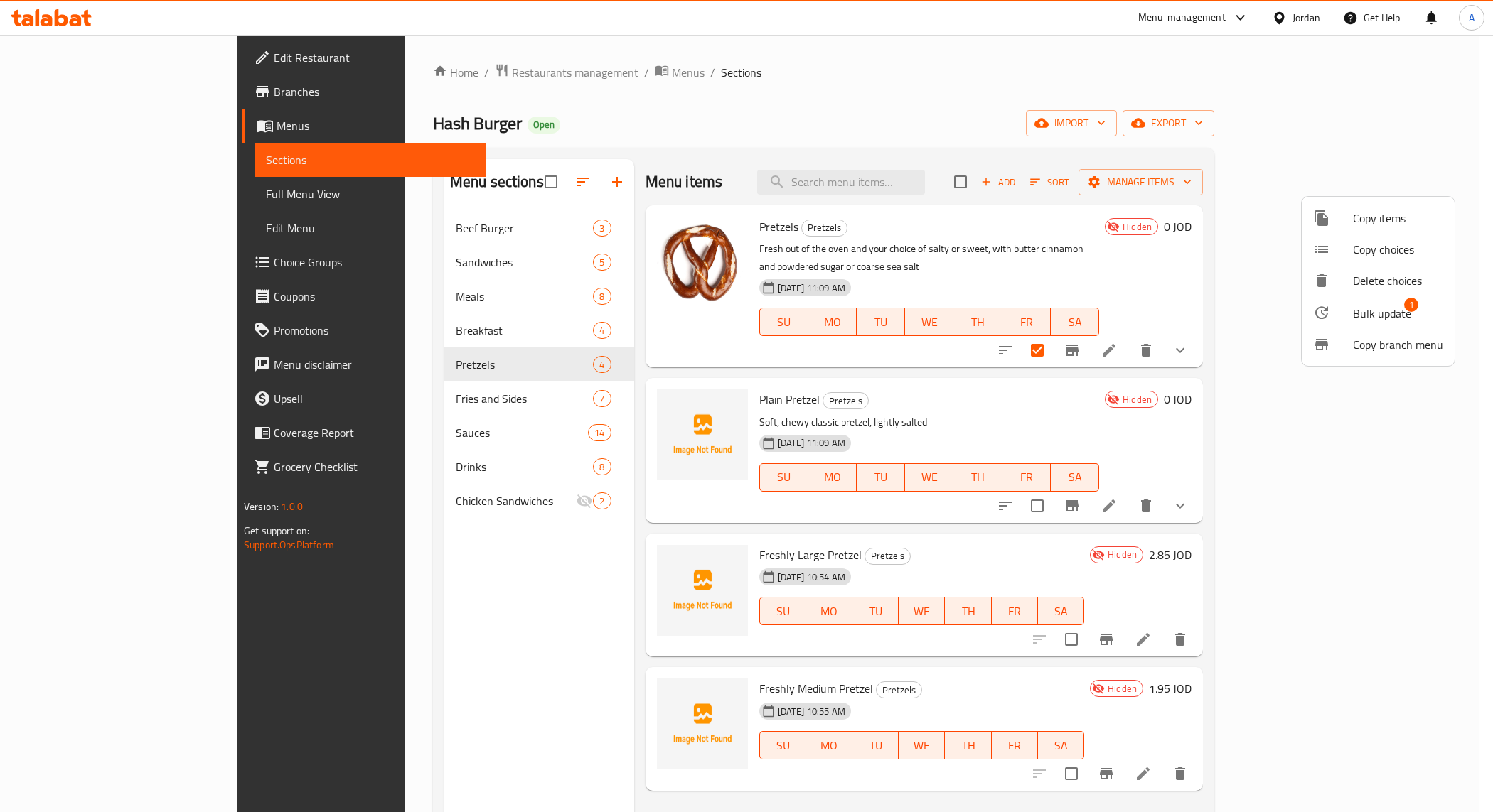
click at [356, 501] on div at bounding box center [746, 406] width 1493 height 812
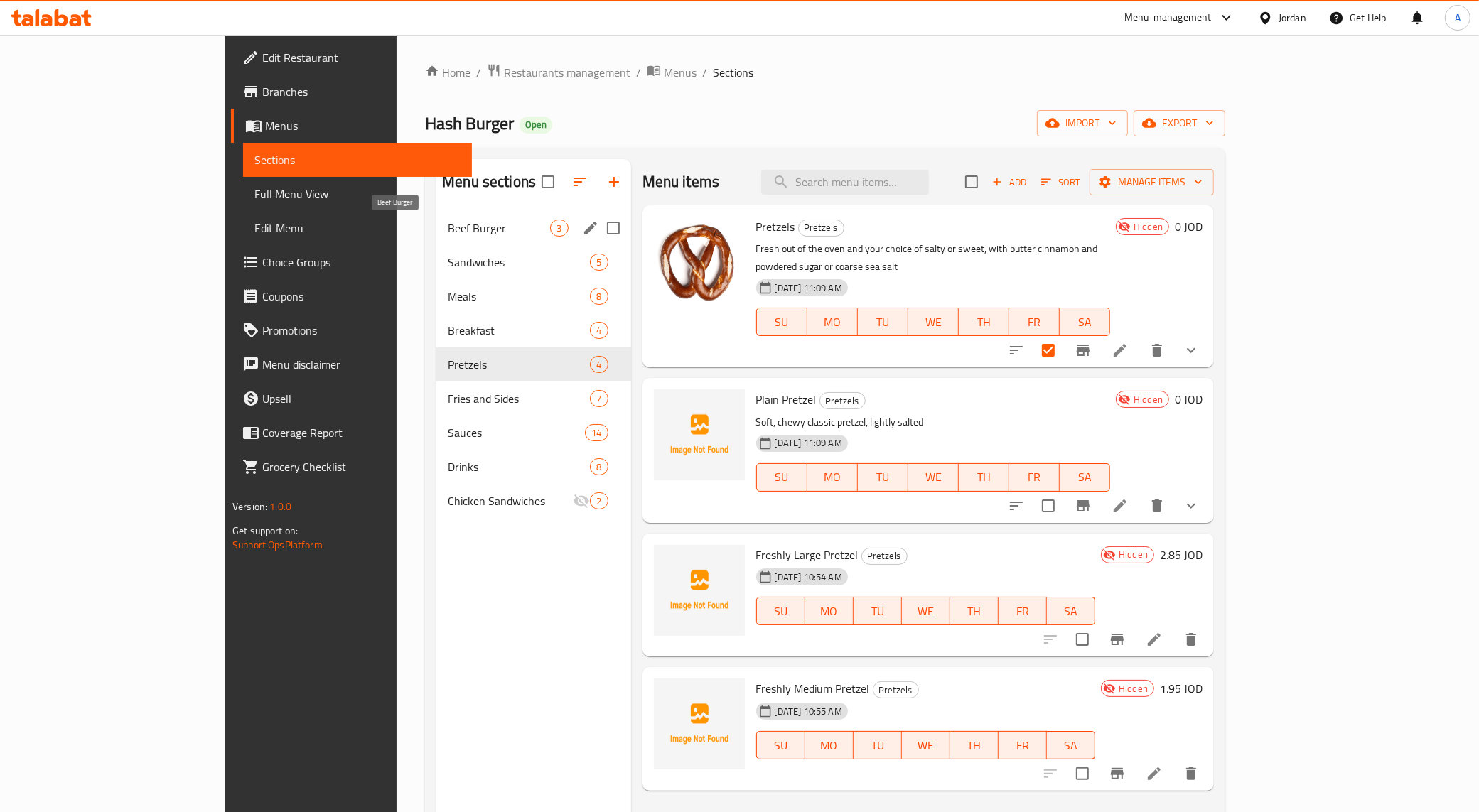
click at [447, 232] on span "Beef Burger" at bounding box center [498, 228] width 102 height 17
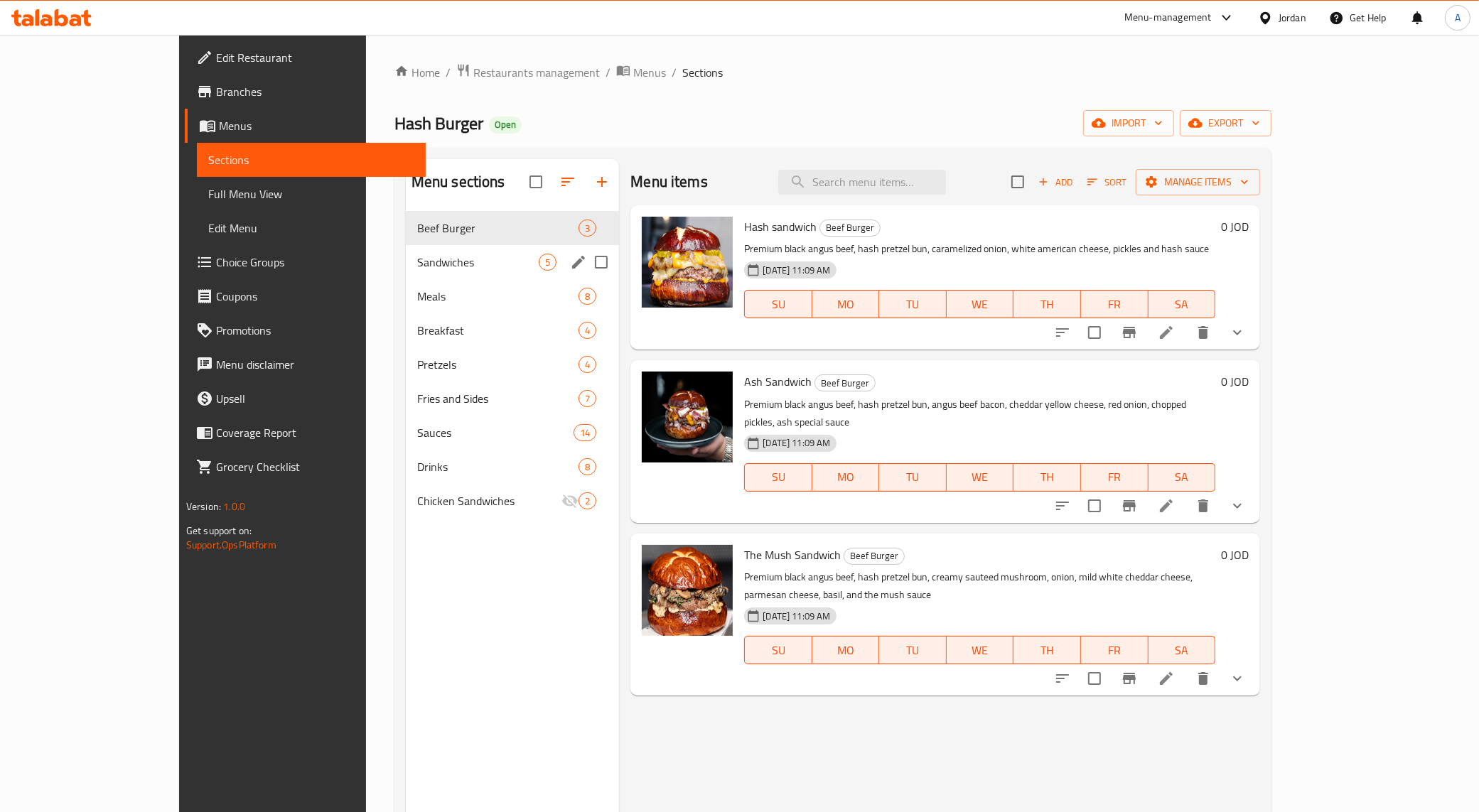
click at [433, 254] on span "Sandwiches" at bounding box center [478, 262] width 121 height 17
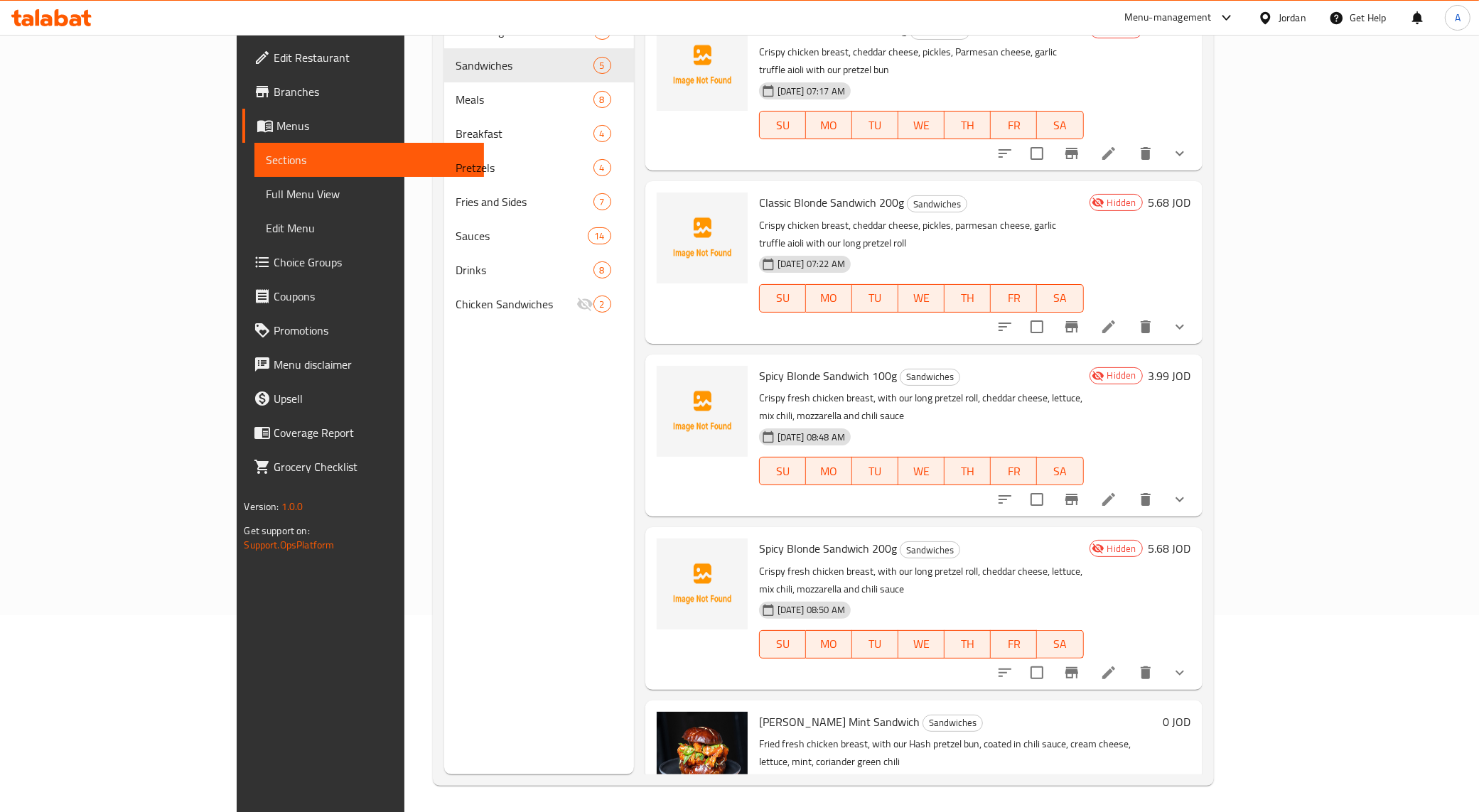
scroll to position [200, 0]
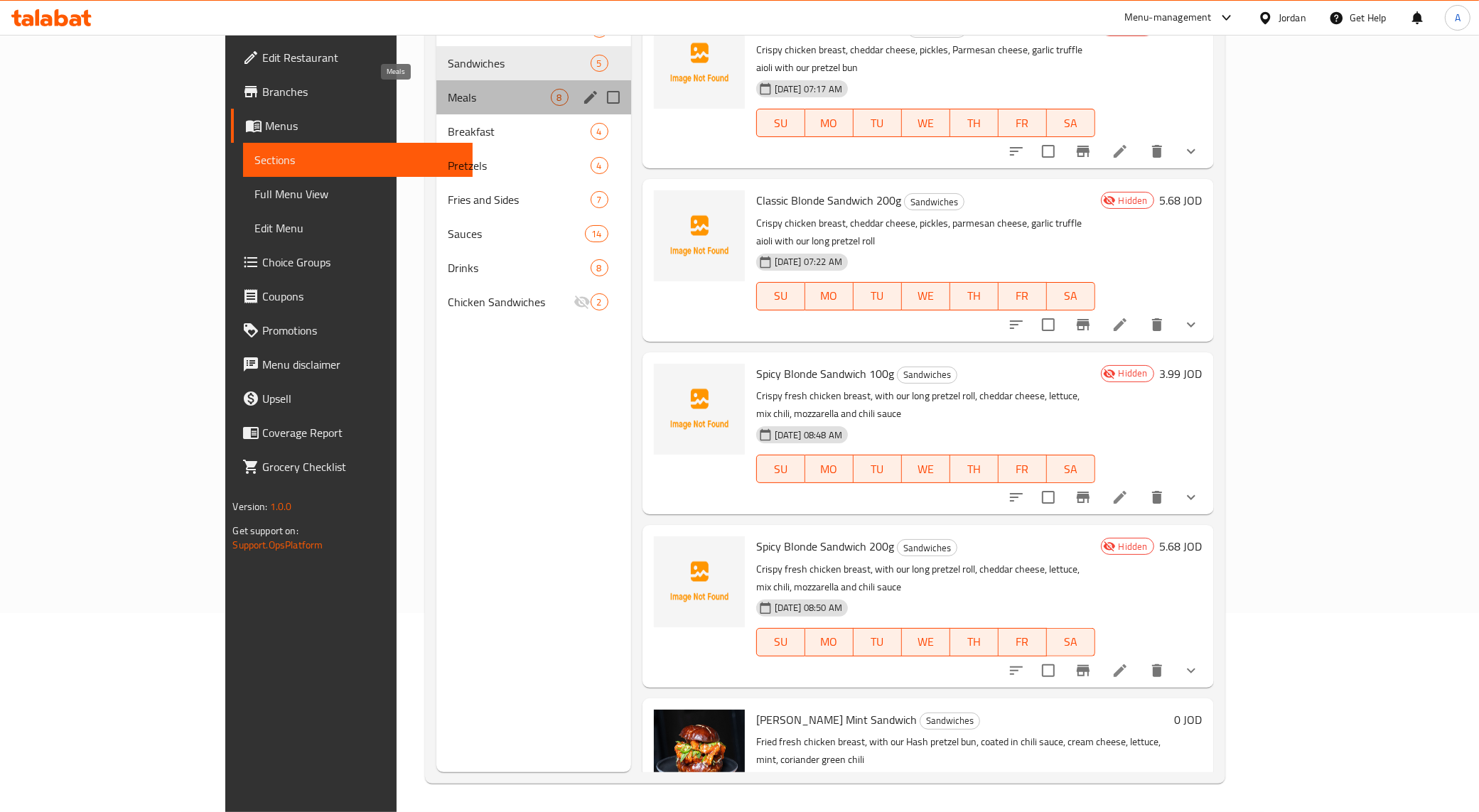
click at [447, 98] on span "Meals" at bounding box center [498, 98] width 102 height 17
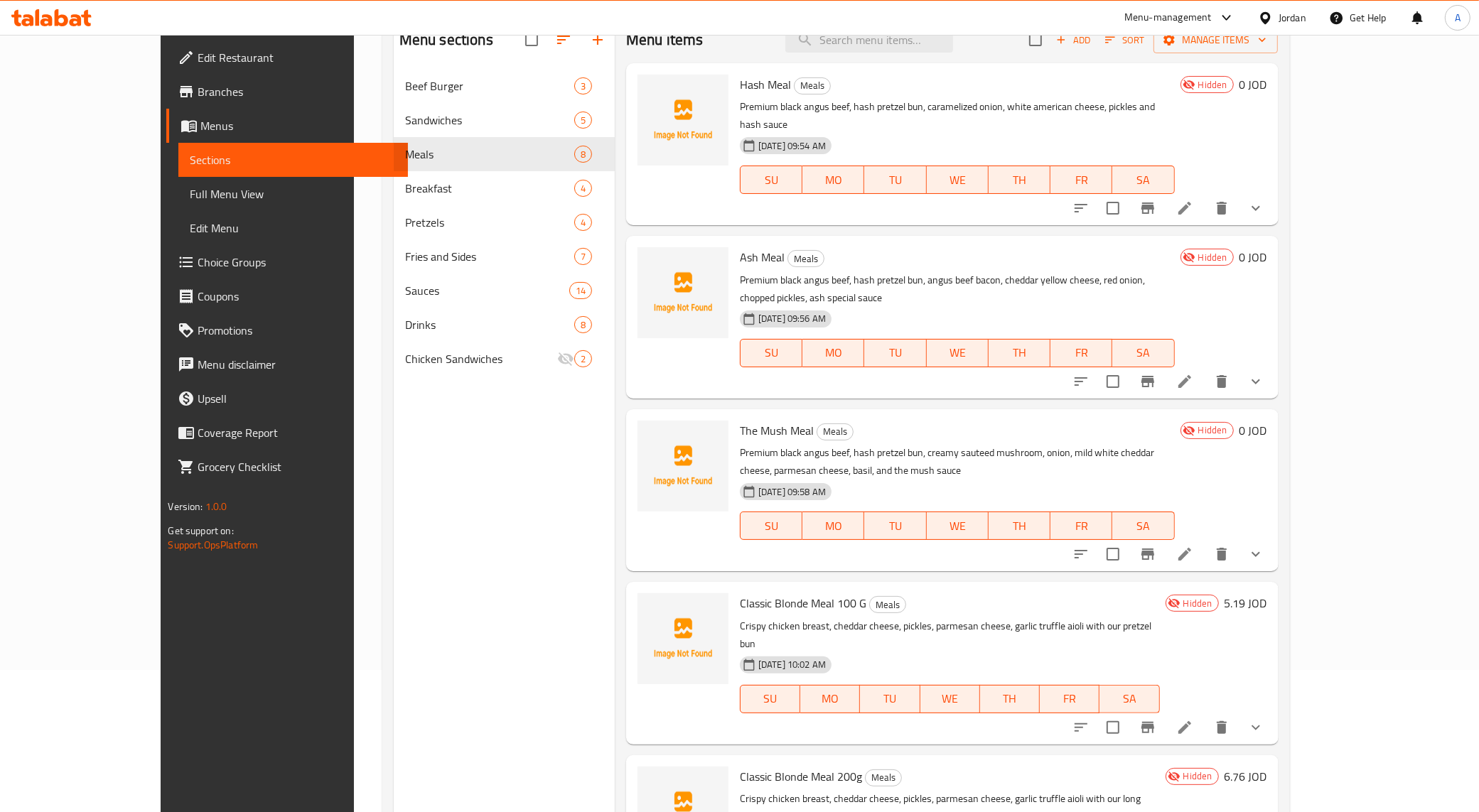
scroll to position [111, 0]
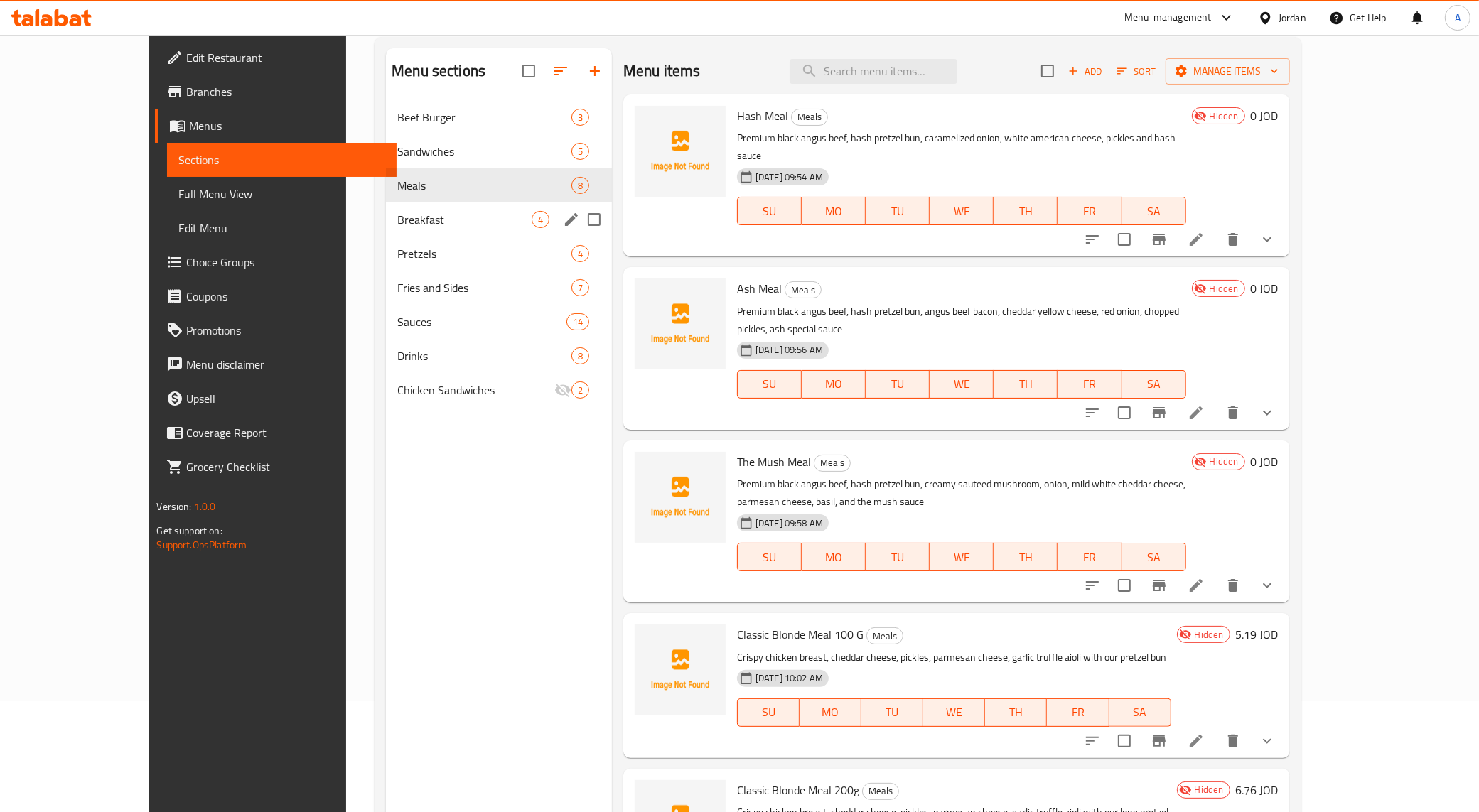
click at [397, 228] on span "Breakfast" at bounding box center [464, 220] width 135 height 17
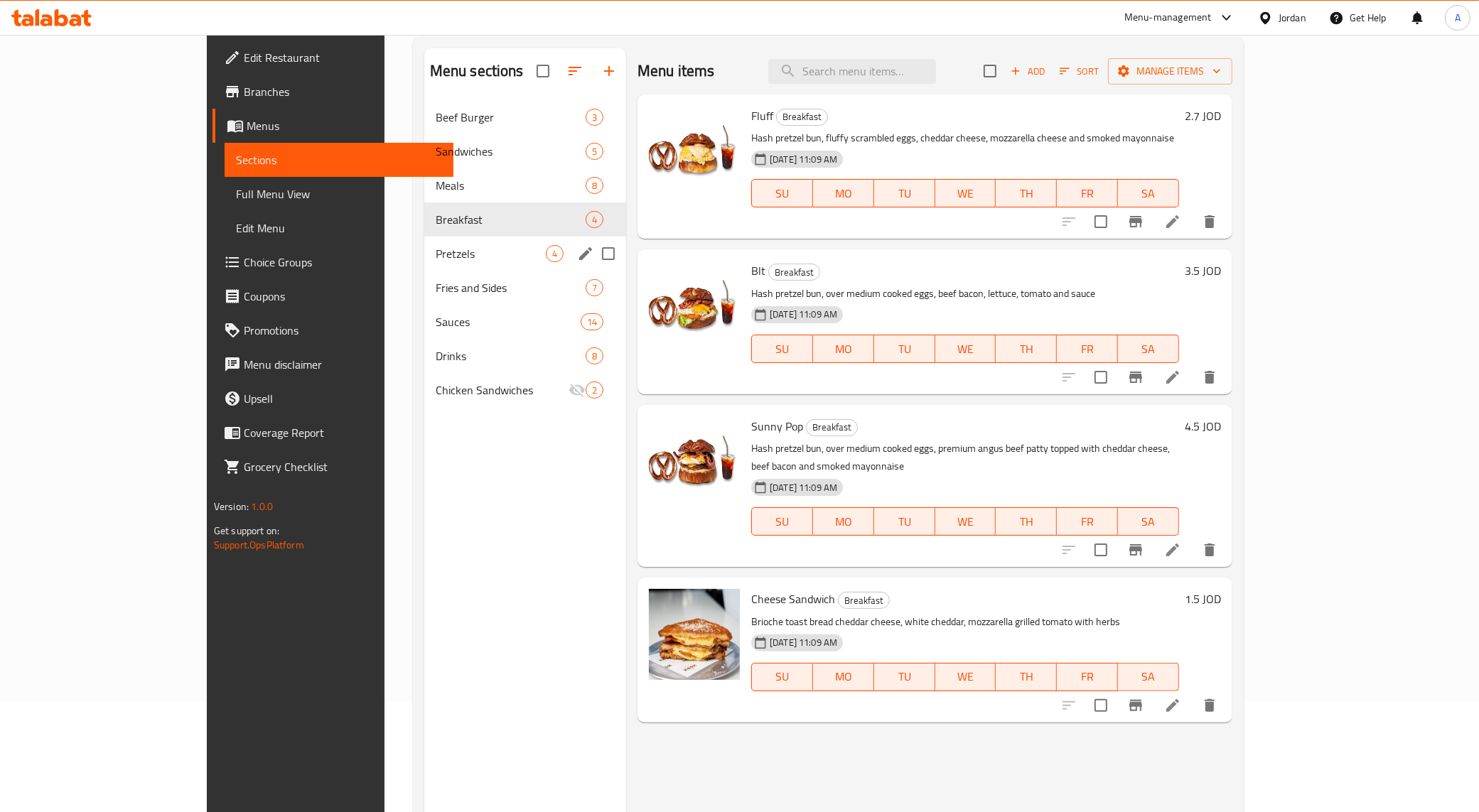
click at [424, 242] on div "Pretzels 4" at bounding box center [525, 254] width 202 height 34
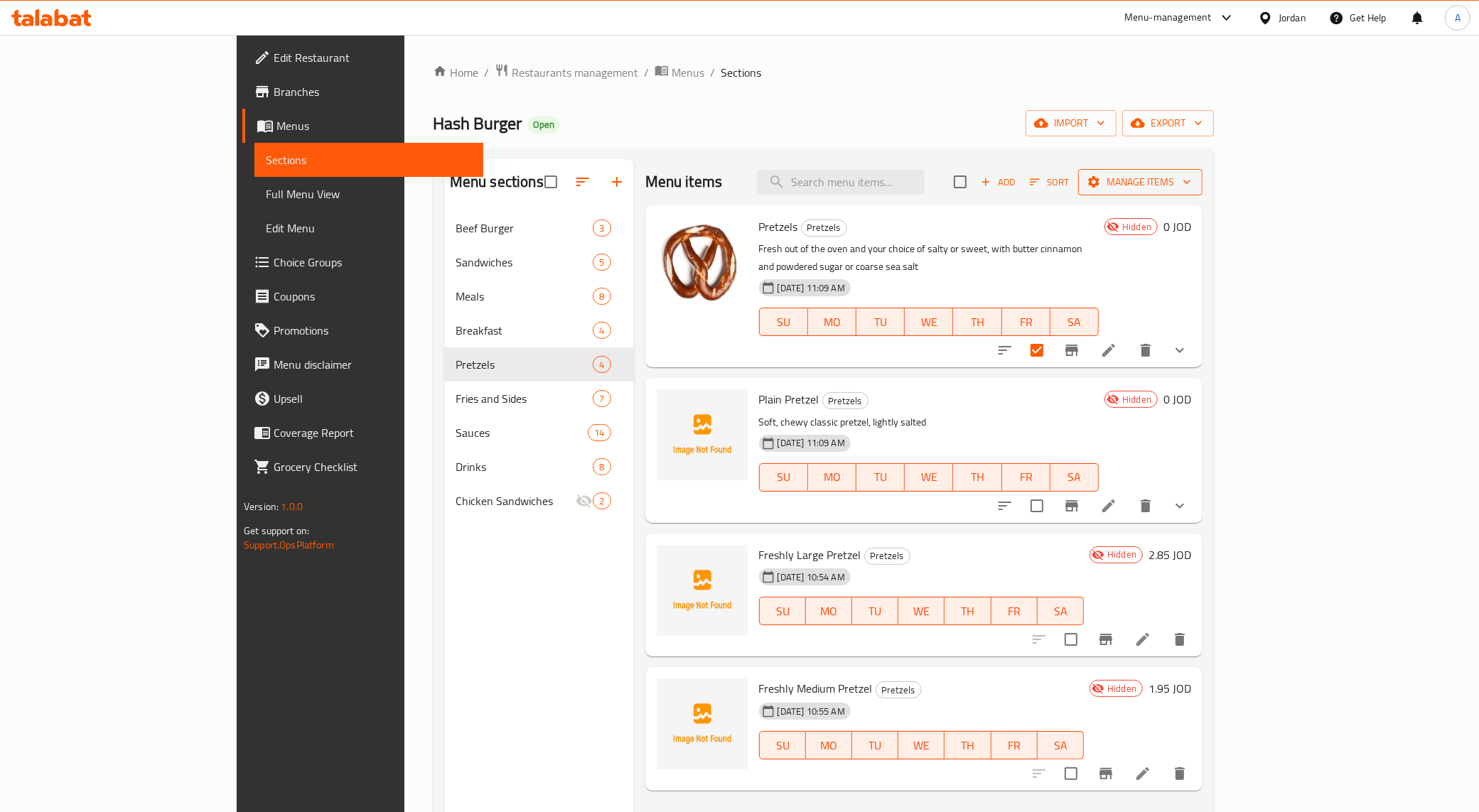
click at [806, 182] on span "Manage items" at bounding box center [1140, 182] width 101 height 18
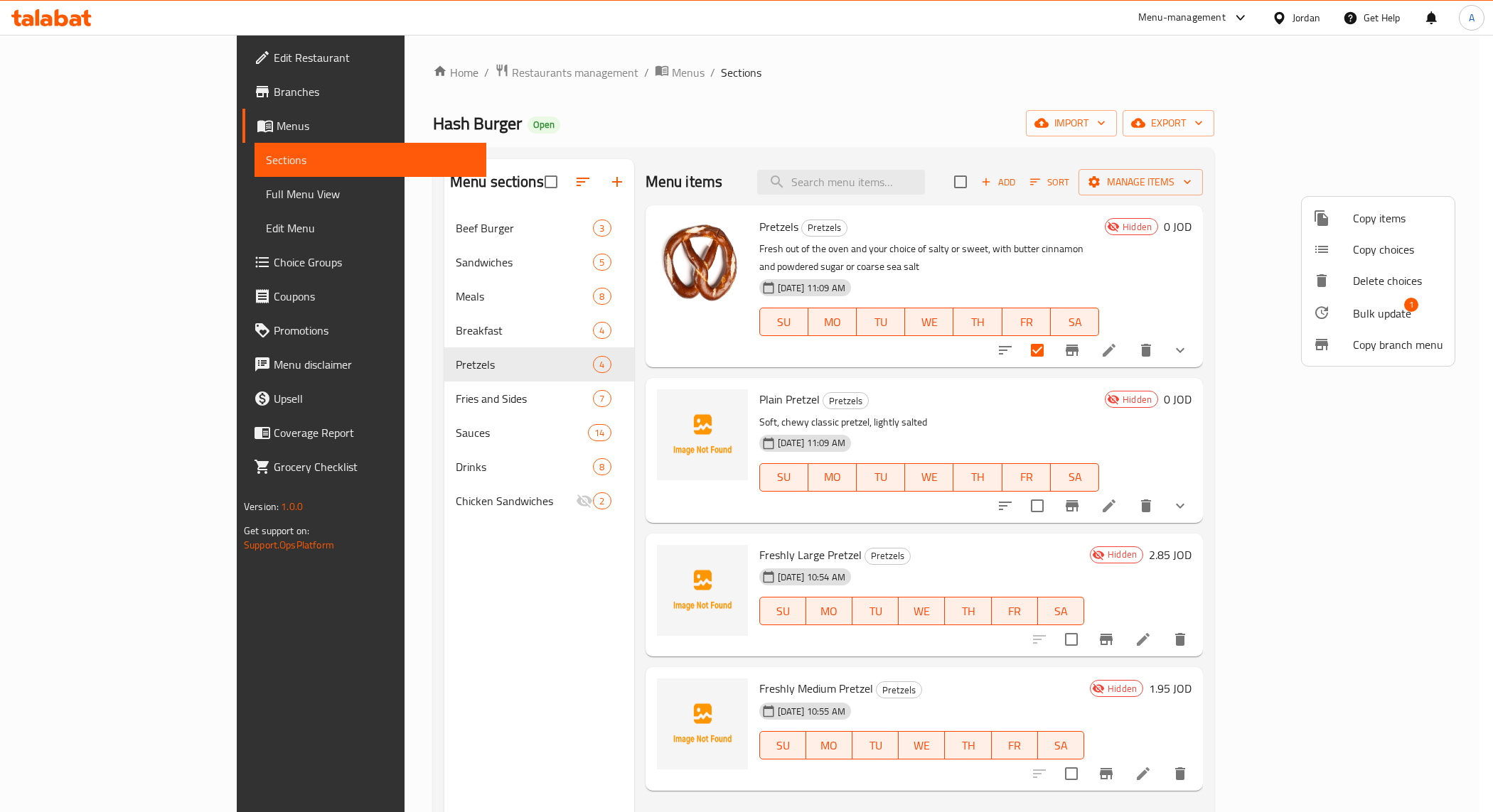
click at [807, 488] on div at bounding box center [746, 406] width 1493 height 812
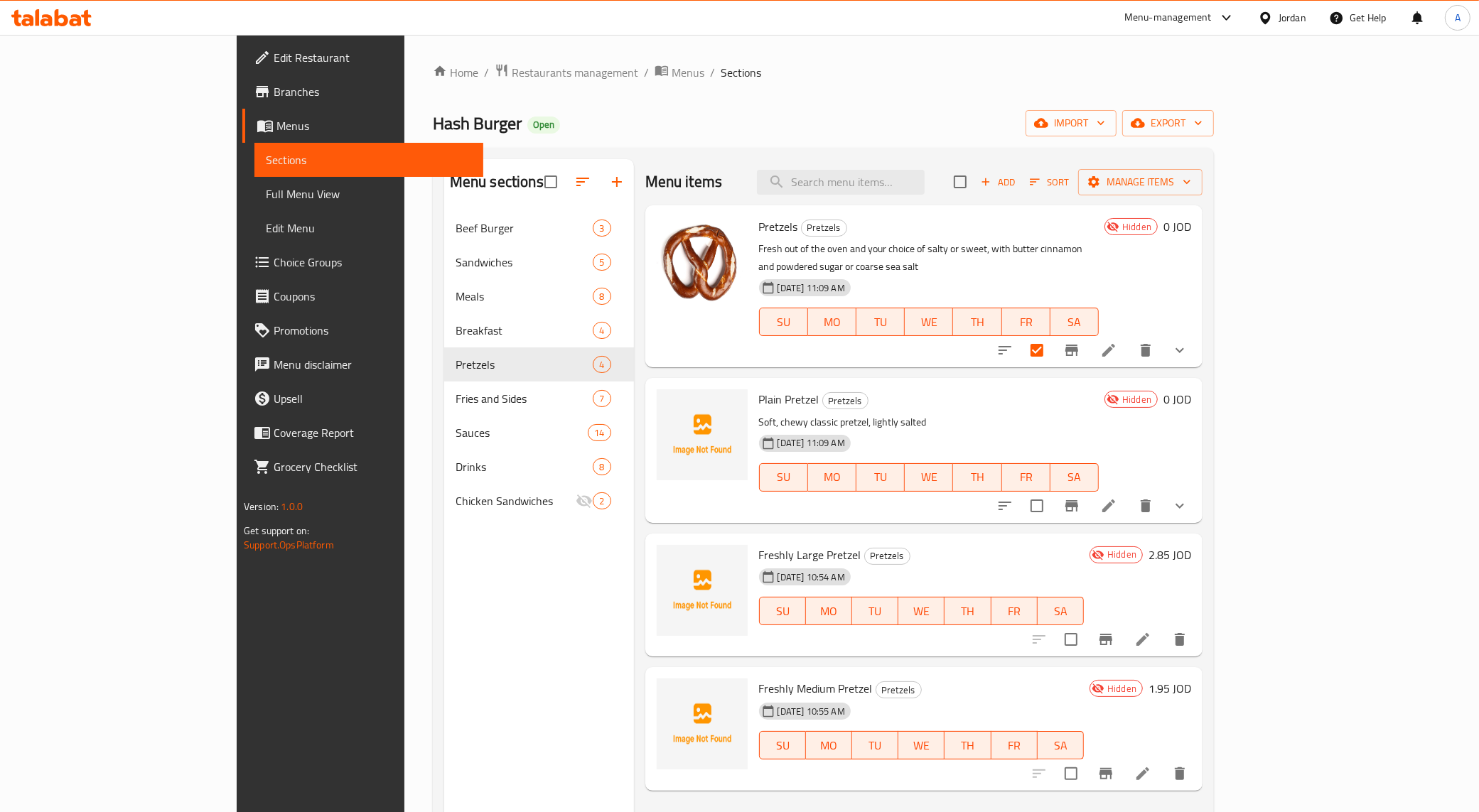
click at [806, 491] on input "checkbox" at bounding box center [1036, 505] width 29 height 29
checkbox input "true"
click at [806, 189] on span "Manage items" at bounding box center [1140, 182] width 101 height 18
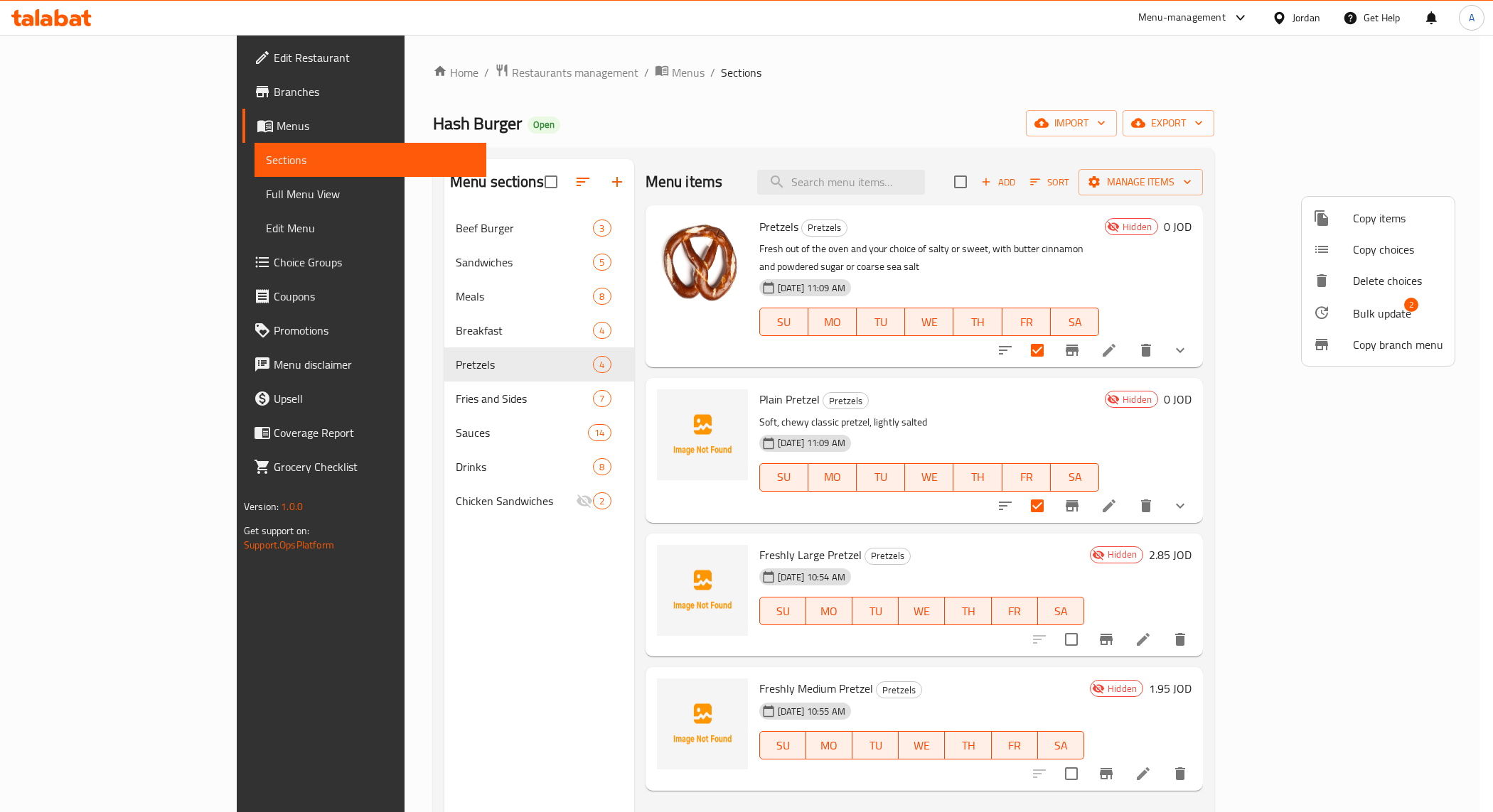
click at [807, 309] on span "Bulk update" at bounding box center [1381, 314] width 58 height 17
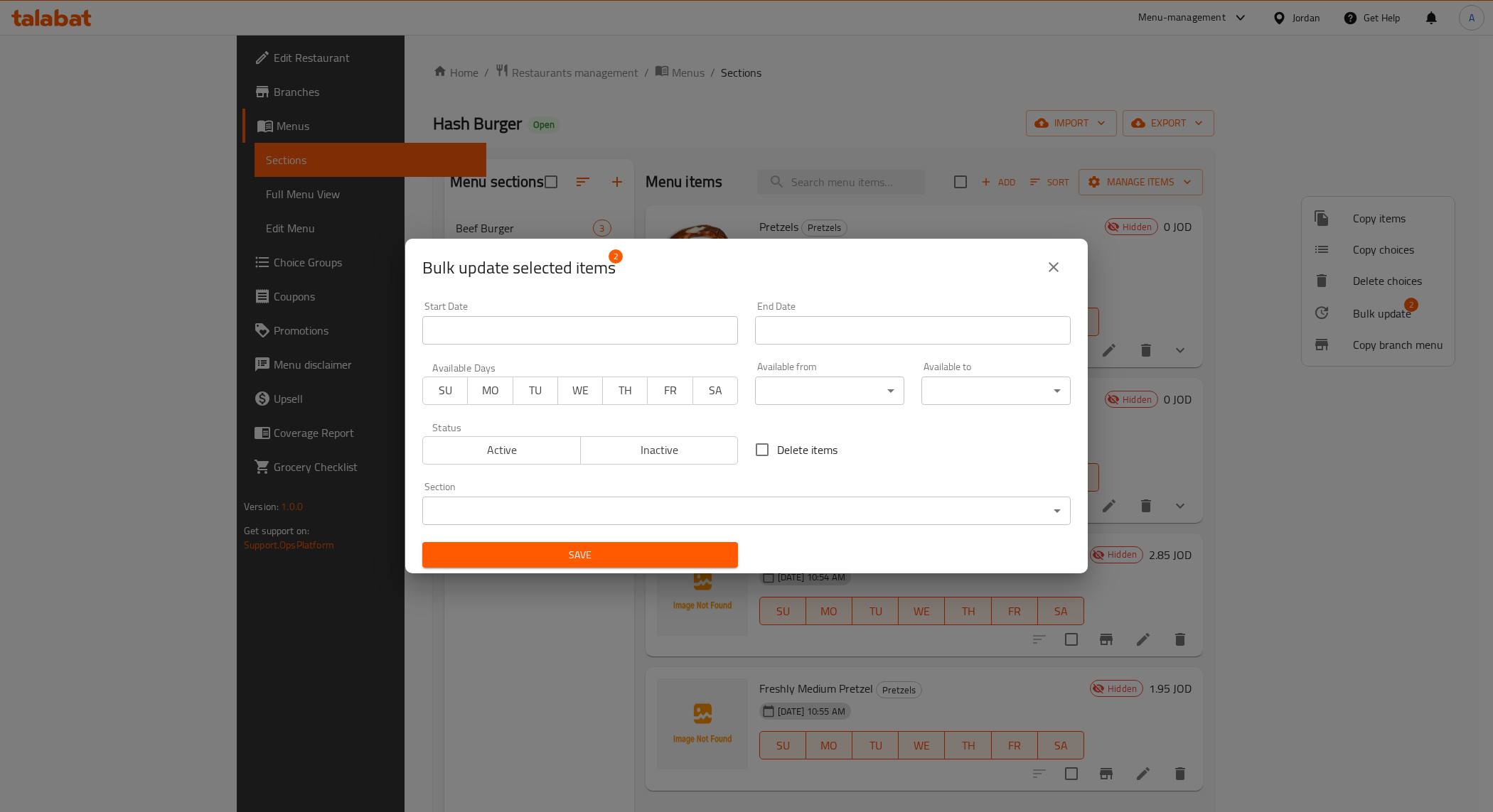
click at [749, 510] on body "​ Menu-management Jordan Get Help A Edit Restaurant Branches Menus Sections Ful…" at bounding box center [746, 424] width 1493 height 777
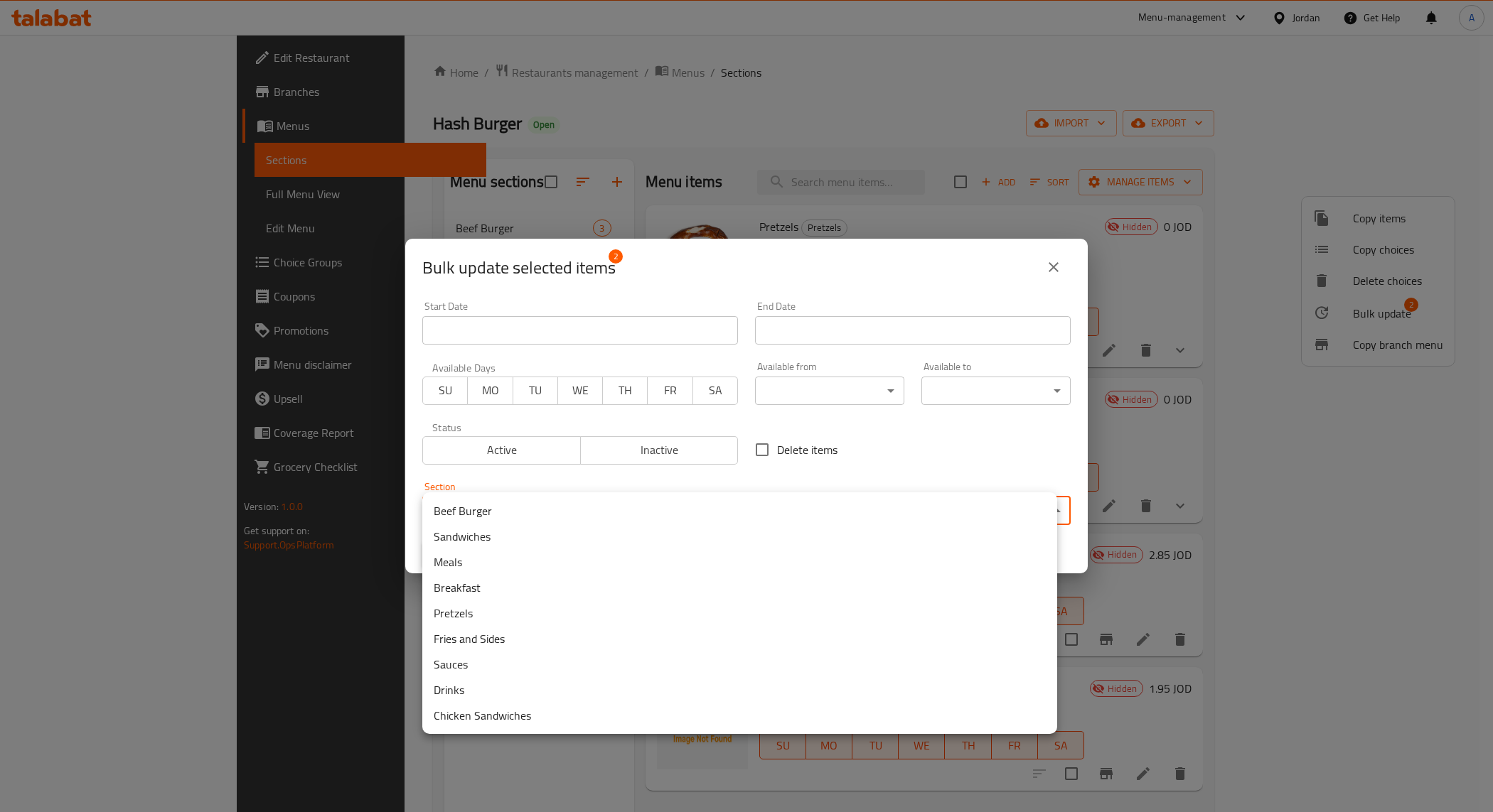
click at [524, 722] on li "Chicken Sandwiches" at bounding box center [739, 715] width 635 height 26
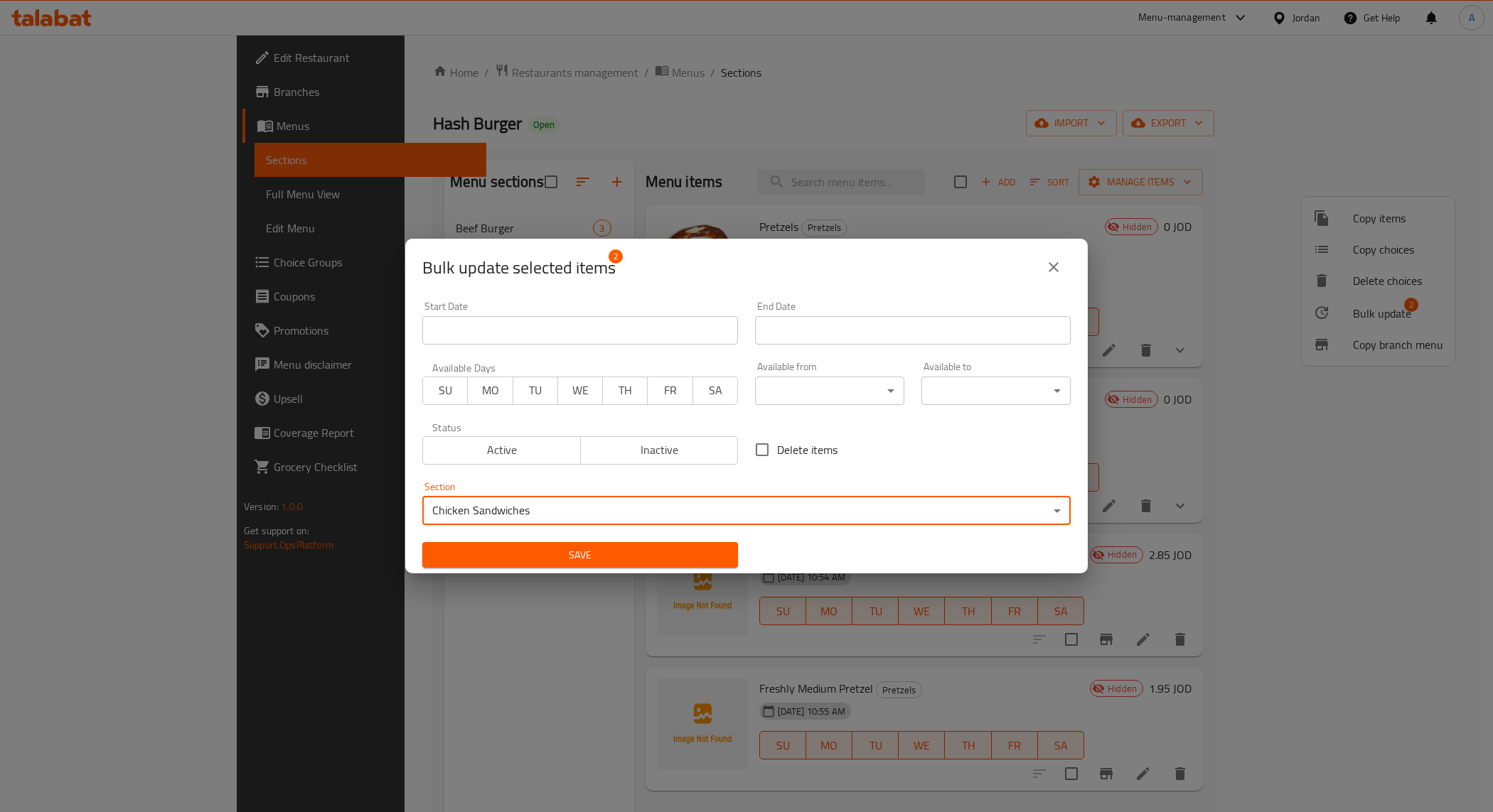
click at [672, 544] on button "Save" at bounding box center [579, 555] width 316 height 27
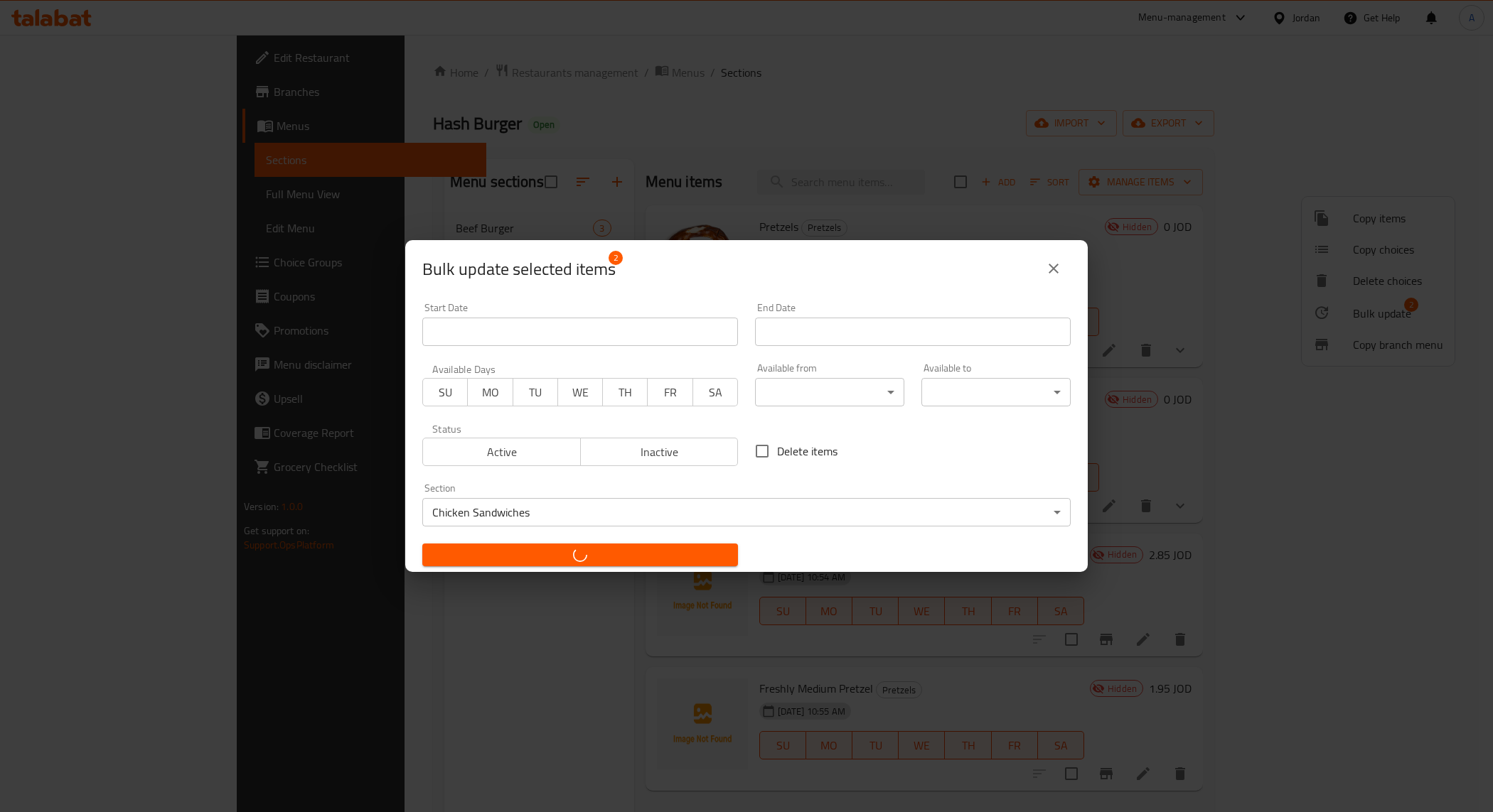
checkbox input "false"
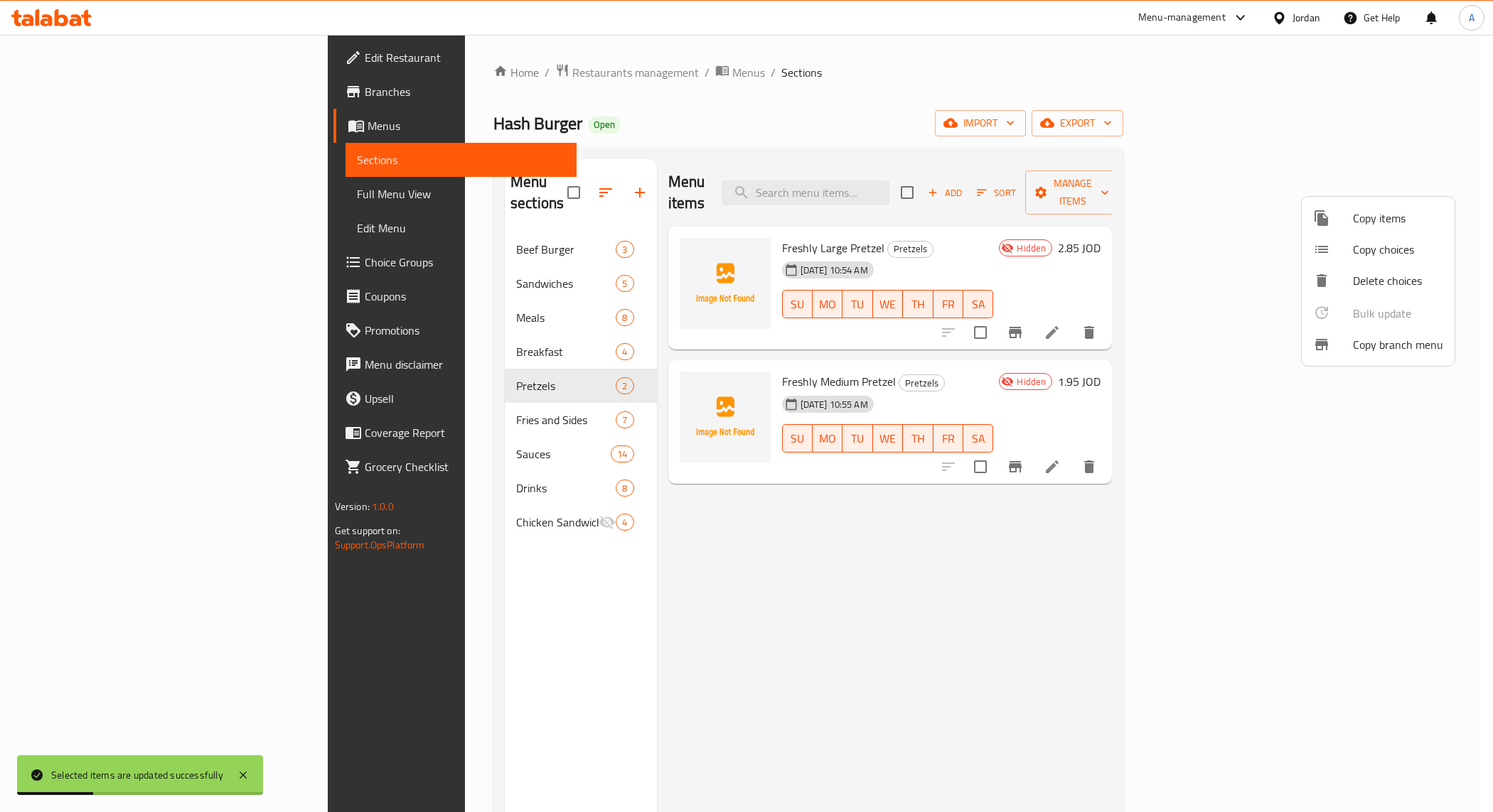
click at [761, 530] on div at bounding box center [746, 406] width 1493 height 812
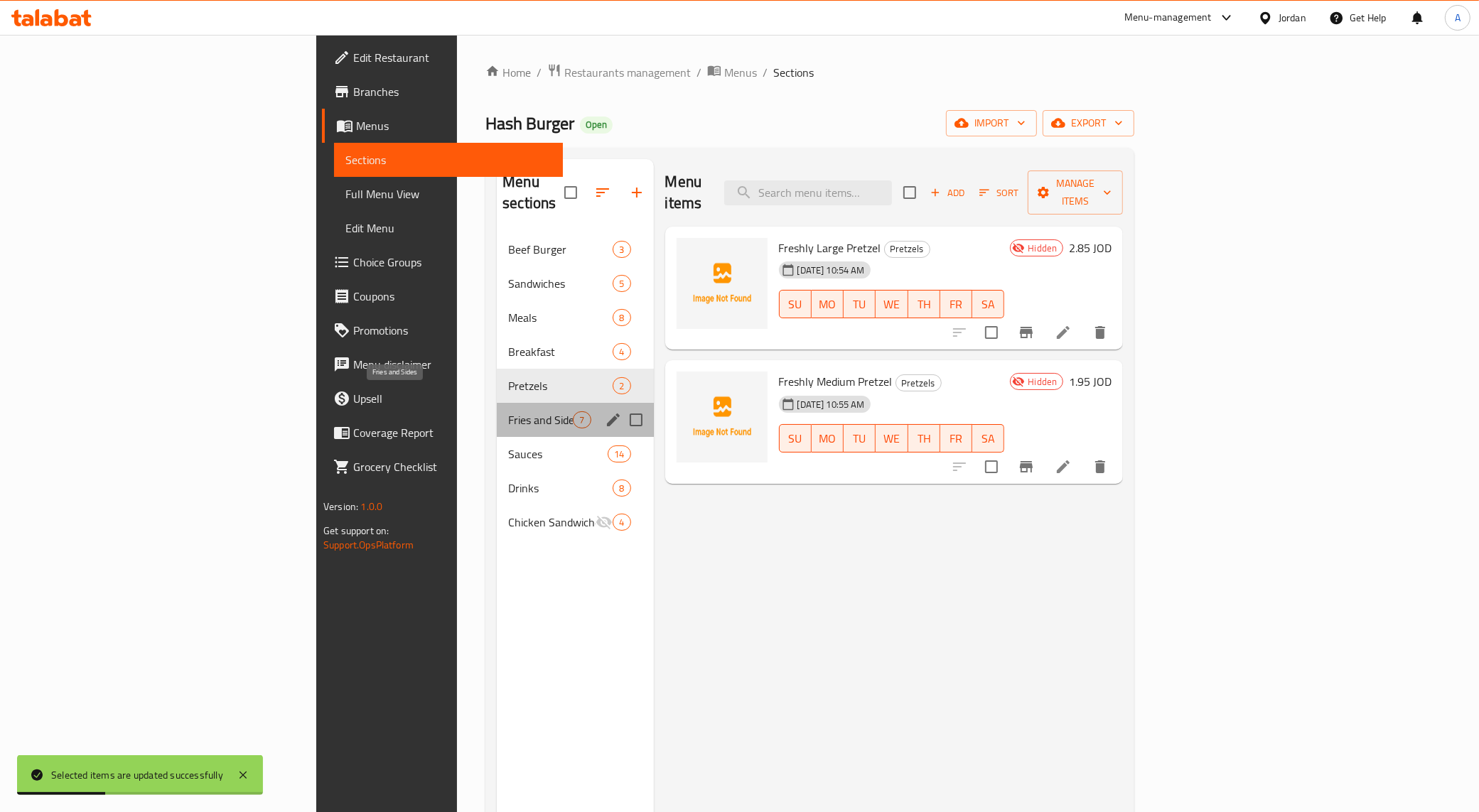
click at [508, 411] on span "Fries and Sides" at bounding box center [540, 420] width 64 height 17
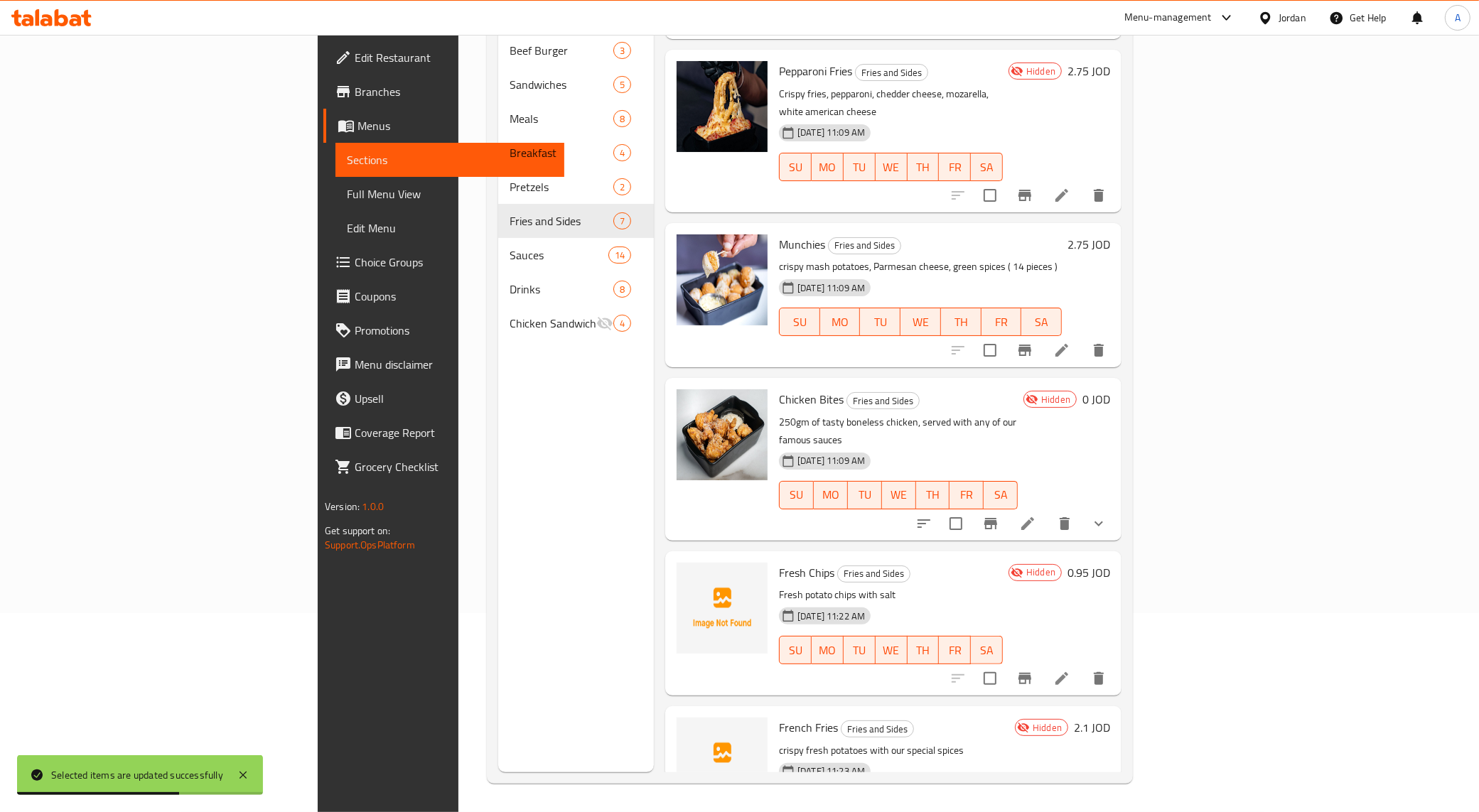
scroll to position [132, 0]
click at [806, 510] on input "checkbox" at bounding box center [955, 524] width 29 height 29
checkbox input "true"
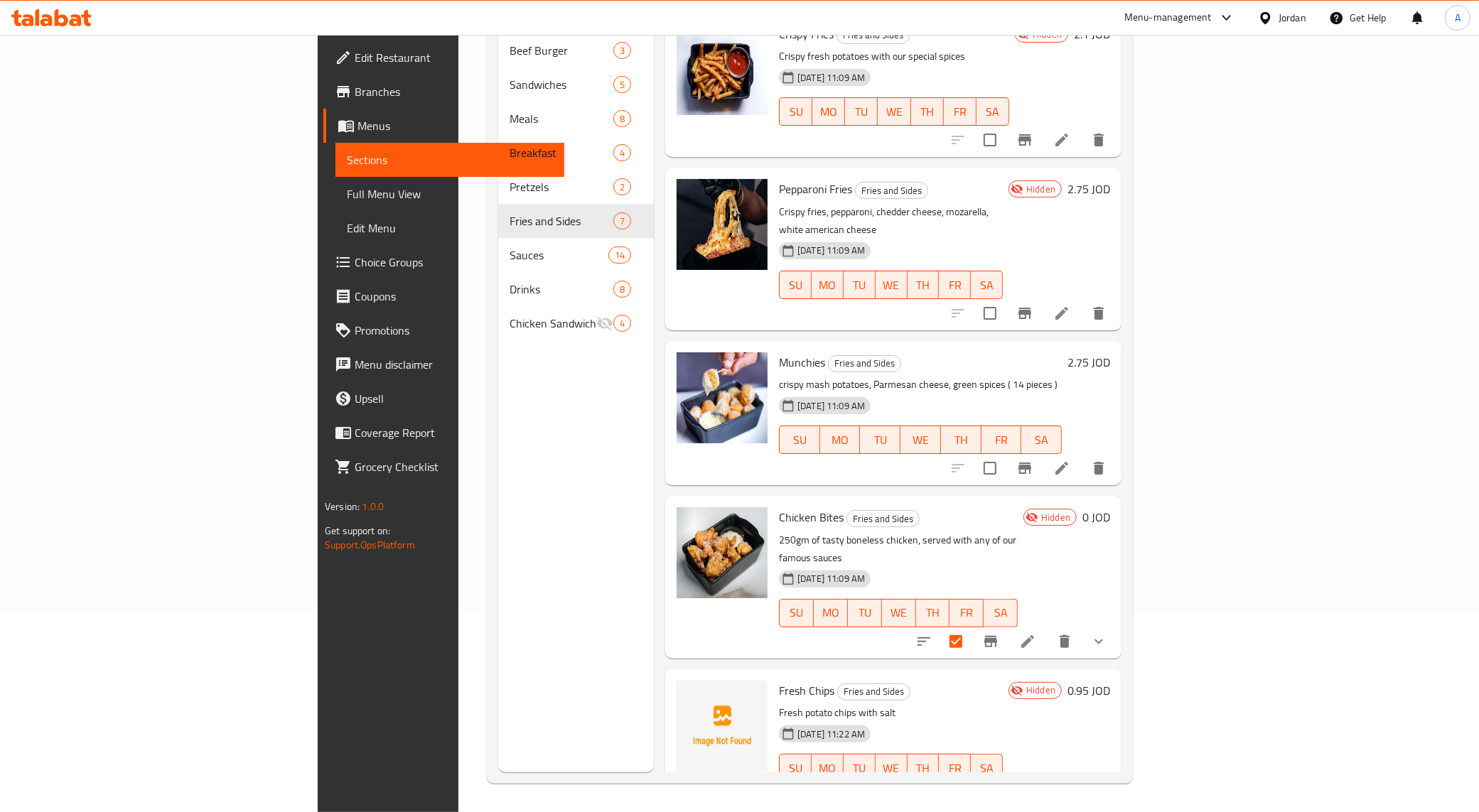
scroll to position [0, 0]
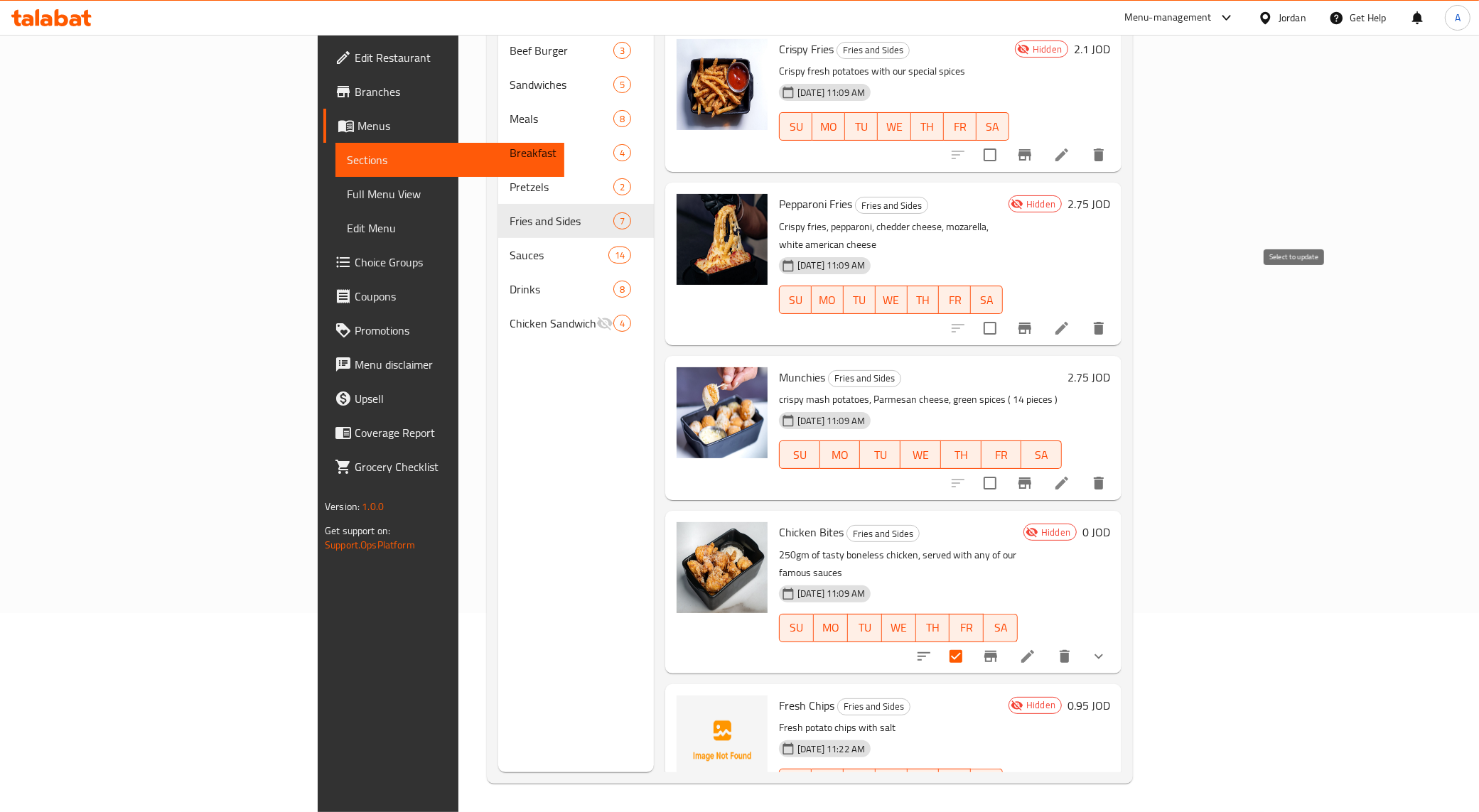
click at [806, 314] on input "checkbox" at bounding box center [989, 328] width 29 height 29
checkbox input "true"
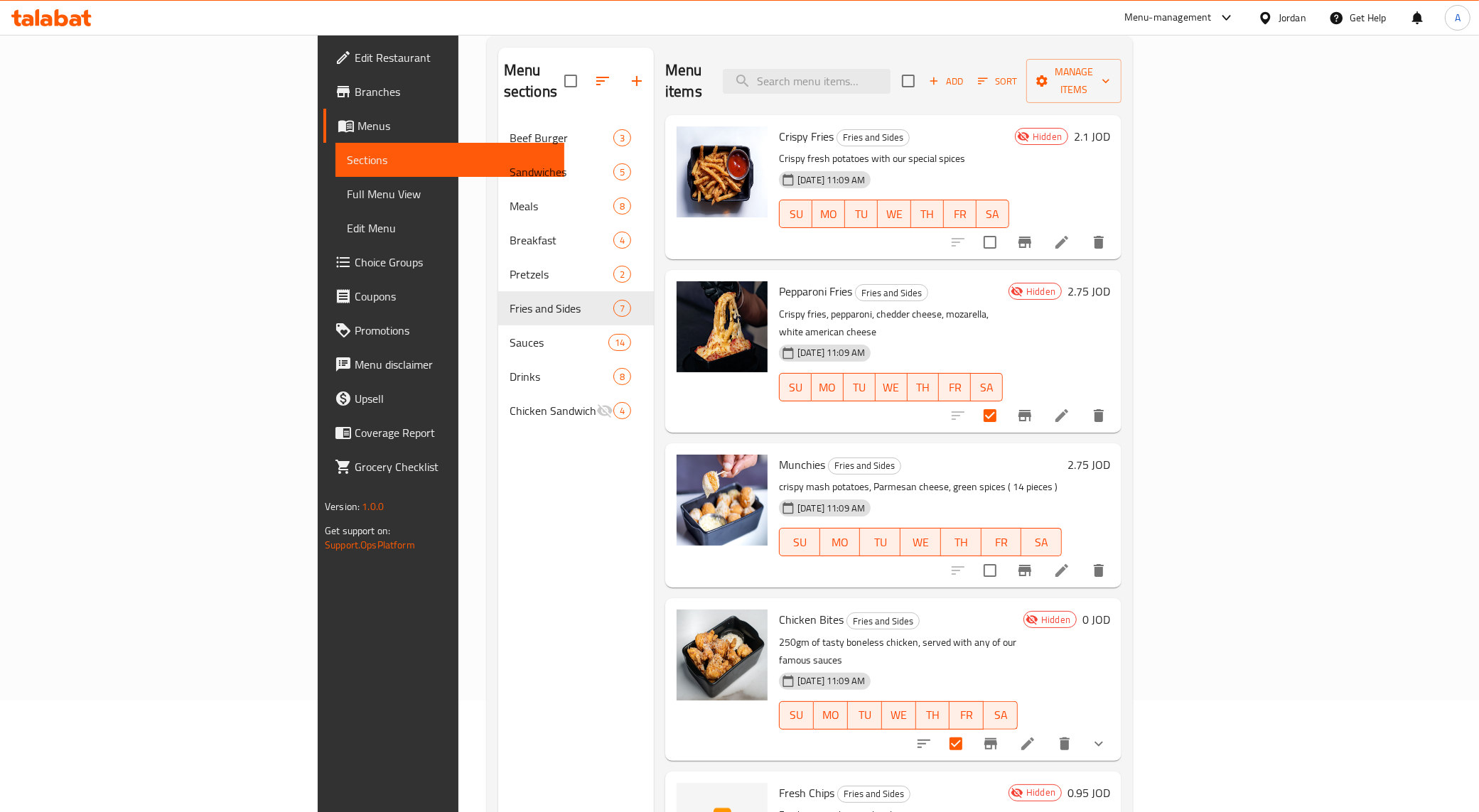
scroll to position [111, 0]
click at [806, 228] on input "checkbox" at bounding box center [989, 243] width 29 height 29
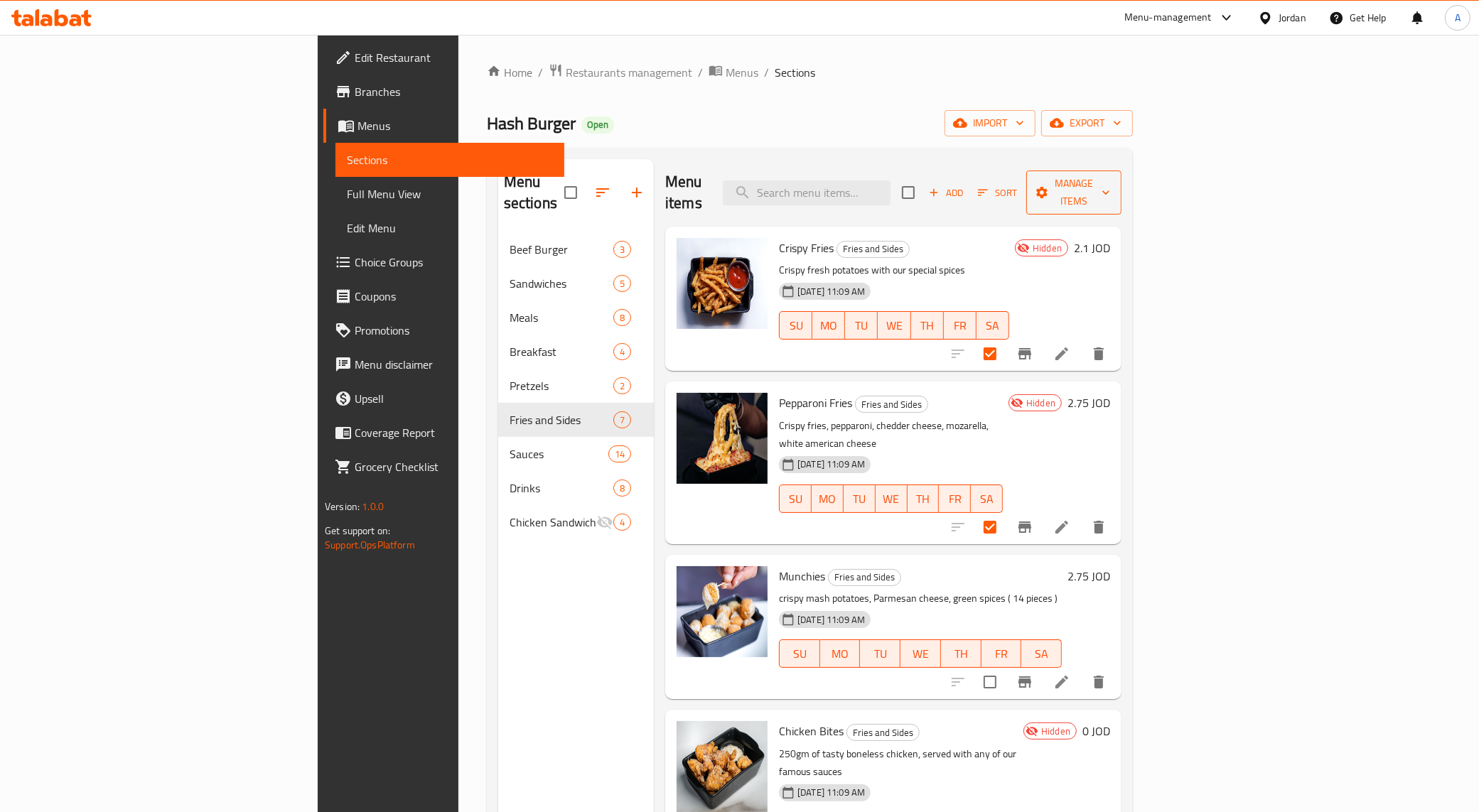
click at [806, 190] on span "Manage items" at bounding box center [1073, 191] width 72 height 35
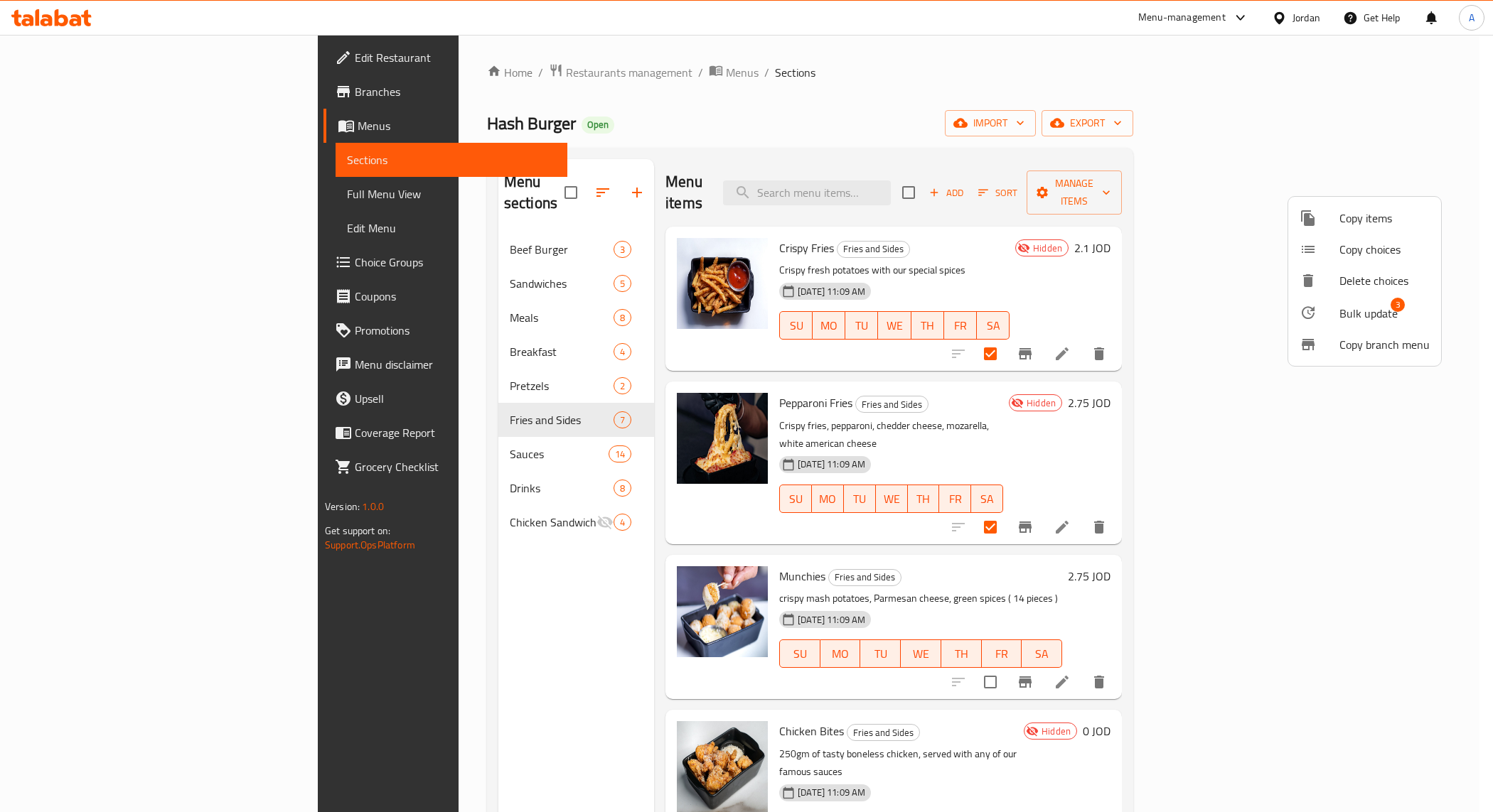
click at [807, 305] on span "Bulk update" at bounding box center [1368, 314] width 58 height 17
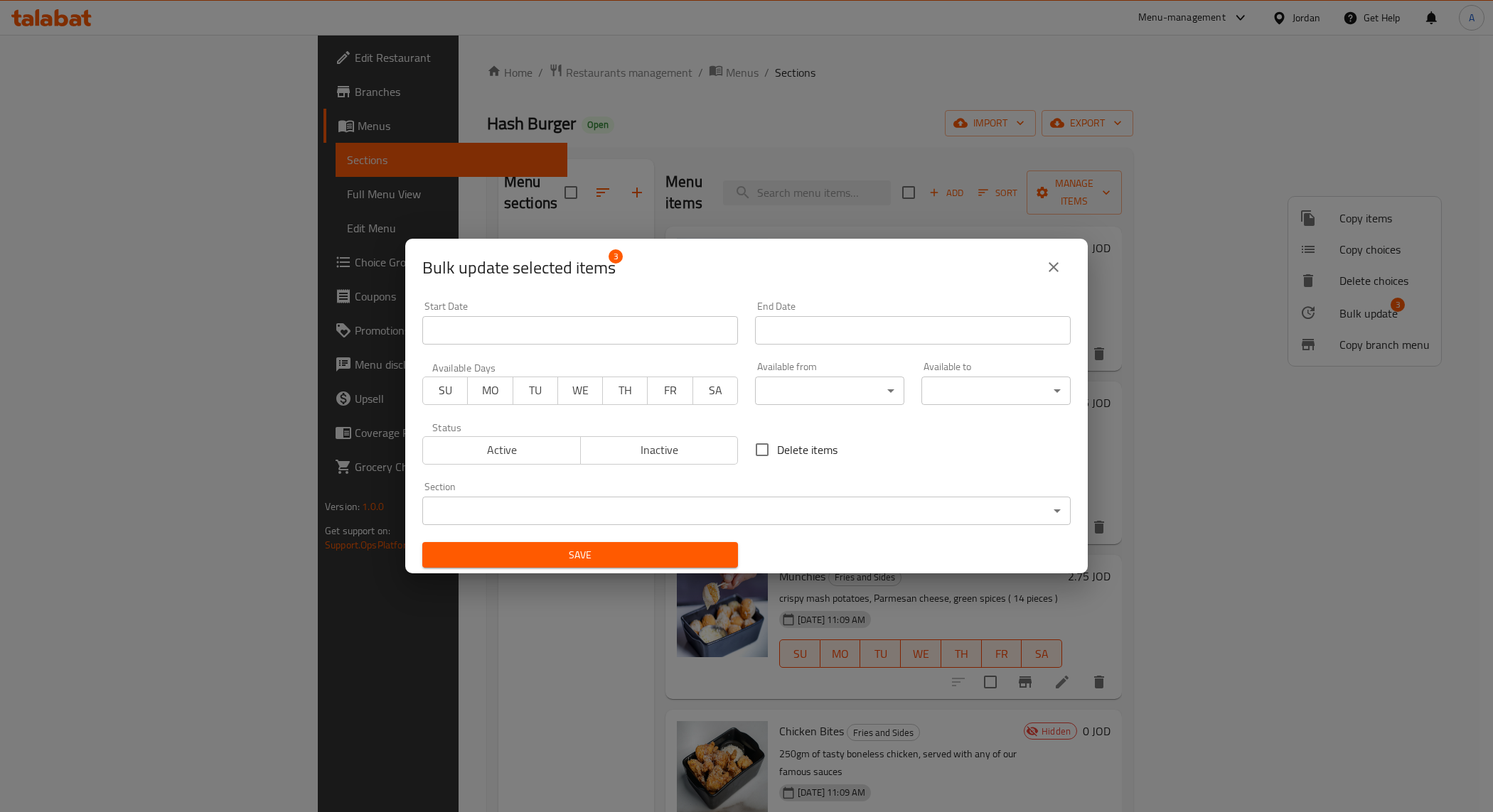
click at [610, 496] on div "Section ​ ​" at bounding box center [746, 503] width 648 height 44
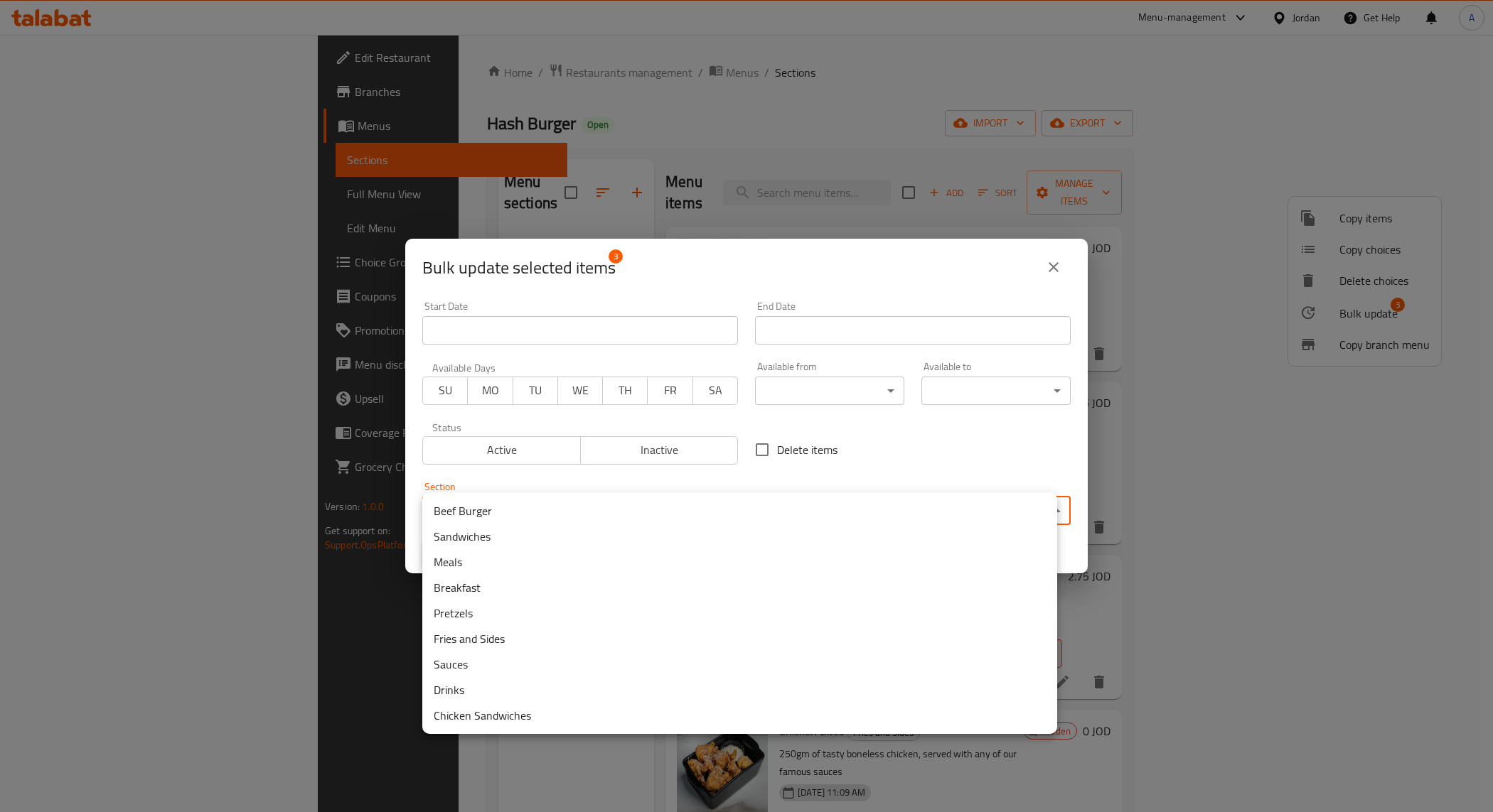
click at [610, 507] on body "​ Menu-management Jordan Get Help A Edit Restaurant Branches Menus Sections Ful…" at bounding box center [746, 424] width 1493 height 777
click at [485, 712] on li "Chicken Sandwiches" at bounding box center [739, 715] width 635 height 26
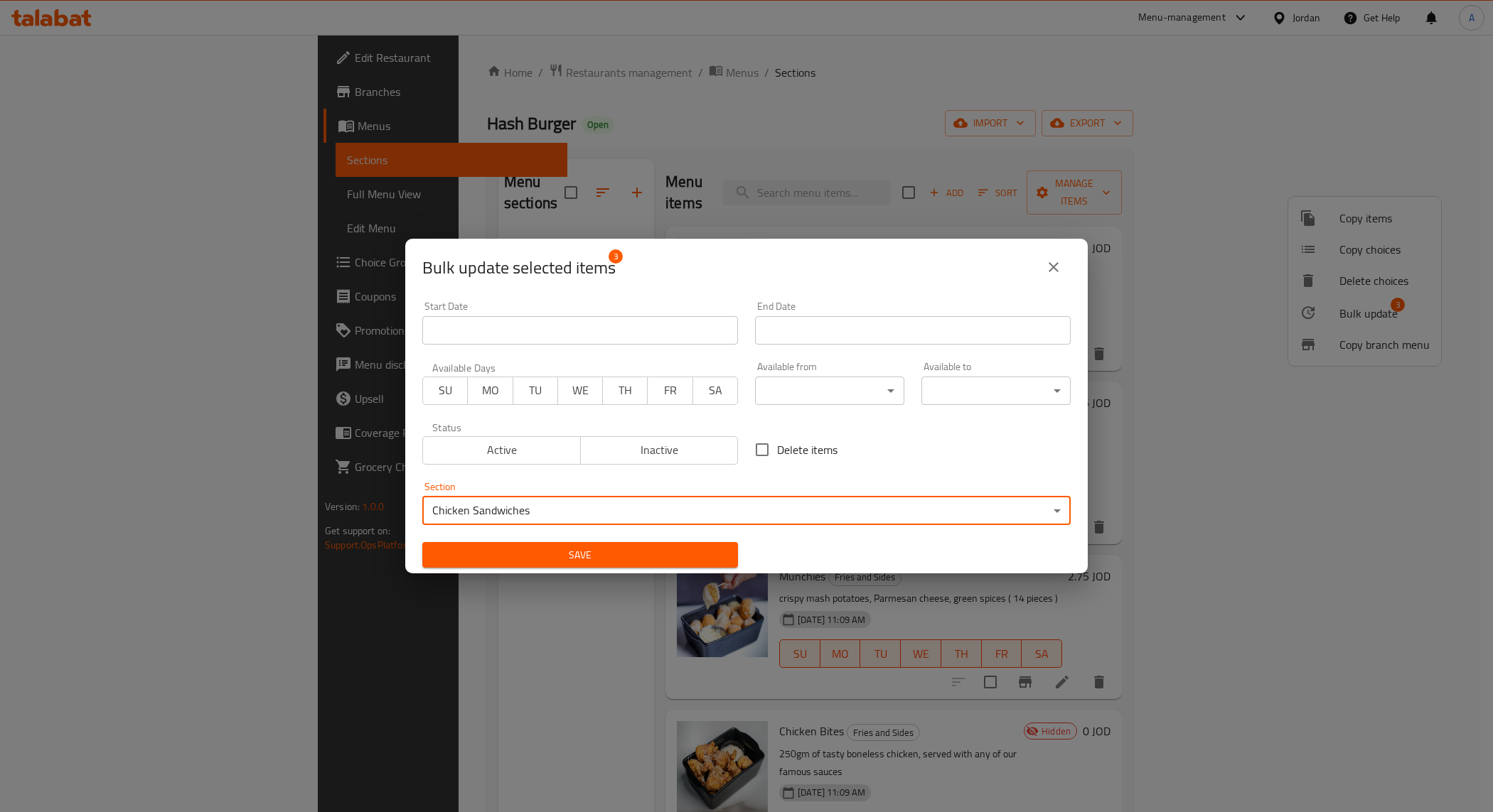
click at [650, 561] on span "Save" at bounding box center [579, 555] width 293 height 18
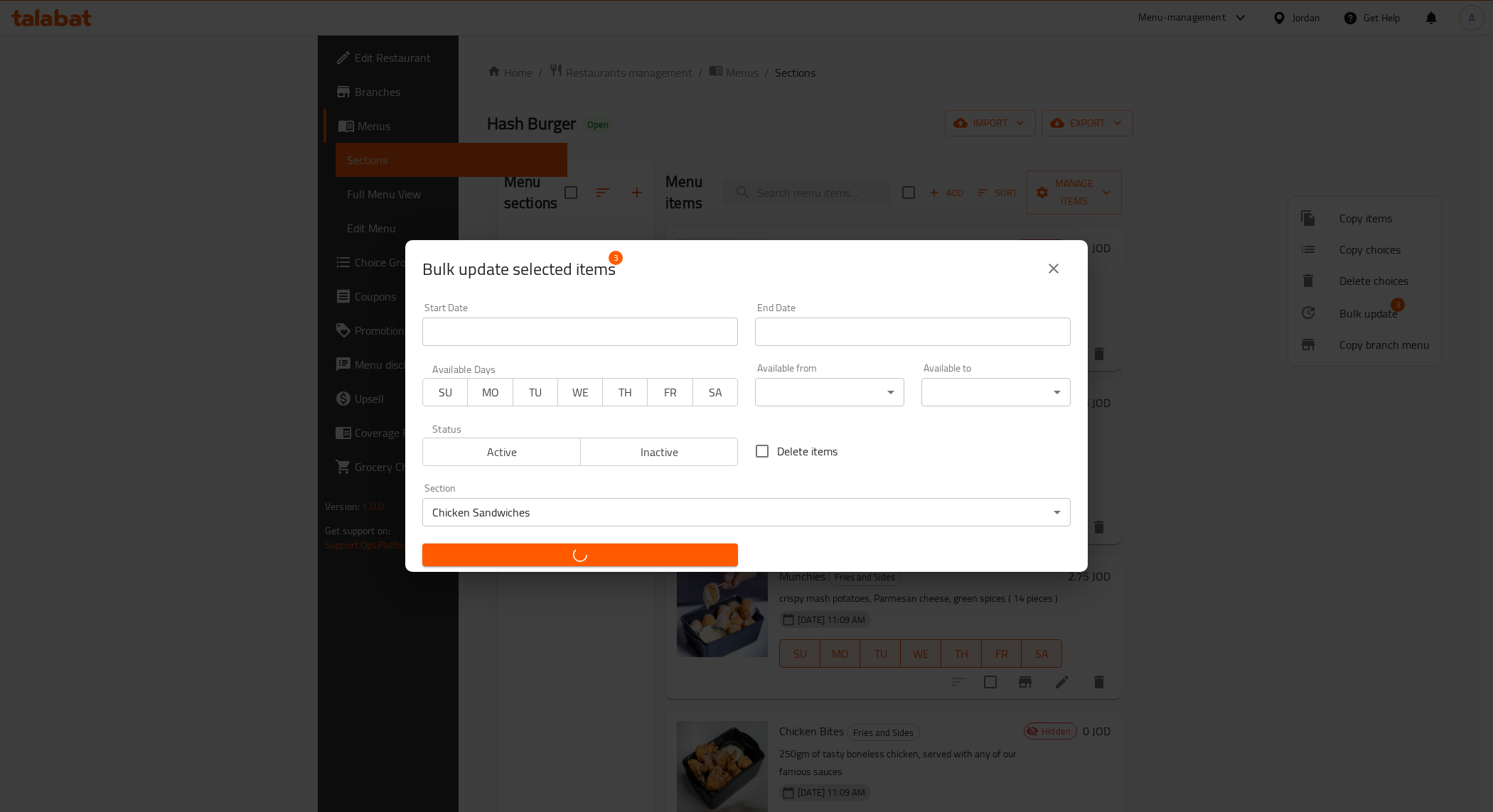
checkbox input "false"
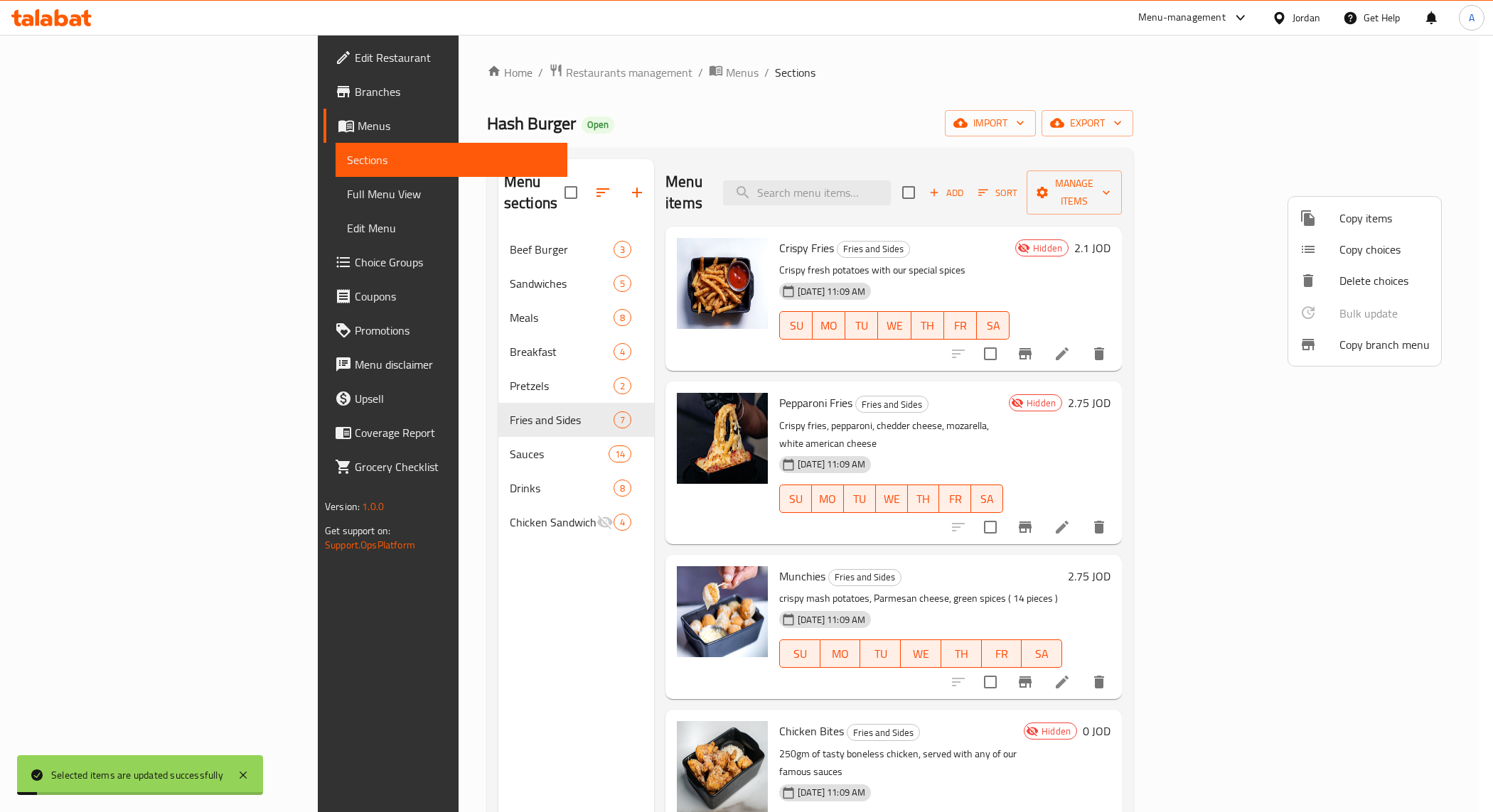
click at [341, 430] on div at bounding box center [746, 406] width 1493 height 812
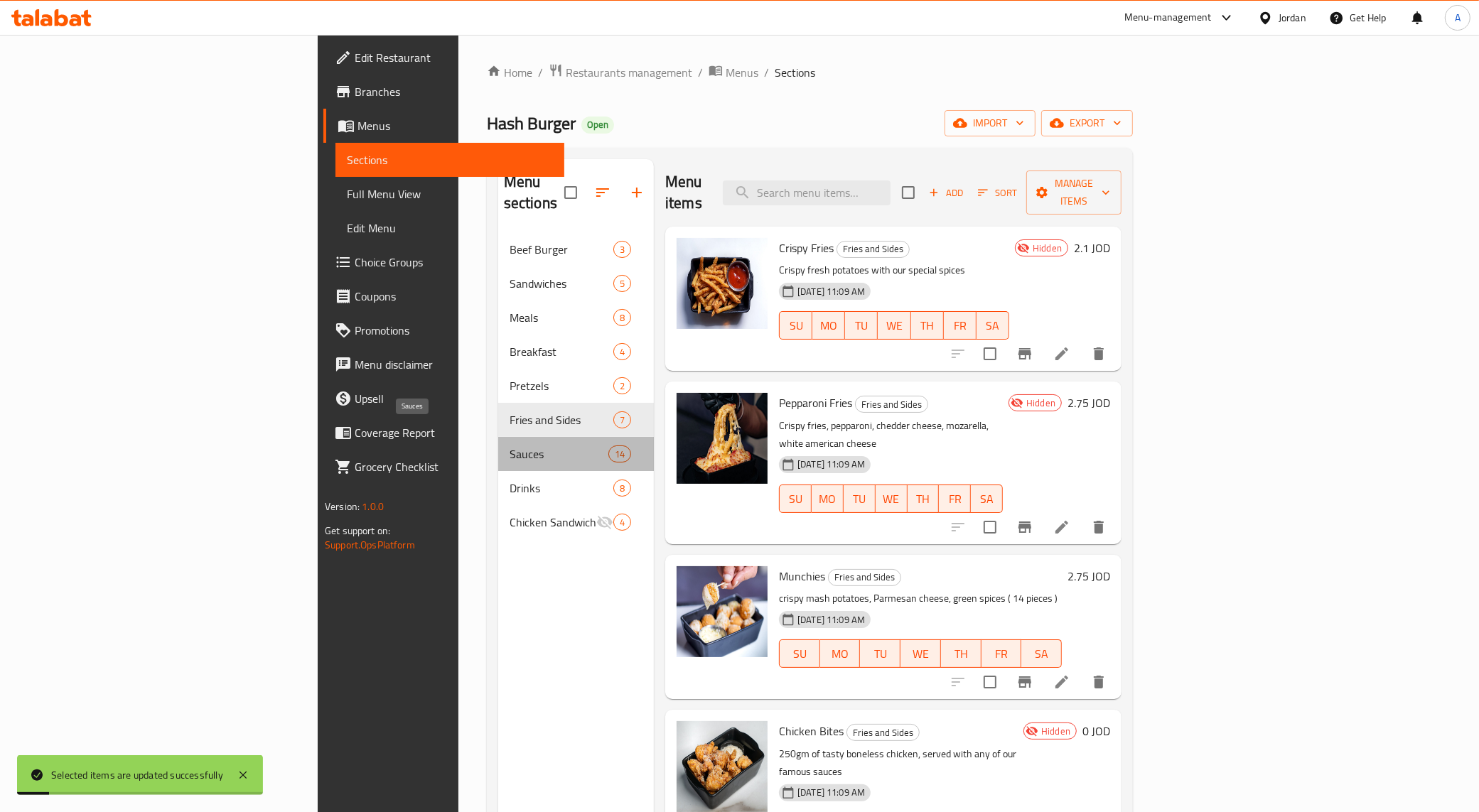
click at [510, 445] on span "Sauces" at bounding box center [559, 454] width 99 height 17
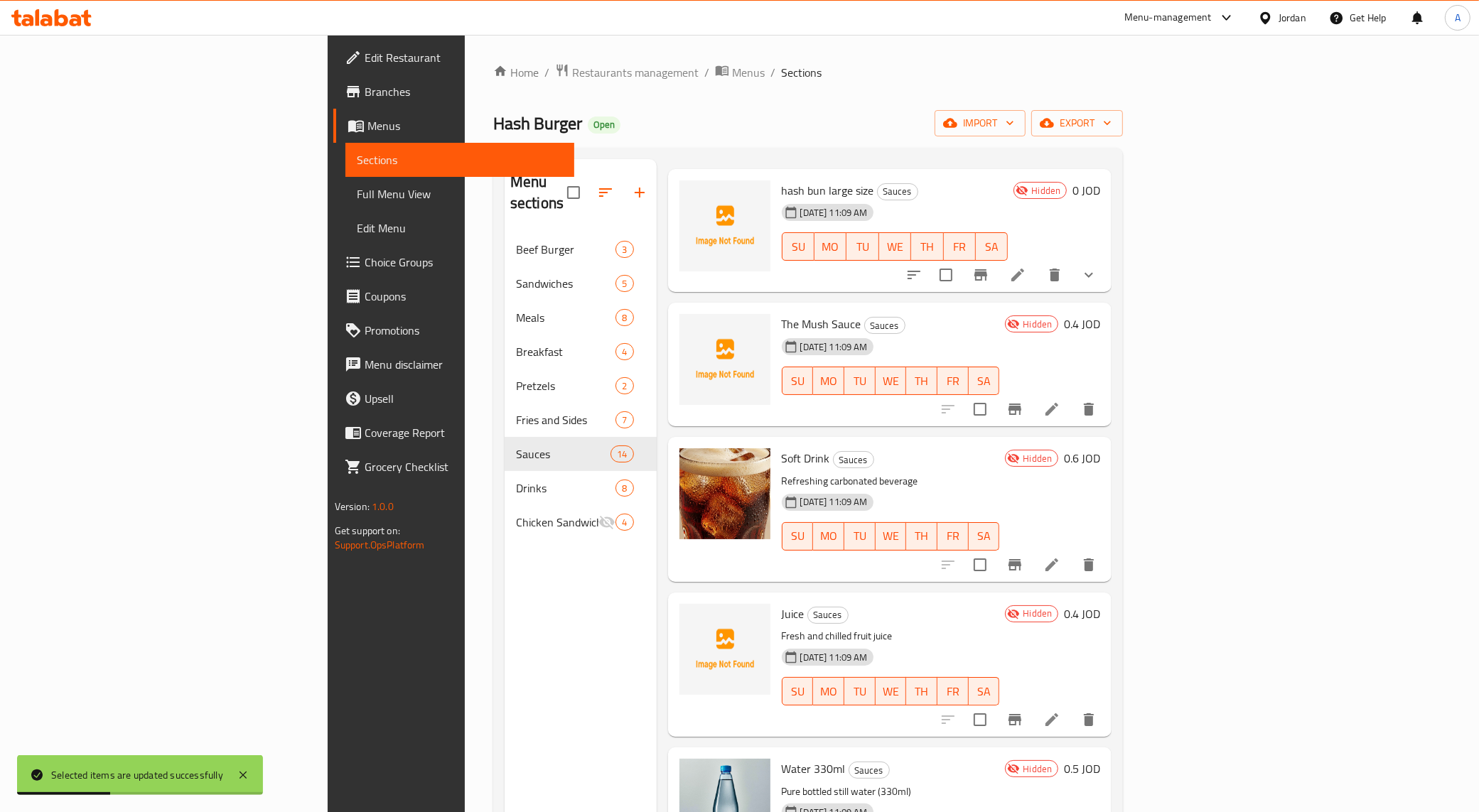
scroll to position [89, 0]
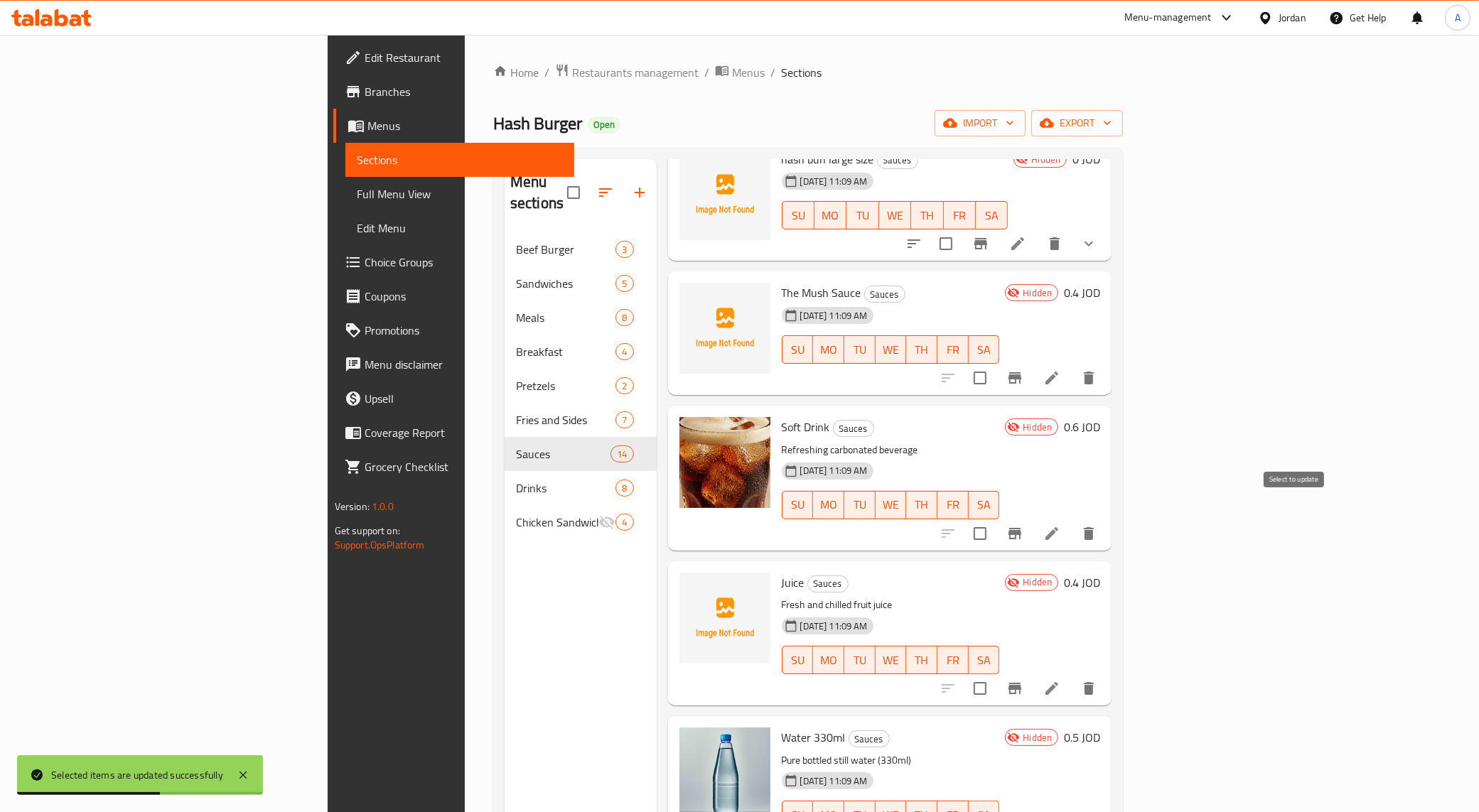
click at [806, 518] on input "checkbox" at bounding box center [979, 532] width 29 height 29
checkbox input "true"
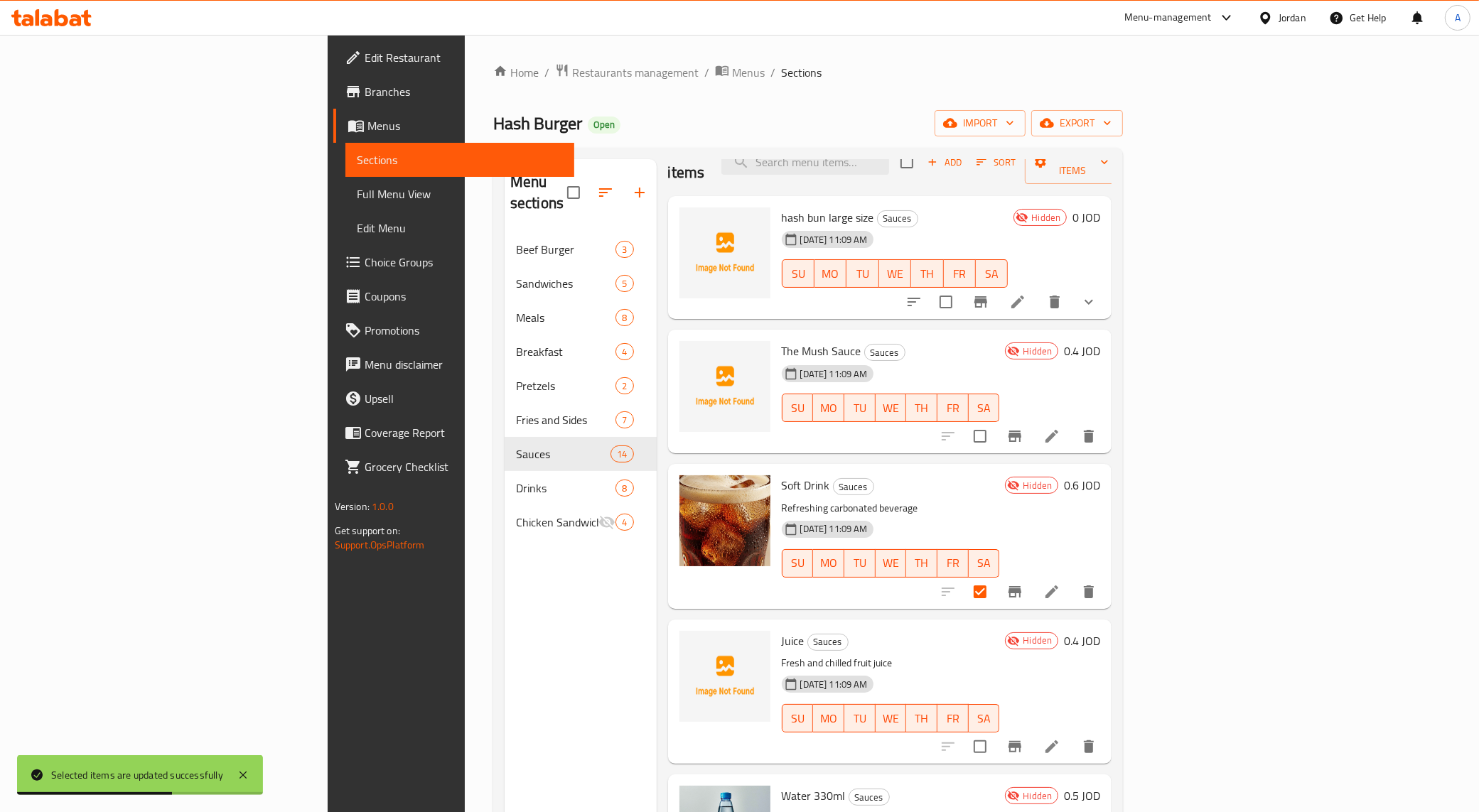
scroll to position [0, 0]
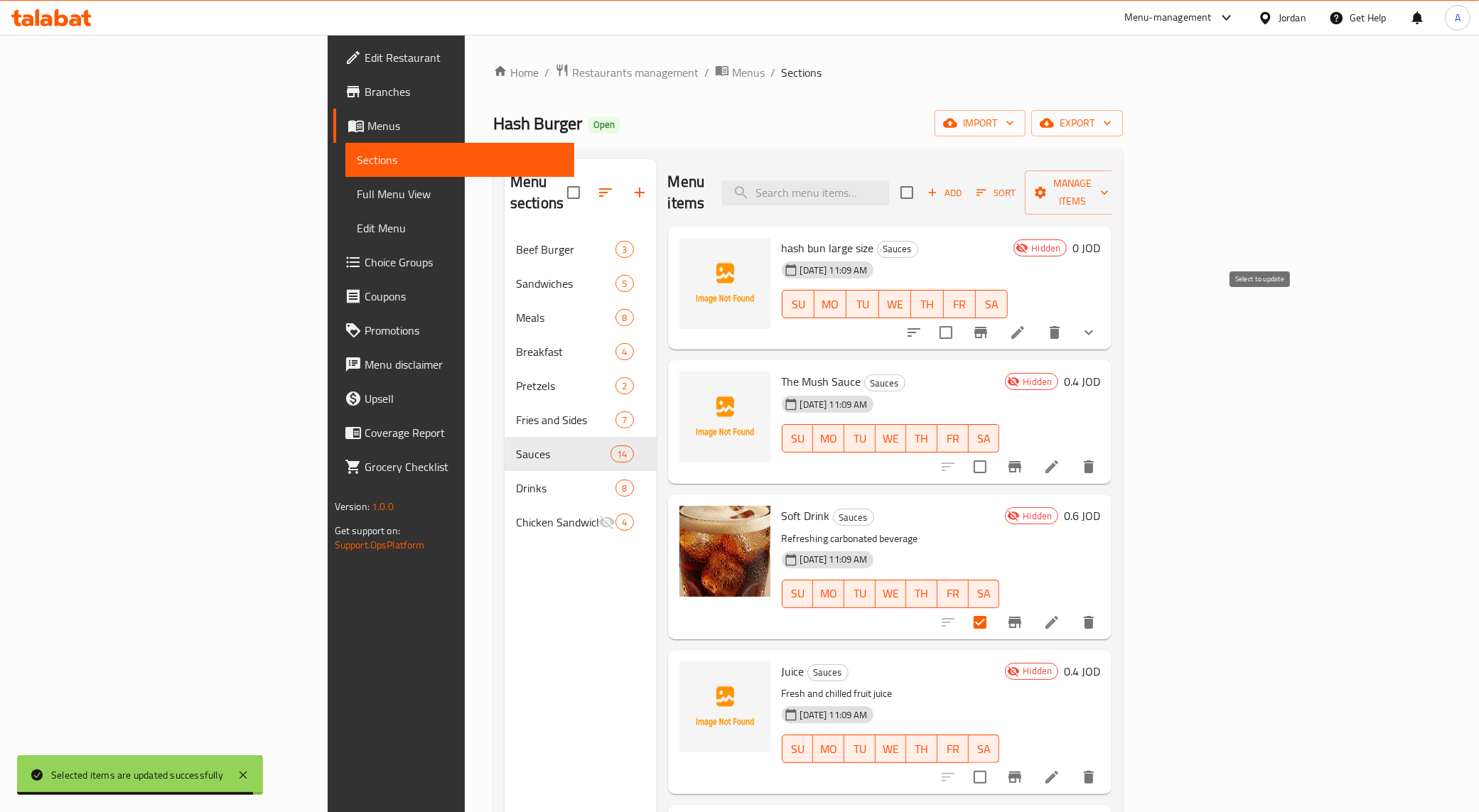
click at [806, 317] on input "checkbox" at bounding box center [945, 332] width 29 height 29
checkbox input "true"
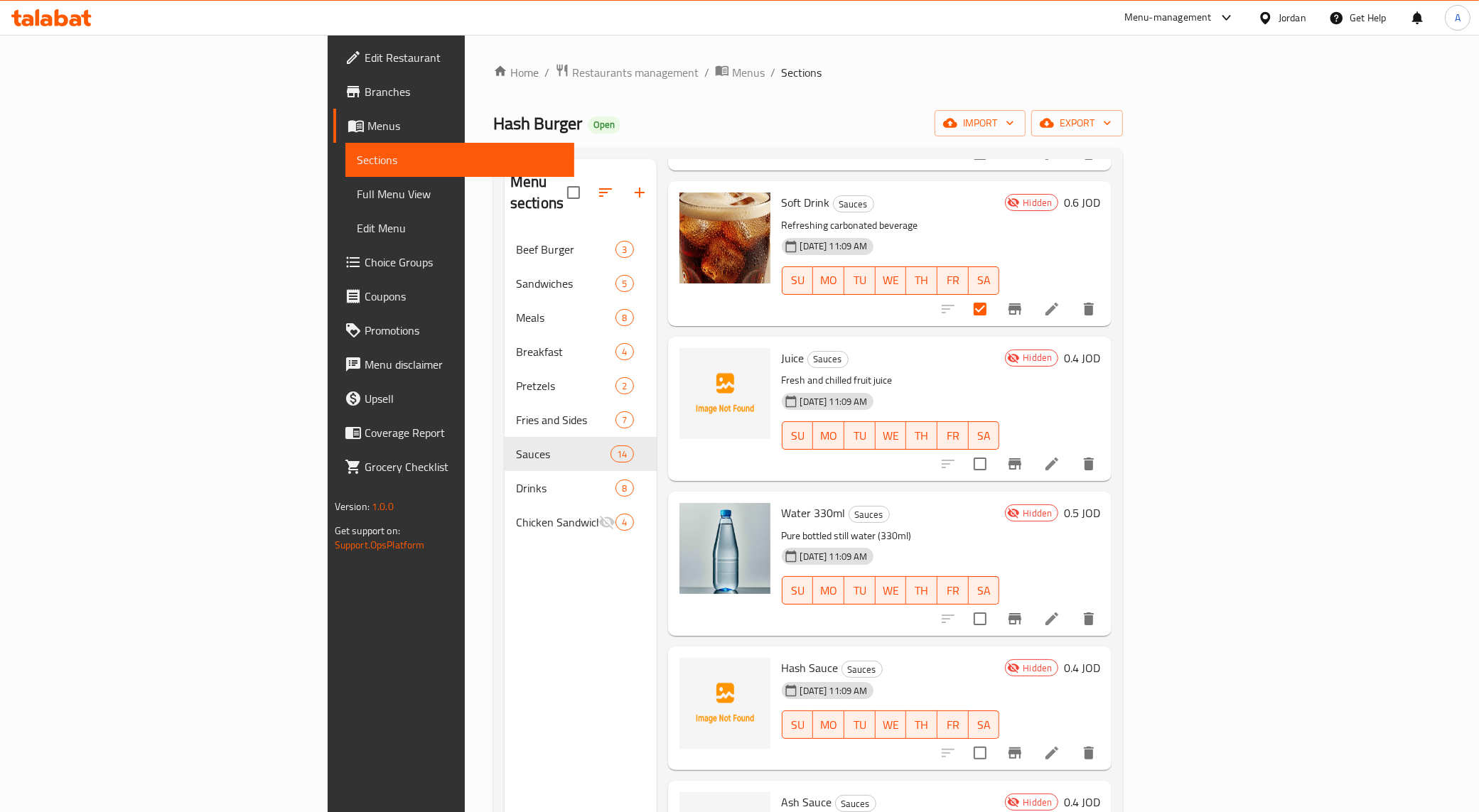
scroll to position [355, 0]
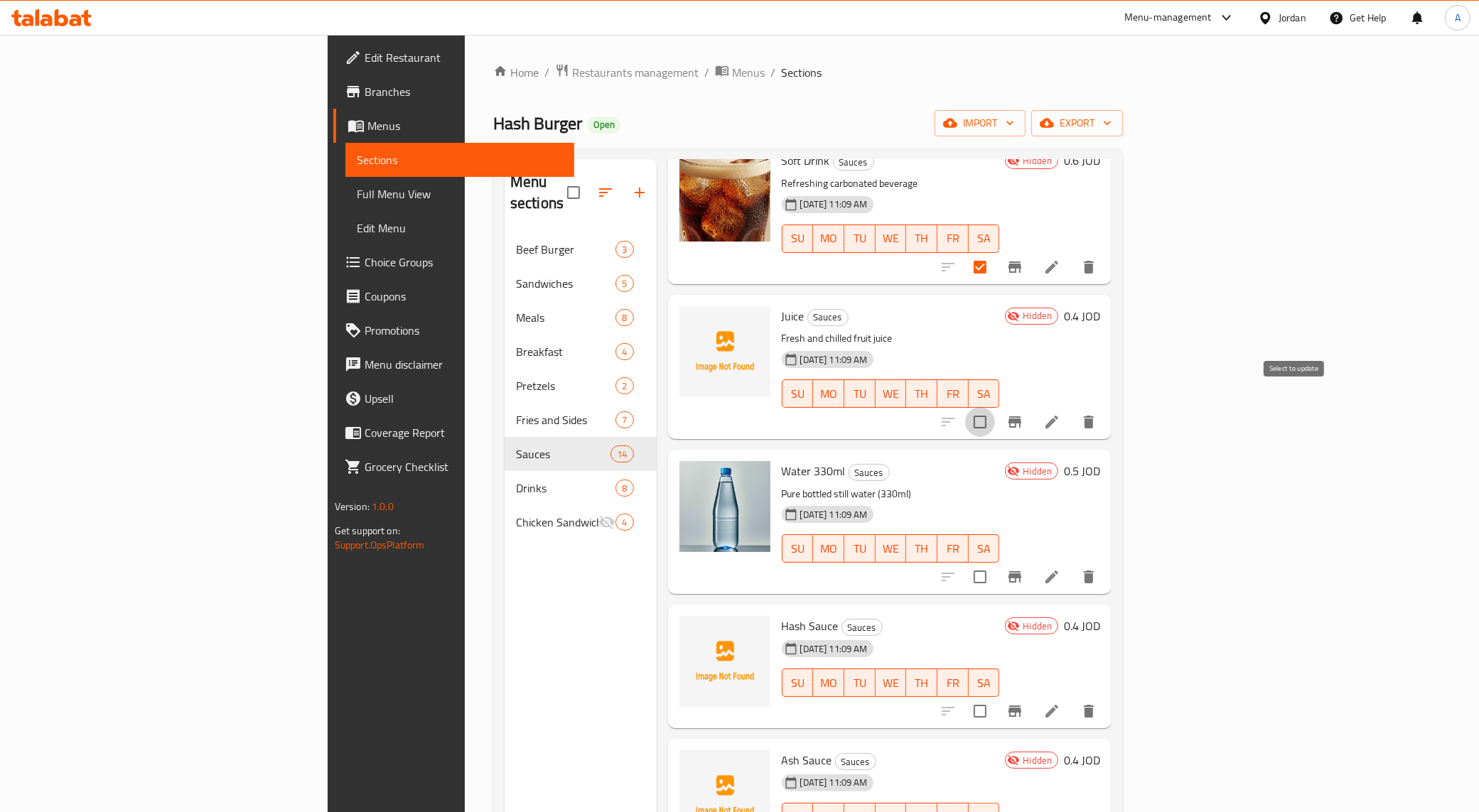
click at [806, 407] on input "checkbox" at bounding box center [979, 422] width 29 height 29
checkbox input "true"
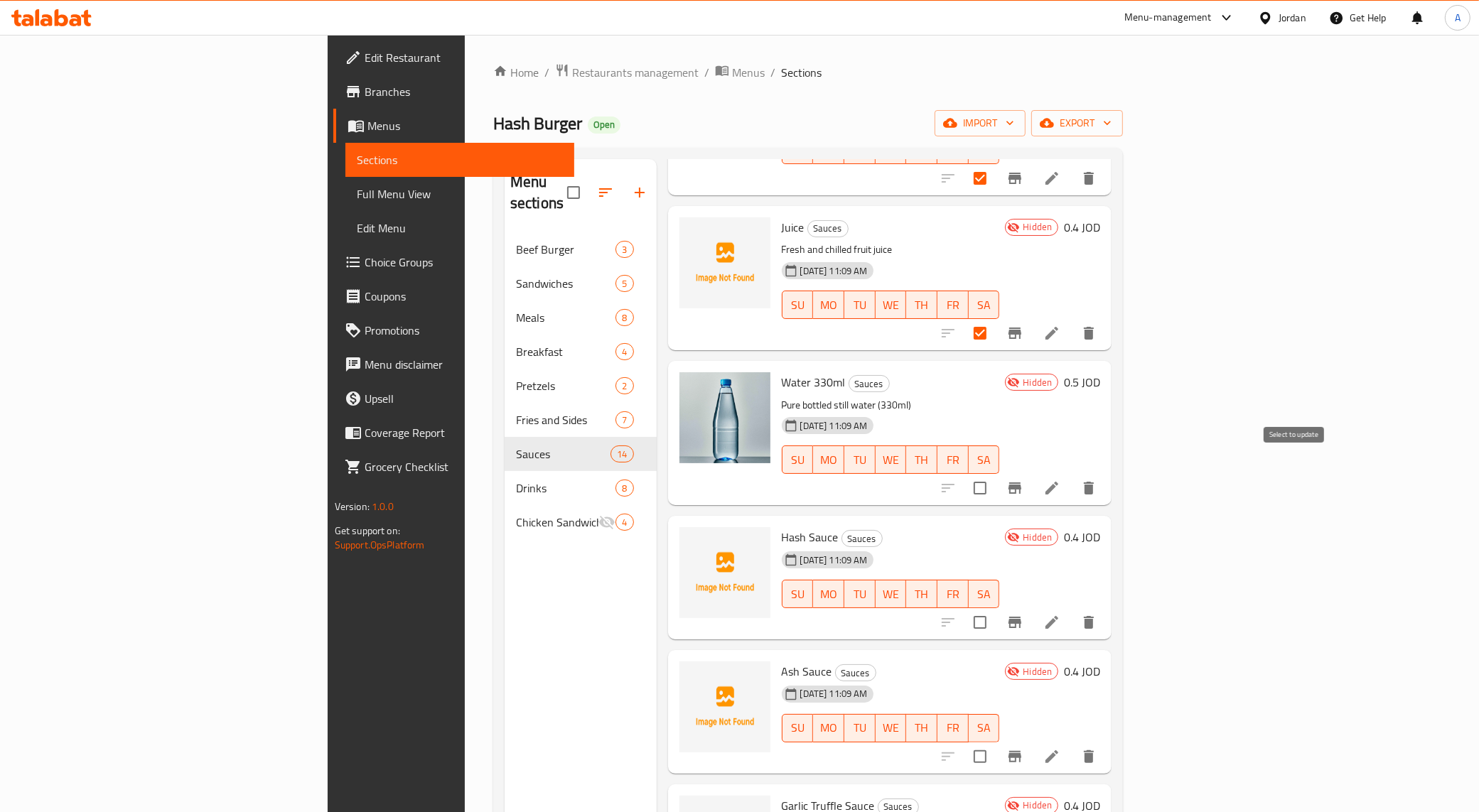
click at [806, 473] on input "checkbox" at bounding box center [979, 487] width 29 height 29
checkbox input "true"
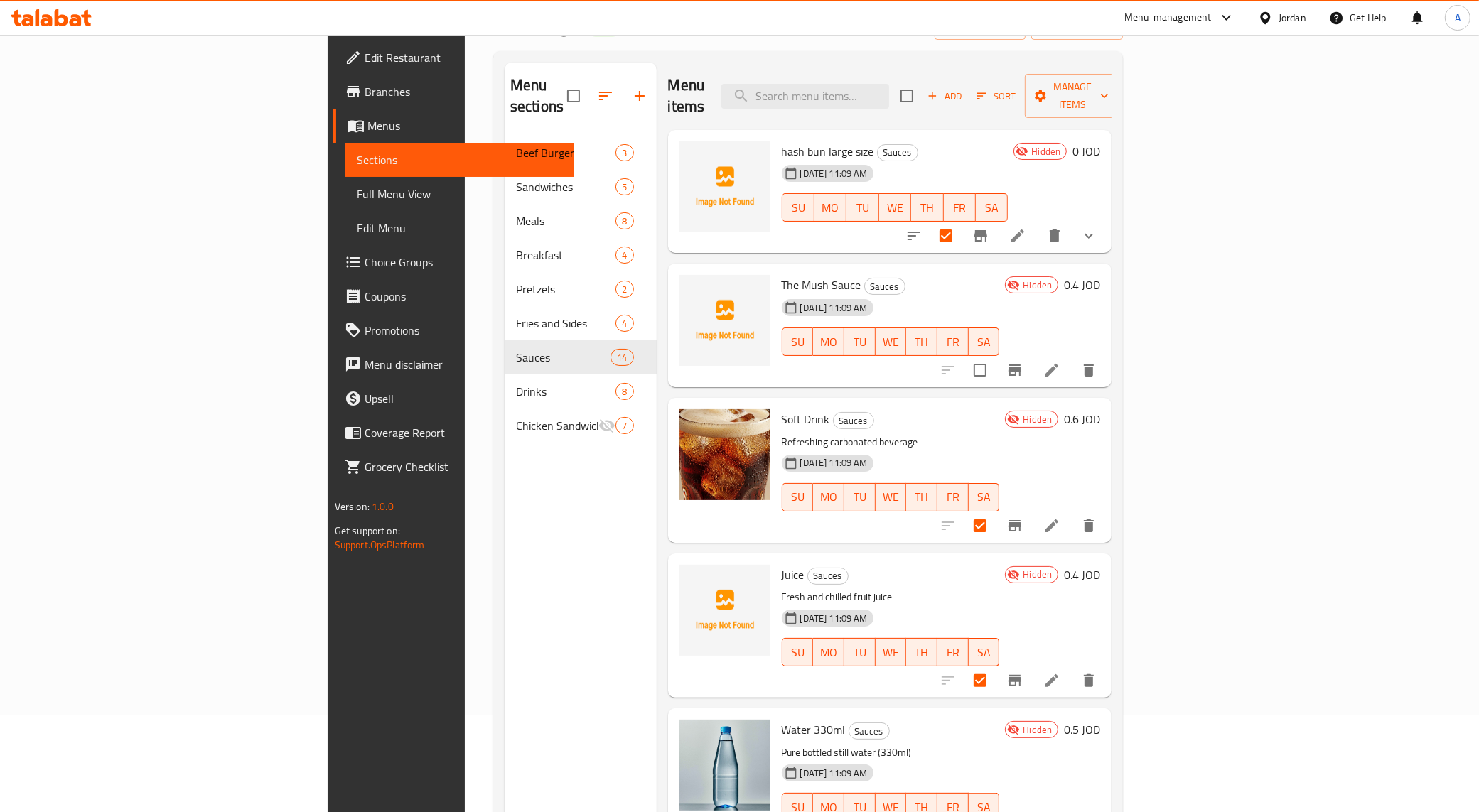
scroll to position [0, 0]
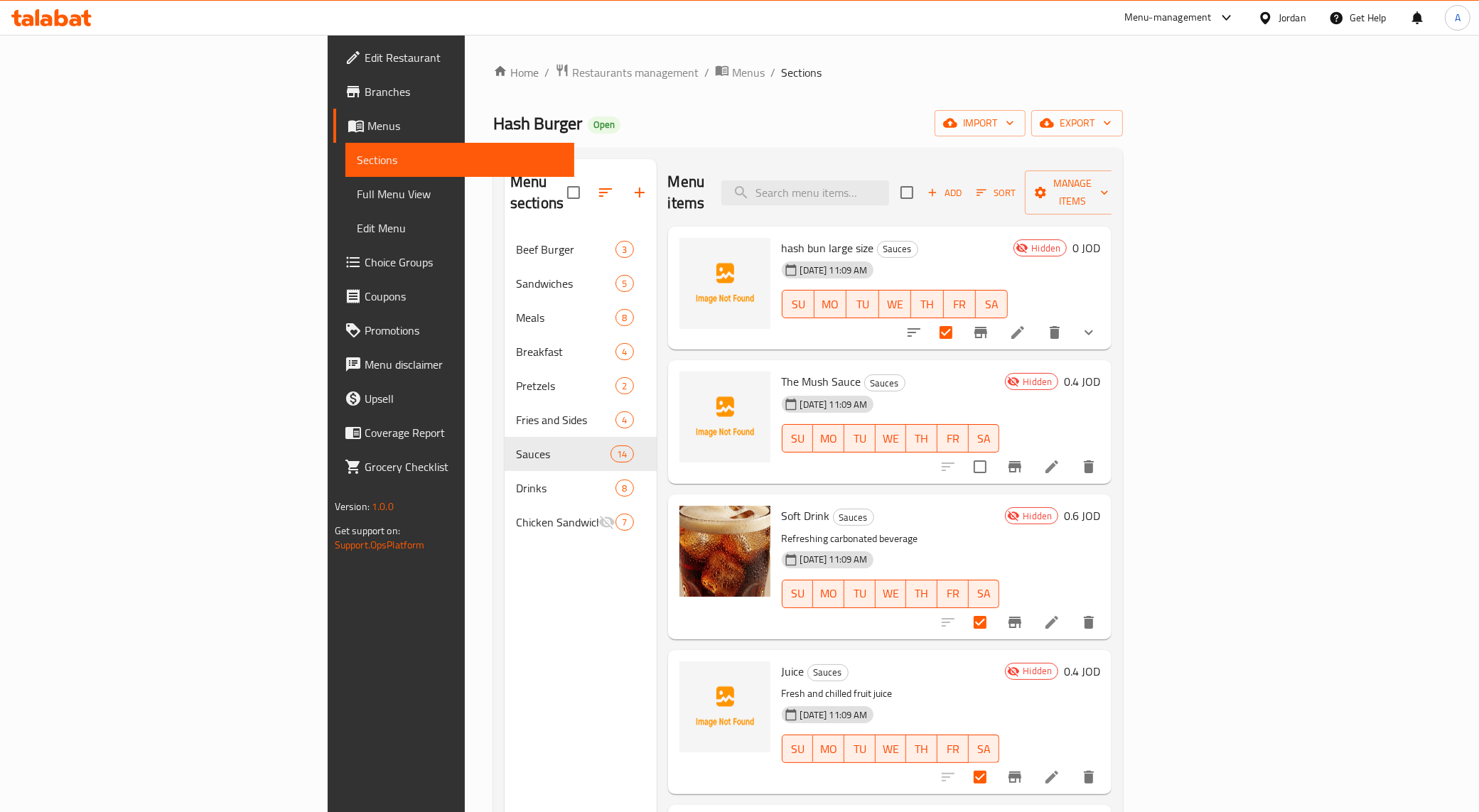
click at [806, 203] on div "Menu items Add Sort Manage items" at bounding box center [890, 192] width 444 height 67
click at [806, 189] on span "Manage items" at bounding box center [1072, 191] width 72 height 35
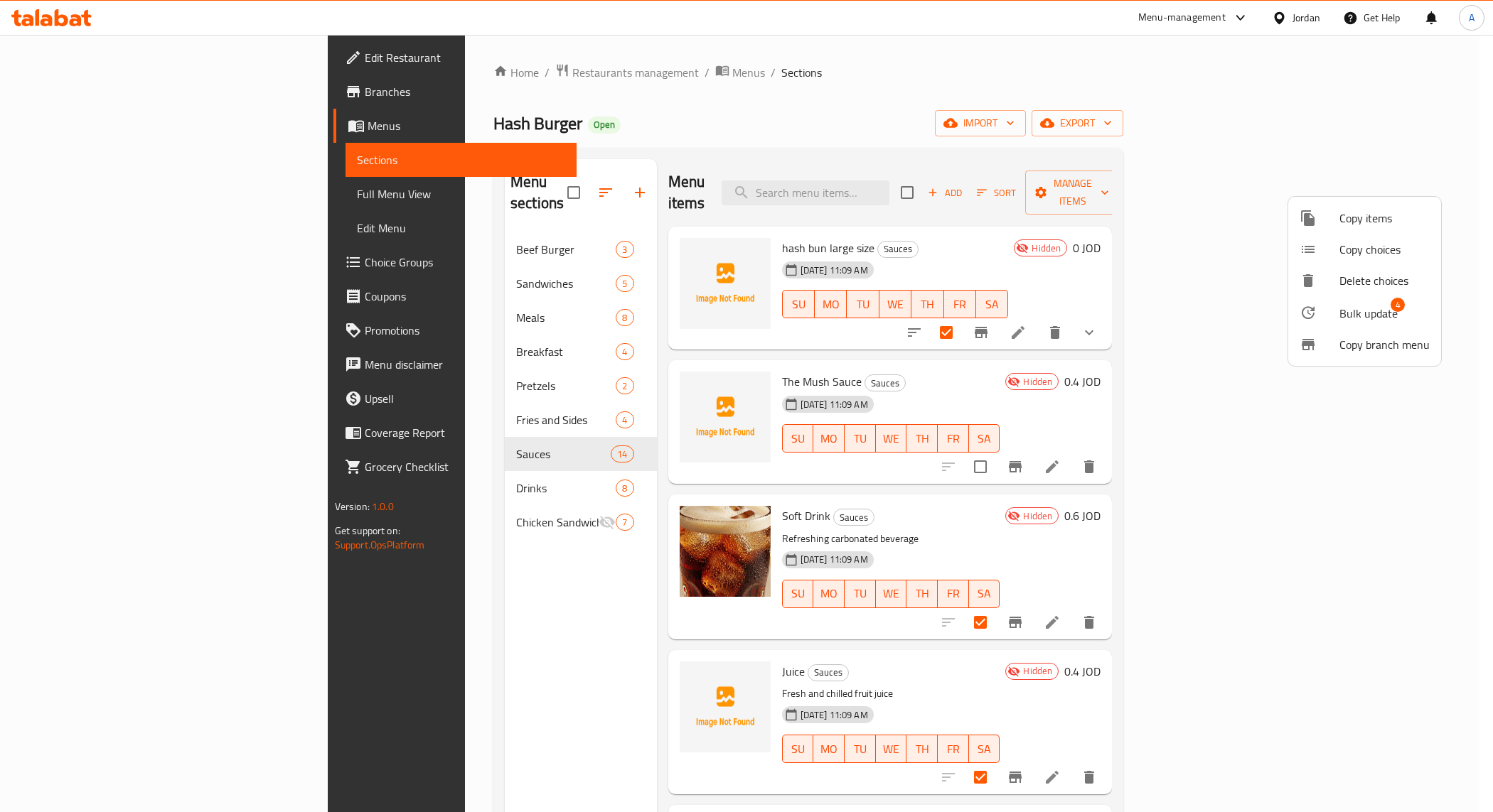
click at [807, 90] on div at bounding box center [746, 406] width 1493 height 812
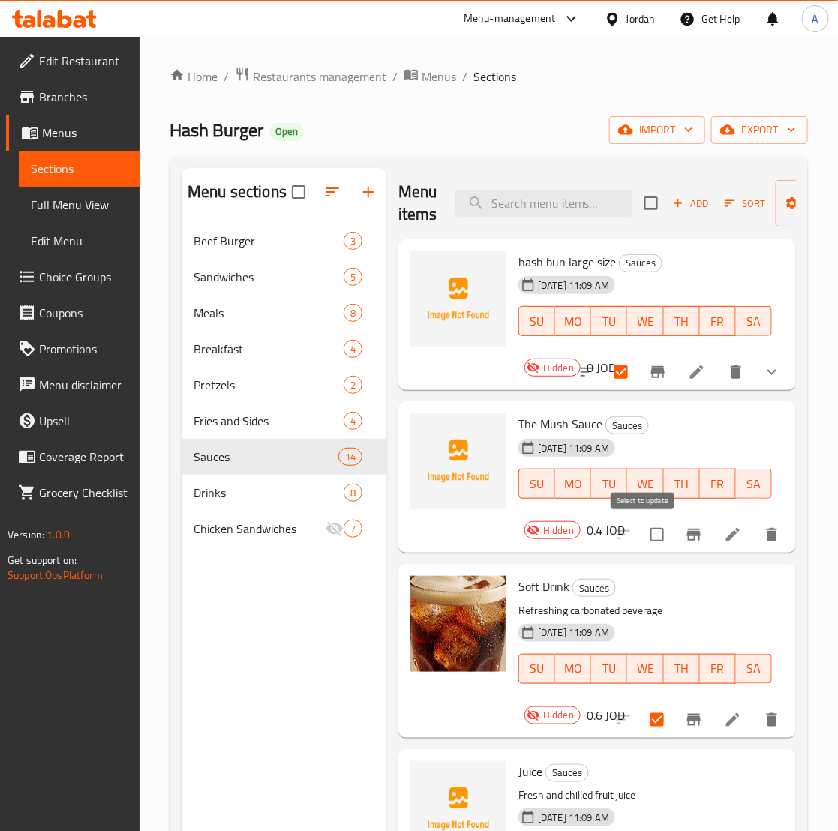
click at [646, 530] on input "checkbox" at bounding box center [656, 534] width 31 height 31
checkbox input "true"
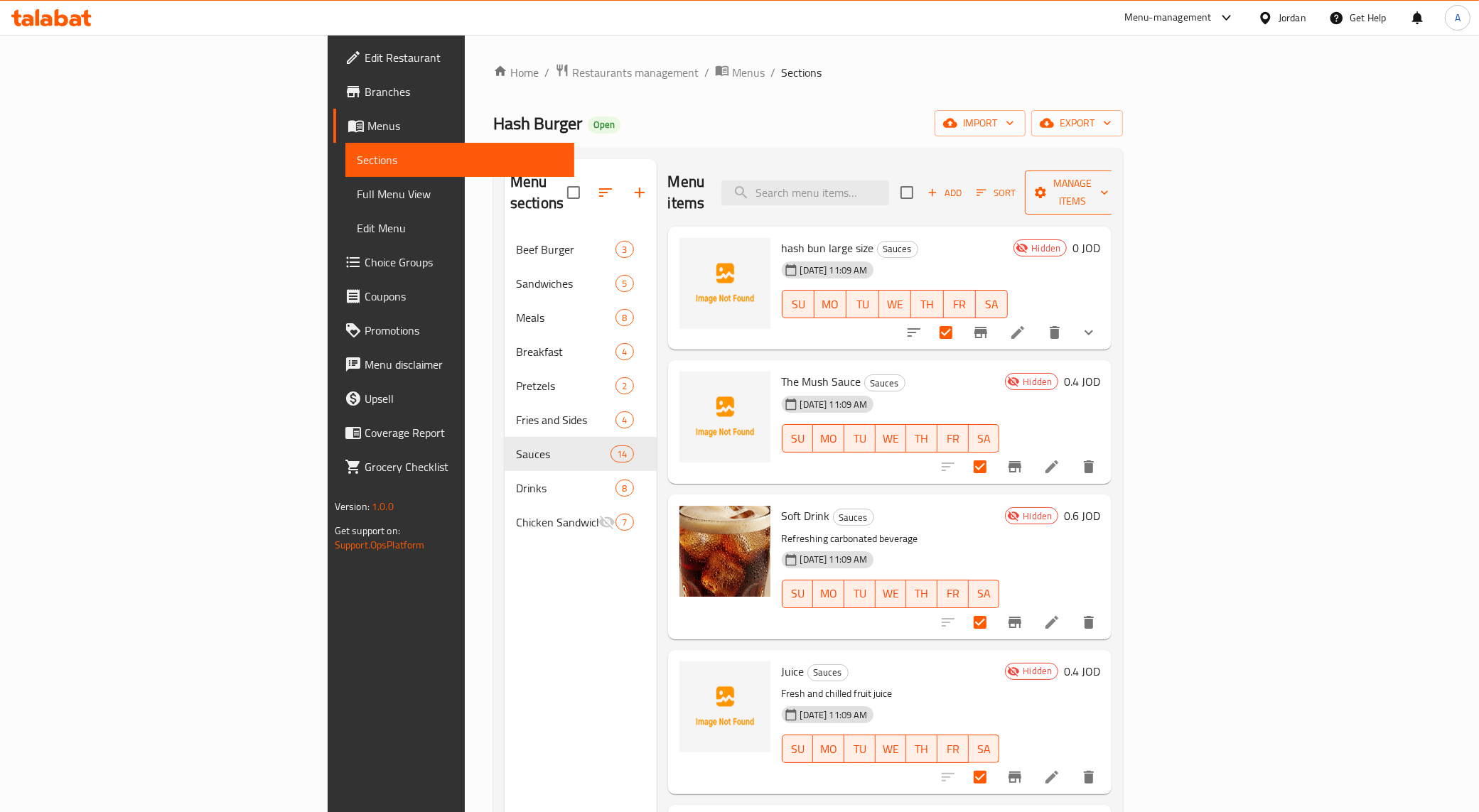
click at [806, 174] on span "Manage items" at bounding box center [1072, 191] width 72 height 35
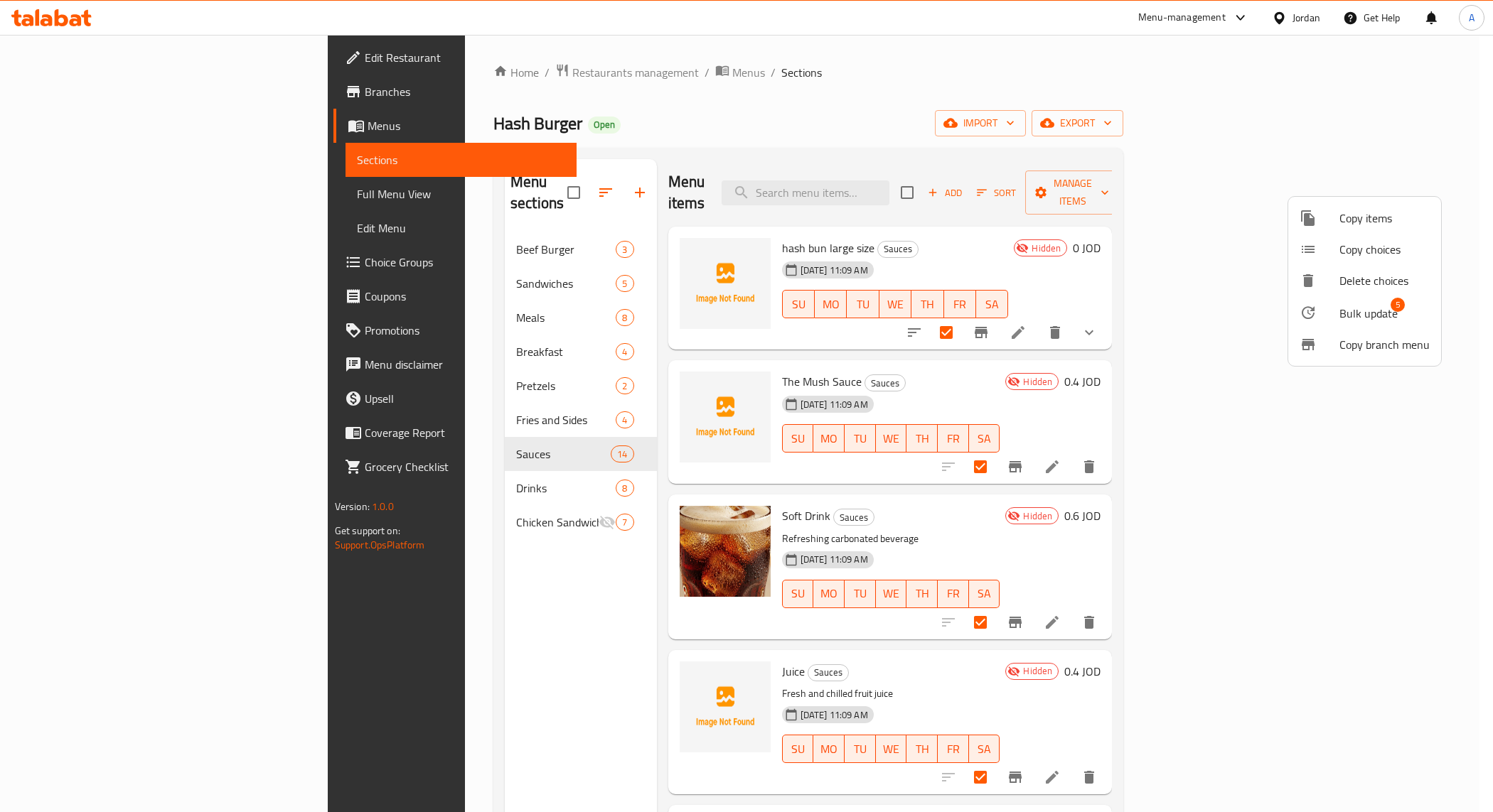
click at [807, 311] on span "Bulk update" at bounding box center [1368, 314] width 58 height 17
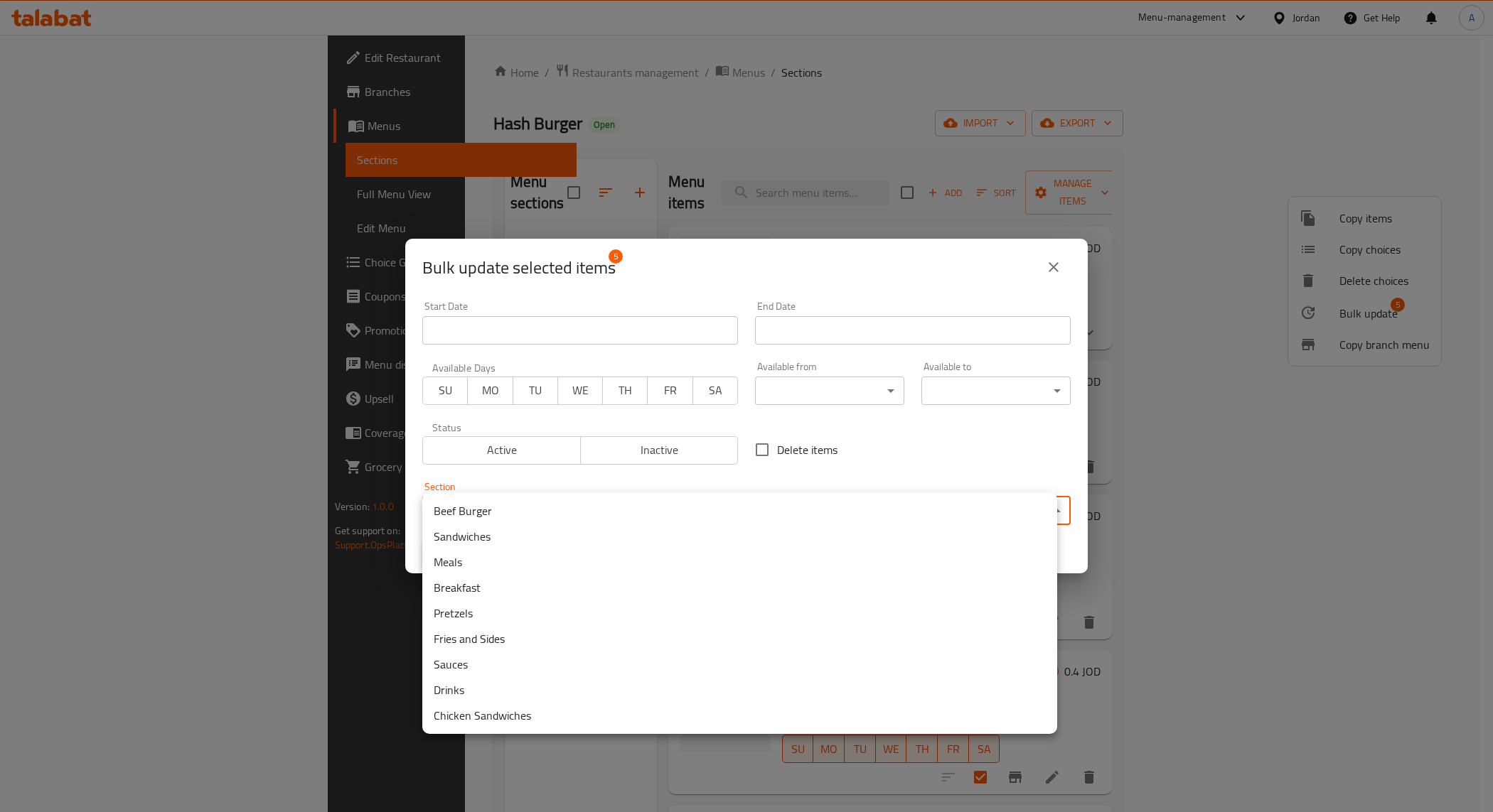
click at [645, 507] on body "​ Menu-management Jordan Get Help A Edit Restaurant Branches Menus Sections Ful…" at bounding box center [746, 424] width 1493 height 777
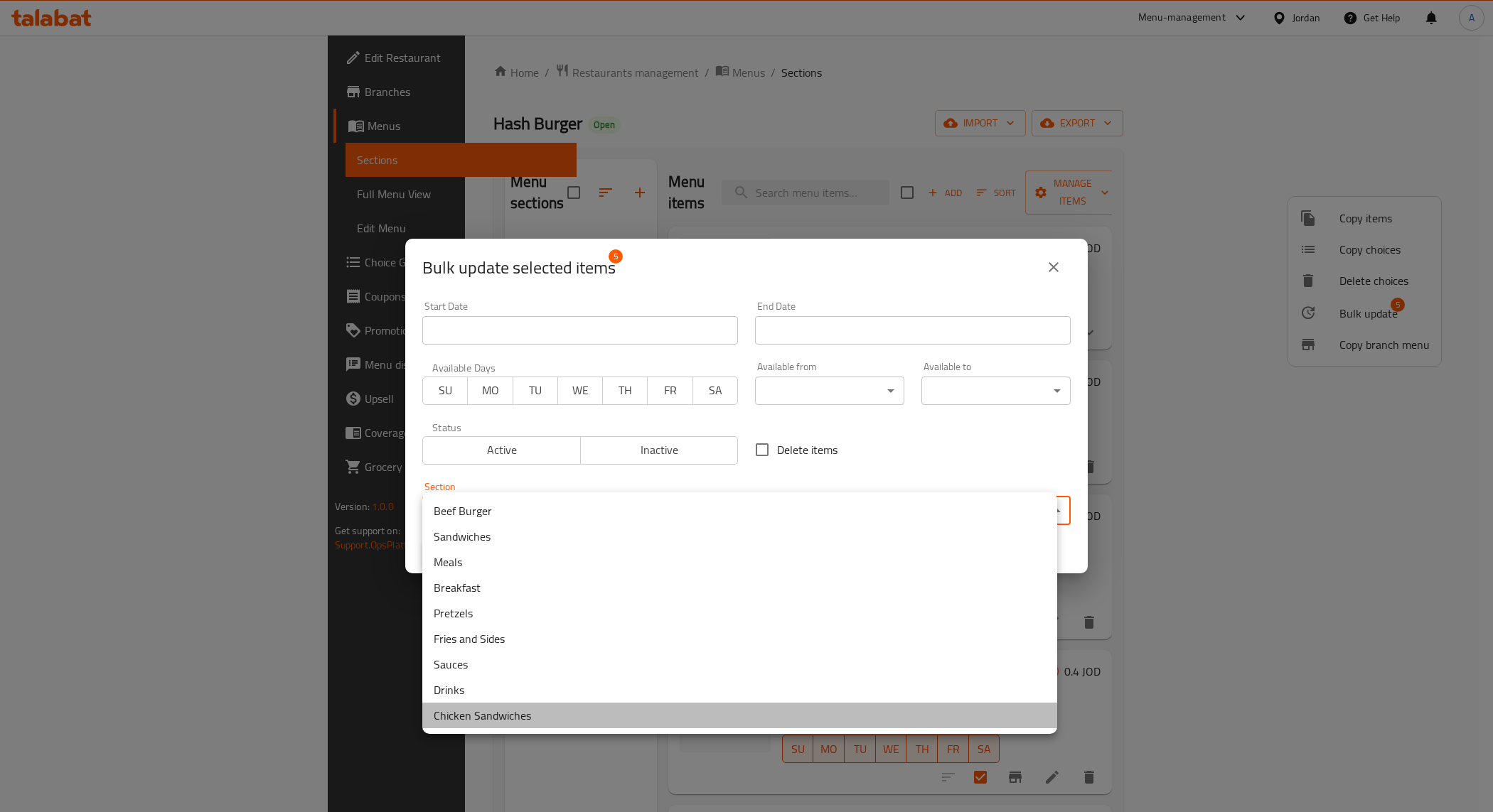
click at [528, 709] on li "Chicken Sandwiches" at bounding box center [739, 715] width 635 height 26
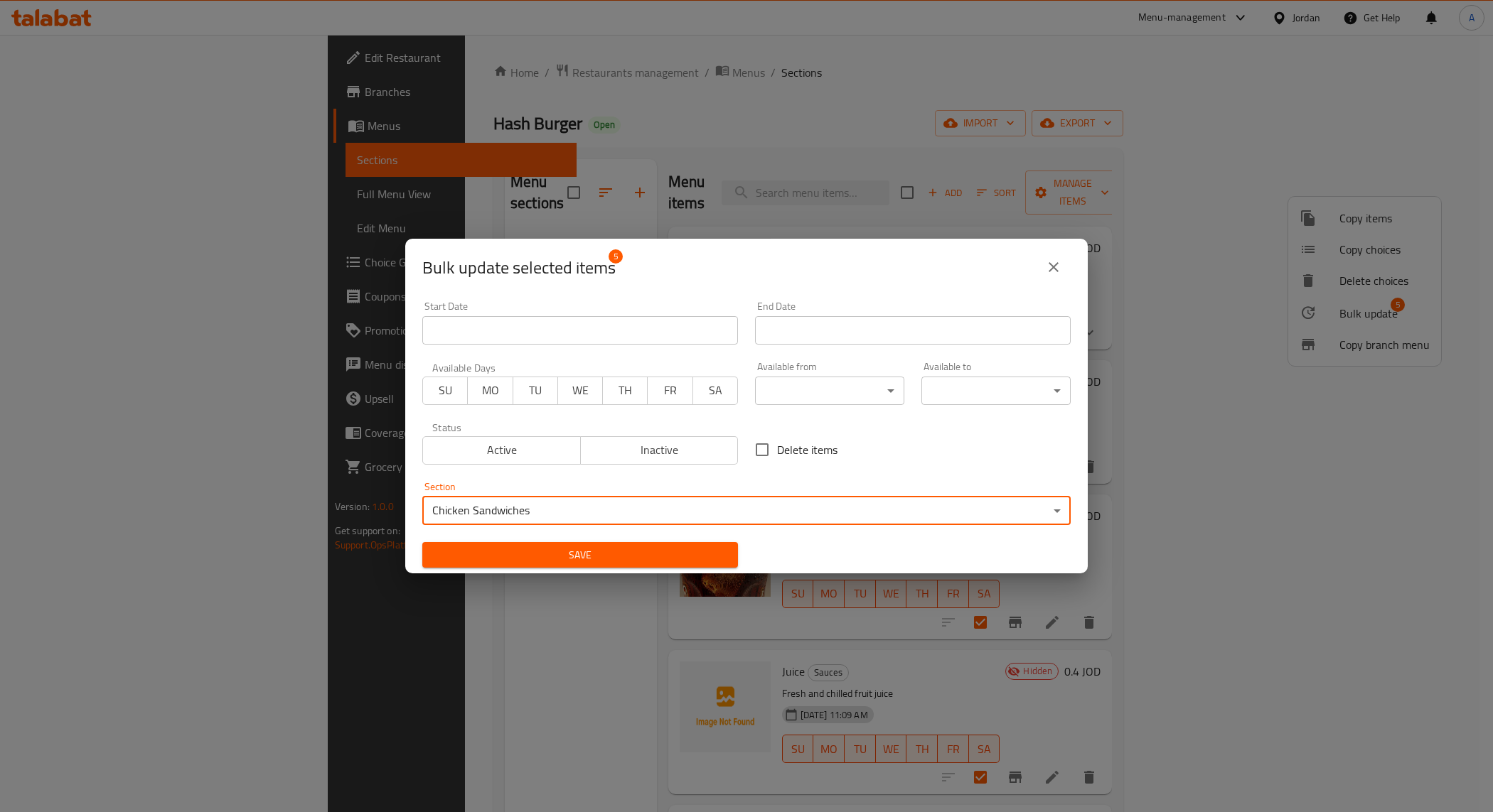
click at [686, 563] on span "Save" at bounding box center [579, 555] width 293 height 18
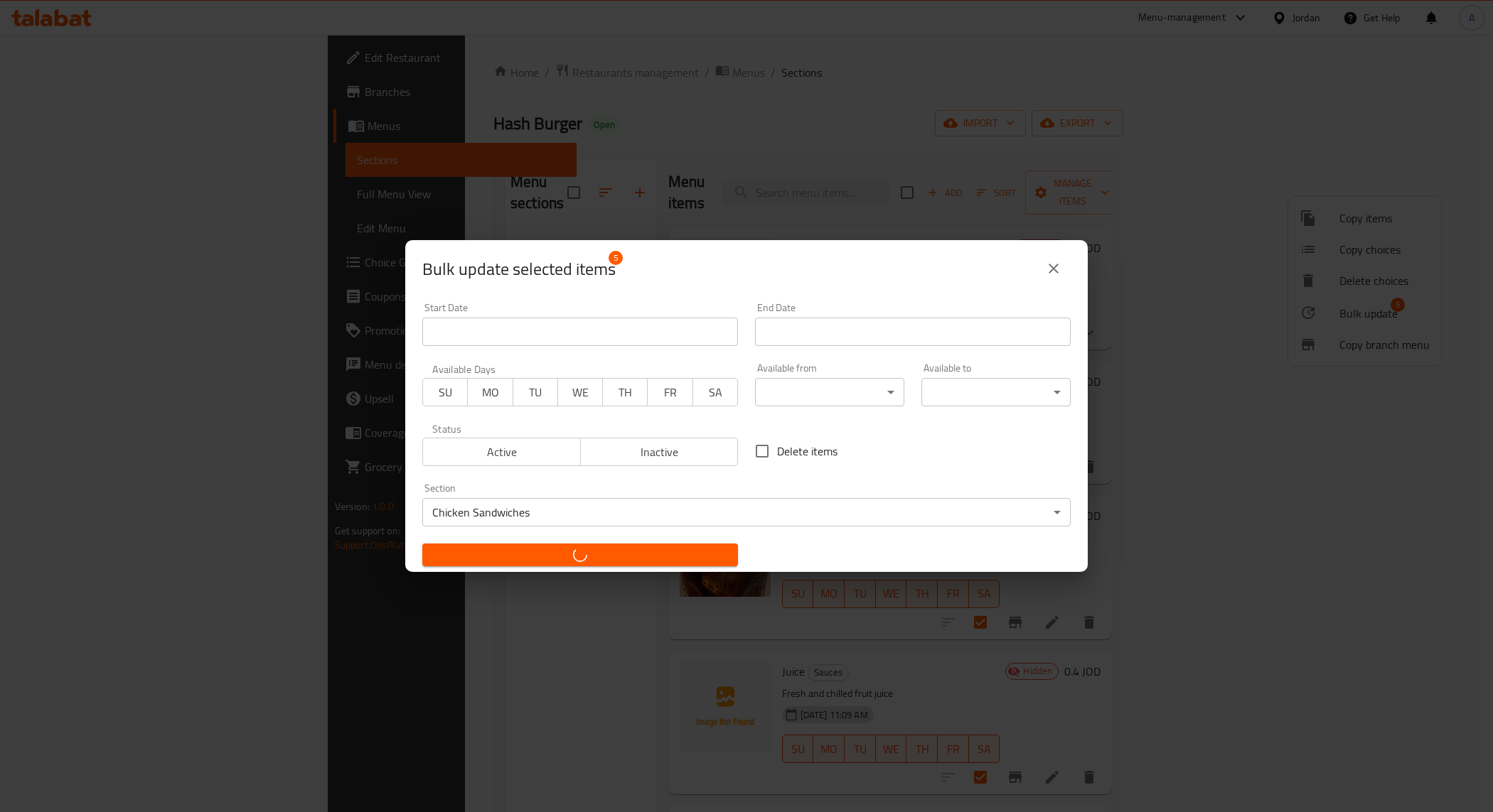
checkbox input "false"
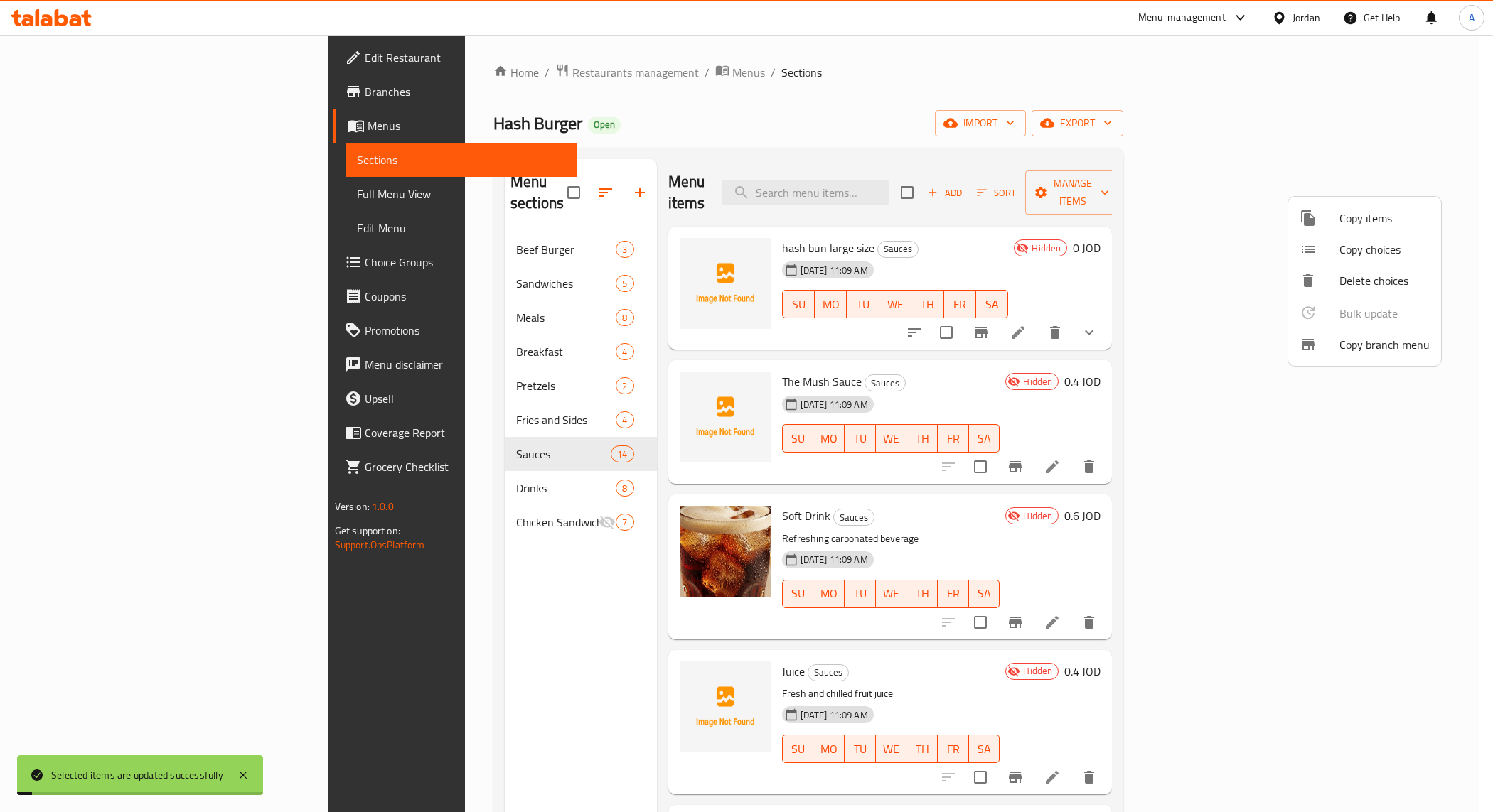
click at [412, 467] on div at bounding box center [746, 406] width 1493 height 812
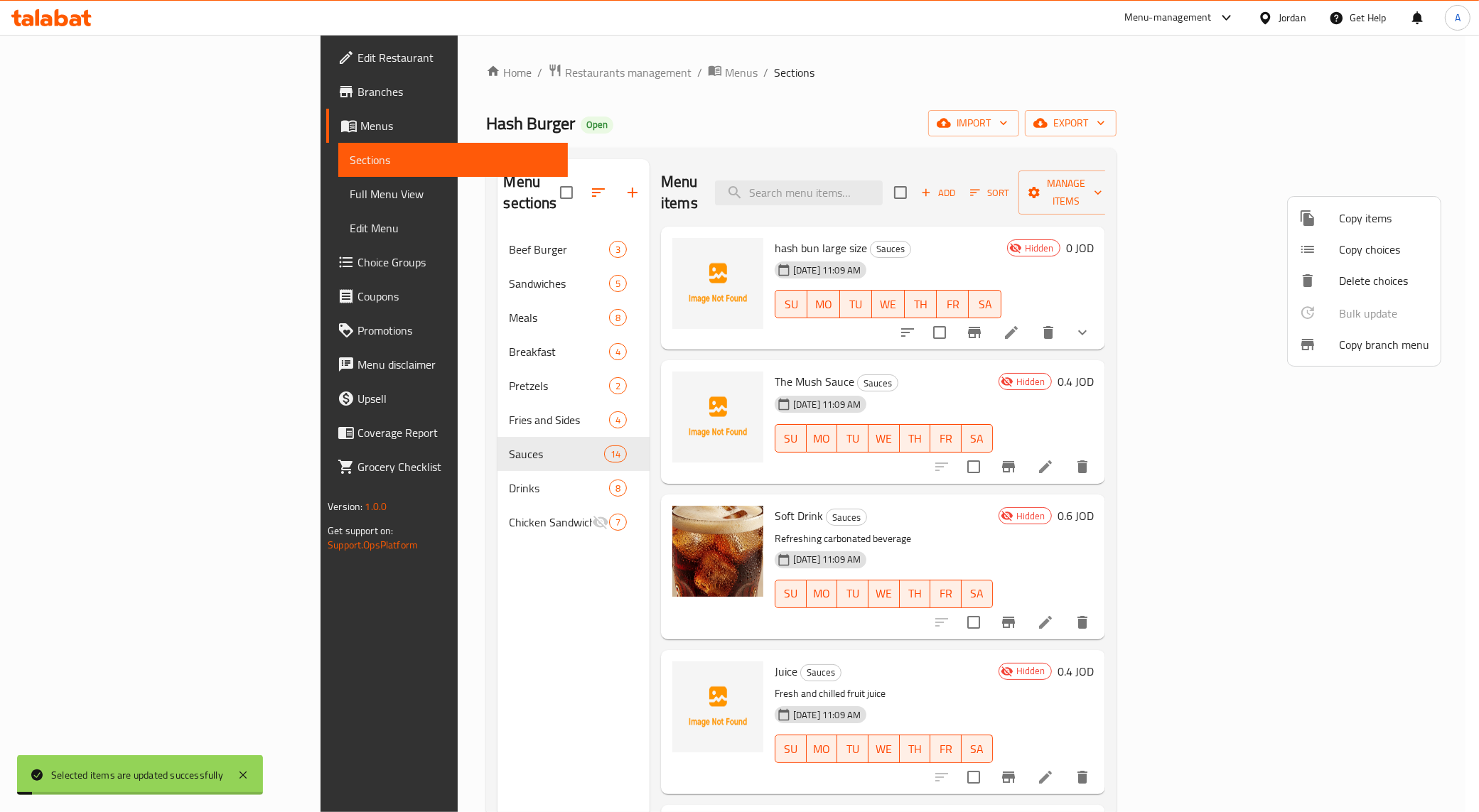
click at [509, 479] on span "Drinks" at bounding box center [558, 488] width 99 height 17
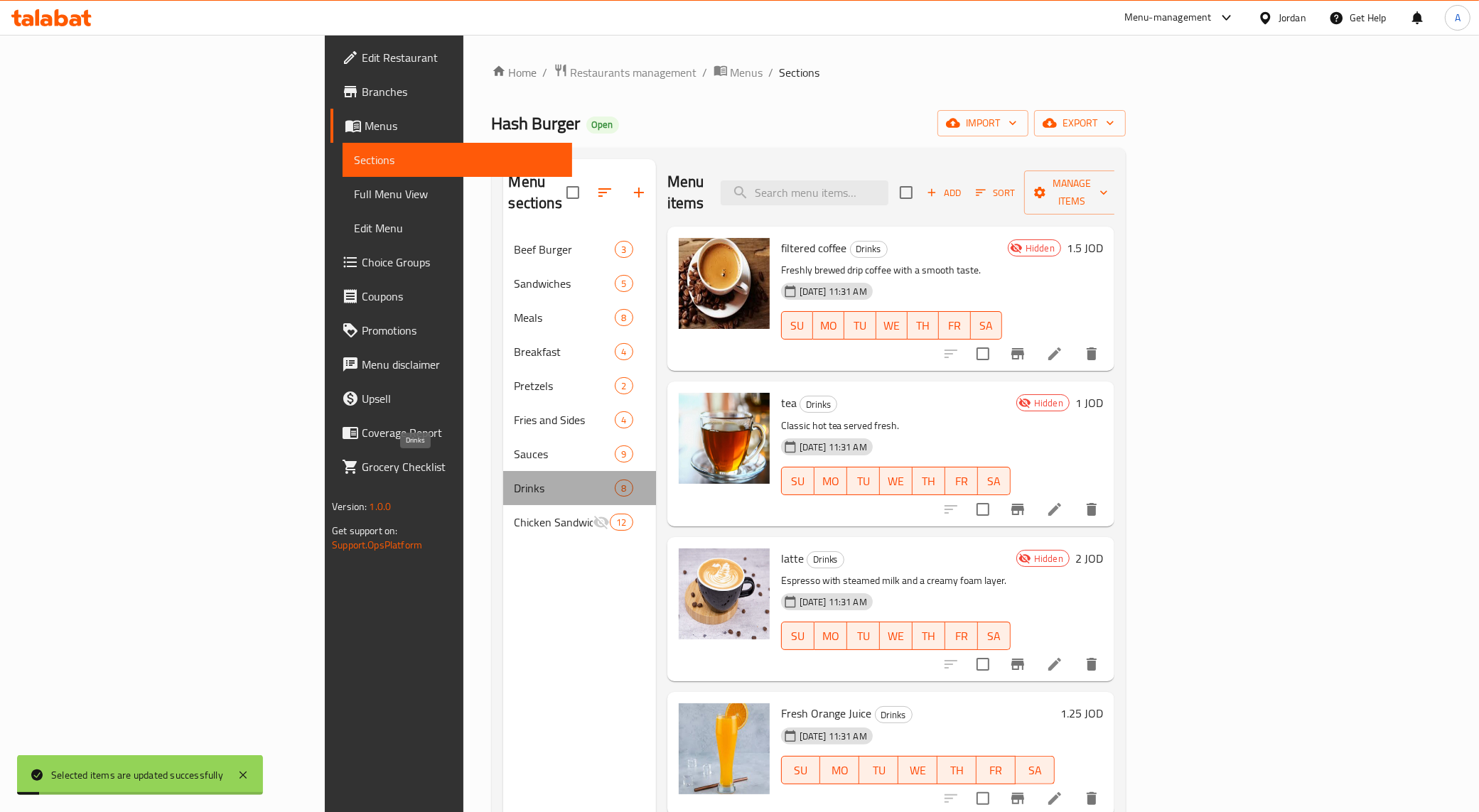
click at [514, 479] on span "Drinks" at bounding box center [565, 488] width 100 height 17
click at [806, 339] on input "checkbox" at bounding box center [982, 353] width 29 height 29
checkbox input "true"
click at [806, 495] on input "checkbox" at bounding box center [982, 509] width 29 height 29
checkbox input "true"
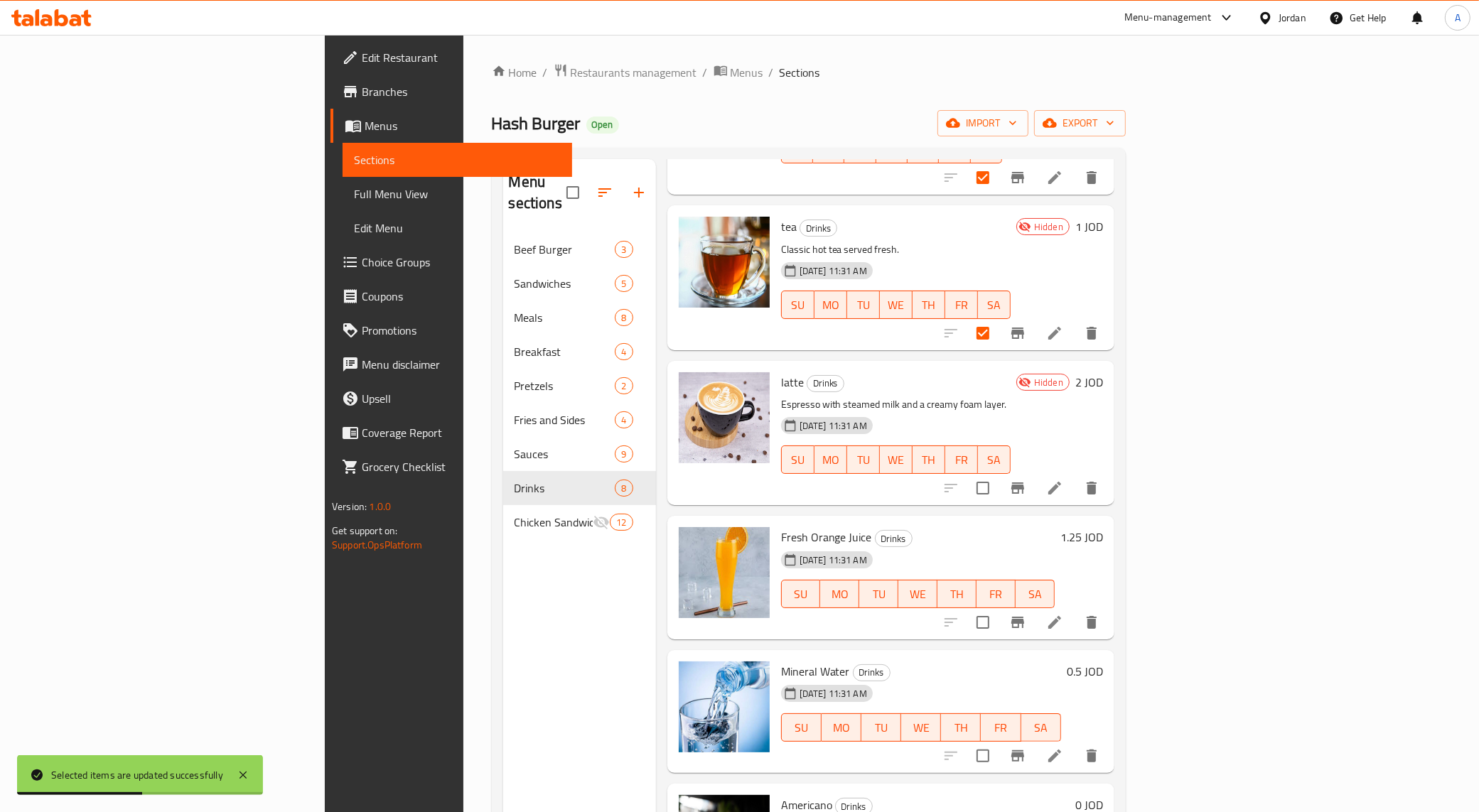
scroll to position [177, 0]
click at [806, 472] on input "checkbox" at bounding box center [982, 486] width 29 height 29
checkbox input "true"
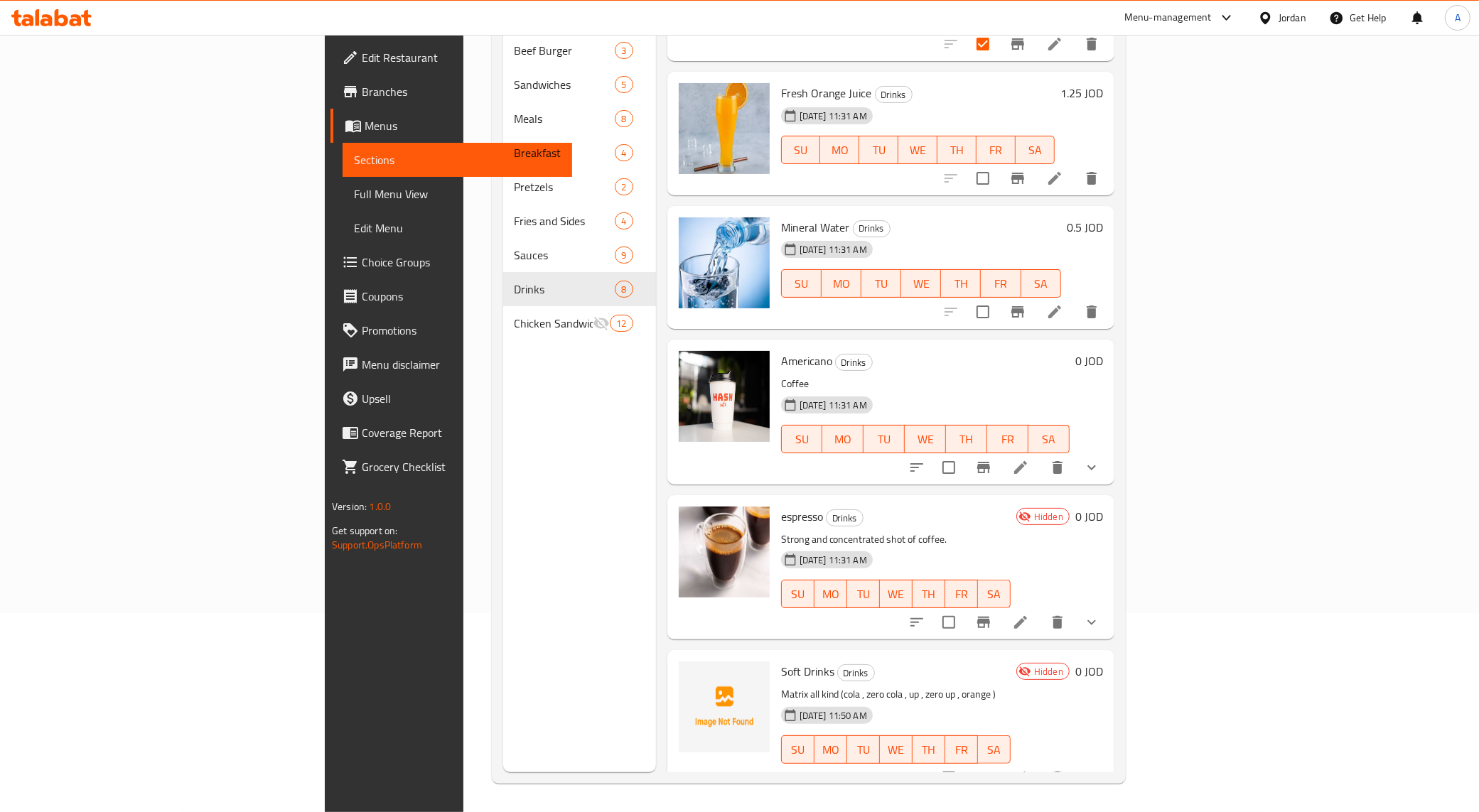
scroll to position [200, 0]
click at [806, 607] on input "checkbox" at bounding box center [947, 622] width 29 height 29
checkbox input "true"
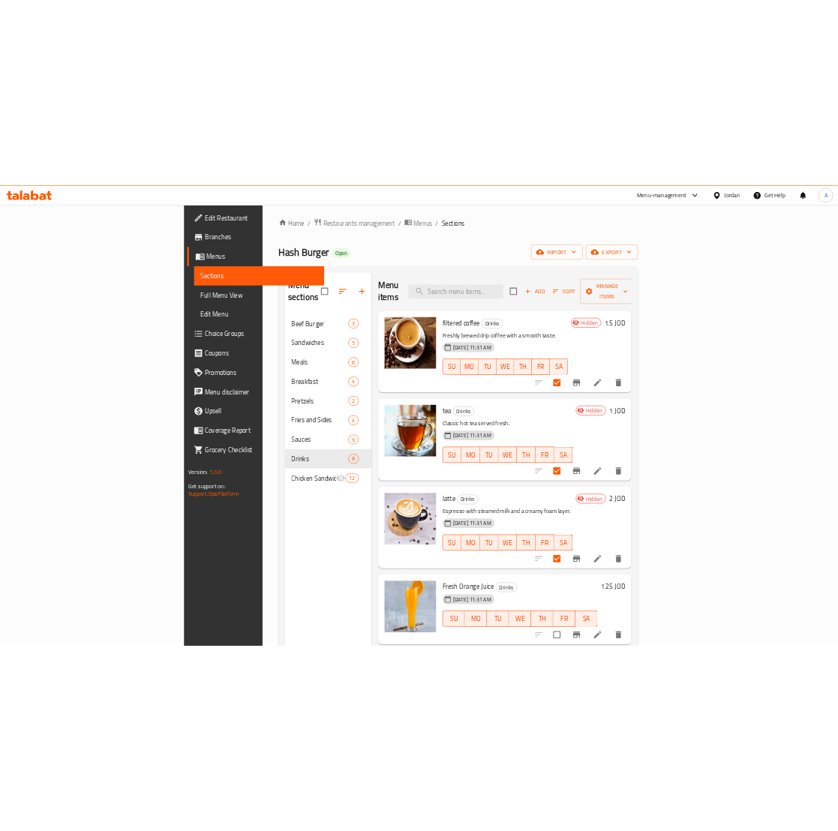
scroll to position [0, 0]
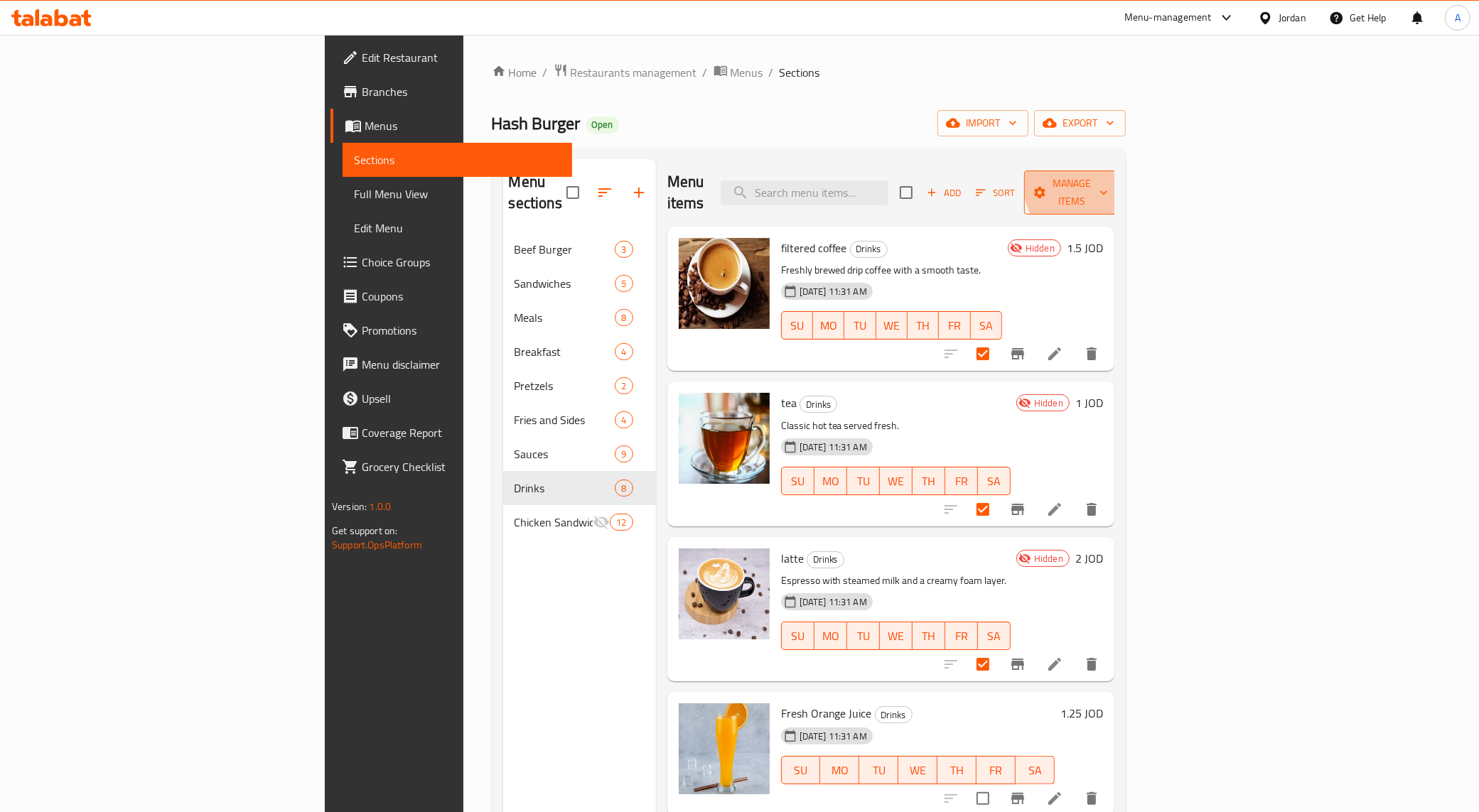
click at [806, 178] on span "Manage items" at bounding box center [1072, 191] width 72 height 35
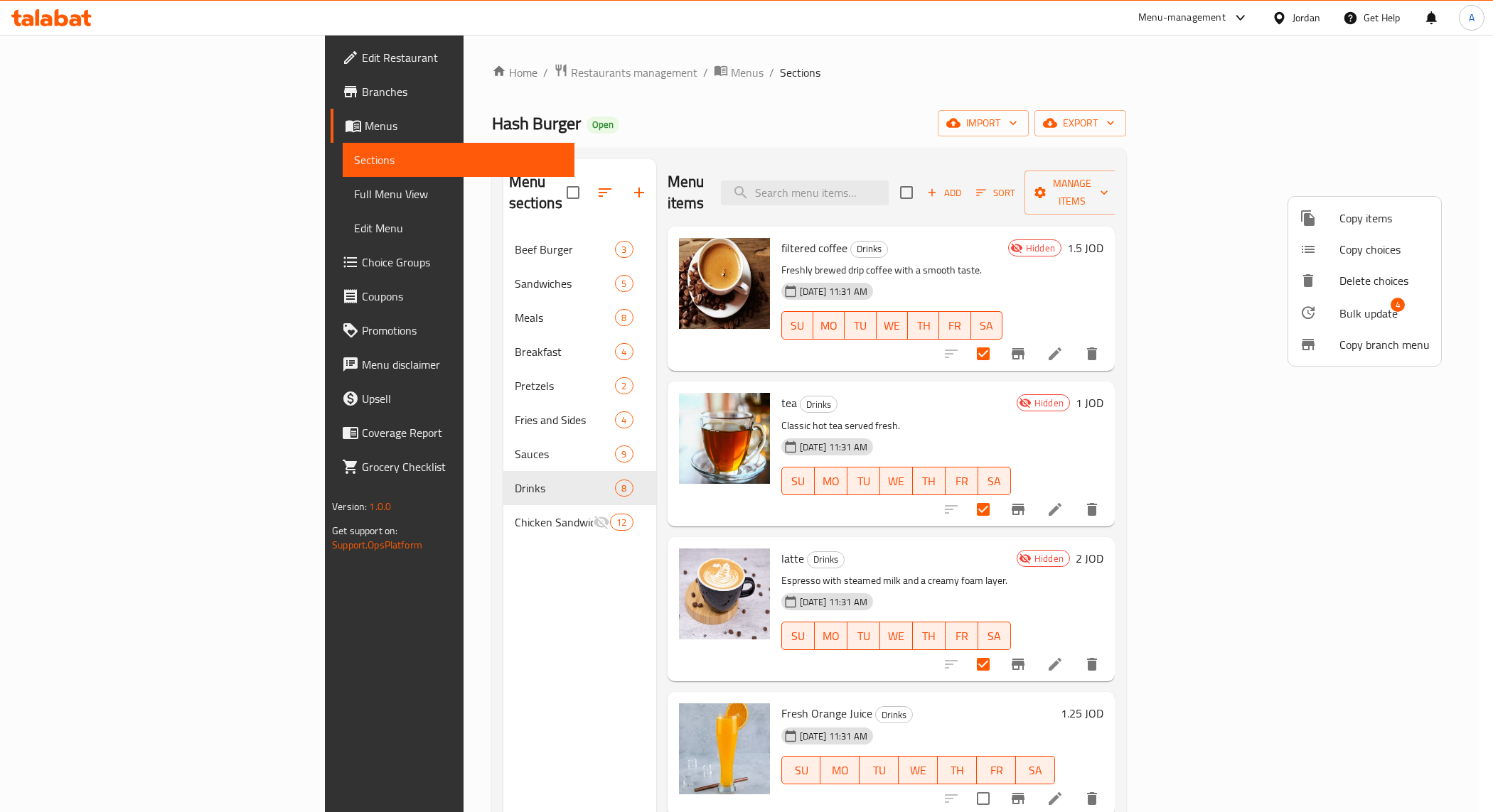
click at [807, 345] on div at bounding box center [1320, 345] width 40 height 17
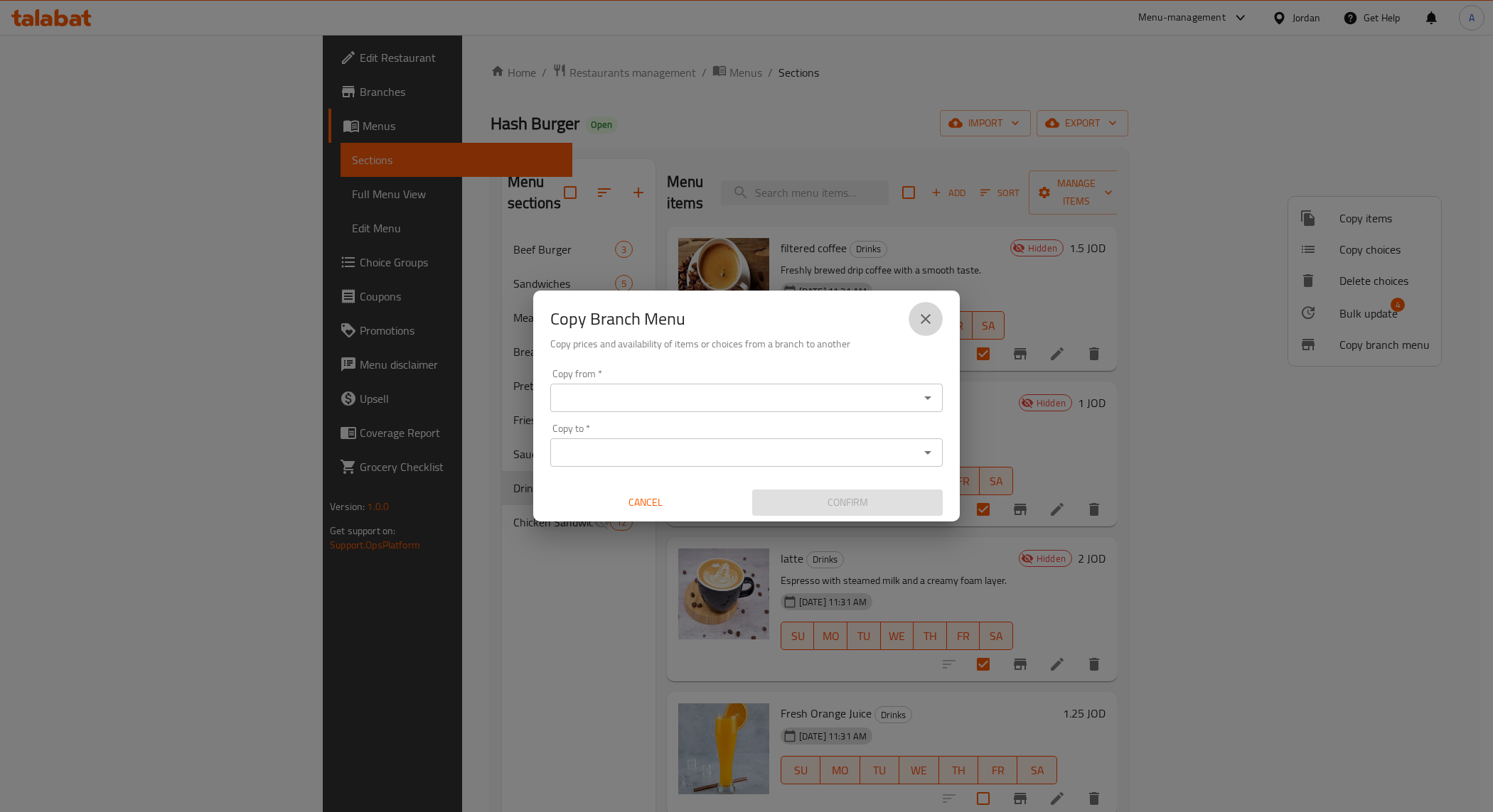
click at [807, 316] on icon "close" at bounding box center [925, 319] width 17 height 17
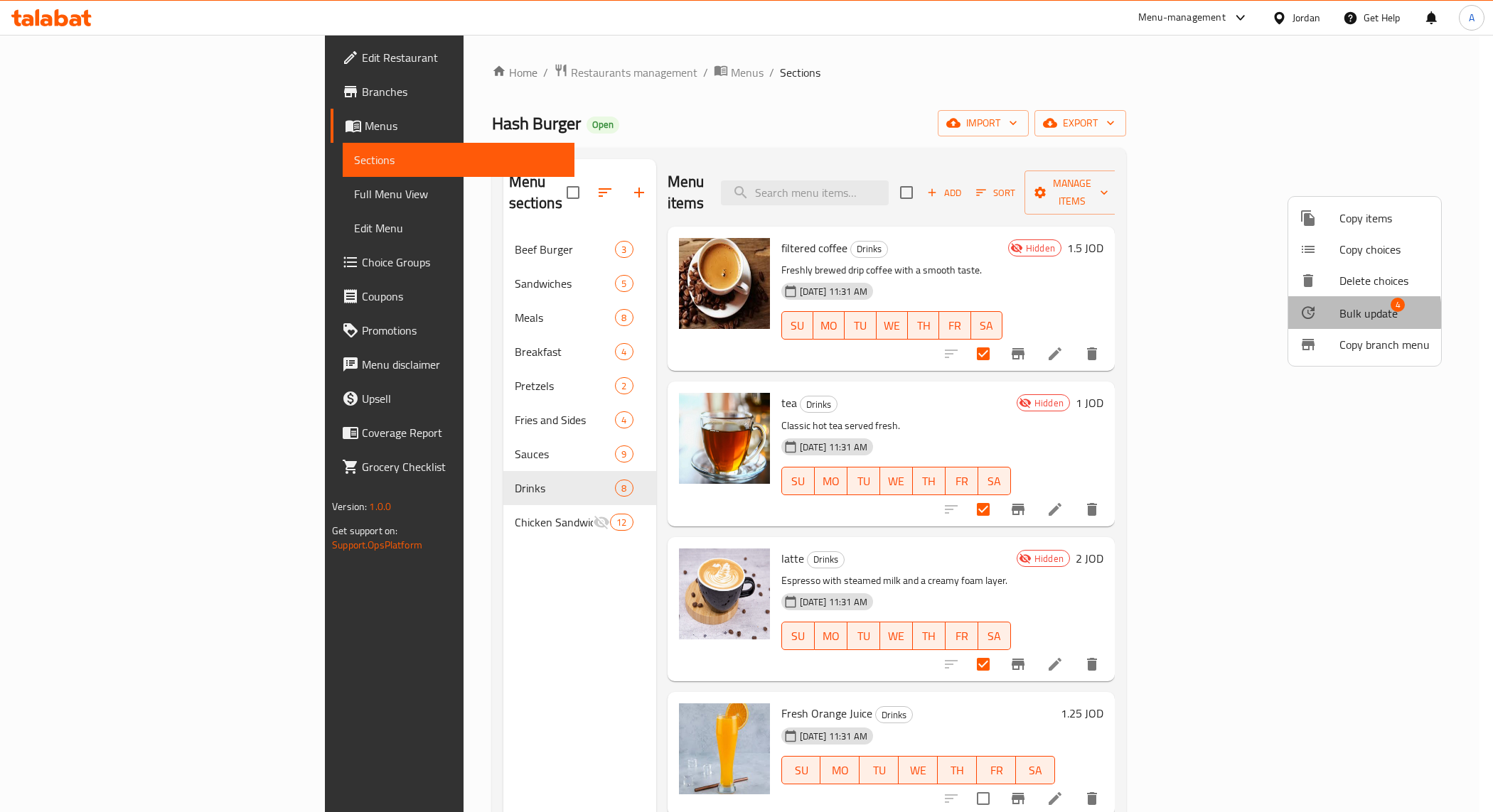
click at [807, 315] on div at bounding box center [1320, 313] width 40 height 17
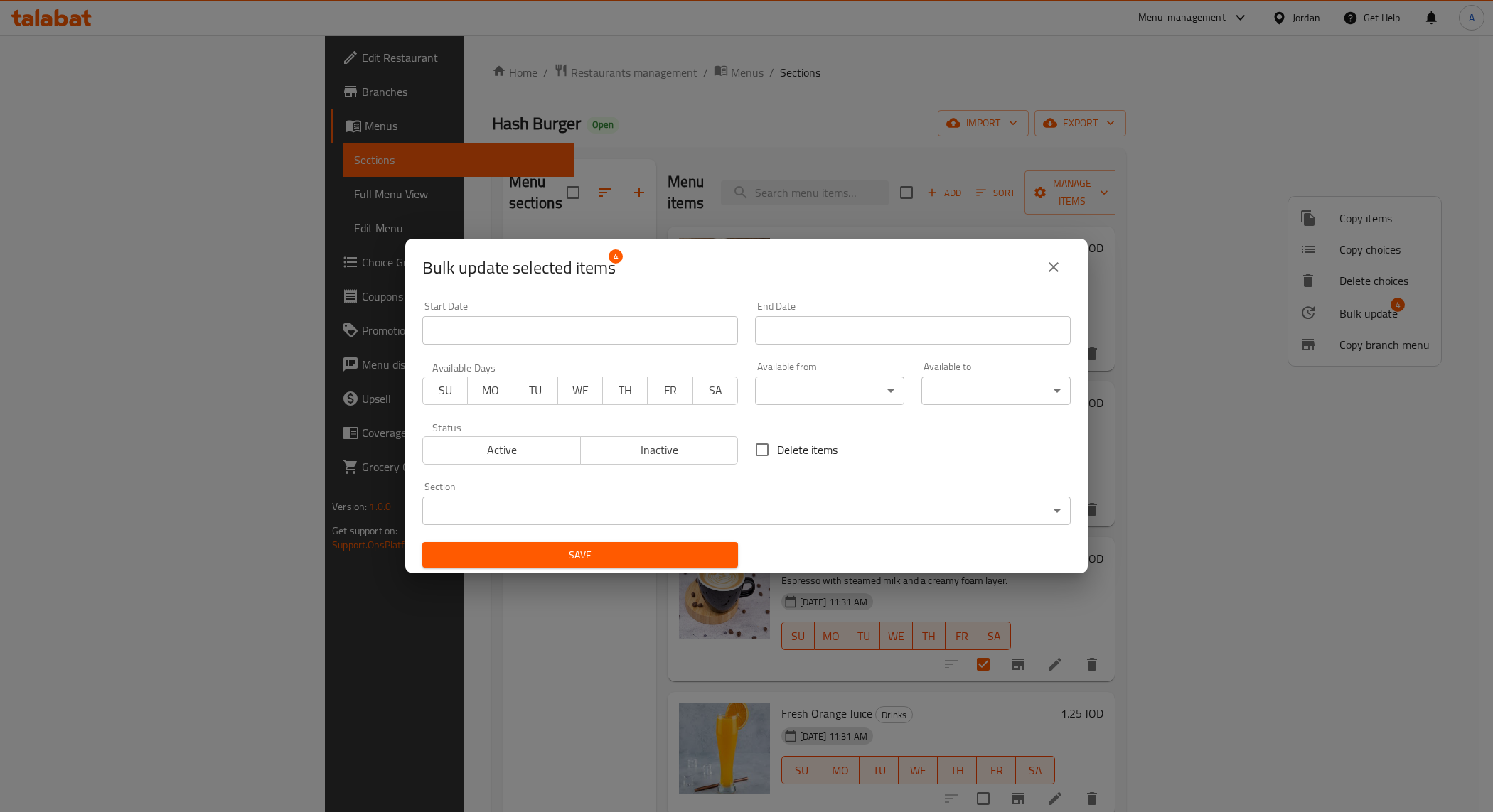
click at [573, 514] on body "​ Menu-management Jordan Get Help A Edit Restaurant Branches Menus Sections Ful…" at bounding box center [746, 424] width 1493 height 777
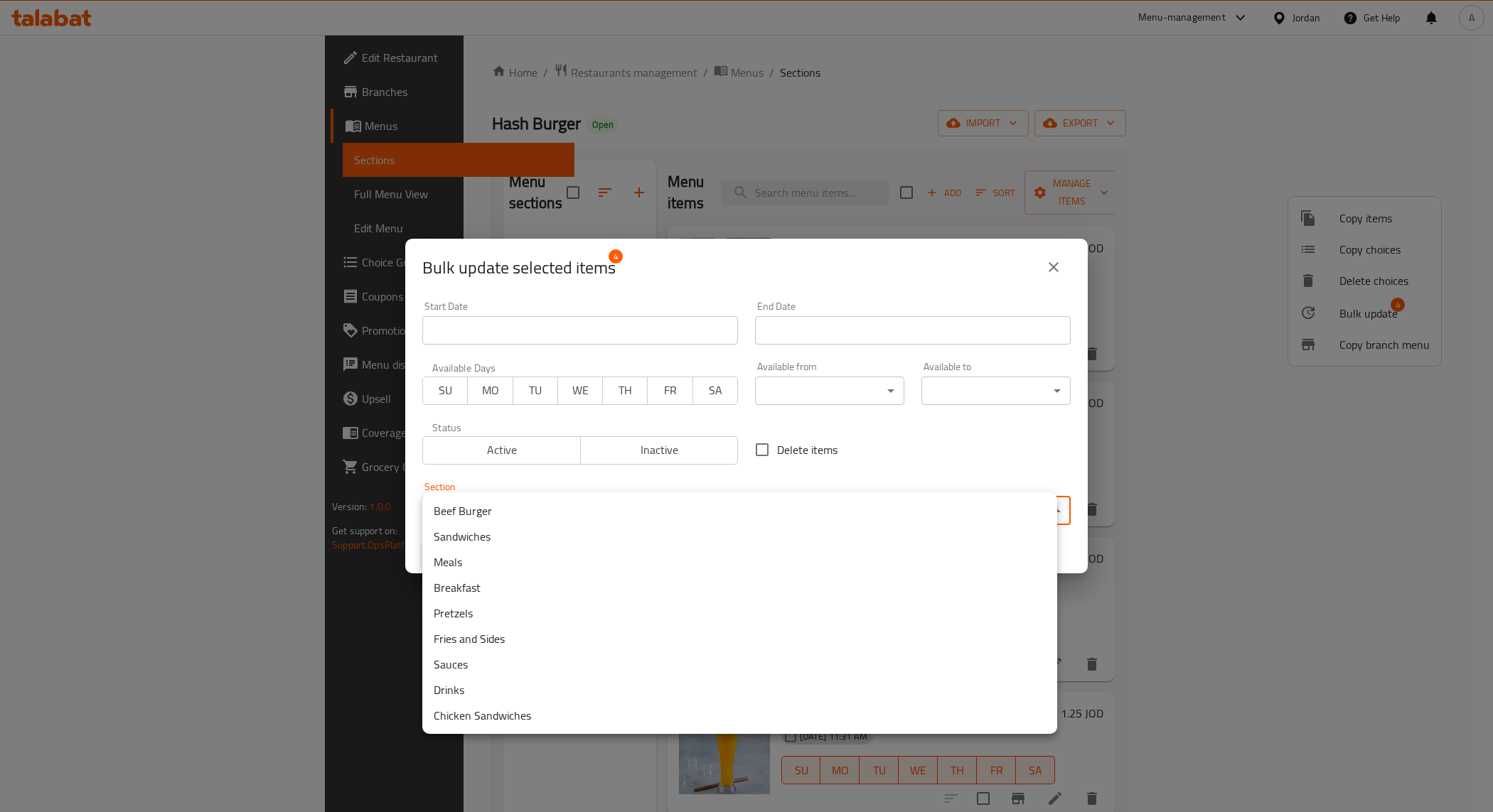
click at [513, 725] on li "Chicken Sandwiches" at bounding box center [739, 715] width 635 height 26
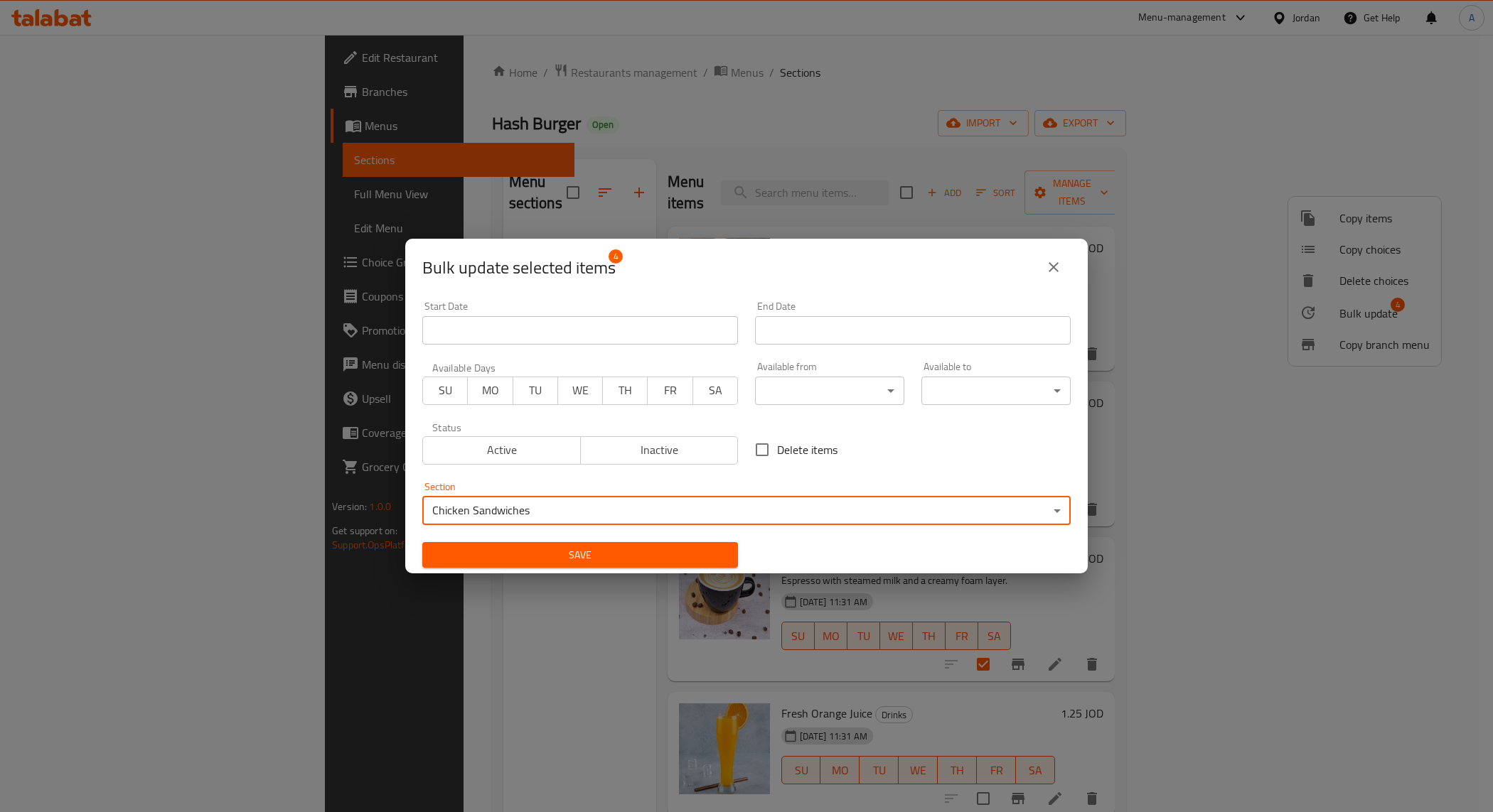
click at [526, 559] on span "Save" at bounding box center [579, 555] width 293 height 18
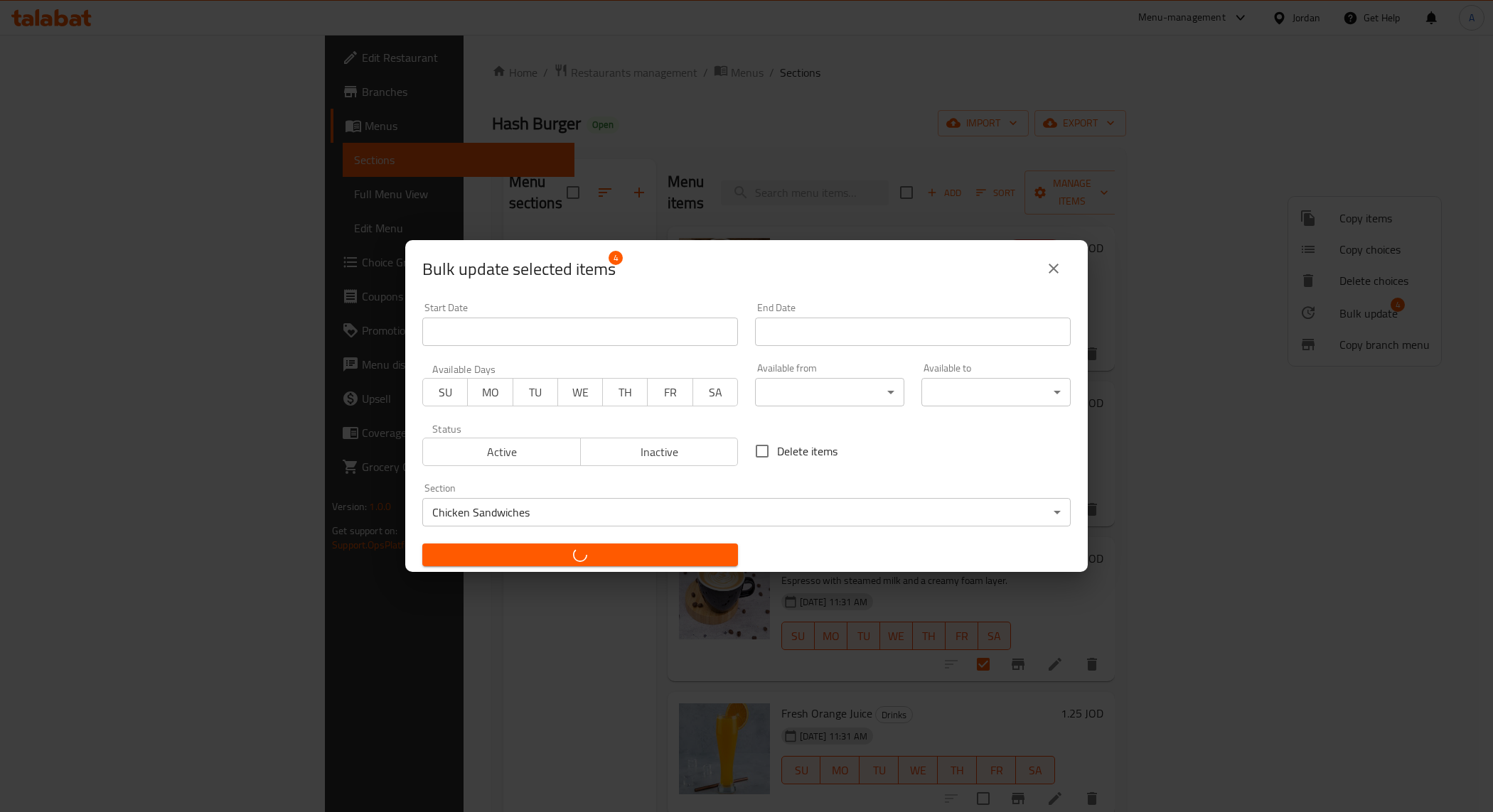
checkbox input "false"
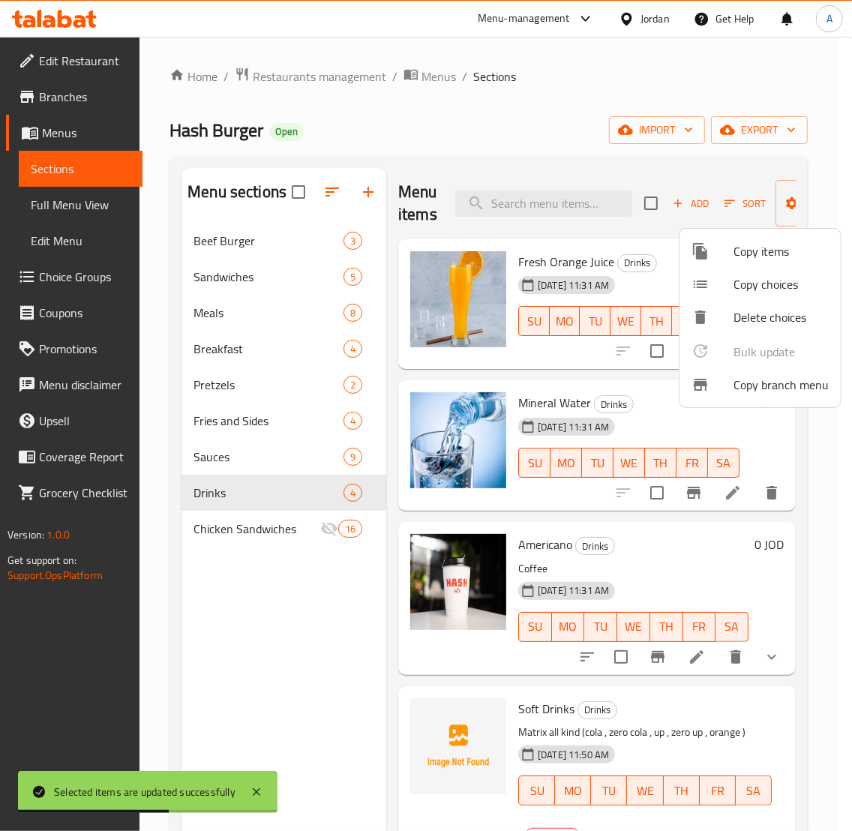
click at [640, 415] on div at bounding box center [426, 415] width 852 height 831
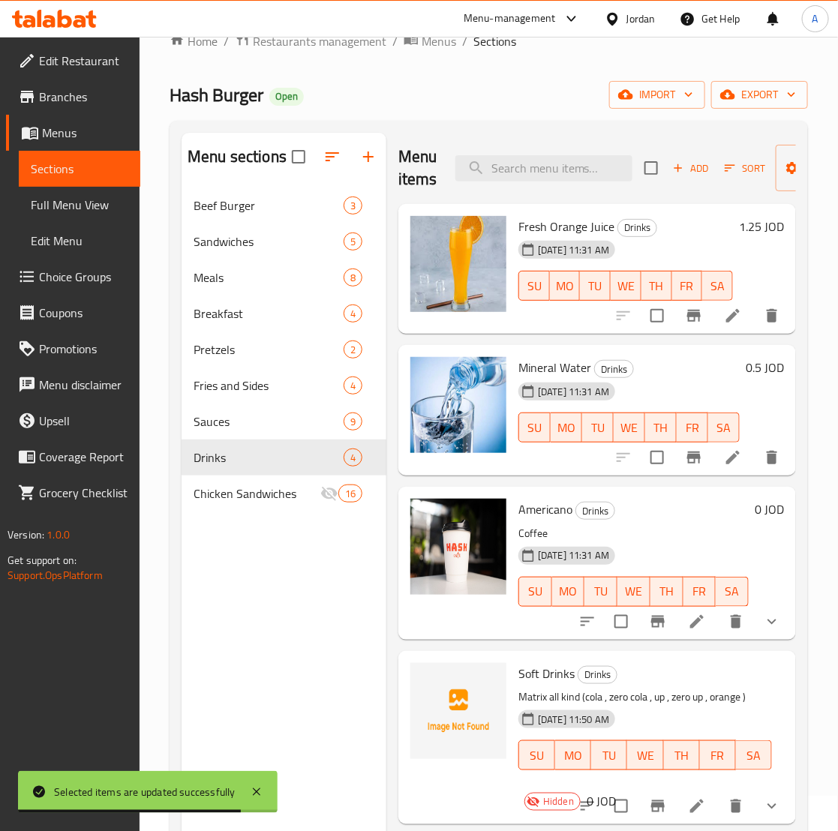
scroll to position [23, 0]
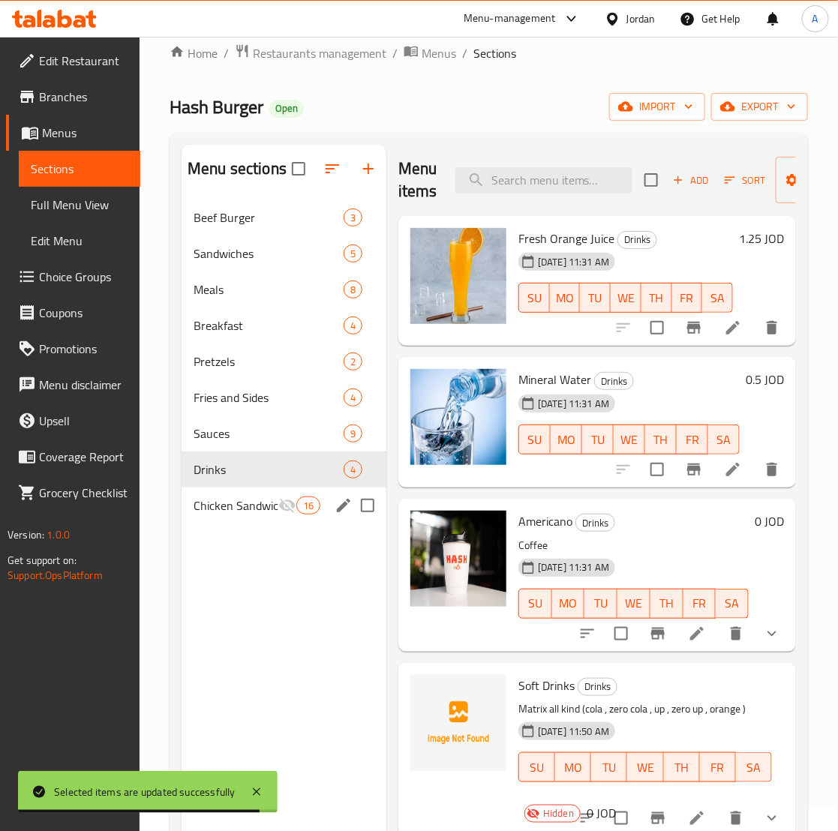
click at [272, 501] on span "Chicken Sandwiches" at bounding box center [235, 505] width 85 height 18
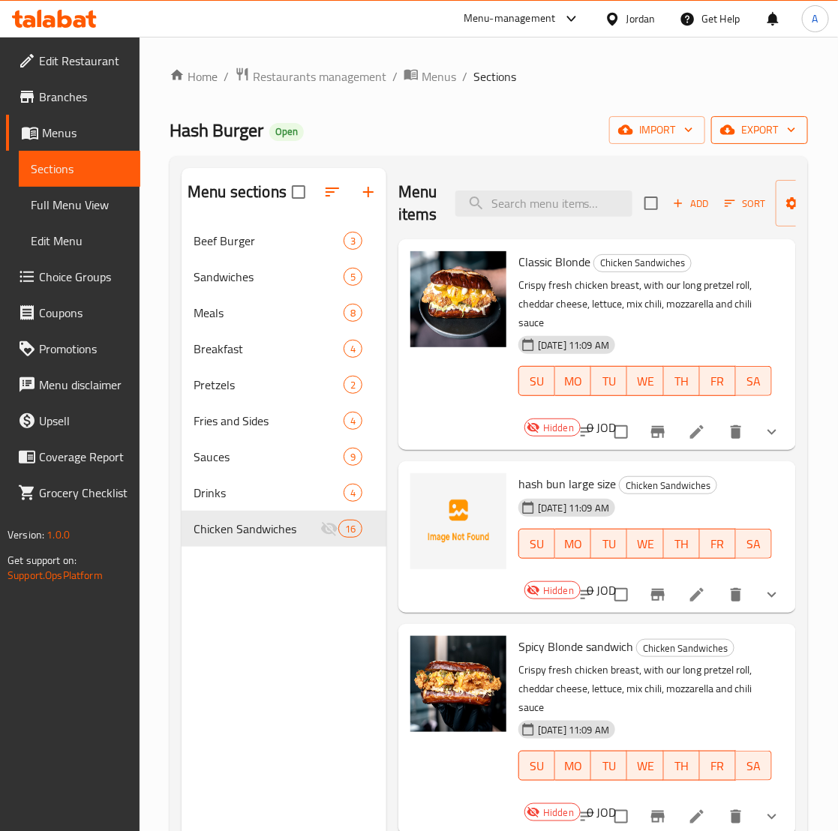
click at [754, 145] on div "Home / Restaurants management / Menus / Sections Hash Burger Open import export…" at bounding box center [488, 539] width 638 height 944
click at [755, 139] on span "export" at bounding box center [759, 130] width 73 height 19
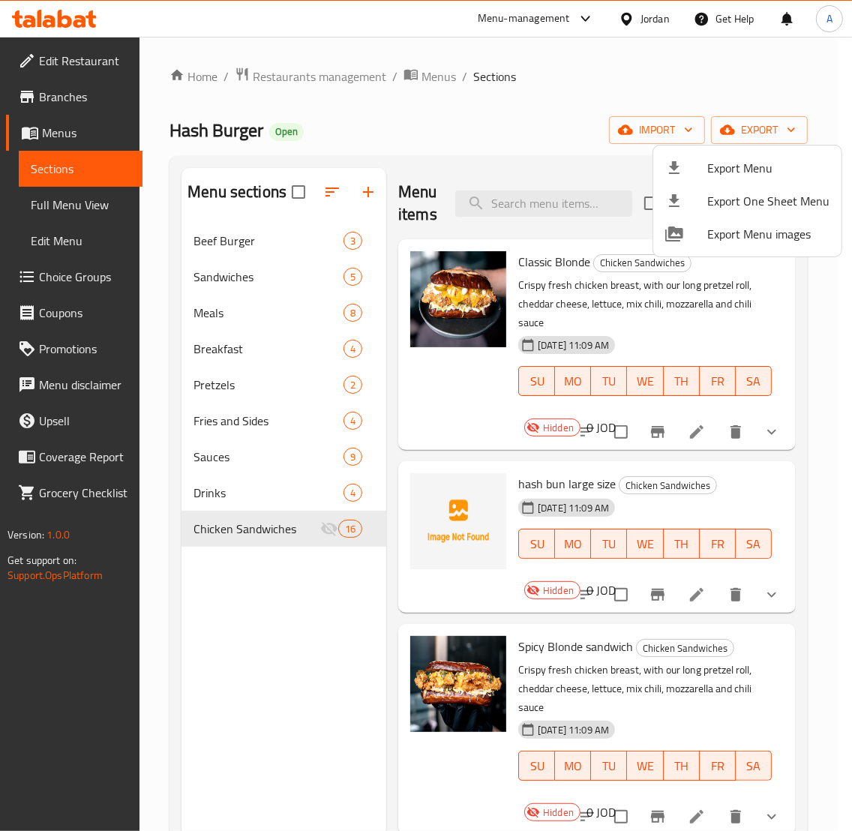
click at [759, 72] on div at bounding box center [426, 415] width 852 height 831
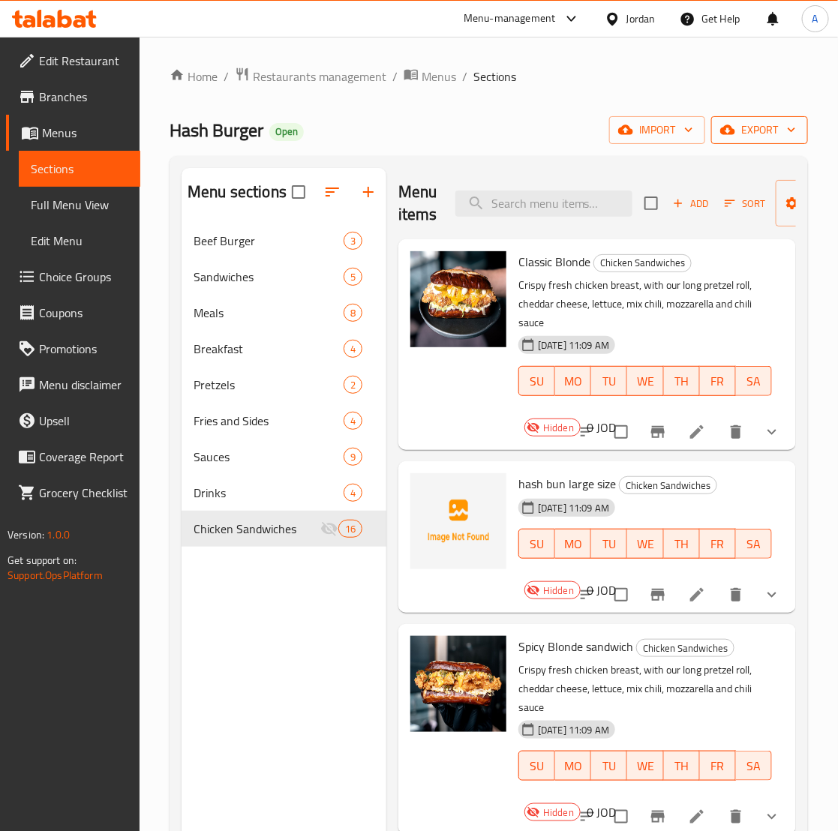
click at [769, 130] on span "export" at bounding box center [759, 130] width 73 height 19
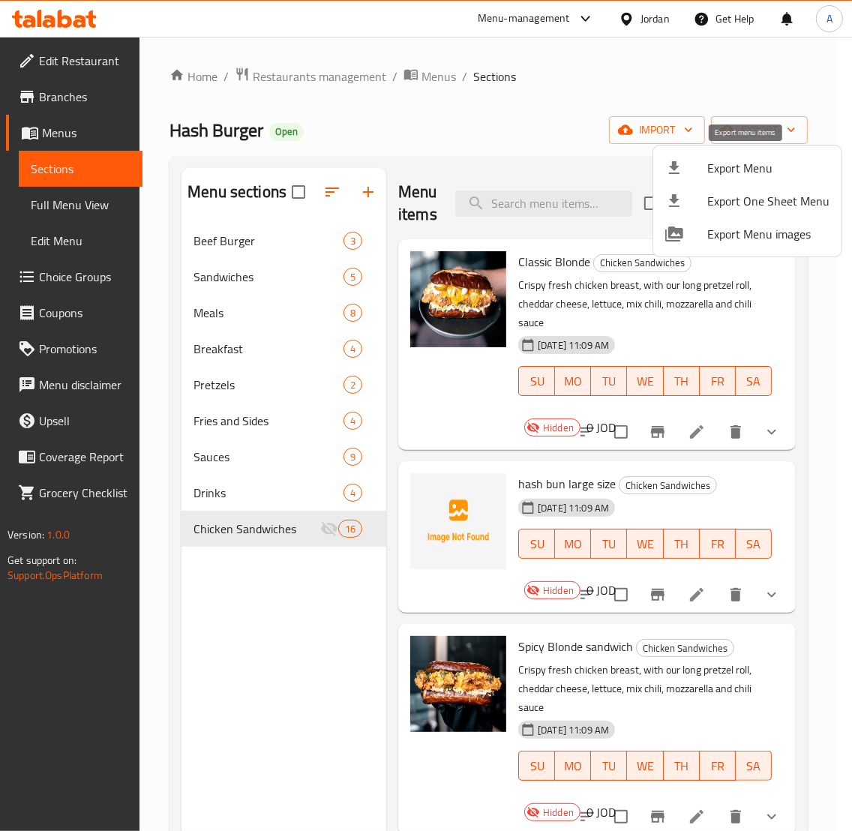
click at [752, 176] on span "Export Menu" at bounding box center [768, 168] width 122 height 18
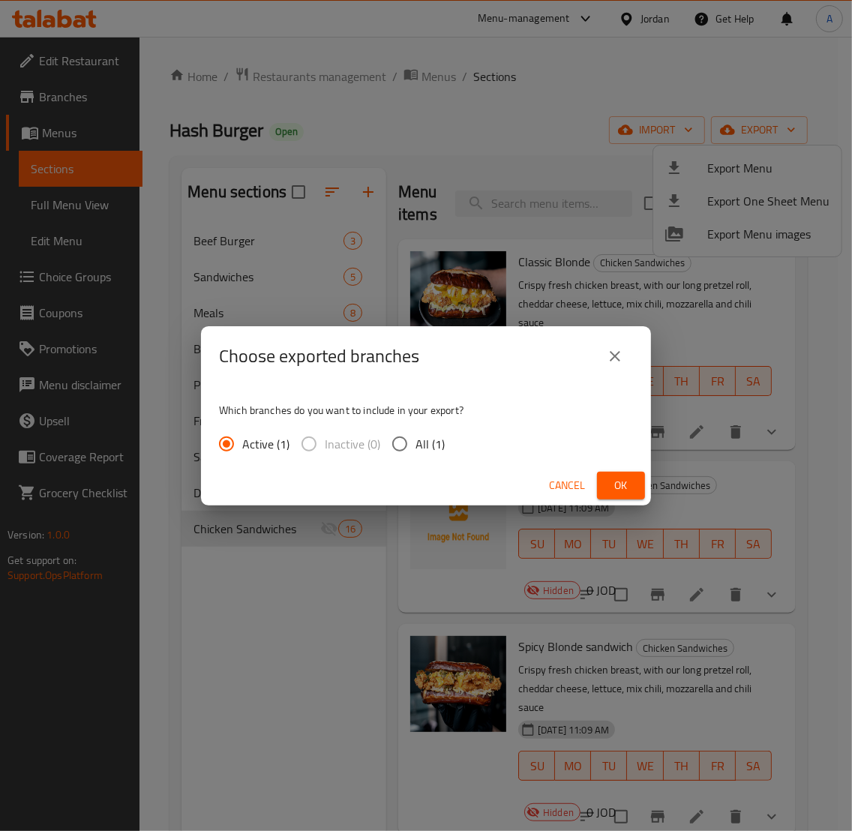
click at [428, 447] on span "All (1)" at bounding box center [429, 444] width 29 height 18
click at [415, 447] on input "All (1)" at bounding box center [399, 443] width 31 height 31
radio input "true"
click at [607, 485] on button "Ok" at bounding box center [621, 486] width 48 height 28
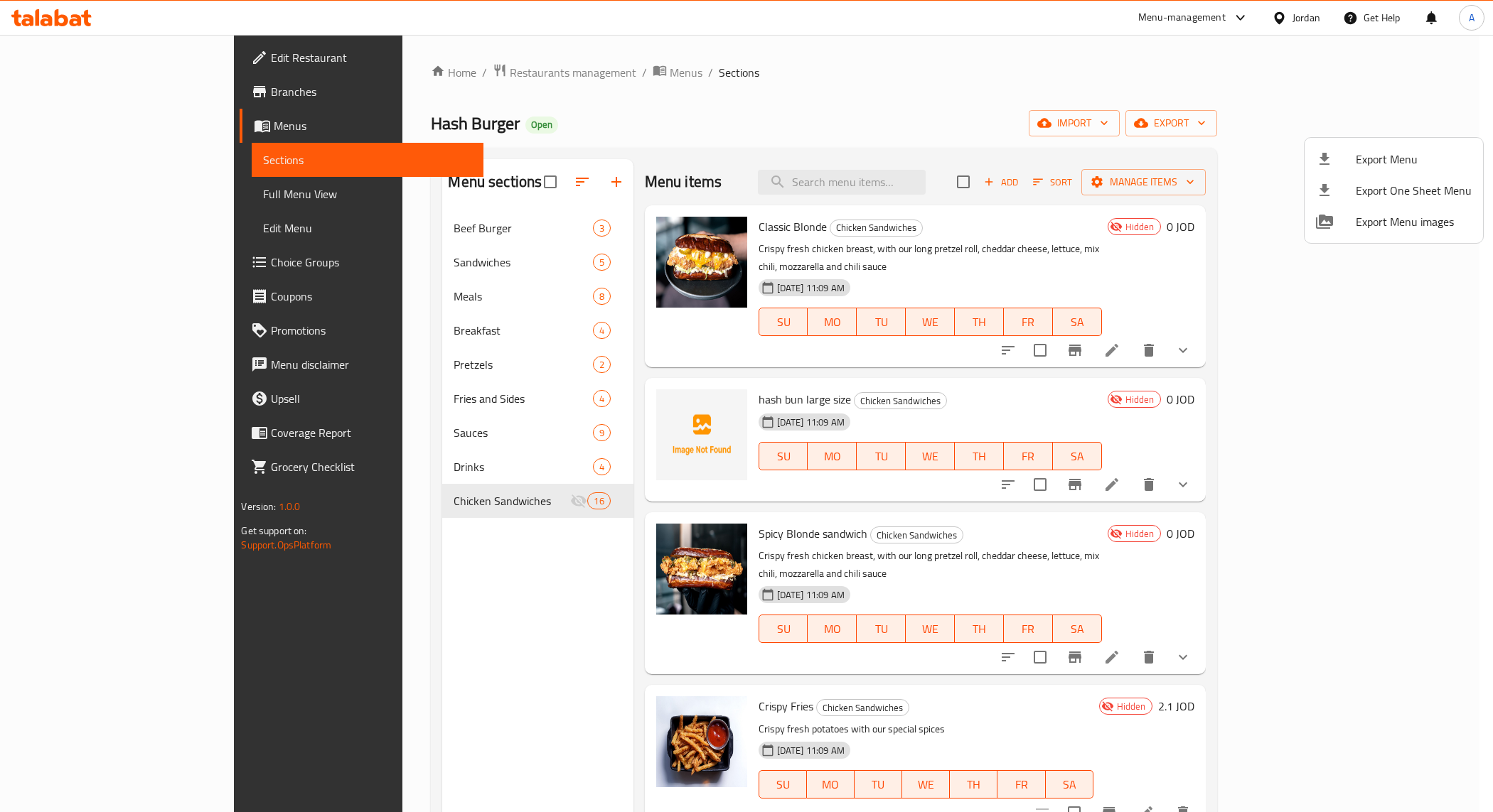
click at [371, 504] on div at bounding box center [746, 406] width 1493 height 812
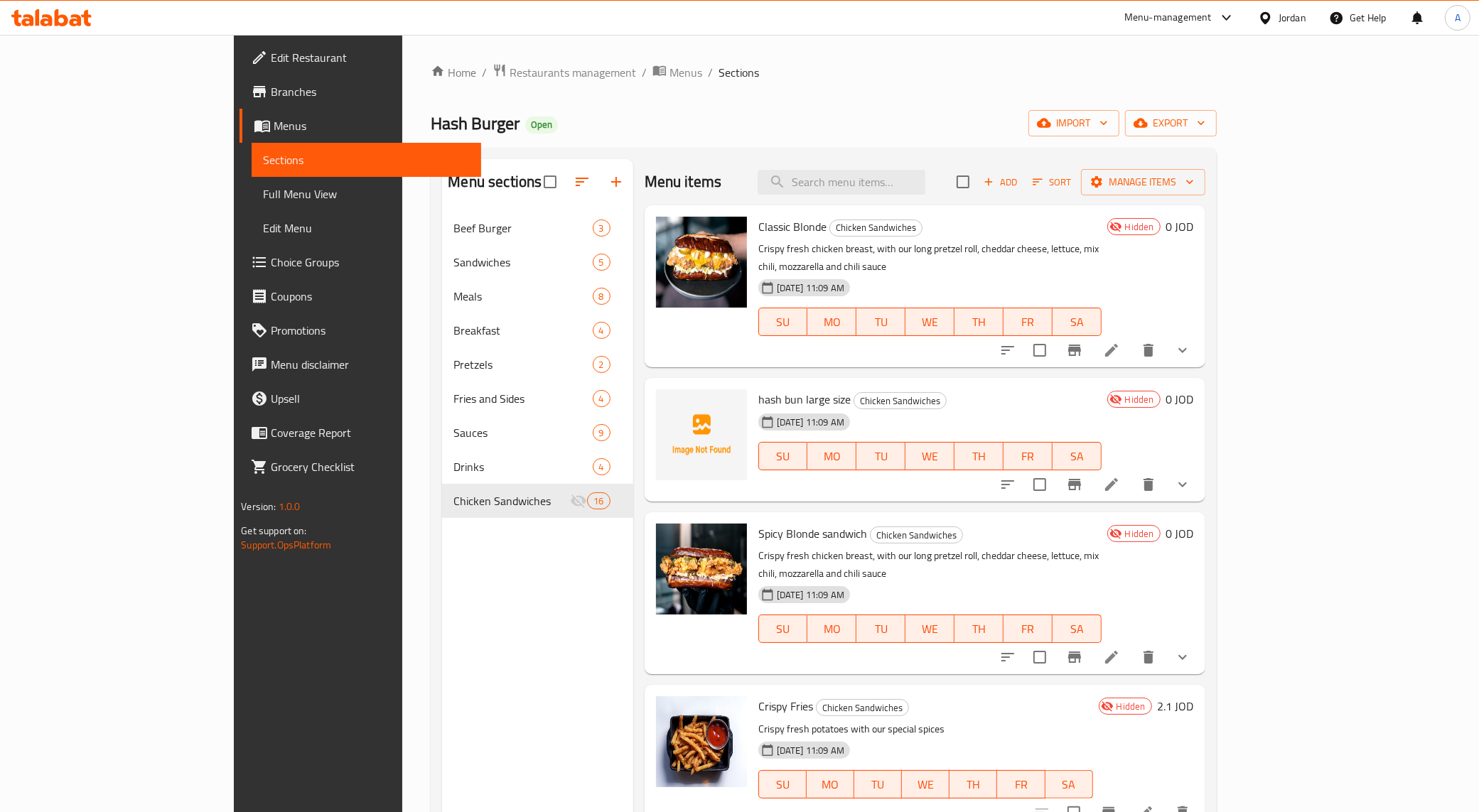
click at [453, 504] on span "Chicken Sandwiches" at bounding box center [511, 501] width 117 height 17
click at [806, 393] on span "Chicken Sandwiches" at bounding box center [899, 401] width 92 height 16
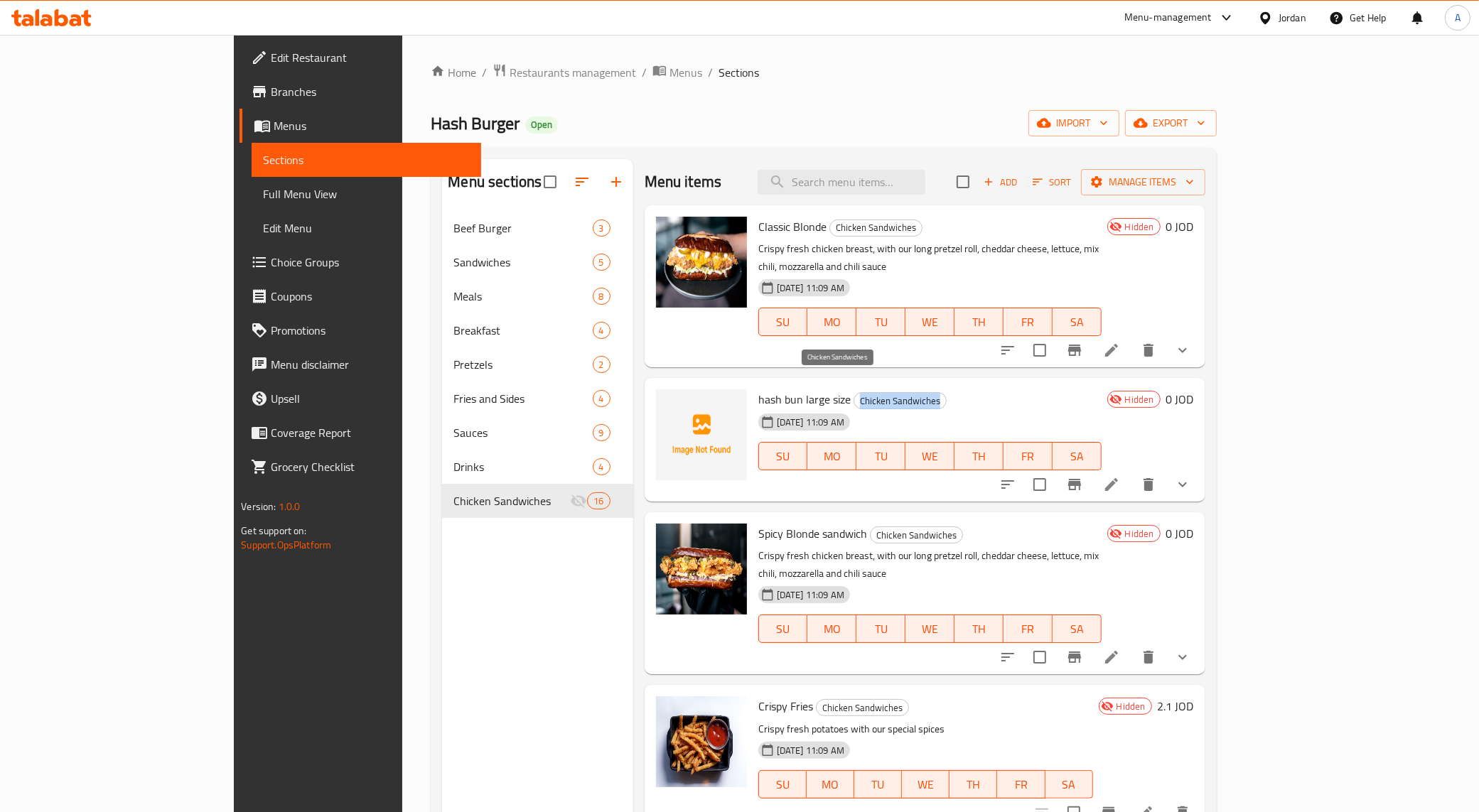
click at [806, 393] on span "Chicken Sandwiches" at bounding box center [899, 401] width 92 height 16
copy div "Chicken Sandwiches"
click at [806, 28] on div "Menu-management" at bounding box center [1179, 18] width 134 height 34
click at [806, 15] on div "Menu-management" at bounding box center [1167, 18] width 87 height 17
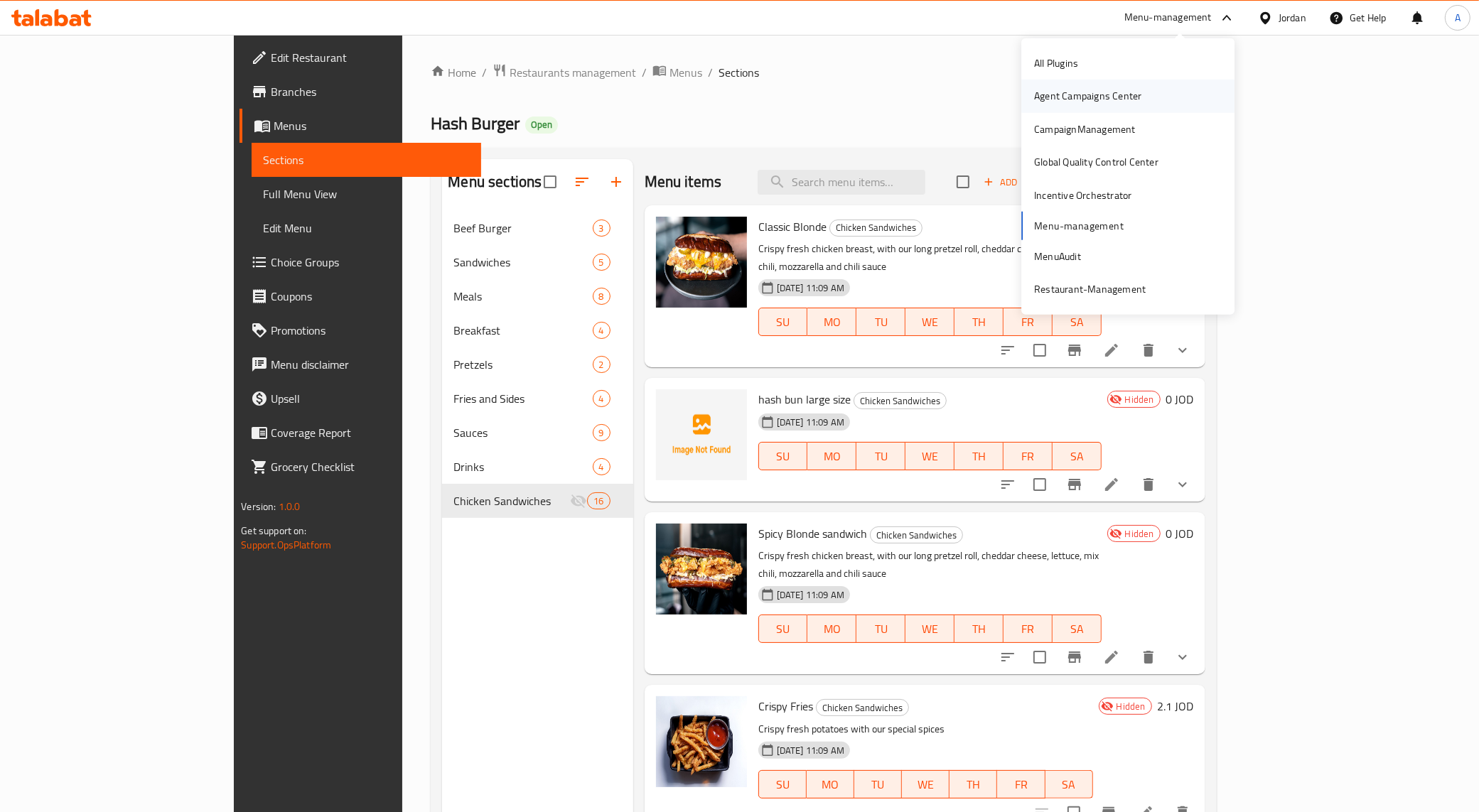
click at [806, 93] on div "Agent Campaigns Center" at bounding box center [1087, 96] width 107 height 15
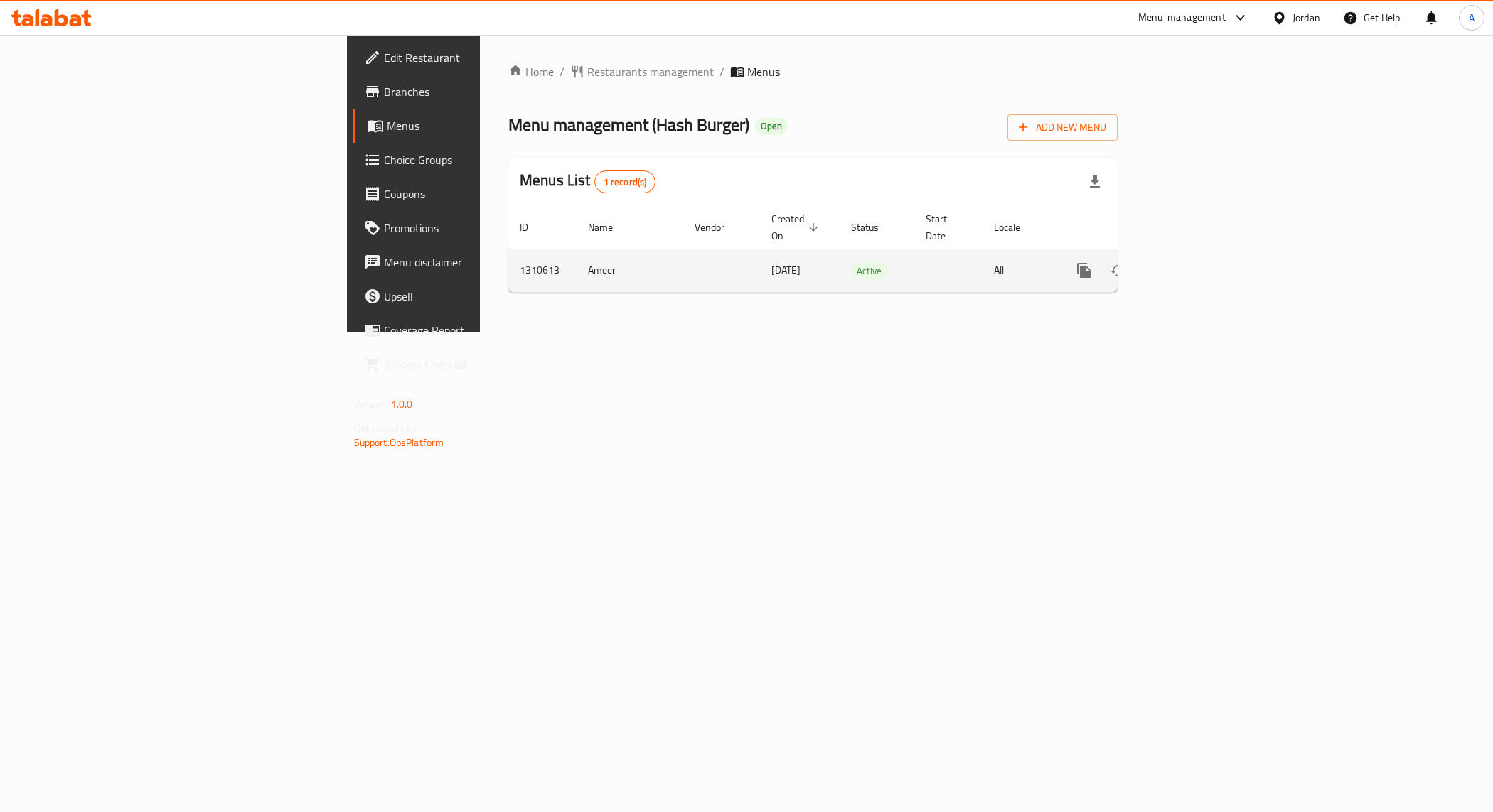
click at [1204, 260] on link "enhanced table" at bounding box center [1187, 271] width 34 height 34
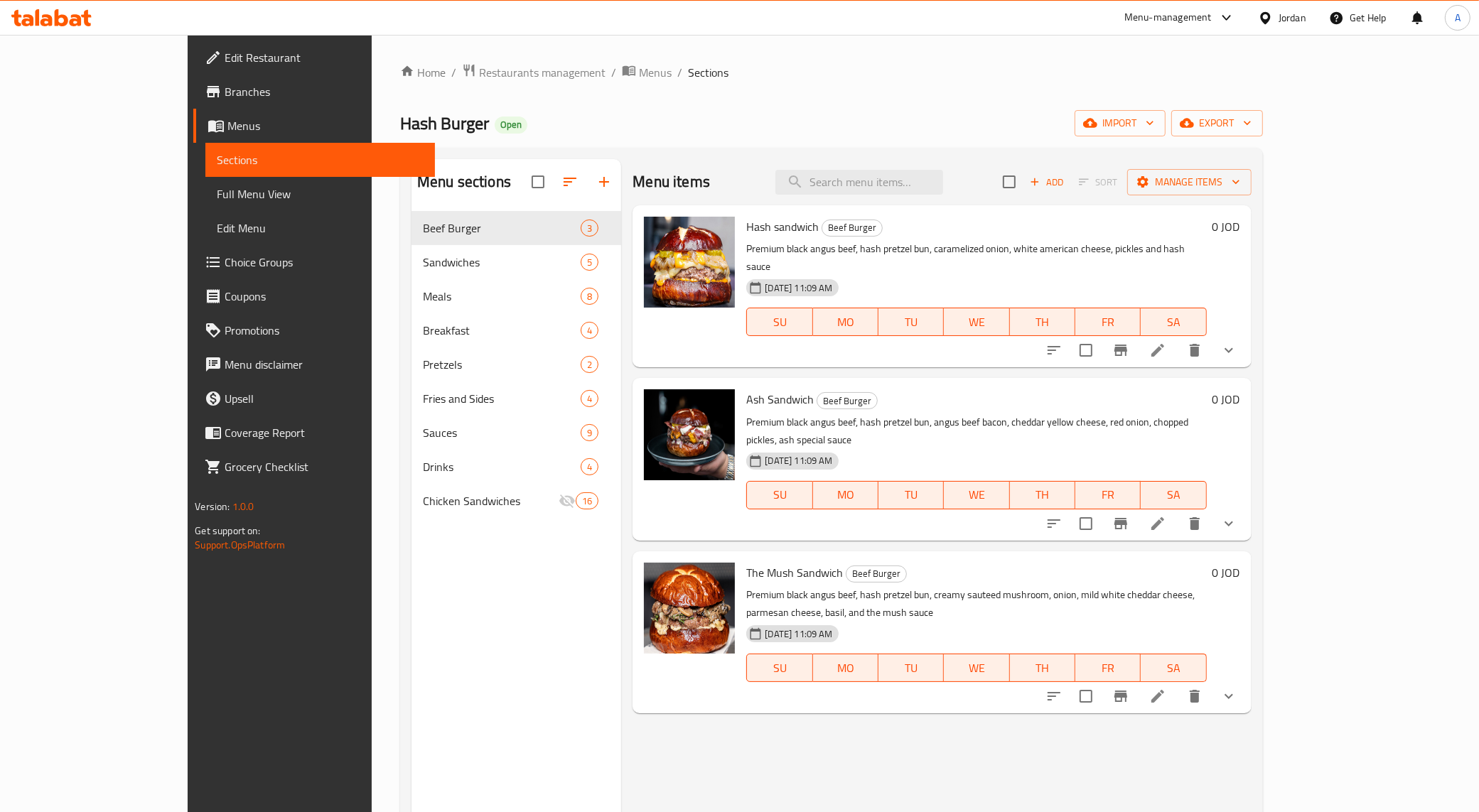
click at [217, 203] on span "Full Menu View" at bounding box center [320, 194] width 207 height 17
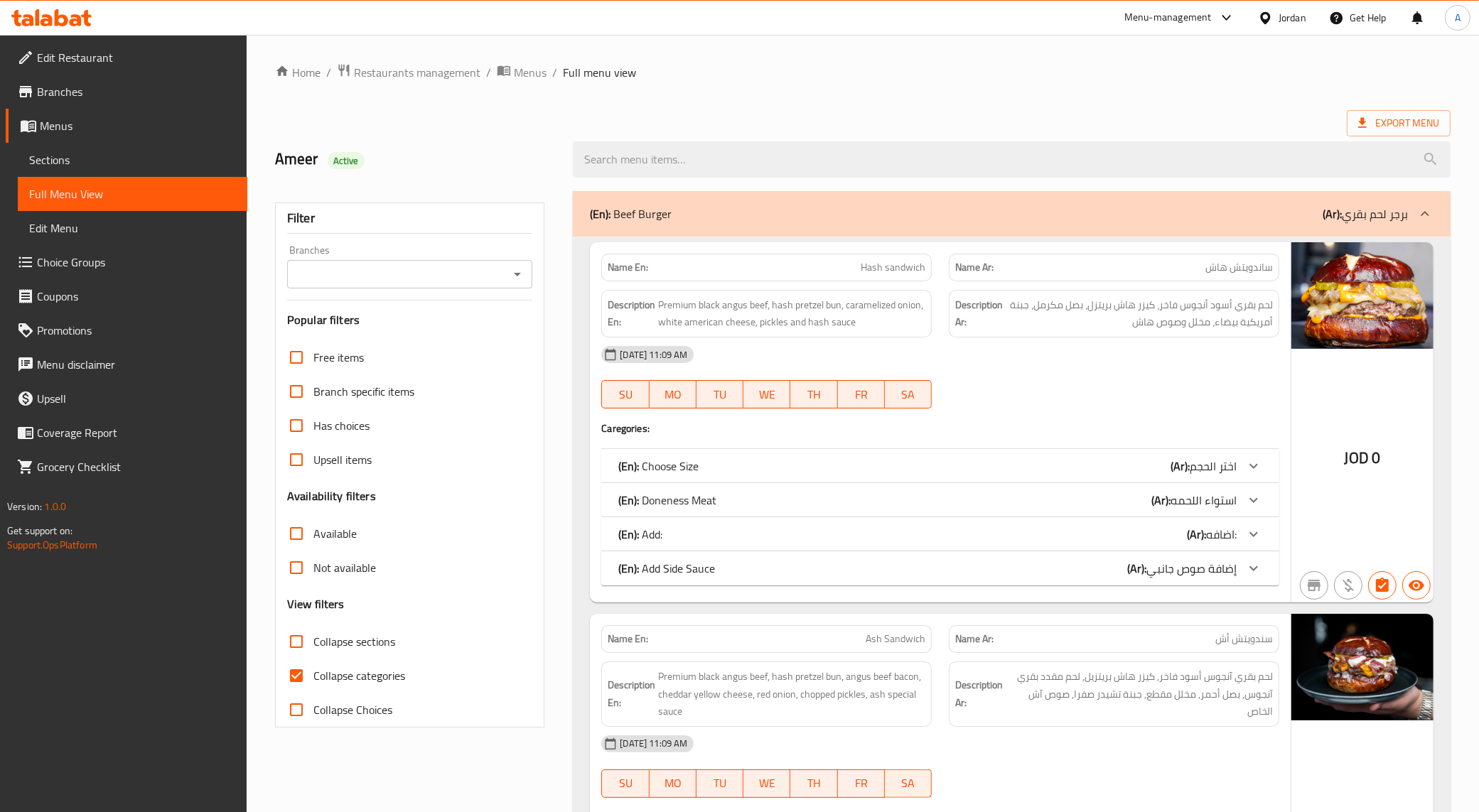
click at [523, 272] on icon "Open" at bounding box center [517, 274] width 17 height 17
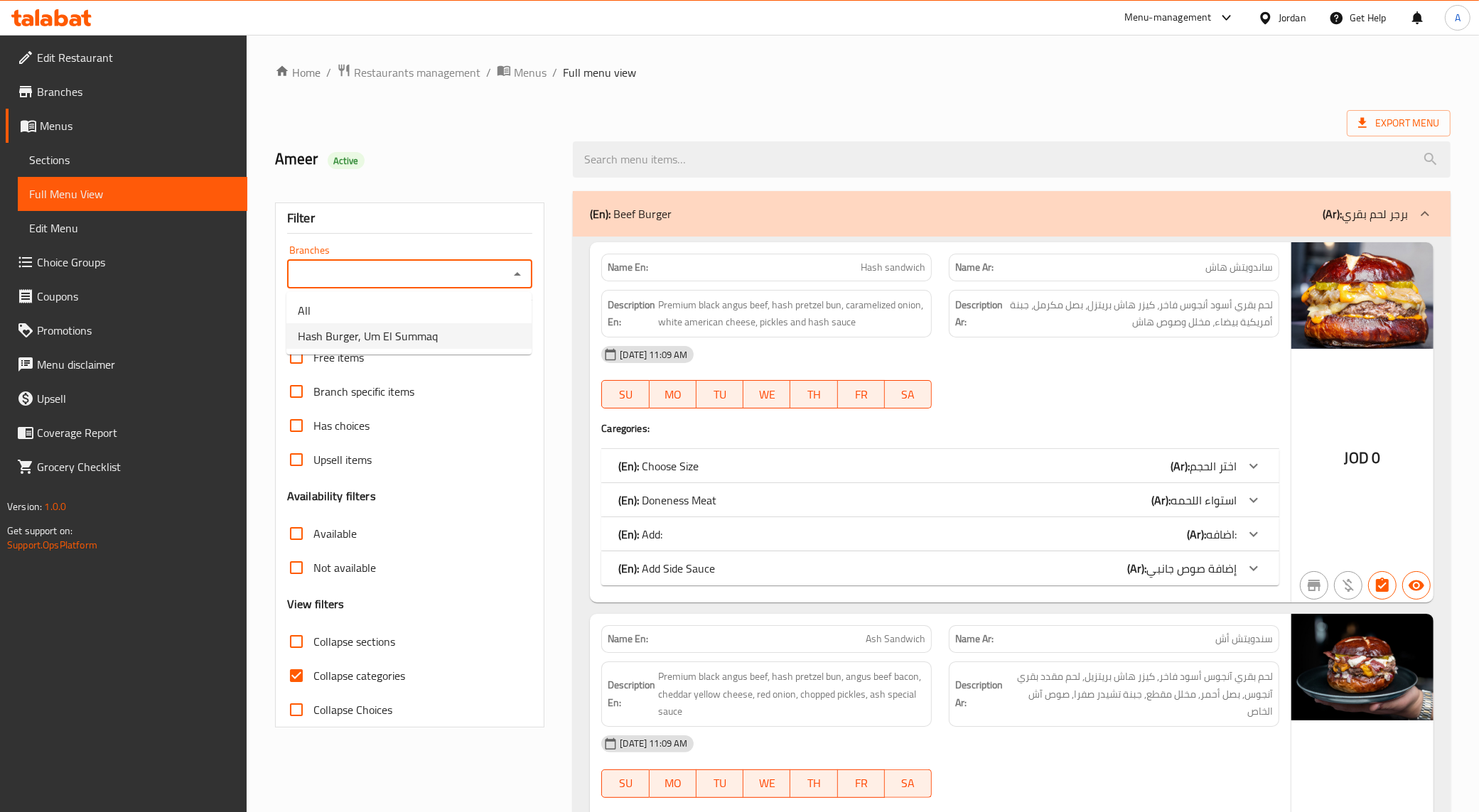
click at [457, 332] on li "Hash Burger, Um El Summaq" at bounding box center [408, 335] width 245 height 26
type input "Hash Burger, Um El Summaq"
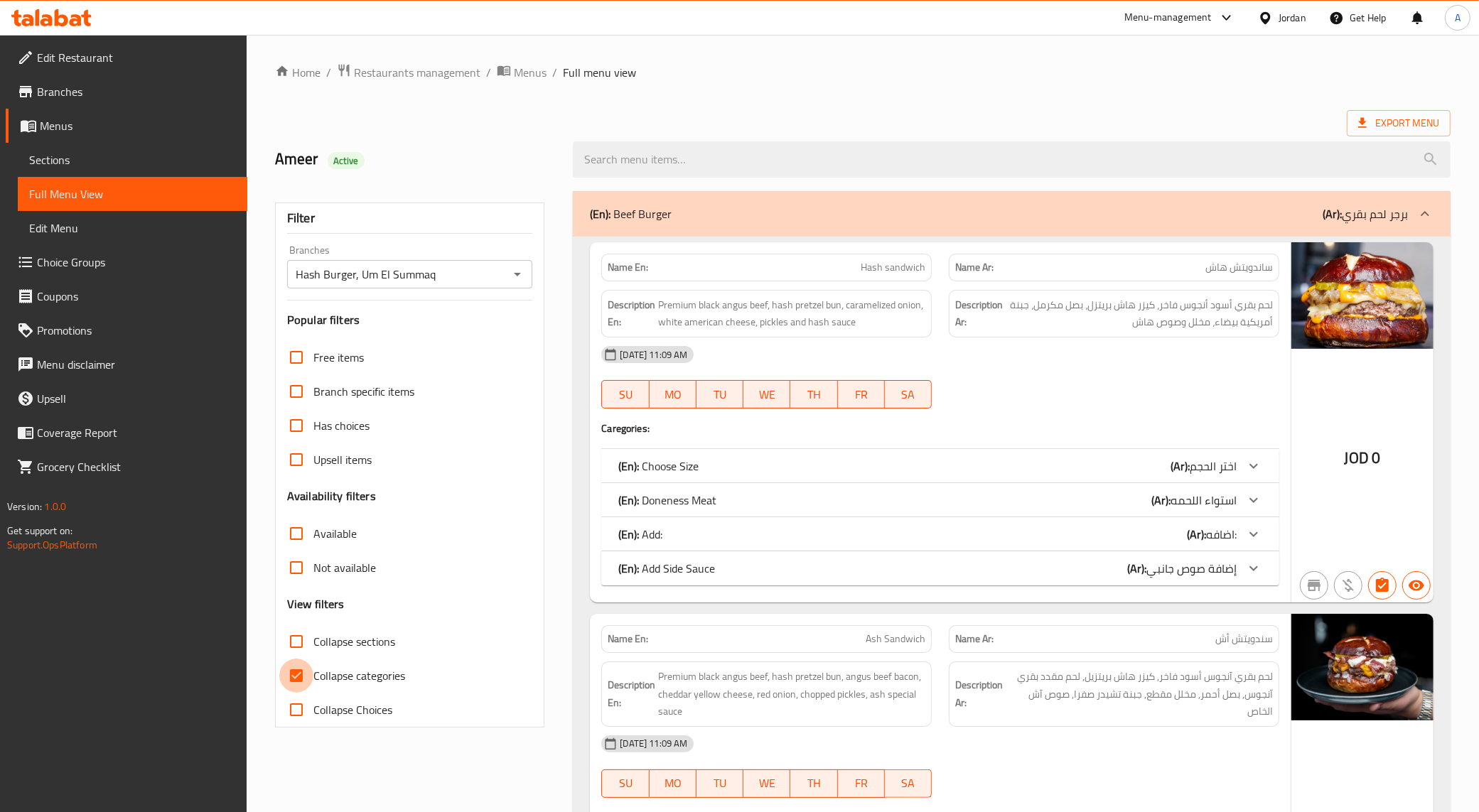
click at [297, 670] on input "Collapse categories" at bounding box center [297, 676] width 34 height 34
checkbox input "false"
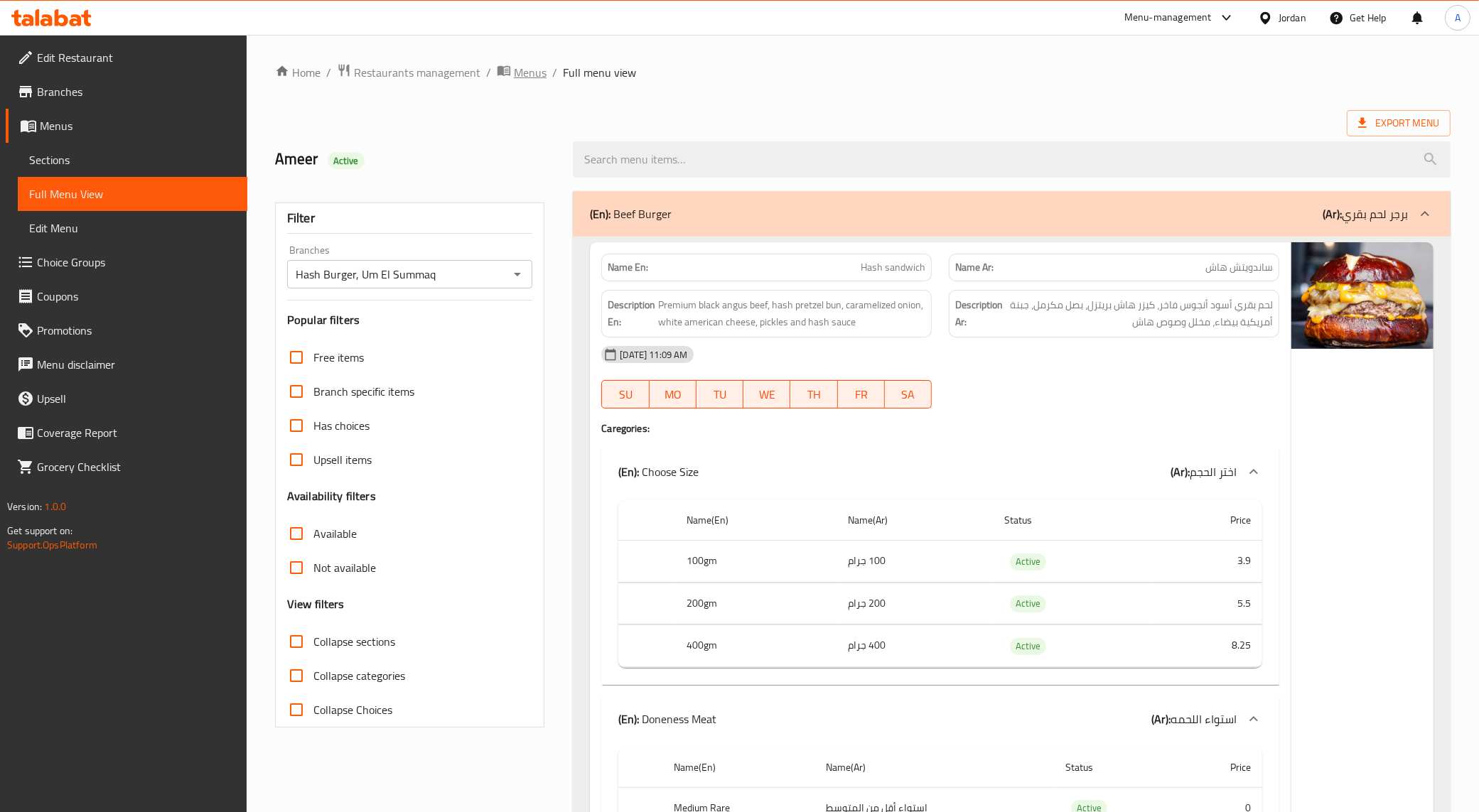
click at [536, 75] on span "Menus" at bounding box center [530, 72] width 32 height 17
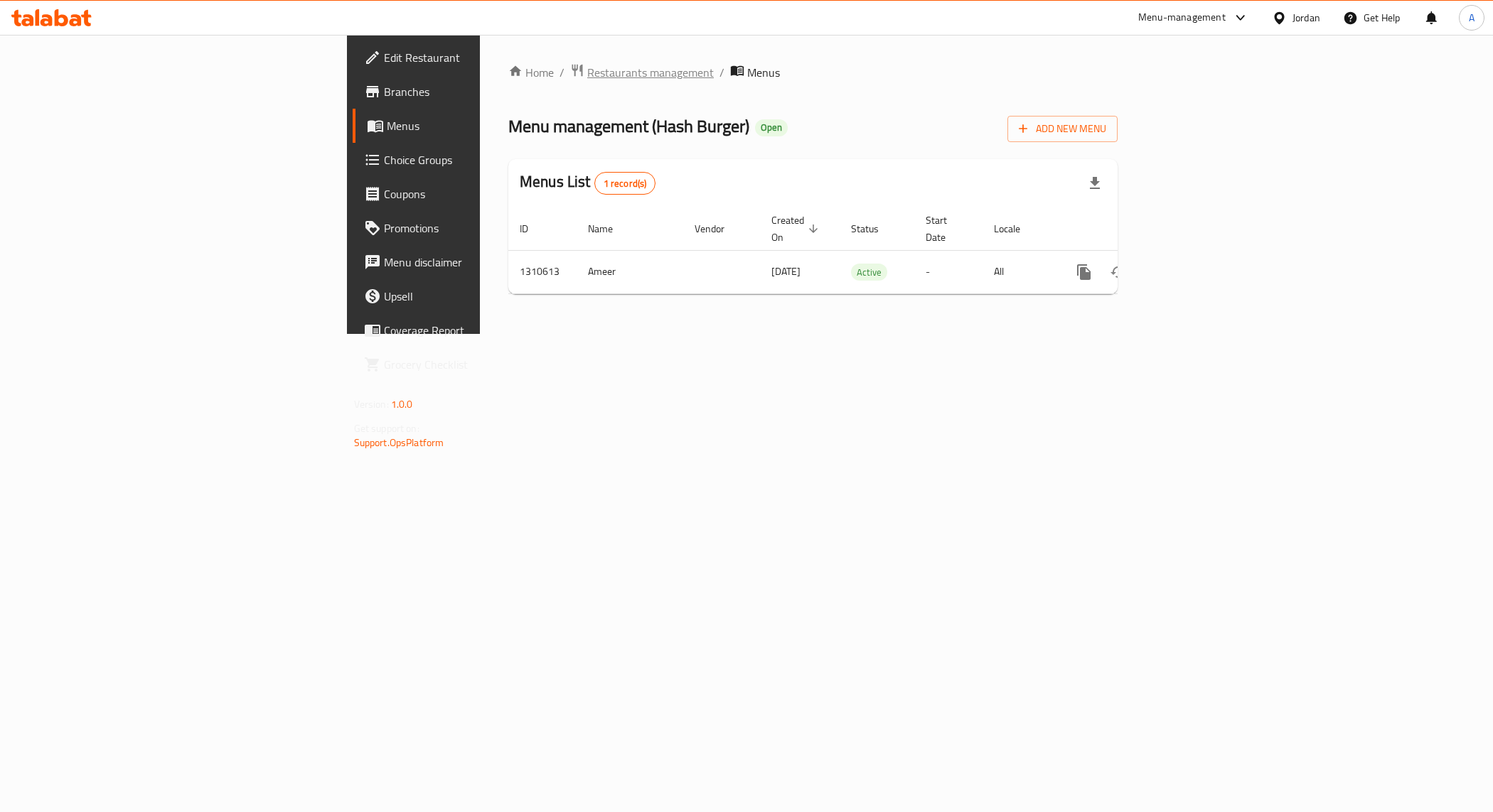
click at [587, 69] on span "Restaurants management" at bounding box center [649, 72] width 126 height 17
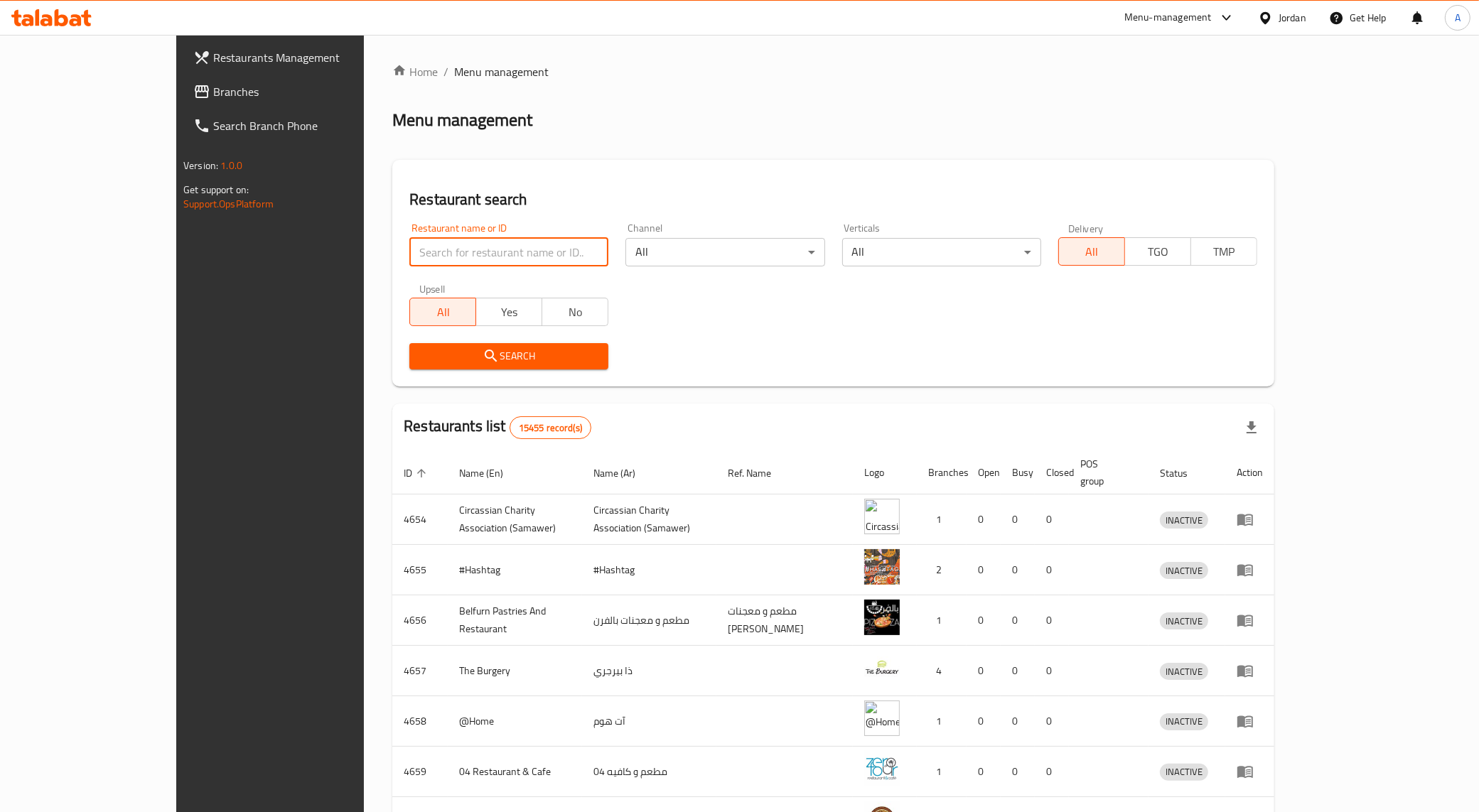
click at [436, 260] on input "search" at bounding box center [509, 252] width 199 height 28
paste input "691651"
type input "691651"
click button "Search" at bounding box center [509, 356] width 199 height 27
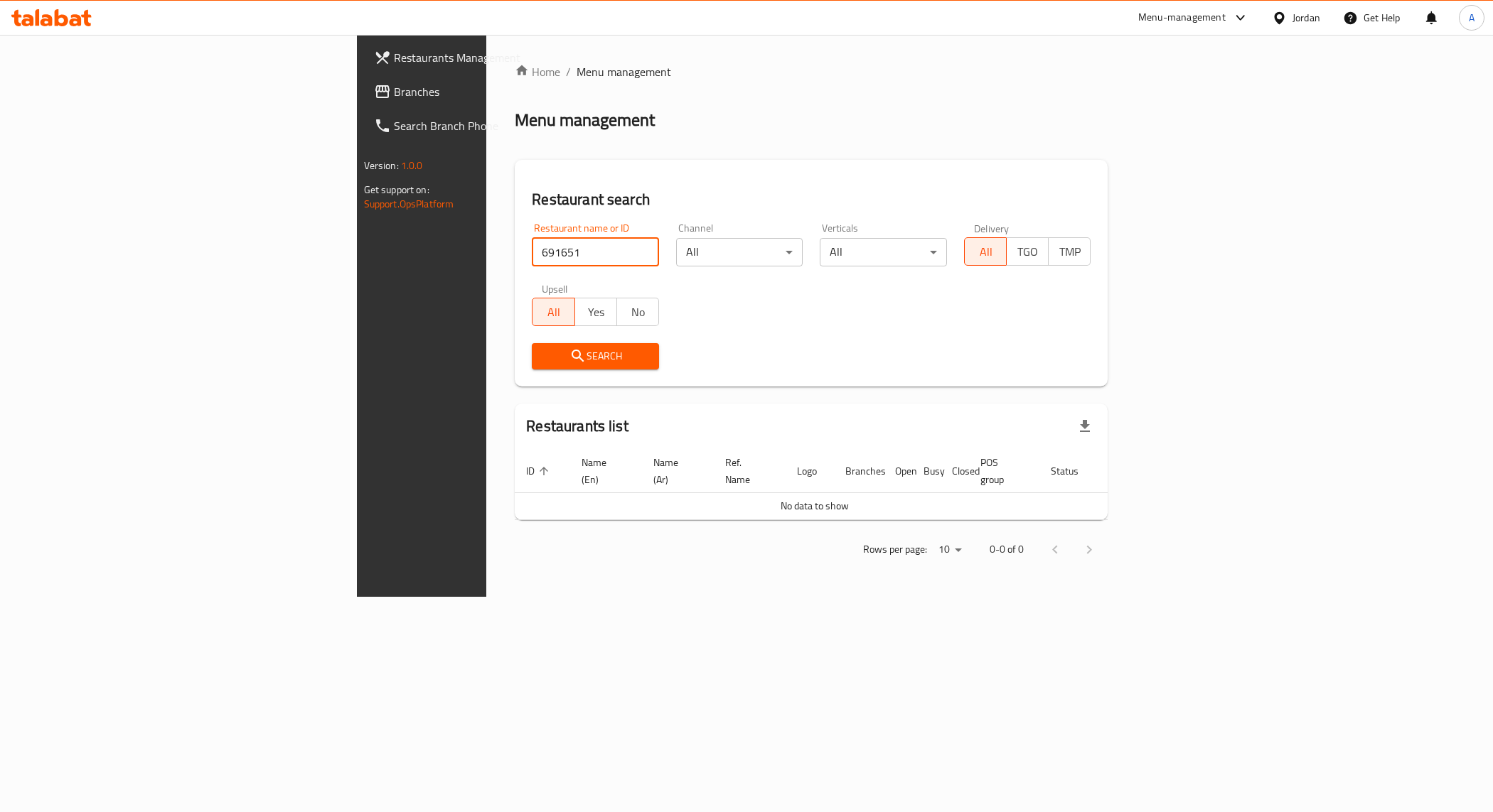
click at [1292, 12] on div "Jordan" at bounding box center [1305, 17] width 27 height 15
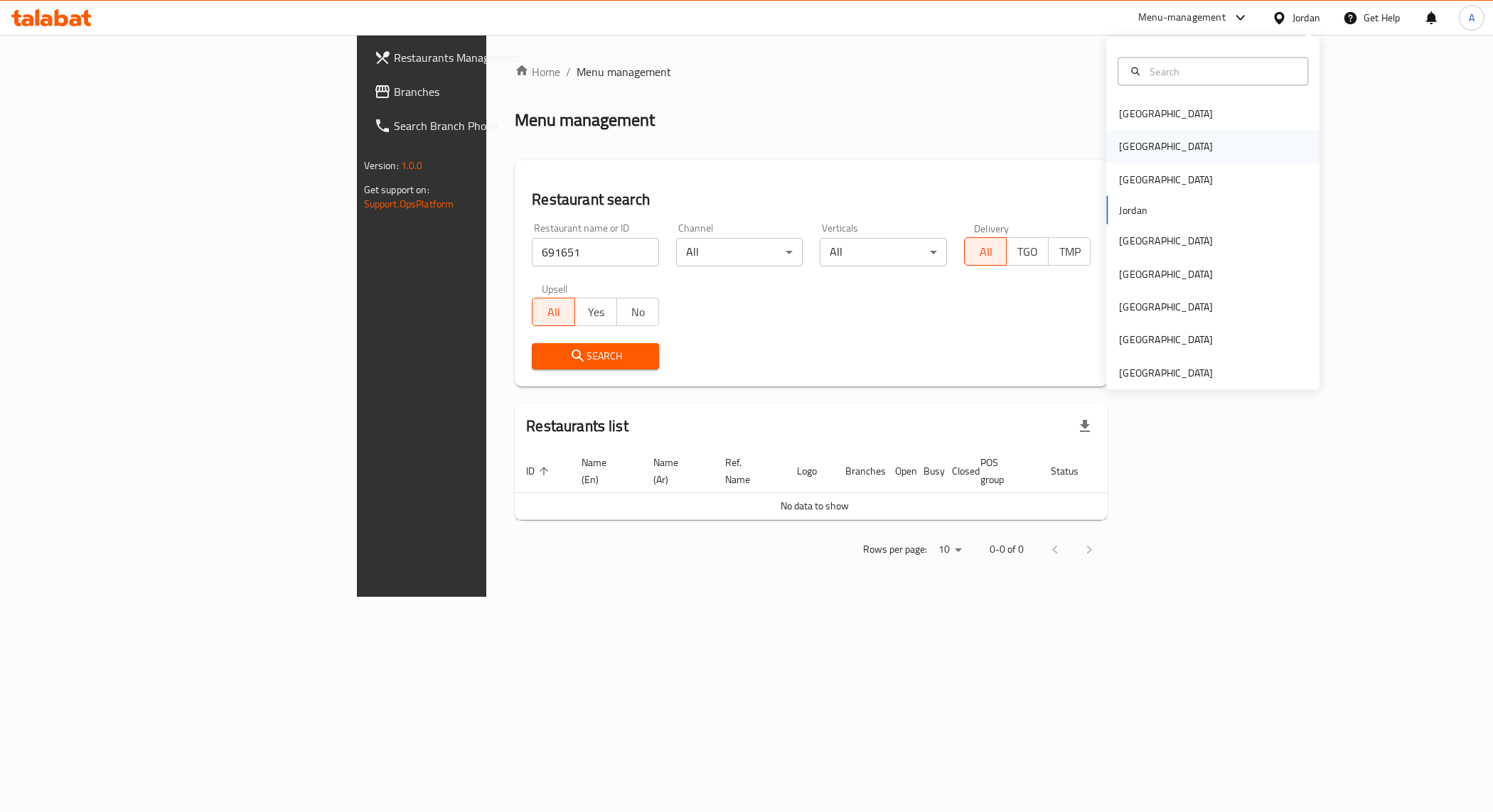
click at [1152, 149] on div "[GEOGRAPHIC_DATA]" at bounding box center [1212, 146] width 213 height 32
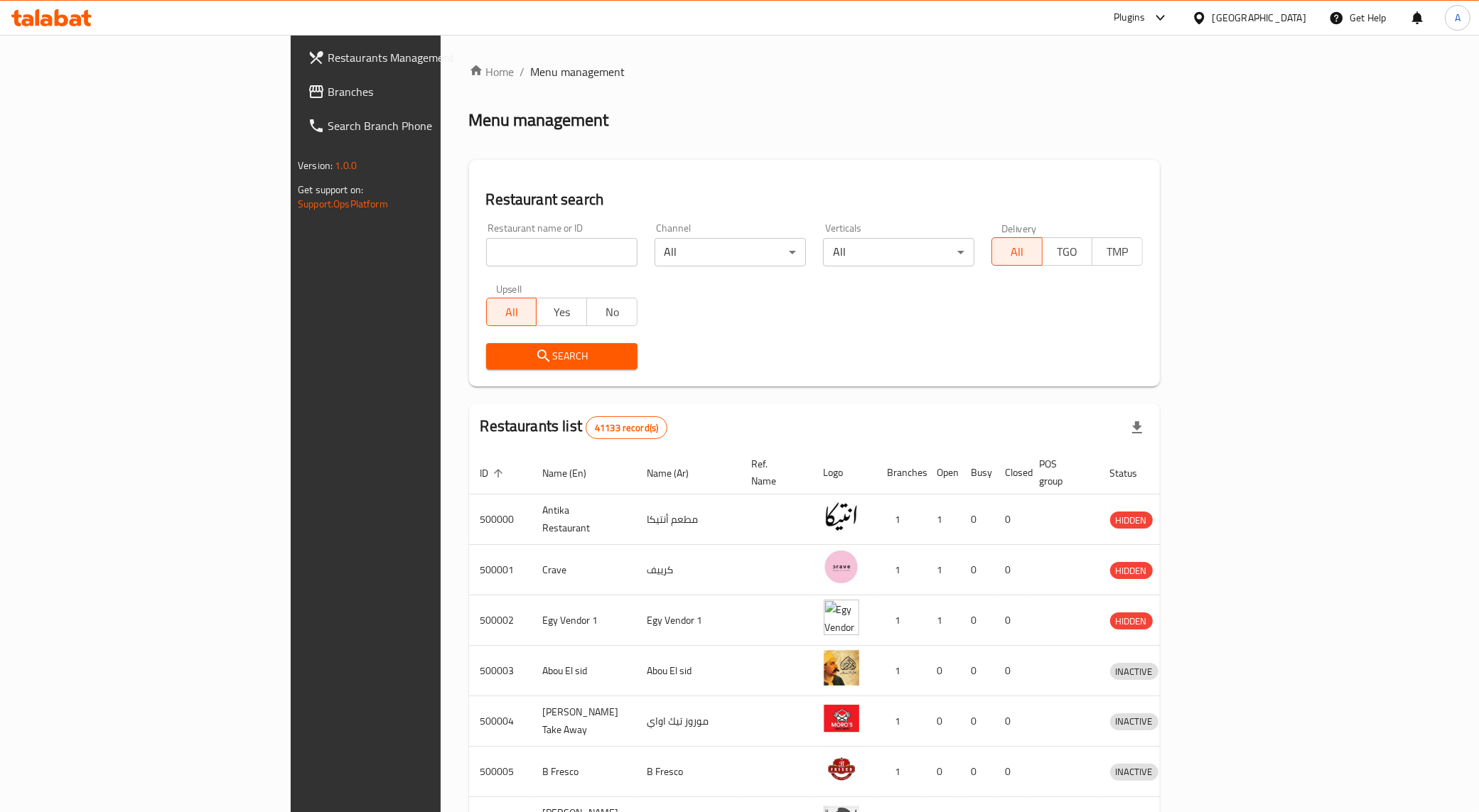
click at [486, 252] on input "search" at bounding box center [562, 252] width 152 height 28
paste input "691651"
type input "691651"
click button "Search" at bounding box center [562, 356] width 152 height 27
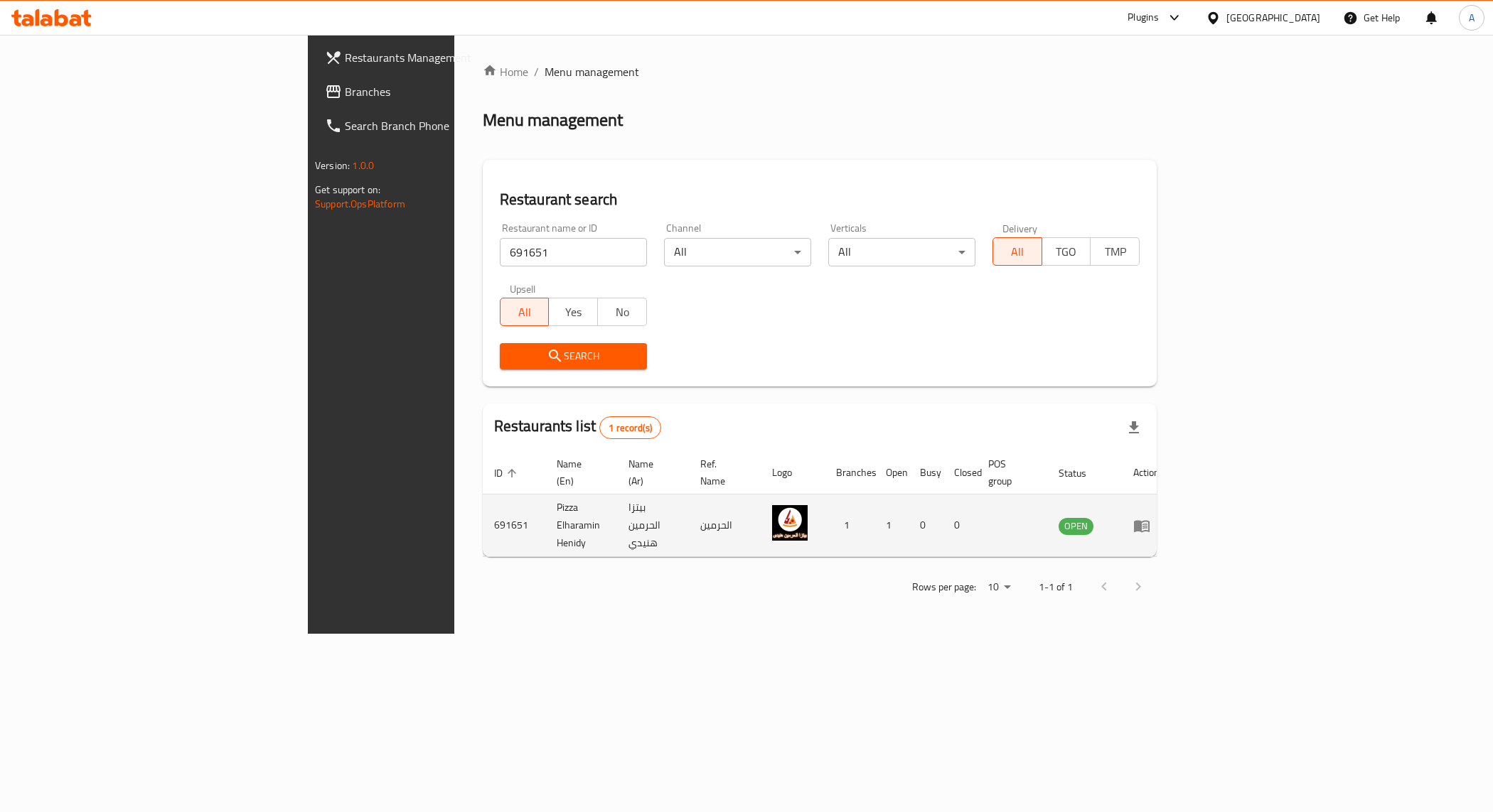
click at [1171, 501] on td "enhanced table" at bounding box center [1146, 526] width 49 height 63
click at [1150, 520] on icon "enhanced table" at bounding box center [1141, 526] width 15 height 12
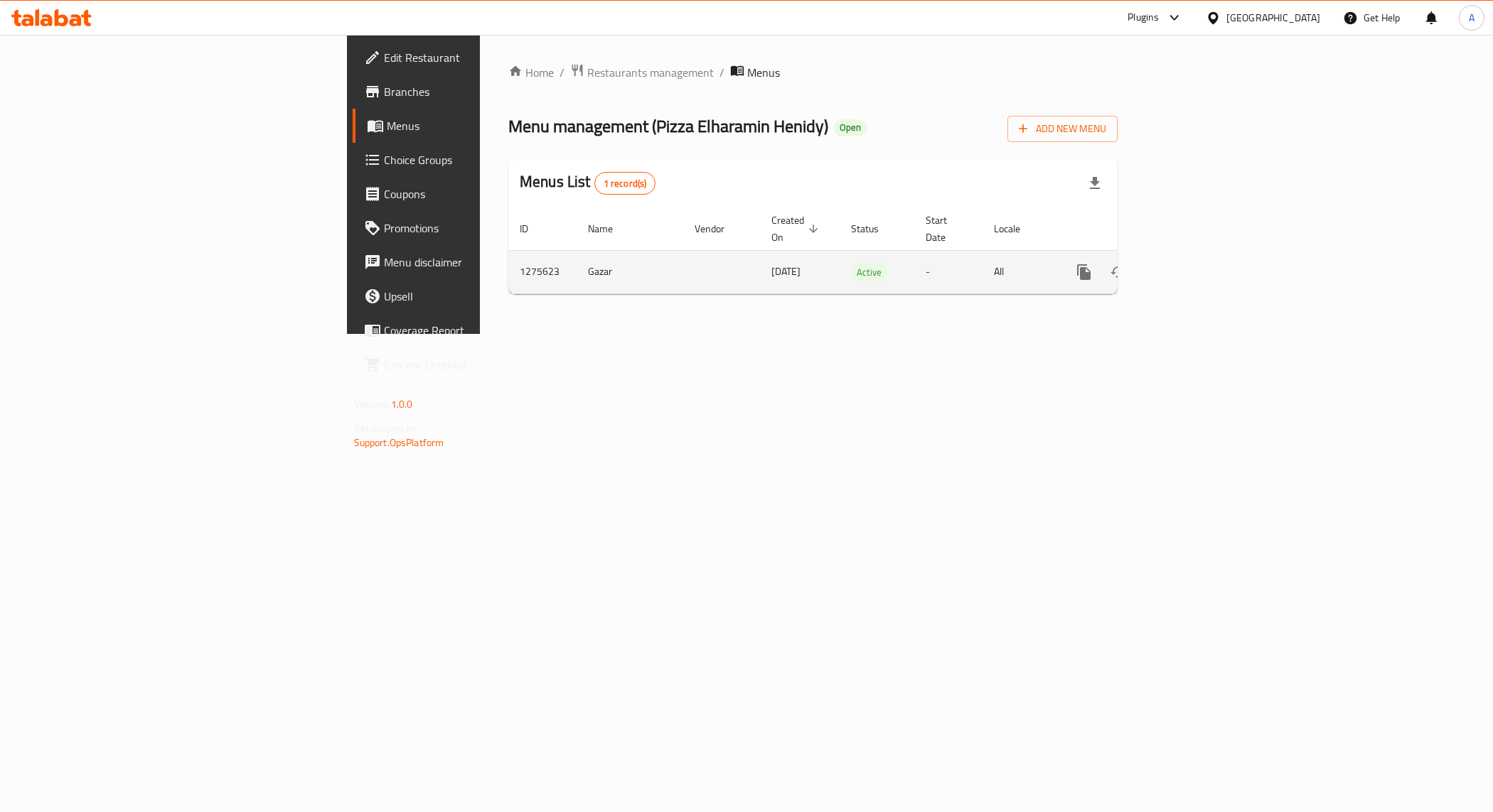
click at [1215, 256] on td "enhanced table" at bounding box center [1136, 272] width 159 height 44
click at [1195, 263] on icon "enhanced table" at bounding box center [1187, 272] width 17 height 17
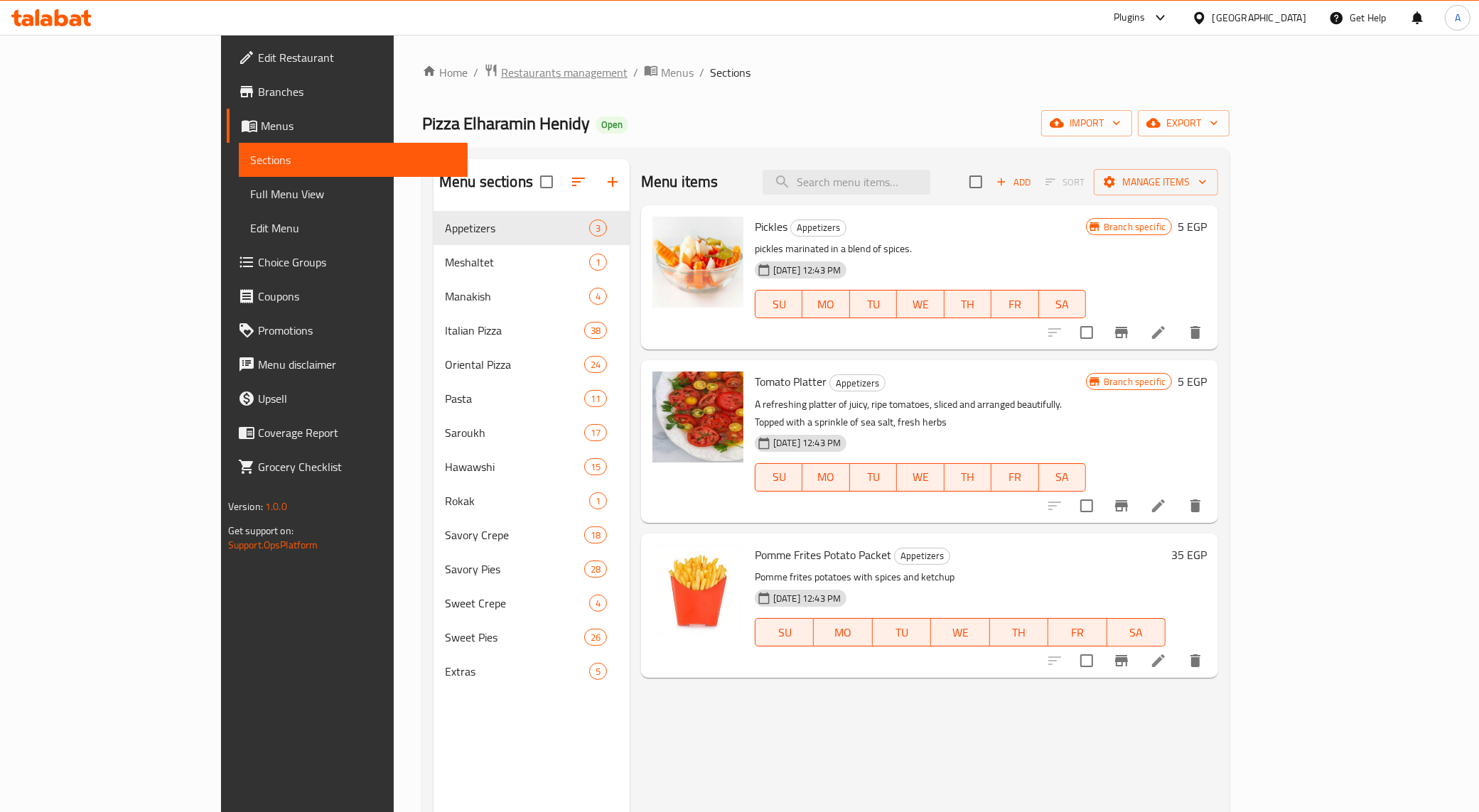
click at [501, 75] on span "Restaurants management" at bounding box center [564, 72] width 126 height 17
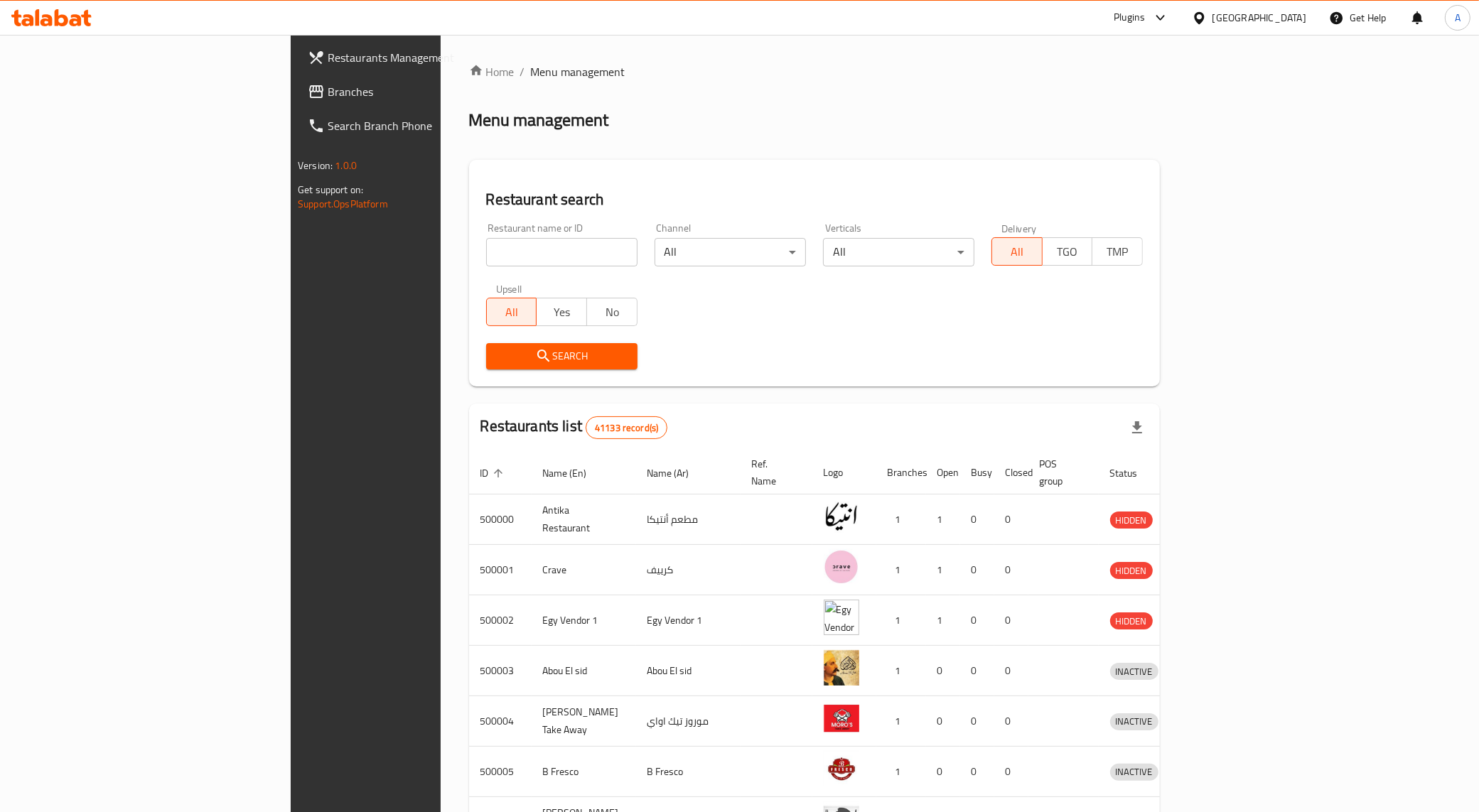
click at [478, 218] on div "Restaurant name or ID Restaurant name or ID" at bounding box center [562, 244] width 169 height 61
click at [486, 231] on div "Restaurant name or ID Restaurant name or ID" at bounding box center [562, 244] width 152 height 44
click at [486, 236] on div "Restaurant name or ID Restaurant name or ID" at bounding box center [562, 244] width 152 height 44
click at [486, 243] on input "search" at bounding box center [562, 252] width 152 height 28
paste input "691651"
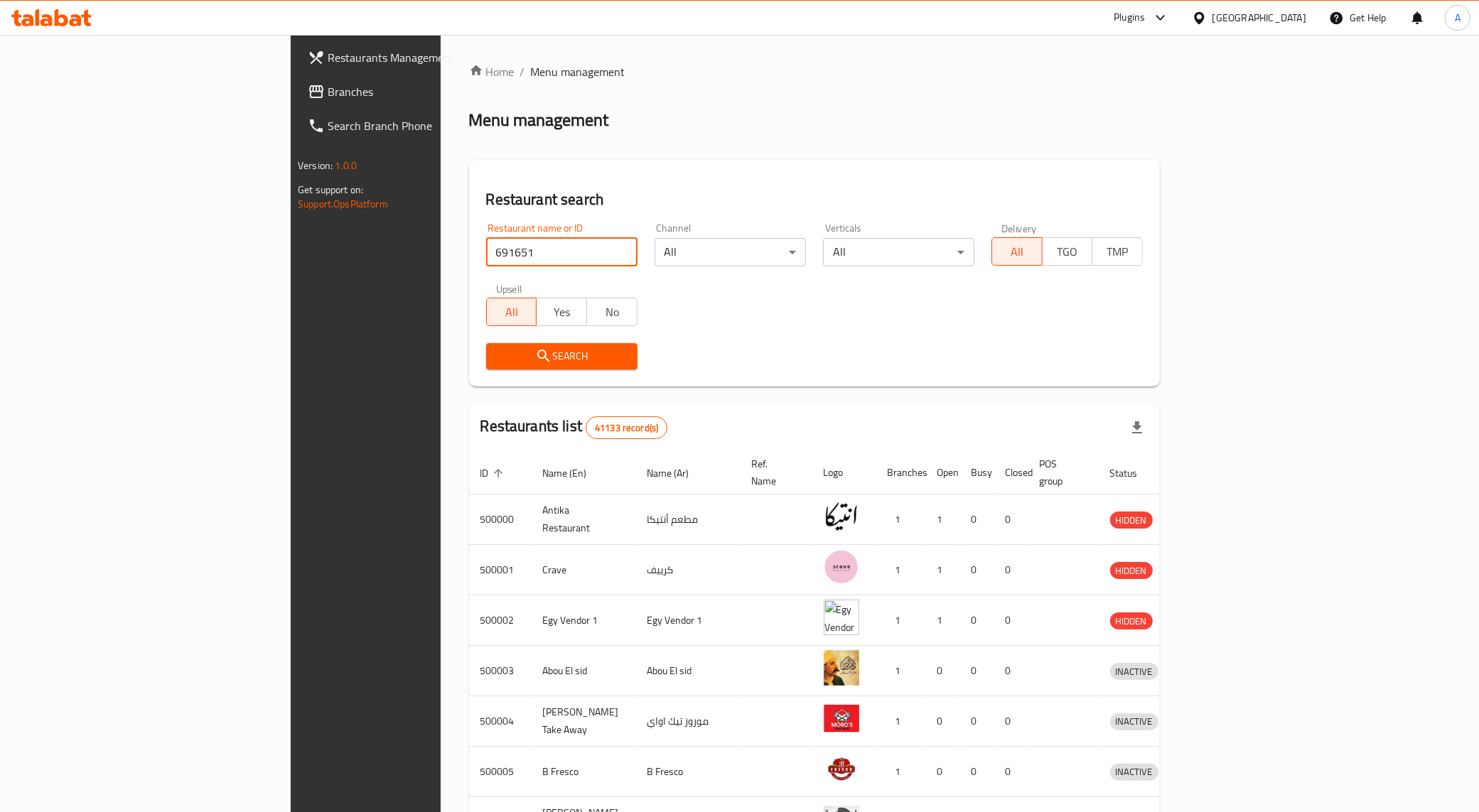
type input "691651"
click button "Search" at bounding box center [562, 356] width 152 height 27
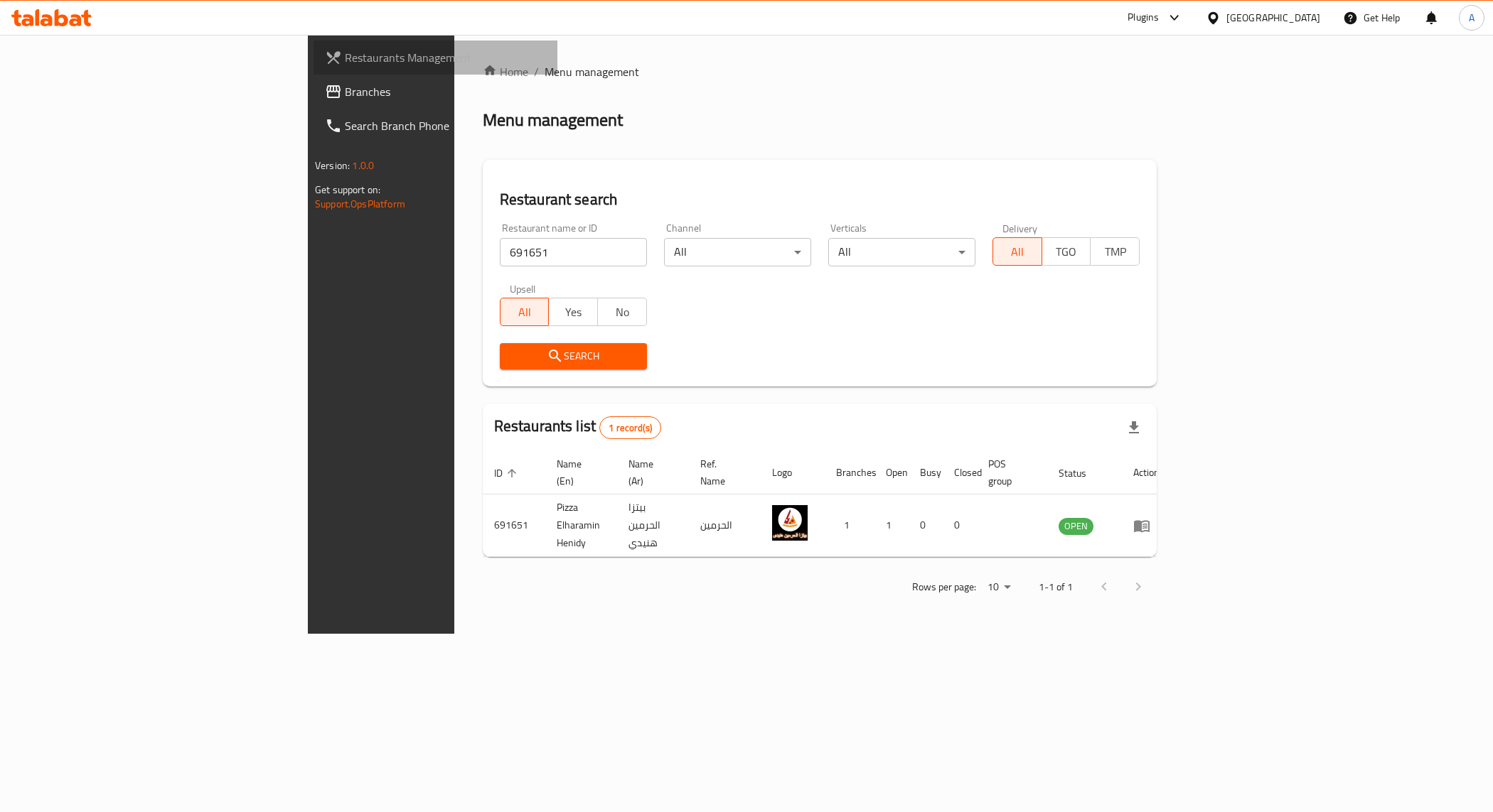
click at [345, 64] on span "Restaurants Management" at bounding box center [446, 58] width 201 height 17
